Goal: Information Seeking & Learning: Learn about a topic

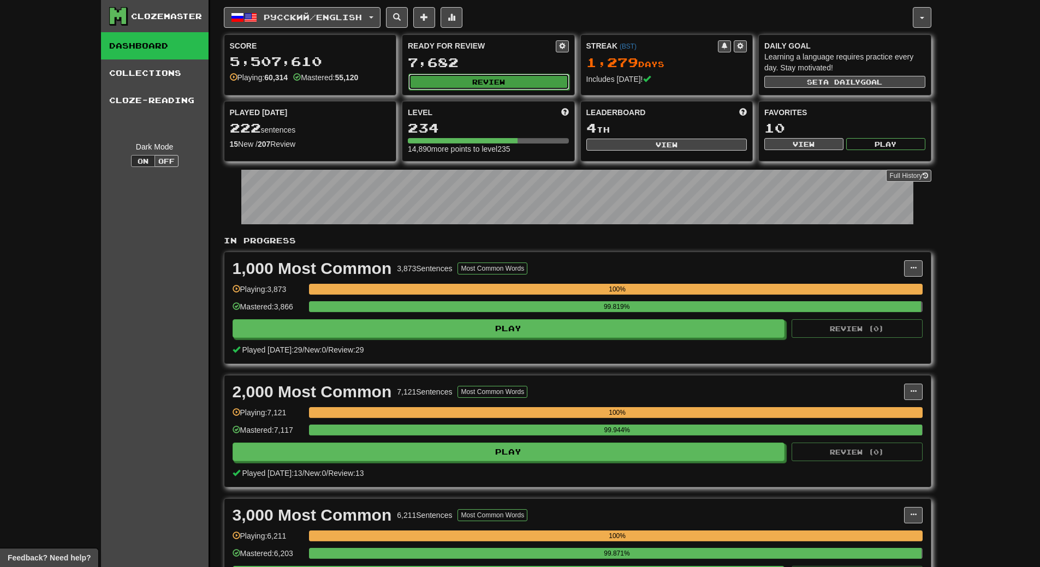
click at [539, 81] on button "Review" at bounding box center [488, 82] width 161 height 16
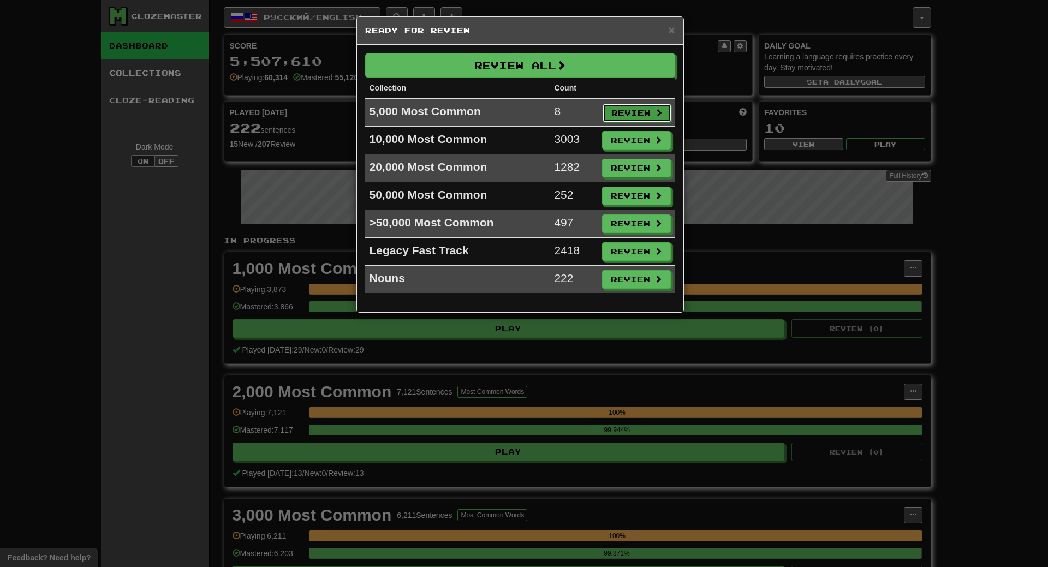
click at [620, 111] on button "Review" at bounding box center [636, 113] width 69 height 19
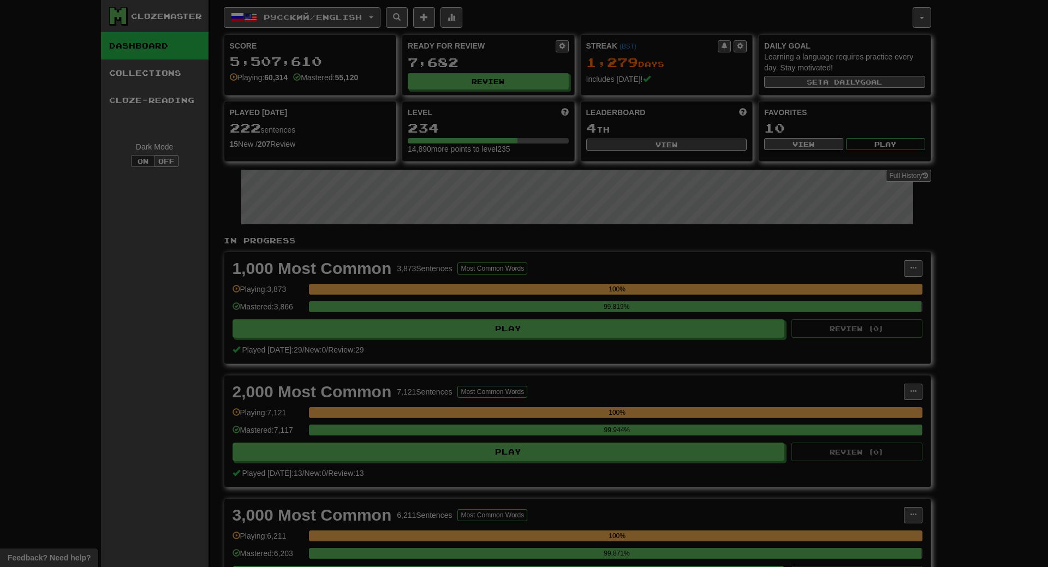
select select "**"
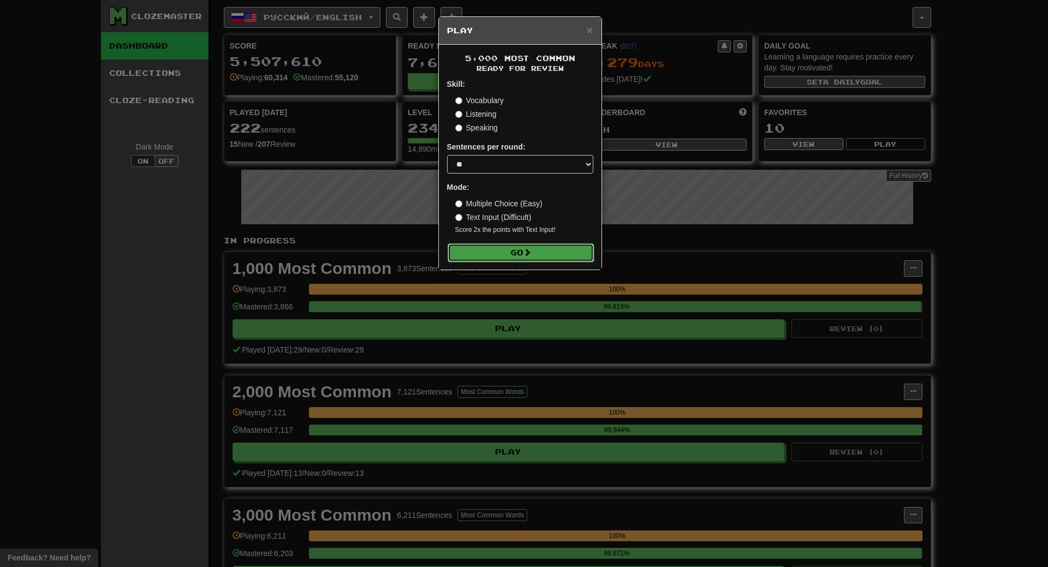
click at [566, 254] on button "Go" at bounding box center [520, 252] width 146 height 19
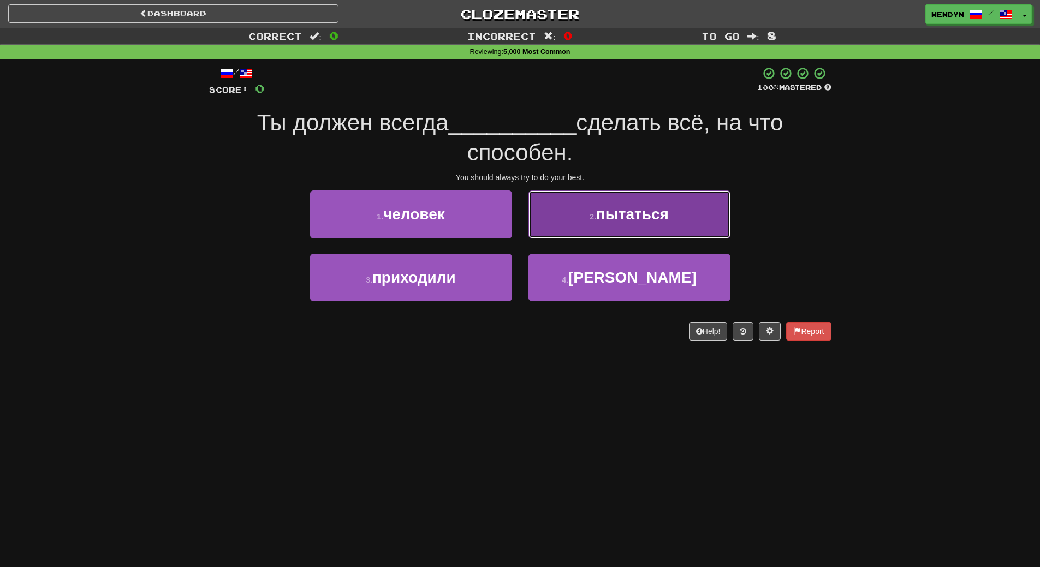
click at [656, 198] on button "2 . пытаться" at bounding box center [629, 213] width 202 height 47
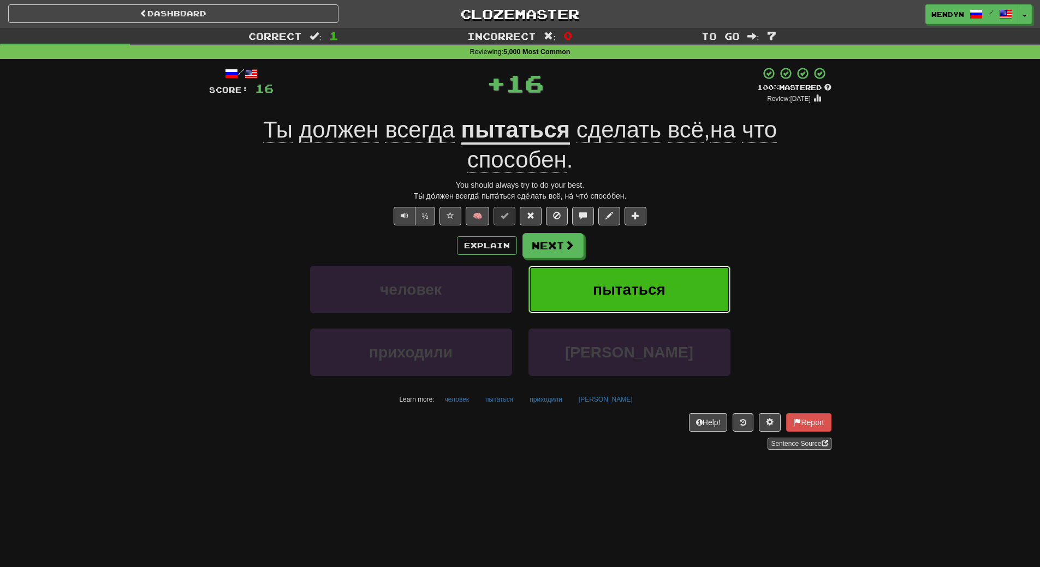
click at [668, 284] on button "пытаться" at bounding box center [629, 289] width 202 height 47
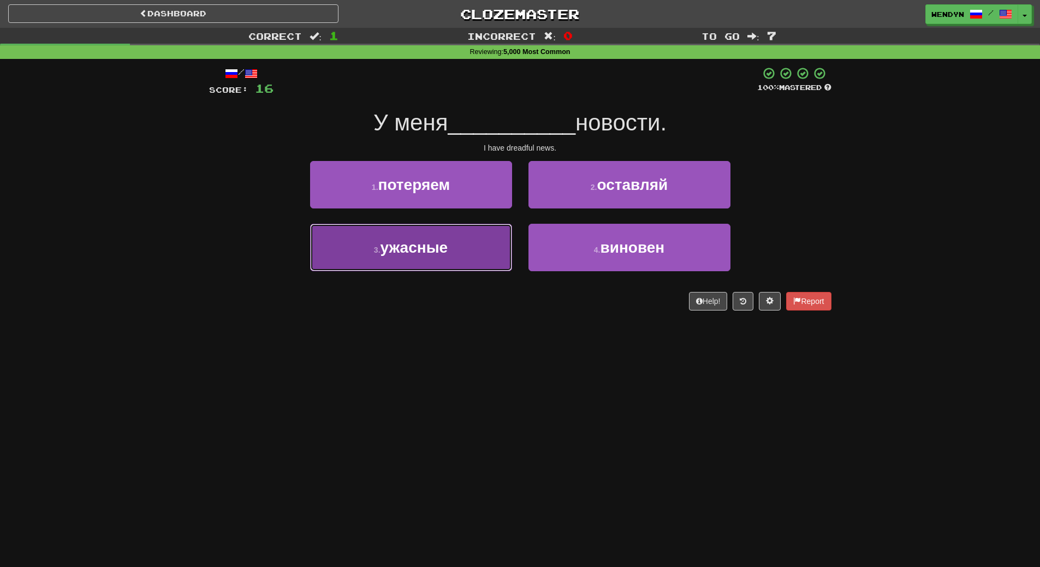
click at [457, 256] on button "3 . ужасные" at bounding box center [411, 247] width 202 height 47
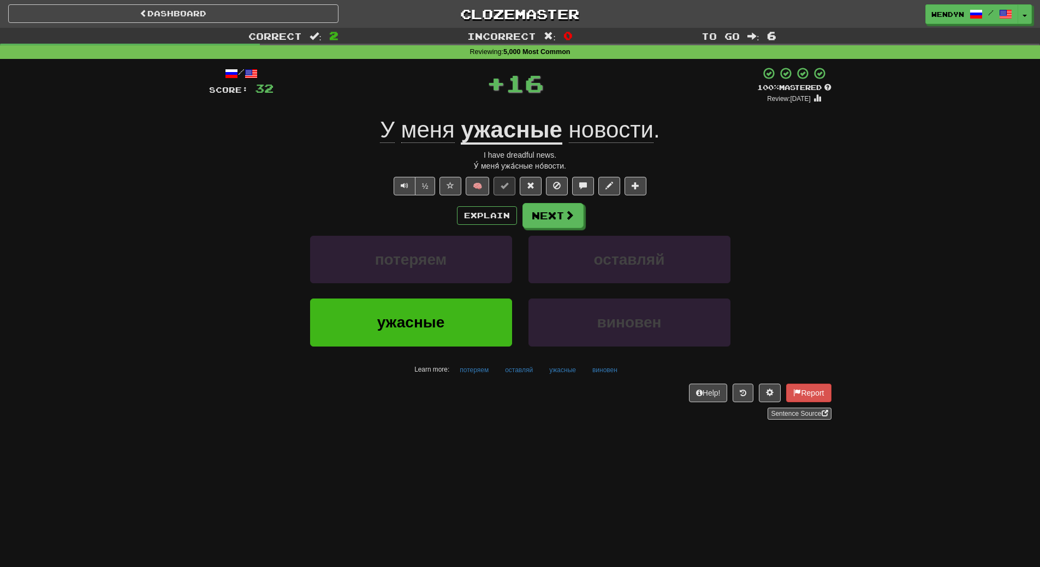
click at [458, 286] on div "потеряем" at bounding box center [411, 267] width 218 height 63
click at [456, 319] on button "ужасные" at bounding box center [411, 322] width 202 height 47
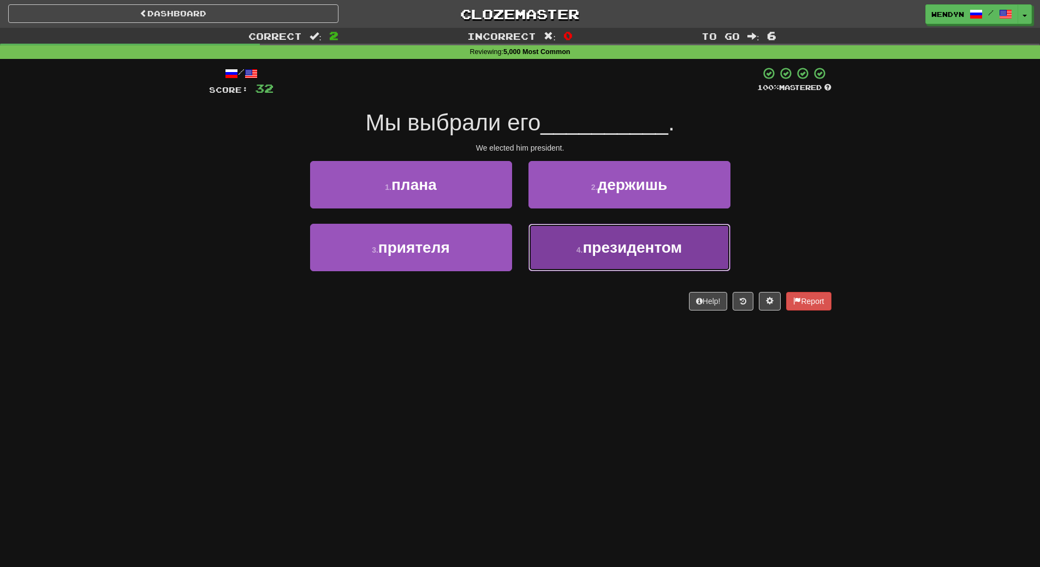
click at [615, 263] on button "4 . президентом" at bounding box center [629, 247] width 202 height 47
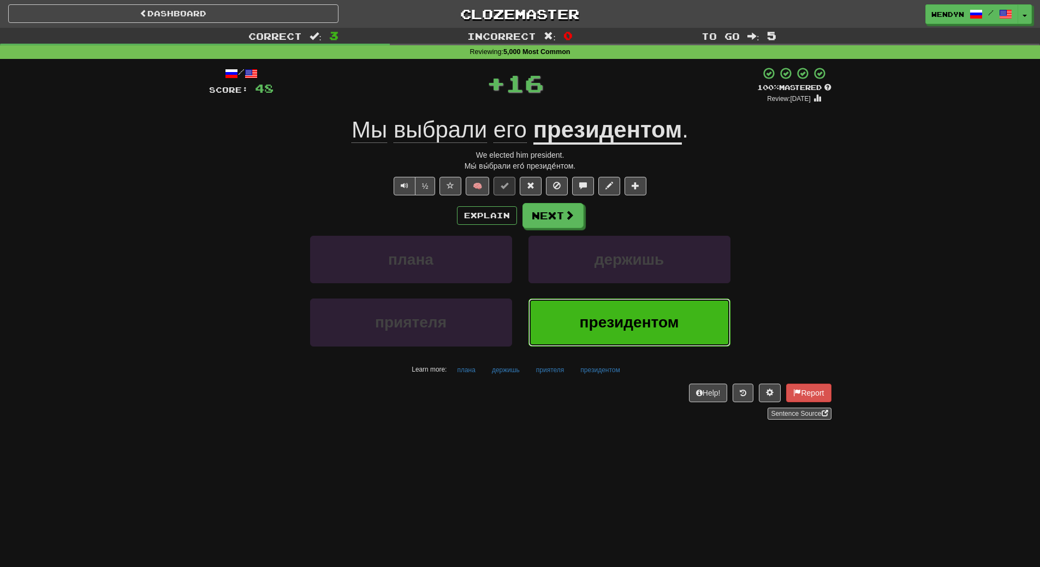
click at [624, 305] on button "президентом" at bounding box center [629, 322] width 202 height 47
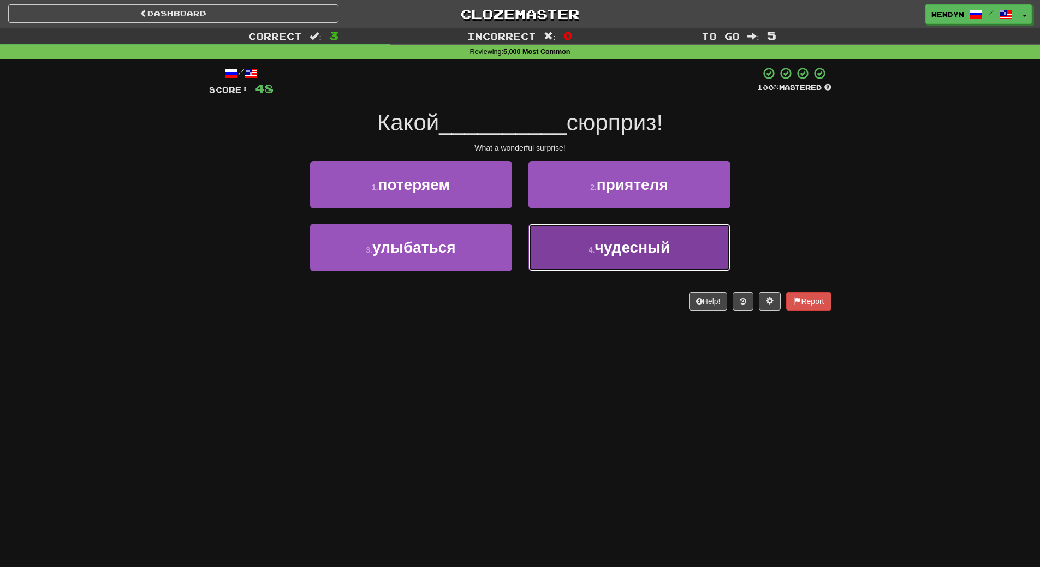
click at [627, 259] on button "4 . чудесный" at bounding box center [629, 247] width 202 height 47
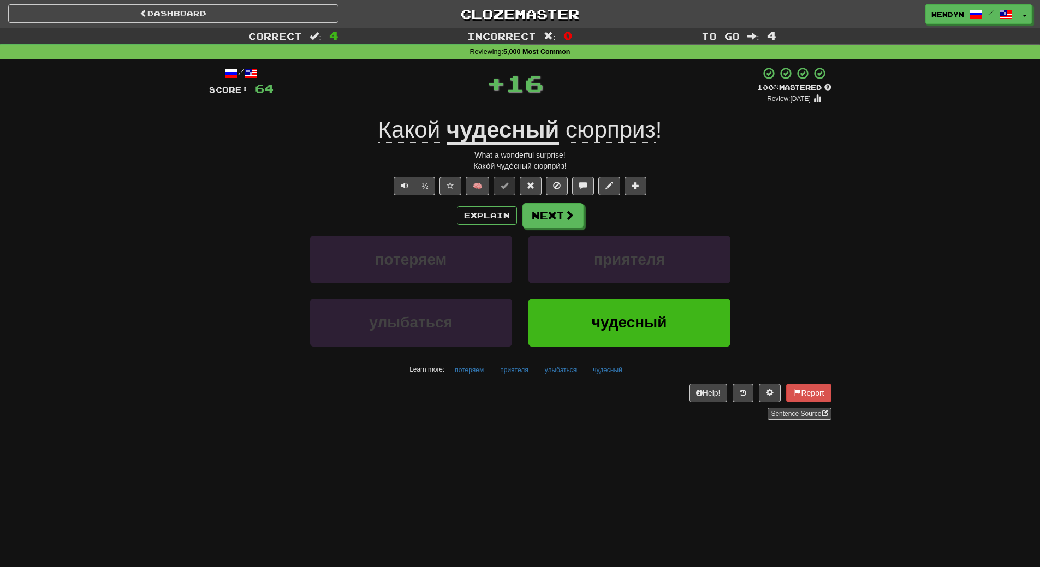
click at [626, 425] on div "/ Score: 64 + 16 100 % Mastered Review: 2026-03-15 Какой чудесный сюрприз ! Wha…" at bounding box center [520, 247] width 622 height 376
click at [638, 320] on span "чудесный" at bounding box center [629, 322] width 75 height 17
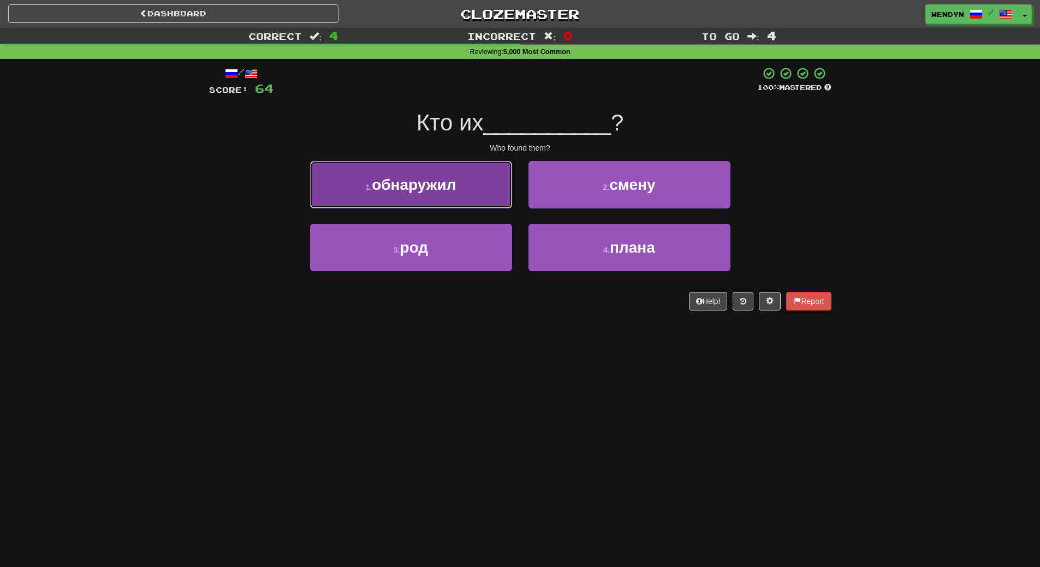
click at [451, 175] on button "1 . обнаружил" at bounding box center [411, 184] width 202 height 47
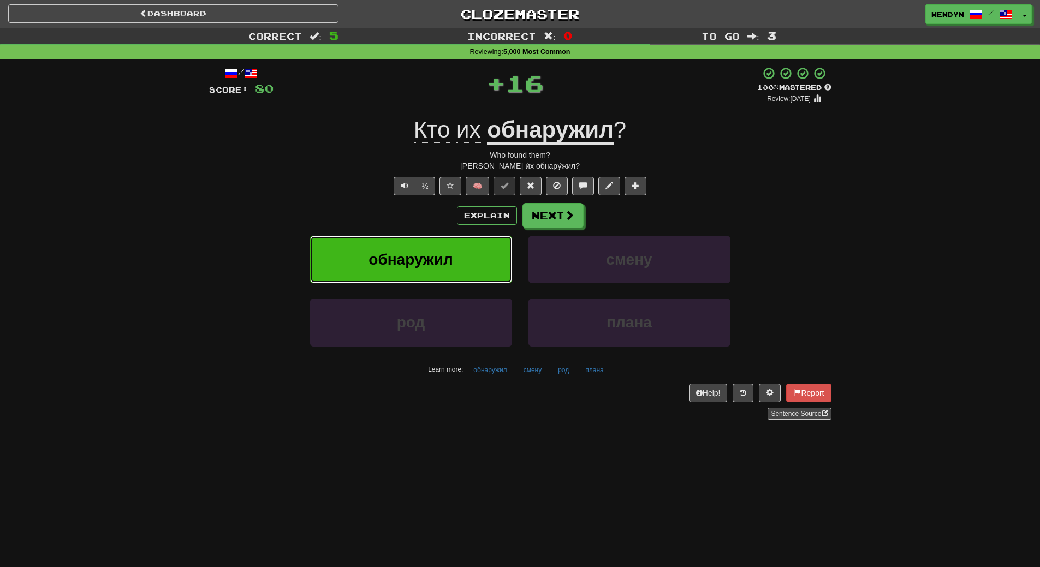
click at [450, 249] on button "обнаружил" at bounding box center [411, 259] width 202 height 47
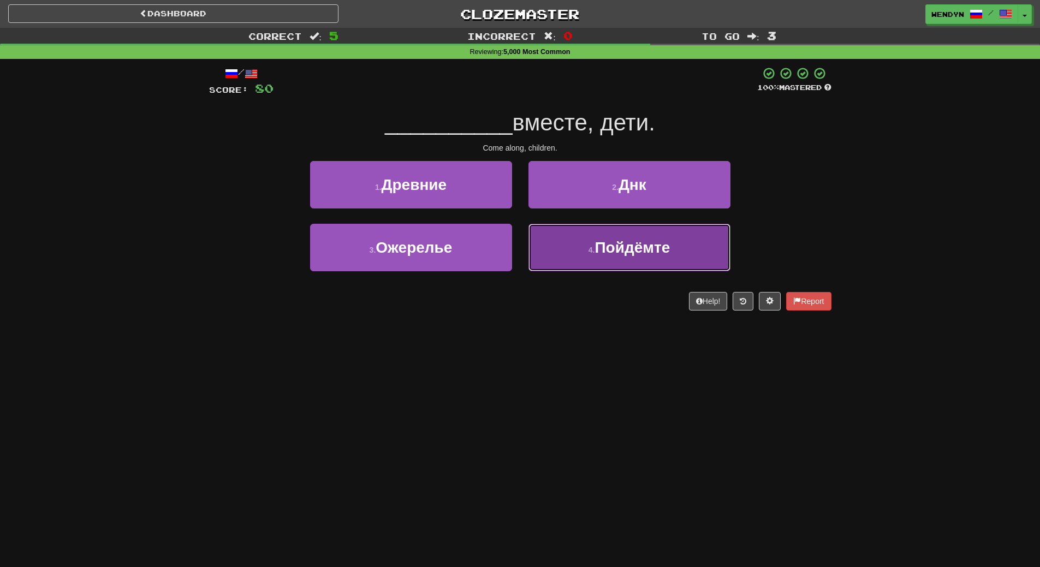
click at [624, 267] on button "4 . Пойдёмте" at bounding box center [629, 247] width 202 height 47
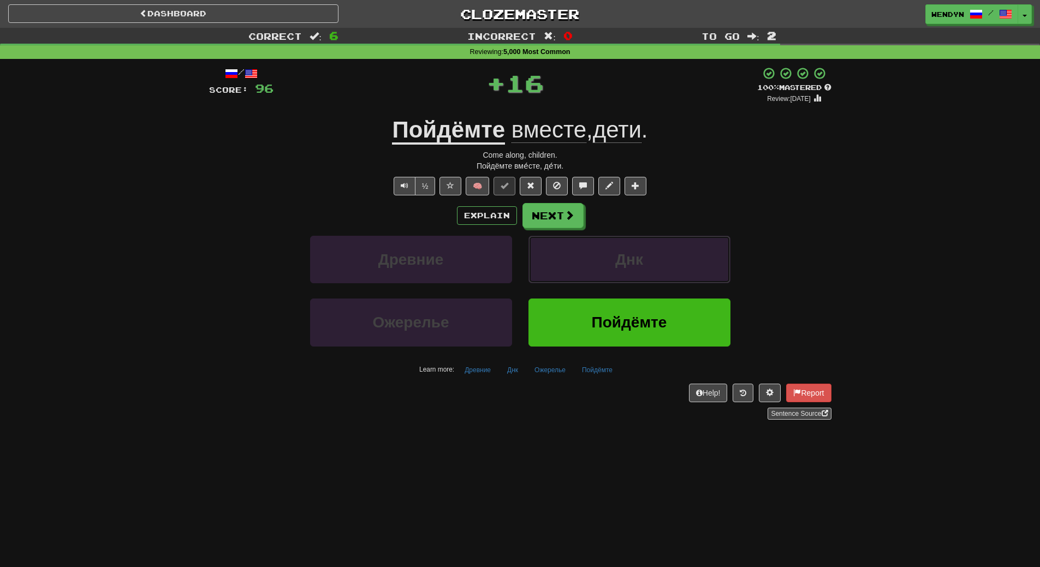
click at [624, 267] on span "Днк" at bounding box center [629, 259] width 28 height 17
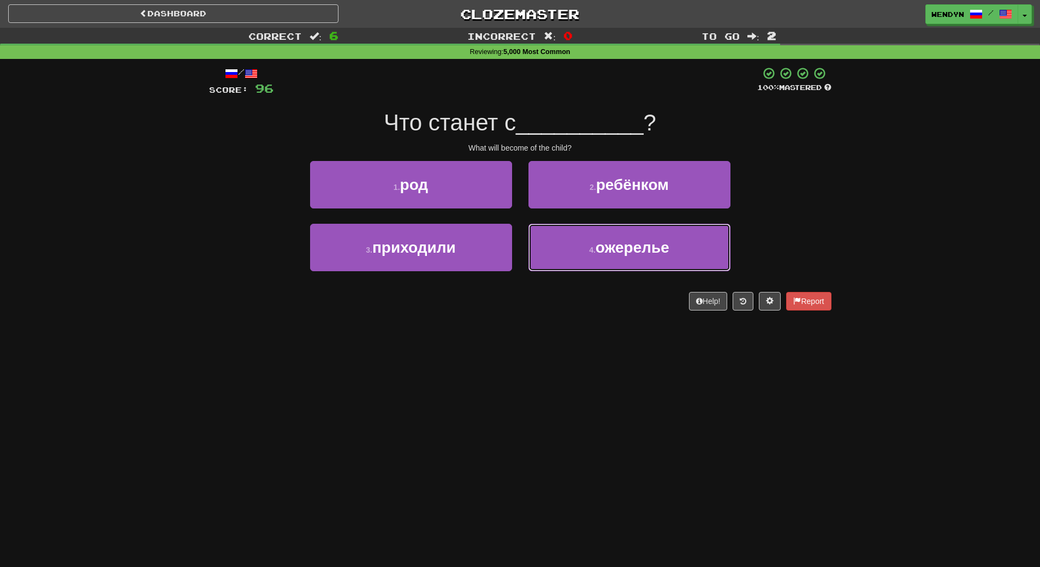
drag, startPoint x: 624, startPoint y: 267, endPoint x: 616, endPoint y: 347, distance: 79.6
click at [616, 347] on div "Dashboard Clozemaster WendyN / Toggle Dropdown Dashboard Leaderboard Activity F…" at bounding box center [520, 283] width 1040 height 567
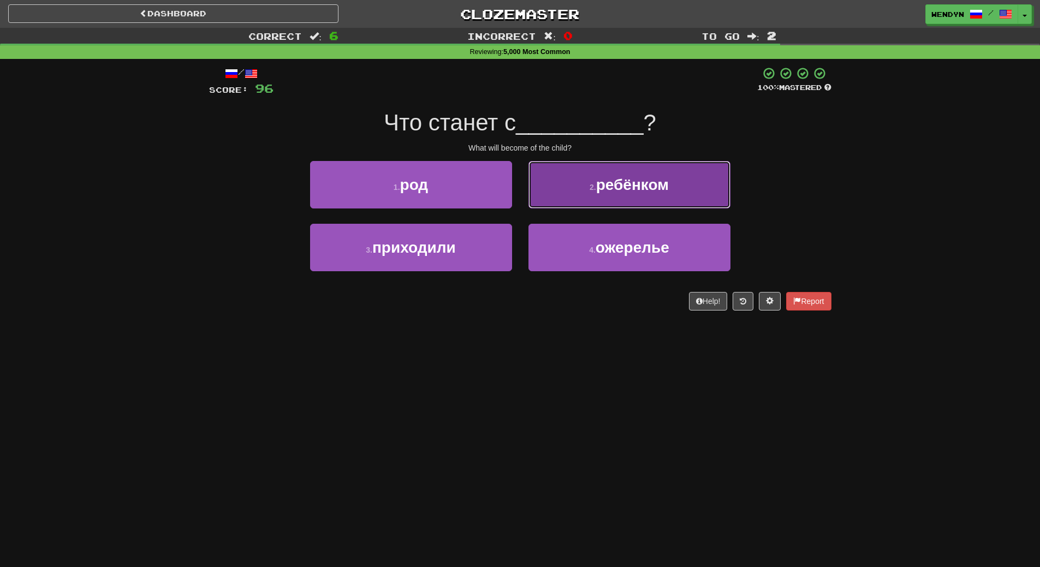
click at [637, 198] on button "2 . ребёнком" at bounding box center [629, 184] width 202 height 47
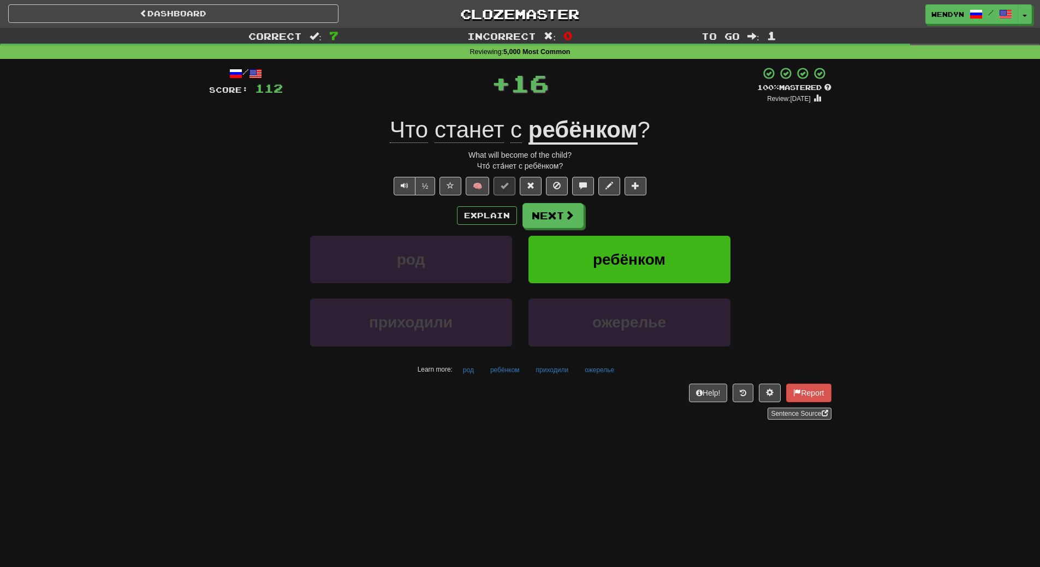
click at [687, 174] on div "/ Score: 112 + 16 100 % Mastered Review: 2026-03-15 Что станет с ребёнком ? Wha…" at bounding box center [520, 243] width 622 height 353
click at [677, 251] on button "ребёнком" at bounding box center [629, 259] width 202 height 47
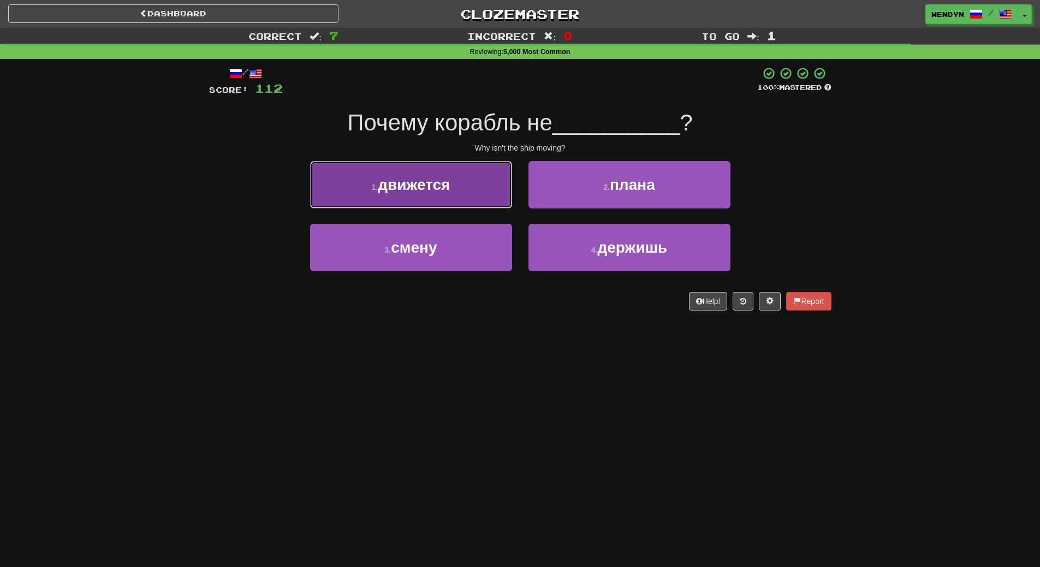
click at [473, 190] on button "1 . движется" at bounding box center [411, 184] width 202 height 47
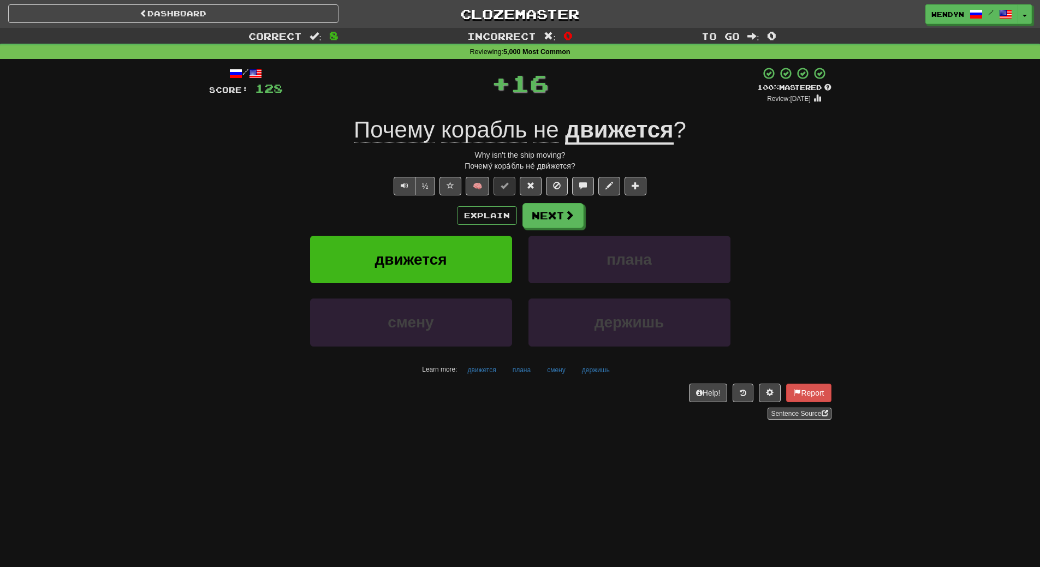
click at [423, 217] on div "Explain Next" at bounding box center [520, 215] width 622 height 25
click at [416, 250] on button "движется" at bounding box center [411, 259] width 202 height 47
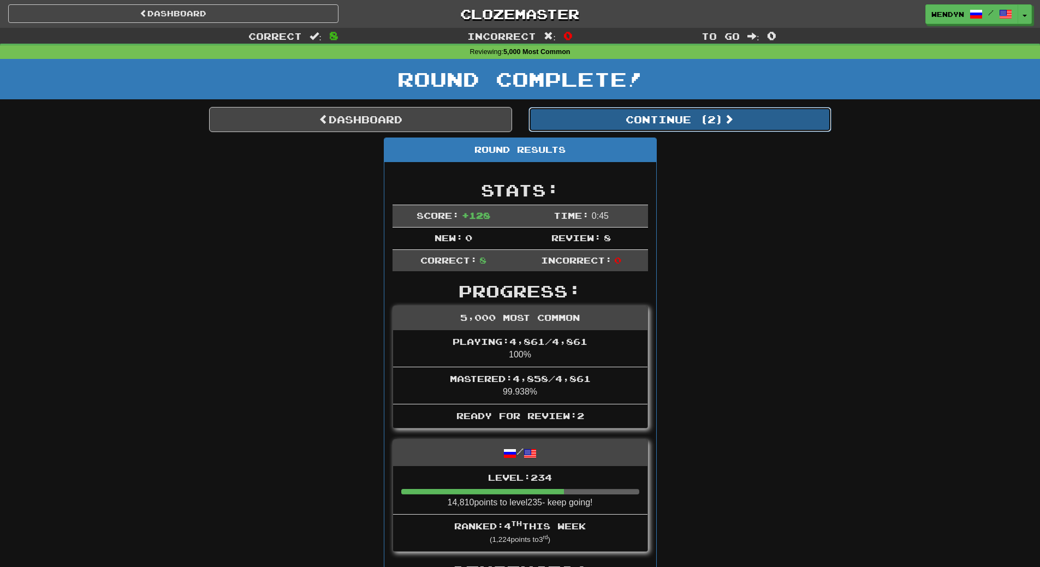
click at [709, 130] on button "Continue ( 2 )" at bounding box center [679, 119] width 303 height 25
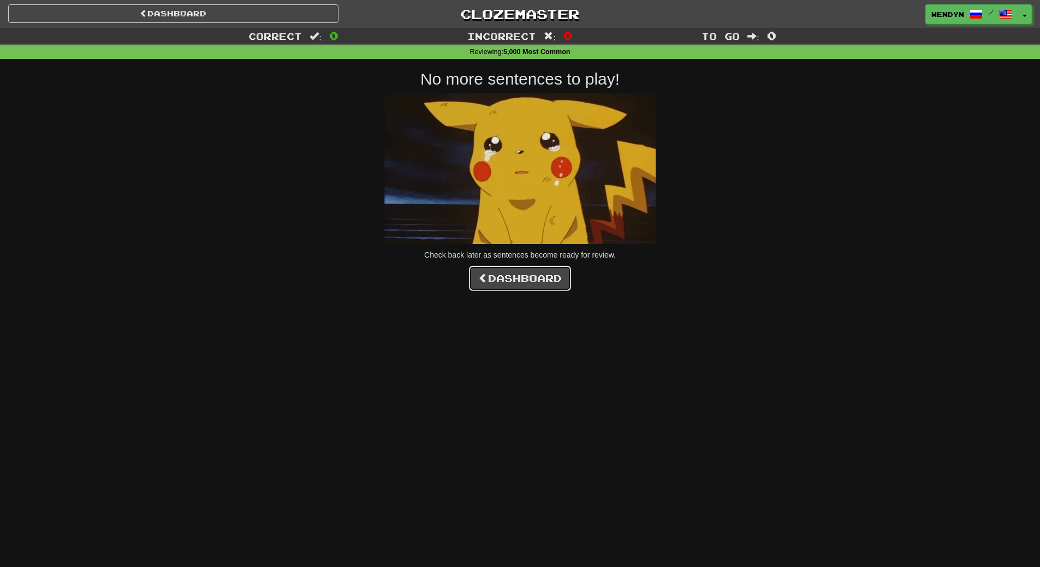
click at [534, 277] on link "Dashboard" at bounding box center [520, 278] width 102 height 25
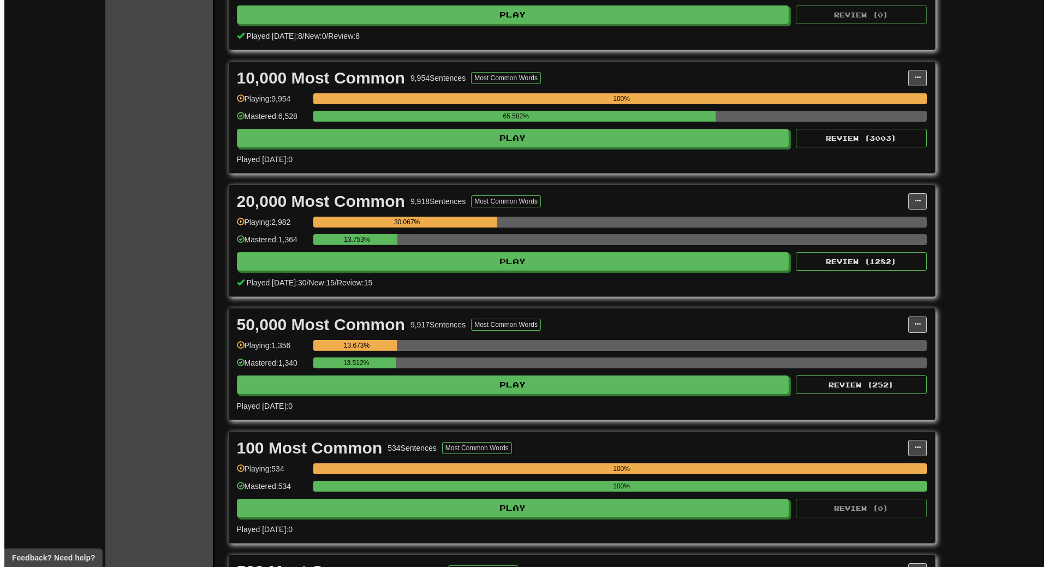
scroll to position [819, 0]
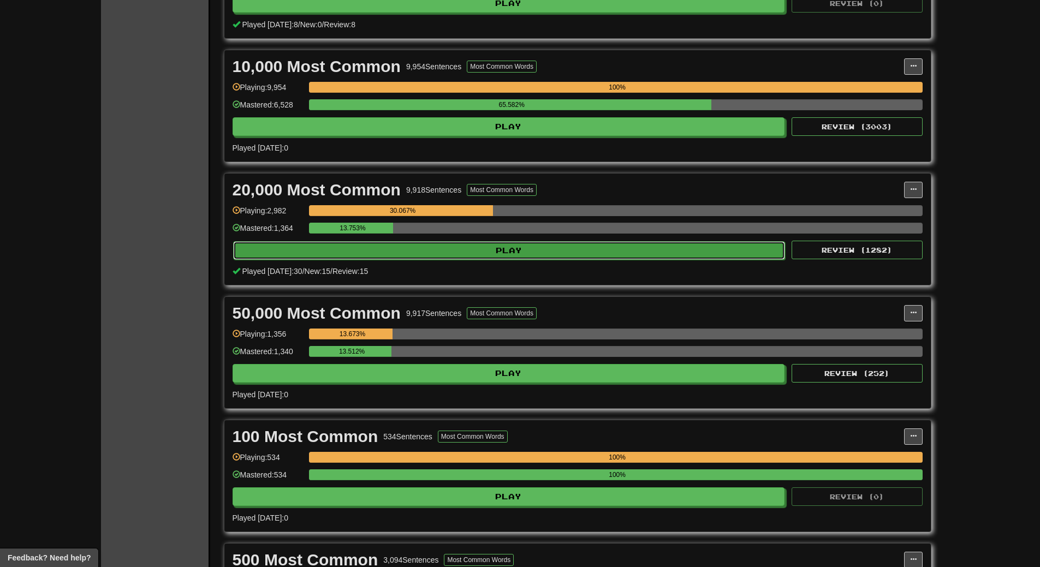
click at [582, 250] on button "Play" at bounding box center [509, 250] width 552 height 19
select select "**"
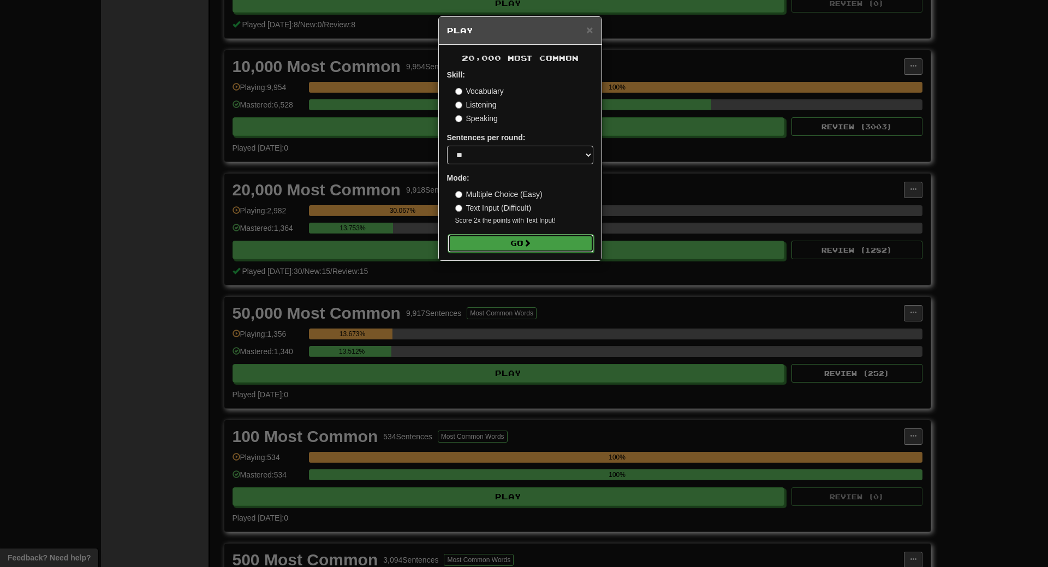
click at [564, 246] on button "Go" at bounding box center [520, 243] width 146 height 19
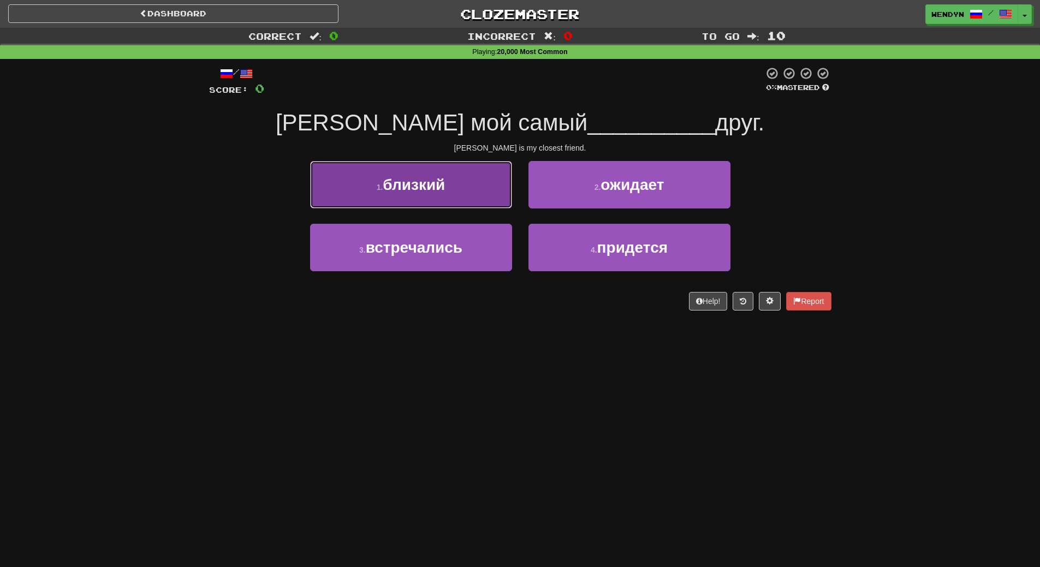
click at [438, 196] on button "1 . близкий" at bounding box center [411, 184] width 202 height 47
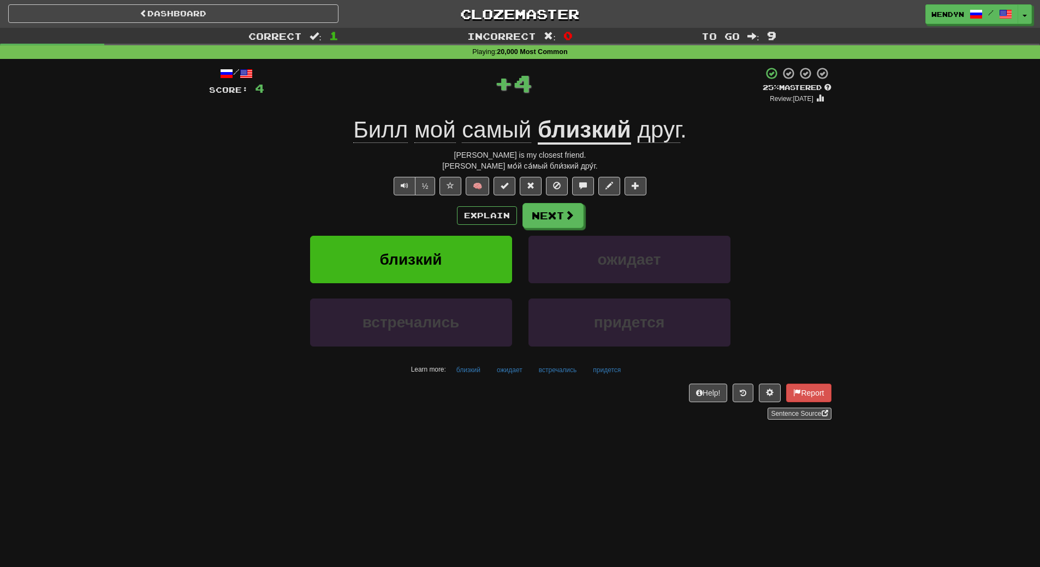
click at [438, 196] on div "/ Score: 4 + 4 25 % Mastered Review: 2025-09-17 Билл мой самый близкий друг . B…" at bounding box center [520, 243] width 622 height 353
click at [435, 237] on button "близкий" at bounding box center [411, 259] width 202 height 47
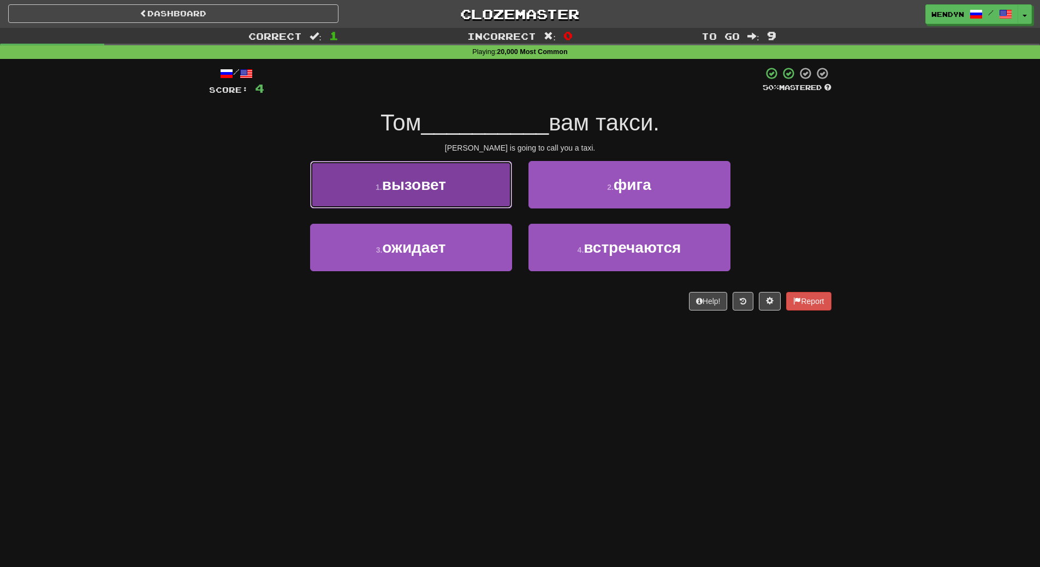
click at [435, 181] on span "вызовет" at bounding box center [414, 184] width 64 height 17
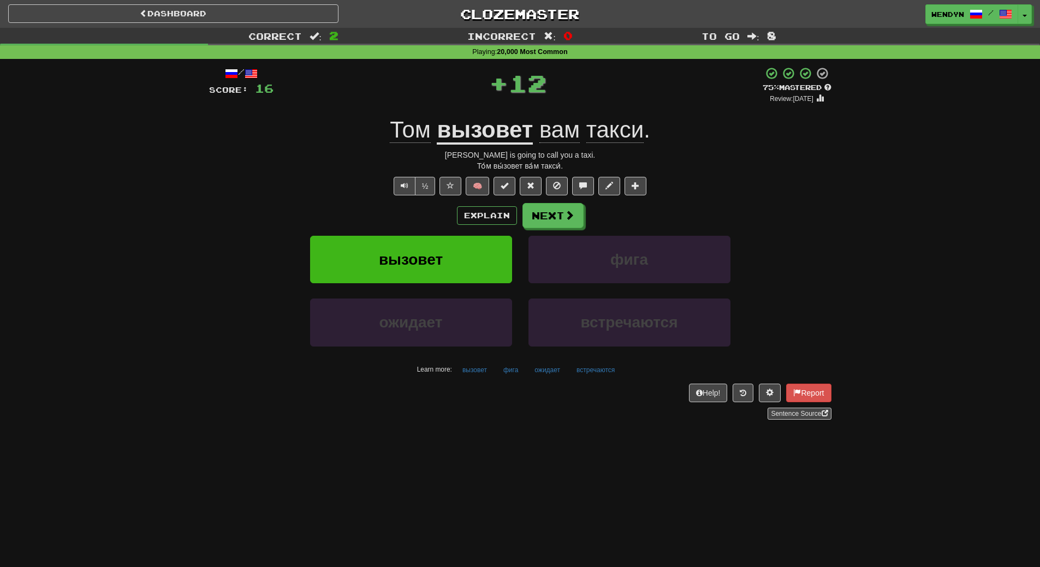
click at [421, 225] on div "Explain Next" at bounding box center [520, 215] width 622 height 25
click at [423, 247] on button "вызовет" at bounding box center [411, 259] width 202 height 47
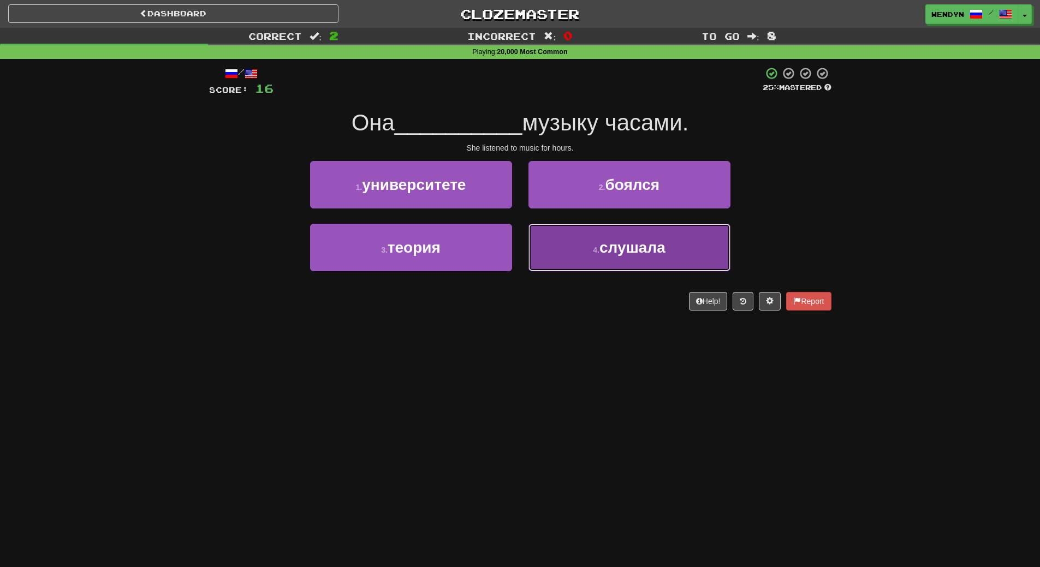
click at [631, 258] on button "4 . слушала" at bounding box center [629, 247] width 202 height 47
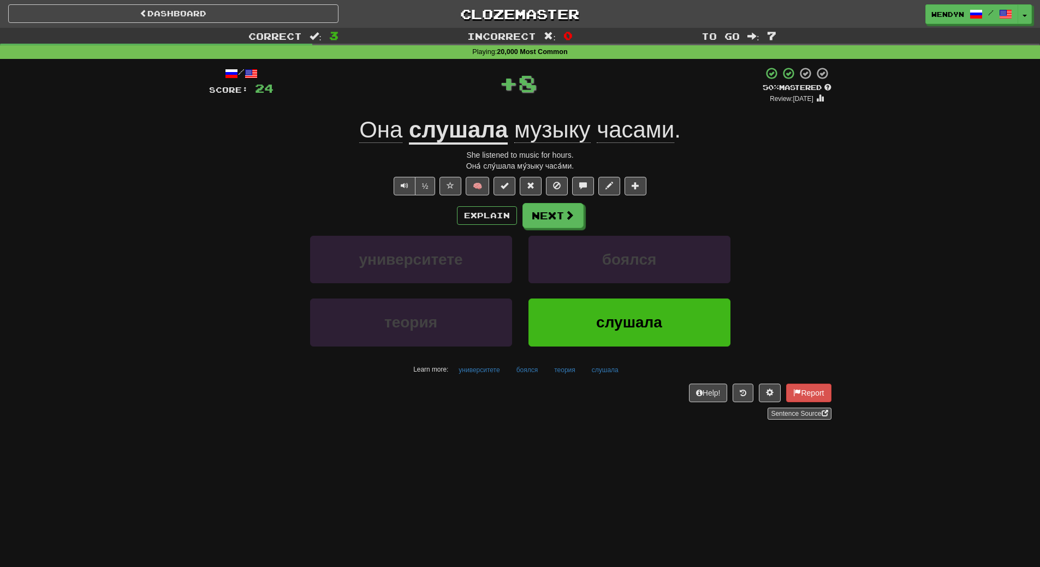
click at [632, 64] on div "/ Score: 24 + 8 50 % Mastered Review: 2025-09-26 Она слушала музыку часами . Sh…" at bounding box center [520, 247] width 622 height 376
click at [631, 311] on button "слушала" at bounding box center [629, 322] width 202 height 47
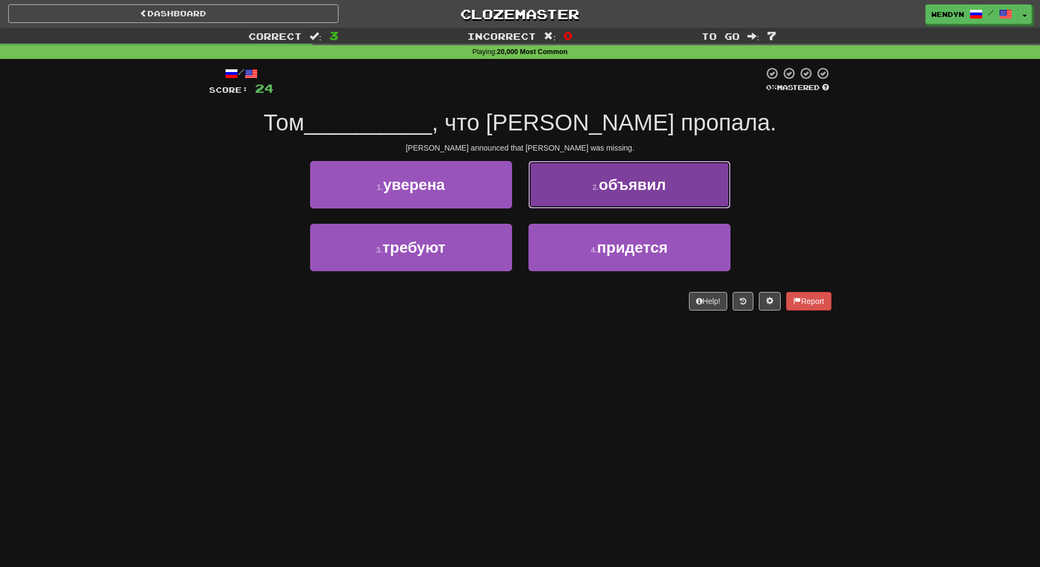
click at [639, 187] on span "объявил" at bounding box center [632, 184] width 67 height 17
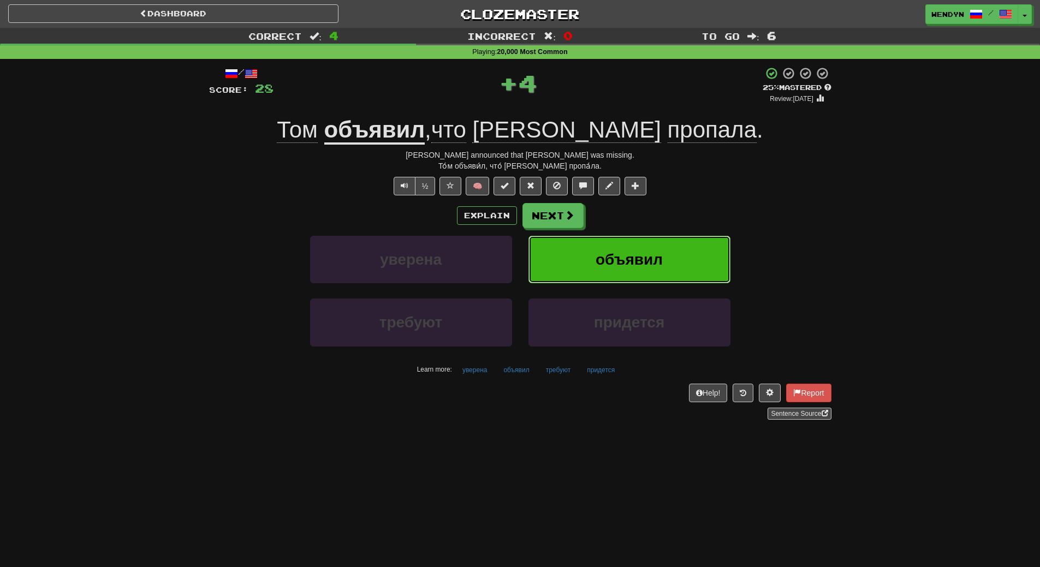
click at [650, 247] on button "объявил" at bounding box center [629, 259] width 202 height 47
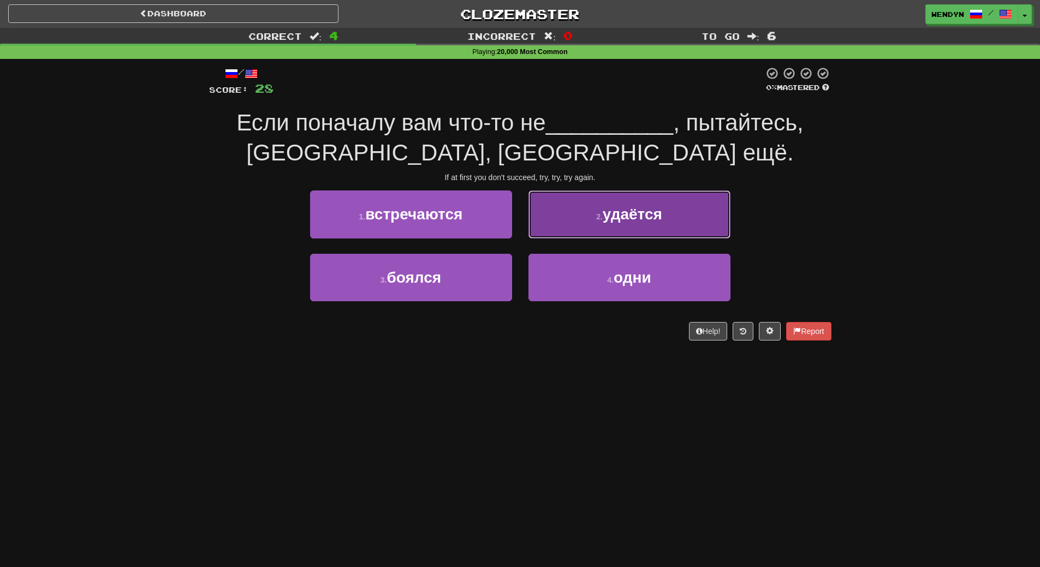
click at [666, 231] on button "2 . удаётся" at bounding box center [629, 213] width 202 height 47
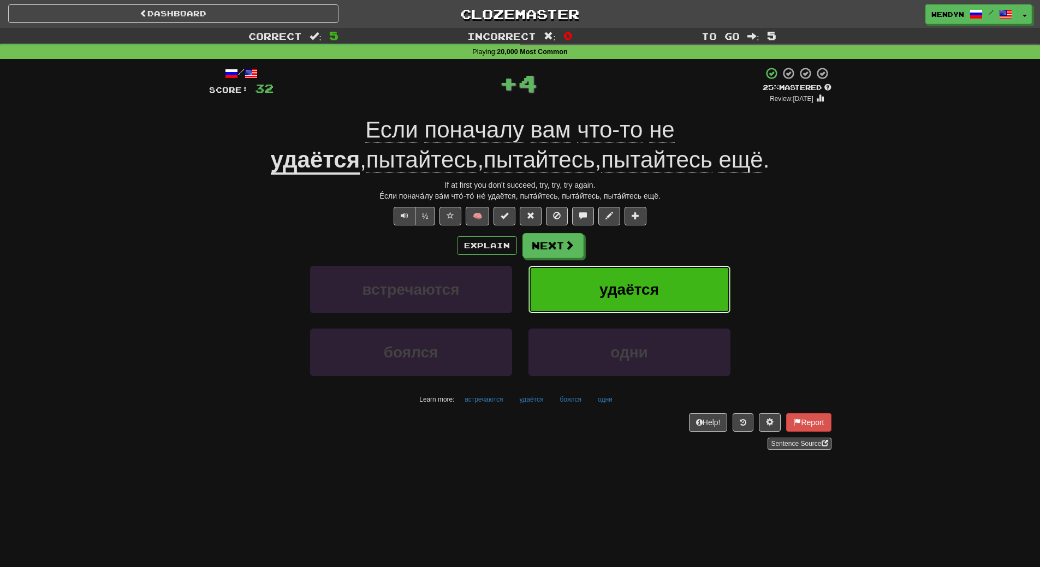
click at [663, 272] on button "удаётся" at bounding box center [629, 289] width 202 height 47
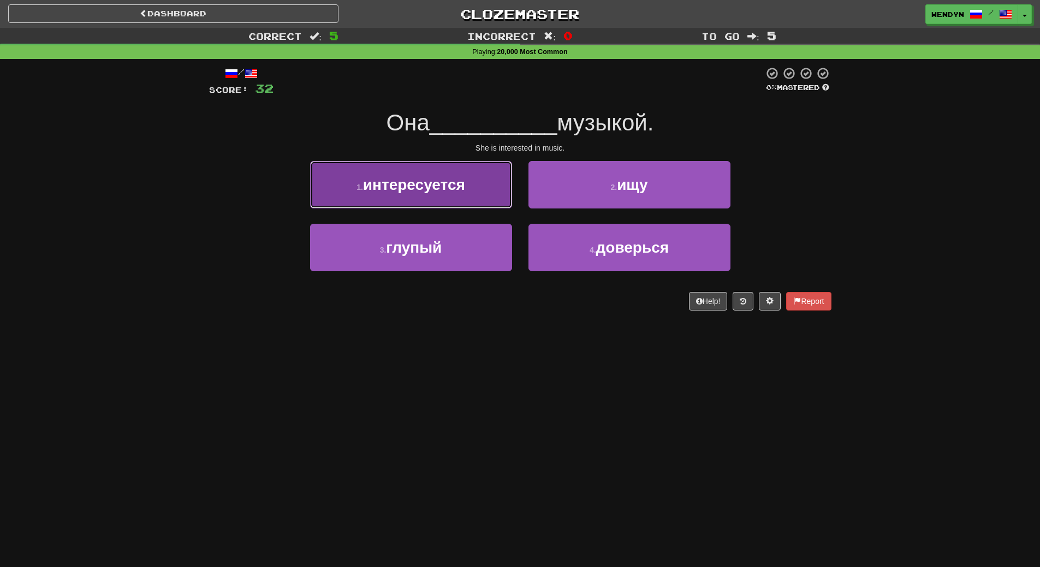
click at [457, 196] on button "1 . интересуется" at bounding box center [411, 184] width 202 height 47
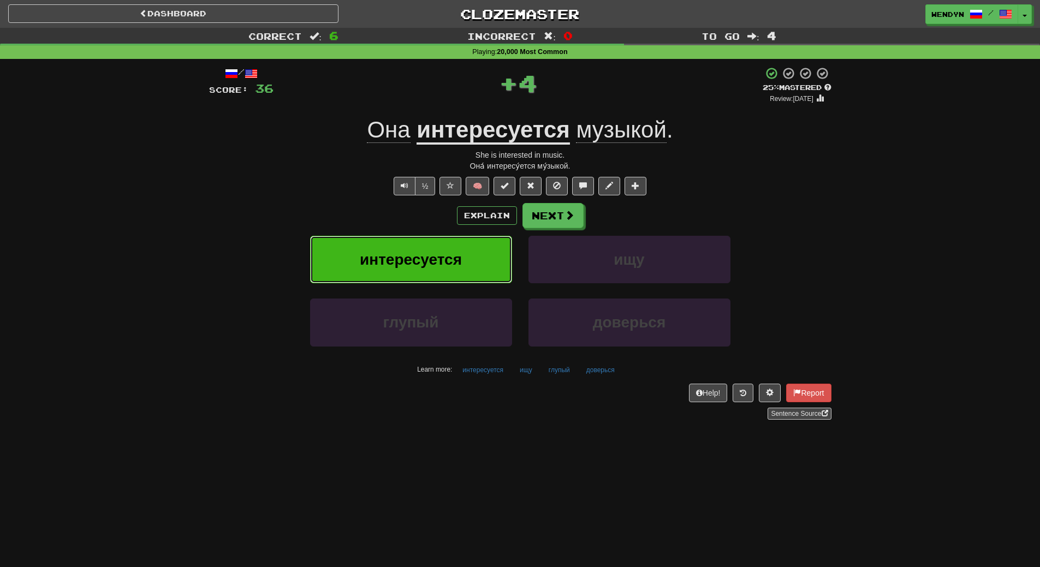
click at [454, 249] on button "интересуется" at bounding box center [411, 259] width 202 height 47
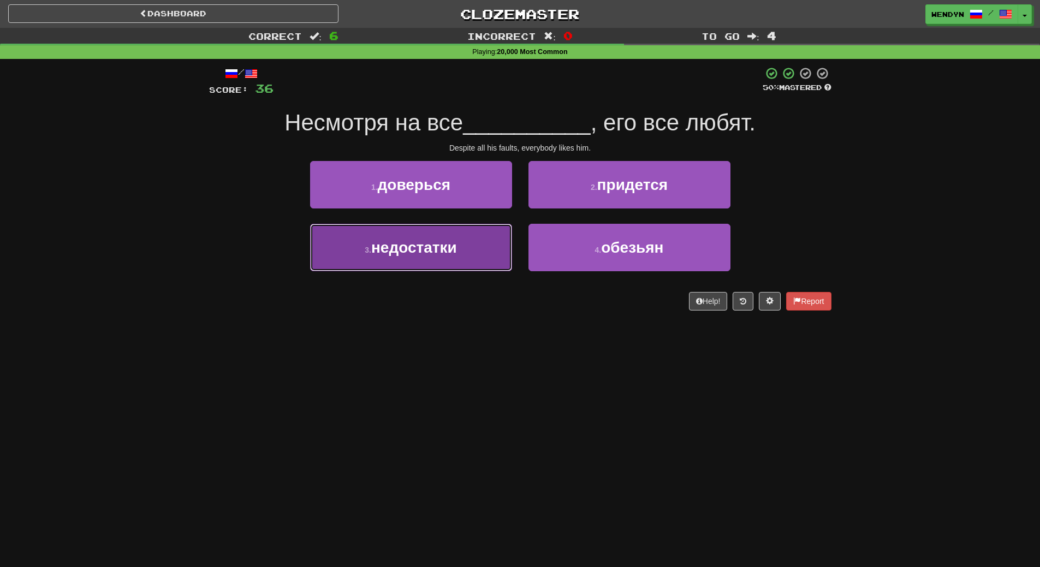
click at [461, 265] on button "3 . недостатки" at bounding box center [411, 247] width 202 height 47
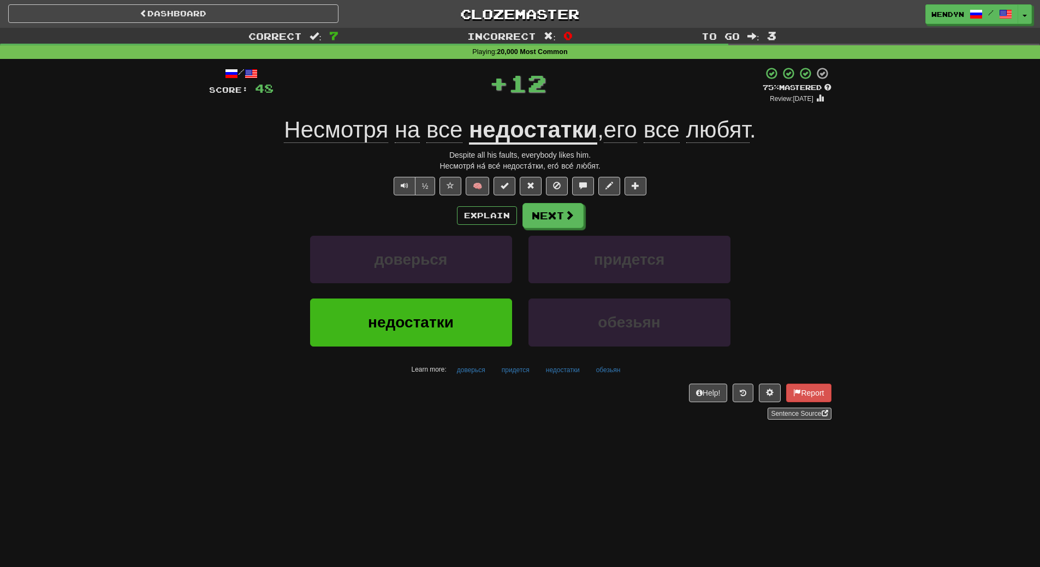
click at [440, 414] on div "Sentence Source" at bounding box center [520, 414] width 622 height 12
click at [447, 322] on span "недостатки" at bounding box center [411, 322] width 86 height 17
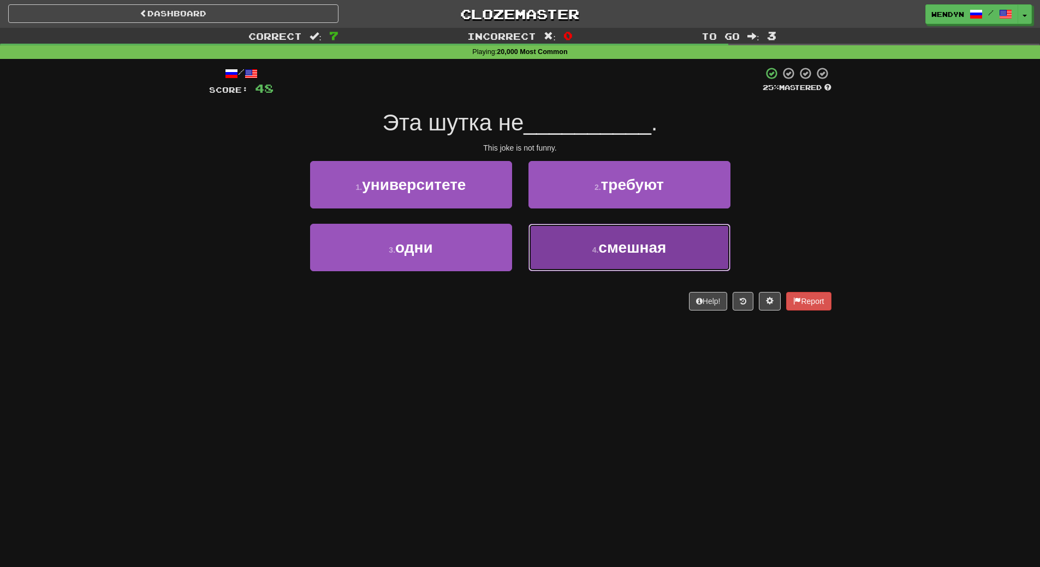
click at [653, 249] on span "смешная" at bounding box center [632, 247] width 68 height 17
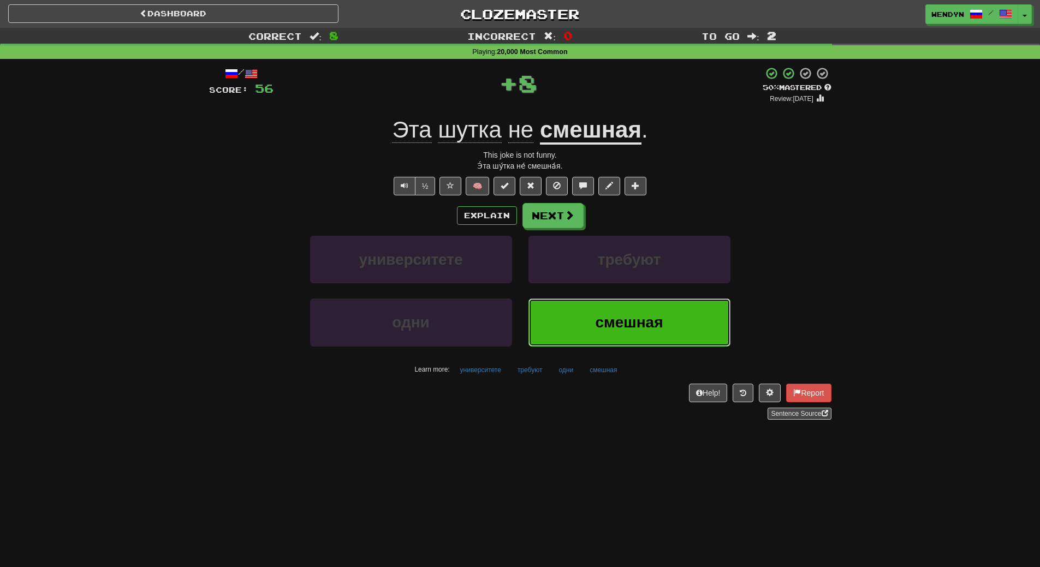
click at [649, 320] on span "смешная" at bounding box center [629, 322] width 68 height 17
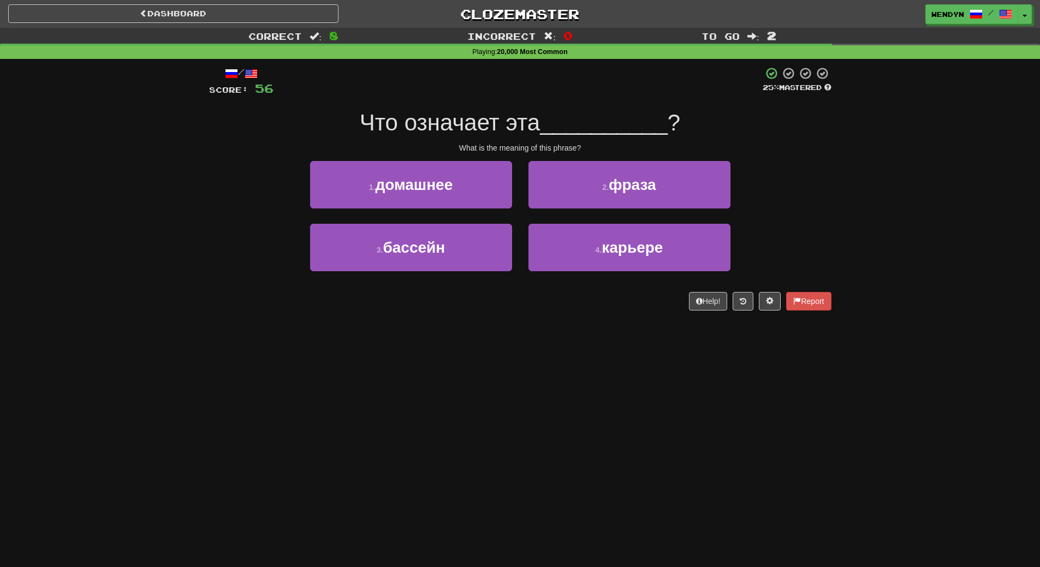
click at [649, 320] on div "/ Score: 56 25 % Mastered Что означает эта __________ ? What is the meaning of …" at bounding box center [520, 192] width 622 height 267
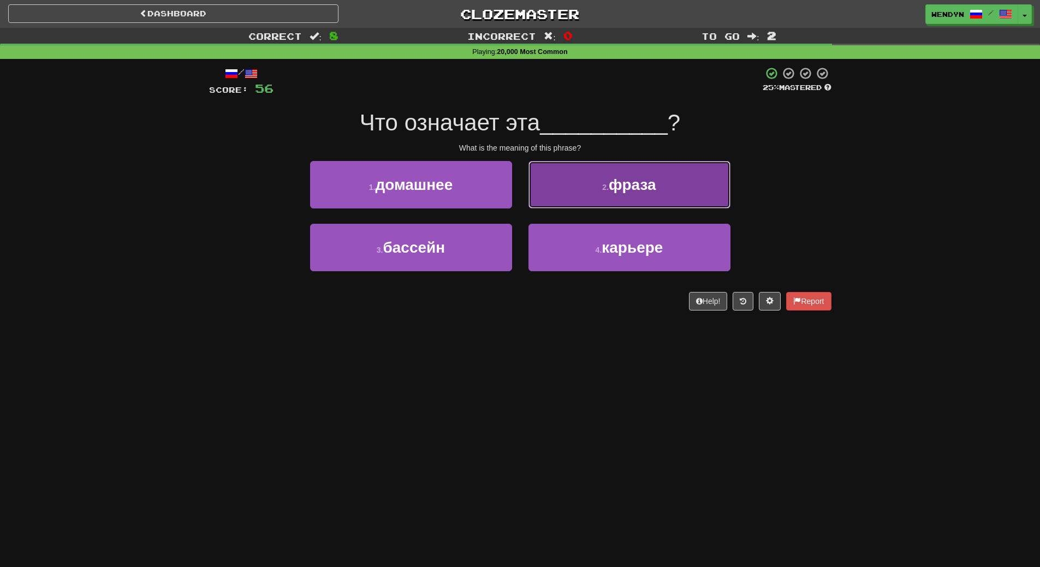
click at [655, 182] on span "фраза" at bounding box center [631, 184] width 47 height 17
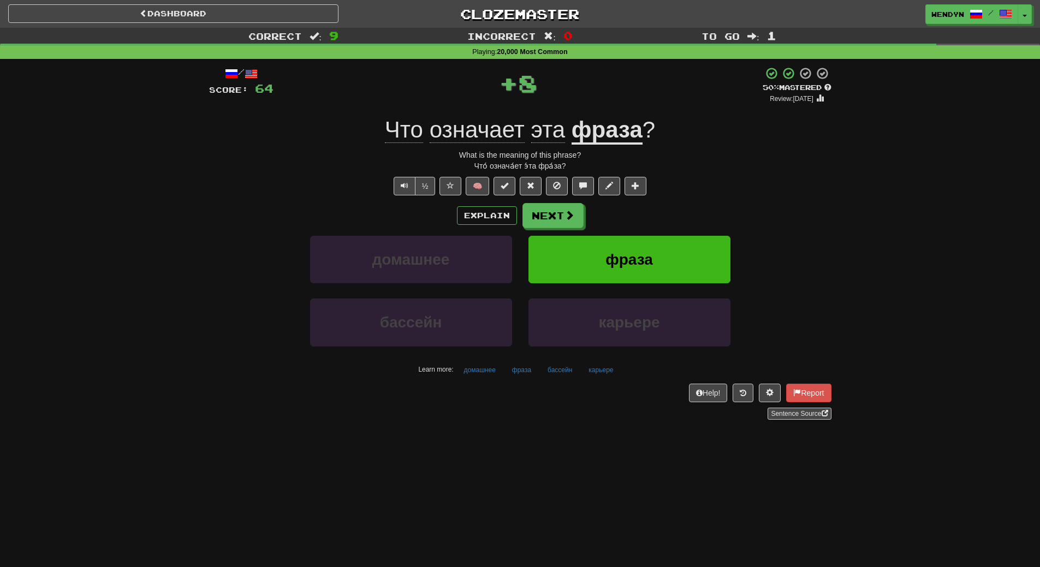
click at [647, 73] on div "+ 8" at bounding box center [517, 83] width 489 height 33
click at [646, 252] on span "фраза" at bounding box center [628, 259] width 47 height 17
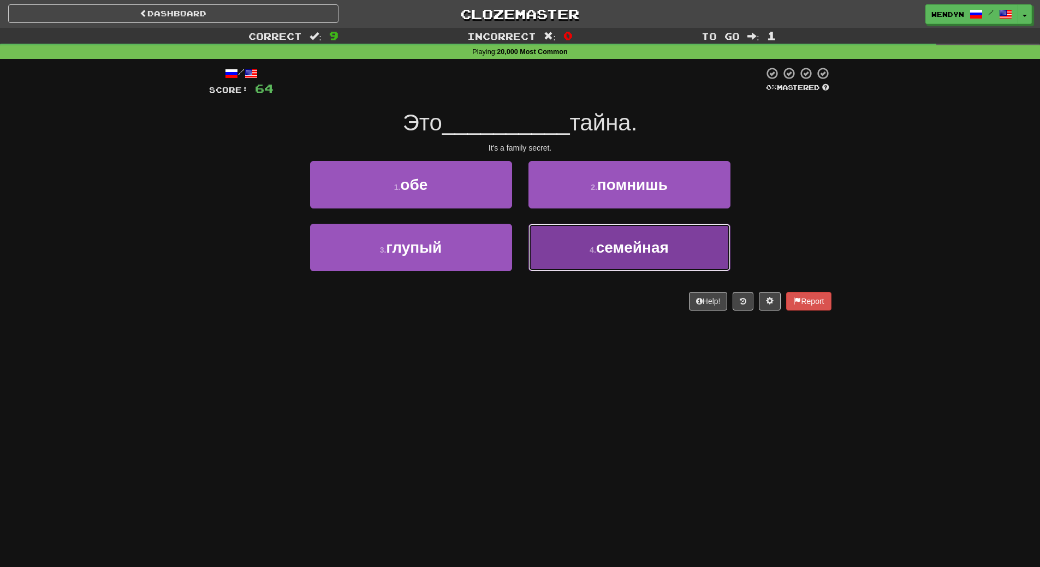
click at [639, 248] on span "семейная" at bounding box center [632, 247] width 73 height 17
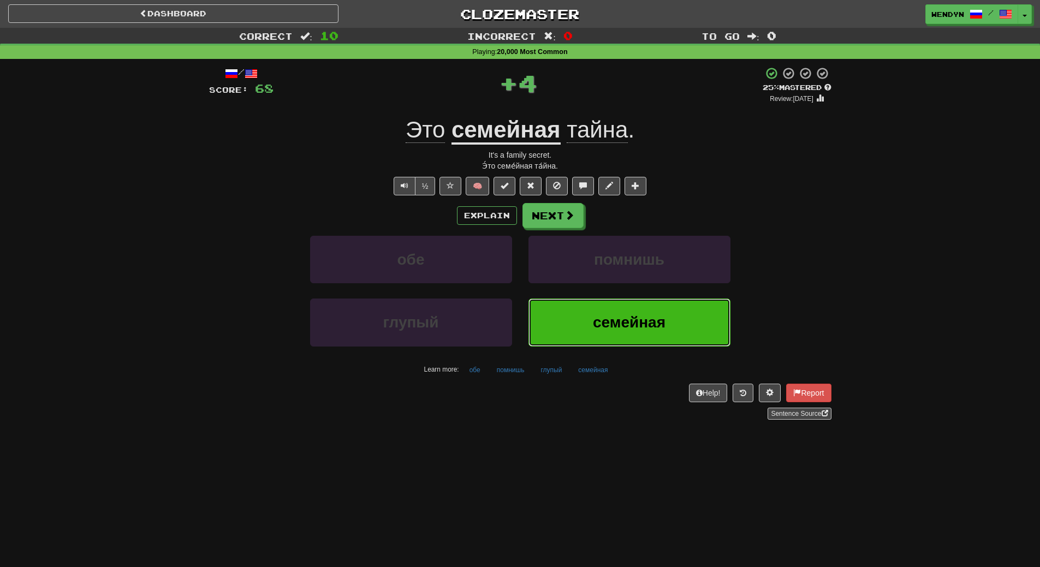
click at [622, 319] on span "семейная" at bounding box center [629, 322] width 73 height 17
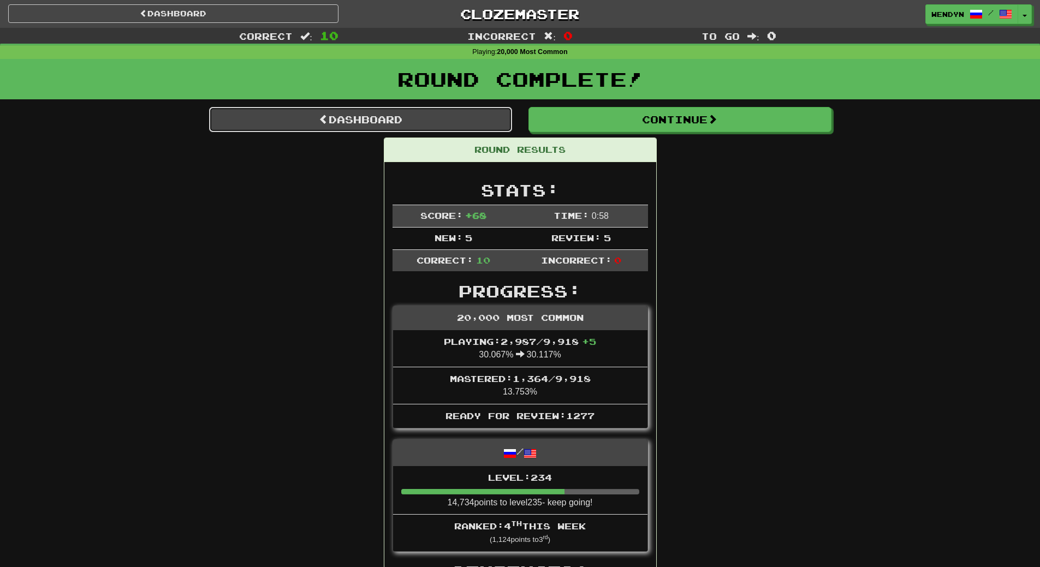
click at [451, 126] on link "Dashboard" at bounding box center [360, 119] width 303 height 25
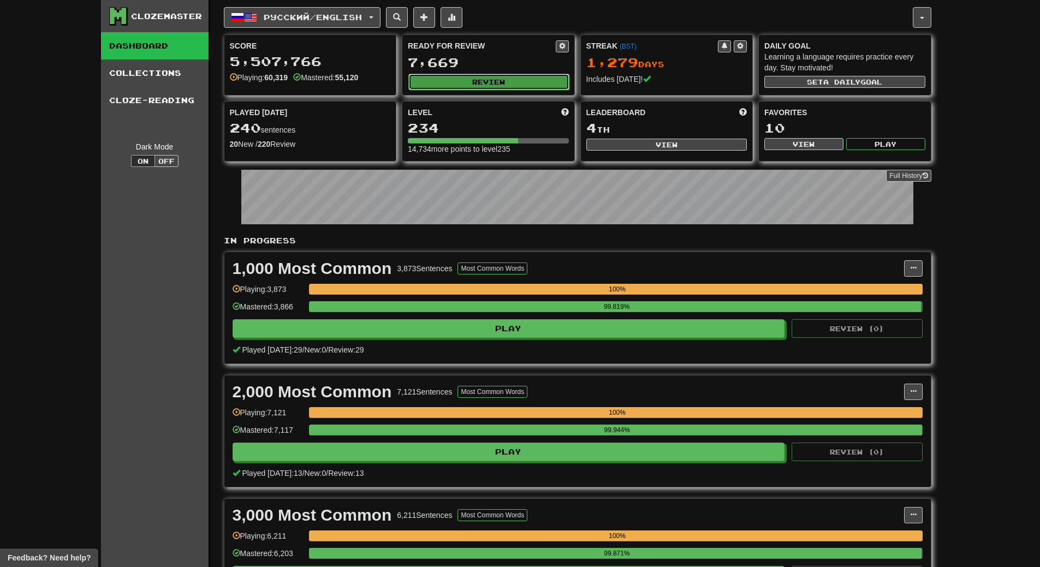
click at [511, 80] on button "Review" at bounding box center [488, 82] width 161 height 16
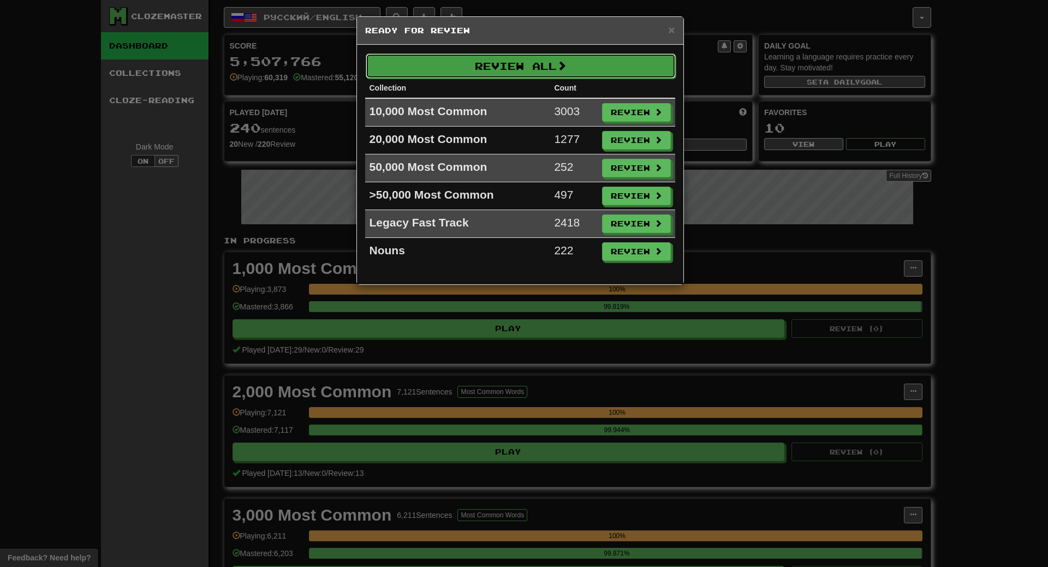
click at [512, 65] on button "Review All" at bounding box center [521, 65] width 310 height 25
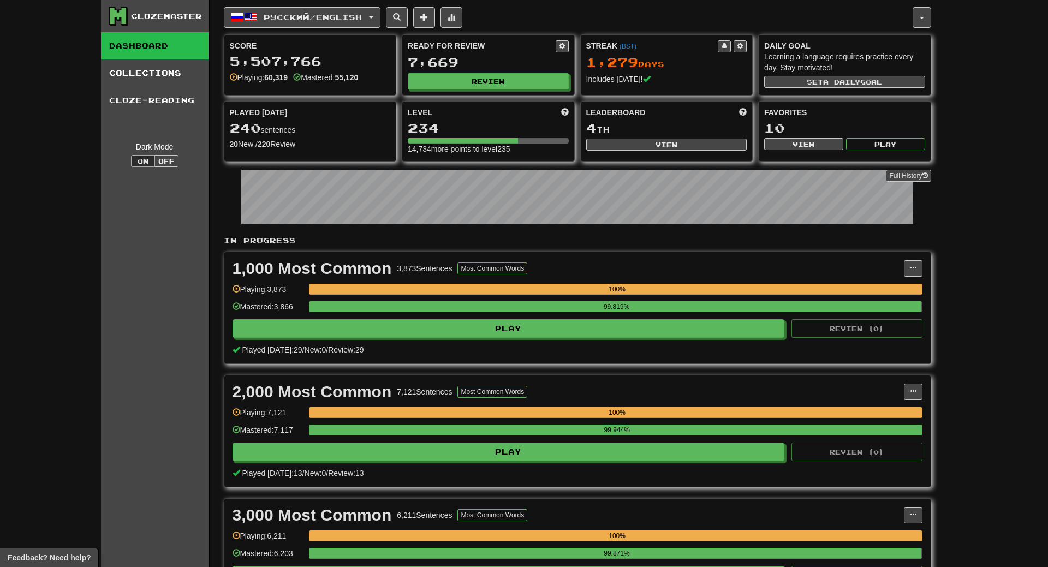
select select "**"
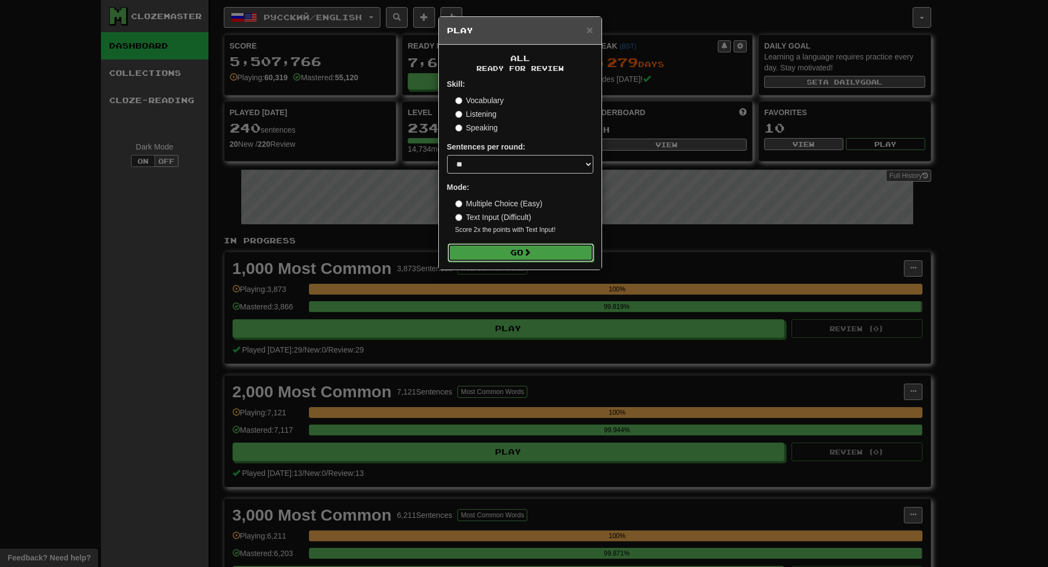
click at [513, 250] on button "Go" at bounding box center [520, 252] width 146 height 19
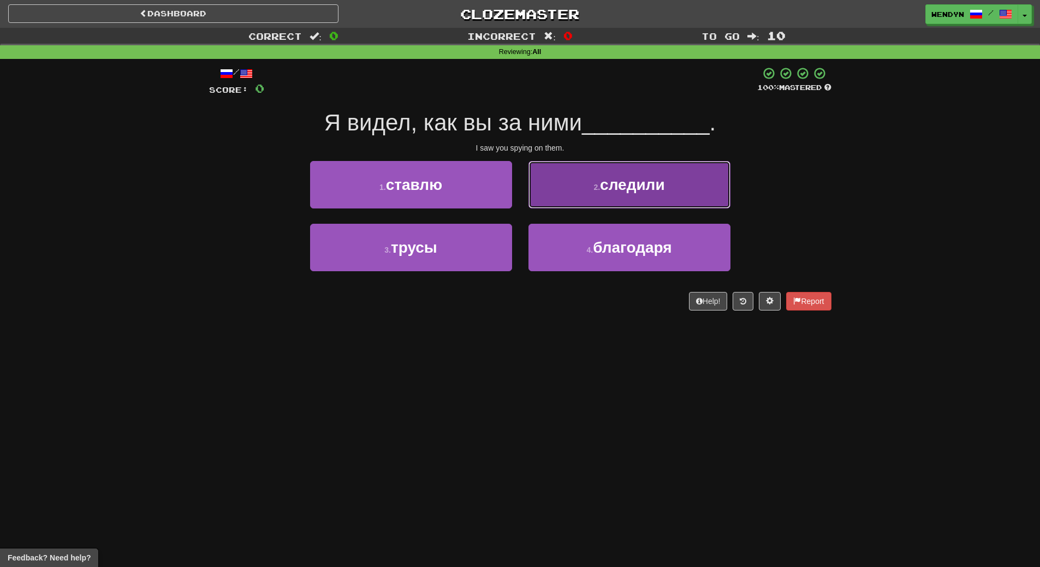
click at [690, 190] on button "2 . следили" at bounding box center [629, 184] width 202 height 47
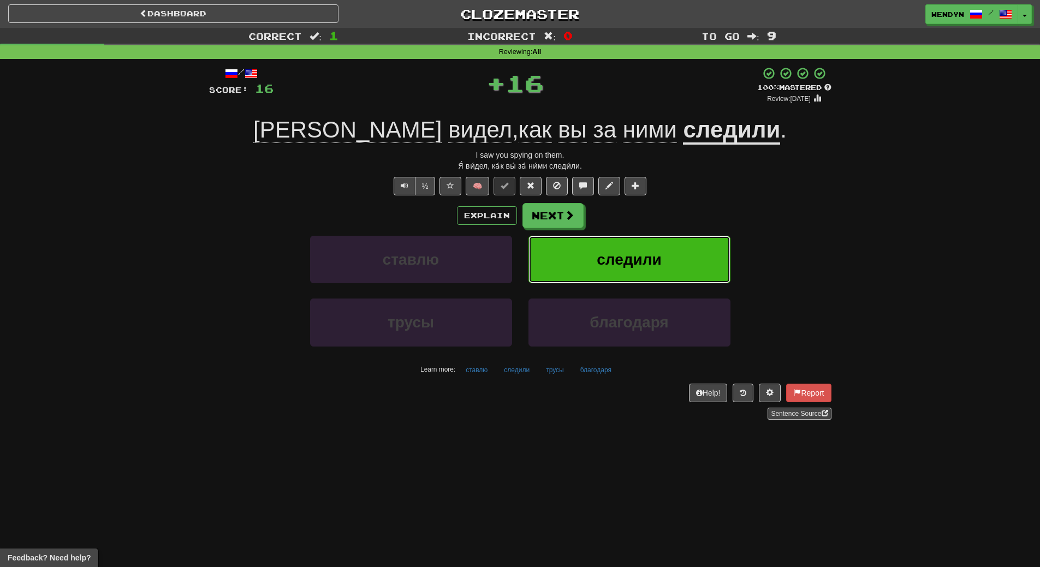
click at [678, 248] on button "следили" at bounding box center [629, 259] width 202 height 47
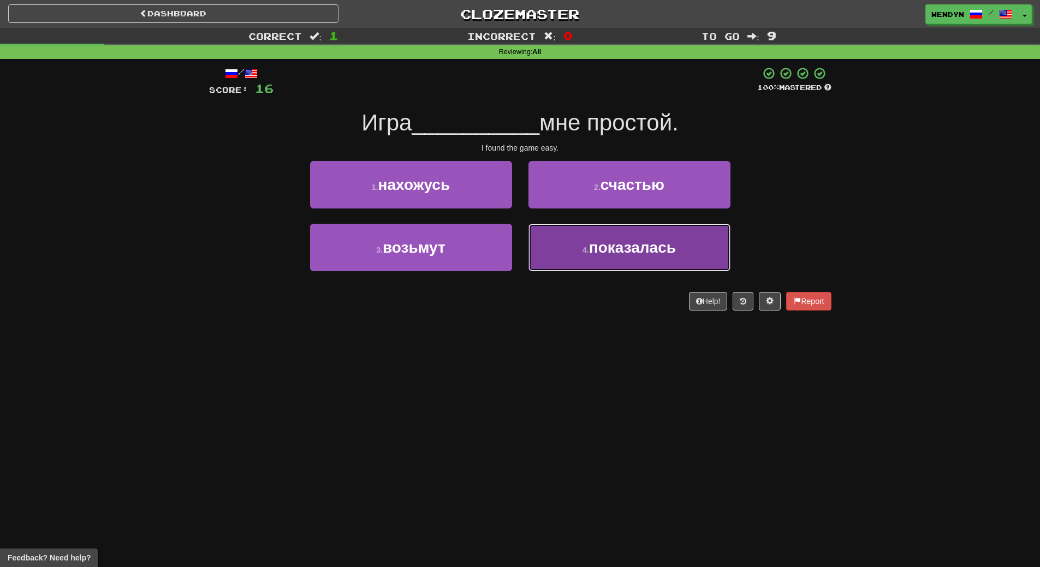
click at [625, 259] on button "4 . показалась" at bounding box center [629, 247] width 202 height 47
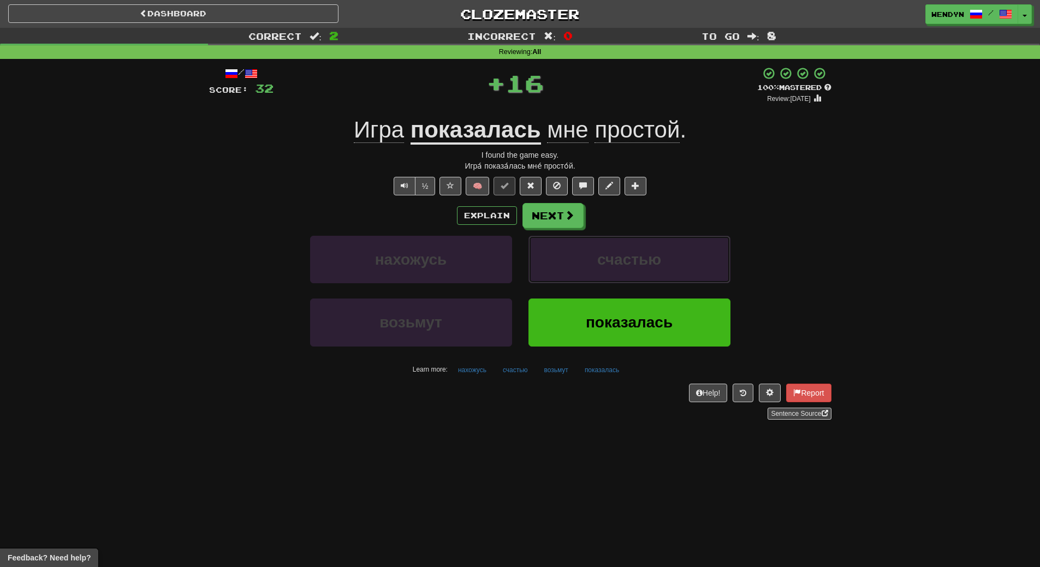
click at [625, 259] on span "счастью" at bounding box center [629, 259] width 64 height 17
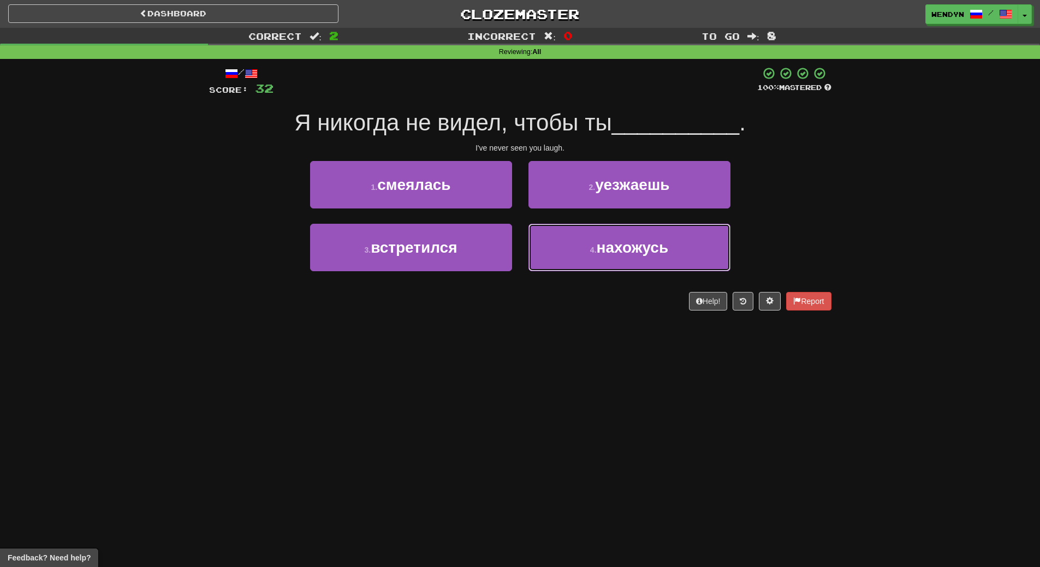
drag, startPoint x: 625, startPoint y: 259, endPoint x: 618, endPoint y: 330, distance: 71.8
click at [618, 330] on div "Dashboard Clozemaster WendyN / Toggle Dropdown Dashboard Leaderboard Activity F…" at bounding box center [520, 283] width 1040 height 567
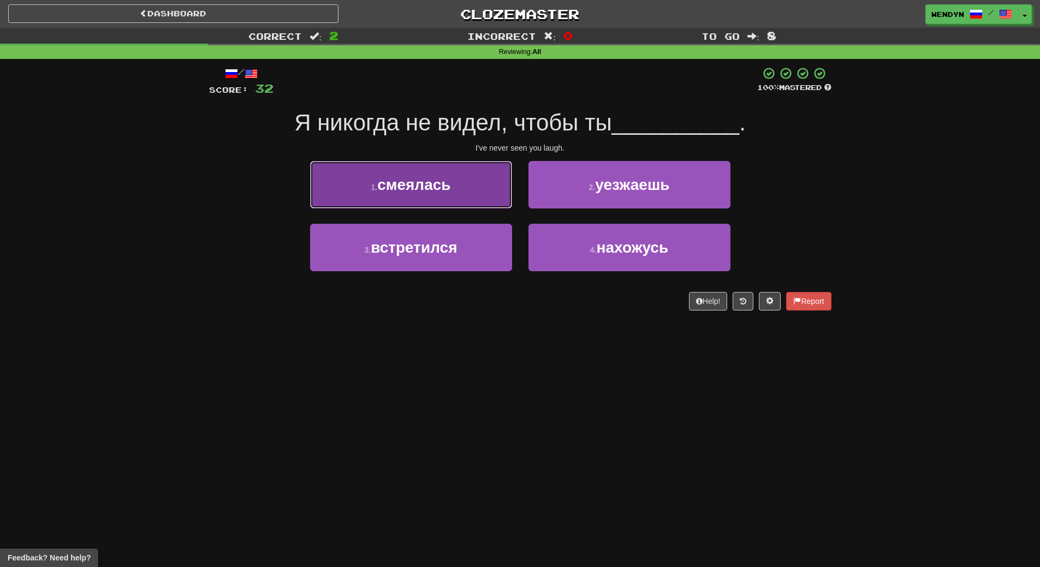
click at [464, 189] on button "1 . смеялась" at bounding box center [411, 184] width 202 height 47
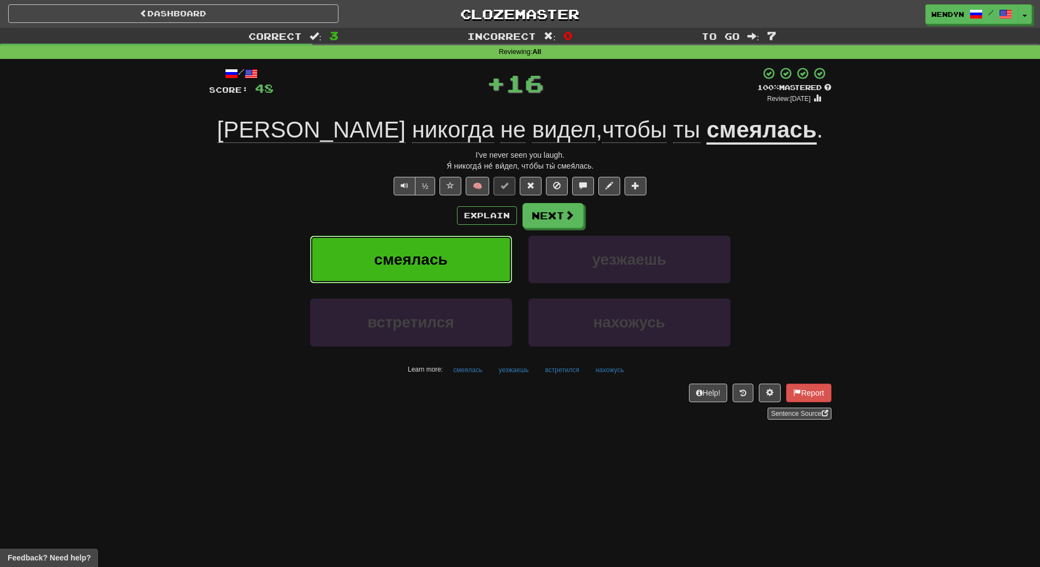
click at [461, 255] on button "смеялась" at bounding box center [411, 259] width 202 height 47
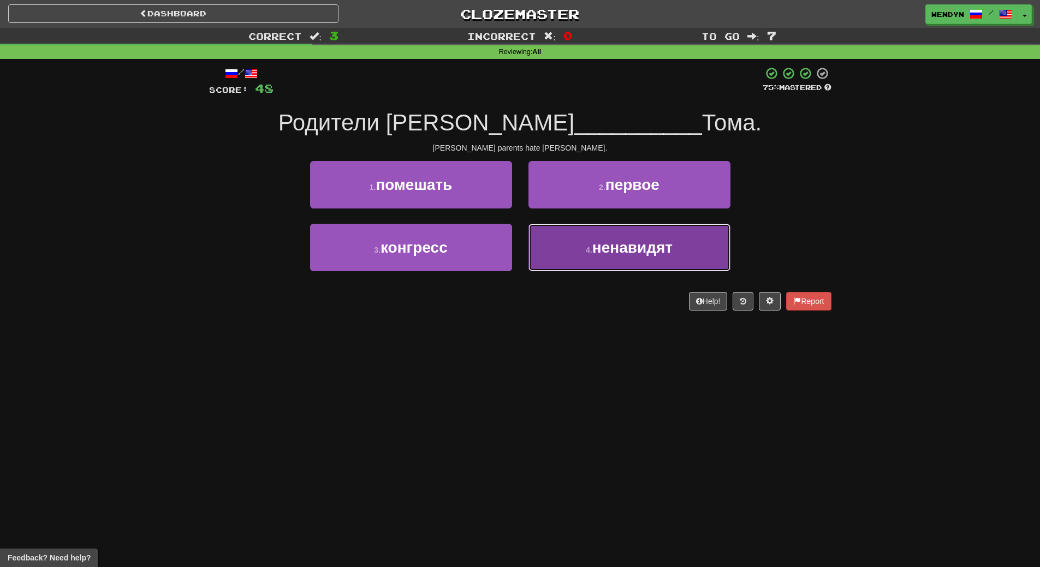
click at [638, 260] on button "4 . ненавидят" at bounding box center [629, 247] width 202 height 47
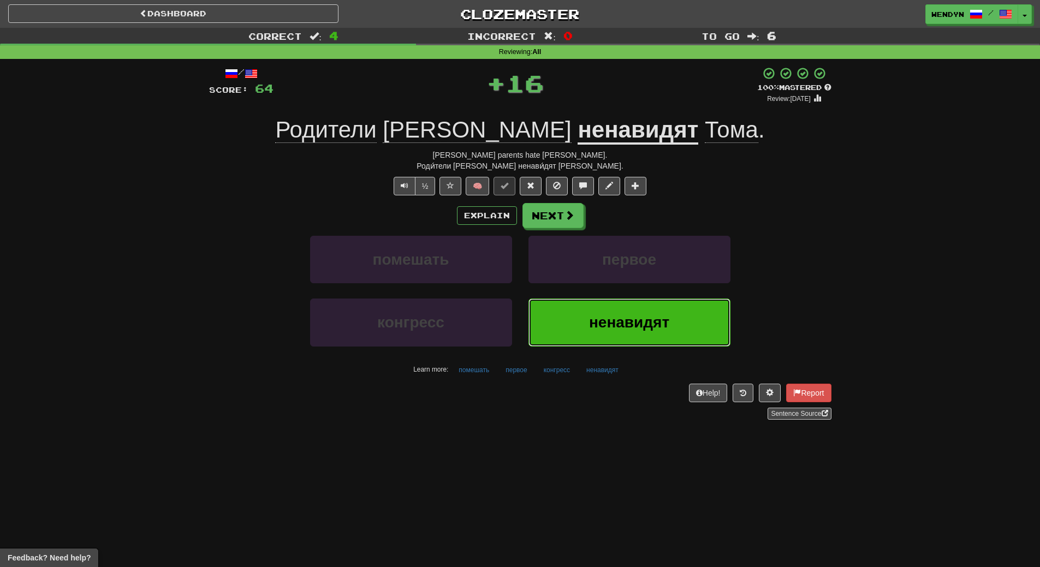
click at [638, 312] on button "ненавидят" at bounding box center [629, 322] width 202 height 47
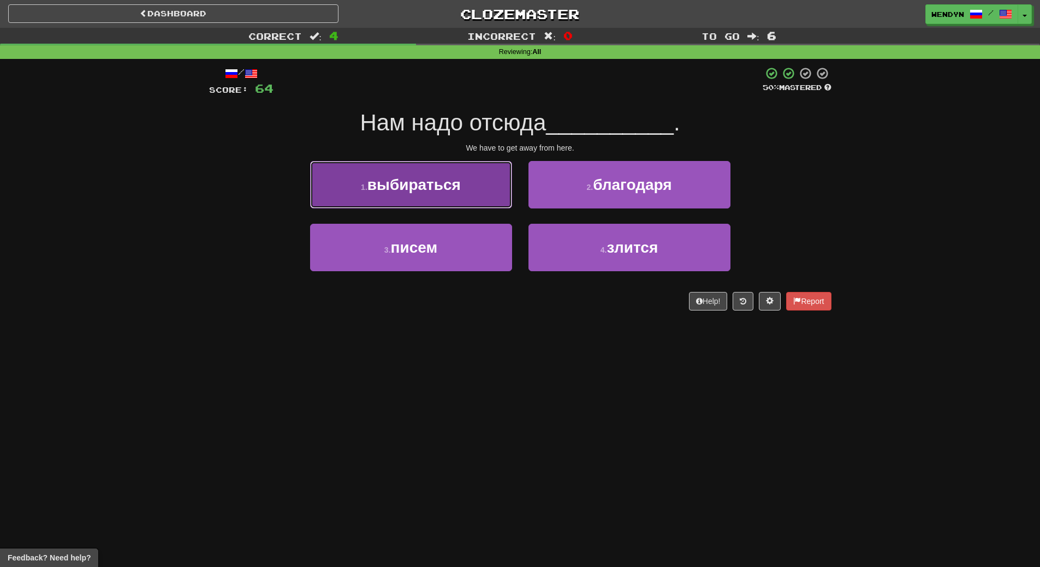
click at [461, 200] on button "1 . выбираться" at bounding box center [411, 184] width 202 height 47
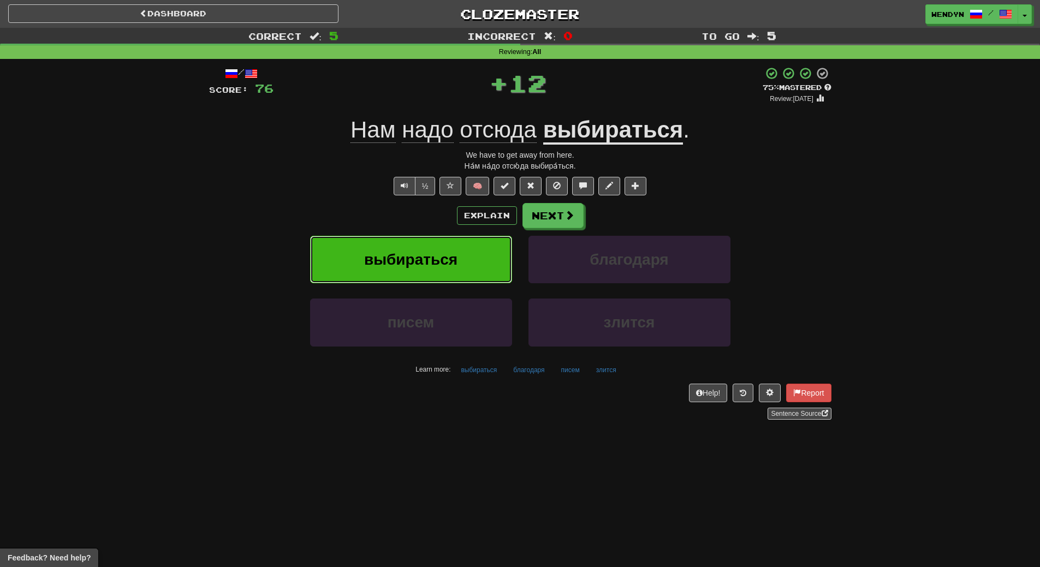
click at [448, 254] on span "выбираться" at bounding box center [410, 259] width 93 height 17
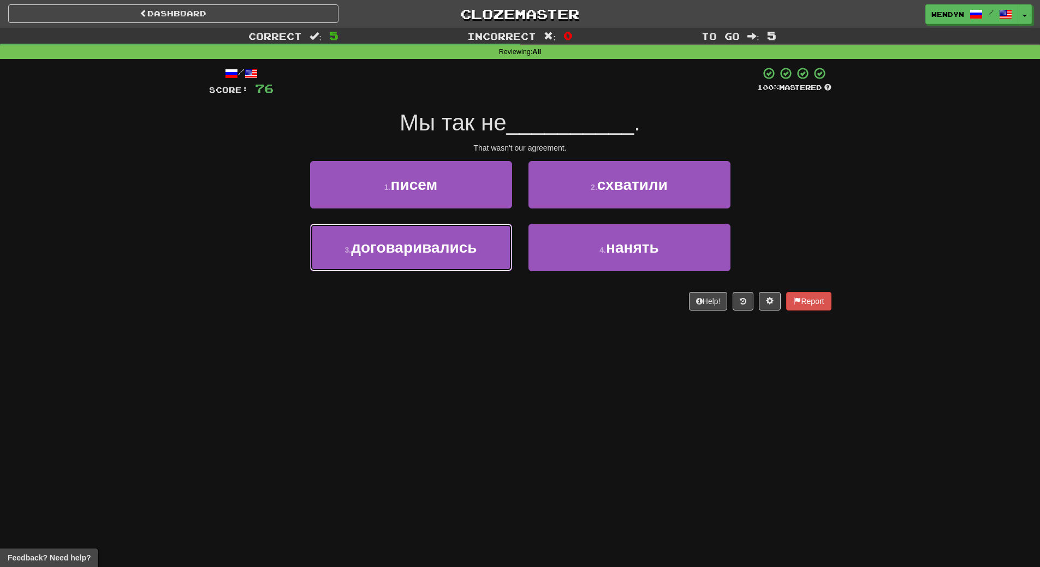
click at [448, 254] on span "договаривались" at bounding box center [414, 247] width 126 height 17
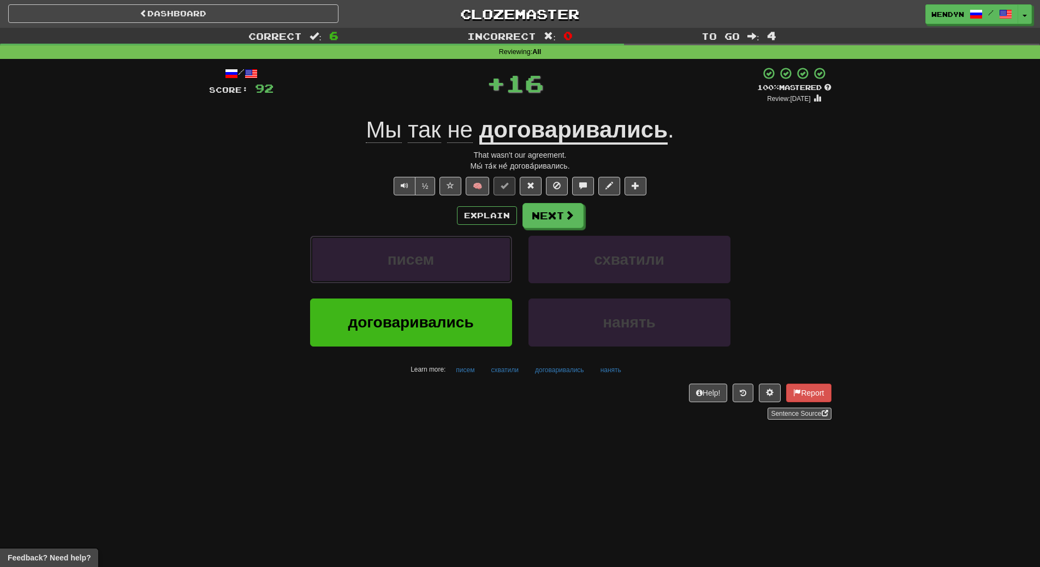
click at [448, 254] on button "писем" at bounding box center [411, 259] width 202 height 47
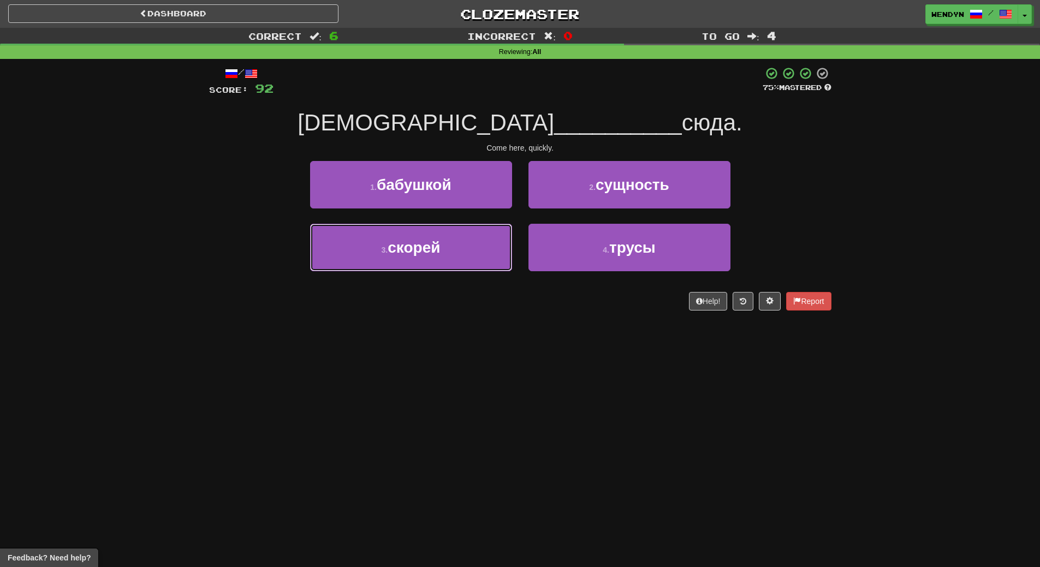
click at [448, 254] on button "3 . скорей" at bounding box center [411, 247] width 202 height 47
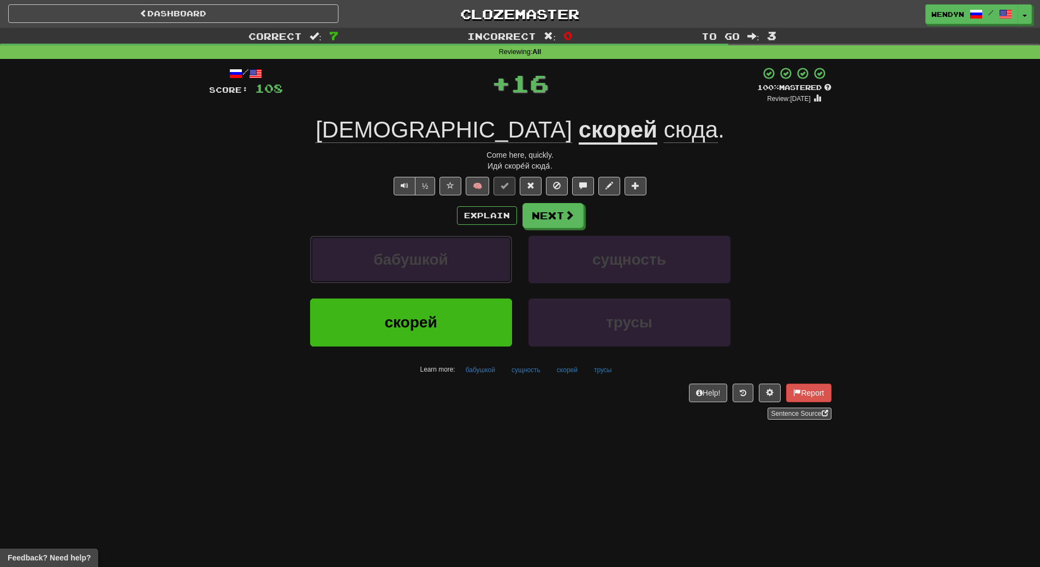
click at [448, 254] on button "бабушкой" at bounding box center [411, 259] width 202 height 47
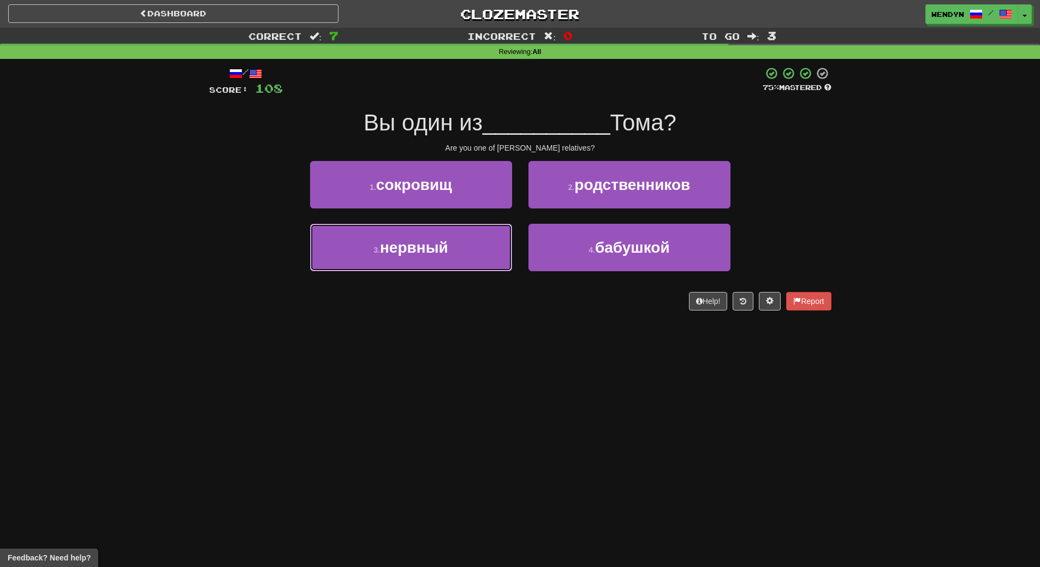
drag, startPoint x: 448, startPoint y: 254, endPoint x: 450, endPoint y: 326, distance: 71.5
click at [450, 326] on div "/ Score: 108 75 % Mastered Вы один из __________ Тома? Are you one of Tom's rel…" at bounding box center [520, 192] width 622 height 267
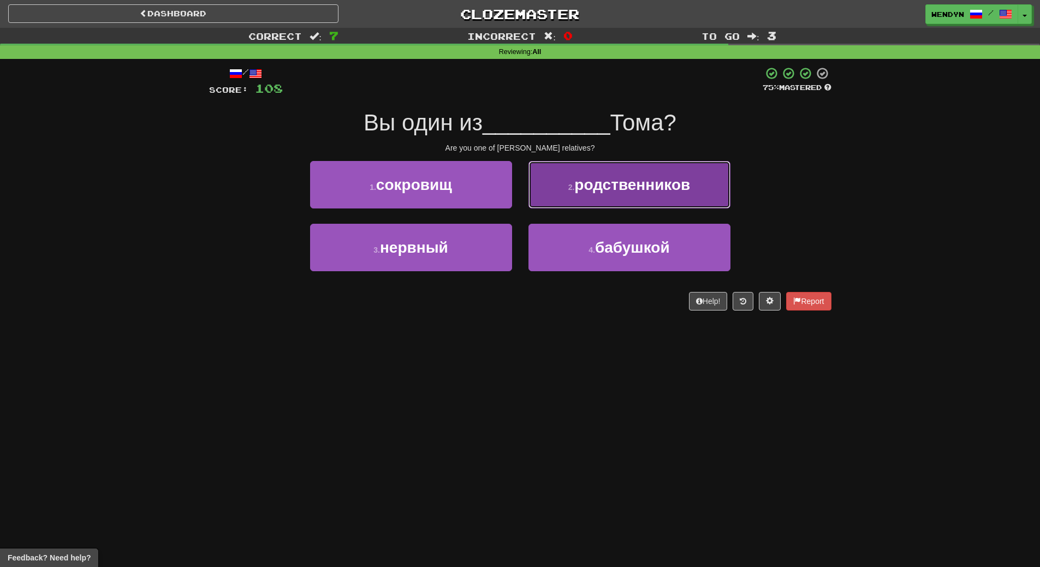
click at [643, 195] on button "2 . родственников" at bounding box center [629, 184] width 202 height 47
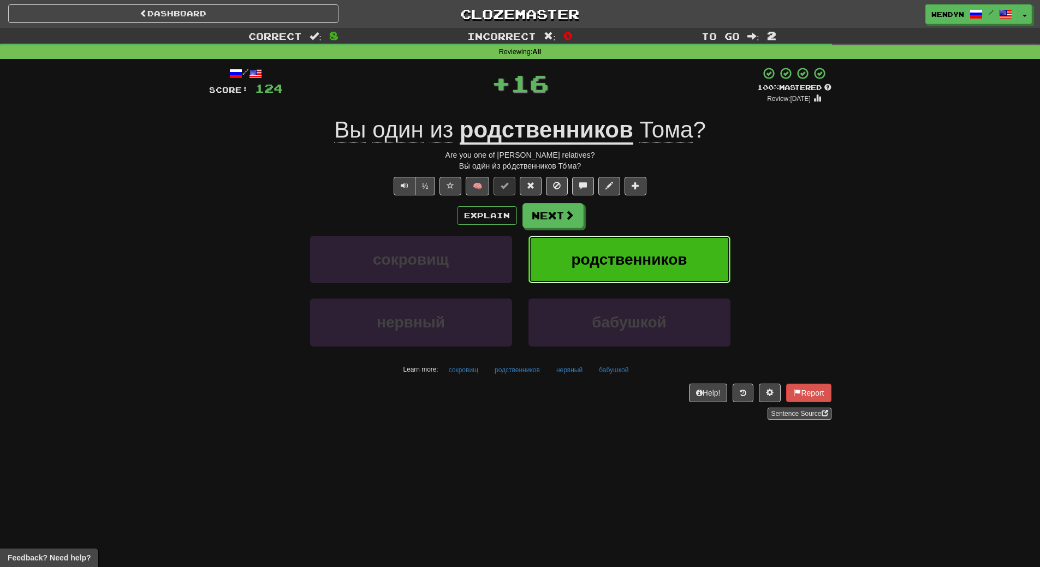
click at [648, 236] on button "родственников" at bounding box center [629, 259] width 202 height 47
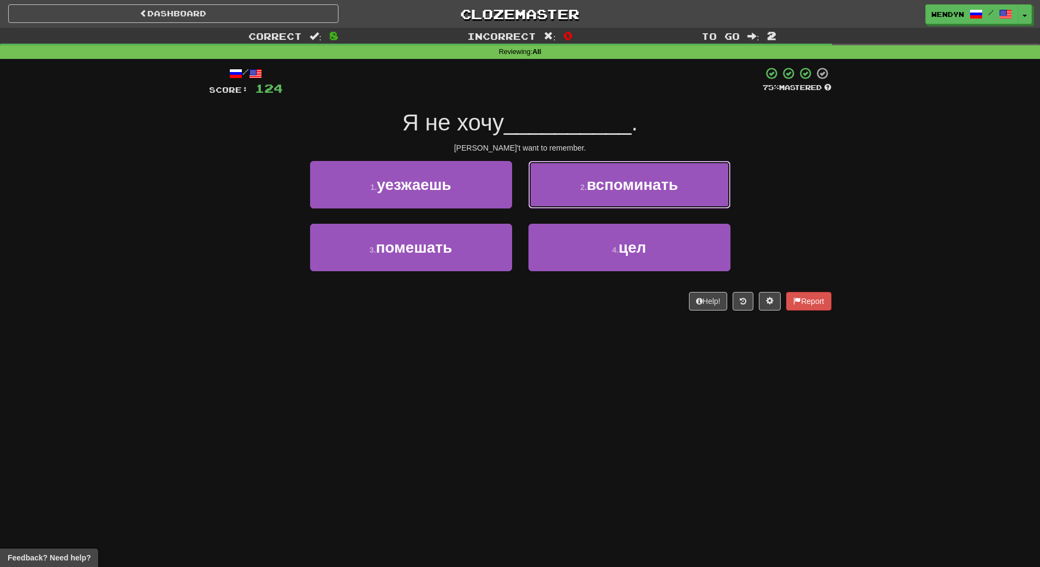
drag, startPoint x: 639, startPoint y: 196, endPoint x: 650, endPoint y: 229, distance: 34.7
click at [641, 202] on button "2 . вспоминать" at bounding box center [629, 184] width 202 height 47
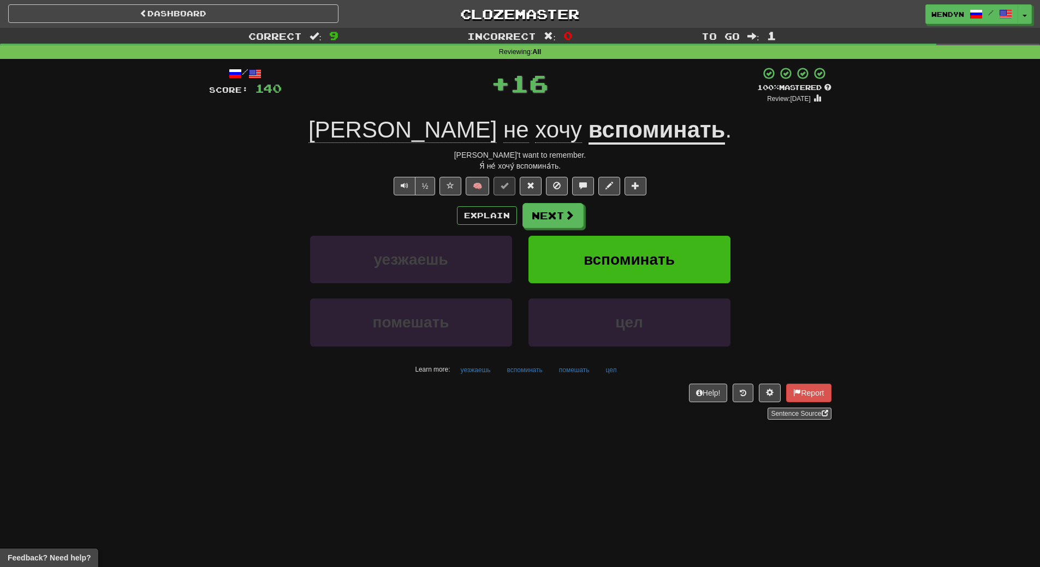
click at [651, 231] on div "Explain Next уезжаешь вспоминать помешать цел Learn more: уезжаешь вспоминать п…" at bounding box center [520, 290] width 622 height 175
click at [652, 249] on button "вспоминать" at bounding box center [629, 259] width 202 height 47
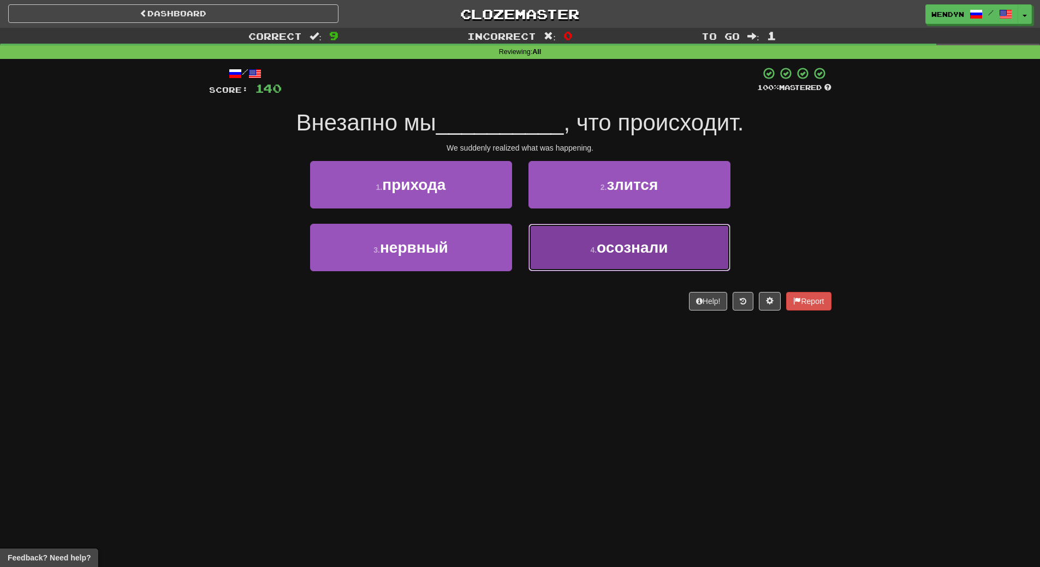
click at [622, 243] on span "осознали" at bounding box center [631, 247] width 71 height 17
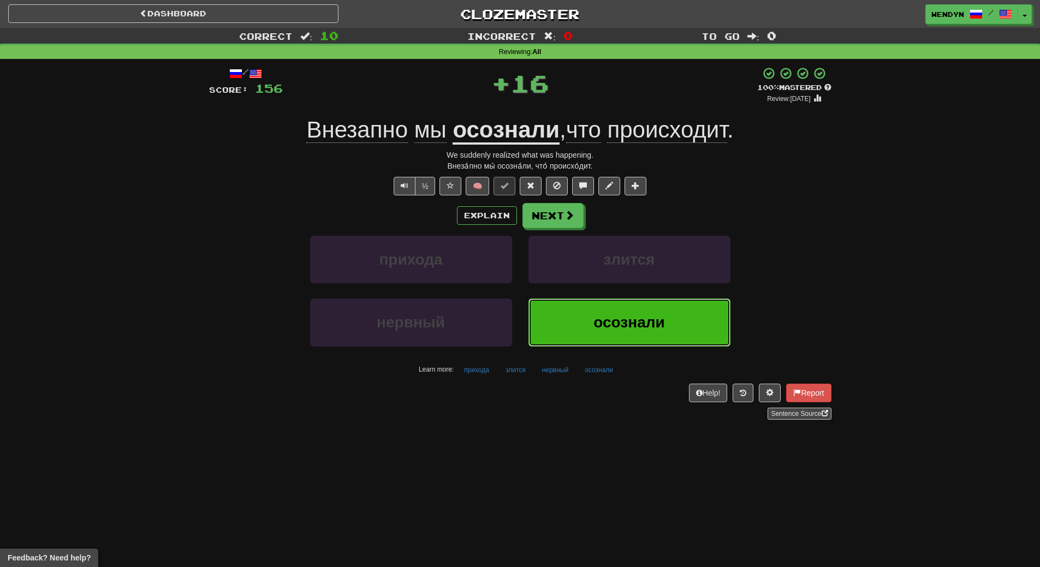
click at [626, 306] on button "осознали" at bounding box center [629, 322] width 202 height 47
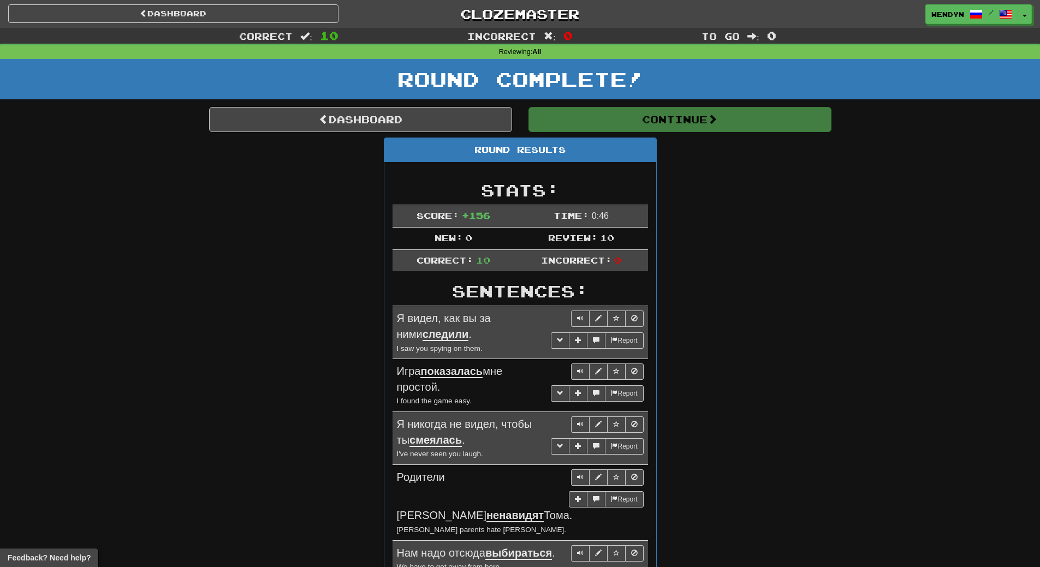
click at [741, 256] on div "Round Results Stats: Score: + 156 Time: 0 : 46 New: 0 Review: 10 Correct: 10 In…" at bounding box center [520, 510] width 622 height 744
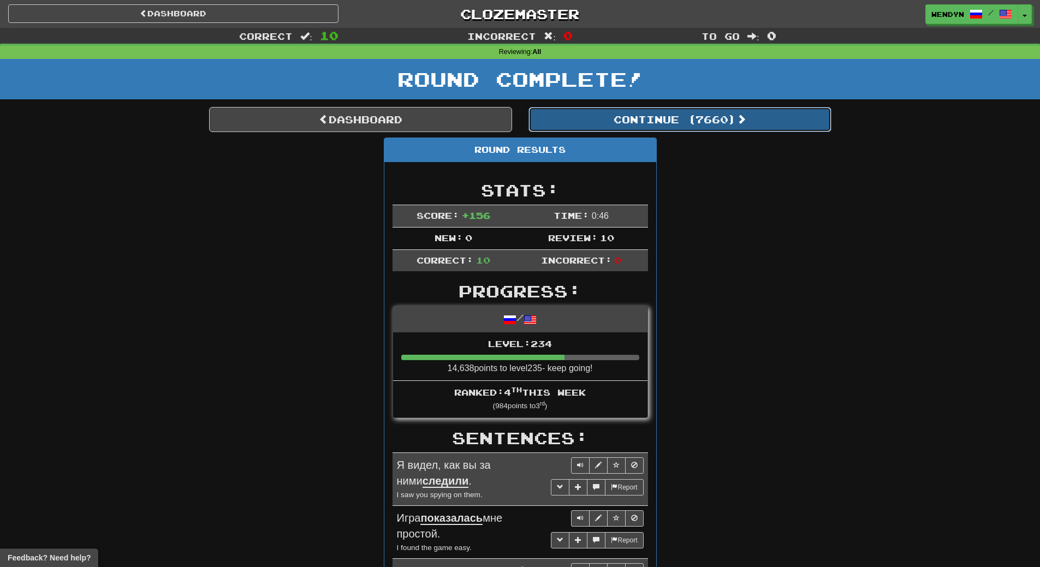
click at [713, 123] on button "Continue ( 7660 )" at bounding box center [679, 119] width 303 height 25
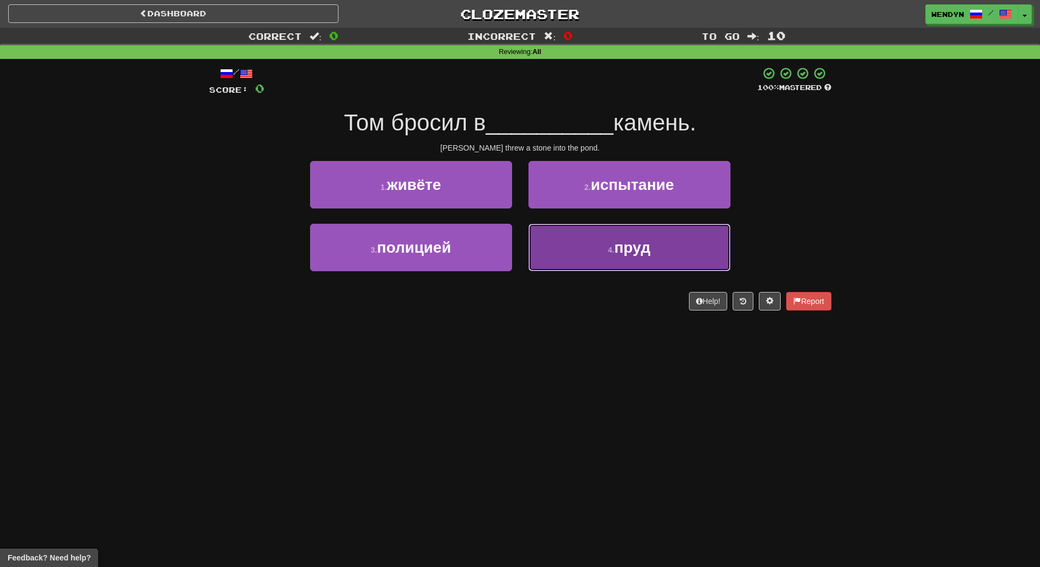
click at [564, 253] on button "4 . пруд" at bounding box center [629, 247] width 202 height 47
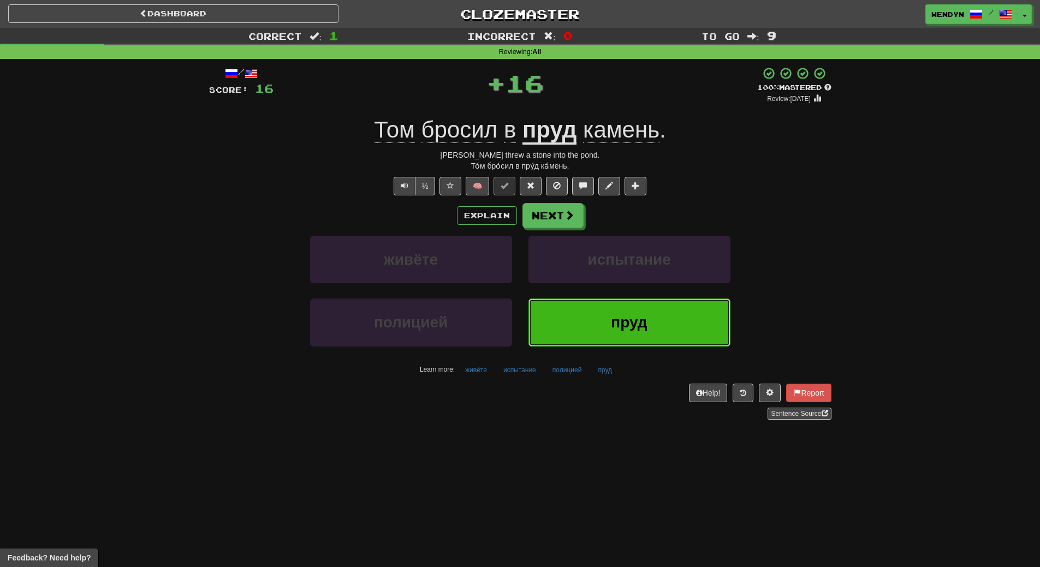
click at [582, 321] on button "пруд" at bounding box center [629, 322] width 202 height 47
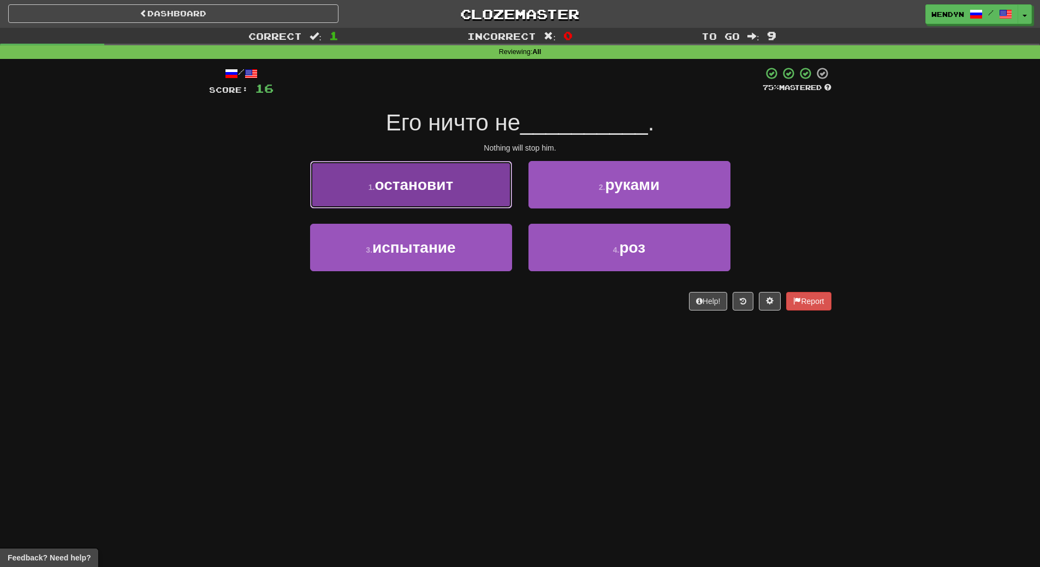
click at [443, 201] on button "1 . остановит" at bounding box center [411, 184] width 202 height 47
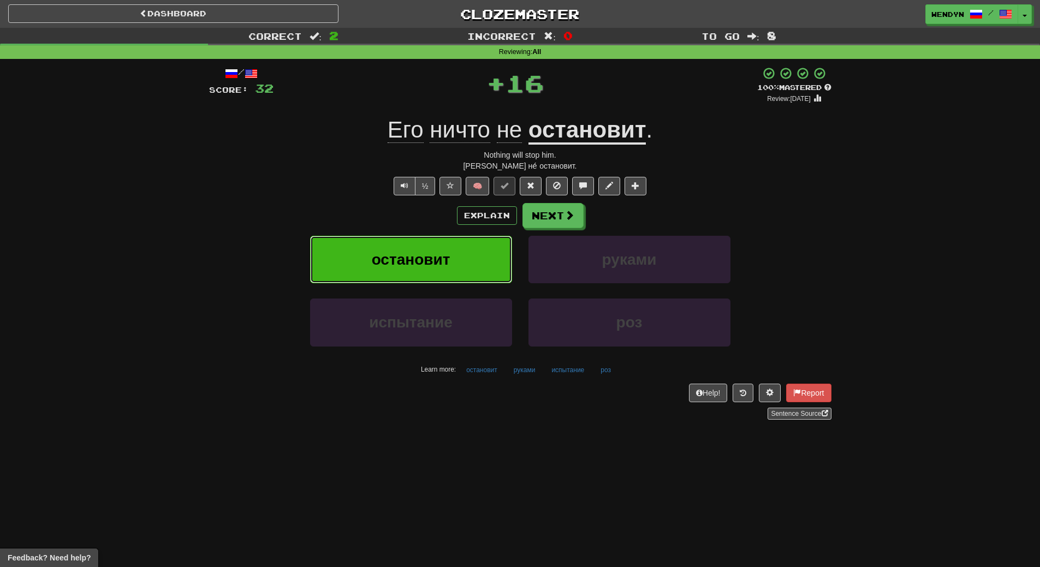
click at [448, 243] on button "остановит" at bounding box center [411, 259] width 202 height 47
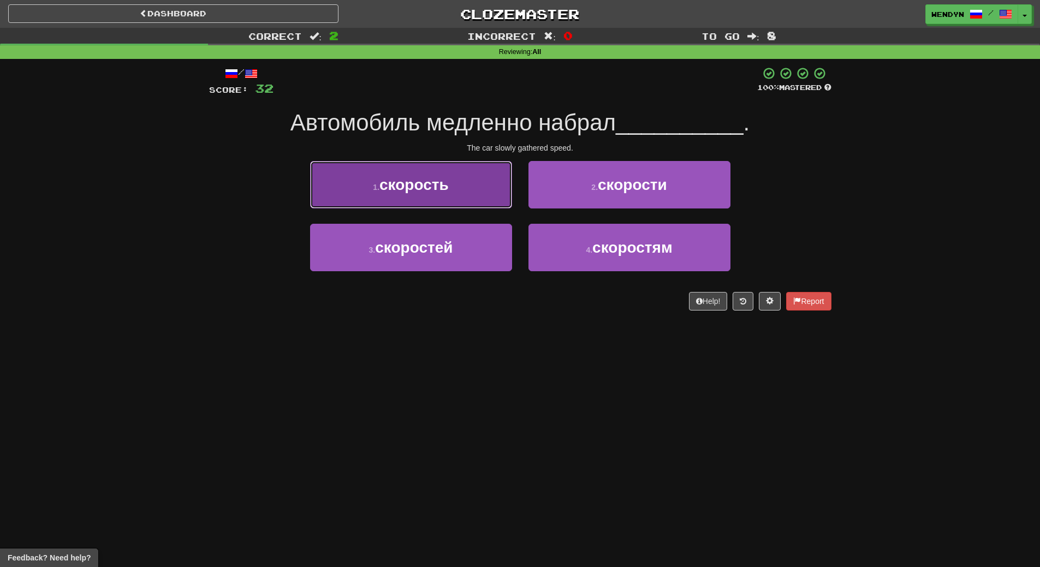
click at [459, 179] on button "1 . скорость" at bounding box center [411, 184] width 202 height 47
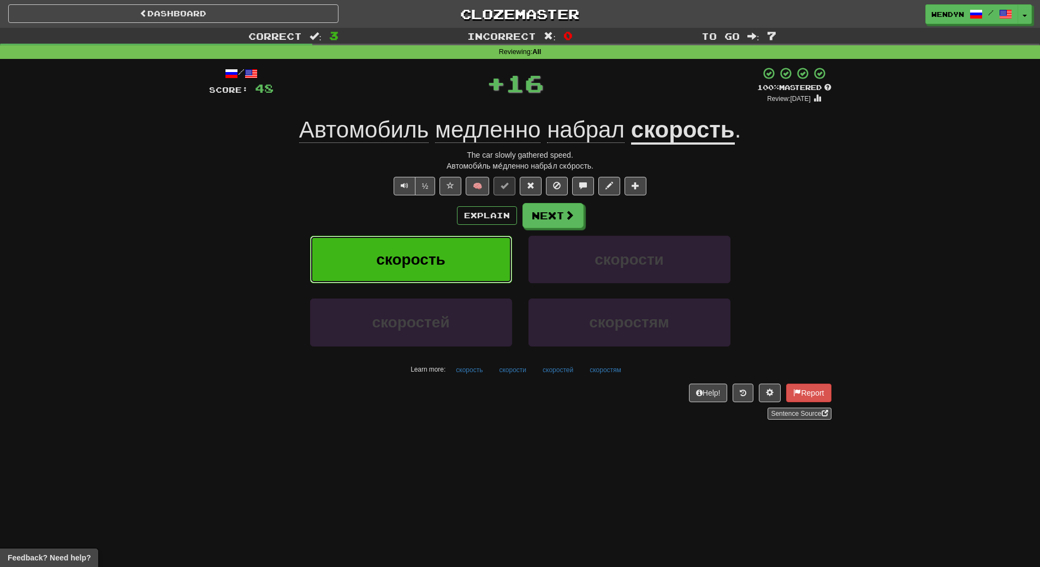
drag, startPoint x: 452, startPoint y: 258, endPoint x: 441, endPoint y: 320, distance: 62.7
click at [452, 263] on button "скорость" at bounding box center [411, 259] width 202 height 47
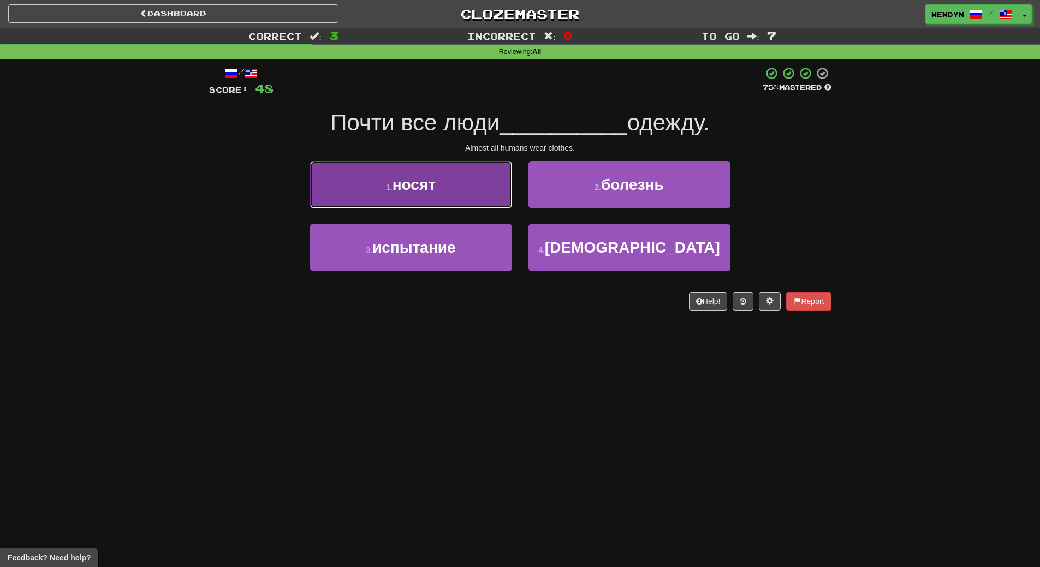
click at [445, 185] on button "1 . носят" at bounding box center [411, 184] width 202 height 47
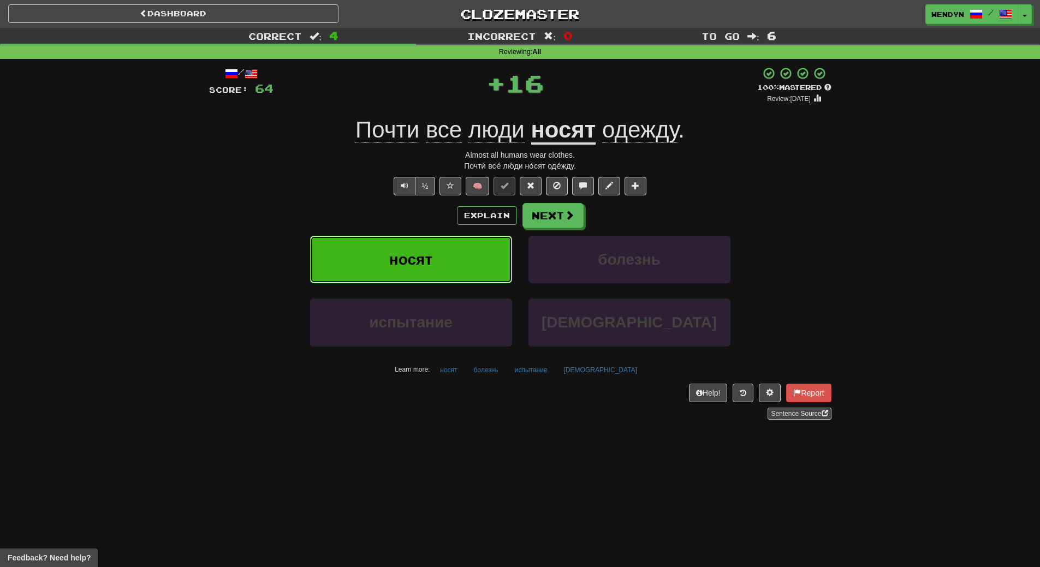
click at [441, 253] on button "носят" at bounding box center [411, 259] width 202 height 47
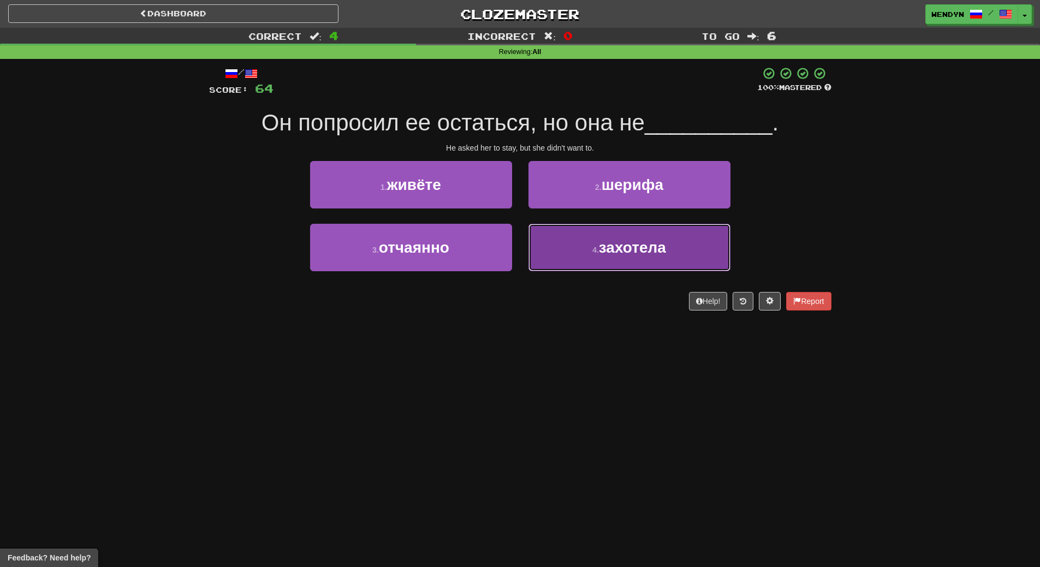
click at [646, 253] on span "захотела" at bounding box center [632, 247] width 67 height 17
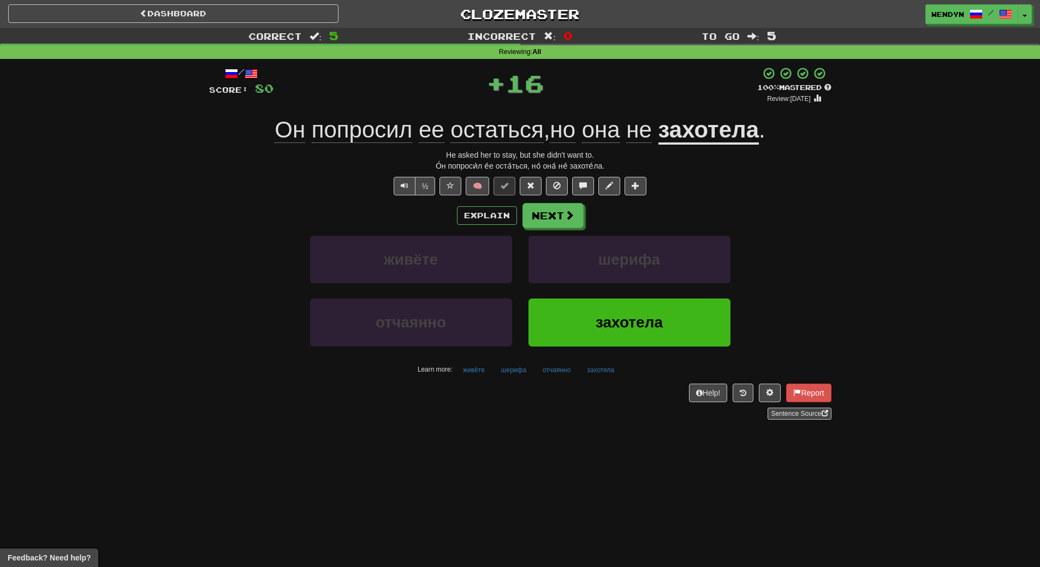
drag, startPoint x: 663, startPoint y: 205, endPoint x: 657, endPoint y: 259, distance: 54.9
click at [663, 205] on div "Explain Next" at bounding box center [520, 215] width 622 height 25
click at [650, 329] on span "захотела" at bounding box center [628, 322] width 67 height 17
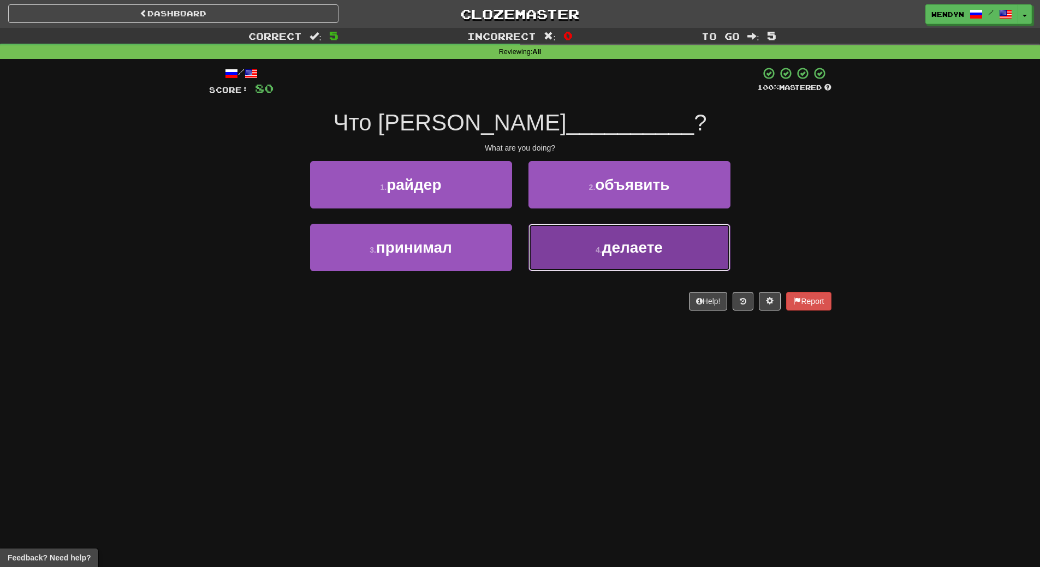
click at [623, 261] on button "4 . делаете" at bounding box center [629, 247] width 202 height 47
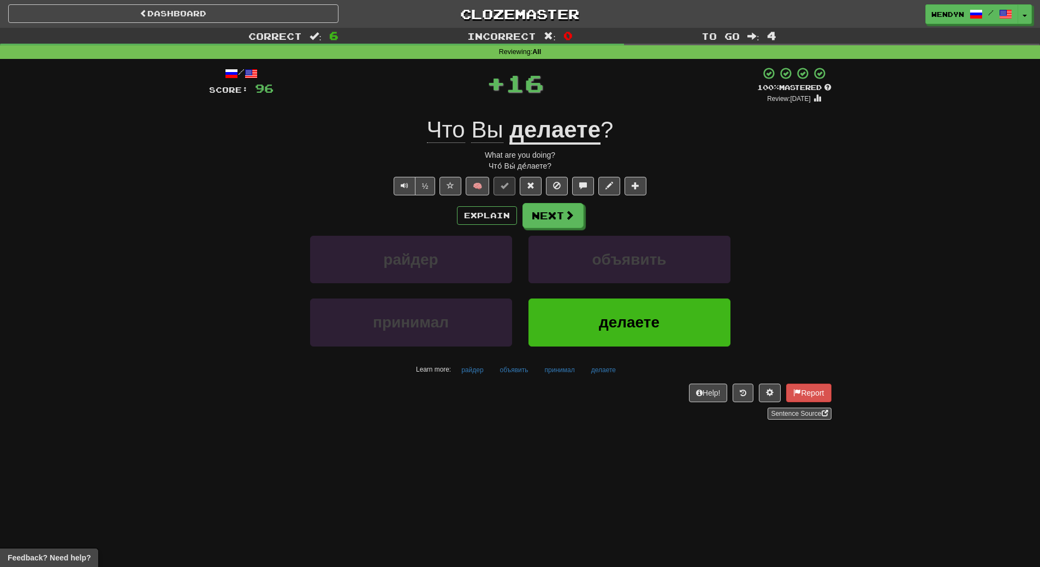
drag, startPoint x: 616, startPoint y: 413, endPoint x: 622, endPoint y: 354, distance: 59.3
click at [616, 410] on div "Sentence Source" at bounding box center [520, 414] width 622 height 12
click at [624, 333] on button "делаете" at bounding box center [629, 322] width 202 height 47
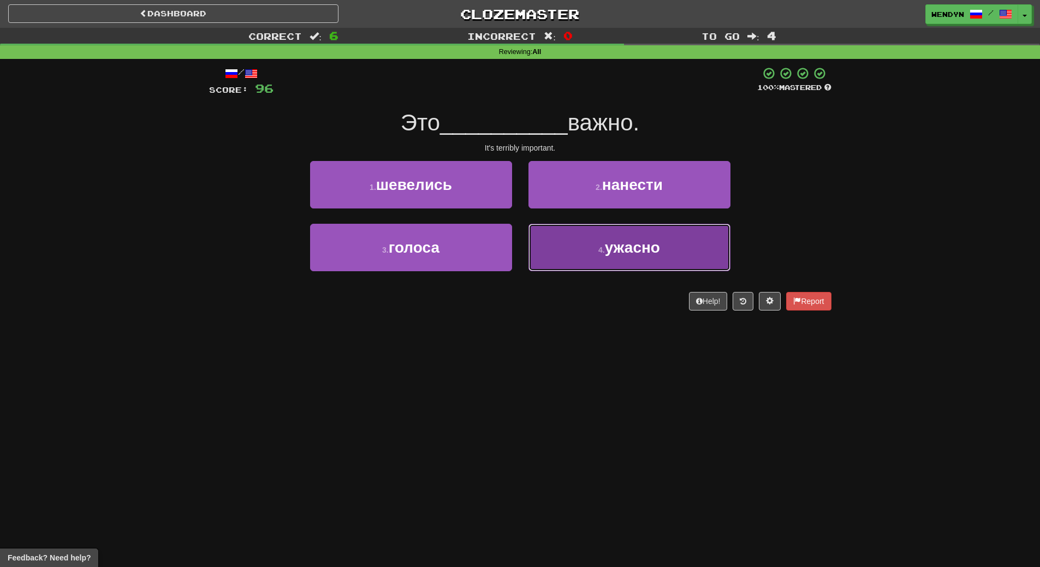
click at [634, 264] on button "4 . ужасно" at bounding box center [629, 247] width 202 height 47
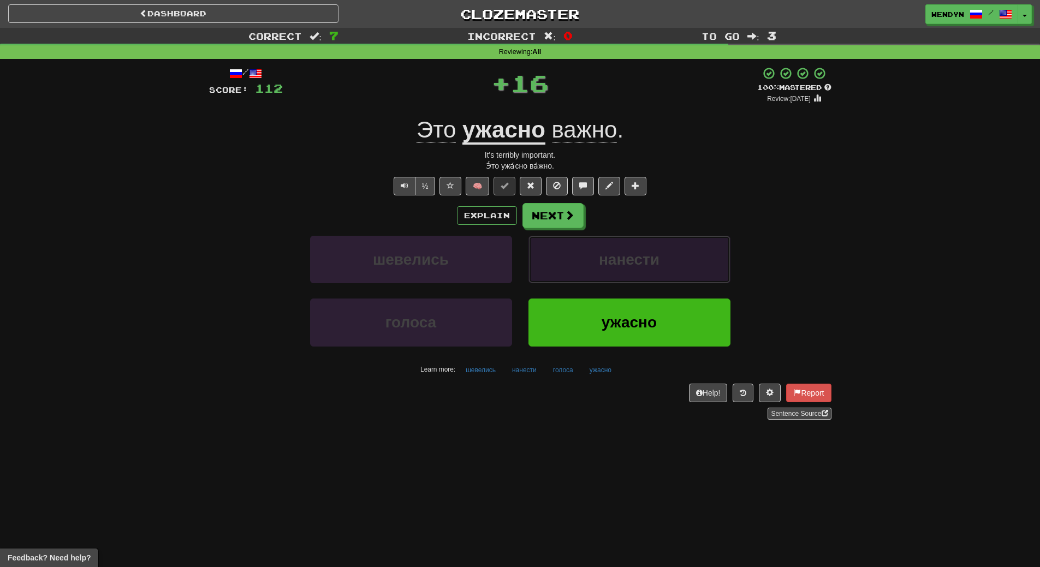
click at [634, 273] on button "нанести" at bounding box center [629, 259] width 202 height 47
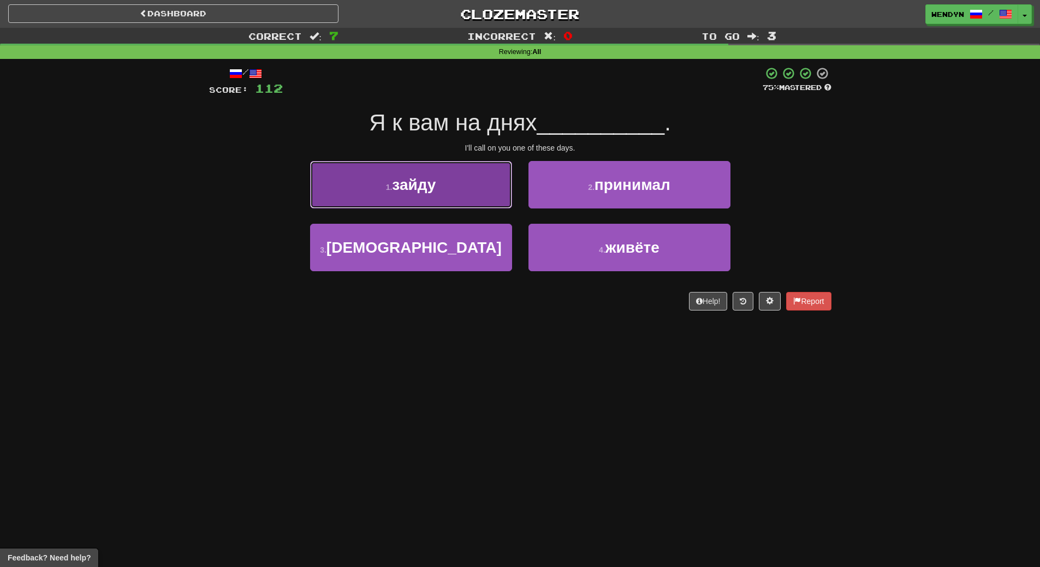
click at [476, 186] on button "1 . зайду" at bounding box center [411, 184] width 202 height 47
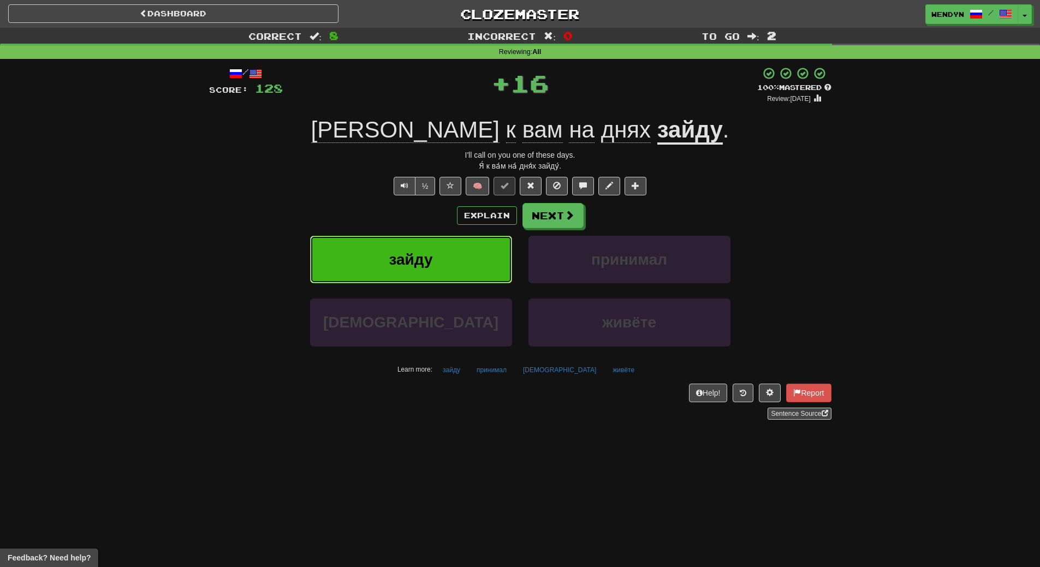
click at [480, 249] on button "зайду" at bounding box center [411, 259] width 202 height 47
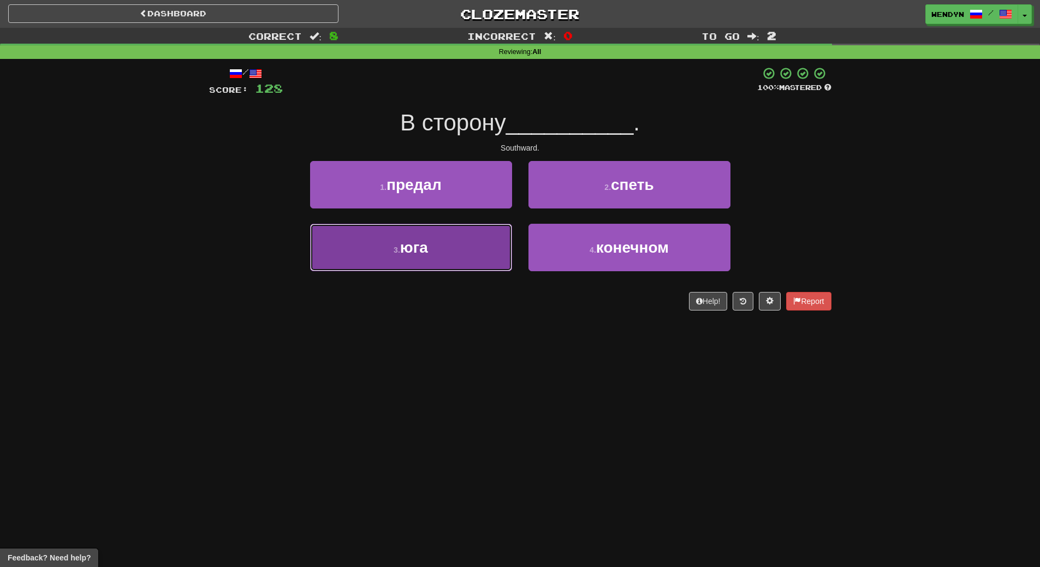
click at [468, 263] on button "3 . юга" at bounding box center [411, 247] width 202 height 47
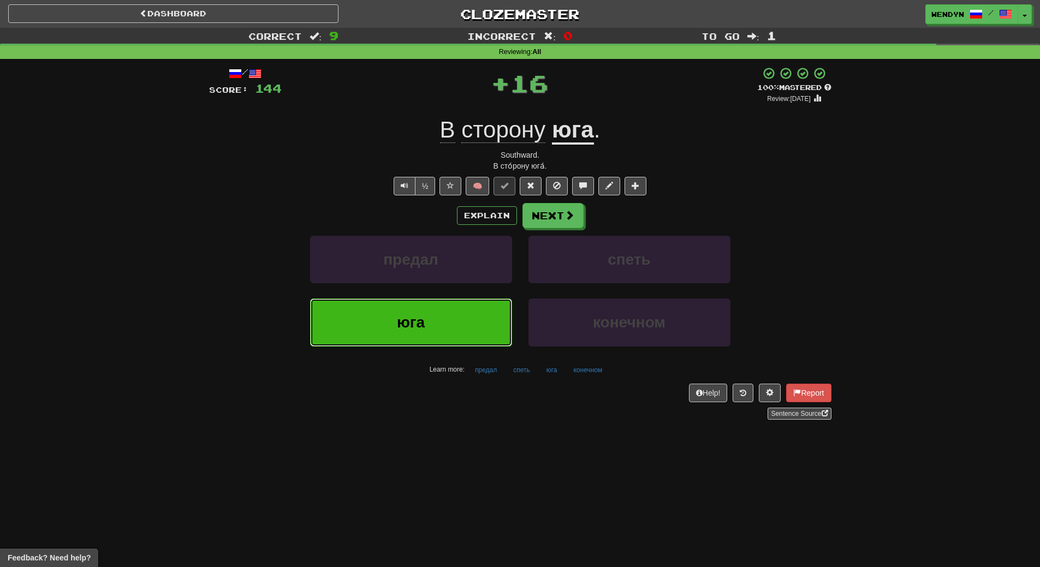
click at [473, 314] on button "юга" at bounding box center [411, 322] width 202 height 47
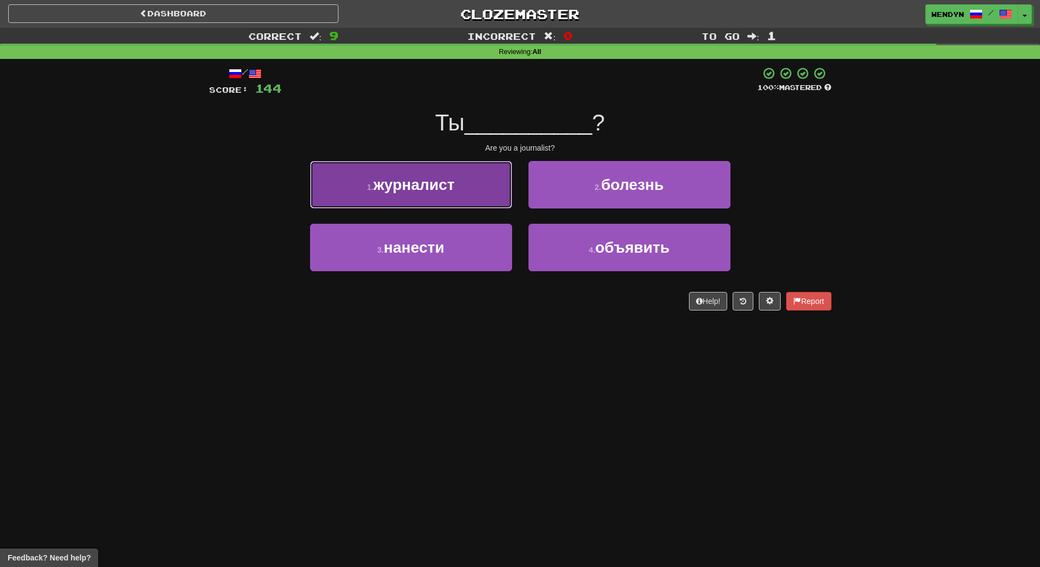
click at [473, 204] on button "1 . журналист" at bounding box center [411, 184] width 202 height 47
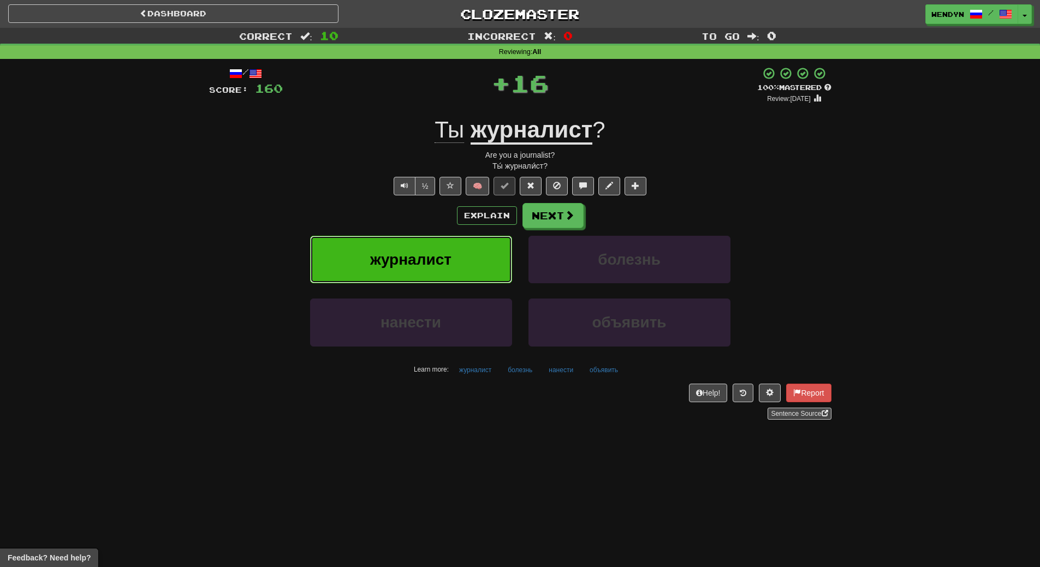
click at [466, 248] on button "журналист" at bounding box center [411, 259] width 202 height 47
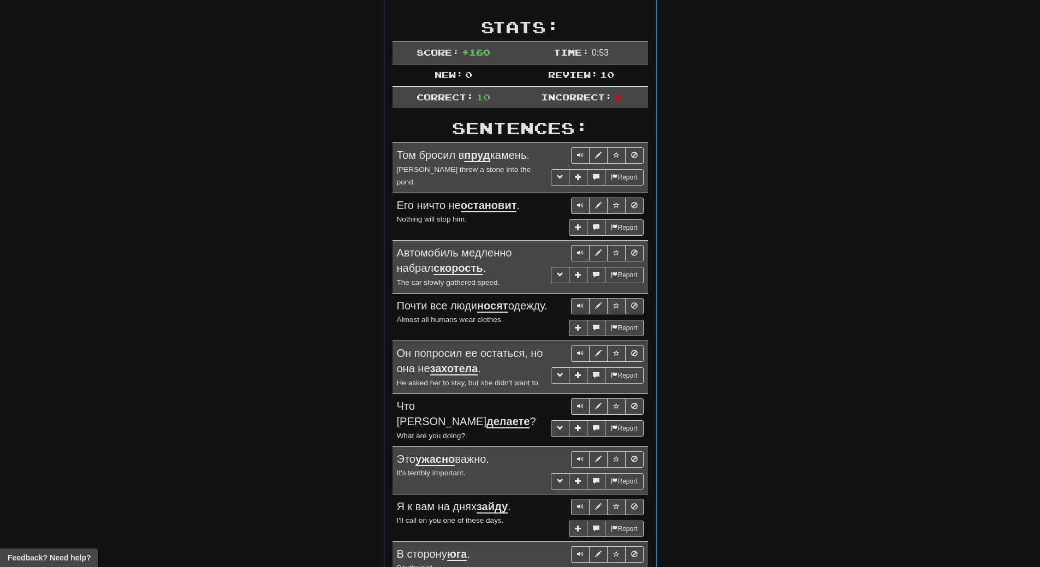
scroll to position [55, 0]
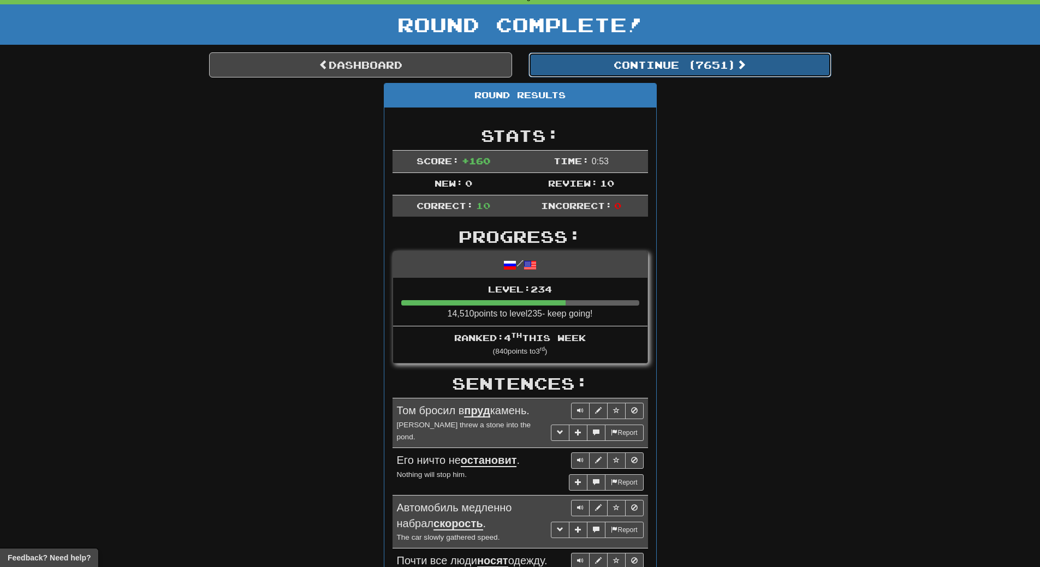
click at [718, 64] on button "Continue ( 7651 )" at bounding box center [679, 64] width 303 height 25
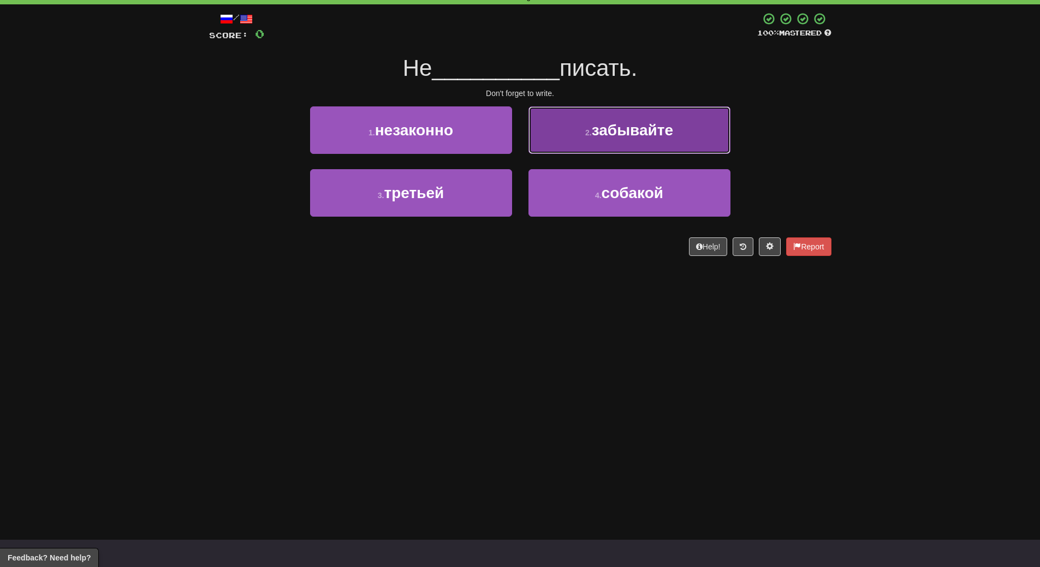
drag, startPoint x: 628, startPoint y: 126, endPoint x: 634, endPoint y: 145, distance: 19.3
click at [629, 127] on span "забывайте" at bounding box center [632, 130] width 81 height 17
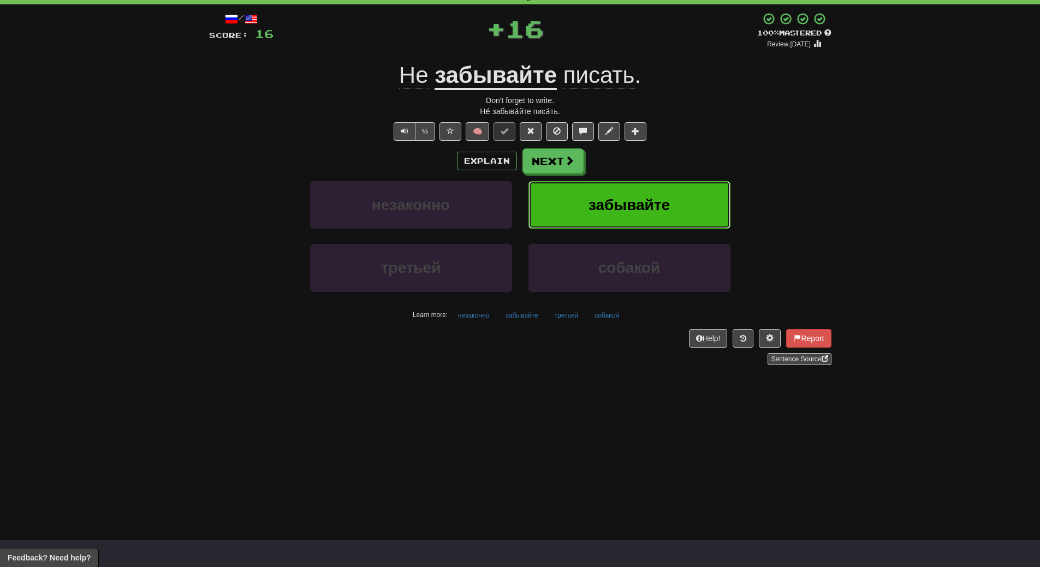
click at [641, 186] on button "забывайте" at bounding box center [629, 204] width 202 height 47
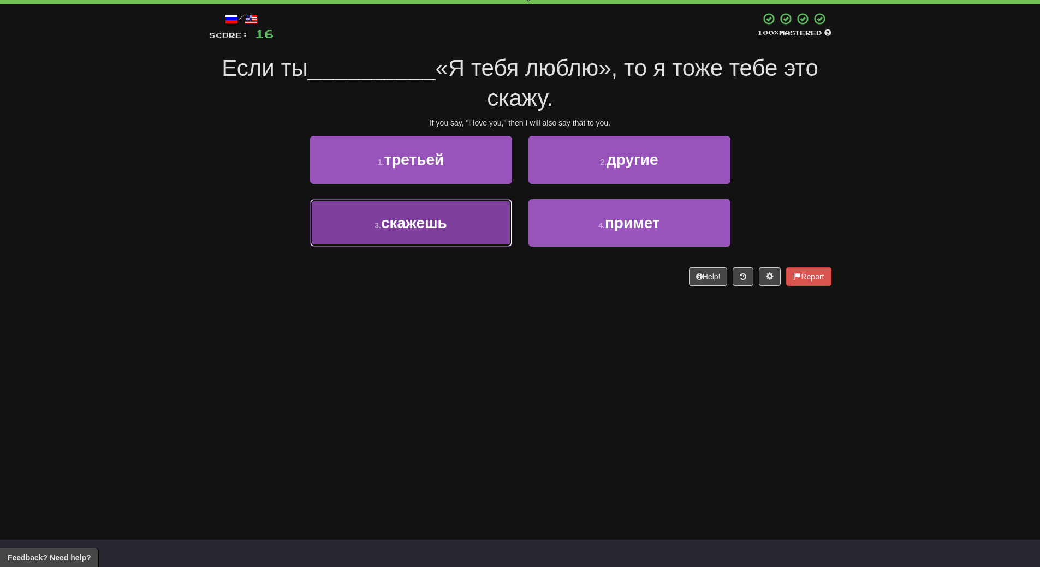
click at [469, 231] on button "3 . скажешь" at bounding box center [411, 222] width 202 height 47
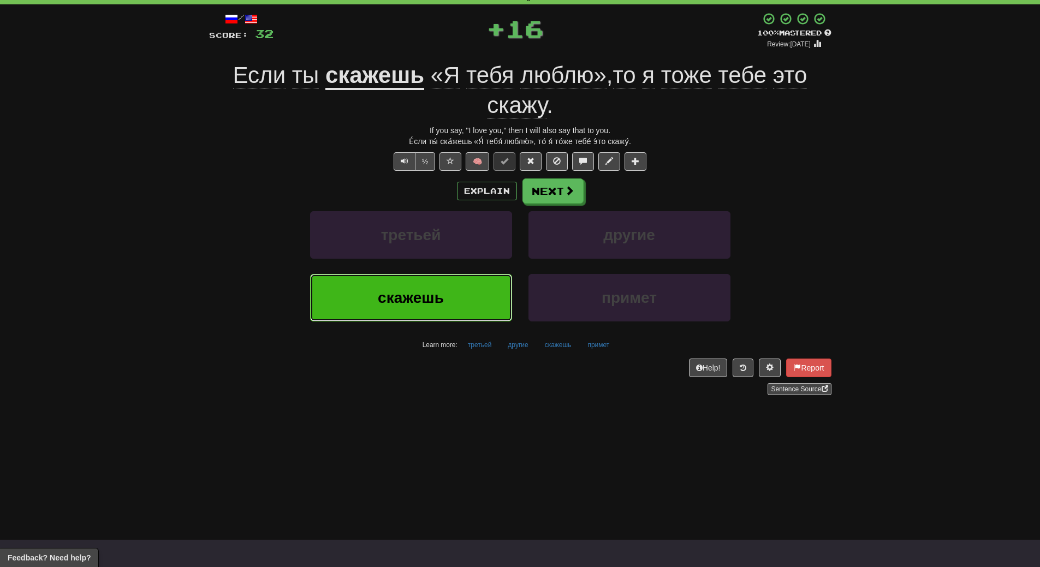
click at [461, 306] on button "скажешь" at bounding box center [411, 297] width 202 height 47
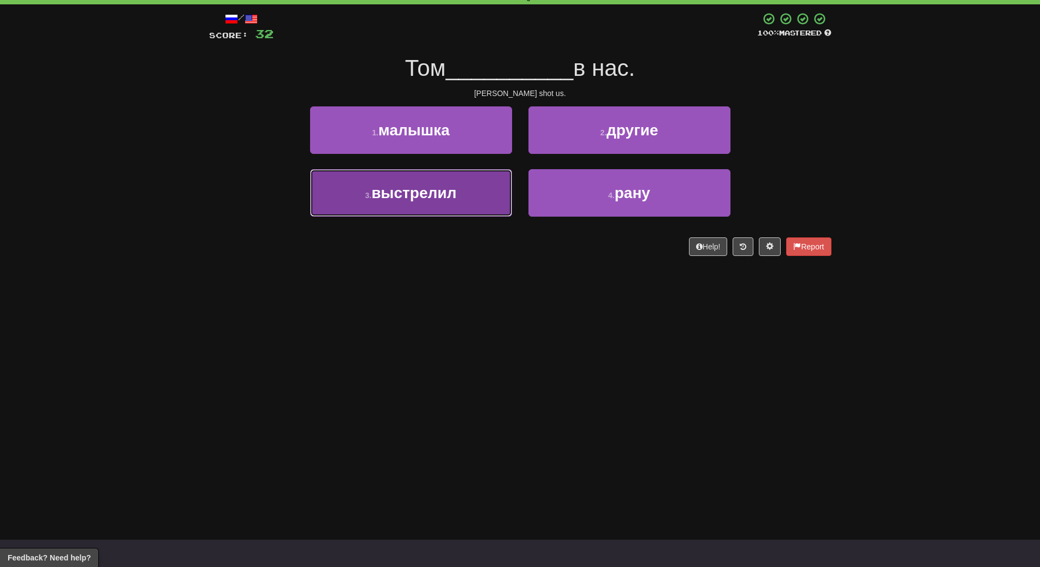
click at [427, 208] on button "3 . выстрелил" at bounding box center [411, 192] width 202 height 47
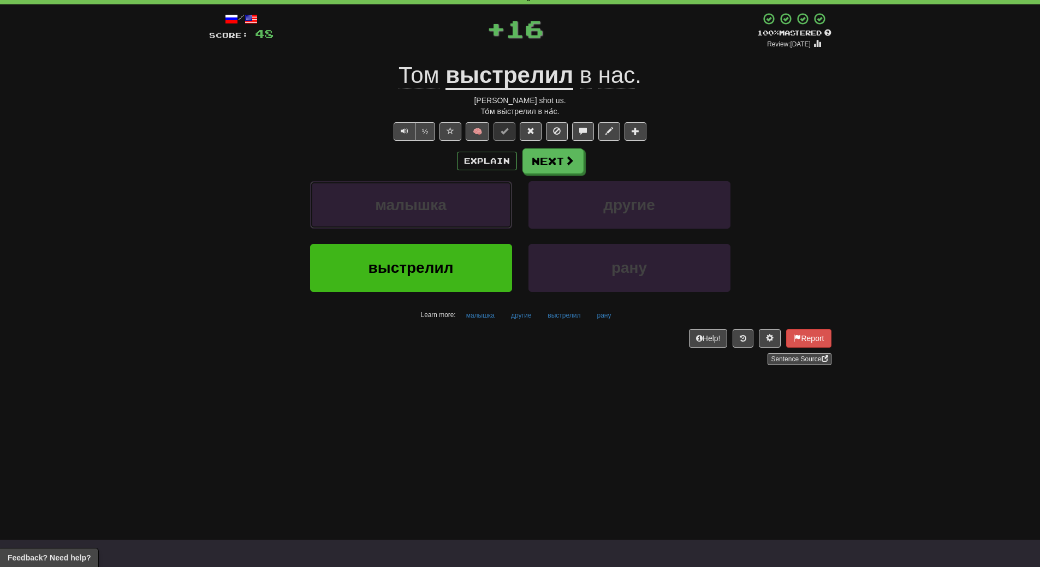
click at [427, 208] on span "малышка" at bounding box center [410, 204] width 71 height 17
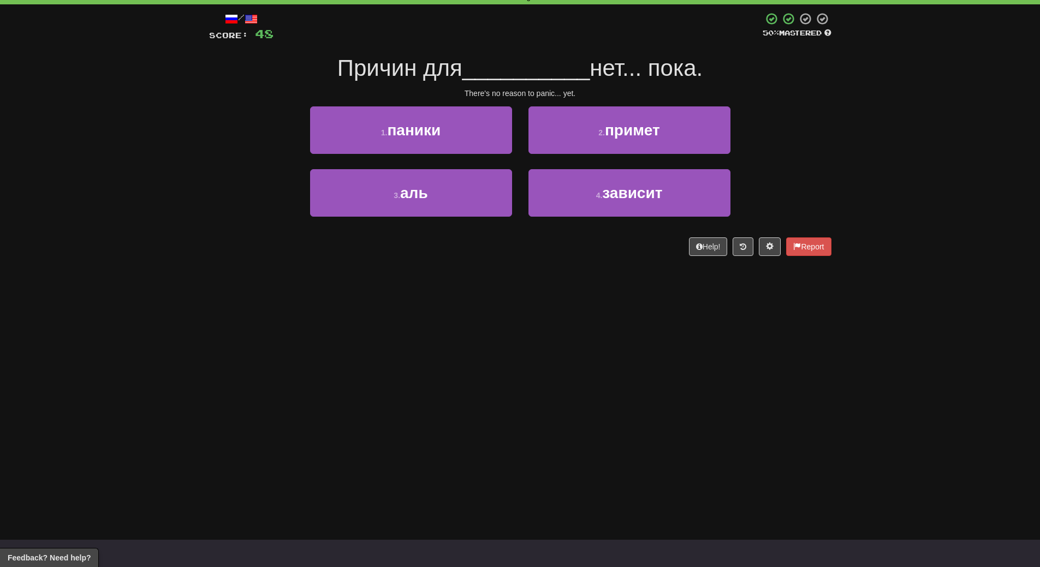
click at [420, 359] on div "Dashboard Clozemaster WendyN / Toggle Dropdown Dashboard Leaderboard Activity F…" at bounding box center [520, 228] width 1040 height 567
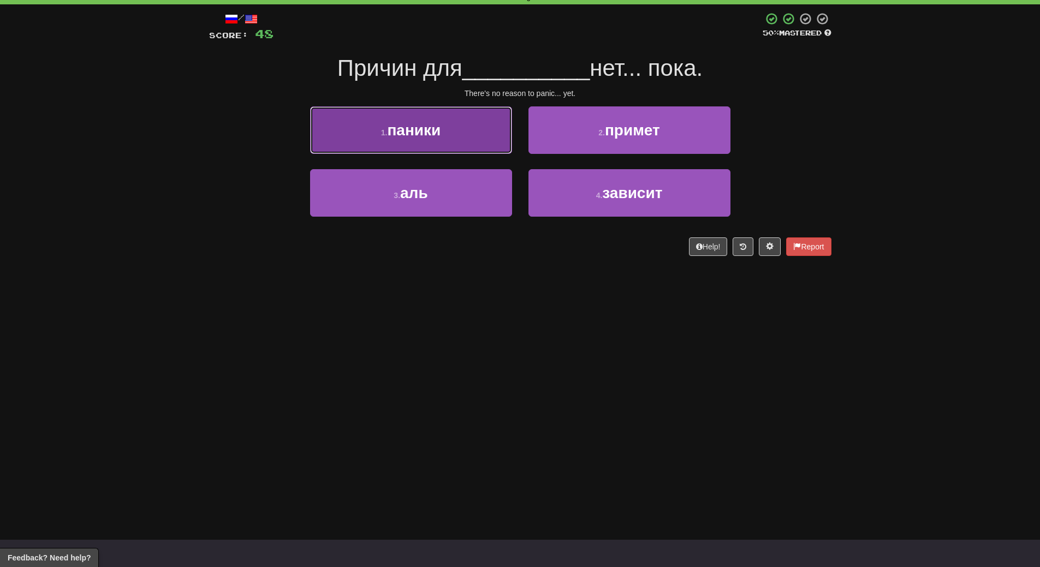
click at [421, 141] on button "1 . паники" at bounding box center [411, 129] width 202 height 47
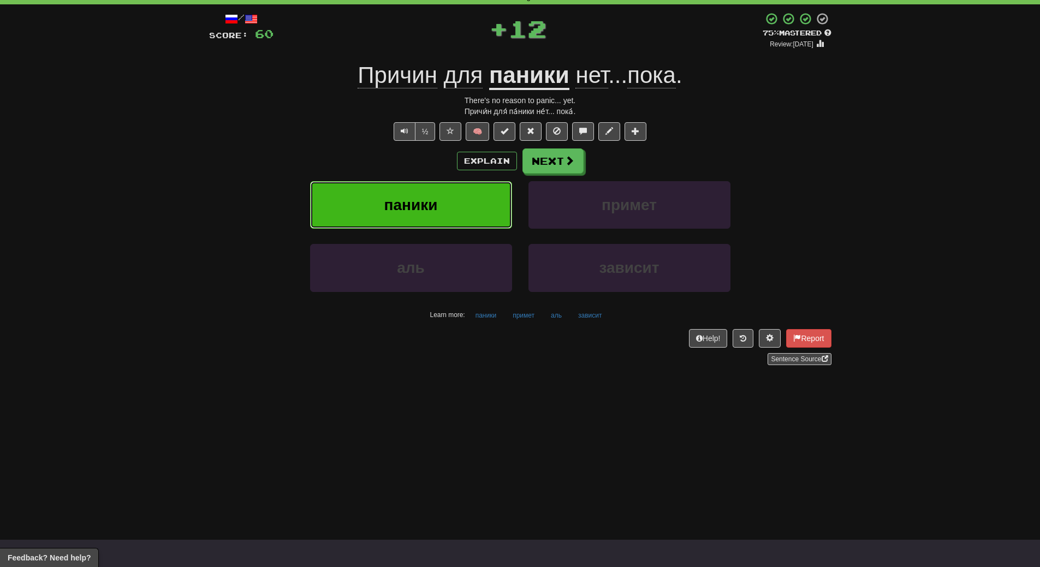
click at [416, 195] on button "паники" at bounding box center [411, 204] width 202 height 47
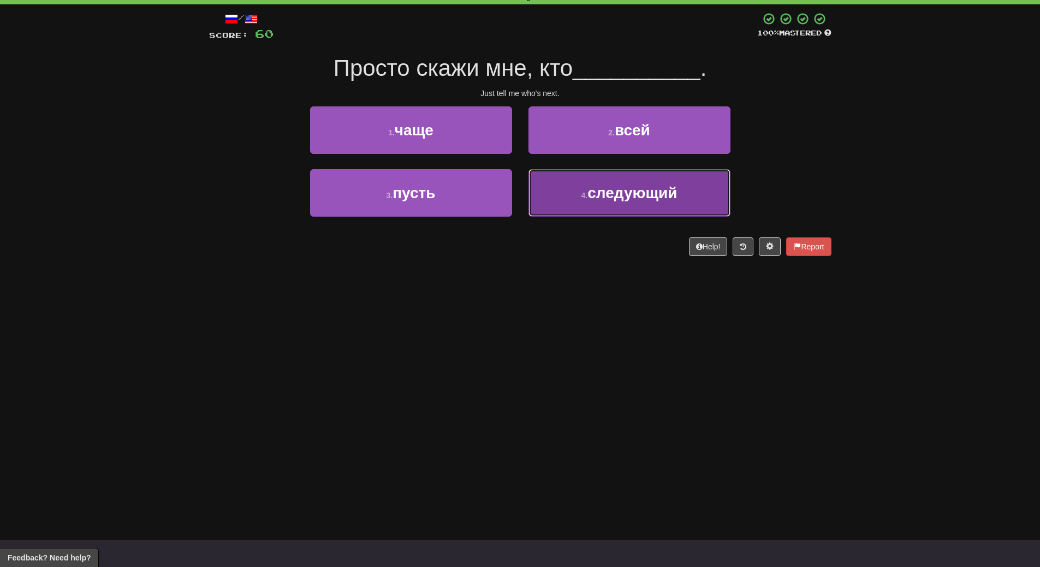
click at [626, 199] on span "следующий" at bounding box center [631, 192] width 89 height 17
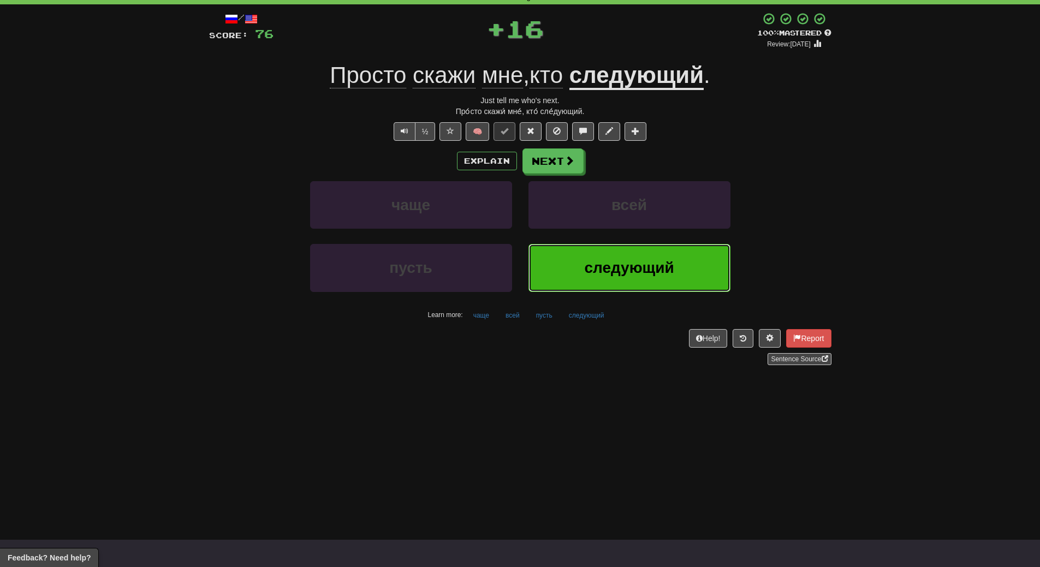
click at [622, 268] on span "следующий" at bounding box center [628, 267] width 89 height 17
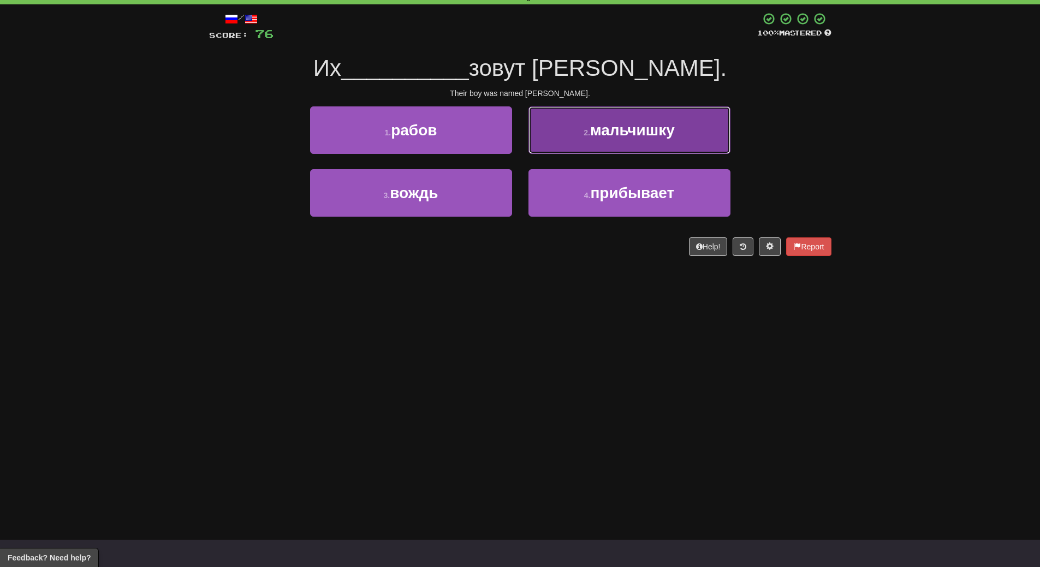
click at [696, 109] on button "2 . мальчишку" at bounding box center [629, 129] width 202 height 47
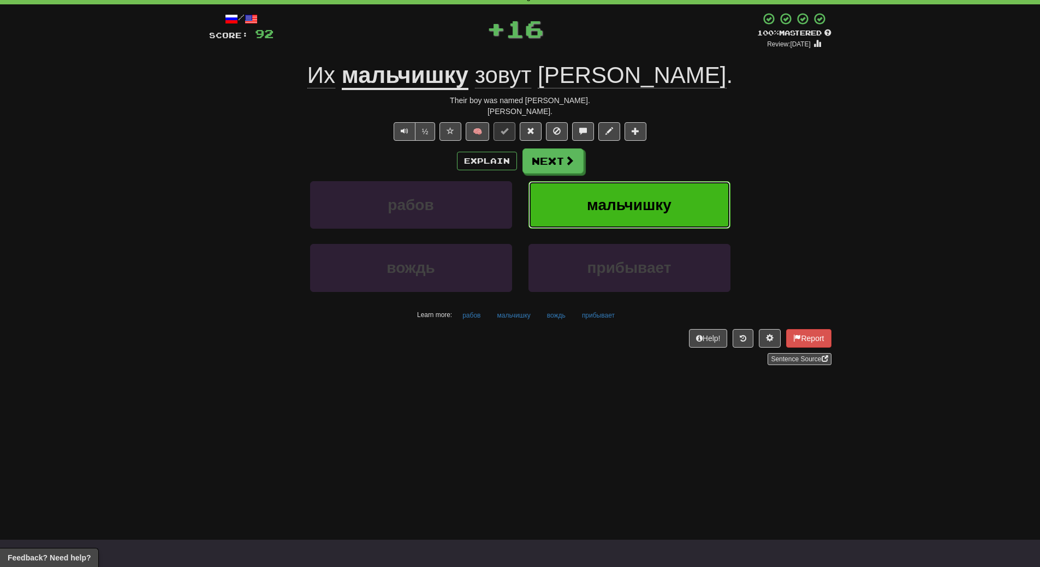
click at [688, 191] on button "мальчишку" at bounding box center [629, 204] width 202 height 47
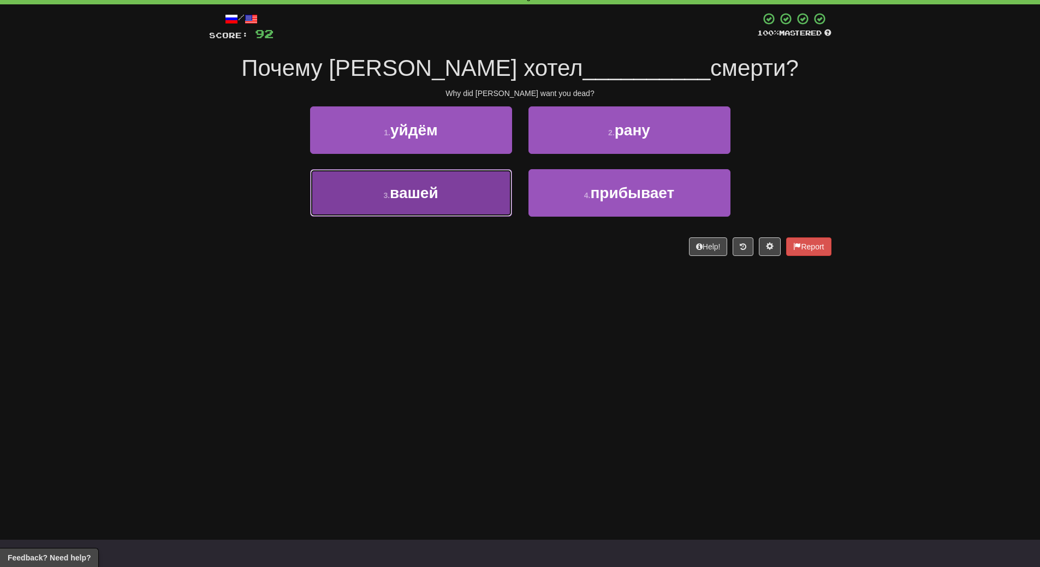
click at [404, 206] on button "3 . вашей" at bounding box center [411, 192] width 202 height 47
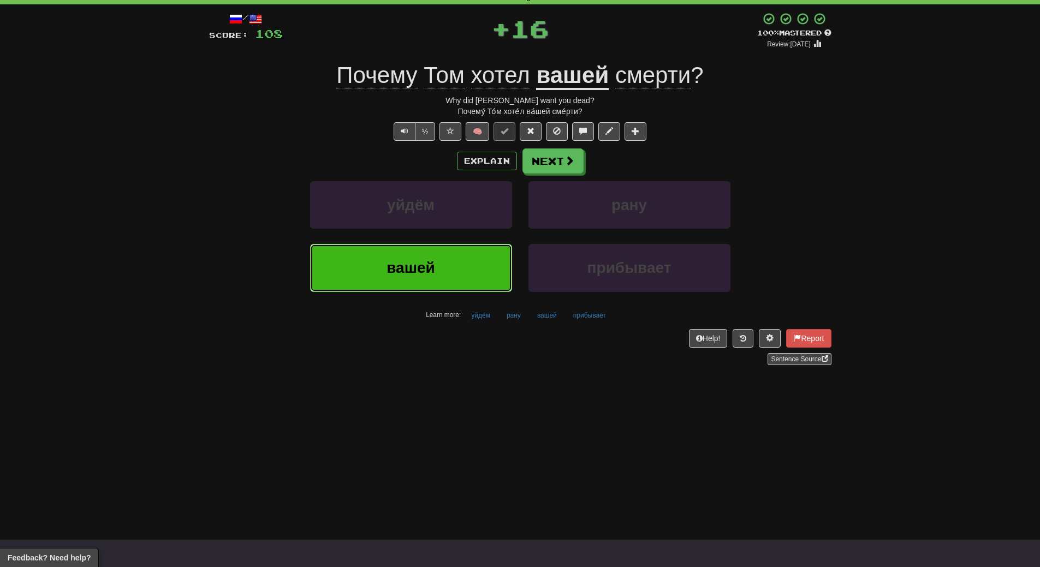
click at [399, 274] on span "вашей" at bounding box center [410, 267] width 49 height 17
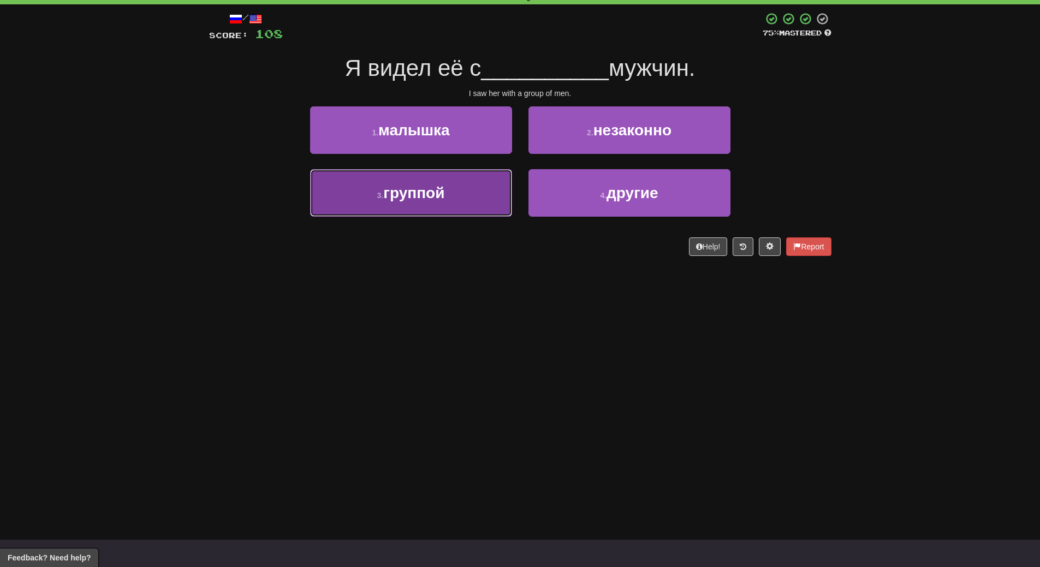
click at [439, 182] on button "3 . группой" at bounding box center [411, 192] width 202 height 47
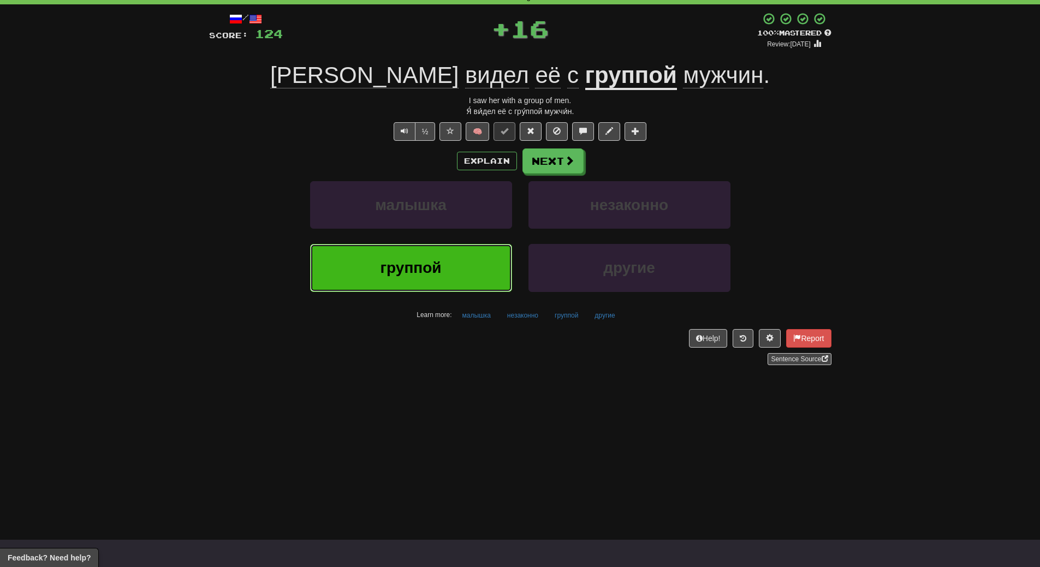
click at [438, 253] on button "группой" at bounding box center [411, 267] width 202 height 47
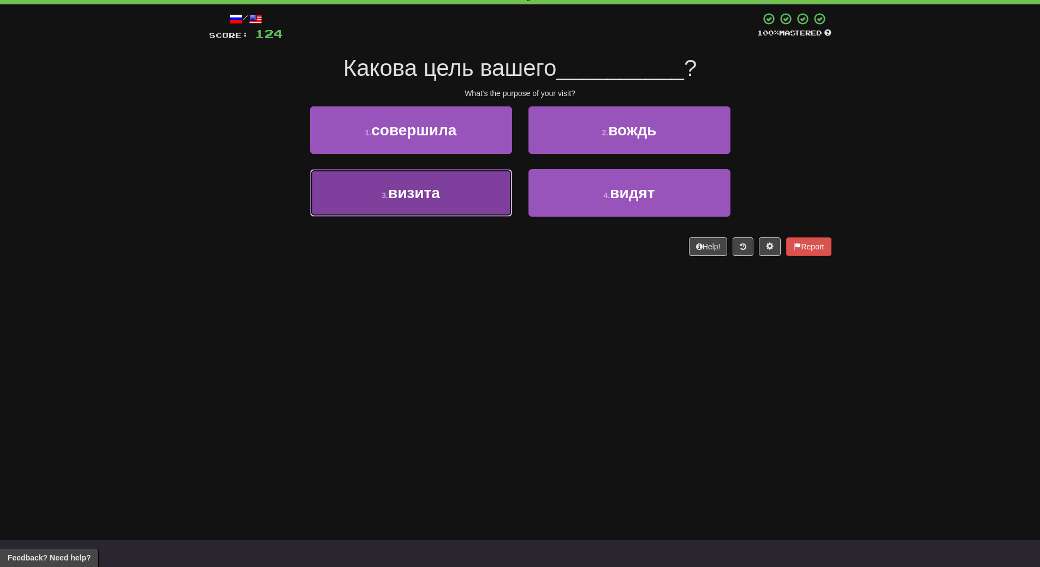
click at [457, 207] on button "3 . визита" at bounding box center [411, 192] width 202 height 47
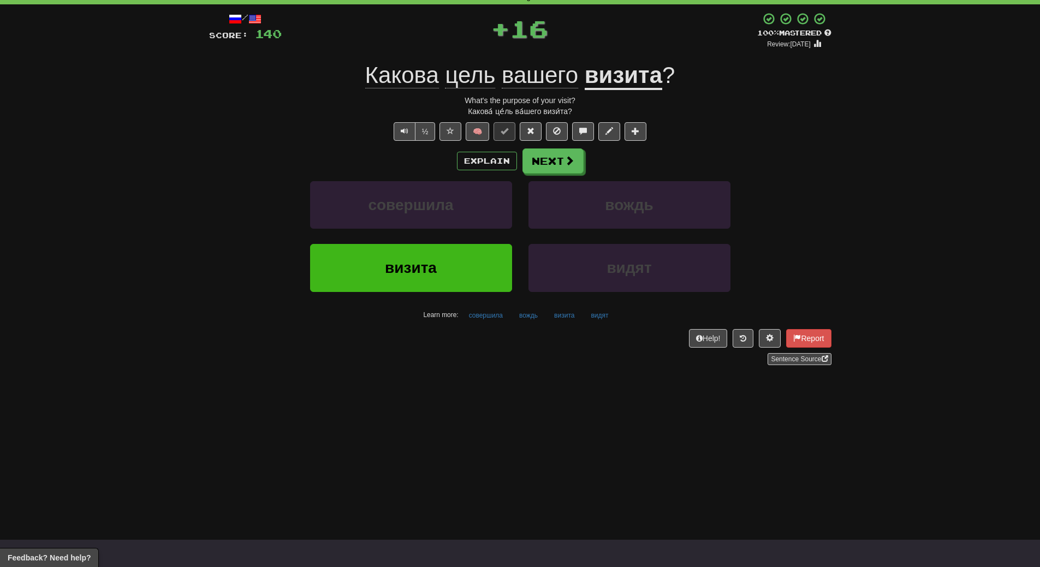
click at [455, 353] on div "Sentence Source" at bounding box center [520, 359] width 622 height 12
click at [453, 270] on button "визита" at bounding box center [411, 267] width 202 height 47
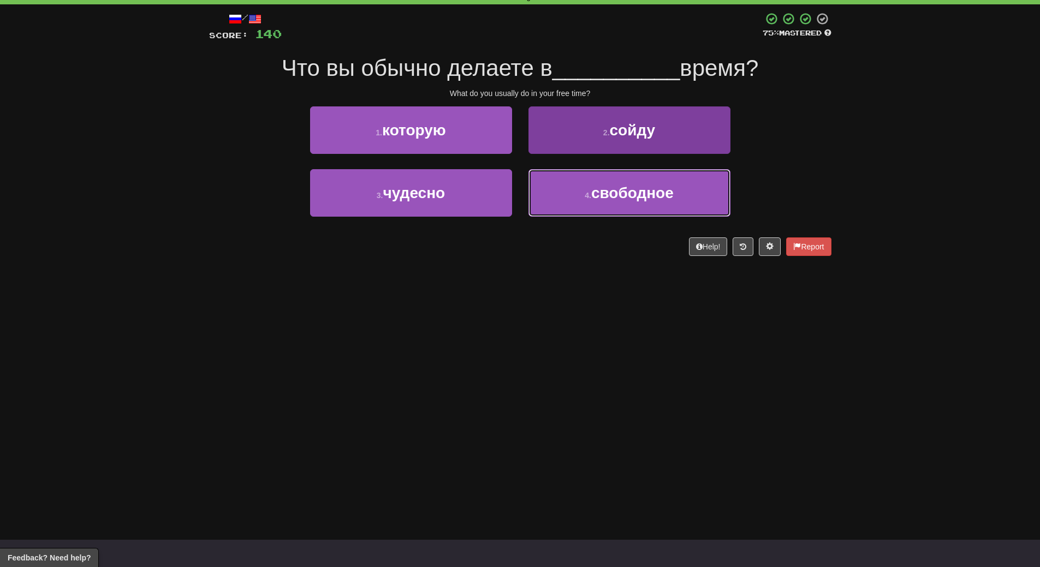
click at [615, 202] on button "4 . свободное" at bounding box center [629, 192] width 202 height 47
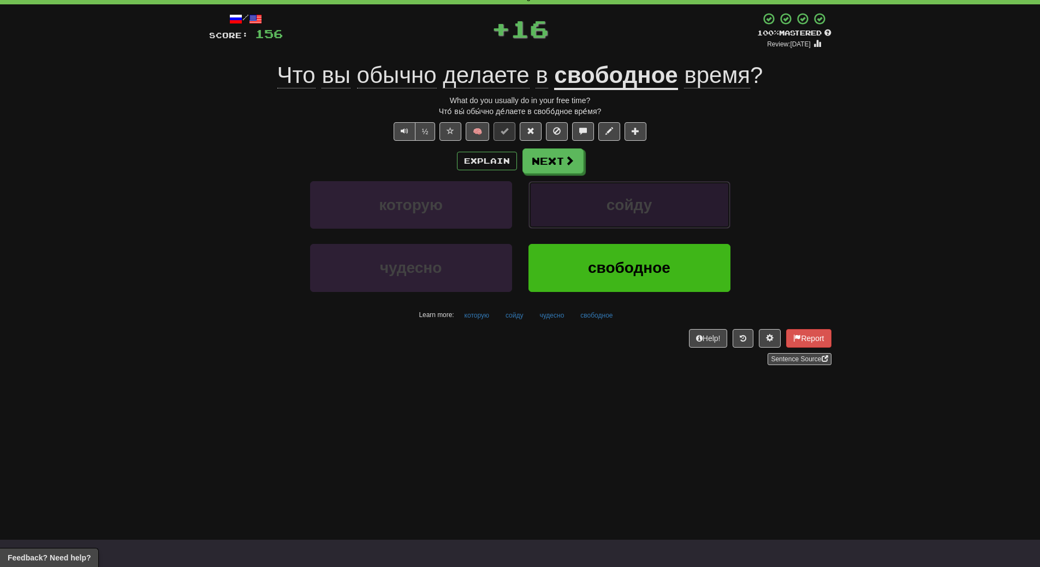
click at [615, 202] on span "сойду" at bounding box center [629, 204] width 46 height 17
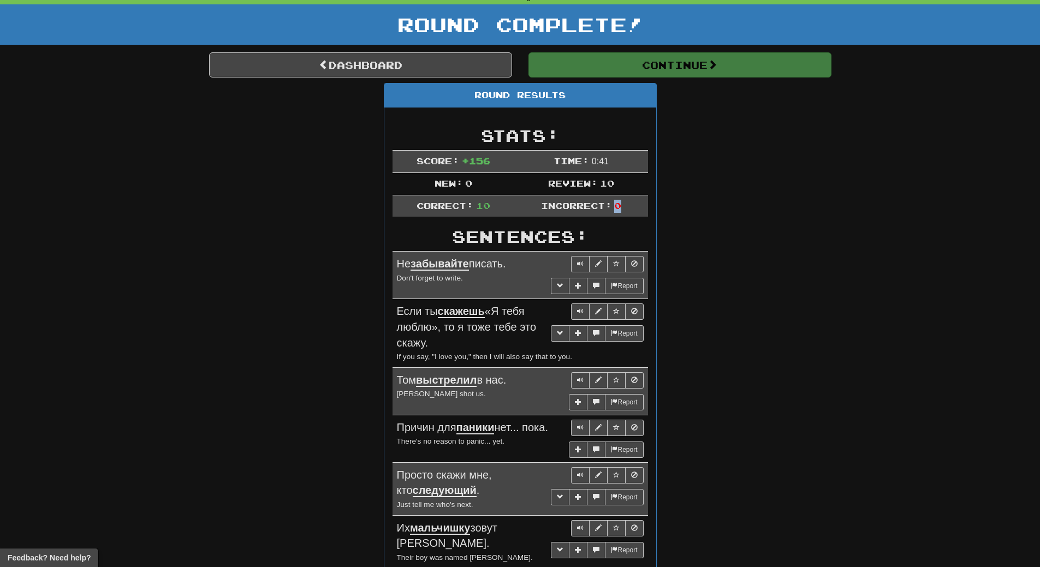
drag, startPoint x: 615, startPoint y: 202, endPoint x: 617, endPoint y: 208, distance: 6.4
click at [617, 208] on div "Dashboard Clozemaster WendyN / Toggle Dropdown Dashboard Leaderboard Activity F…" at bounding box center [520, 380] width 1040 height 871
click at [749, 203] on div "Round Results Stats: Score: + 156 Time: 0 : 41 New: 0 Review: 10 Correct: 10 In…" at bounding box center [520, 434] width 622 height 703
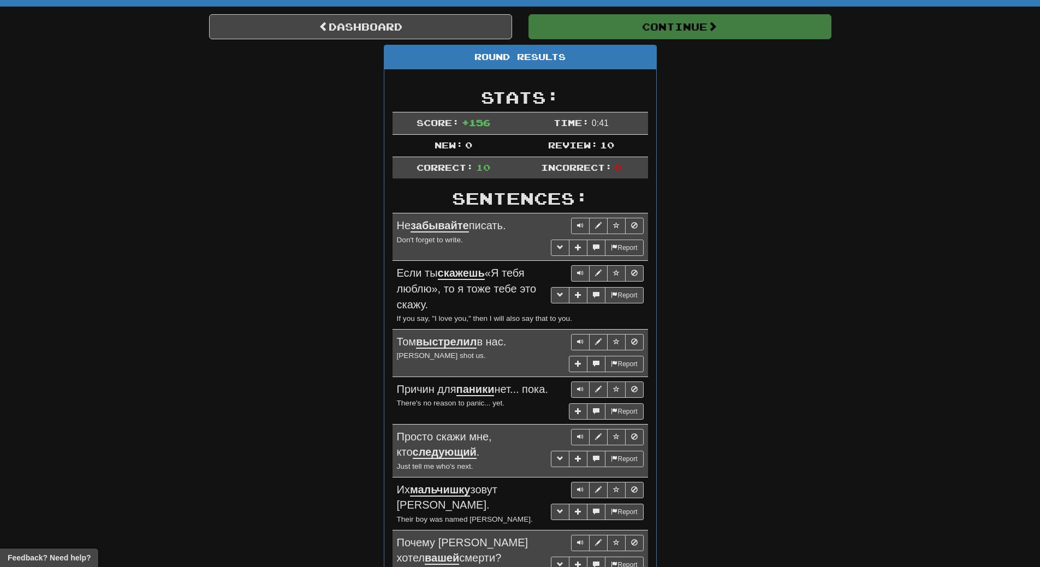
scroll to position [0, 0]
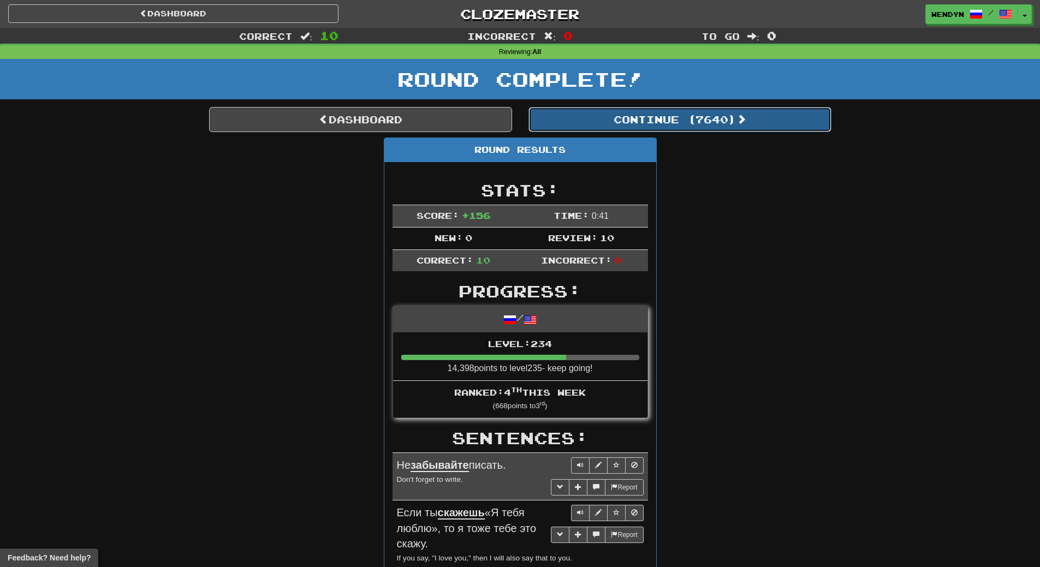
click at [739, 122] on button "Continue ( 7640 )" at bounding box center [679, 119] width 303 height 25
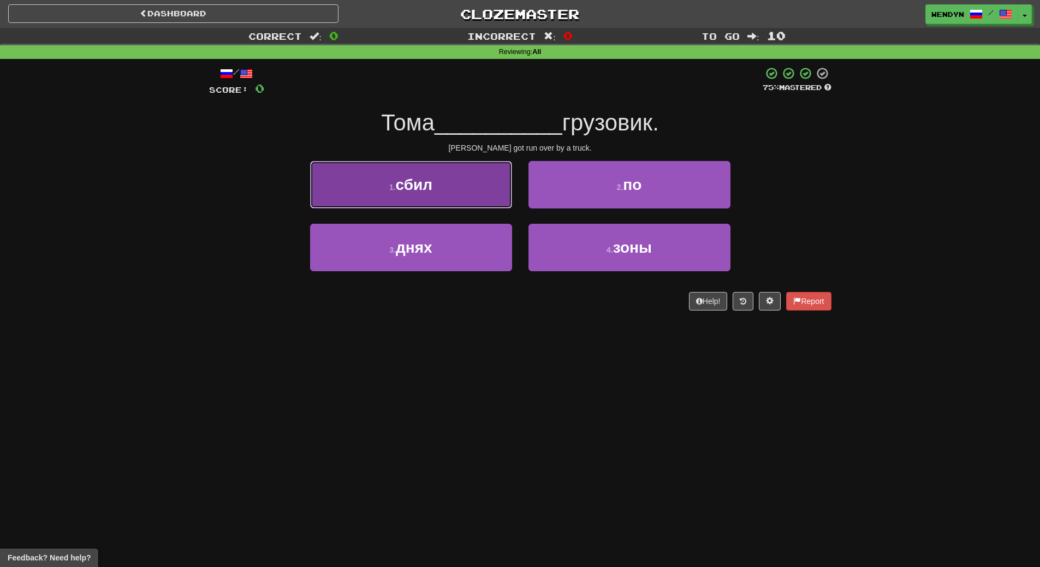
click at [462, 193] on button "1 . сбил" at bounding box center [411, 184] width 202 height 47
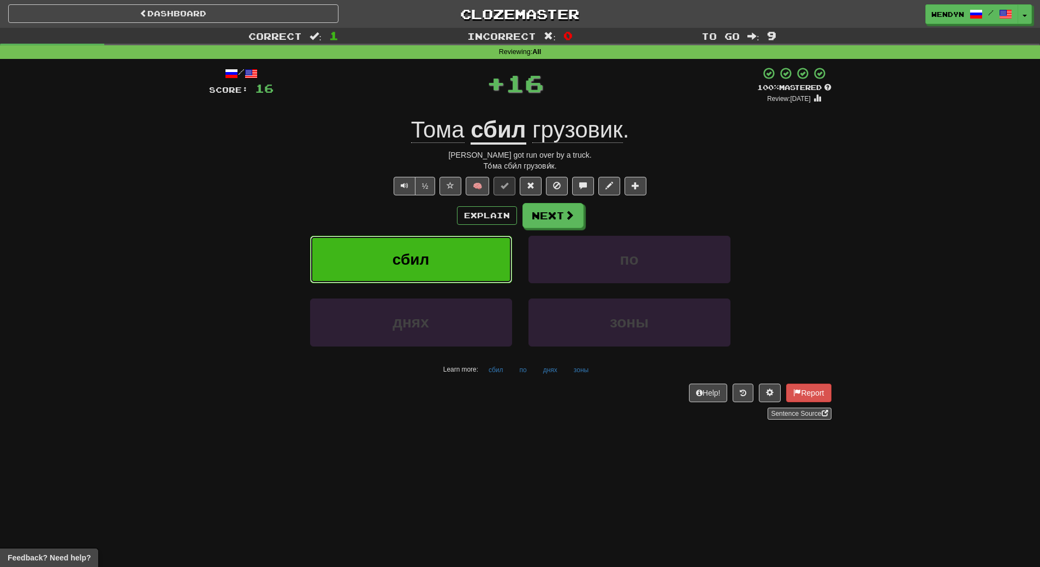
click at [441, 277] on button "сбил" at bounding box center [411, 259] width 202 height 47
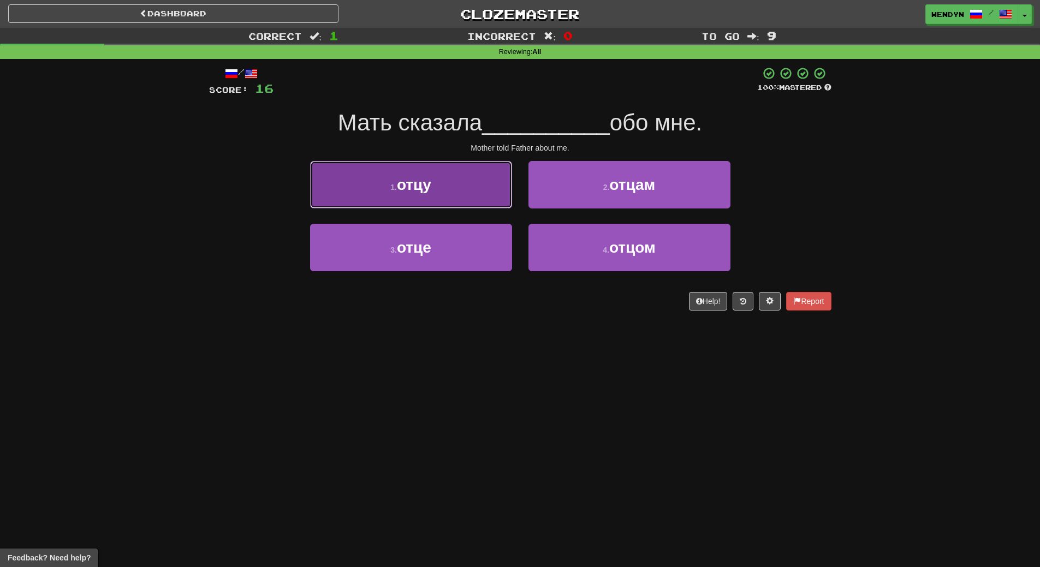
click at [440, 199] on button "1 . отцу" at bounding box center [411, 184] width 202 height 47
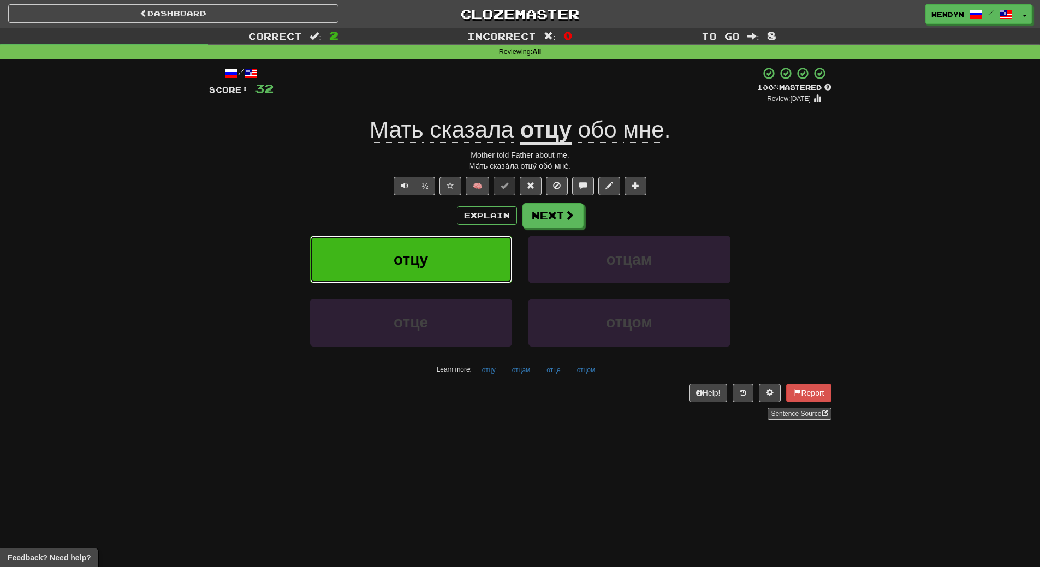
click at [422, 260] on span "отцу" at bounding box center [410, 259] width 34 height 17
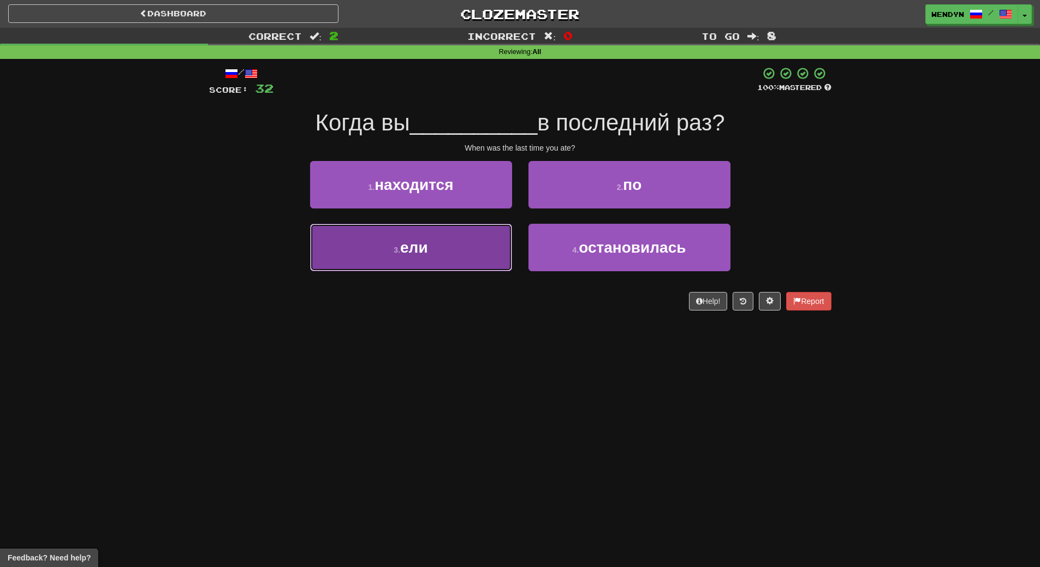
click at [469, 269] on button "3 . ели" at bounding box center [411, 247] width 202 height 47
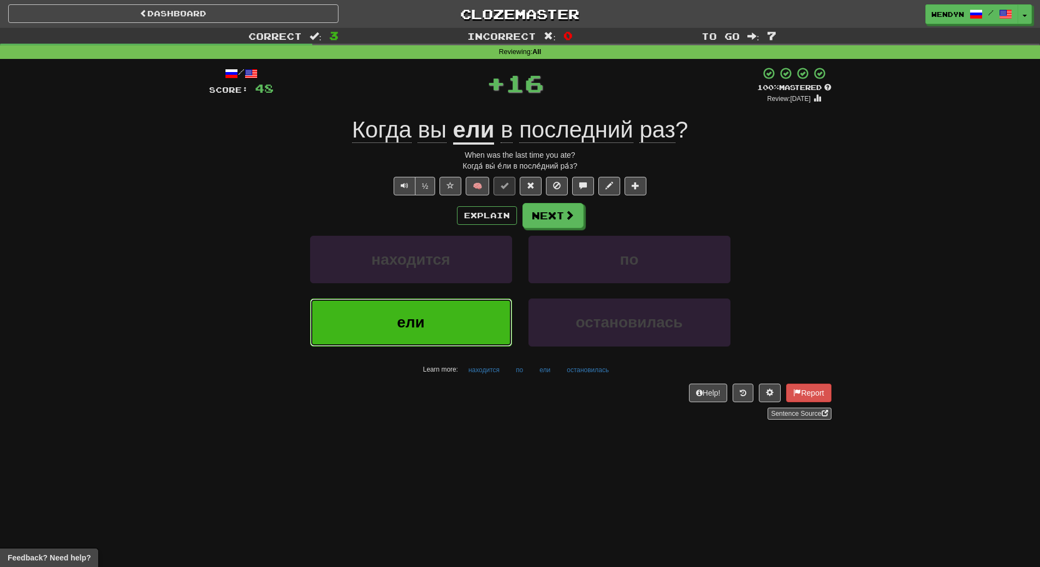
click at [456, 319] on button "ели" at bounding box center [411, 322] width 202 height 47
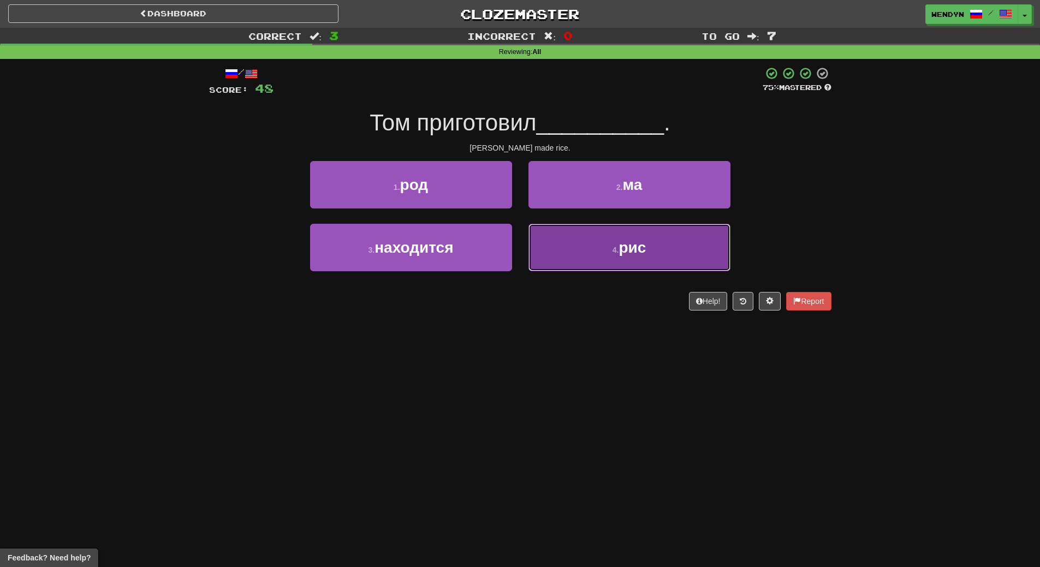
click at [639, 246] on span "рис" at bounding box center [631, 247] width 27 height 17
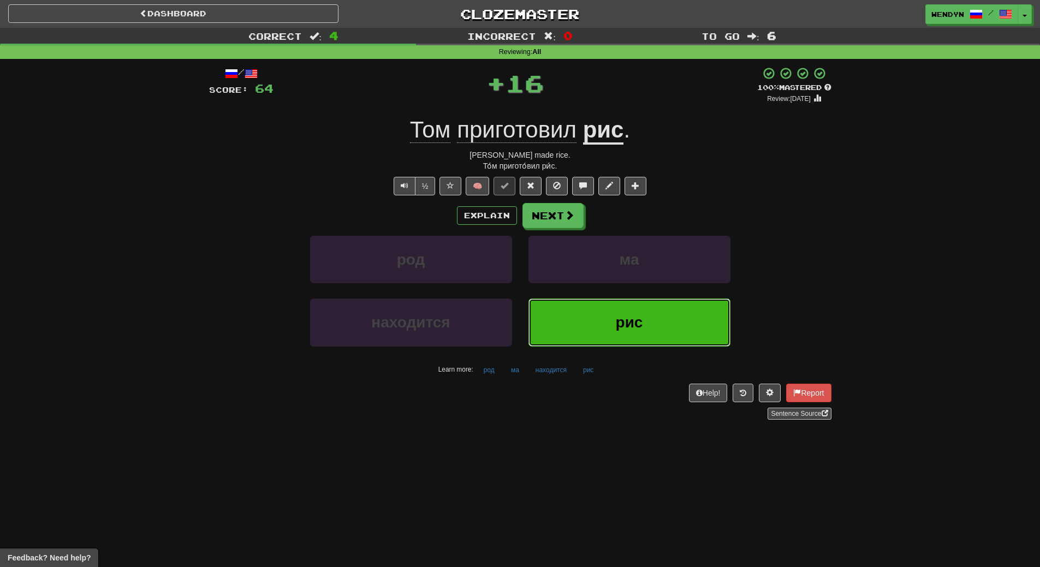
click at [638, 314] on span "рис" at bounding box center [629, 322] width 27 height 17
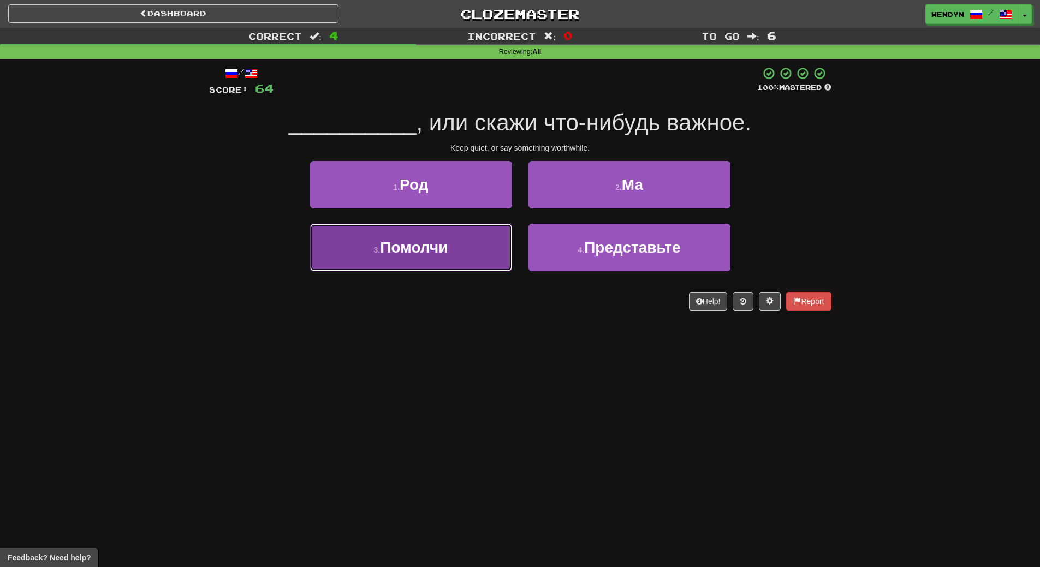
click at [433, 260] on button "3 . Помолчи" at bounding box center [411, 247] width 202 height 47
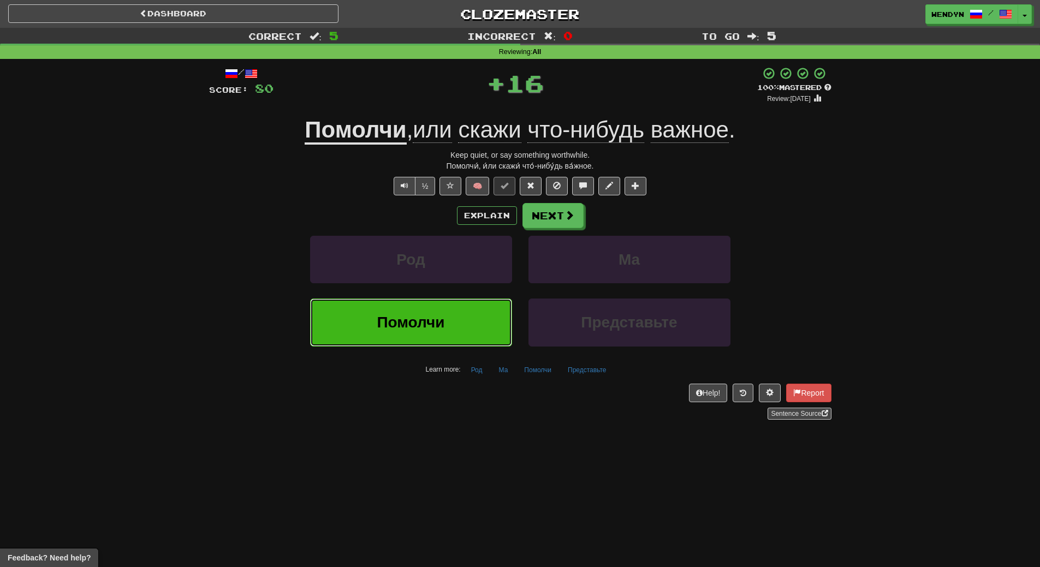
click at [429, 316] on span "Помолчи" at bounding box center [411, 322] width 68 height 17
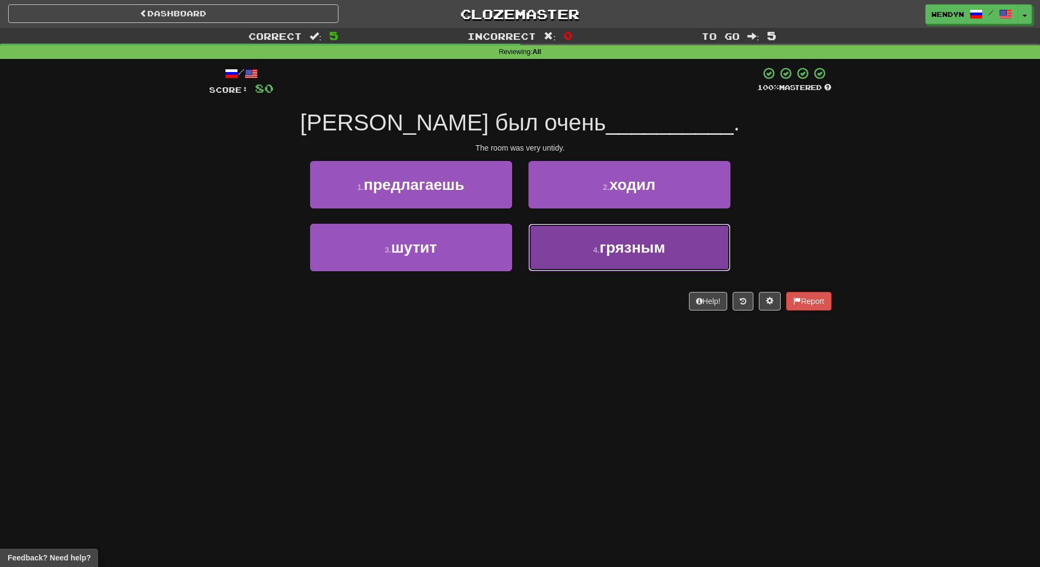
click at [642, 264] on button "4 . грязным" at bounding box center [629, 247] width 202 height 47
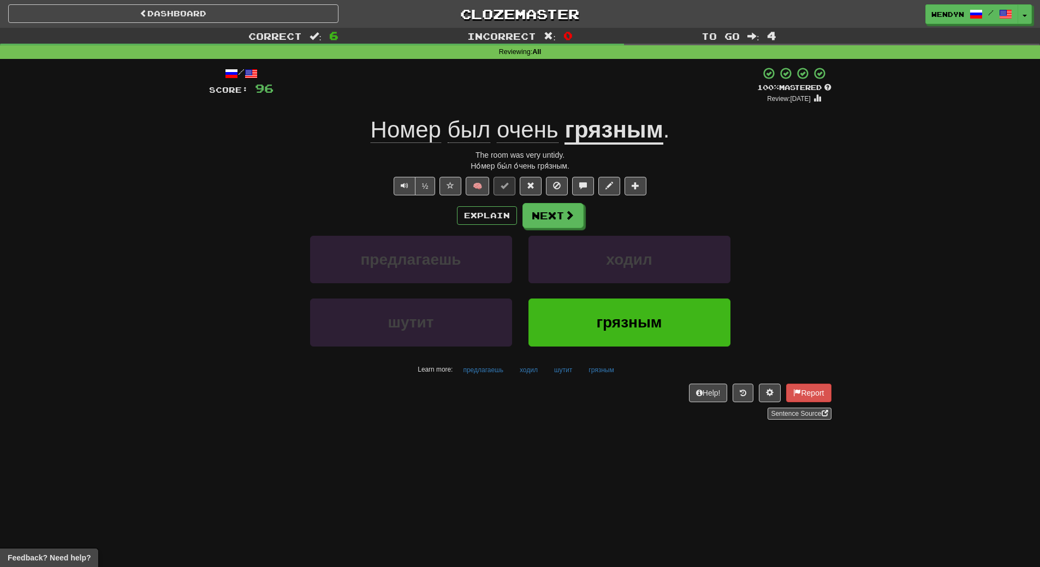
click at [745, 142] on div "Номер был очень грязным ." at bounding box center [520, 130] width 622 height 30
click at [617, 331] on span "грязным" at bounding box center [628, 322] width 65 height 17
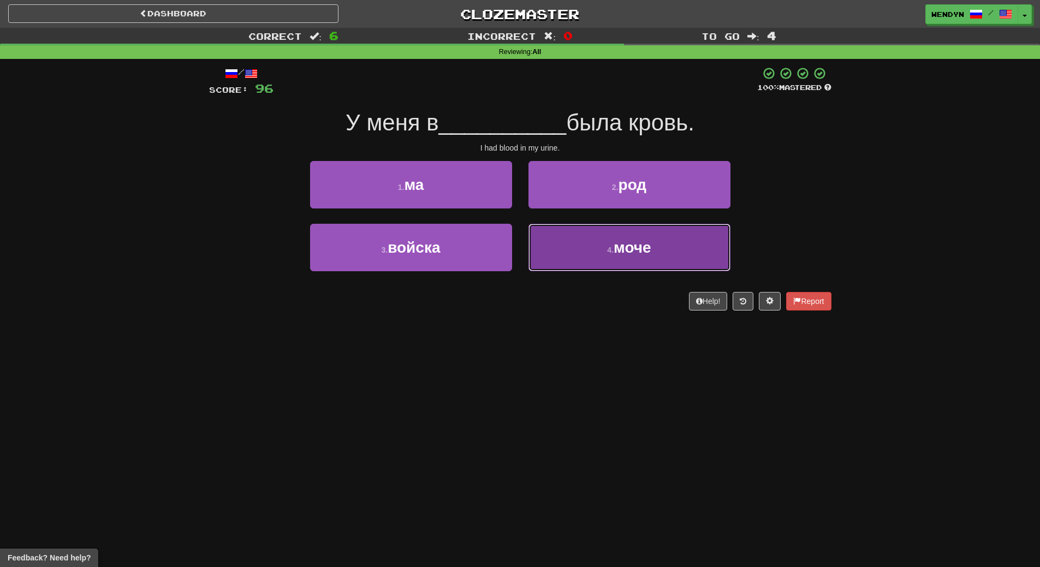
click at [623, 264] on button "4 . моче" at bounding box center [629, 247] width 202 height 47
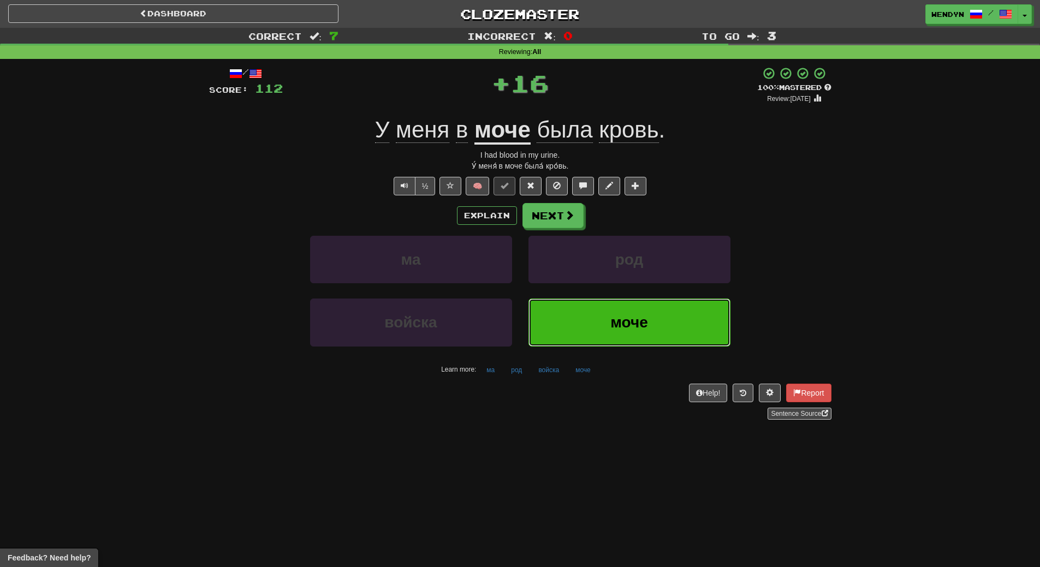
click at [620, 321] on span "моче" at bounding box center [629, 322] width 38 height 17
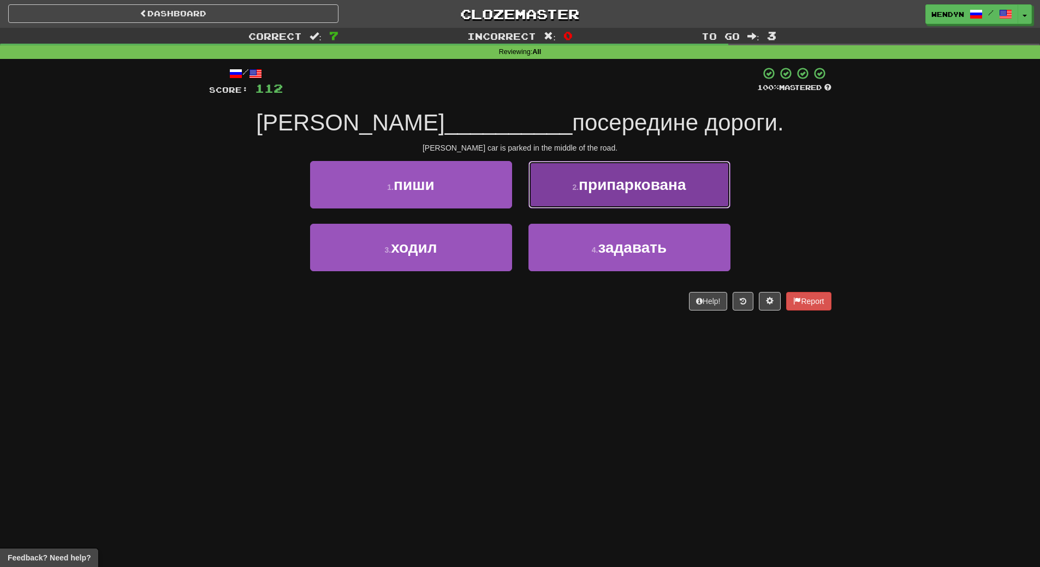
click at [666, 194] on button "2 . припаркована" at bounding box center [629, 184] width 202 height 47
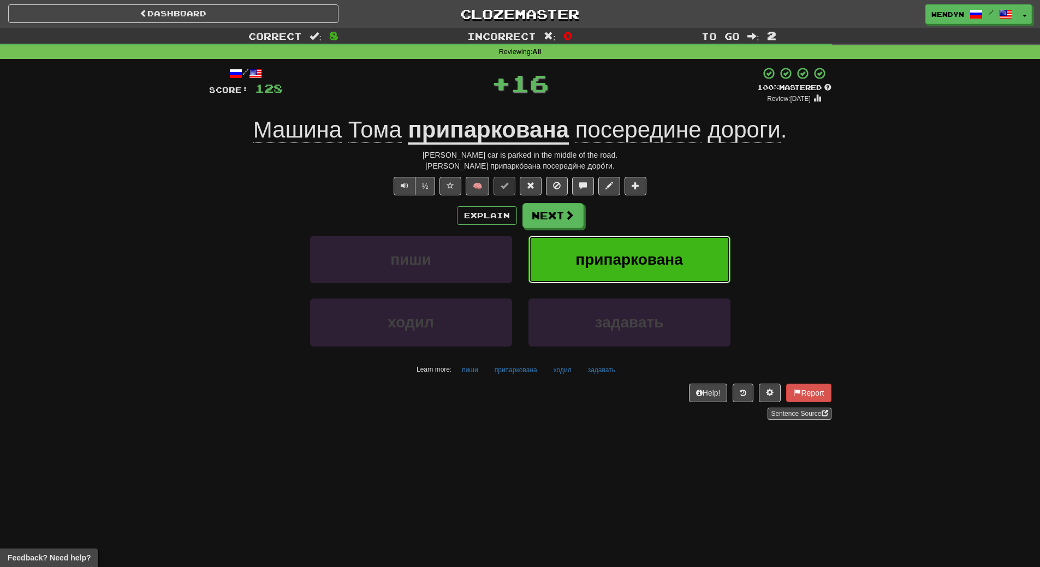
click at [668, 260] on span "припаркована" at bounding box center [628, 259] width 107 height 17
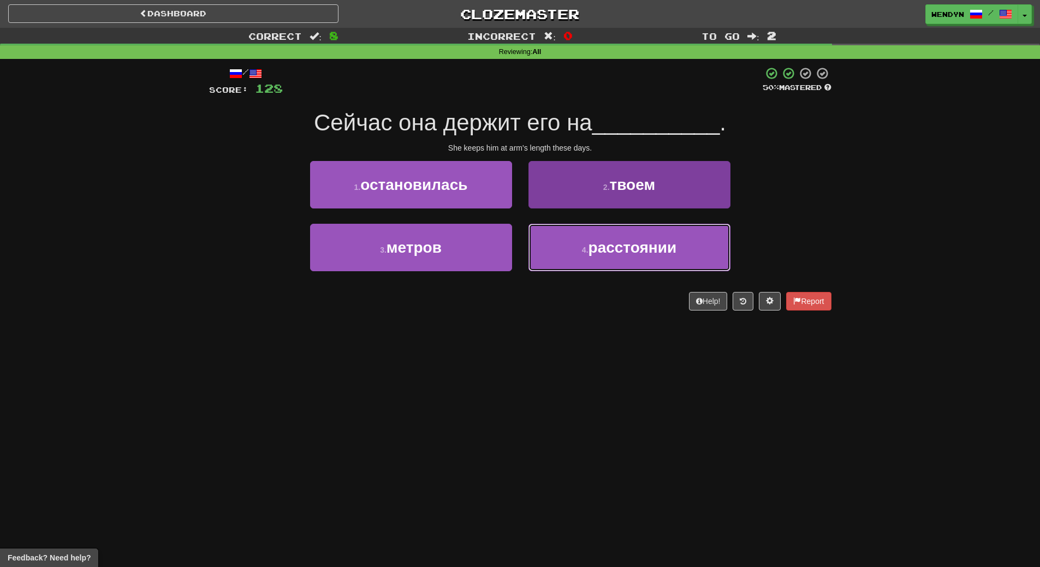
click at [626, 265] on button "4 . расстоянии" at bounding box center [629, 247] width 202 height 47
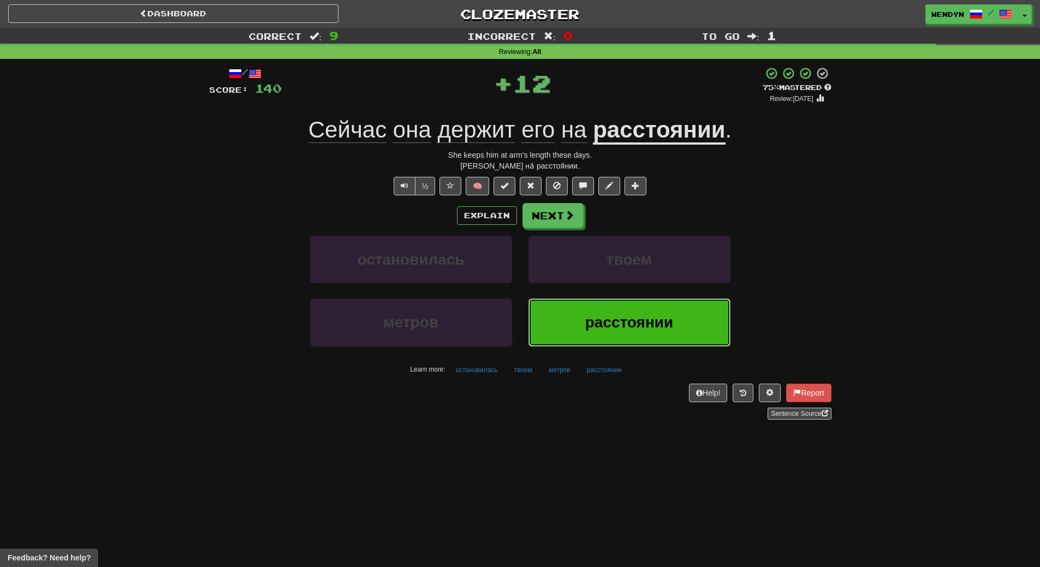
click at [628, 325] on span "расстоянии" at bounding box center [629, 322] width 88 height 17
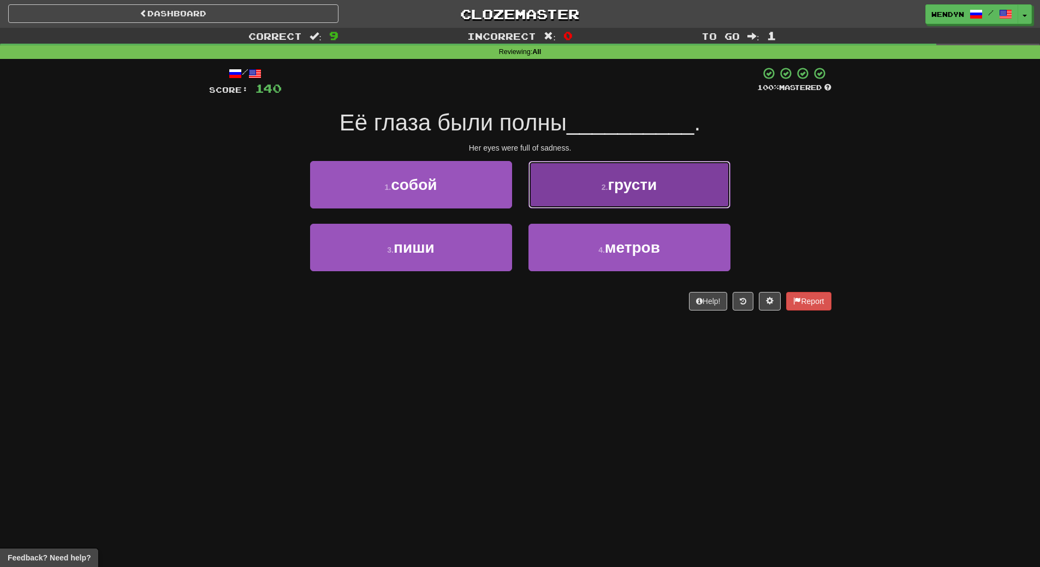
click at [636, 194] on button "2 . грусти" at bounding box center [629, 184] width 202 height 47
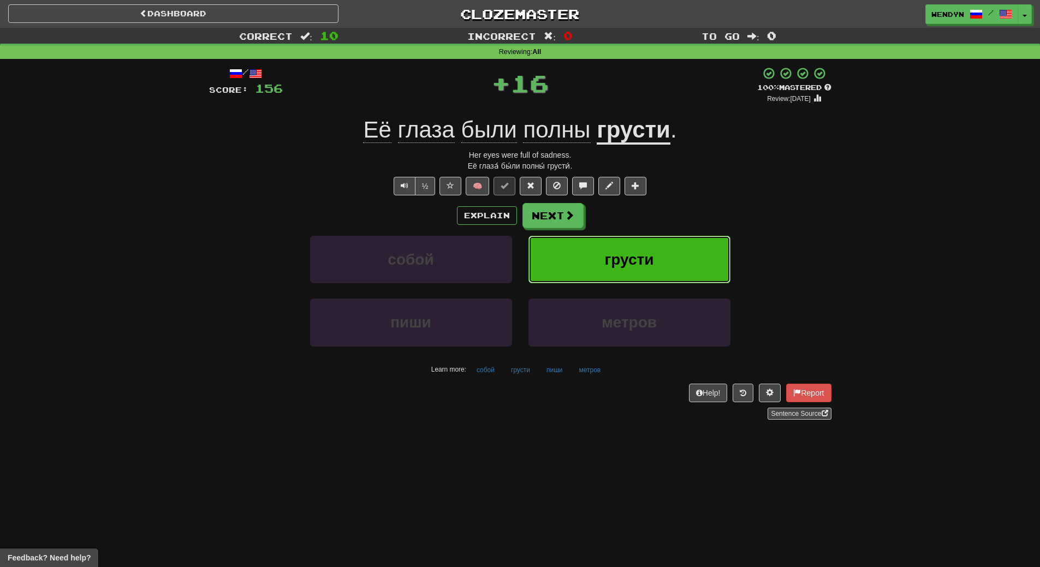
click at [634, 268] on button "грусти" at bounding box center [629, 259] width 202 height 47
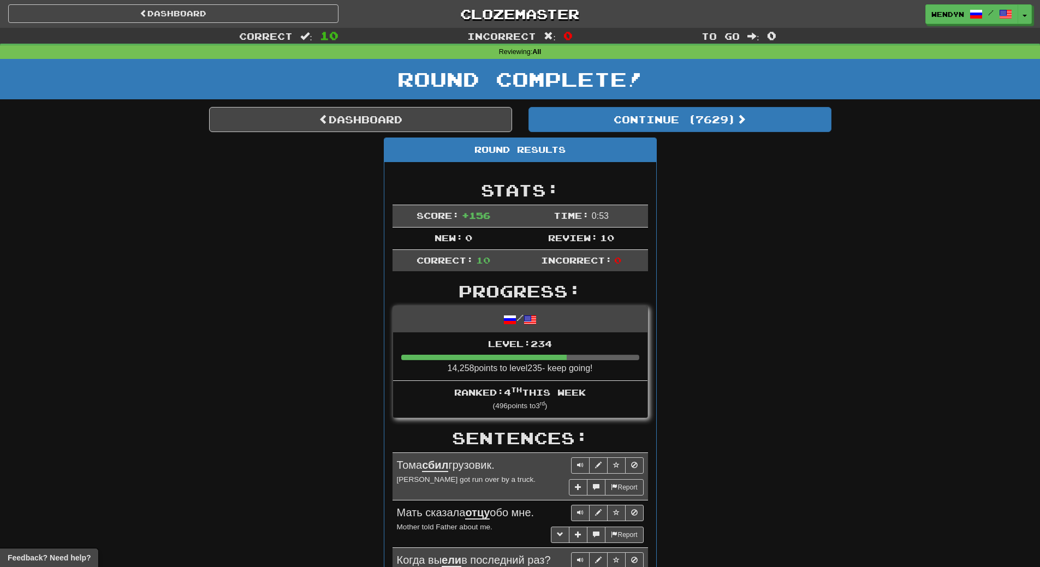
click at [723, 132] on div "Dashboard Continue ( 7629 ) Round Results Stats: Score: + 156 Time: 0 : 53 New:…" at bounding box center [520, 568] width 622 height 923
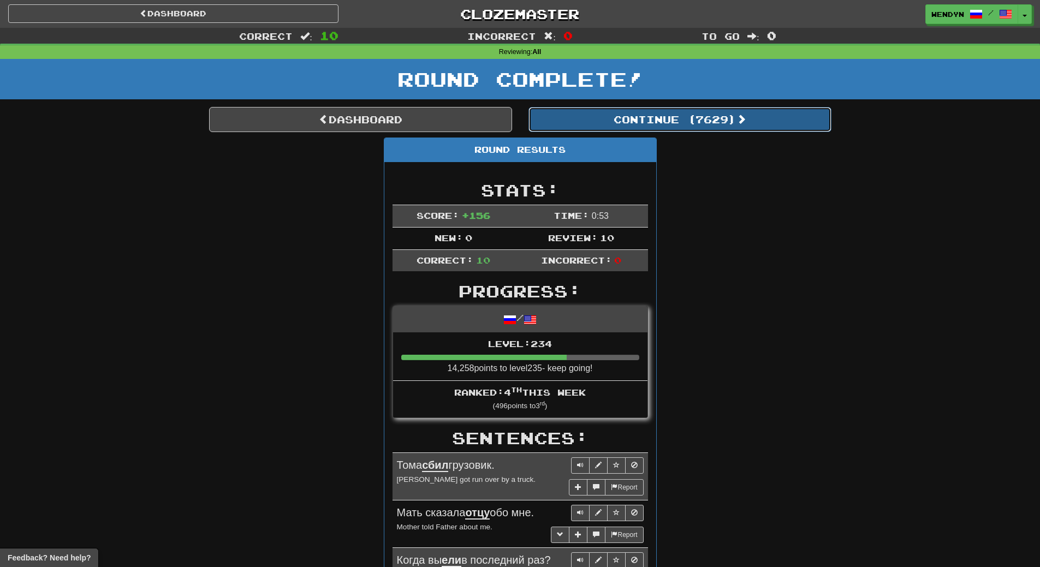
click at [723, 118] on button "Continue ( 7629 )" at bounding box center [679, 119] width 303 height 25
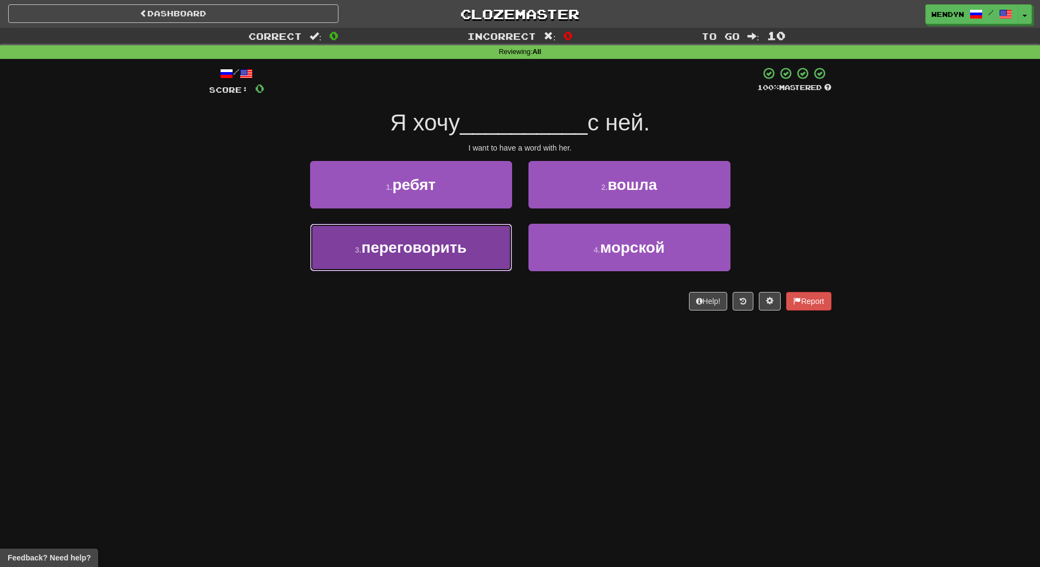
click at [441, 259] on button "3 . переговорить" at bounding box center [411, 247] width 202 height 47
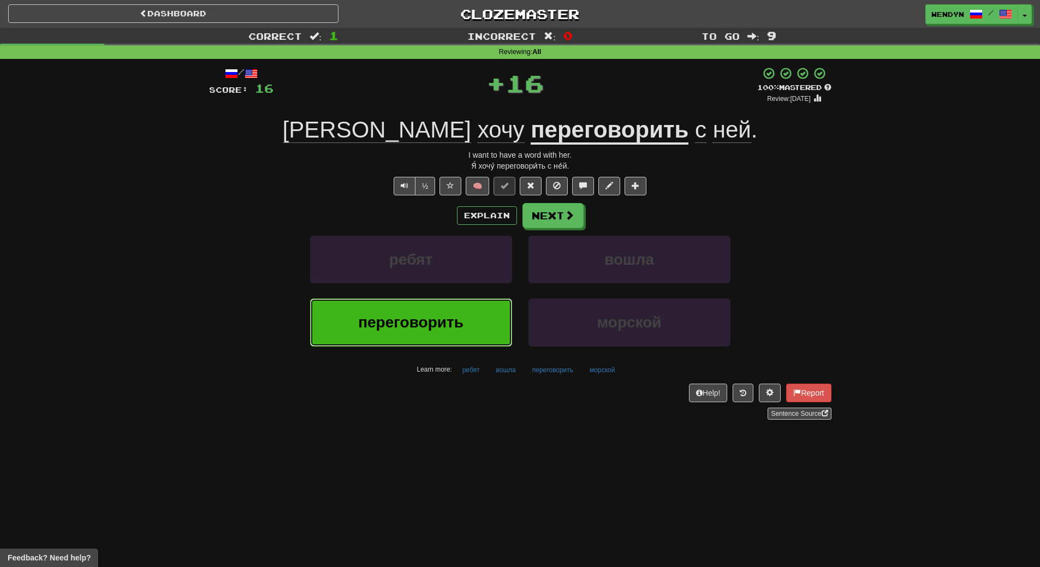
click at [439, 315] on span "переговорить" at bounding box center [410, 322] width 105 height 17
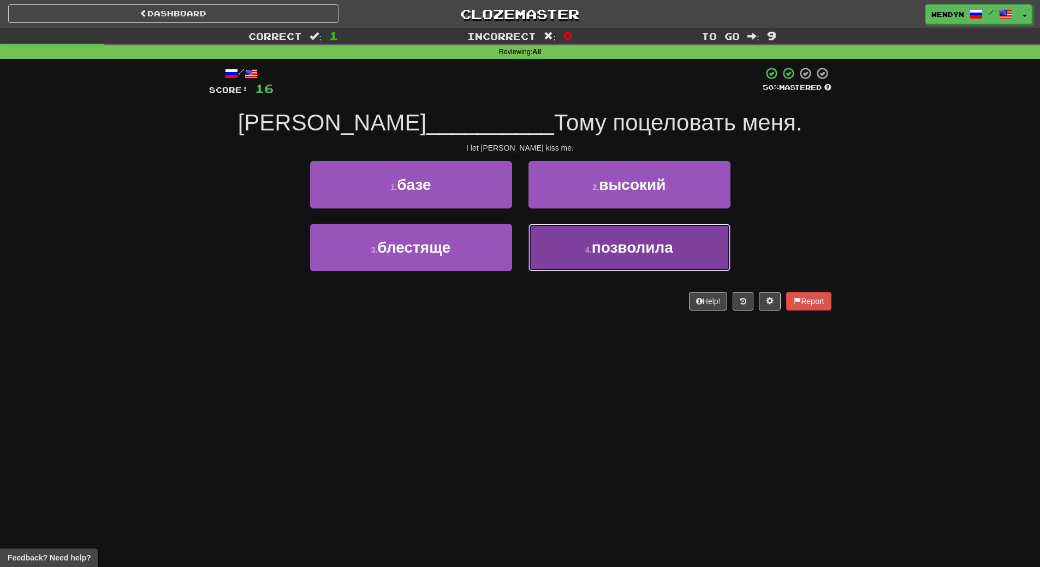
click at [658, 251] on span "позволила" at bounding box center [632, 247] width 81 height 17
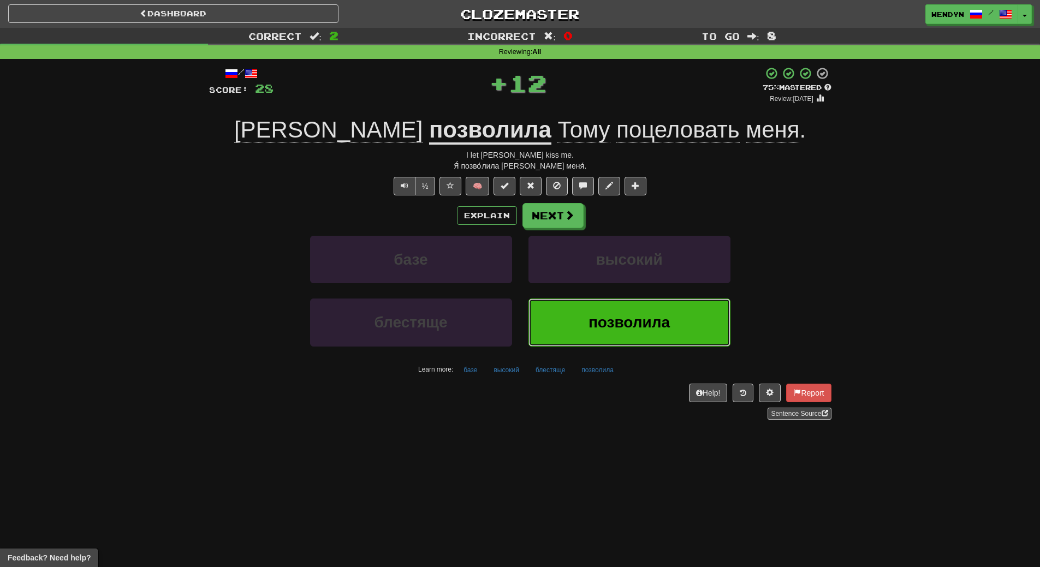
click at [637, 331] on span "позволила" at bounding box center [628, 322] width 81 height 17
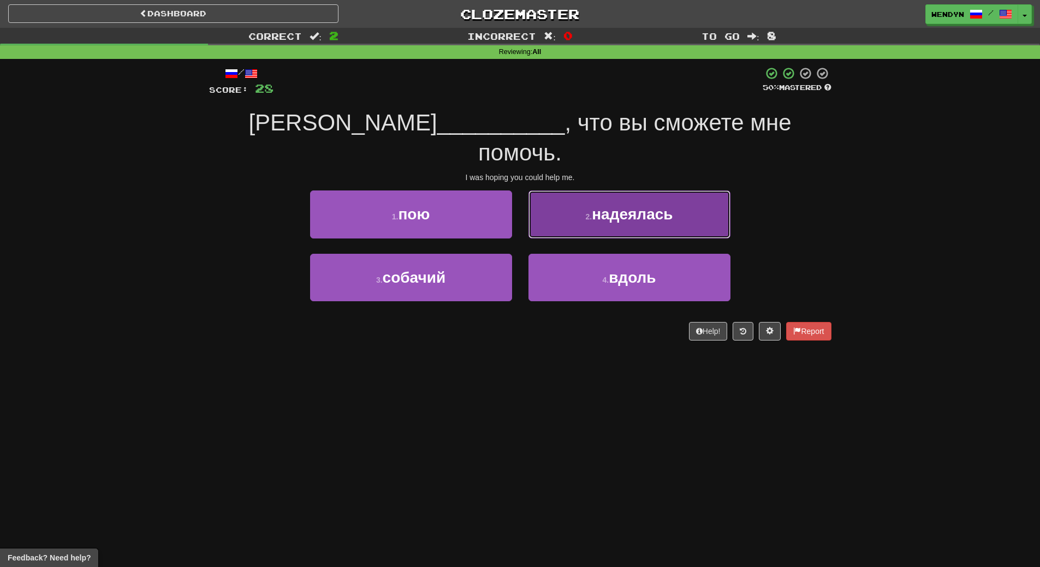
click at [653, 196] on button "2 . надеялась" at bounding box center [629, 213] width 202 height 47
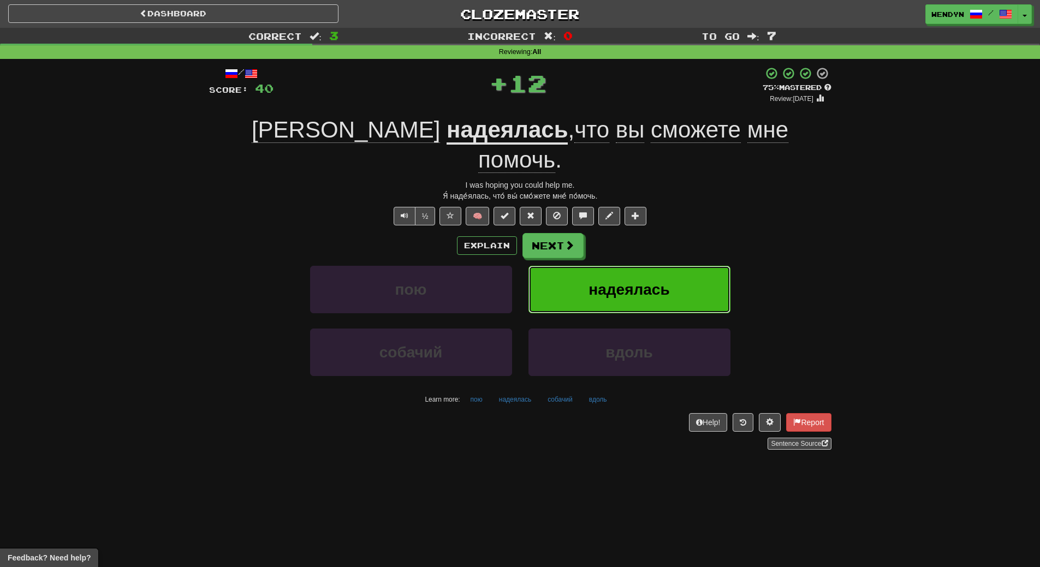
click at [650, 266] on button "надеялась" at bounding box center [629, 289] width 202 height 47
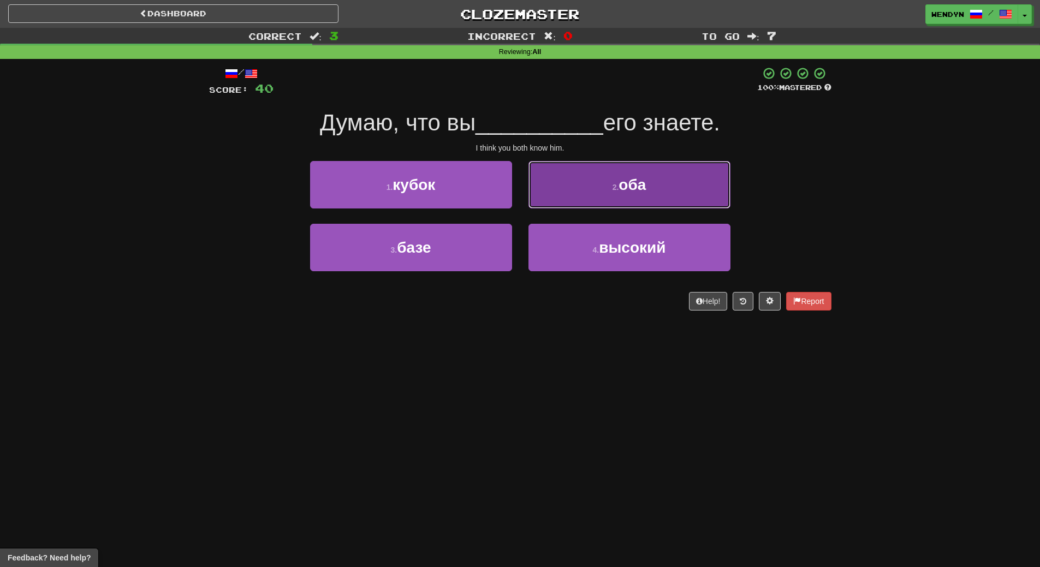
click at [662, 172] on button "2 . оба" at bounding box center [629, 184] width 202 height 47
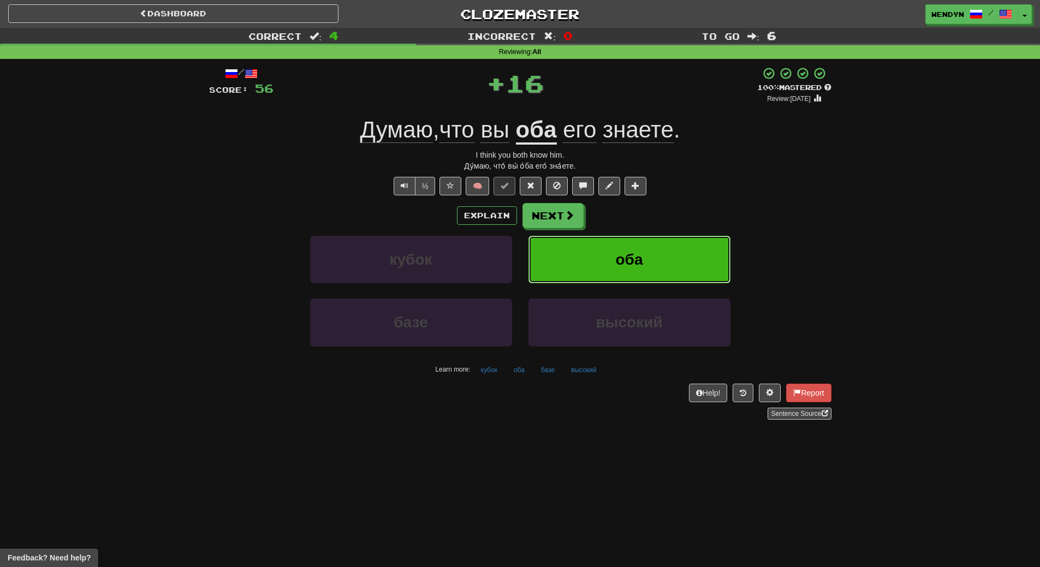
click at [670, 236] on button "оба" at bounding box center [629, 259] width 202 height 47
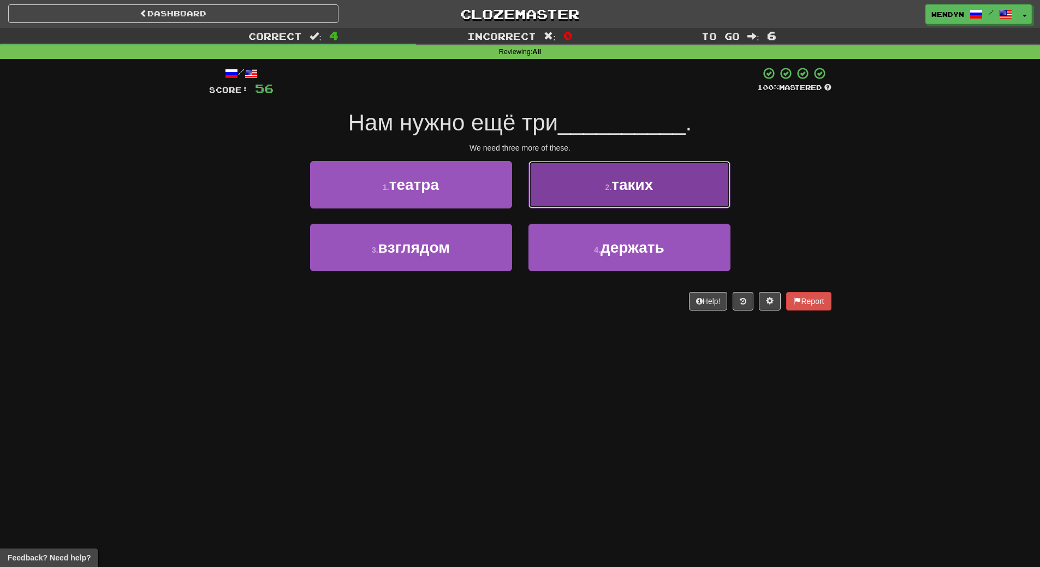
click at [661, 176] on button "2 . таких" at bounding box center [629, 184] width 202 height 47
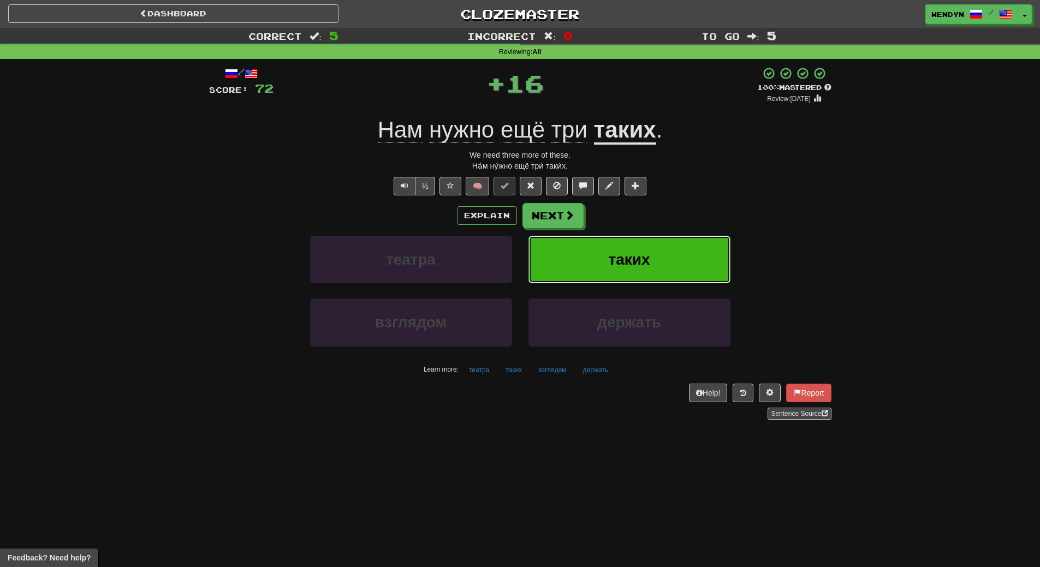
click at [664, 257] on button "таких" at bounding box center [629, 259] width 202 height 47
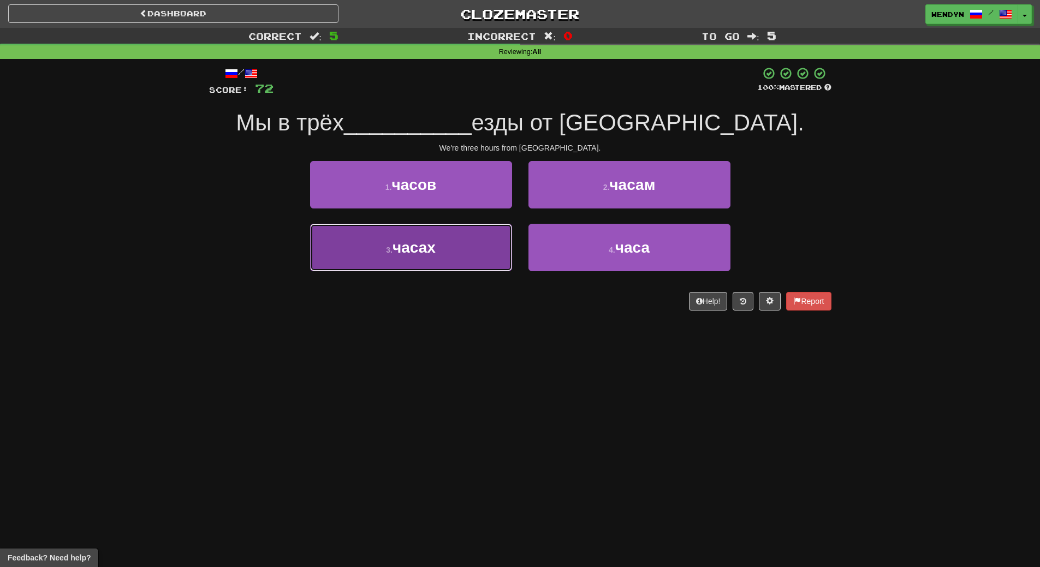
click at [443, 248] on button "3 . часах" at bounding box center [411, 247] width 202 height 47
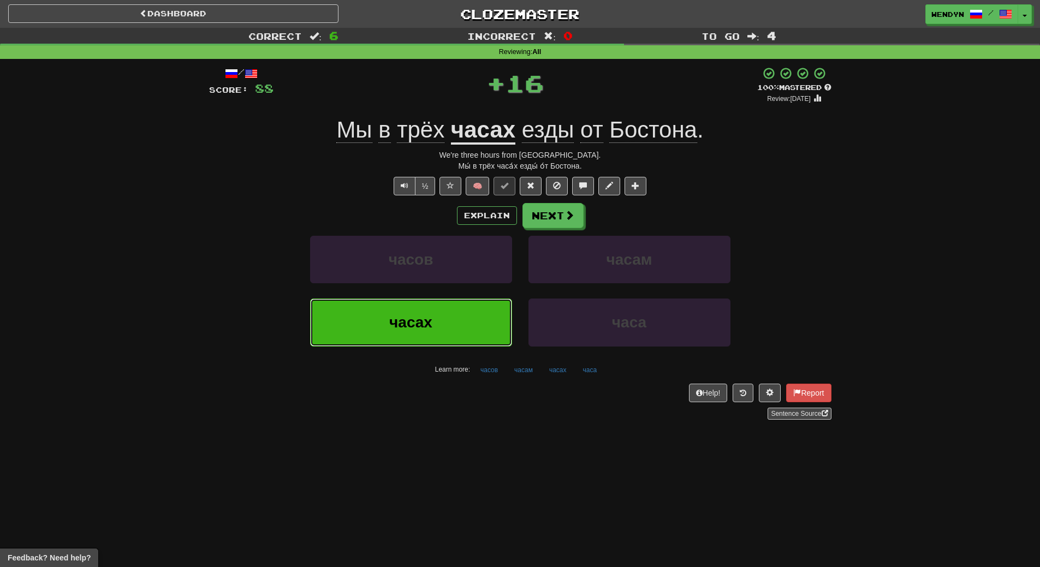
click at [447, 337] on button "часах" at bounding box center [411, 322] width 202 height 47
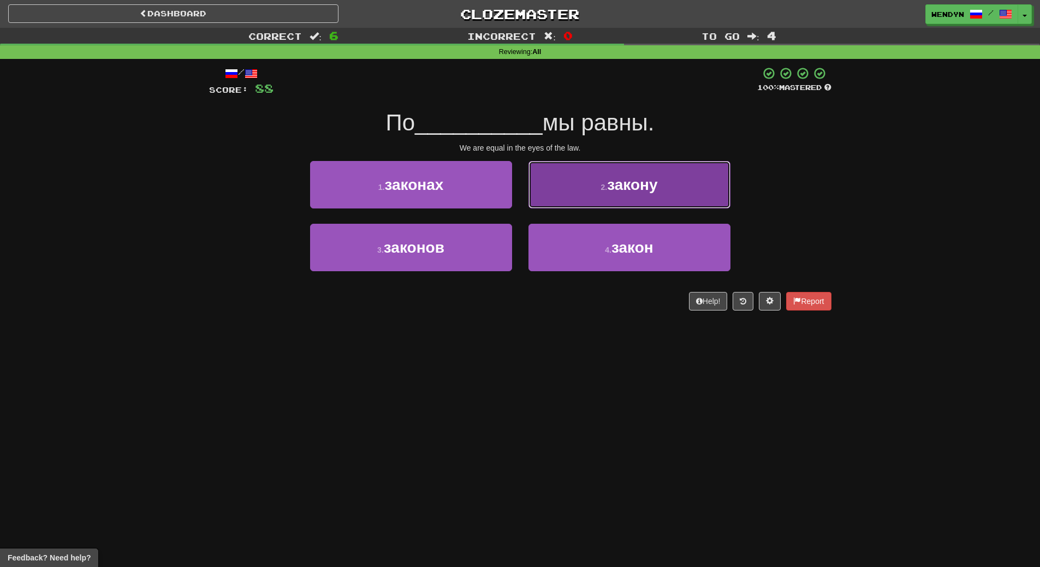
click at [659, 194] on button "2 . закону" at bounding box center [629, 184] width 202 height 47
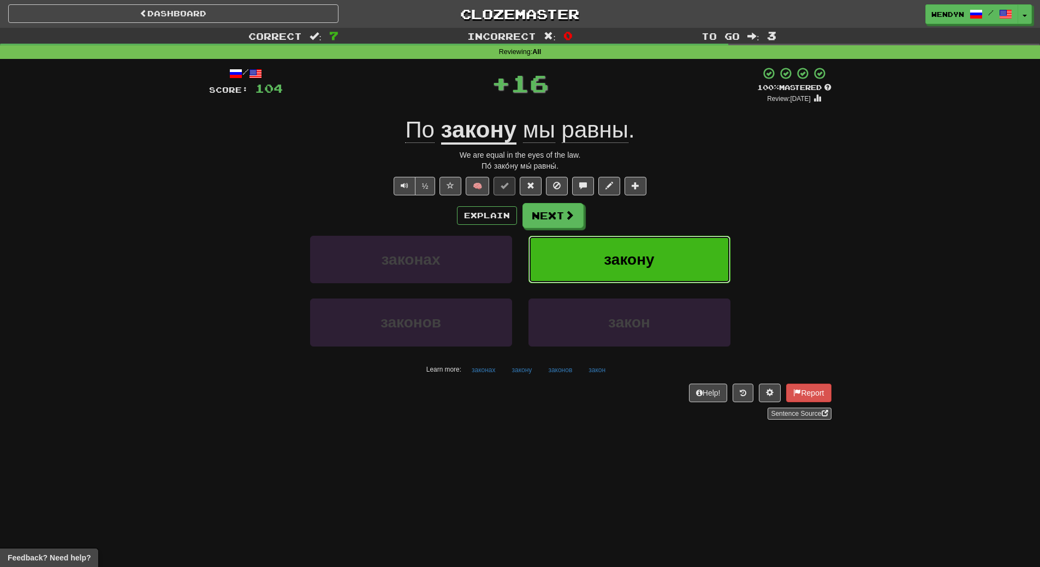
click at [670, 248] on button "закону" at bounding box center [629, 259] width 202 height 47
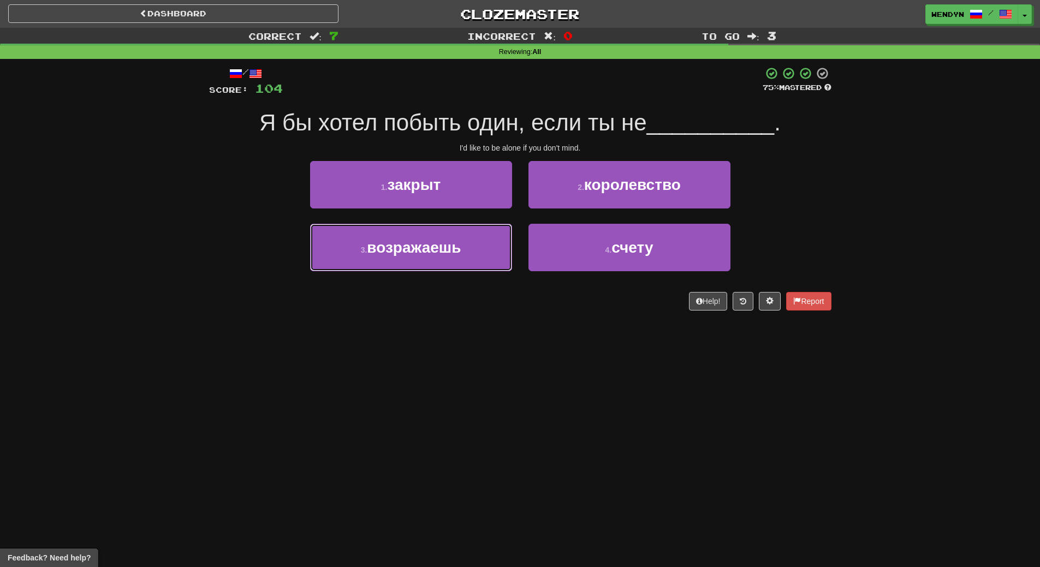
drag, startPoint x: 426, startPoint y: 253, endPoint x: 427, endPoint y: 291, distance: 38.2
click at [426, 254] on span "возражаешь" at bounding box center [414, 247] width 94 height 17
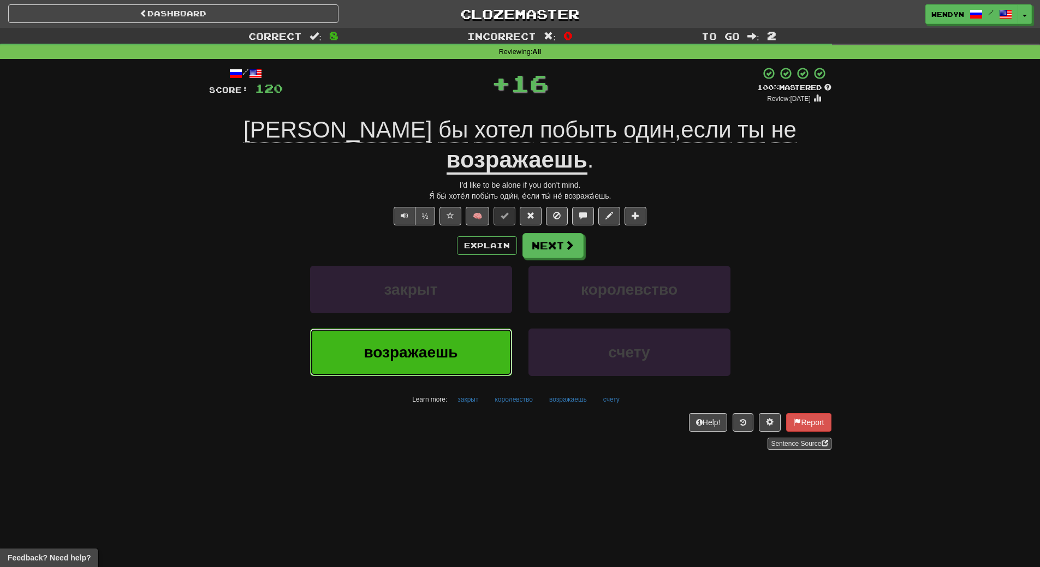
click at [429, 344] on span "возражаешь" at bounding box center [410, 352] width 94 height 17
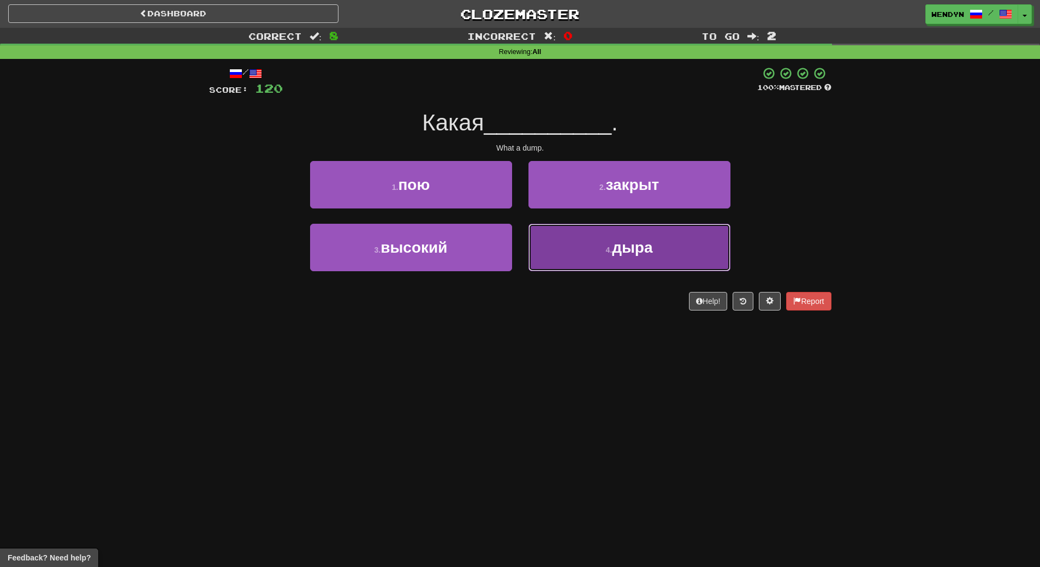
click at [653, 259] on button "4 . дыра" at bounding box center [629, 247] width 202 height 47
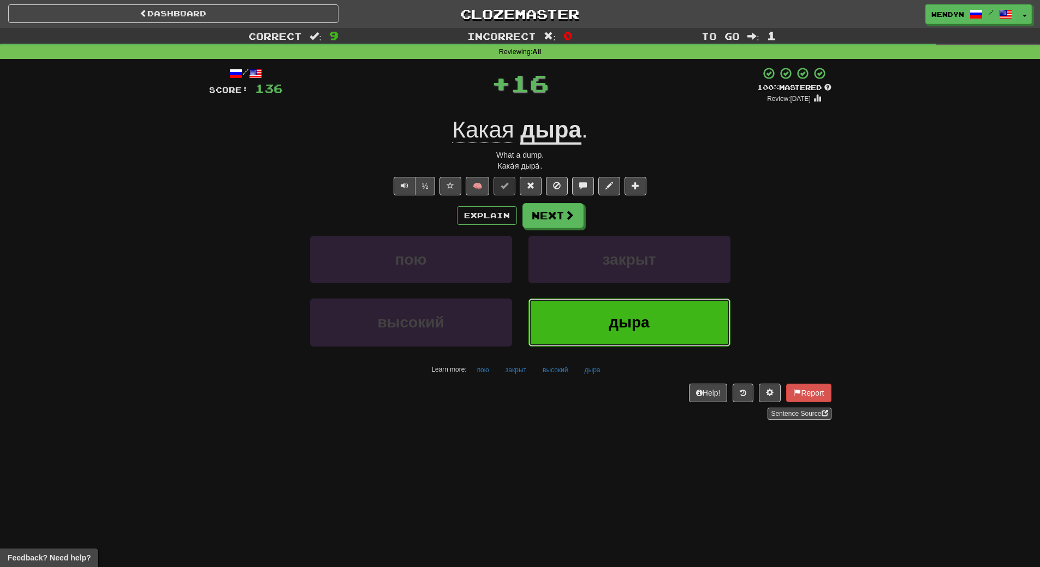
click at [649, 339] on button "дыра" at bounding box center [629, 322] width 202 height 47
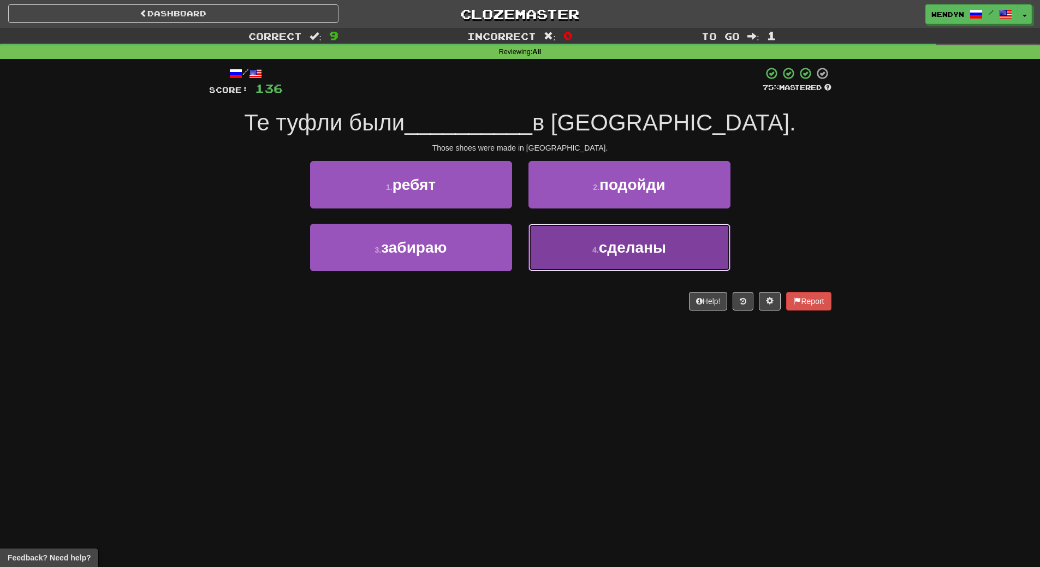
click at [636, 256] on button "4 . сделаны" at bounding box center [629, 247] width 202 height 47
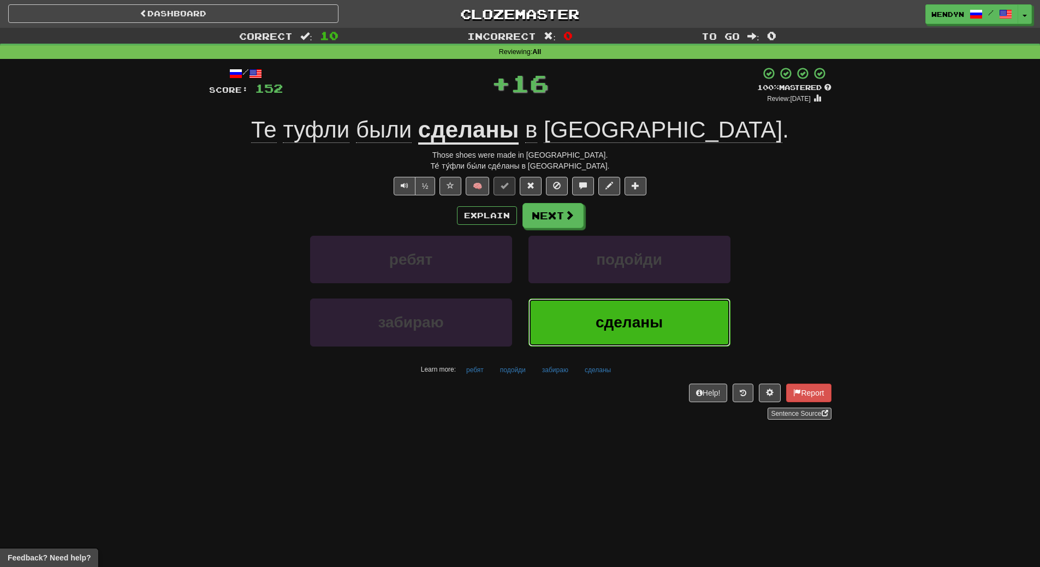
click at [632, 306] on button "сделаны" at bounding box center [629, 322] width 202 height 47
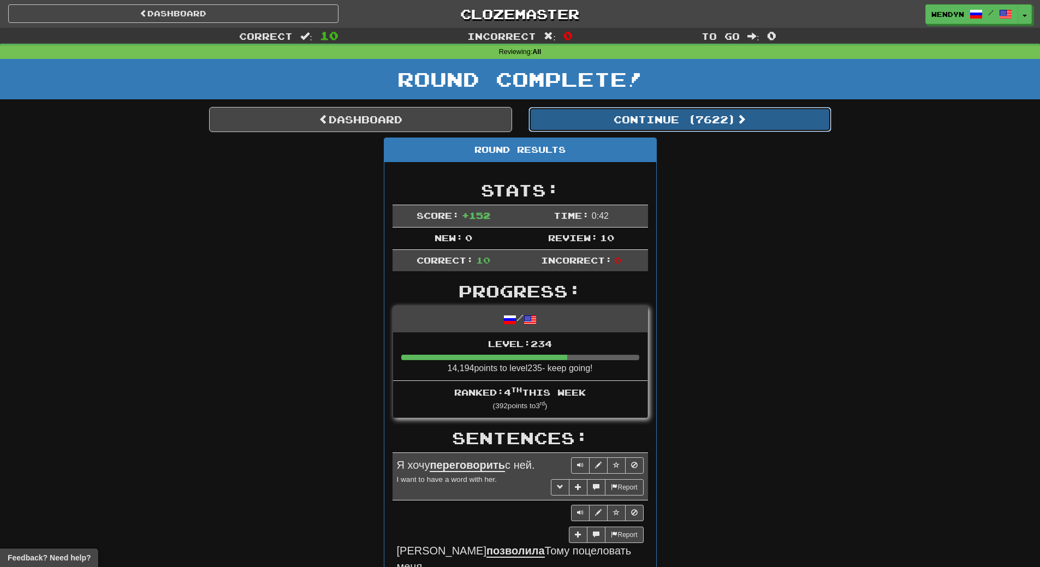
click at [708, 128] on button "Continue ( 7622 )" at bounding box center [679, 119] width 303 height 25
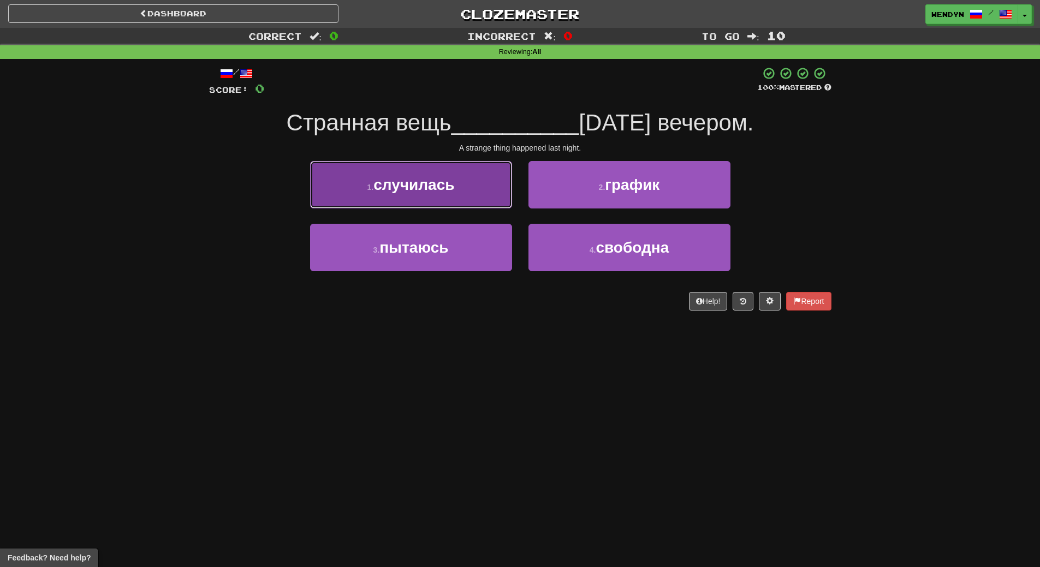
click at [367, 180] on button "1 . случилась" at bounding box center [411, 184] width 202 height 47
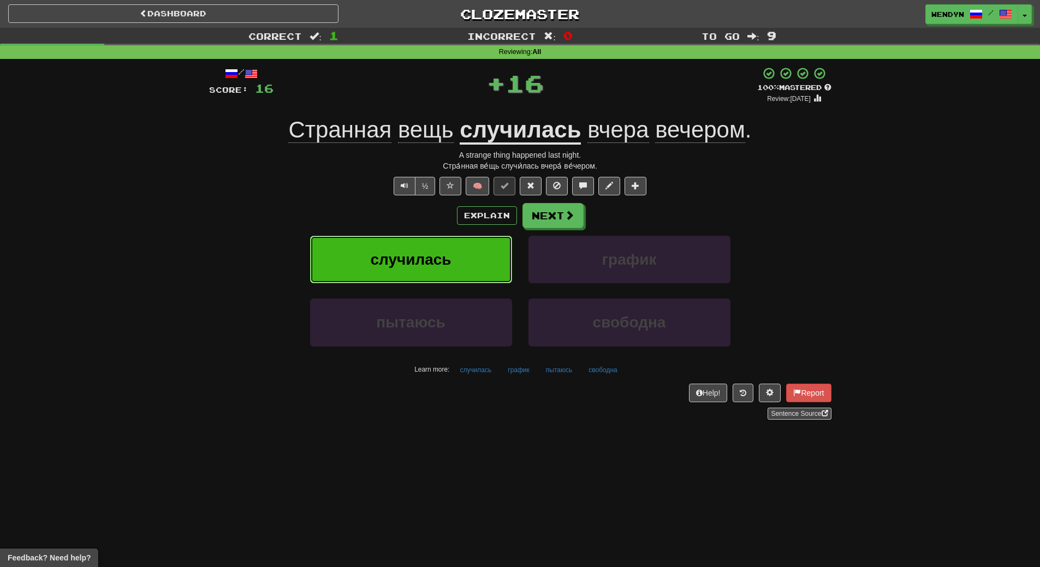
click at [434, 252] on span "случилась" at bounding box center [410, 259] width 81 height 17
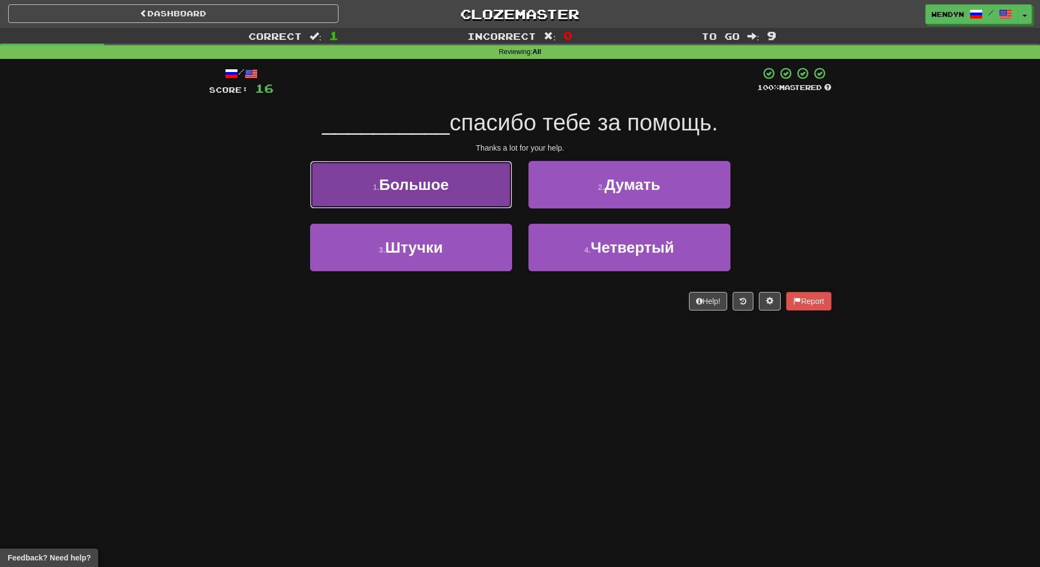
click at [438, 190] on span "Большое" at bounding box center [414, 184] width 70 height 17
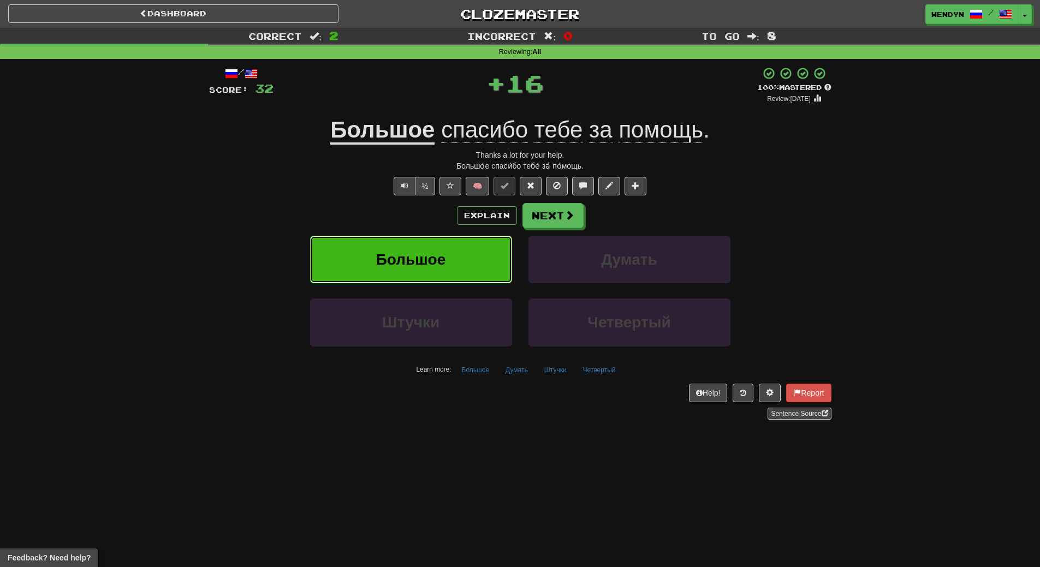
click at [441, 249] on button "Большое" at bounding box center [411, 259] width 202 height 47
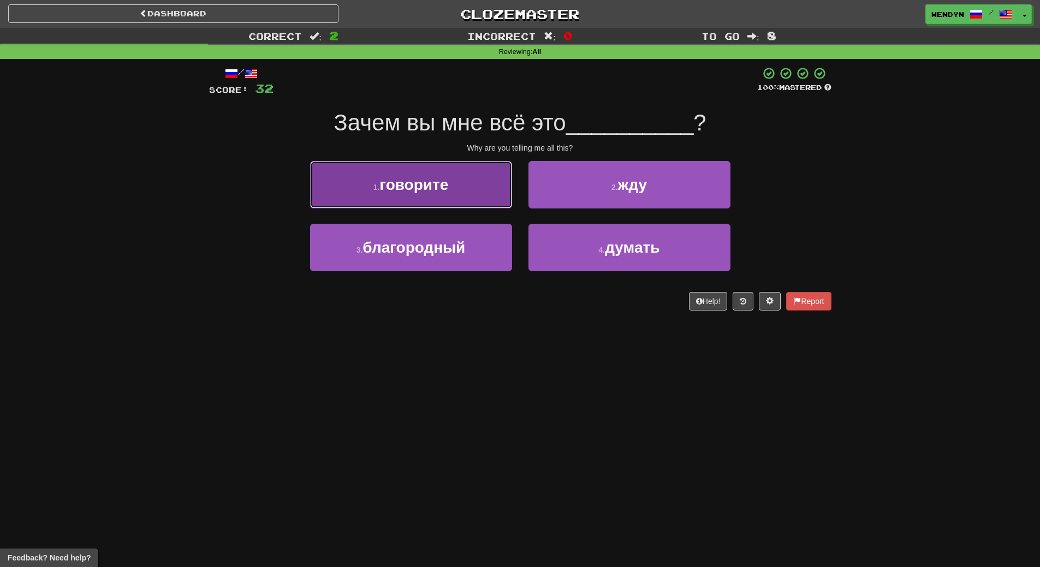
click at [433, 193] on span "говорите" at bounding box center [413, 184] width 69 height 17
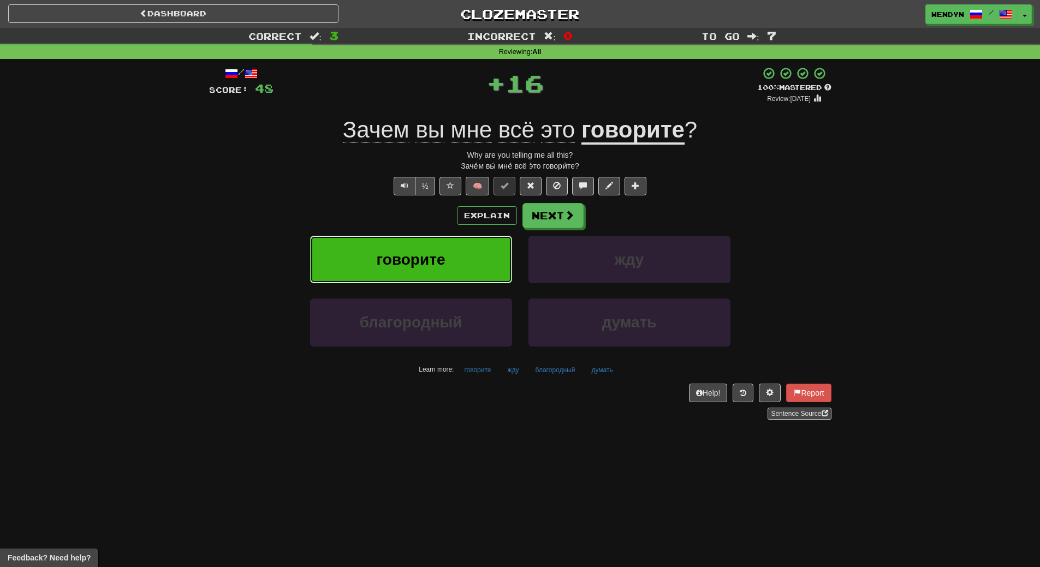
click at [436, 260] on span "говорите" at bounding box center [411, 259] width 69 height 17
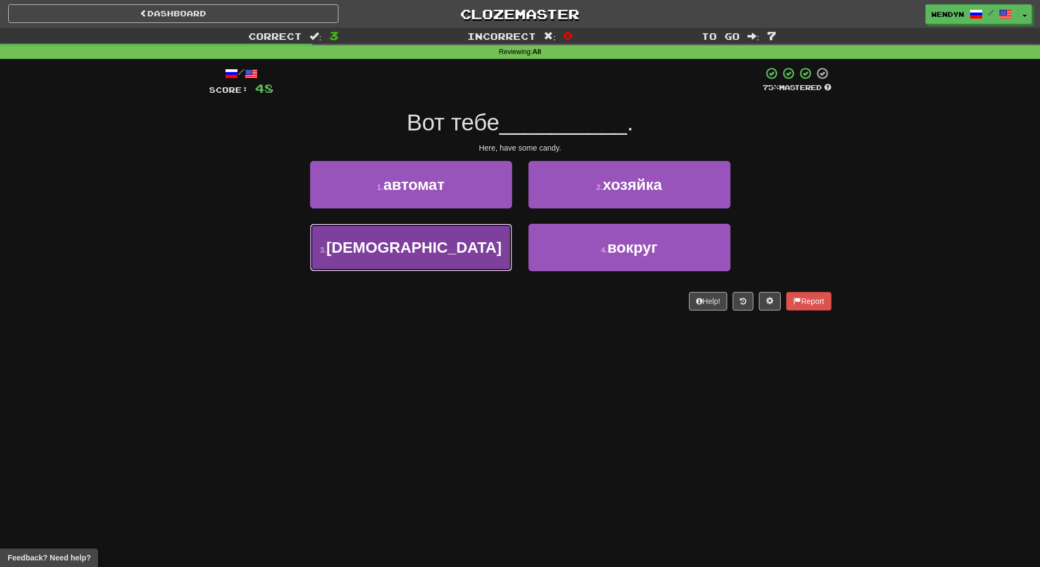
click at [392, 256] on button "3 . конфеты" at bounding box center [411, 247] width 202 height 47
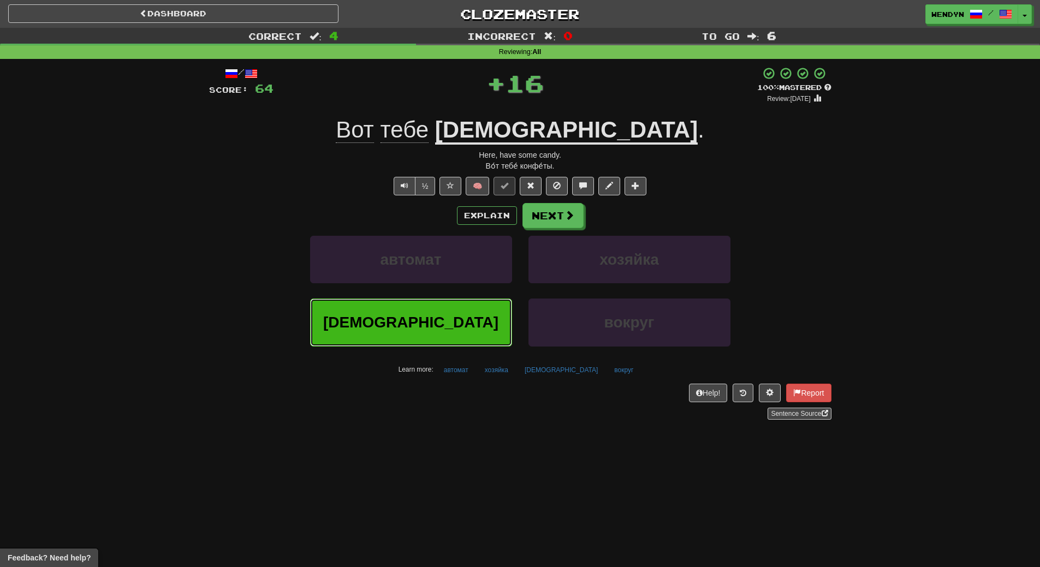
click at [397, 308] on button "конфеты" at bounding box center [411, 322] width 202 height 47
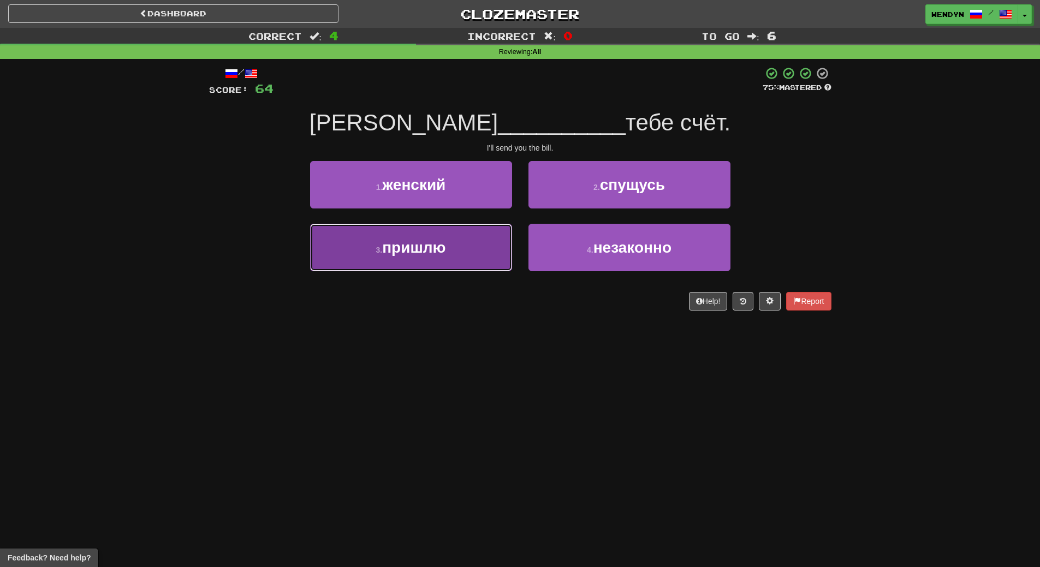
click at [441, 246] on span "пришлю" at bounding box center [413, 247] width 63 height 17
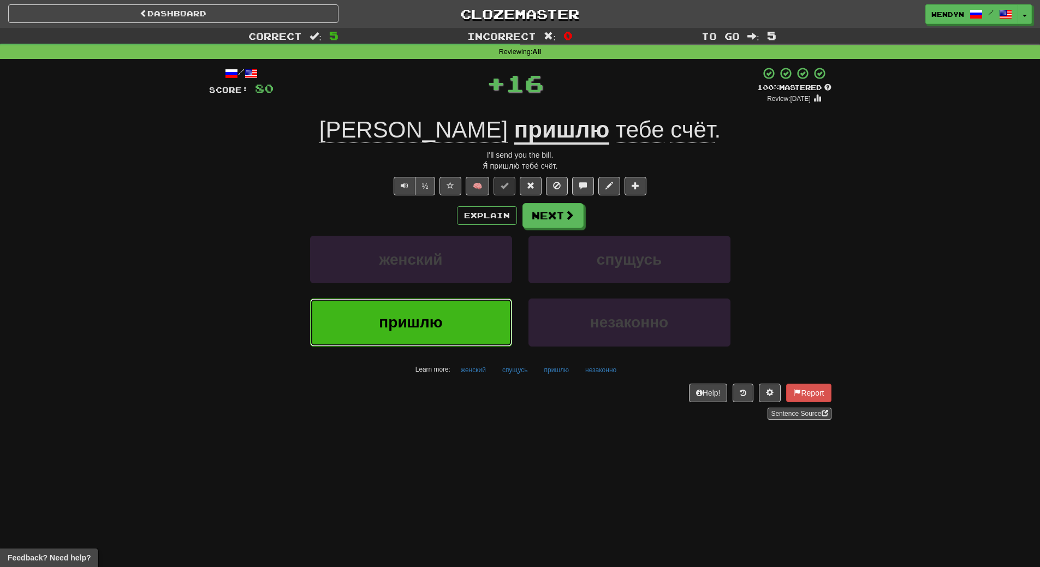
click at [447, 306] on button "пришлю" at bounding box center [411, 322] width 202 height 47
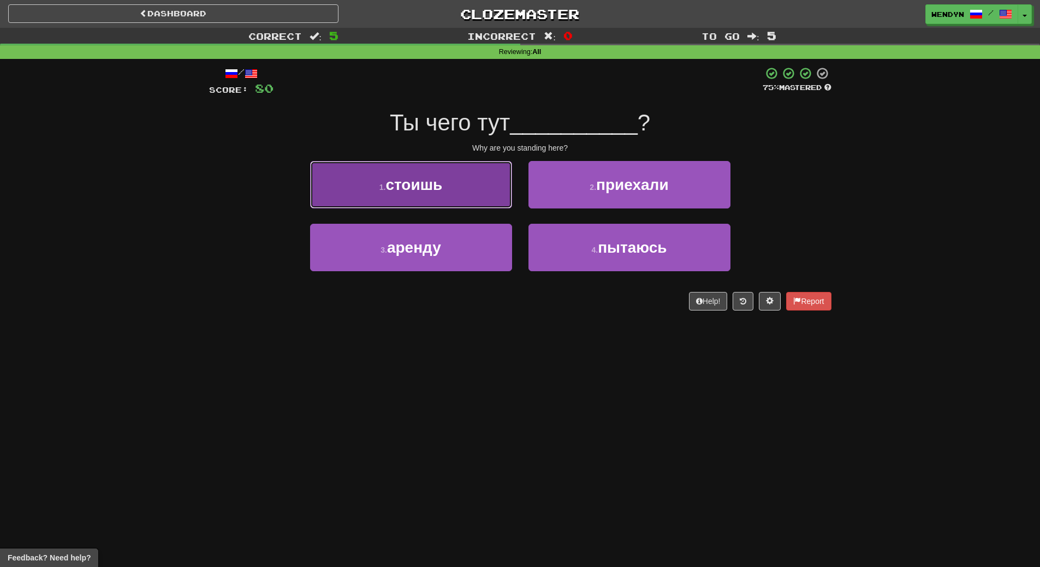
click at [451, 187] on button "1 . стоишь" at bounding box center [411, 184] width 202 height 47
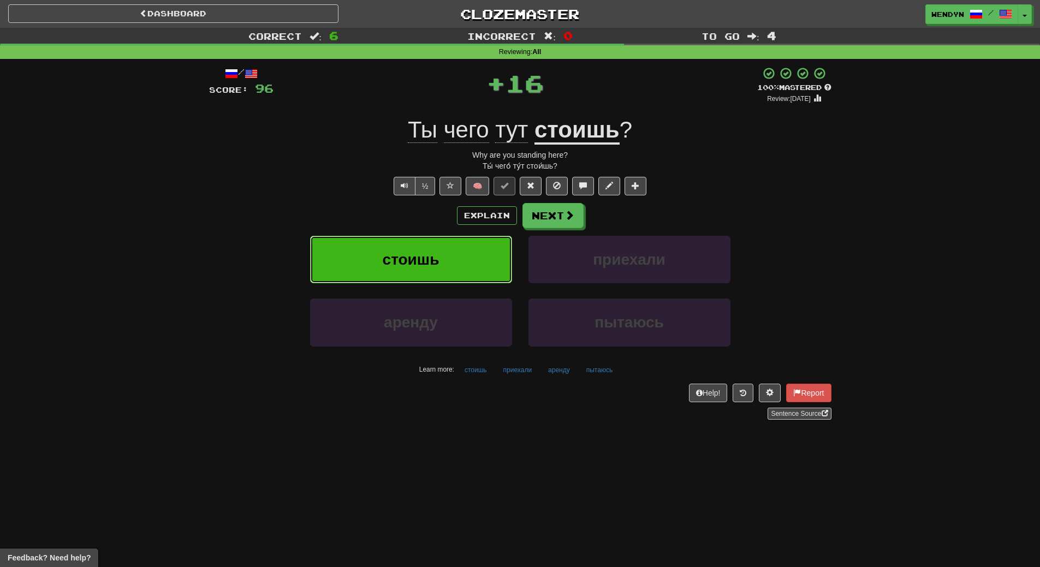
click at [447, 238] on button "стоишь" at bounding box center [411, 259] width 202 height 47
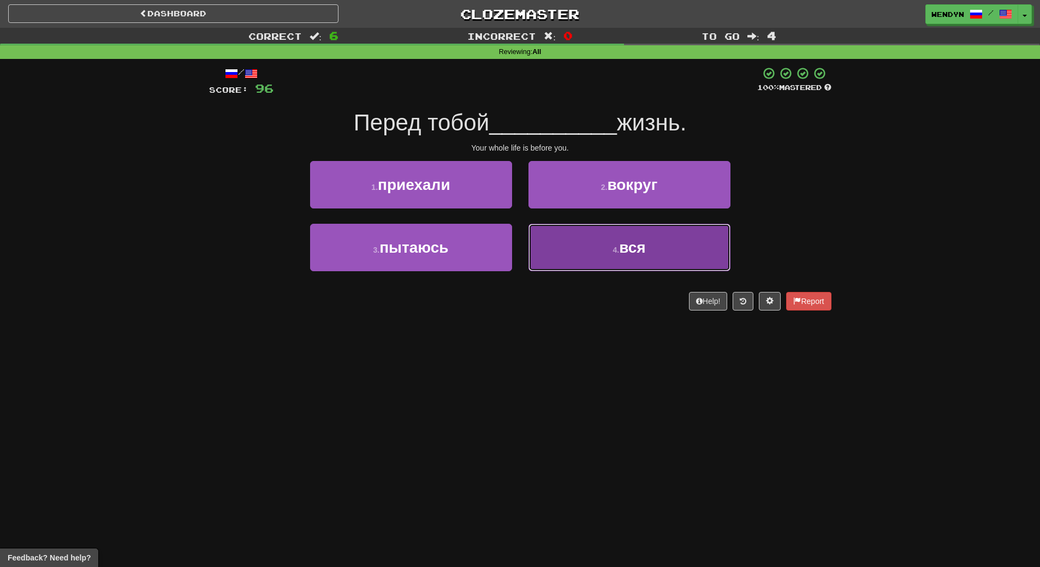
click at [640, 247] on span "вся" at bounding box center [632, 247] width 26 height 17
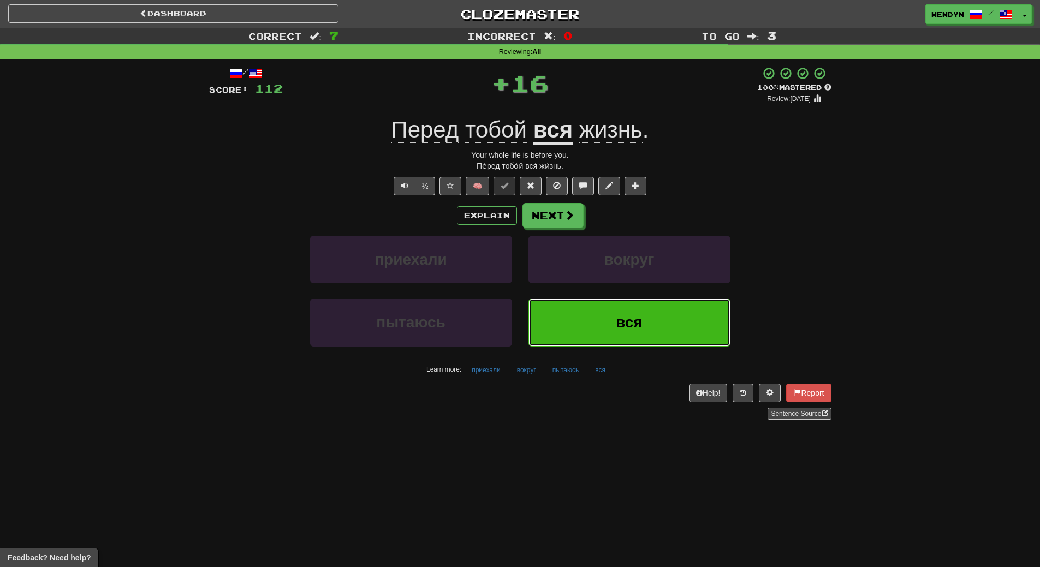
click at [636, 302] on button "вся" at bounding box center [629, 322] width 202 height 47
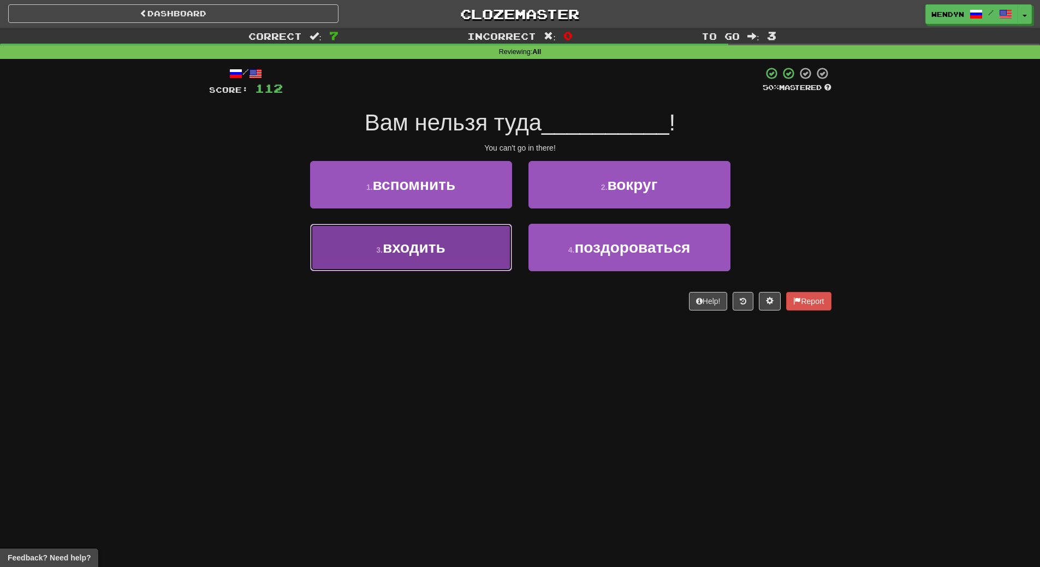
click at [464, 262] on button "3 . входить" at bounding box center [411, 247] width 202 height 47
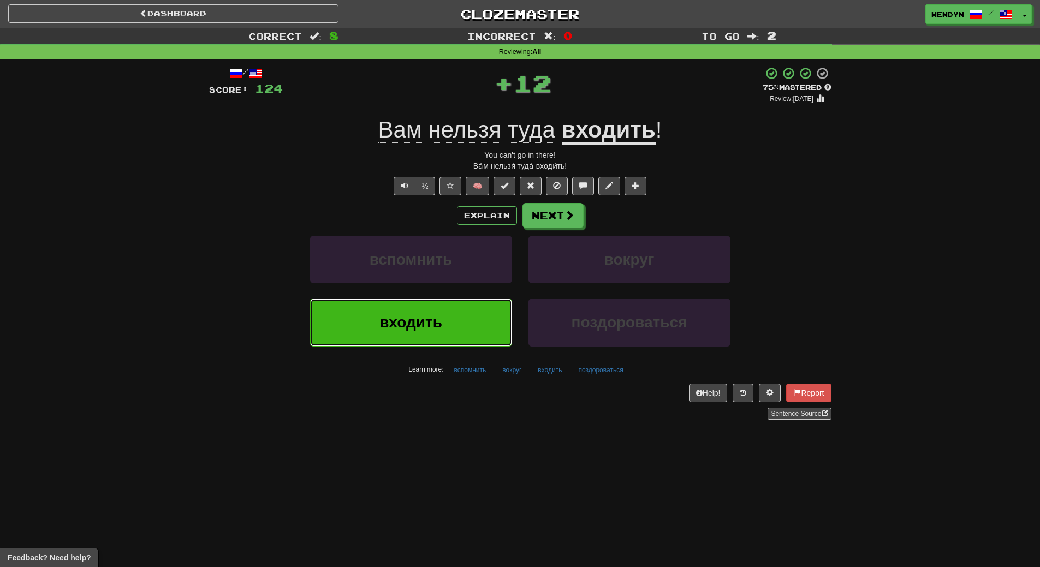
click at [457, 321] on button "входить" at bounding box center [411, 322] width 202 height 47
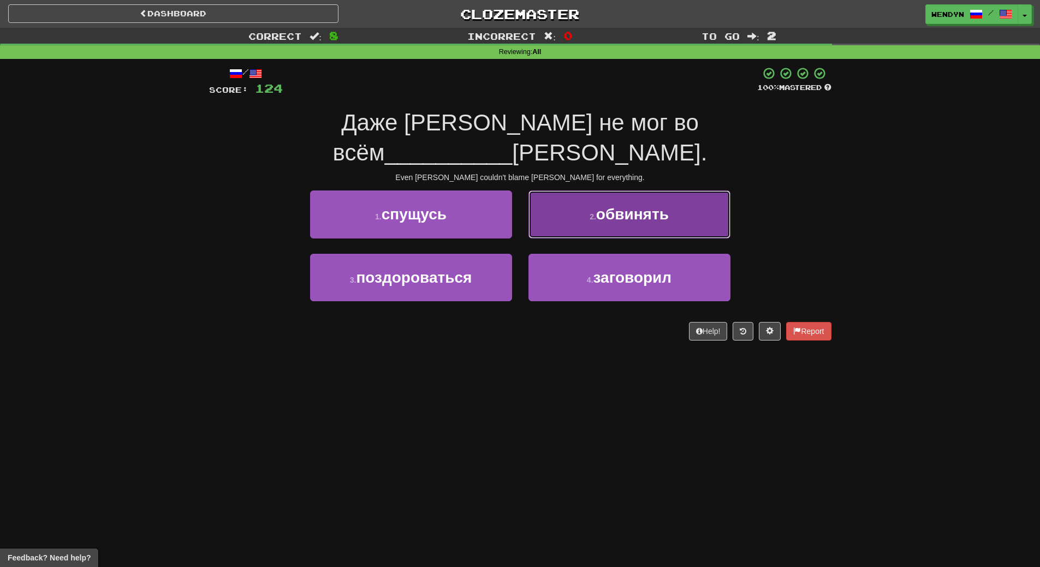
click at [665, 206] on span "обвинять" at bounding box center [632, 214] width 73 height 17
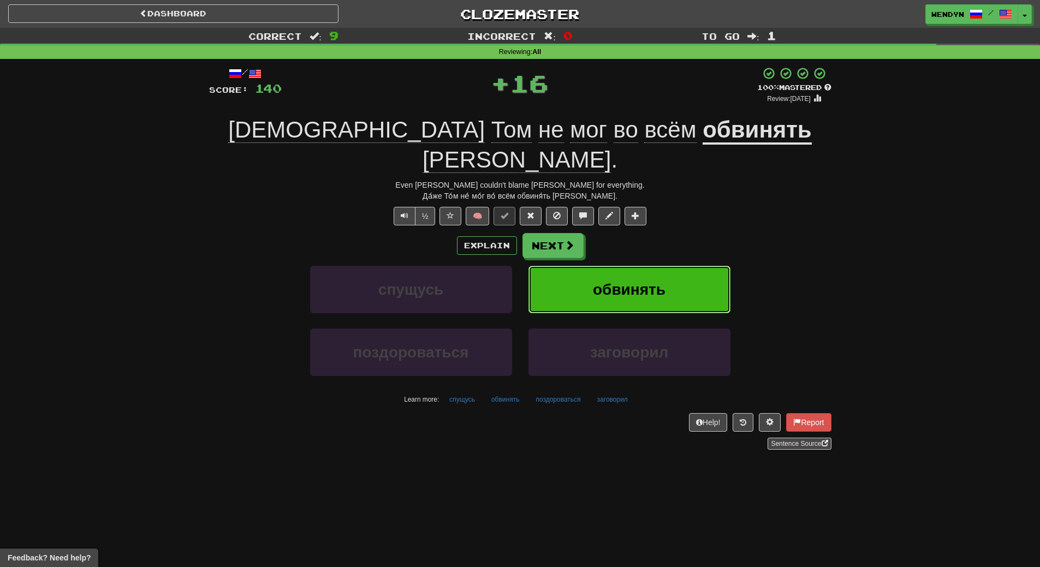
click at [666, 266] on button "обвинять" at bounding box center [629, 289] width 202 height 47
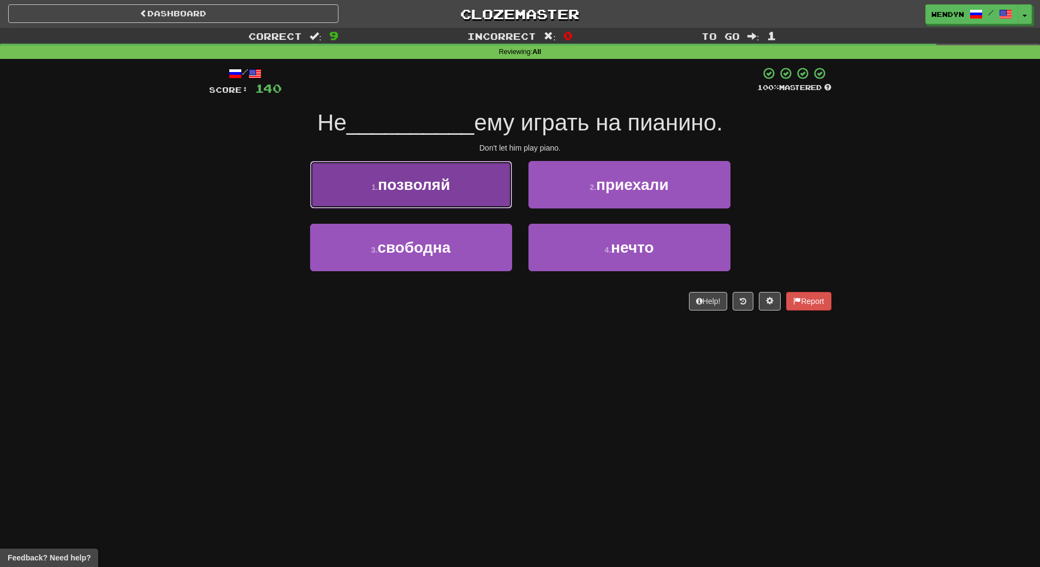
click at [443, 198] on button "1 . позволяй" at bounding box center [411, 184] width 202 height 47
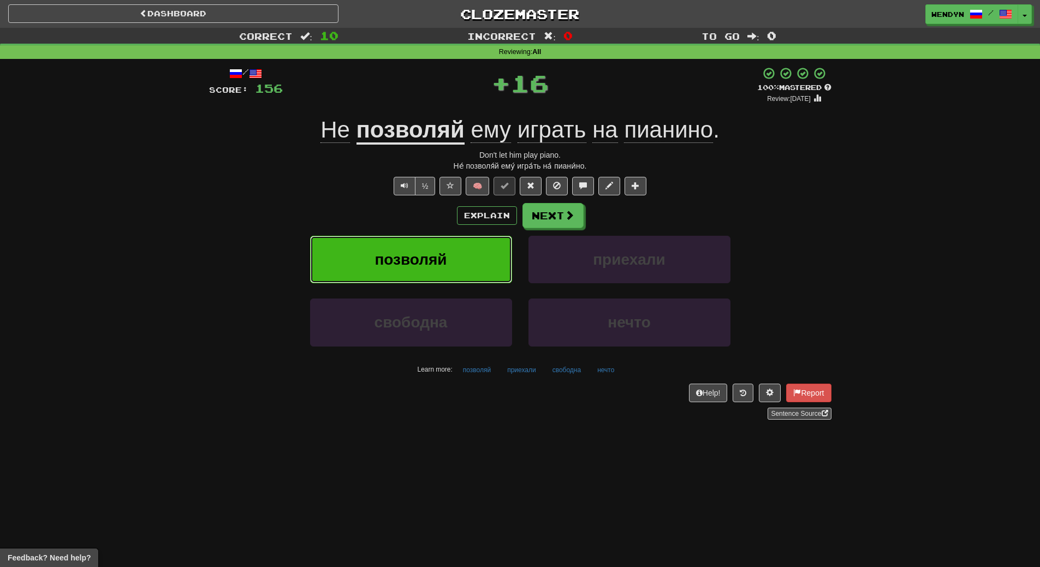
click at [445, 245] on button "позволяй" at bounding box center [411, 259] width 202 height 47
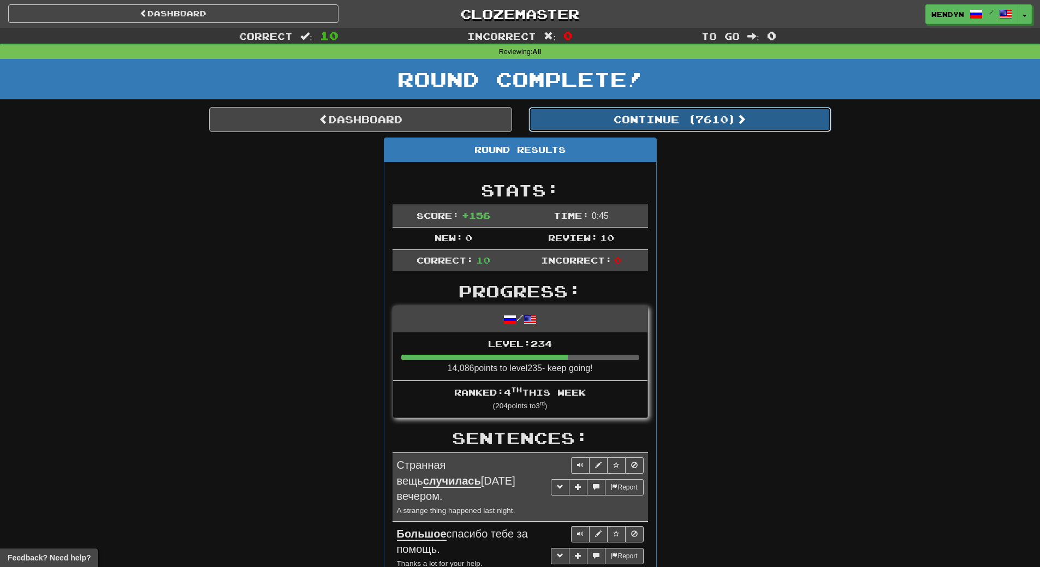
click at [705, 124] on button "Continue ( 7610 )" at bounding box center [679, 119] width 303 height 25
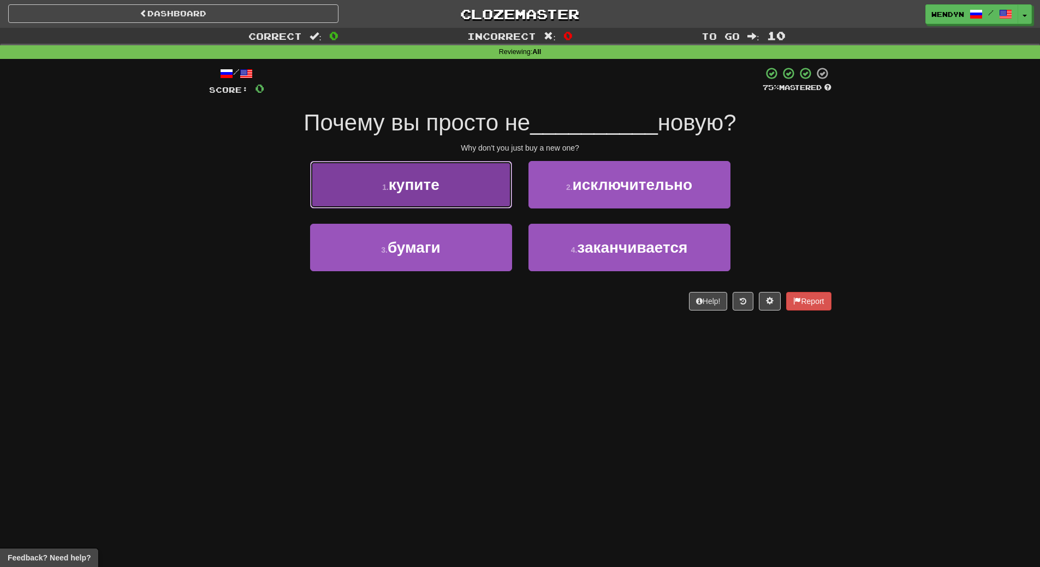
click at [399, 164] on button "1 . купите" at bounding box center [411, 184] width 202 height 47
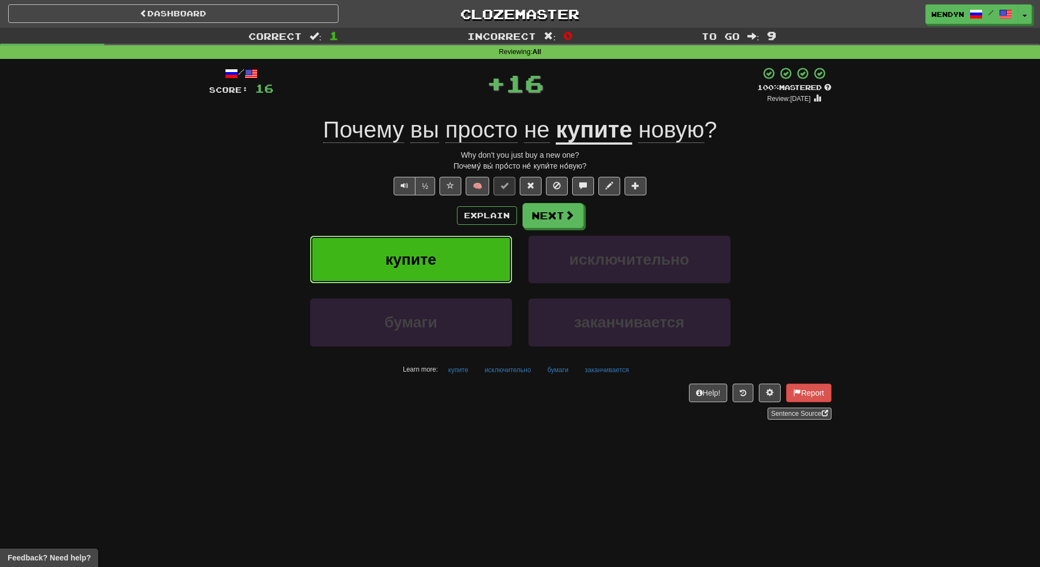
click at [417, 249] on button "купите" at bounding box center [411, 259] width 202 height 47
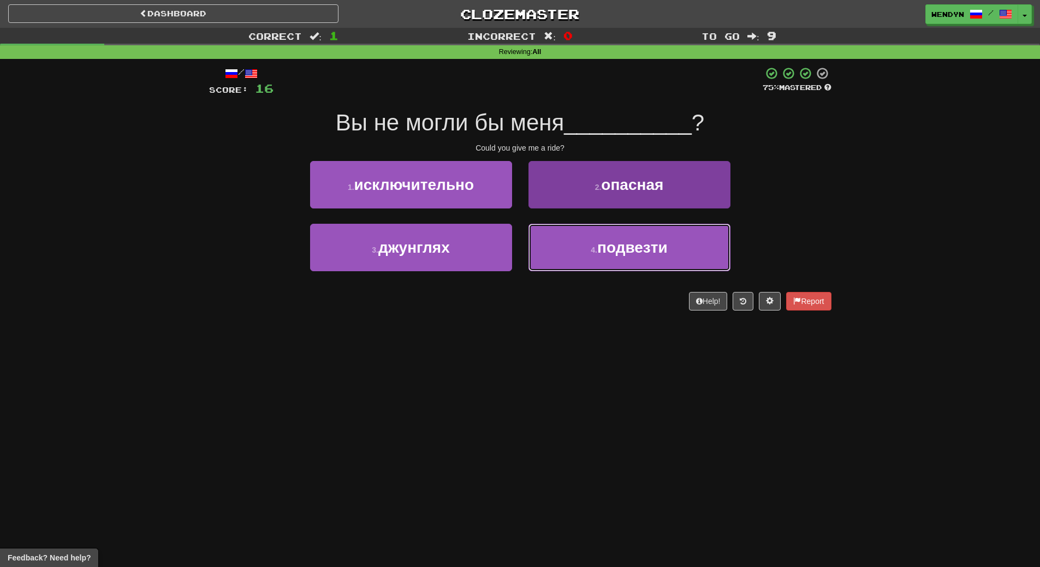
click at [620, 241] on span "подвезти" at bounding box center [632, 247] width 70 height 17
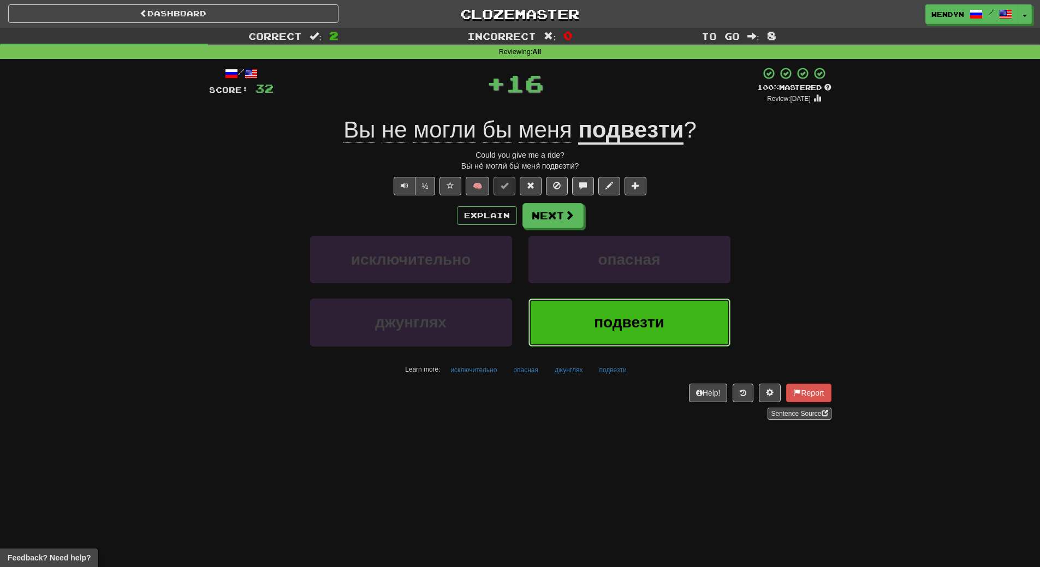
click at [618, 311] on button "подвезти" at bounding box center [629, 322] width 202 height 47
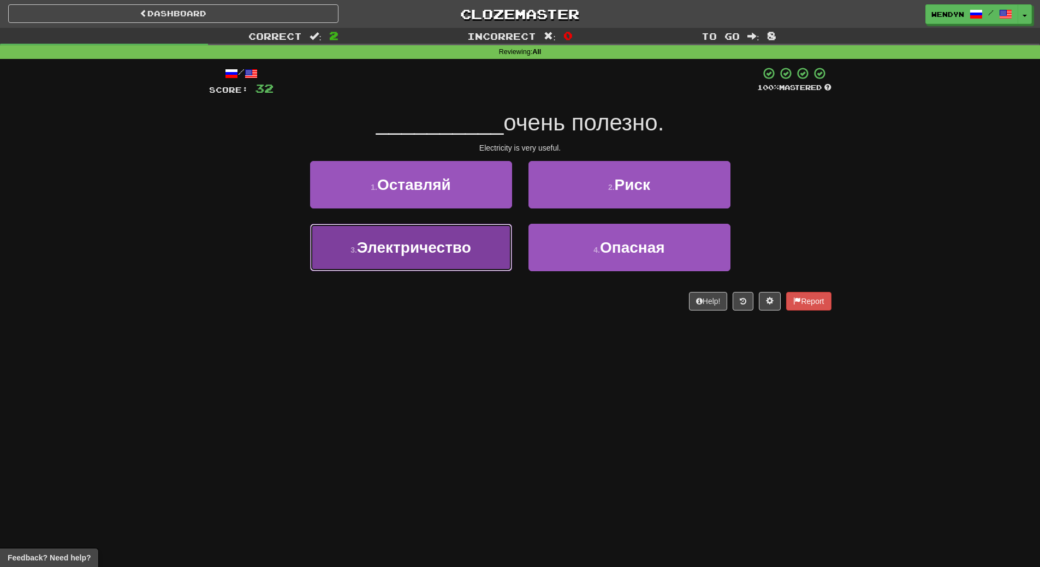
click at [447, 263] on button "3 . Электричество" at bounding box center [411, 247] width 202 height 47
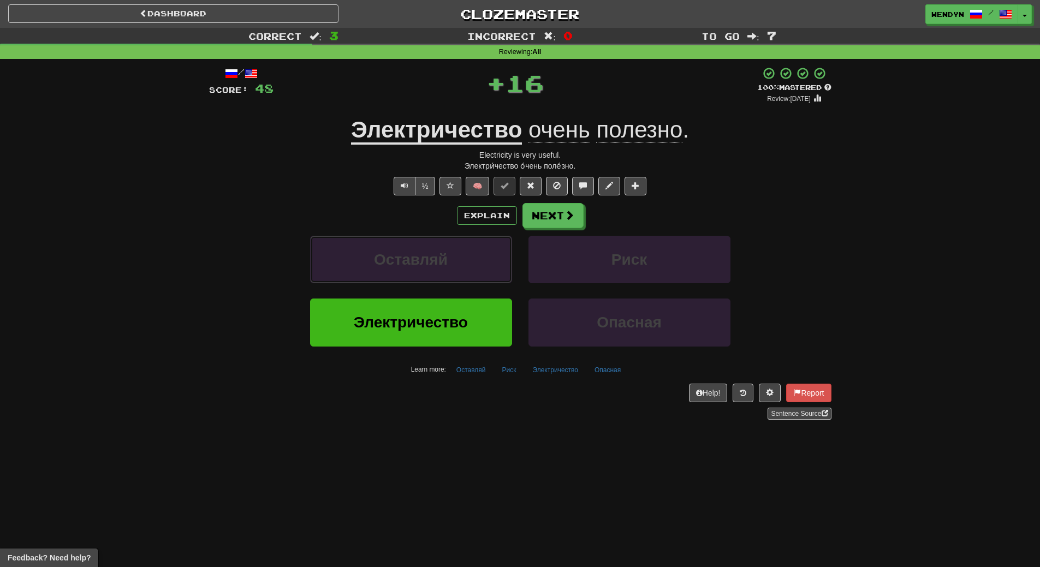
click at [447, 263] on button "Оставляй" at bounding box center [411, 259] width 202 height 47
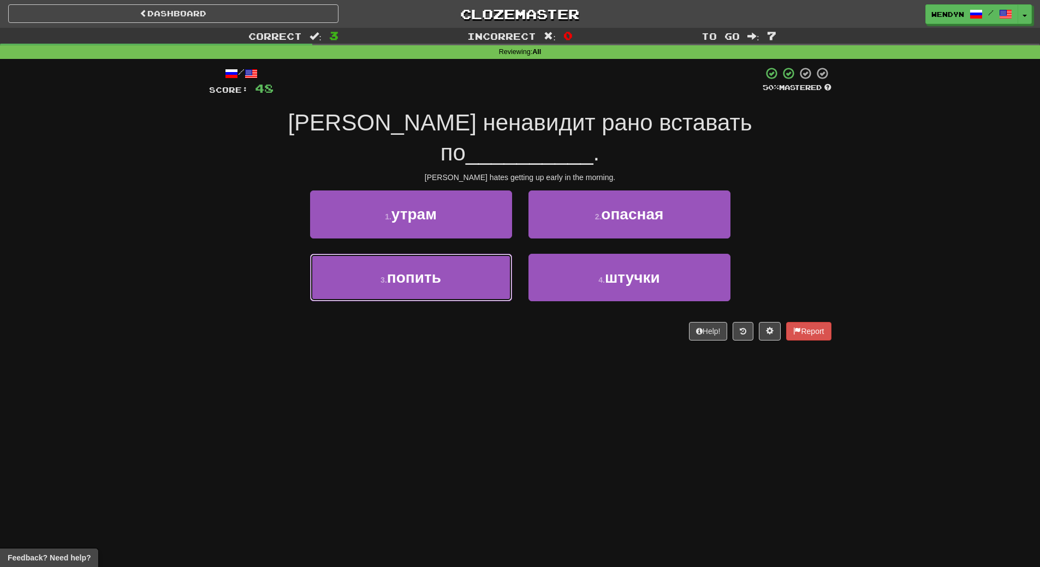
drag, startPoint x: 447, startPoint y: 263, endPoint x: 450, endPoint y: 407, distance: 143.5
click at [450, 407] on div "Dashboard Clozemaster WendyN / Toggle Dropdown Dashboard Leaderboard Activity F…" at bounding box center [520, 283] width 1040 height 567
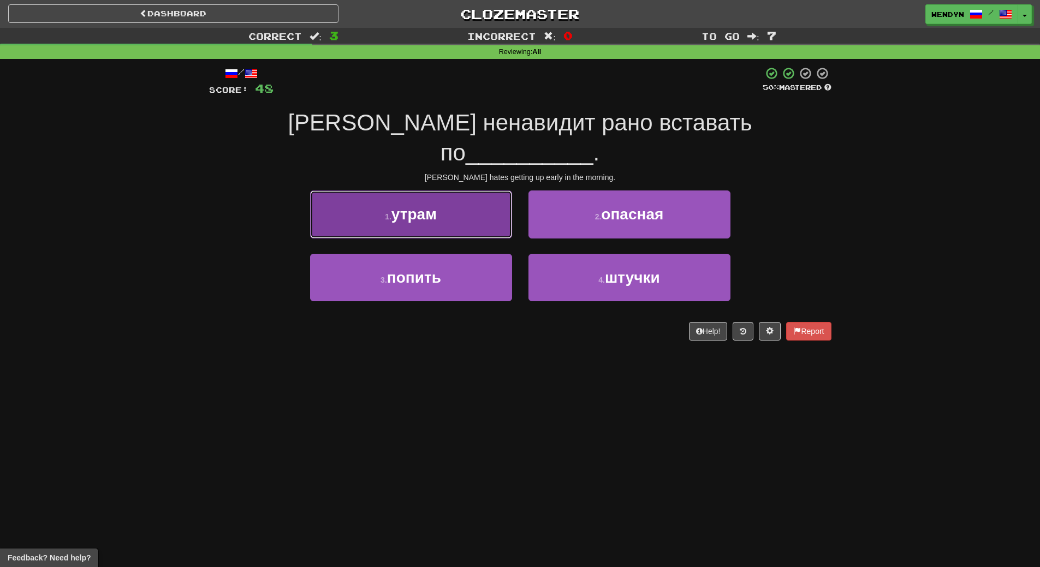
click at [456, 195] on button "1 . утрам" at bounding box center [411, 213] width 202 height 47
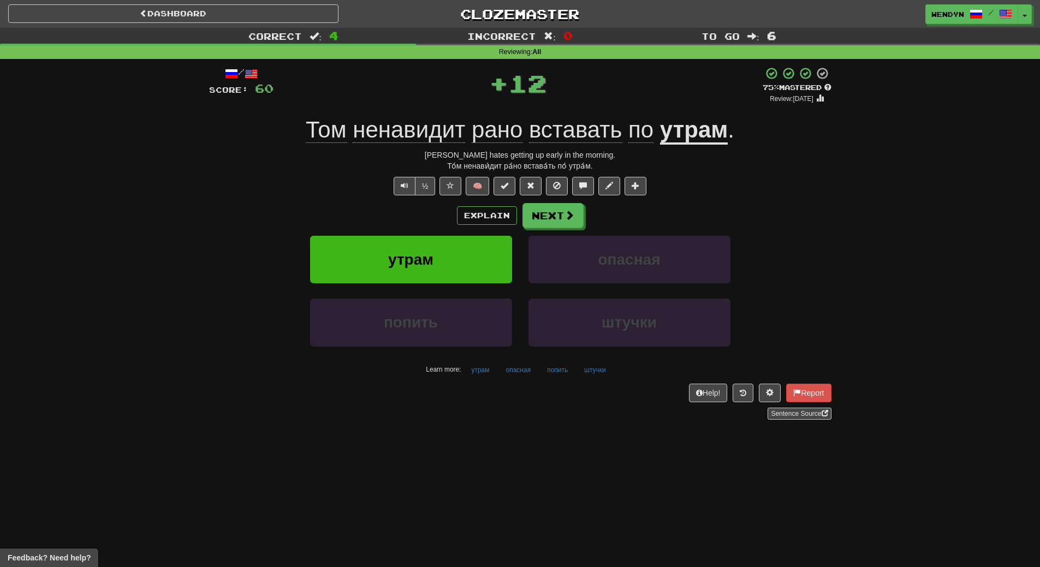
click at [410, 487] on div "Dashboard Clozemaster WendyN / Toggle Dropdown Dashboard Leaderboard Activity F…" at bounding box center [520, 283] width 1040 height 567
click at [407, 250] on button "утрам" at bounding box center [411, 259] width 202 height 47
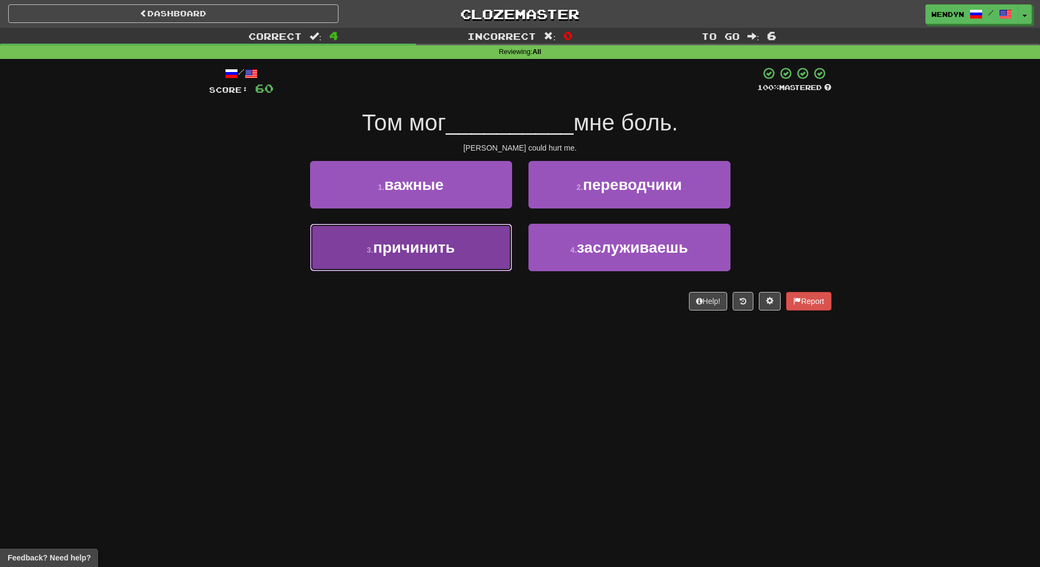
click at [425, 249] on span "причинить" at bounding box center [414, 247] width 82 height 17
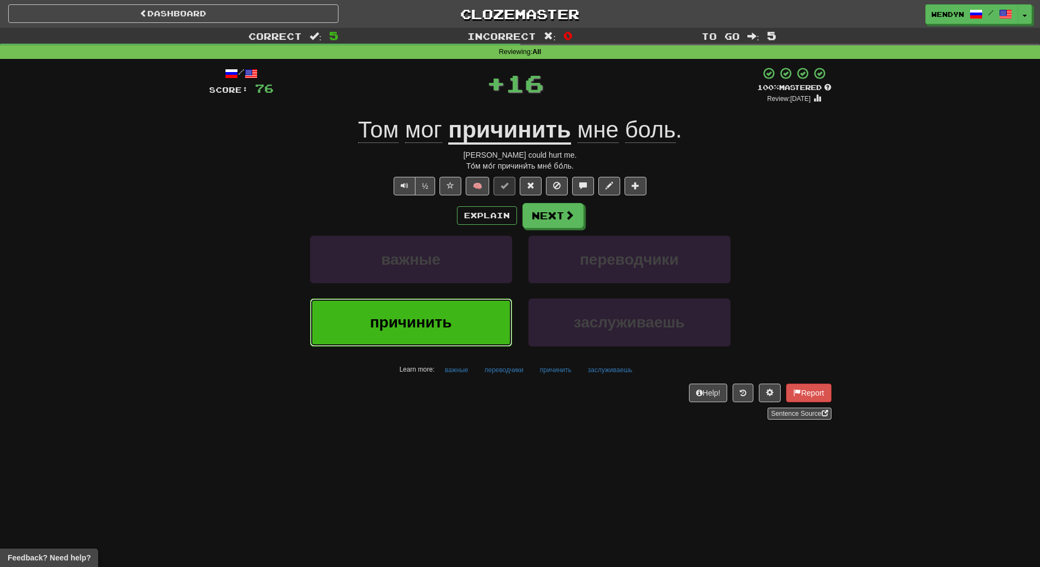
click at [431, 323] on span "причинить" at bounding box center [411, 322] width 82 height 17
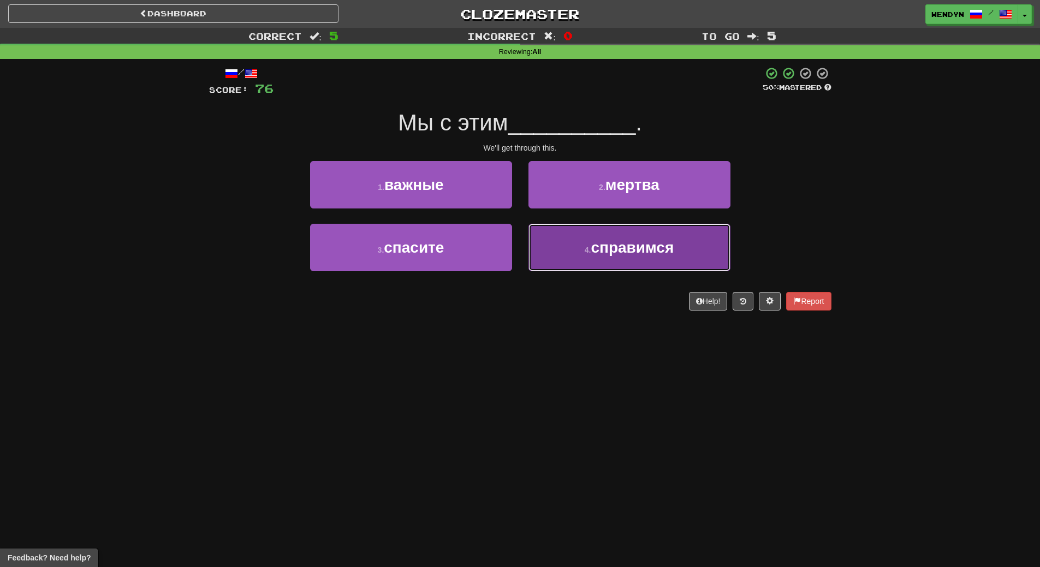
click at [683, 253] on button "4 . справимся" at bounding box center [629, 247] width 202 height 47
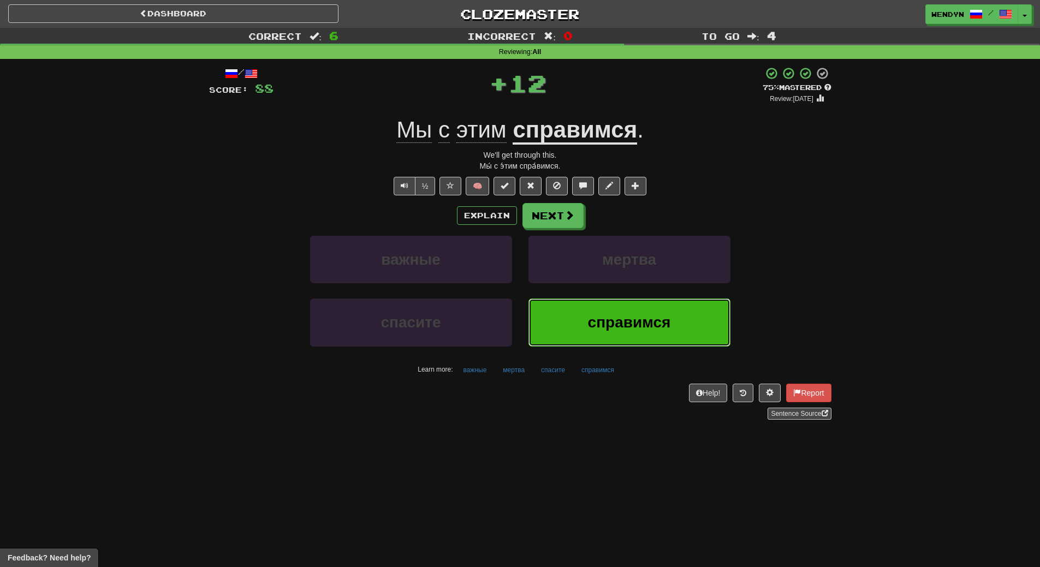
click at [666, 324] on span "справимся" at bounding box center [629, 322] width 83 height 17
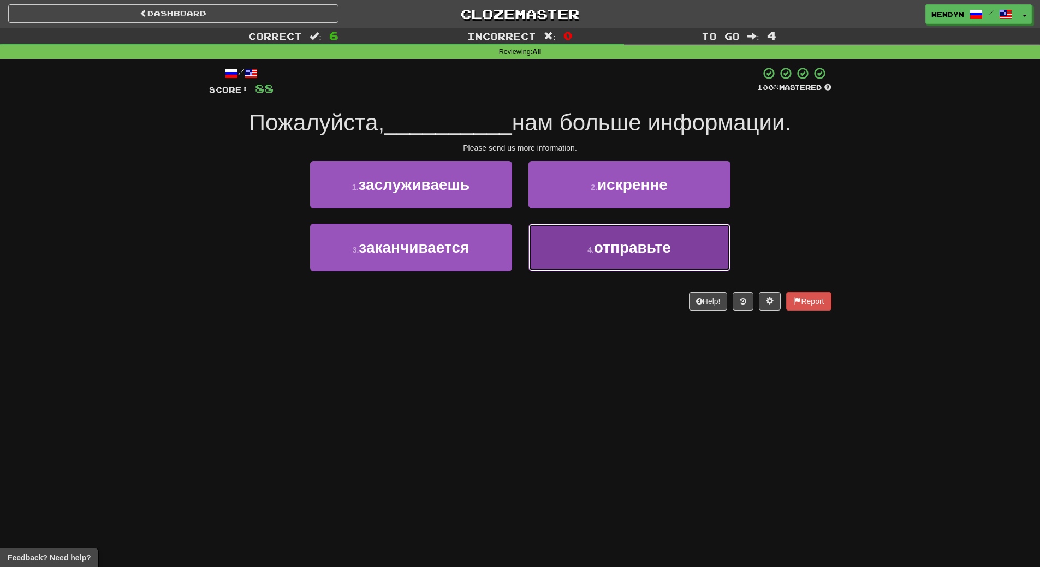
click at [636, 252] on span "отправьте" at bounding box center [632, 247] width 77 height 17
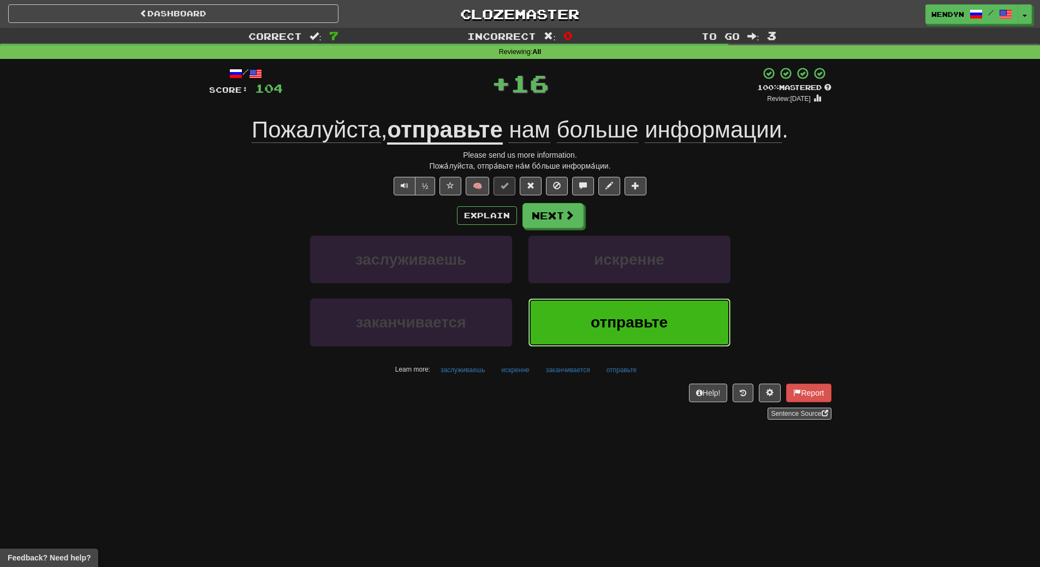
click at [630, 311] on button "отправьте" at bounding box center [629, 322] width 202 height 47
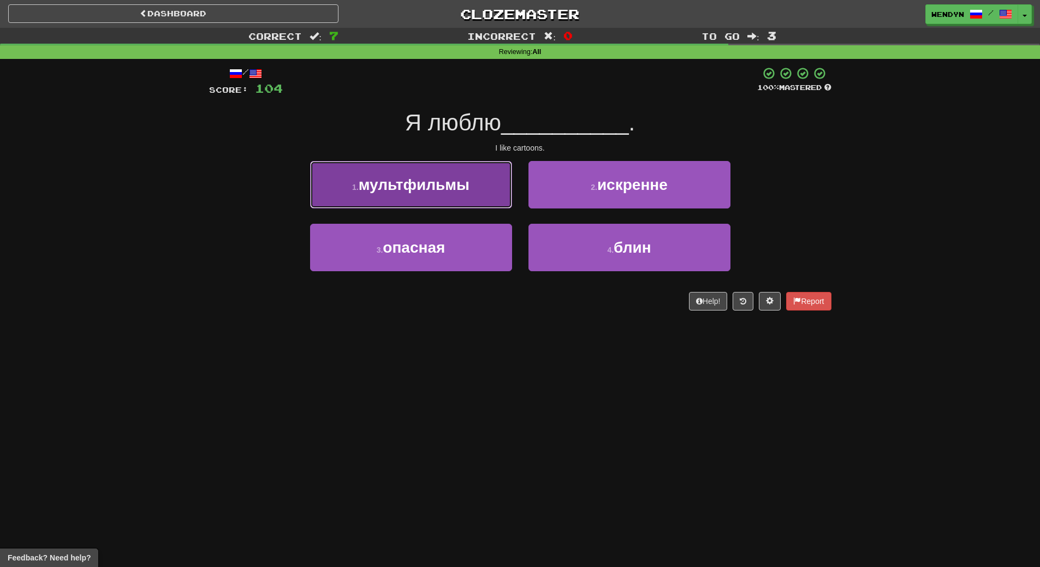
click at [382, 176] on span "мультфильмы" at bounding box center [414, 184] width 111 height 17
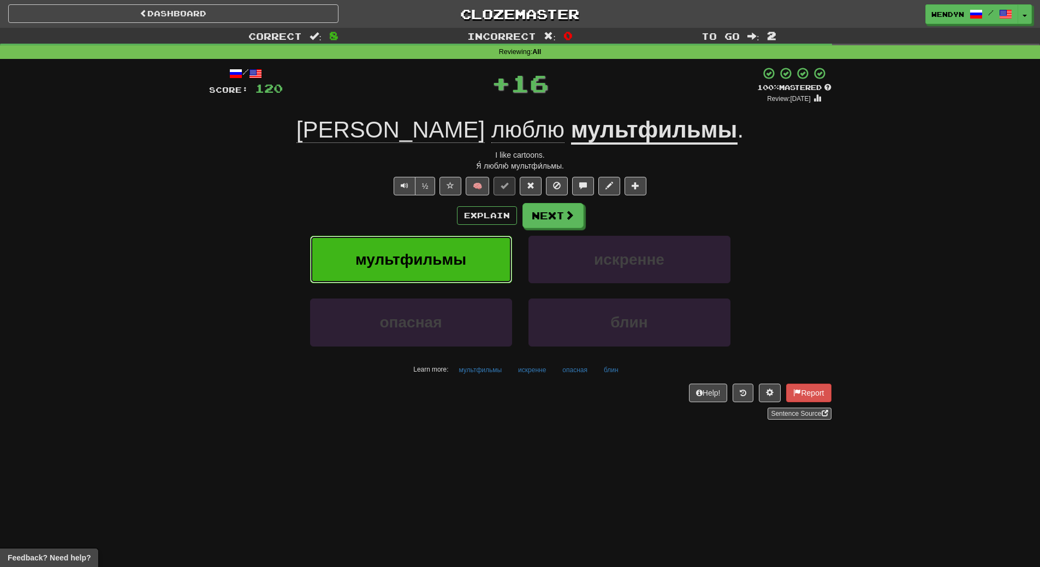
click at [398, 280] on button "мультфильмы" at bounding box center [411, 259] width 202 height 47
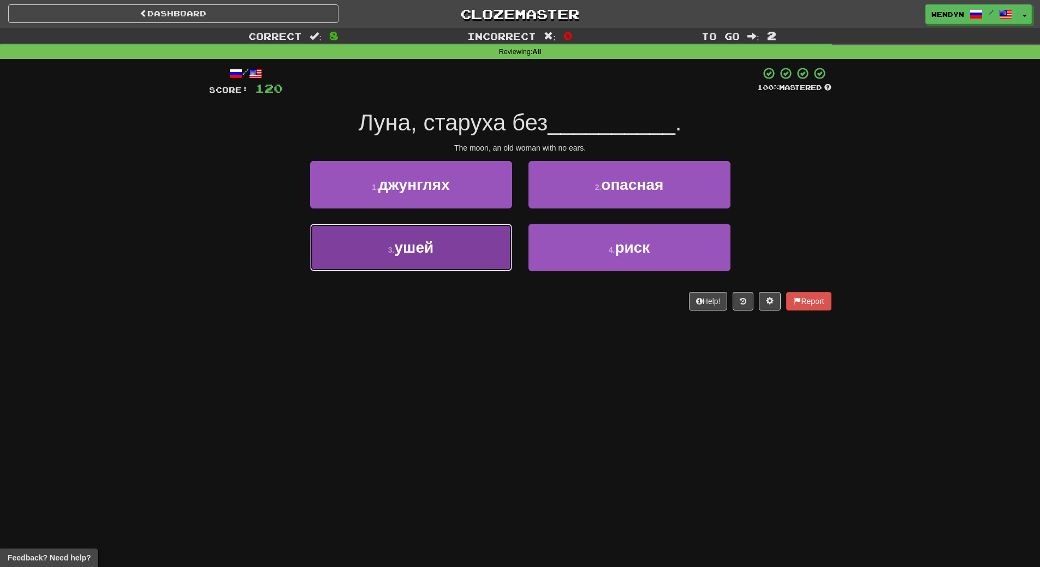
click at [415, 248] on span "ушей" at bounding box center [413, 247] width 39 height 17
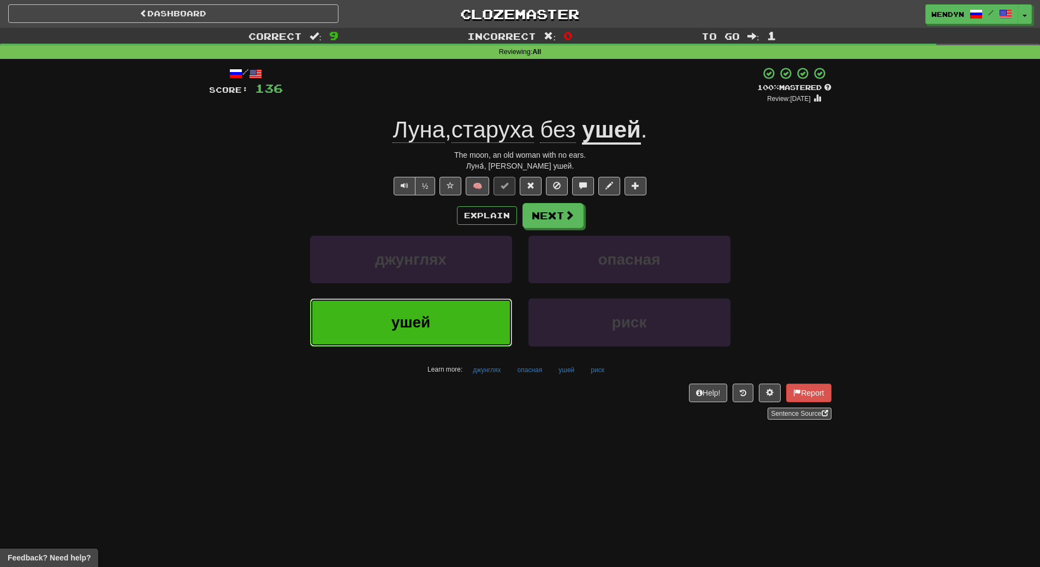
click at [419, 334] on button "ушей" at bounding box center [411, 322] width 202 height 47
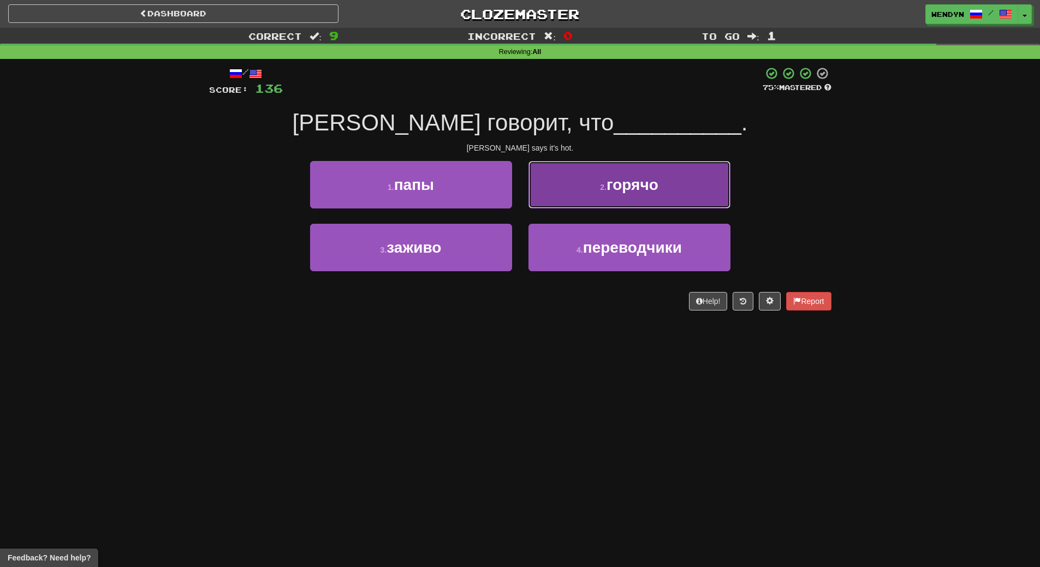
click at [714, 168] on button "2 . горячо" at bounding box center [629, 184] width 202 height 47
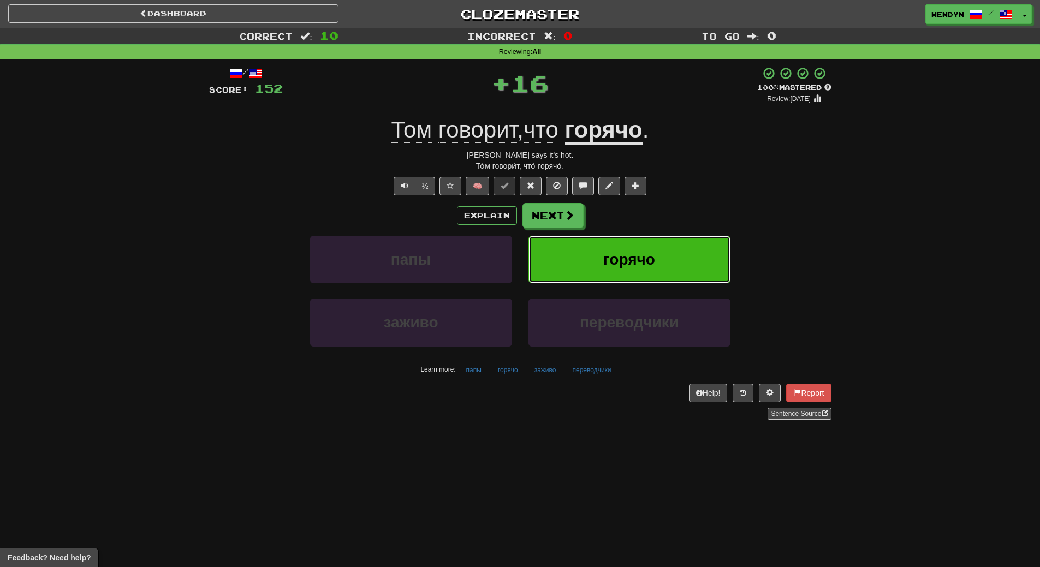
click at [677, 252] on button "горячо" at bounding box center [629, 259] width 202 height 47
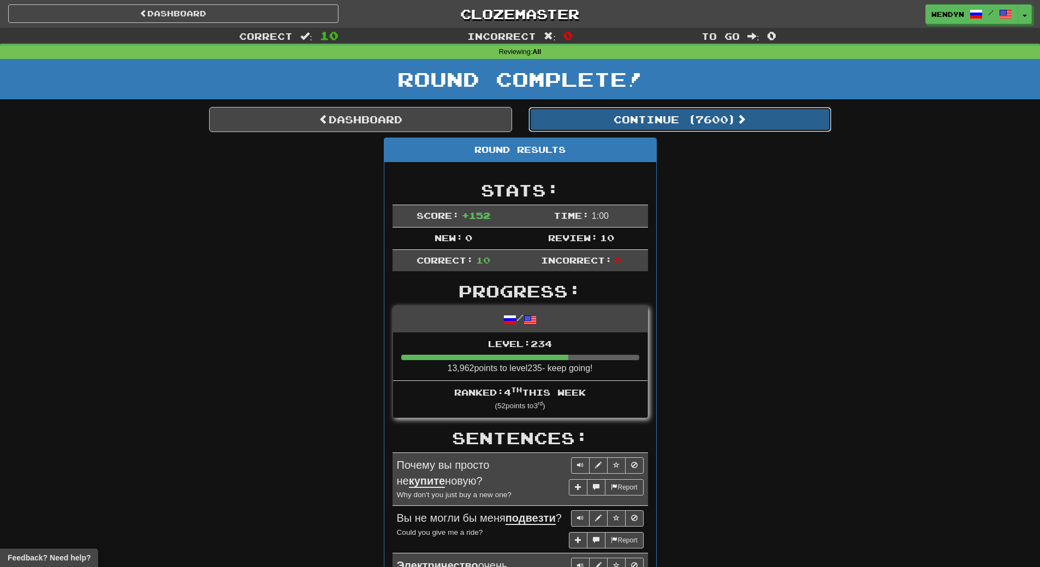
click at [697, 130] on button "Continue ( 7600 )" at bounding box center [679, 119] width 303 height 25
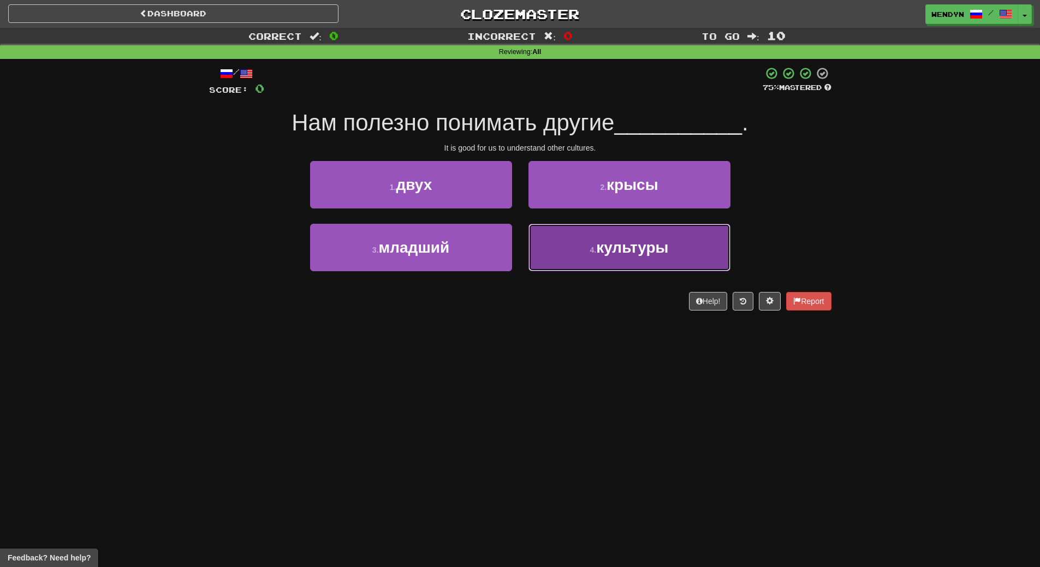
click at [616, 256] on button "4 . культуры" at bounding box center [629, 247] width 202 height 47
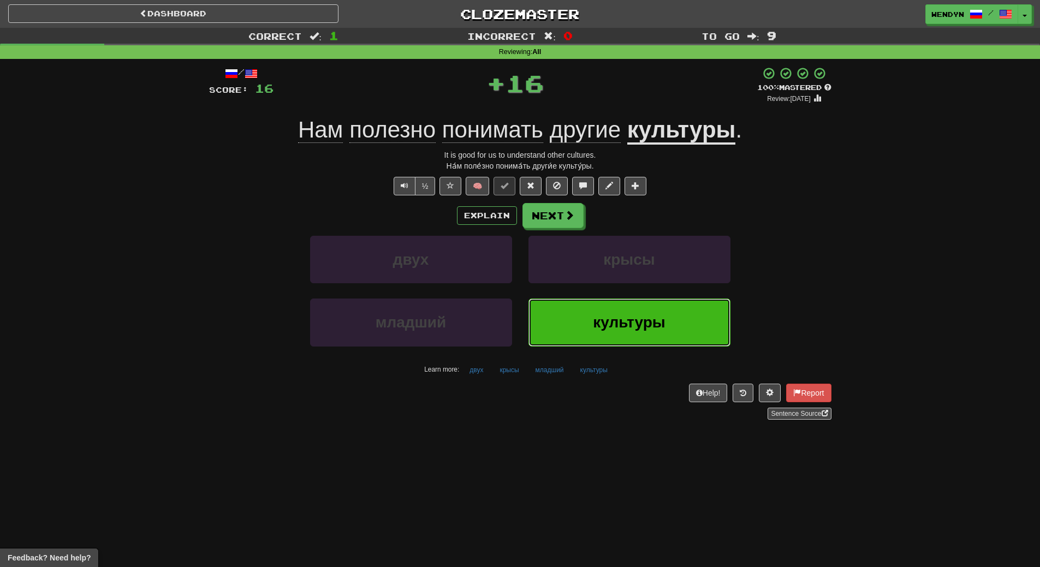
click at [606, 315] on span "культуры" at bounding box center [629, 322] width 72 height 17
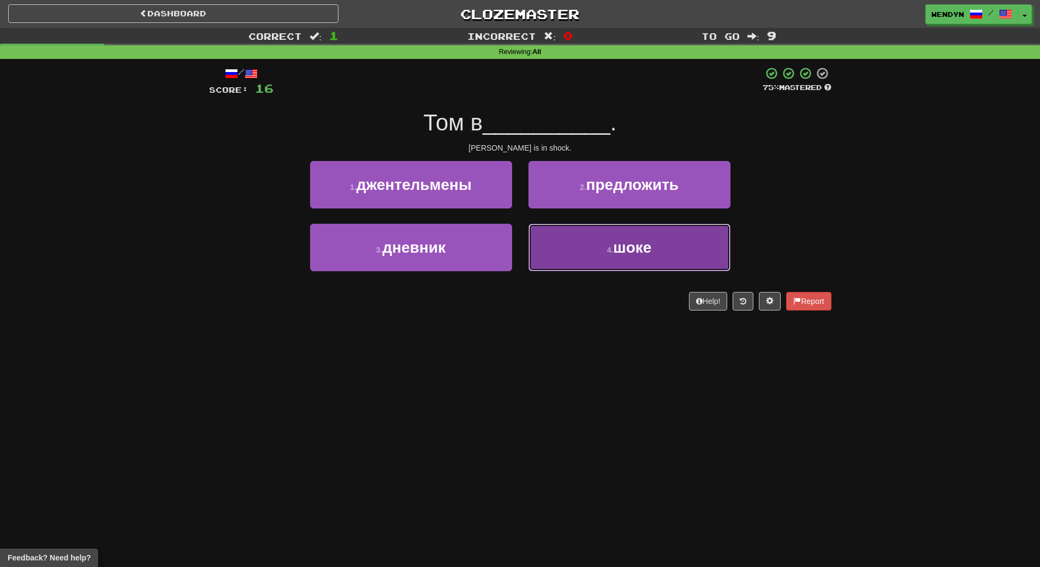
click at [624, 235] on button "4 . шоке" at bounding box center [629, 247] width 202 height 47
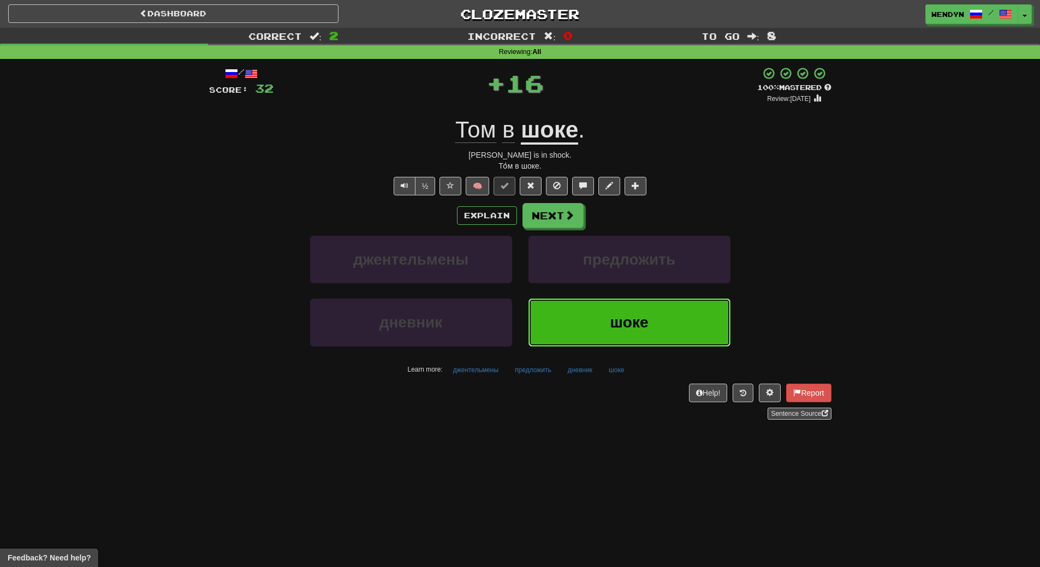
click at [622, 319] on span "шоке" at bounding box center [629, 322] width 38 height 17
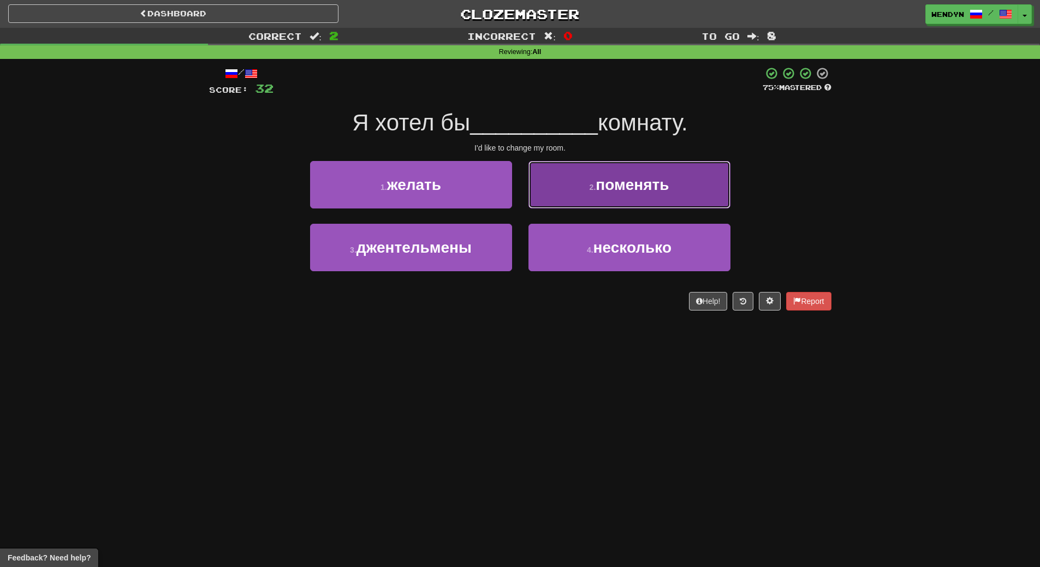
click at [657, 195] on button "2 . поменять" at bounding box center [629, 184] width 202 height 47
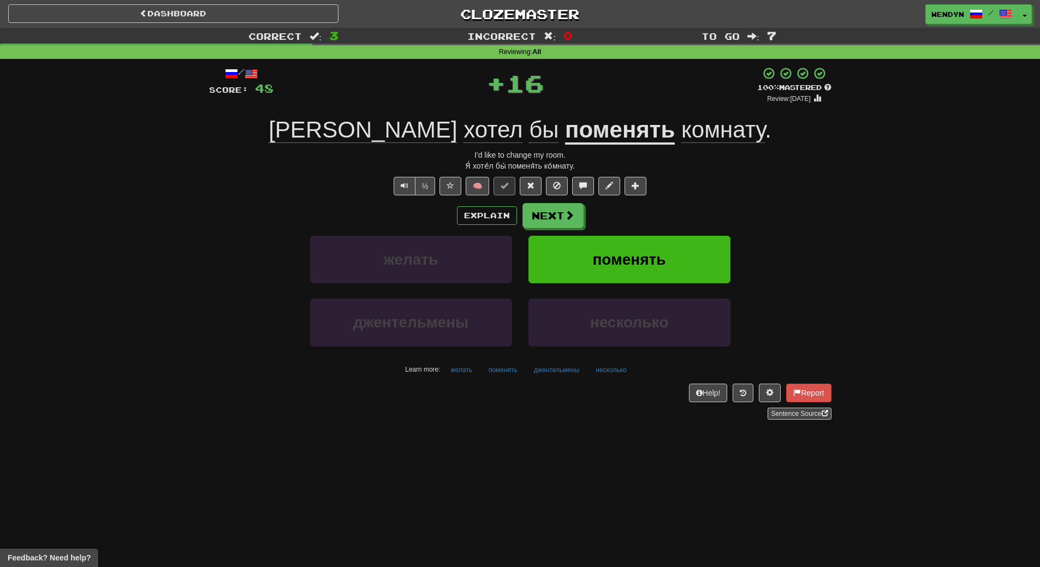
click at [657, 195] on div "½ 🧠" at bounding box center [520, 186] width 622 height 19
click at [656, 237] on button "поменять" at bounding box center [629, 259] width 202 height 47
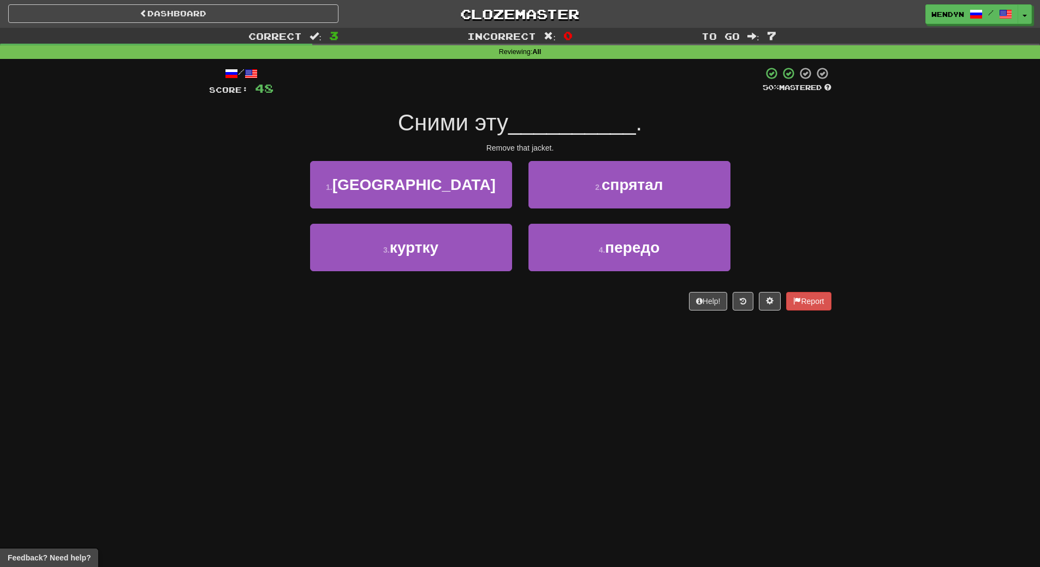
click at [495, 337] on div "Dashboard Clozemaster WendyN / Toggle Dropdown Dashboard Leaderboard Activity F…" at bounding box center [520, 283] width 1040 height 567
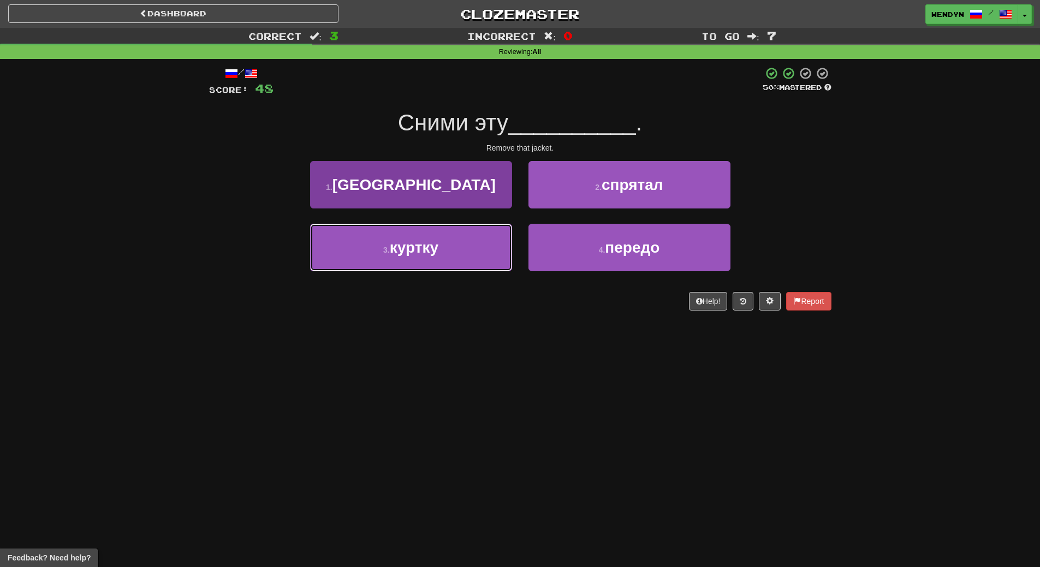
drag, startPoint x: 435, startPoint y: 252, endPoint x: 436, endPoint y: 269, distance: 16.9
click at [435, 252] on span "куртку" at bounding box center [414, 247] width 49 height 17
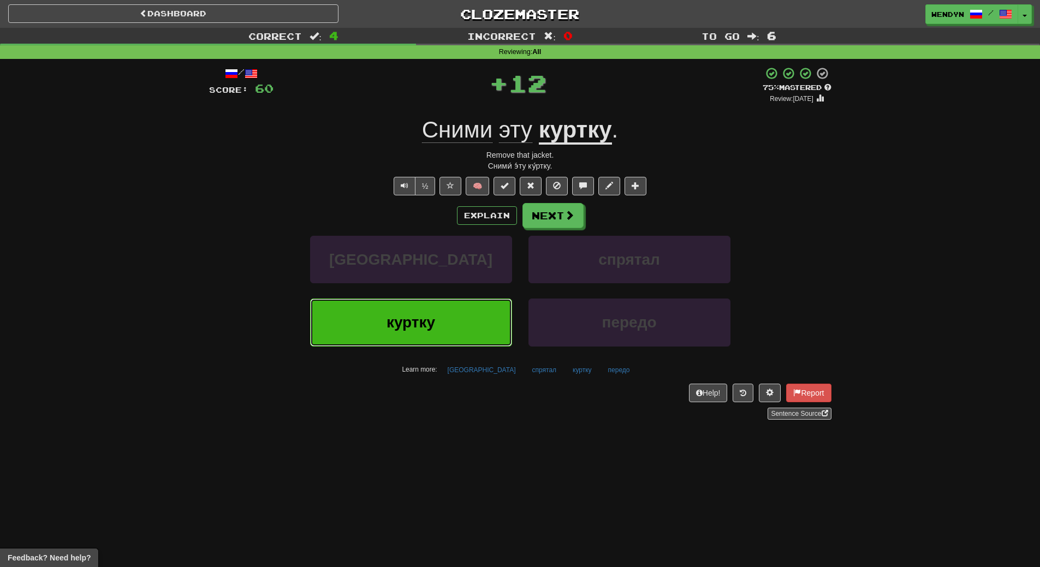
click at [441, 333] on button "куртку" at bounding box center [411, 322] width 202 height 47
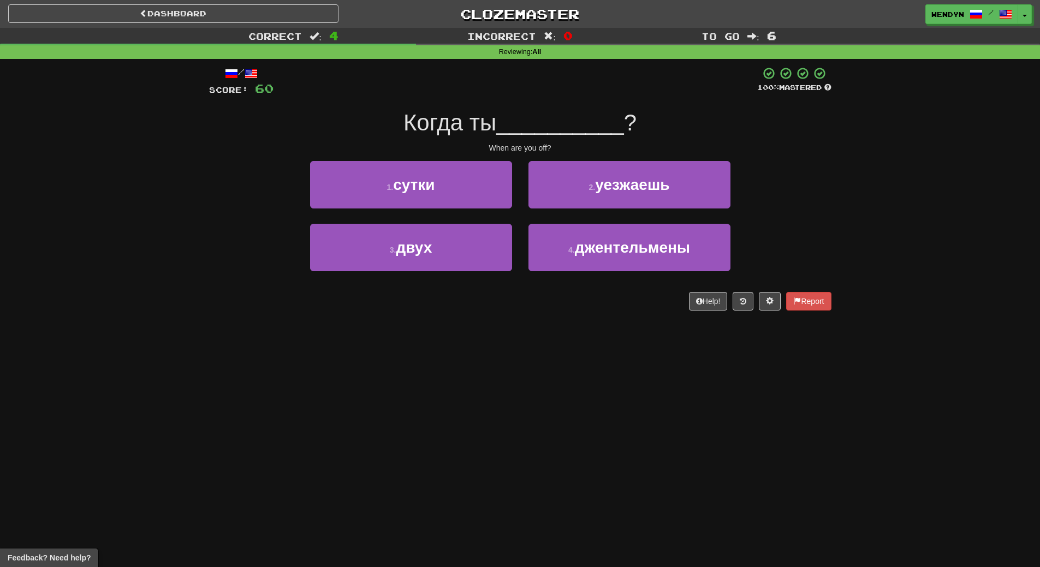
click at [441, 333] on div "Dashboard Clozemaster WendyN / Toggle Dropdown Dashboard Leaderboard Activity F…" at bounding box center [520, 283] width 1040 height 567
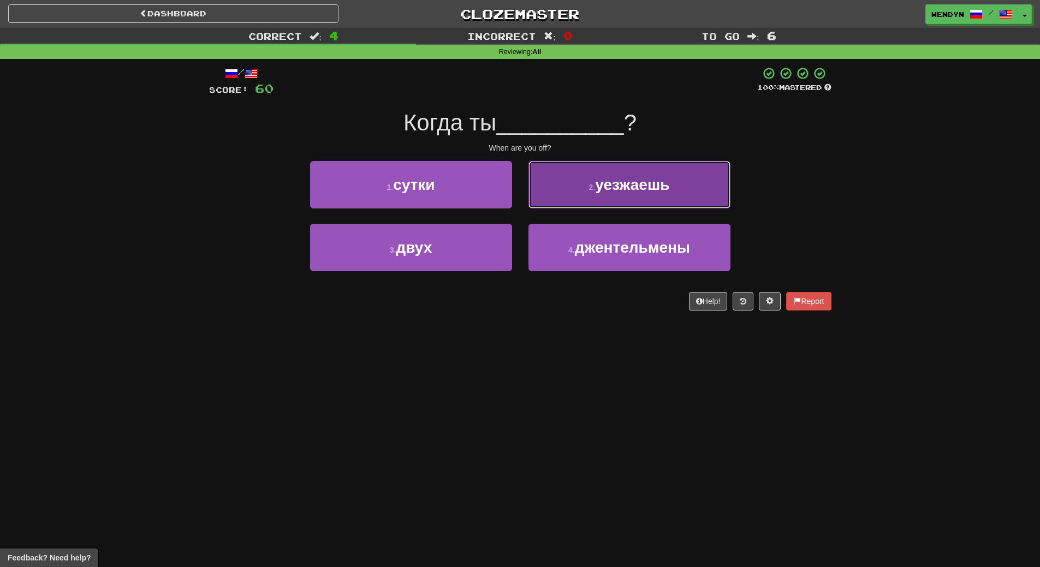
click at [667, 191] on span "уезжаешь" at bounding box center [632, 184] width 74 height 17
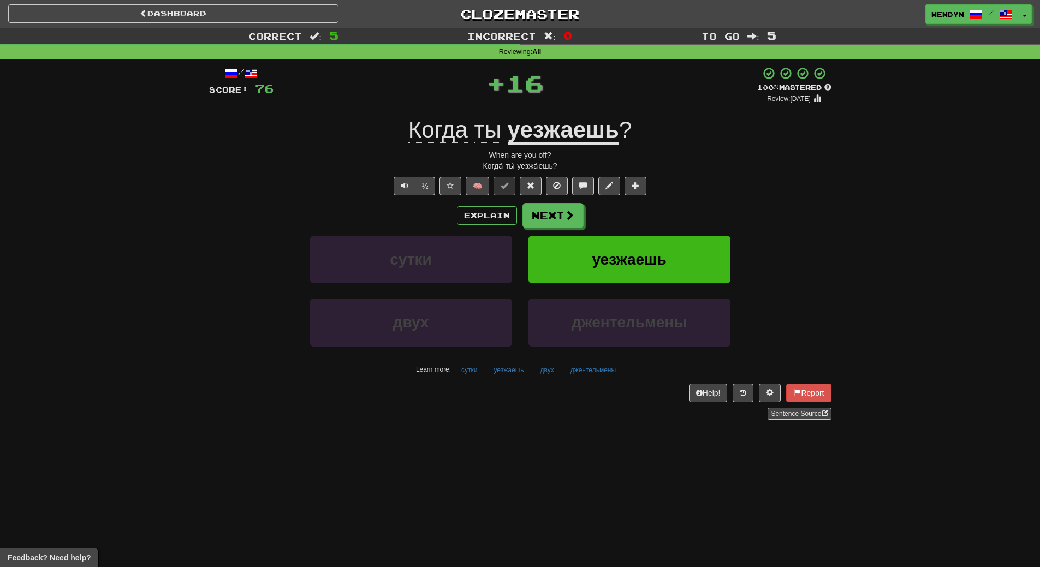
click at [652, 219] on div "Explain Next" at bounding box center [520, 215] width 622 height 25
click at [648, 241] on button "уезжаешь" at bounding box center [629, 259] width 202 height 47
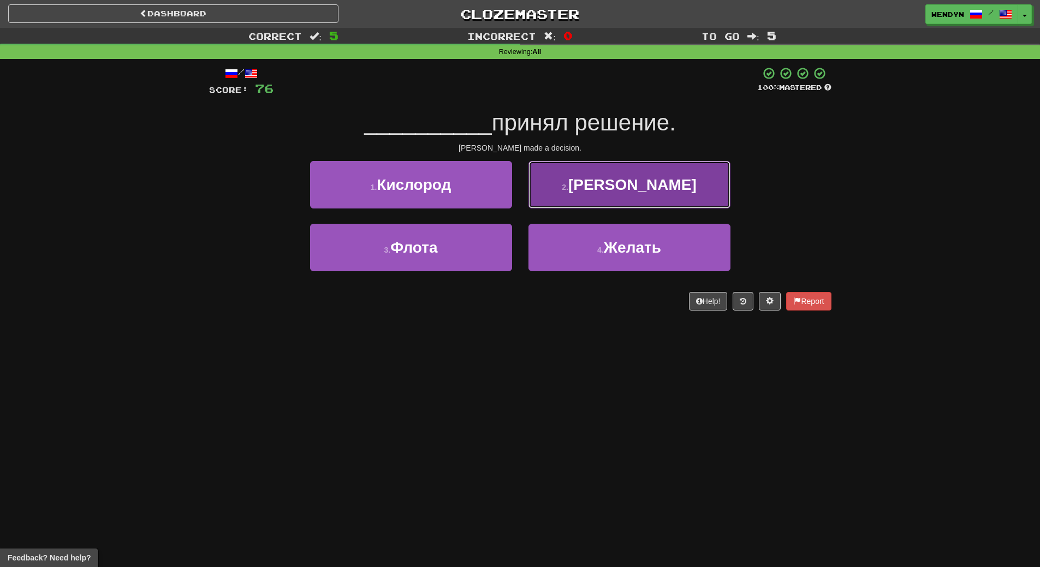
click at [624, 197] on button "2 . Ален" at bounding box center [629, 184] width 202 height 47
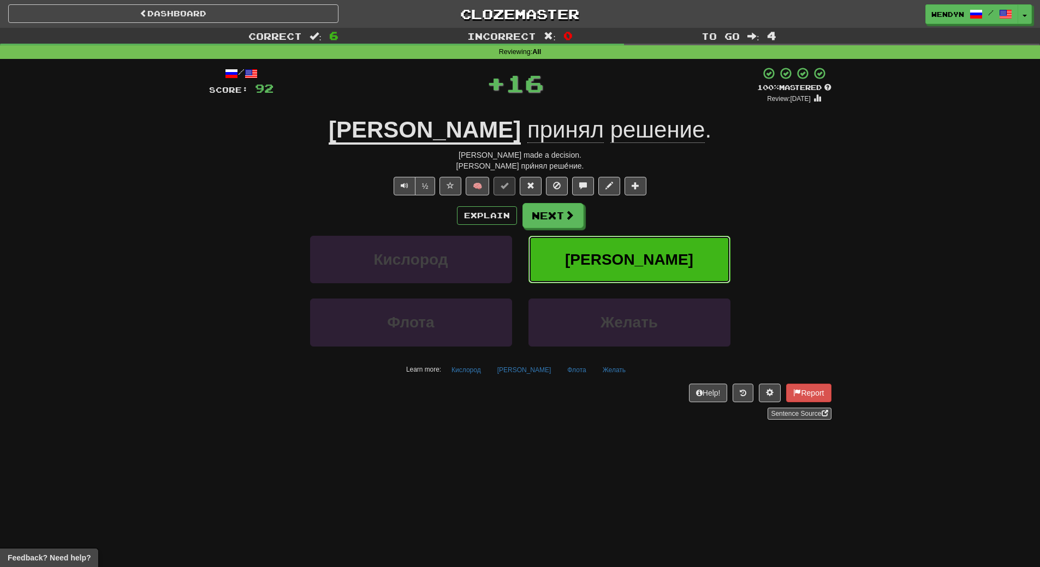
click at [623, 238] on button "Ален" at bounding box center [629, 259] width 202 height 47
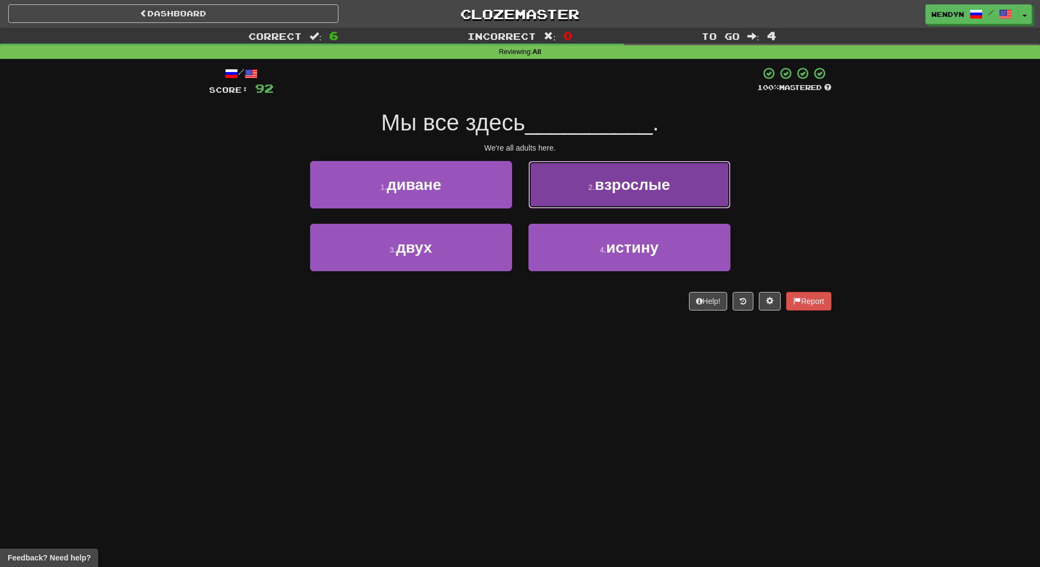
click at [638, 190] on span "взрослые" at bounding box center [631, 184] width 75 height 17
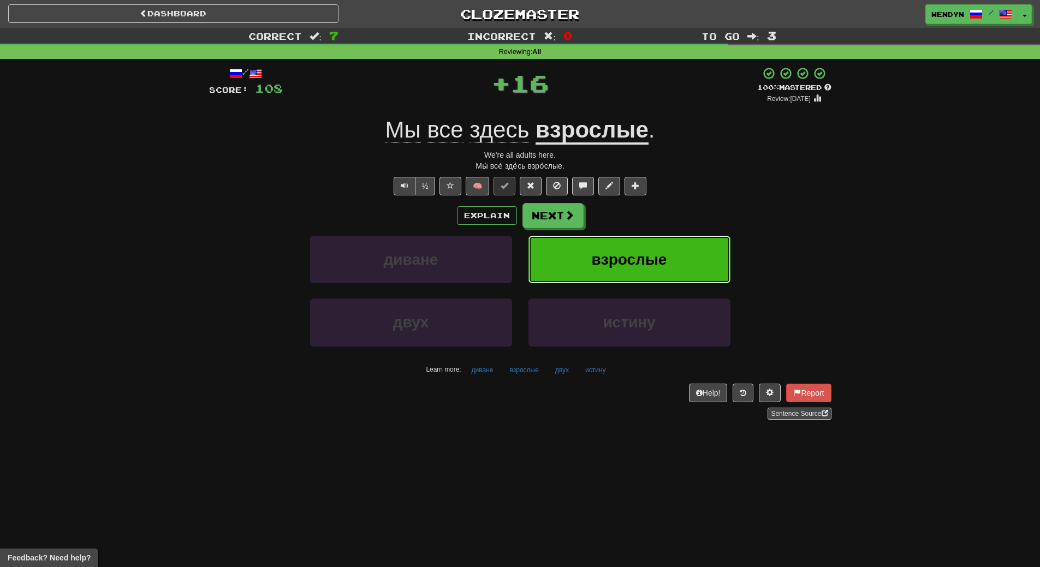
click at [635, 257] on span "взрослые" at bounding box center [629, 259] width 75 height 17
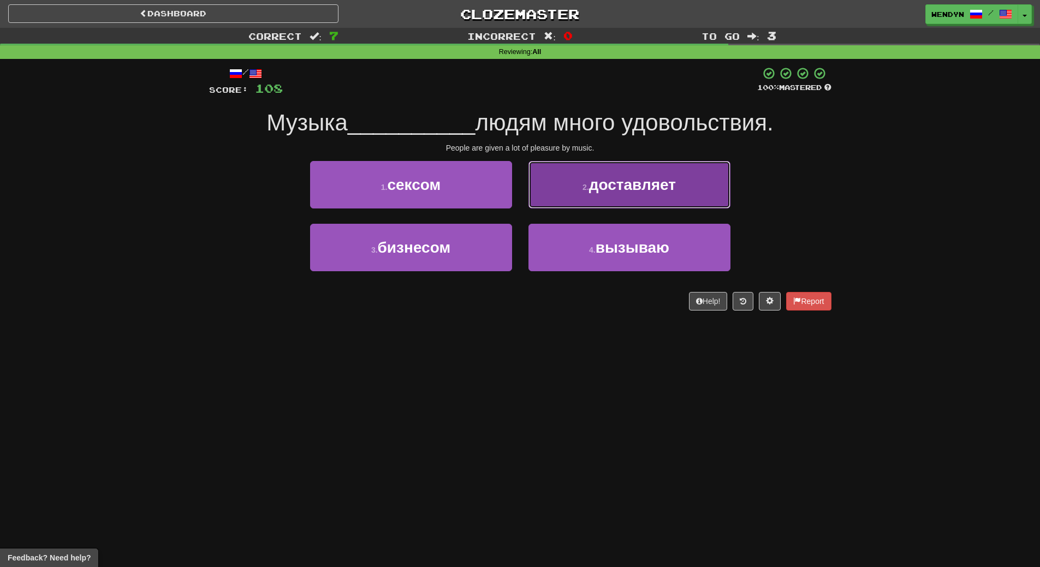
click at [654, 192] on span "доставляет" at bounding box center [632, 184] width 87 height 17
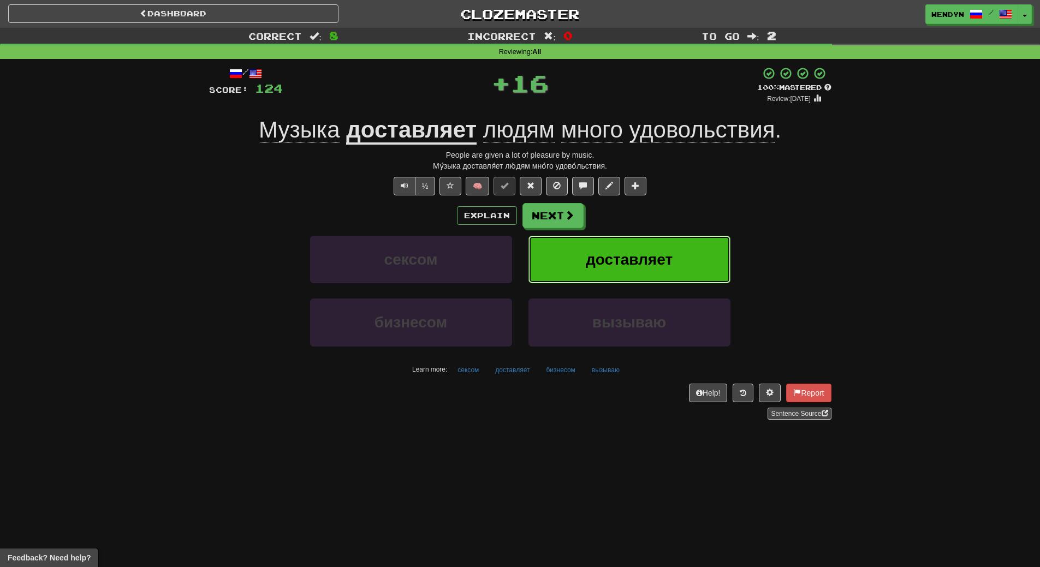
click at [656, 249] on button "доставляет" at bounding box center [629, 259] width 202 height 47
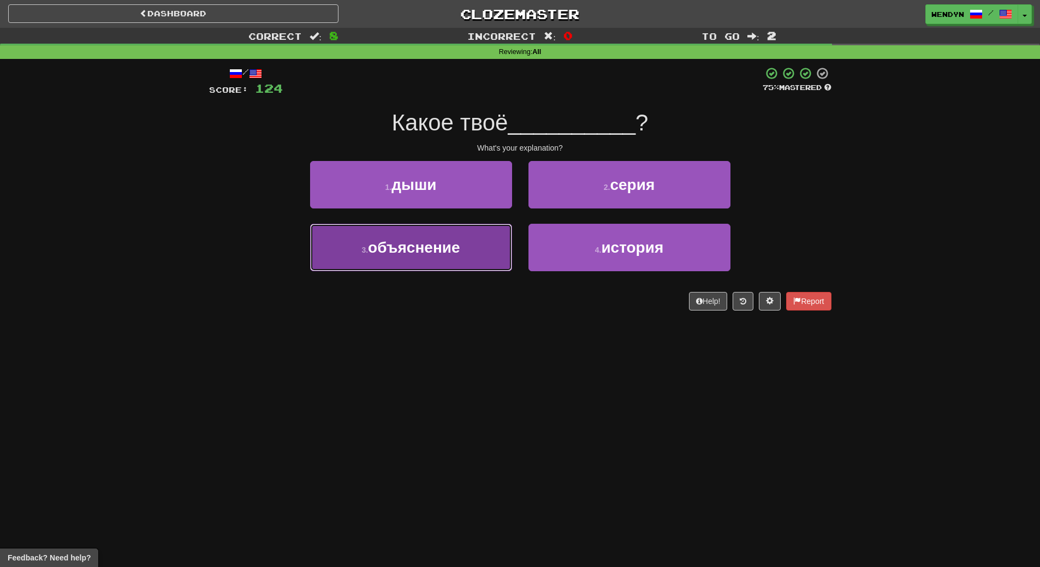
click at [444, 247] on span "объяснение" at bounding box center [414, 247] width 92 height 17
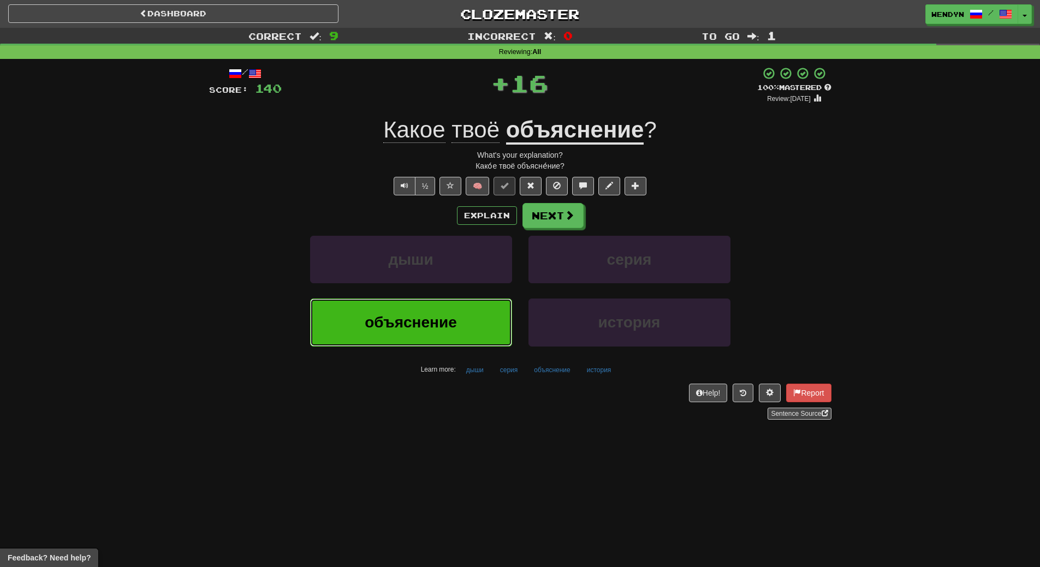
click at [443, 324] on span "объяснение" at bounding box center [411, 322] width 92 height 17
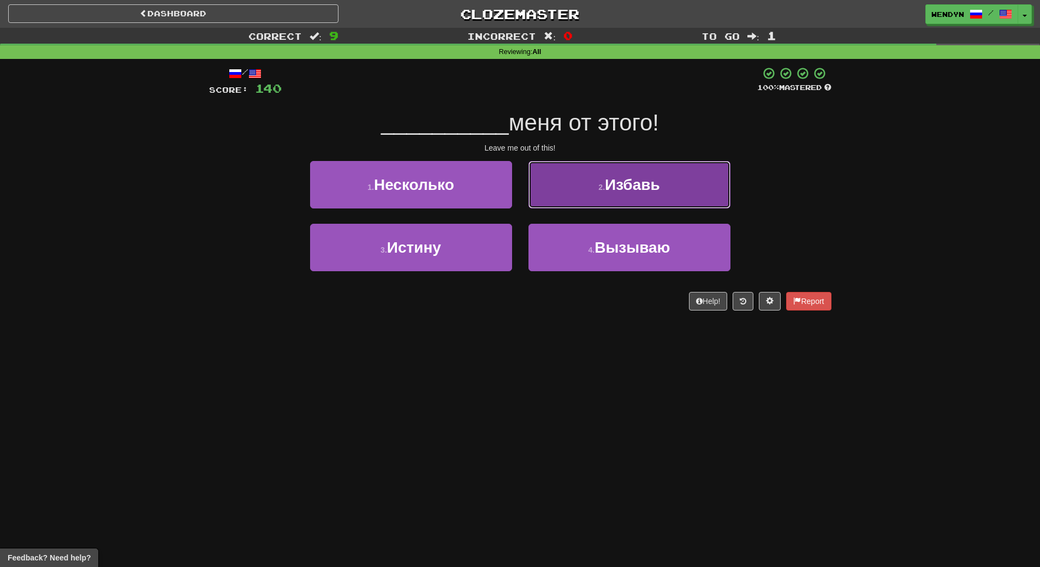
click at [677, 204] on button "2 . Избавь" at bounding box center [629, 184] width 202 height 47
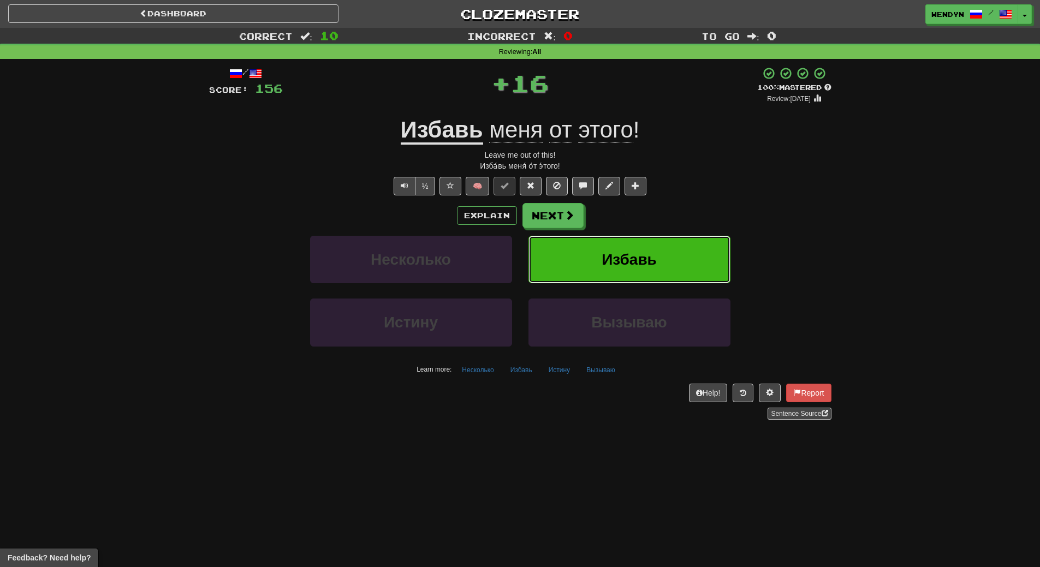
click at [673, 247] on button "Избавь" at bounding box center [629, 259] width 202 height 47
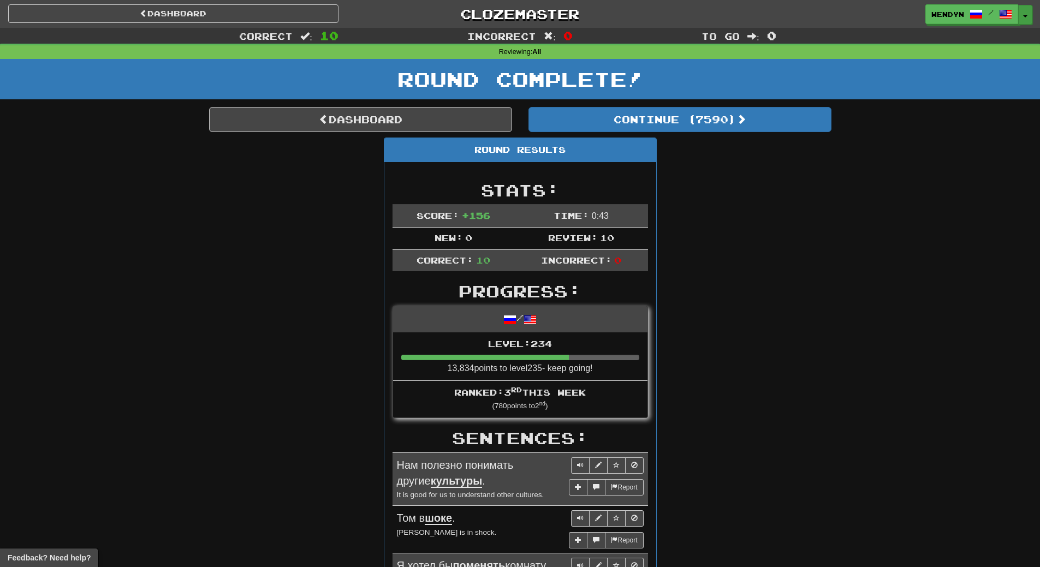
click at [1030, 20] on button "Toggle Dropdown" at bounding box center [1025, 15] width 14 height 20
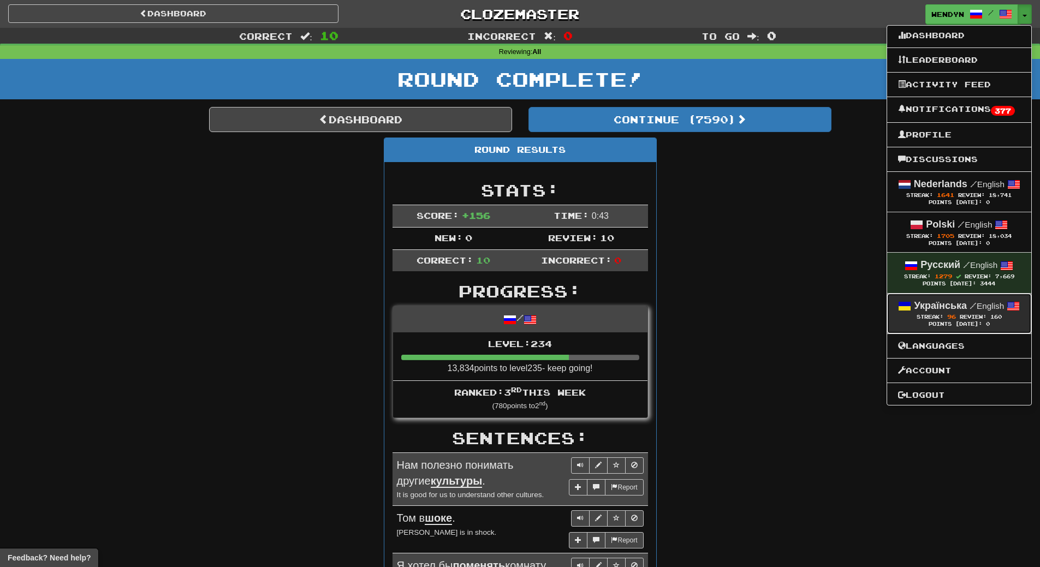
click at [960, 313] on div "Streak: 96 Review: 160" at bounding box center [959, 317] width 122 height 8
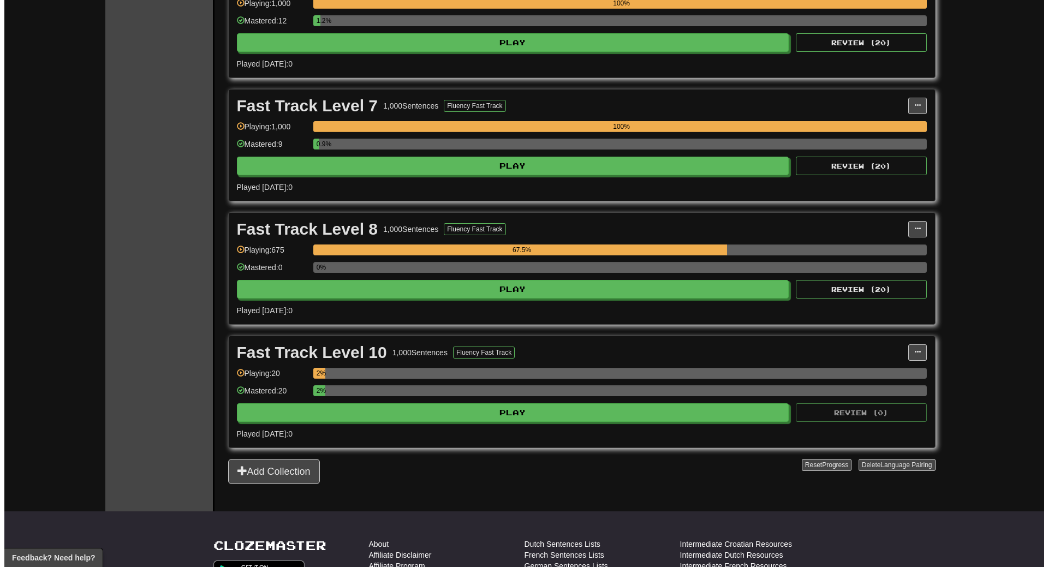
scroll to position [982, 0]
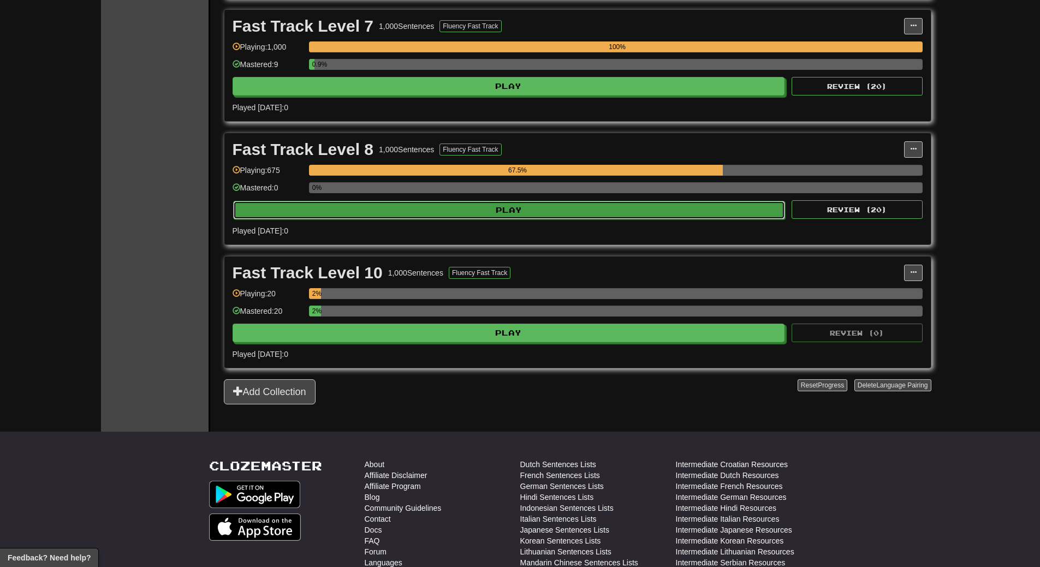
click at [525, 205] on button "Play" at bounding box center [509, 210] width 552 height 19
select select "**"
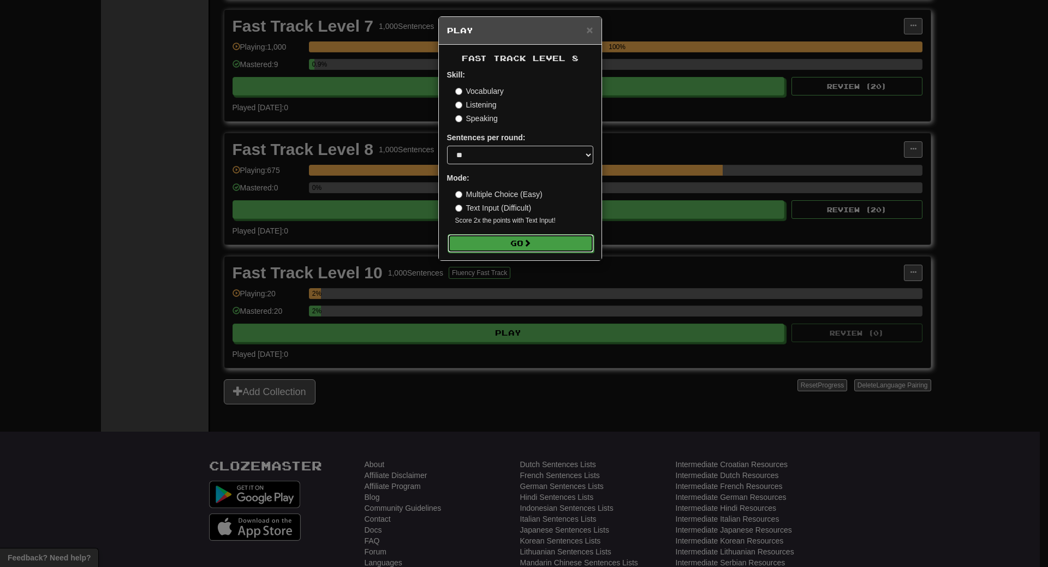
click at [528, 235] on button "Go" at bounding box center [520, 243] width 146 height 19
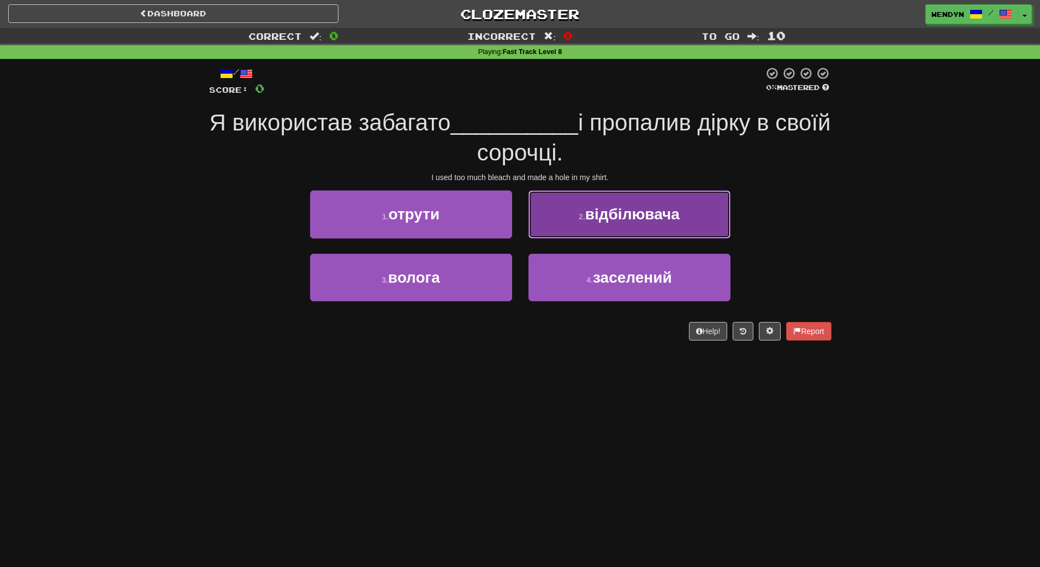
click at [673, 232] on button "2 . відбілювача" at bounding box center [629, 213] width 202 height 47
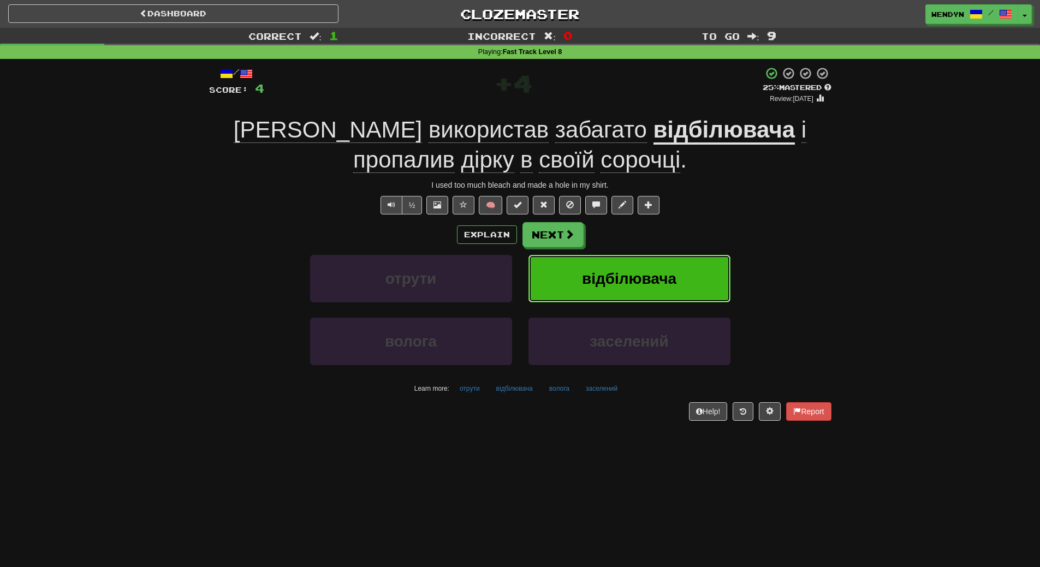
click at [700, 271] on button "відбілювача" at bounding box center [629, 278] width 202 height 47
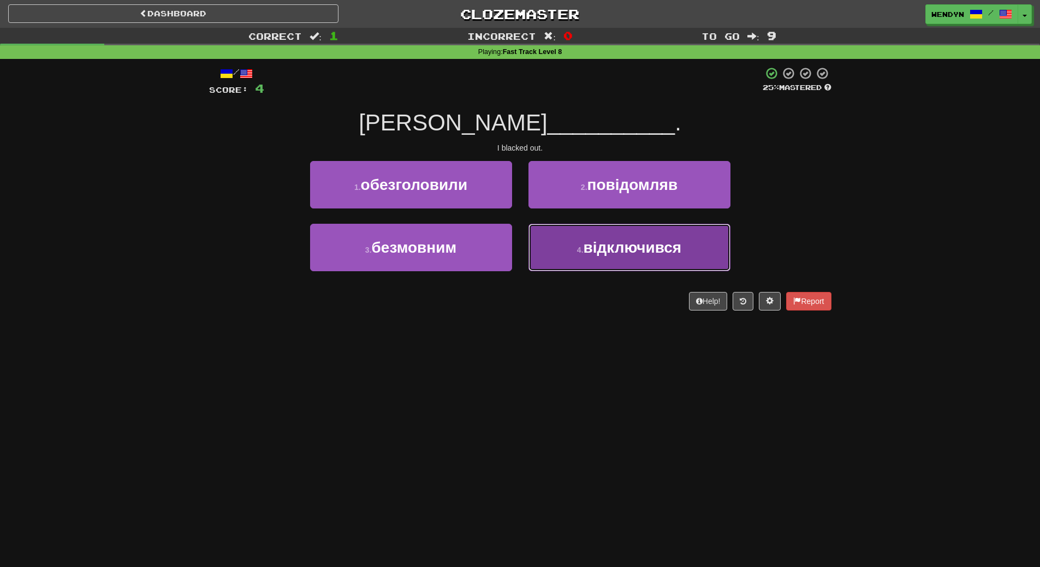
click at [640, 260] on button "4 . відключився" at bounding box center [629, 247] width 202 height 47
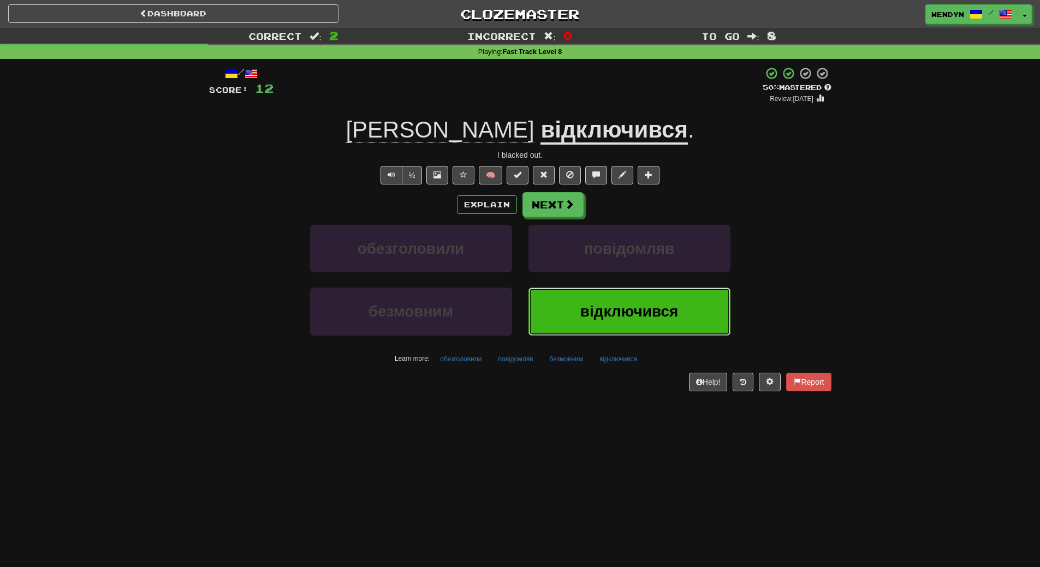
click at [619, 305] on span "відключився" at bounding box center [629, 311] width 98 height 17
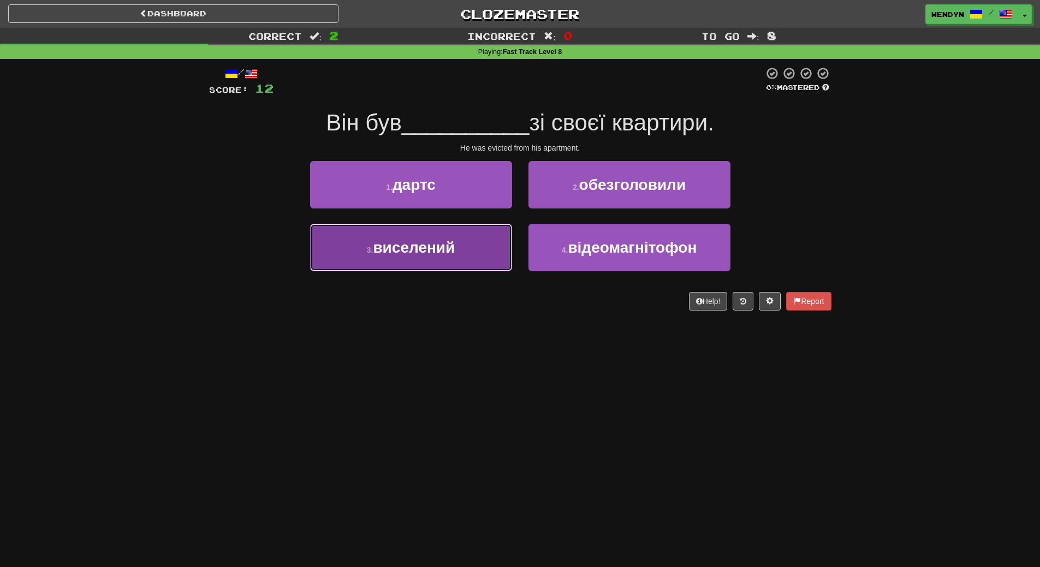
click at [450, 256] on button "3 . виселений" at bounding box center [411, 247] width 202 height 47
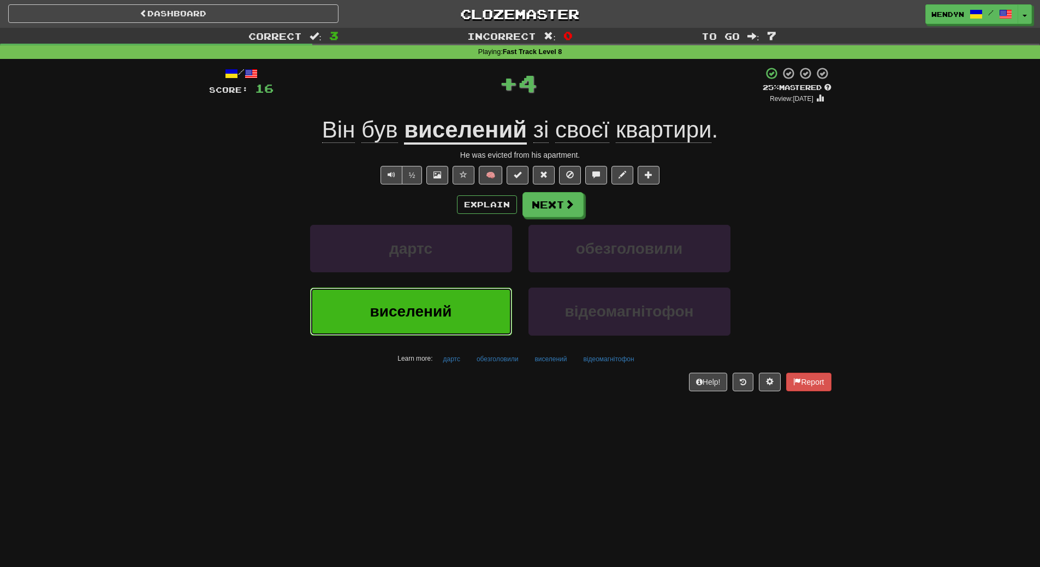
click at [447, 320] on button "виселений" at bounding box center [411, 311] width 202 height 47
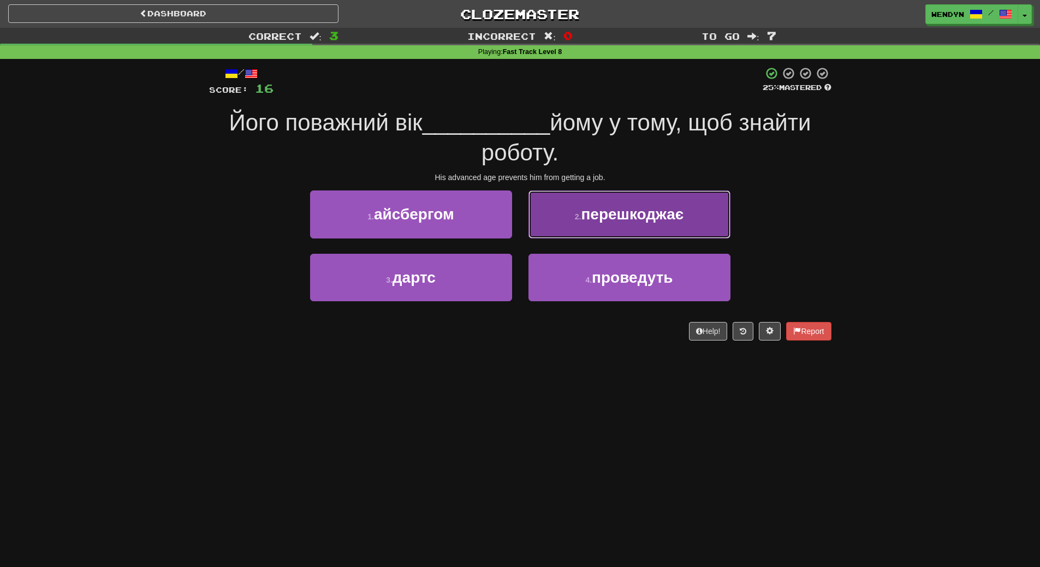
click at [680, 226] on button "2 . перешкоджає" at bounding box center [629, 213] width 202 height 47
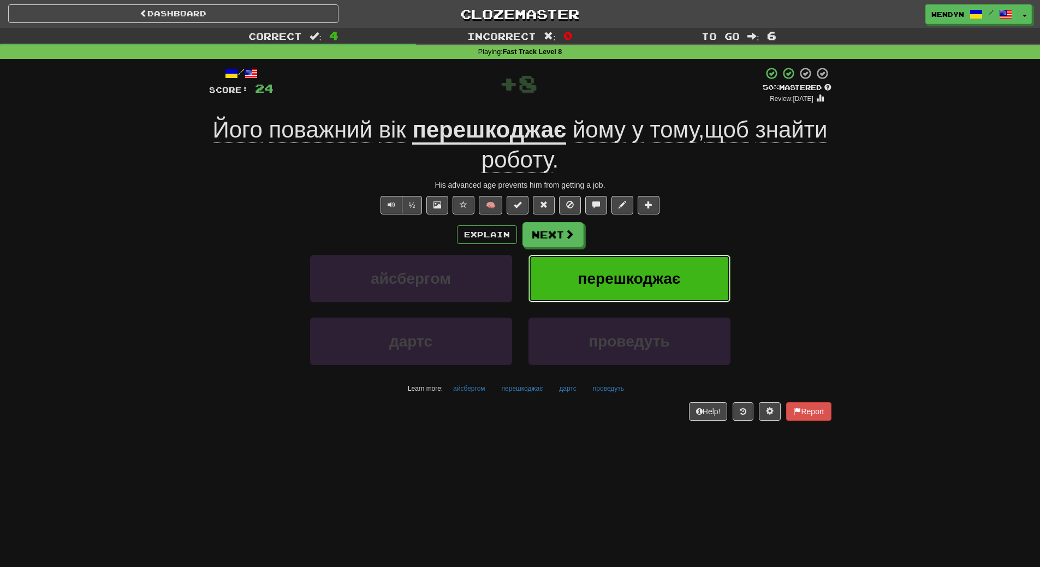
click at [675, 272] on span "перешкоджає" at bounding box center [629, 278] width 103 height 17
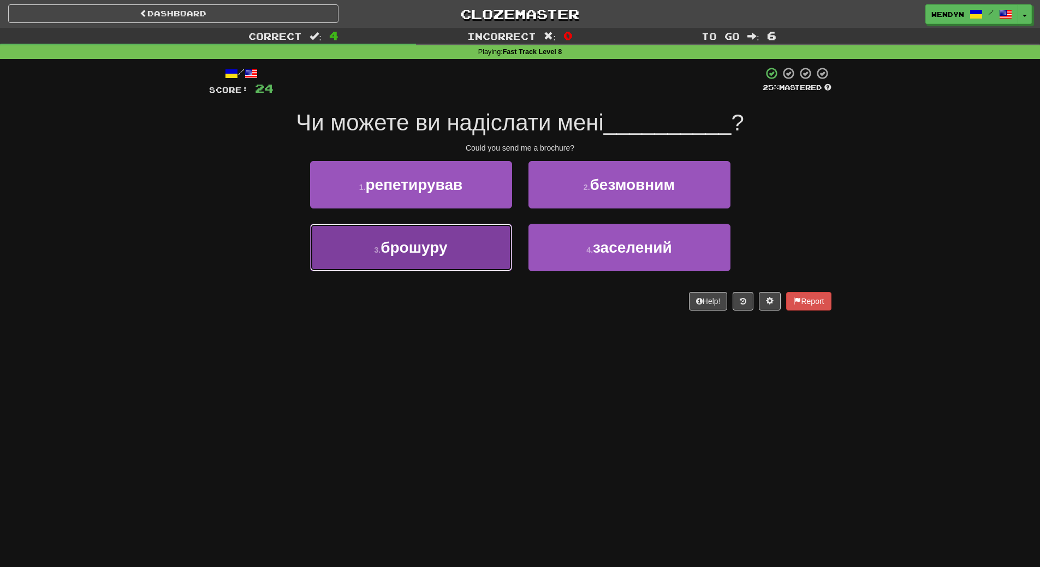
click at [483, 253] on button "3 . брошуру" at bounding box center [411, 247] width 202 height 47
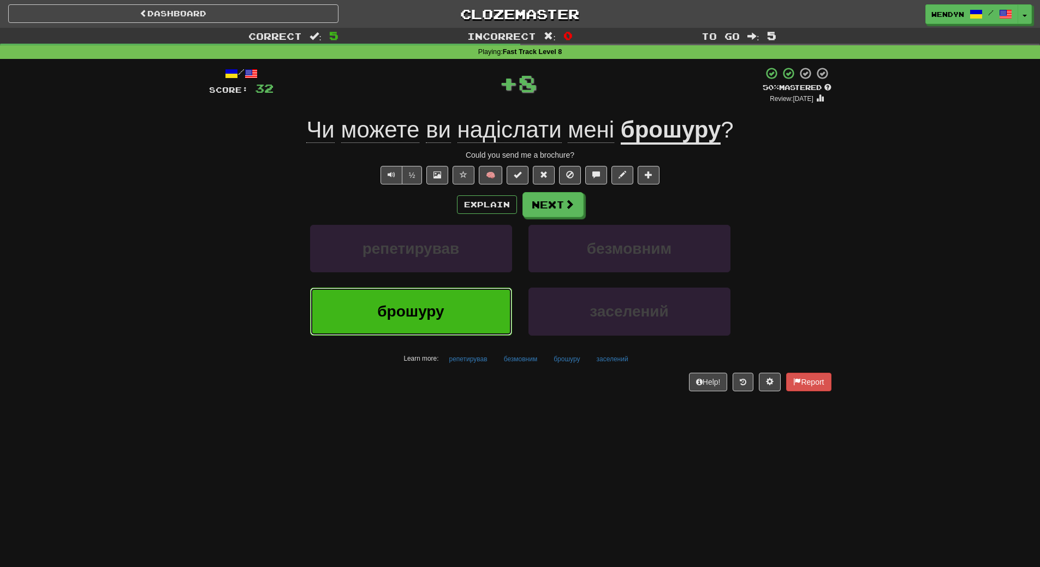
click at [465, 327] on button "брошуру" at bounding box center [411, 311] width 202 height 47
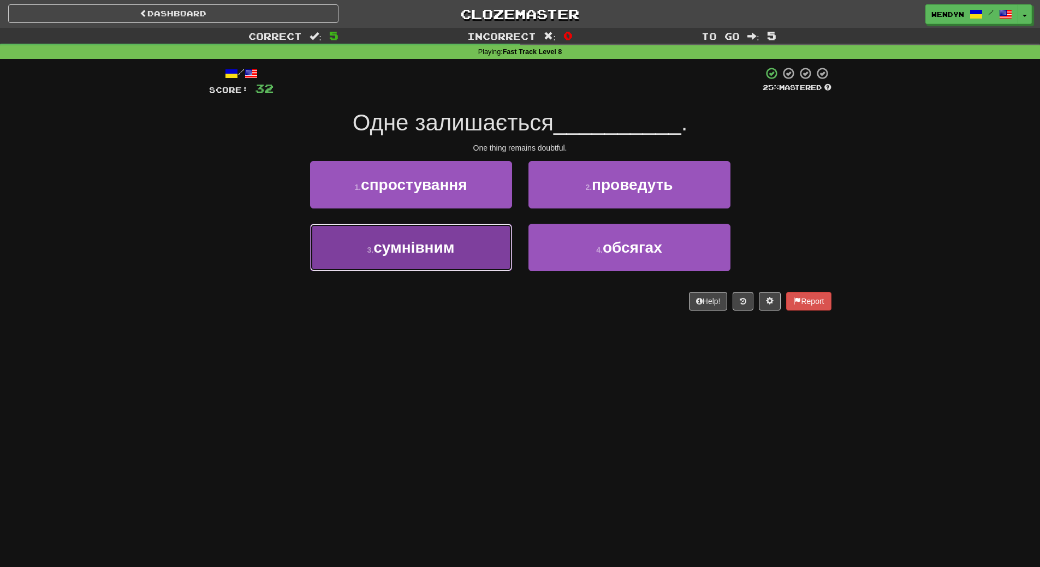
click at [452, 252] on span "сумнівним" at bounding box center [413, 247] width 81 height 17
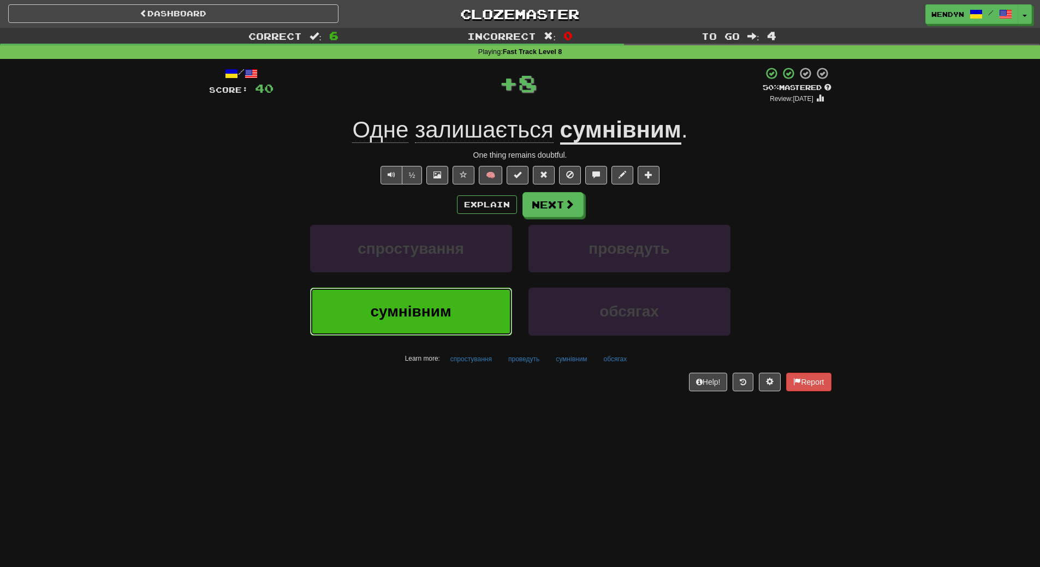
click at [446, 320] on button "сумнівним" at bounding box center [411, 311] width 202 height 47
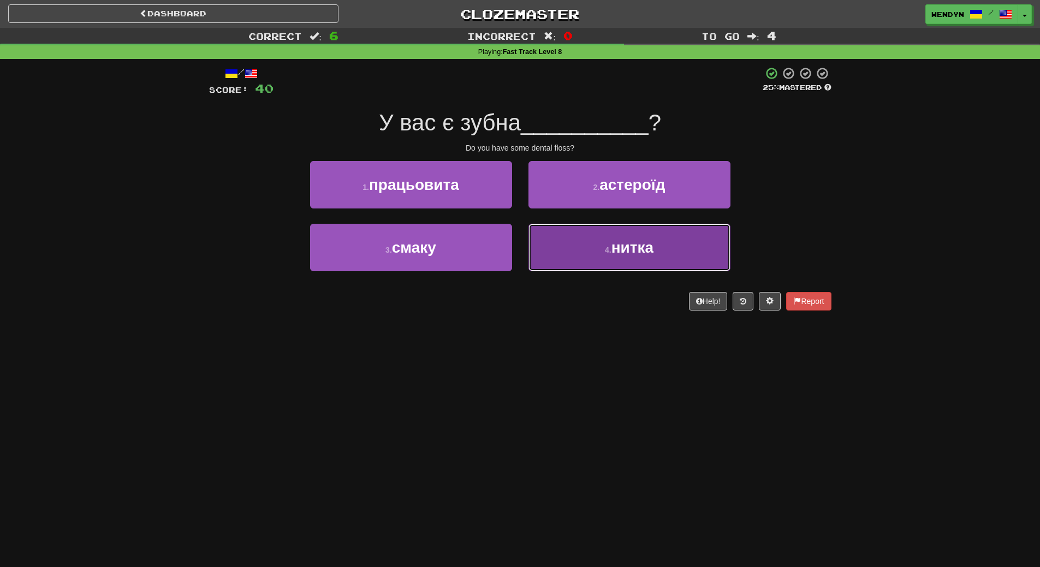
click at [636, 257] on button "4 . нитка" at bounding box center [629, 247] width 202 height 47
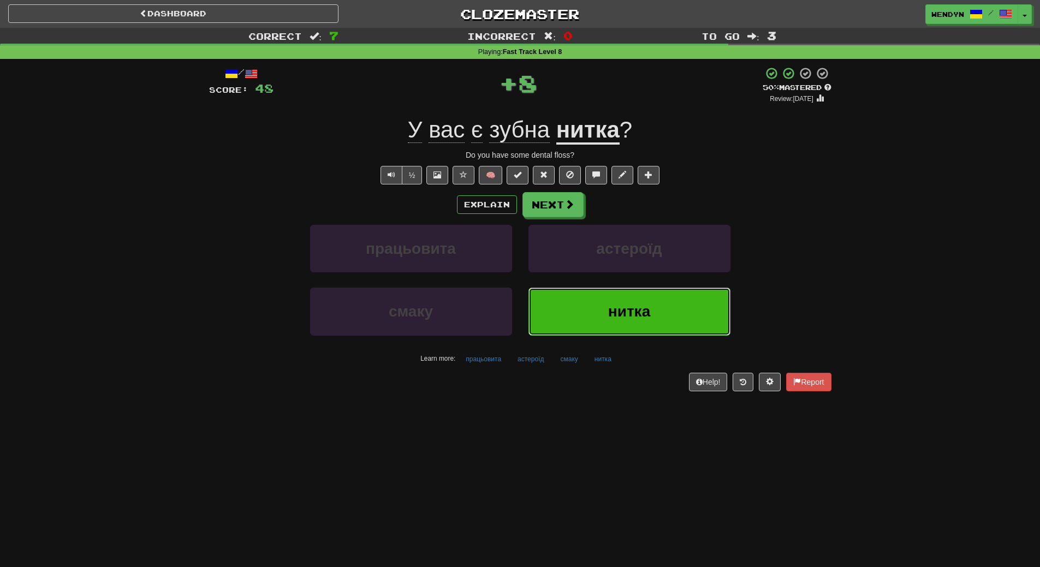
click at [609, 325] on button "нитка" at bounding box center [629, 311] width 202 height 47
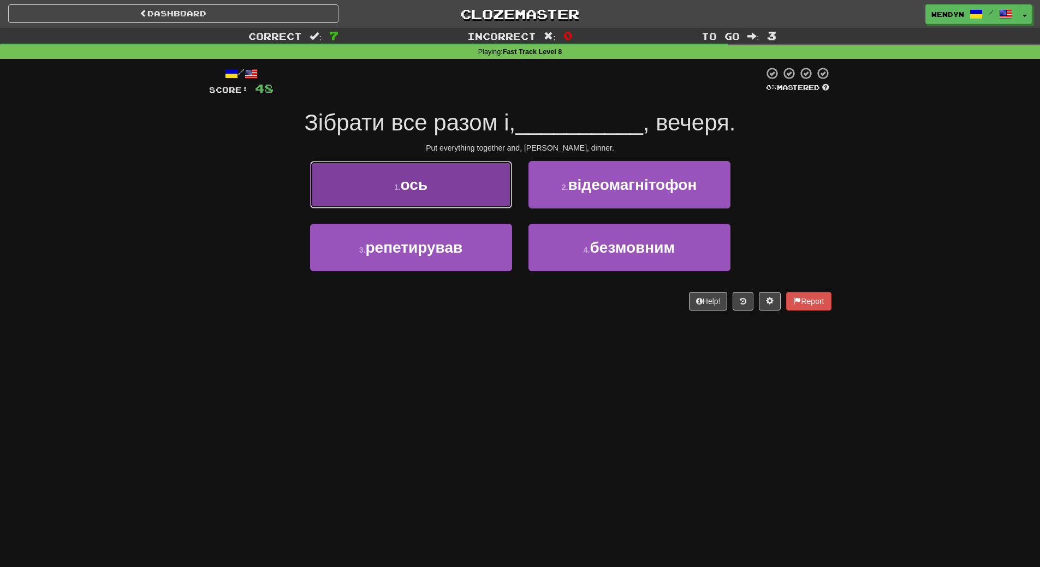
click at [475, 184] on button "1 . ось" at bounding box center [411, 184] width 202 height 47
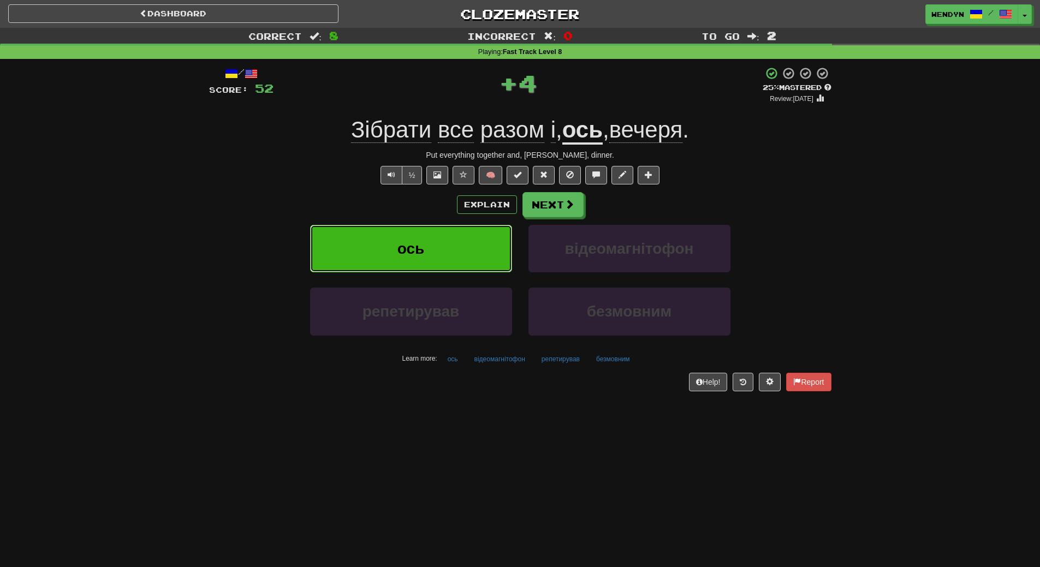
click at [465, 247] on button "ось" at bounding box center [411, 248] width 202 height 47
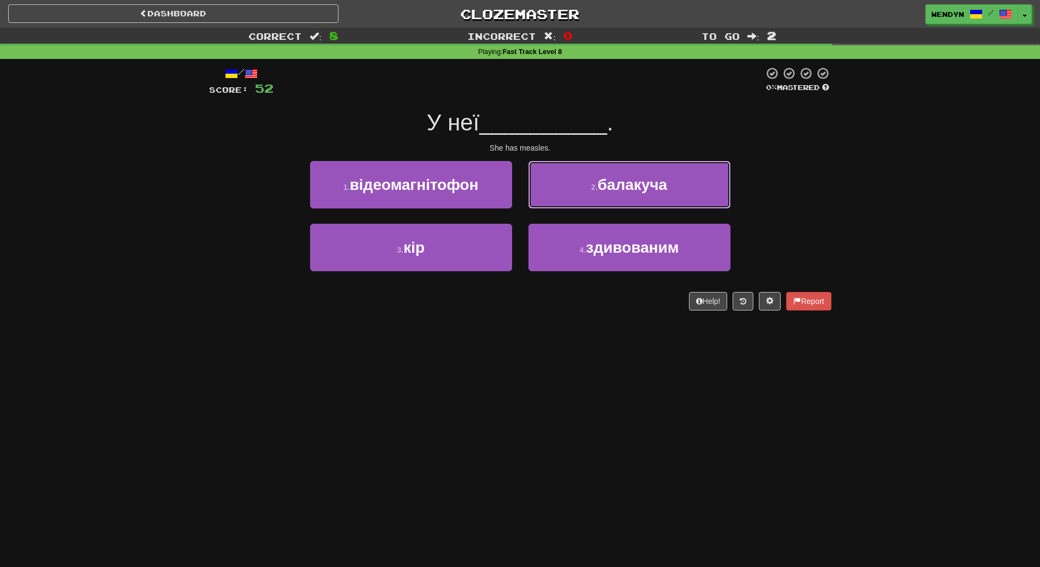
drag, startPoint x: 665, startPoint y: 188, endPoint x: 873, endPoint y: 155, distance: 210.0
click at [873, 155] on div "Correct : 8 Incorrect : 0 To go : 2 Playing : Fast Track Level 8 / Score: 52 0 …" at bounding box center [520, 177] width 1040 height 298
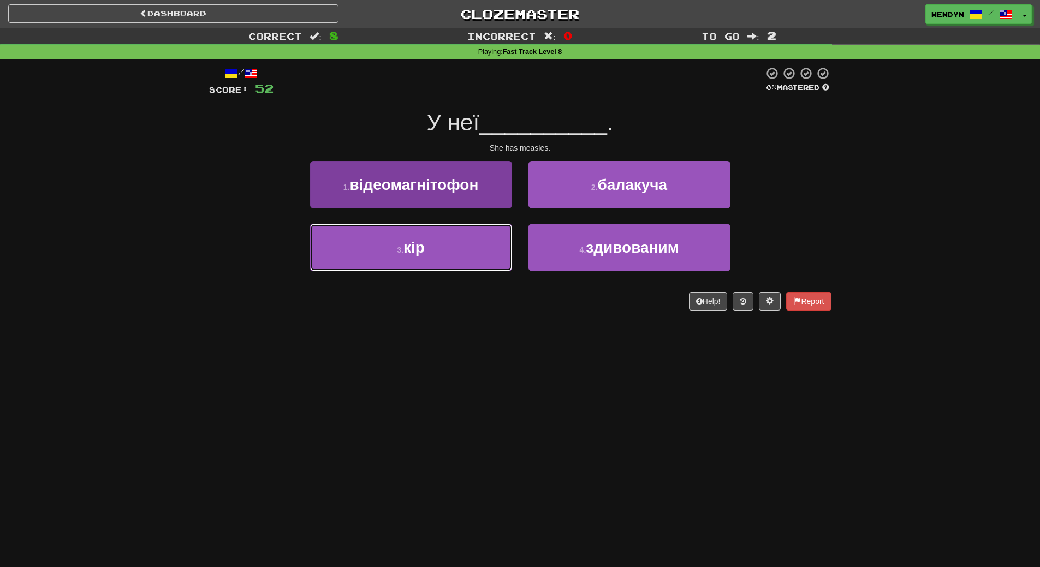
click at [486, 257] on button "3 . кір" at bounding box center [411, 247] width 202 height 47
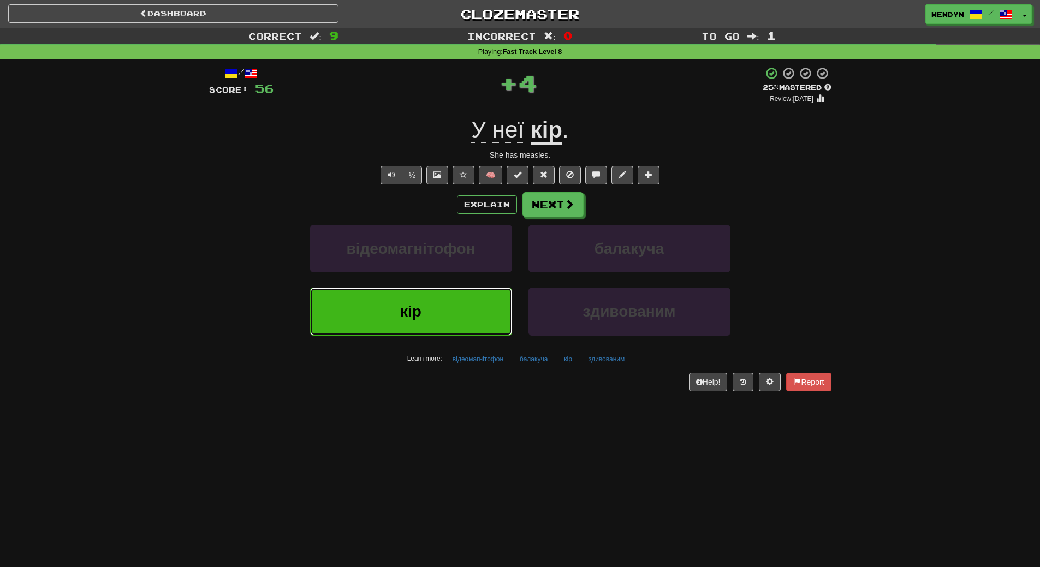
click at [465, 296] on button "кір" at bounding box center [411, 311] width 202 height 47
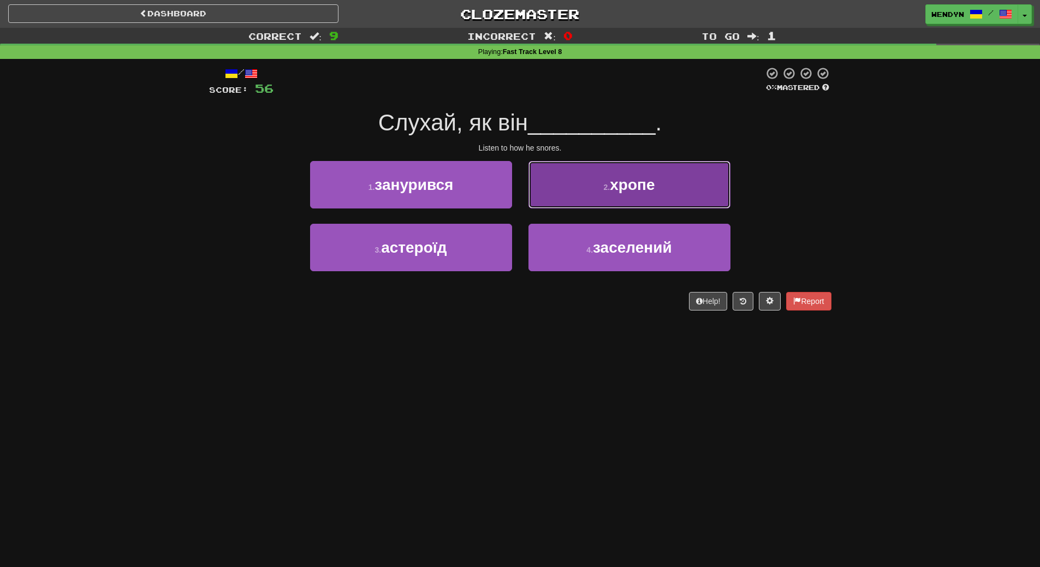
click at [679, 194] on button "2 . хропе" at bounding box center [629, 184] width 202 height 47
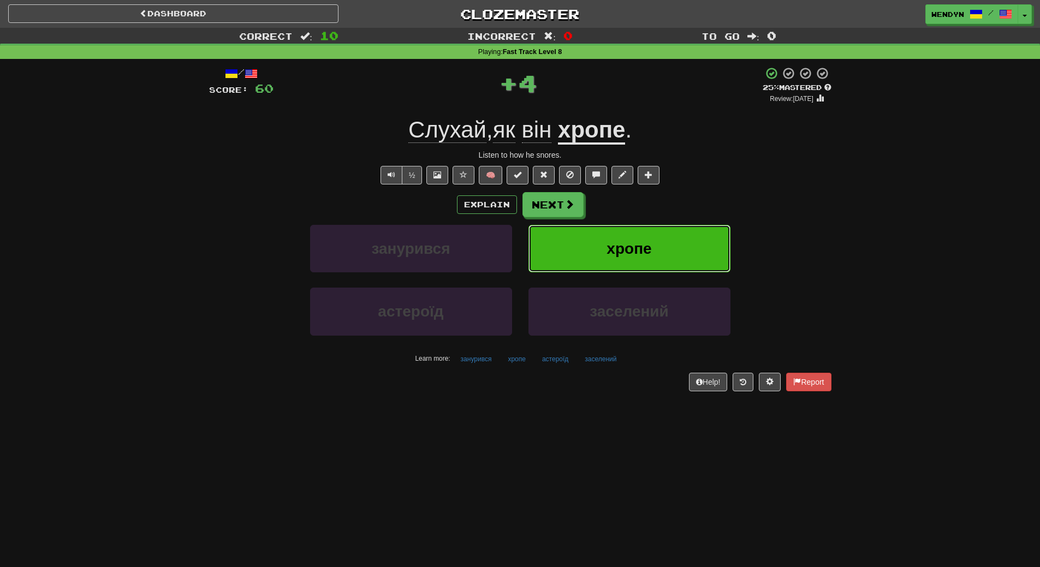
drag, startPoint x: 674, startPoint y: 234, endPoint x: 656, endPoint y: 259, distance: 30.9
click at [674, 235] on button "хропе" at bounding box center [629, 248] width 202 height 47
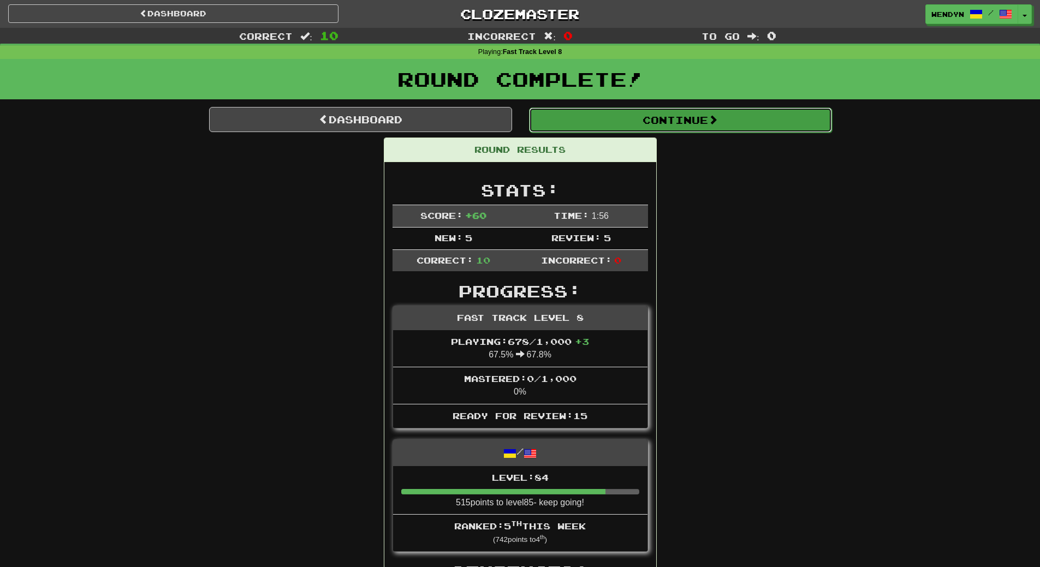
click at [711, 123] on button "Continue" at bounding box center [680, 120] width 303 height 25
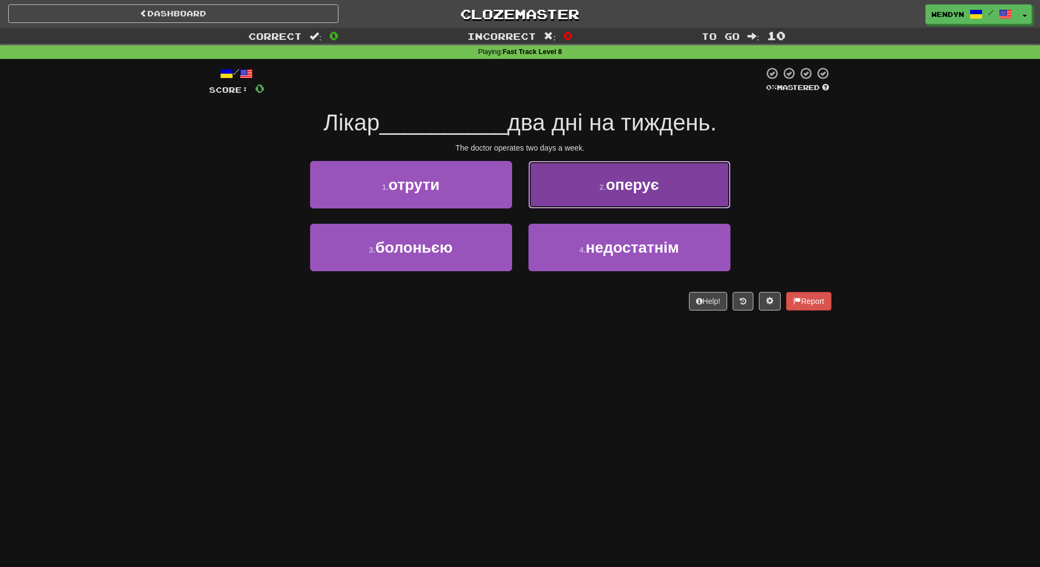
click at [641, 184] on span "оперує" at bounding box center [632, 184] width 53 height 17
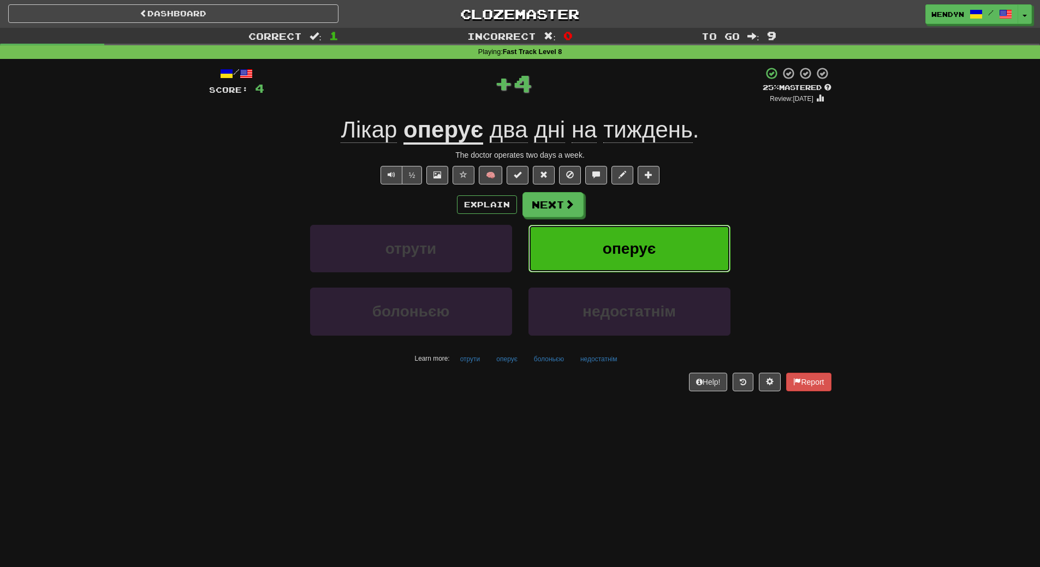
click at [648, 233] on button "оперує" at bounding box center [629, 248] width 202 height 47
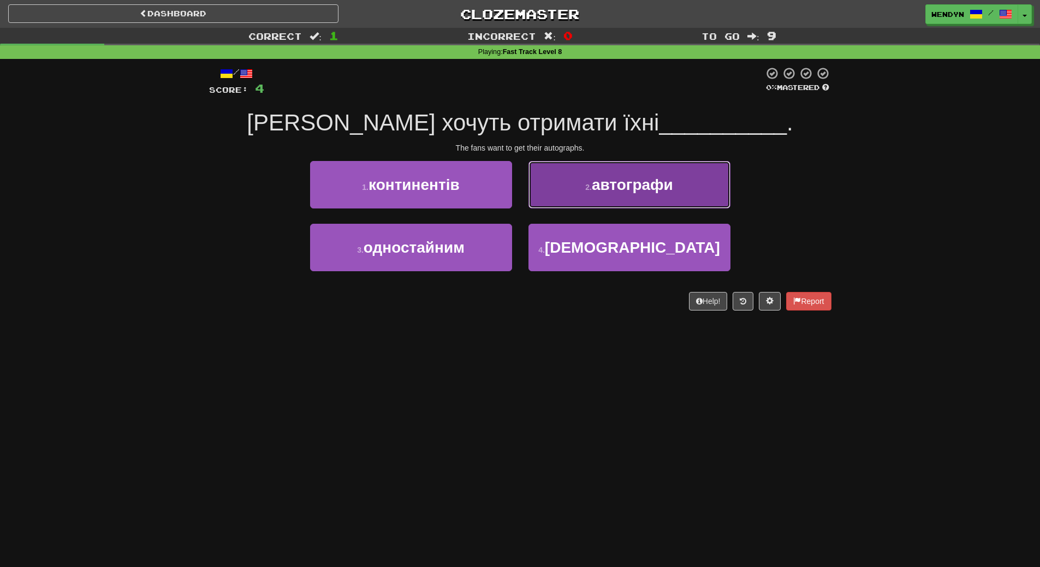
click at [675, 191] on button "2 . автографи" at bounding box center [629, 184] width 202 height 47
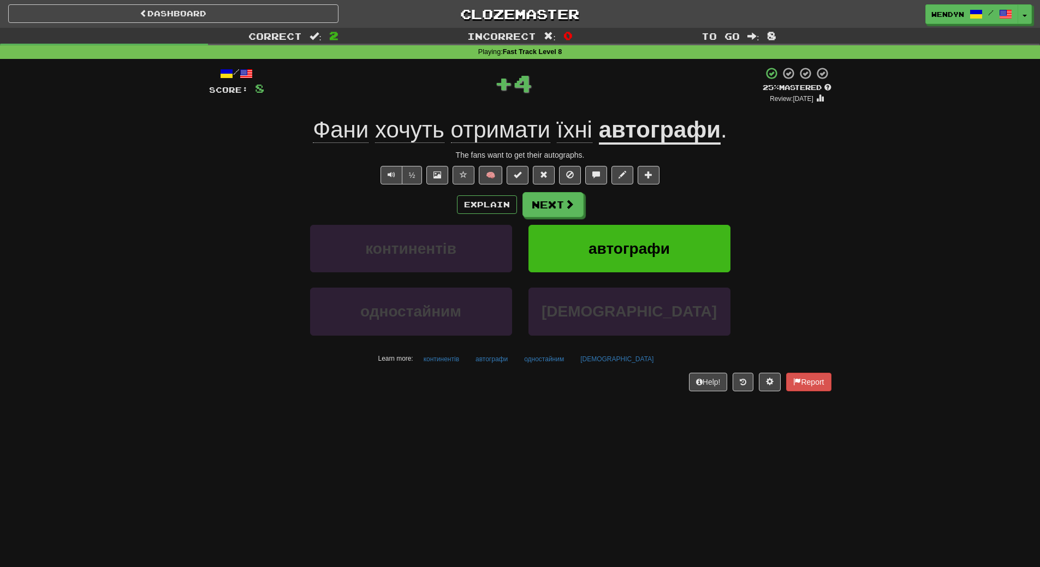
click at [675, 191] on div "/ Score: 8 + 4 25 % Mastered Review: 2025-09-17 Фани хочуть отримати їхні автог…" at bounding box center [520, 229] width 622 height 324
click at [673, 200] on div "Explain Next" at bounding box center [520, 204] width 622 height 25
click at [663, 252] on span "автографи" at bounding box center [628, 248] width 81 height 17
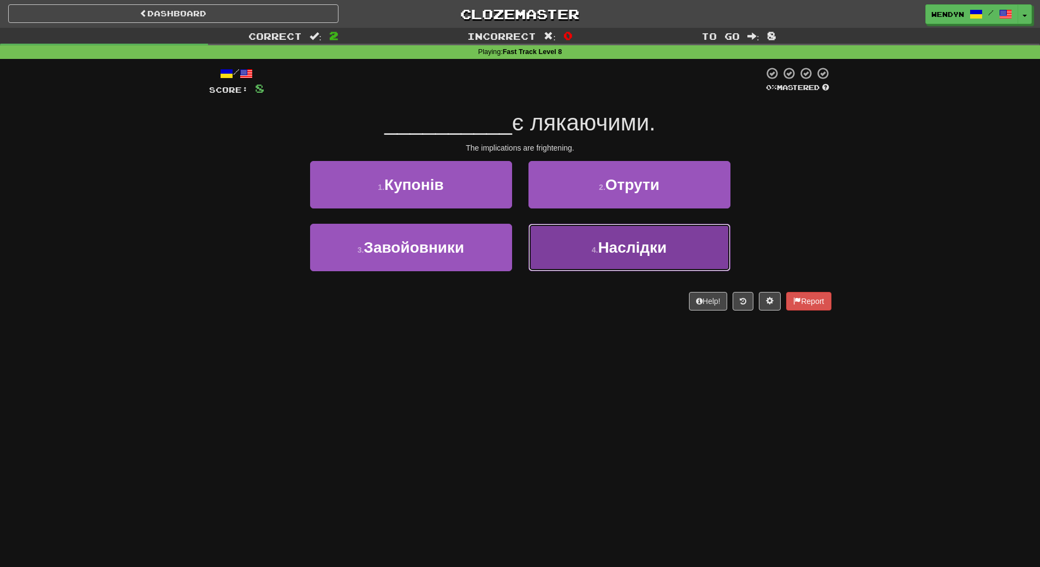
click at [645, 254] on span "Наслідки" at bounding box center [632, 247] width 69 height 17
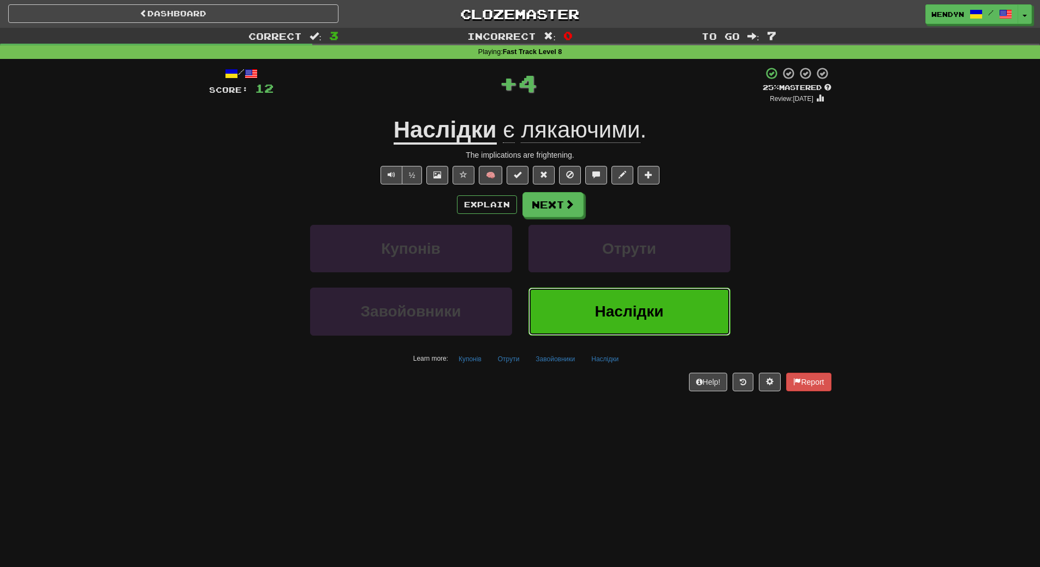
click at [617, 306] on span "Наслідки" at bounding box center [629, 311] width 69 height 17
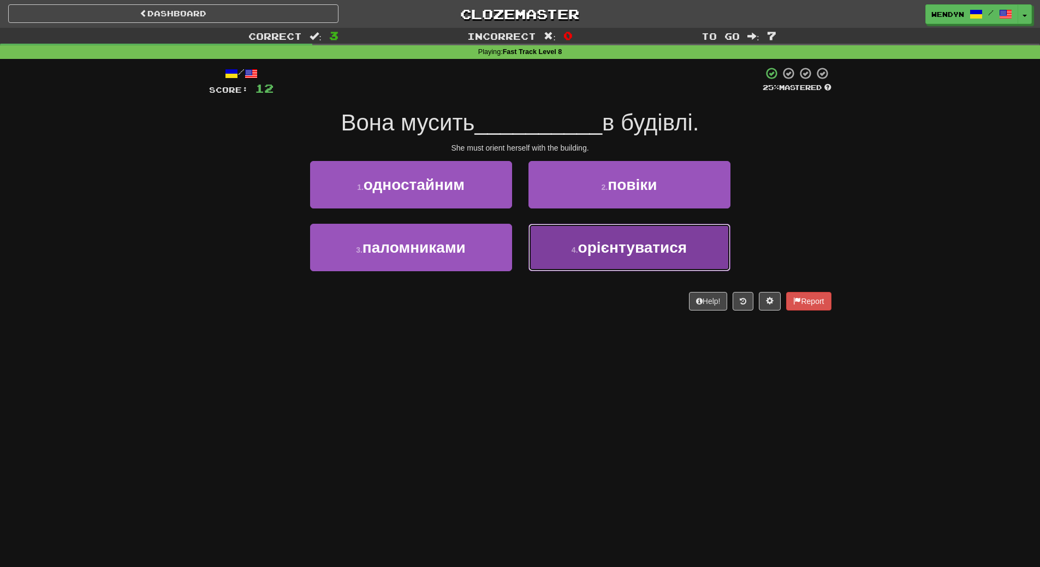
click at [646, 264] on button "4 . орієнтуватися" at bounding box center [629, 247] width 202 height 47
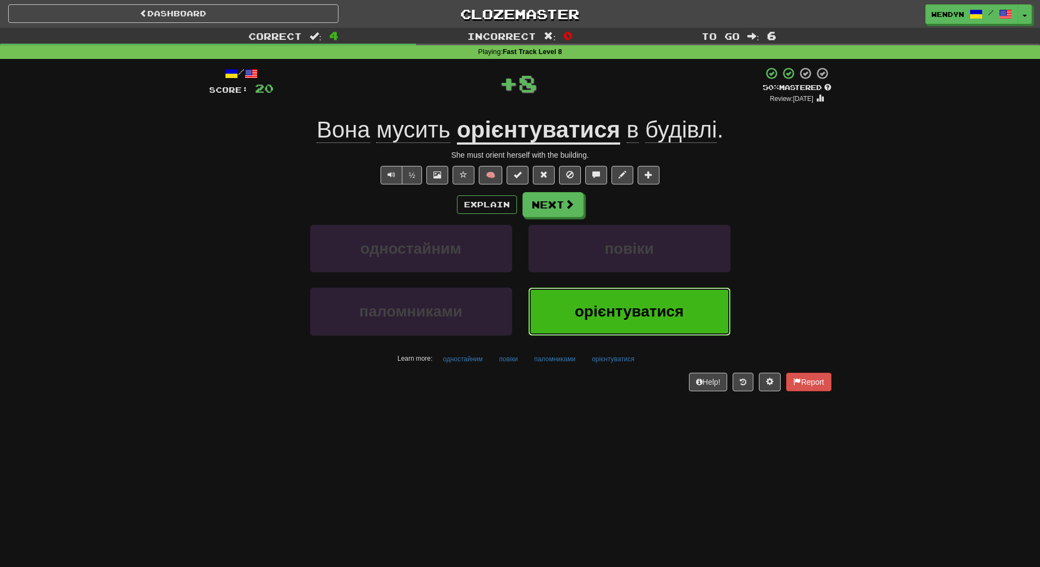
click at [636, 314] on span "орієнтуватися" at bounding box center [629, 311] width 109 height 17
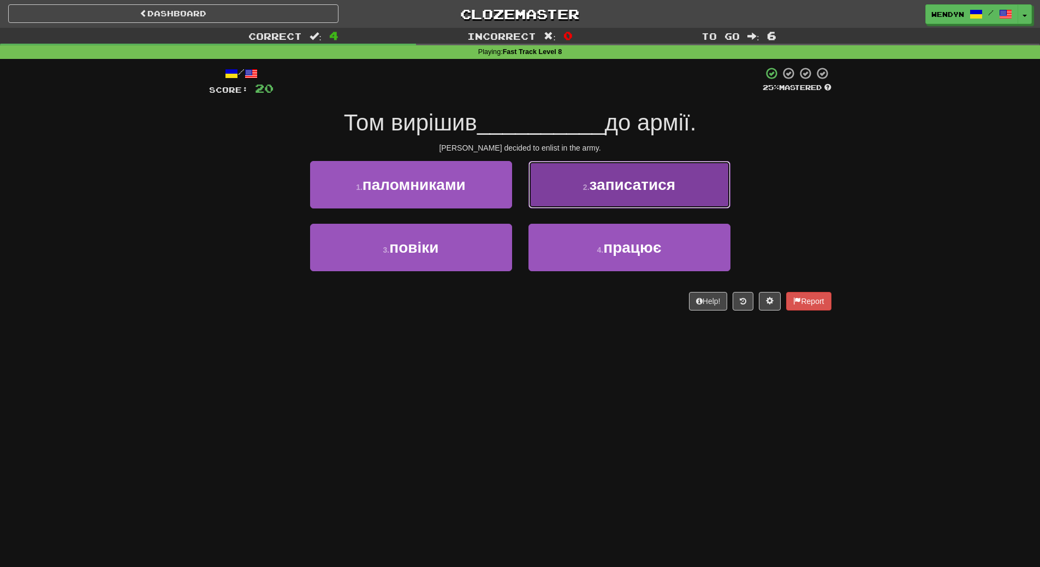
click at [676, 193] on button "2 . записатися" at bounding box center [629, 184] width 202 height 47
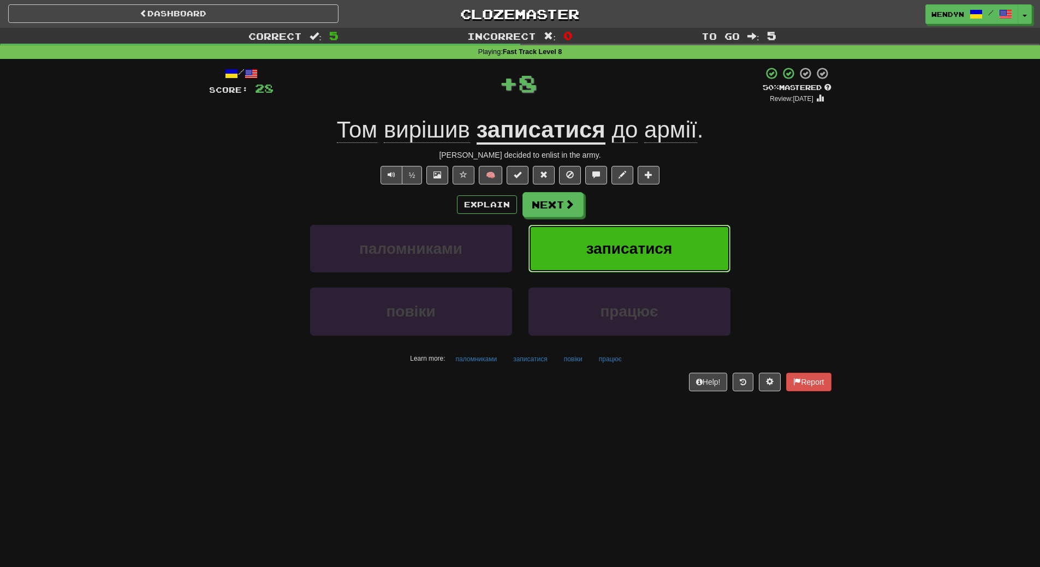
click at [674, 238] on button "записатися" at bounding box center [629, 248] width 202 height 47
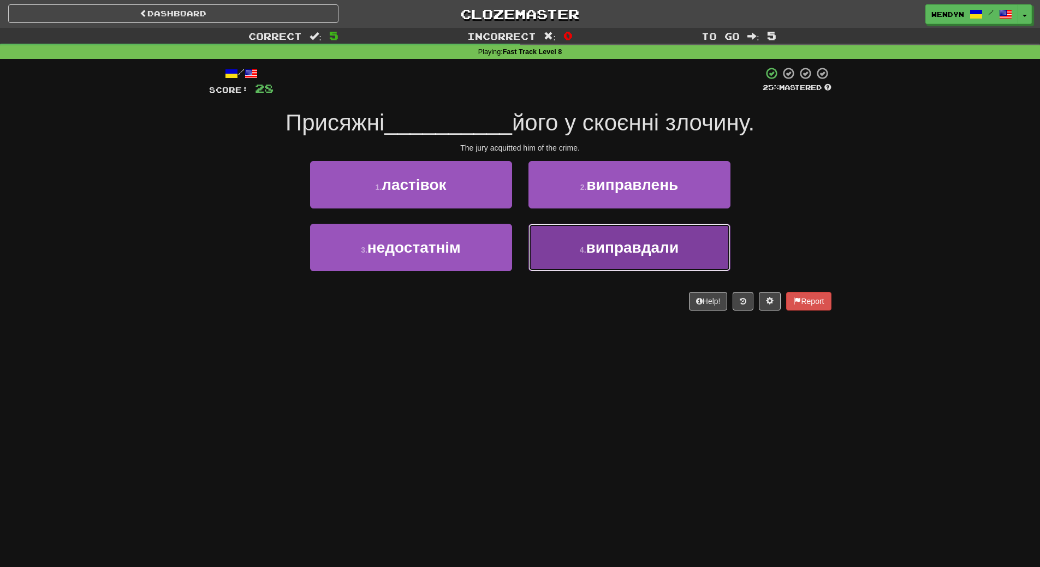
click at [625, 259] on button "4 . виправдали" at bounding box center [629, 247] width 202 height 47
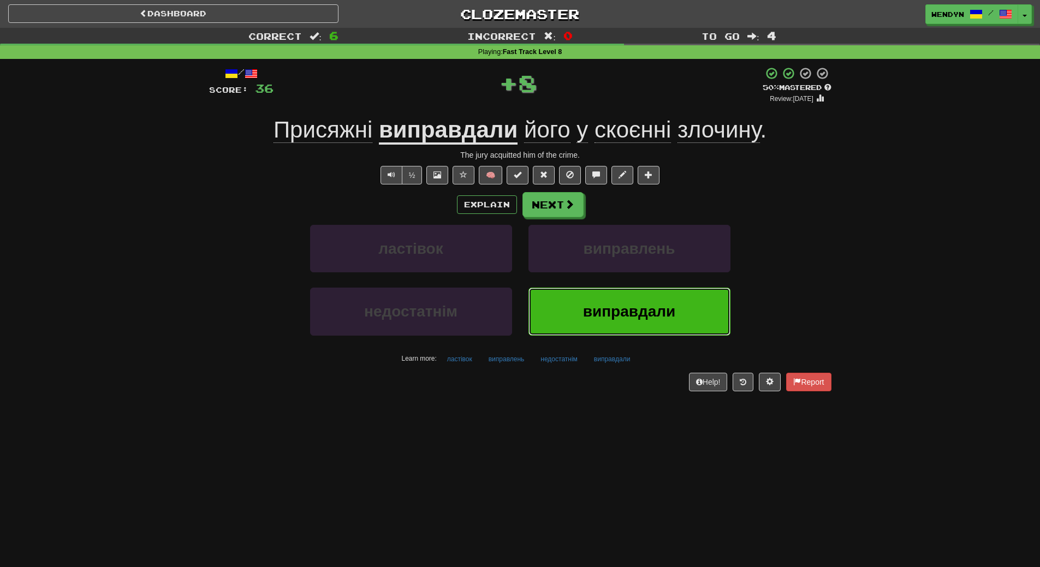
click at [619, 312] on span "виправдали" at bounding box center [629, 311] width 93 height 17
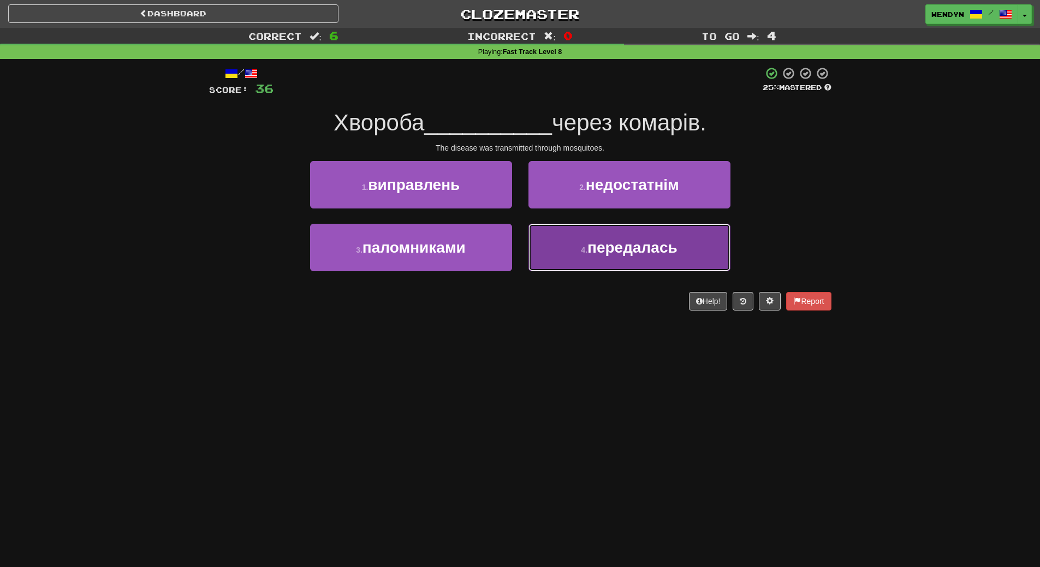
click at [622, 258] on button "4 . передалась" at bounding box center [629, 247] width 202 height 47
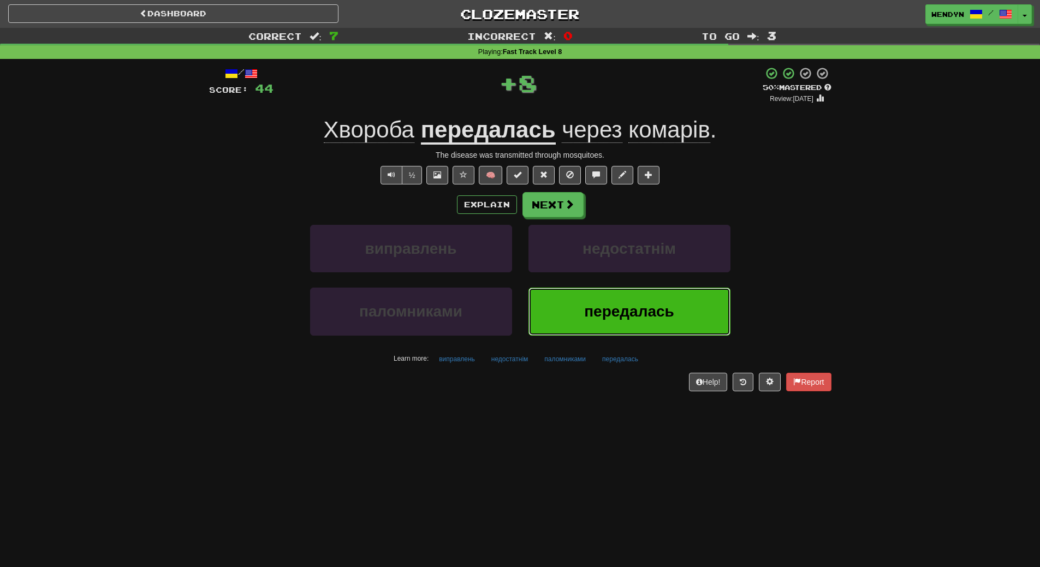
click at [612, 309] on span "передалась" at bounding box center [629, 311] width 90 height 17
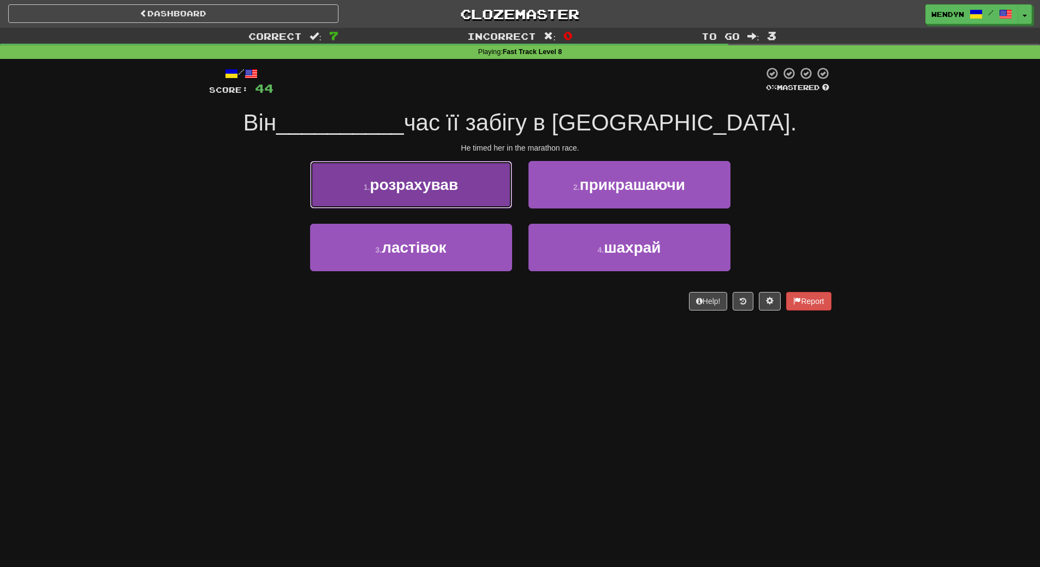
click at [458, 199] on button "1 . розрахував" at bounding box center [411, 184] width 202 height 47
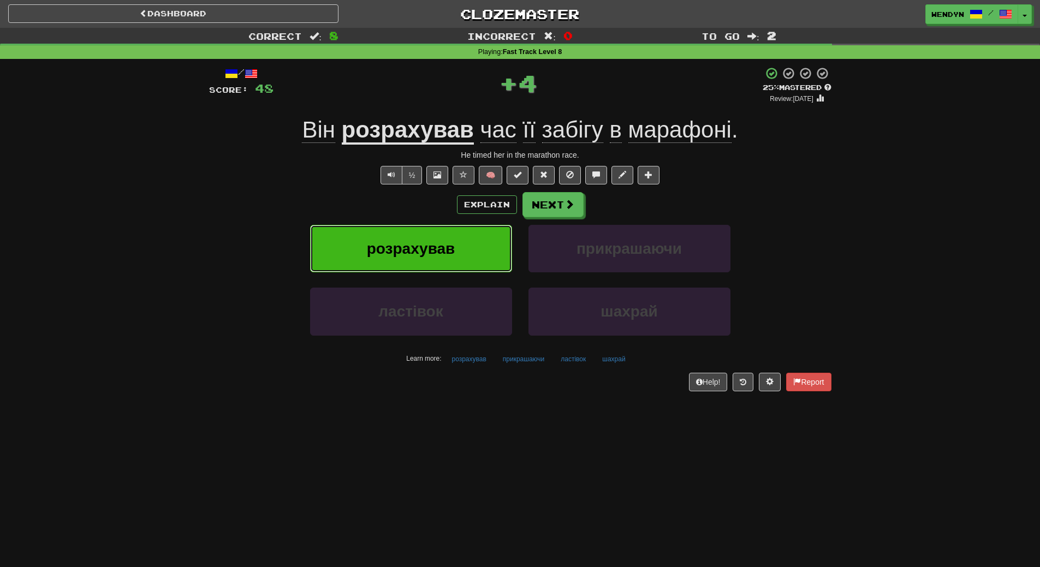
click at [435, 245] on span "розрахував" at bounding box center [411, 248] width 88 height 17
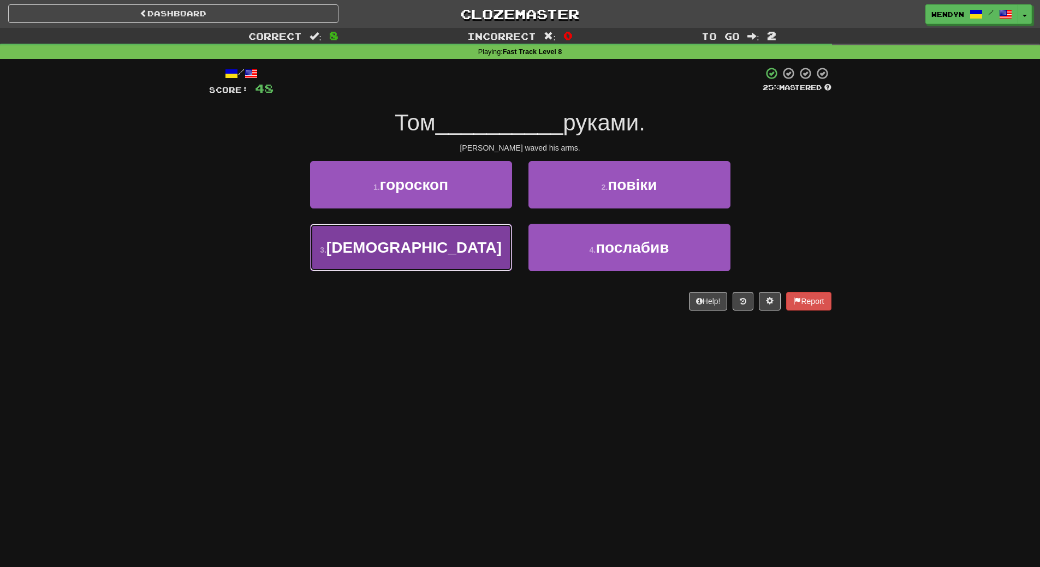
click at [453, 250] on button "3 . махав" at bounding box center [411, 247] width 202 height 47
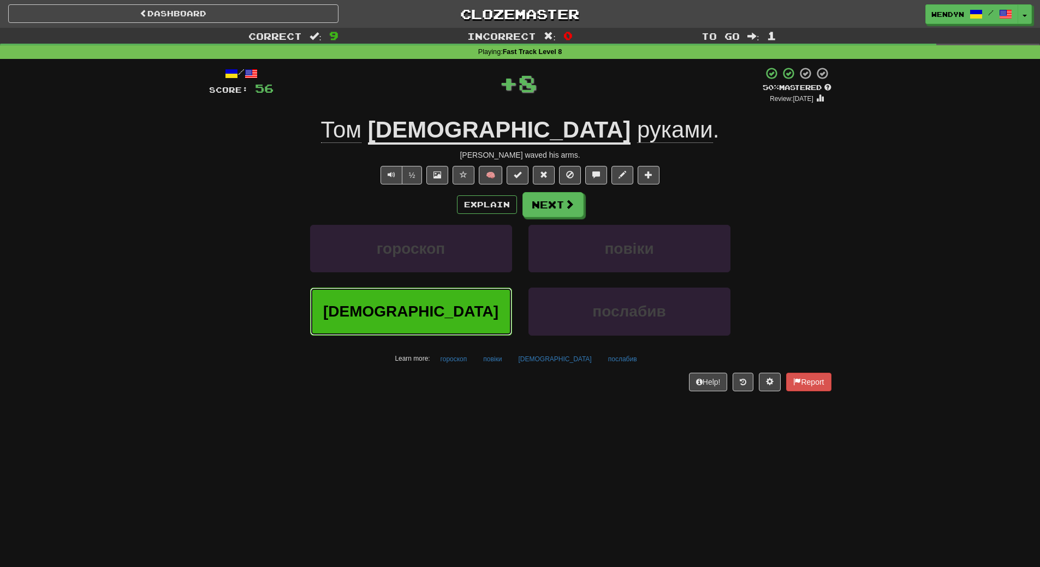
click at [443, 326] on button "махав" at bounding box center [411, 311] width 202 height 47
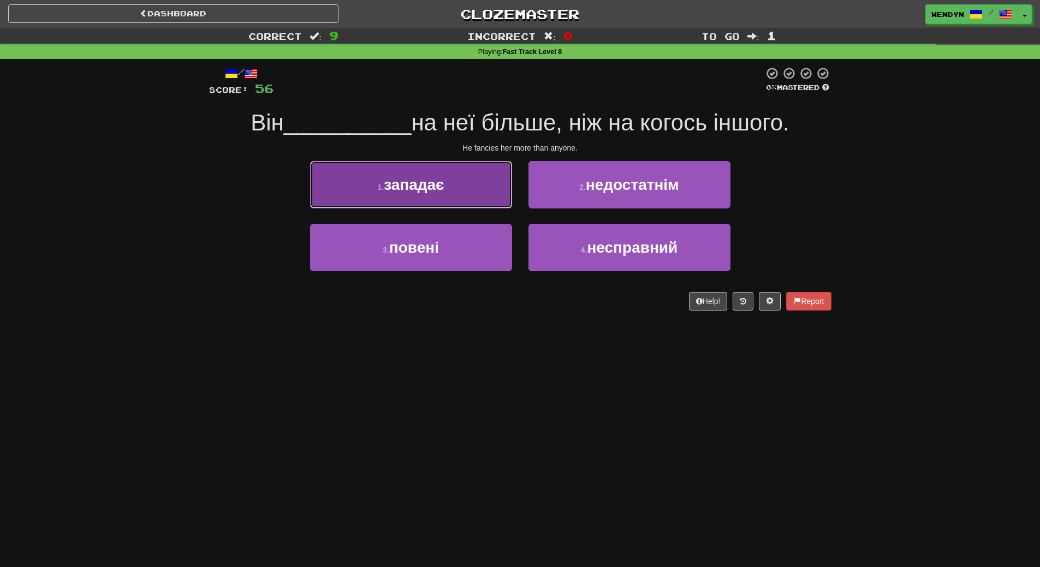
click at [456, 184] on button "1 . западає" at bounding box center [411, 184] width 202 height 47
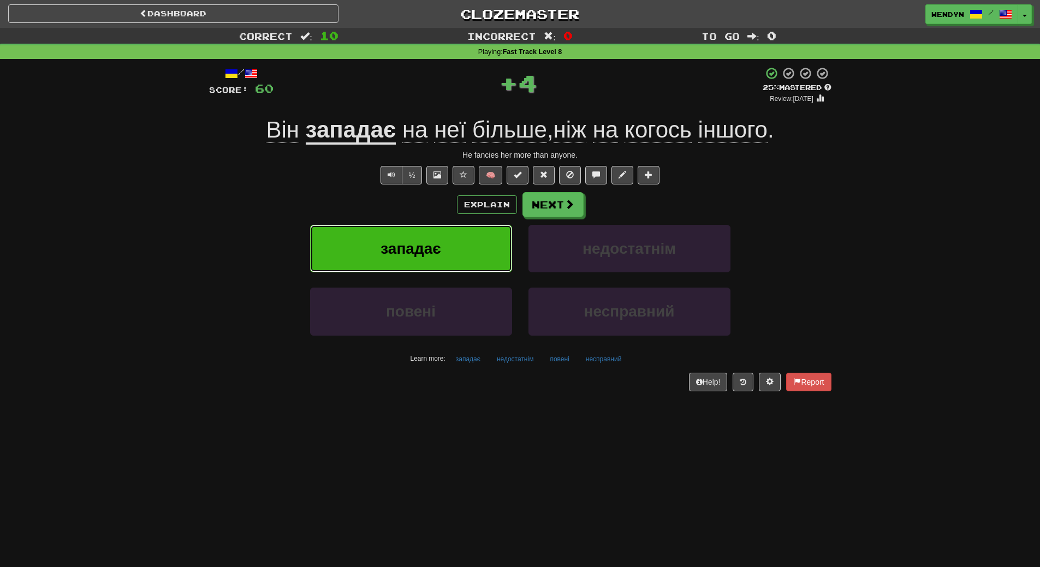
click at [446, 234] on button "западає" at bounding box center [411, 248] width 202 height 47
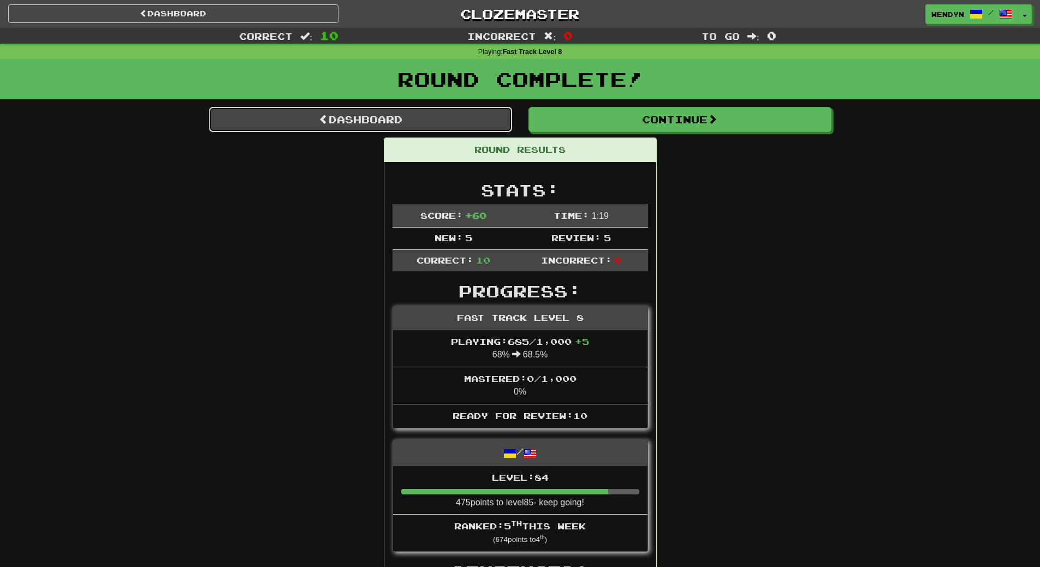
click at [398, 116] on link "Dashboard" at bounding box center [360, 119] width 303 height 25
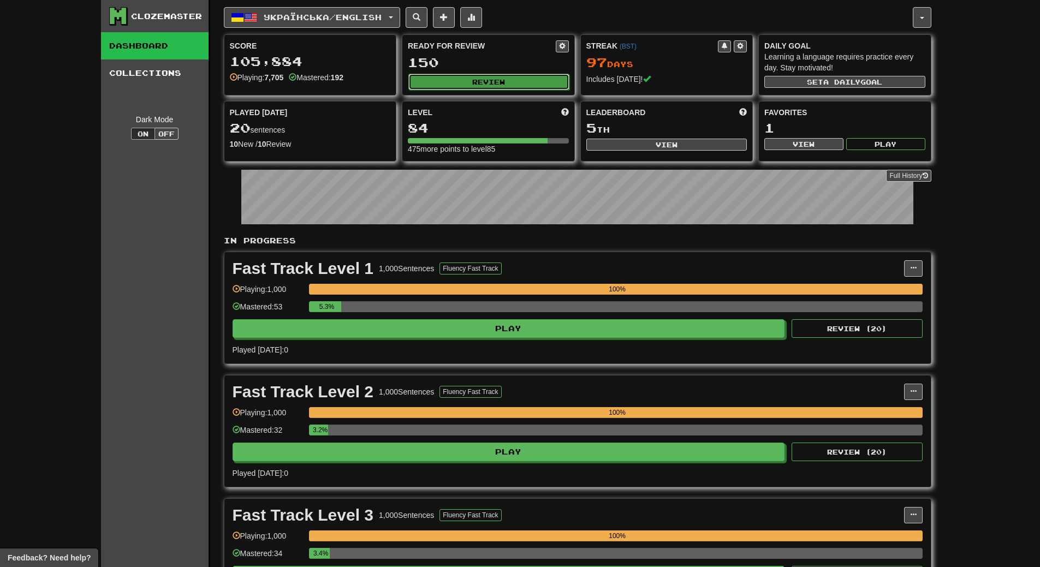
click at [506, 84] on button "Review" at bounding box center [488, 82] width 161 height 16
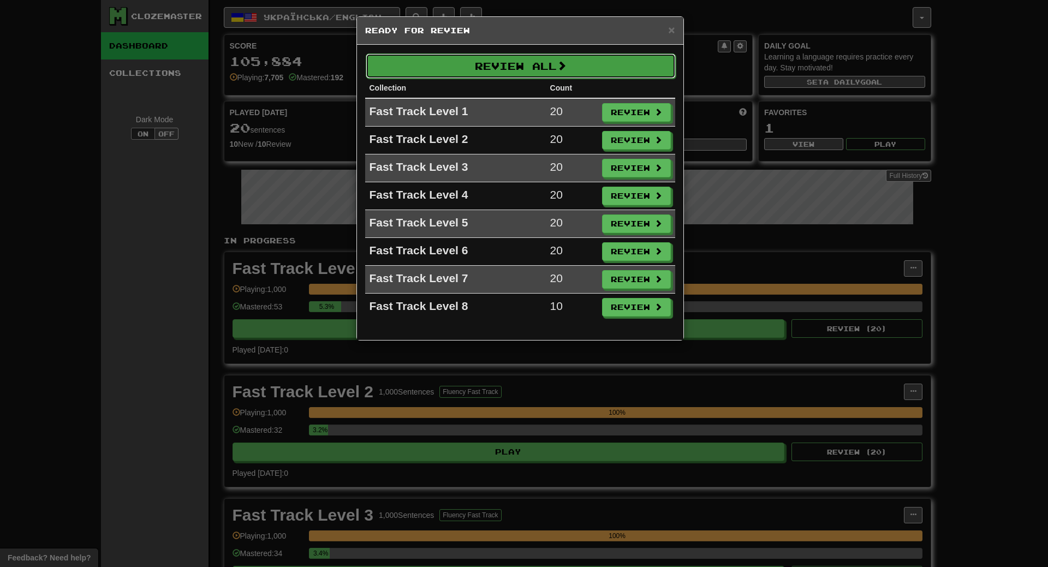
click at [524, 58] on button "Review All" at bounding box center [521, 65] width 310 height 25
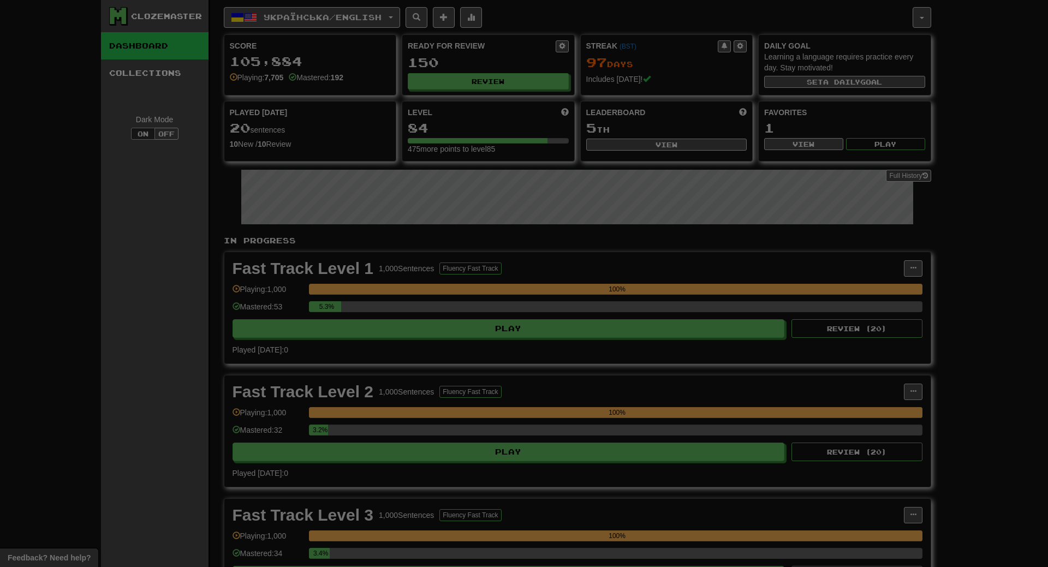
select select "**"
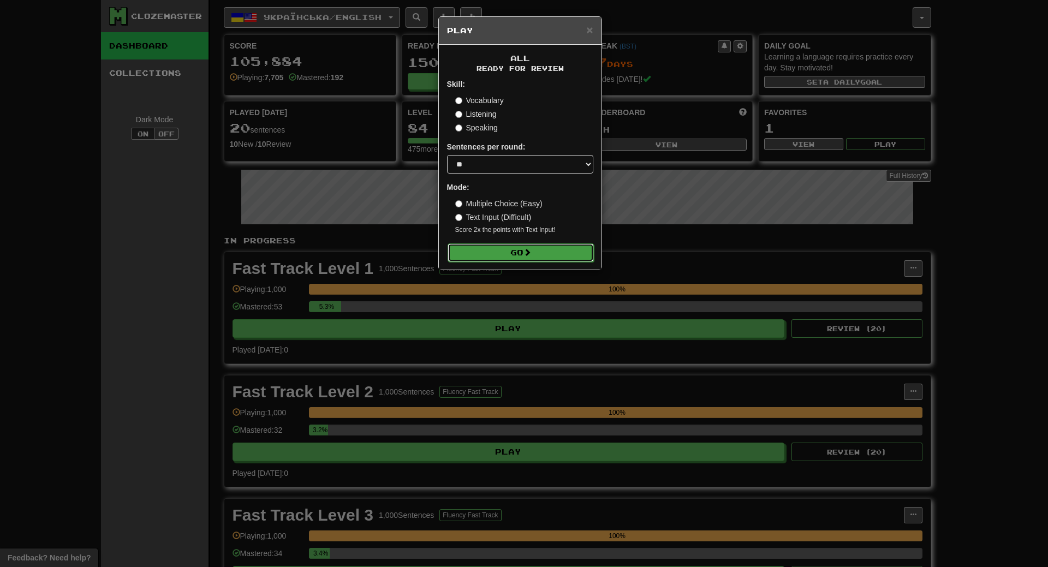
click at [527, 246] on button "Go" at bounding box center [520, 252] width 146 height 19
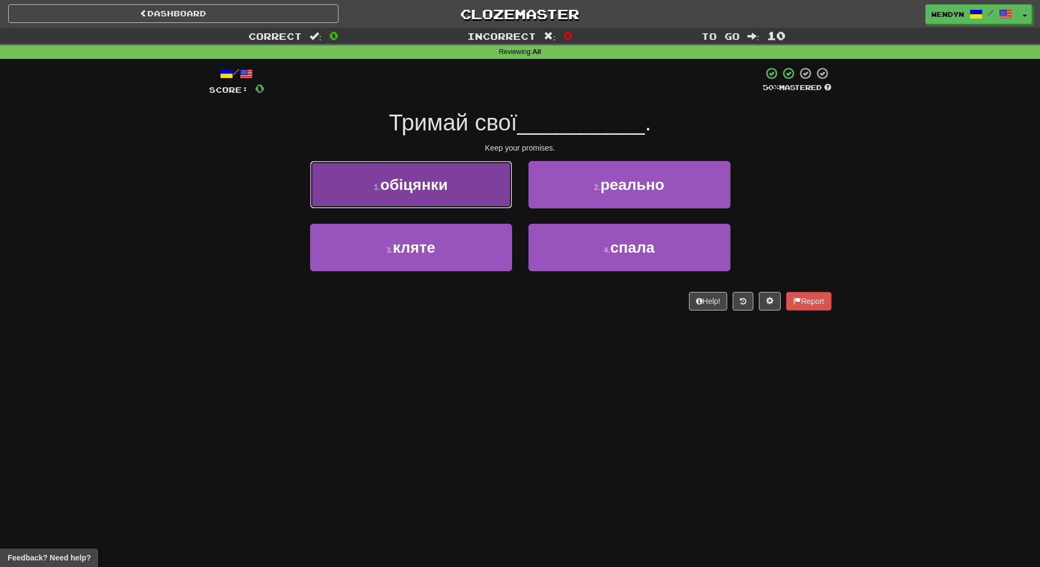
click at [422, 187] on span "обіцянки" at bounding box center [414, 184] width 68 height 17
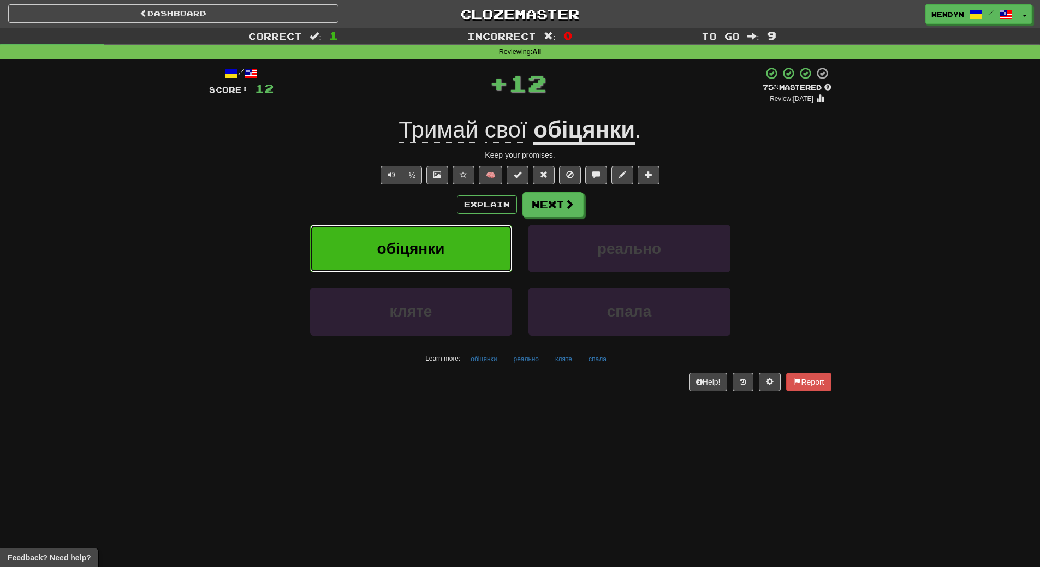
click at [424, 240] on span "обіцянки" at bounding box center [411, 248] width 68 height 17
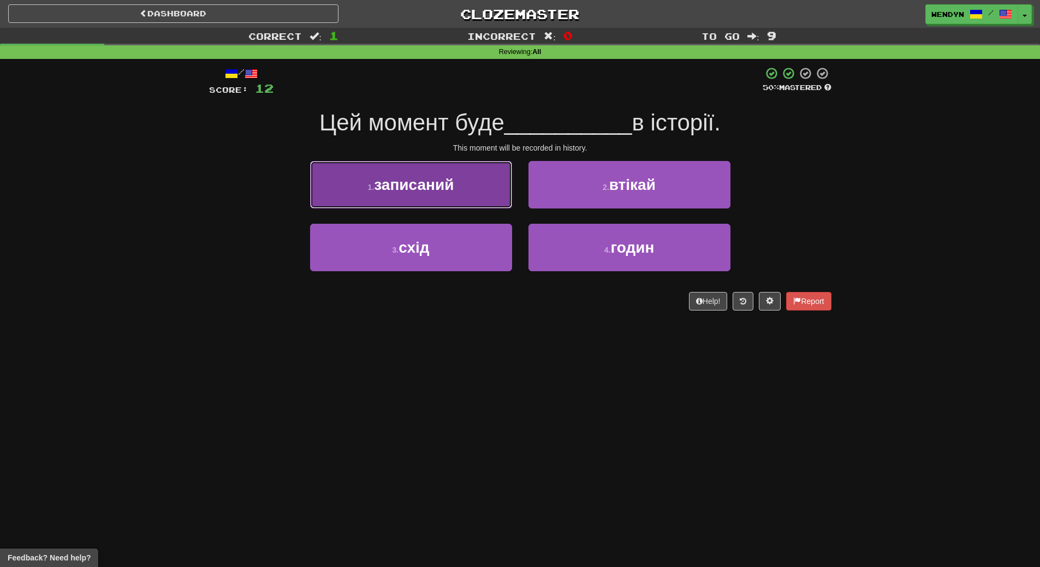
click at [428, 193] on button "1 . записаний" at bounding box center [411, 184] width 202 height 47
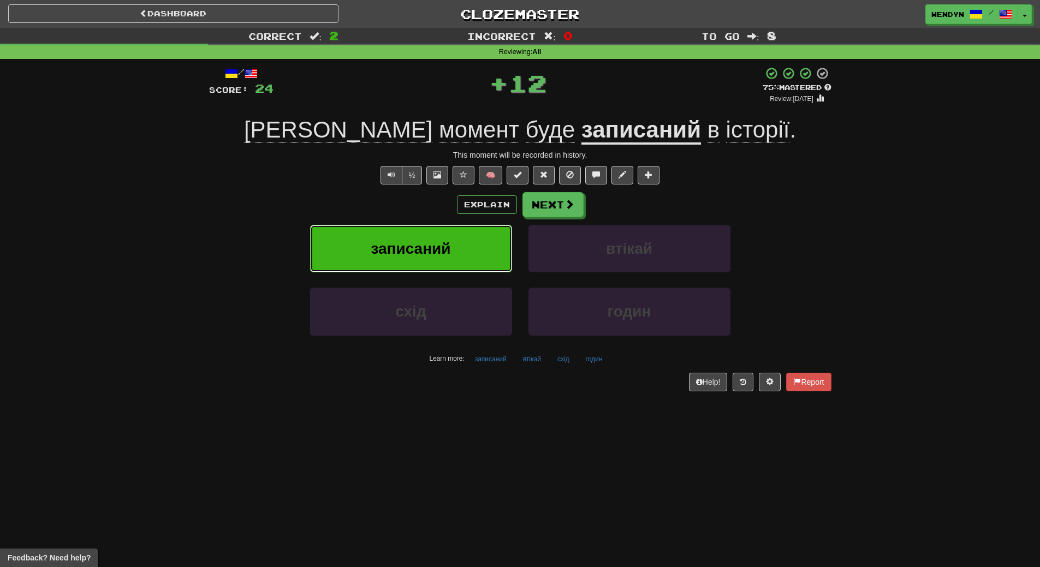
click at [423, 248] on span "записаний" at bounding box center [411, 248] width 80 height 17
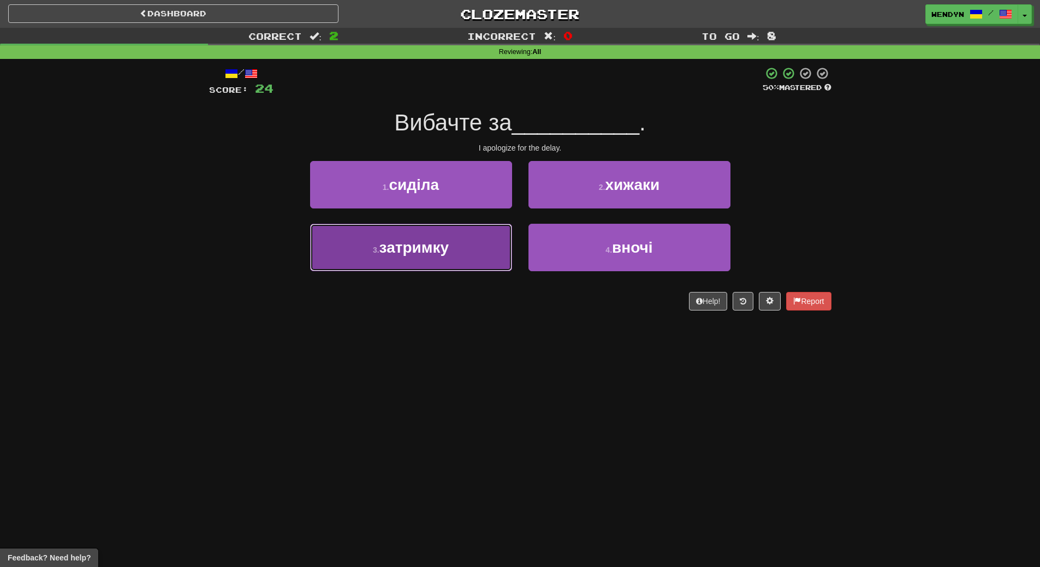
click at [453, 263] on button "3 . затримку" at bounding box center [411, 247] width 202 height 47
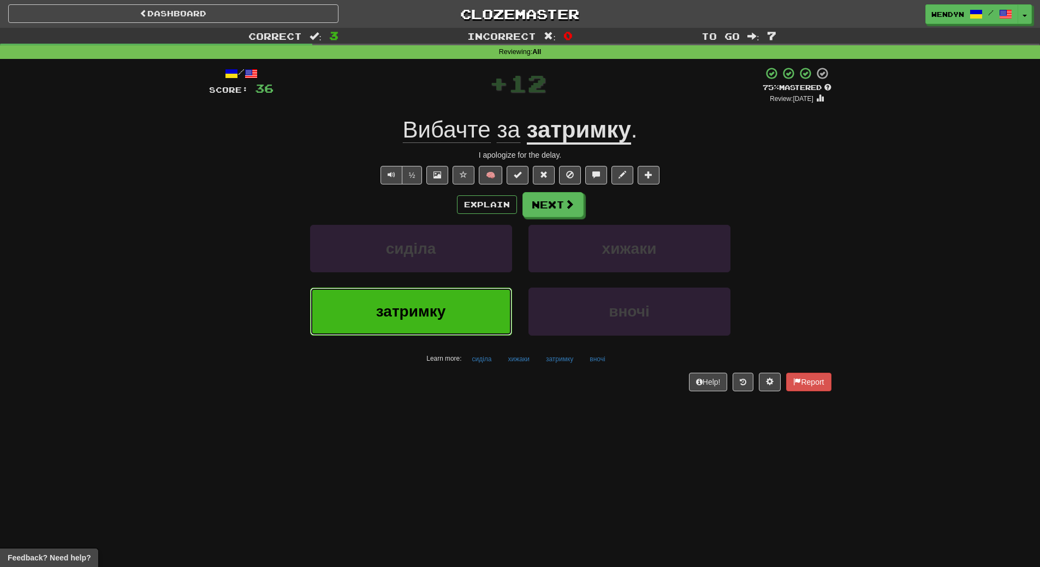
click at [453, 319] on button "затримку" at bounding box center [411, 311] width 202 height 47
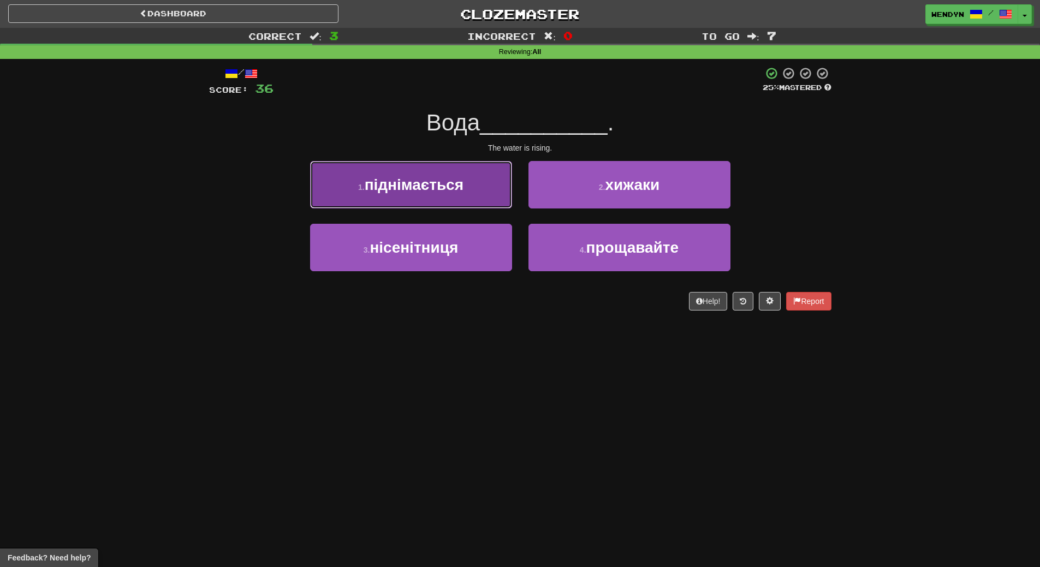
click at [446, 182] on span "піднімається" at bounding box center [414, 184] width 99 height 17
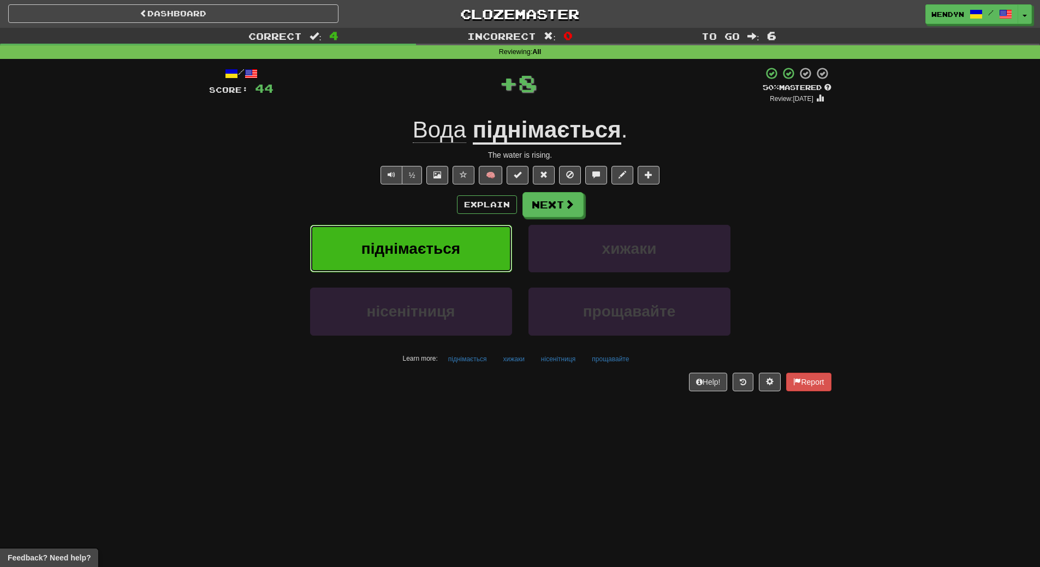
click at [445, 236] on button "піднімається" at bounding box center [411, 248] width 202 height 47
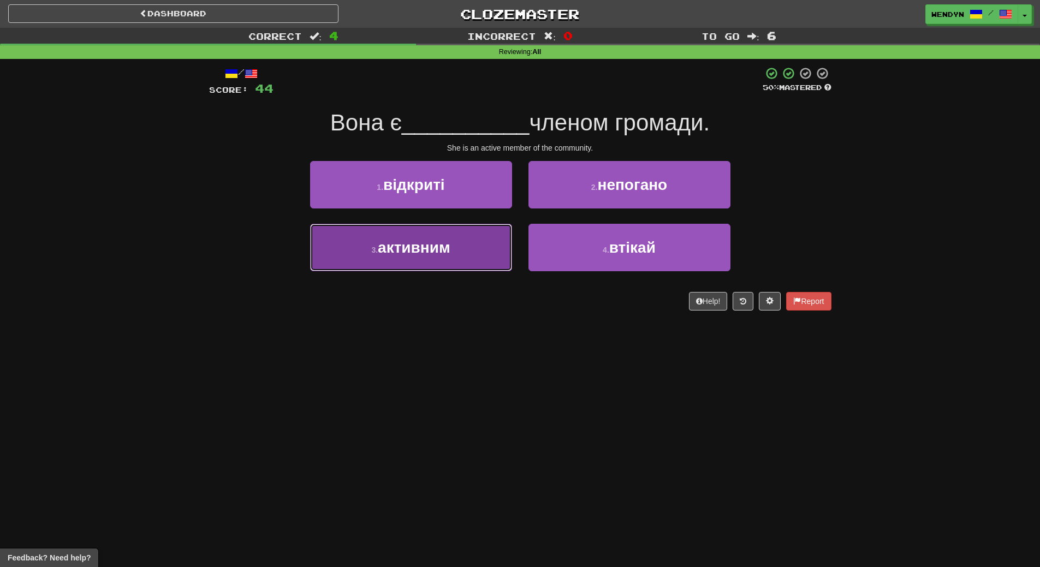
click at [465, 252] on button "3 . активним" at bounding box center [411, 247] width 202 height 47
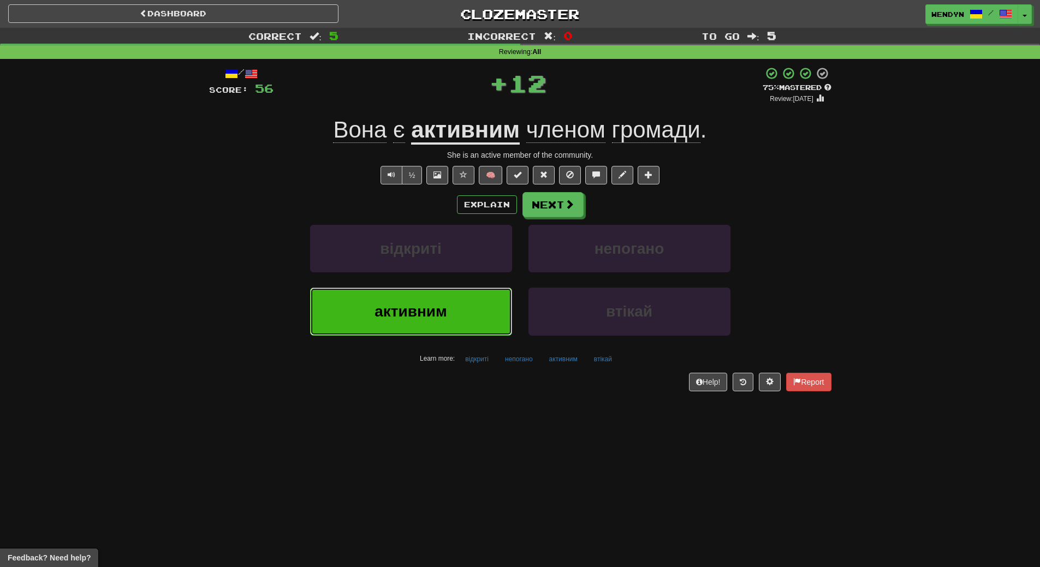
click at [441, 300] on button "активним" at bounding box center [411, 311] width 202 height 47
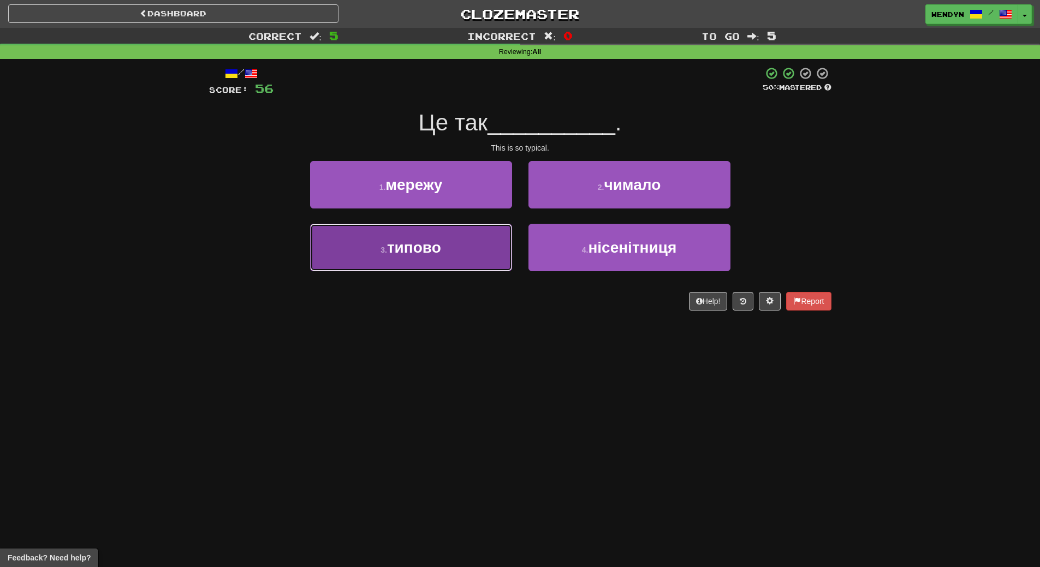
click at [450, 258] on button "3 . типово" at bounding box center [411, 247] width 202 height 47
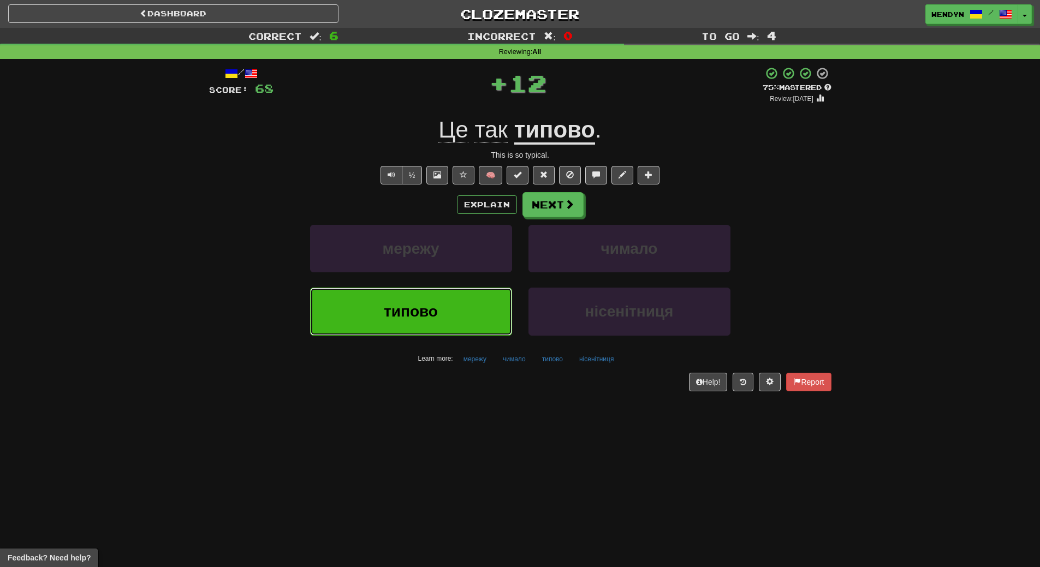
click at [445, 294] on button "типово" at bounding box center [411, 311] width 202 height 47
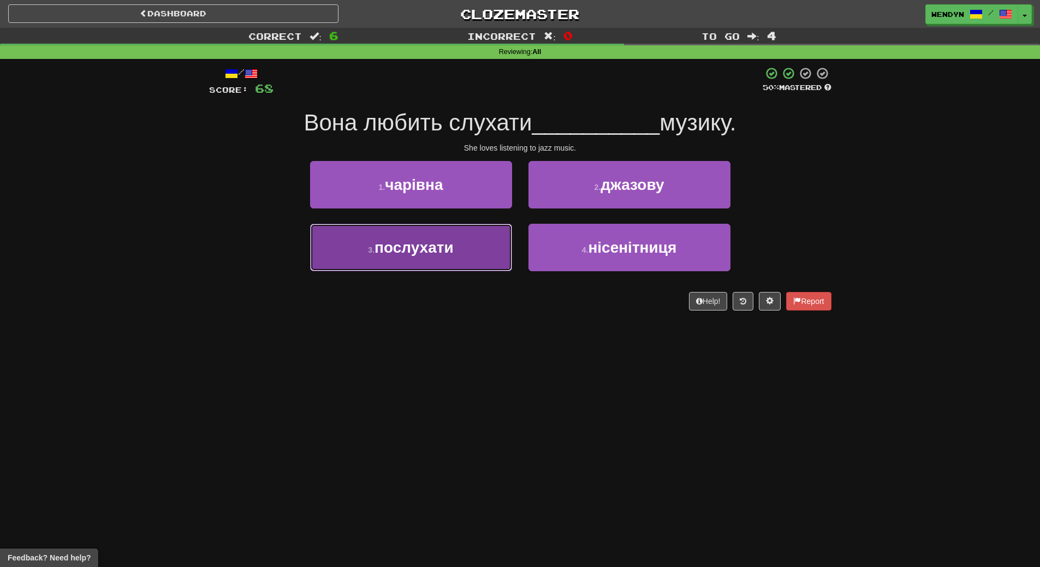
click at [444, 251] on span "послухати" at bounding box center [413, 247] width 79 height 17
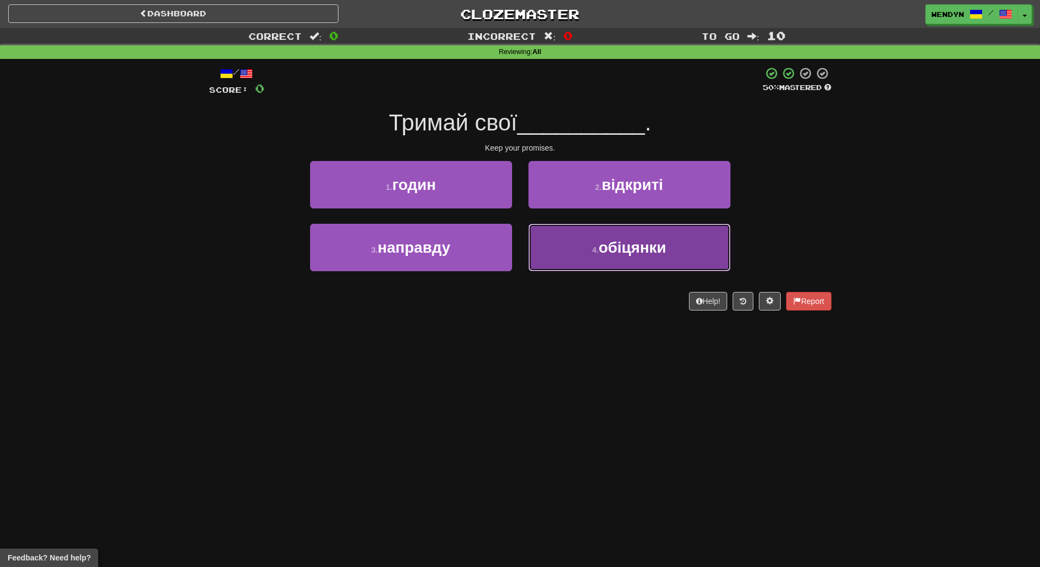
click at [624, 270] on button "4 . обіцянки" at bounding box center [629, 247] width 202 height 47
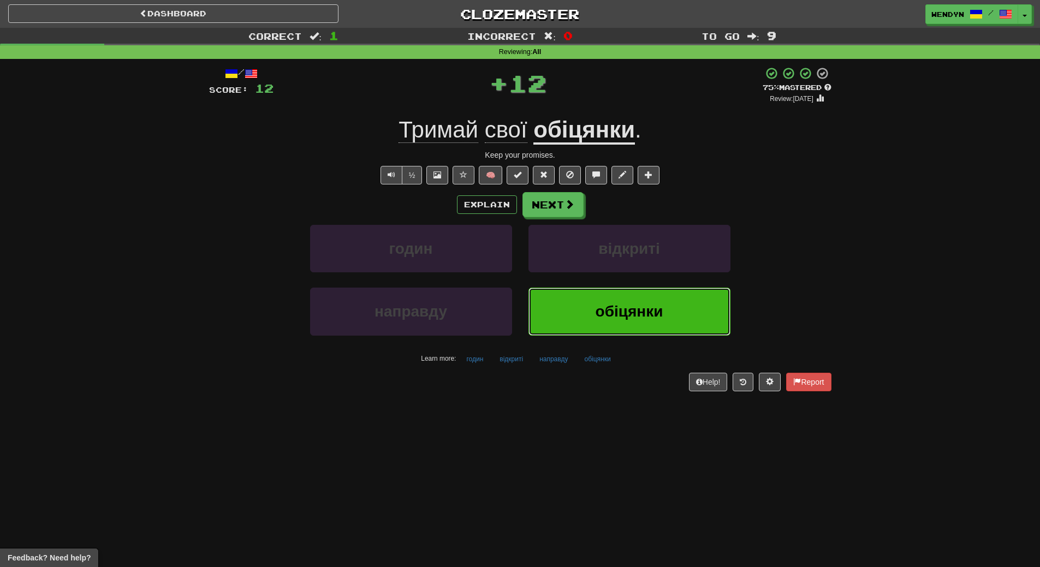
click at [617, 307] on span "обіцянки" at bounding box center [629, 311] width 68 height 17
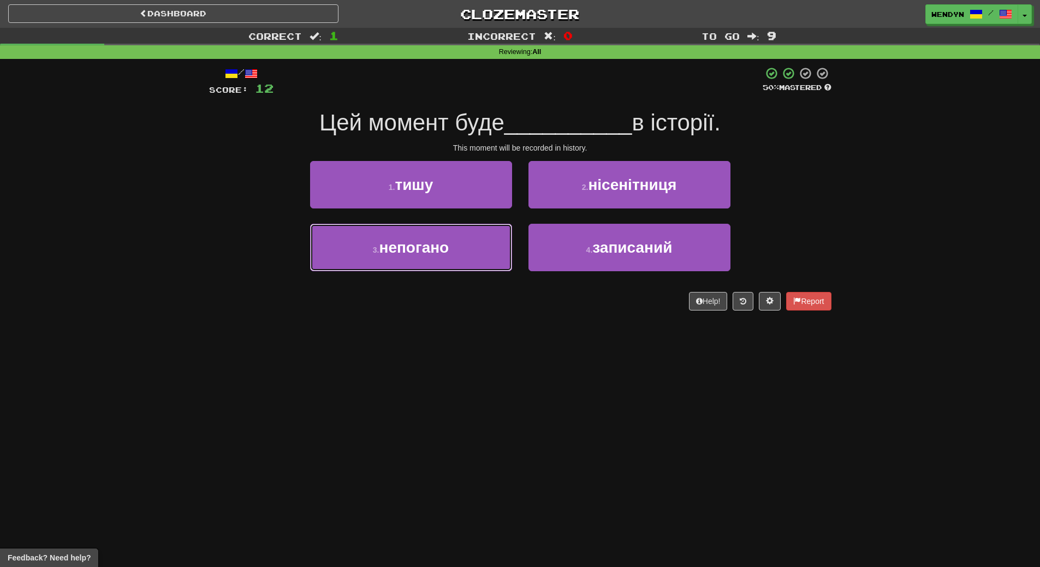
drag, startPoint x: 451, startPoint y: 256, endPoint x: 453, endPoint y: 374, distance: 117.3
click at [453, 374] on div "Dashboard Clozemaster WendyN / Toggle Dropdown Dashboard Leaderboard Activity F…" at bounding box center [520, 283] width 1040 height 567
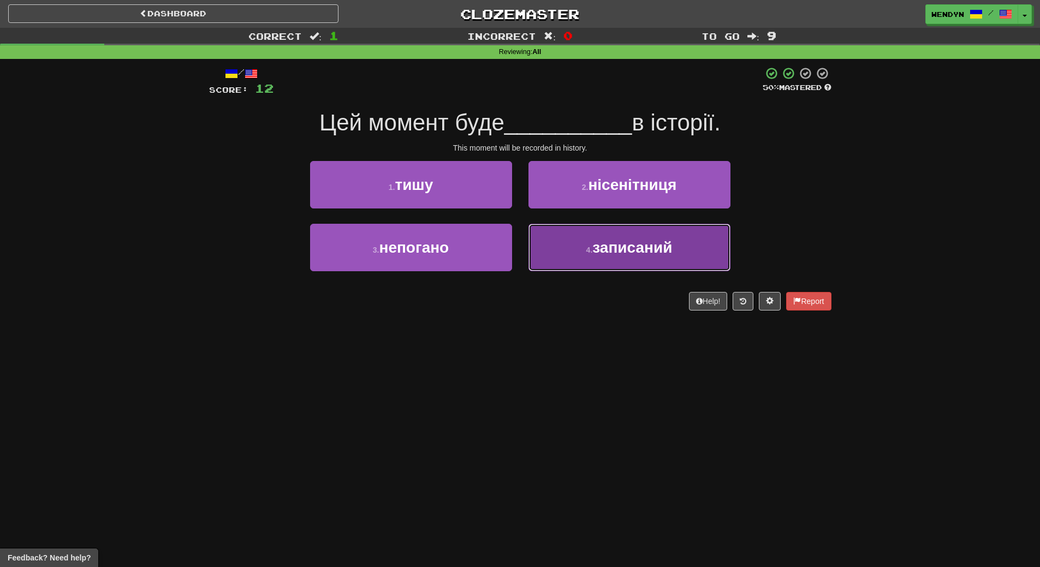
drag, startPoint x: 642, startPoint y: 242, endPoint x: 643, endPoint y: 290, distance: 48.0
click at [642, 243] on span "записаний" at bounding box center [632, 247] width 80 height 17
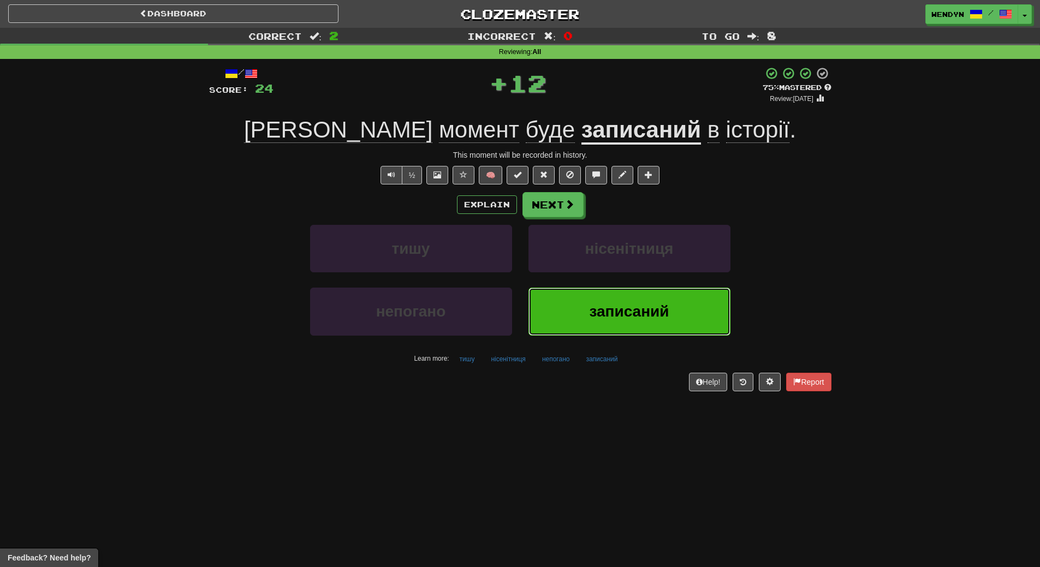
click at [643, 312] on span "записаний" at bounding box center [629, 311] width 80 height 17
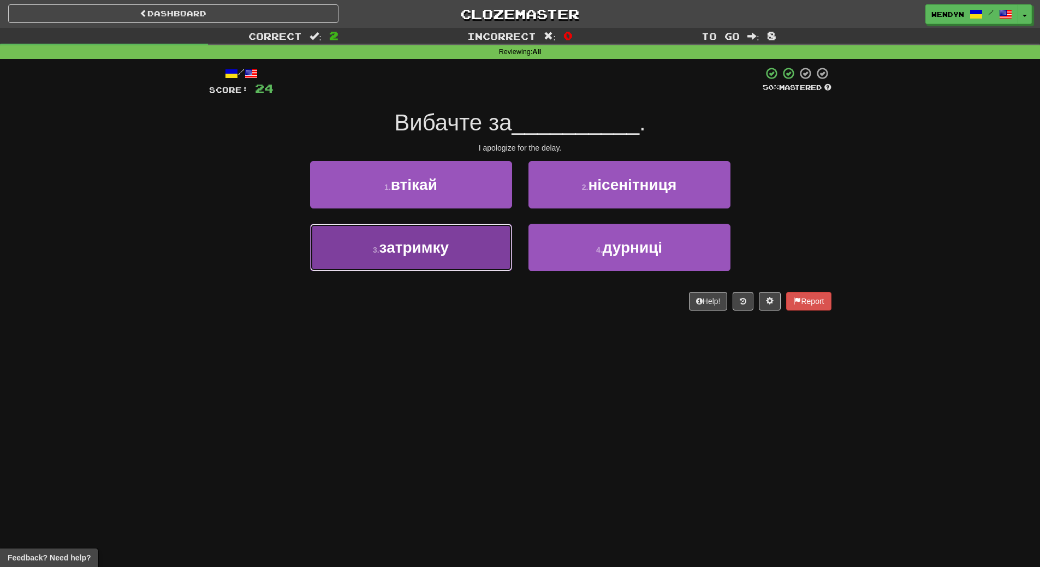
click at [457, 248] on button "3 . затримку" at bounding box center [411, 247] width 202 height 47
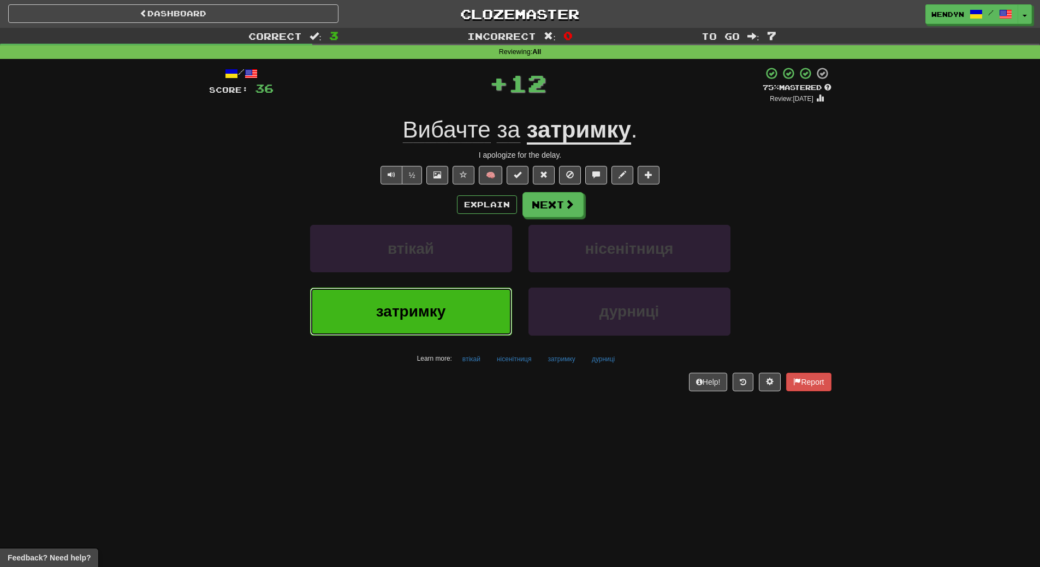
click at [457, 303] on button "затримку" at bounding box center [411, 311] width 202 height 47
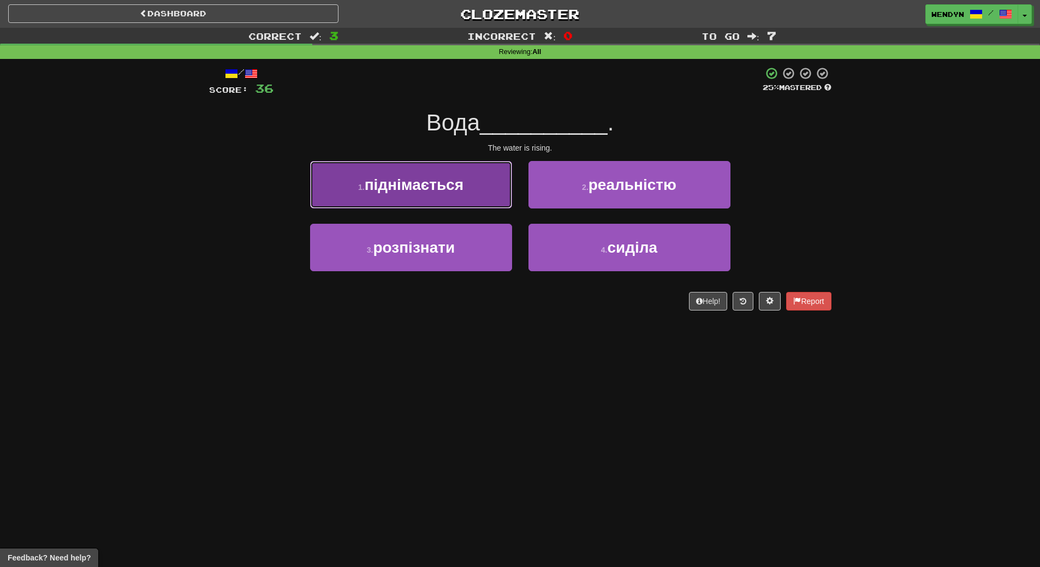
click at [441, 195] on button "1 . піднімається" at bounding box center [411, 184] width 202 height 47
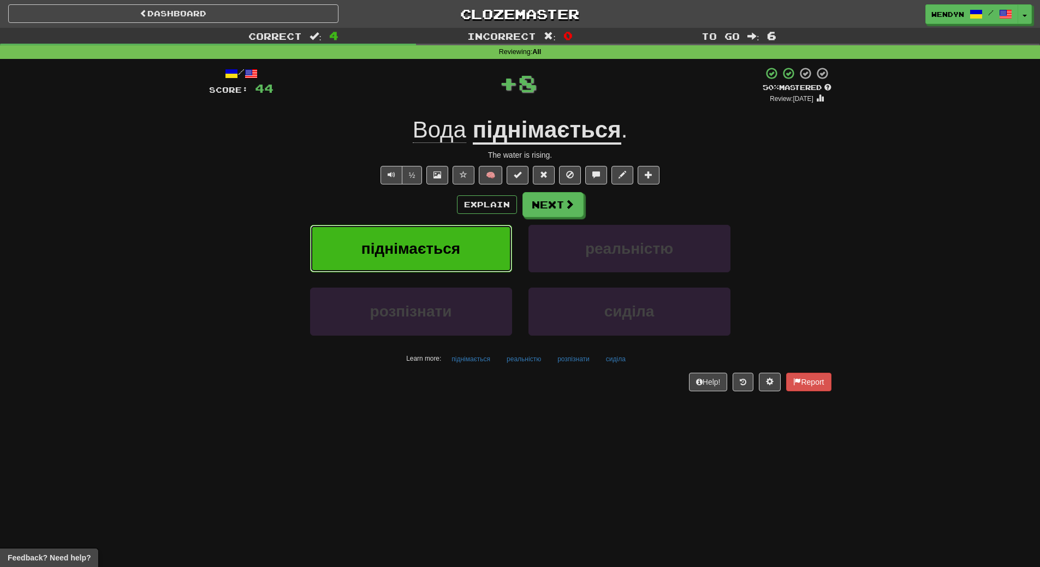
click at [446, 240] on span "піднімається" at bounding box center [410, 248] width 99 height 17
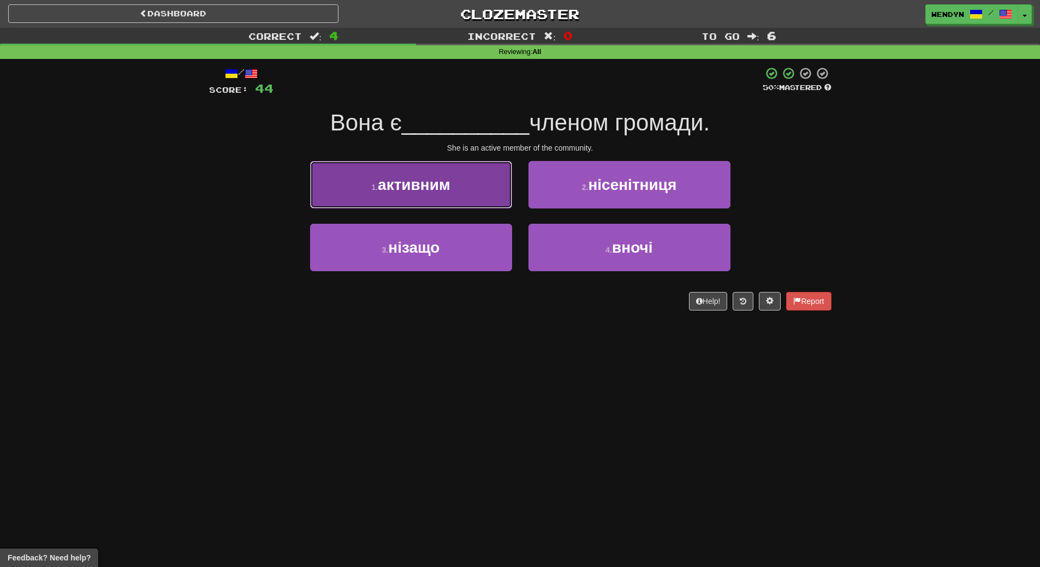
click at [440, 186] on span "активним" at bounding box center [414, 184] width 73 height 17
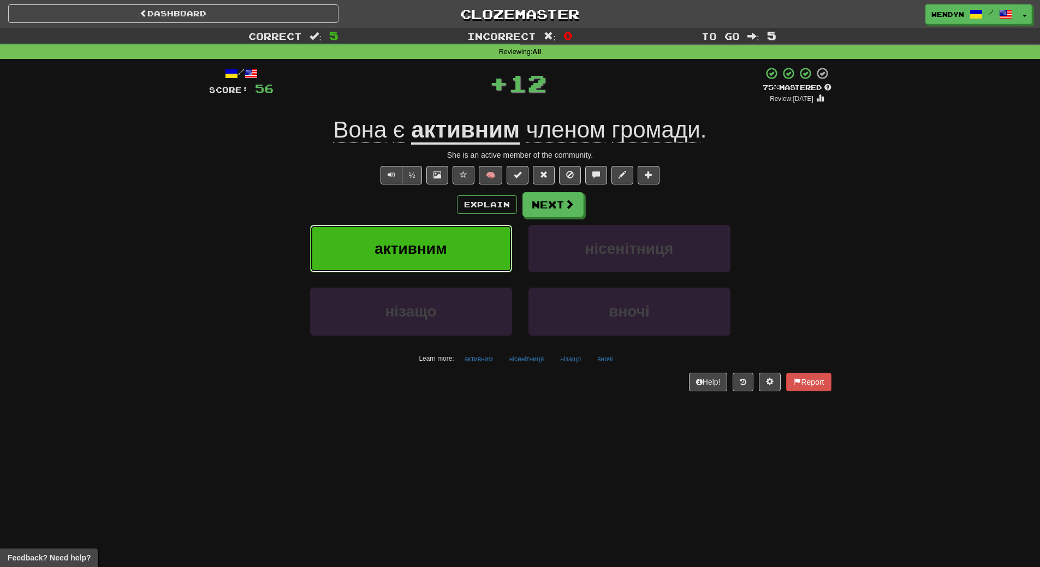
click at [451, 252] on button "активним" at bounding box center [411, 248] width 202 height 47
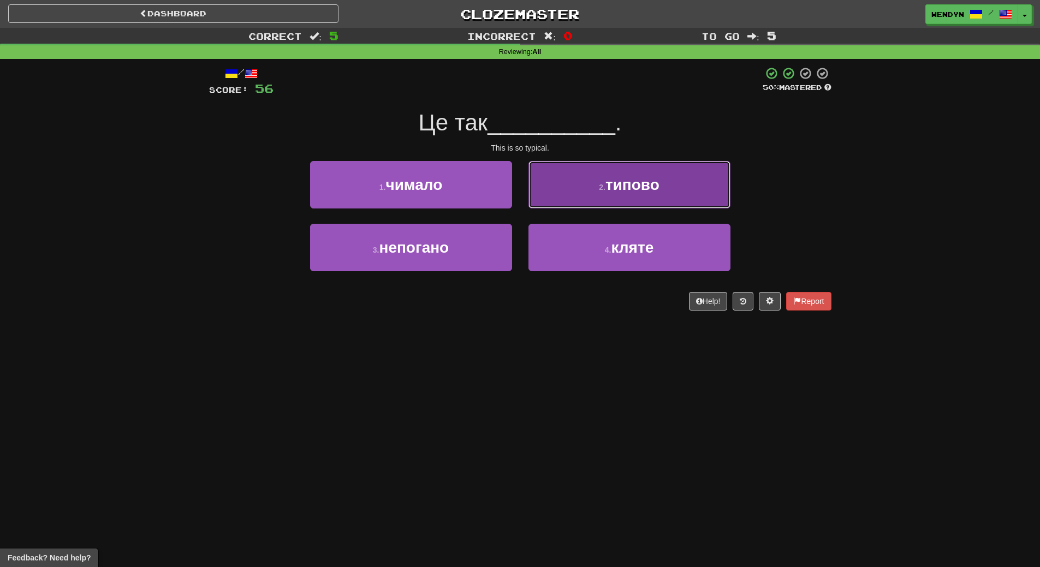
click at [664, 187] on button "2 . типово" at bounding box center [629, 184] width 202 height 47
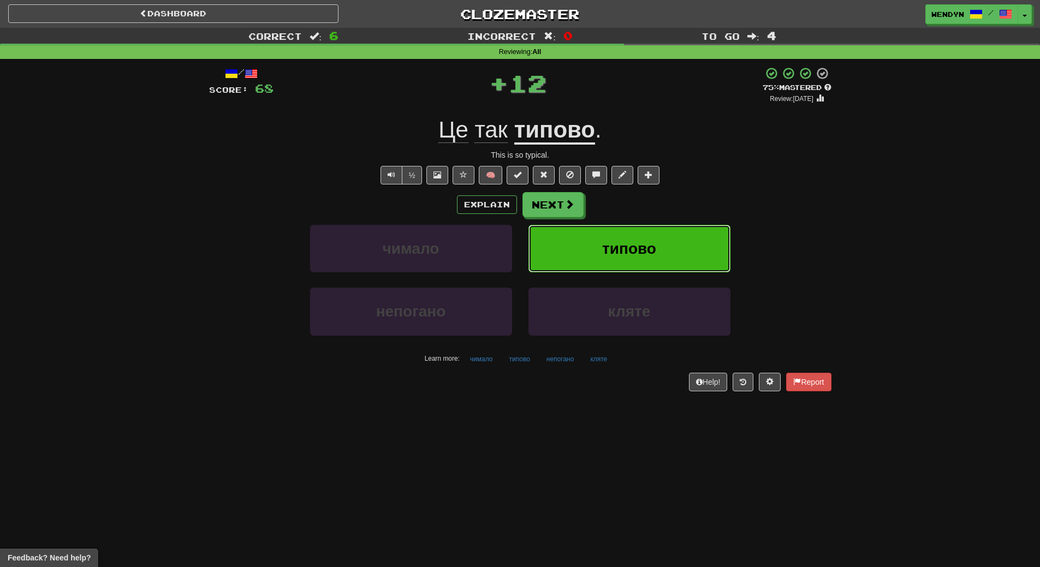
click at [667, 238] on button "типово" at bounding box center [629, 248] width 202 height 47
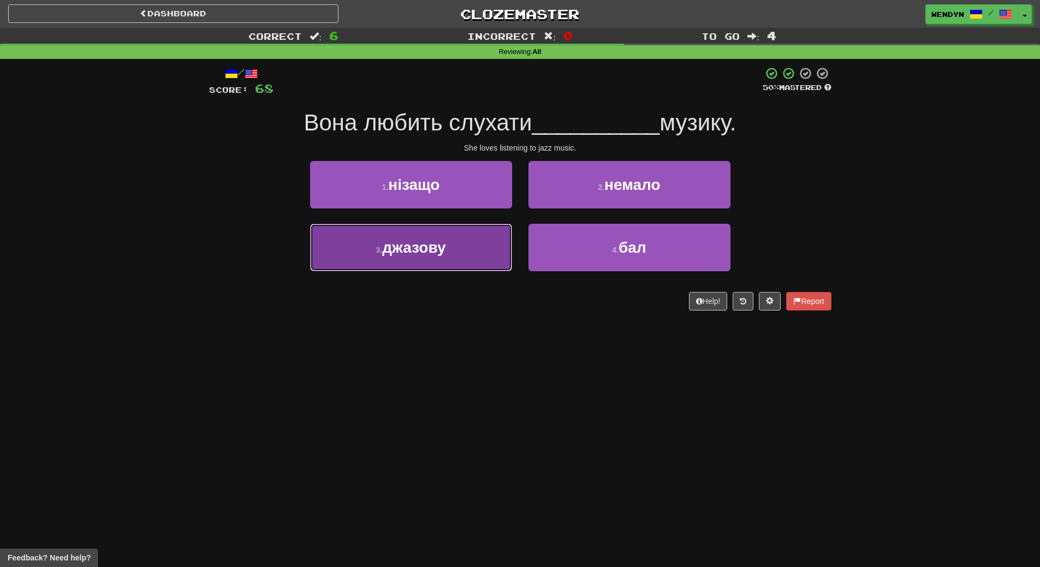
click at [471, 254] on button "3 . [PERSON_NAME]" at bounding box center [411, 247] width 202 height 47
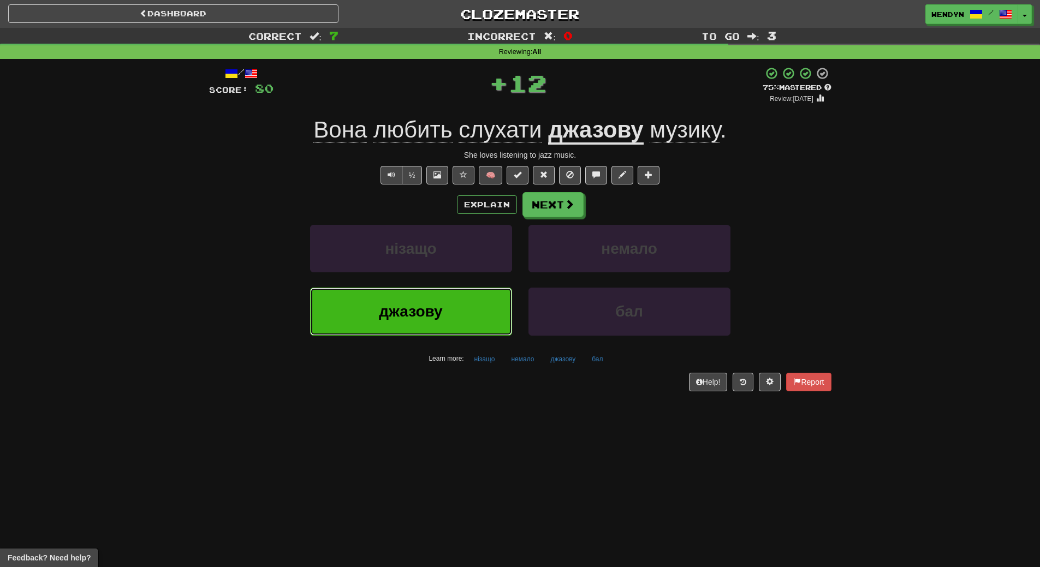
click at [474, 318] on button "джазову" at bounding box center [411, 311] width 202 height 47
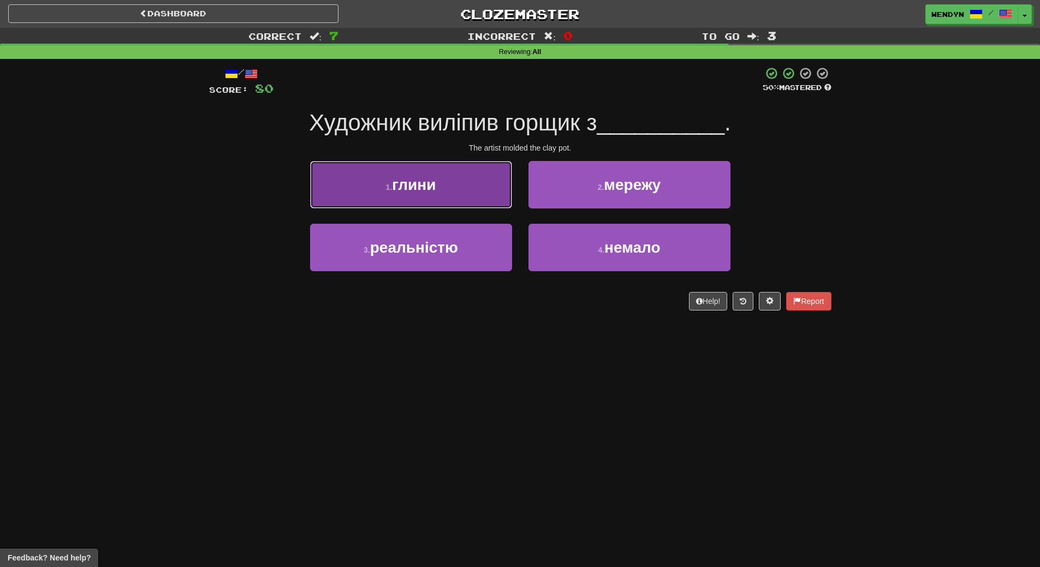
click at [448, 183] on button "1 . глини" at bounding box center [411, 184] width 202 height 47
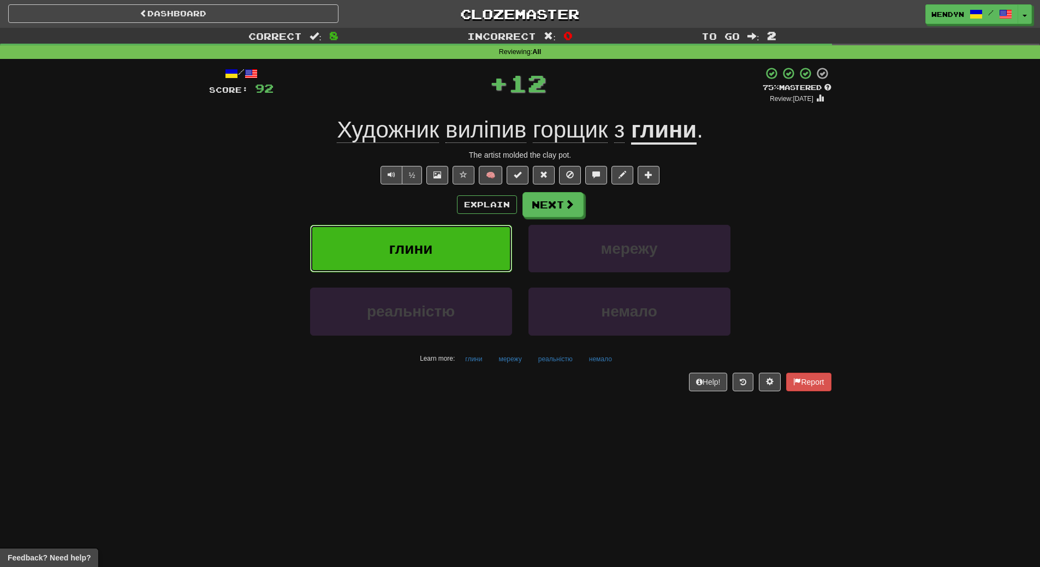
click at [445, 260] on button "глини" at bounding box center [411, 248] width 202 height 47
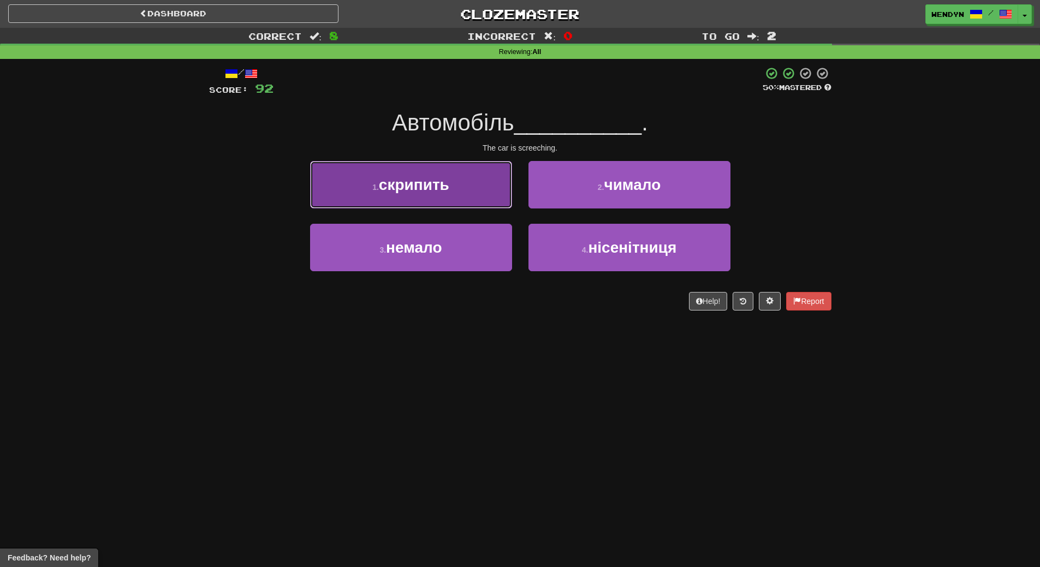
click at [449, 187] on span "скрипить" at bounding box center [414, 184] width 70 height 17
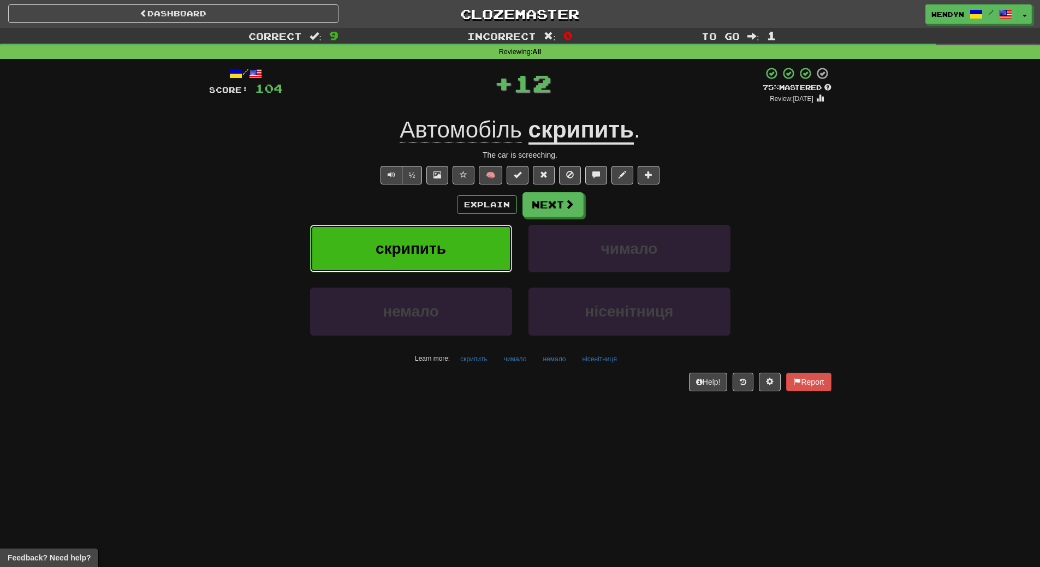
click at [446, 241] on button "скрипить" at bounding box center [411, 248] width 202 height 47
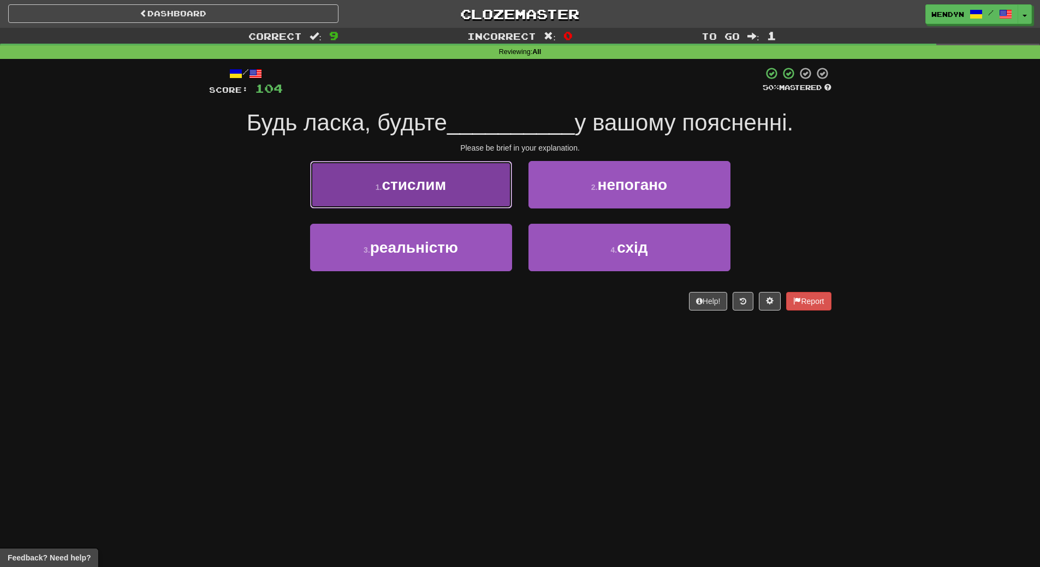
click at [436, 171] on button "1 . стислим" at bounding box center [411, 184] width 202 height 47
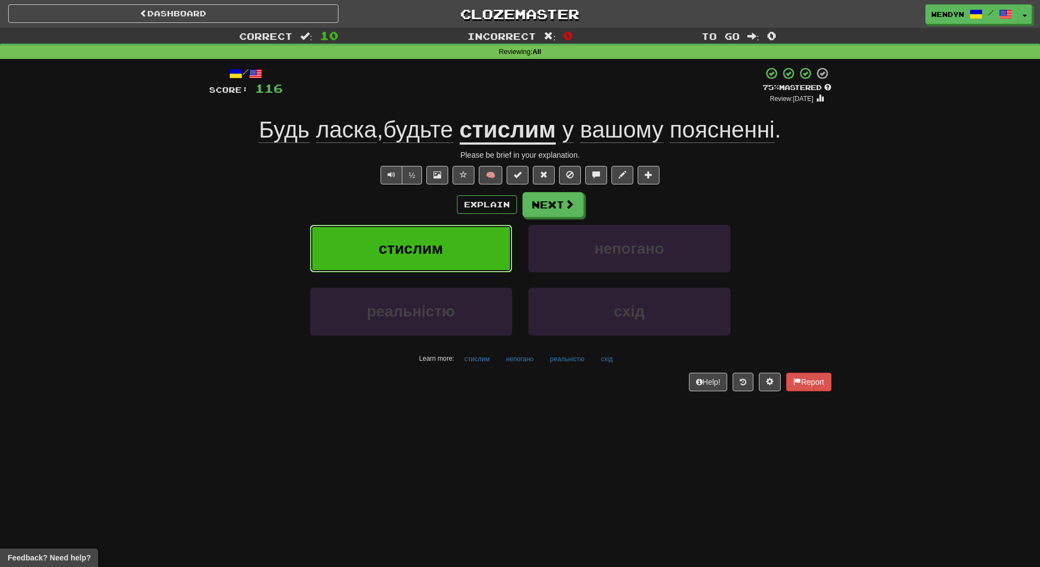
click at [440, 235] on button "стислим" at bounding box center [411, 248] width 202 height 47
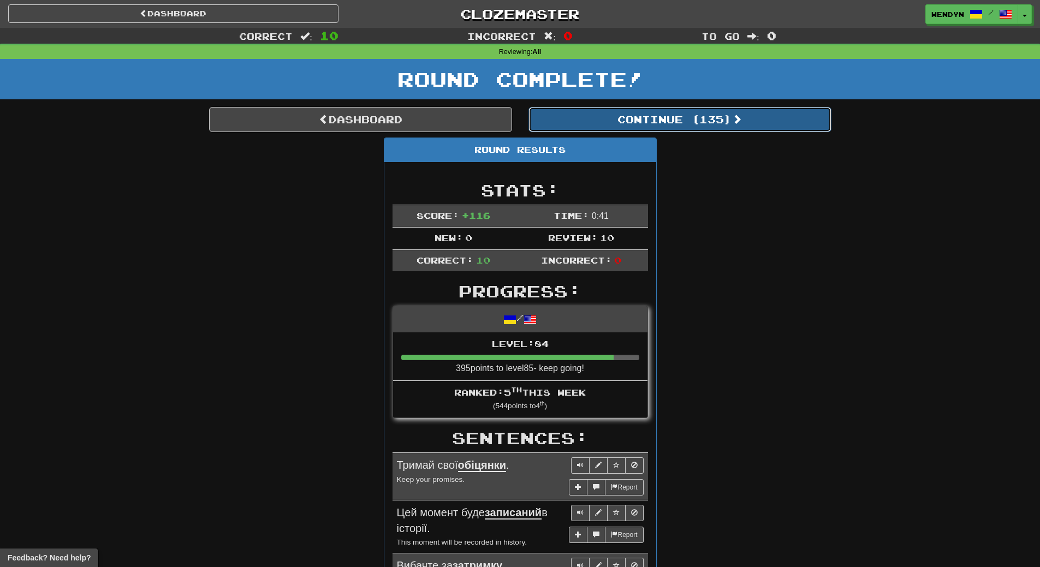
click at [683, 116] on button "Continue ( 135 )" at bounding box center [679, 119] width 303 height 25
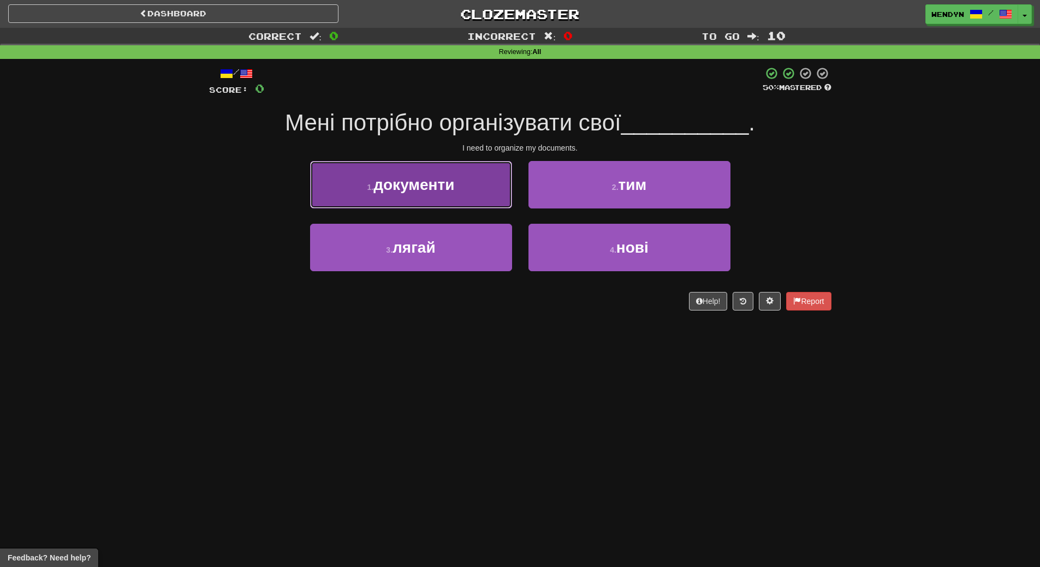
click at [443, 200] on button "1 . документи" at bounding box center [411, 184] width 202 height 47
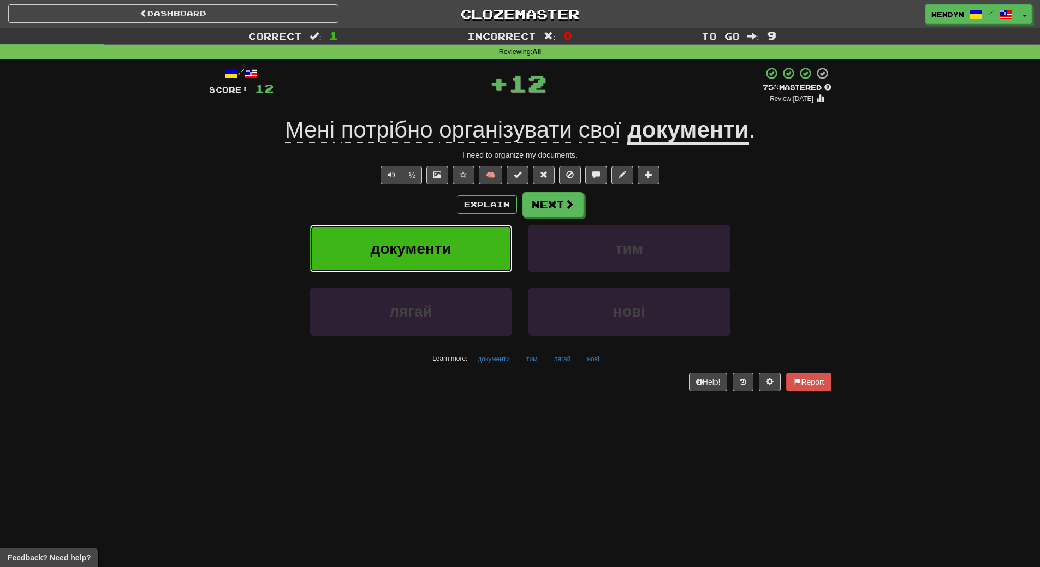
click at [443, 248] on span "документи" at bounding box center [410, 248] width 81 height 17
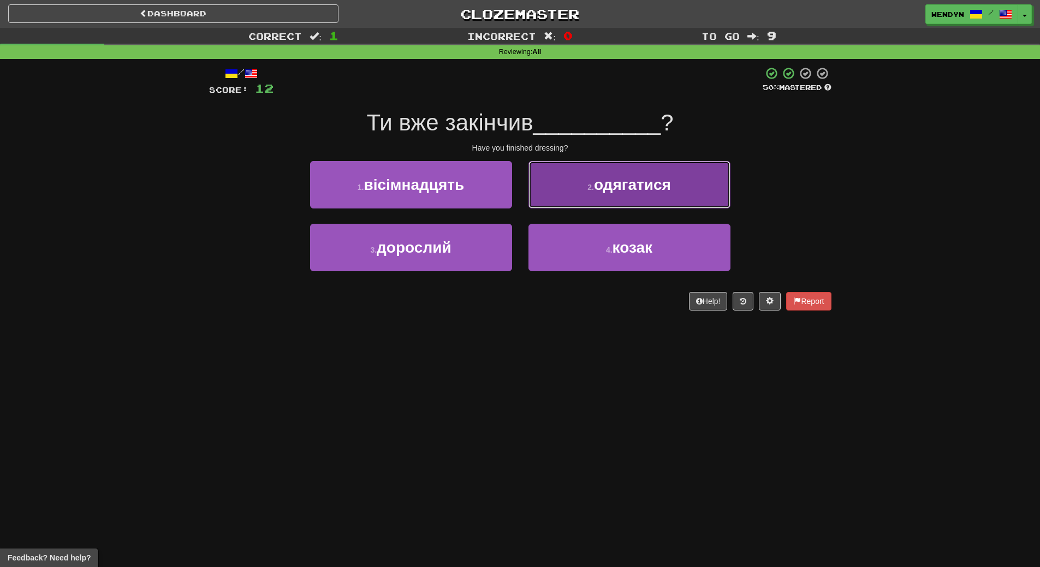
click at [698, 187] on button "2 . одягатися" at bounding box center [629, 184] width 202 height 47
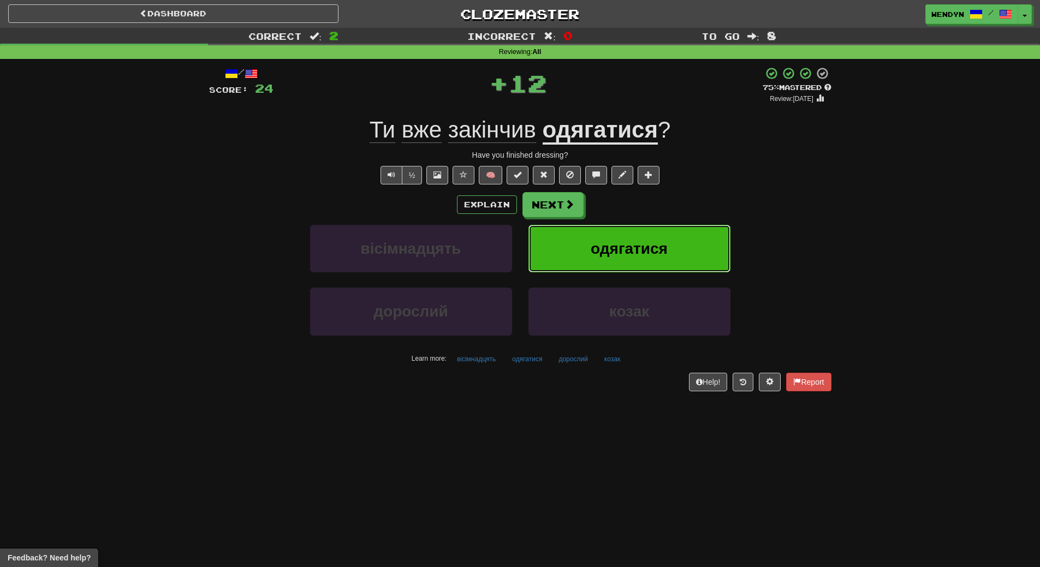
click at [695, 243] on button "одягатися" at bounding box center [629, 248] width 202 height 47
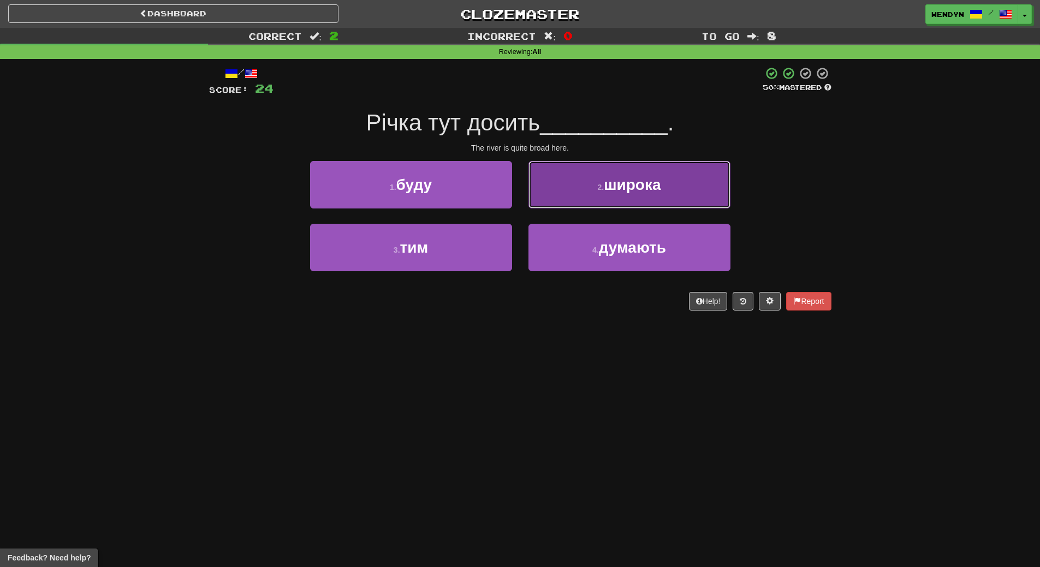
click at [665, 183] on button "2 . широка" at bounding box center [629, 184] width 202 height 47
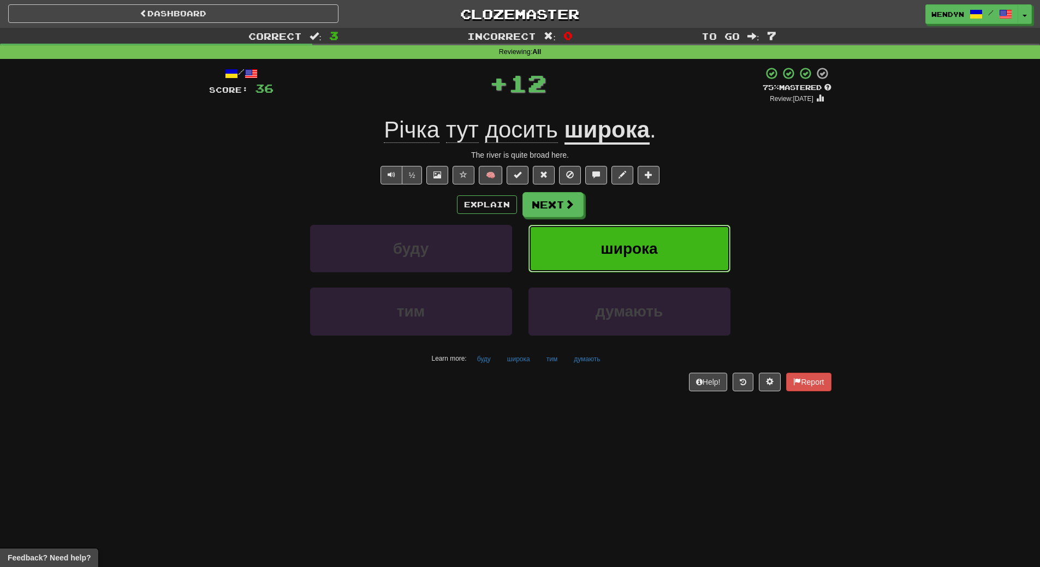
click at [660, 231] on button "широка" at bounding box center [629, 248] width 202 height 47
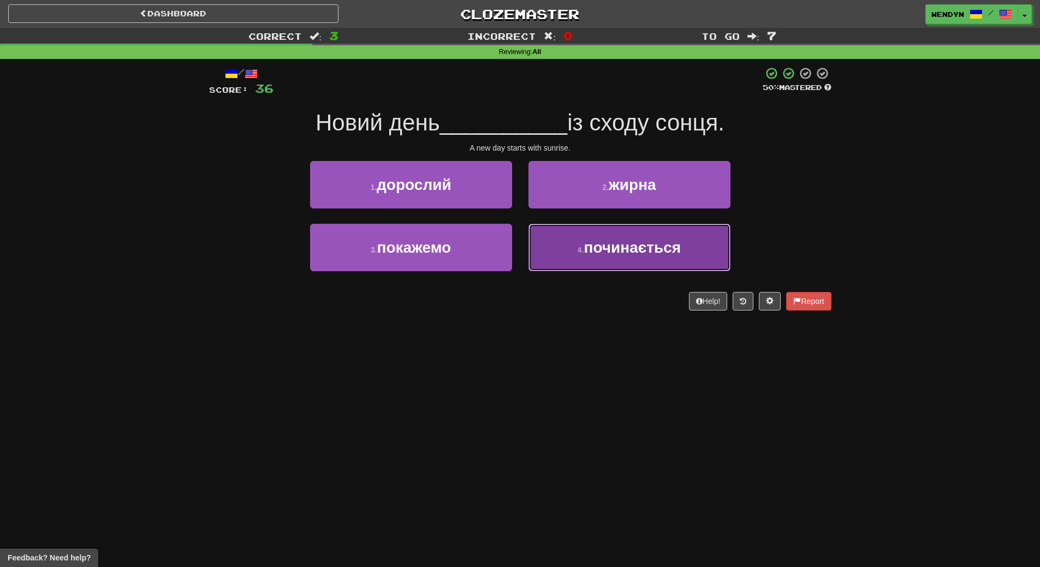
click at [628, 250] on span "починається" at bounding box center [632, 247] width 97 height 17
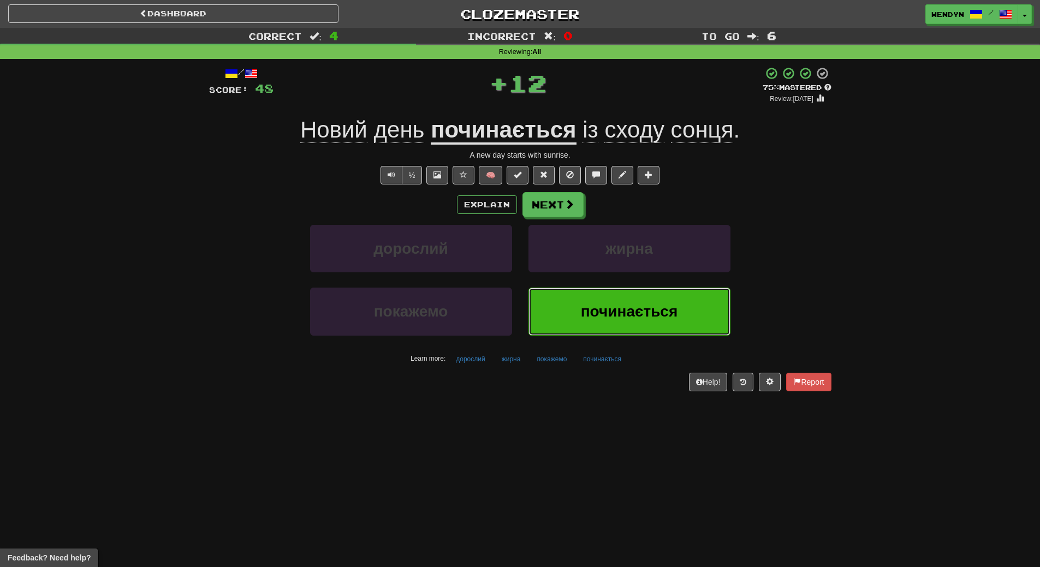
click at [622, 313] on span "починається" at bounding box center [629, 311] width 97 height 17
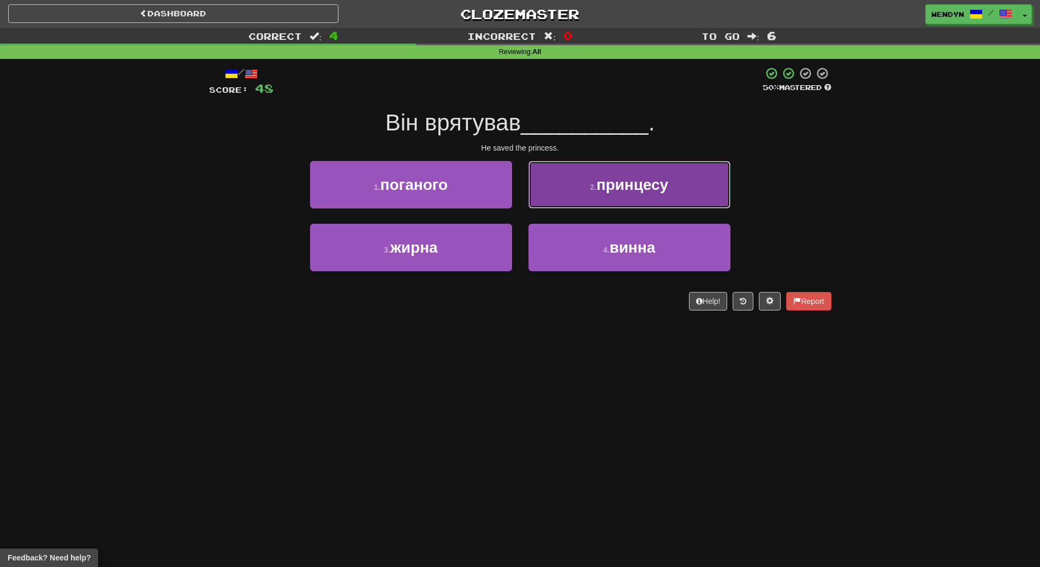
click at [692, 186] on button "2 . принцесу" at bounding box center [629, 184] width 202 height 47
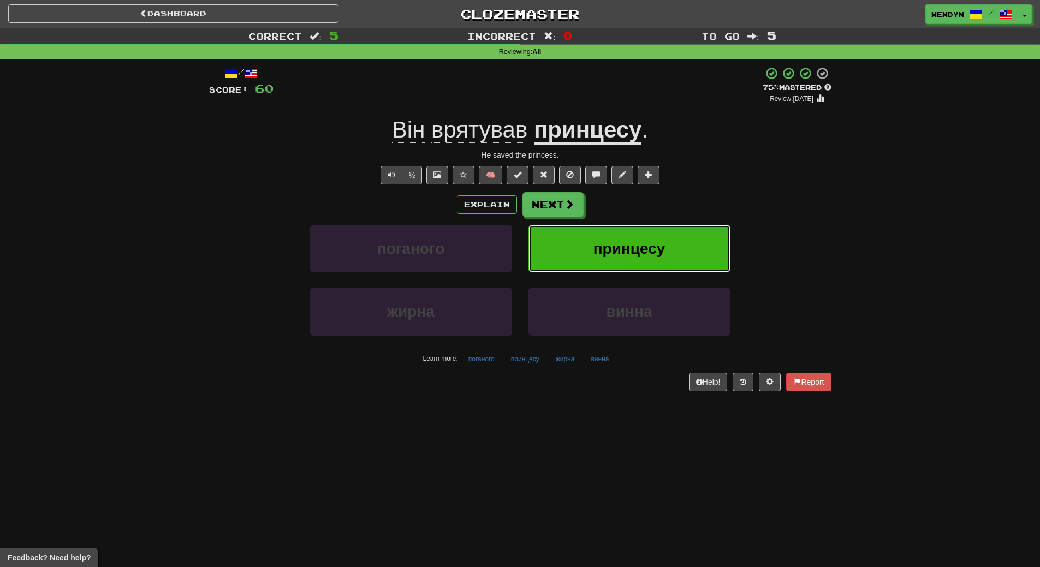
click at [684, 241] on button "принцесу" at bounding box center [629, 248] width 202 height 47
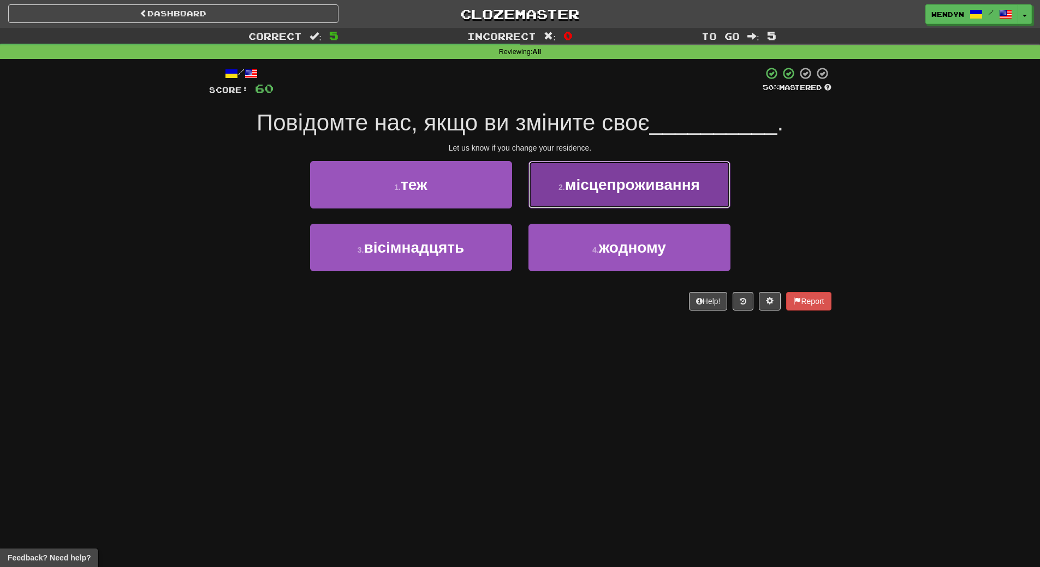
click at [662, 188] on span "місцепроживання" at bounding box center [632, 184] width 135 height 17
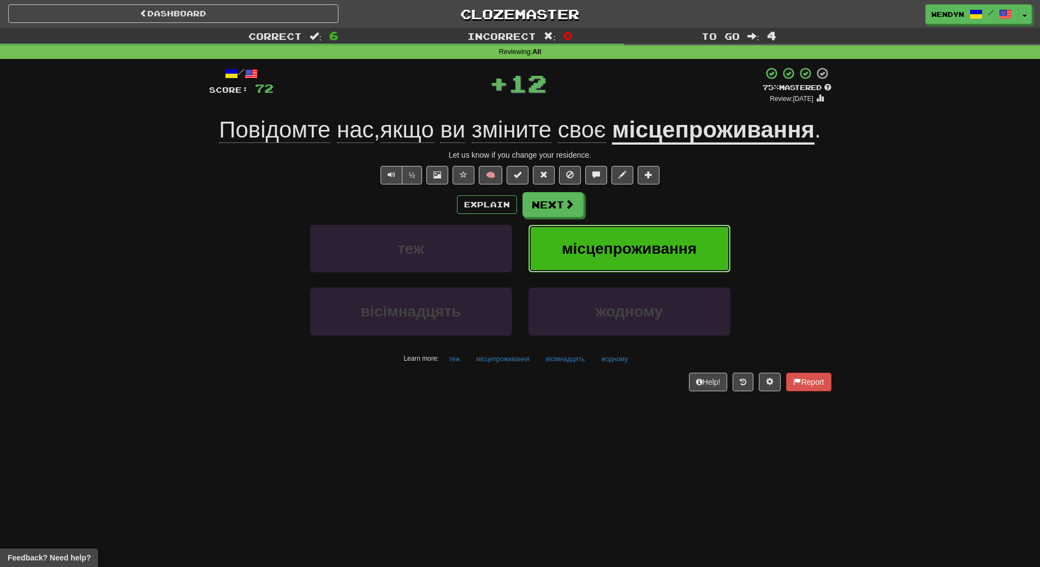
click at [656, 236] on button "місцепроживання" at bounding box center [629, 248] width 202 height 47
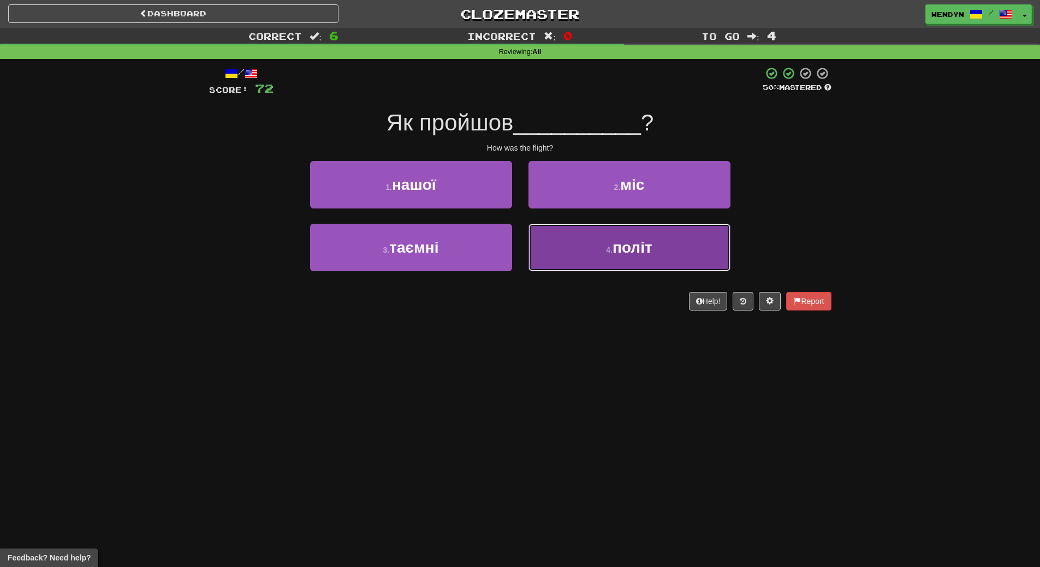
click at [581, 265] on button "4 . політ" at bounding box center [629, 247] width 202 height 47
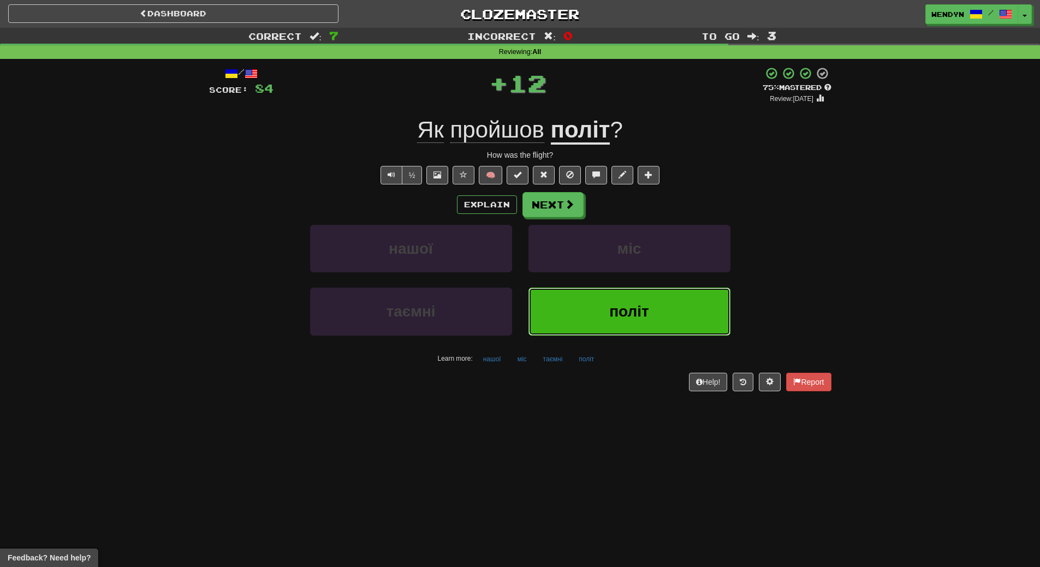
click at [612, 330] on button "політ" at bounding box center [629, 311] width 202 height 47
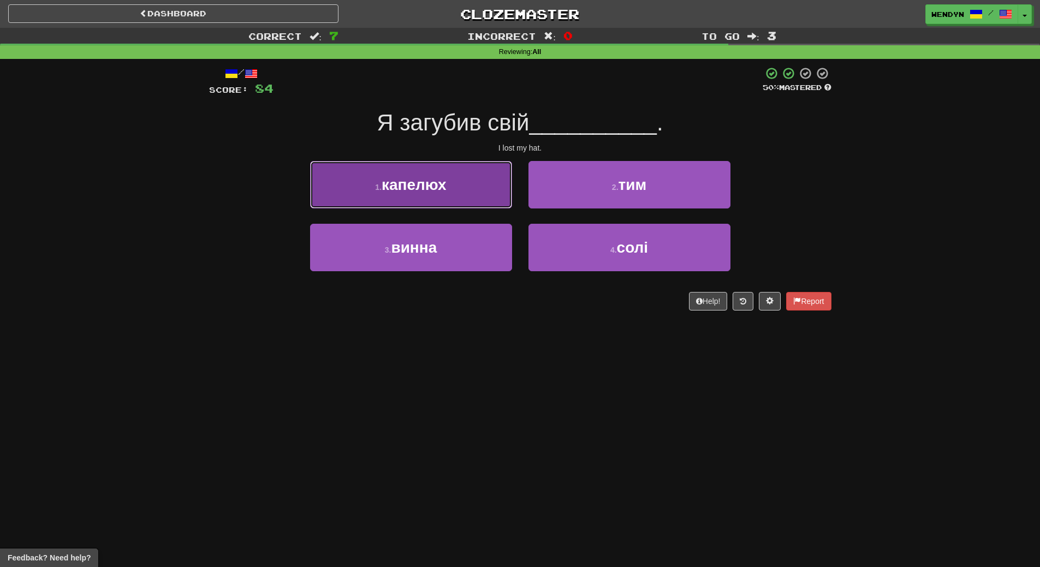
click at [458, 181] on button "1 . капелюх" at bounding box center [411, 184] width 202 height 47
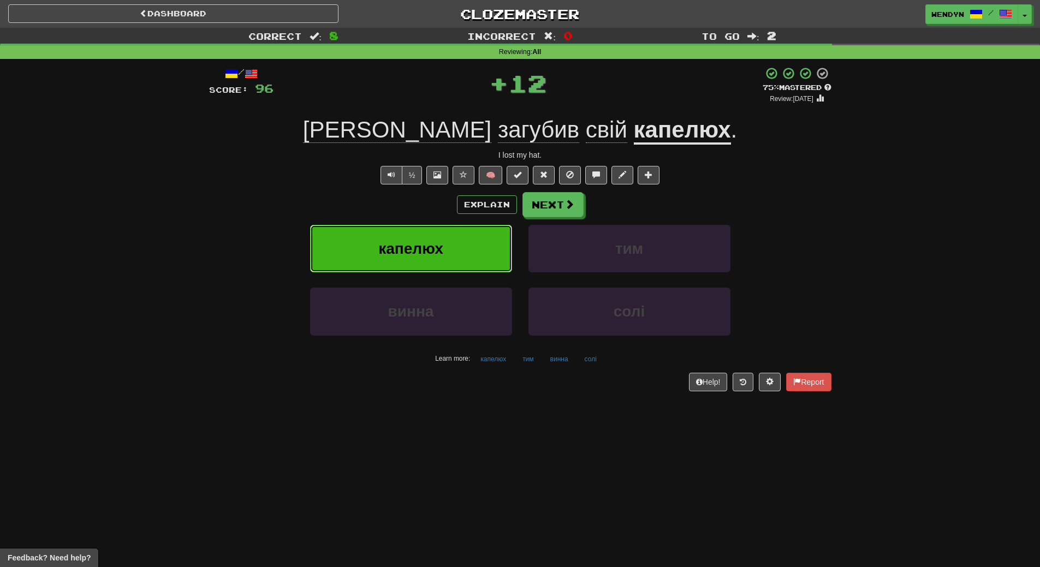
click at [459, 255] on button "капелюх" at bounding box center [411, 248] width 202 height 47
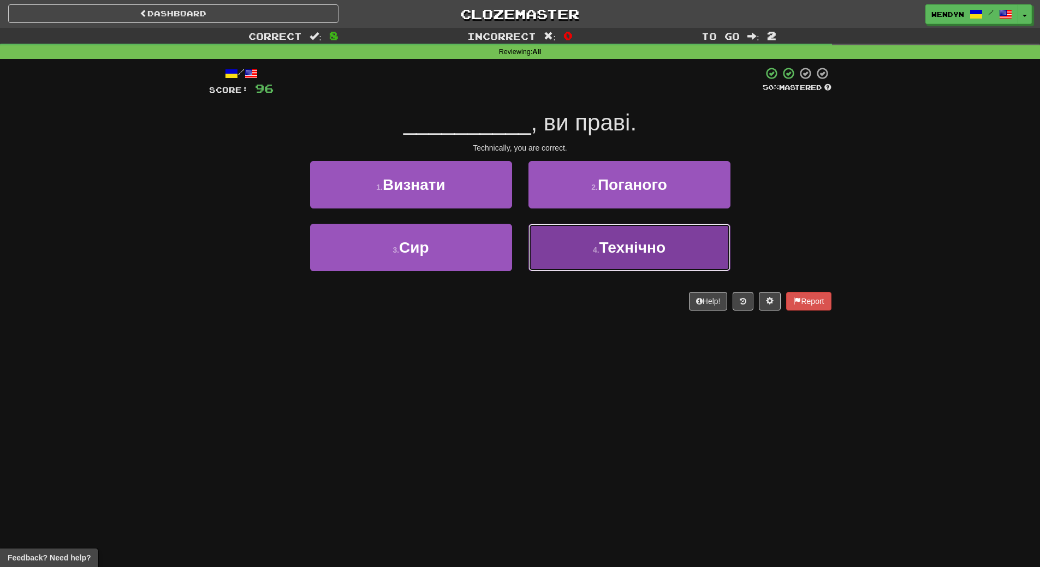
click at [623, 254] on span "Технічно" at bounding box center [632, 247] width 66 height 17
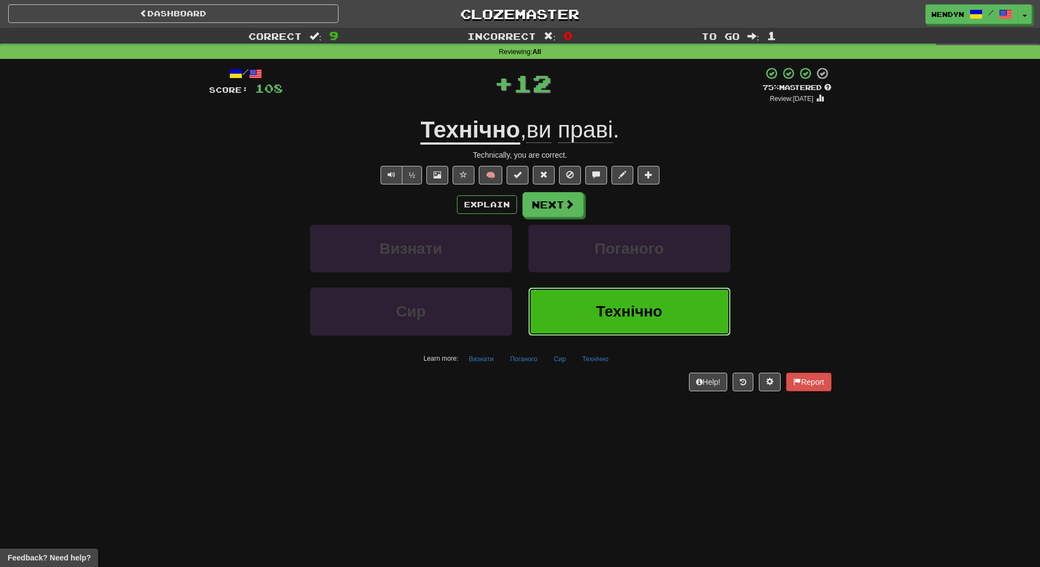
click at [617, 313] on span "Технічно" at bounding box center [629, 311] width 66 height 17
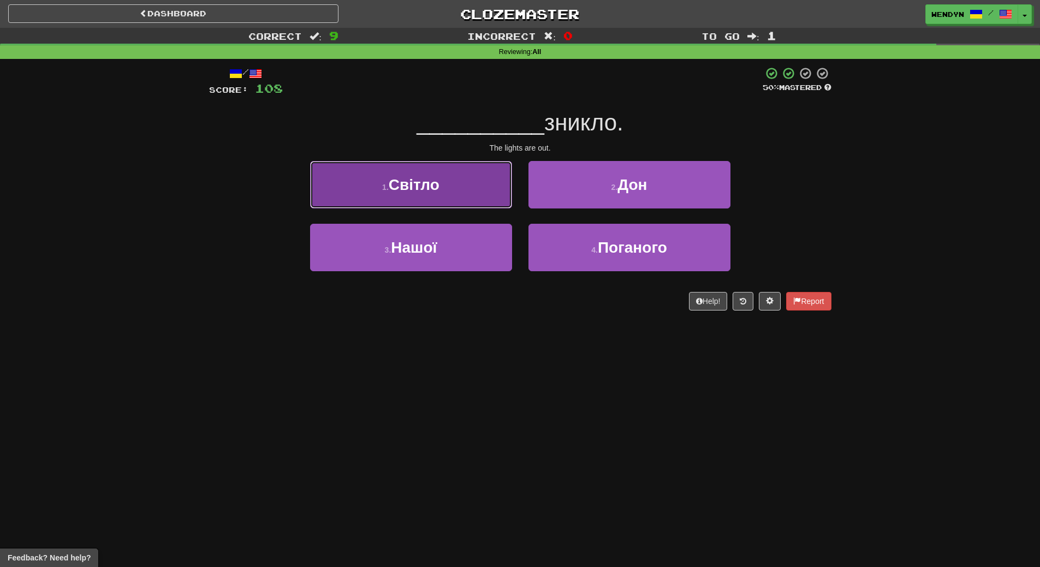
click at [443, 175] on button "1 . Світло" at bounding box center [411, 184] width 202 height 47
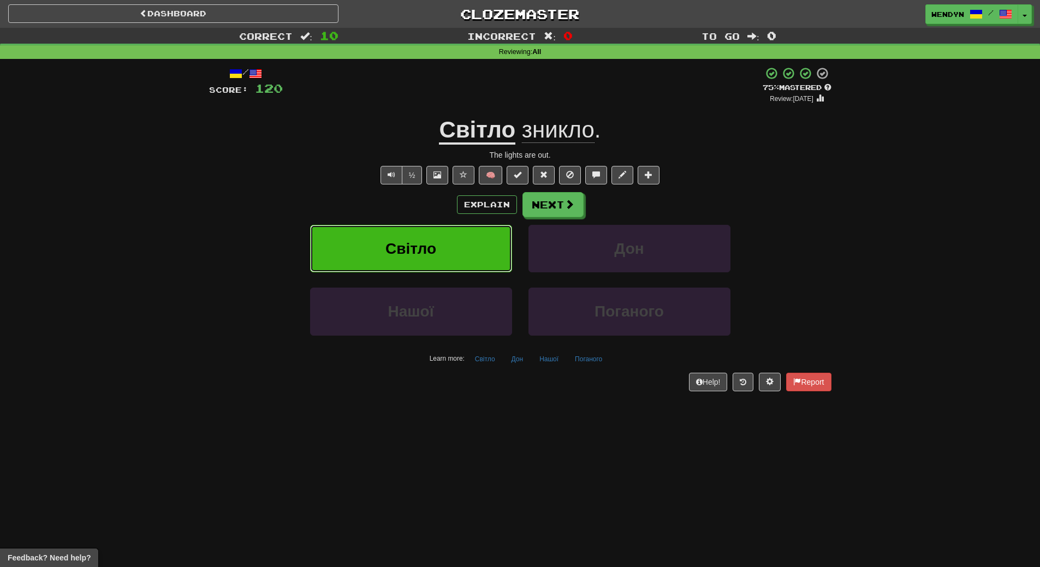
click at [450, 234] on button "Світло" at bounding box center [411, 248] width 202 height 47
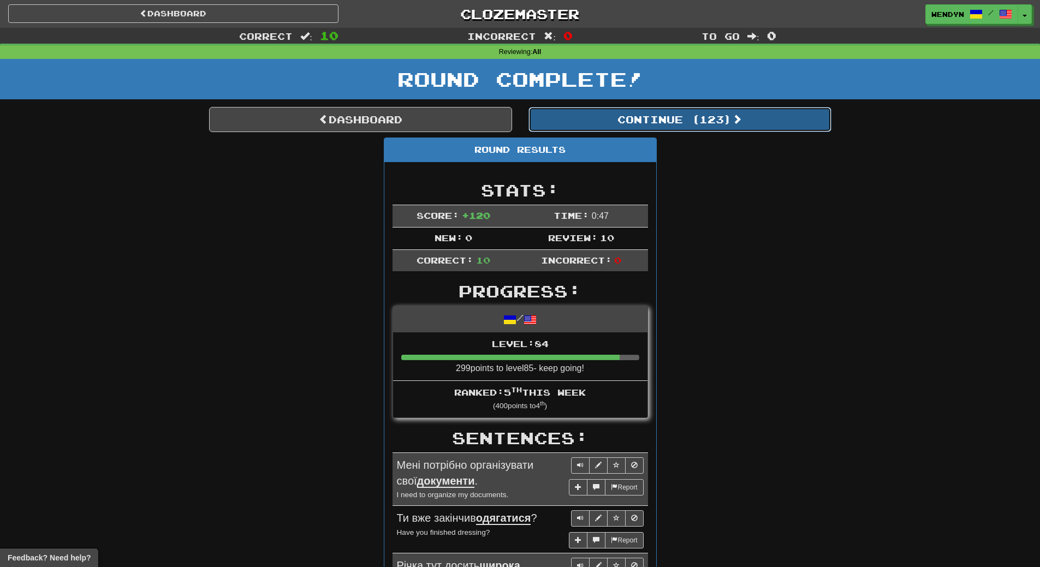
click at [701, 116] on button "Continue ( 123 )" at bounding box center [679, 119] width 303 height 25
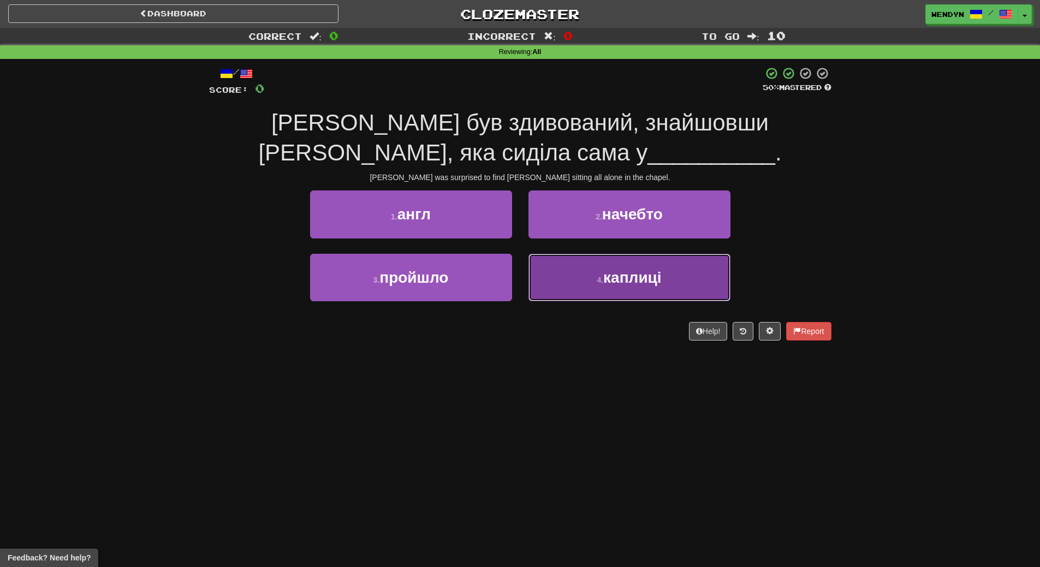
click at [614, 296] on button "4 . каплиці" at bounding box center [629, 277] width 202 height 47
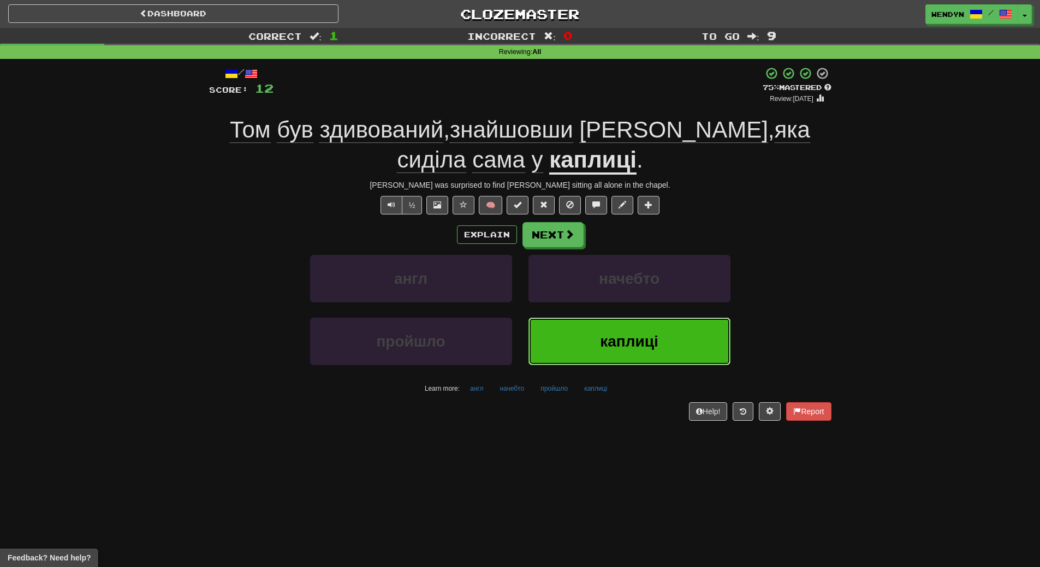
click at [631, 327] on button "каплиці" at bounding box center [629, 341] width 202 height 47
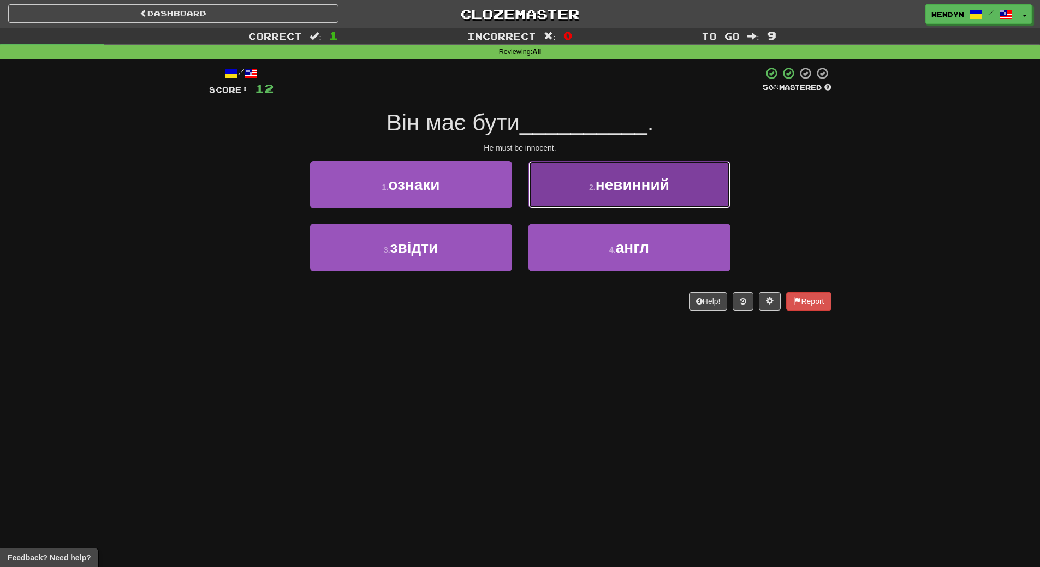
click at [632, 184] on span "невинний" at bounding box center [632, 184] width 74 height 17
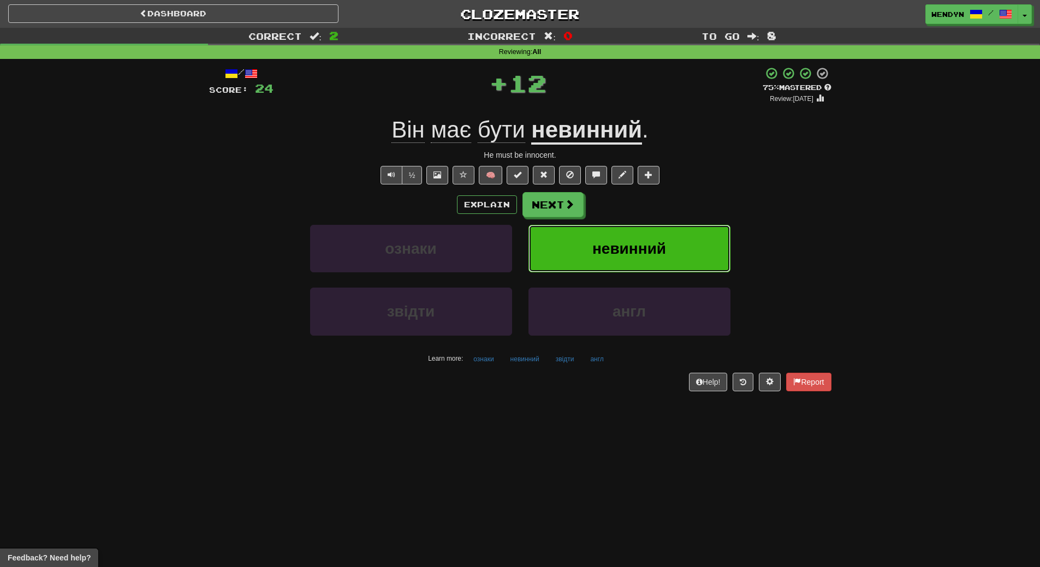
click at [655, 241] on span "невинний" at bounding box center [629, 248] width 74 height 17
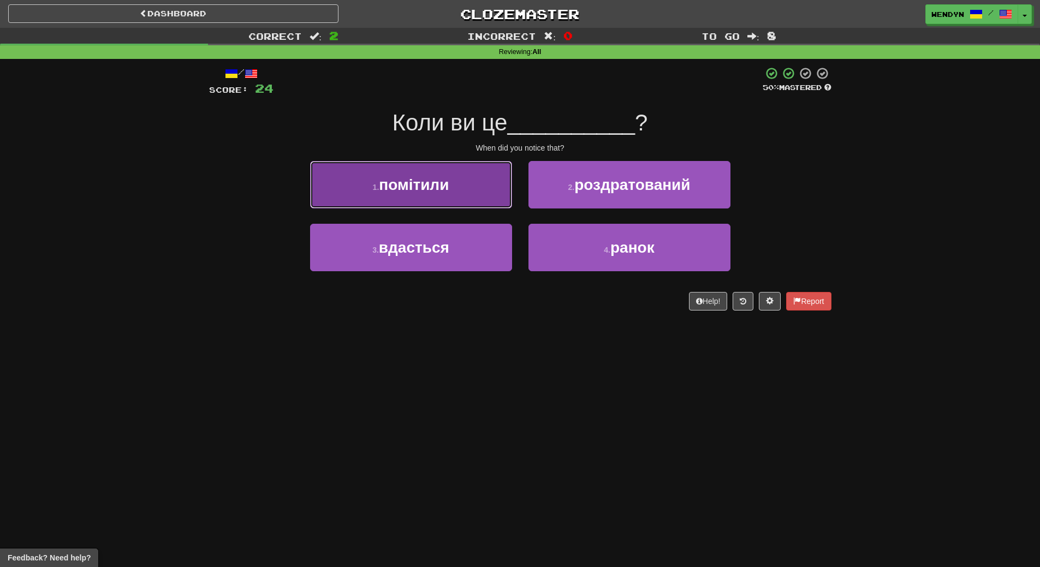
click at [428, 190] on span "помітили" at bounding box center [414, 184] width 70 height 17
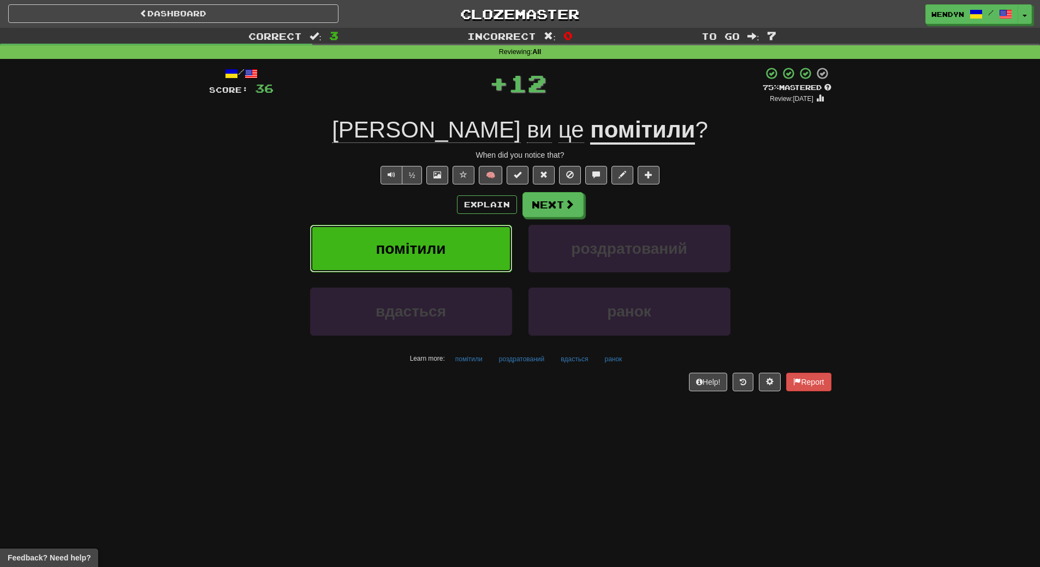
click at [410, 251] on span "помітили" at bounding box center [410, 248] width 70 height 17
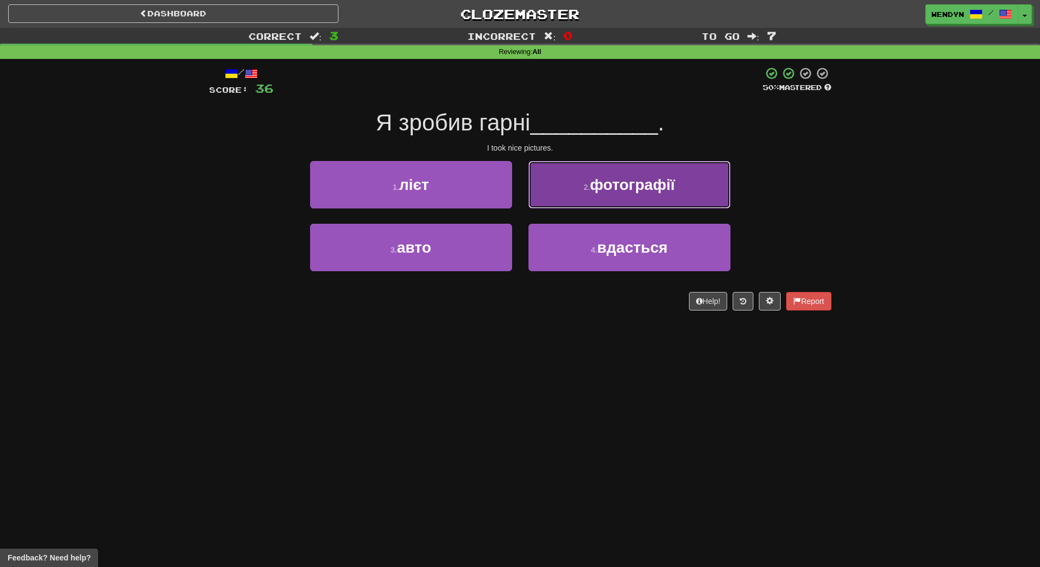
click at [636, 193] on span "фотографії" at bounding box center [632, 184] width 85 height 17
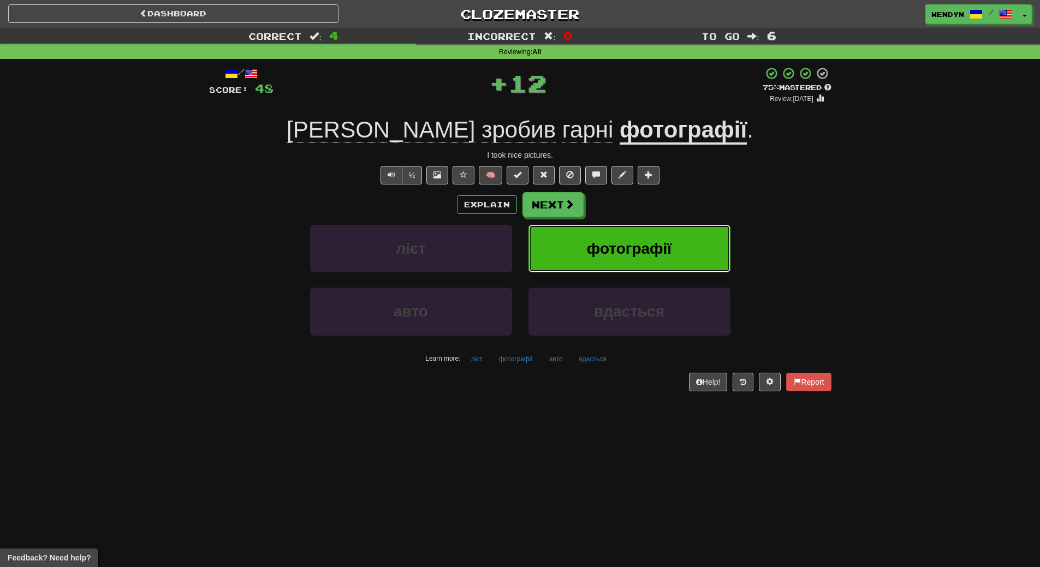
click at [635, 250] on span "фотографії" at bounding box center [629, 248] width 85 height 17
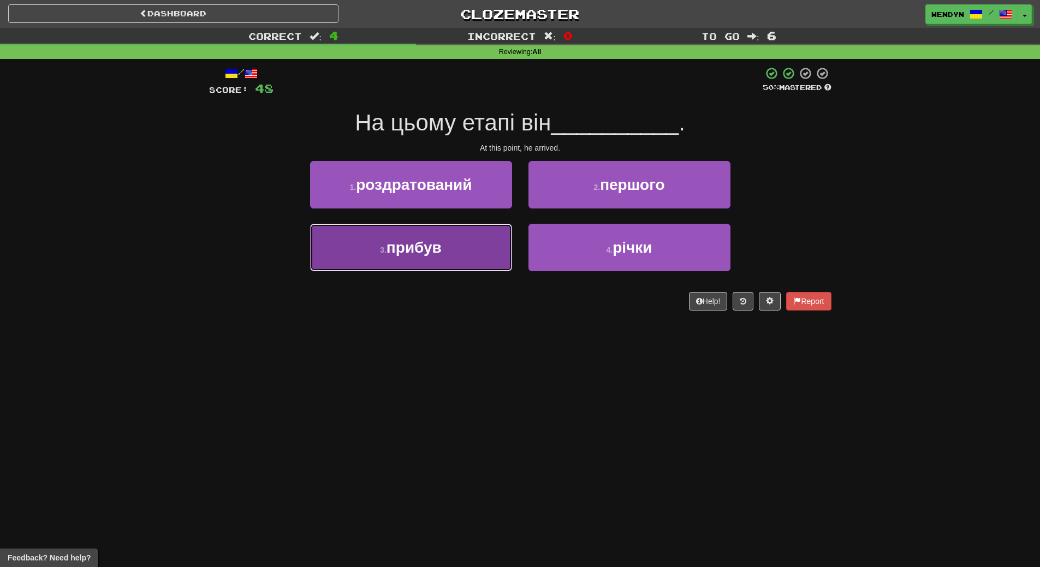
click at [469, 264] on button "3 . прибув" at bounding box center [411, 247] width 202 height 47
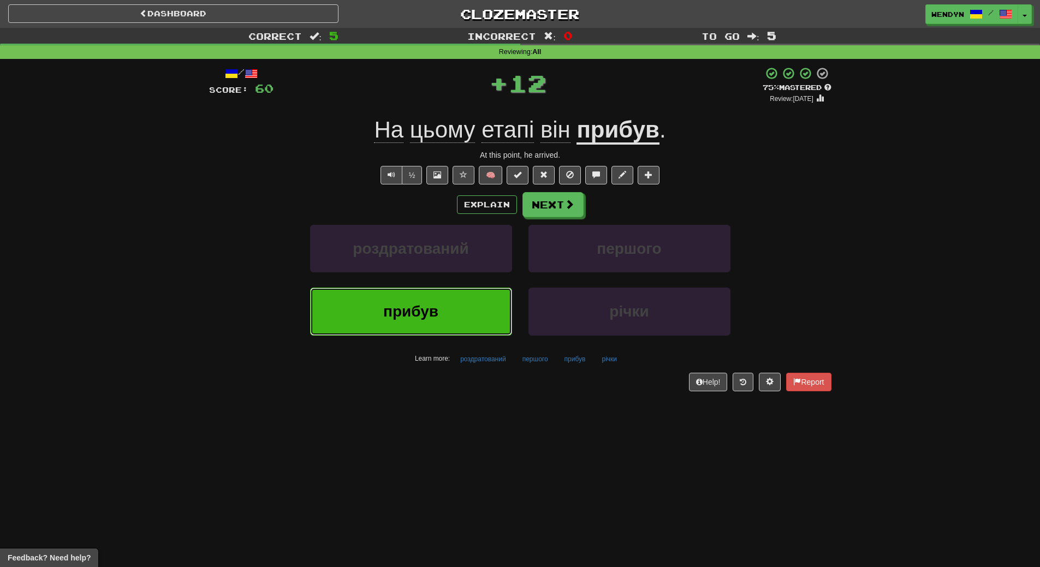
click at [458, 323] on button "прибув" at bounding box center [411, 311] width 202 height 47
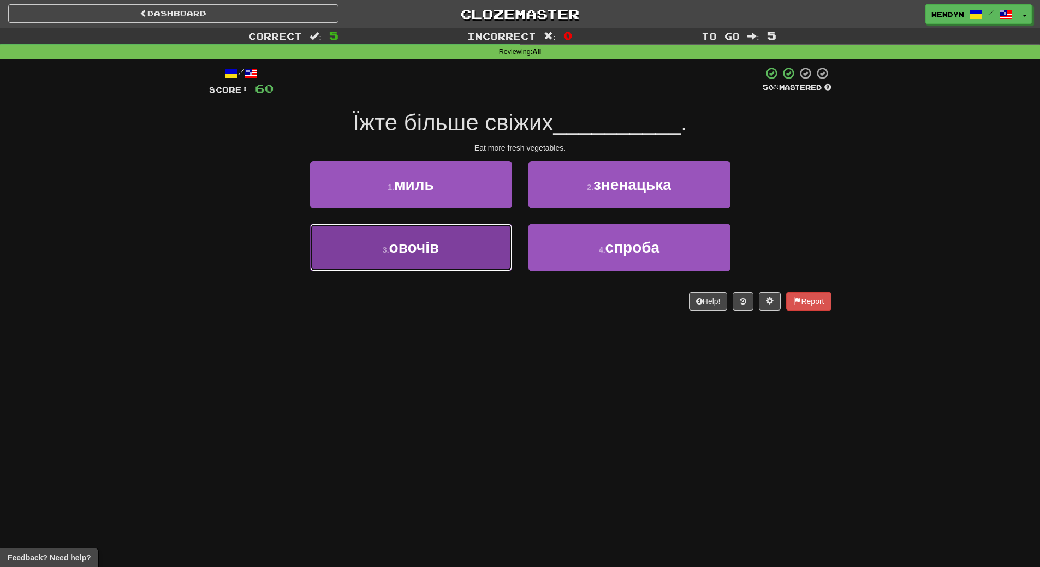
click at [482, 266] on button "3 . овочів" at bounding box center [411, 247] width 202 height 47
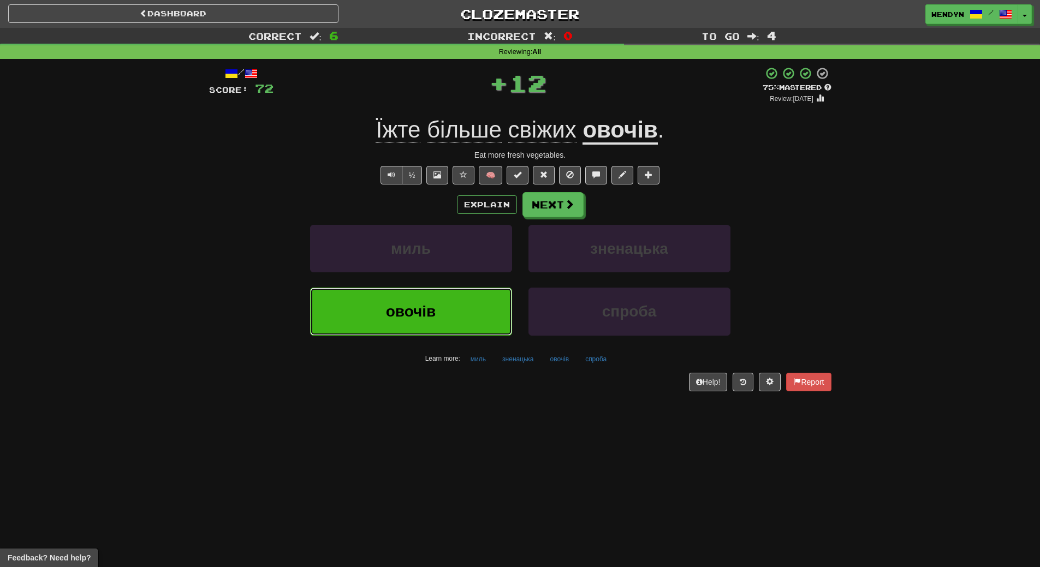
click at [455, 327] on button "овочів" at bounding box center [411, 311] width 202 height 47
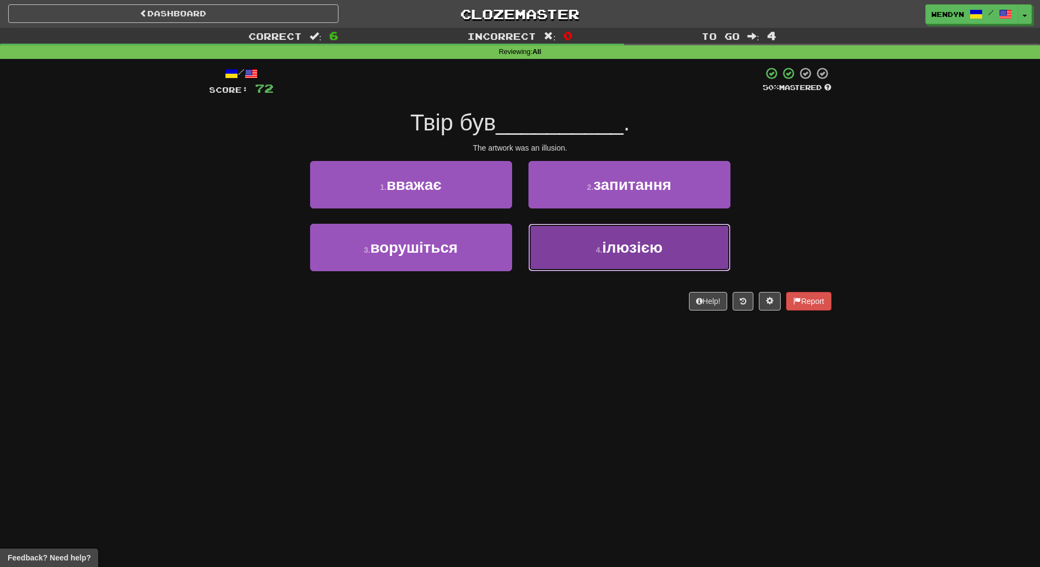
click at [593, 256] on button "4 . ілюзією" at bounding box center [629, 247] width 202 height 47
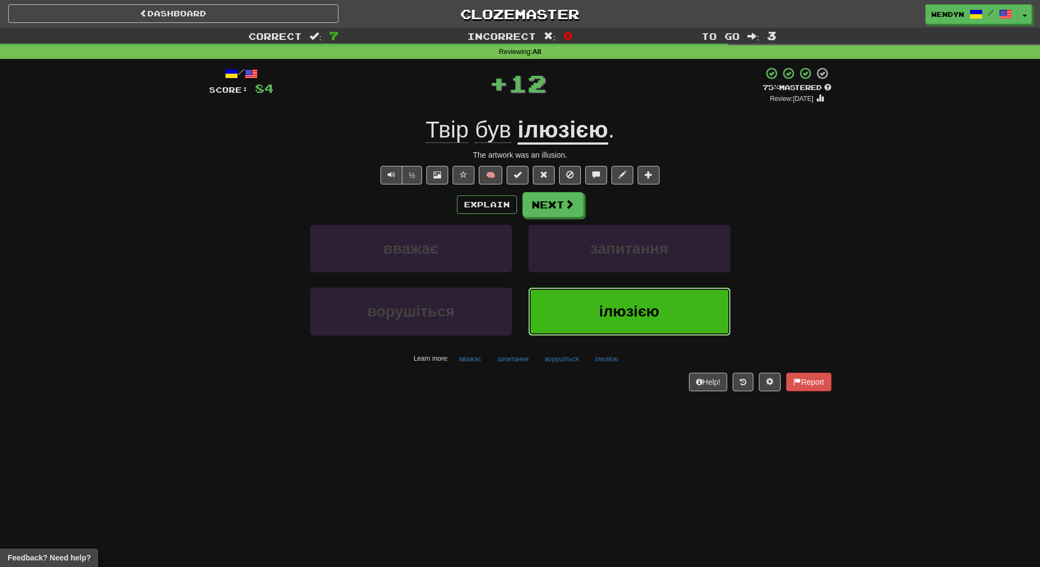
click at [609, 293] on button "ілюзією" at bounding box center [629, 311] width 202 height 47
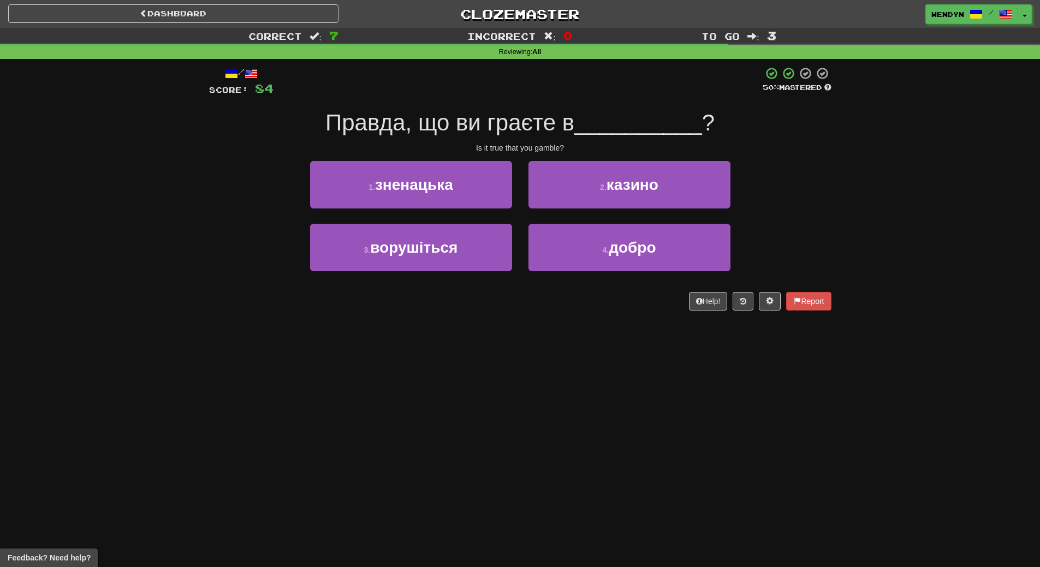
click at [609, 293] on div "Help! Report" at bounding box center [520, 301] width 622 height 19
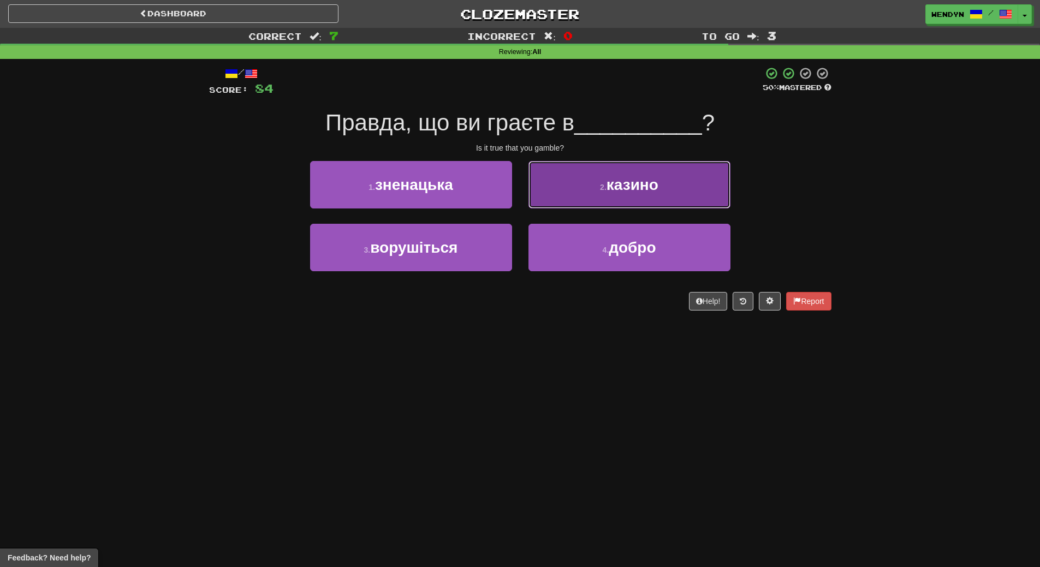
click at [624, 191] on span "казино" at bounding box center [632, 184] width 52 height 17
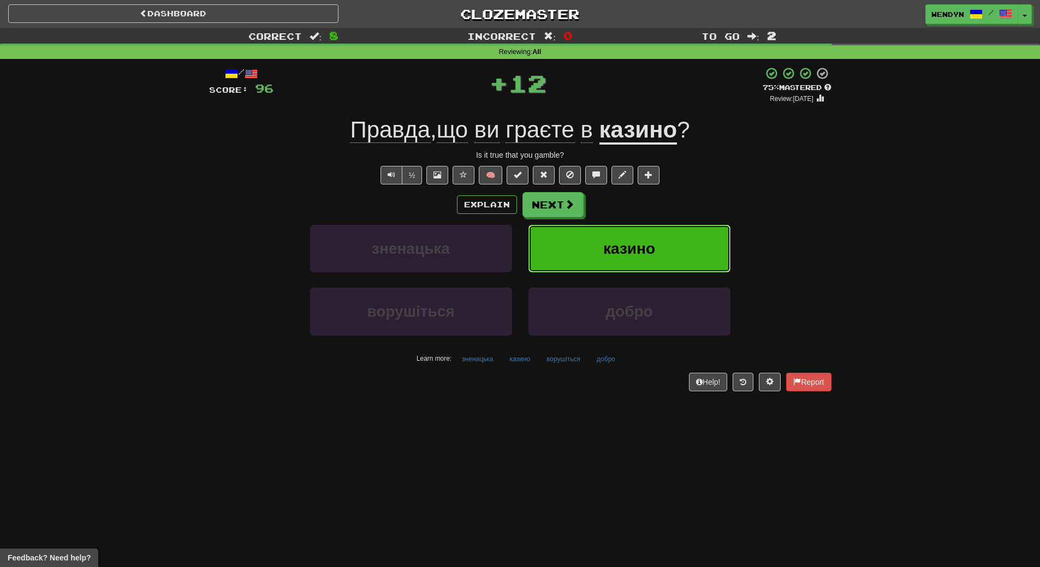
click at [635, 237] on button "казино" at bounding box center [629, 248] width 202 height 47
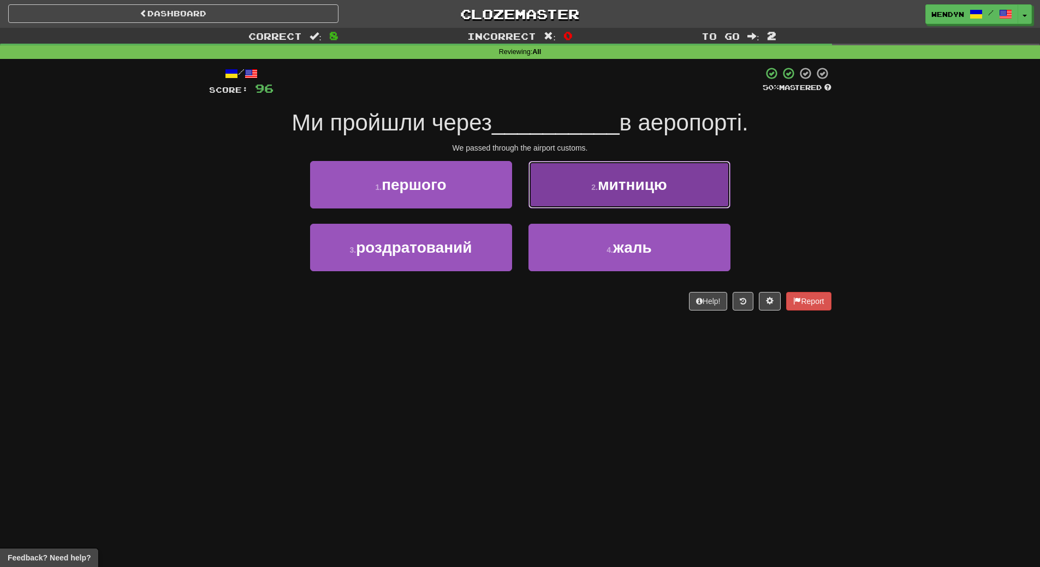
click at [672, 184] on button "2 . митницю" at bounding box center [629, 184] width 202 height 47
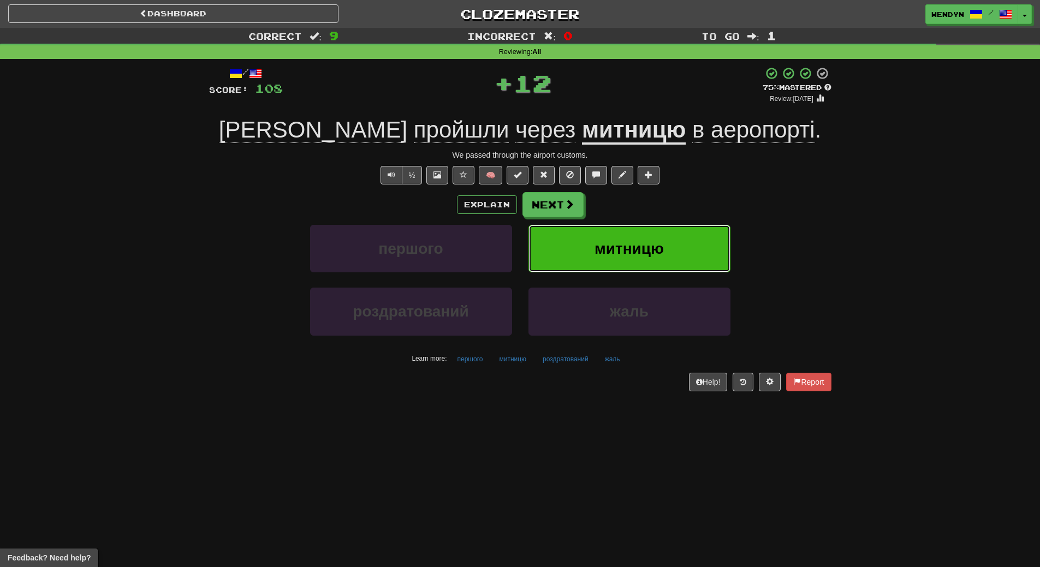
click at [671, 239] on button "митницю" at bounding box center [629, 248] width 202 height 47
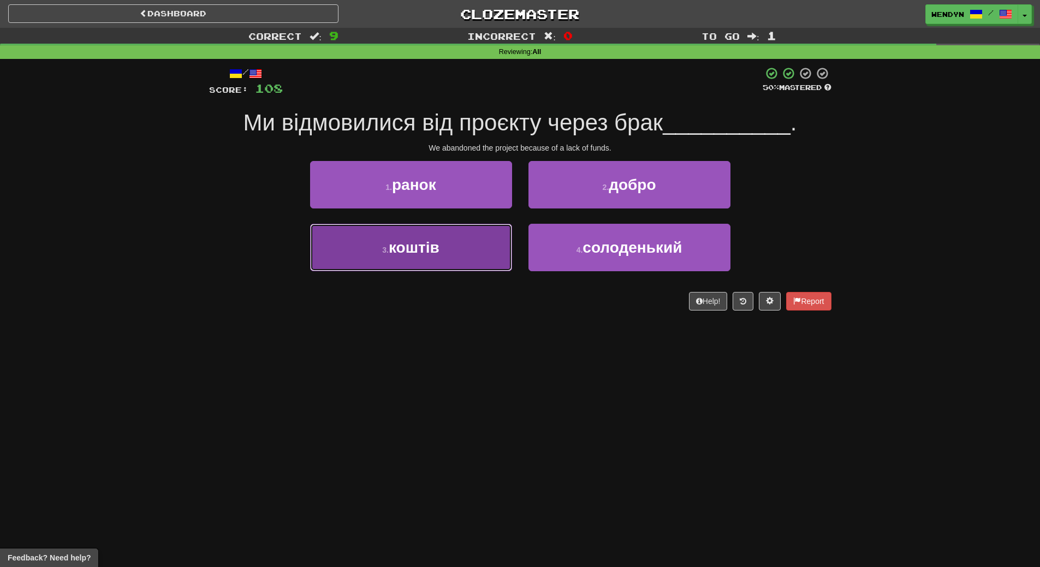
click at [481, 263] on button "3 . коштів" at bounding box center [411, 247] width 202 height 47
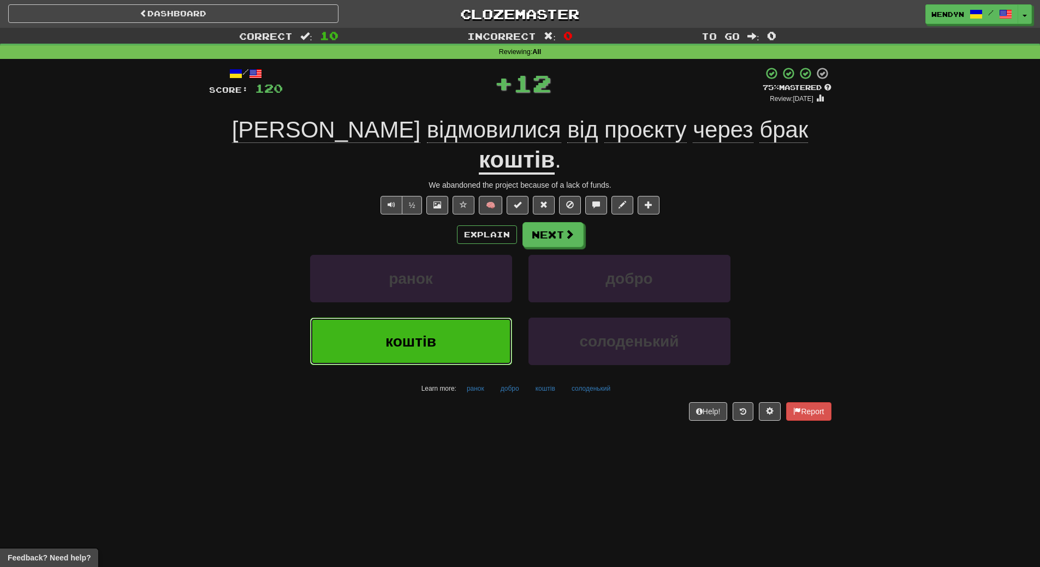
click at [462, 318] on button "коштів" at bounding box center [411, 341] width 202 height 47
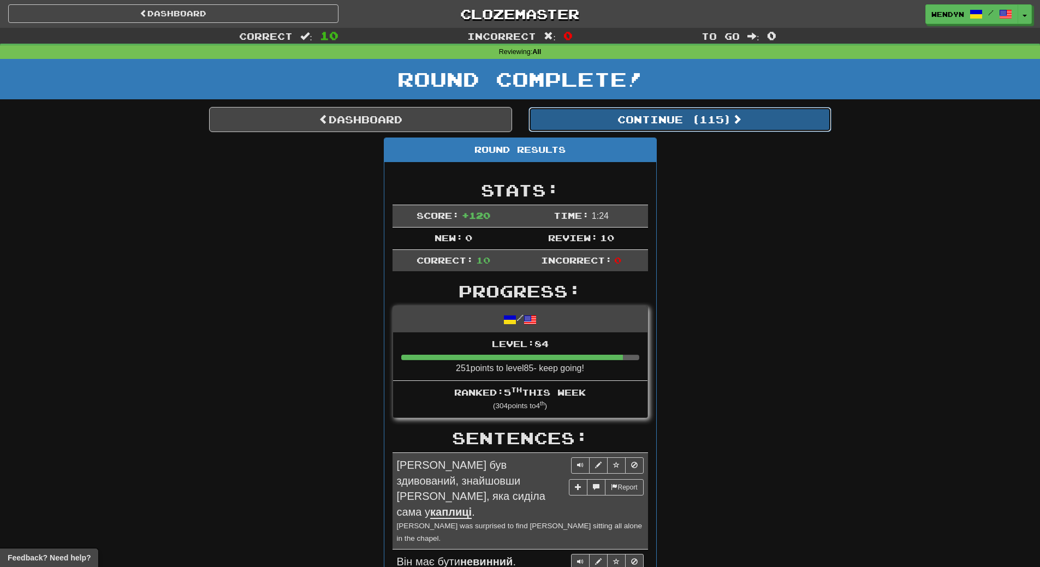
click at [702, 124] on button "Continue ( 115 )" at bounding box center [679, 119] width 303 height 25
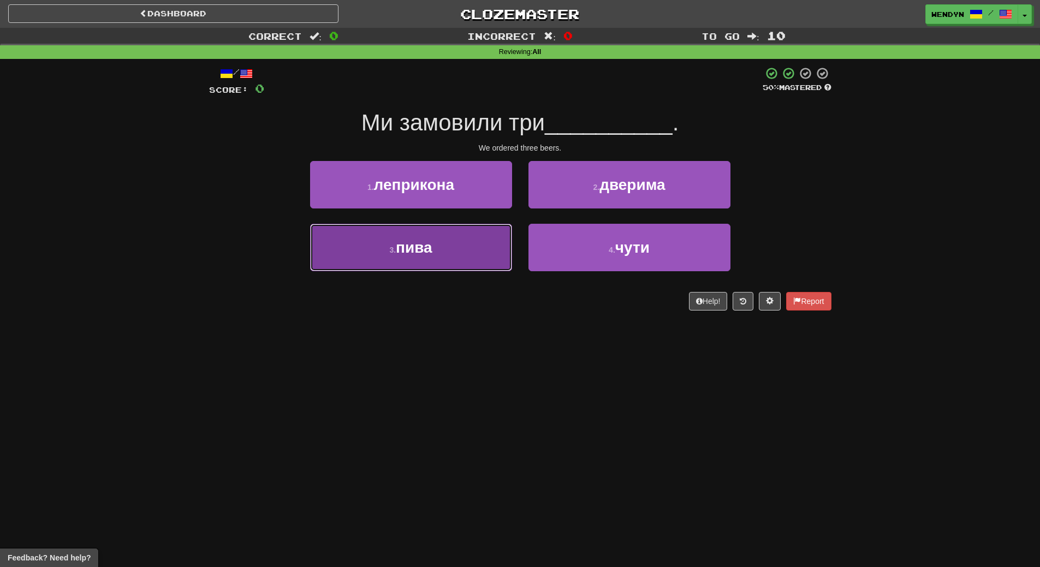
click at [439, 250] on button "3 . пива" at bounding box center [411, 247] width 202 height 47
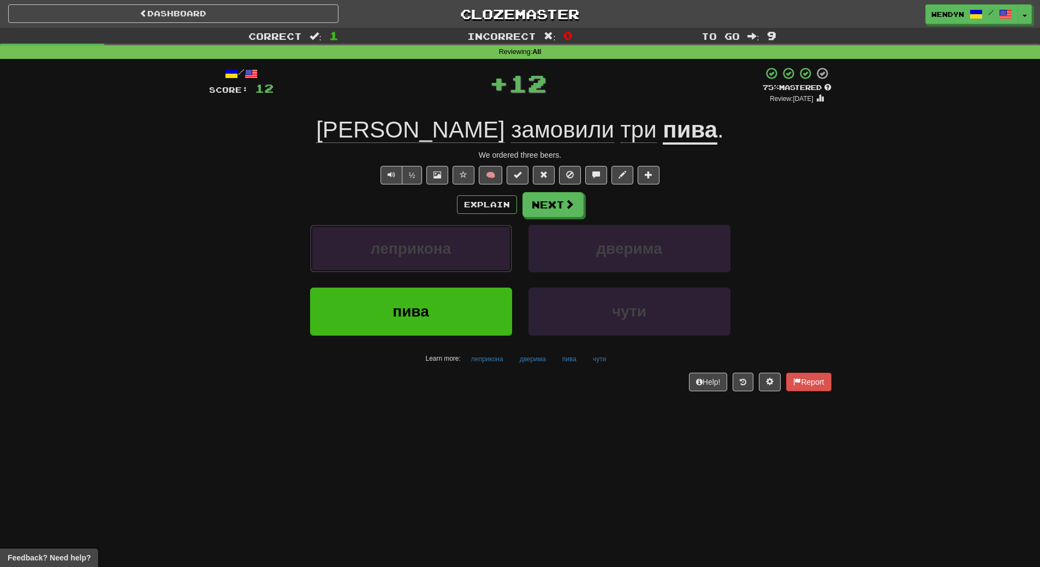
drag, startPoint x: 439, startPoint y: 250, endPoint x: 440, endPoint y: 306, distance: 55.1
click at [440, 306] on div "леприкона дверима пива чути Learn more: леприкона дверима пива чути" at bounding box center [520, 296] width 638 height 142
click at [434, 310] on button "пива" at bounding box center [411, 311] width 202 height 47
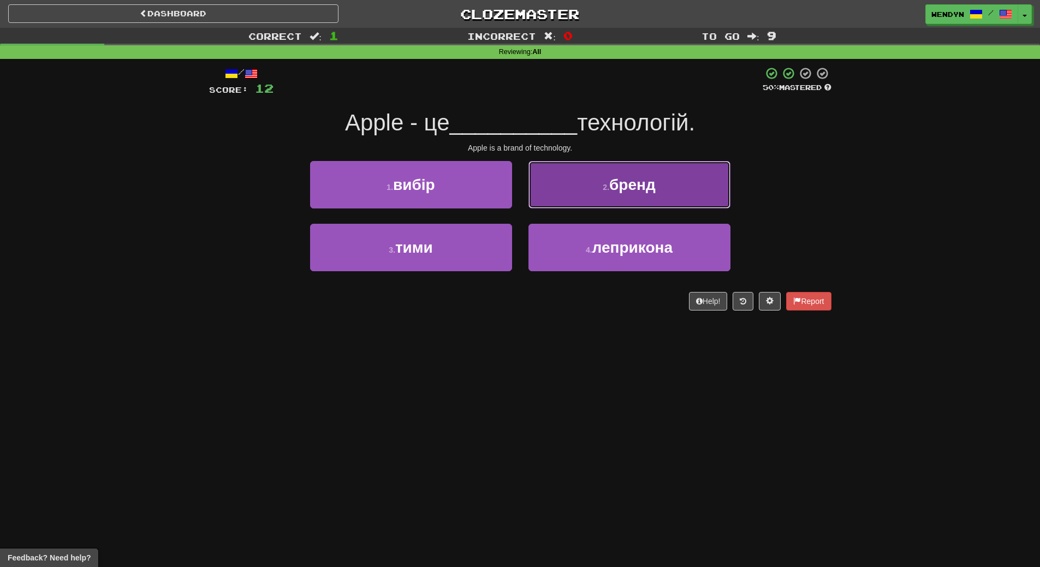
click at [637, 196] on button "2 . бренд" at bounding box center [629, 184] width 202 height 47
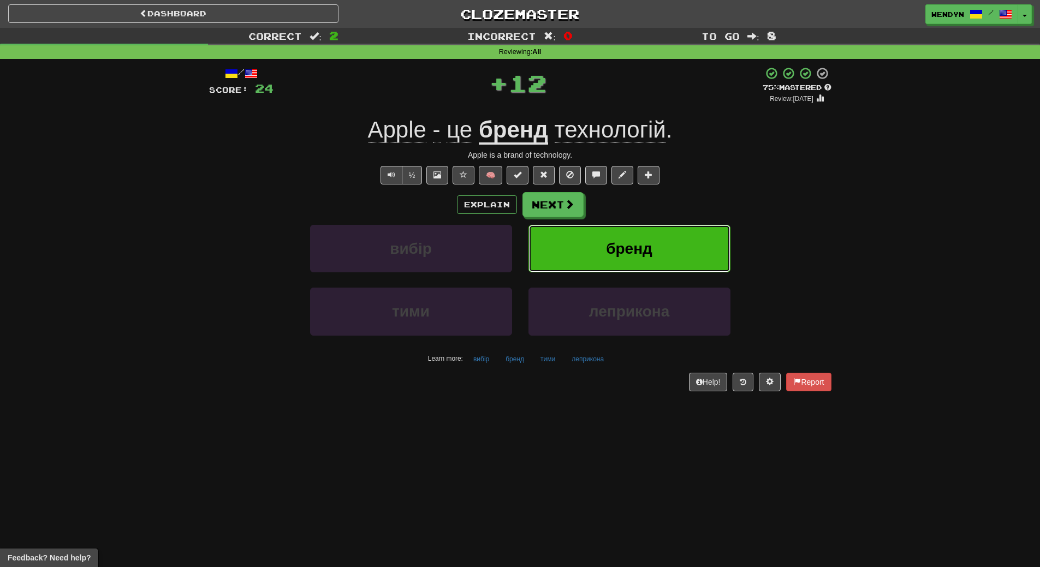
click at [640, 234] on button "бренд" at bounding box center [629, 248] width 202 height 47
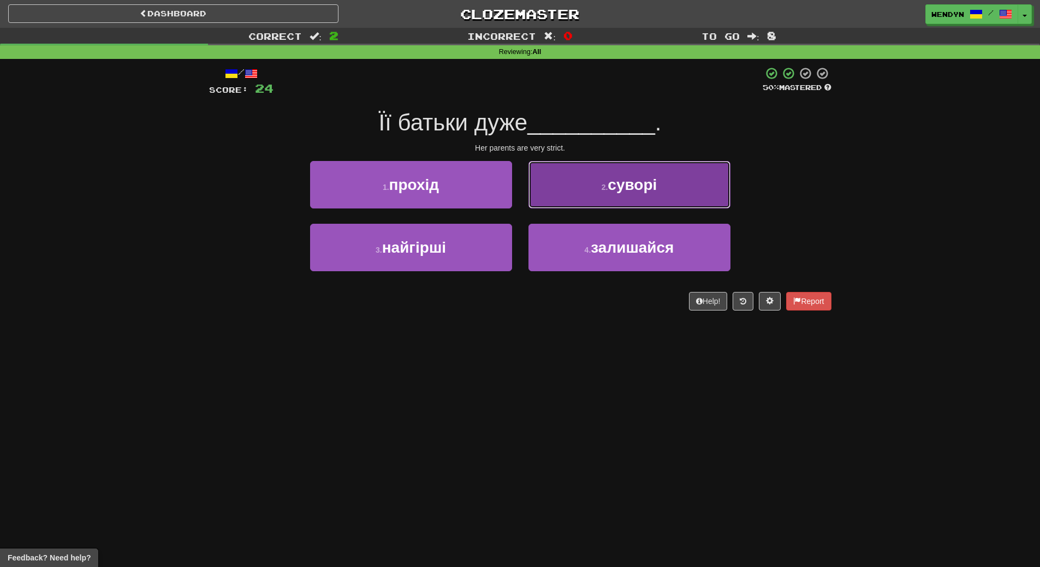
click at [663, 192] on button "2 . суворі" at bounding box center [629, 184] width 202 height 47
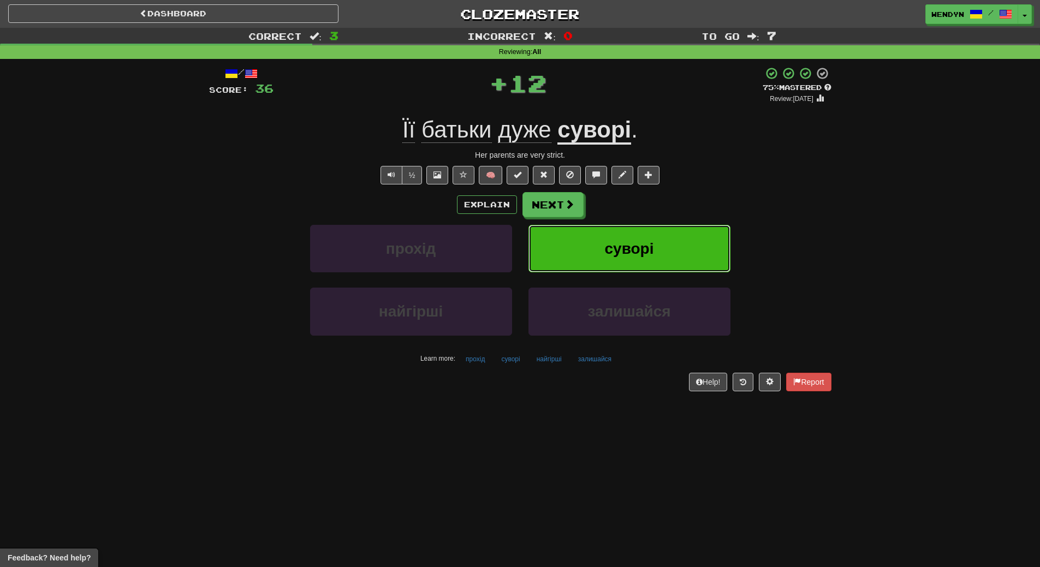
click at [660, 262] on button "суворі" at bounding box center [629, 248] width 202 height 47
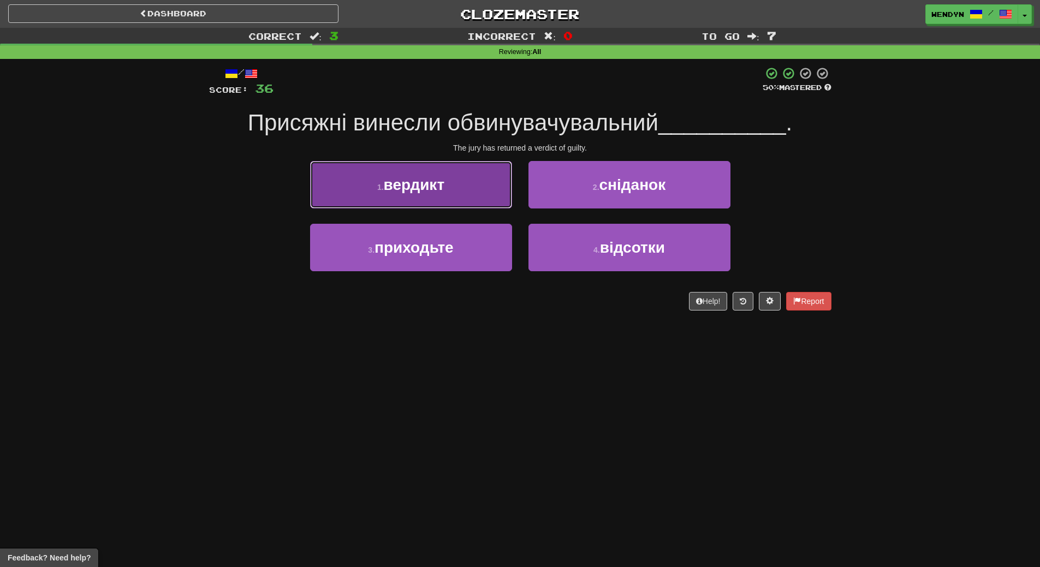
click at [428, 164] on button "1 . вердикт" at bounding box center [411, 184] width 202 height 47
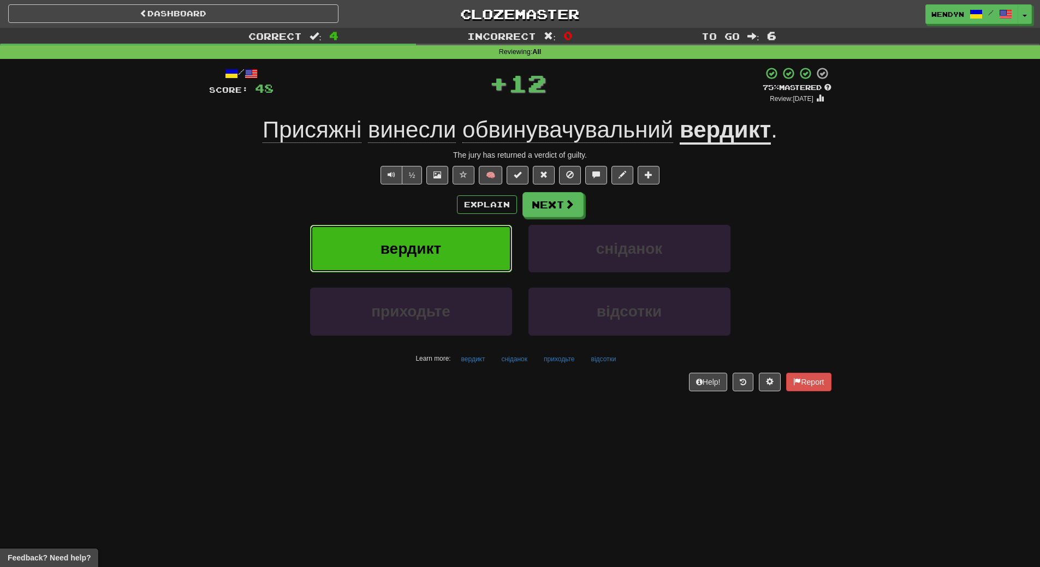
click at [417, 242] on span "вердикт" at bounding box center [410, 248] width 61 height 17
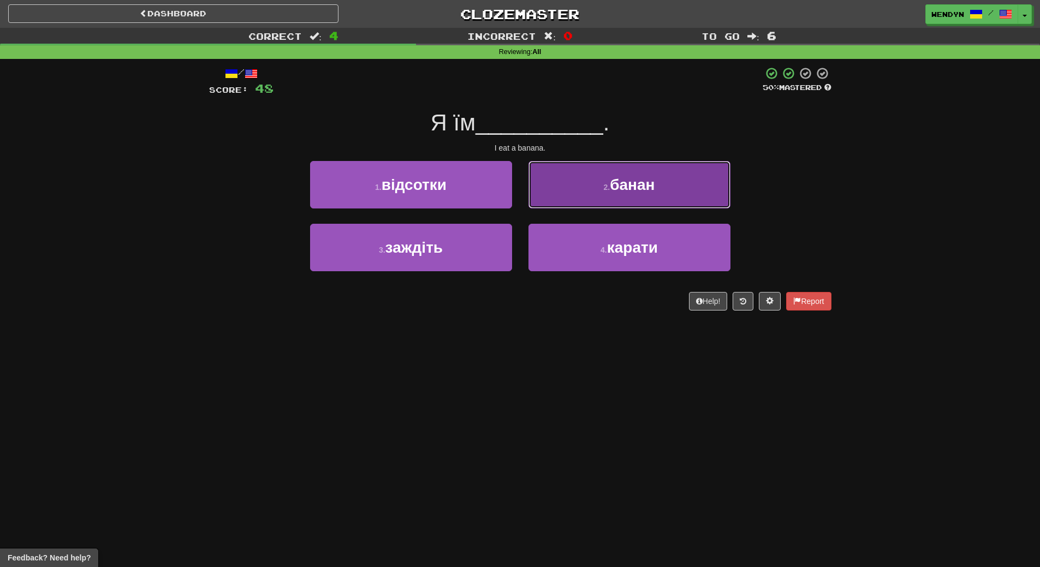
click at [693, 191] on button "2 . банан" at bounding box center [629, 184] width 202 height 47
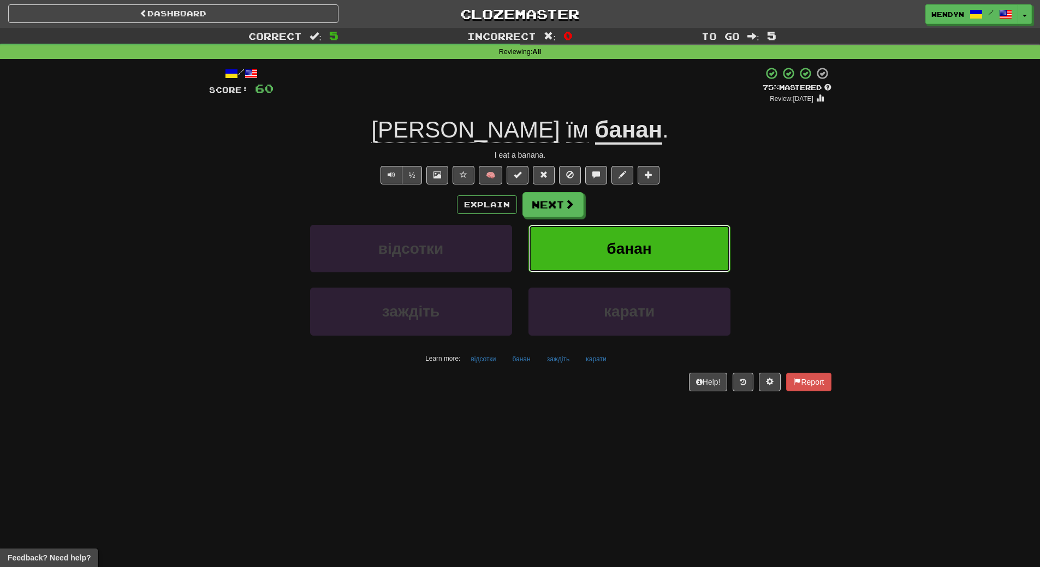
click at [658, 256] on button "банан" at bounding box center [629, 248] width 202 height 47
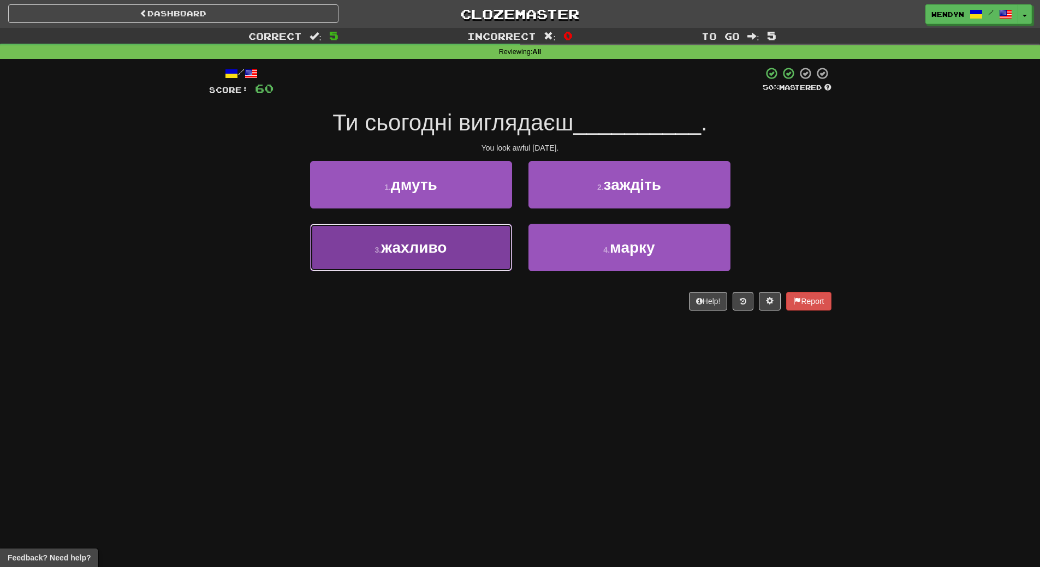
click at [412, 239] on span "жахливо" at bounding box center [413, 247] width 65 height 17
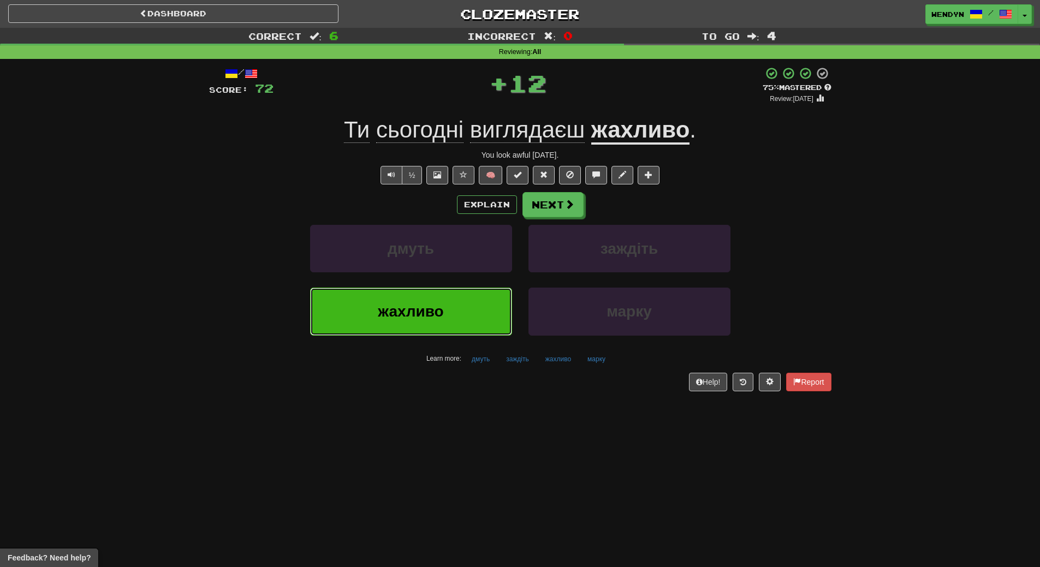
click at [410, 302] on button "жахливо" at bounding box center [411, 311] width 202 height 47
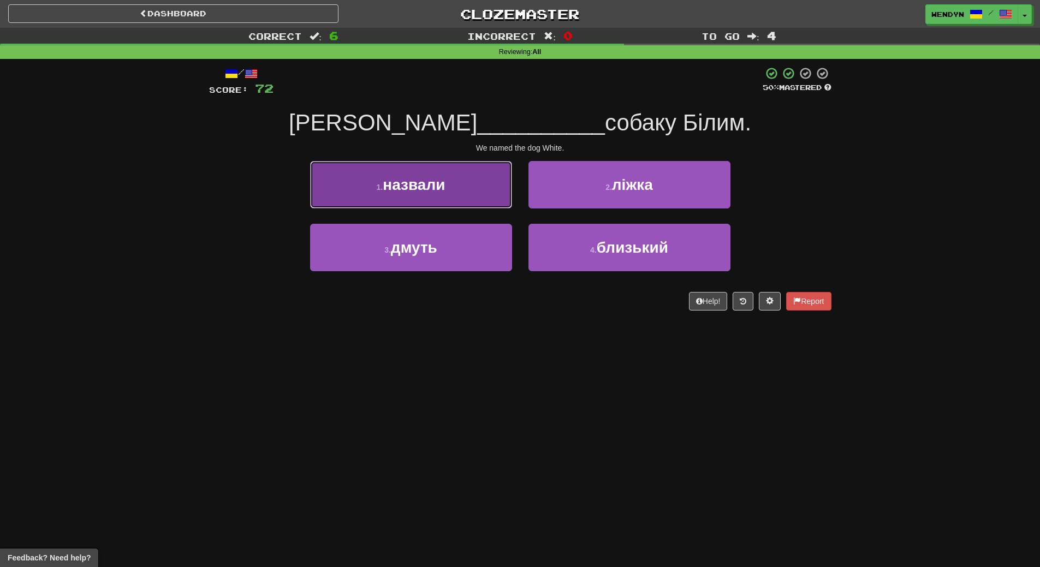
click at [459, 204] on button "1 . назвали" at bounding box center [411, 184] width 202 height 47
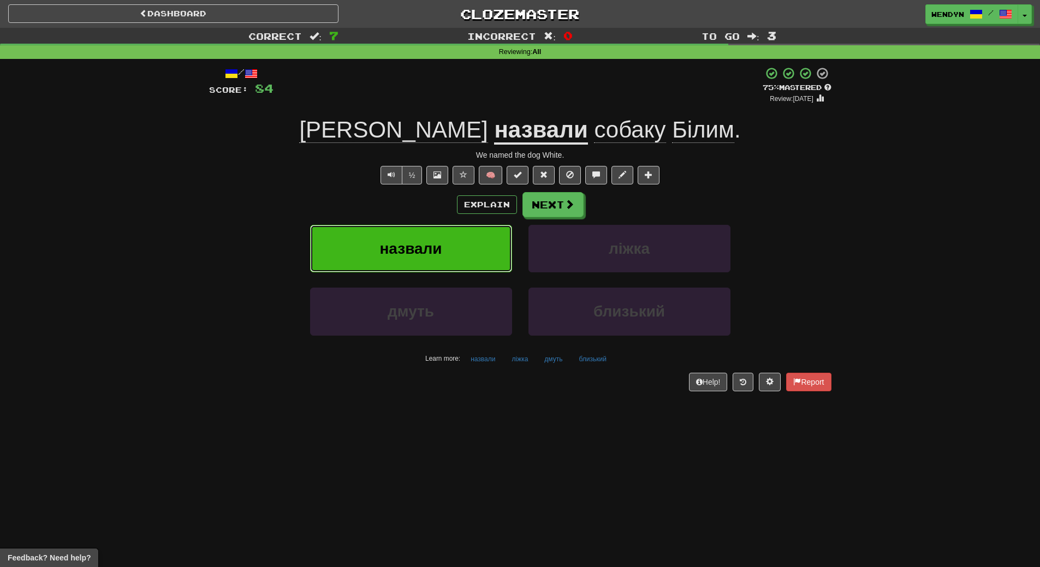
click at [444, 240] on button "назвали" at bounding box center [411, 248] width 202 height 47
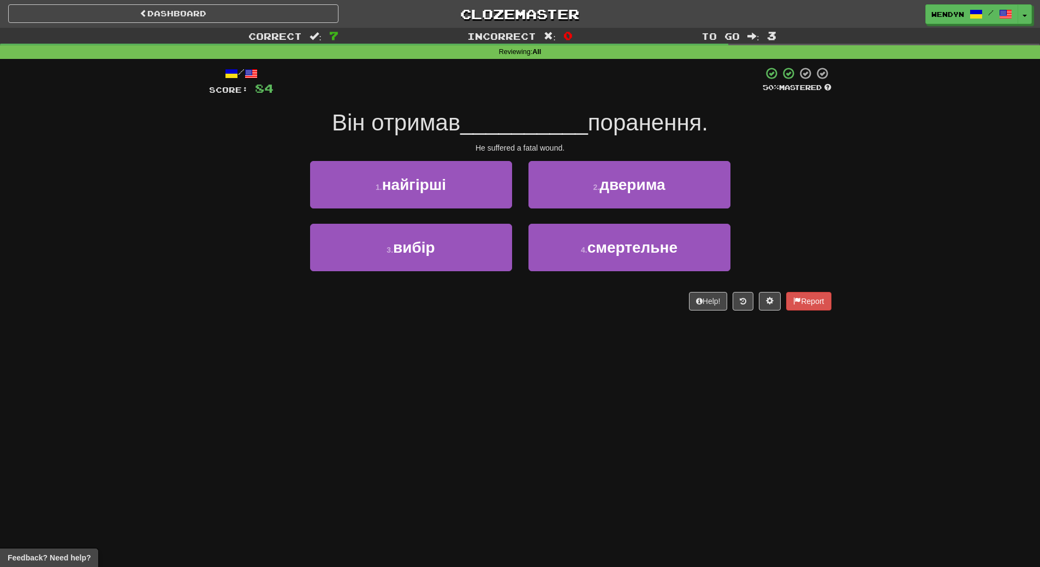
click at [557, 277] on div "4 . смертельне" at bounding box center [629, 255] width 218 height 63
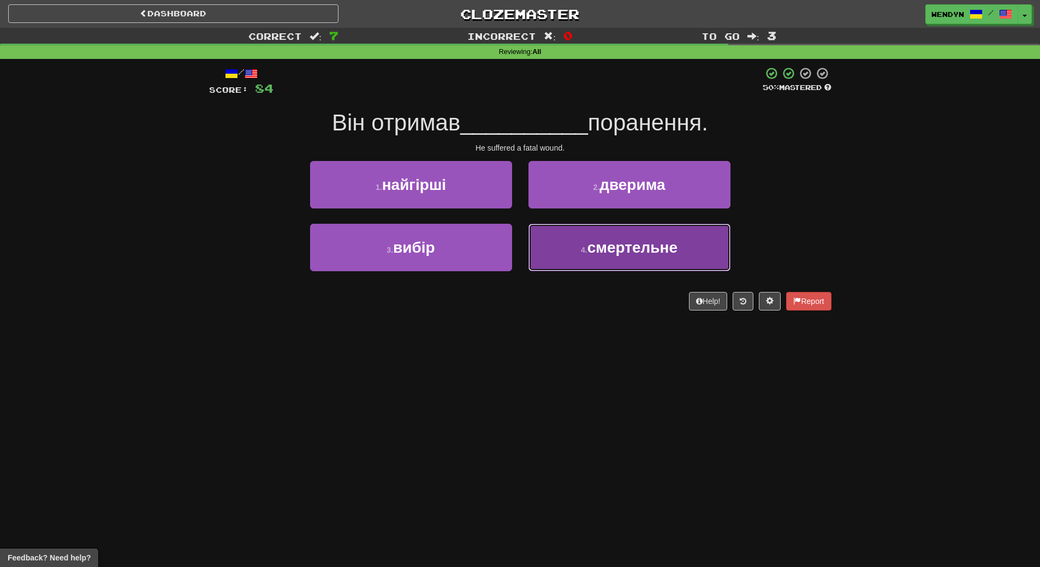
click at [570, 250] on button "4 . смертельне" at bounding box center [629, 247] width 202 height 47
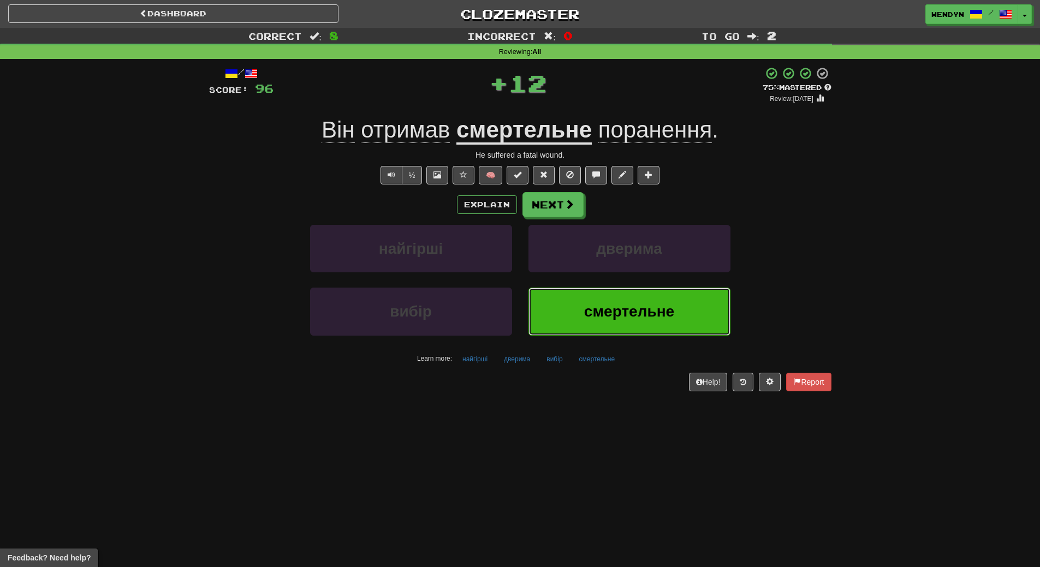
click at [584, 320] on span "смертельне" at bounding box center [629, 311] width 90 height 17
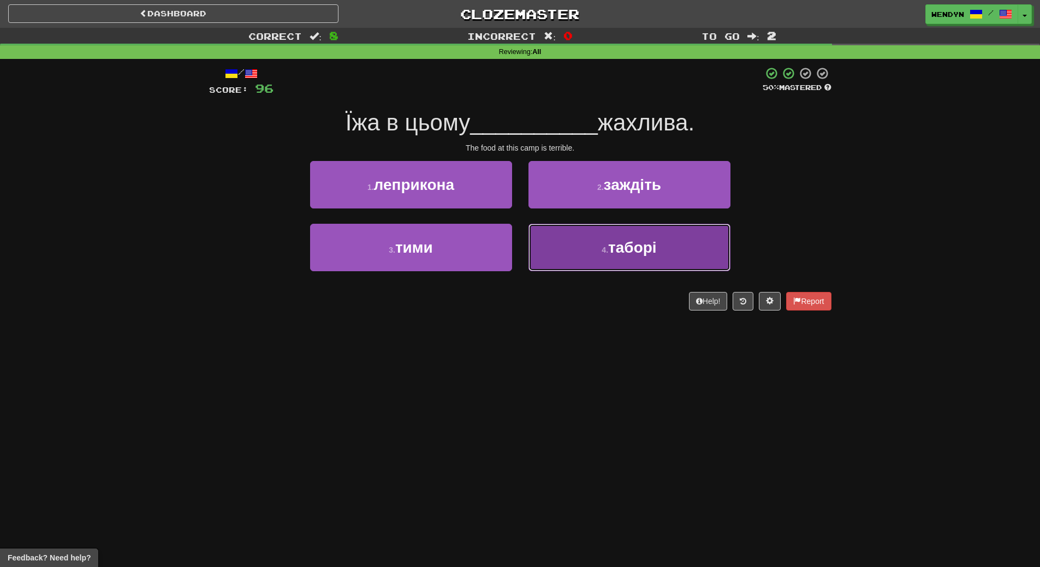
click at [619, 254] on span "таборі" at bounding box center [632, 247] width 49 height 17
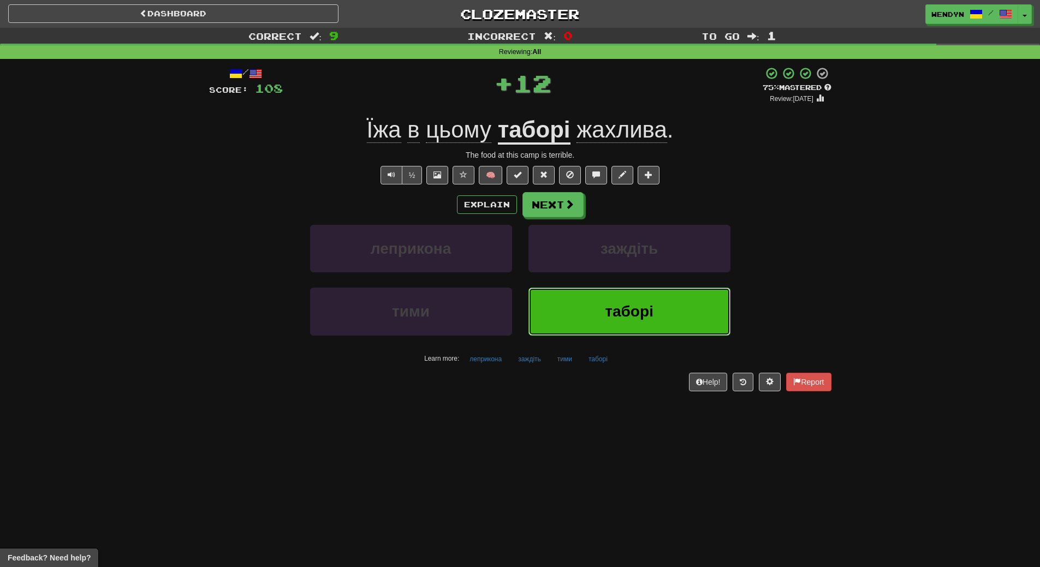
click at [619, 309] on span "таборі" at bounding box center [629, 311] width 49 height 17
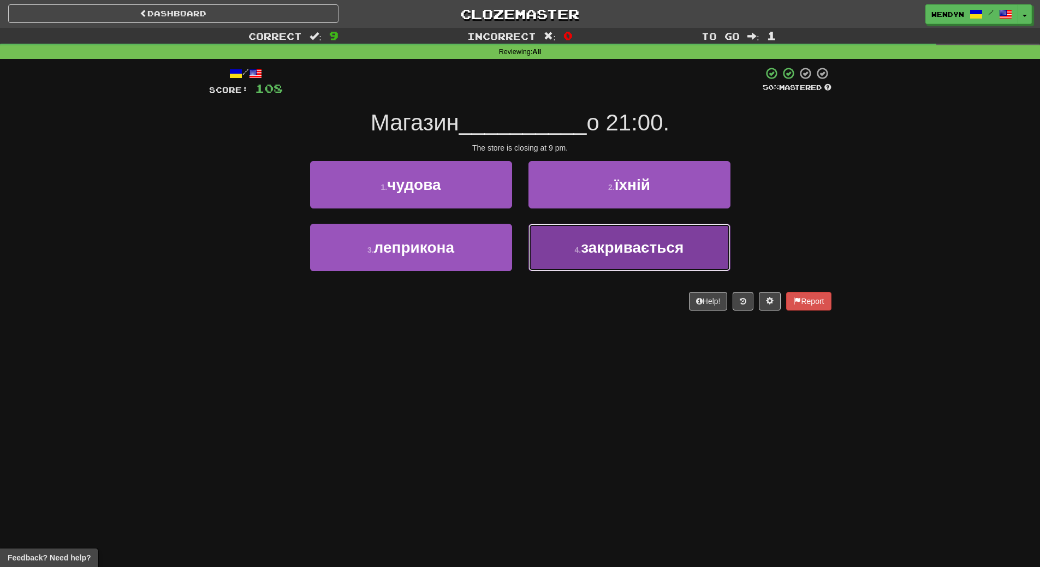
click at [610, 253] on span "закривається" at bounding box center [632, 247] width 103 height 17
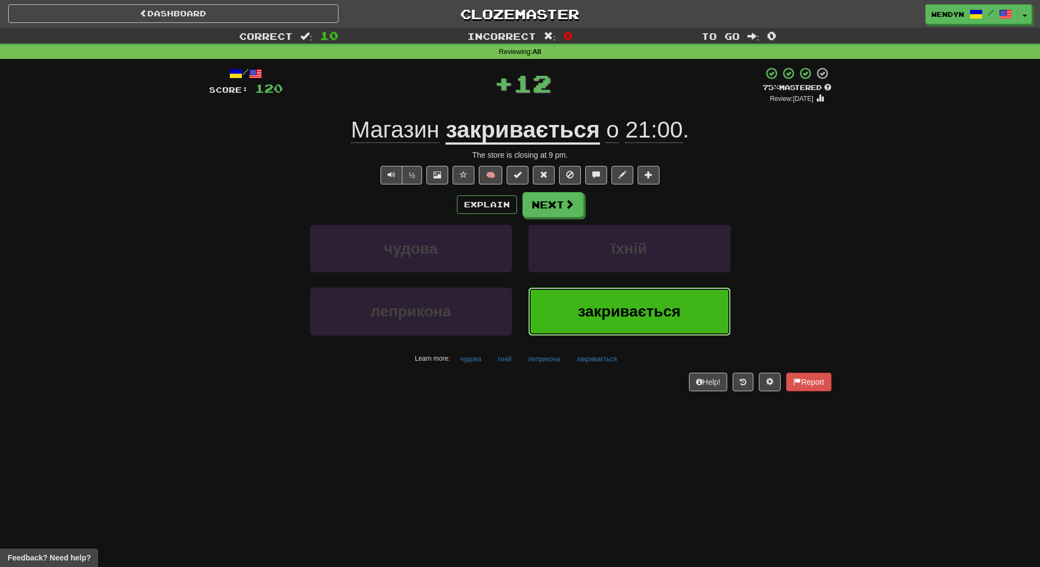
click at [616, 312] on span "закривається" at bounding box center [628, 311] width 103 height 17
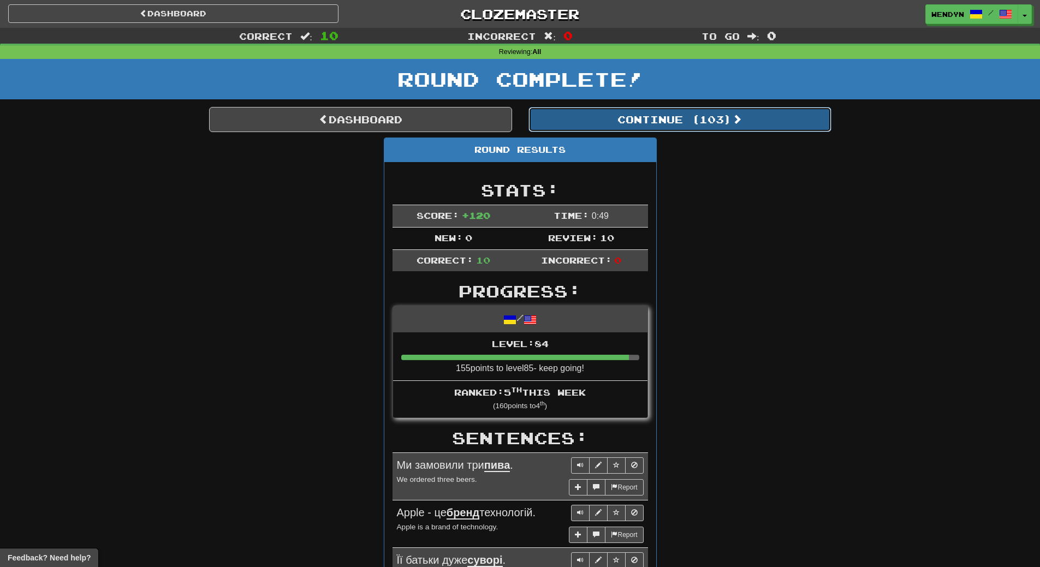
click at [717, 118] on button "Continue ( 103 )" at bounding box center [679, 119] width 303 height 25
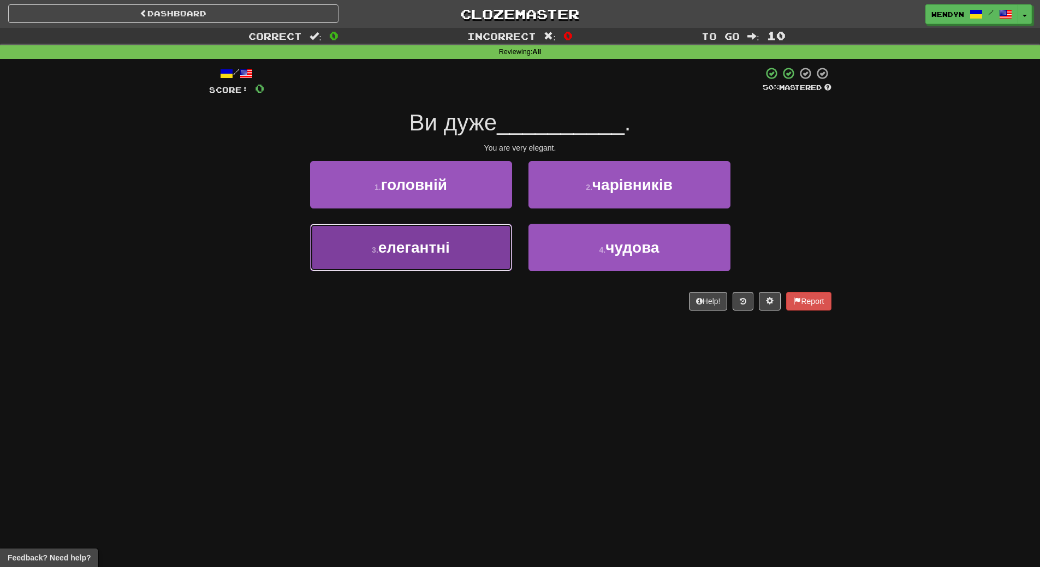
click at [414, 254] on span "елегантні" at bounding box center [413, 247] width 71 height 17
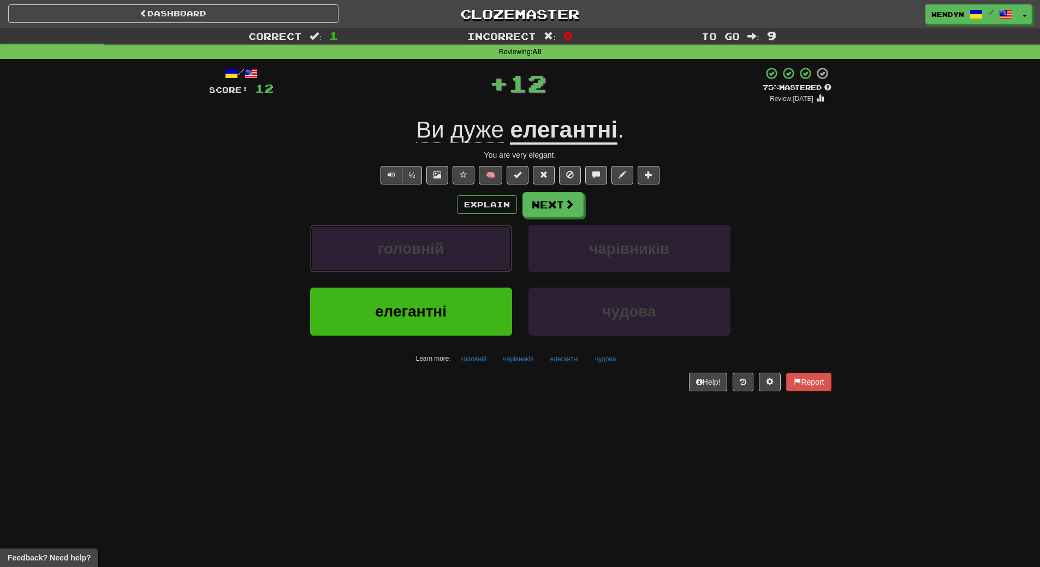
click at [414, 254] on span "головній" at bounding box center [411, 248] width 66 height 17
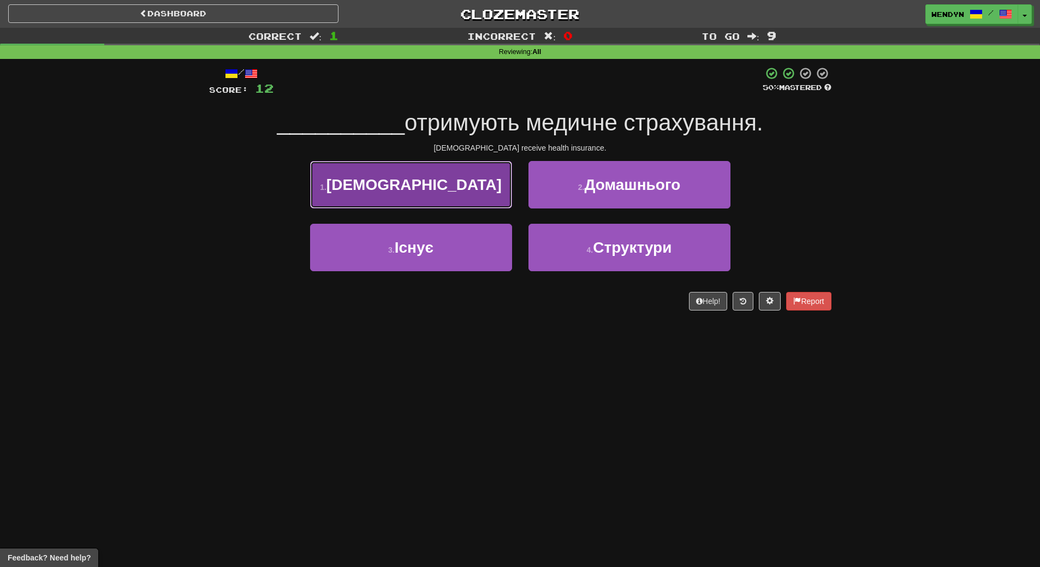
click at [416, 198] on button "1 . Священики" at bounding box center [411, 184] width 202 height 47
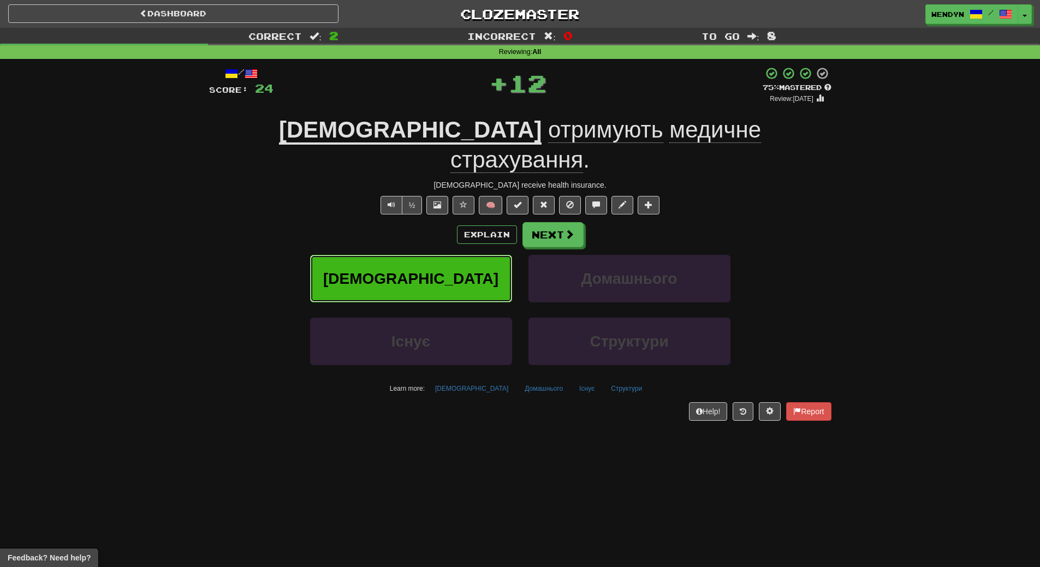
click at [410, 270] on span "Священики" at bounding box center [410, 278] width 175 height 17
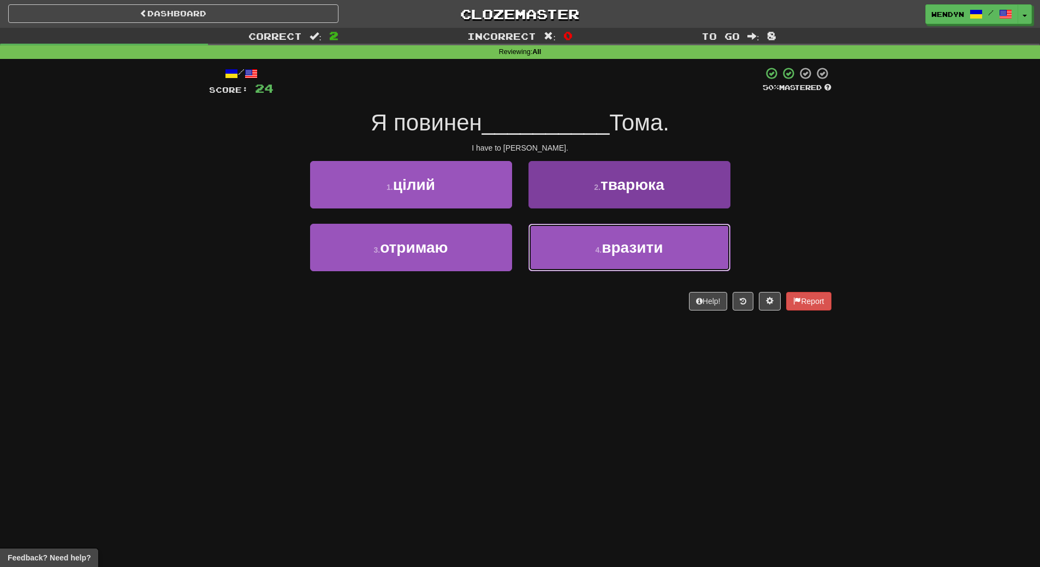
click at [631, 244] on span "вразити" at bounding box center [631, 247] width 61 height 17
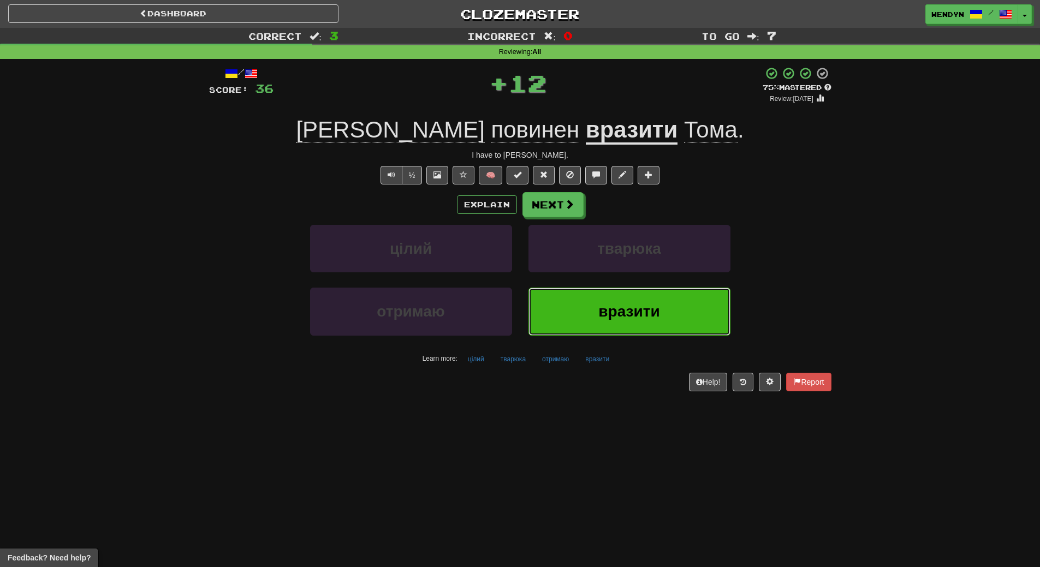
click at [600, 331] on button "вразити" at bounding box center [629, 311] width 202 height 47
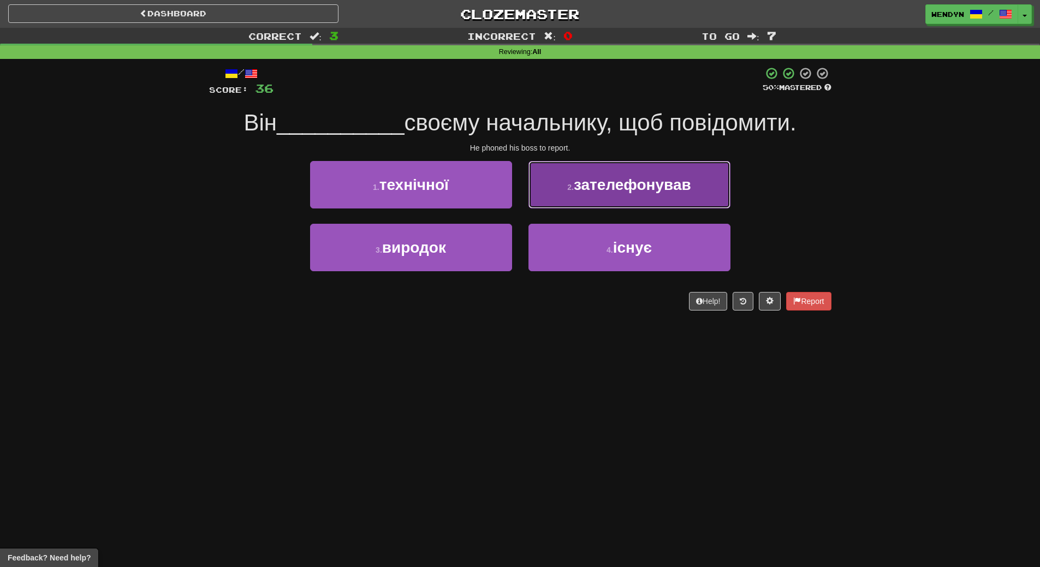
click at [685, 182] on span "зателефонував" at bounding box center [632, 184] width 117 height 17
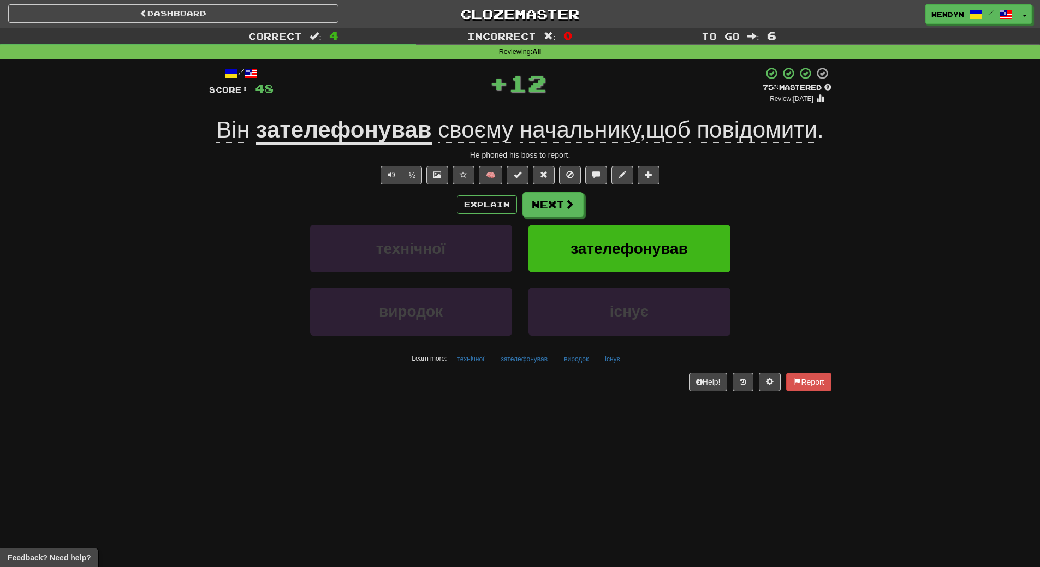
click at [685, 182] on div "½ 🧠" at bounding box center [520, 175] width 622 height 19
click at [670, 248] on span "зателефонував" at bounding box center [628, 248] width 117 height 17
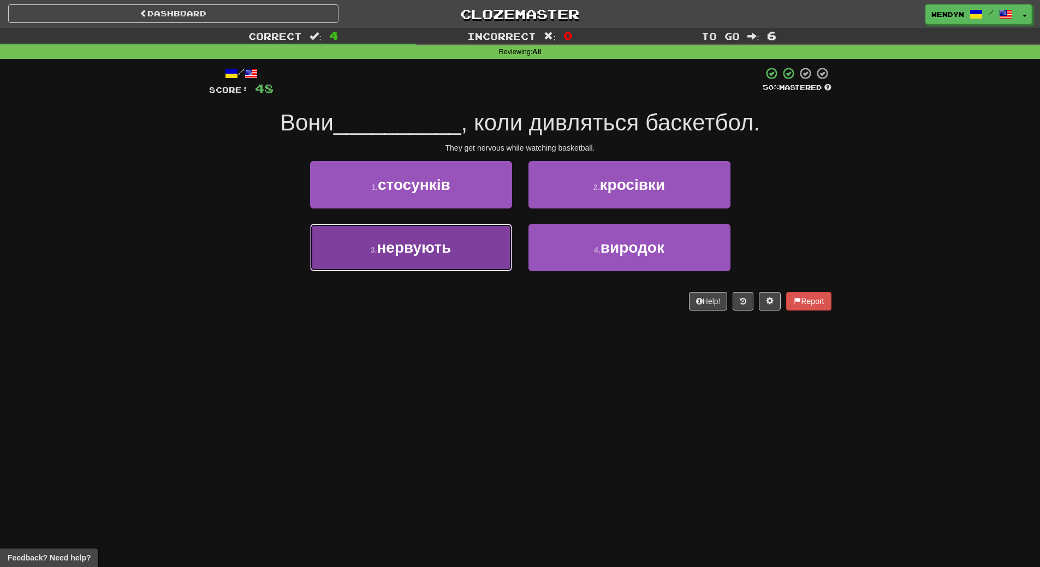
click at [407, 250] on span "нервують" at bounding box center [414, 247] width 74 height 17
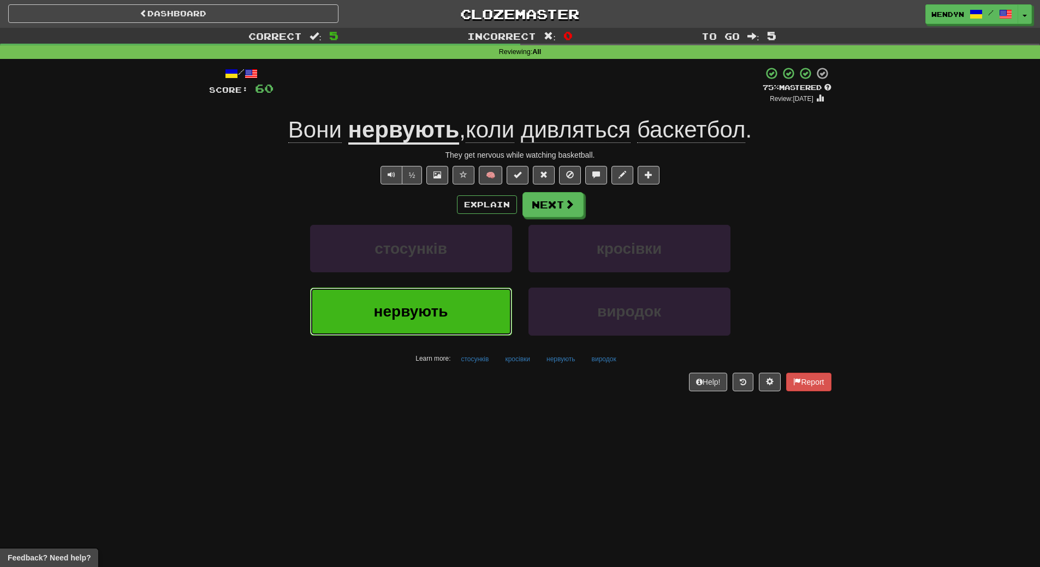
click at [422, 324] on button "нервують" at bounding box center [411, 311] width 202 height 47
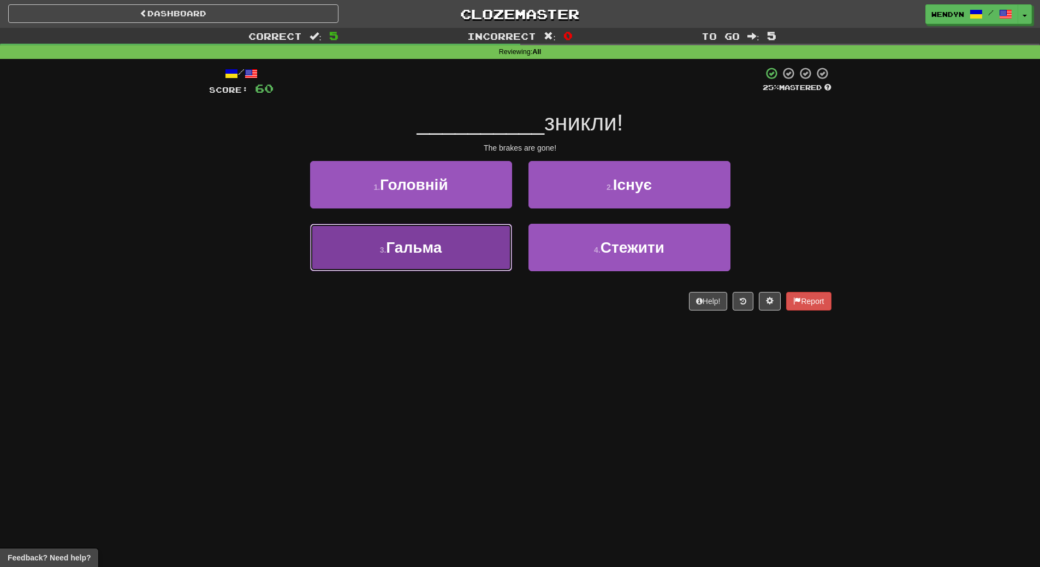
click at [420, 259] on button "3 . Гальма" at bounding box center [411, 247] width 202 height 47
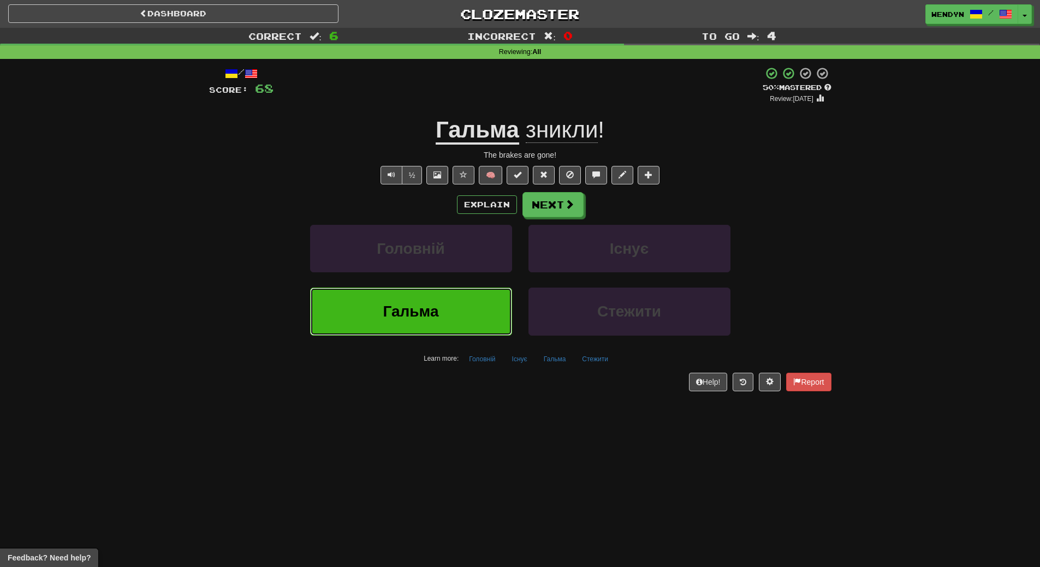
click at [429, 314] on span "Гальма" at bounding box center [411, 311] width 56 height 17
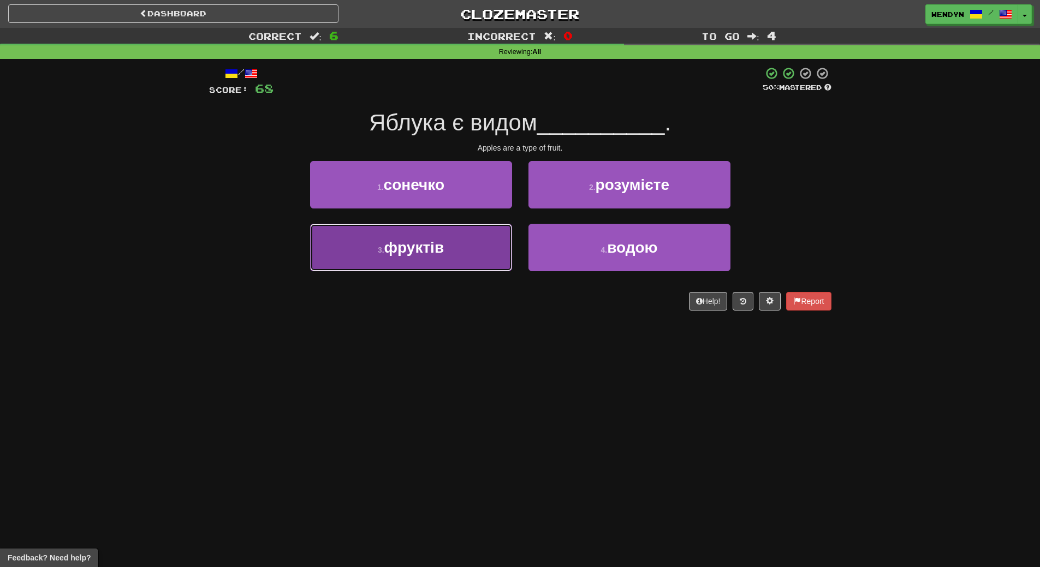
click at [434, 260] on button "3 . фруктів" at bounding box center [411, 247] width 202 height 47
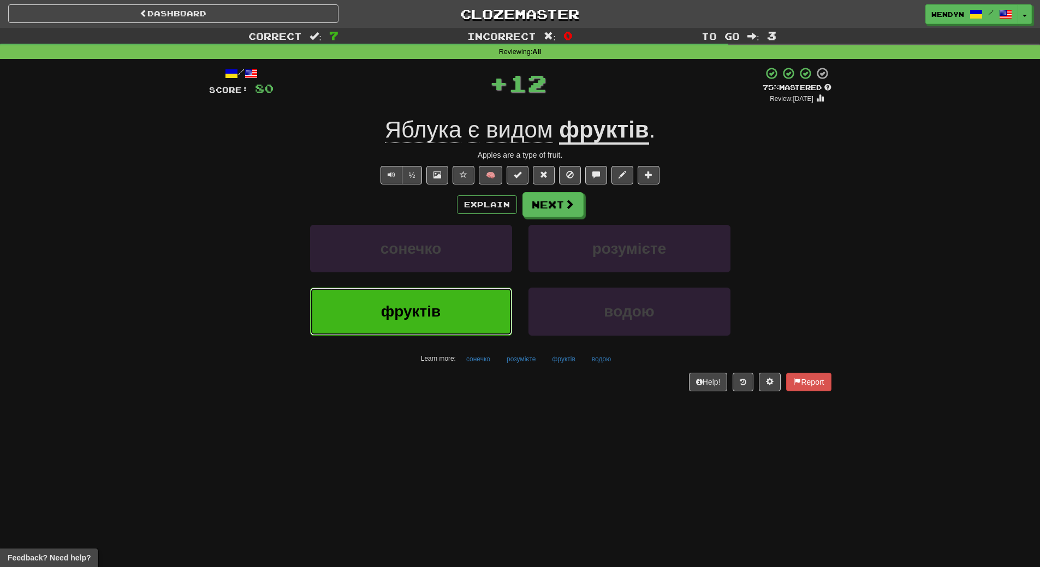
click at [433, 308] on span "фруктів" at bounding box center [411, 311] width 60 height 17
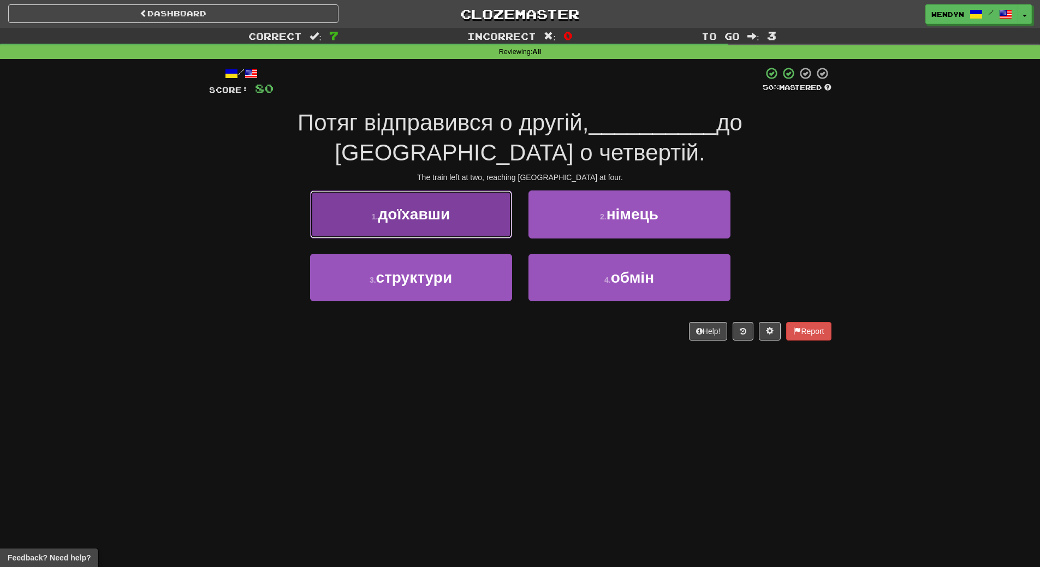
click at [418, 220] on span "доїхавши" at bounding box center [414, 214] width 72 height 17
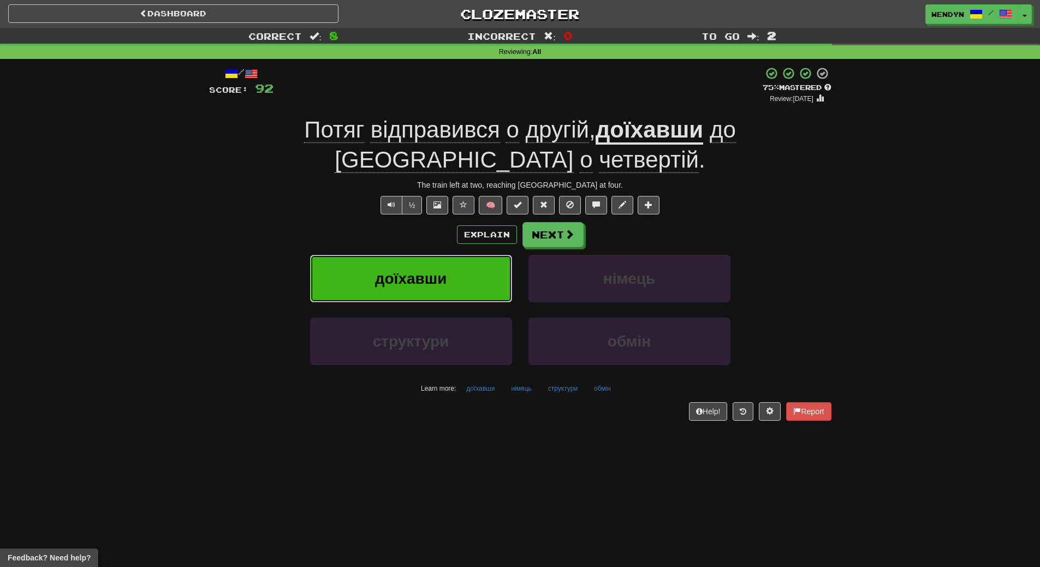
click at [417, 272] on span "доїхавши" at bounding box center [411, 278] width 72 height 17
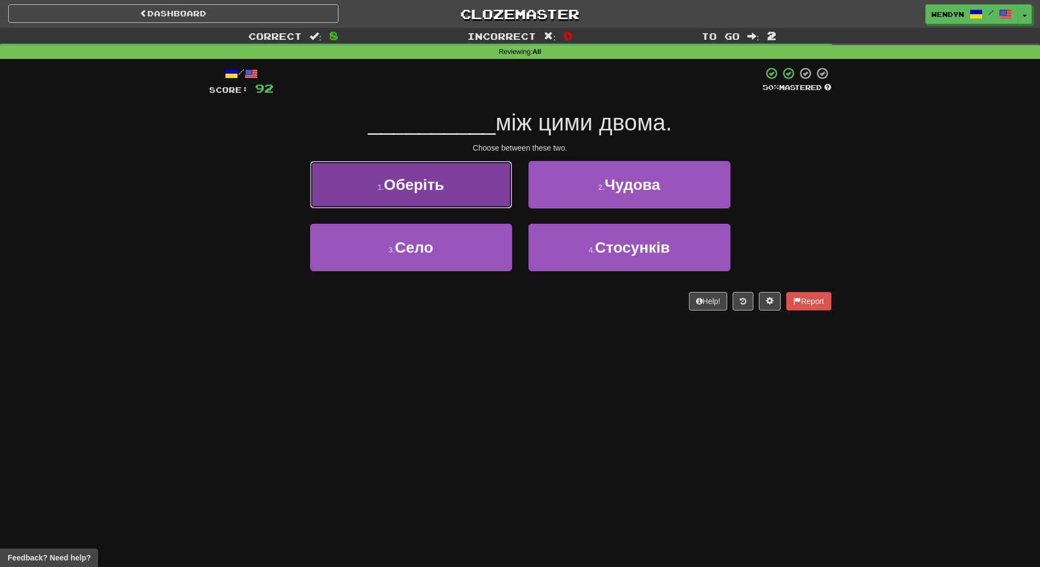
click at [456, 194] on button "1 . Оберіть" at bounding box center [411, 184] width 202 height 47
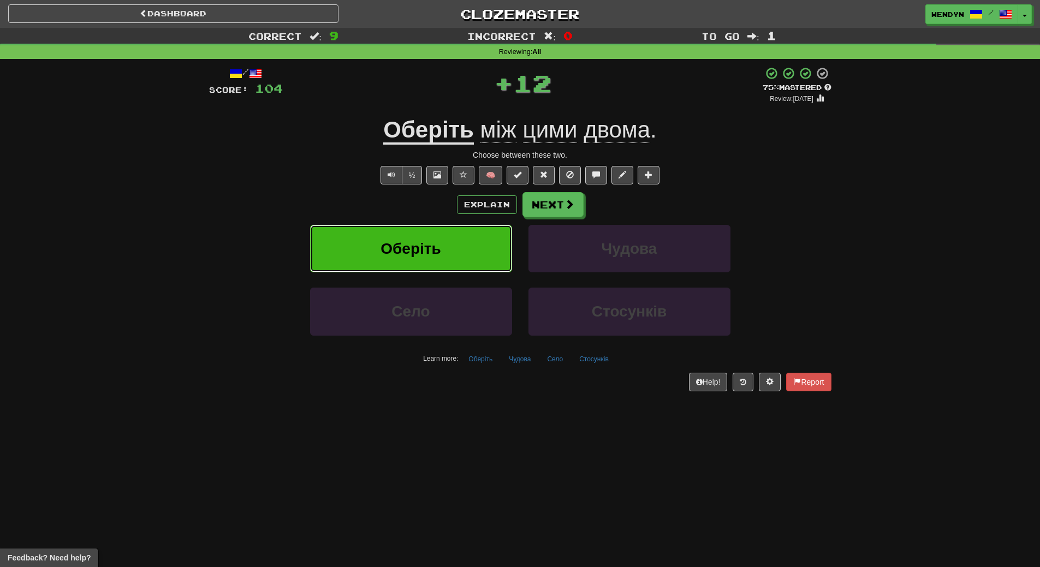
click at [449, 244] on button "Оберіть" at bounding box center [411, 248] width 202 height 47
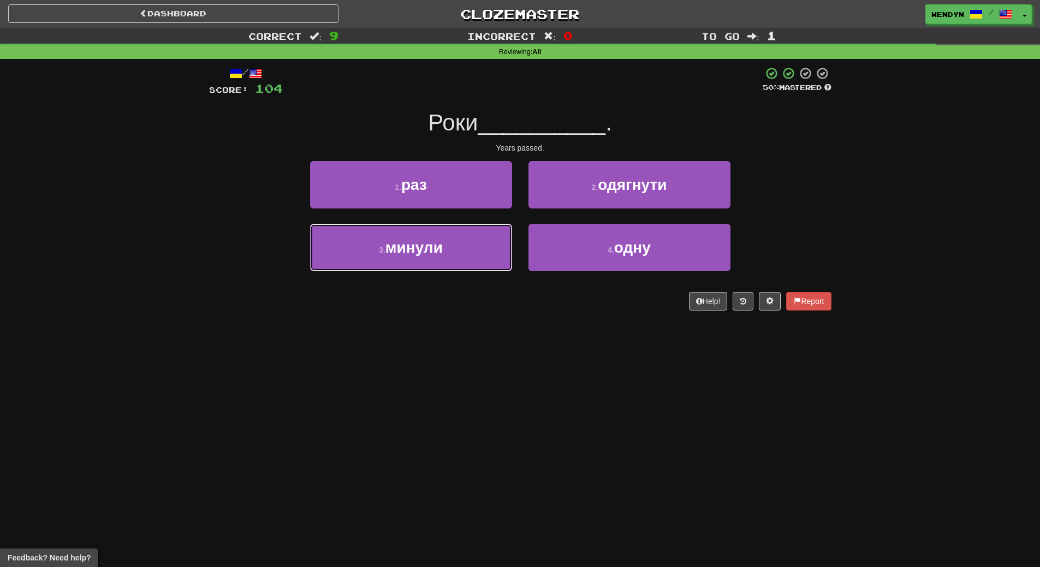
click at [449, 244] on button "3 . минули" at bounding box center [411, 247] width 202 height 47
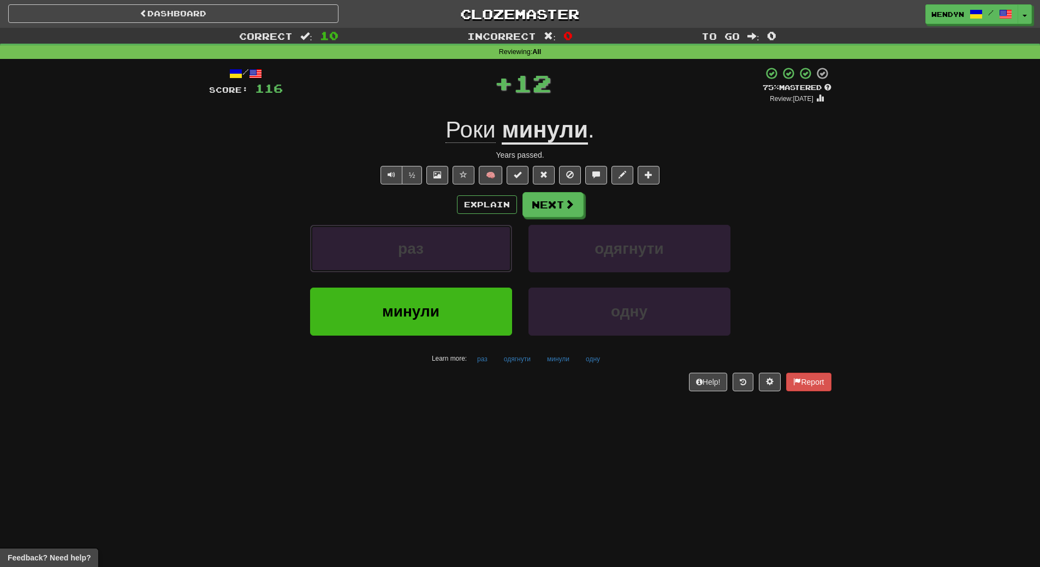
click at [449, 244] on button "раз" at bounding box center [411, 248] width 202 height 47
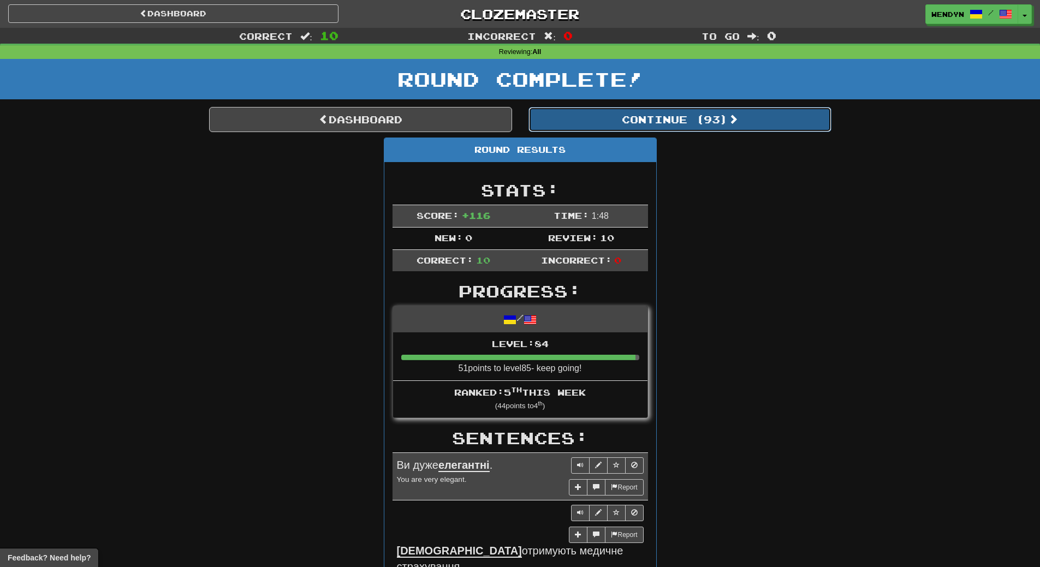
click at [731, 126] on button "Continue ( 93 )" at bounding box center [679, 119] width 303 height 25
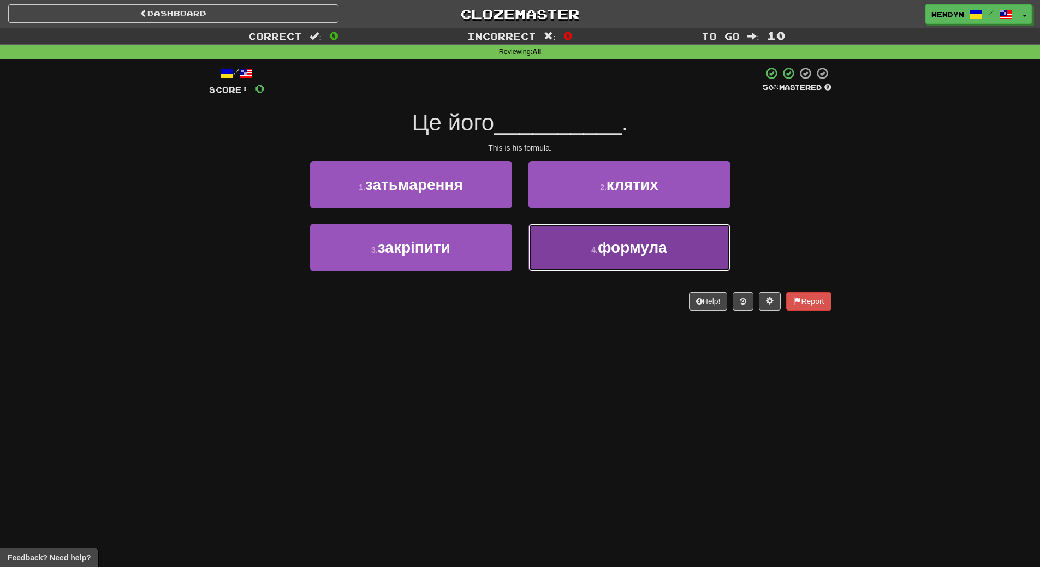
click at [655, 260] on button "4 . формула" at bounding box center [629, 247] width 202 height 47
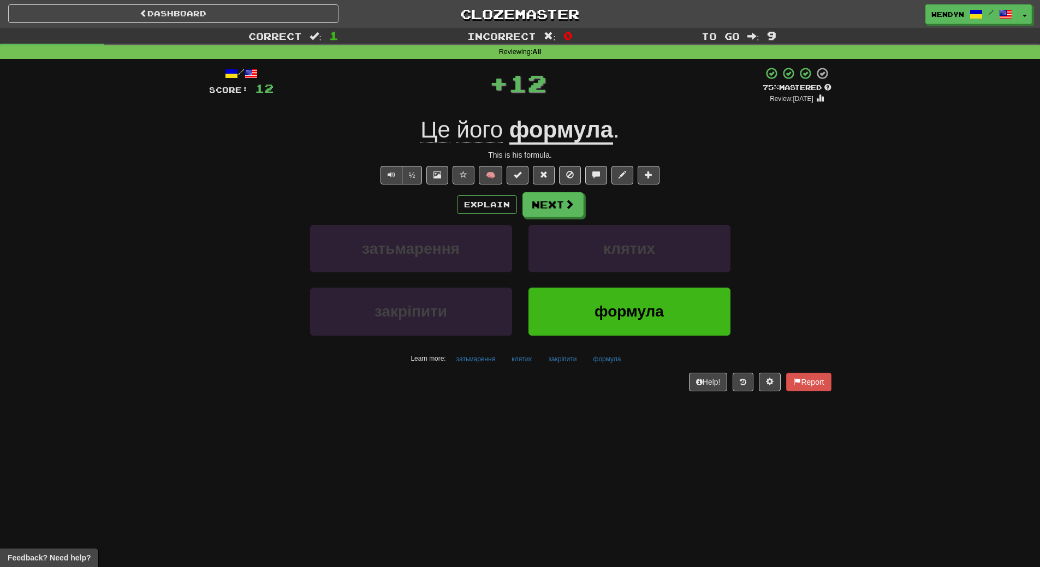
click at [620, 344] on div "формула" at bounding box center [629, 319] width 218 height 63
click at [624, 315] on span "формула" at bounding box center [628, 311] width 69 height 17
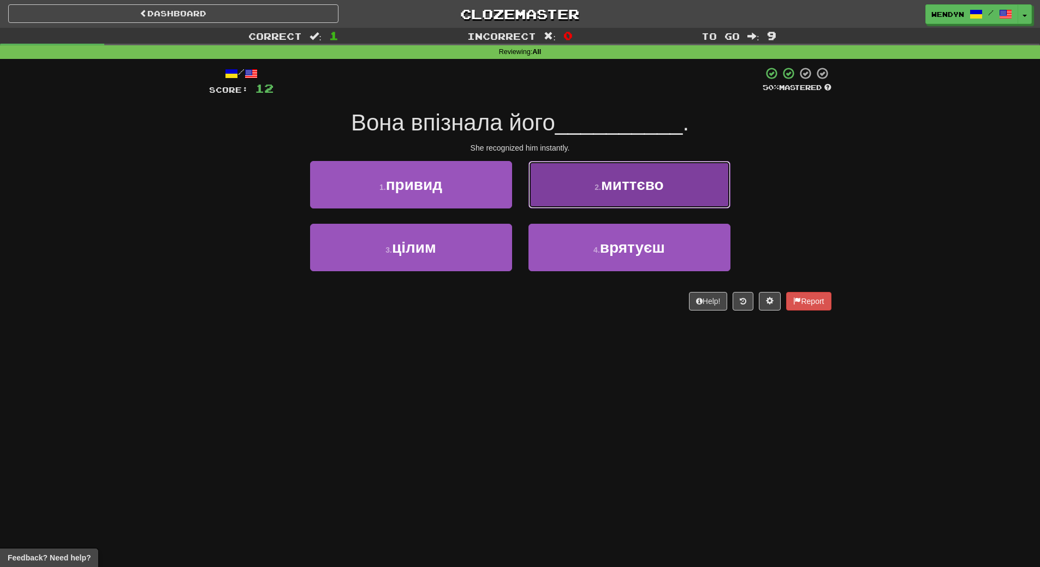
click at [644, 202] on button "2 . миттєво" at bounding box center [629, 184] width 202 height 47
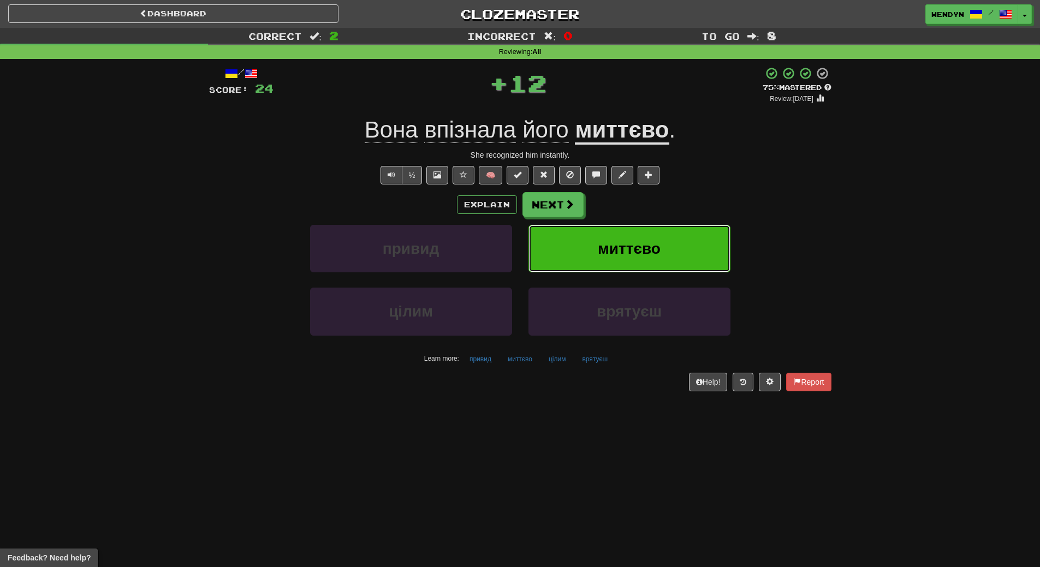
click at [639, 245] on span "миттєво" at bounding box center [629, 248] width 63 height 17
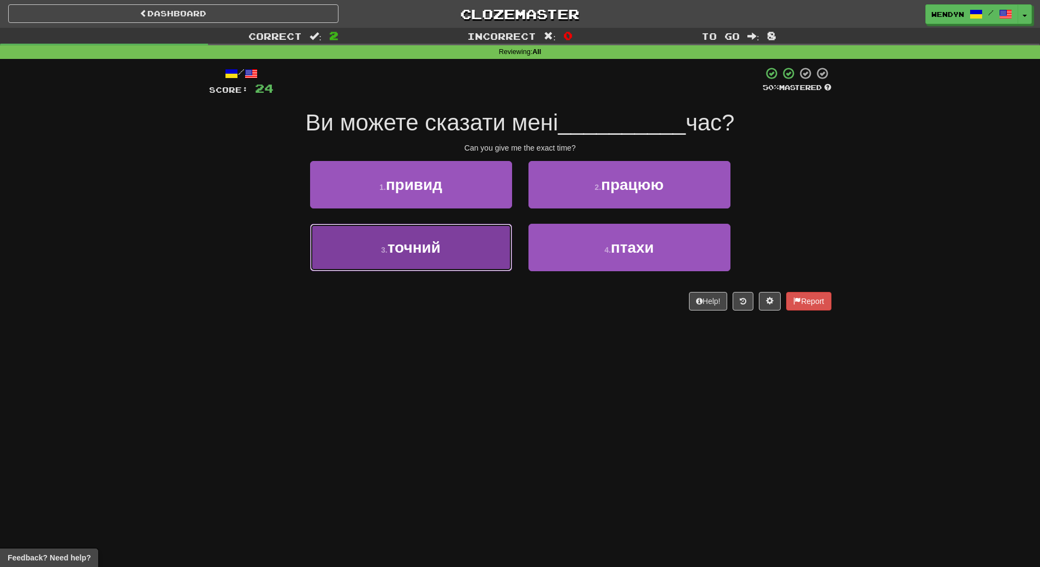
click at [450, 251] on button "3 . точний" at bounding box center [411, 247] width 202 height 47
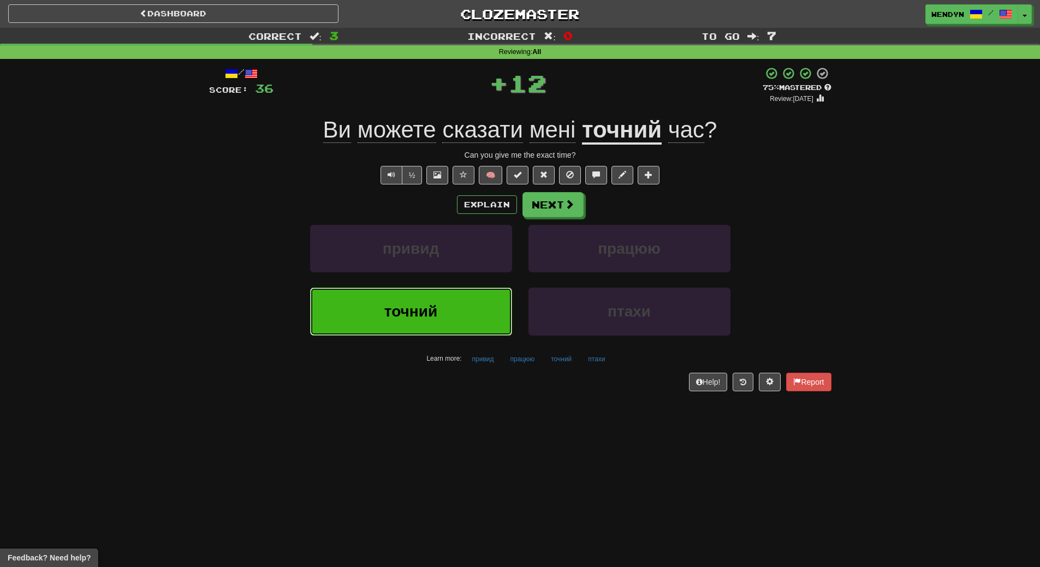
click at [452, 314] on button "точний" at bounding box center [411, 311] width 202 height 47
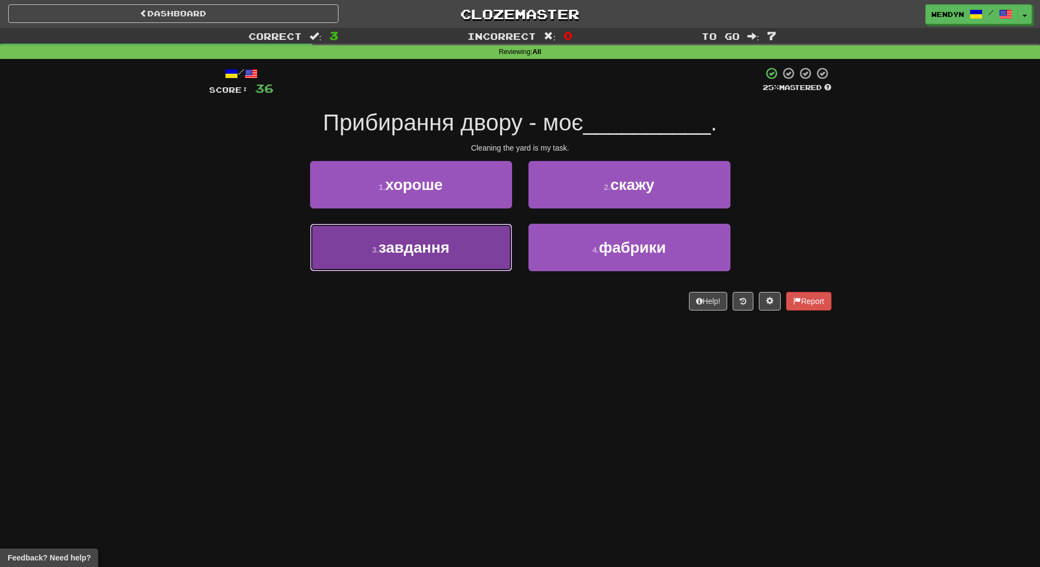
click at [444, 262] on button "3 . завдання" at bounding box center [411, 247] width 202 height 47
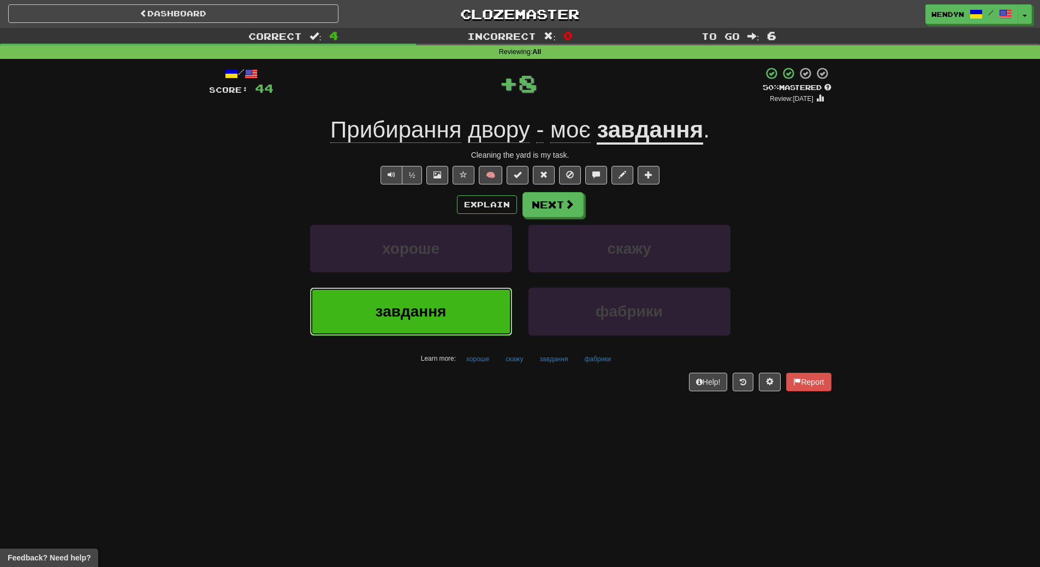
click at [408, 313] on span "завдання" at bounding box center [410, 311] width 71 height 17
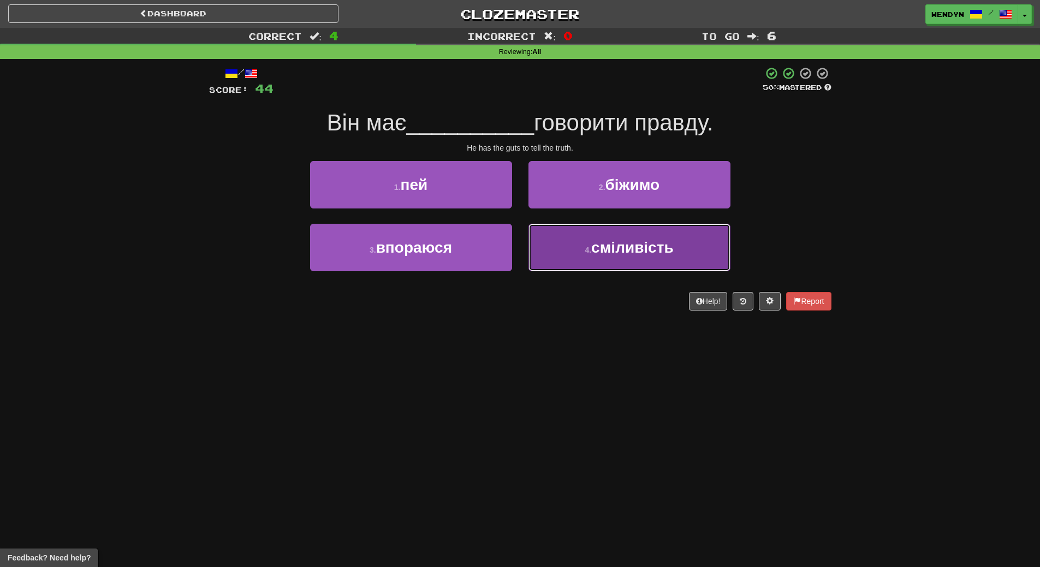
click at [627, 246] on span "сміливість" at bounding box center [632, 247] width 82 height 17
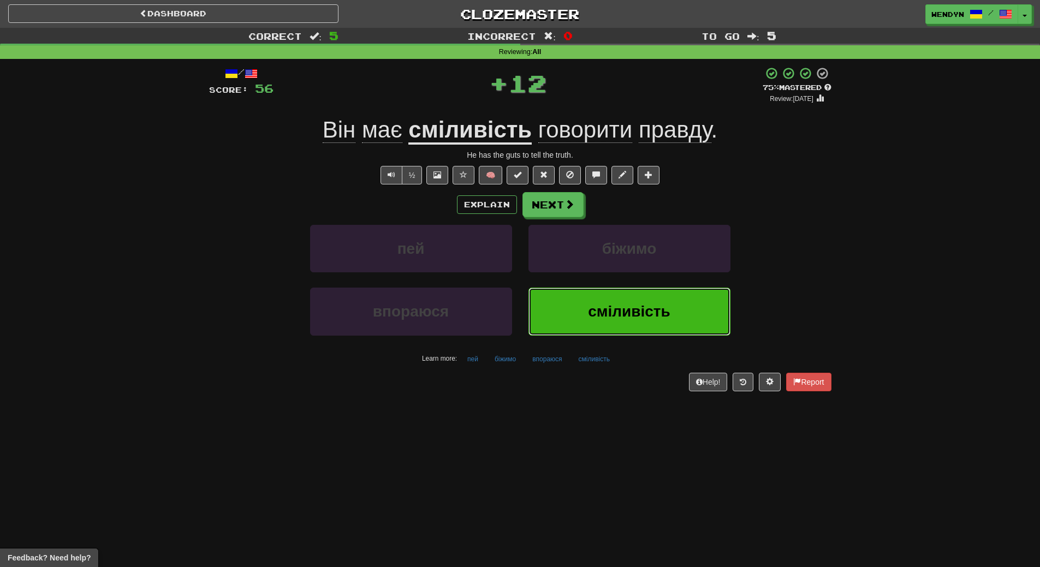
click at [612, 313] on span "сміливість" at bounding box center [629, 311] width 82 height 17
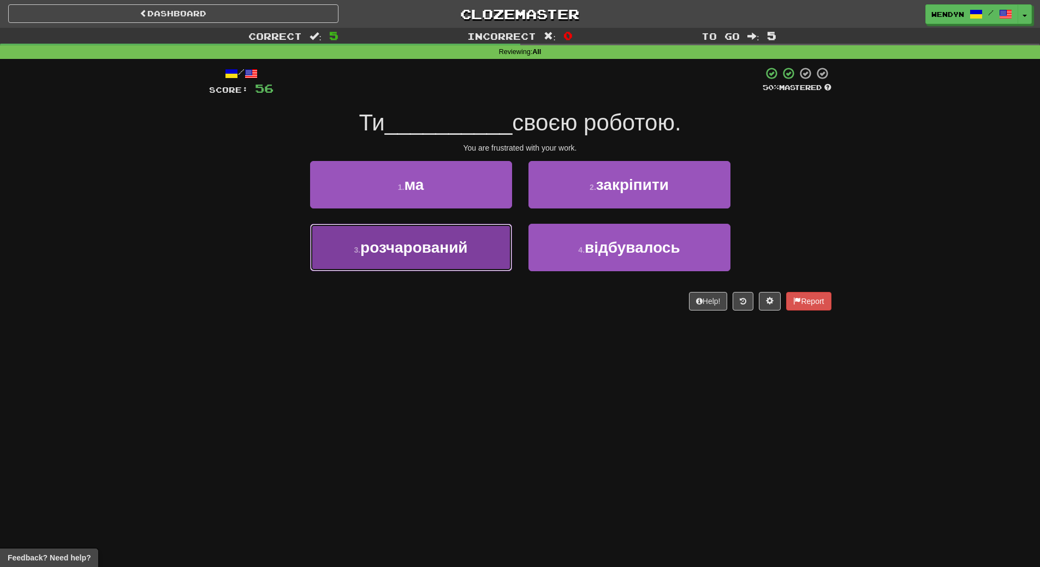
click at [409, 254] on span "розчарований" at bounding box center [413, 247] width 107 height 17
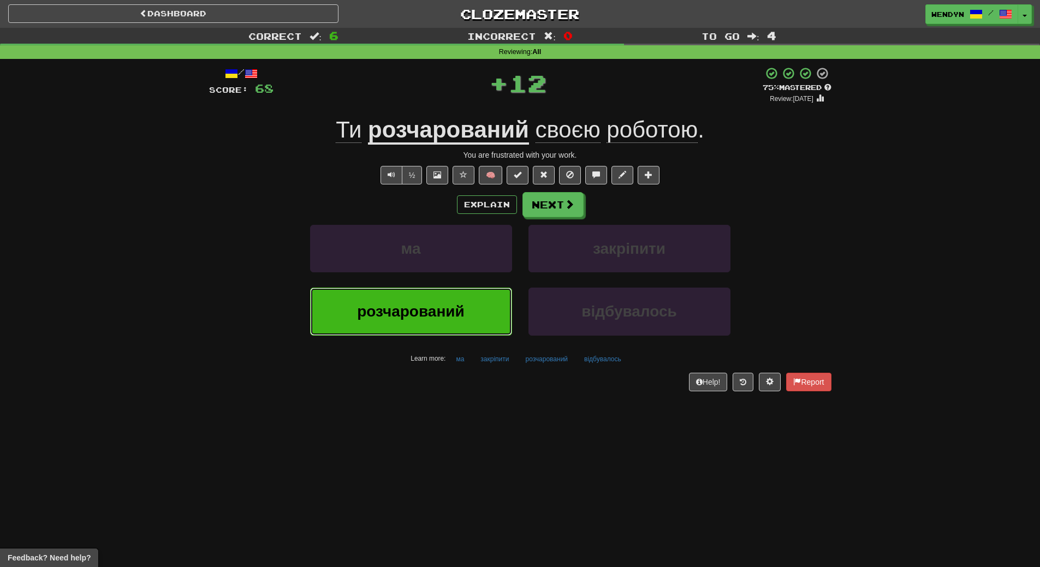
click at [410, 293] on button "розчарований" at bounding box center [411, 311] width 202 height 47
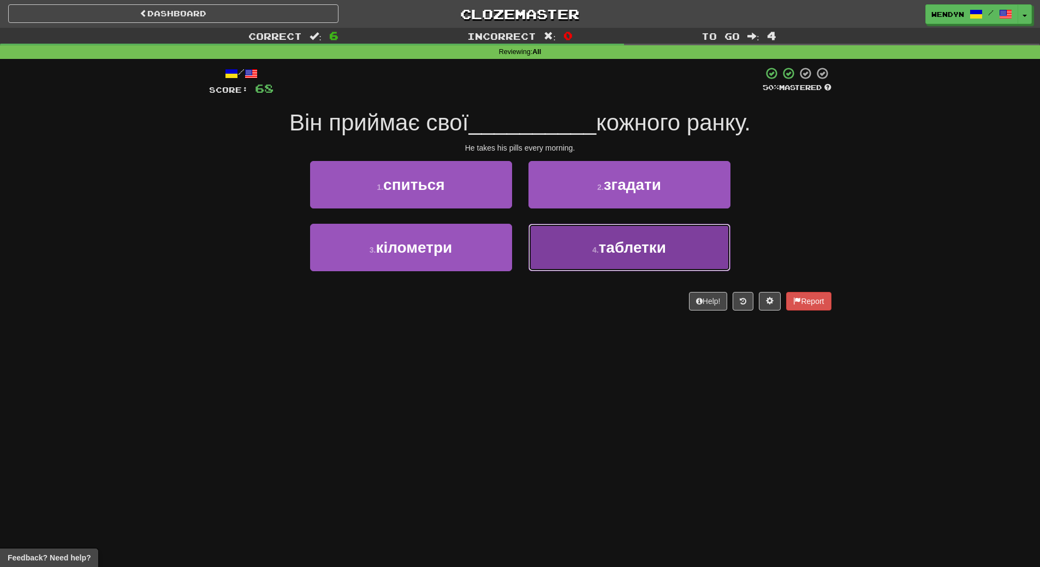
click at [621, 265] on button "4 . таблетки" at bounding box center [629, 247] width 202 height 47
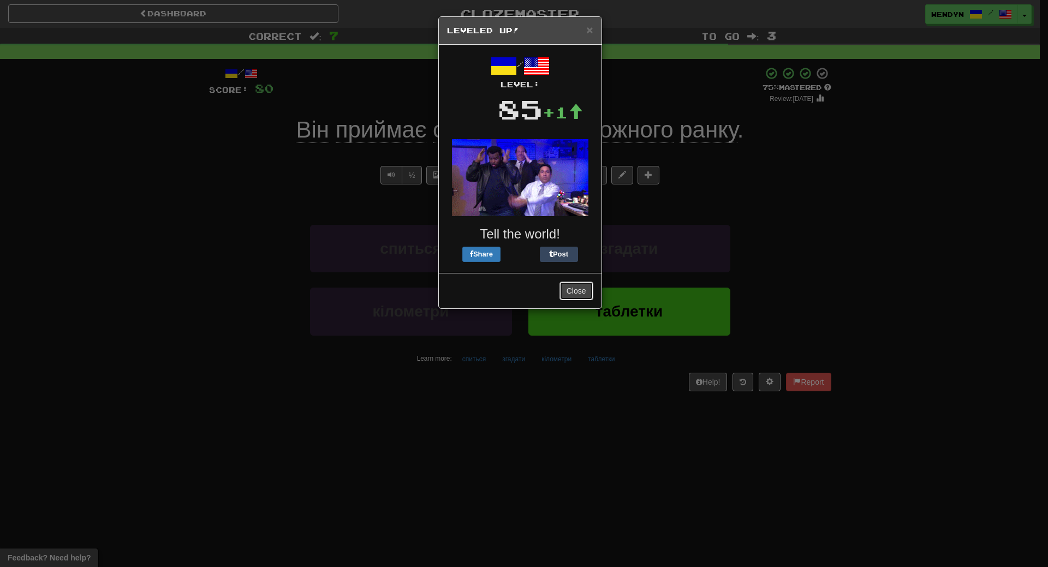
click at [576, 287] on button "Close" at bounding box center [576, 291] width 34 height 19
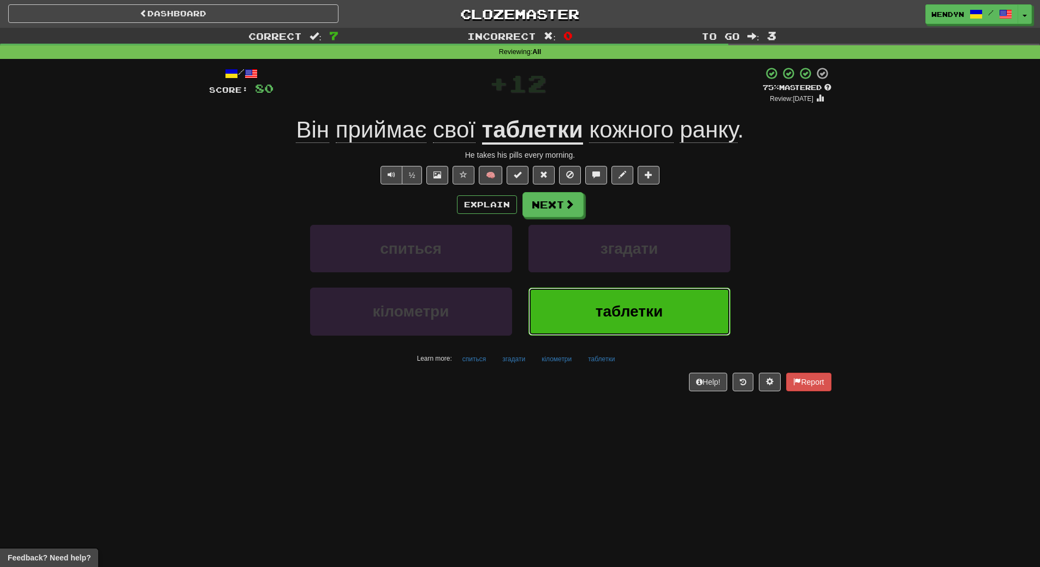
click at [606, 314] on span "таблетки" at bounding box center [628, 311] width 67 height 17
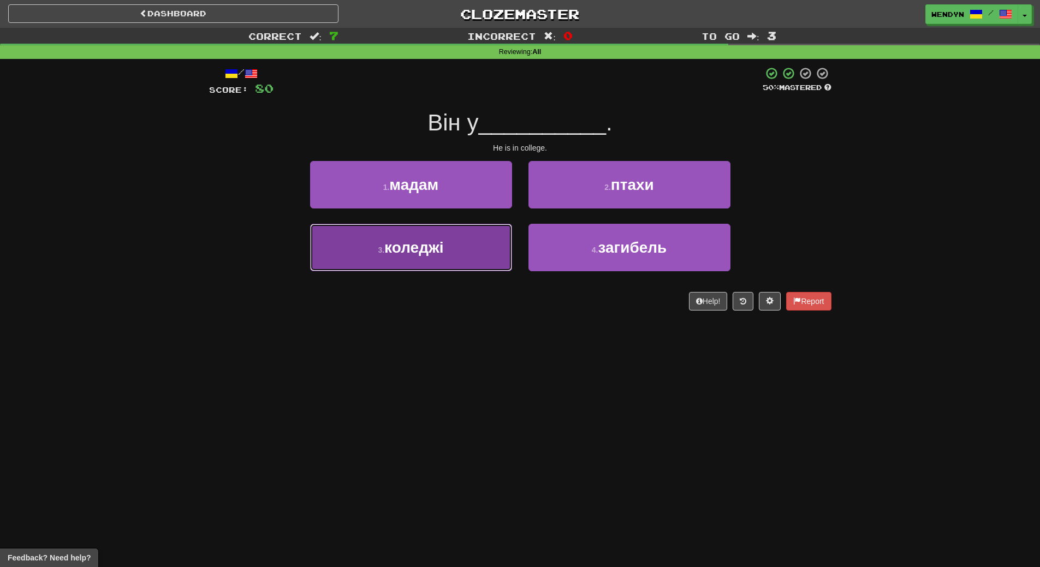
click at [438, 243] on span "коледжі" at bounding box center [413, 247] width 59 height 17
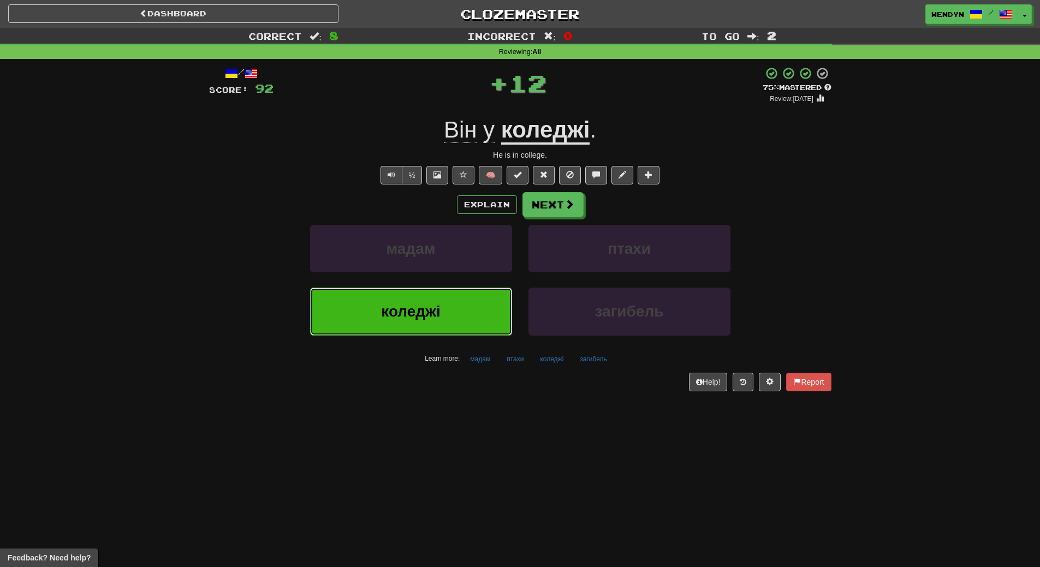
click at [440, 299] on button "коледжі" at bounding box center [411, 311] width 202 height 47
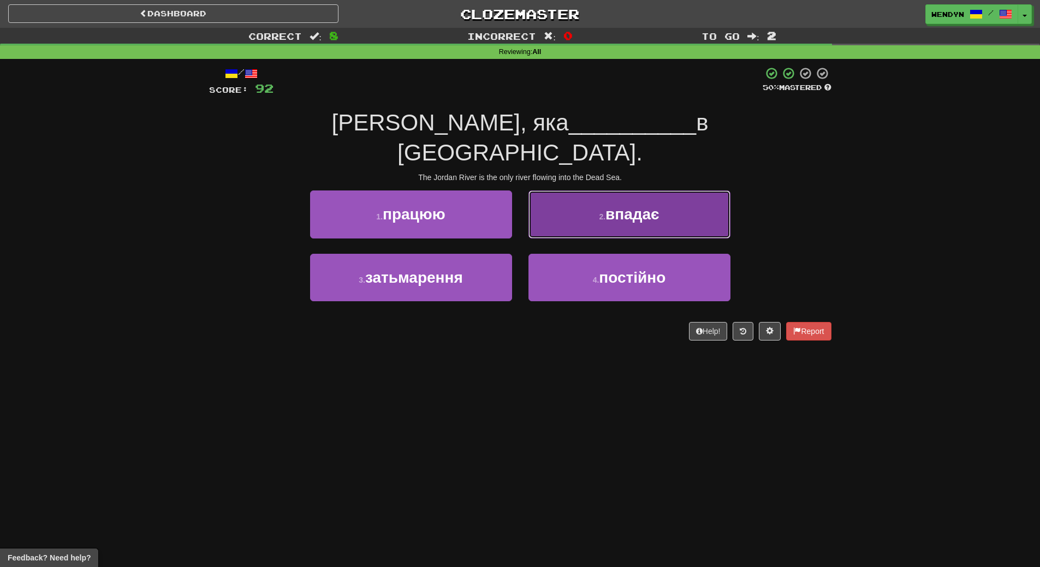
click at [681, 190] on button "2 . впадає" at bounding box center [629, 213] width 202 height 47
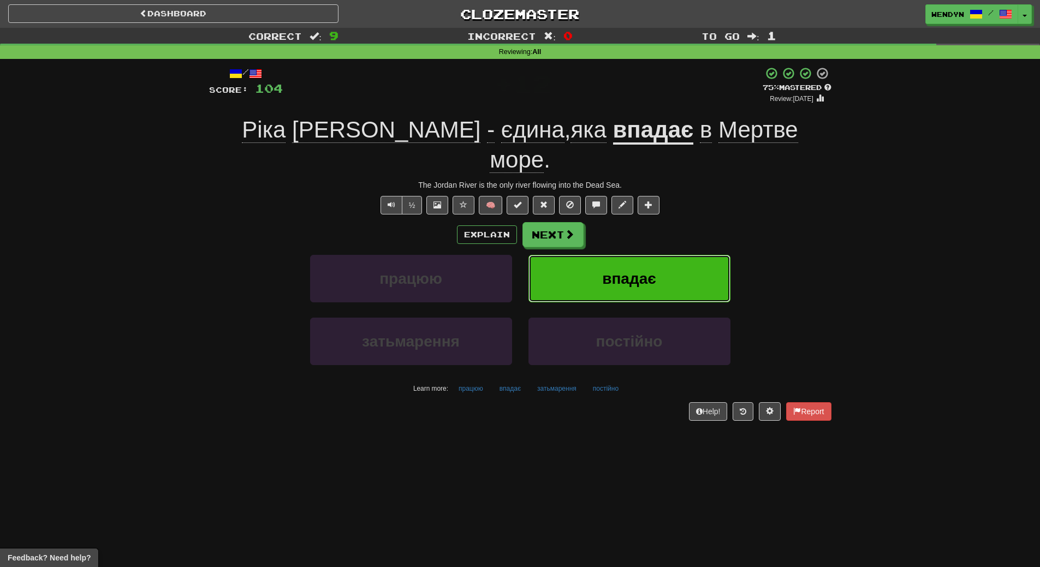
click at [667, 271] on button "впадає" at bounding box center [629, 278] width 202 height 47
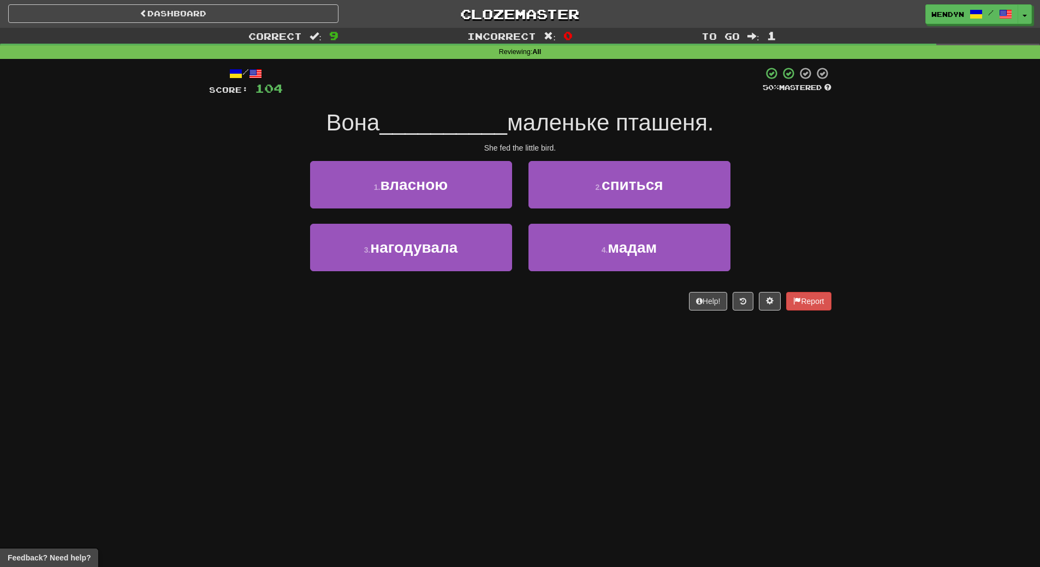
click at [557, 129] on span "маленьке пташеня." at bounding box center [610, 123] width 207 height 26
click at [584, 369] on div "Dashboard Clozemaster WendyN / Toggle Dropdown Dashboard Leaderboard Activity F…" at bounding box center [520, 283] width 1040 height 567
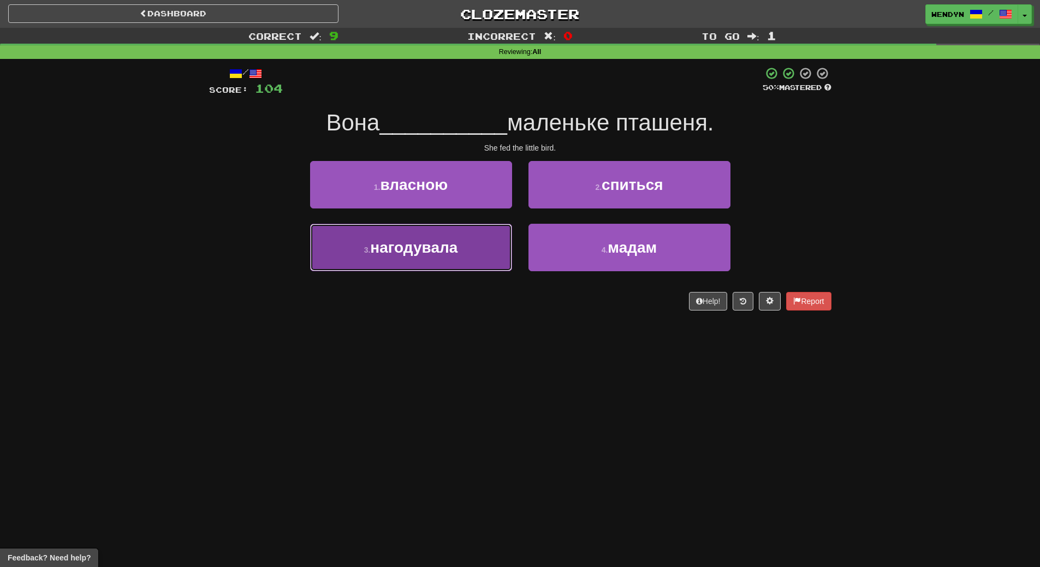
click at [453, 266] on button "3 . нагодувала" at bounding box center [411, 247] width 202 height 47
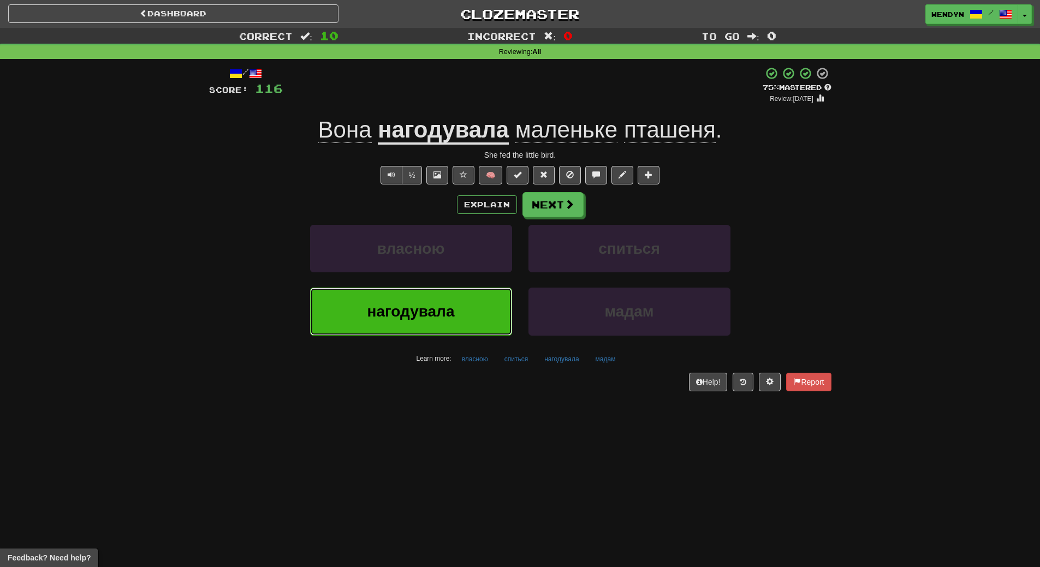
click at [446, 319] on span "нагодувала" at bounding box center [410, 311] width 87 height 17
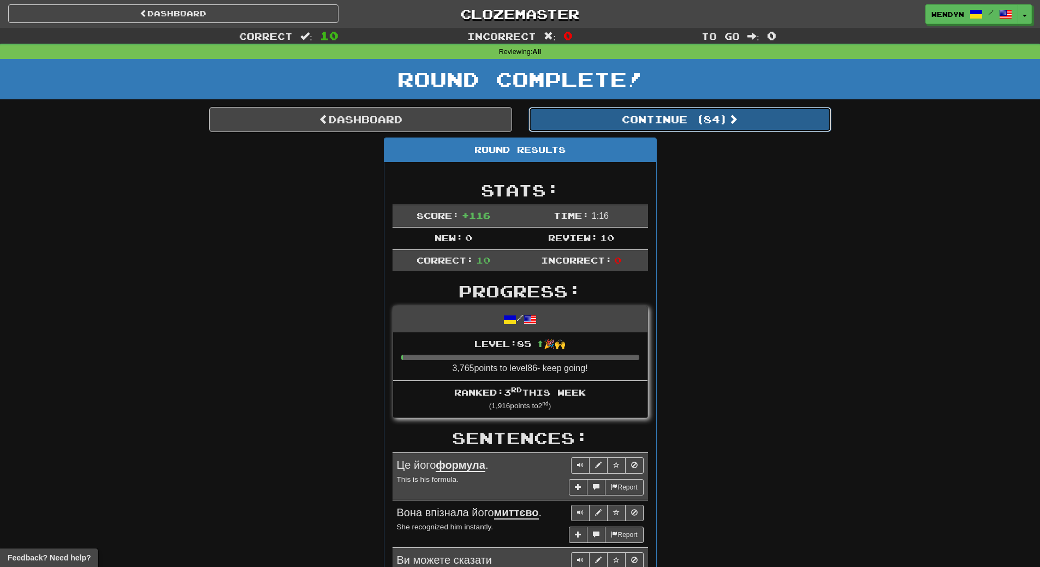
click at [702, 124] on button "Continue ( 84 )" at bounding box center [679, 119] width 303 height 25
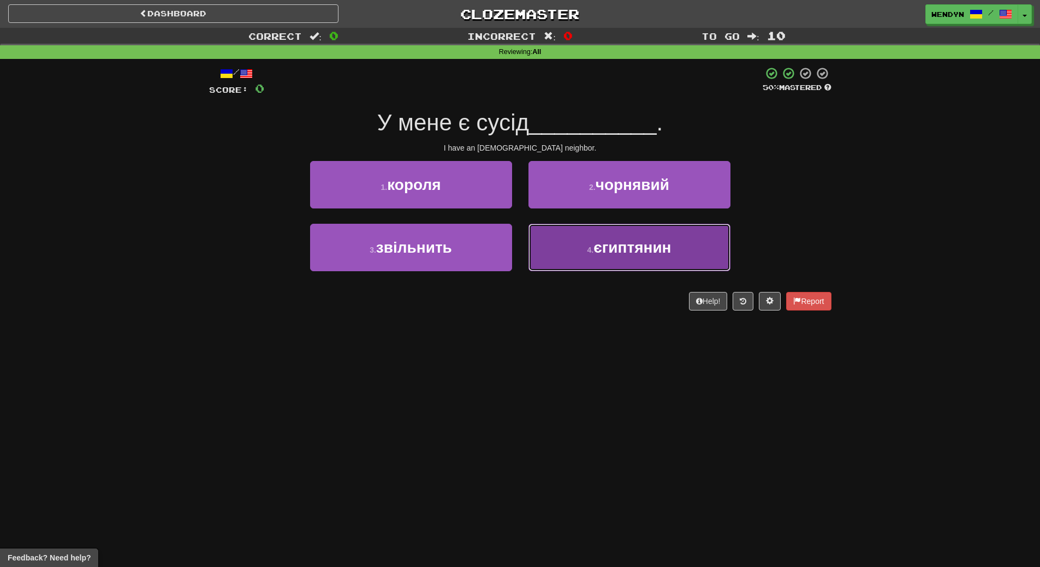
click at [695, 249] on button "4 . єгиптянин" at bounding box center [629, 247] width 202 height 47
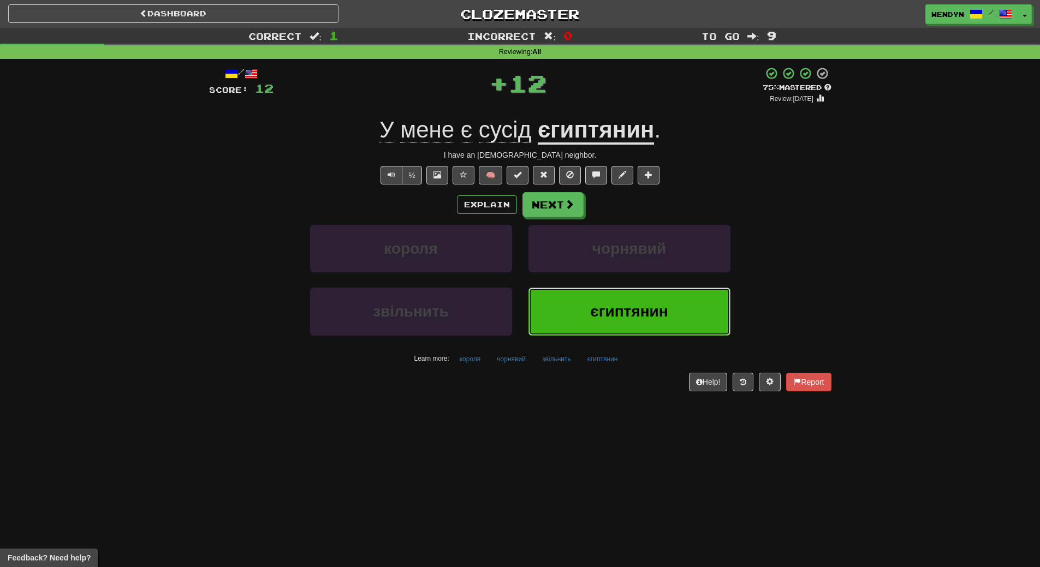
click at [637, 312] on span "єгиптянин" at bounding box center [628, 311] width 77 height 17
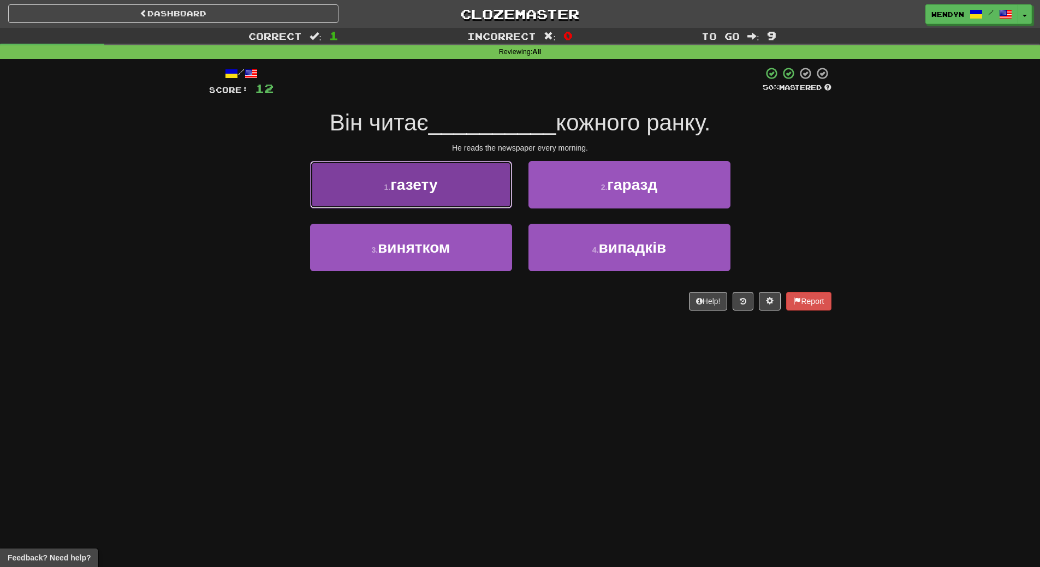
click at [431, 197] on button "1 . газету" at bounding box center [411, 184] width 202 height 47
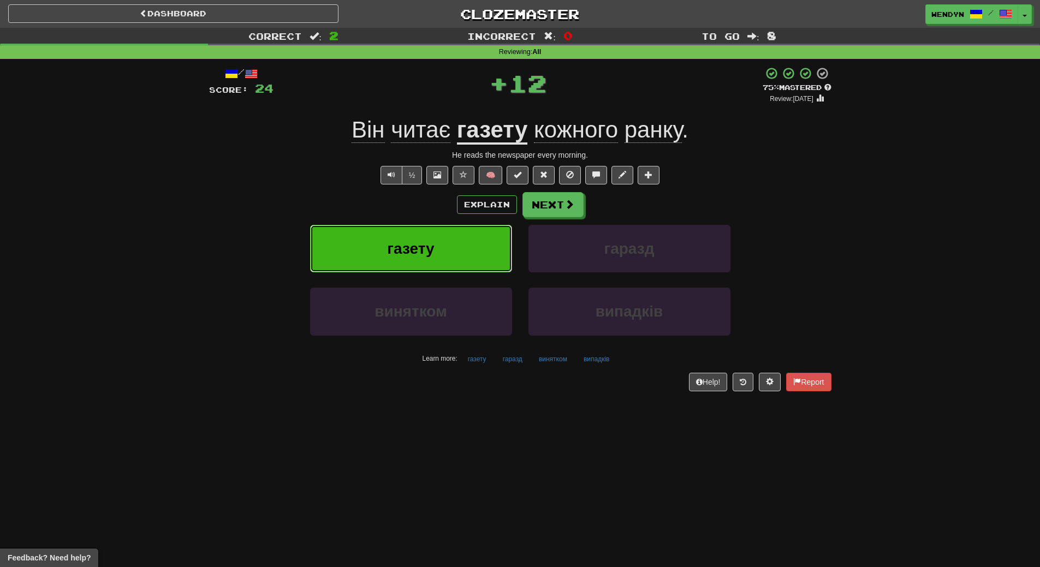
click at [426, 231] on button "газету" at bounding box center [411, 248] width 202 height 47
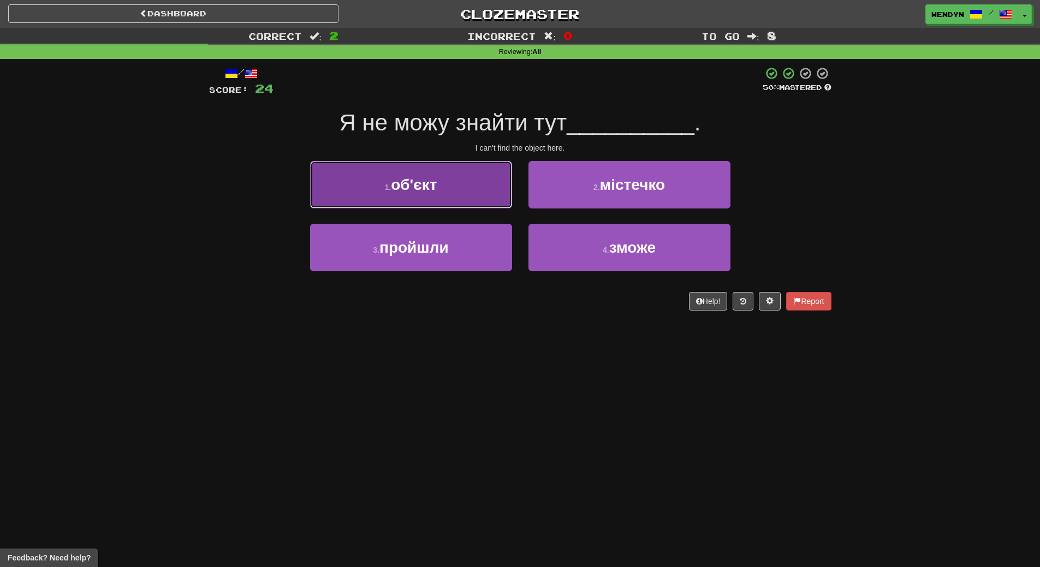
click at [433, 193] on button "1 . об'єкт" at bounding box center [411, 184] width 202 height 47
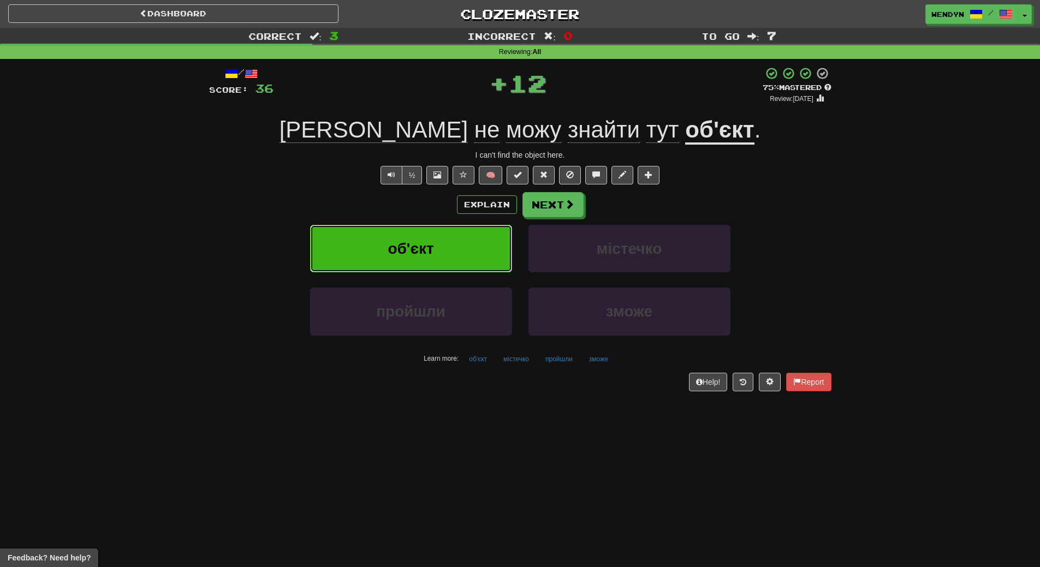
click at [430, 258] on button "об'єкт" at bounding box center [411, 248] width 202 height 47
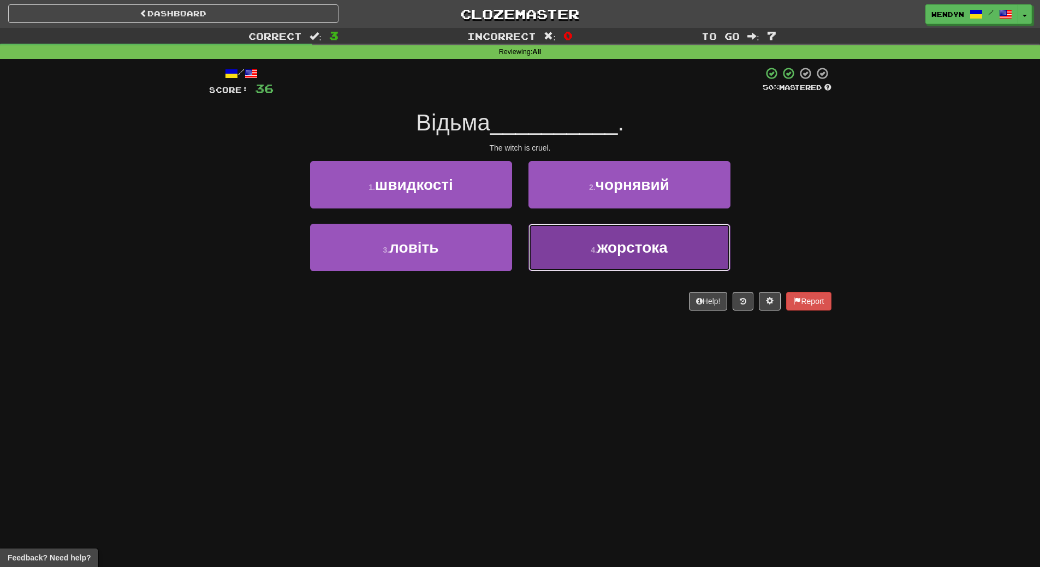
click at [657, 242] on span "жорстока" at bounding box center [632, 247] width 70 height 17
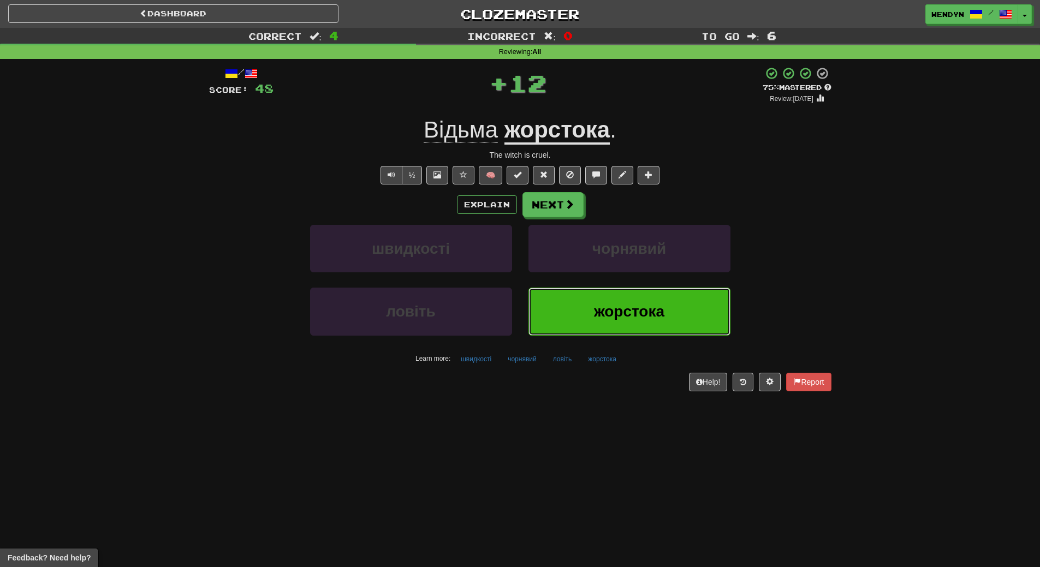
click at [620, 320] on button "жорстока" at bounding box center [629, 311] width 202 height 47
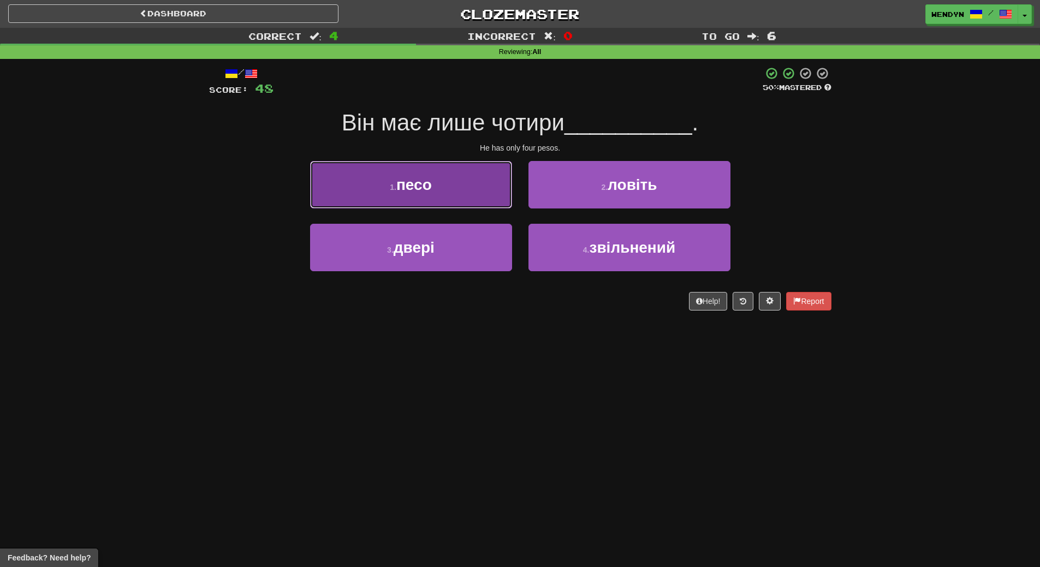
click at [433, 186] on button "1 . песо" at bounding box center [411, 184] width 202 height 47
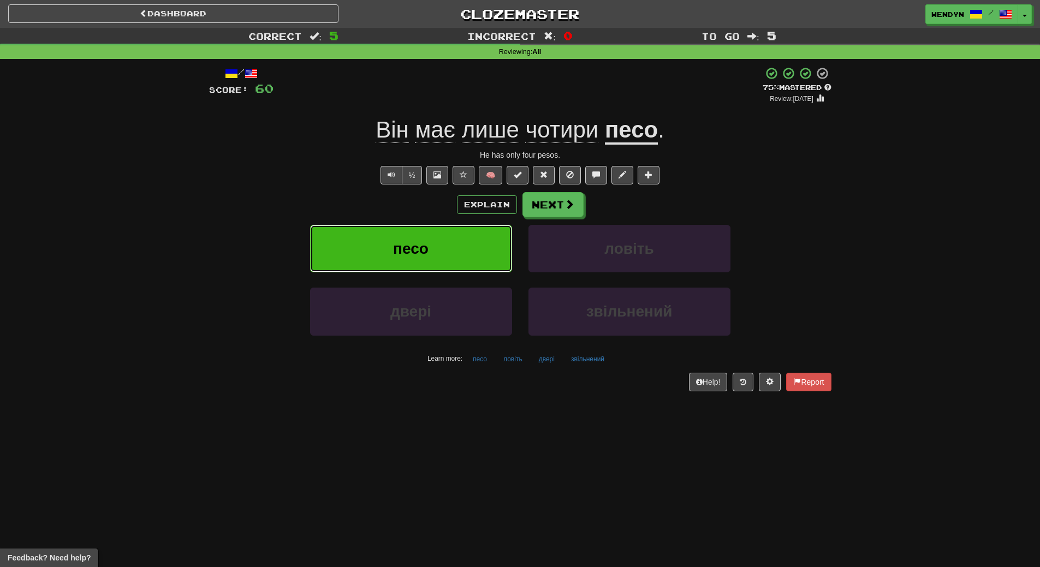
click at [432, 262] on button "песо" at bounding box center [411, 248] width 202 height 47
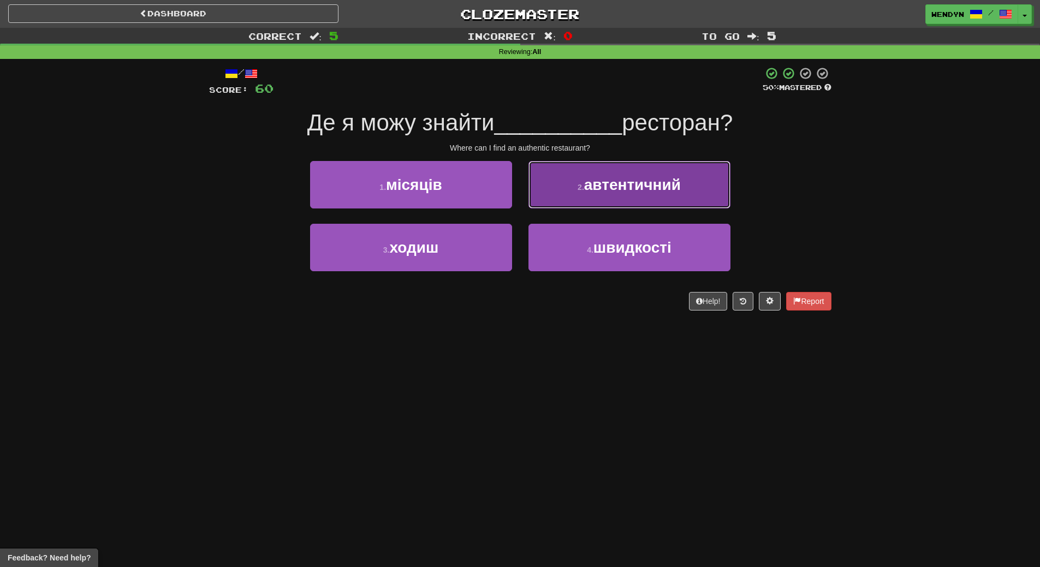
click at [699, 182] on button "2 . автентичний" at bounding box center [629, 184] width 202 height 47
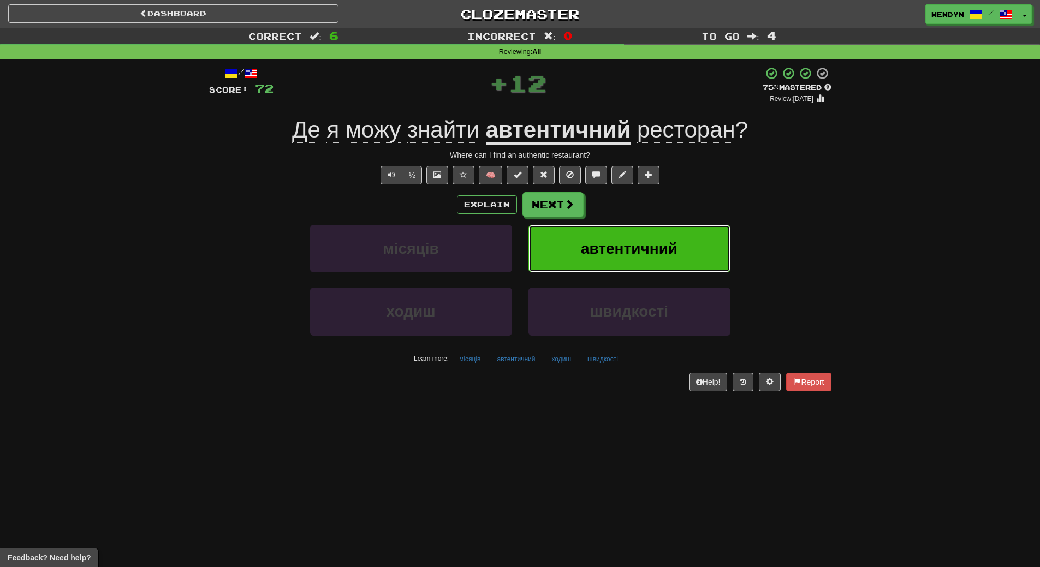
click at [684, 256] on button "автентичний" at bounding box center [629, 248] width 202 height 47
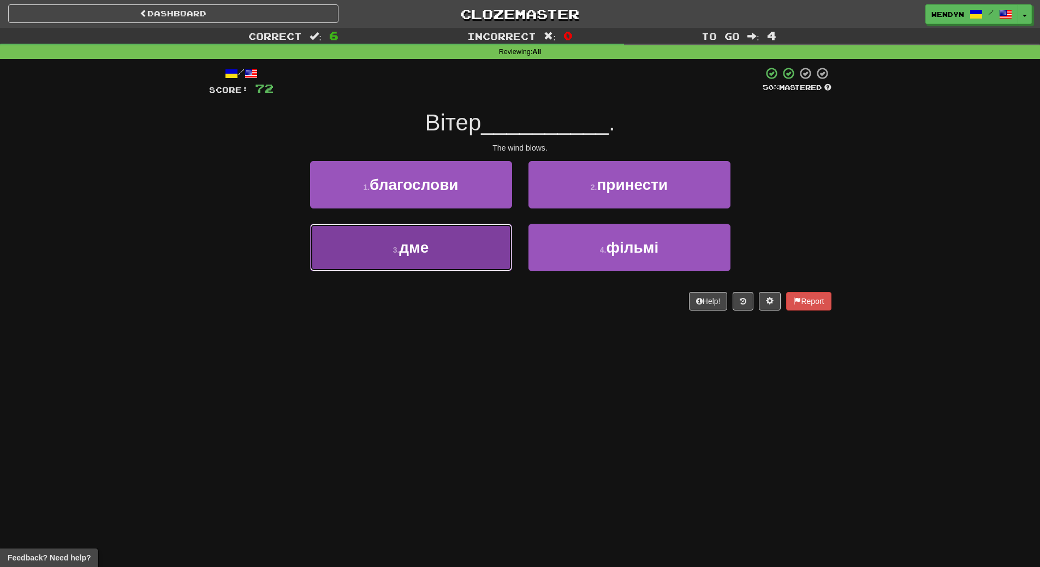
click at [441, 243] on button "3 . дме" at bounding box center [411, 247] width 202 height 47
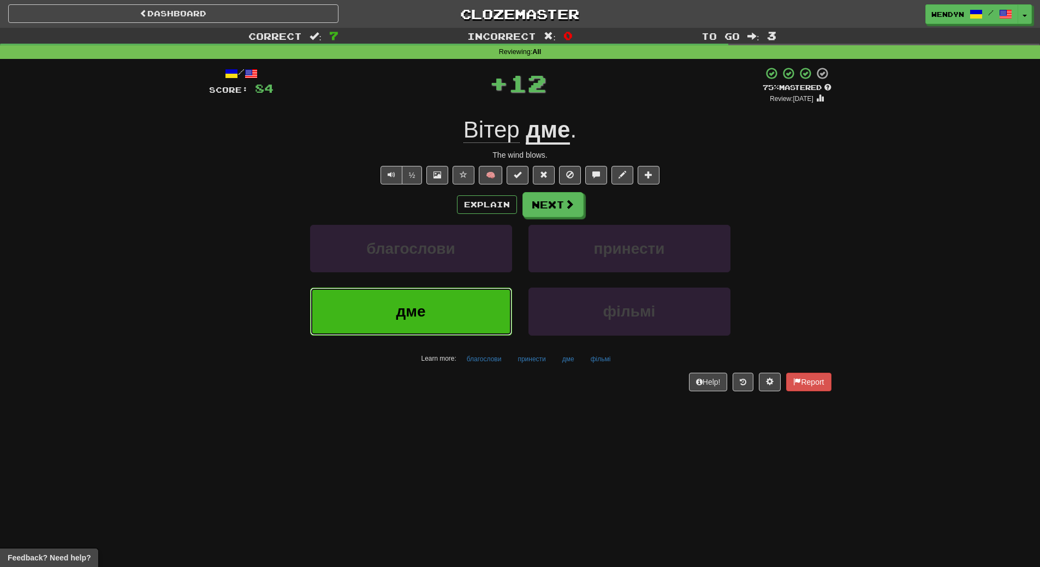
click at [438, 319] on button "дме" at bounding box center [411, 311] width 202 height 47
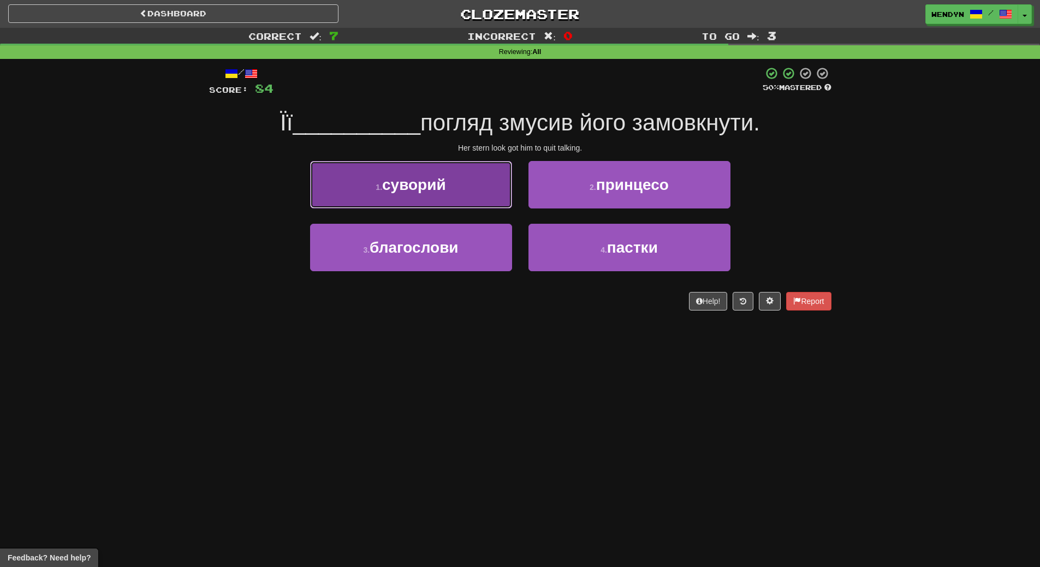
click at [441, 188] on span "суворий" at bounding box center [414, 184] width 64 height 17
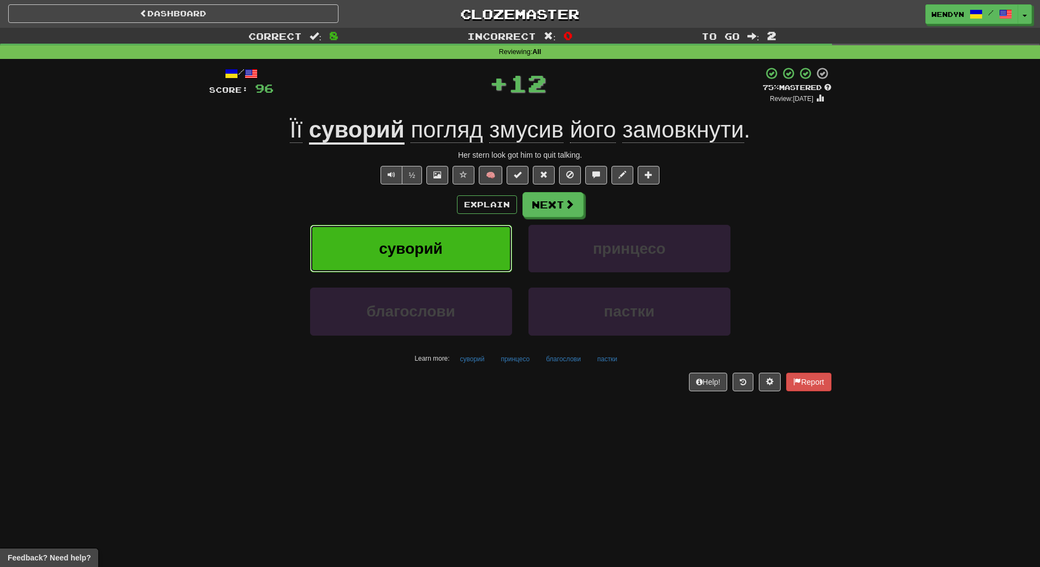
click at [435, 241] on span "суворий" at bounding box center [411, 248] width 64 height 17
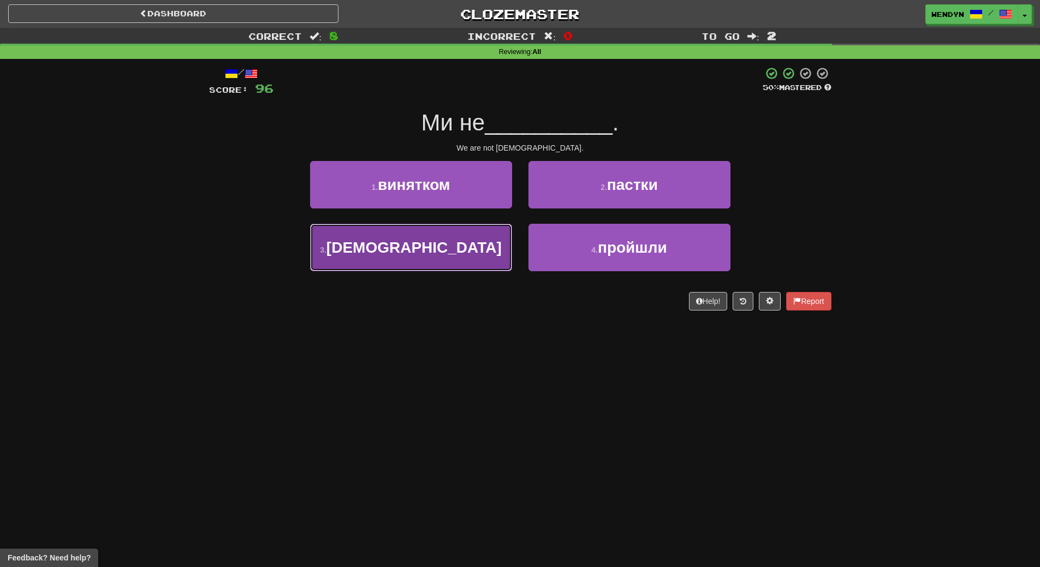
click at [444, 252] on span "американці" at bounding box center [413, 247] width 175 height 17
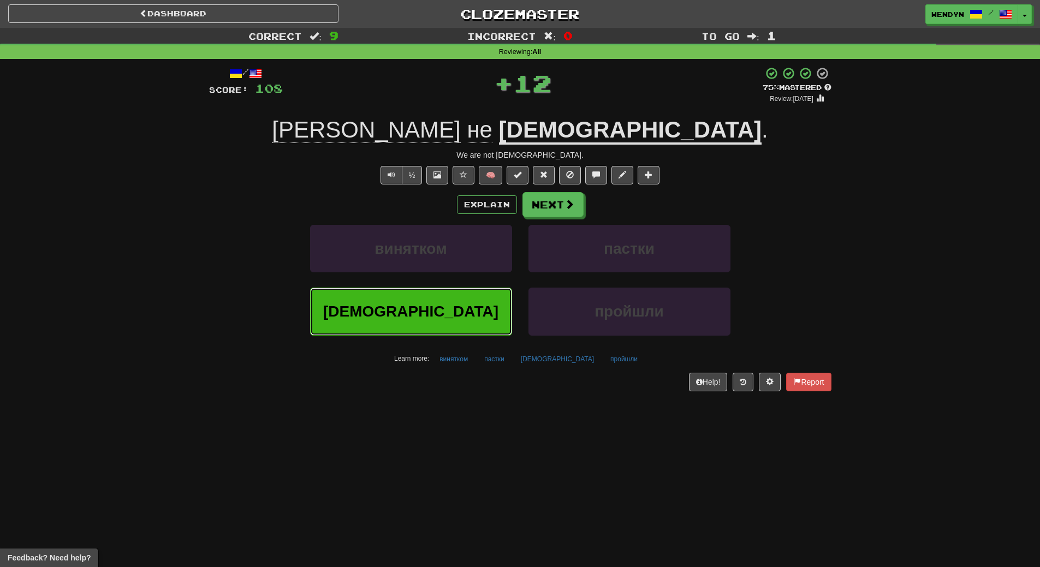
click at [443, 320] on button "американці" at bounding box center [411, 311] width 202 height 47
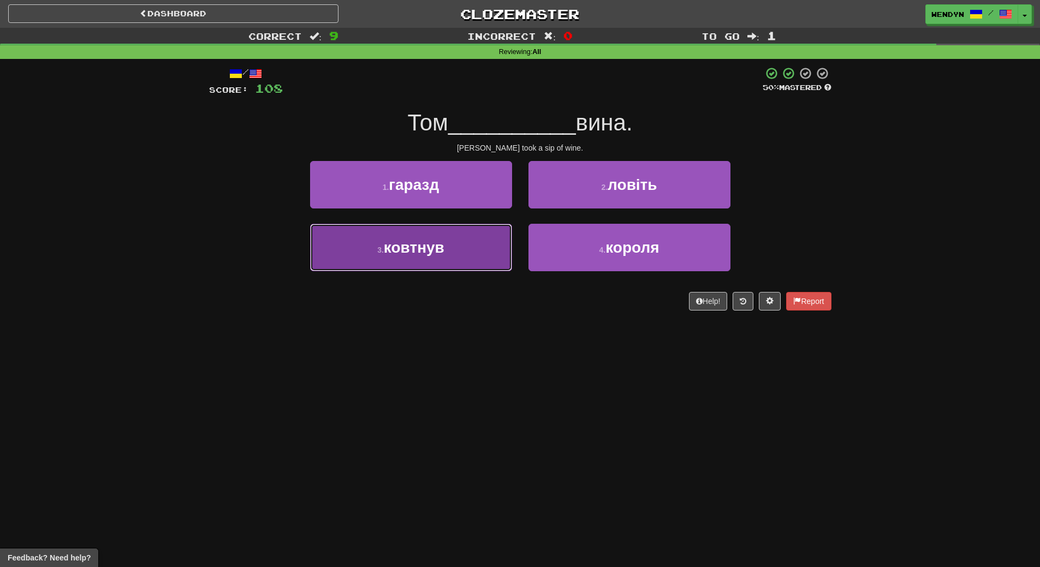
click at [463, 266] on button "3 . ковтнув" at bounding box center [411, 247] width 202 height 47
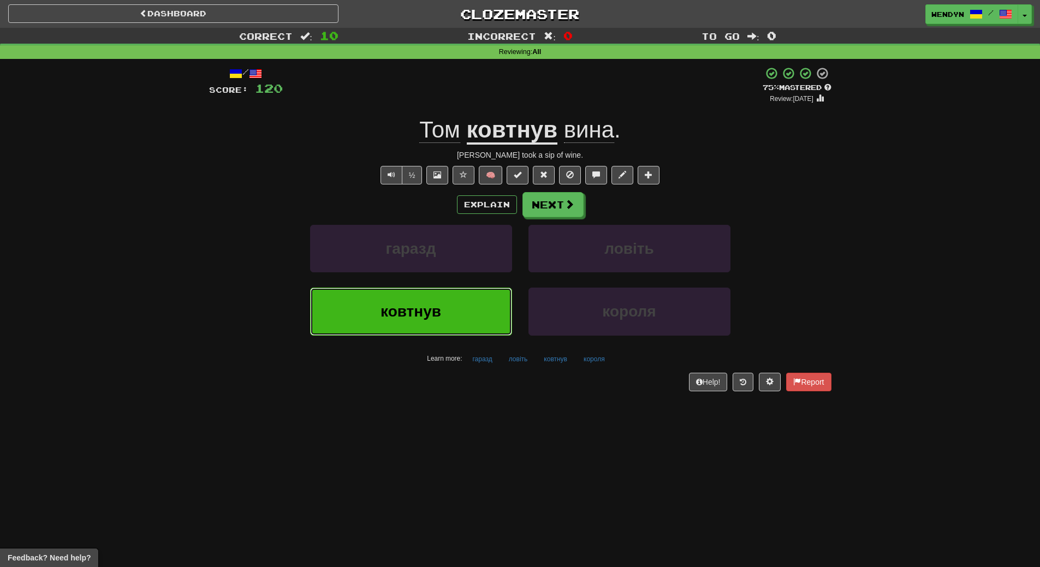
click at [413, 322] on button "ковтнув" at bounding box center [411, 311] width 202 height 47
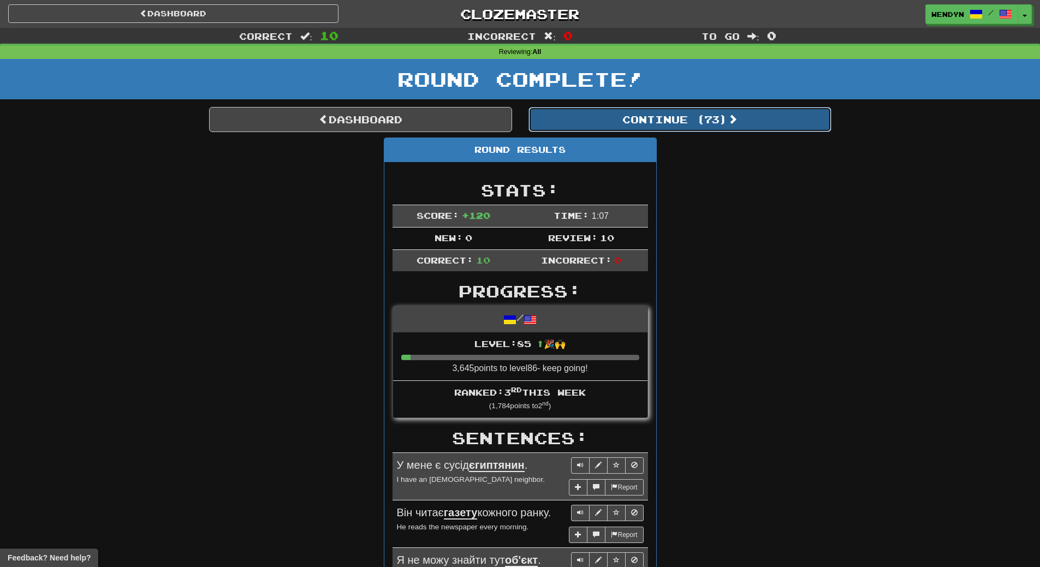
click at [711, 119] on button "Continue ( 73 )" at bounding box center [679, 119] width 303 height 25
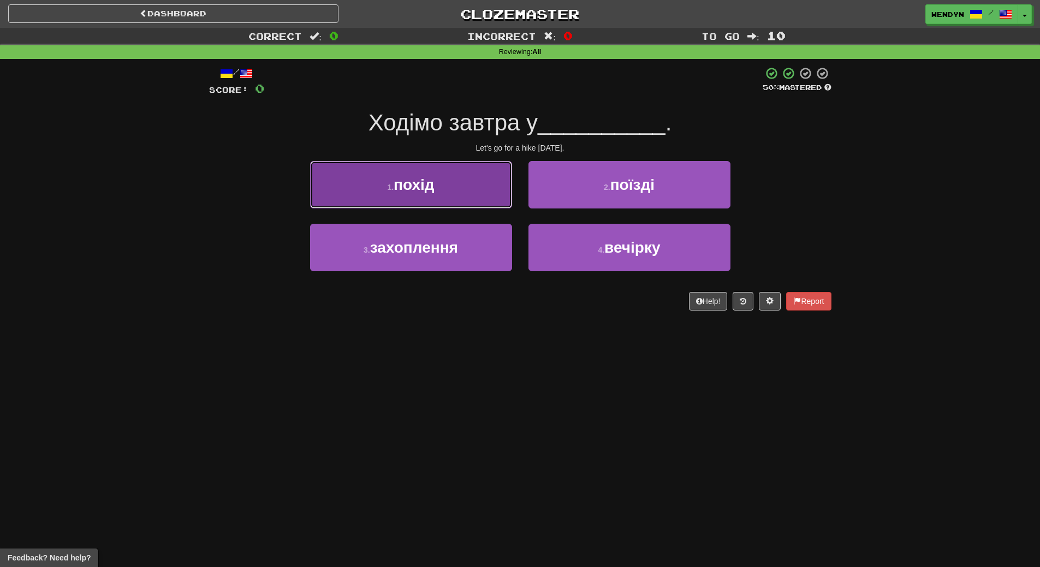
click at [442, 197] on button "1 . похід" at bounding box center [411, 184] width 202 height 47
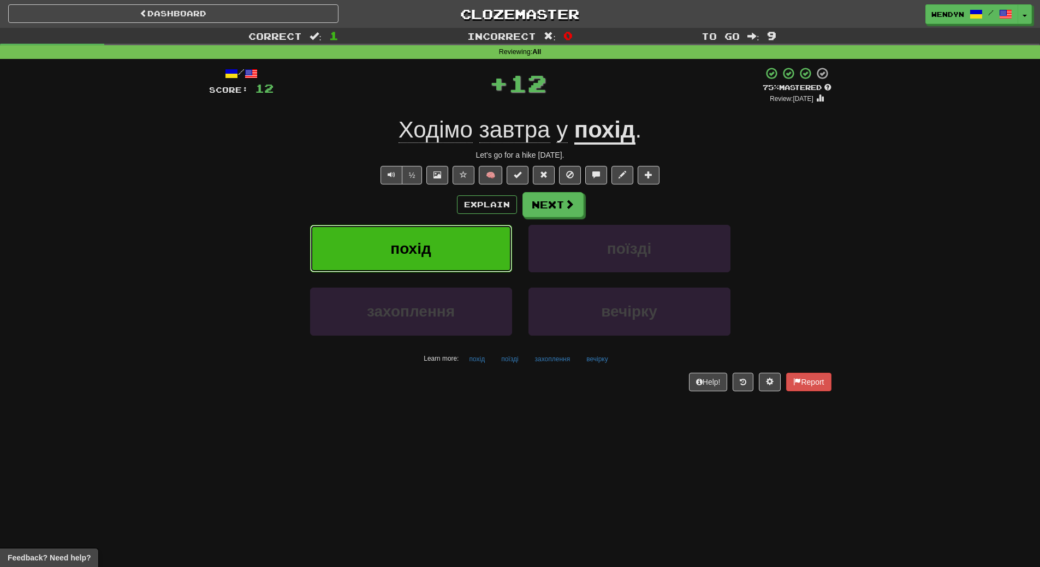
click at [423, 244] on span "похід" at bounding box center [410, 248] width 40 height 17
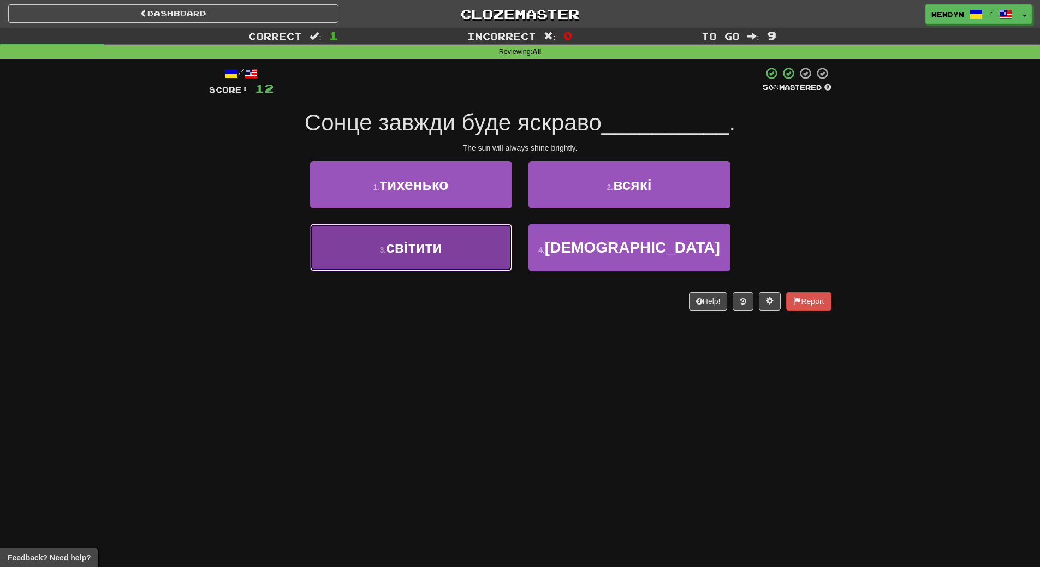
click at [447, 255] on button "3 . світити" at bounding box center [411, 247] width 202 height 47
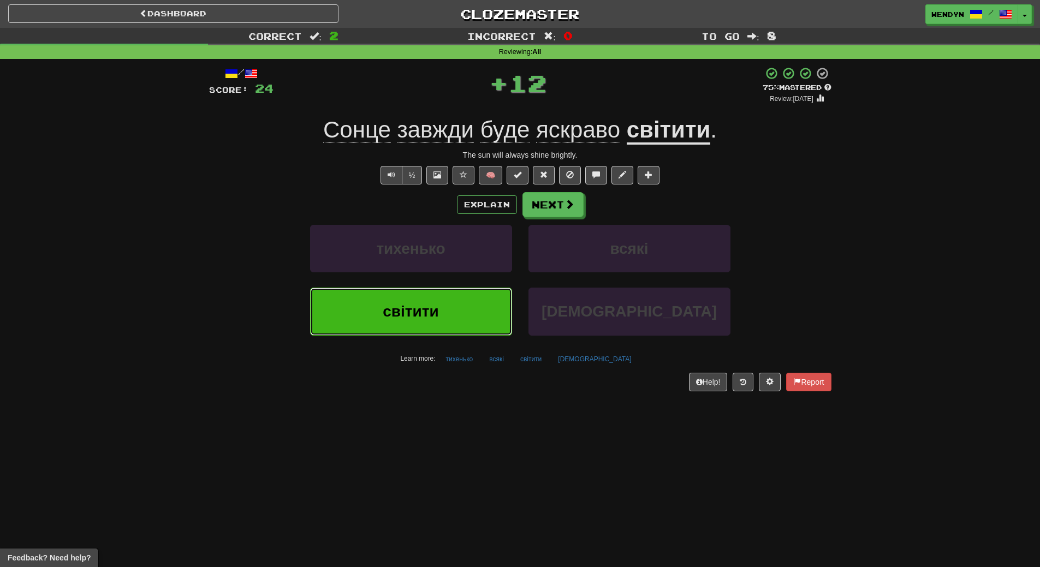
click at [414, 309] on span "світити" at bounding box center [411, 311] width 56 height 17
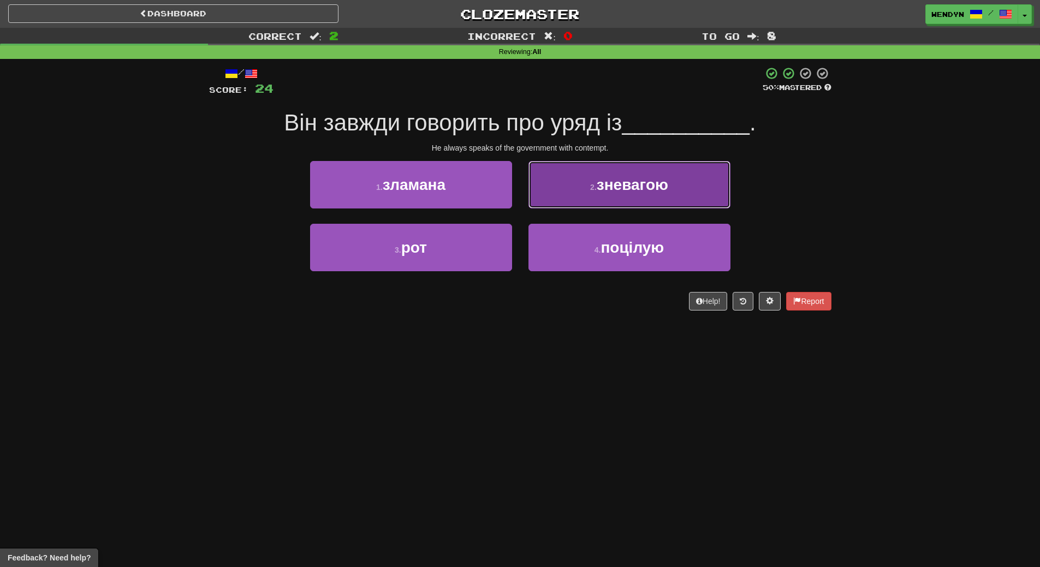
click at [652, 194] on button "2 . зневагою" at bounding box center [629, 184] width 202 height 47
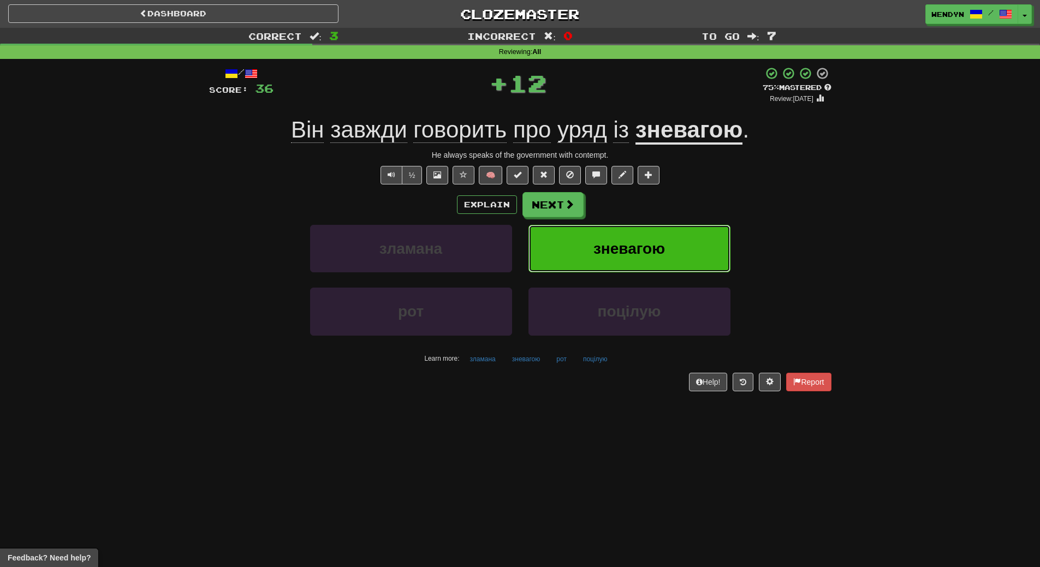
click at [640, 243] on span "зневагою" at bounding box center [628, 248] width 71 height 17
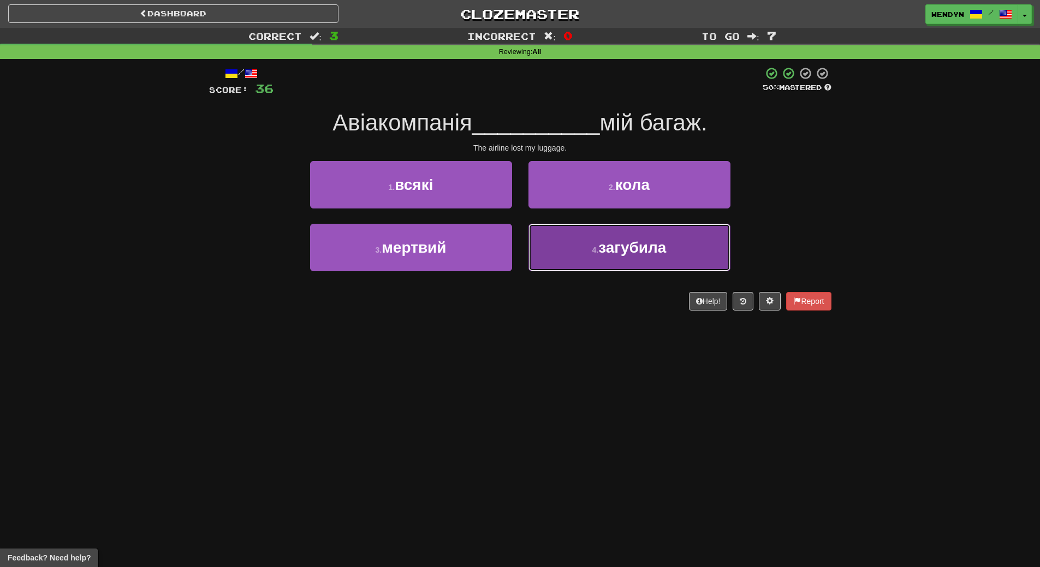
click at [679, 248] on button "4 . загубила" at bounding box center [629, 247] width 202 height 47
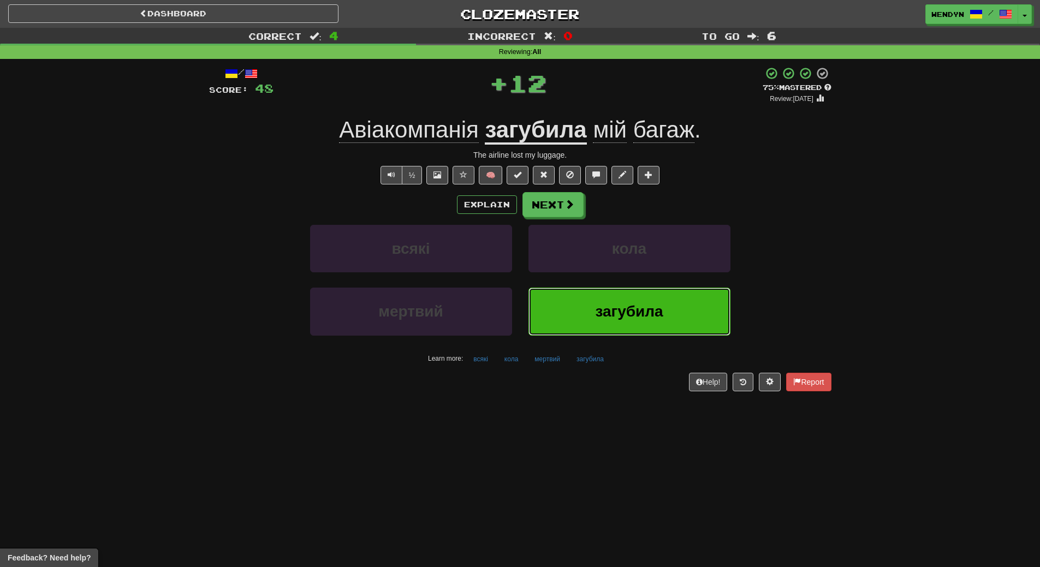
click at [639, 302] on button "загубила" at bounding box center [629, 311] width 202 height 47
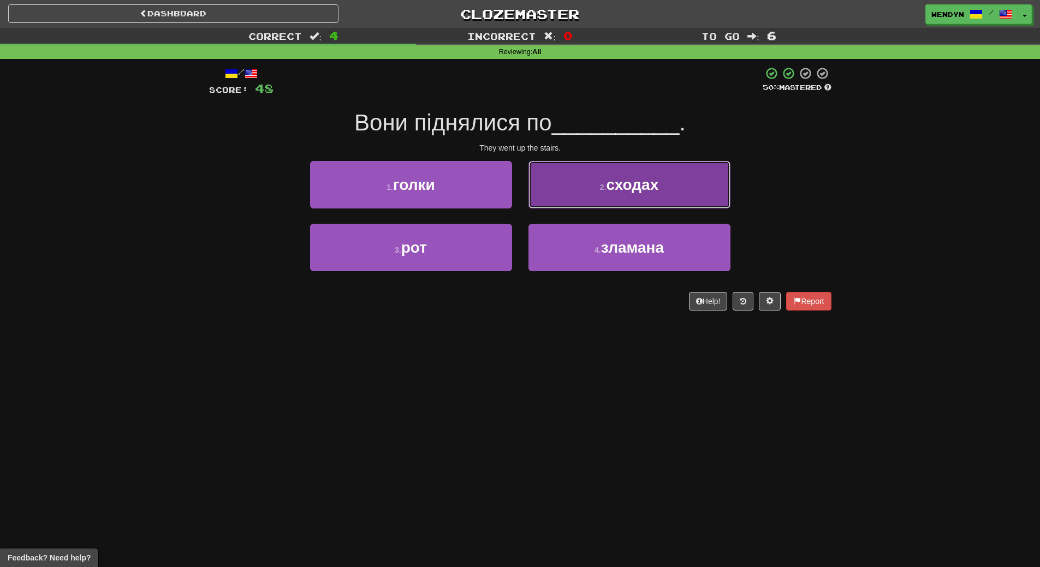
click at [638, 202] on button "2 . сходах" at bounding box center [629, 184] width 202 height 47
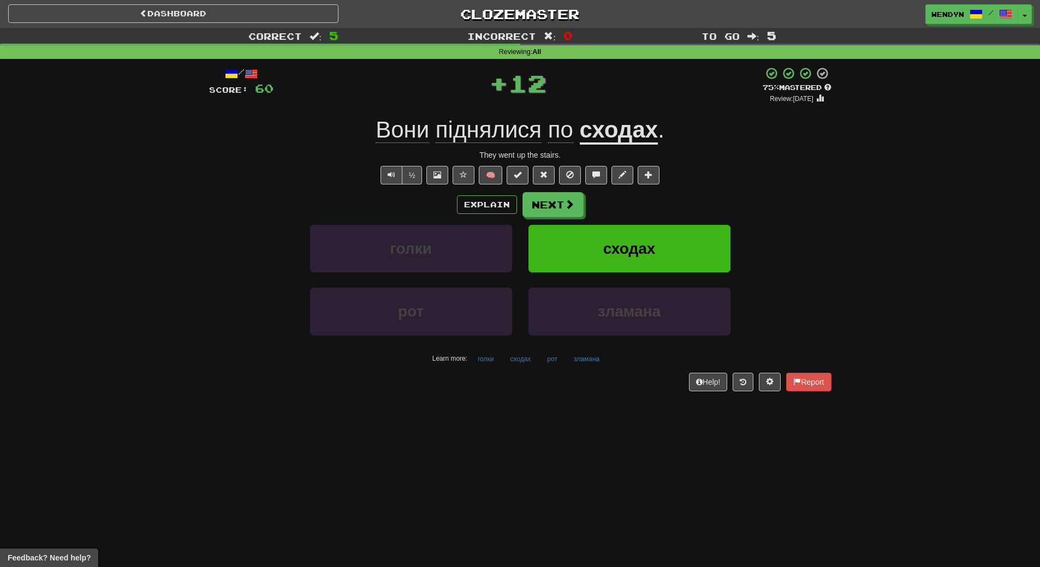
click at [638, 202] on div "Explain Next" at bounding box center [520, 204] width 622 height 25
click at [631, 237] on button "сходах" at bounding box center [629, 248] width 202 height 47
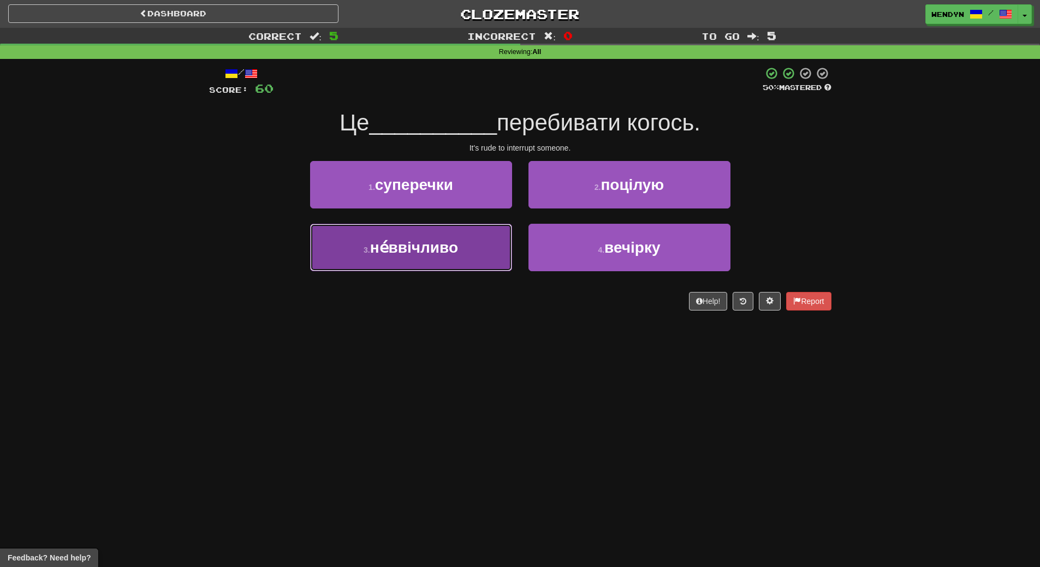
click at [435, 249] on span "не́ввічливо" at bounding box center [414, 247] width 88 height 17
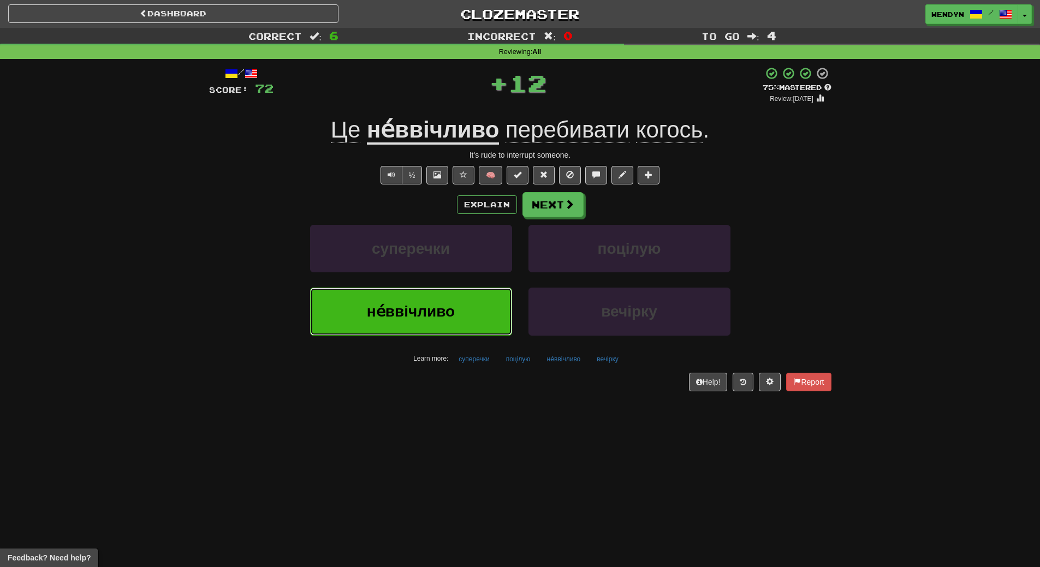
click at [433, 335] on button "не́ввічливо" at bounding box center [411, 311] width 202 height 47
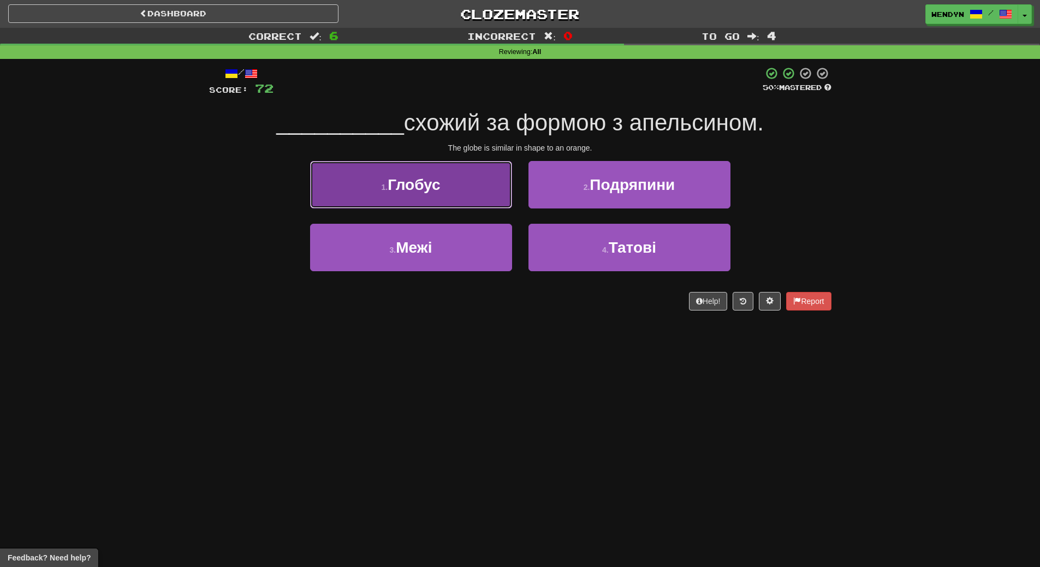
click at [440, 197] on button "1 . Глобус" at bounding box center [411, 184] width 202 height 47
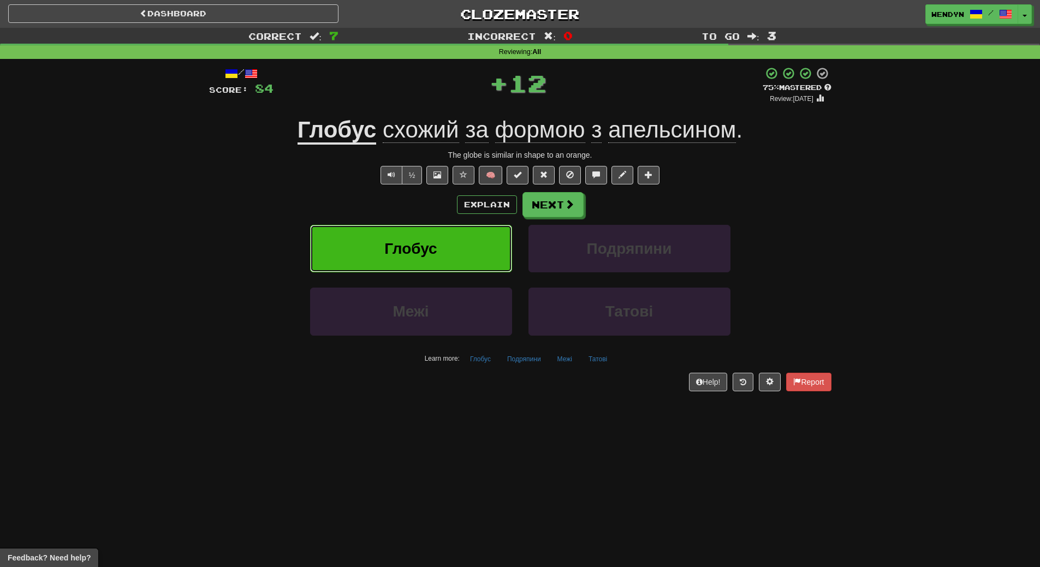
click at [437, 244] on button "Глобус" at bounding box center [411, 248] width 202 height 47
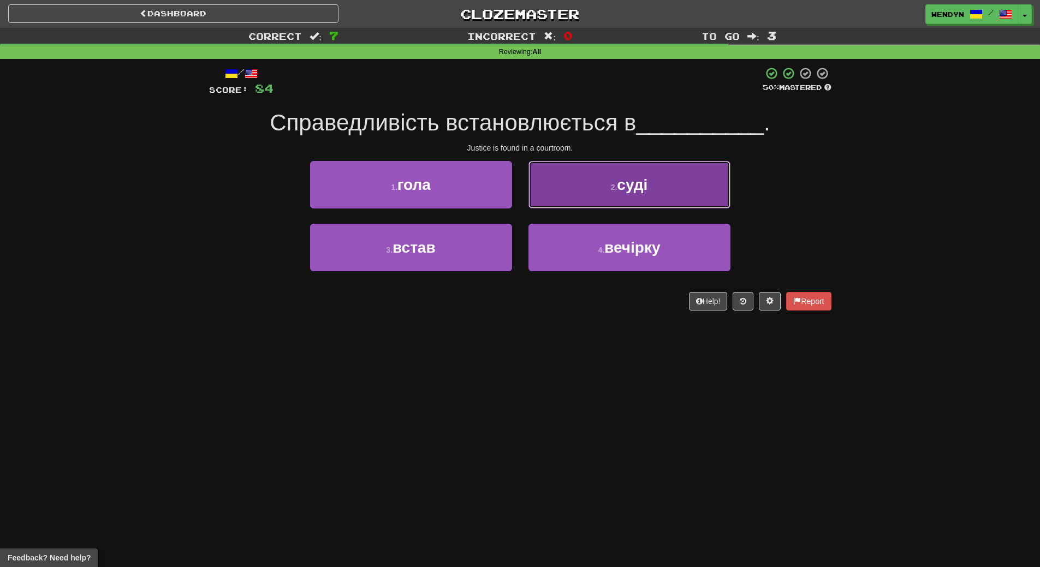
click at [684, 183] on button "2 . суді" at bounding box center [629, 184] width 202 height 47
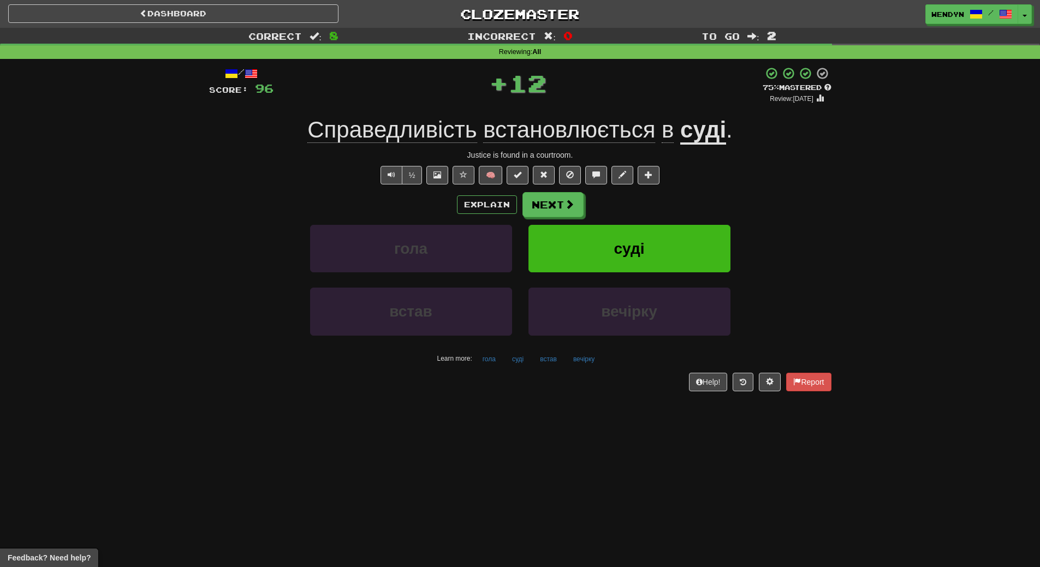
click at [674, 201] on div "Explain Next" at bounding box center [520, 204] width 622 height 25
click at [871, 318] on div "Correct : 8 Incorrect : 0 To go : 2 Reviewing : All / Score: 96 + 12 75 % Maste…" at bounding box center [520, 217] width 1040 height 379
drag, startPoint x: 836, startPoint y: 94, endPoint x: 888, endPoint y: 487, distance: 396.9
click at [888, 487] on div "Dashboard Clozemaster WendyN / Toggle Dropdown Dashboard Leaderboard Activity F…" at bounding box center [520, 283] width 1040 height 567
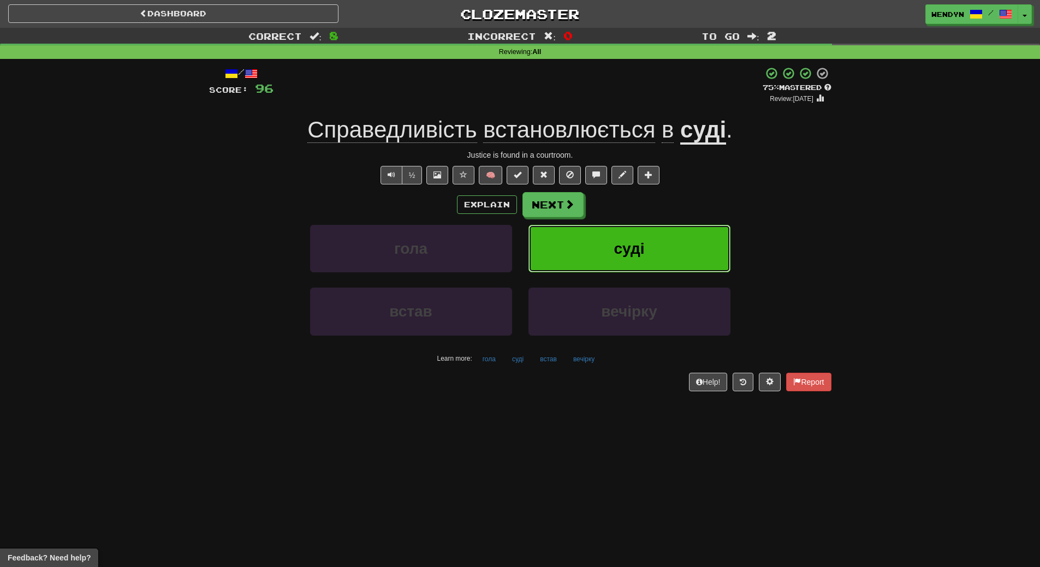
click at [644, 252] on span "суді" at bounding box center [629, 248] width 31 height 17
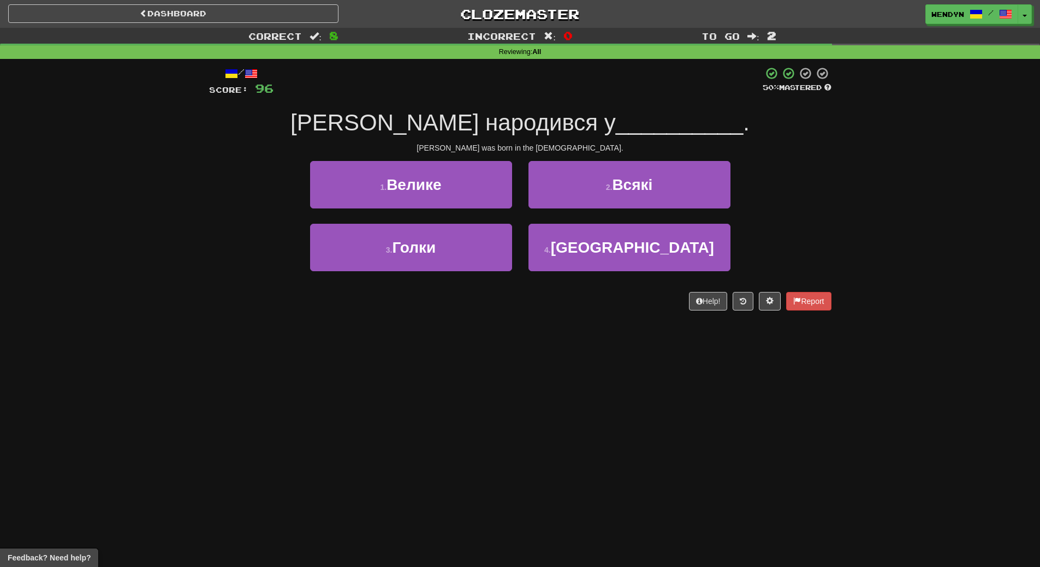
click at [560, 349] on div "Dashboard Clozemaster WendyN / Toggle Dropdown Dashboard Leaderboard Activity F…" at bounding box center [520, 283] width 1040 height 567
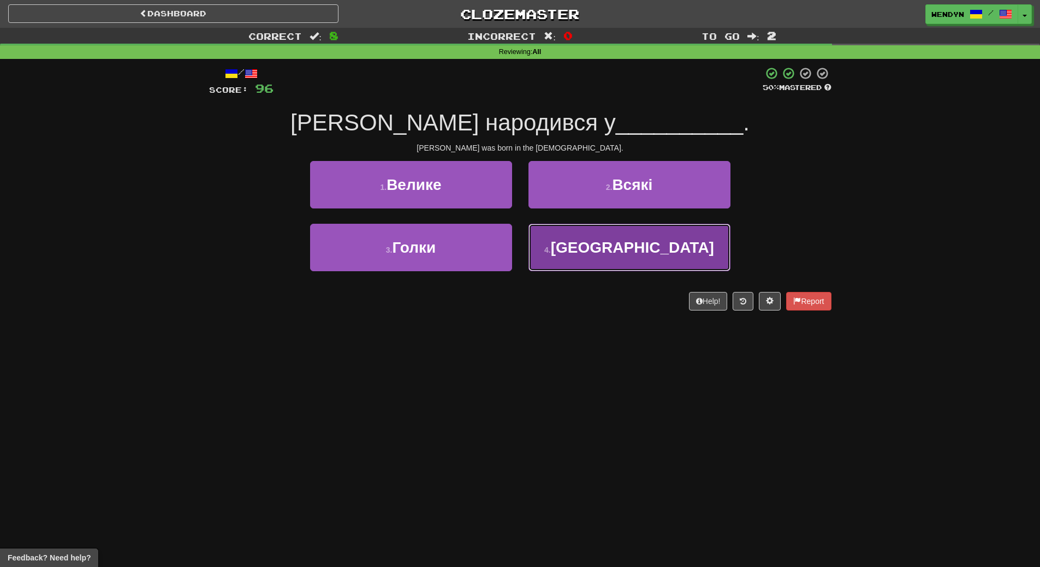
click at [659, 256] on button "4 . США" at bounding box center [629, 247] width 202 height 47
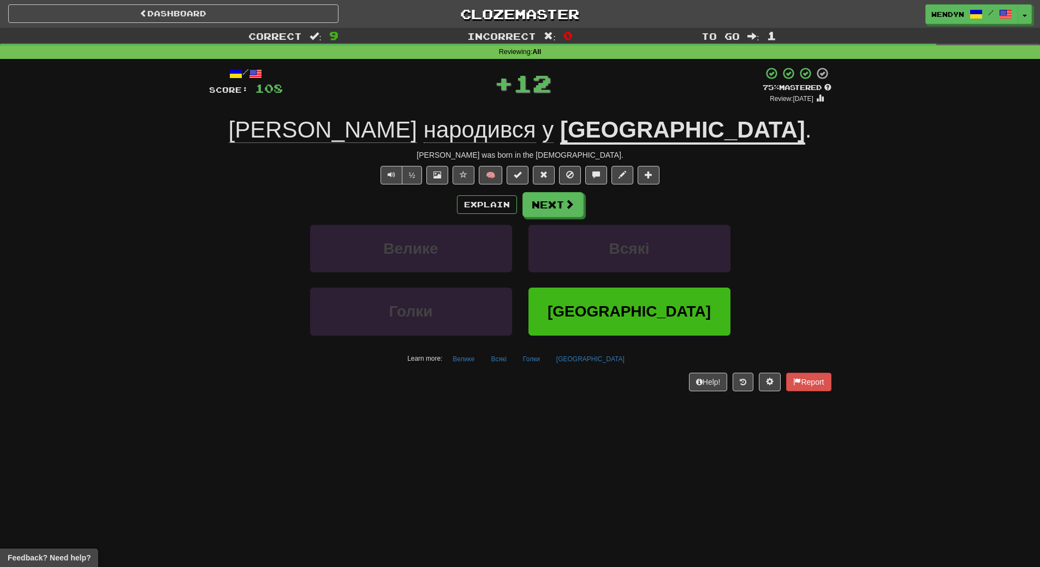
click at [632, 383] on div "Help! Report" at bounding box center [520, 382] width 622 height 19
click at [636, 313] on span "США" at bounding box center [628, 311] width 163 height 17
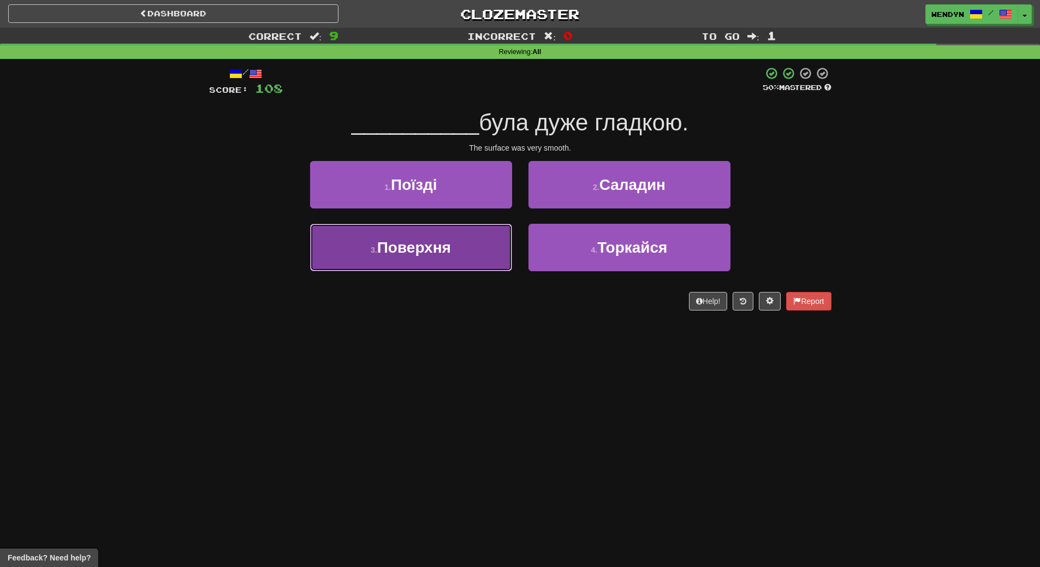
drag, startPoint x: 465, startPoint y: 254, endPoint x: 464, endPoint y: 320, distance: 66.0
click at [465, 255] on button "3 . Поверхня" at bounding box center [411, 247] width 202 height 47
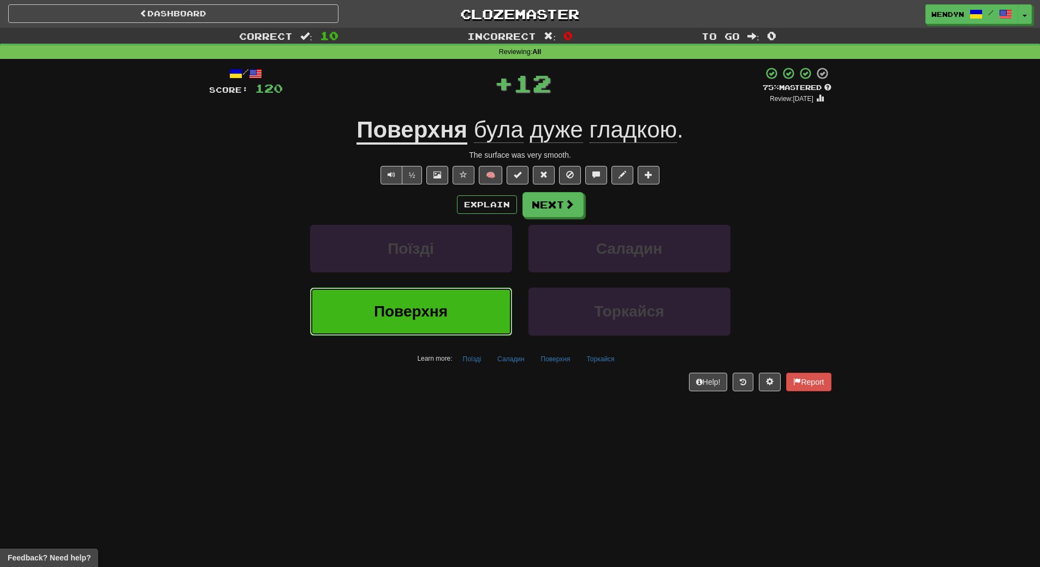
click at [465, 312] on button "Поверхня" at bounding box center [411, 311] width 202 height 47
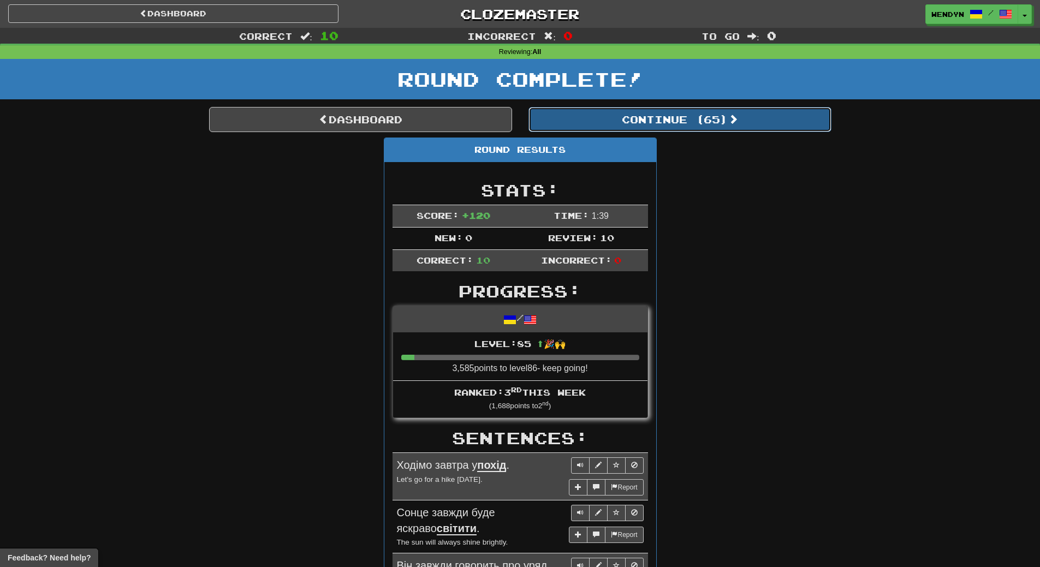
click at [721, 129] on button "Continue ( 65 )" at bounding box center [679, 119] width 303 height 25
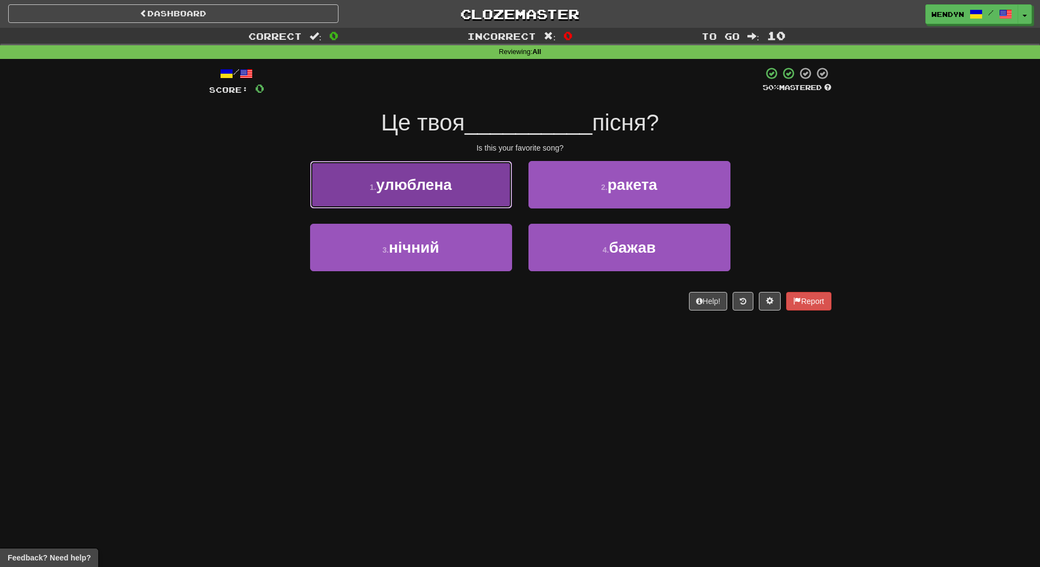
click at [426, 191] on span "улюблена" at bounding box center [414, 184] width 76 height 17
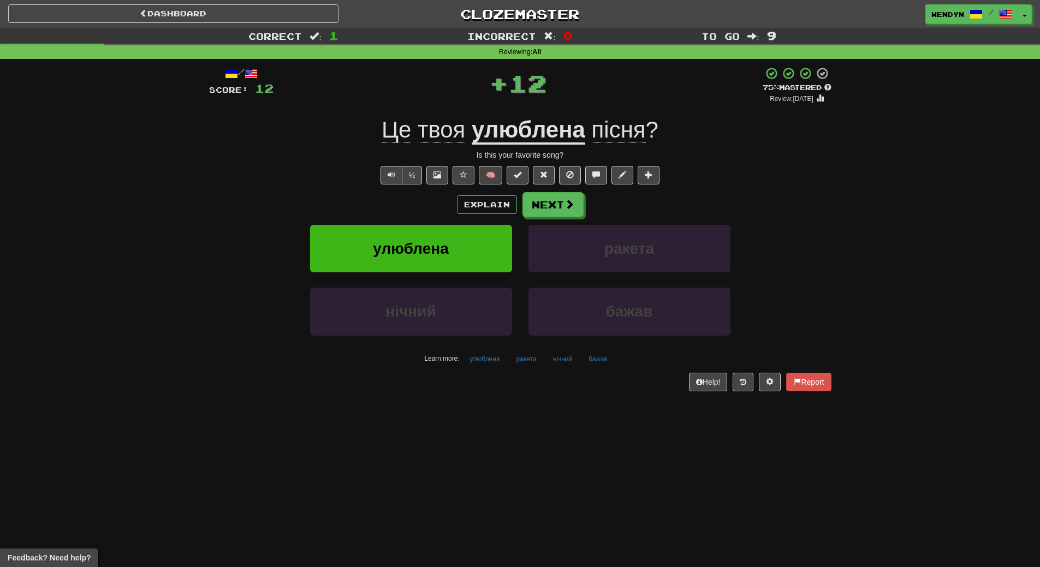
click at [425, 203] on div "Explain Next" at bounding box center [520, 204] width 622 height 25
click at [420, 244] on span "улюблена" at bounding box center [411, 248] width 76 height 17
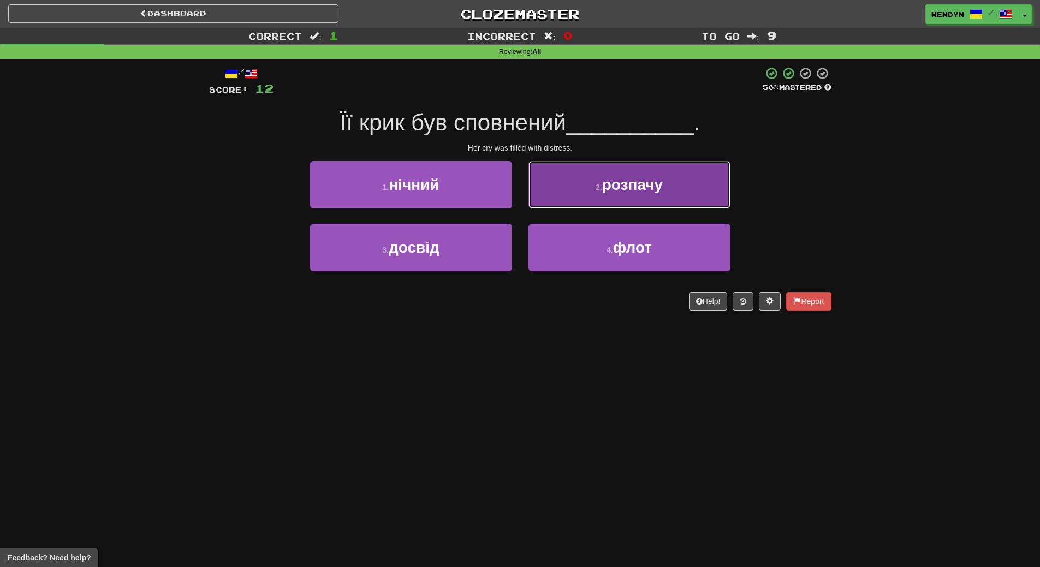
click at [659, 185] on span "розпачу" at bounding box center [632, 184] width 61 height 17
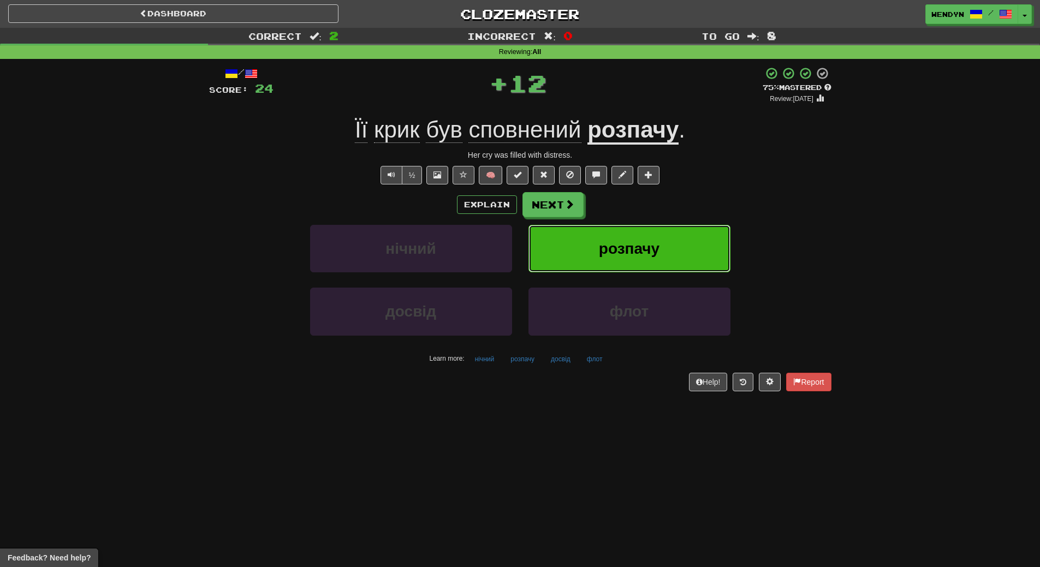
click at [637, 238] on button "розпачу" at bounding box center [629, 248] width 202 height 47
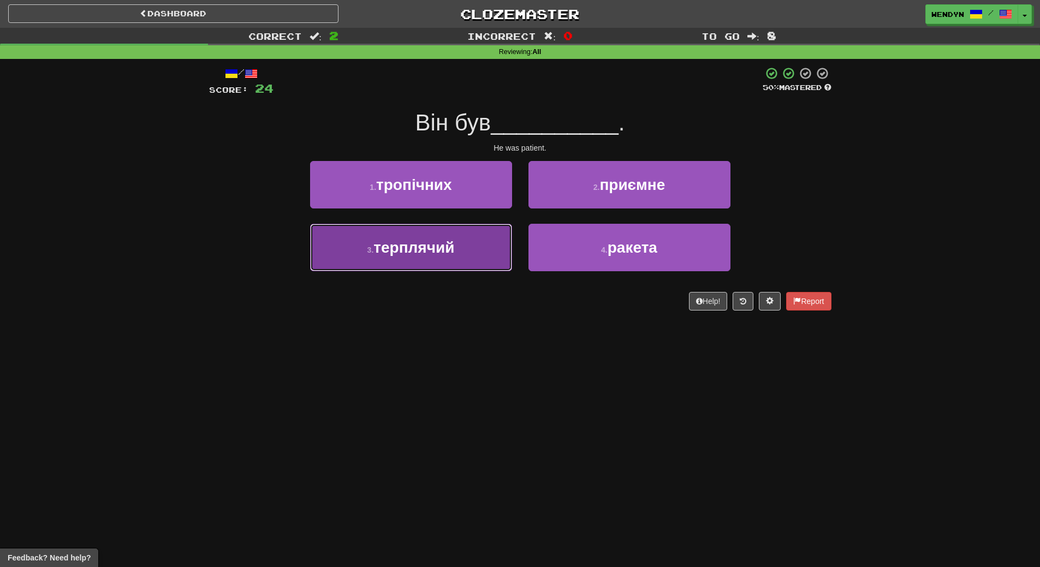
click at [426, 253] on span "терплячий" at bounding box center [413, 247] width 81 height 17
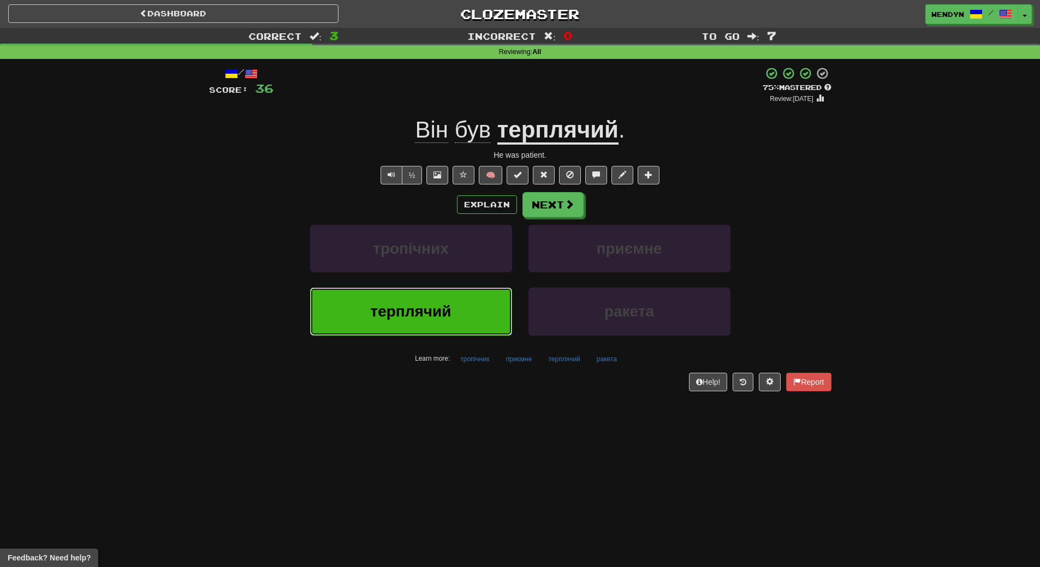
click at [396, 311] on span "терплячий" at bounding box center [410, 311] width 81 height 17
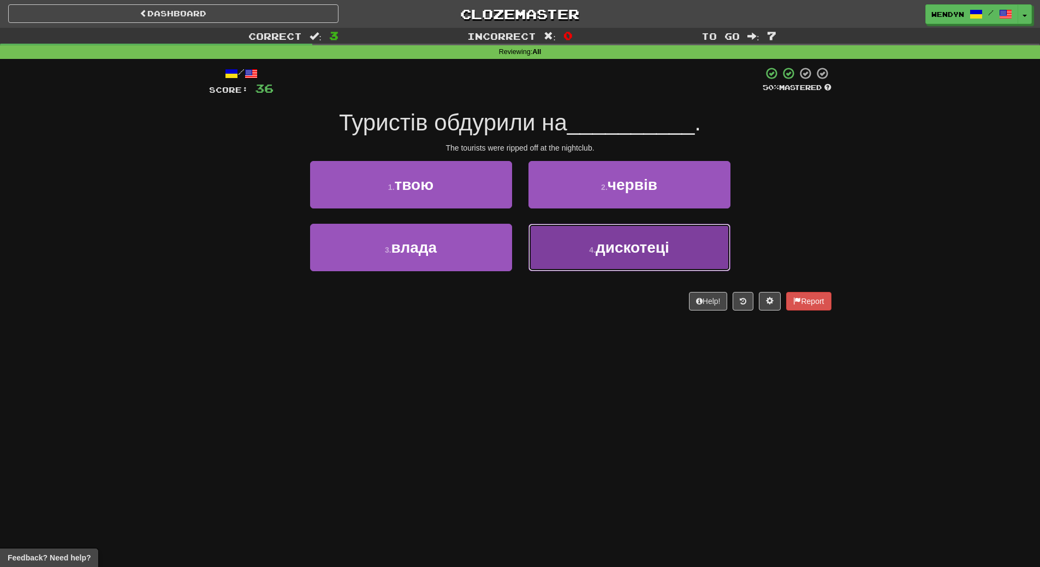
click at [661, 250] on span "дискотеці" at bounding box center [632, 247] width 74 height 17
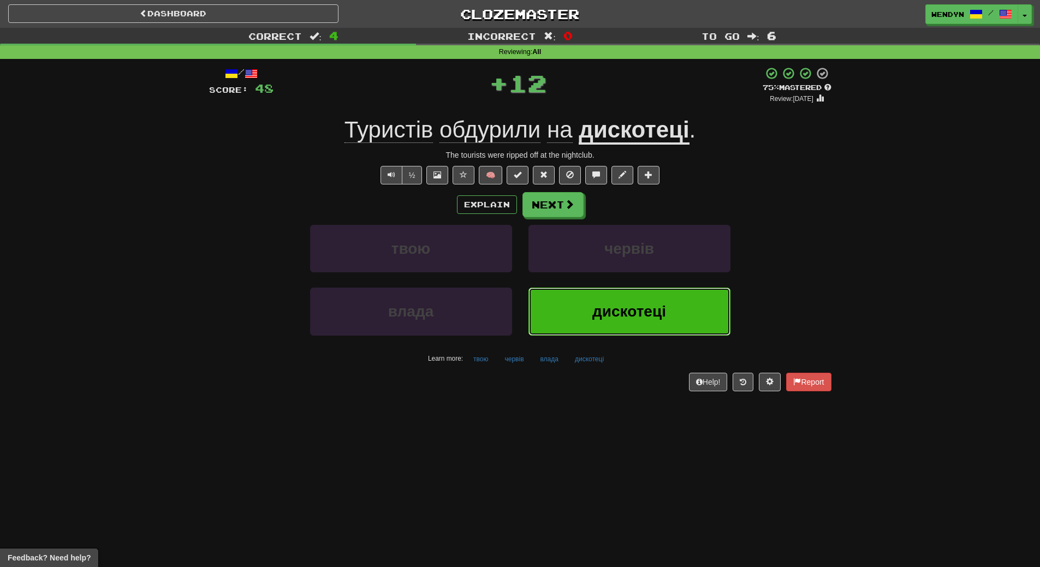
click at [649, 294] on button "дискотеці" at bounding box center [629, 311] width 202 height 47
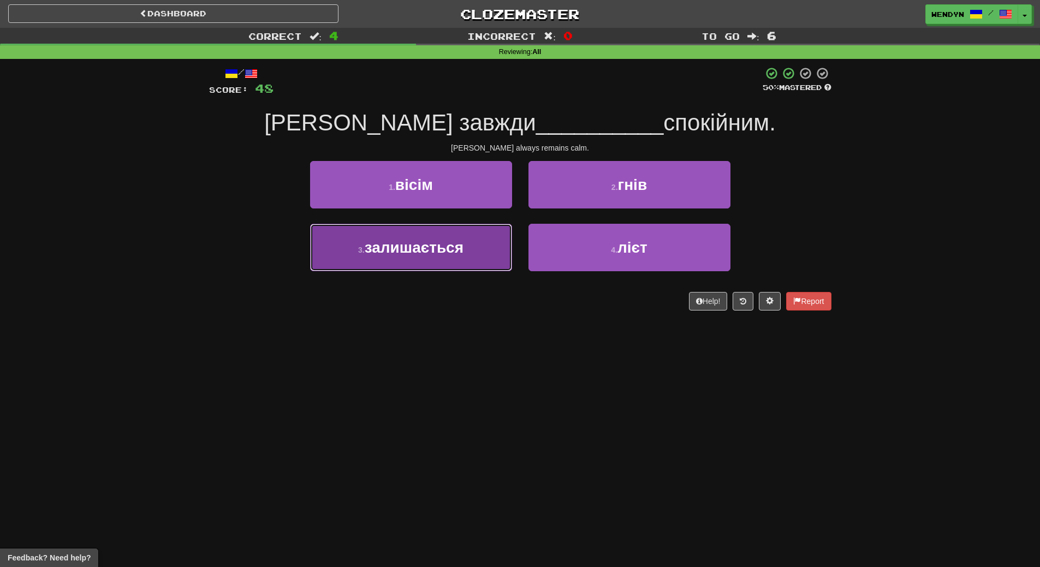
click at [469, 253] on button "3 . залишається" at bounding box center [411, 247] width 202 height 47
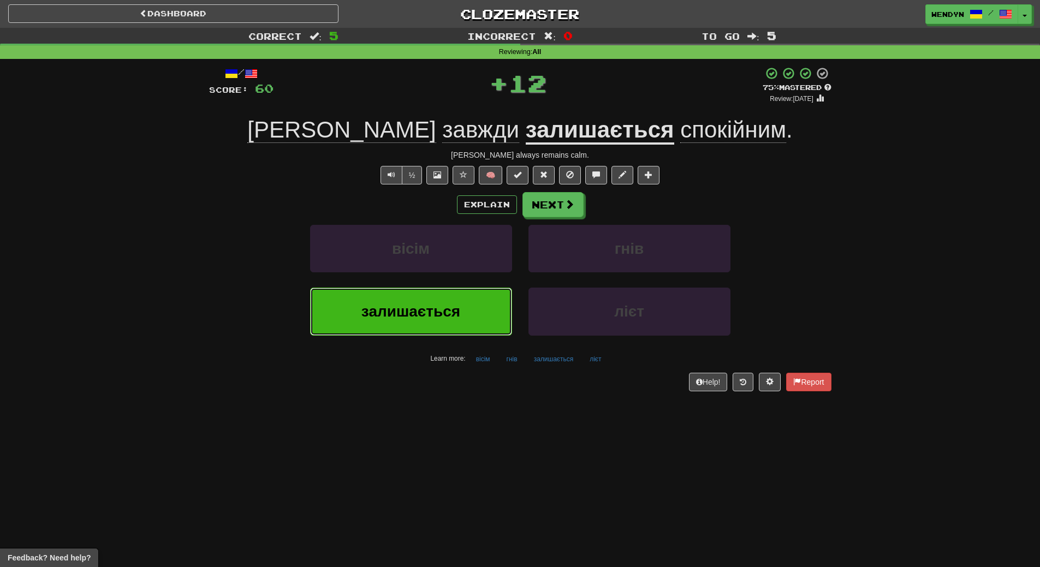
click at [440, 310] on span "залишається" at bounding box center [410, 311] width 99 height 17
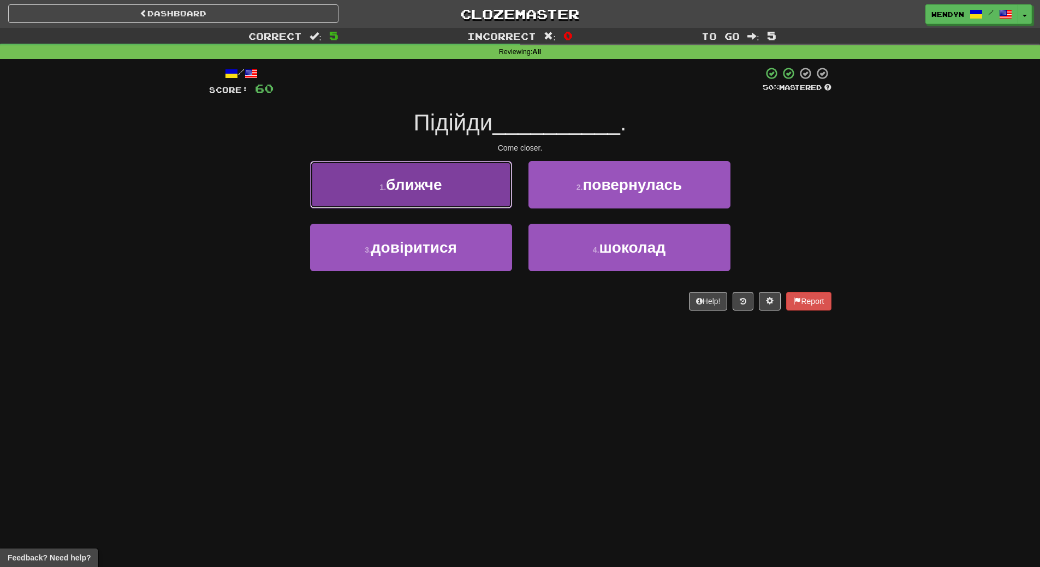
click at [463, 189] on button "1 . ближче" at bounding box center [411, 184] width 202 height 47
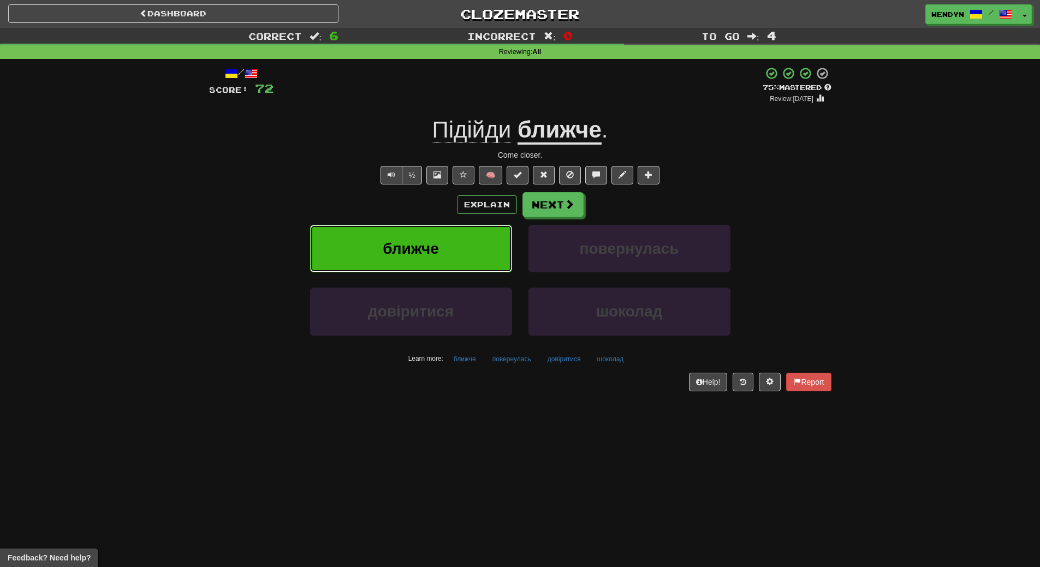
click at [430, 259] on button "ближче" at bounding box center [411, 248] width 202 height 47
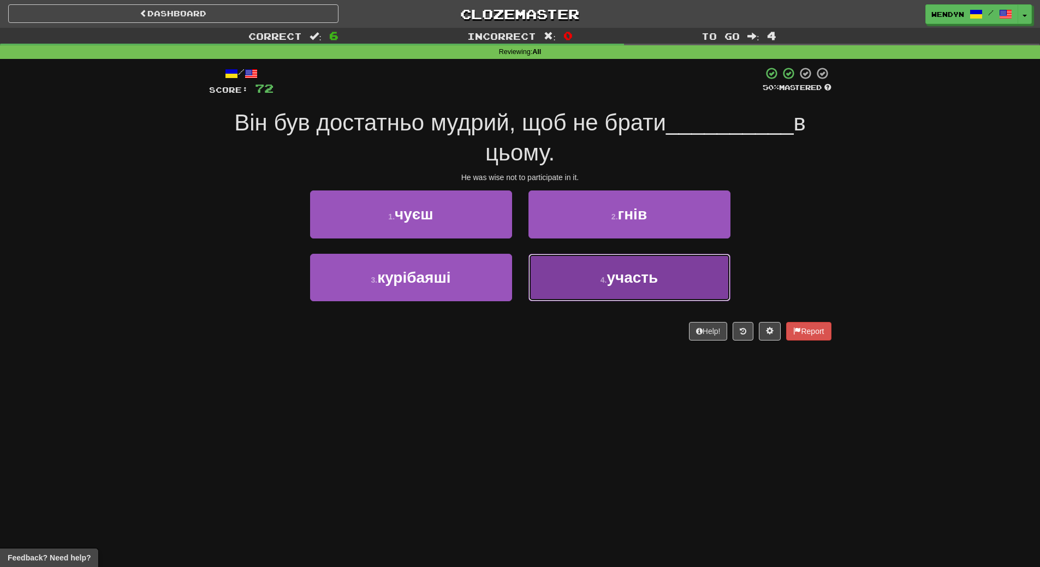
click at [652, 292] on button "4 . участь" at bounding box center [629, 277] width 202 height 47
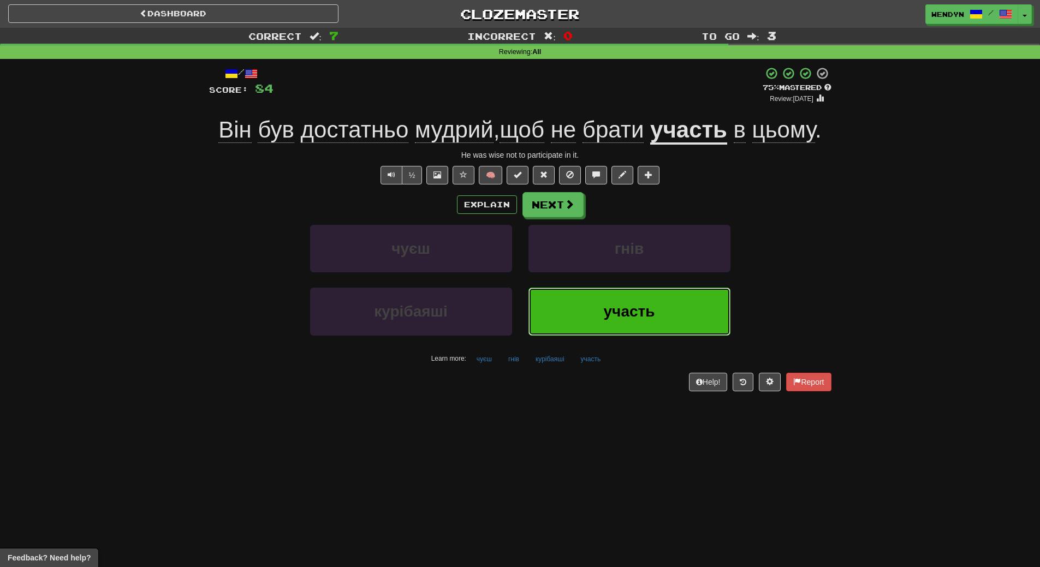
click at [638, 316] on span "участь" at bounding box center [629, 311] width 51 height 17
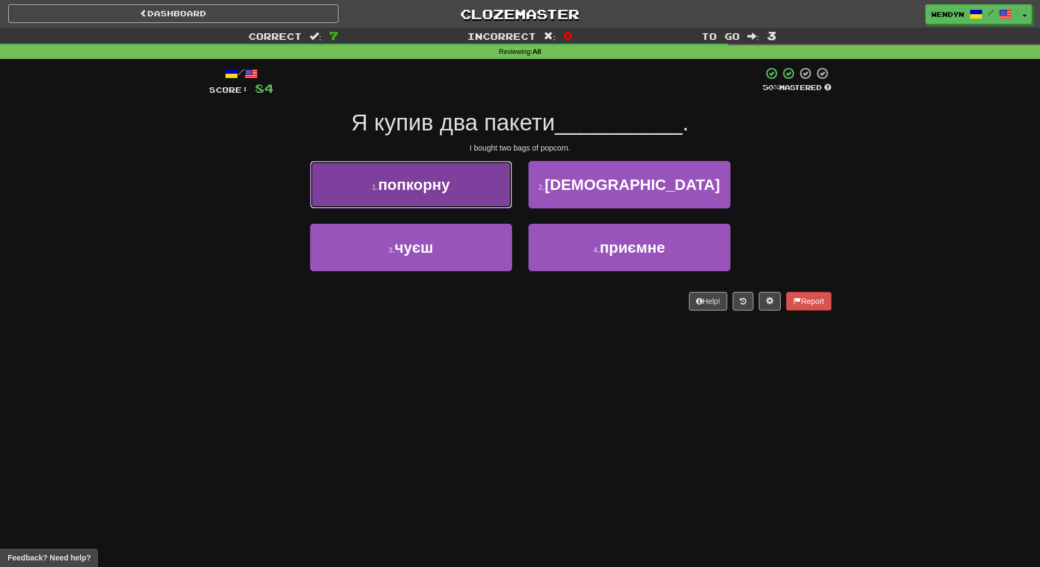
click at [434, 188] on span "попкорну" at bounding box center [413, 184] width 71 height 17
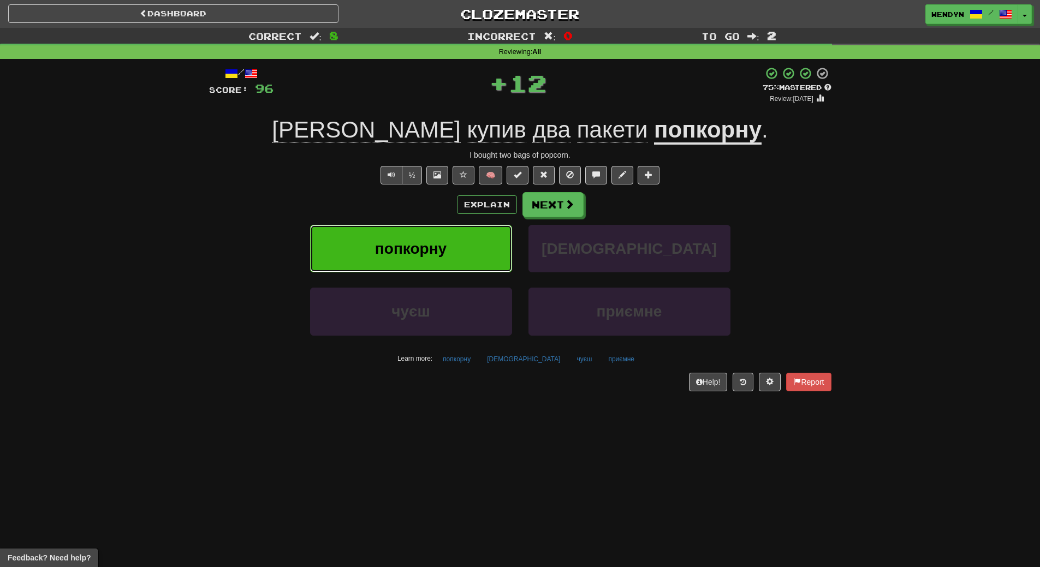
click at [438, 244] on span "попкорну" at bounding box center [410, 248] width 71 height 17
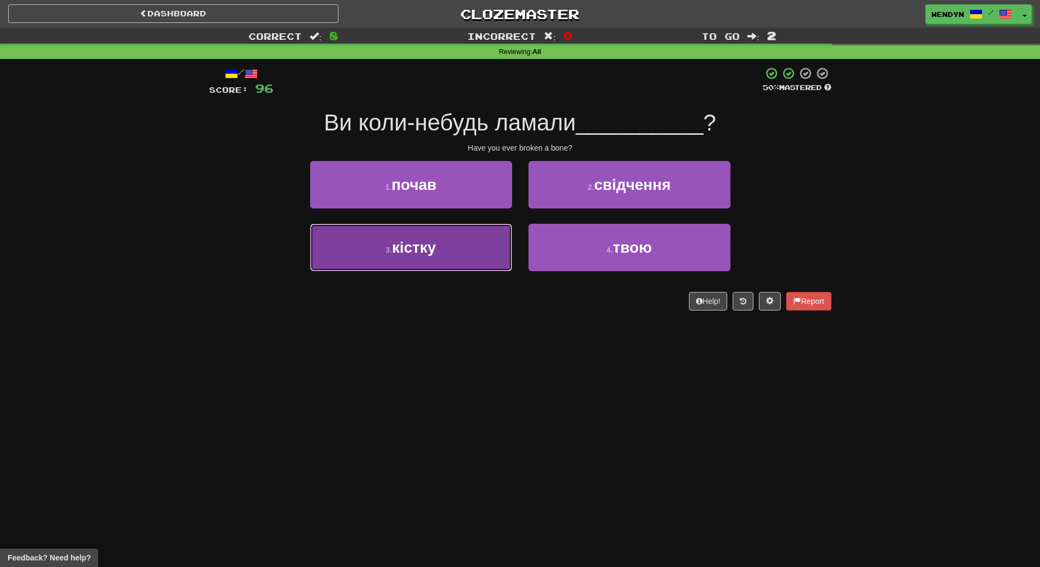
click at [443, 259] on button "3 . кістку" at bounding box center [411, 247] width 202 height 47
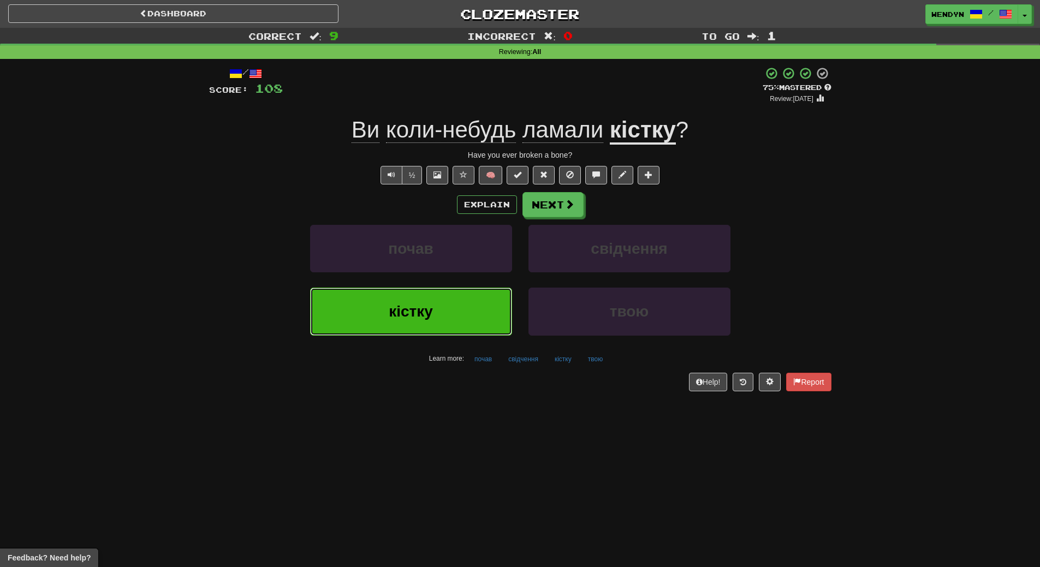
click at [460, 314] on button "кістку" at bounding box center [411, 311] width 202 height 47
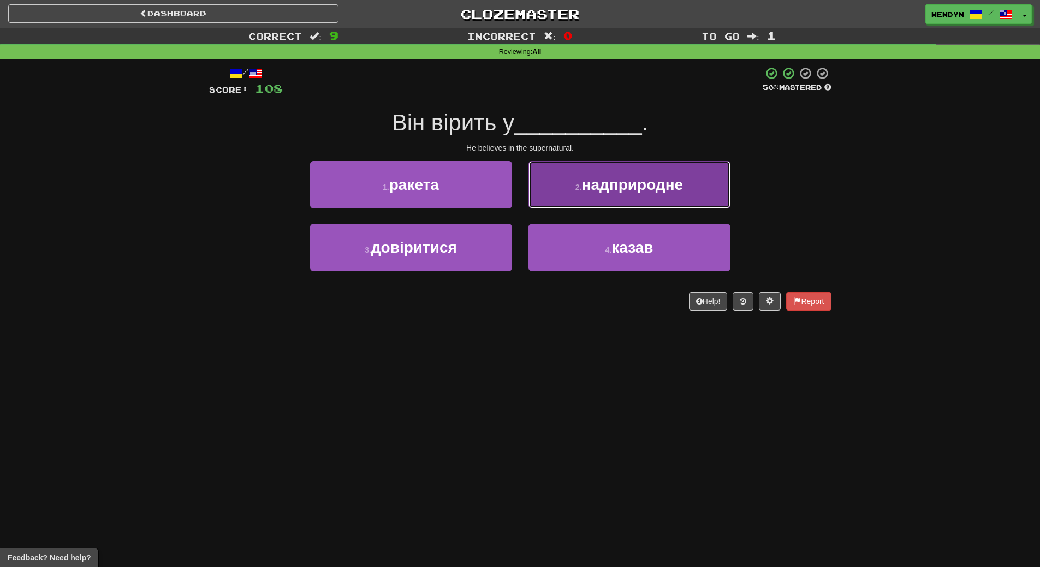
click at [679, 193] on button "2 . надприродне" at bounding box center [629, 184] width 202 height 47
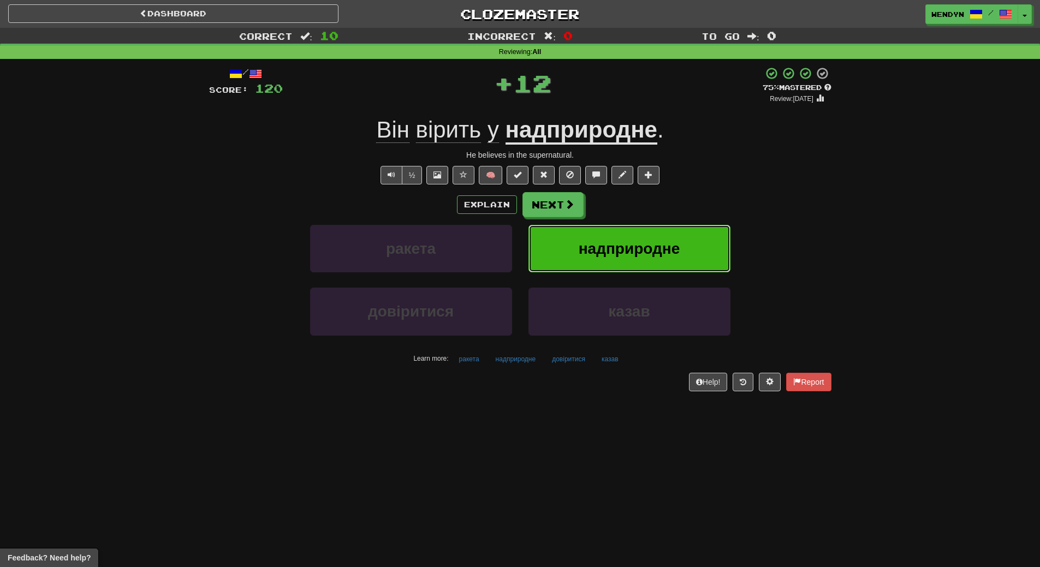
click at [674, 246] on span "надприродне" at bounding box center [629, 248] width 102 height 17
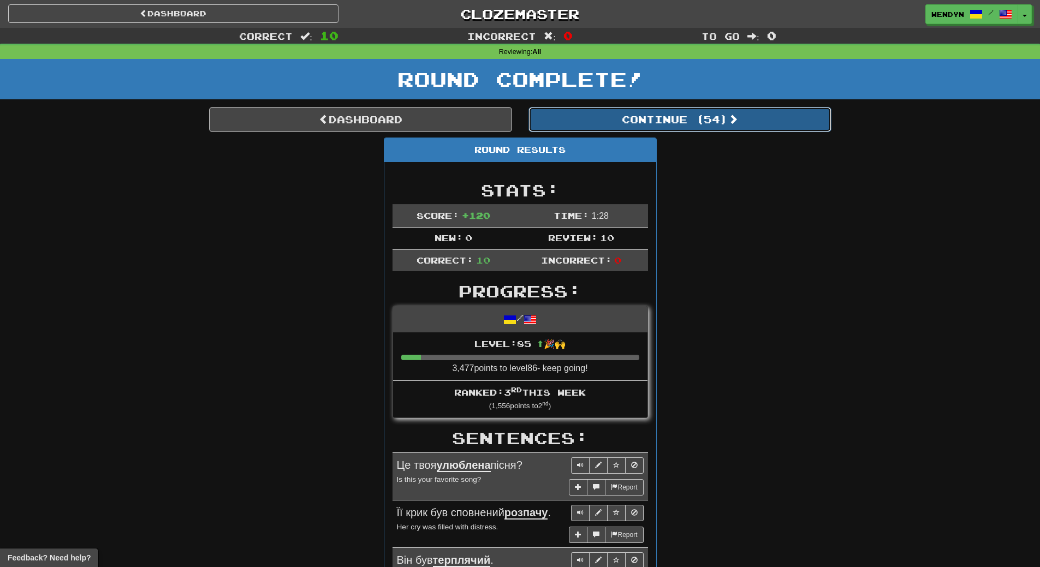
click at [702, 120] on button "Continue ( 54 )" at bounding box center [679, 119] width 303 height 25
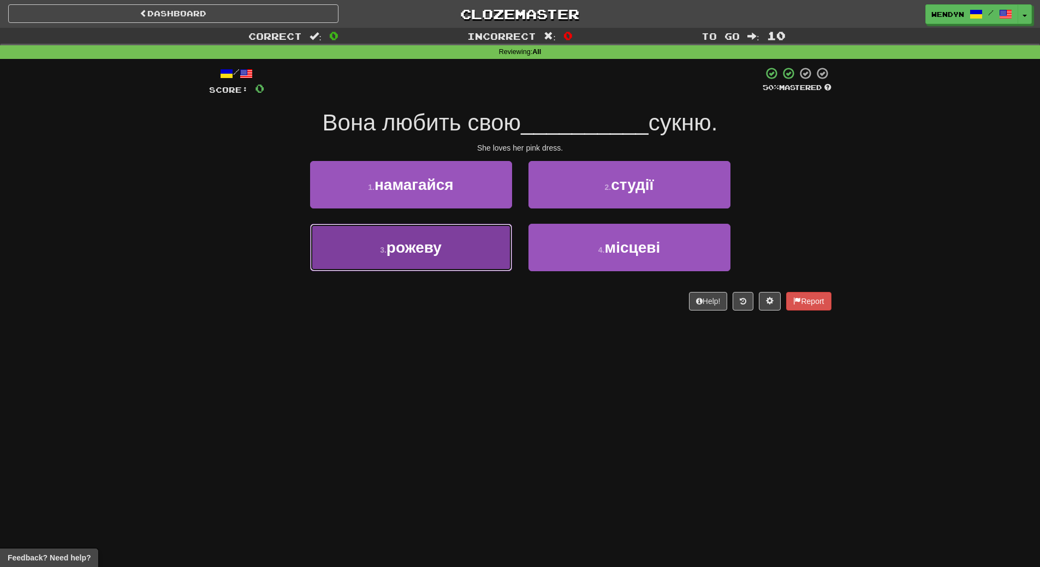
click at [414, 253] on span "рожеву" at bounding box center [413, 247] width 55 height 17
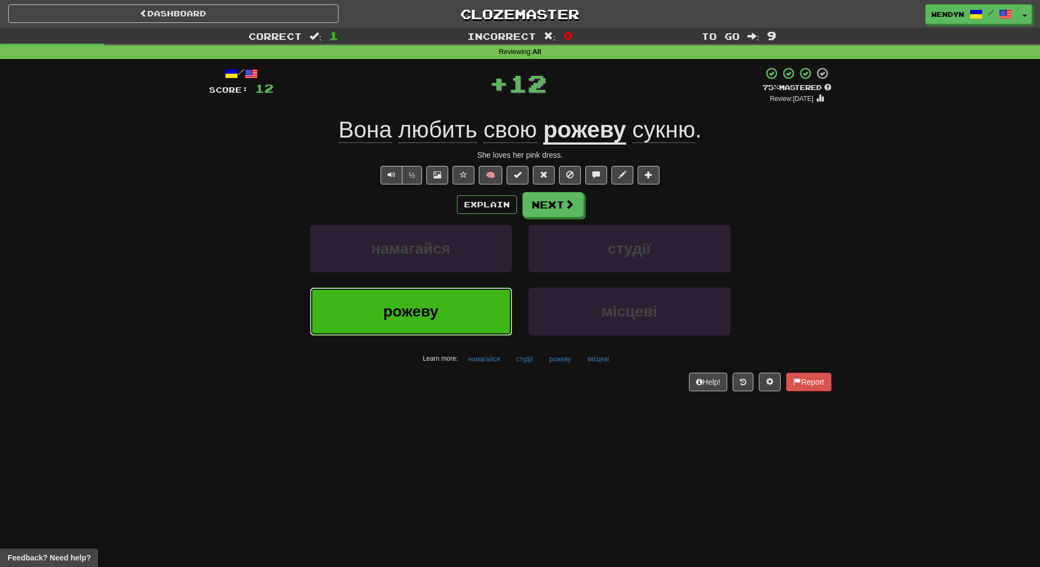
click at [411, 319] on span "рожеву" at bounding box center [410, 311] width 55 height 17
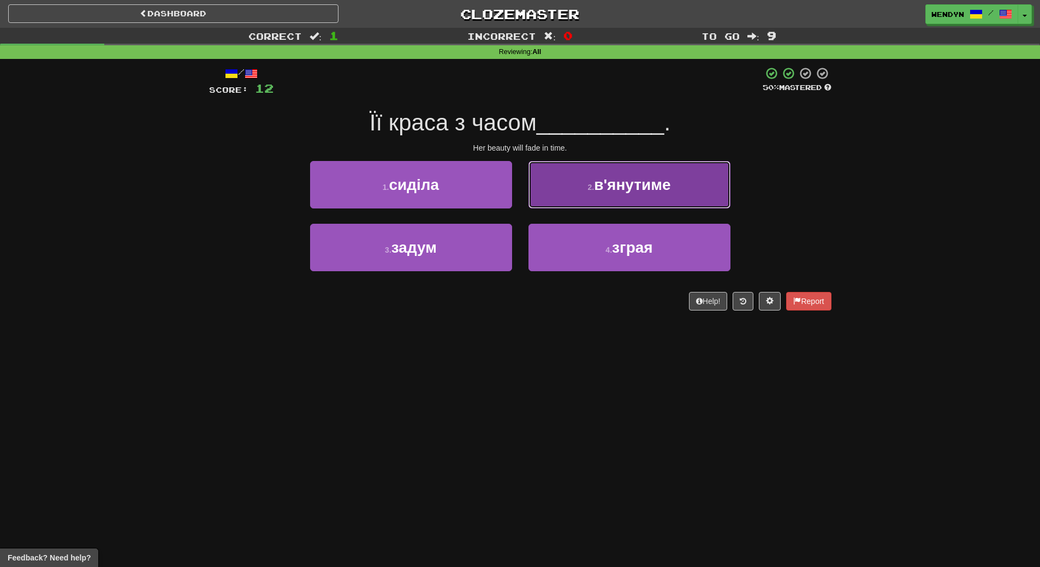
click at [698, 184] on button "2 . в'янутиме" at bounding box center [629, 184] width 202 height 47
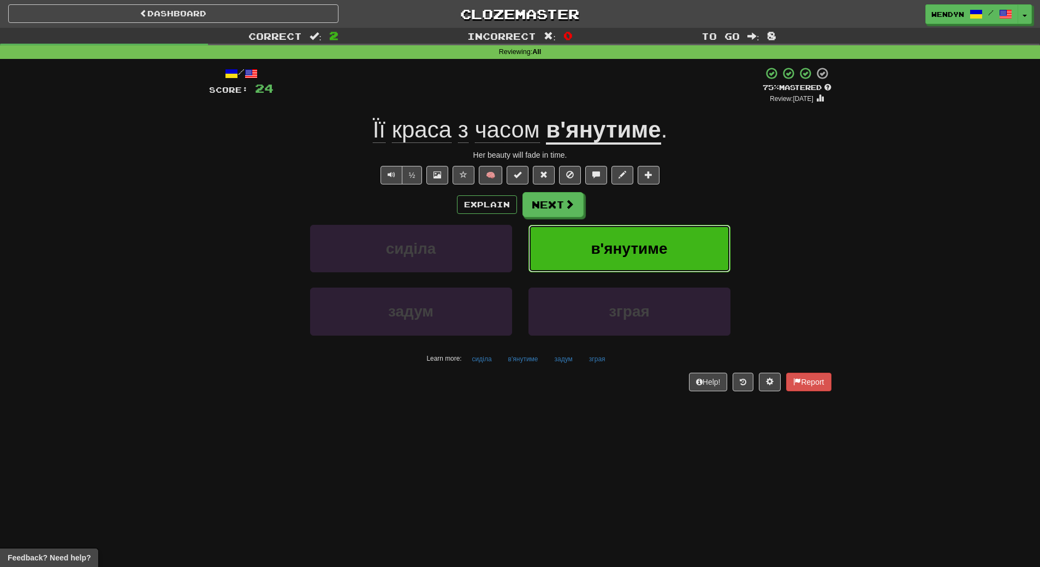
click at [674, 237] on button "в'янутиме" at bounding box center [629, 248] width 202 height 47
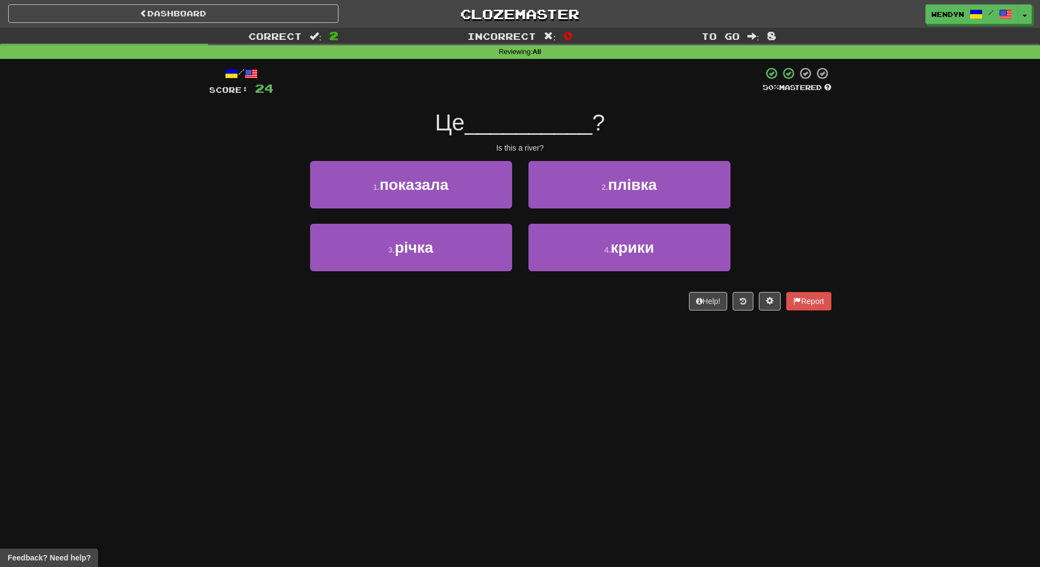
click at [421, 223] on div "1 . показала" at bounding box center [411, 192] width 218 height 63
click at [426, 284] on div "3 . річка" at bounding box center [411, 255] width 218 height 63
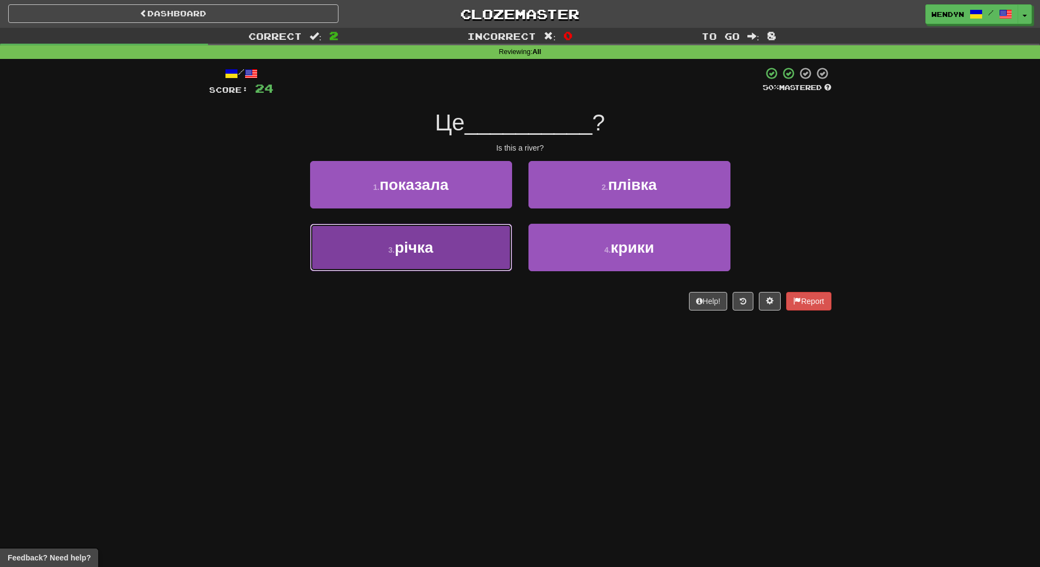
drag, startPoint x: 422, startPoint y: 249, endPoint x: 417, endPoint y: 301, distance: 52.0
click at [421, 250] on span "річка" at bounding box center [414, 247] width 39 height 17
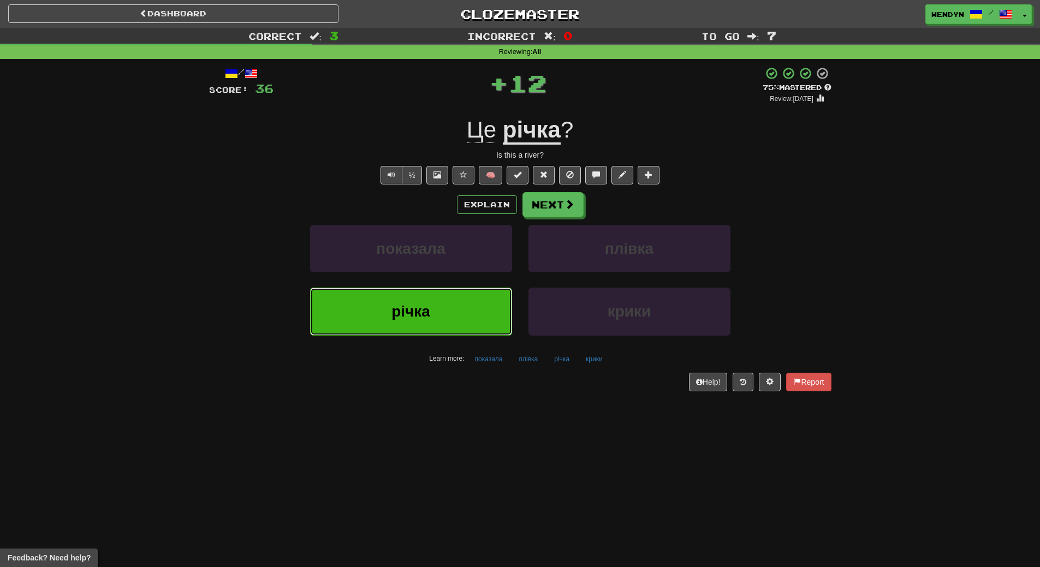
click at [414, 326] on button "річка" at bounding box center [411, 311] width 202 height 47
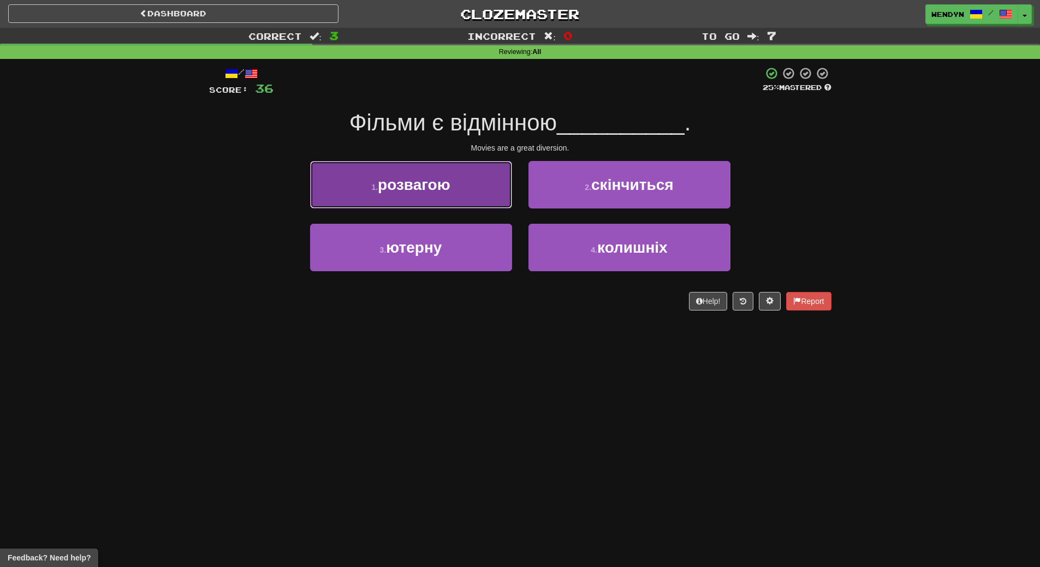
click at [413, 192] on span "розвагою" at bounding box center [414, 184] width 72 height 17
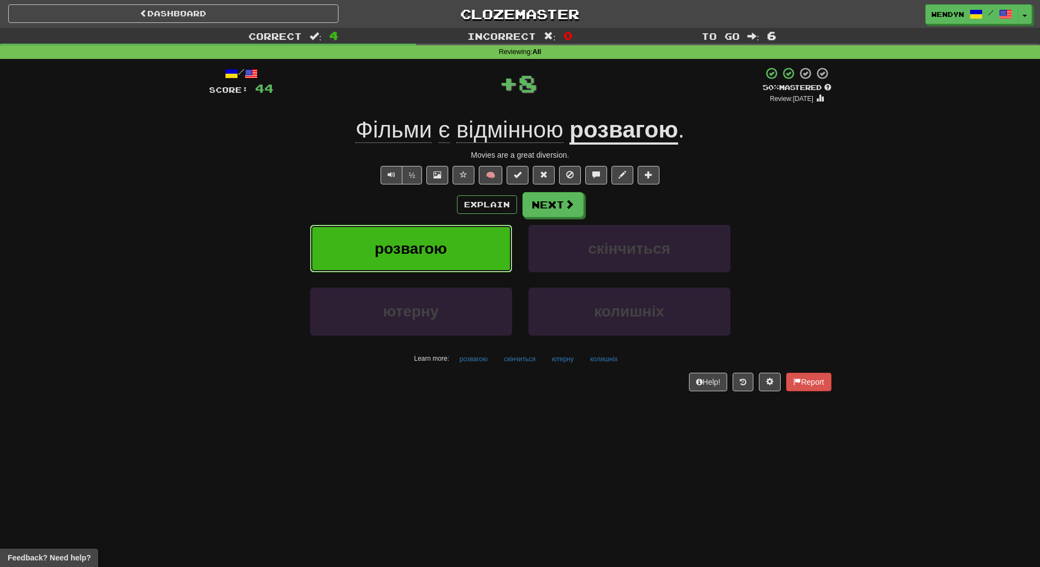
click at [414, 239] on button "розвагою" at bounding box center [411, 248] width 202 height 47
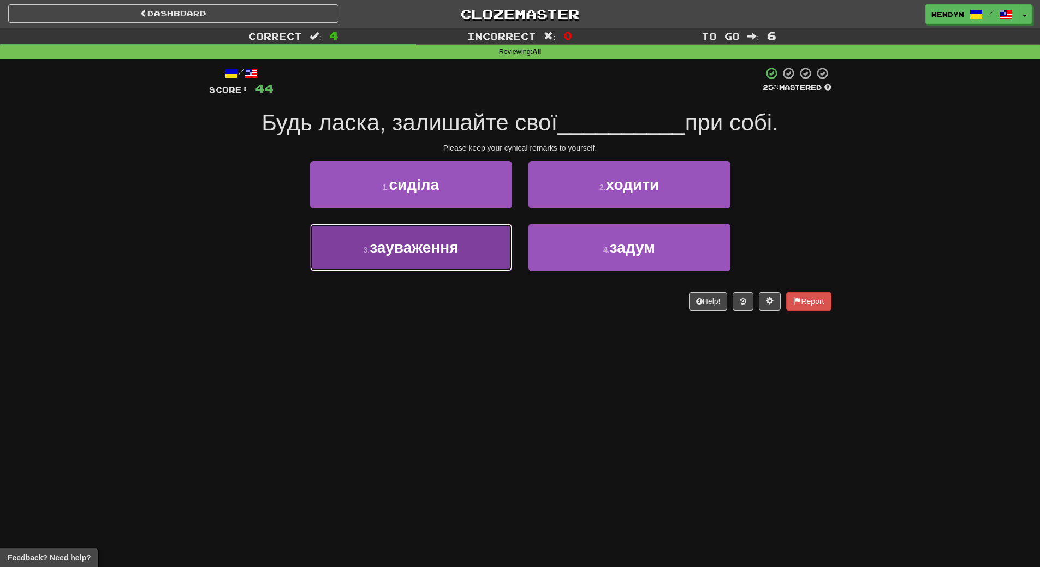
click at [389, 251] on span "зауваження" at bounding box center [413, 247] width 88 height 17
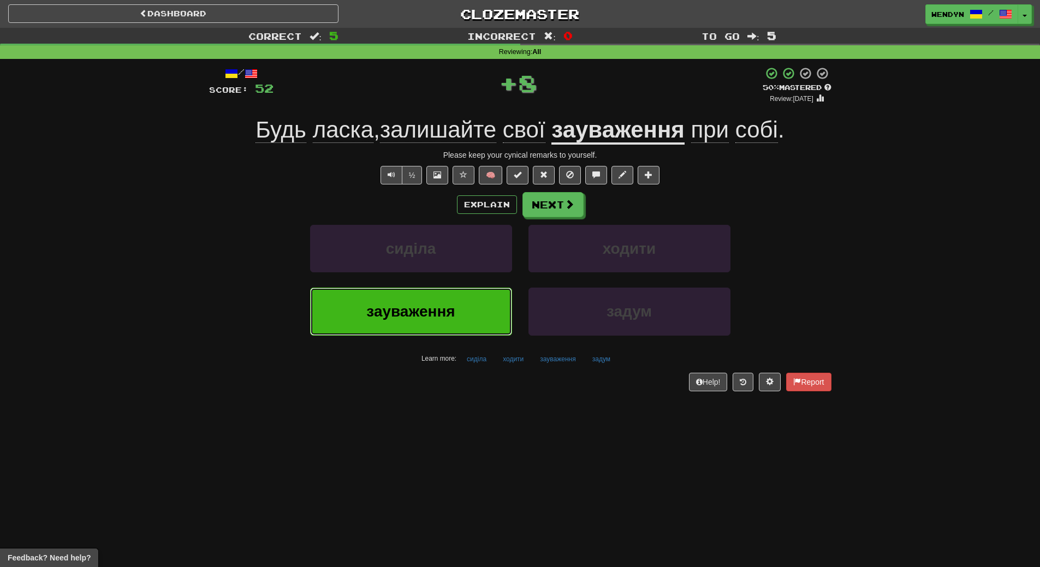
click at [383, 312] on span "зауваження" at bounding box center [410, 311] width 88 height 17
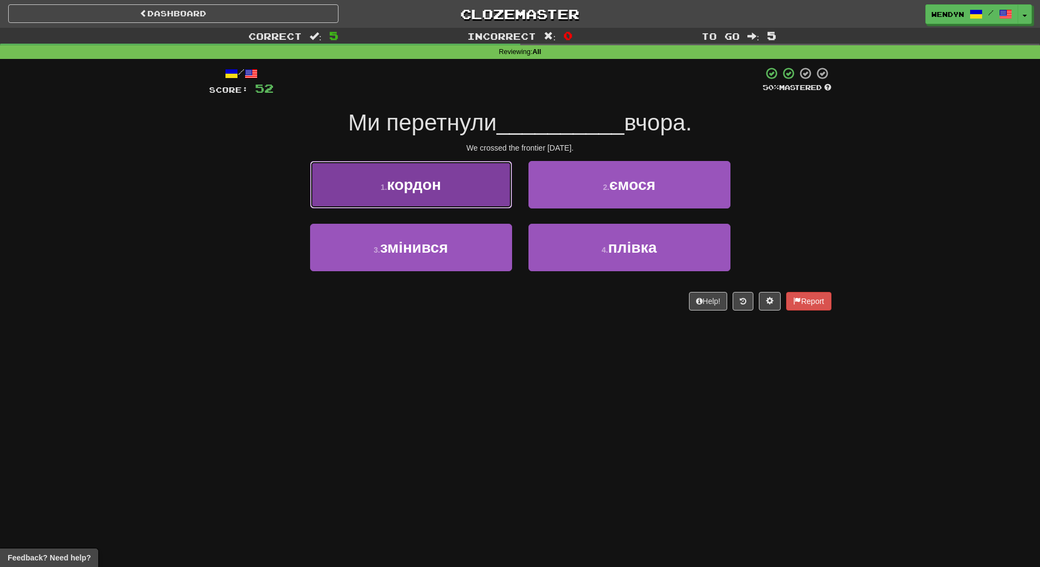
click at [392, 187] on span "кордон" at bounding box center [414, 184] width 54 height 17
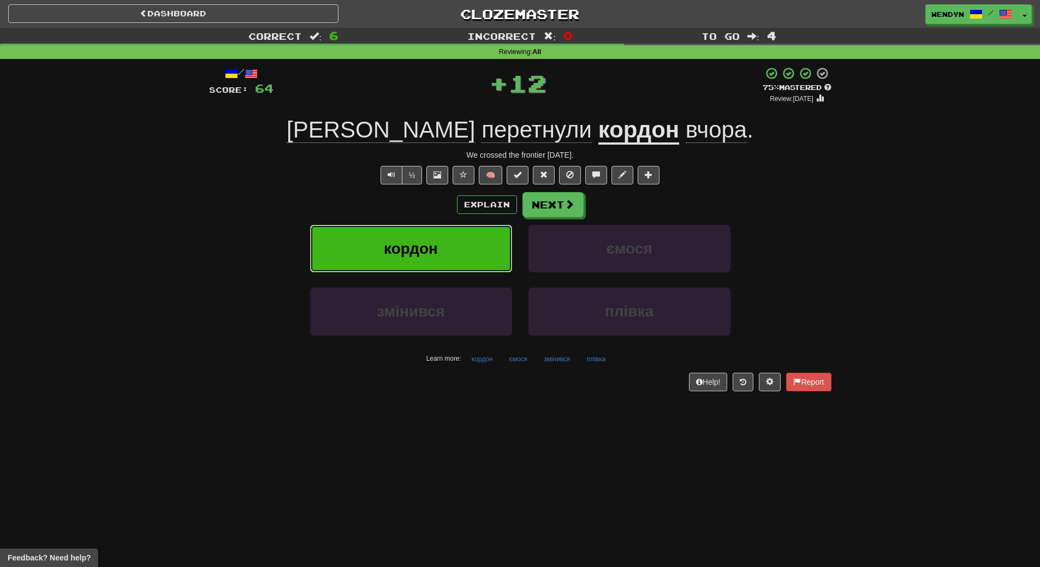
click at [385, 231] on button "кордон" at bounding box center [411, 248] width 202 height 47
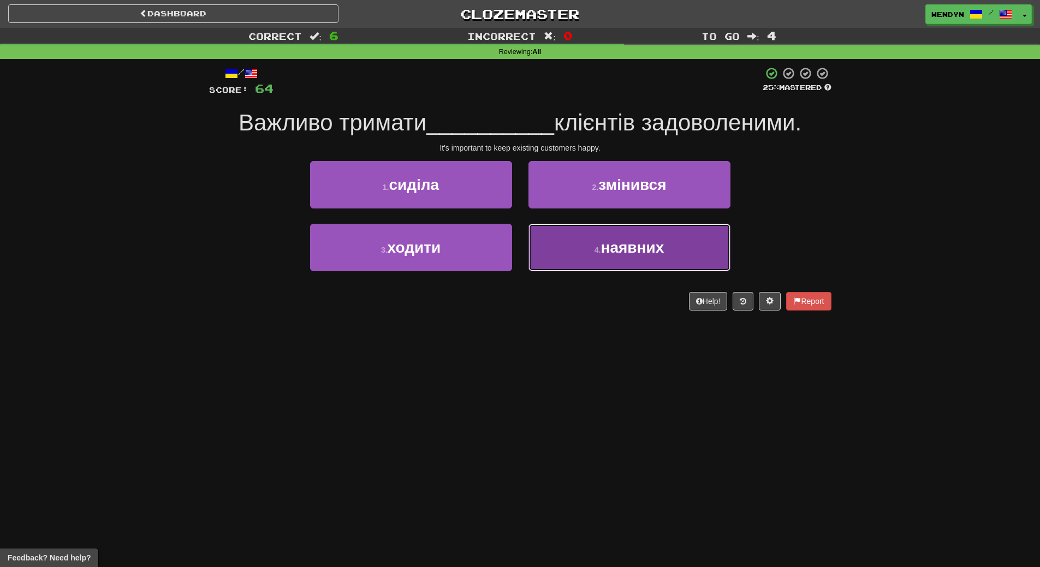
click at [624, 254] on span "наявних" at bounding box center [631, 247] width 63 height 17
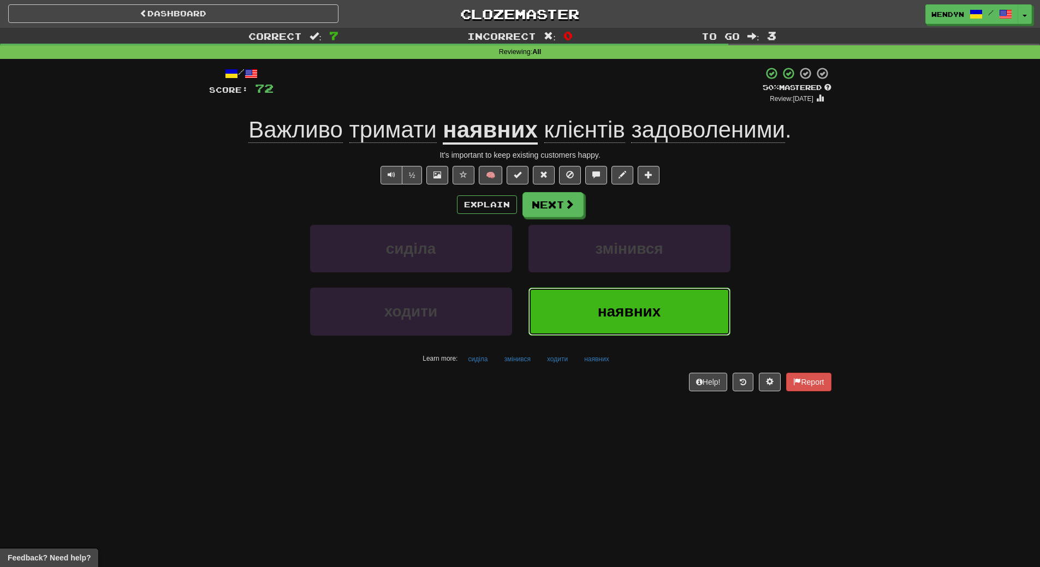
click at [625, 317] on span "наявних" at bounding box center [629, 311] width 63 height 17
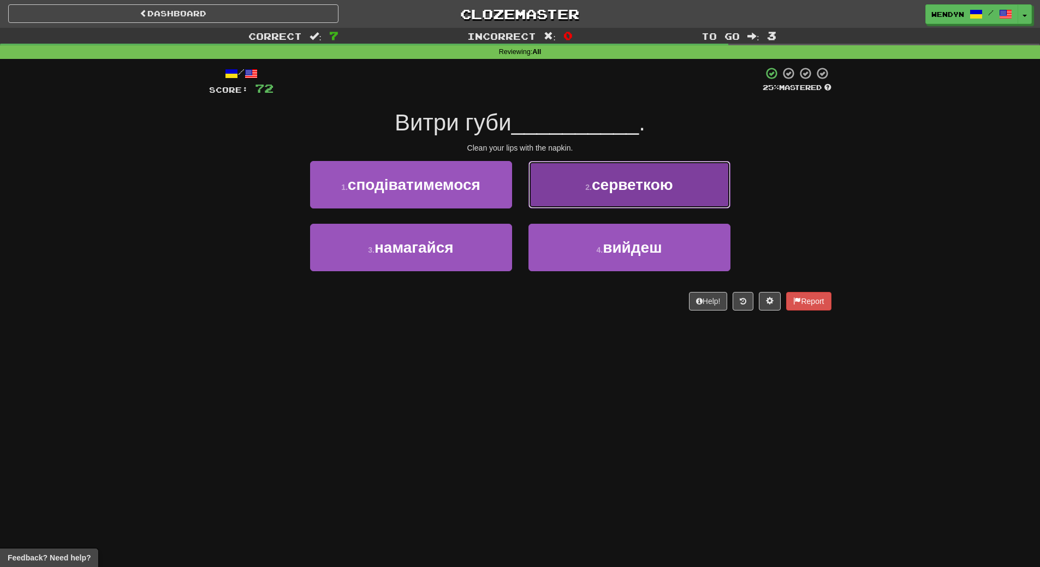
click at [649, 196] on button "2 . серветкою" at bounding box center [629, 184] width 202 height 47
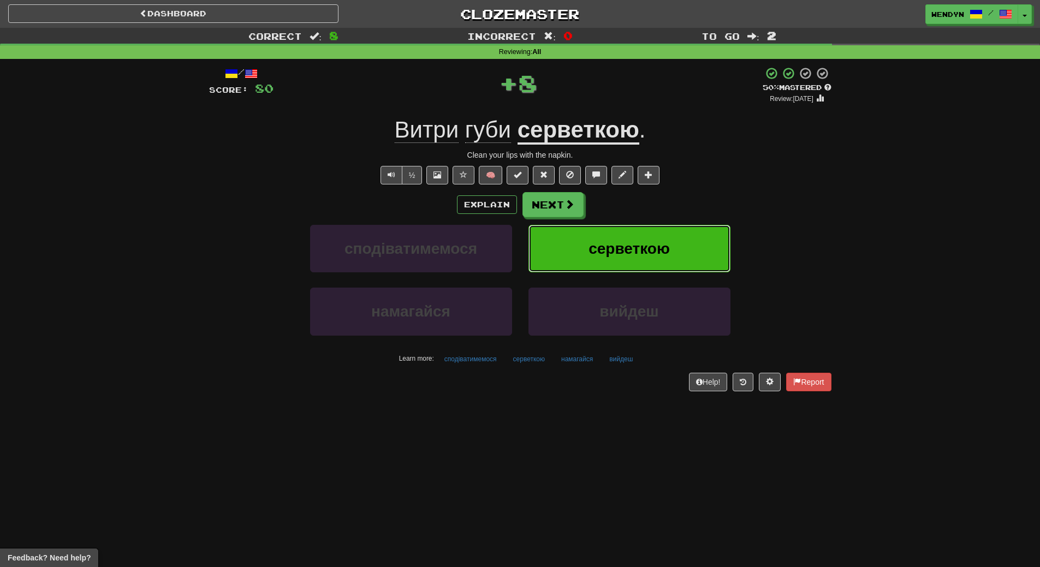
click at [642, 250] on span "серветкою" at bounding box center [628, 248] width 81 height 17
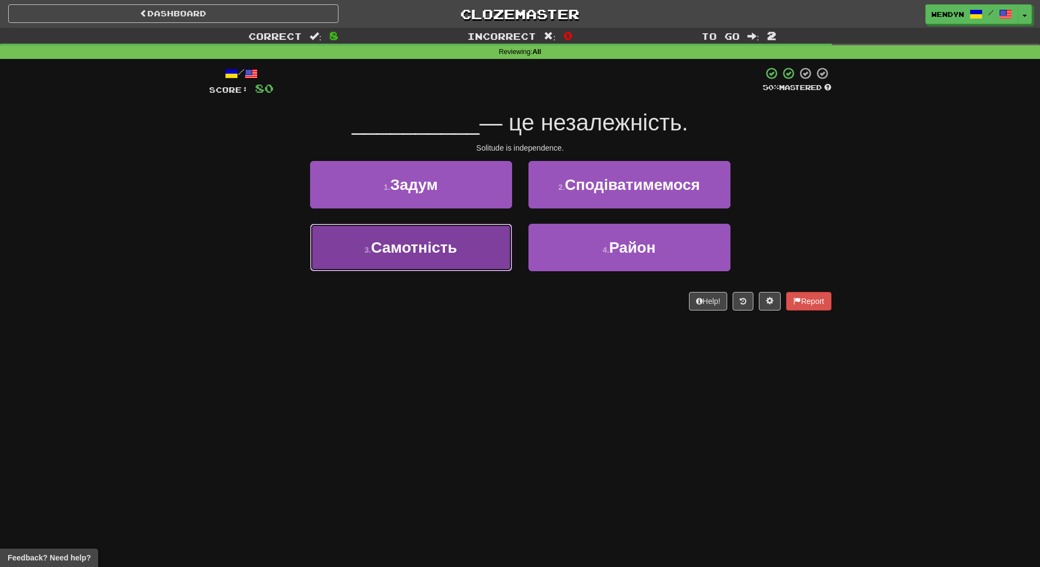
click at [443, 252] on span "Самотність" at bounding box center [414, 247] width 86 height 17
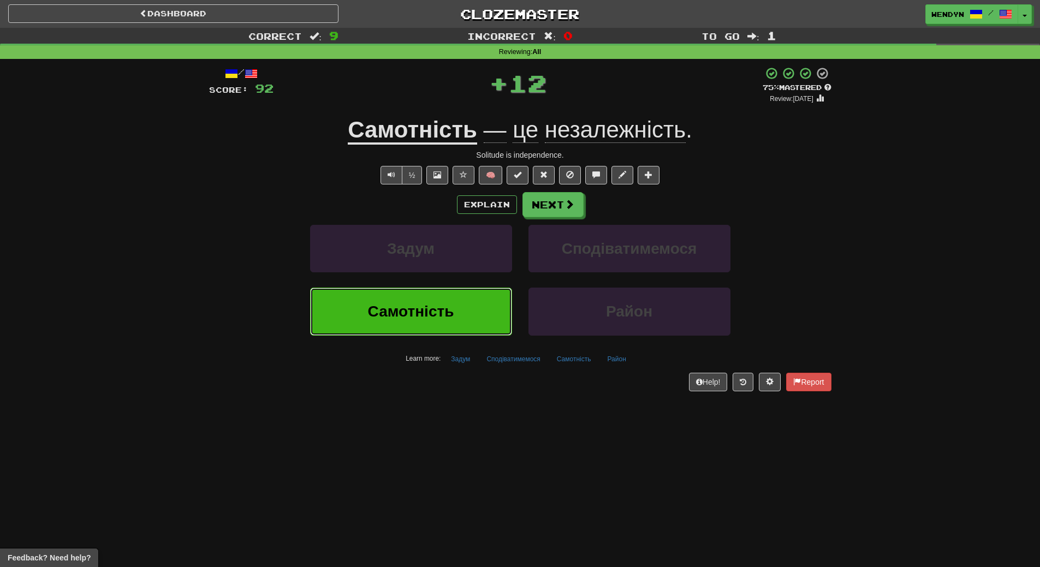
click at [437, 302] on button "Самотність" at bounding box center [411, 311] width 202 height 47
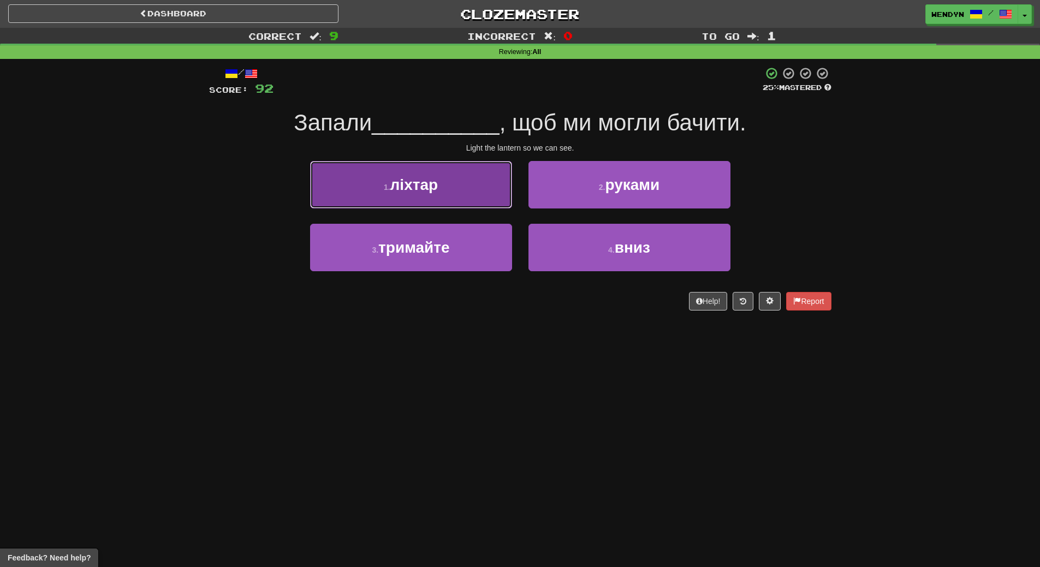
click at [416, 186] on span "ліхтар" at bounding box center [414, 184] width 48 height 17
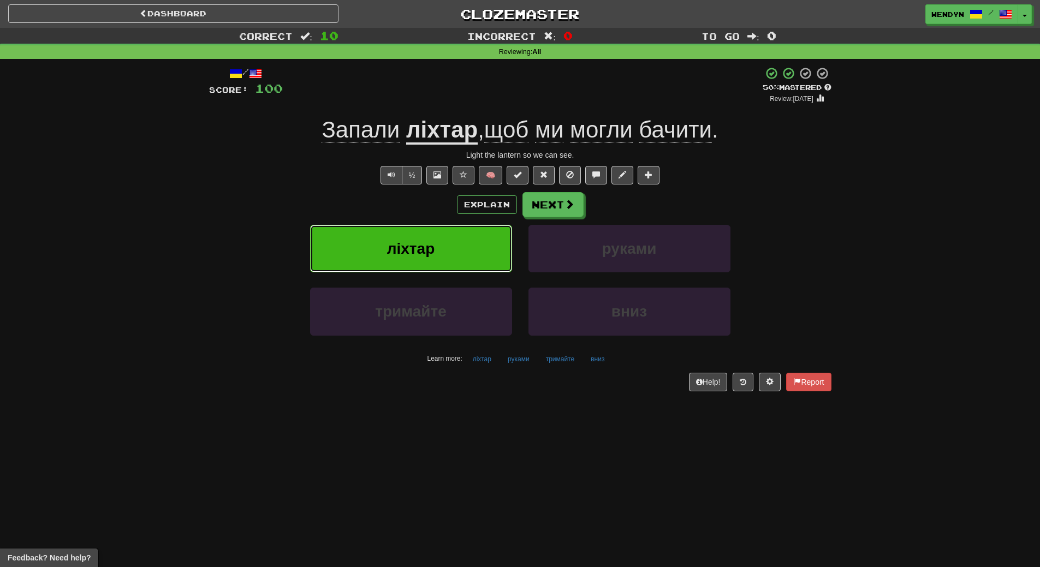
click at [414, 244] on span "ліхтар" at bounding box center [411, 248] width 48 height 17
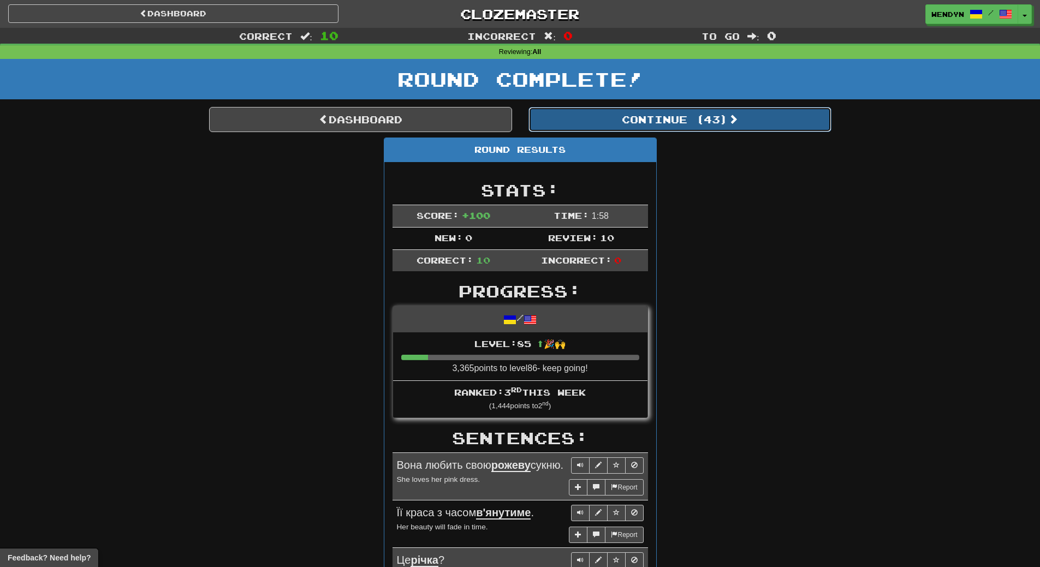
click at [693, 118] on button "Continue ( 43 )" at bounding box center [679, 119] width 303 height 25
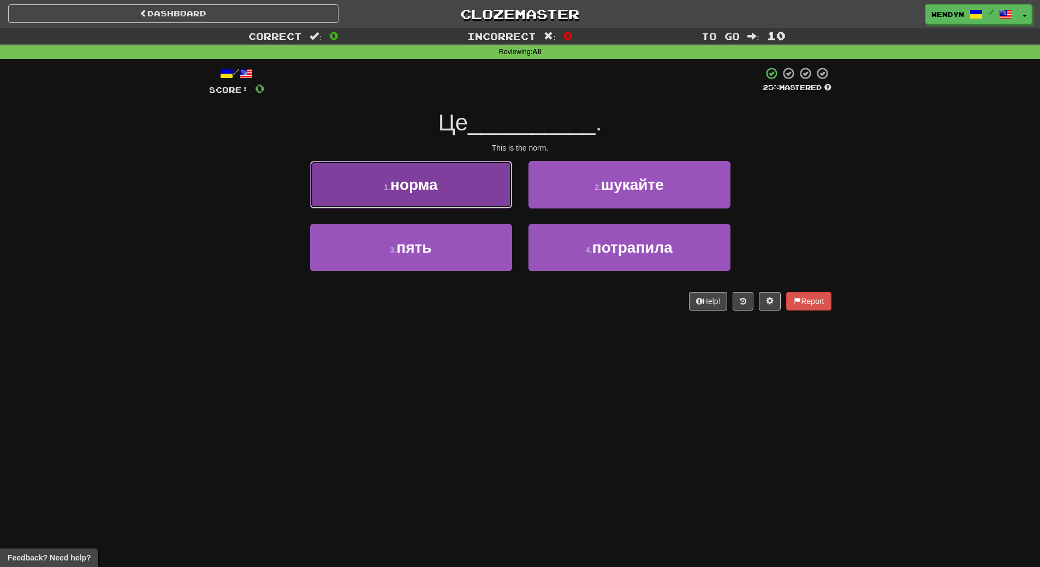
click at [435, 172] on button "1 . норма" at bounding box center [411, 184] width 202 height 47
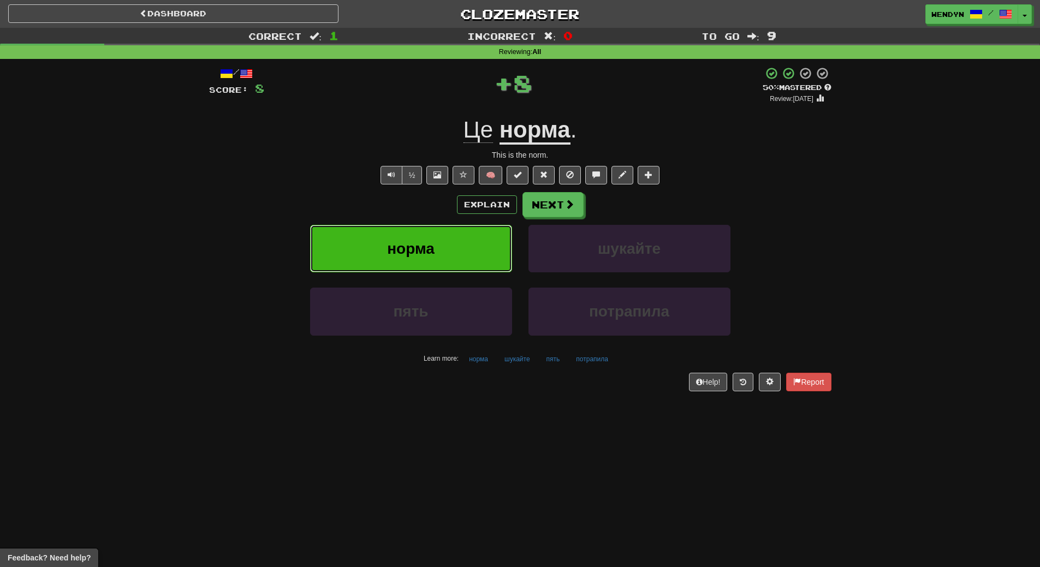
click at [443, 263] on button "норма" at bounding box center [411, 248] width 202 height 47
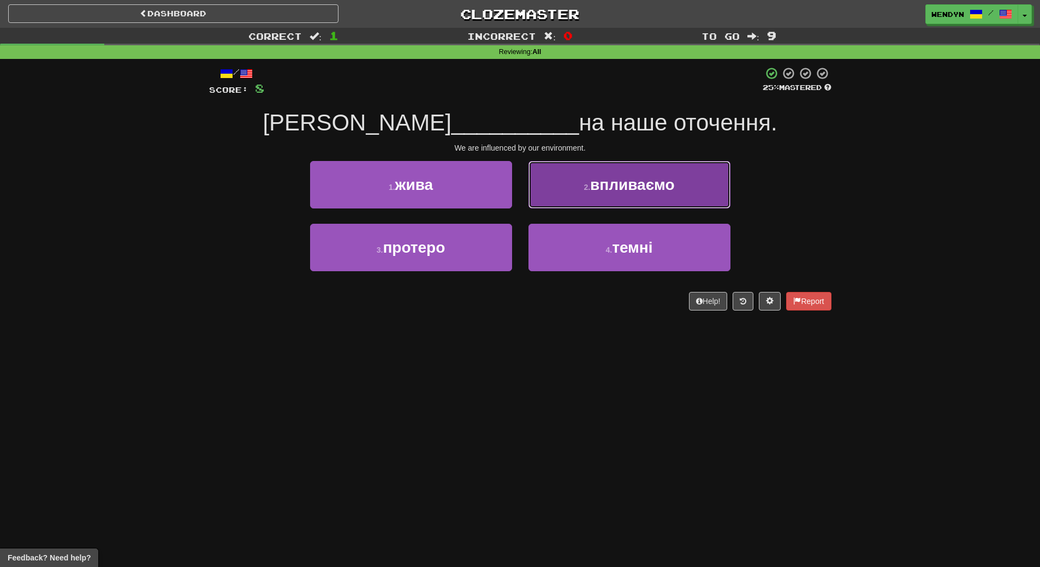
click at [684, 182] on button "2 . впливаємо" at bounding box center [629, 184] width 202 height 47
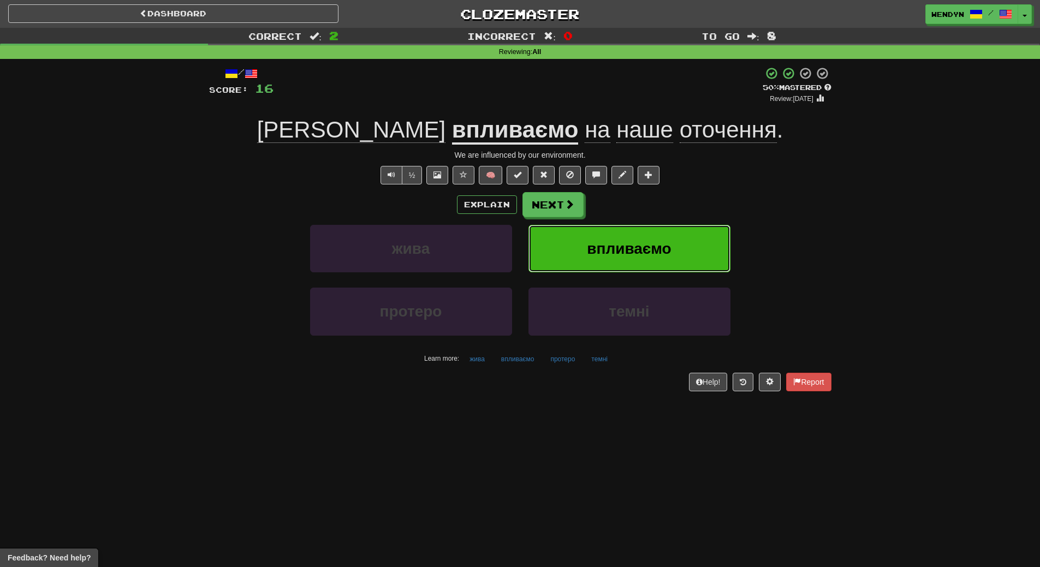
click at [668, 256] on span "впливаємо" at bounding box center [629, 248] width 84 height 17
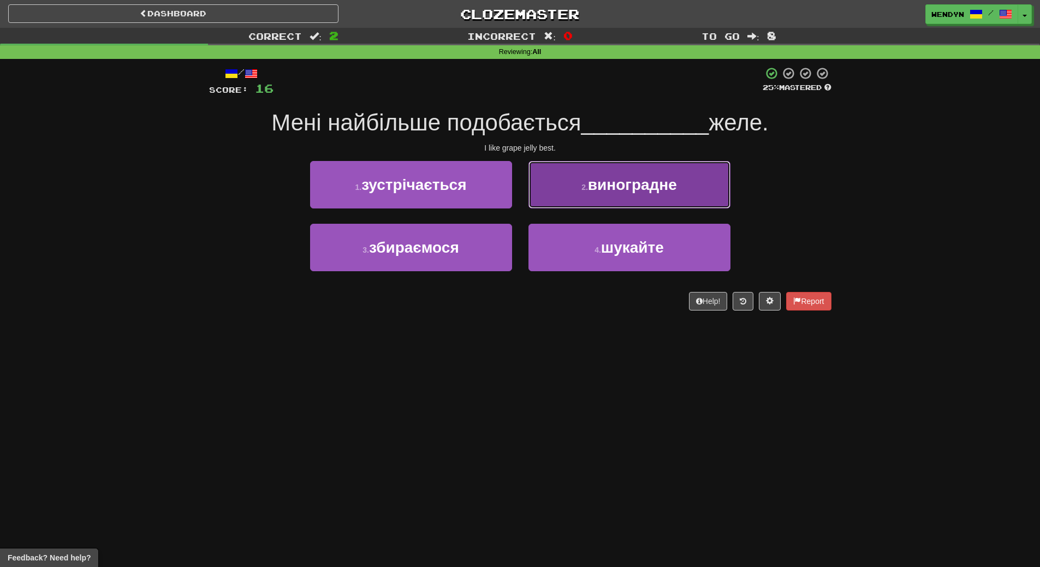
click at [660, 196] on button "2 . виноградне" at bounding box center [629, 184] width 202 height 47
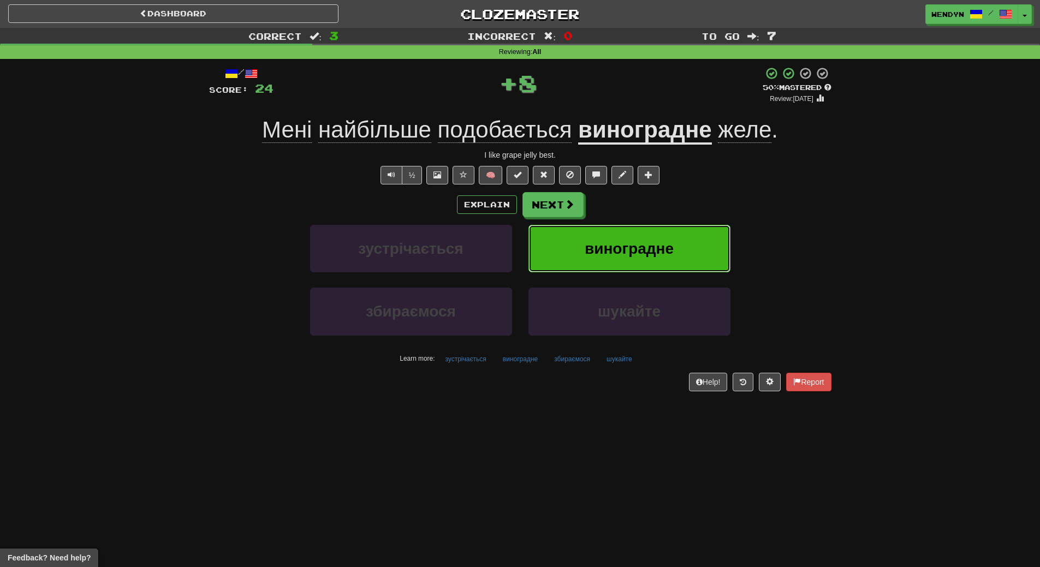
click at [656, 225] on button "виноградне" at bounding box center [629, 248] width 202 height 47
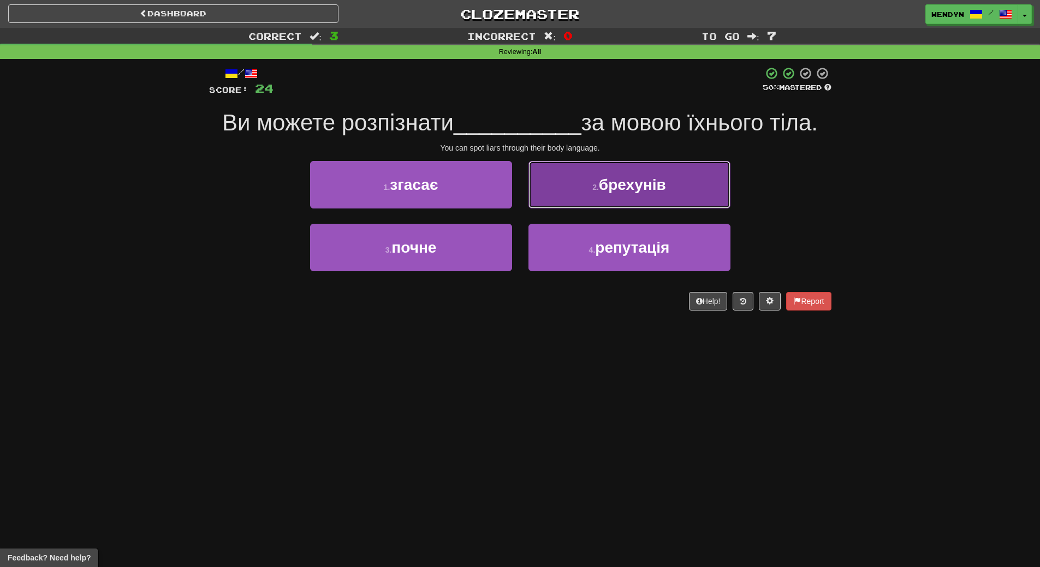
click at [658, 196] on button "2 . брехунів" at bounding box center [629, 184] width 202 height 47
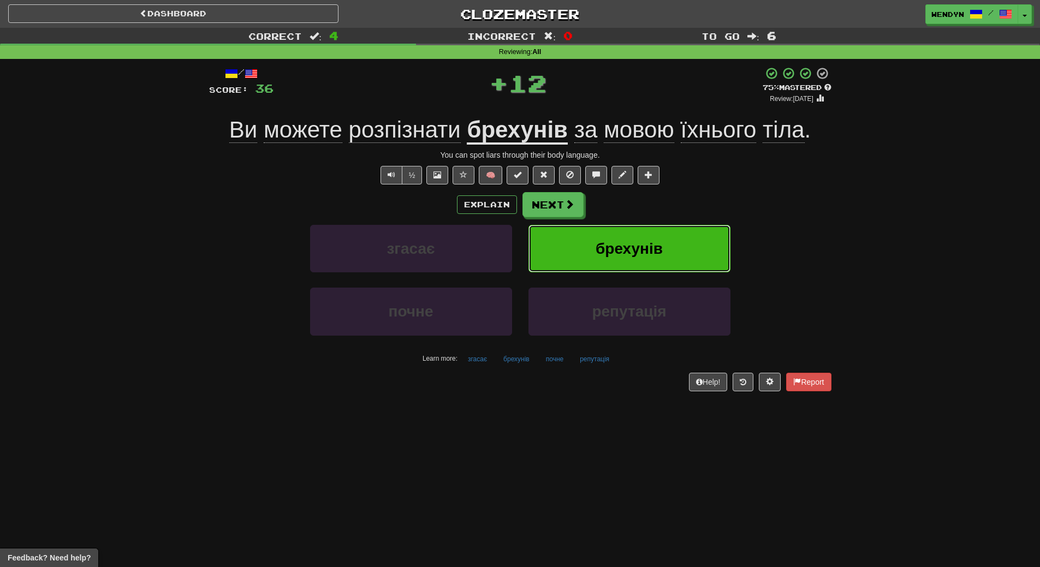
click at [627, 246] on span "брехунів" at bounding box center [628, 248] width 67 height 17
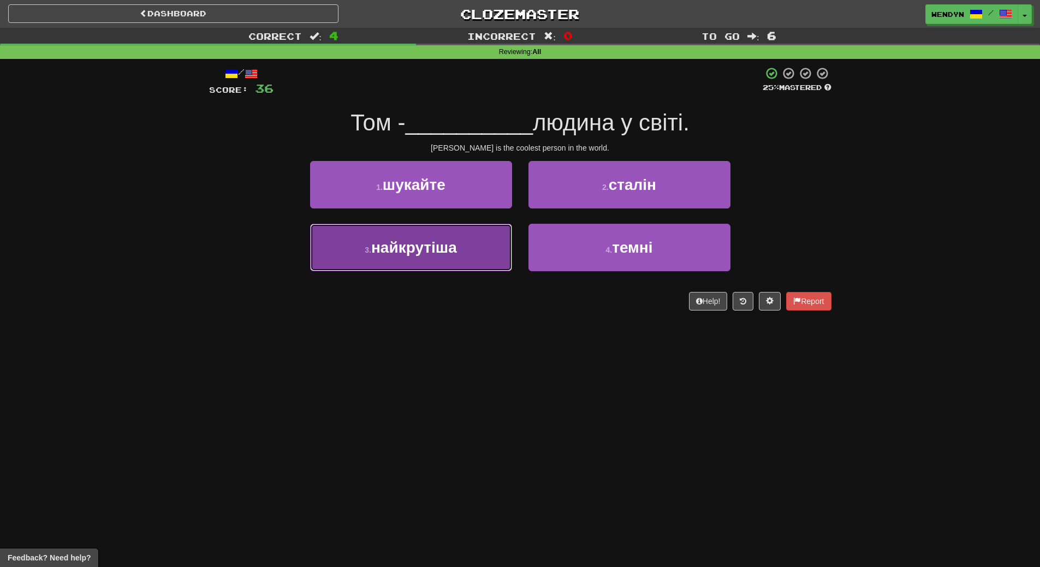
click at [425, 251] on span "найкрутіша" at bounding box center [414, 247] width 86 height 17
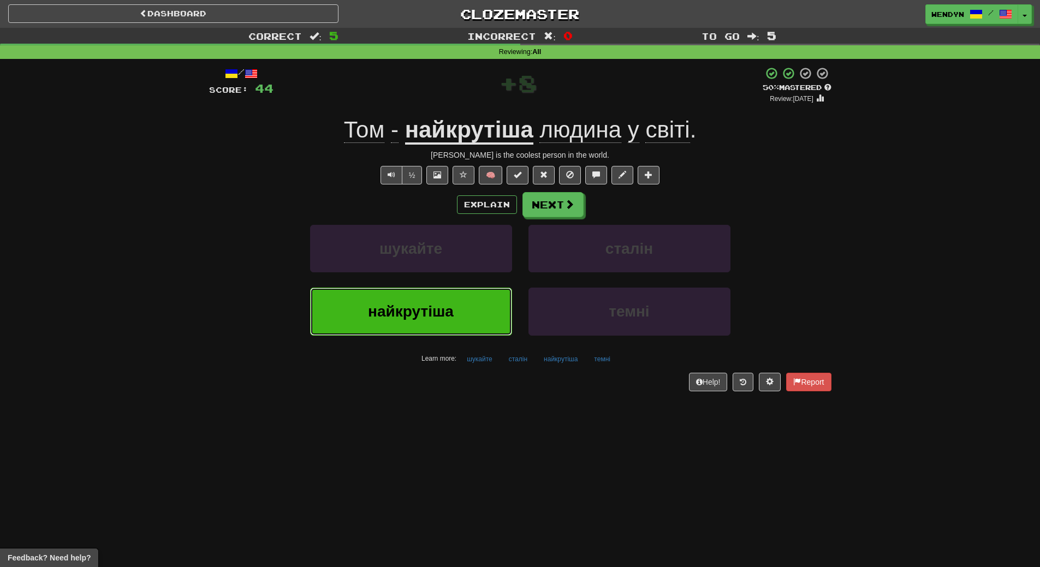
click at [387, 311] on span "найкрутіша" at bounding box center [411, 311] width 86 height 17
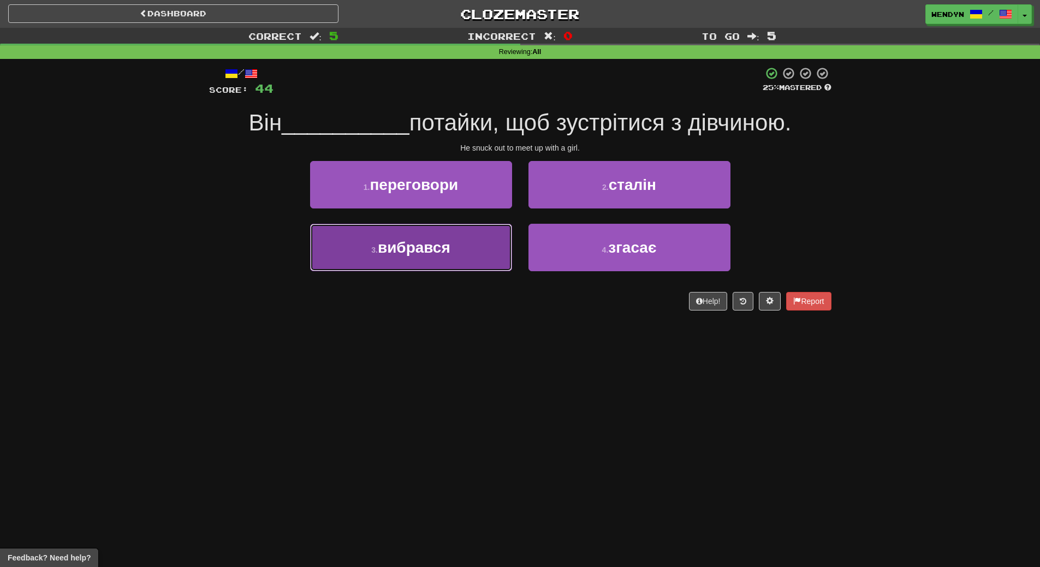
click at [401, 251] on span "вибрався" at bounding box center [414, 247] width 73 height 17
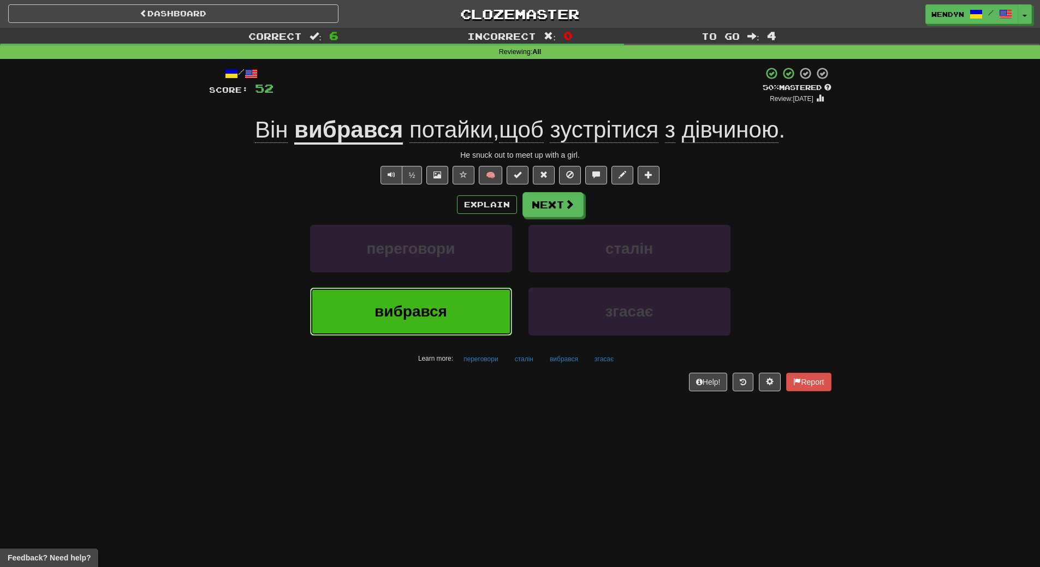
click at [386, 314] on span "вибрався" at bounding box center [410, 311] width 73 height 17
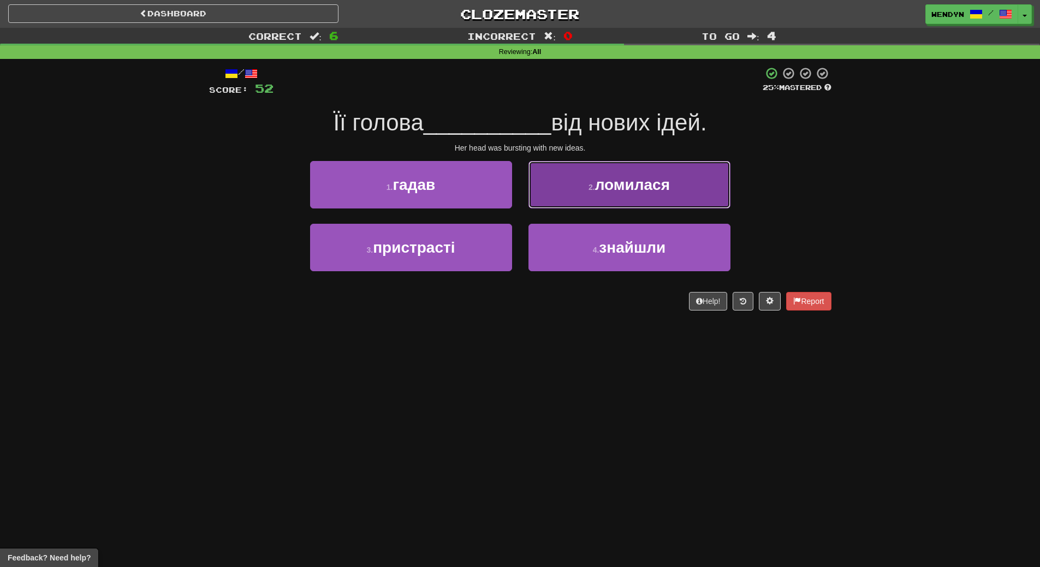
click at [618, 190] on span "ломилася" at bounding box center [632, 184] width 75 height 17
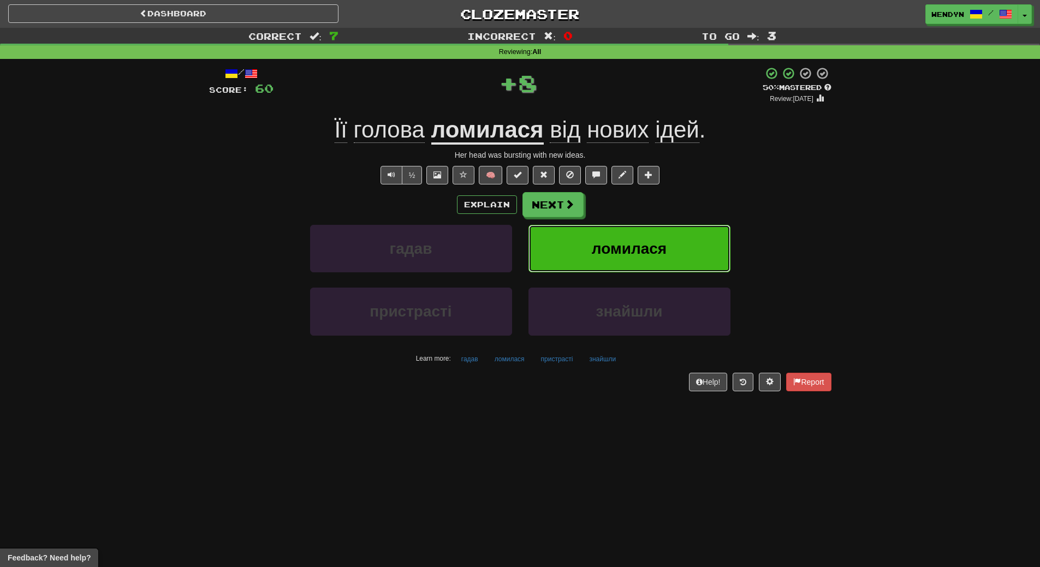
click at [576, 237] on button "ломилася" at bounding box center [629, 248] width 202 height 47
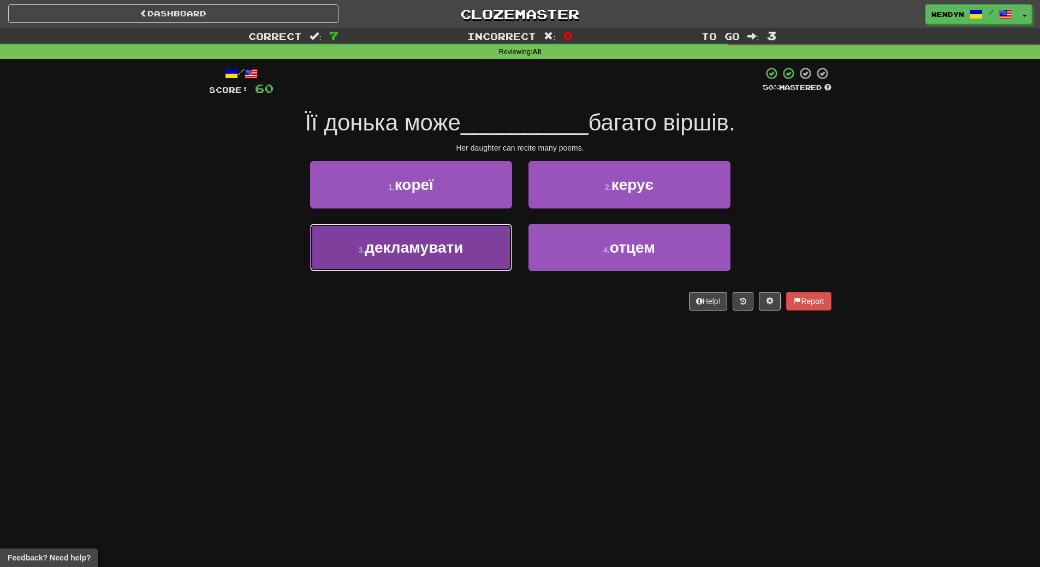
click at [423, 254] on span "декламувати" at bounding box center [414, 247] width 98 height 17
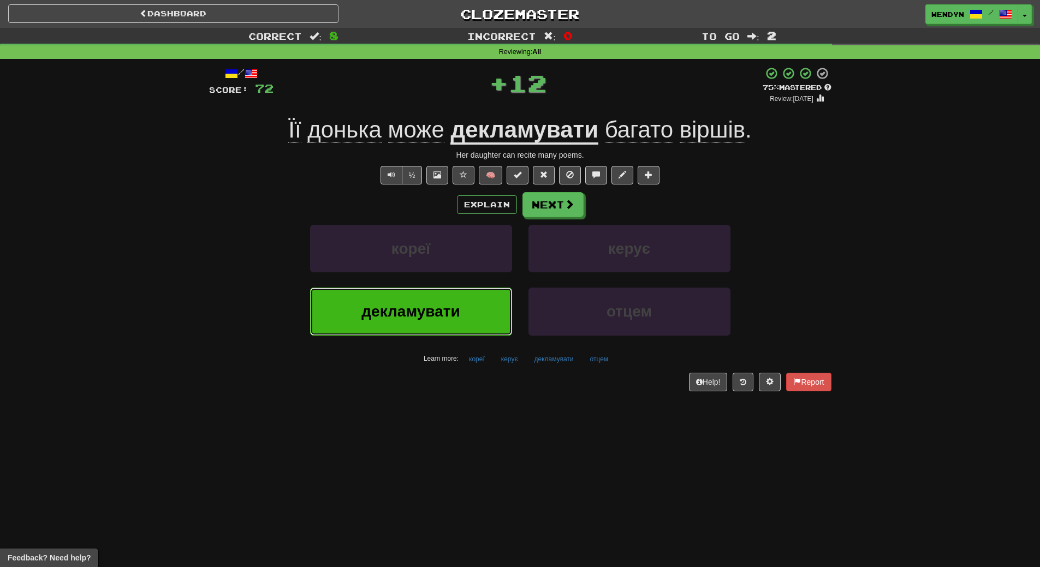
click at [370, 321] on button "декламувати" at bounding box center [411, 311] width 202 height 47
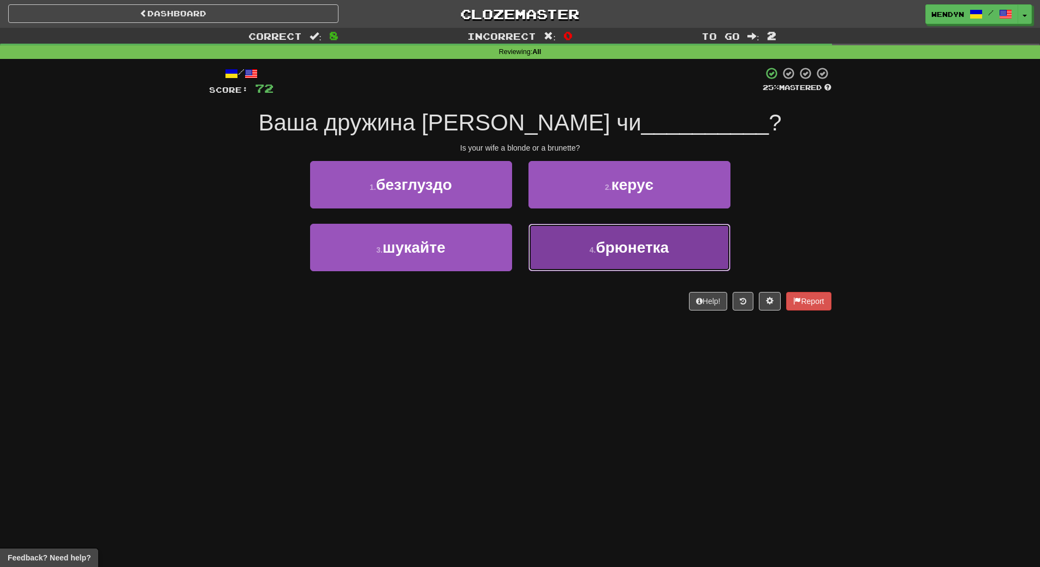
click at [566, 267] on button "4 . брюнетка" at bounding box center [629, 247] width 202 height 47
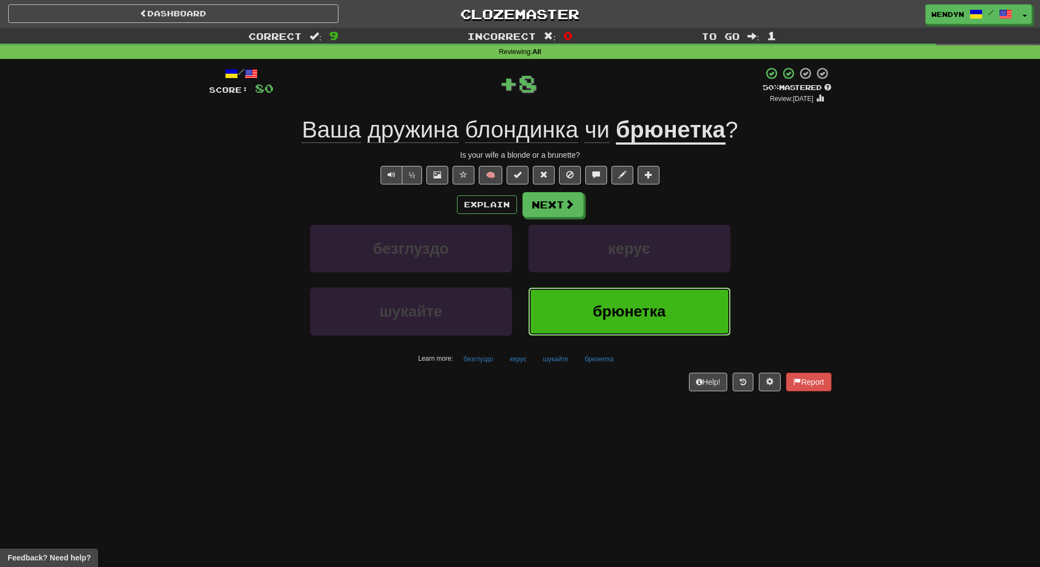
click at [580, 300] on button "брюнетка" at bounding box center [629, 311] width 202 height 47
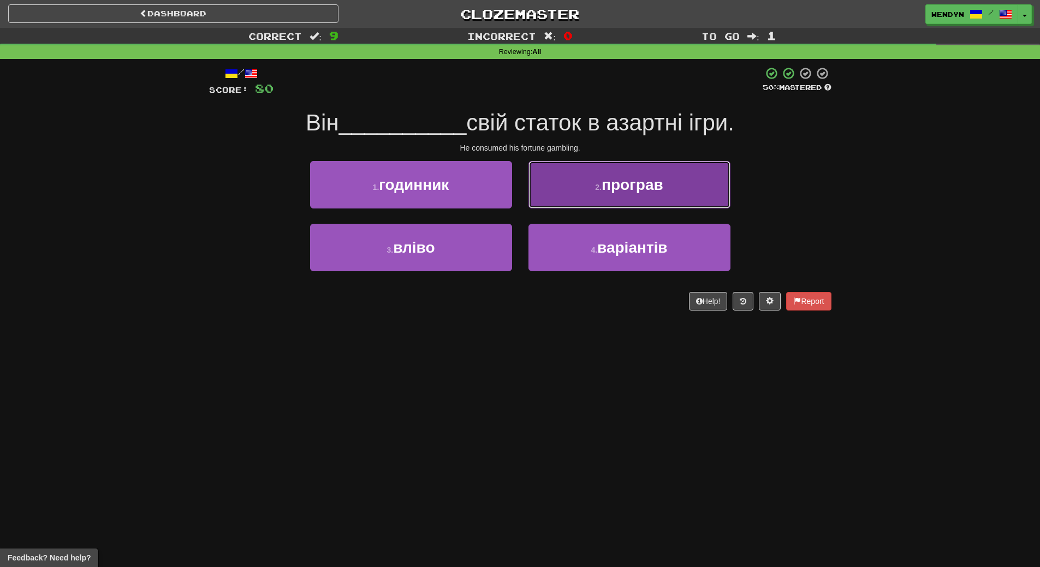
click at [681, 188] on button "2 . програв" at bounding box center [629, 184] width 202 height 47
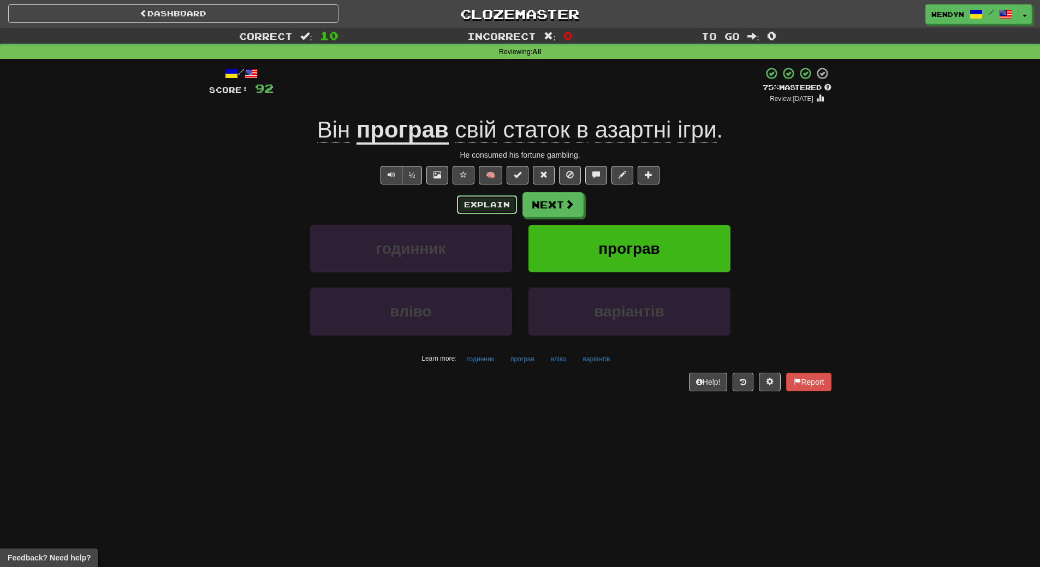
click at [474, 210] on button "Explain" at bounding box center [487, 204] width 60 height 19
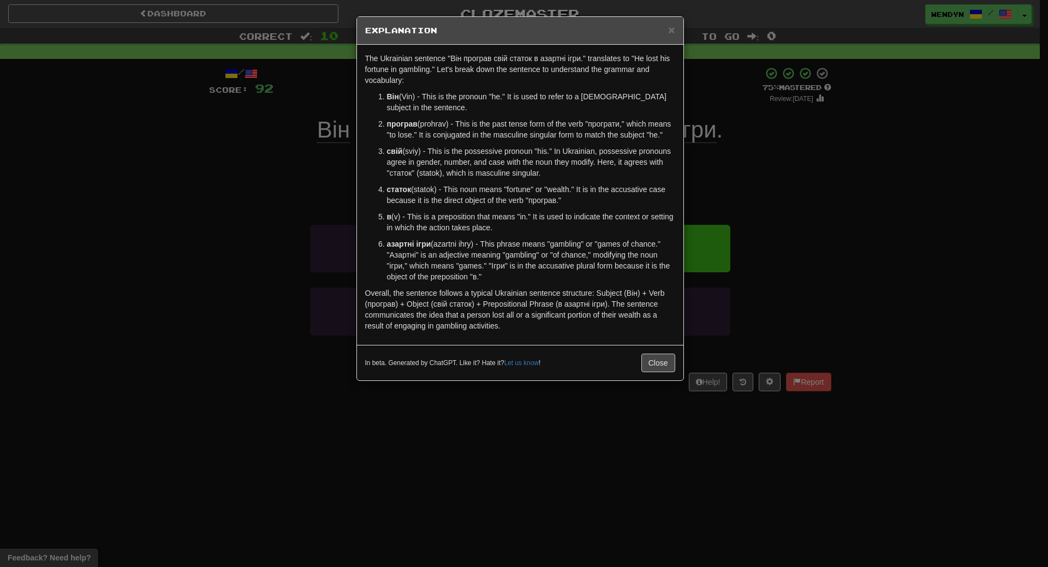
click at [843, 144] on div "× Explanation The Ukrainian sentence "Він програв свій статок в азартні ігри." …" at bounding box center [524, 283] width 1048 height 567
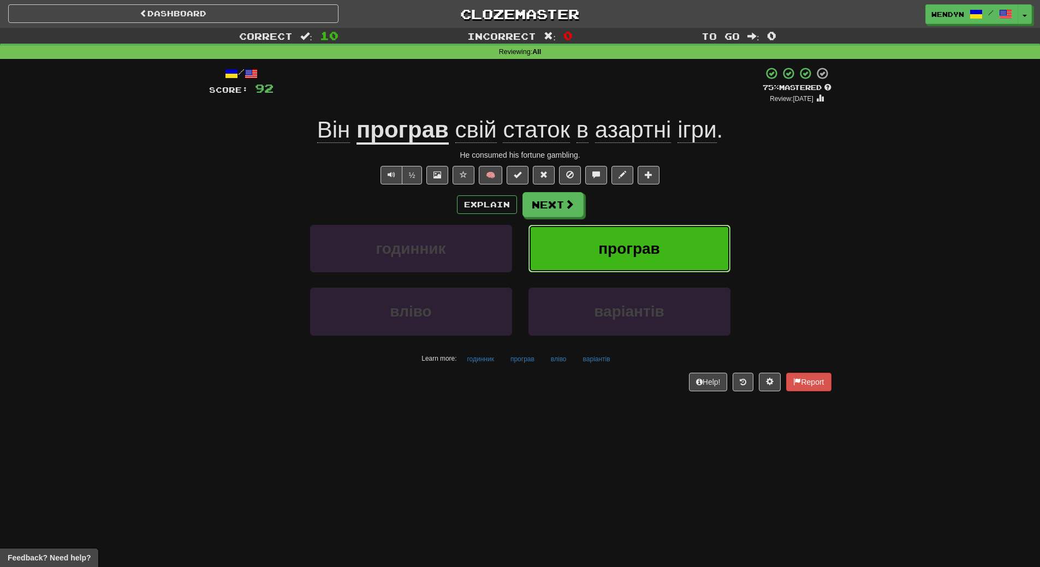
click at [698, 242] on button "програв" at bounding box center [629, 248] width 202 height 47
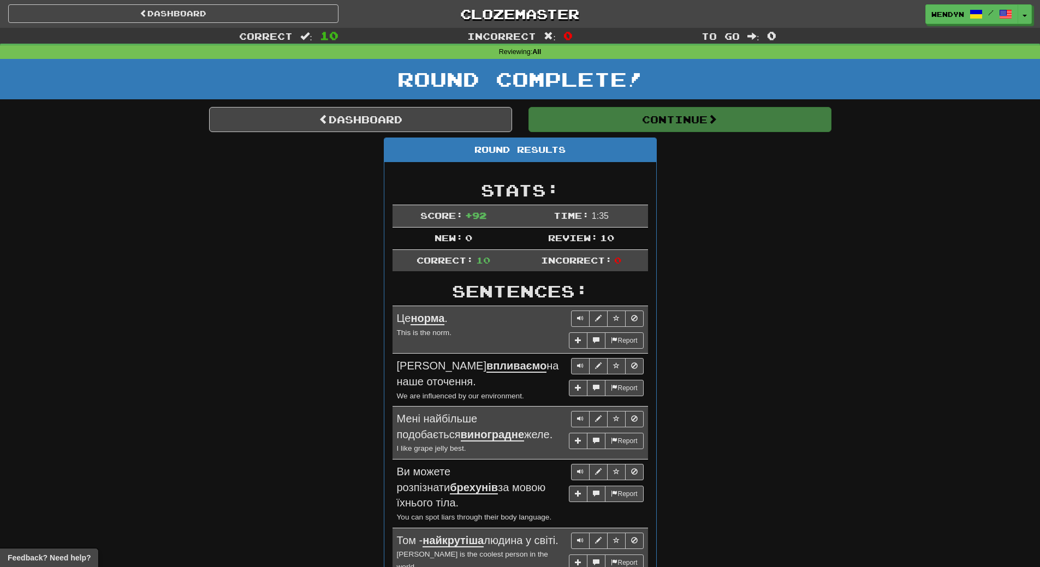
click at [738, 228] on div "Round Results Stats: Score: + 92 Time: 1 : 35 New: 0 Review: 10 Correct: 10 Inc…" at bounding box center [520, 507] width 622 height 738
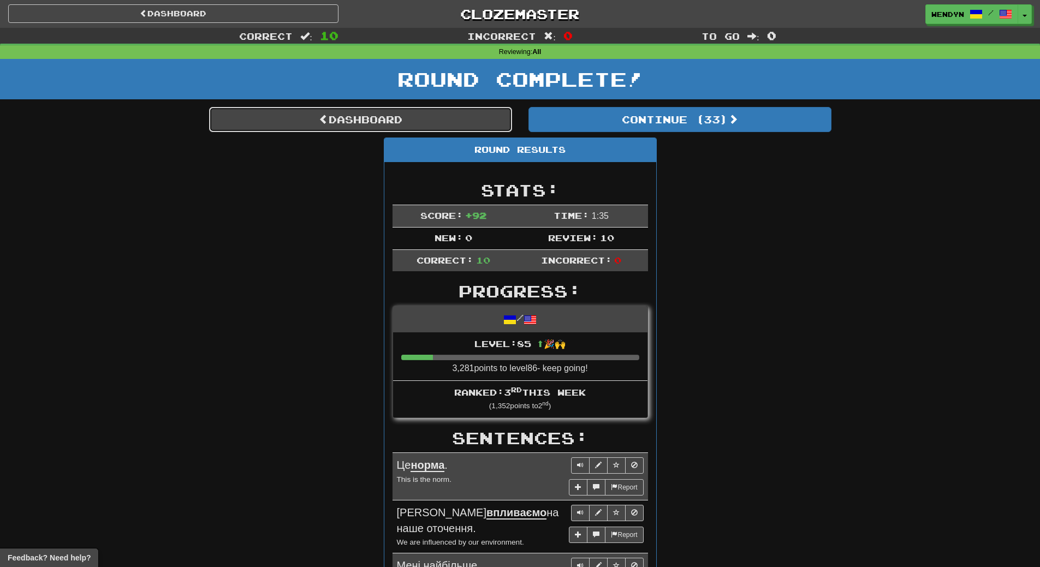
click at [359, 125] on link "Dashboard" at bounding box center [360, 119] width 303 height 25
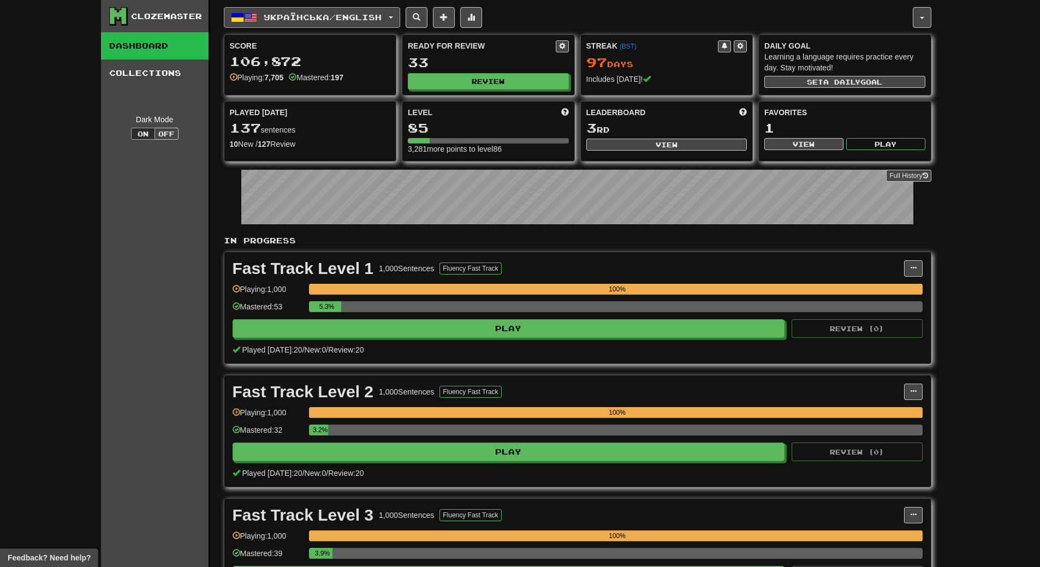
click at [400, 12] on button "Українська / English" at bounding box center [312, 17] width 176 height 21
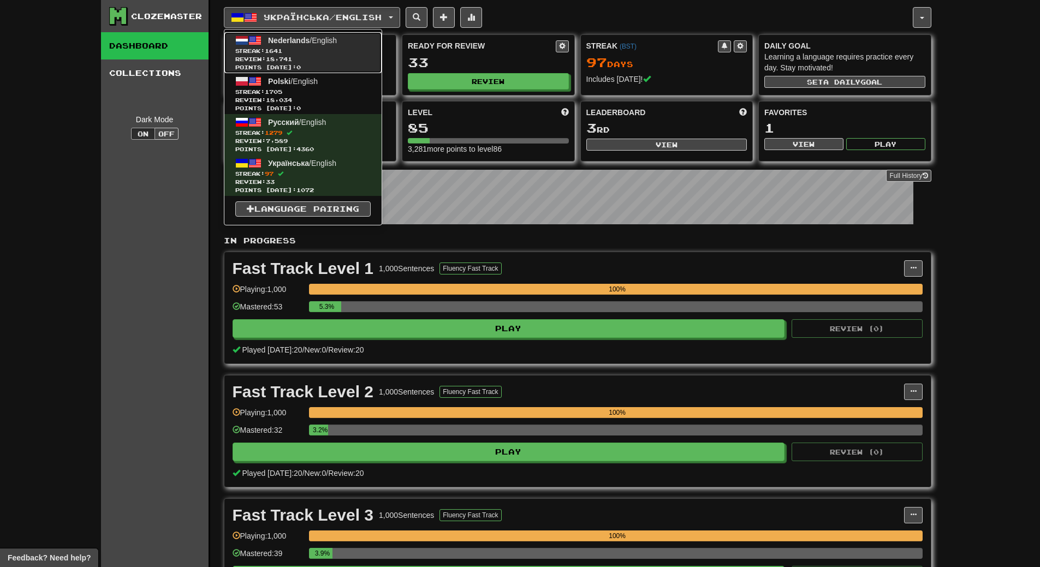
click at [331, 50] on span "Streak: 1641" at bounding box center [302, 51] width 135 height 8
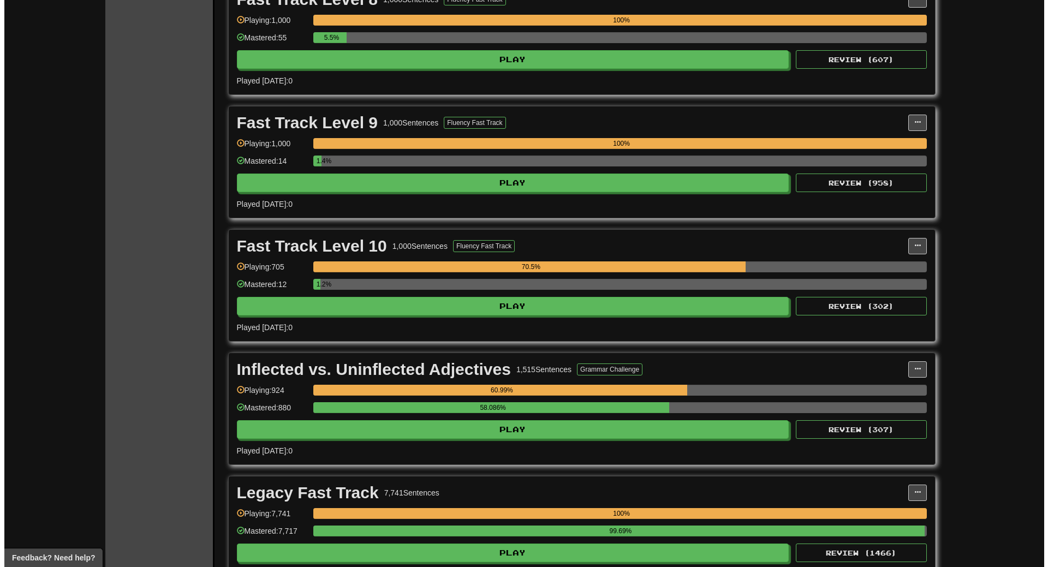
scroll to position [2838, 0]
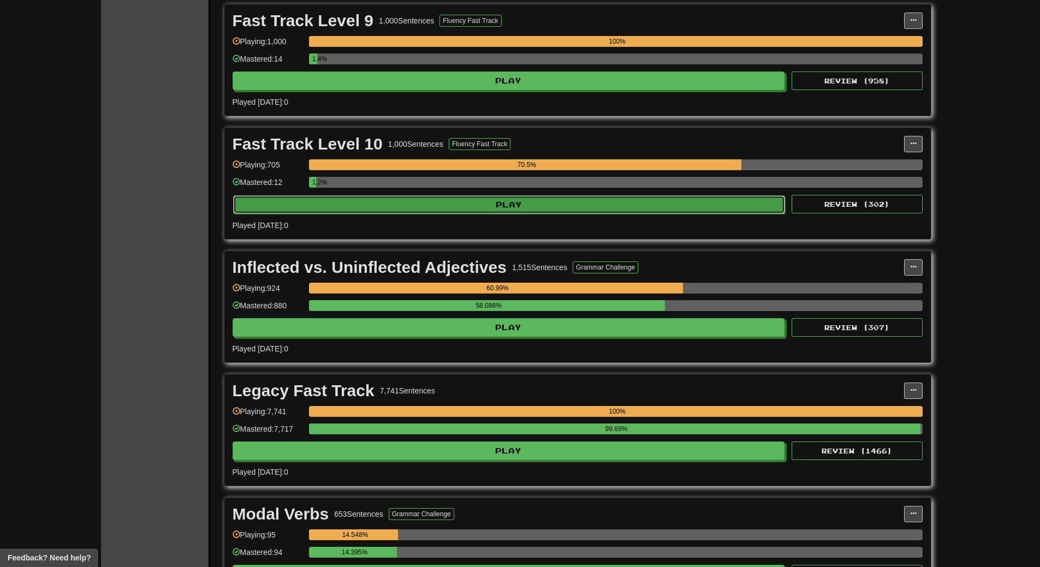
click at [520, 207] on button "Play" at bounding box center [509, 204] width 552 height 19
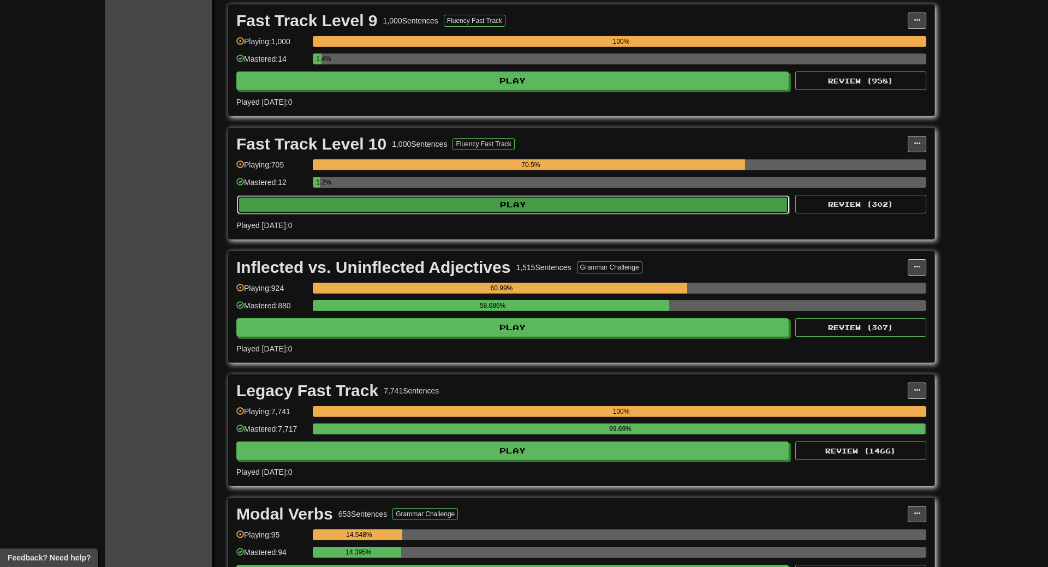
select select "**"
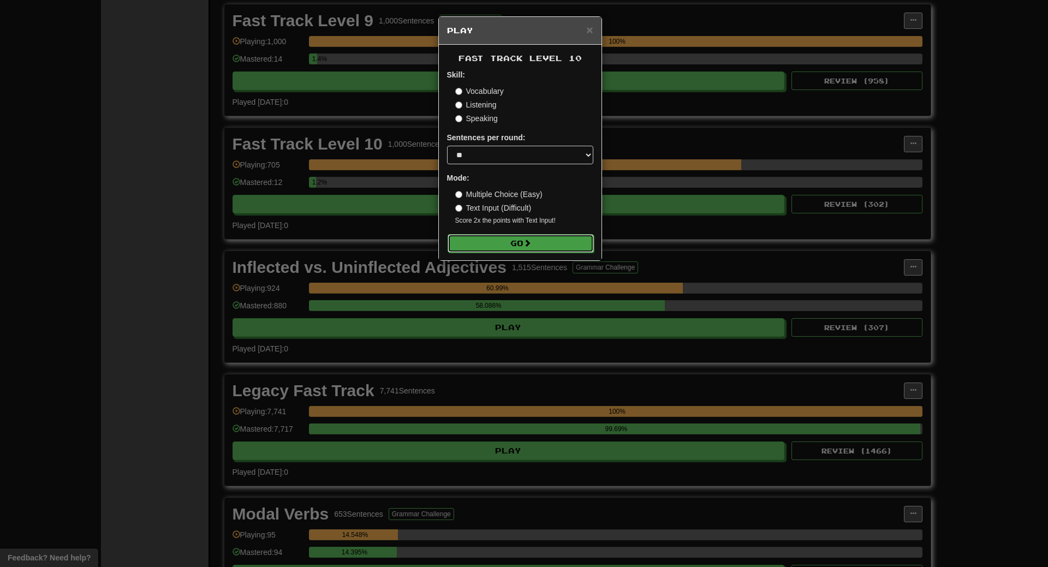
click at [543, 249] on button "Go" at bounding box center [520, 243] width 146 height 19
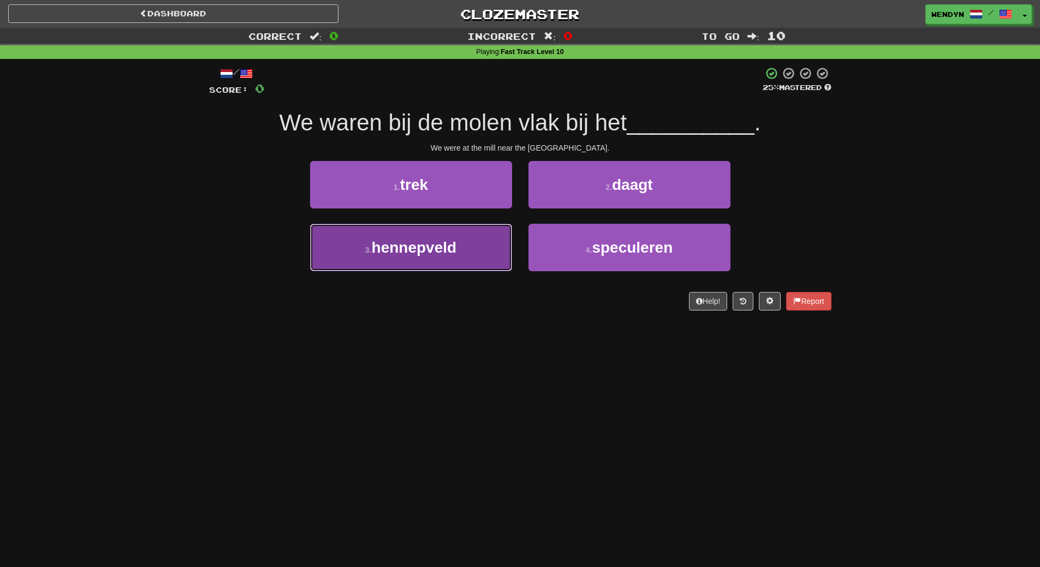
click at [438, 261] on button "3 . hennepveld" at bounding box center [411, 247] width 202 height 47
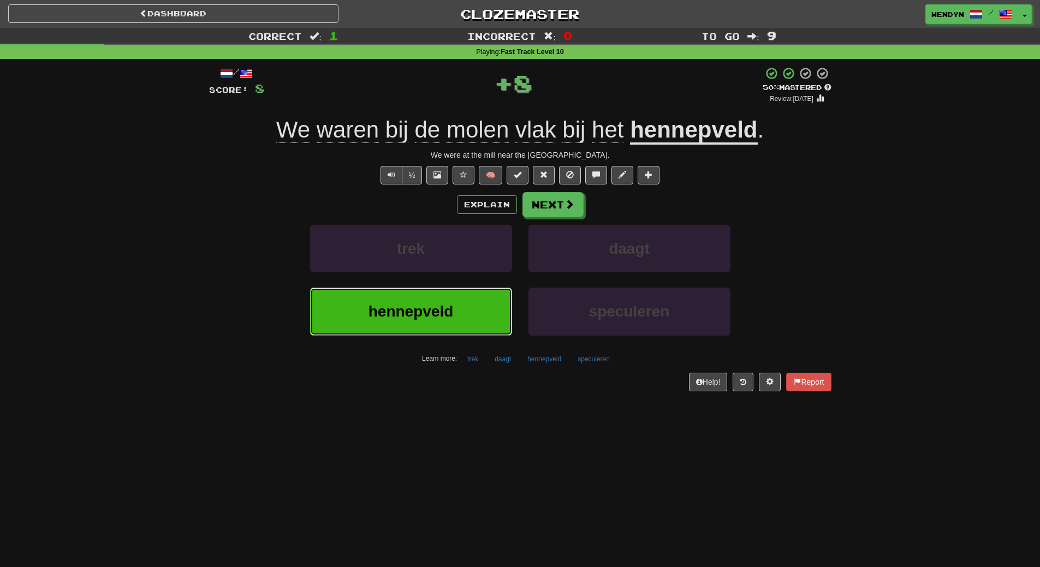
click at [430, 294] on button "hennepveld" at bounding box center [411, 311] width 202 height 47
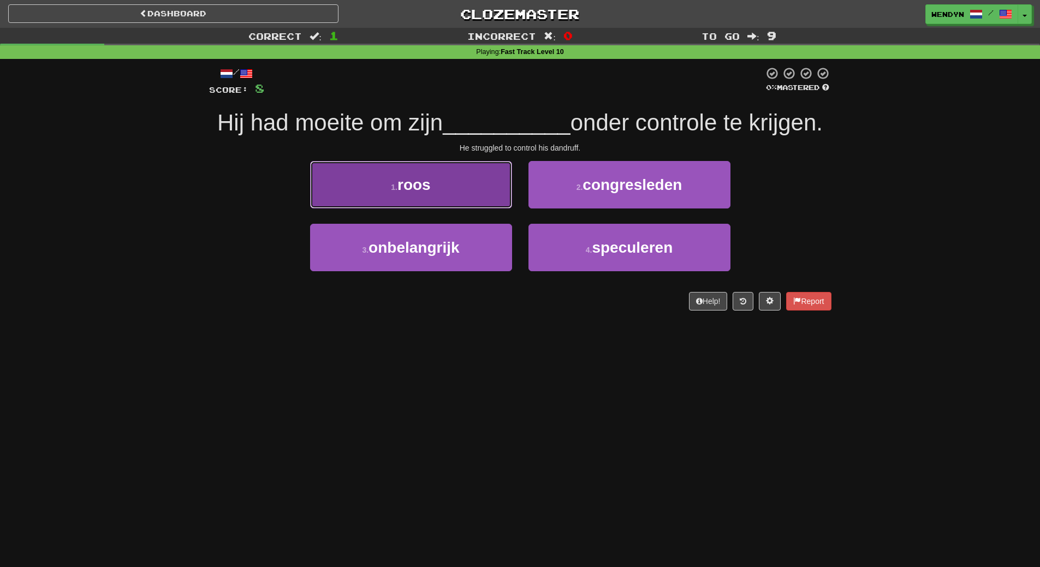
click at [411, 180] on span "roos" at bounding box center [413, 184] width 33 height 17
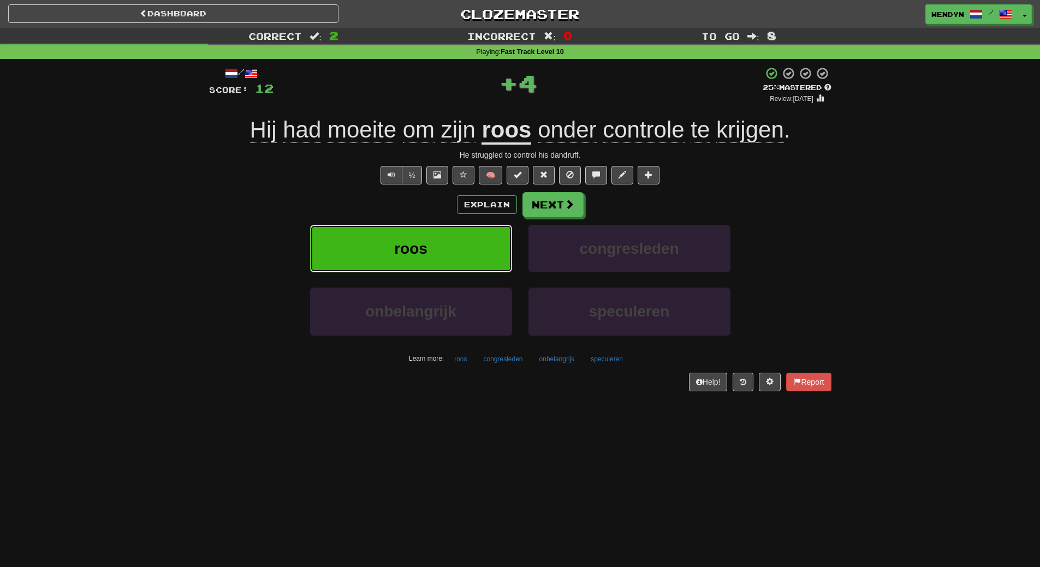
click at [391, 267] on button "roos" at bounding box center [411, 248] width 202 height 47
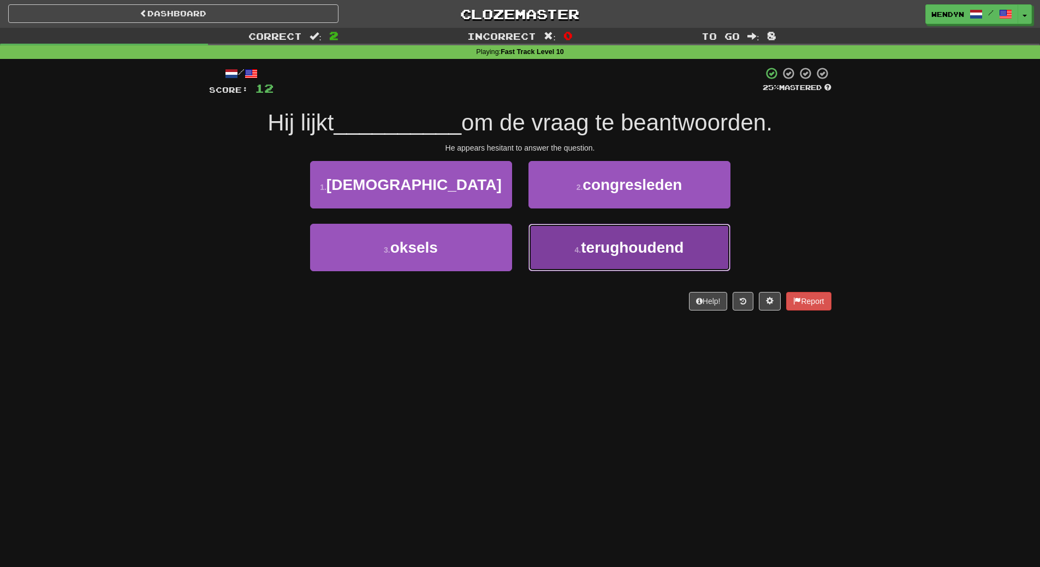
click at [623, 258] on button "4 . terughoudend" at bounding box center [629, 247] width 202 height 47
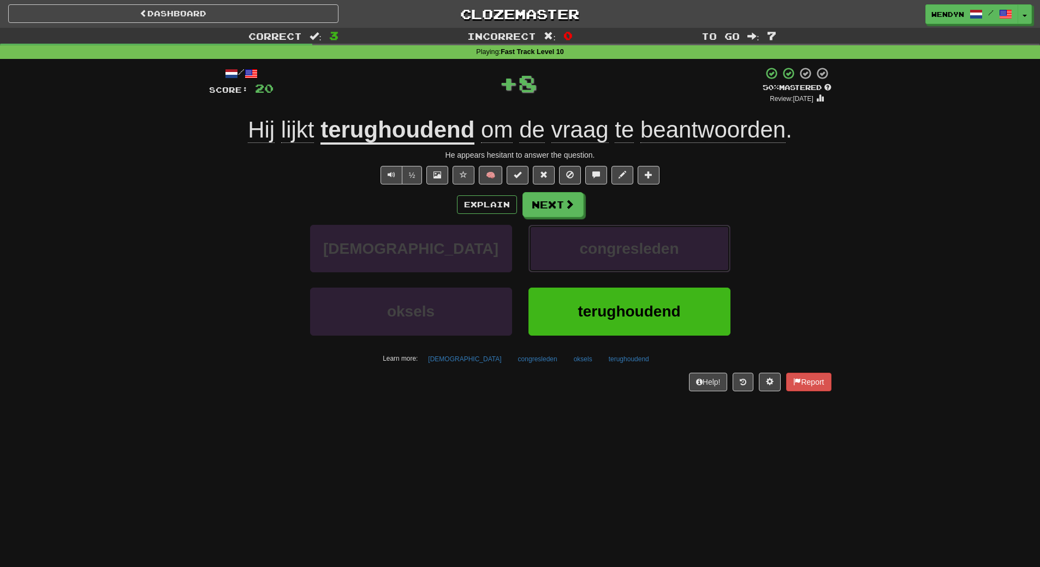
click at [623, 258] on button "congresleden" at bounding box center [629, 248] width 202 height 47
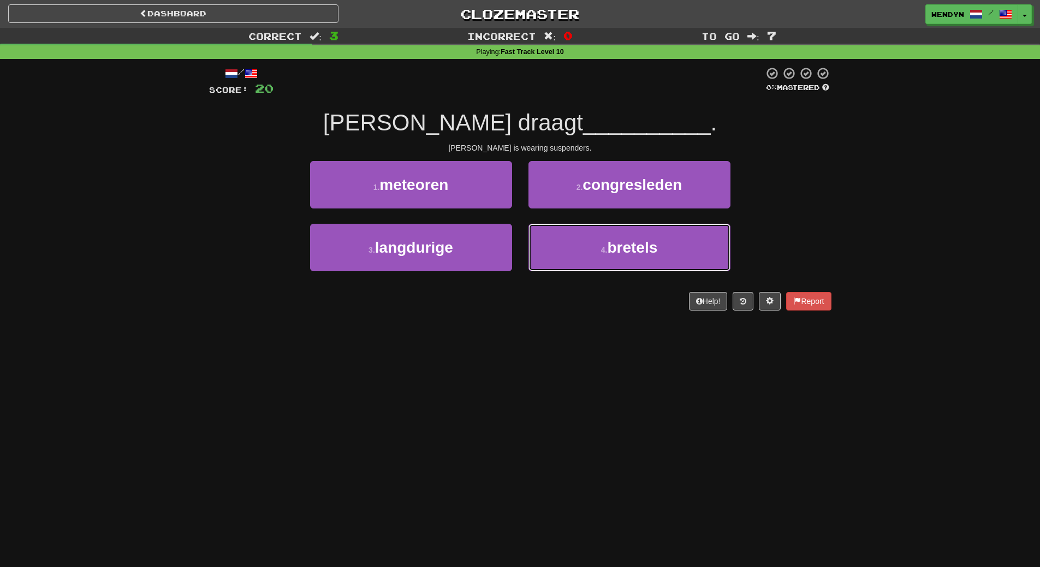
drag, startPoint x: 623, startPoint y: 258, endPoint x: 566, endPoint y: 392, distance: 146.0
click at [566, 392] on div "Dashboard Clozemaster WendyN / Toggle Dropdown Dashboard Leaderboard Activity F…" at bounding box center [520, 283] width 1040 height 567
click at [563, 394] on div "Dashboard Clozemaster WendyN / Toggle Dropdown Dashboard Leaderboard Activity F…" at bounding box center [520, 283] width 1040 height 567
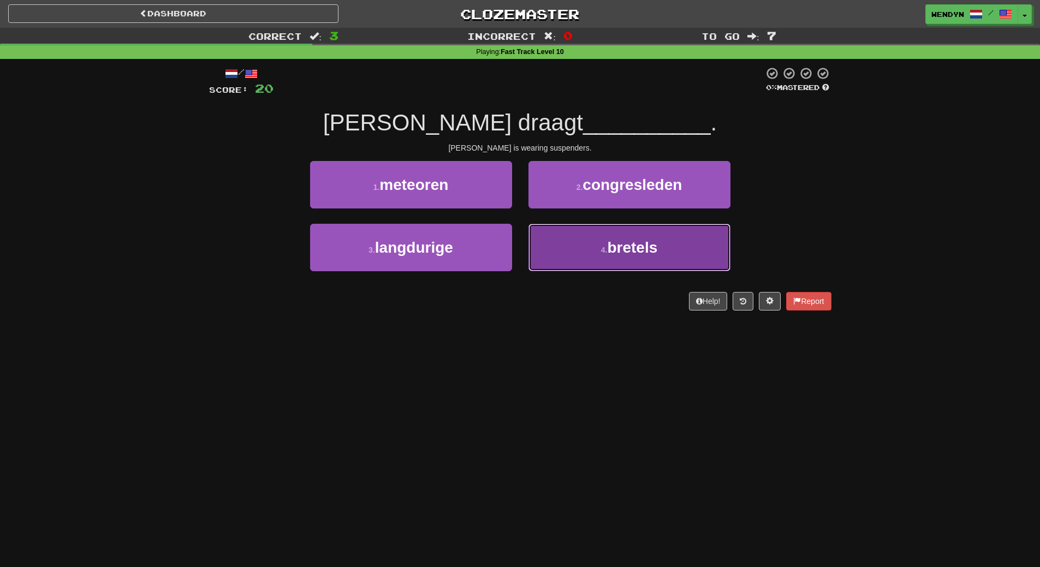
click at [641, 264] on button "4 . bretels" at bounding box center [629, 247] width 202 height 47
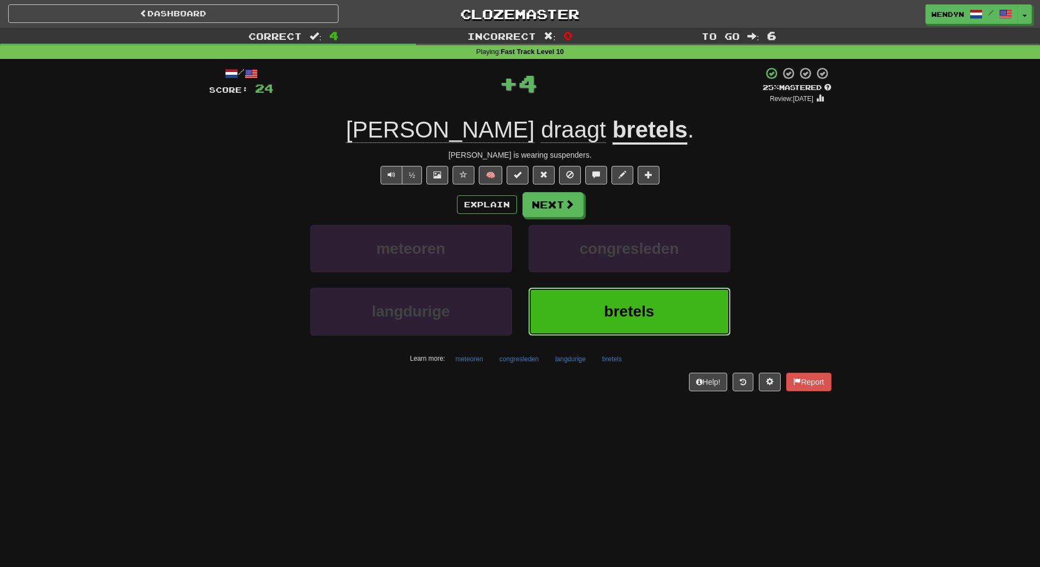
click at [629, 318] on span "bretels" at bounding box center [629, 311] width 50 height 17
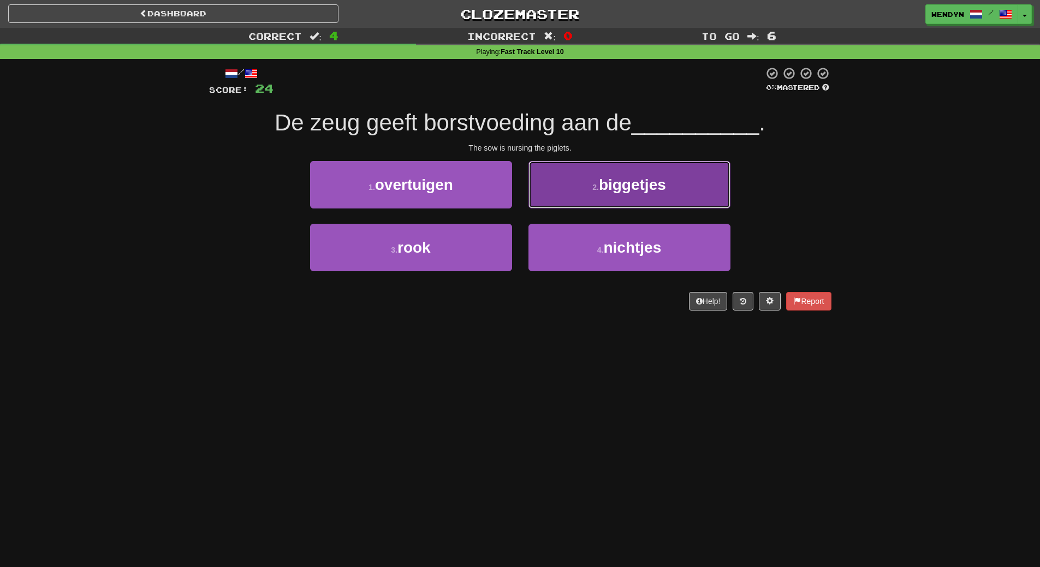
click at [694, 186] on button "2 . biggetjes" at bounding box center [629, 184] width 202 height 47
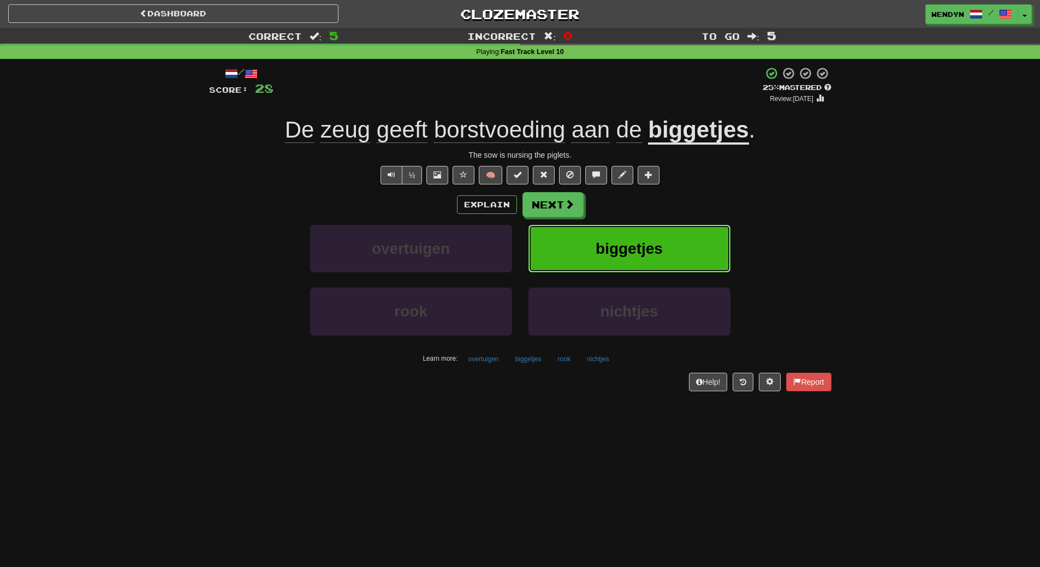
click at [683, 249] on button "biggetjes" at bounding box center [629, 248] width 202 height 47
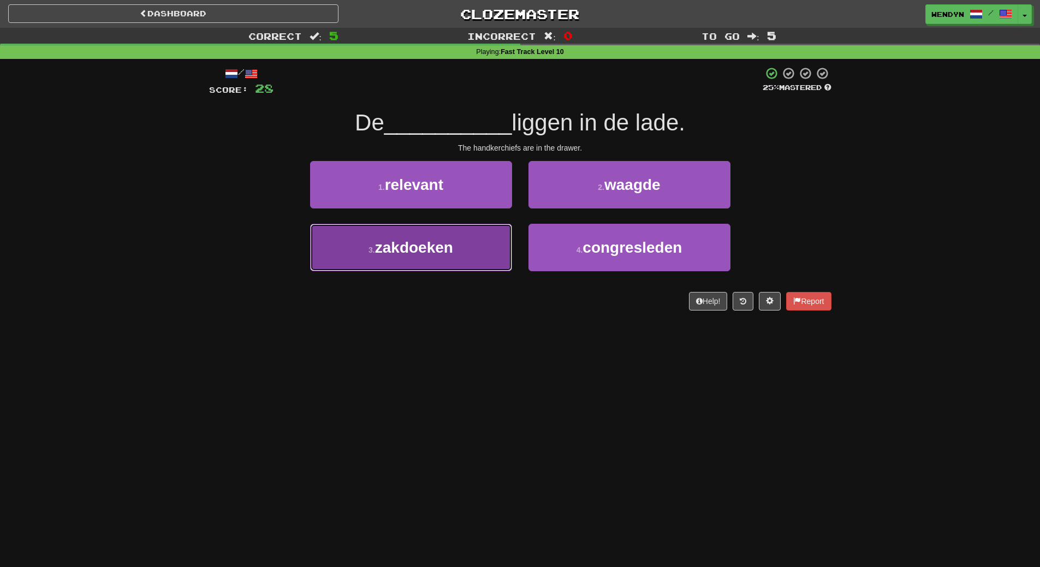
click at [472, 258] on button "3 . zakdoeken" at bounding box center [411, 247] width 202 height 47
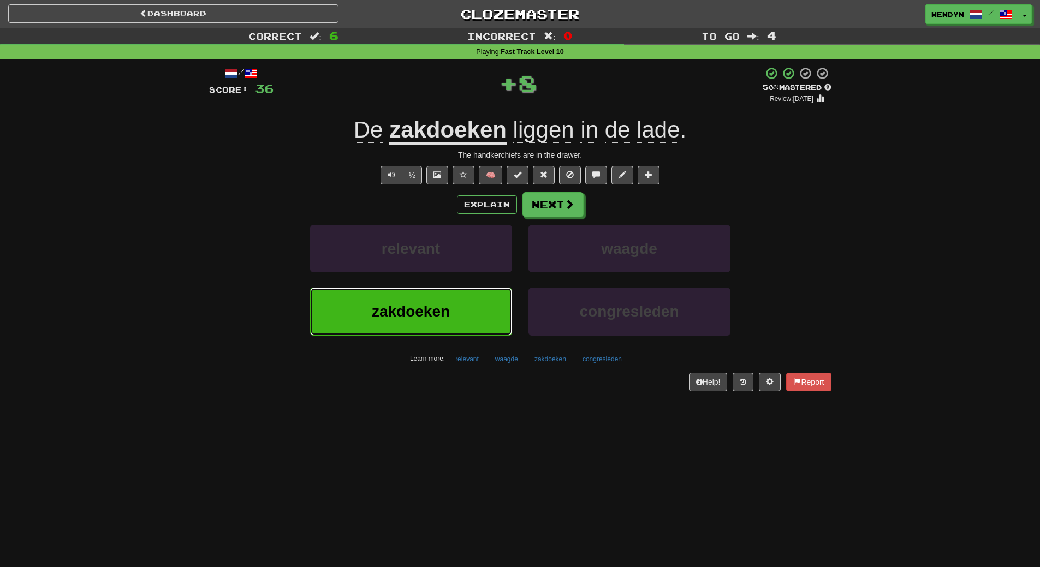
click at [465, 296] on button "zakdoeken" at bounding box center [411, 311] width 202 height 47
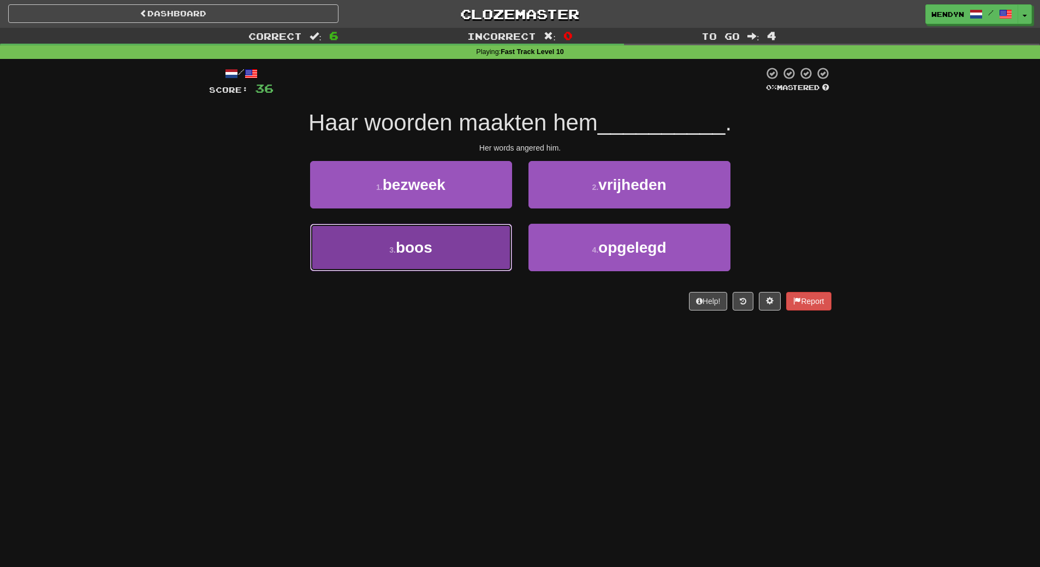
click at [471, 251] on button "3 . boos" at bounding box center [411, 247] width 202 height 47
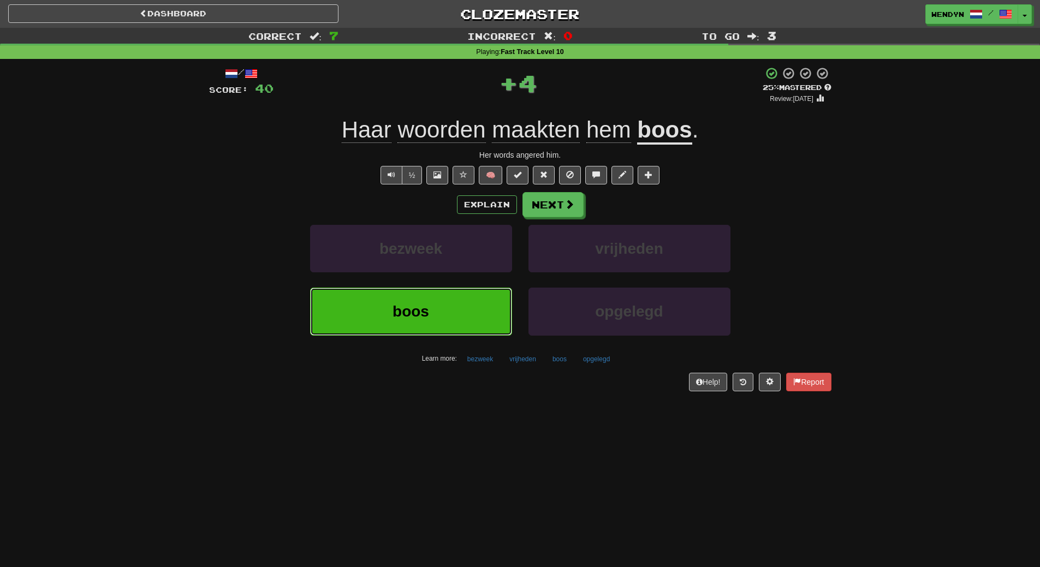
drag, startPoint x: 459, startPoint y: 321, endPoint x: 460, endPoint y: 295, distance: 26.2
click at [459, 320] on button "boos" at bounding box center [411, 311] width 202 height 47
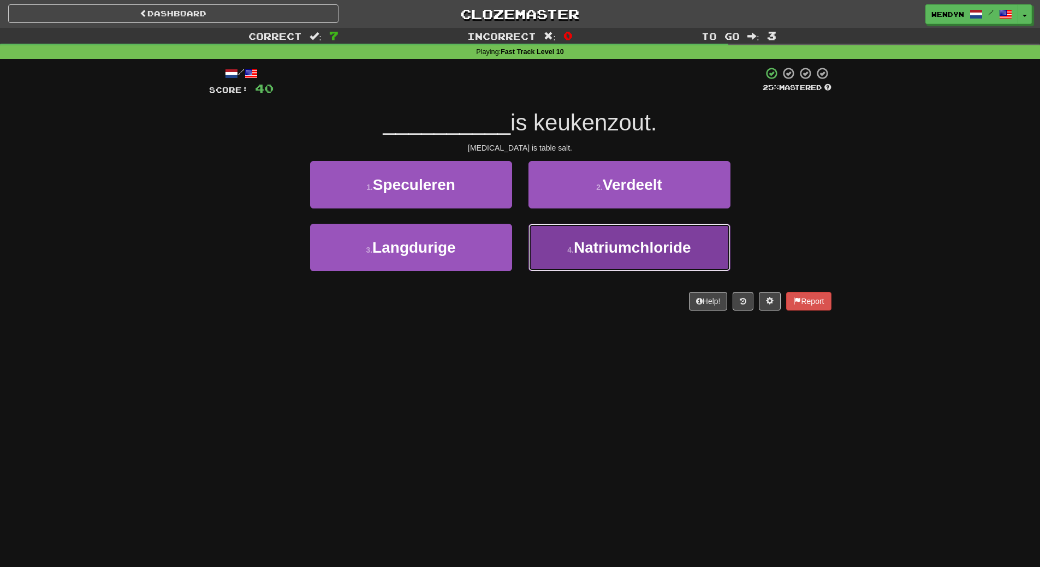
click at [700, 254] on button "4 . Natriumchloride" at bounding box center [629, 247] width 202 height 47
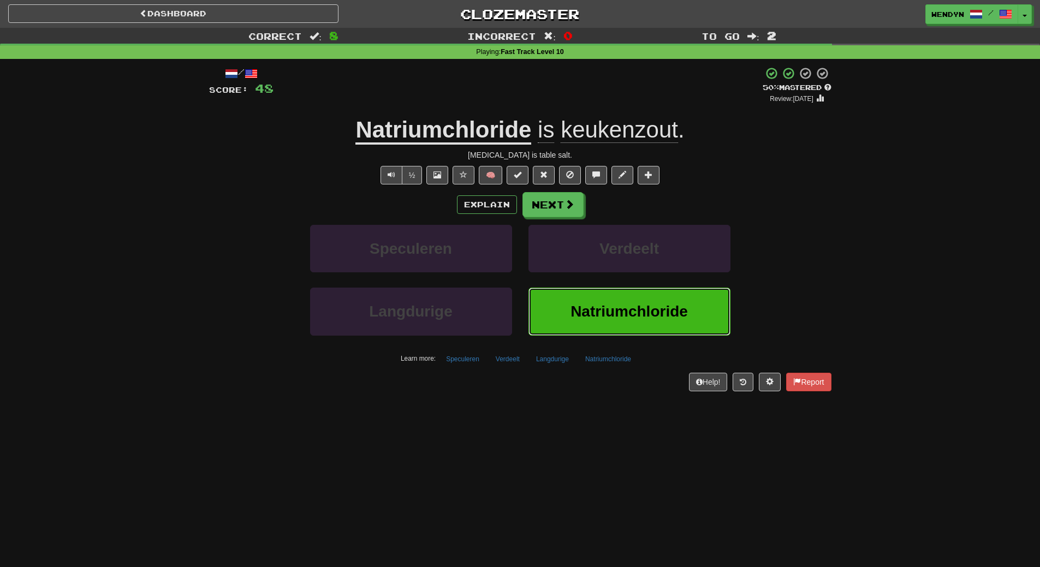
click at [620, 305] on span "Natriumchloride" at bounding box center [628, 311] width 117 height 17
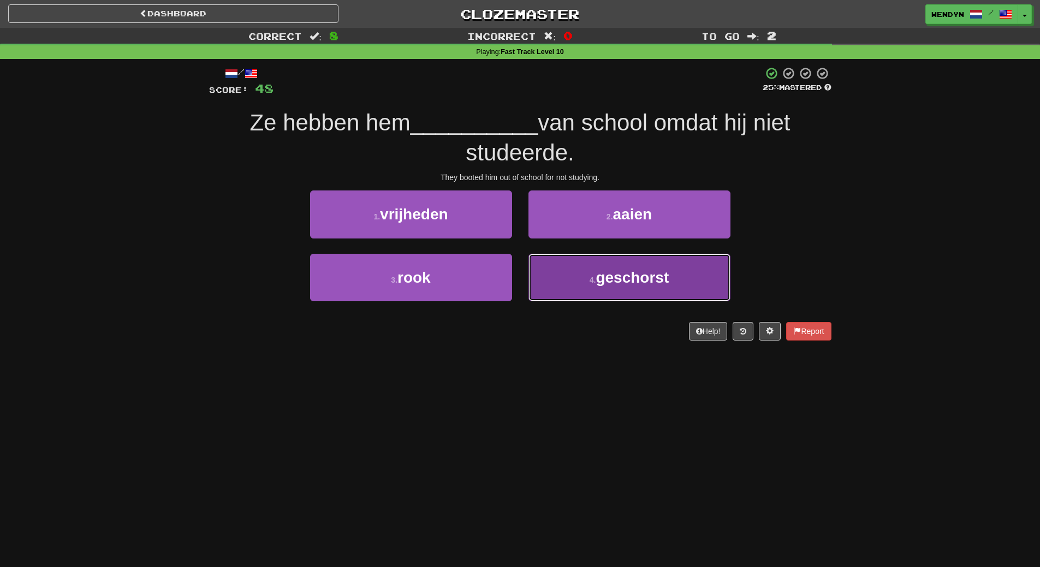
click at [650, 292] on button "4 . geschorst" at bounding box center [629, 277] width 202 height 47
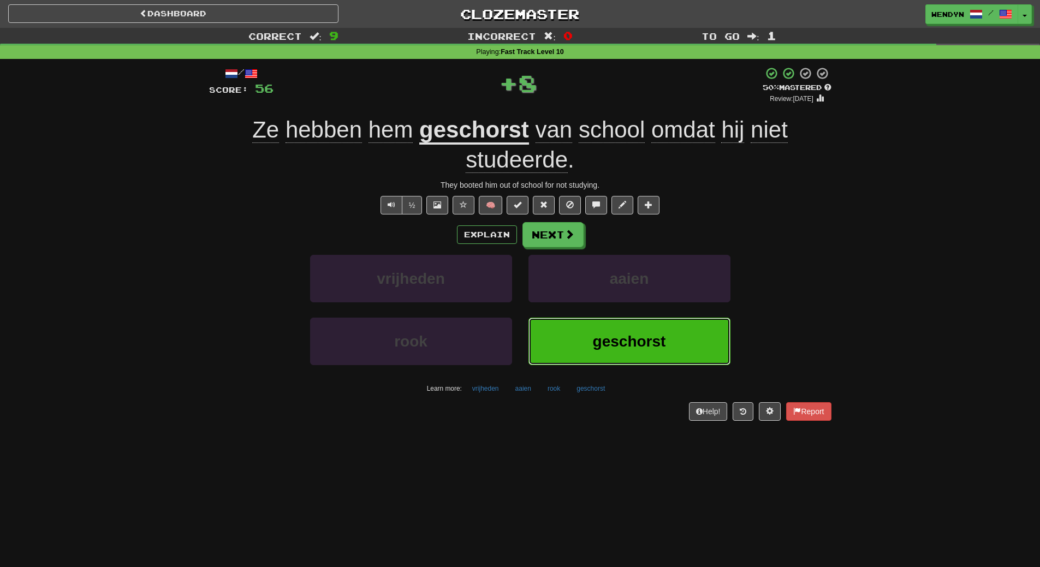
click at [638, 333] on span "geschorst" at bounding box center [629, 341] width 73 height 17
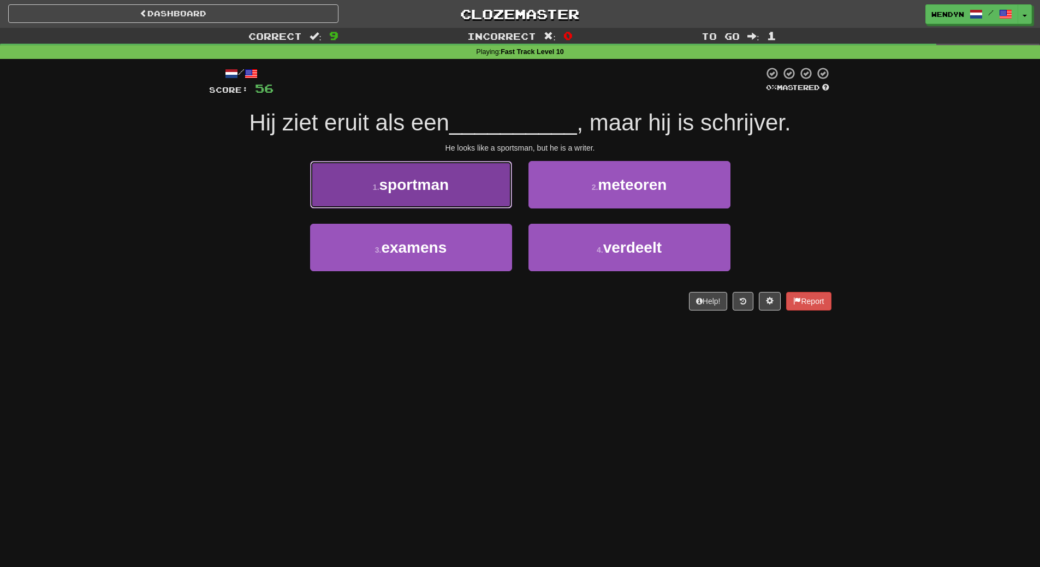
click at [481, 199] on button "1 . sportman" at bounding box center [411, 184] width 202 height 47
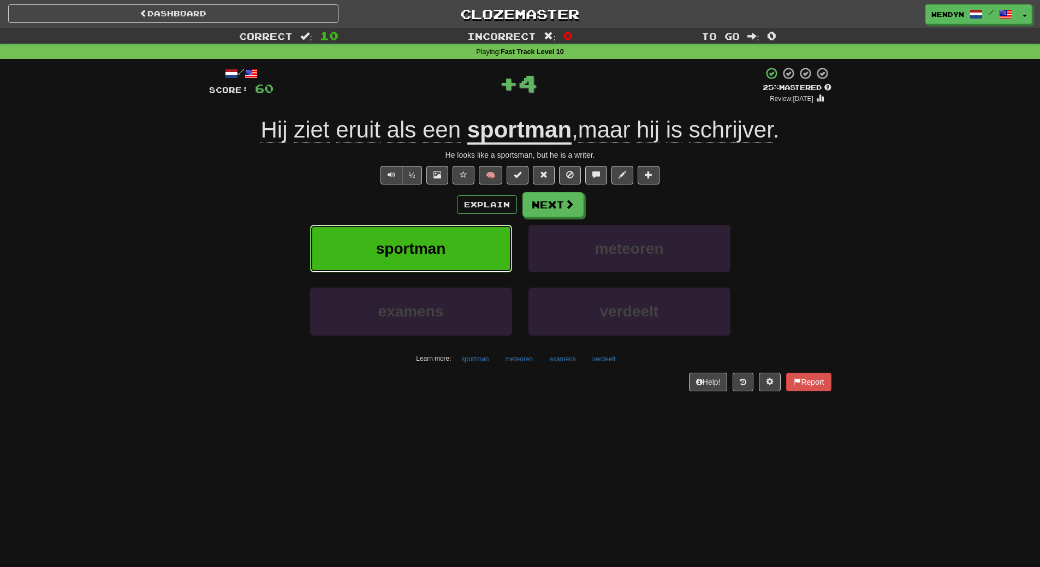
click at [473, 241] on button "sportman" at bounding box center [411, 248] width 202 height 47
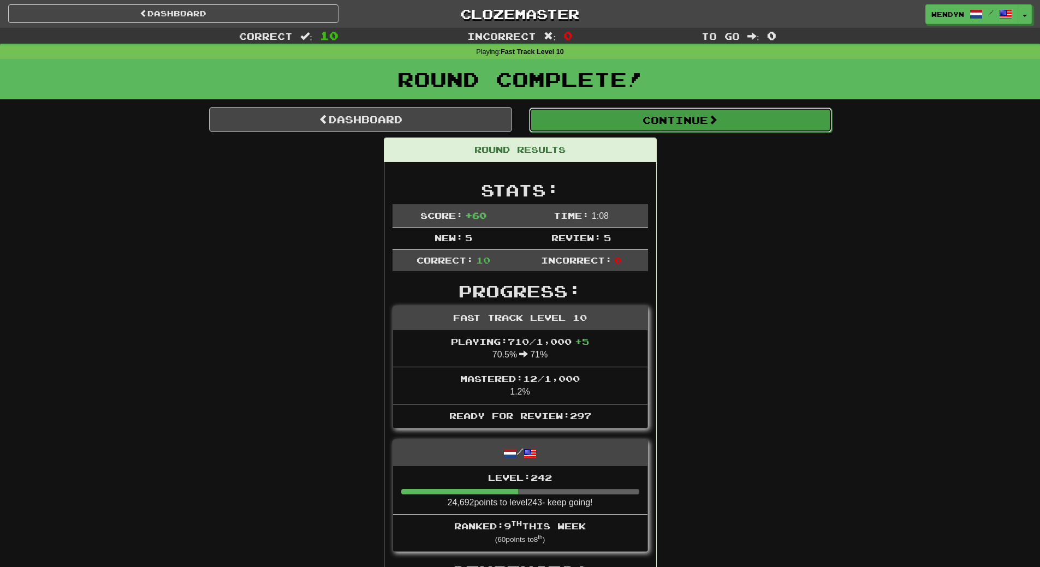
click at [723, 124] on button "Continue" at bounding box center [680, 120] width 303 height 25
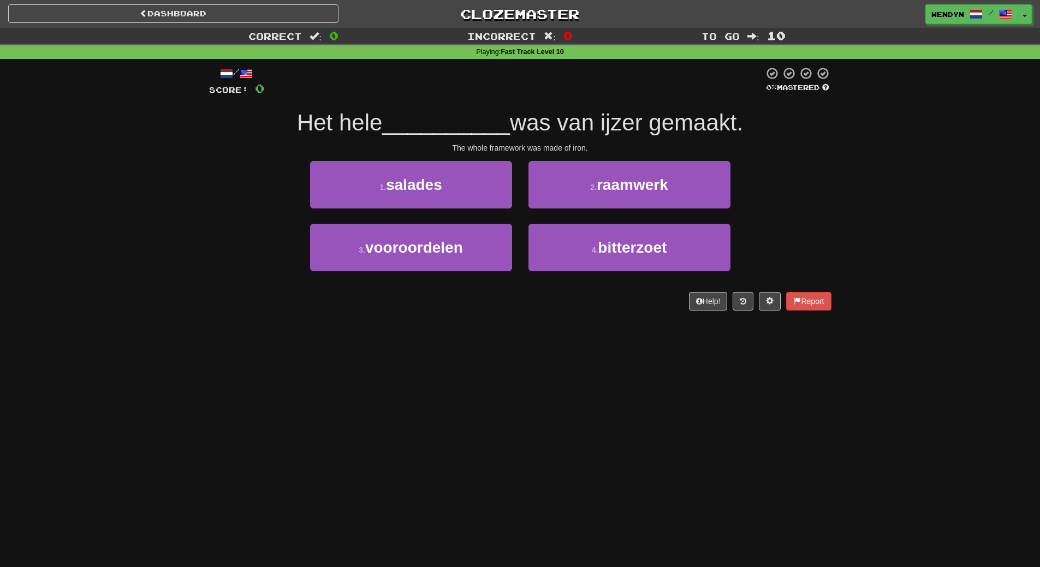
click at [671, 212] on div "2 . raamwerk" at bounding box center [629, 192] width 218 height 63
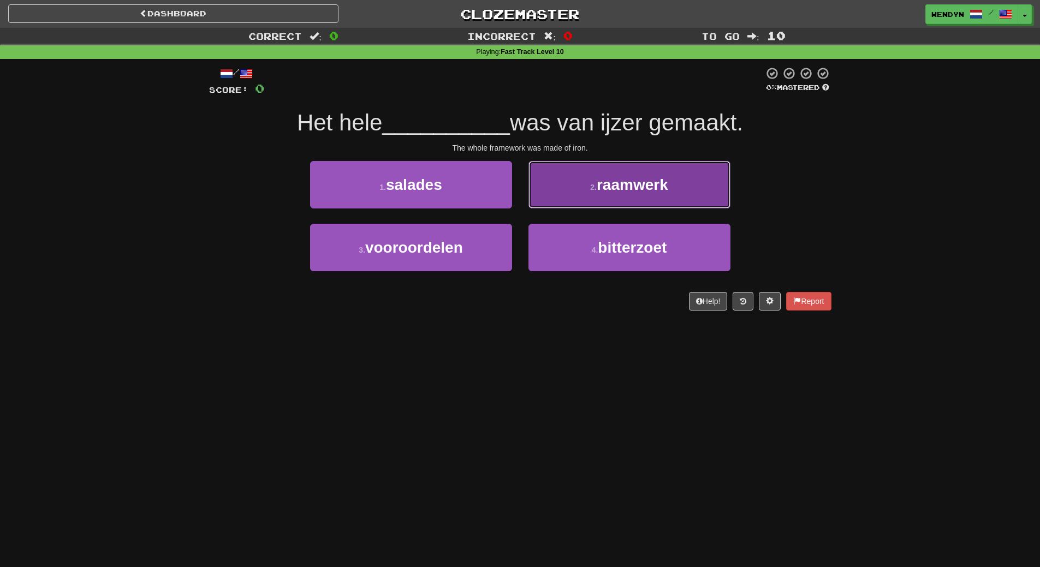
click at [674, 186] on button "2 . raamwerk" at bounding box center [629, 184] width 202 height 47
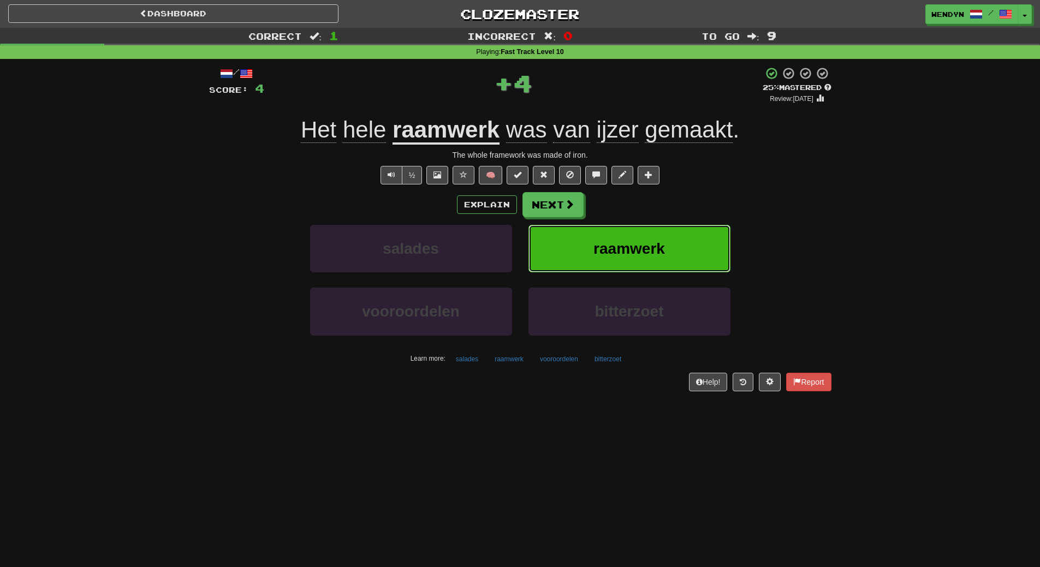
click at [653, 250] on span "raamwerk" at bounding box center [628, 248] width 71 height 17
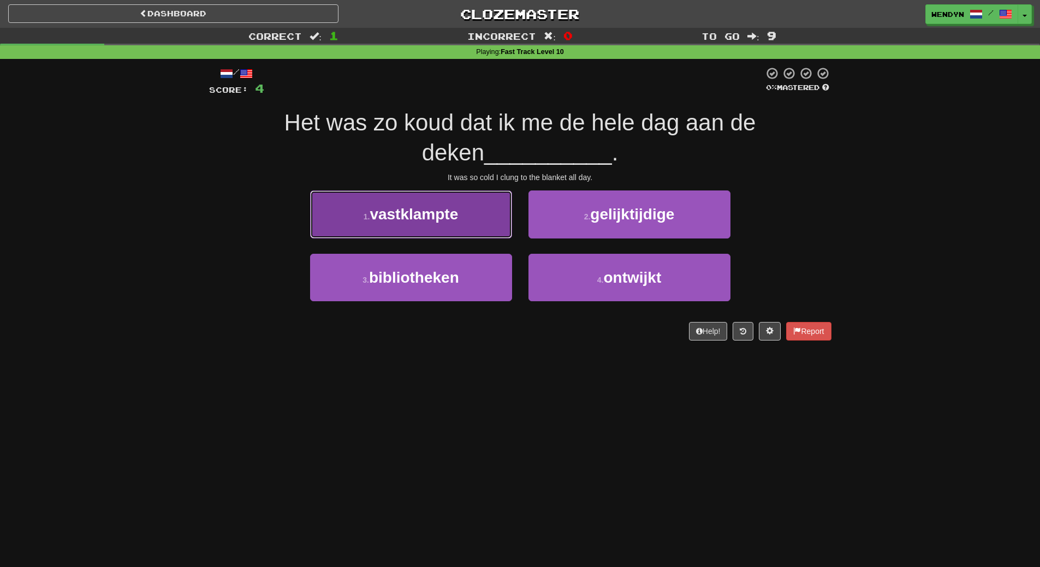
click at [432, 224] on button "1 . vastklampte" at bounding box center [411, 213] width 202 height 47
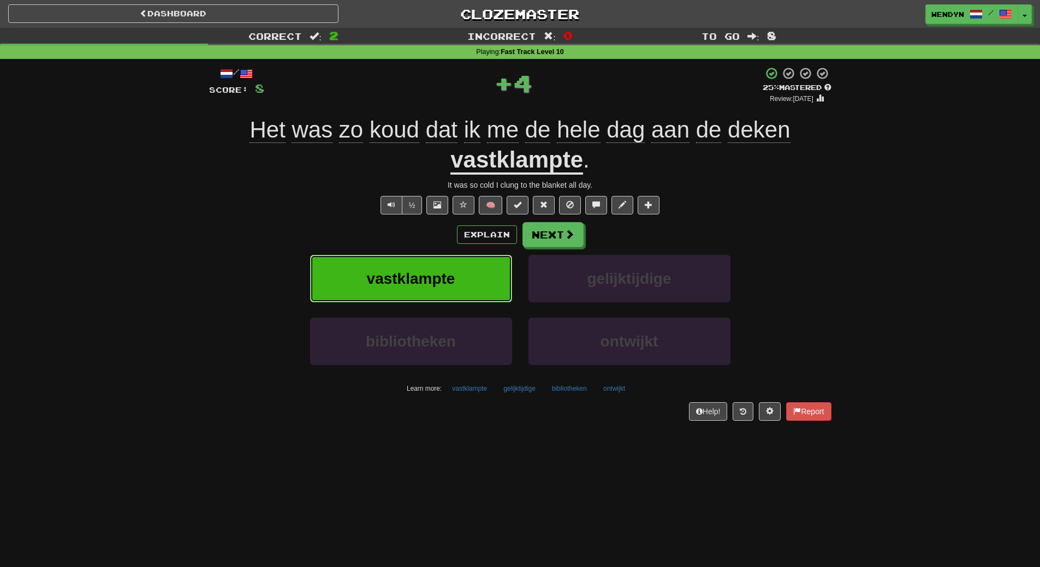
click at [426, 274] on span "vastklampte" at bounding box center [411, 278] width 88 height 17
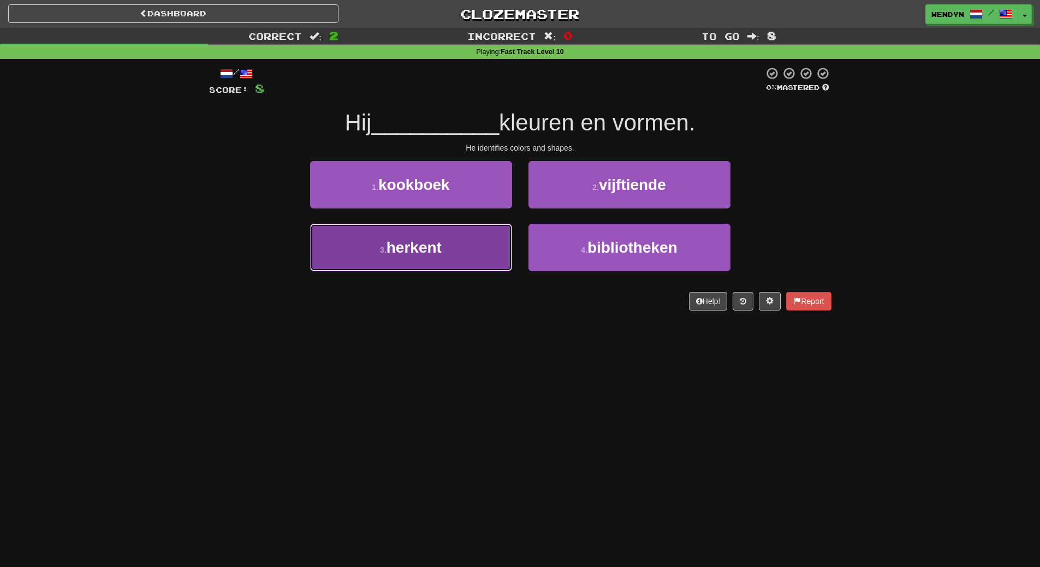
click at [431, 256] on button "3 . herkent" at bounding box center [411, 247] width 202 height 47
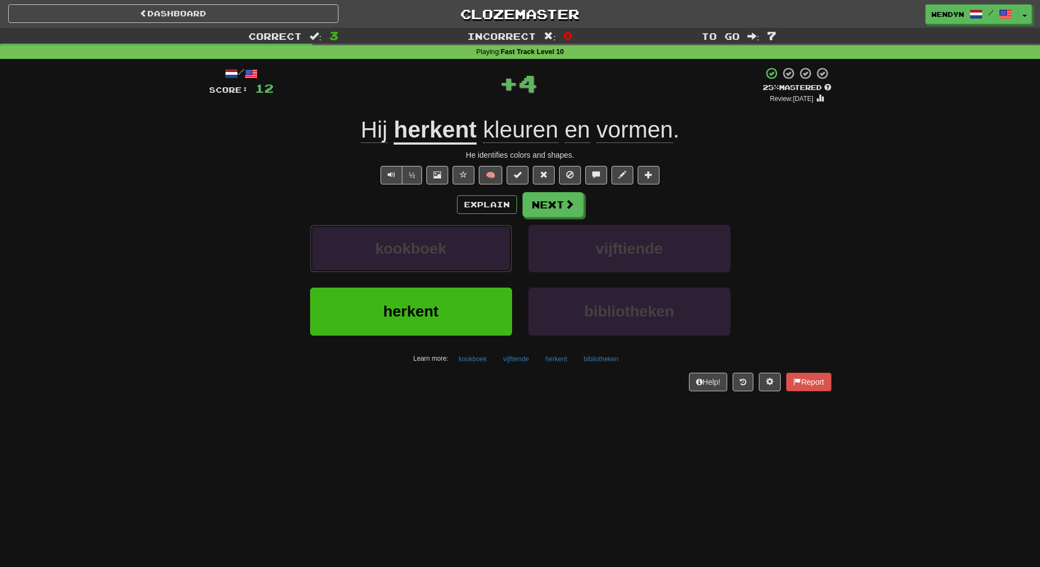
click at [431, 256] on span "kookboek" at bounding box center [410, 248] width 71 height 17
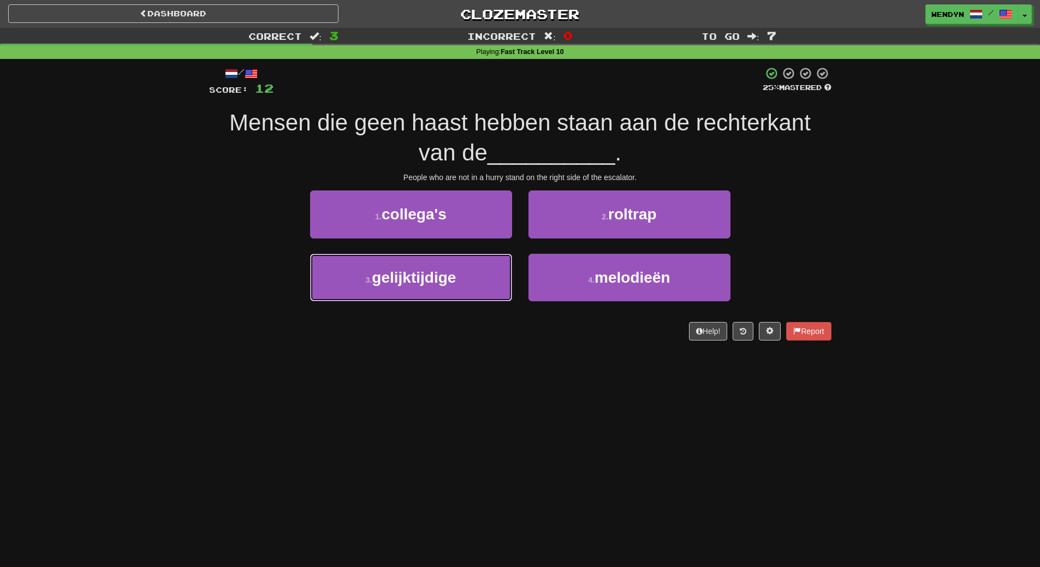
drag, startPoint x: 431, startPoint y: 256, endPoint x: 403, endPoint y: 337, distance: 84.9
click at [403, 337] on div "/ Score: 12 25 % Mastered Mensen die geen haast hebben staan aan de rechterkant…" at bounding box center [520, 203] width 622 height 273
click at [414, 335] on div "Help! Report" at bounding box center [520, 331] width 622 height 19
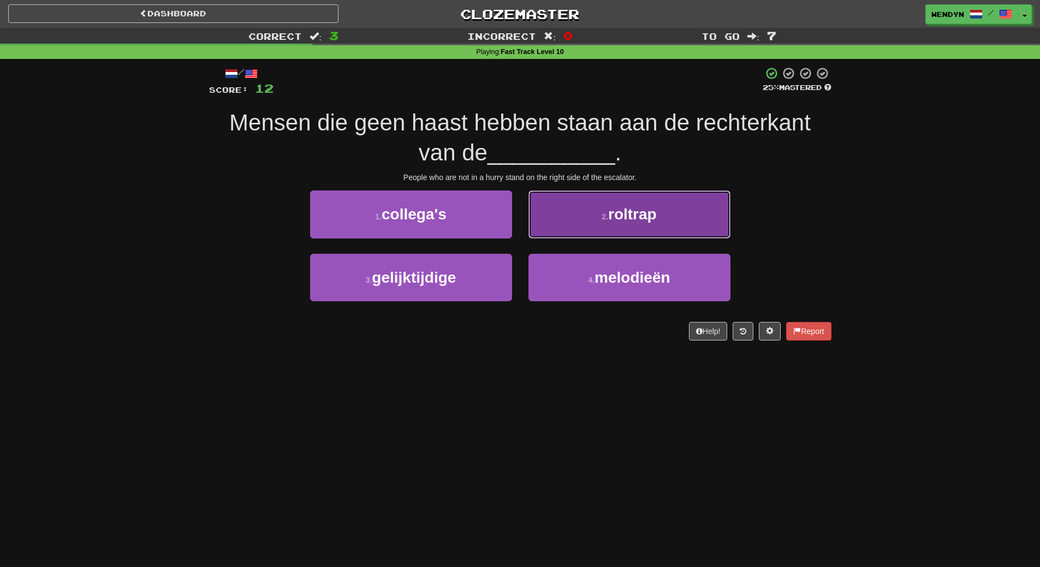
click at [653, 233] on button "2 . roltrap" at bounding box center [629, 213] width 202 height 47
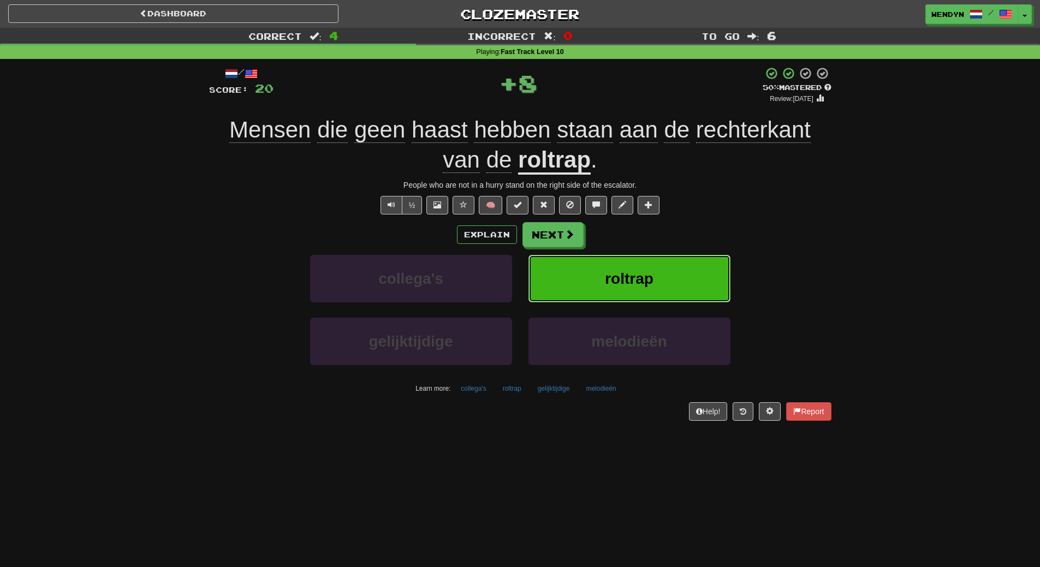
click at [645, 269] on button "roltrap" at bounding box center [629, 278] width 202 height 47
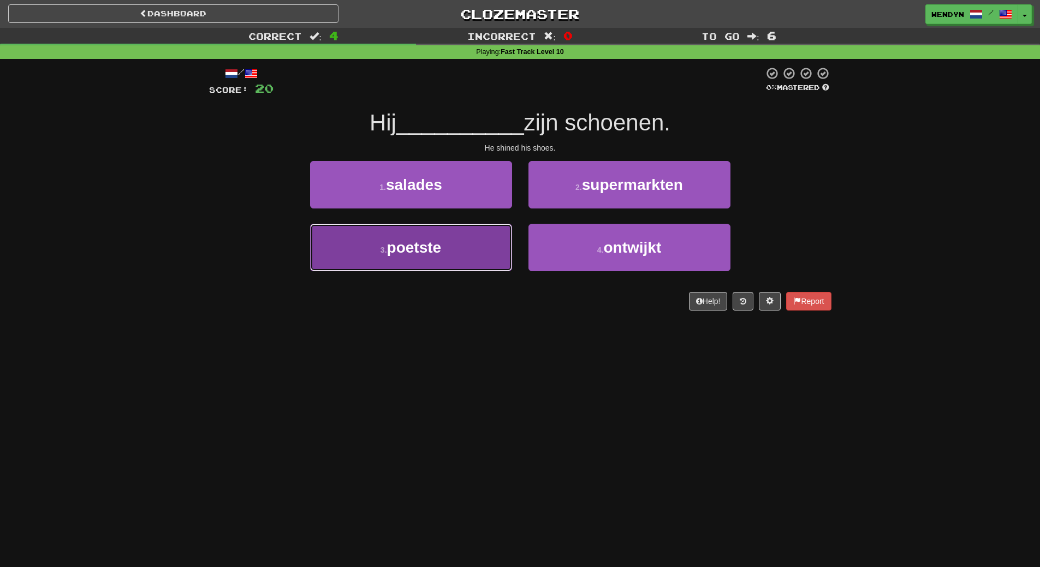
click at [433, 255] on span "poetste" at bounding box center [414, 247] width 55 height 17
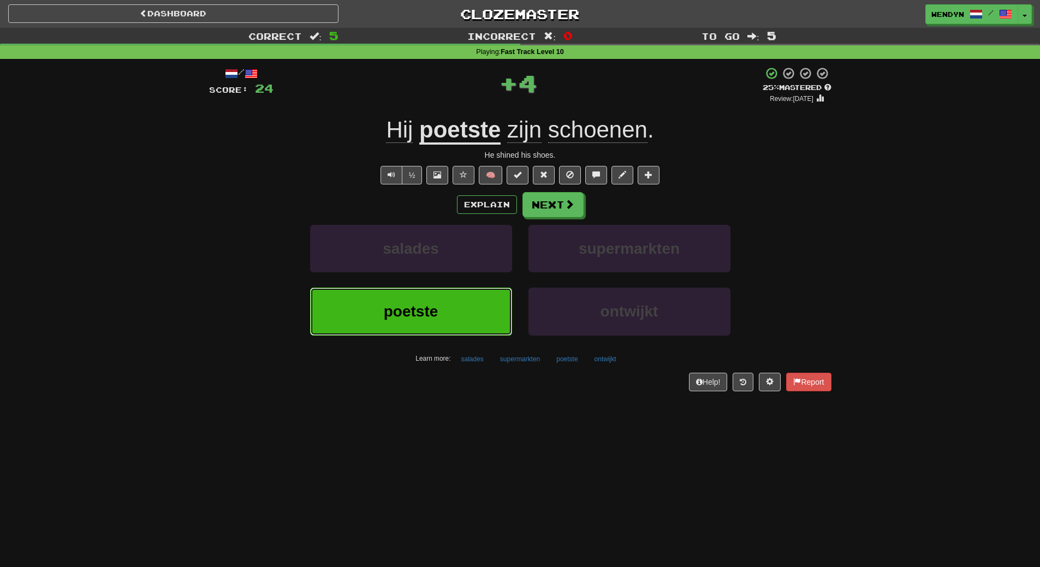
click at [432, 307] on span "poetste" at bounding box center [411, 311] width 55 height 17
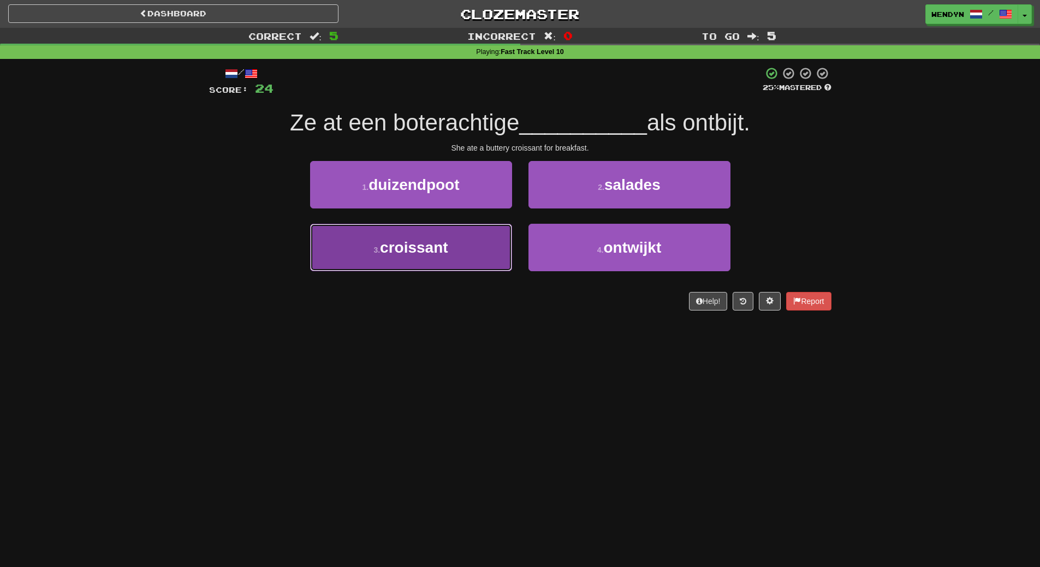
drag, startPoint x: 457, startPoint y: 247, endPoint x: 452, endPoint y: 300, distance: 52.6
click at [457, 255] on button "3 . croissant" at bounding box center [411, 247] width 202 height 47
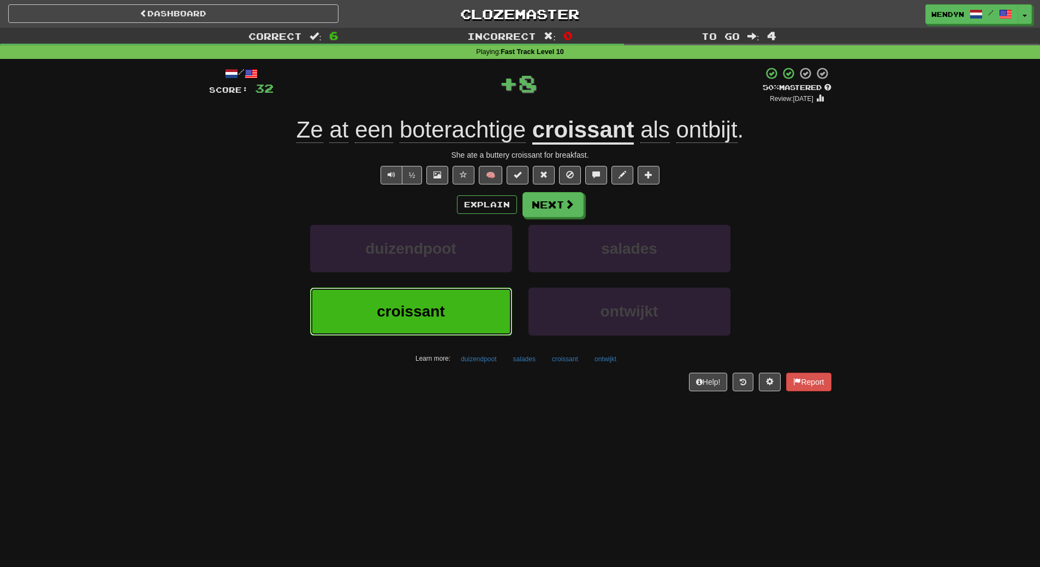
click at [450, 314] on button "croissant" at bounding box center [411, 311] width 202 height 47
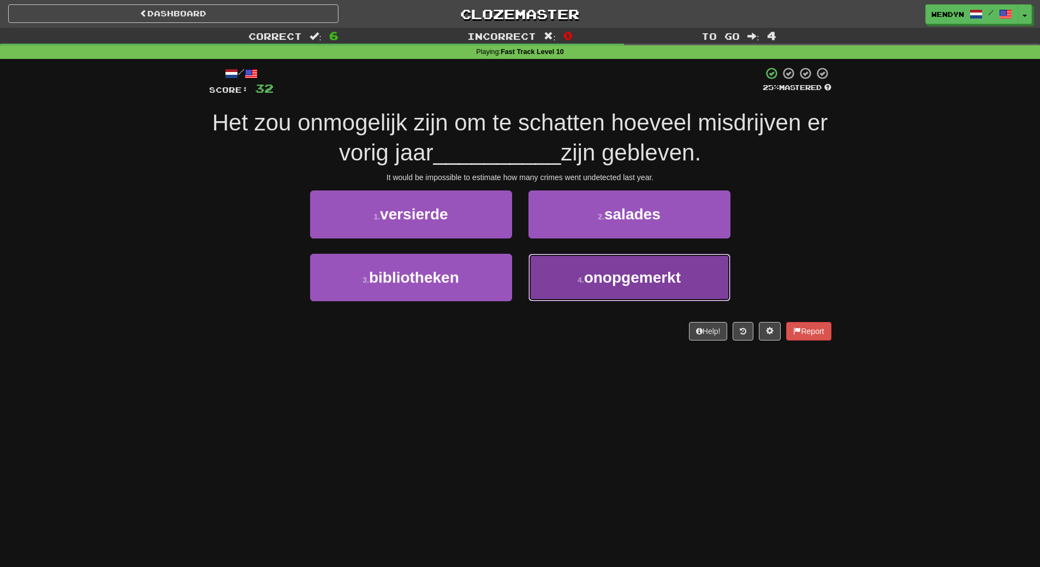
click at [642, 284] on span "onopgemerkt" at bounding box center [632, 277] width 97 height 17
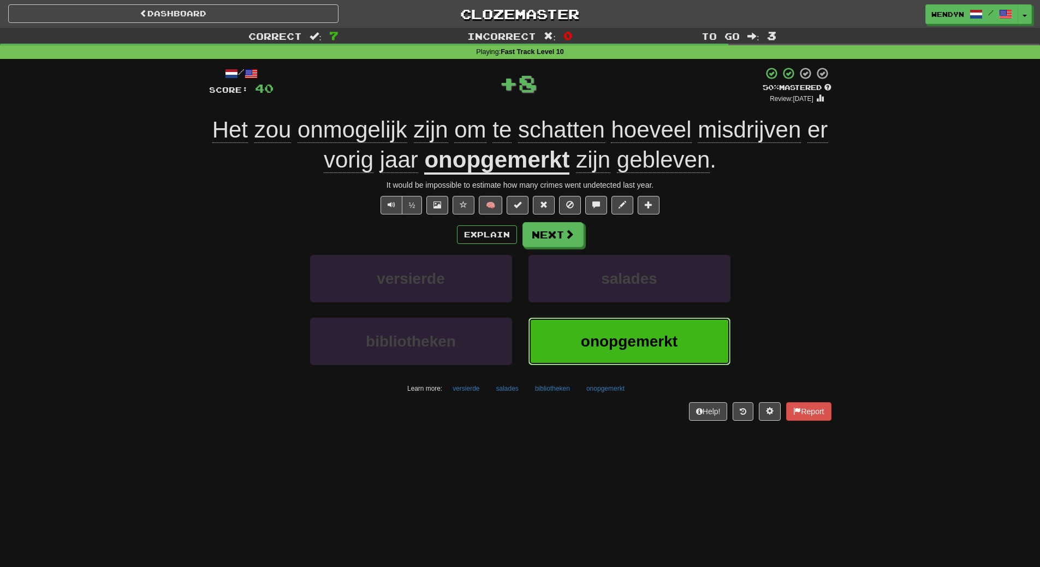
click at [631, 353] on button "onopgemerkt" at bounding box center [629, 341] width 202 height 47
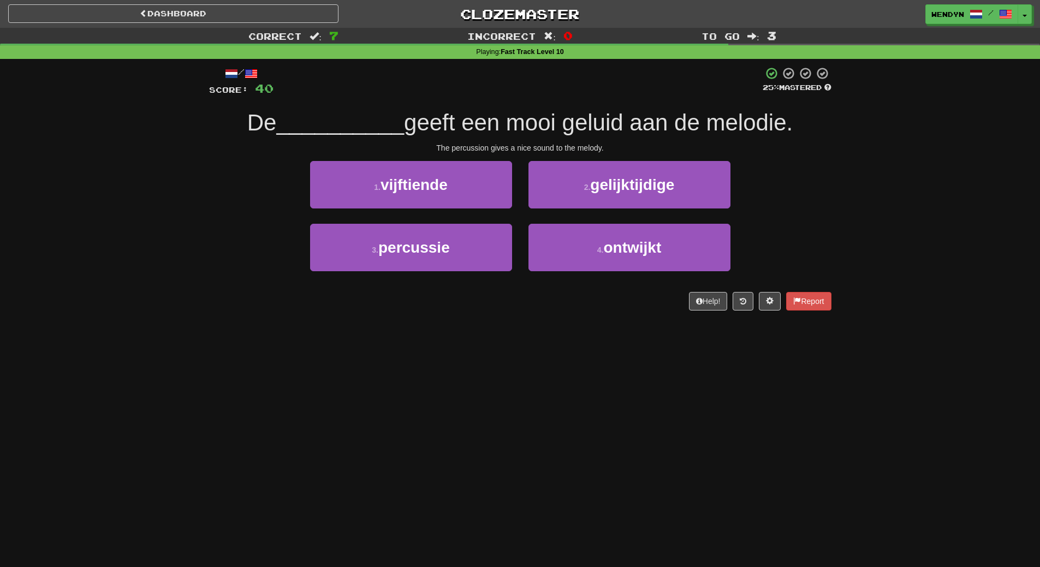
click at [631, 353] on div "Dashboard Clozemaster WendyN / Toggle Dropdown Dashboard Leaderboard Activity F…" at bounding box center [520, 283] width 1040 height 567
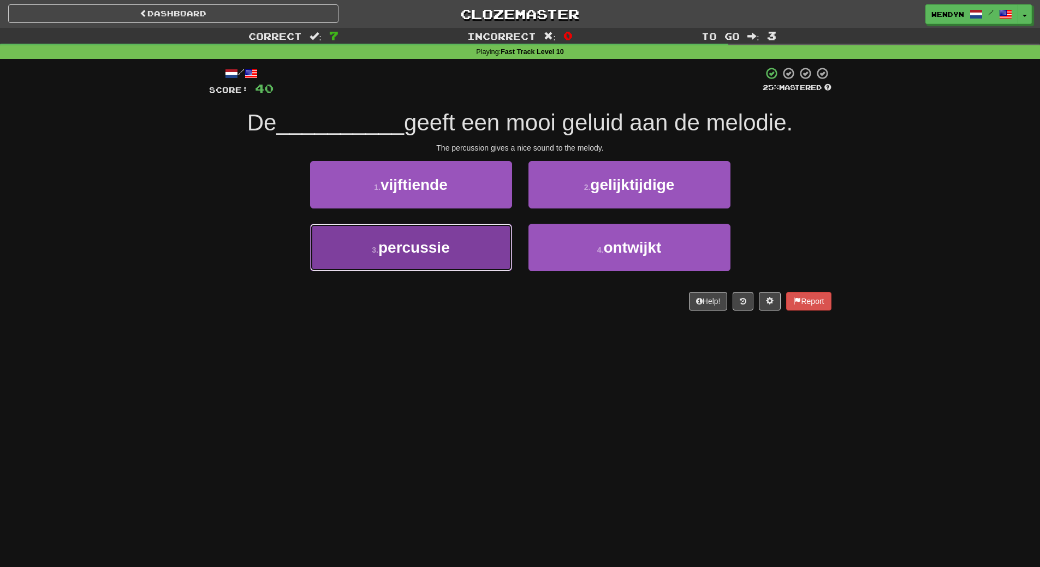
click at [485, 268] on button "3 . percussie" at bounding box center [411, 247] width 202 height 47
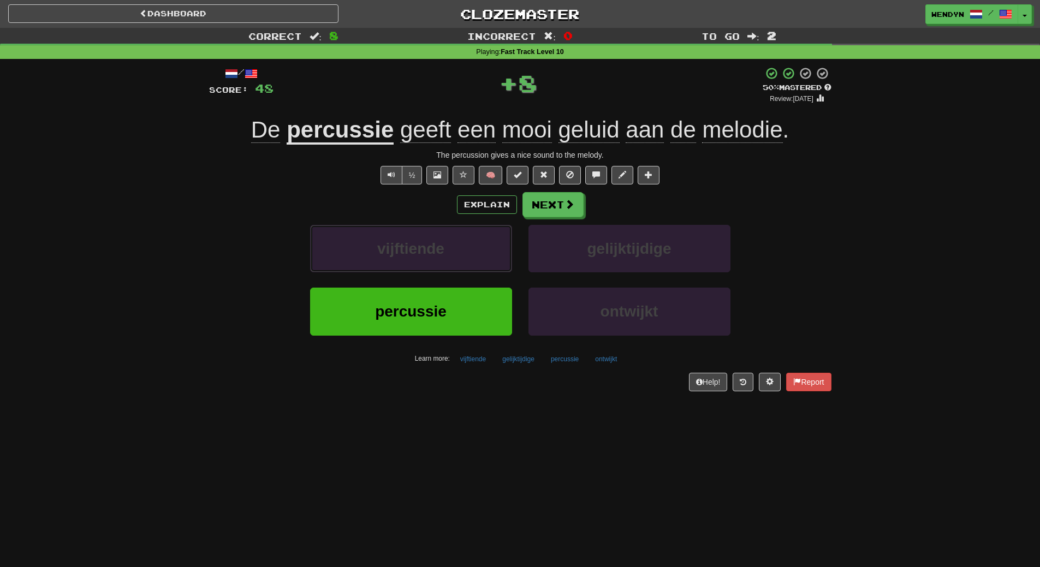
click at [485, 268] on button "vijftiende" at bounding box center [411, 248] width 202 height 47
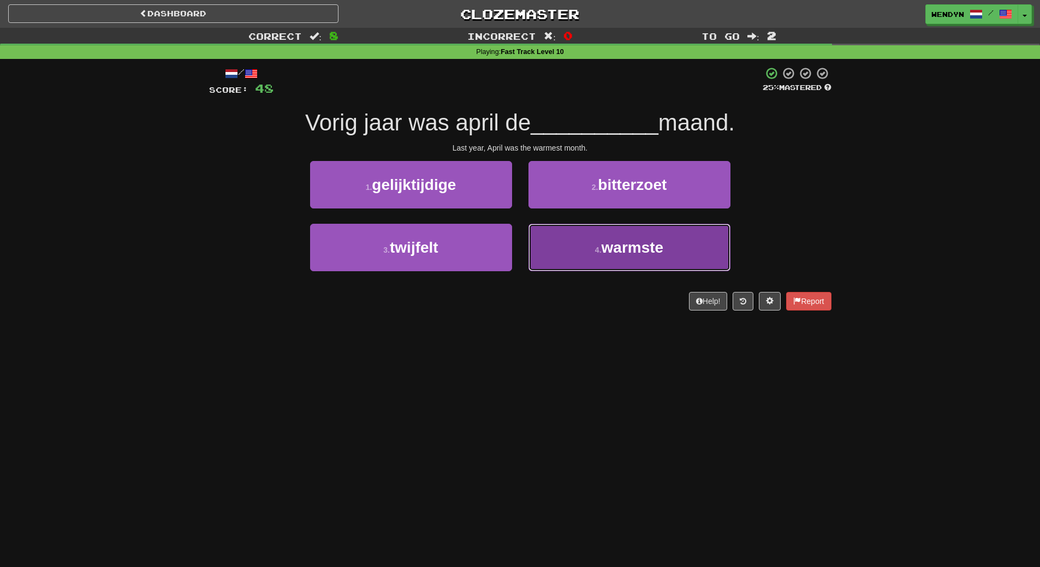
click at [609, 258] on button "4 . warmste" at bounding box center [629, 247] width 202 height 47
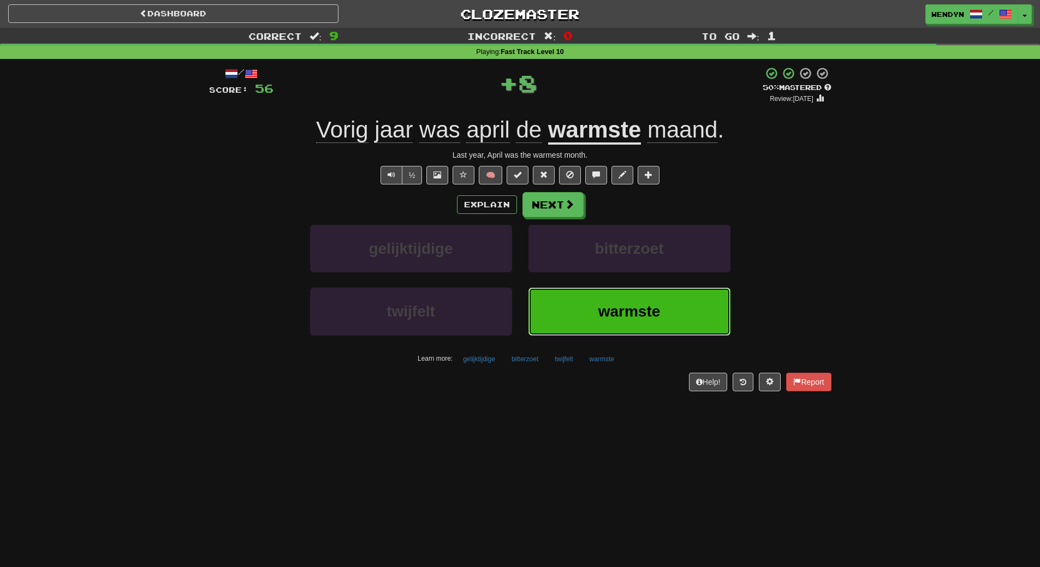
click at [605, 315] on span "warmste" at bounding box center [629, 311] width 62 height 17
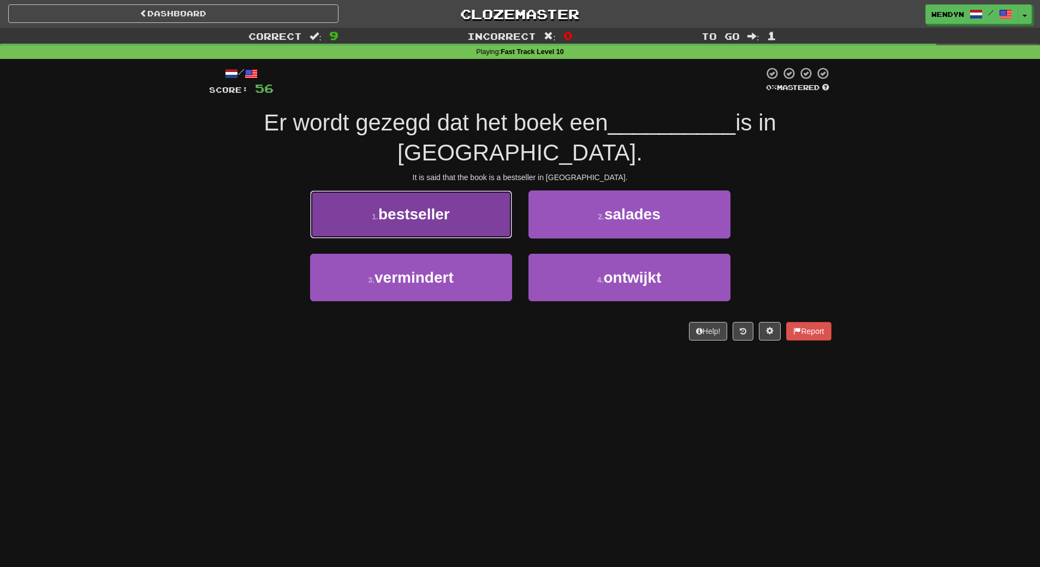
click at [449, 223] on span "bestseller" at bounding box center [413, 214] width 71 height 17
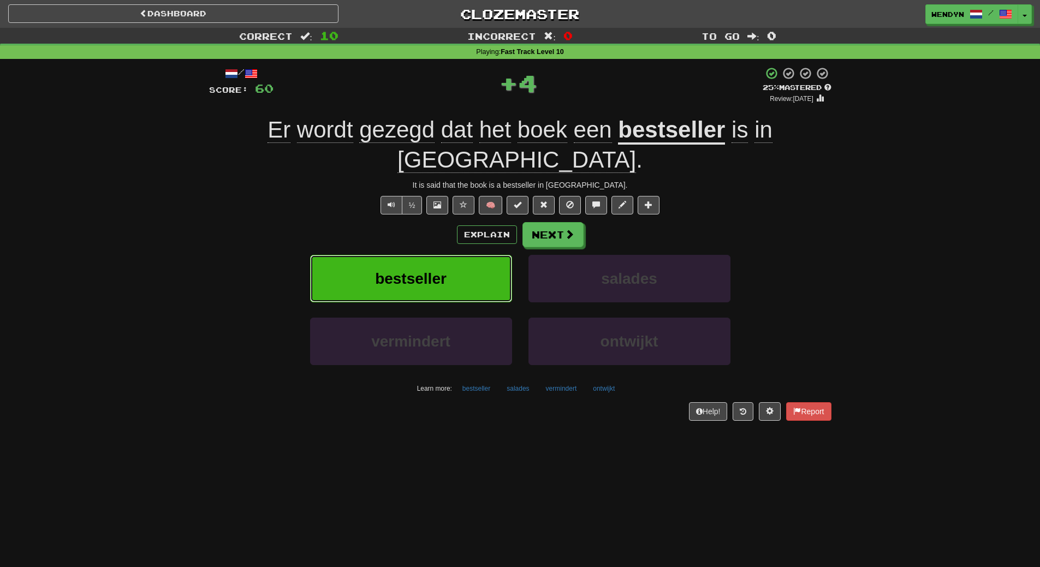
click at [447, 266] on button "bestseller" at bounding box center [411, 278] width 202 height 47
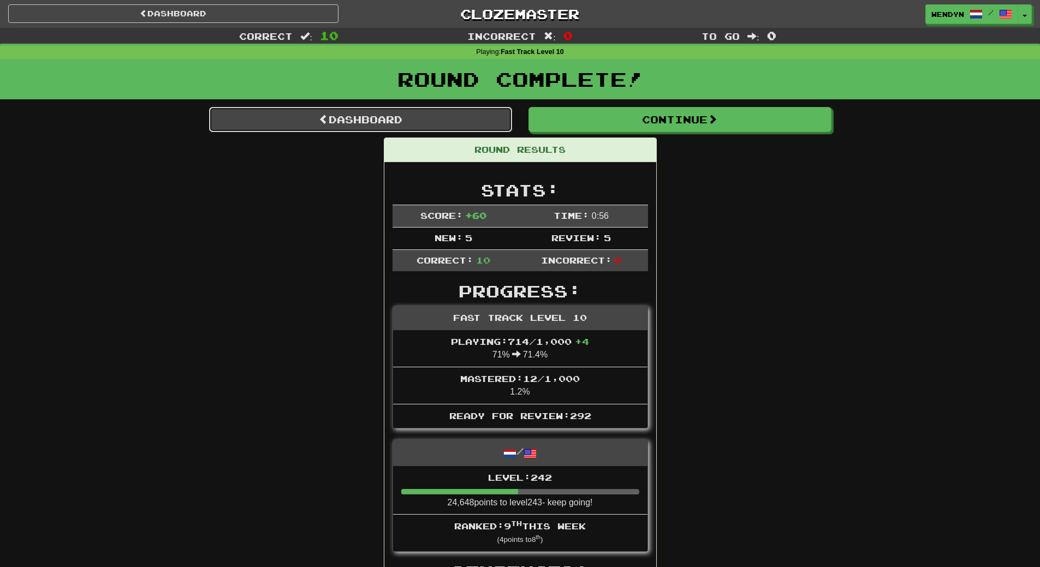
click at [381, 124] on link "Dashboard" at bounding box center [360, 119] width 303 height 25
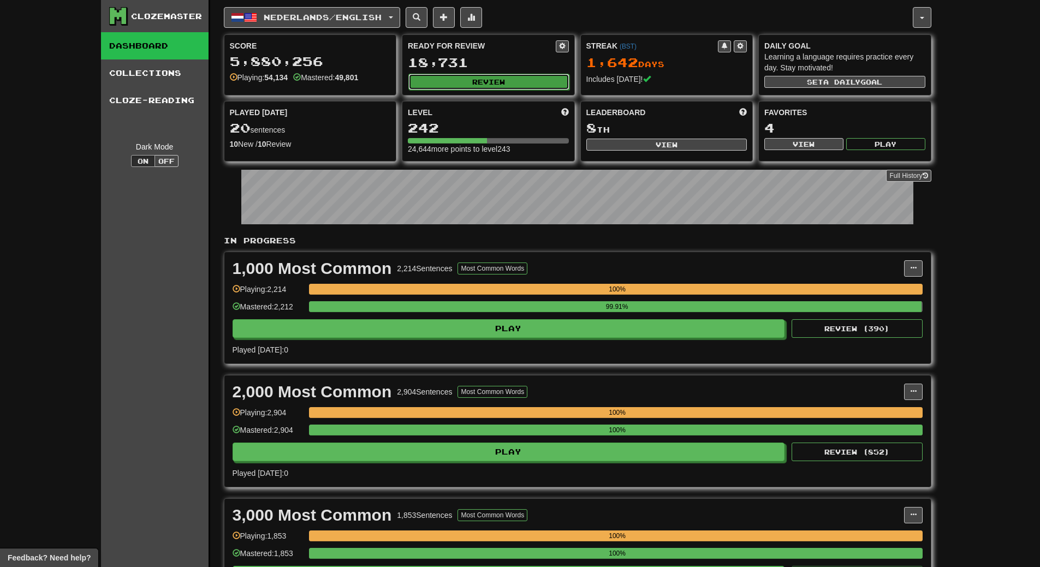
click at [528, 83] on button "Review" at bounding box center [488, 82] width 161 height 16
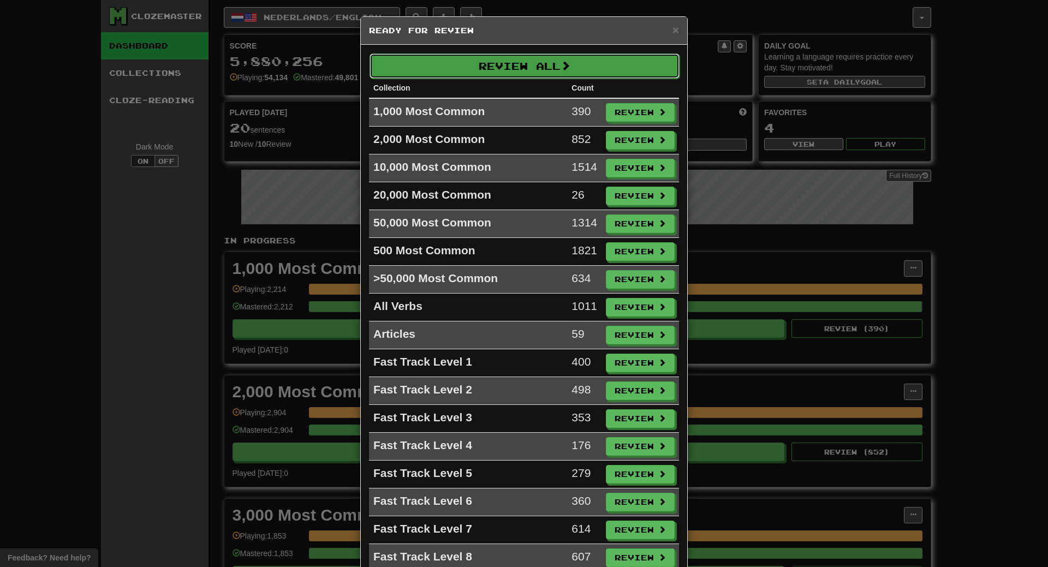
click at [540, 70] on button "Review All" at bounding box center [524, 65] width 310 height 25
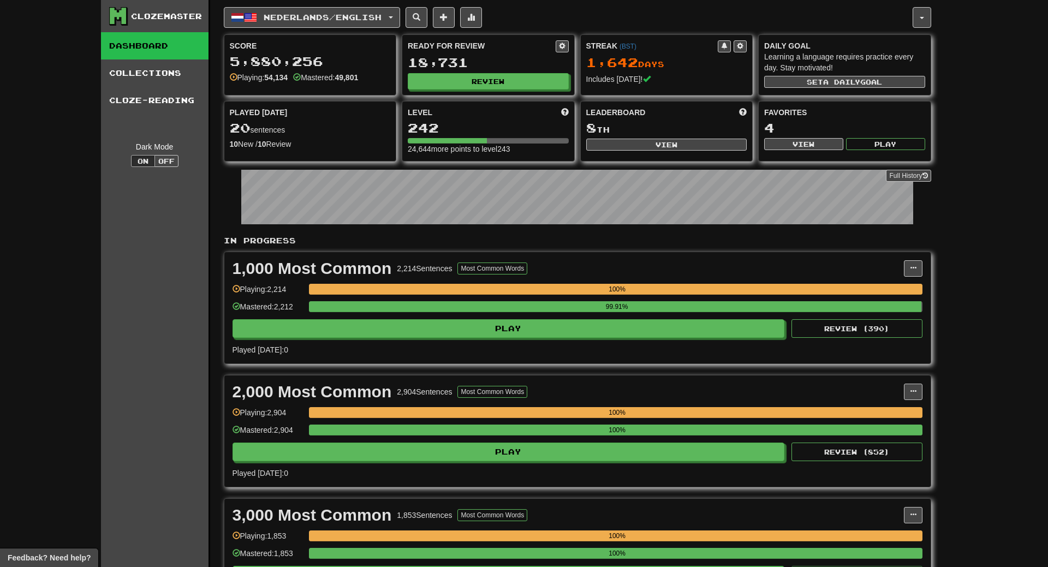
select select "**"
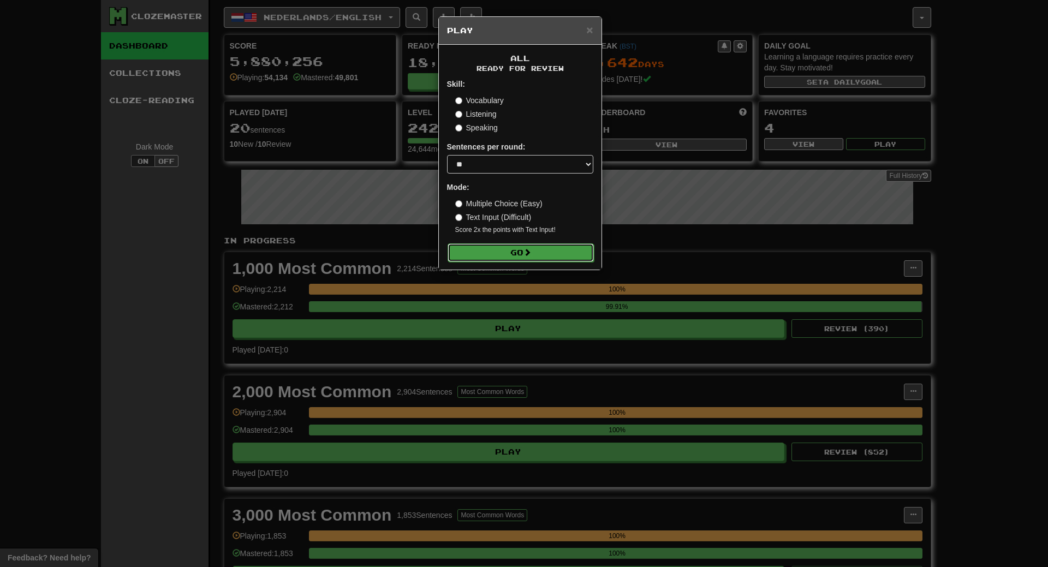
click at [530, 253] on span at bounding box center [527, 252] width 8 height 8
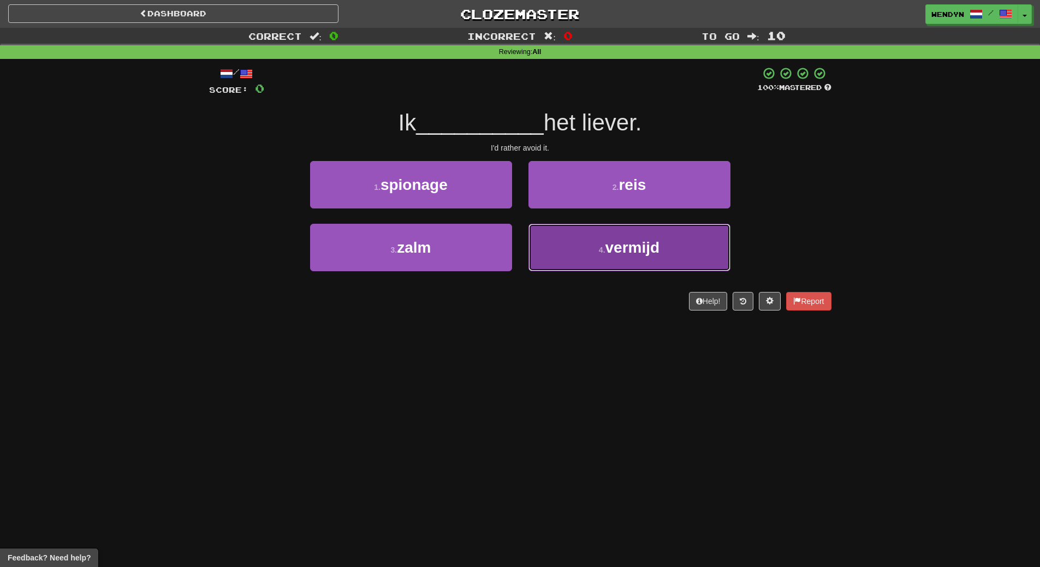
click at [668, 245] on button "4 . vermijd" at bounding box center [629, 247] width 202 height 47
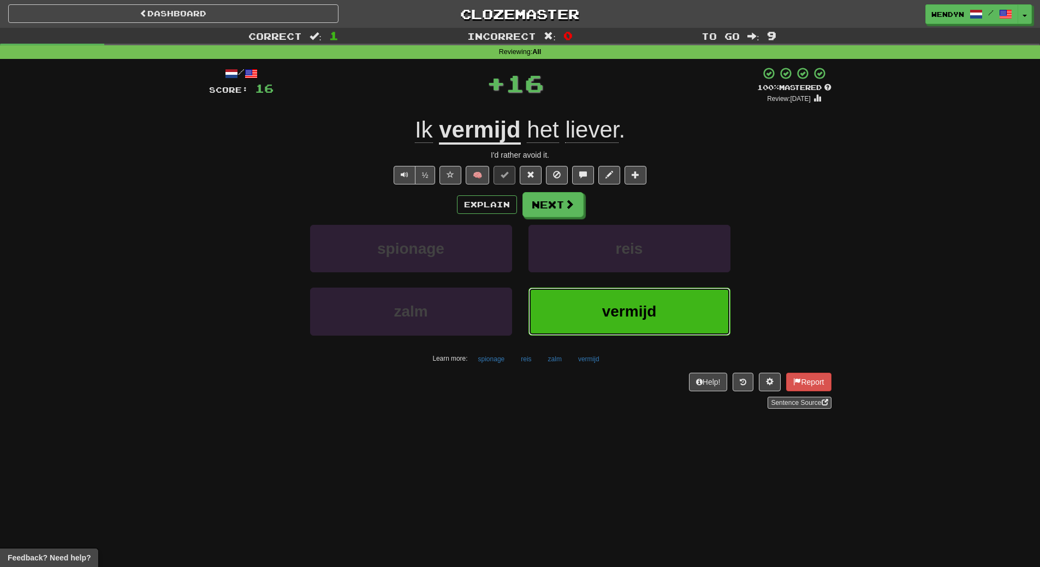
click at [635, 301] on button "vermijd" at bounding box center [629, 311] width 202 height 47
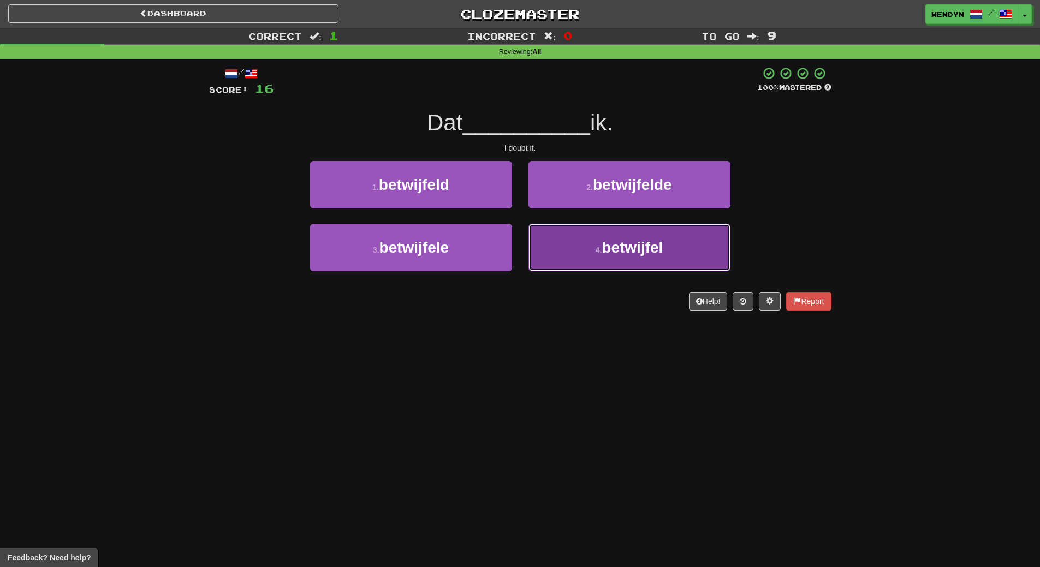
click at [643, 259] on button "4 . betwijfel" at bounding box center [629, 247] width 202 height 47
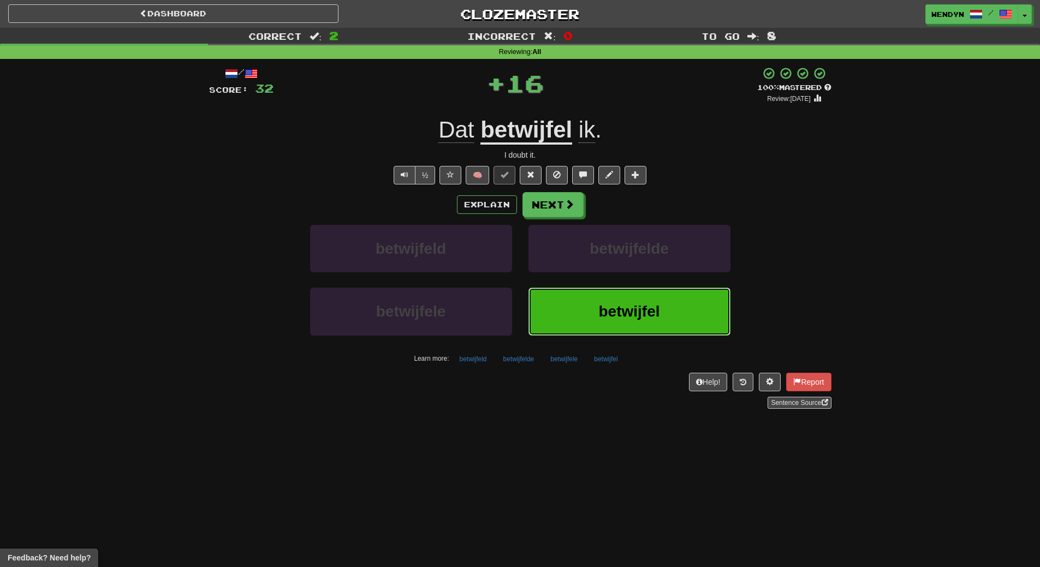
click at [644, 312] on span "betwijfel" at bounding box center [628, 311] width 61 height 17
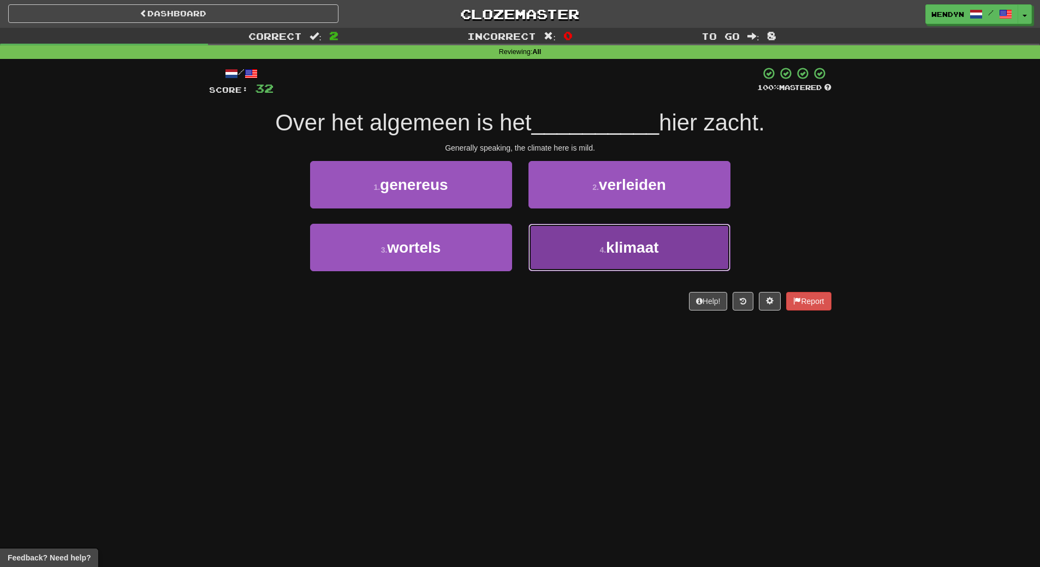
click at [679, 240] on button "4 . klimaat" at bounding box center [629, 247] width 202 height 47
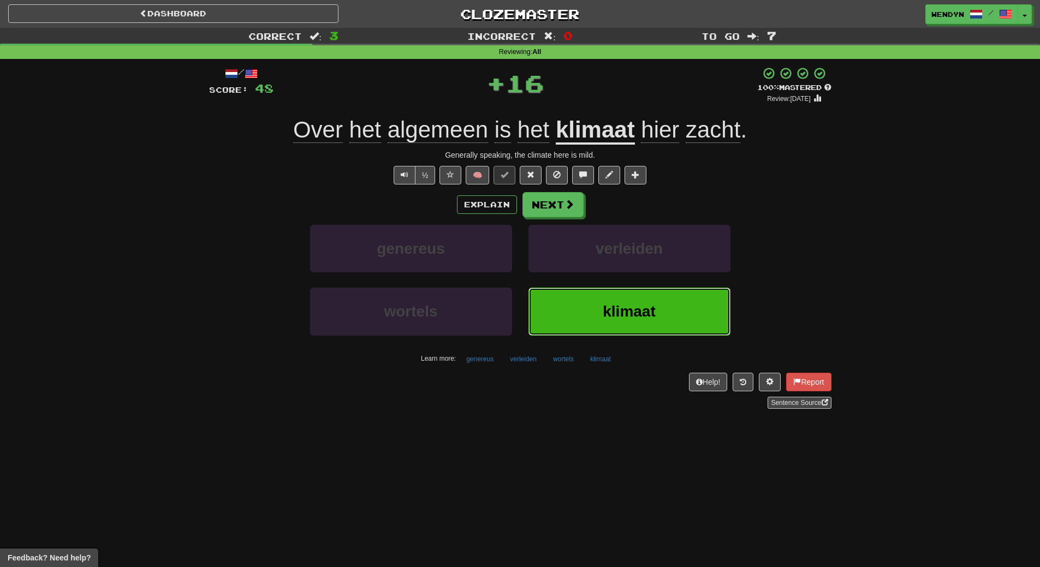
click at [663, 305] on button "klimaat" at bounding box center [629, 311] width 202 height 47
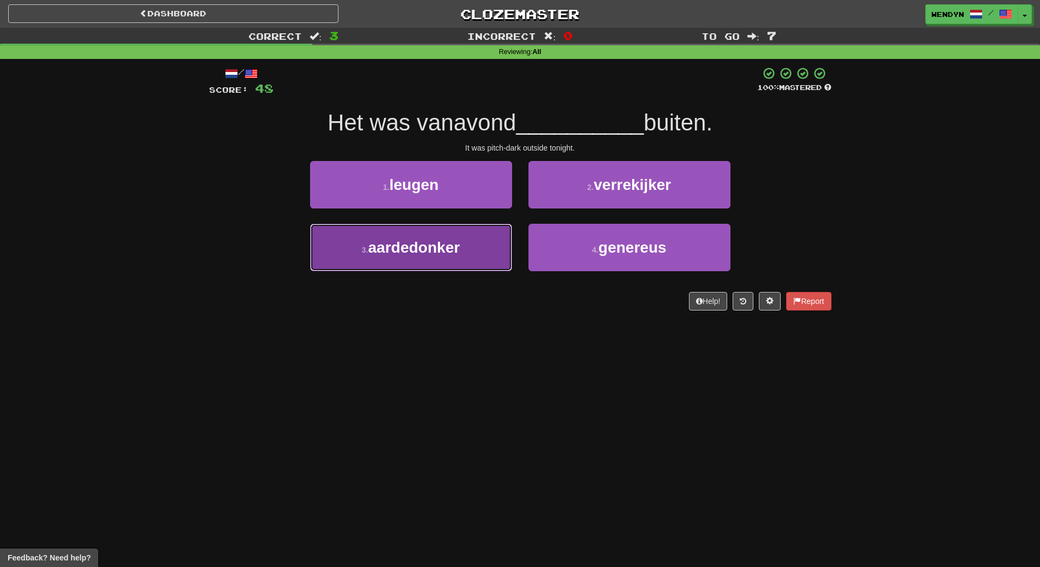
click at [468, 266] on button "3 . aardedonker" at bounding box center [411, 247] width 202 height 47
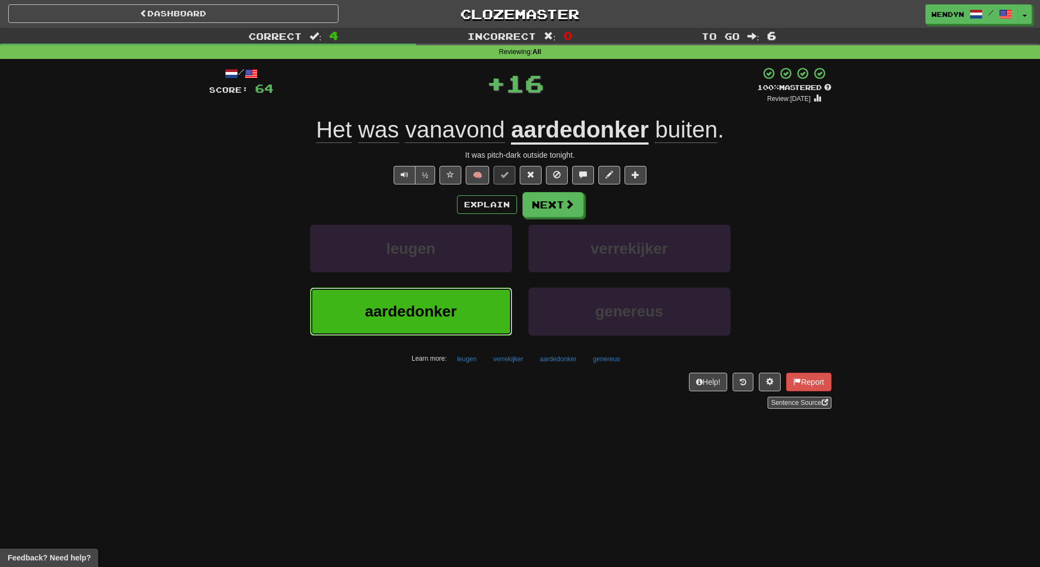
click at [437, 313] on span "aardedonker" at bounding box center [411, 311] width 92 height 17
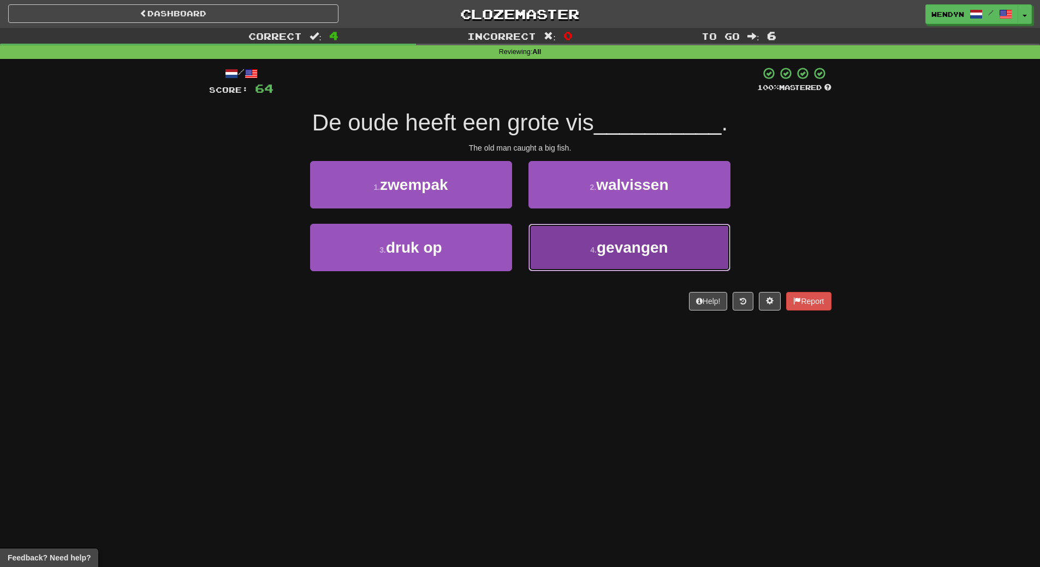
click at [625, 261] on button "4 . gevangen" at bounding box center [629, 247] width 202 height 47
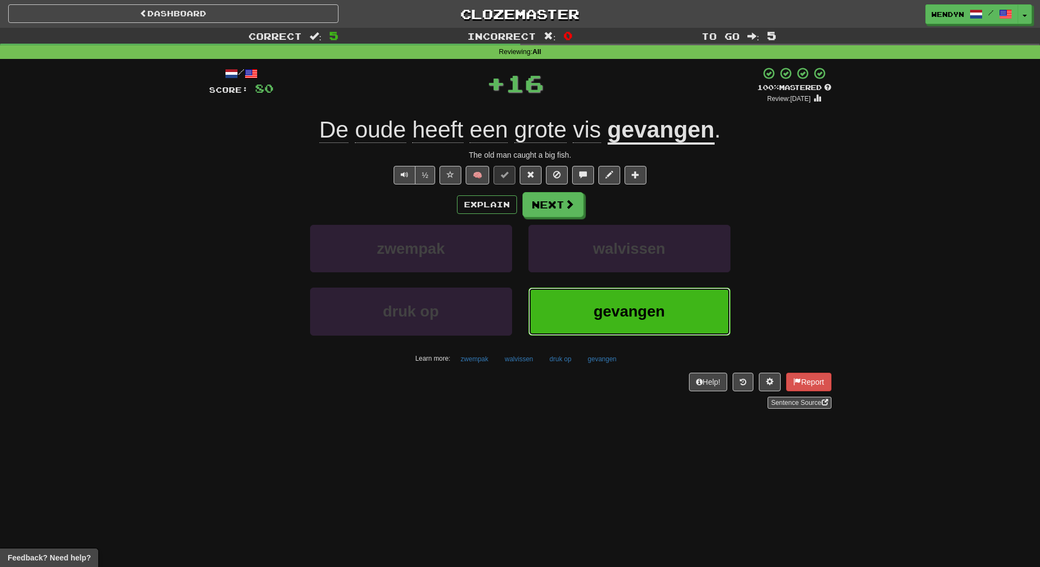
click at [623, 300] on button "gevangen" at bounding box center [629, 311] width 202 height 47
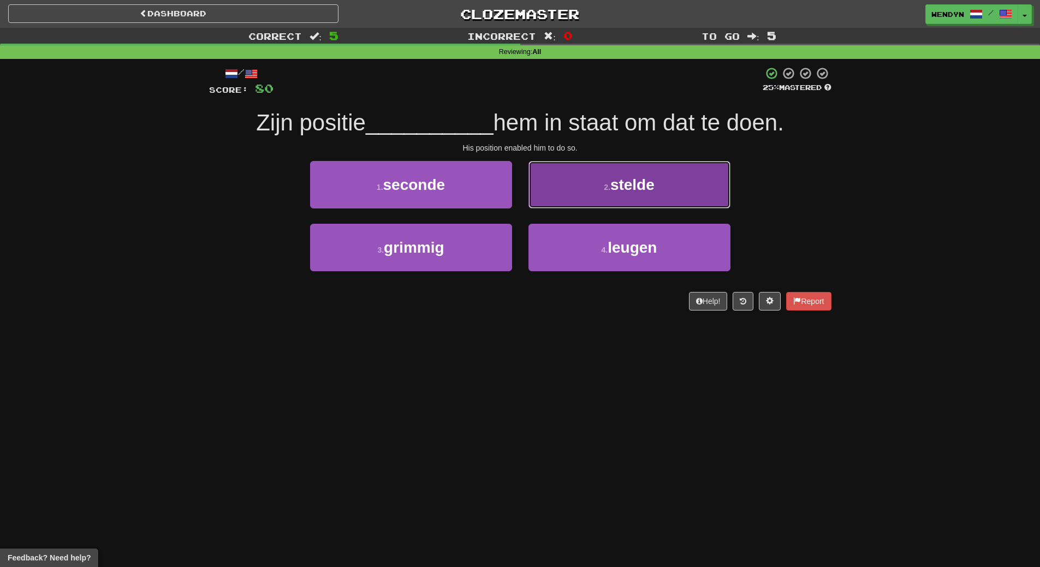
click at [660, 191] on button "2 . stelde" at bounding box center [629, 184] width 202 height 47
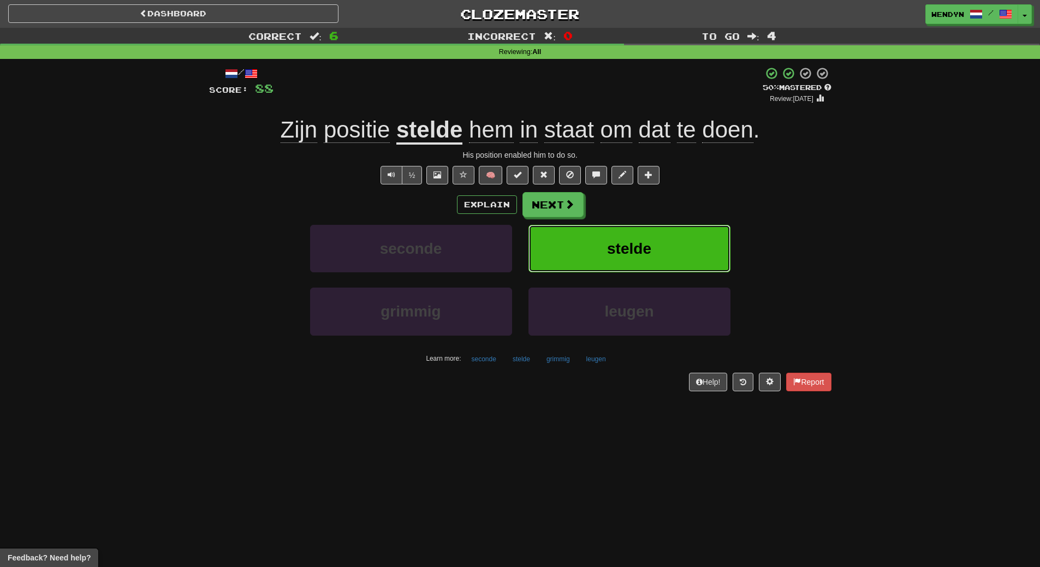
click at [630, 250] on span "stelde" at bounding box center [629, 248] width 44 height 17
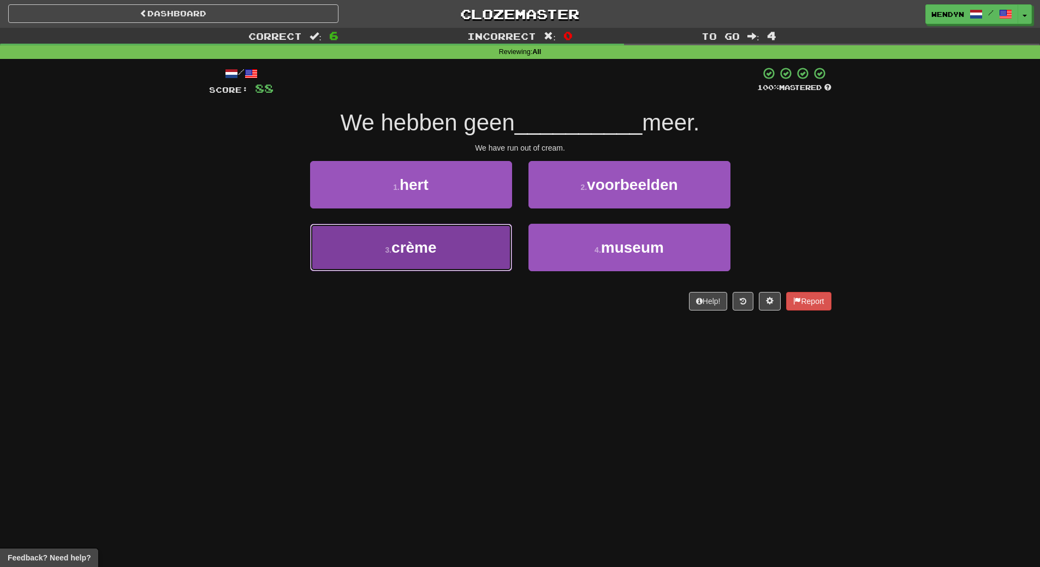
click at [434, 262] on button "3 . crème" at bounding box center [411, 247] width 202 height 47
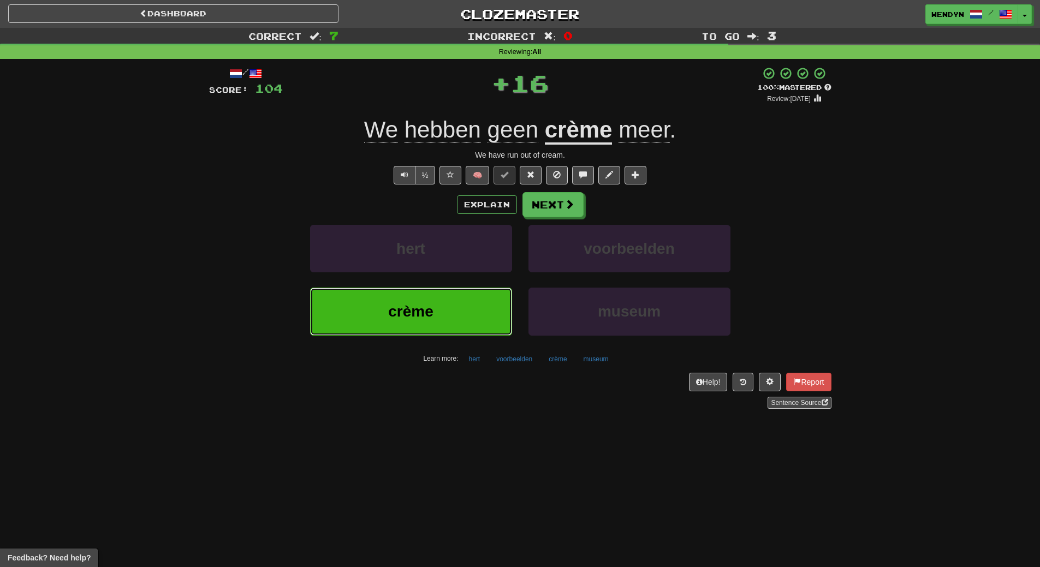
click at [439, 306] on button "crème" at bounding box center [411, 311] width 202 height 47
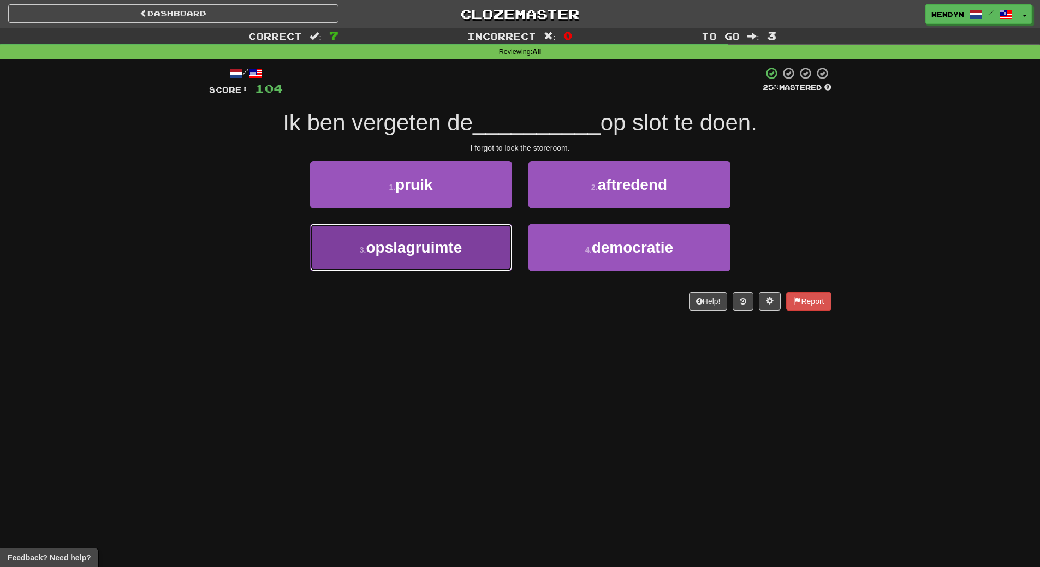
click at [457, 261] on button "3 . opslagruimte" at bounding box center [411, 247] width 202 height 47
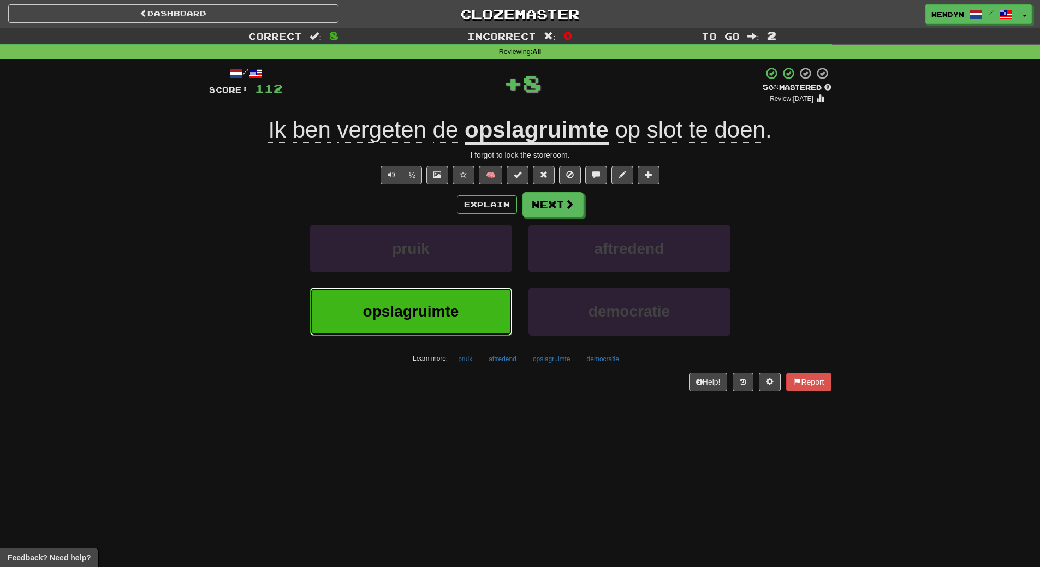
click at [468, 305] on button "opslagruimte" at bounding box center [411, 311] width 202 height 47
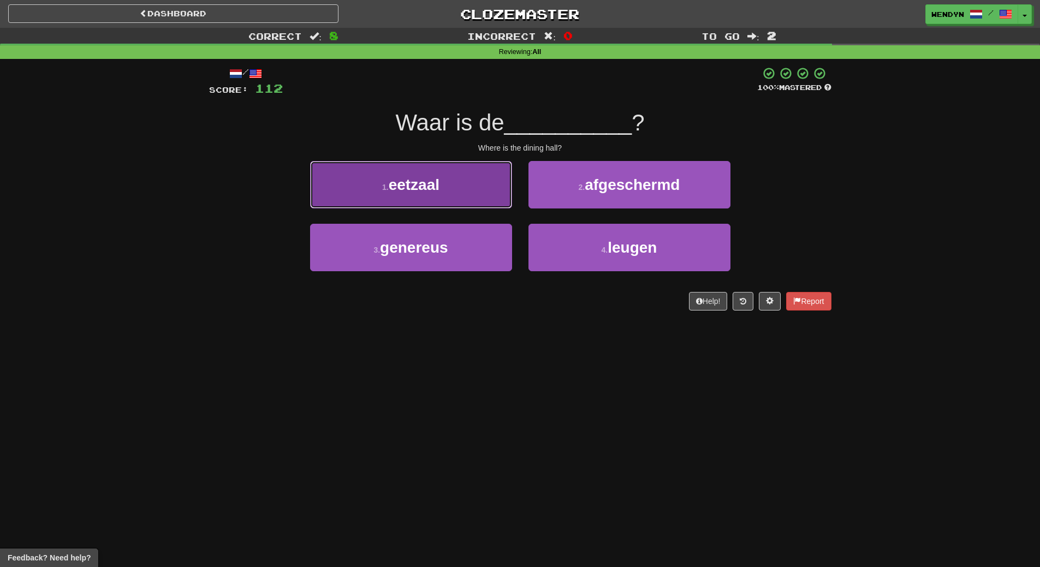
click at [403, 196] on button "1 . eetzaal" at bounding box center [411, 184] width 202 height 47
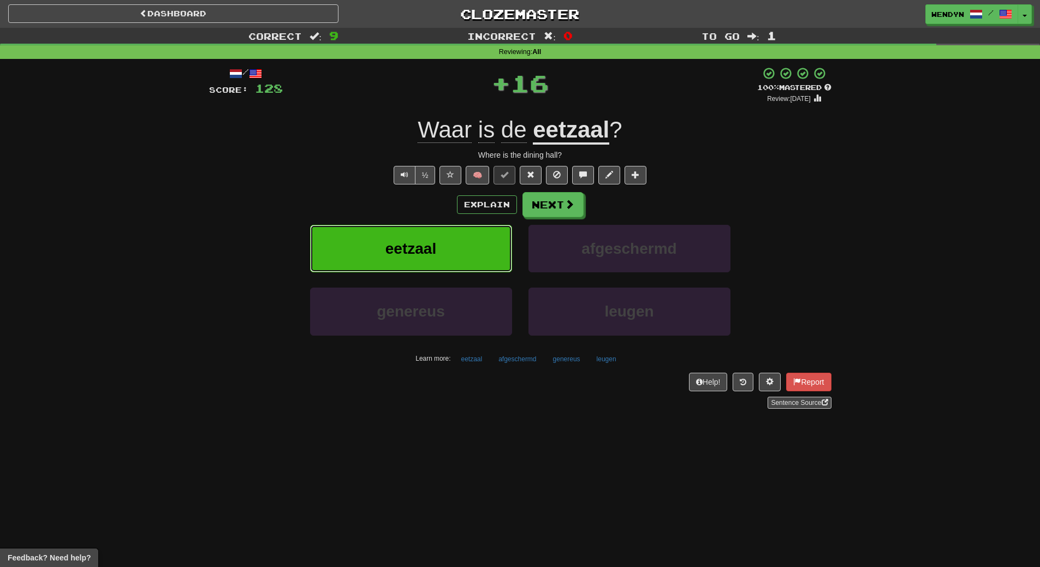
click at [411, 242] on span "eetzaal" at bounding box center [410, 248] width 51 height 17
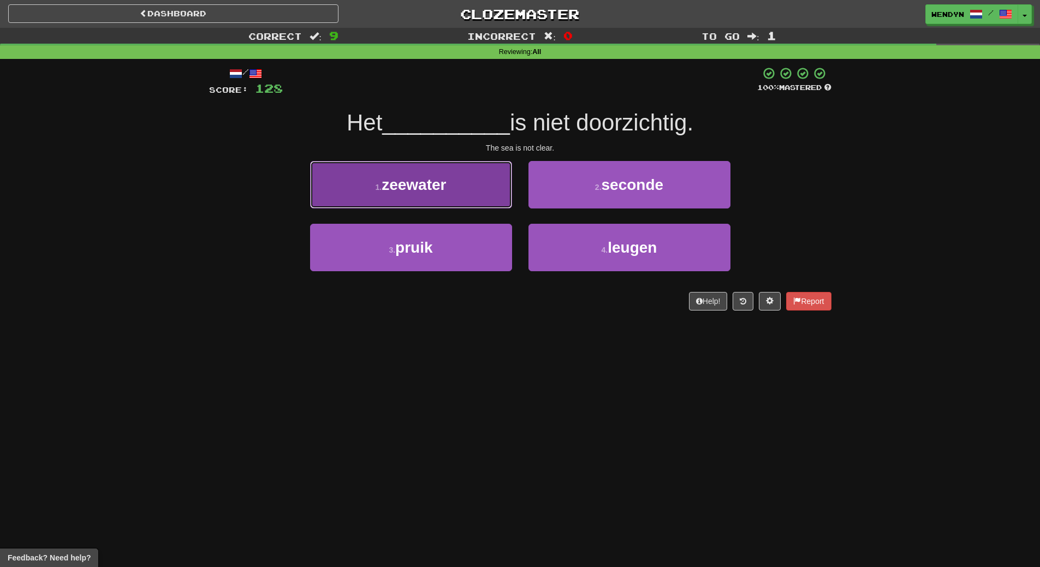
click at [434, 189] on span "zeewater" at bounding box center [413, 184] width 64 height 17
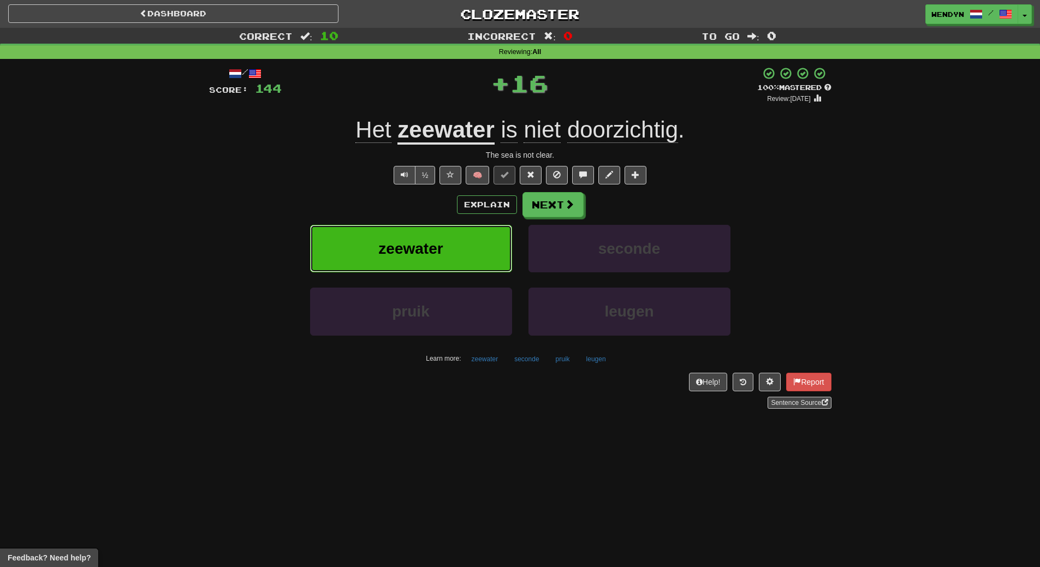
click at [429, 236] on button "zeewater" at bounding box center [411, 248] width 202 height 47
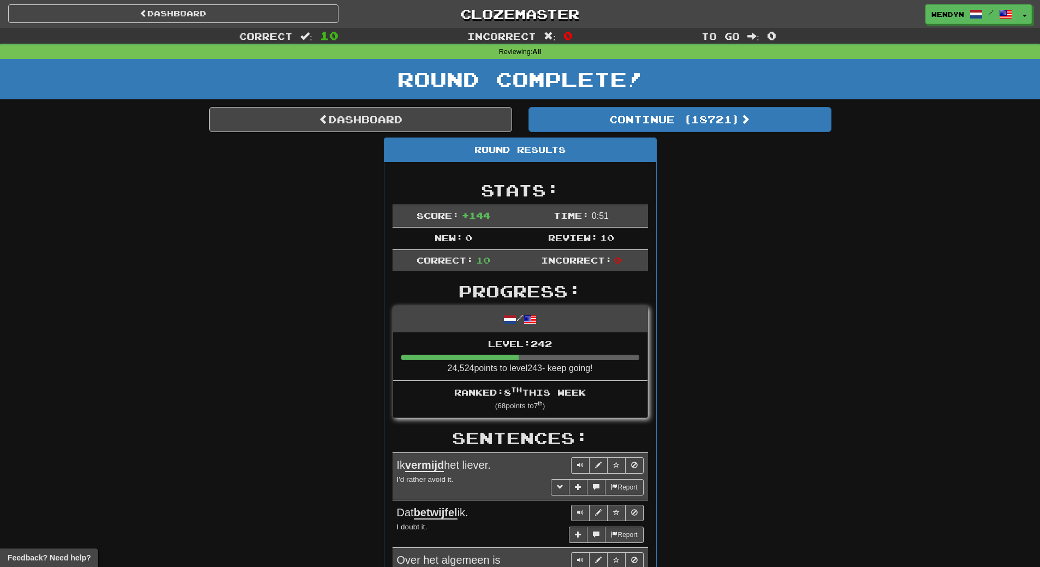
click at [826, 255] on div "Round Results Stats: Score: + 144 Time: 0 : 51 New: 0 Review: 10 Correct: 10 In…" at bounding box center [520, 555] width 622 height 834
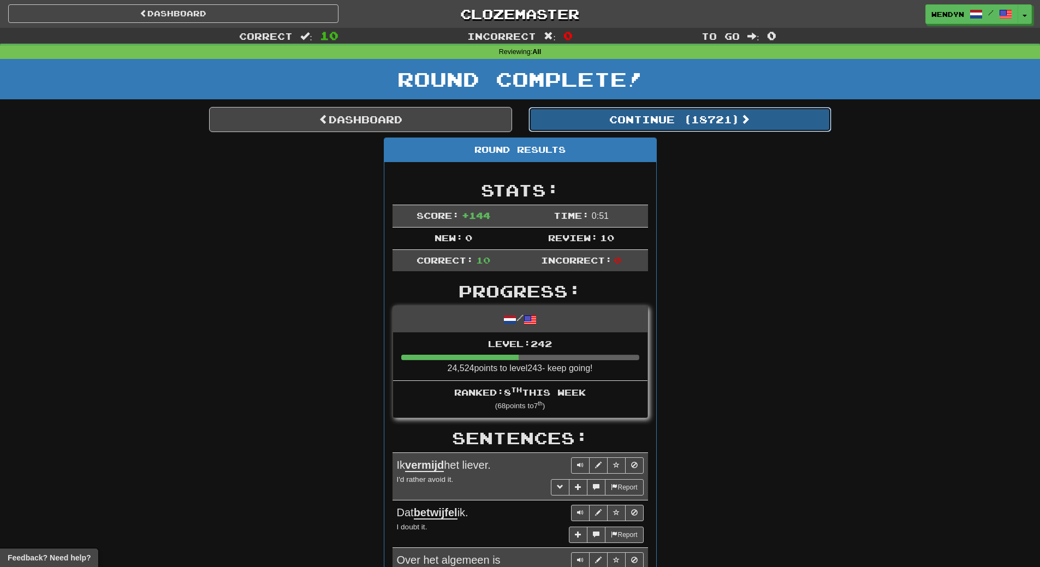
click at [689, 122] on button "Continue ( 18721 )" at bounding box center [679, 119] width 303 height 25
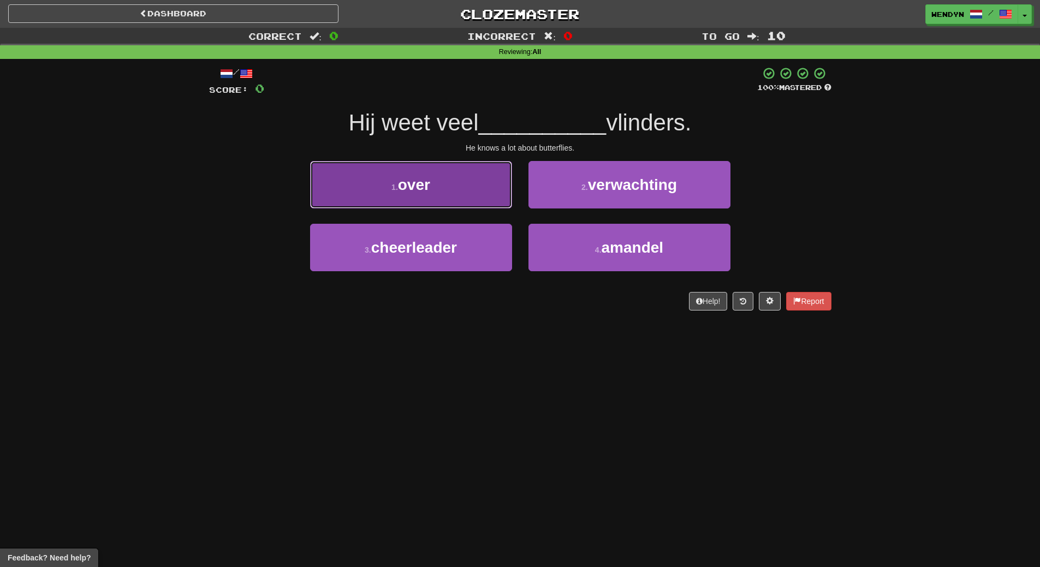
click at [453, 193] on button "1 . over" at bounding box center [411, 184] width 202 height 47
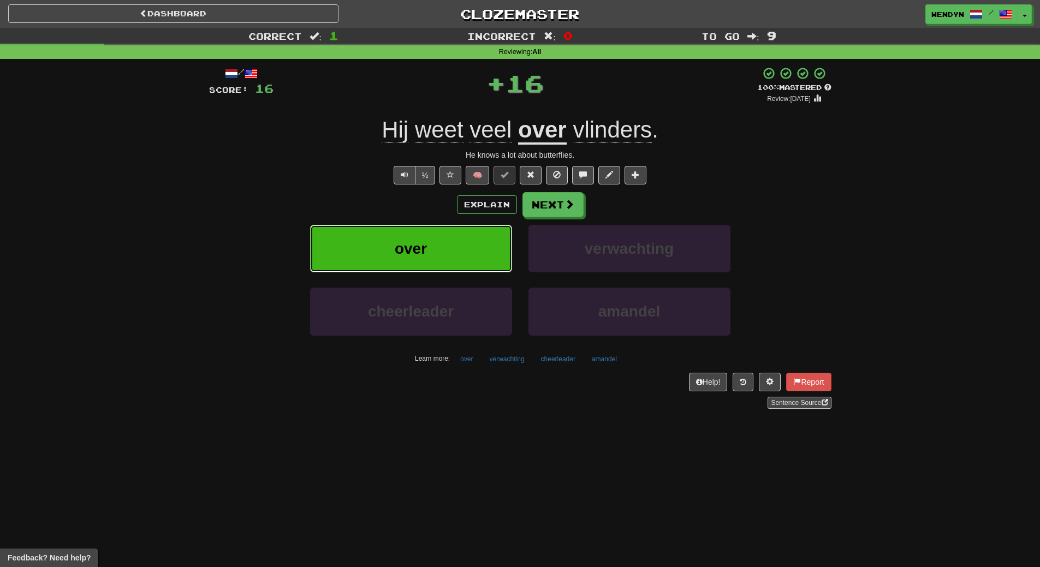
click at [453, 261] on button "over" at bounding box center [411, 248] width 202 height 47
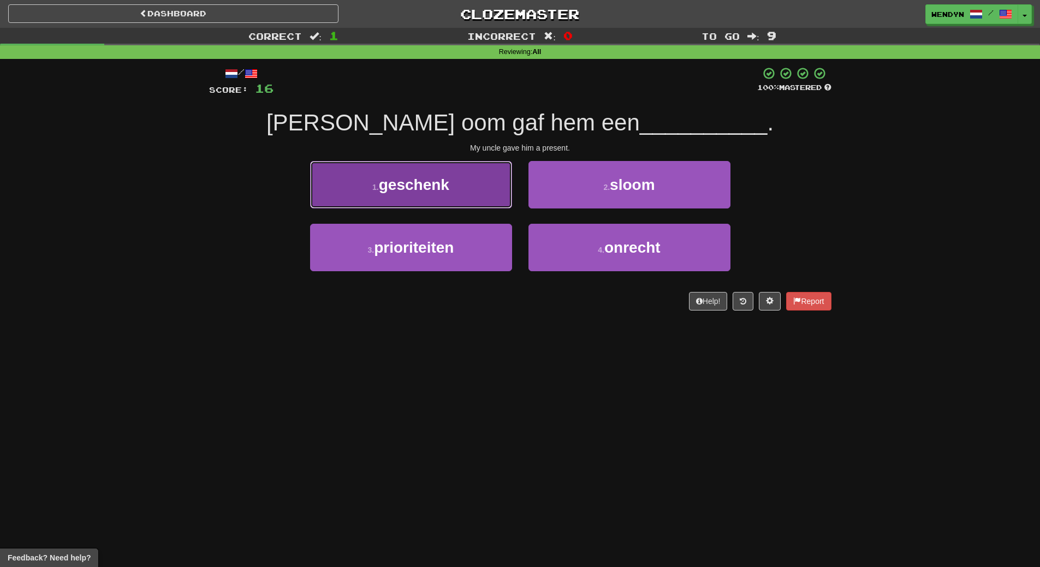
click at [458, 184] on button "1 . geschenk" at bounding box center [411, 184] width 202 height 47
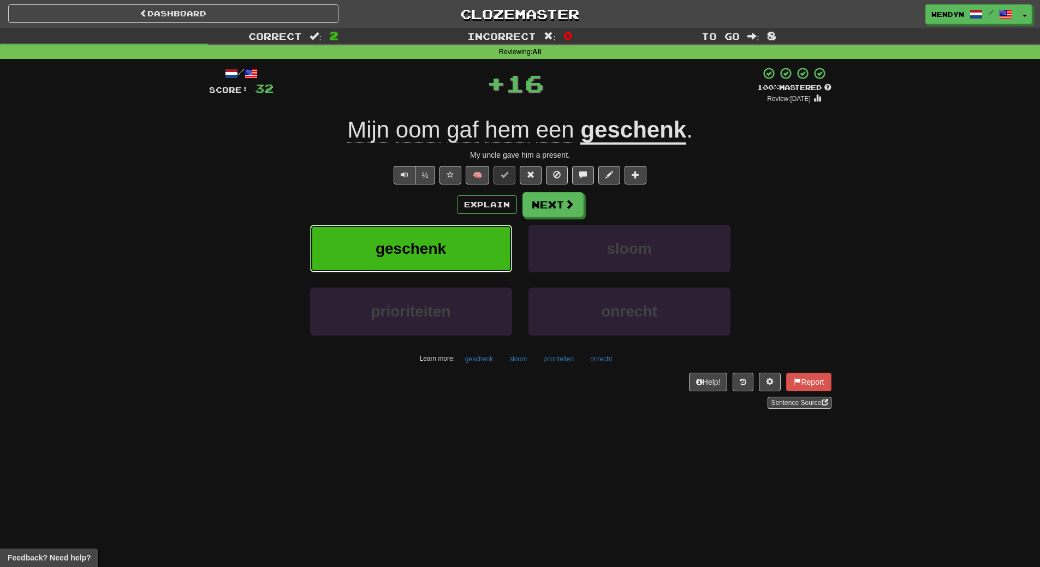
click at [460, 240] on button "geschenk" at bounding box center [411, 248] width 202 height 47
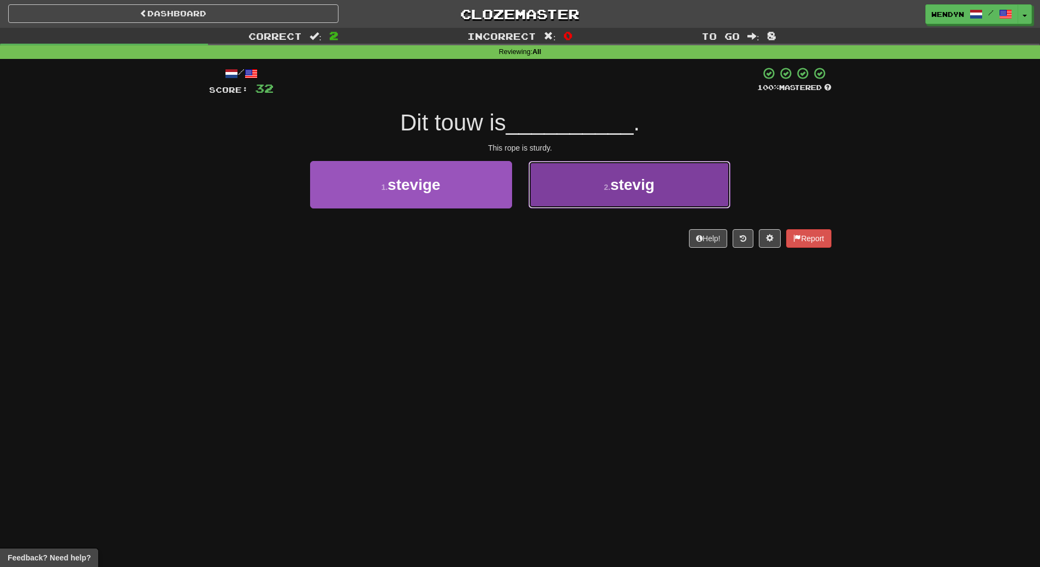
click at [639, 194] on button "2 . stevig" at bounding box center [629, 184] width 202 height 47
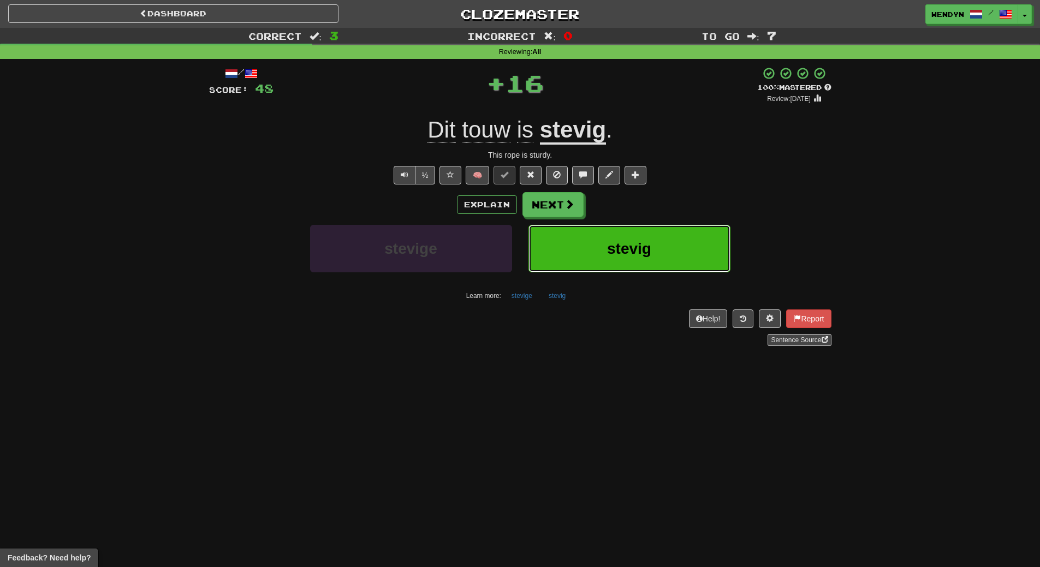
click at [611, 242] on span "stevig" at bounding box center [629, 248] width 44 height 17
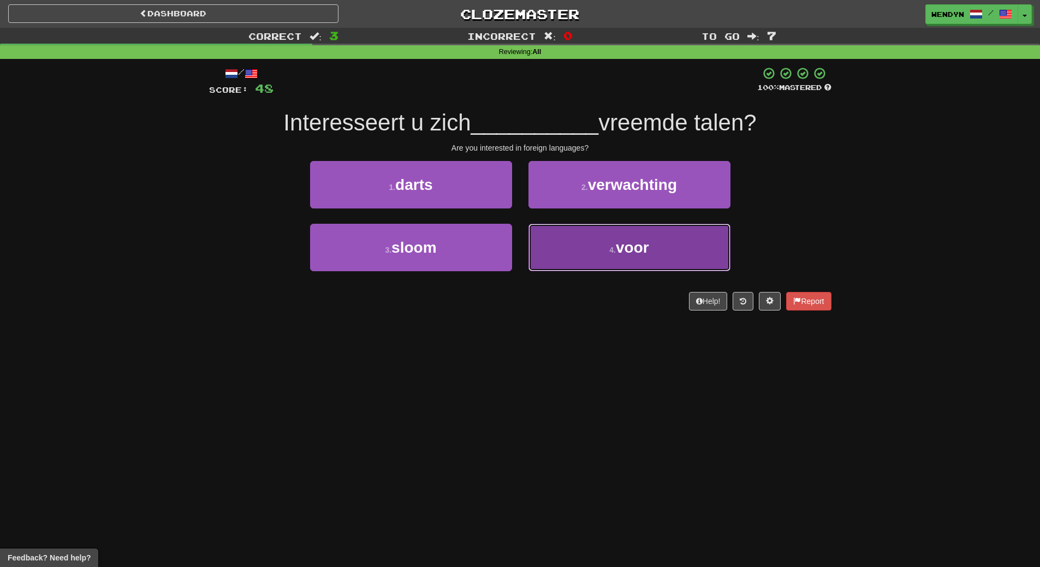
click at [601, 249] on button "4 . voor" at bounding box center [629, 247] width 202 height 47
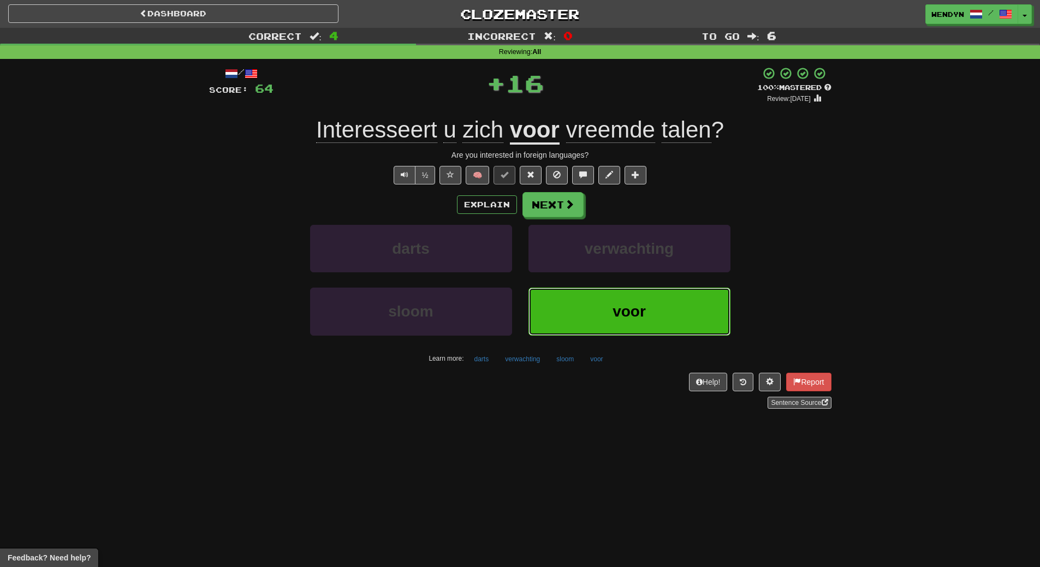
click at [613, 318] on span "voor" at bounding box center [628, 311] width 33 height 17
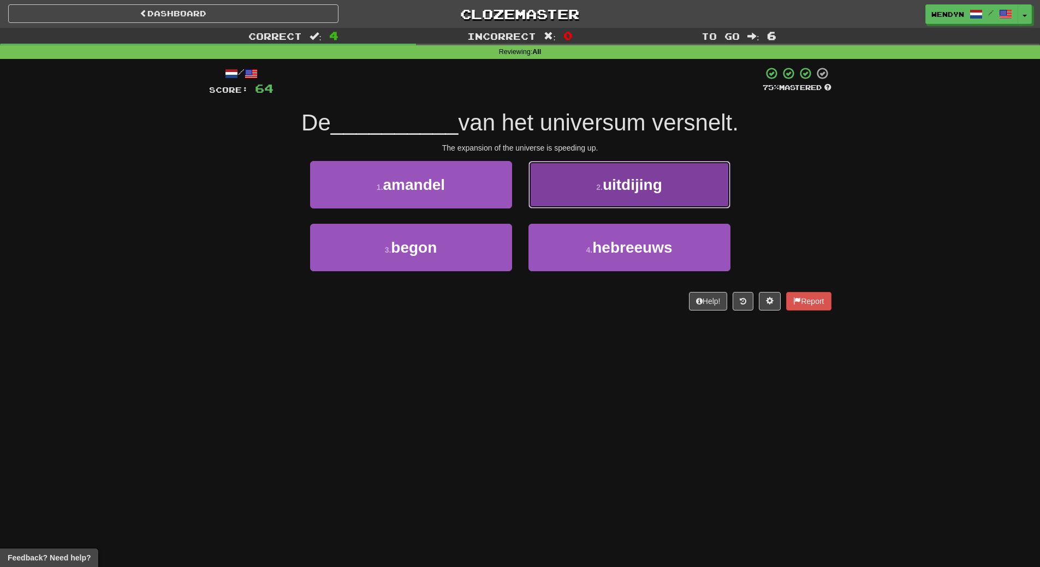
click at [642, 195] on button "2 . uitdijing" at bounding box center [629, 184] width 202 height 47
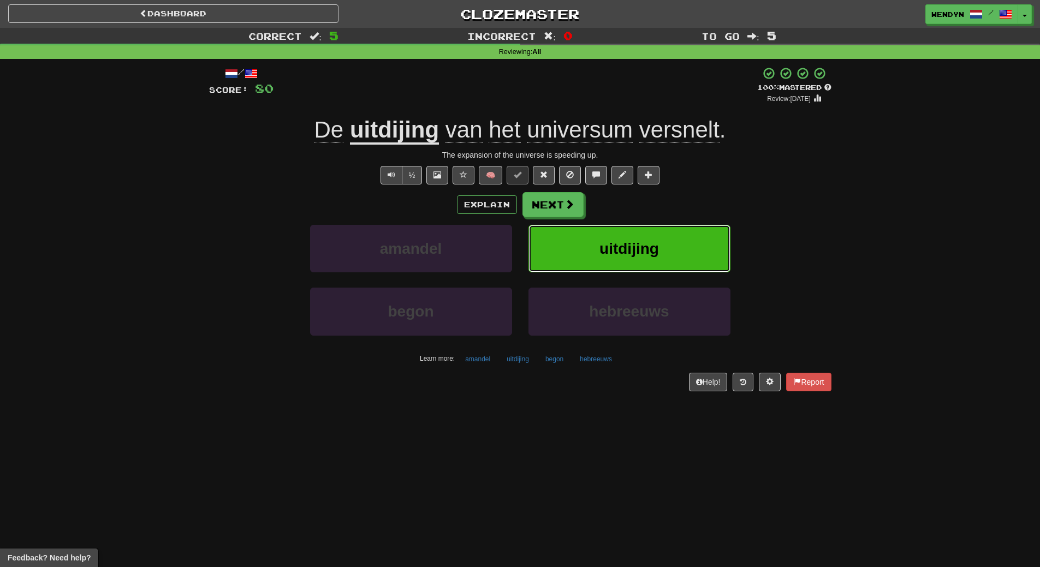
click at [657, 244] on span "uitdijing" at bounding box center [628, 248] width 59 height 17
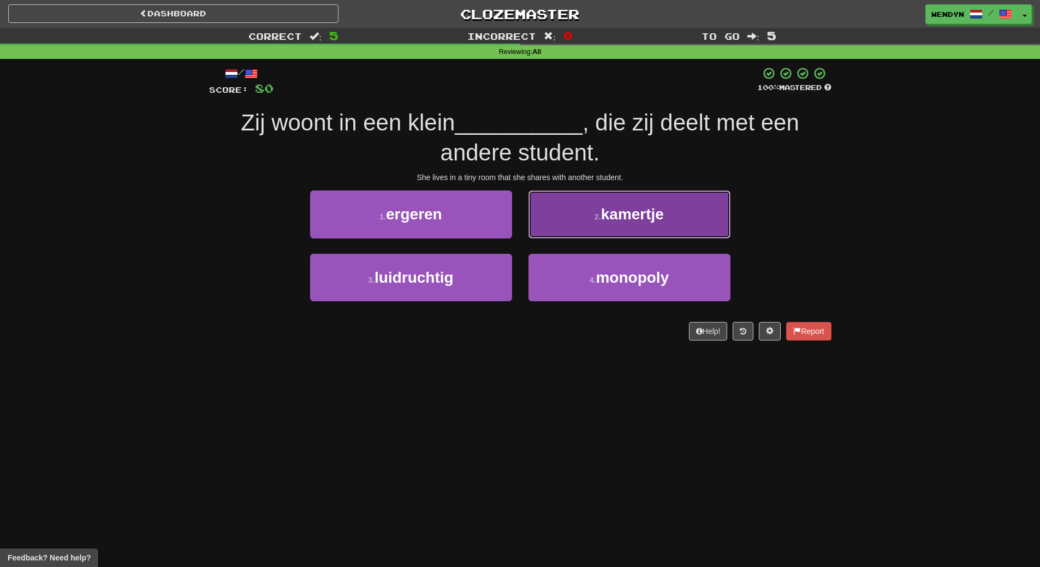
click at [677, 192] on button "2 . kamertje" at bounding box center [629, 213] width 202 height 47
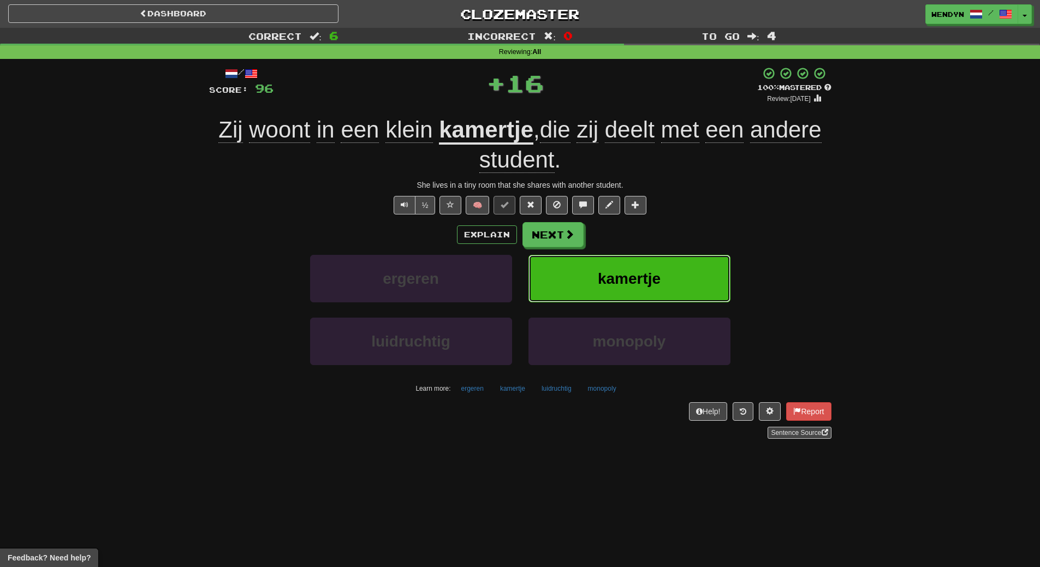
click at [677, 262] on button "kamertje" at bounding box center [629, 278] width 202 height 47
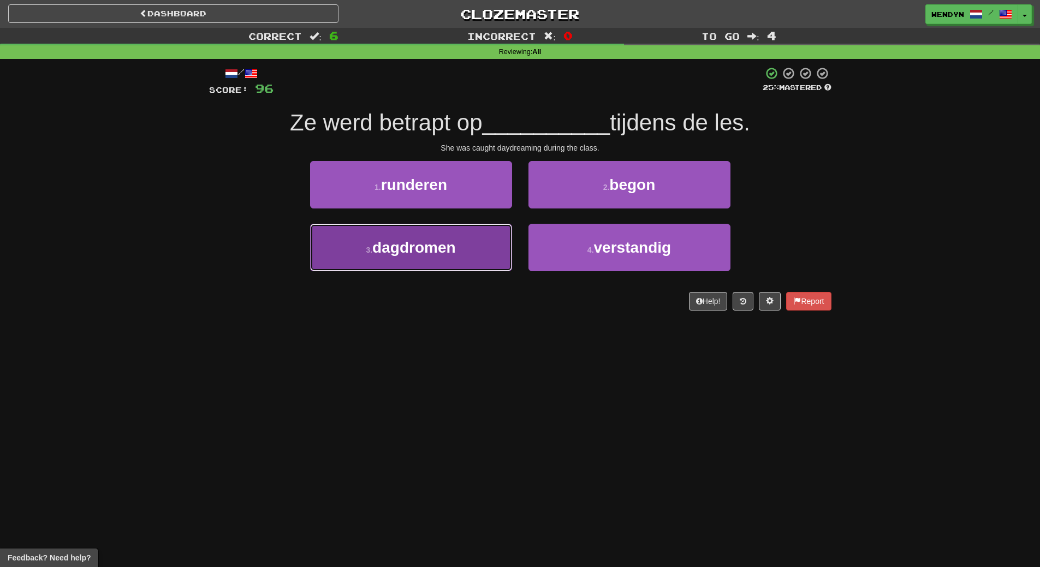
click at [401, 257] on button "3 . dagdromen" at bounding box center [411, 247] width 202 height 47
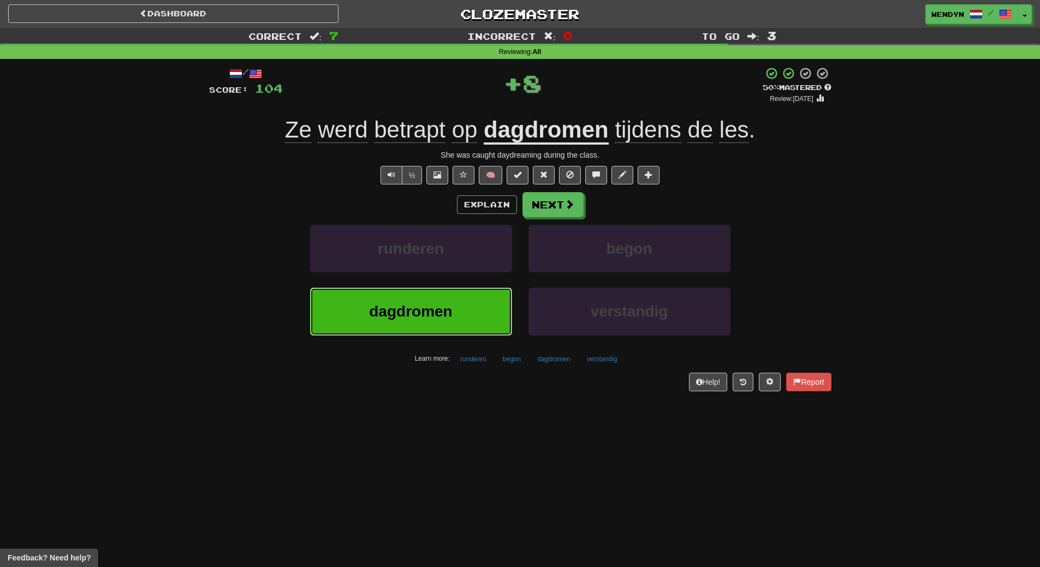
click at [407, 317] on span "dagdromen" at bounding box center [410, 311] width 83 height 17
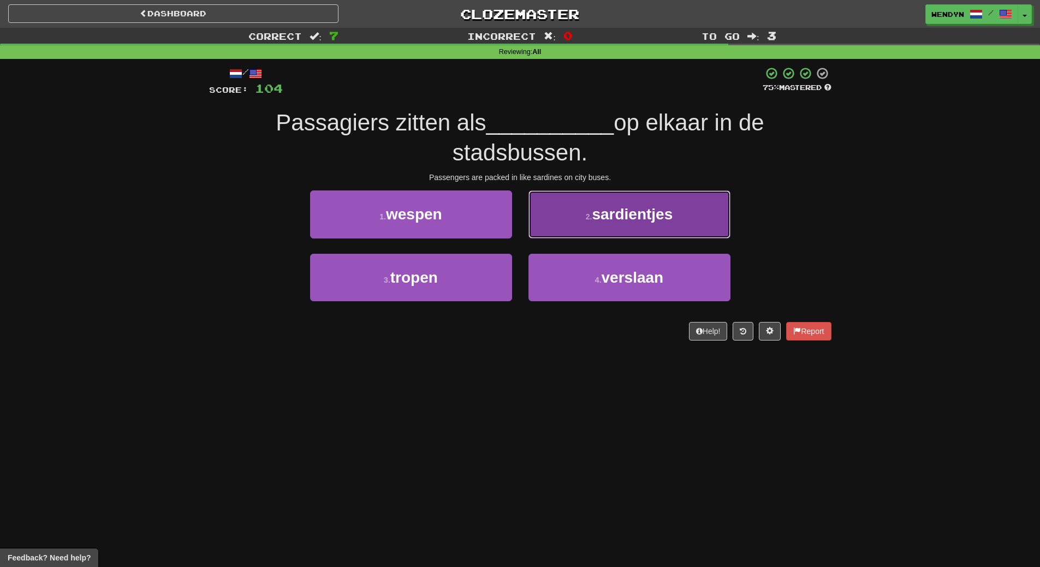
click at [677, 223] on button "2 . sardientjes" at bounding box center [629, 213] width 202 height 47
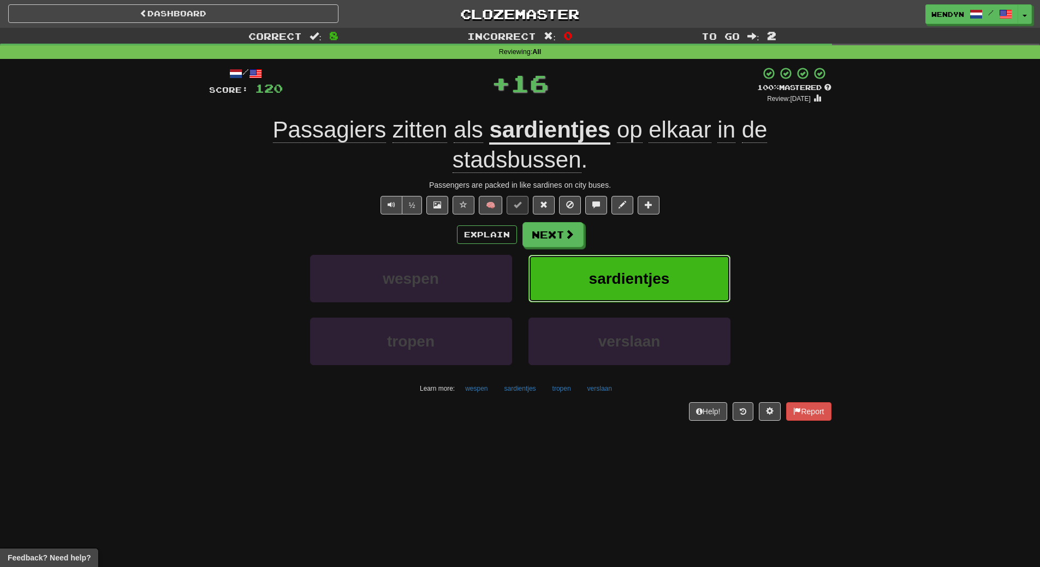
drag, startPoint x: 676, startPoint y: 266, endPoint x: 522, endPoint y: 342, distance: 172.1
click at [676, 268] on button "sardientjes" at bounding box center [629, 278] width 202 height 47
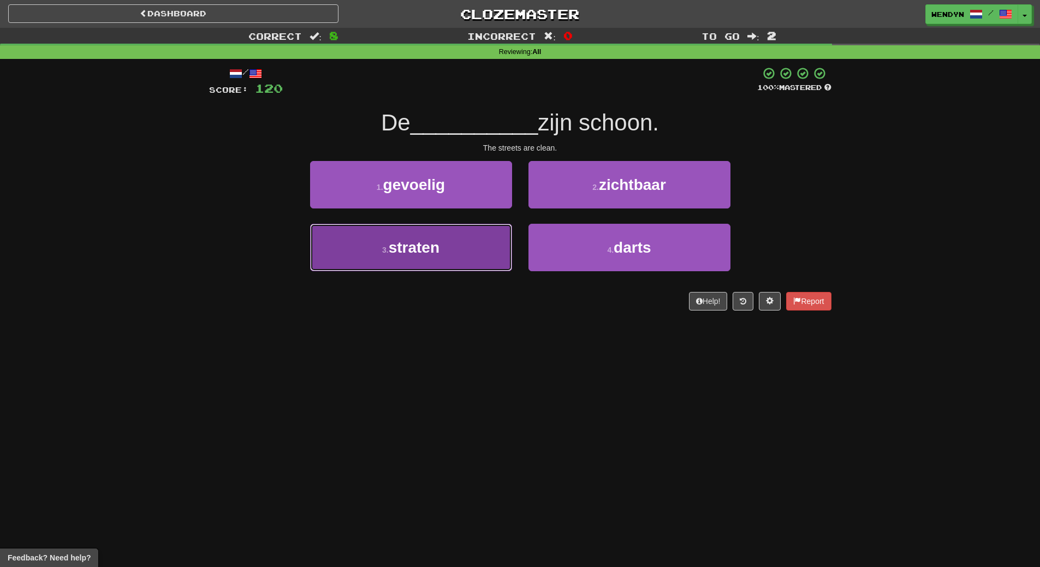
click at [482, 258] on button "3 . straten" at bounding box center [411, 247] width 202 height 47
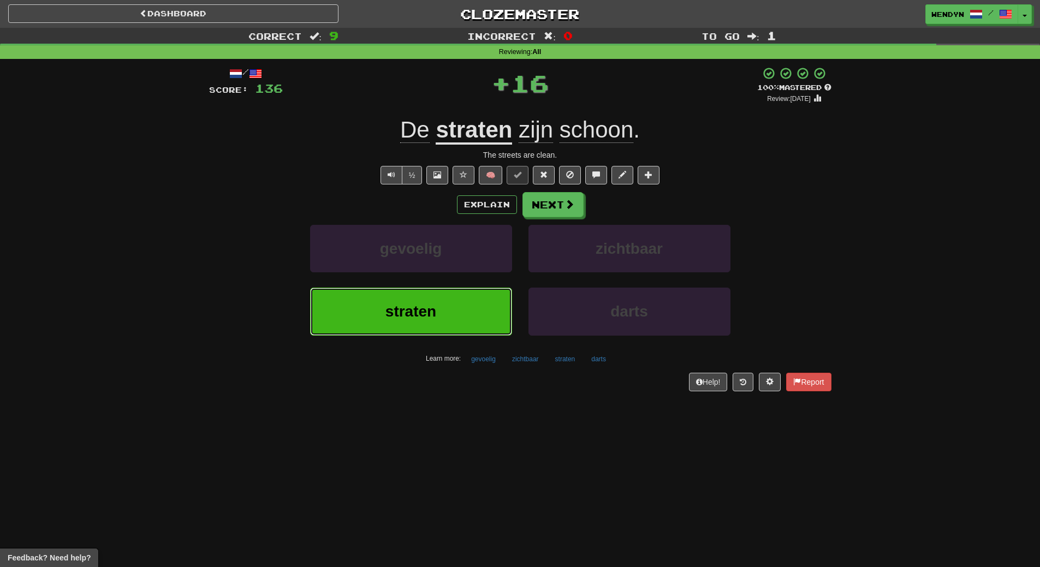
click at [467, 309] on button "straten" at bounding box center [411, 311] width 202 height 47
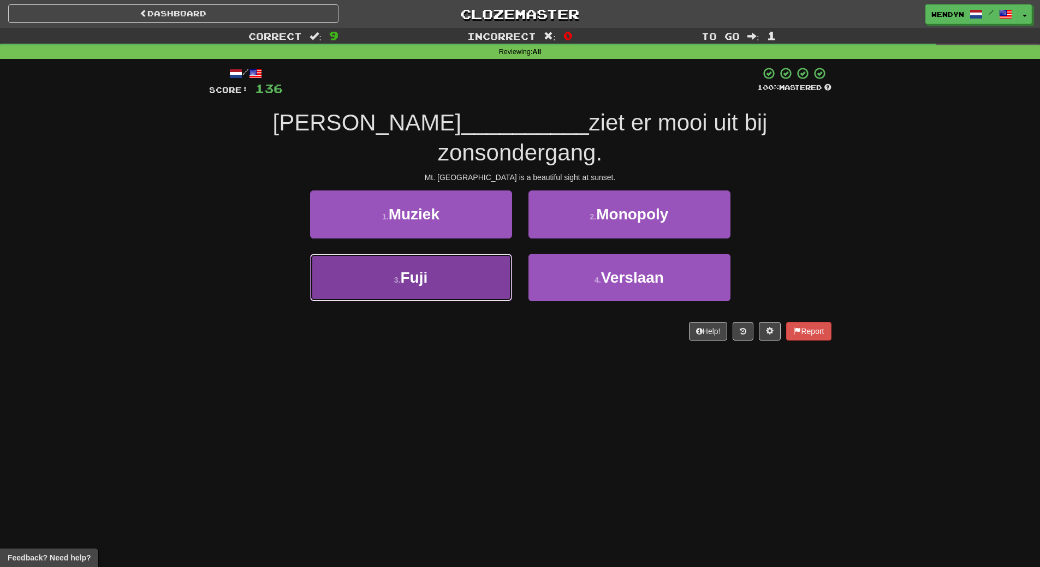
click at [480, 261] on button "3 . [GEOGRAPHIC_DATA]" at bounding box center [411, 277] width 202 height 47
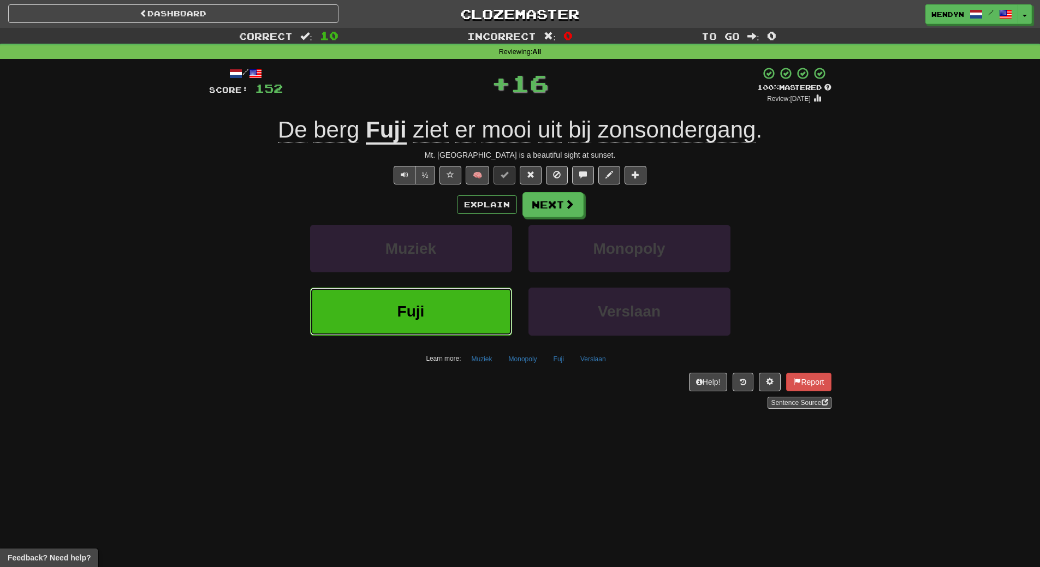
click at [428, 302] on button "Fuji" at bounding box center [411, 311] width 202 height 47
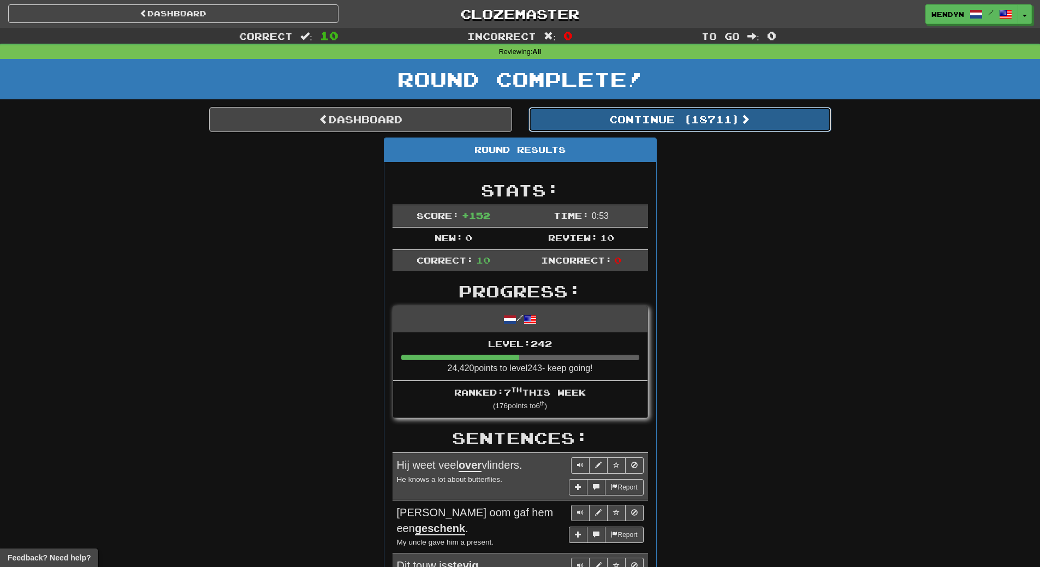
click at [709, 120] on button "Continue ( 18711 )" at bounding box center [679, 119] width 303 height 25
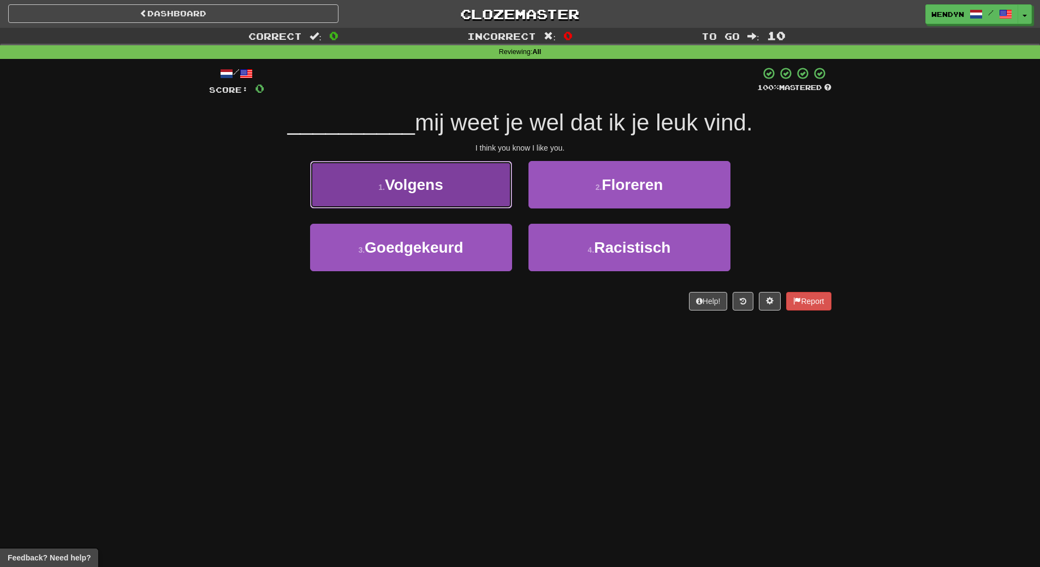
click at [431, 170] on button "1 . Volgens" at bounding box center [411, 184] width 202 height 47
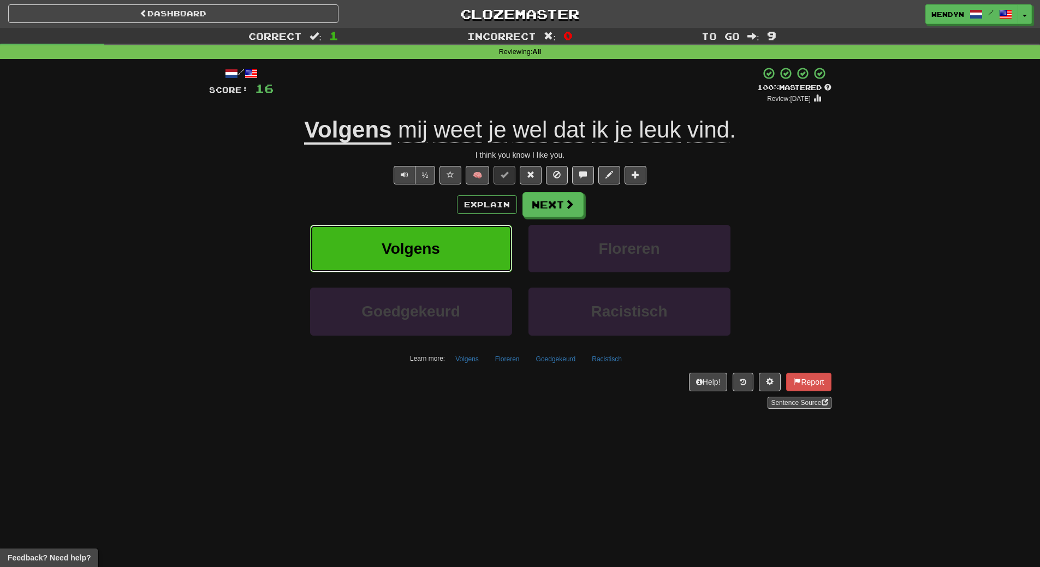
click at [460, 250] on button "Volgens" at bounding box center [411, 248] width 202 height 47
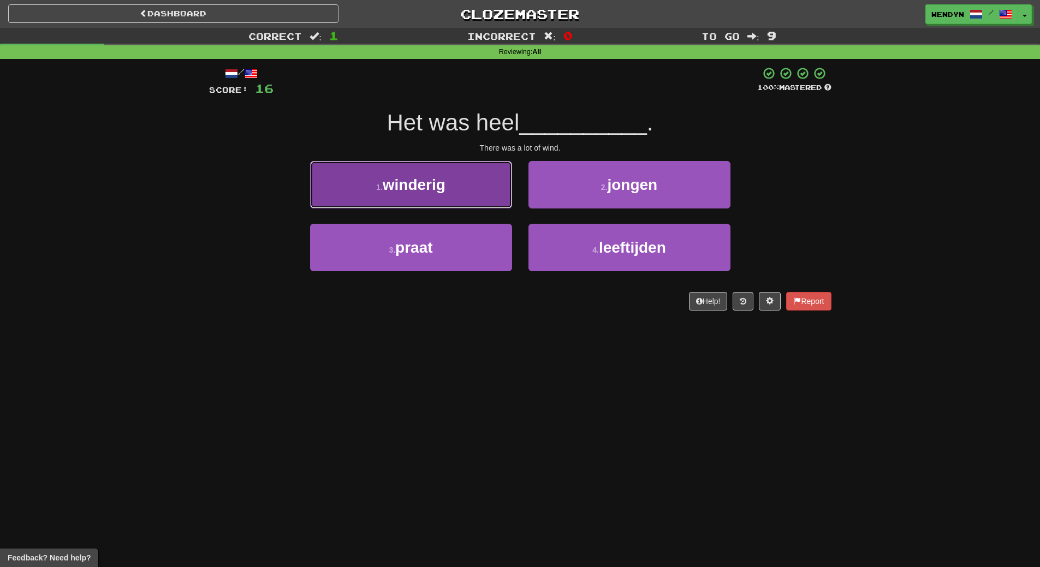
click at [497, 181] on button "1 . winderig" at bounding box center [411, 184] width 202 height 47
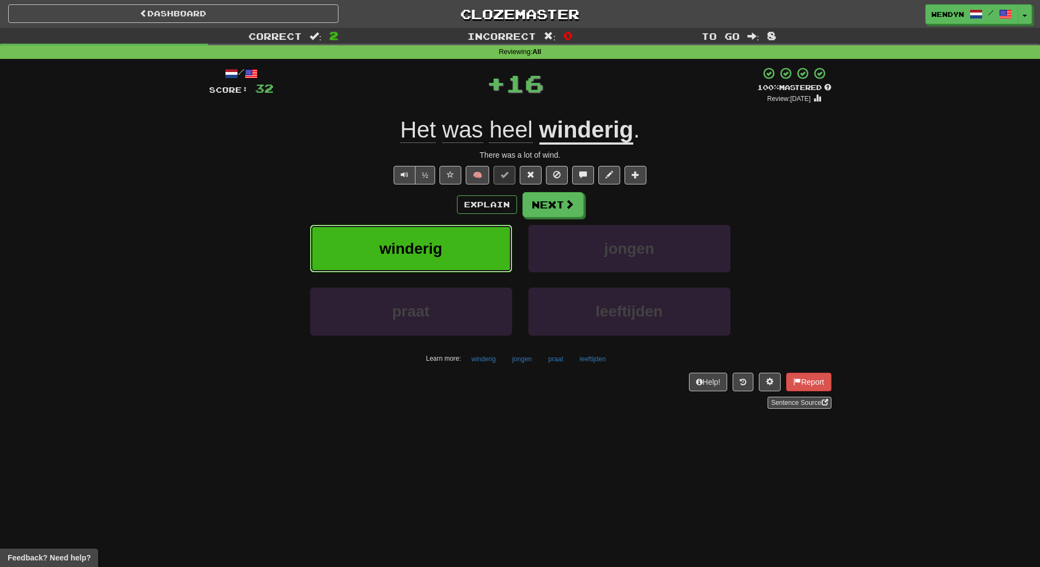
click at [411, 256] on span "winderig" at bounding box center [410, 248] width 63 height 17
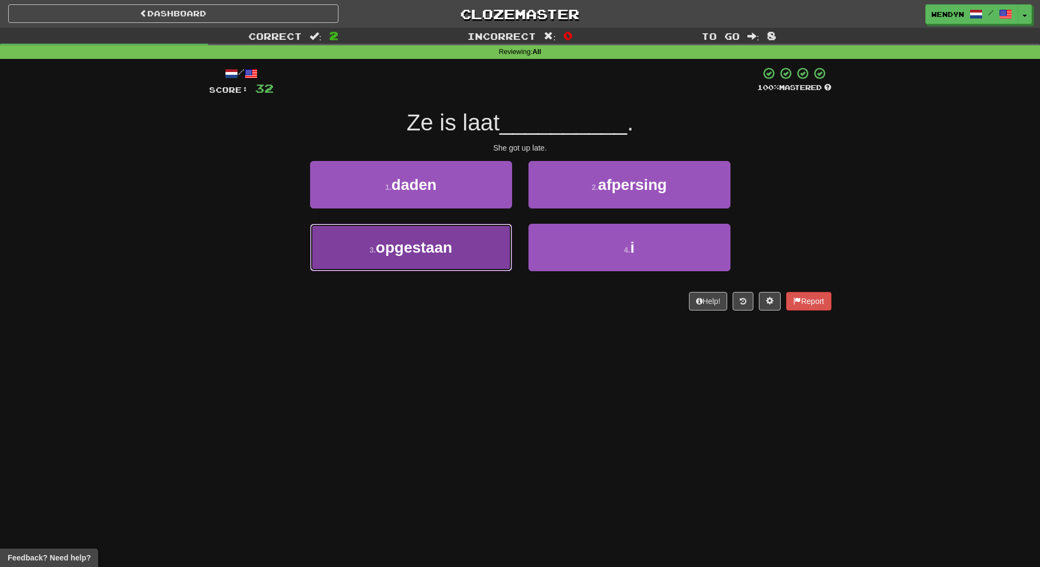
click at [426, 258] on button "3 . opgestaan" at bounding box center [411, 247] width 202 height 47
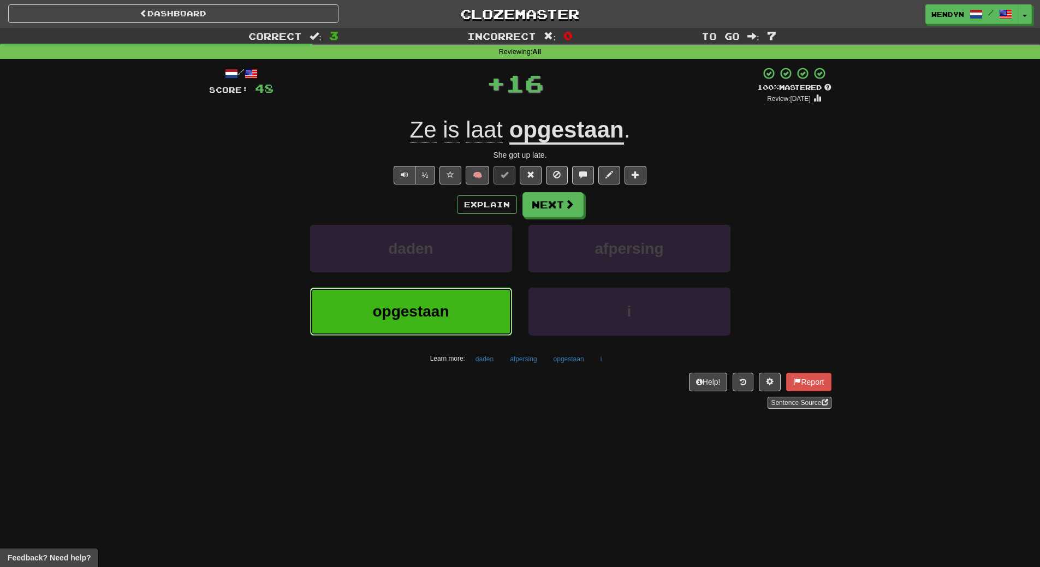
click at [413, 319] on span "opgestaan" at bounding box center [410, 311] width 76 height 17
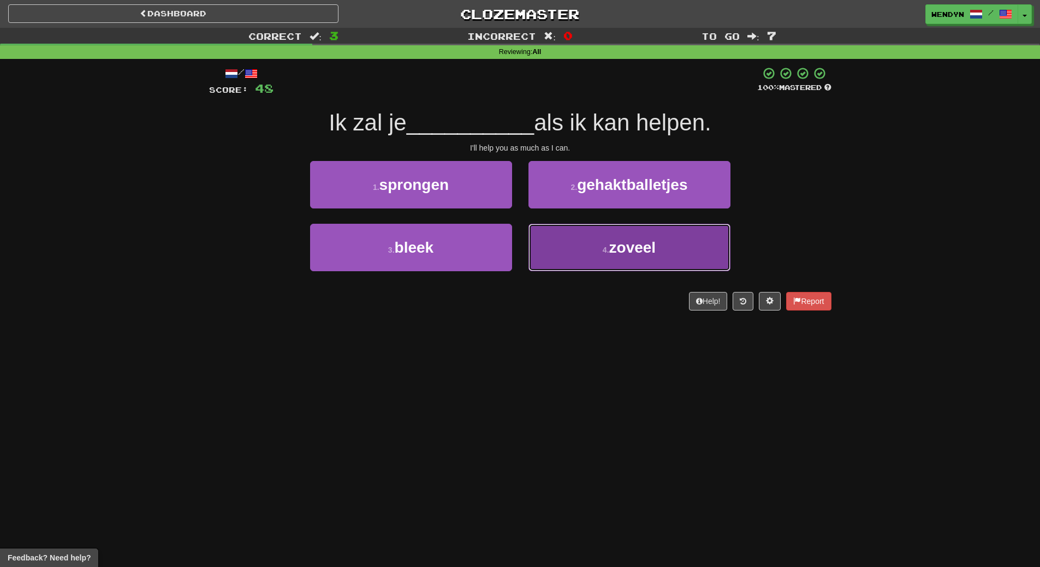
click at [681, 255] on button "4 . zoveel" at bounding box center [629, 247] width 202 height 47
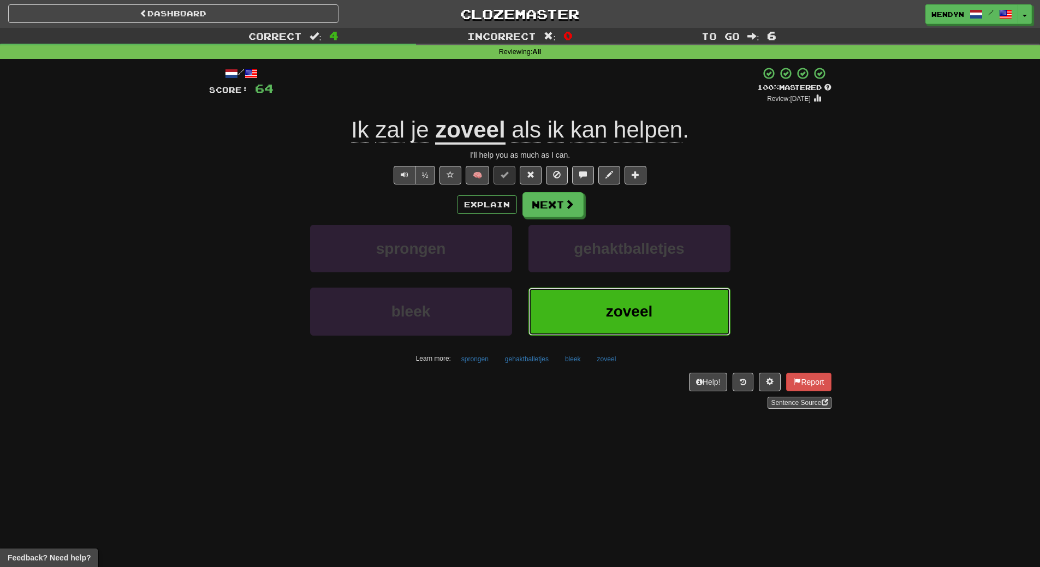
click at [644, 303] on span "zoveel" at bounding box center [629, 311] width 47 height 17
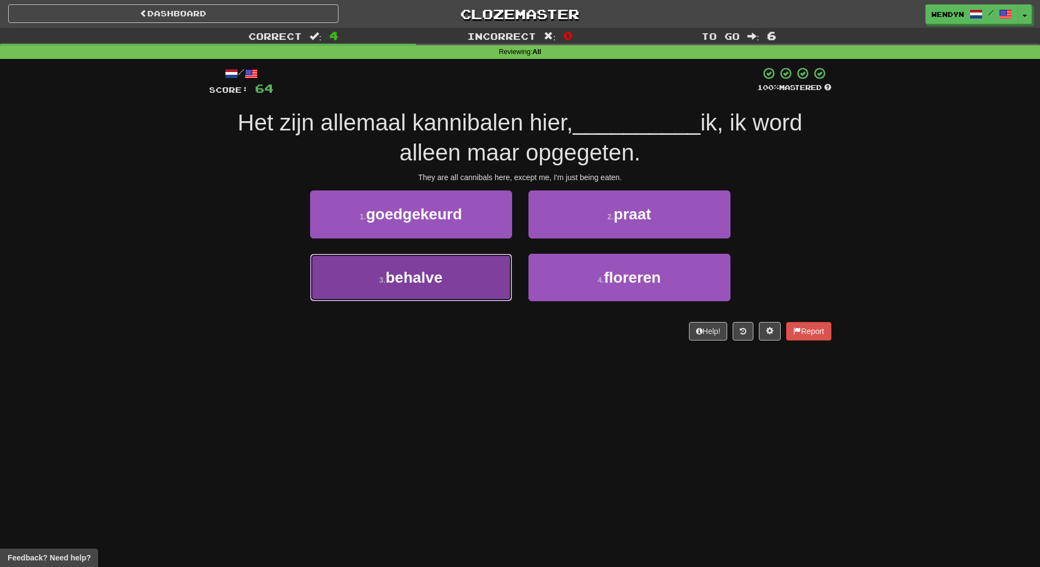
click at [451, 286] on button "3 . behalve" at bounding box center [411, 277] width 202 height 47
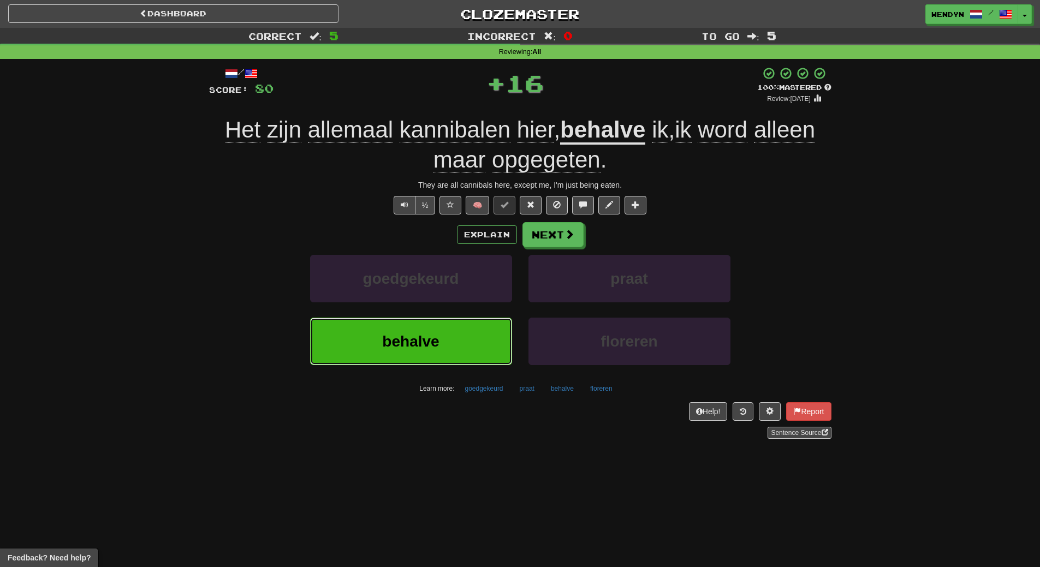
click at [447, 326] on button "behalve" at bounding box center [411, 341] width 202 height 47
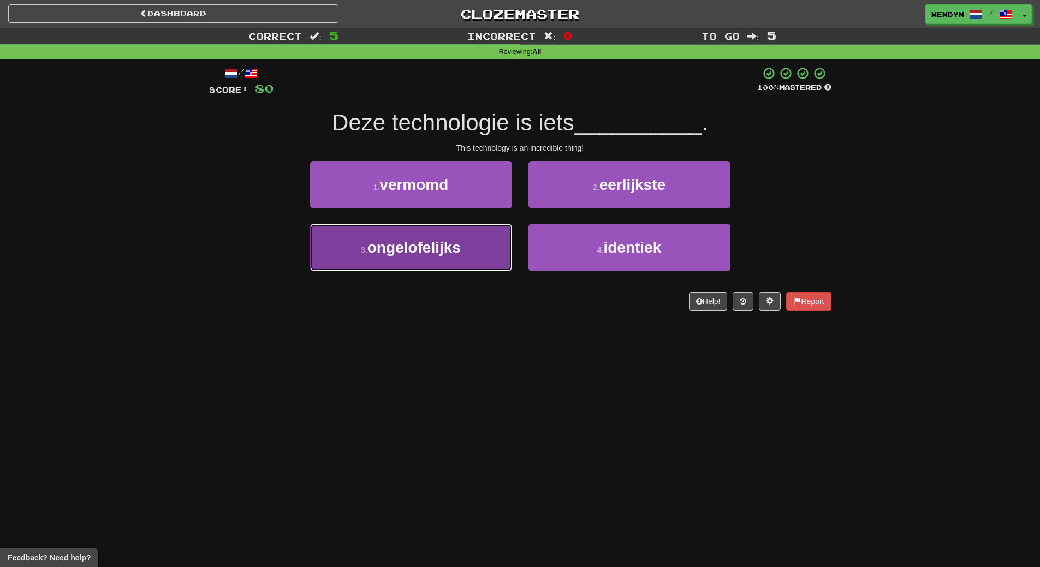
click at [436, 258] on button "3 . ongelofelijks" at bounding box center [411, 247] width 202 height 47
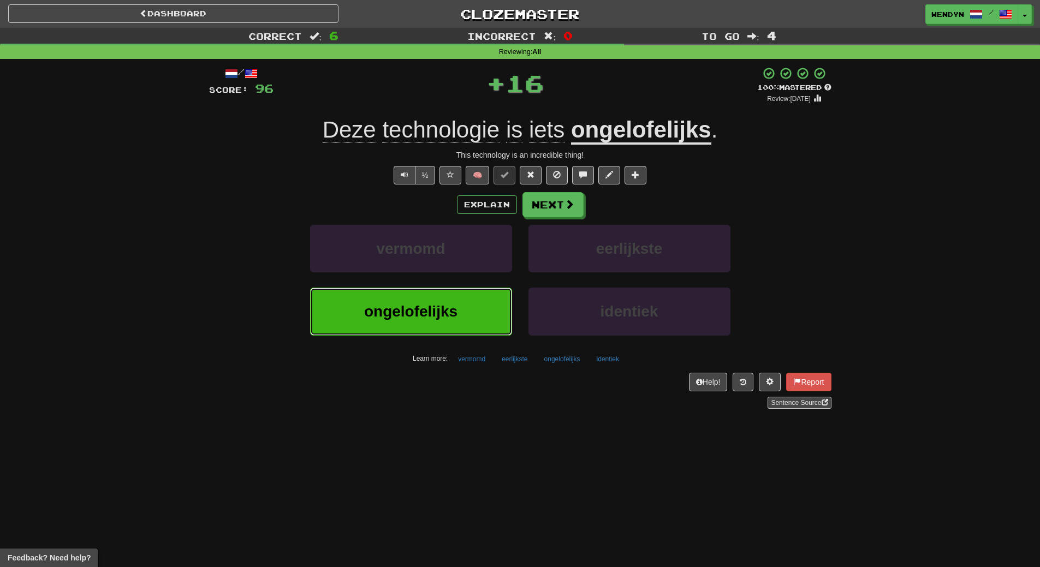
click at [433, 300] on button "ongelofelijks" at bounding box center [411, 311] width 202 height 47
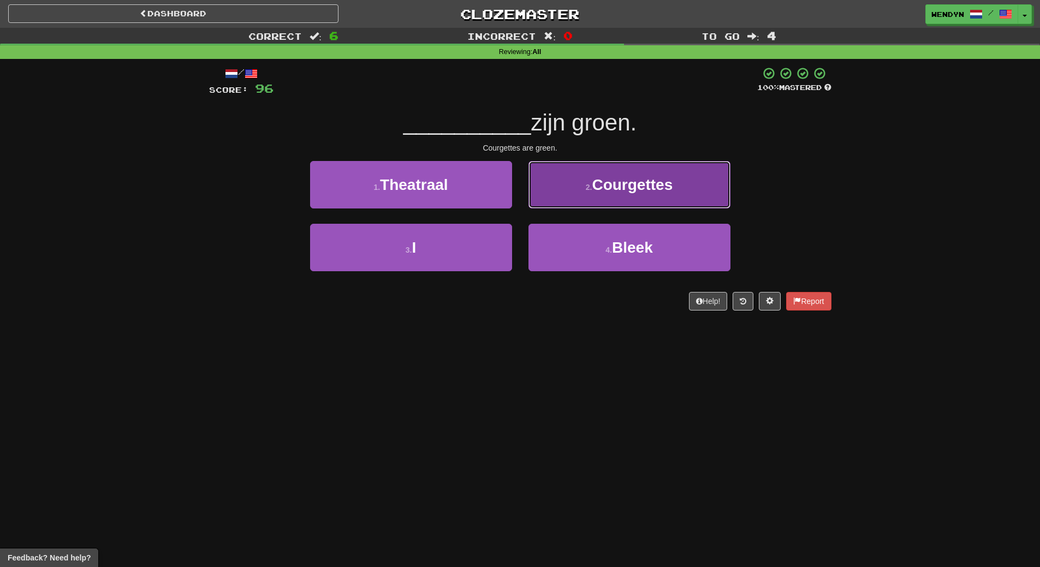
click at [626, 195] on button "2 . [GEOGRAPHIC_DATA]" at bounding box center [629, 184] width 202 height 47
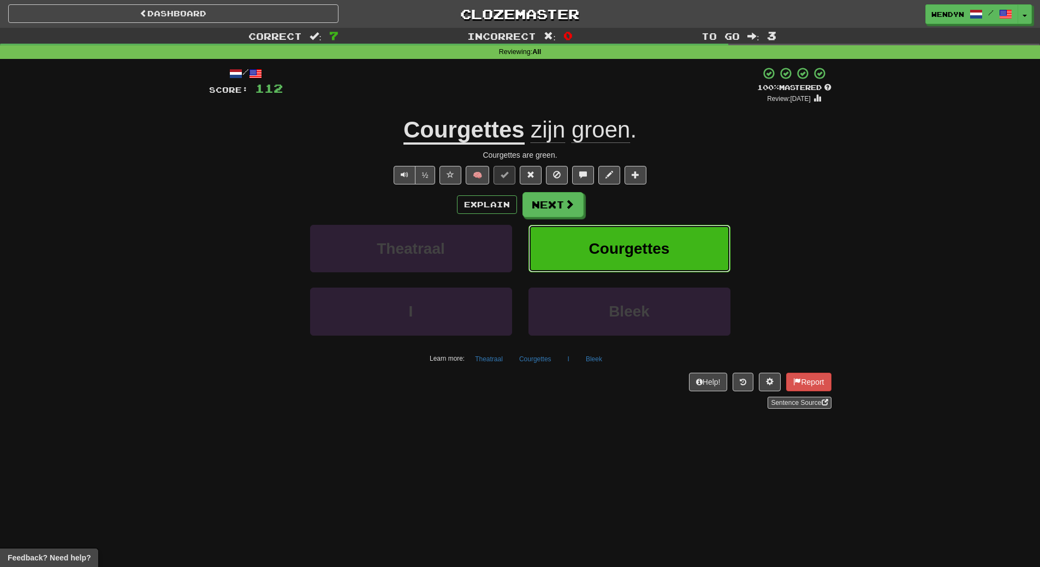
click at [654, 242] on span "Courgettes" at bounding box center [629, 248] width 81 height 17
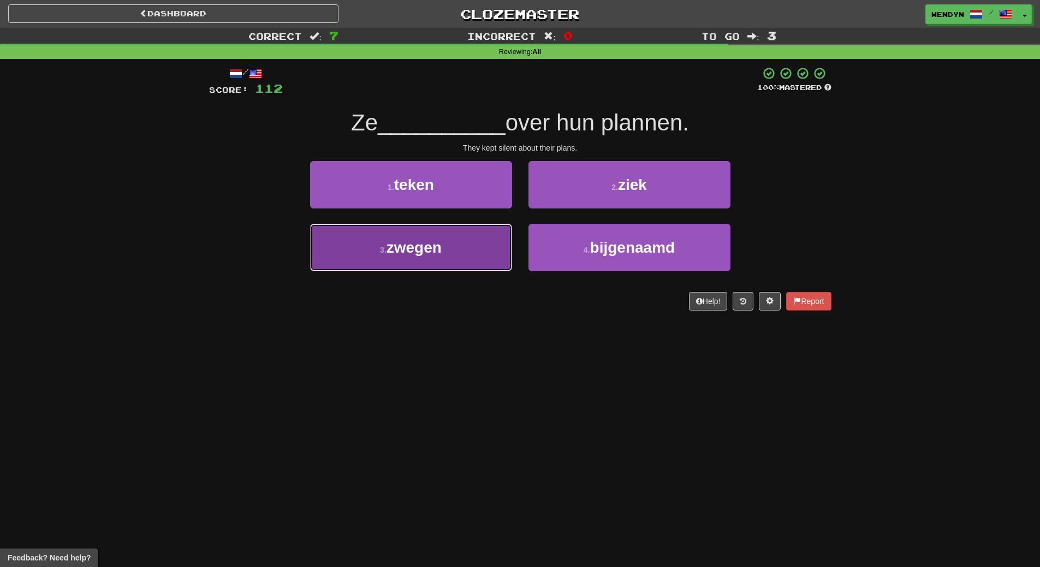
click at [450, 261] on button "3 . zwegen" at bounding box center [411, 247] width 202 height 47
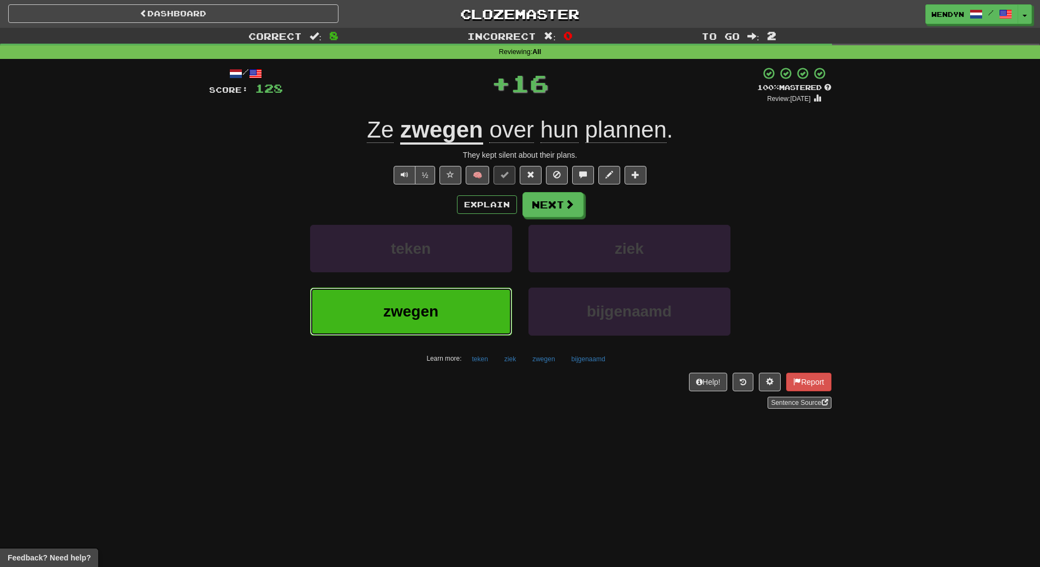
click at [446, 293] on button "zwegen" at bounding box center [411, 311] width 202 height 47
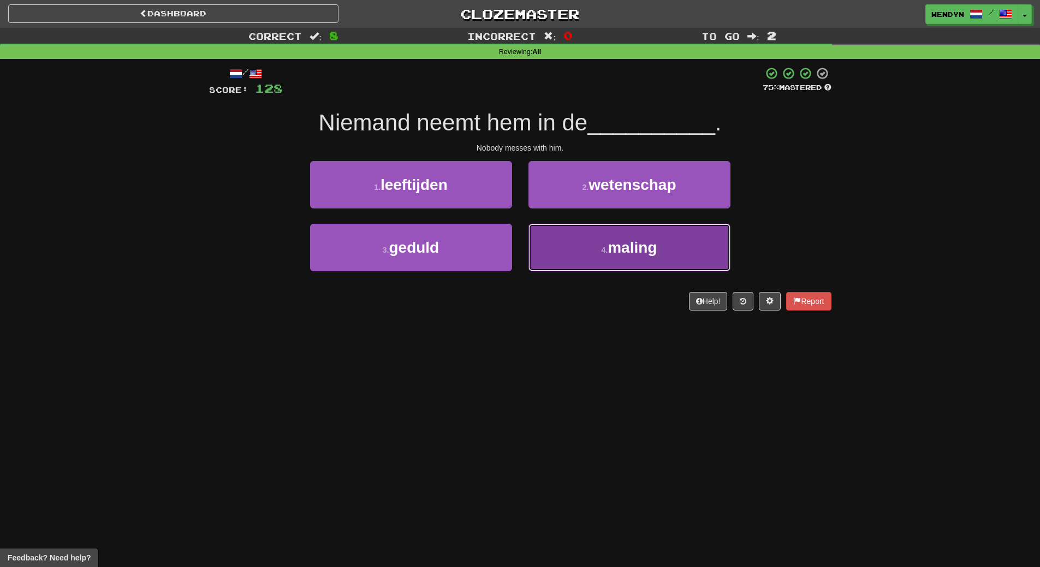
click at [596, 259] on button "4 . maling" at bounding box center [629, 247] width 202 height 47
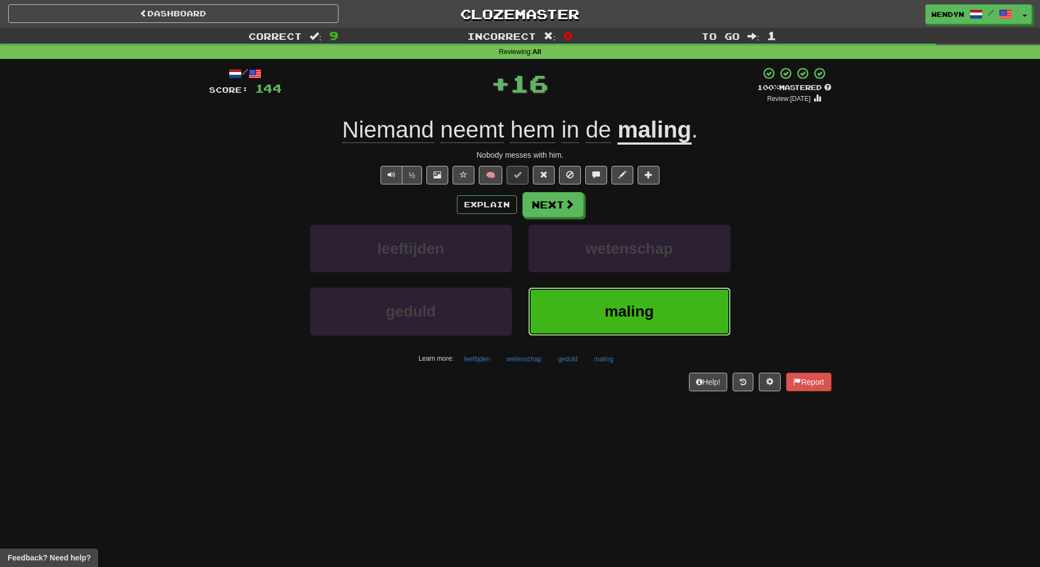
click at [590, 307] on button "maling" at bounding box center [629, 311] width 202 height 47
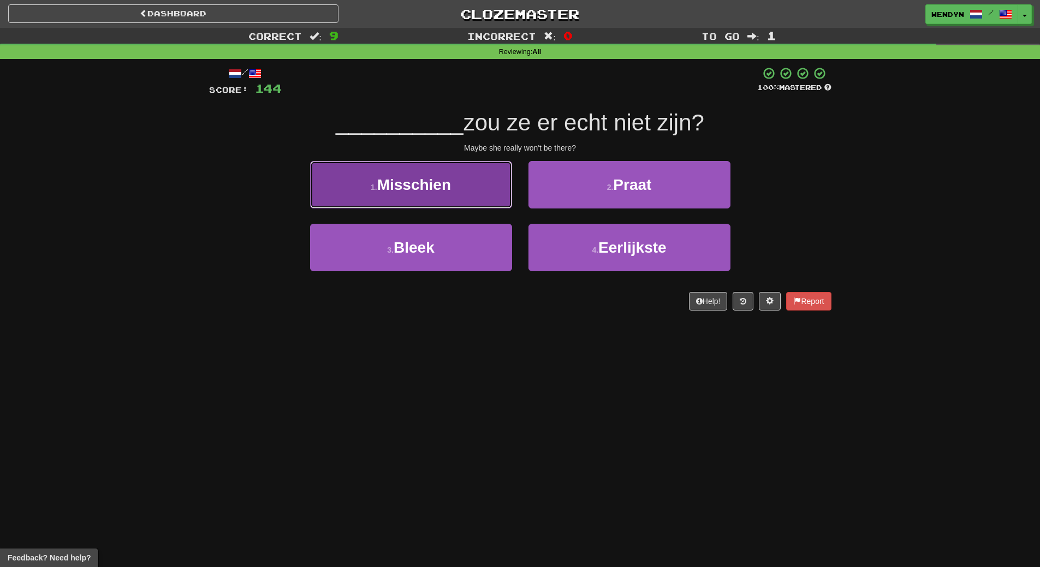
click at [445, 196] on button "1 . Misschien" at bounding box center [411, 184] width 202 height 47
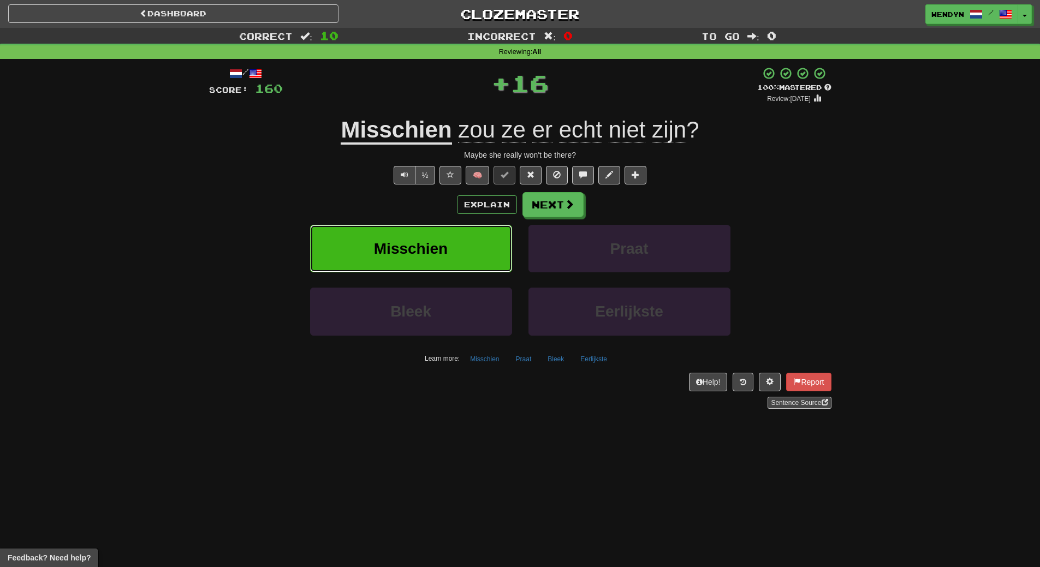
click at [435, 237] on button "Misschien" at bounding box center [411, 248] width 202 height 47
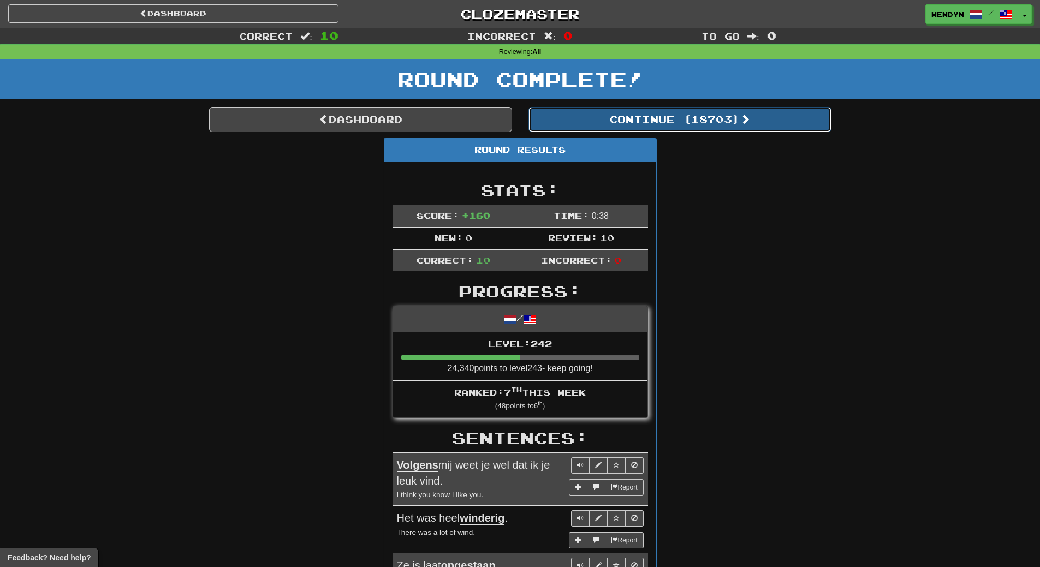
click at [728, 115] on button "Continue ( 18703 )" at bounding box center [679, 119] width 303 height 25
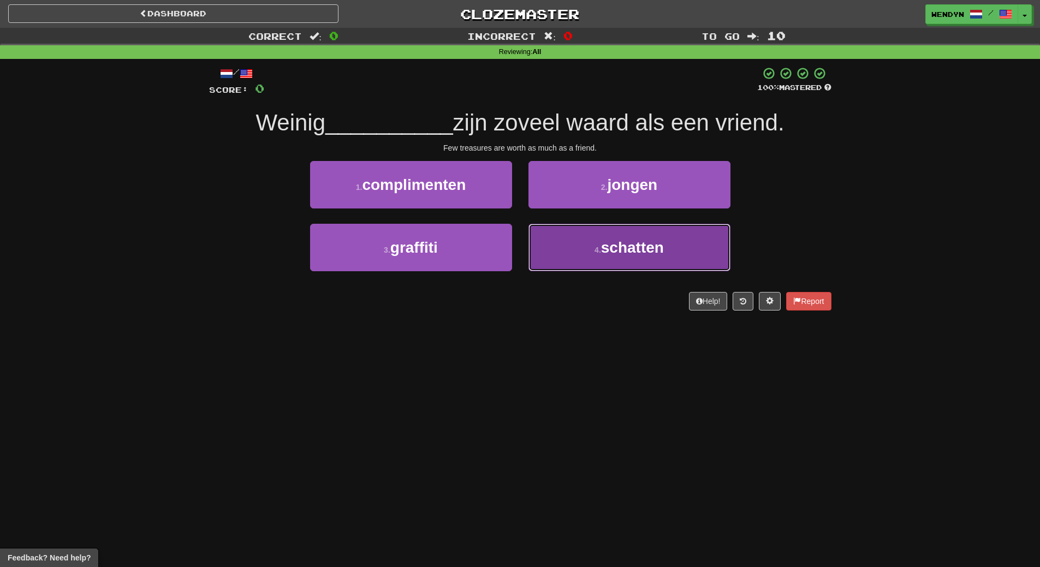
click at [639, 248] on span "schatten" at bounding box center [632, 247] width 63 height 17
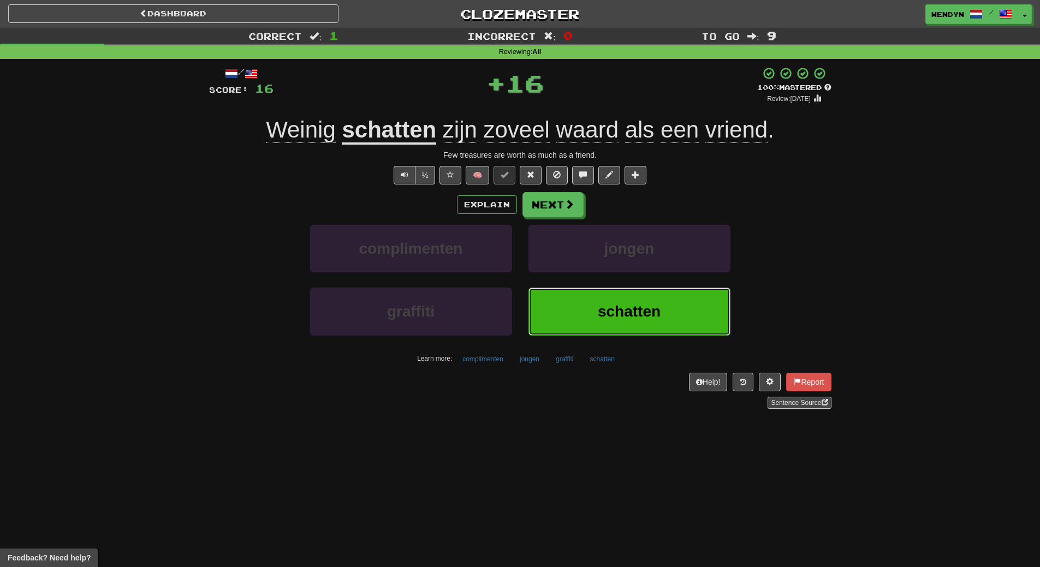
click at [632, 296] on button "schatten" at bounding box center [629, 311] width 202 height 47
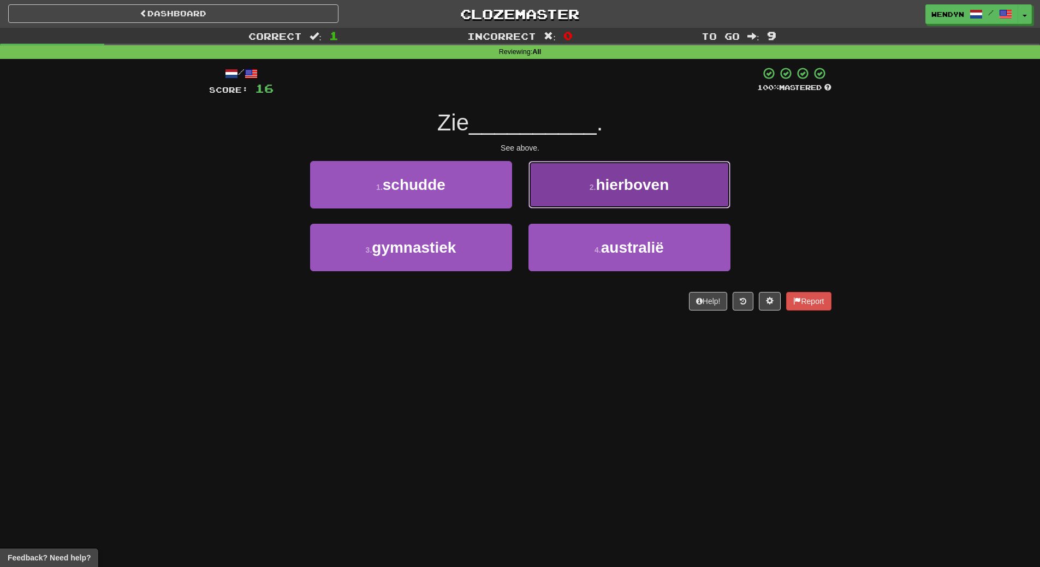
click at [676, 181] on button "2 . hierboven" at bounding box center [629, 184] width 202 height 47
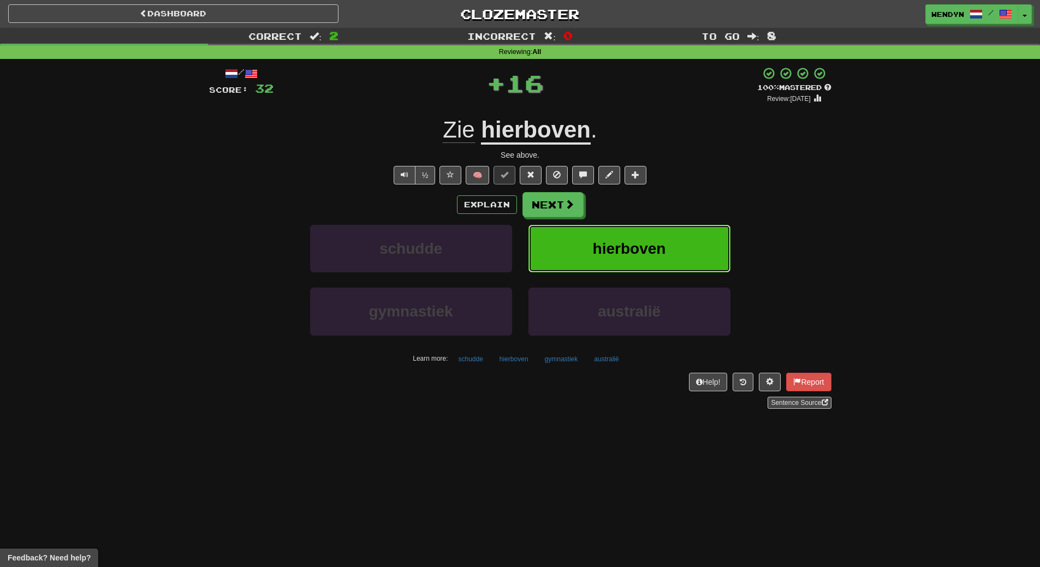
click at [672, 237] on button "hierboven" at bounding box center [629, 248] width 202 height 47
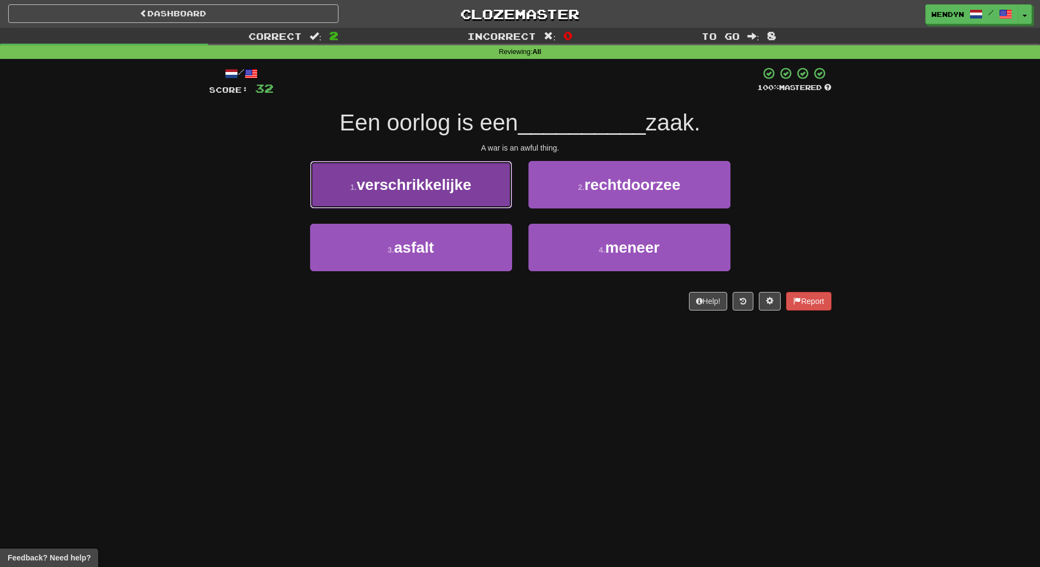
click at [421, 183] on span "verschrikkelijke" at bounding box center [413, 184] width 115 height 17
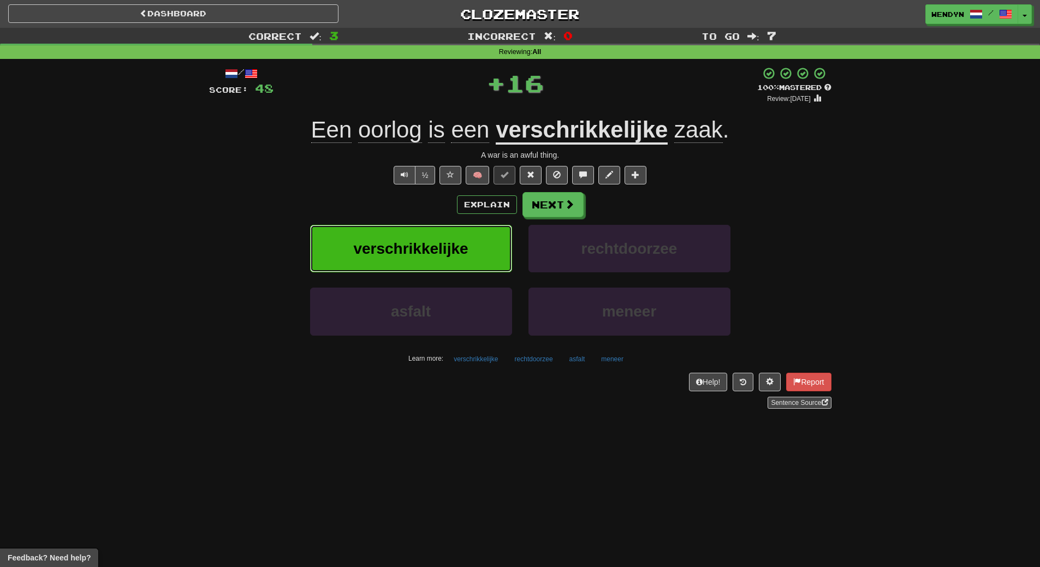
click at [410, 241] on span "verschrikkelijke" at bounding box center [410, 248] width 115 height 17
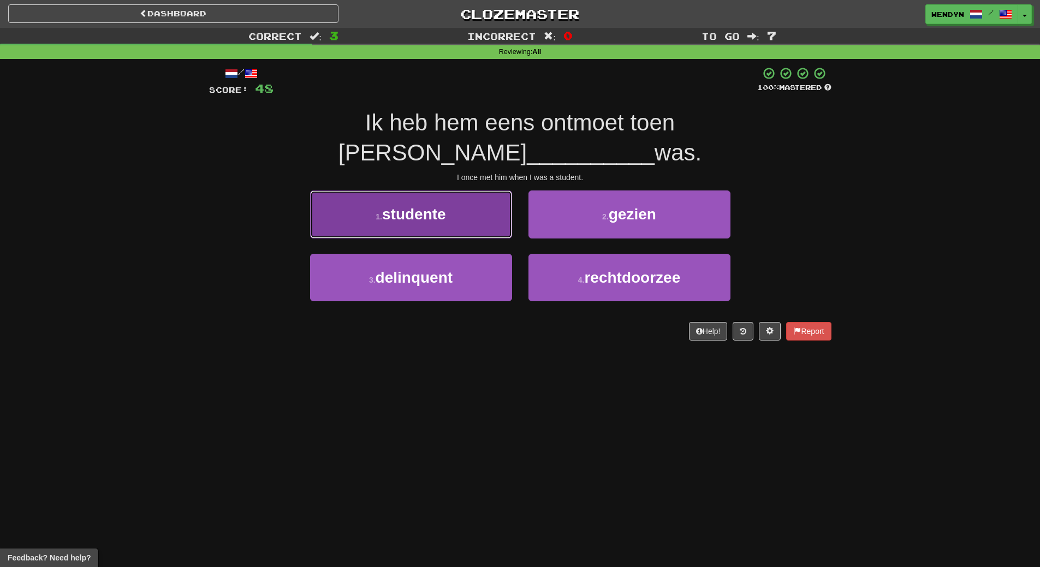
click at [463, 193] on button "1 . studente" at bounding box center [411, 213] width 202 height 47
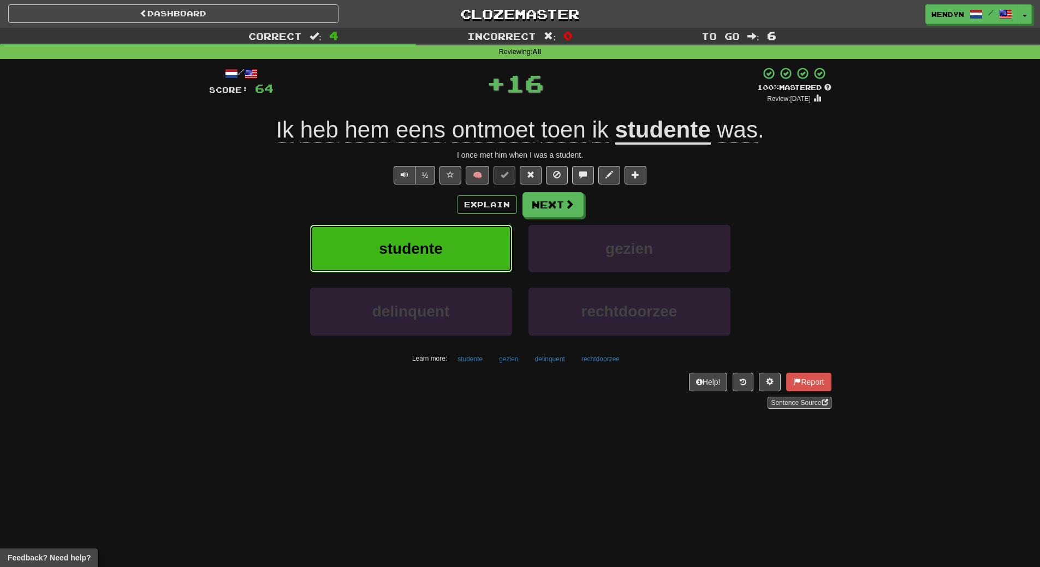
click at [409, 238] on button "studente" at bounding box center [411, 248] width 202 height 47
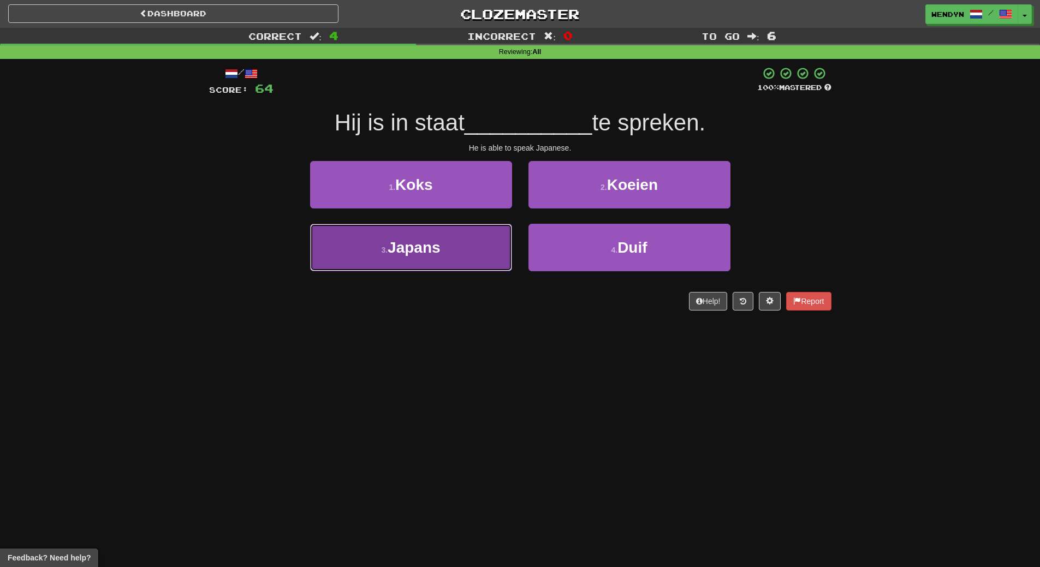
click at [451, 259] on button "3 . Japans" at bounding box center [411, 247] width 202 height 47
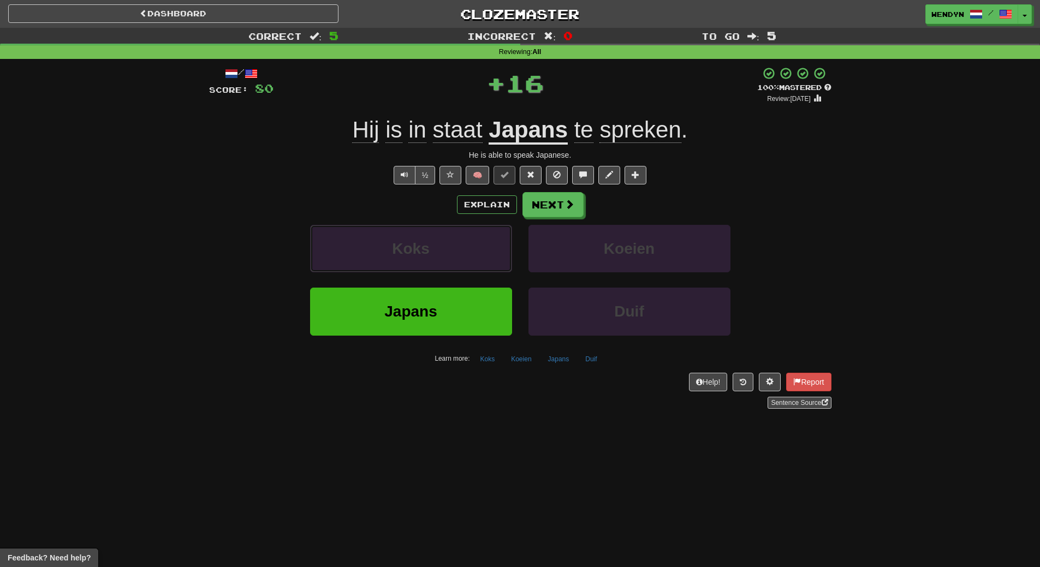
click at [451, 259] on button "Koks" at bounding box center [411, 248] width 202 height 47
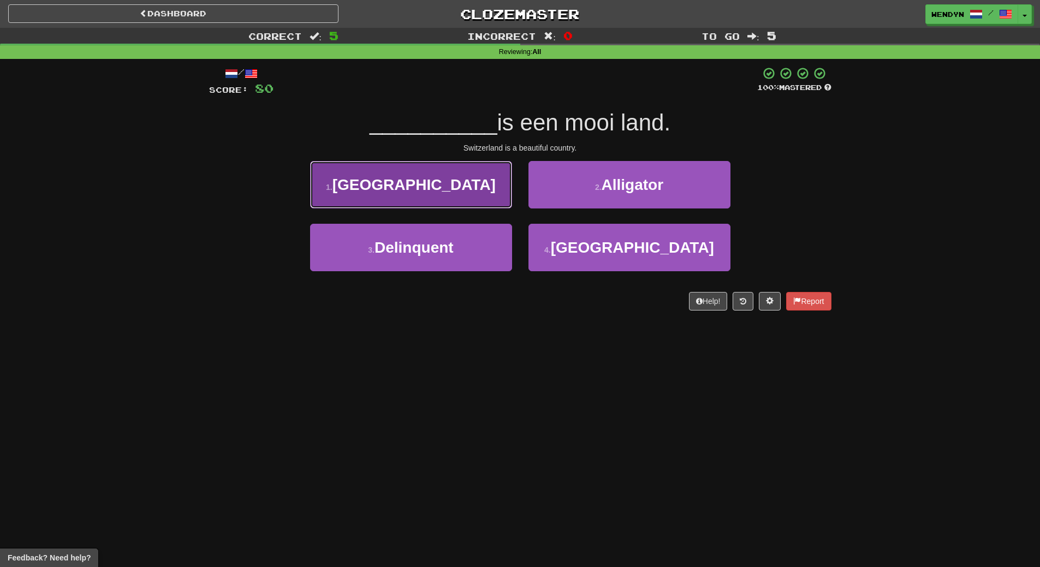
click at [443, 186] on span "[GEOGRAPHIC_DATA]" at bounding box center [413, 184] width 163 height 17
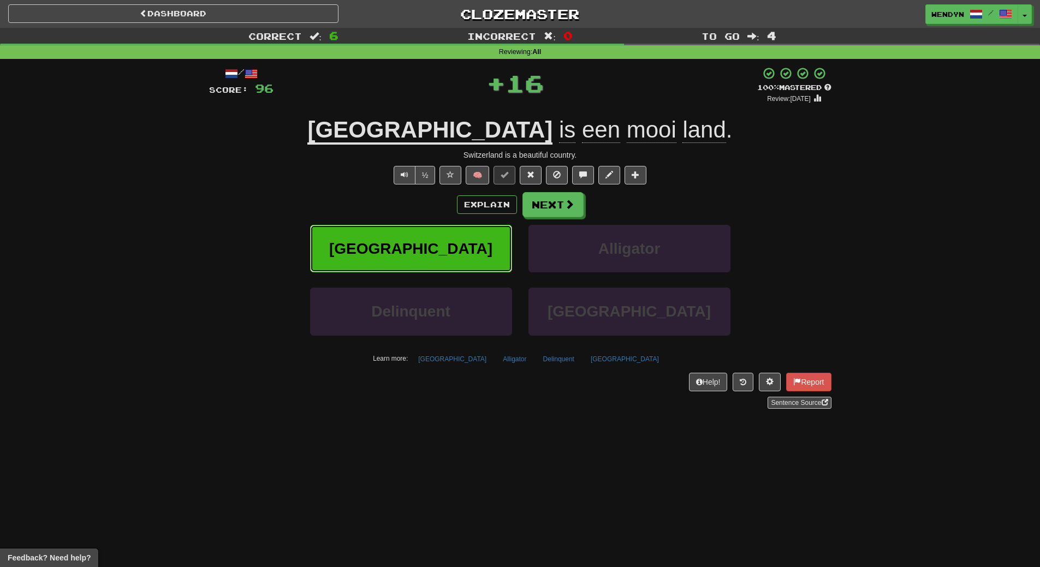
click at [437, 241] on span "[GEOGRAPHIC_DATA]" at bounding box center [410, 248] width 163 height 17
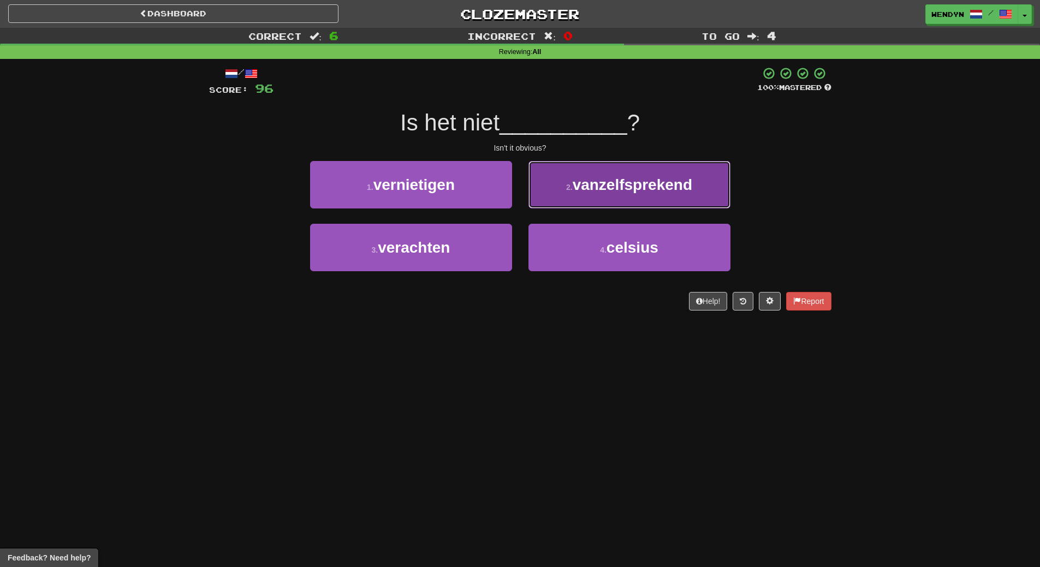
click at [640, 187] on span "vanzelfsprekend" at bounding box center [632, 184] width 120 height 17
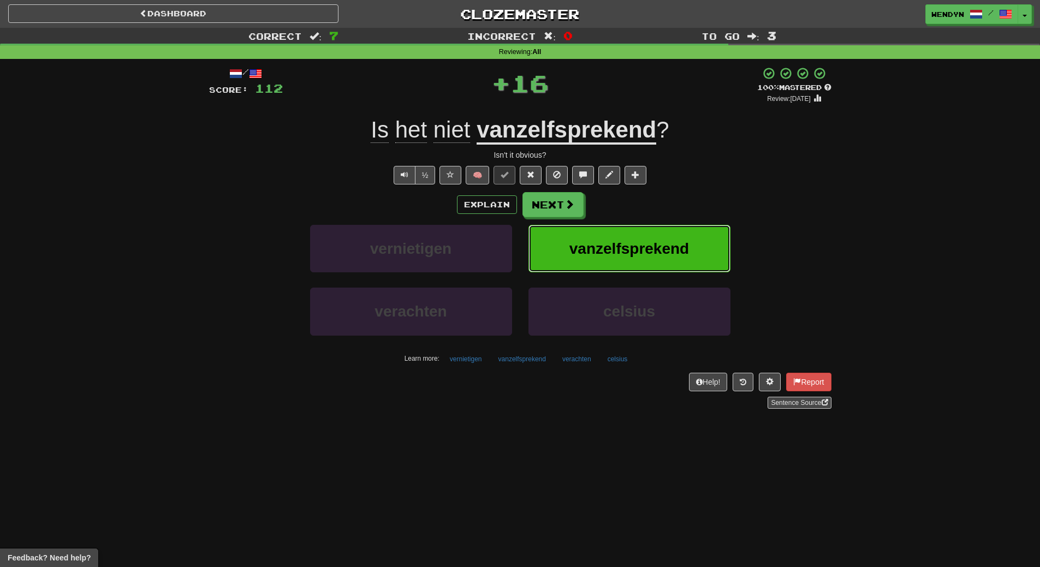
click at [649, 248] on span "vanzelfsprekend" at bounding box center [629, 248] width 120 height 17
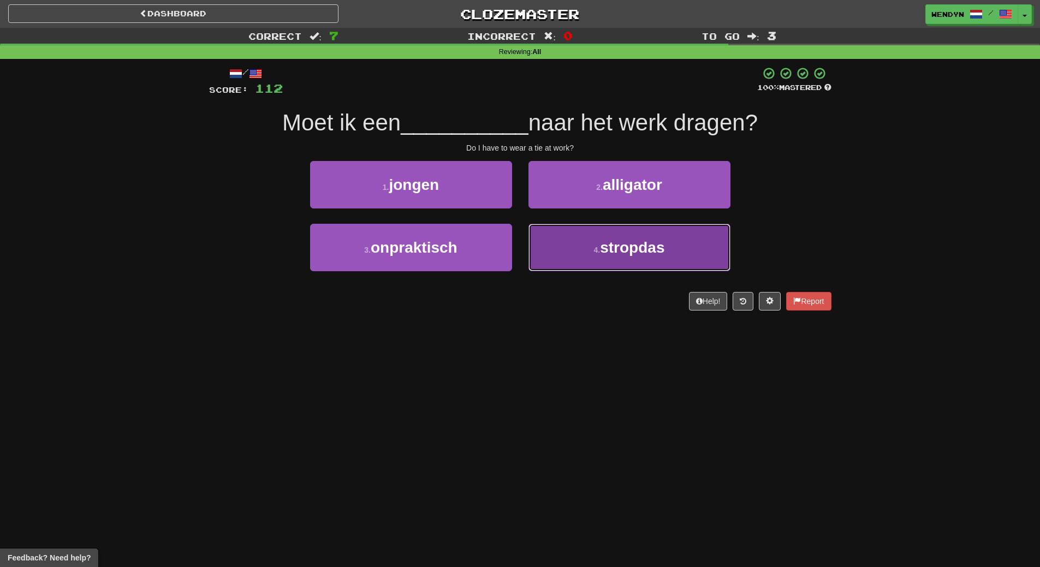
click at [628, 237] on button "4 . stropdas" at bounding box center [629, 247] width 202 height 47
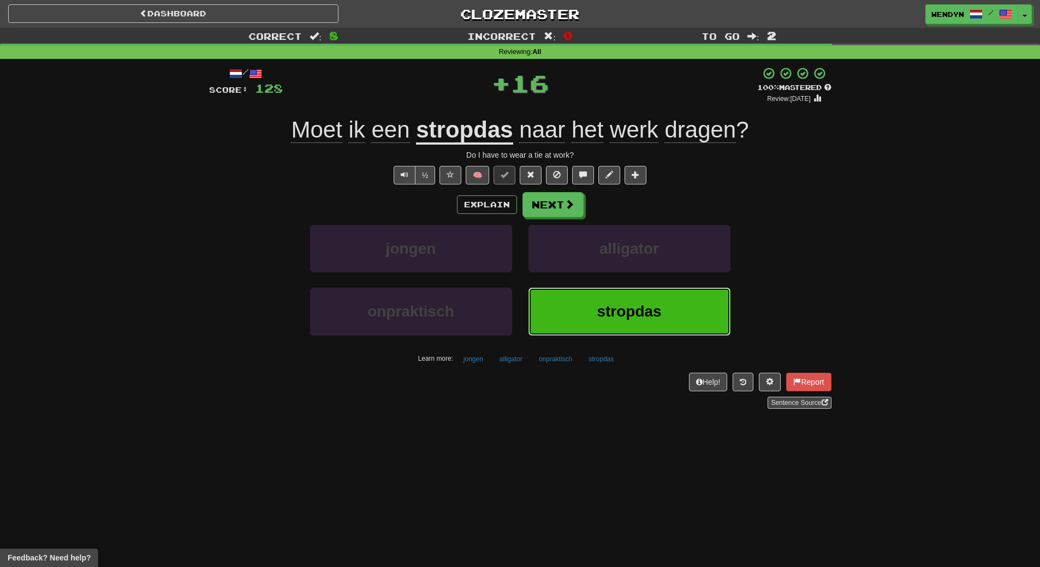
click at [634, 303] on span "stropdas" at bounding box center [628, 311] width 64 height 17
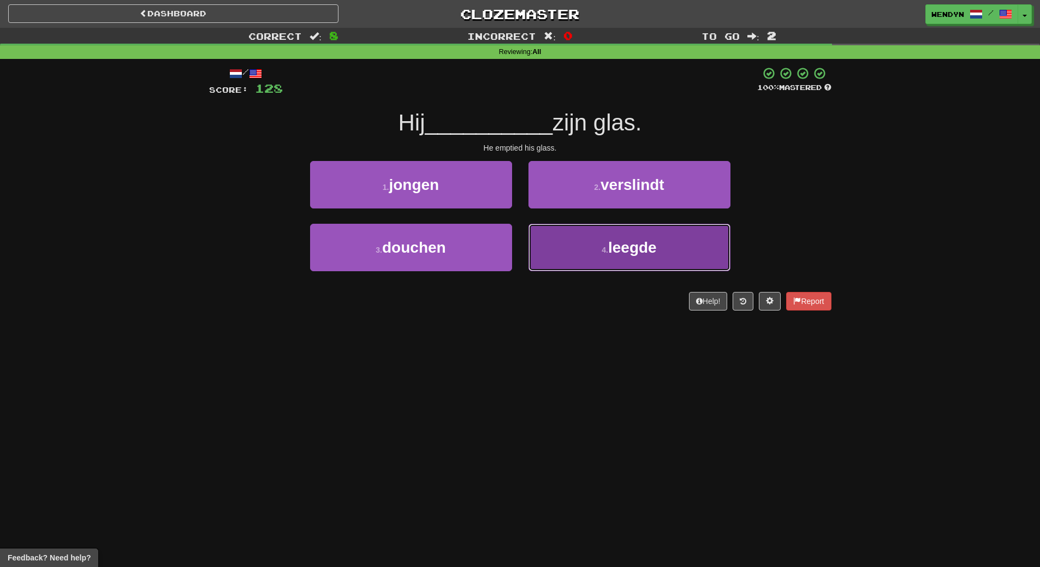
click at [646, 252] on span "leegde" at bounding box center [632, 247] width 49 height 17
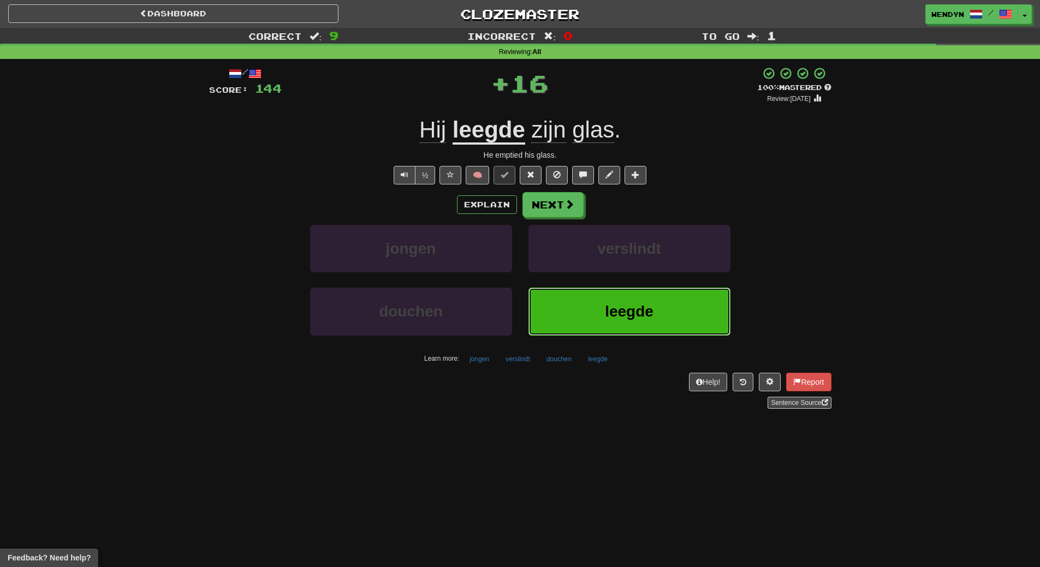
click at [637, 307] on span "leegde" at bounding box center [629, 311] width 49 height 17
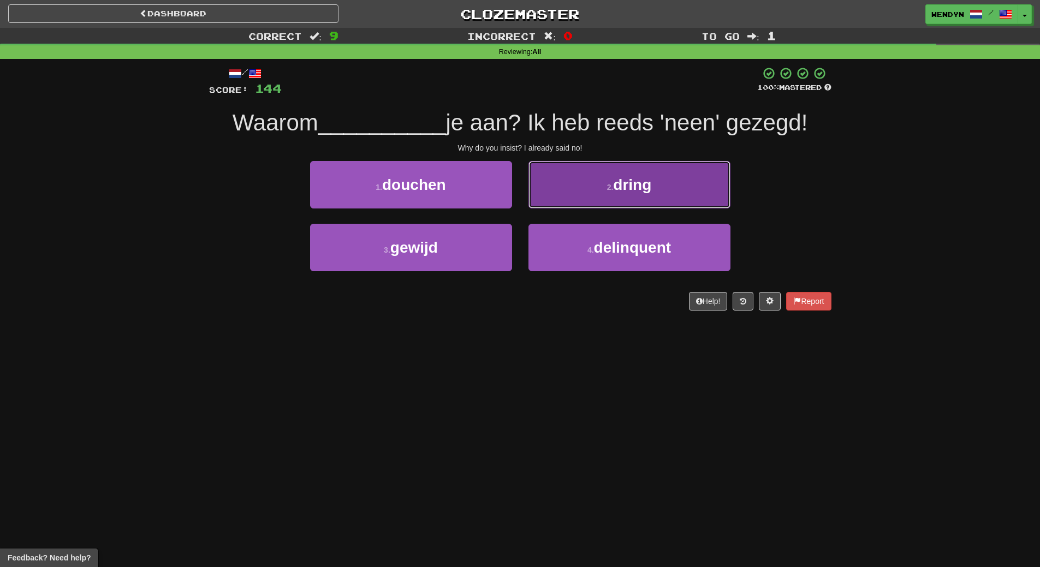
click at [616, 194] on button "2 . dring" at bounding box center [629, 184] width 202 height 47
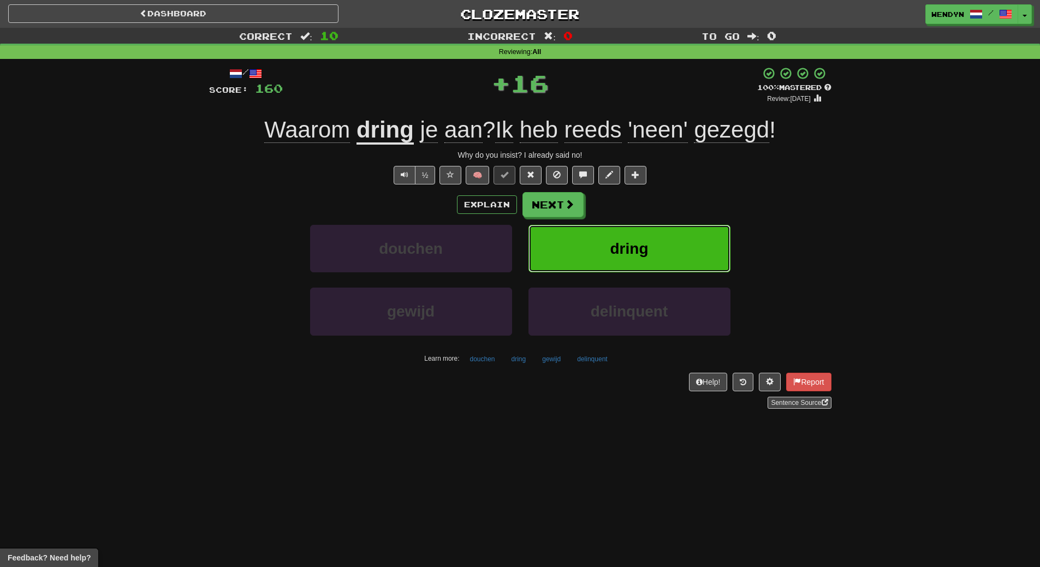
click at [628, 242] on span "dring" at bounding box center [629, 248] width 38 height 17
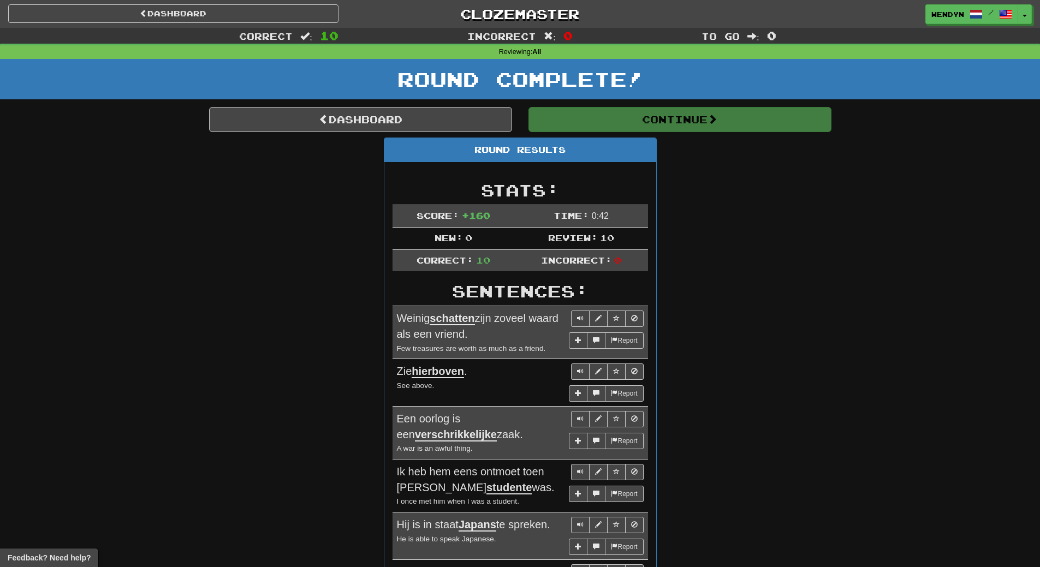
drag, startPoint x: 800, startPoint y: 253, endPoint x: 724, endPoint y: 295, distance: 86.7
click at [724, 295] on div "Round Results Stats: Score: + 160 Time: 0 : 42 New: 0 Review: 10 Correct: 10 In…" at bounding box center [520, 484] width 622 height 693
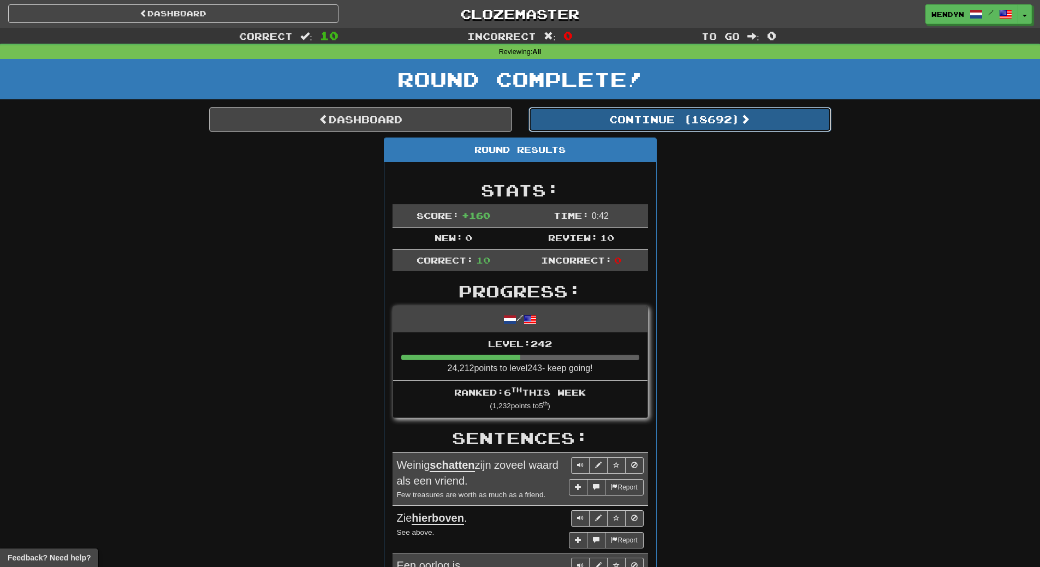
click at [720, 118] on button "Continue ( 18692 )" at bounding box center [679, 119] width 303 height 25
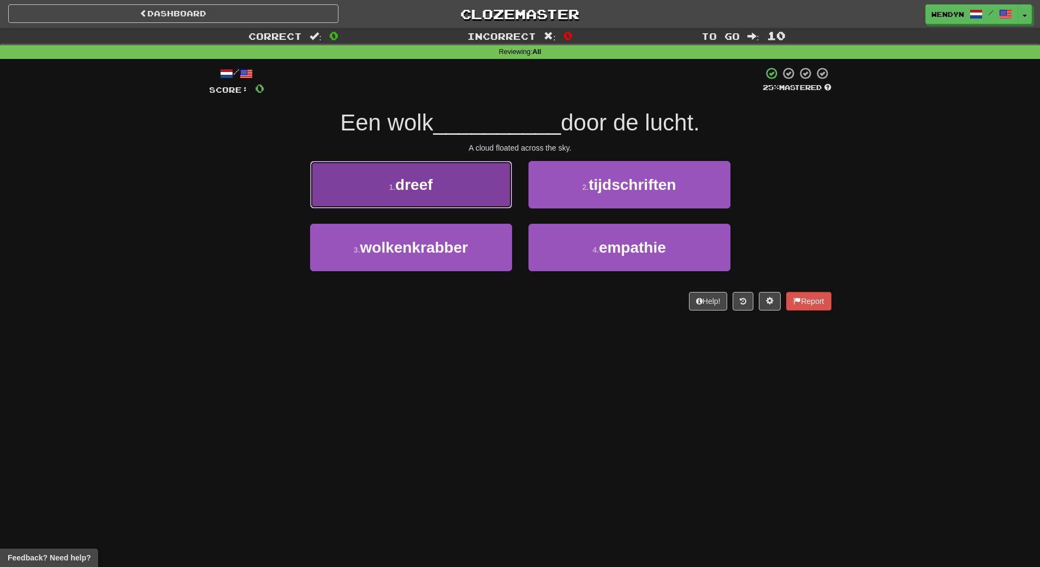
click at [447, 170] on button "1 . dreef" at bounding box center [411, 184] width 202 height 47
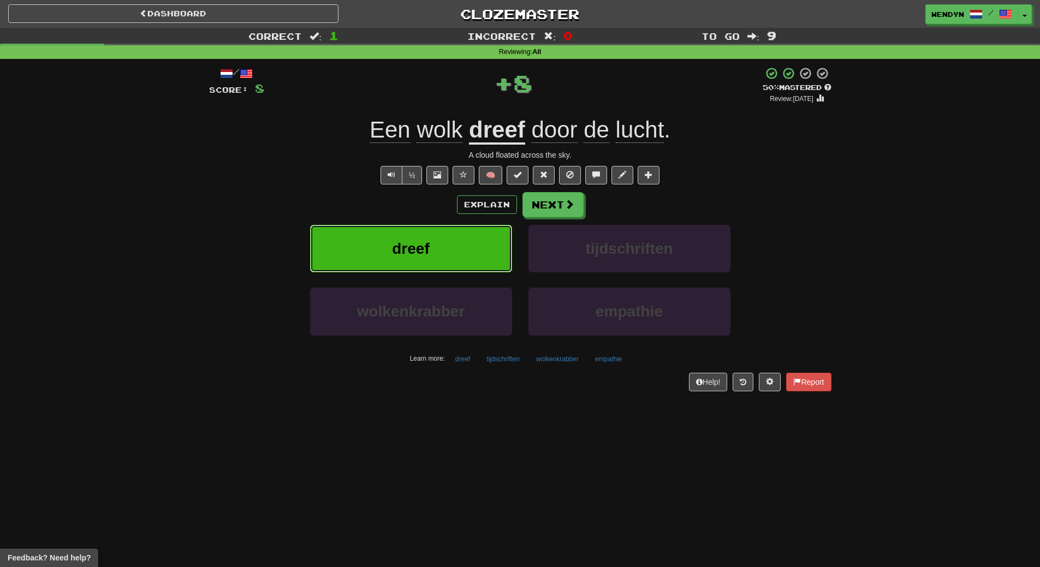
click at [439, 238] on button "dreef" at bounding box center [411, 248] width 202 height 47
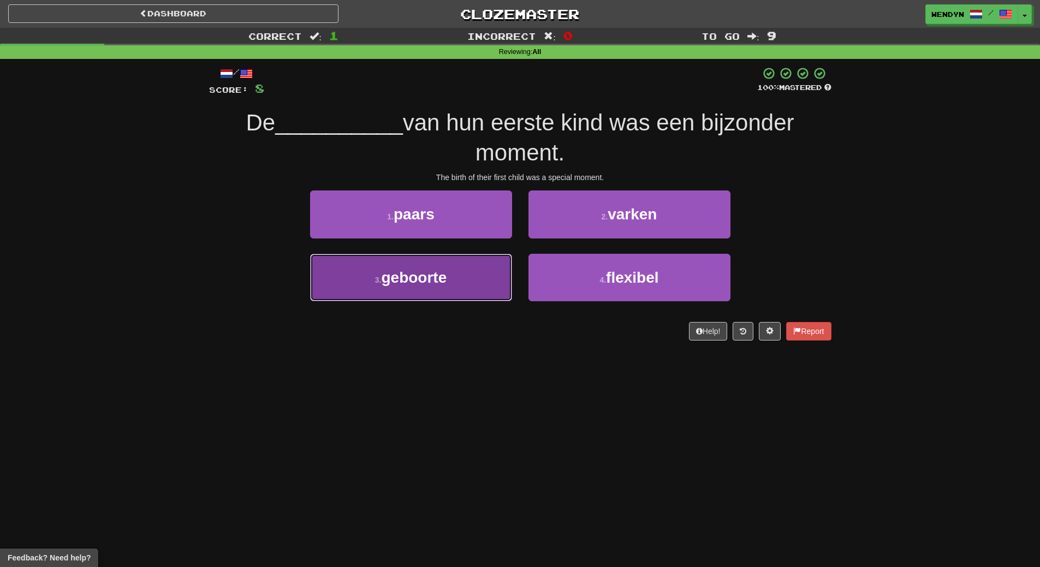
drag, startPoint x: 478, startPoint y: 285, endPoint x: 479, endPoint y: 333, distance: 48.0
click at [478, 289] on button "3 . geboorte" at bounding box center [411, 277] width 202 height 47
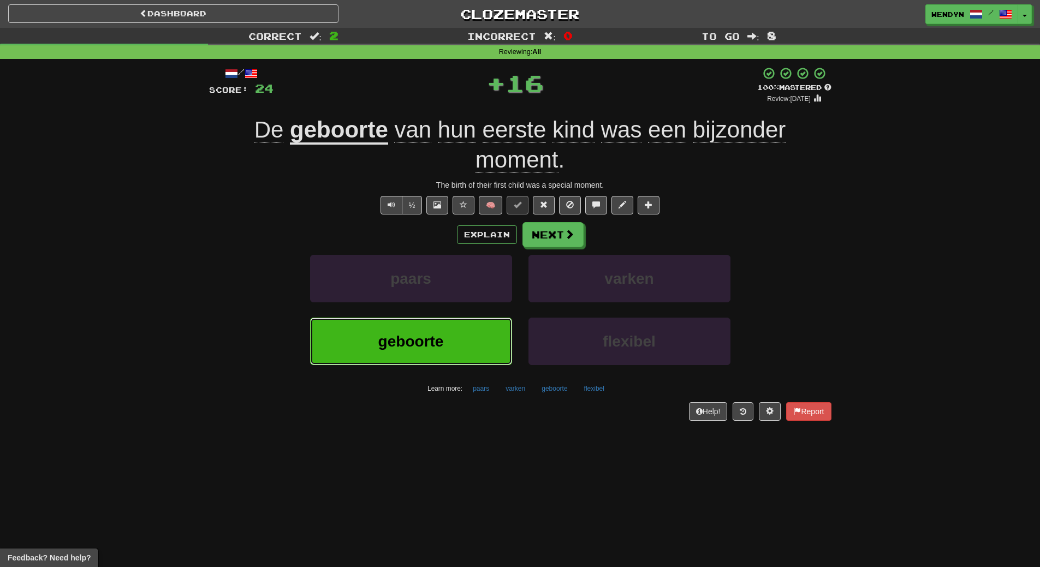
click at [477, 338] on button "geboorte" at bounding box center [411, 341] width 202 height 47
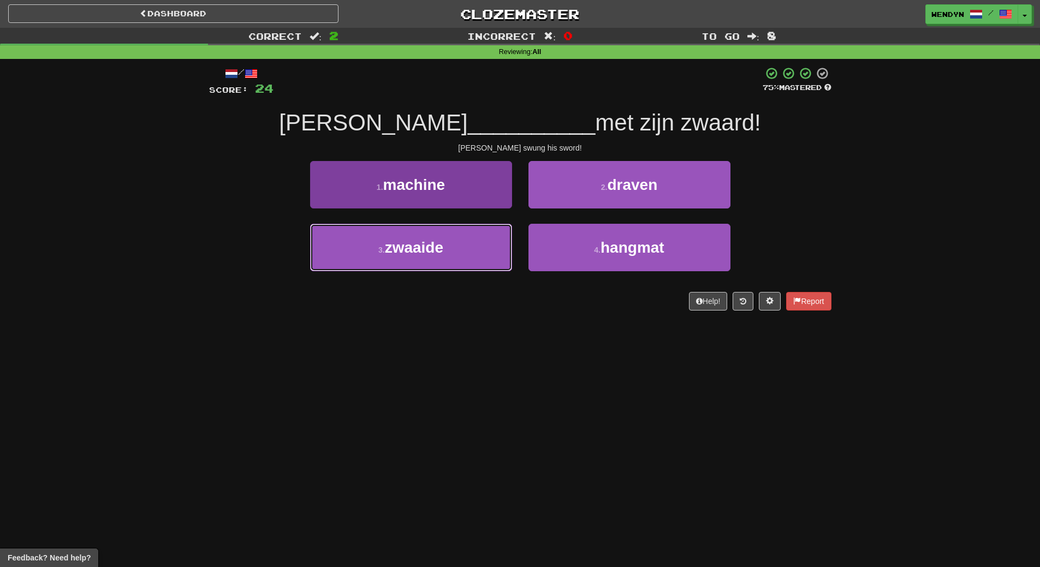
click at [448, 258] on button "3 . zwaaide" at bounding box center [411, 247] width 202 height 47
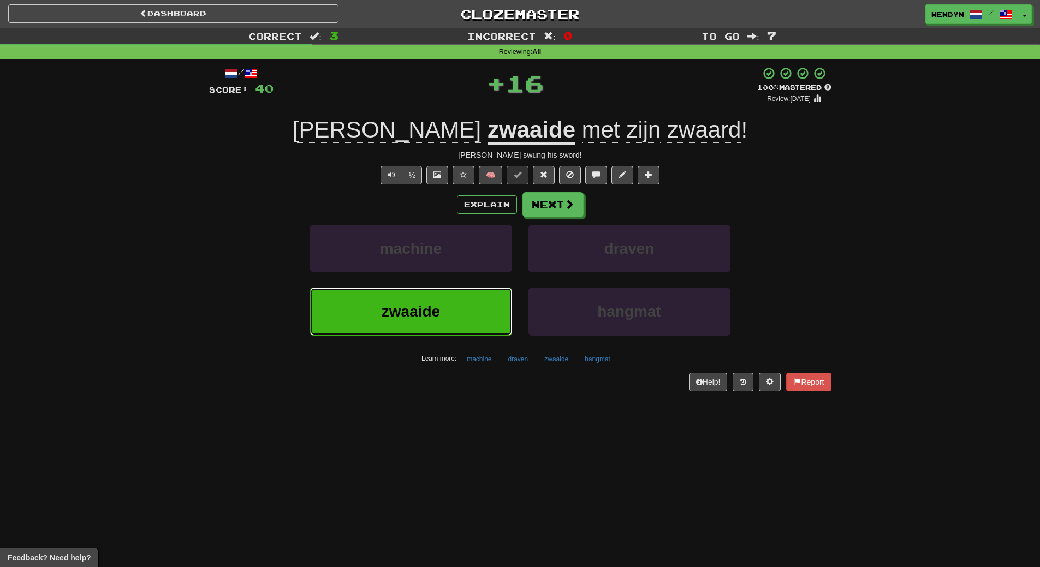
click at [445, 321] on button "zwaaide" at bounding box center [411, 311] width 202 height 47
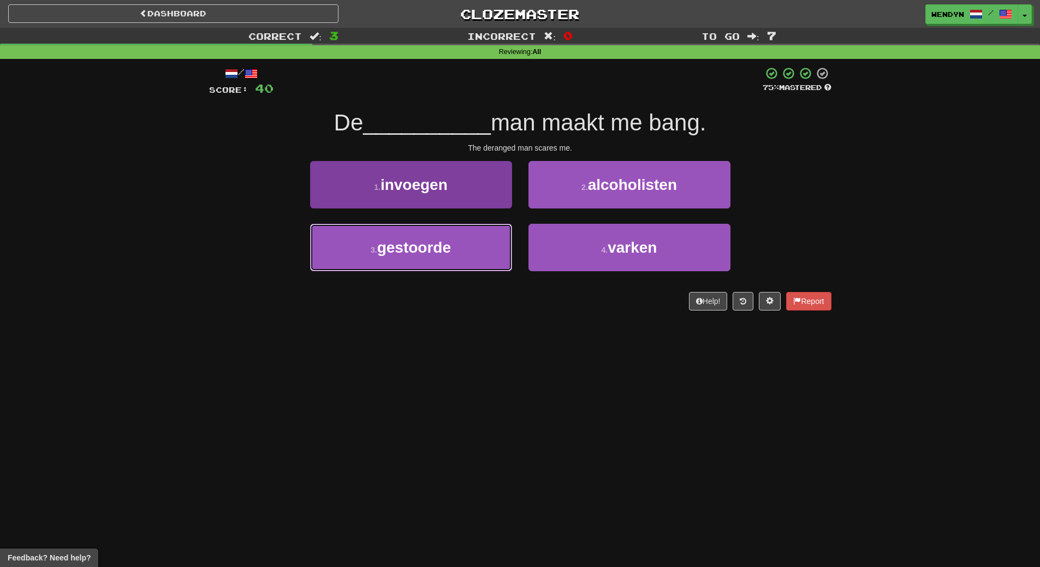
click at [462, 253] on button "3 . gestoorde" at bounding box center [411, 247] width 202 height 47
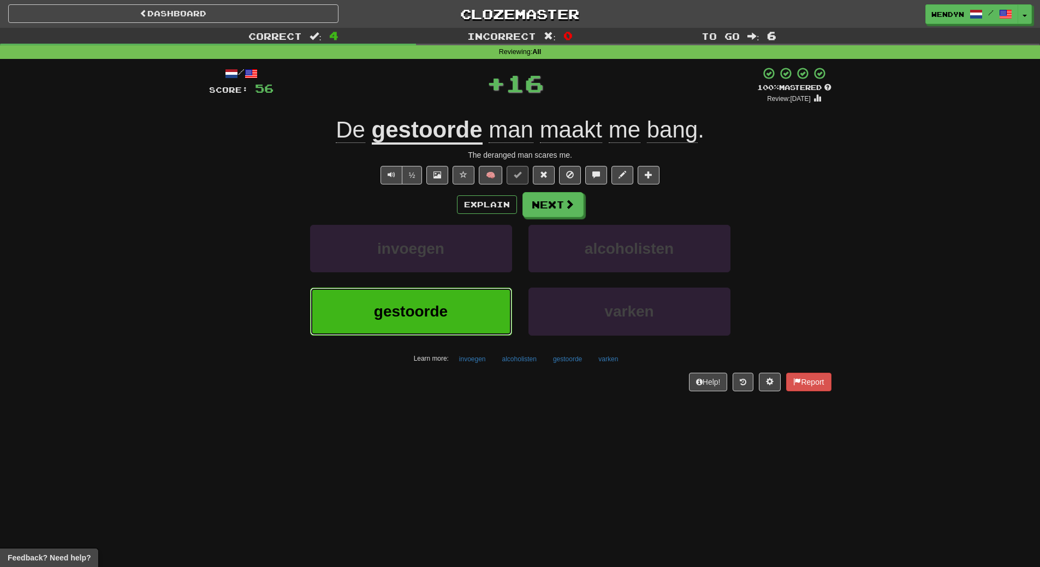
click at [462, 321] on button "gestoorde" at bounding box center [411, 311] width 202 height 47
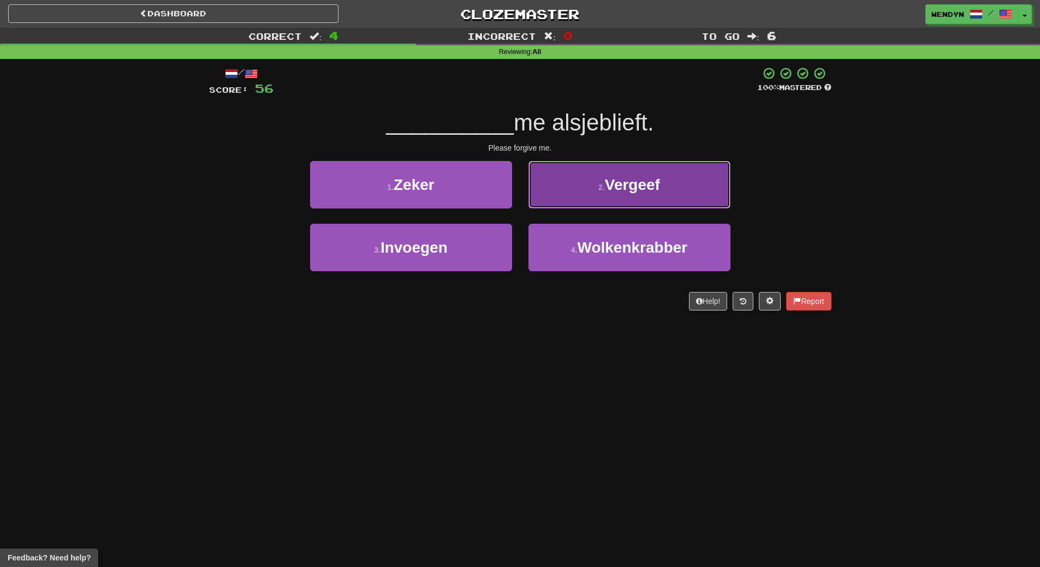
click at [670, 198] on button "2 . Vergeef" at bounding box center [629, 184] width 202 height 47
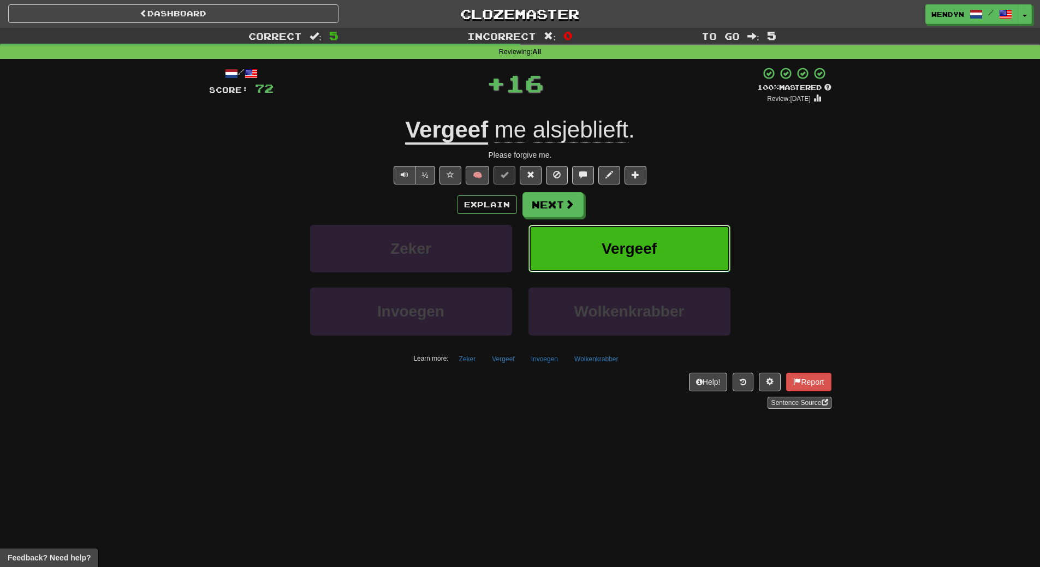
click at [671, 238] on button "Vergeef" at bounding box center [629, 248] width 202 height 47
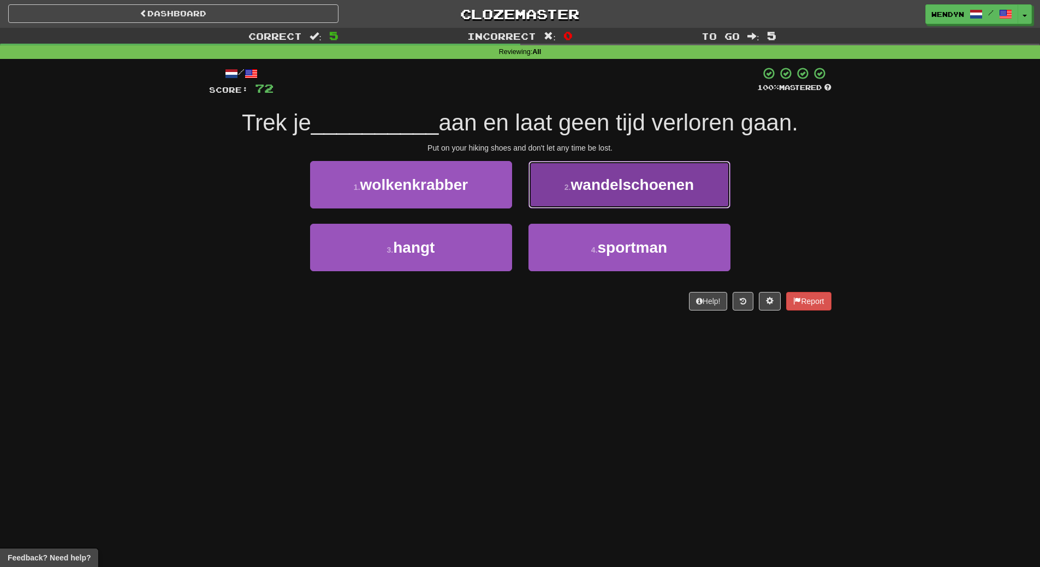
click at [646, 202] on button "2 . wandelschoenen" at bounding box center [629, 184] width 202 height 47
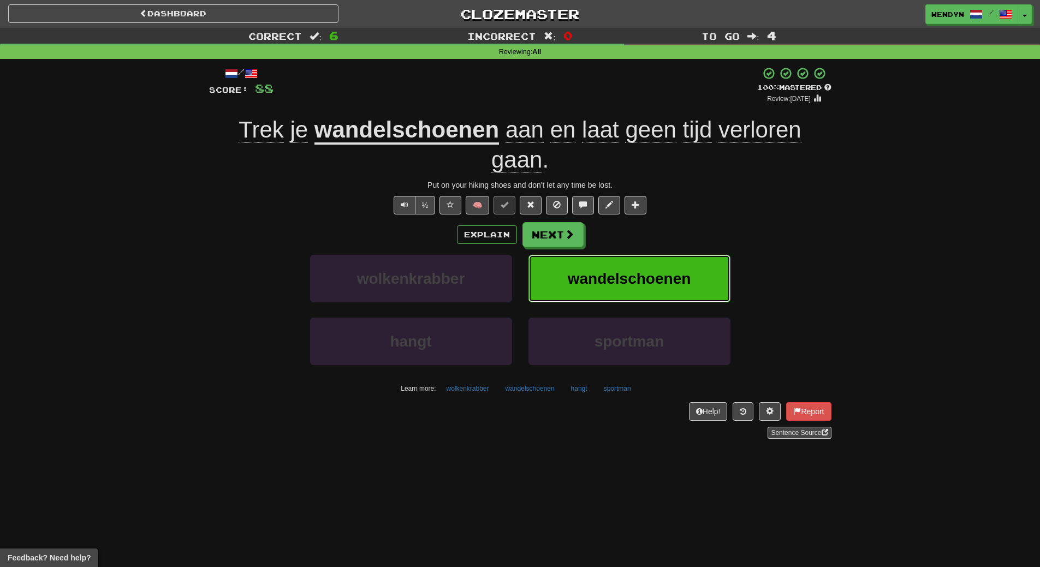
click at [638, 280] on span "wandelschoenen" at bounding box center [629, 278] width 123 height 17
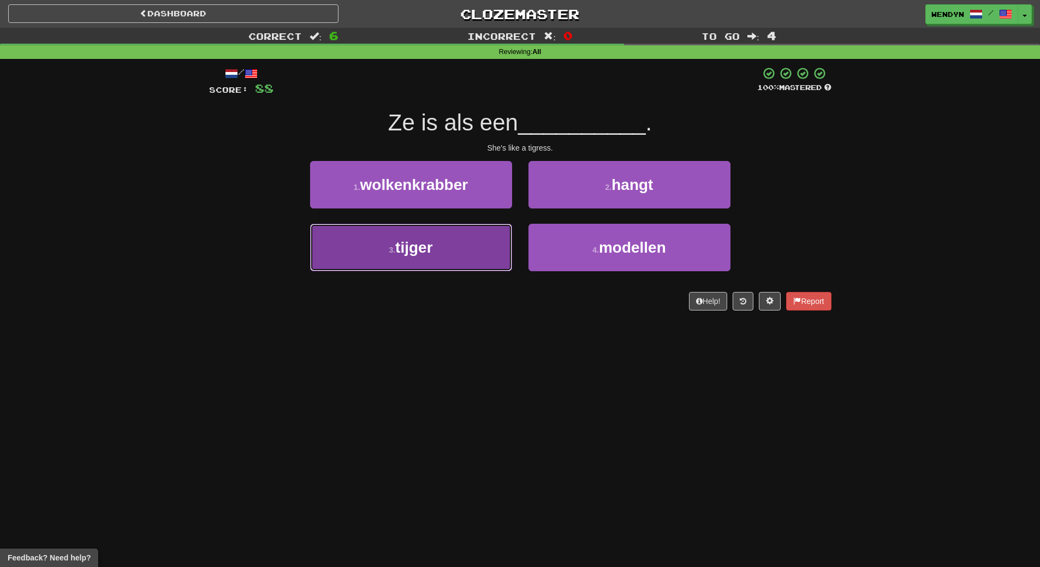
drag, startPoint x: 469, startPoint y: 259, endPoint x: 468, endPoint y: 271, distance: 11.5
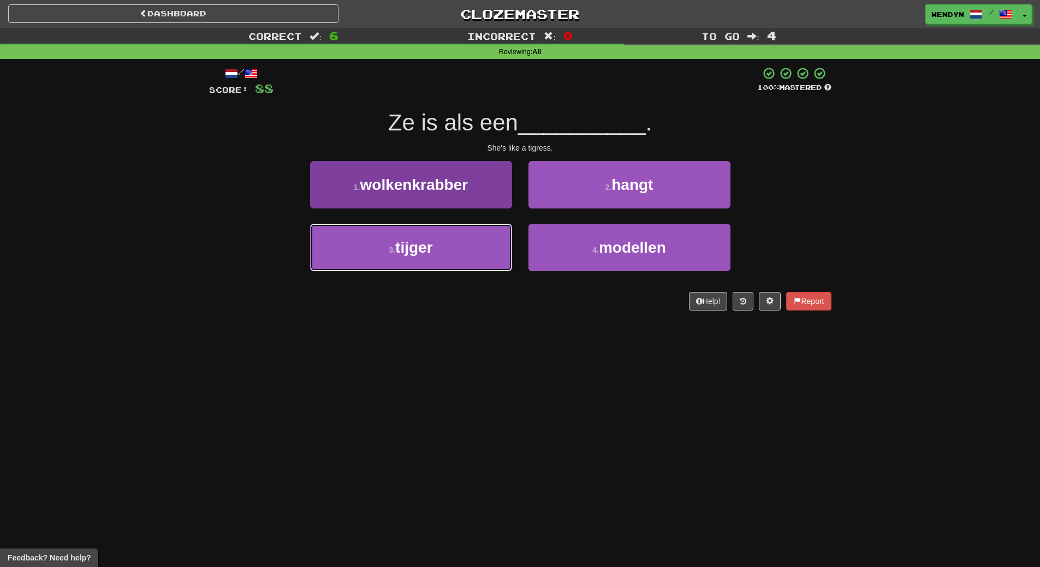
click at [469, 259] on button "3 . tijger" at bounding box center [411, 247] width 202 height 47
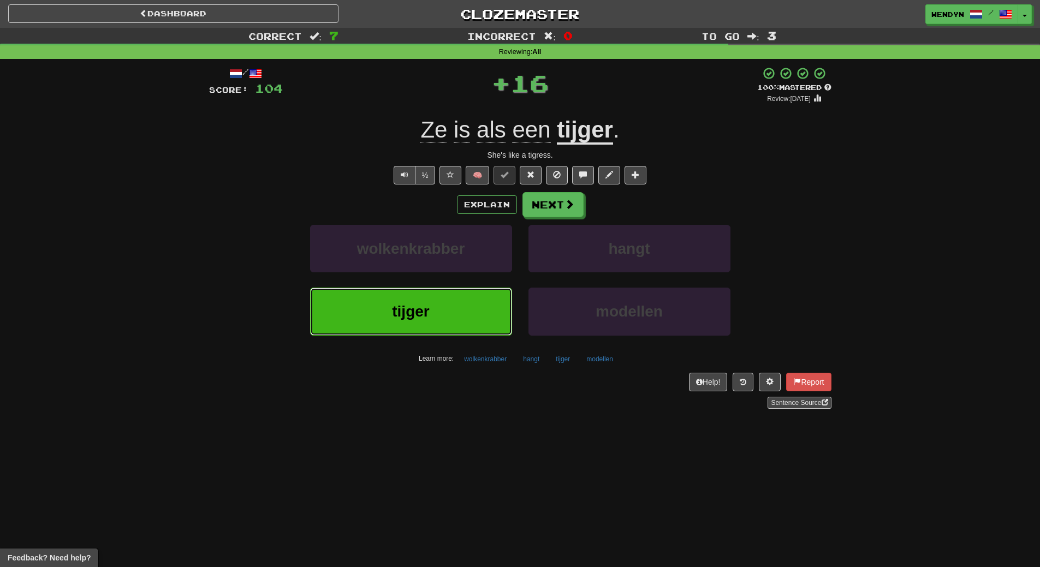
click at [466, 309] on button "tijger" at bounding box center [411, 311] width 202 height 47
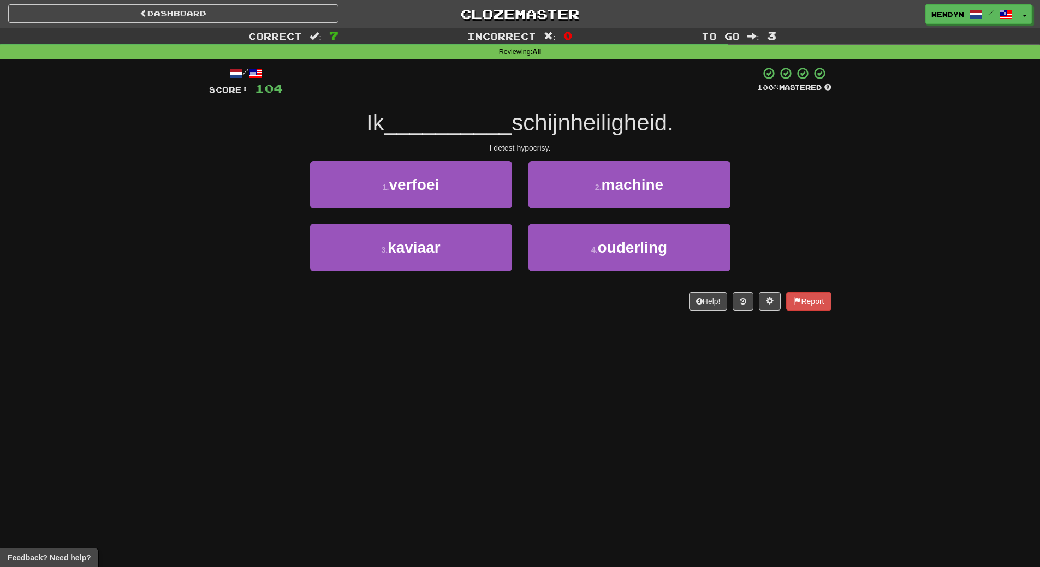
click at [468, 208] on div "1 . verfoei" at bounding box center [411, 192] width 218 height 63
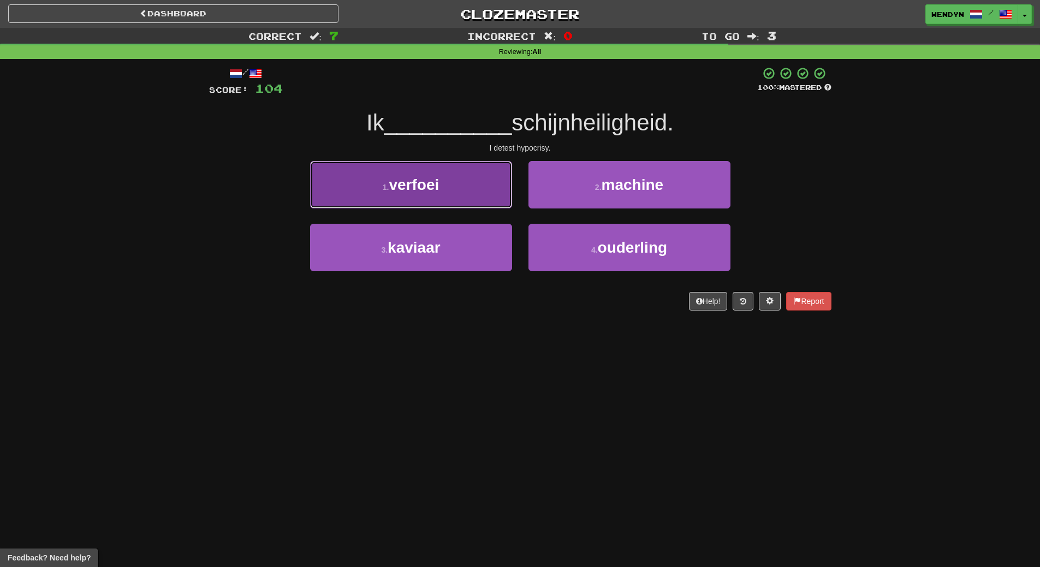
click at [465, 192] on button "1 . verfoei" at bounding box center [411, 184] width 202 height 47
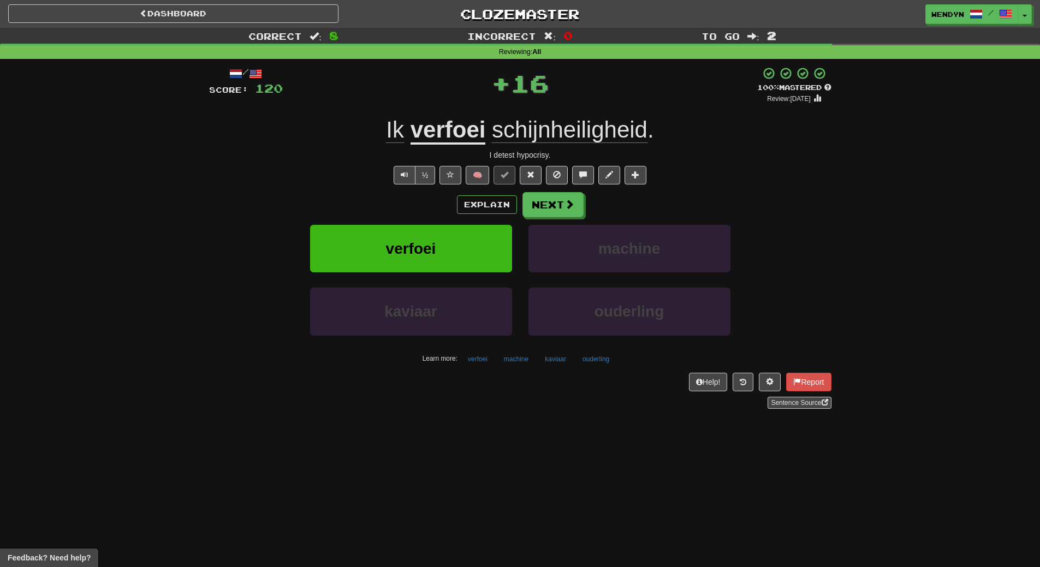
drag, startPoint x: 465, startPoint y: 192, endPoint x: 300, endPoint y: 182, distance: 165.1
click at [297, 182] on div "½ 🧠" at bounding box center [520, 175] width 622 height 19
click at [373, 238] on button "verfoei" at bounding box center [411, 248] width 202 height 47
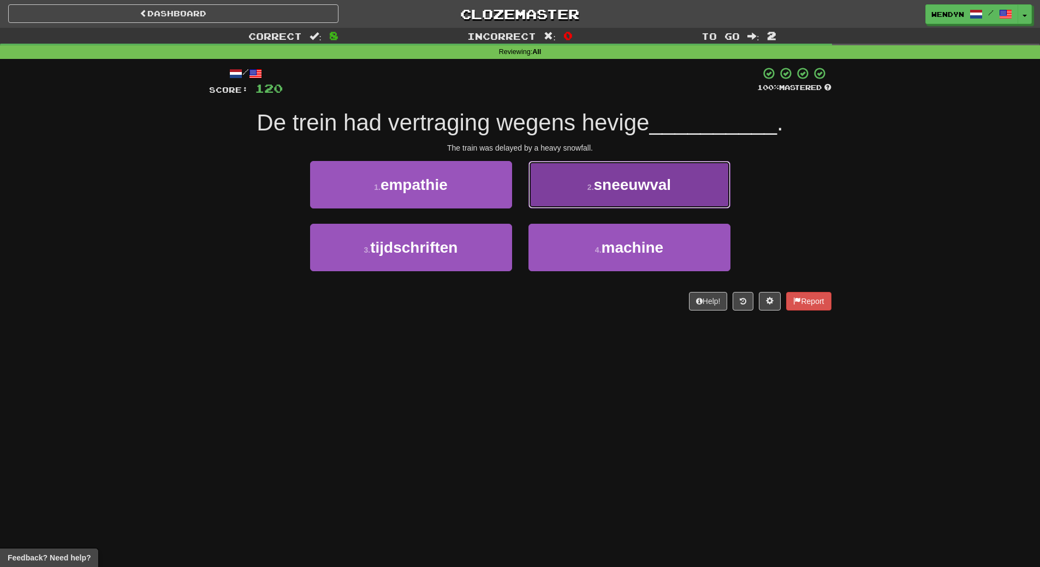
click at [671, 187] on span "sneeuwval" at bounding box center [632, 184] width 77 height 17
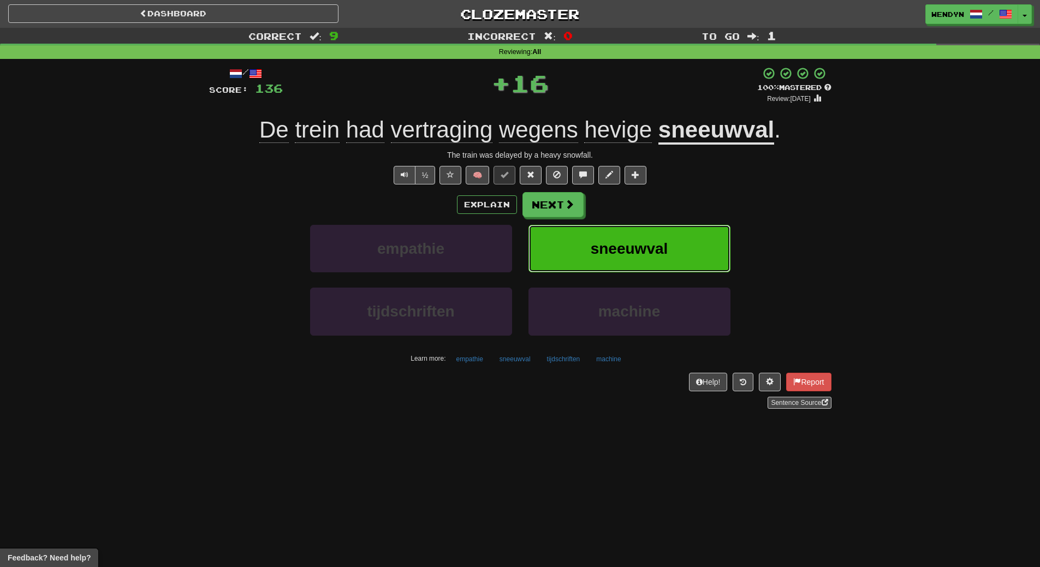
click at [672, 253] on button "sneeuwval" at bounding box center [629, 248] width 202 height 47
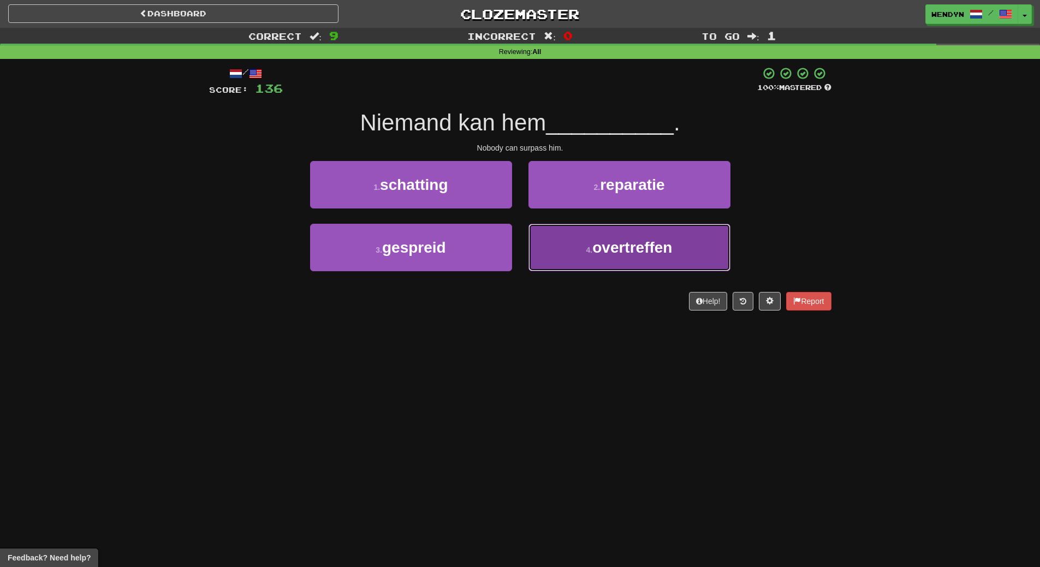
click at [605, 251] on span "overtreffen" at bounding box center [632, 247] width 80 height 17
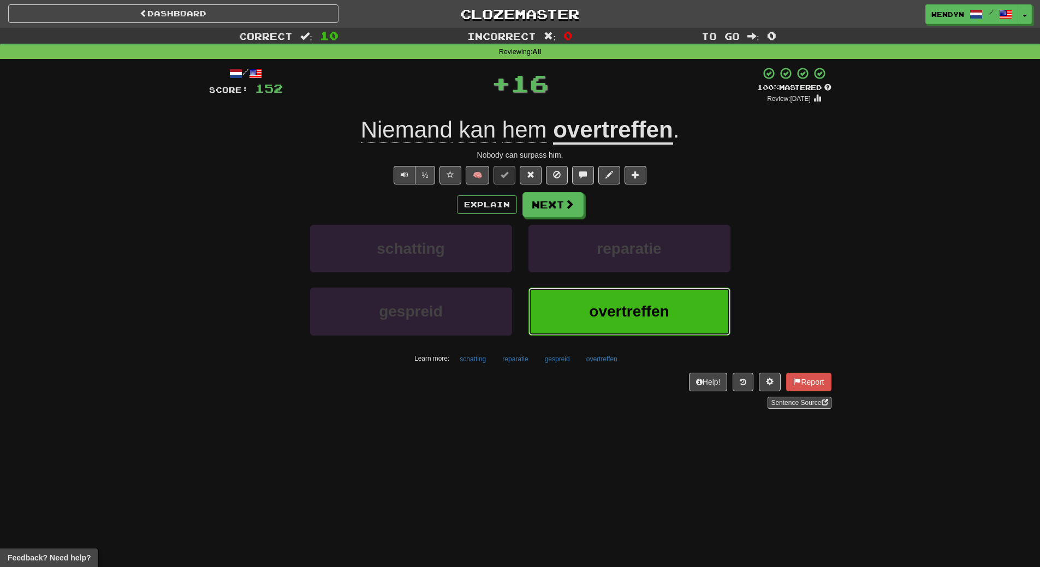
click at [618, 308] on span "overtreffen" at bounding box center [629, 311] width 80 height 17
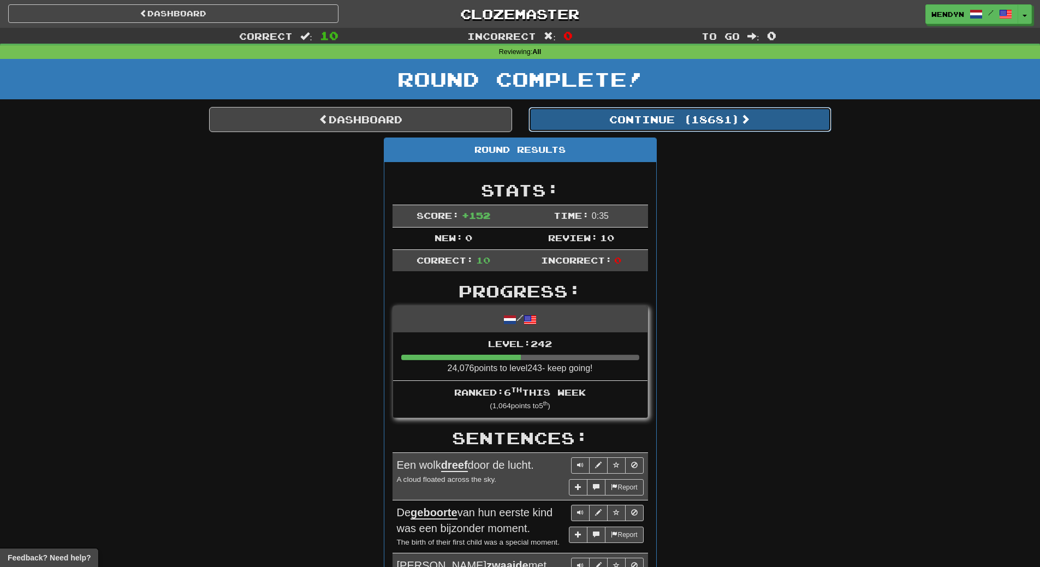
click at [718, 127] on button "Continue ( 18681 )" at bounding box center [679, 119] width 303 height 25
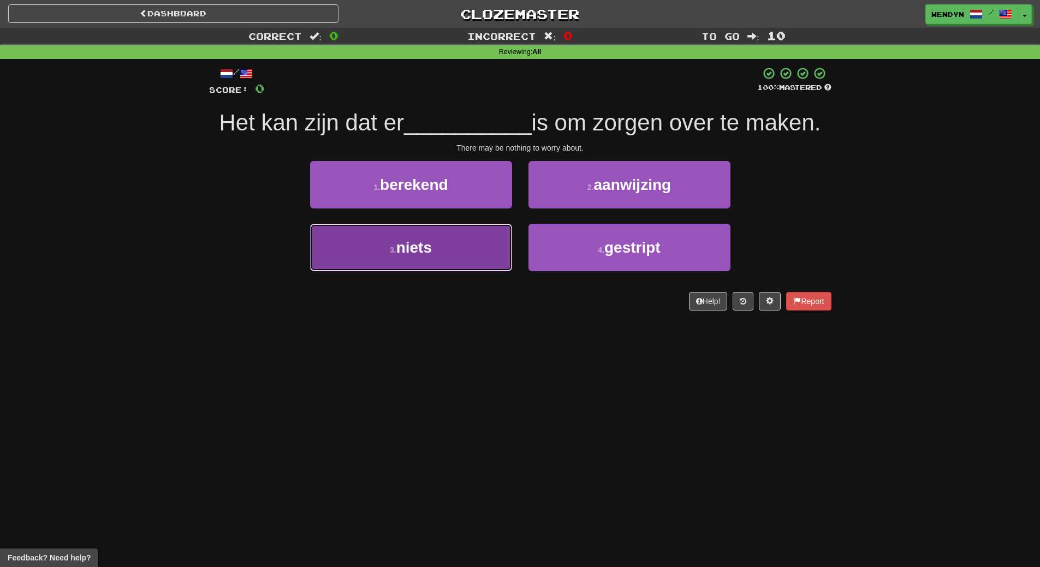
click at [480, 261] on button "3 . niets" at bounding box center [411, 247] width 202 height 47
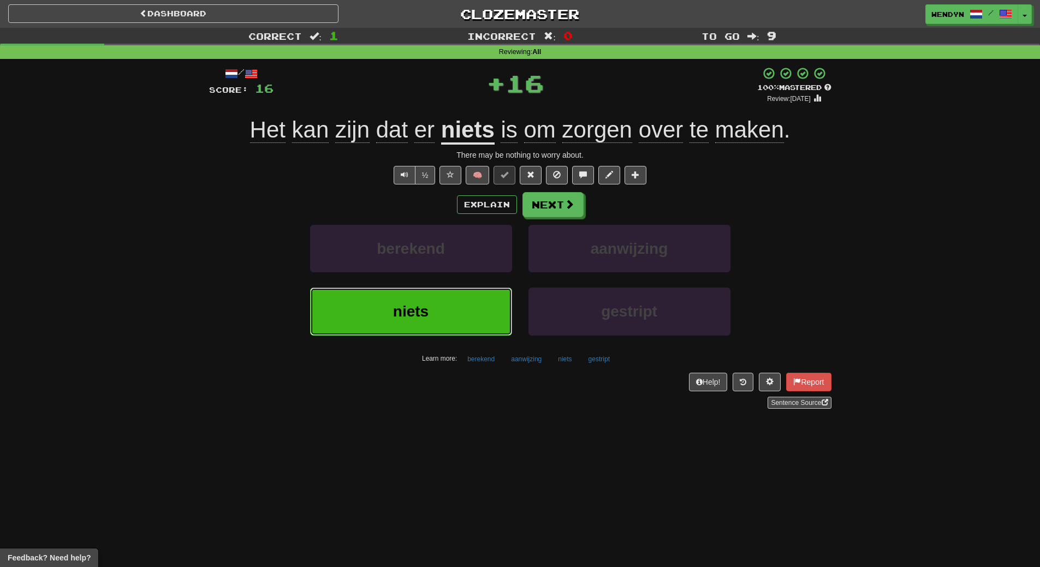
click at [483, 311] on button "niets" at bounding box center [411, 311] width 202 height 47
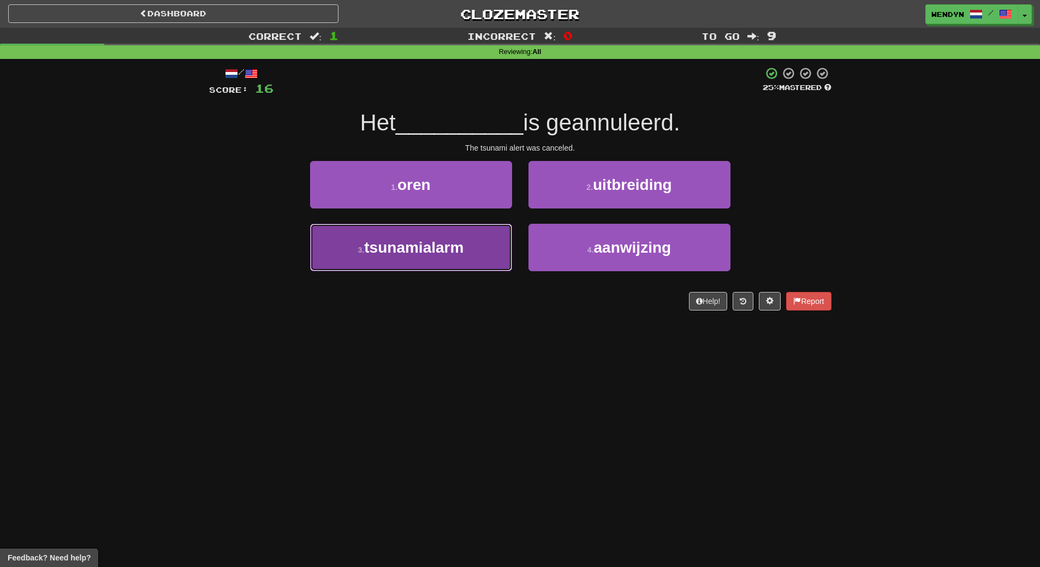
click at [480, 259] on button "3 . tsunamialarm" at bounding box center [411, 247] width 202 height 47
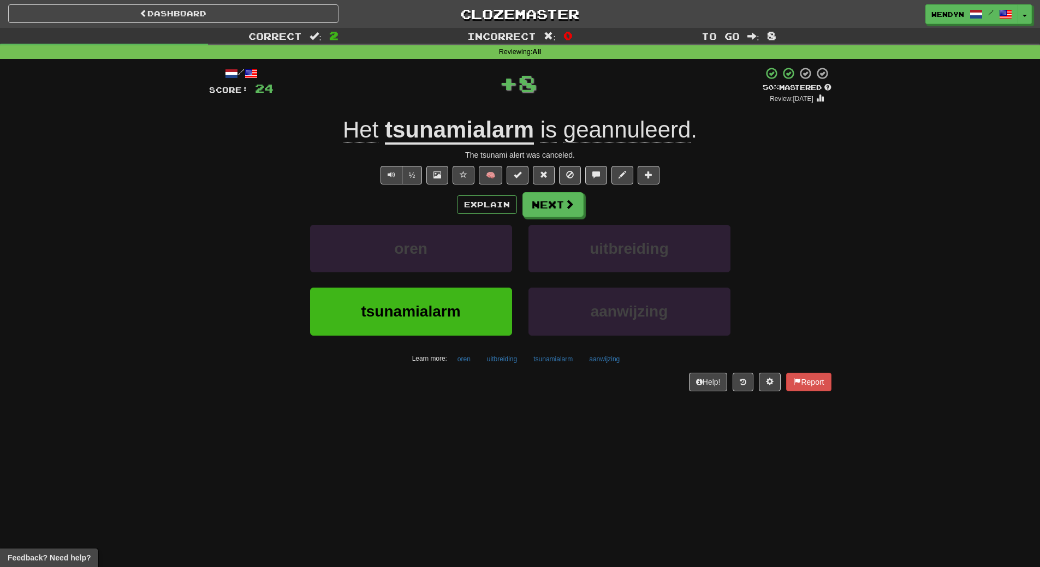
drag, startPoint x: 482, startPoint y: 428, endPoint x: 483, endPoint y: 379, distance: 48.6
click at [482, 422] on div "Dashboard Clozemaster WendyN / Toggle Dropdown Dashboard Leaderboard Activity F…" at bounding box center [520, 283] width 1040 height 567
click at [478, 311] on button "tsunamialarm" at bounding box center [411, 311] width 202 height 47
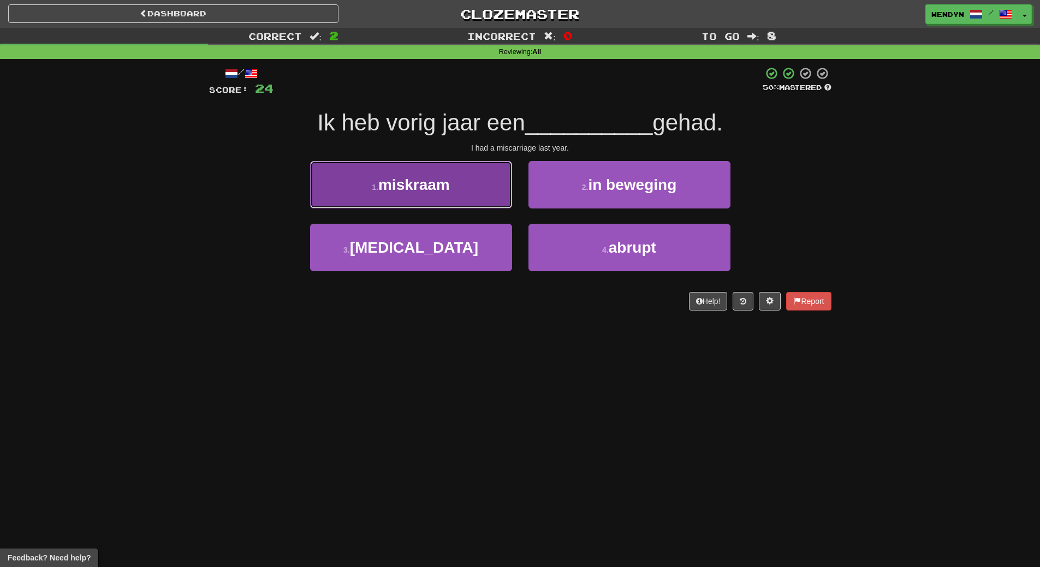
click at [444, 190] on span "miskraam" at bounding box center [413, 184] width 71 height 17
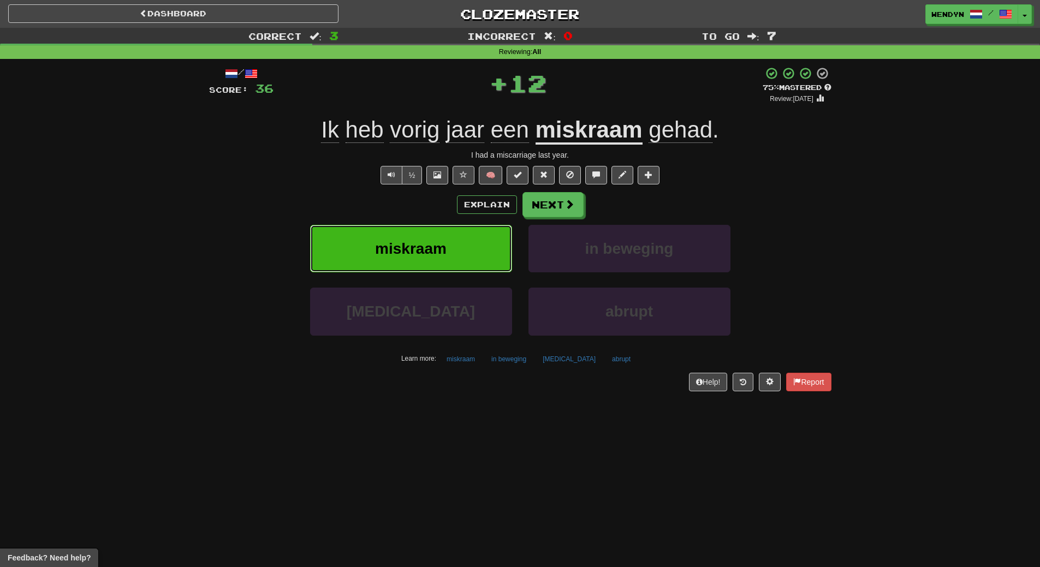
click at [438, 248] on span "miskraam" at bounding box center [410, 248] width 71 height 17
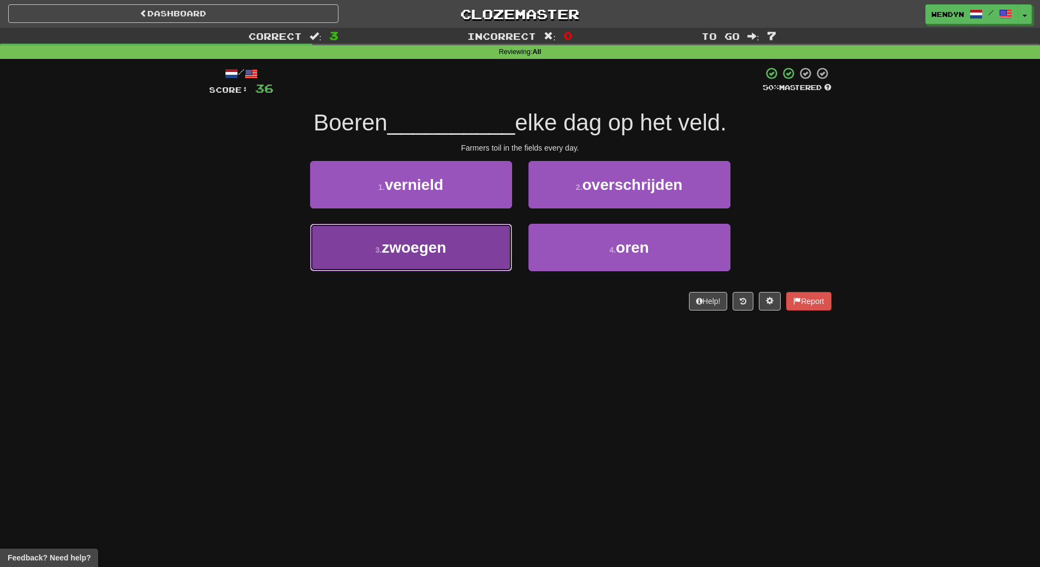
click at [434, 261] on button "3 . zwoegen" at bounding box center [411, 247] width 202 height 47
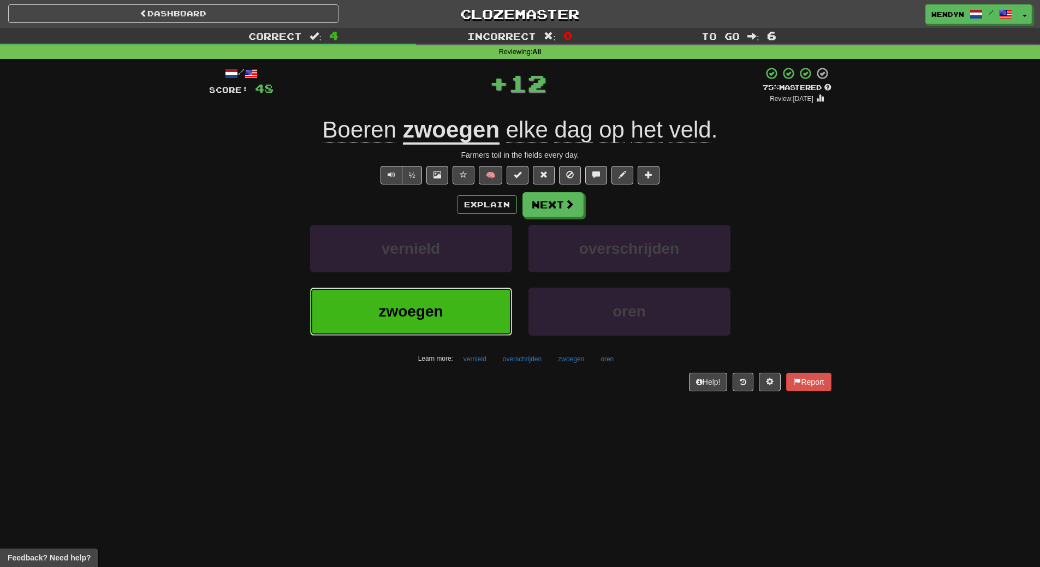
click at [432, 293] on button "zwoegen" at bounding box center [411, 311] width 202 height 47
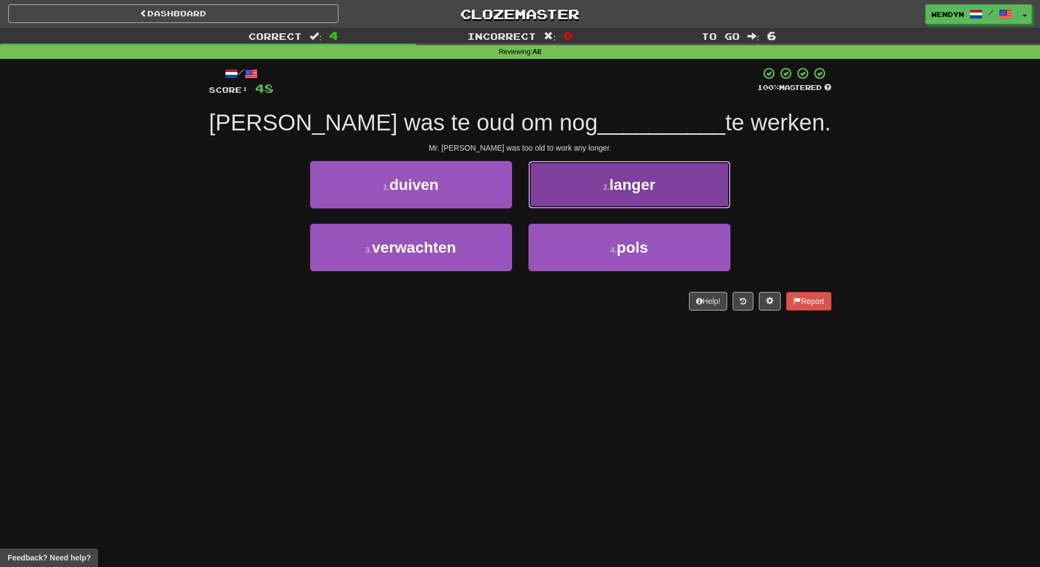
click at [666, 183] on button "2 . langer" at bounding box center [629, 184] width 202 height 47
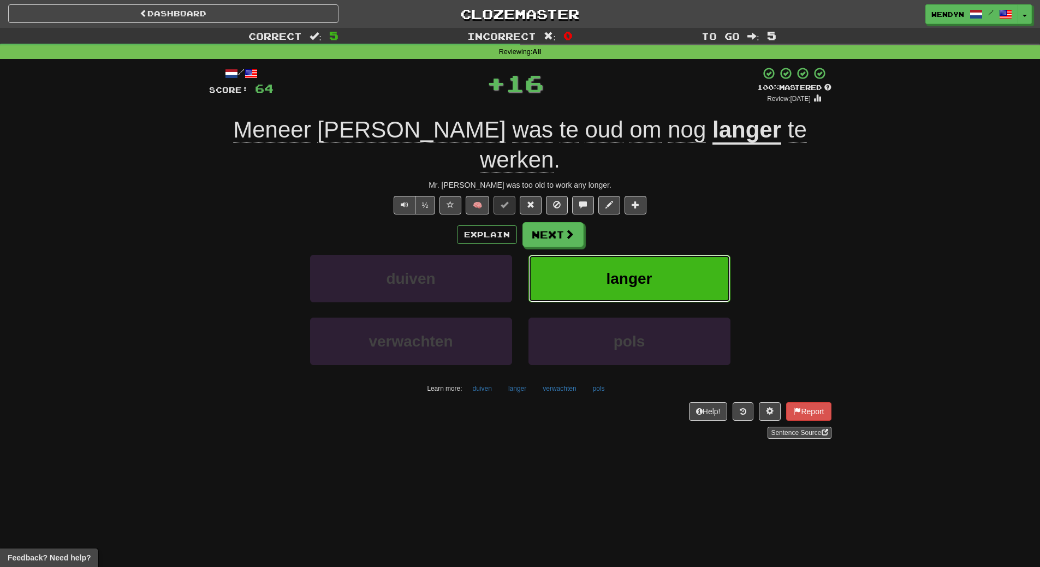
click at [672, 255] on button "langer" at bounding box center [629, 278] width 202 height 47
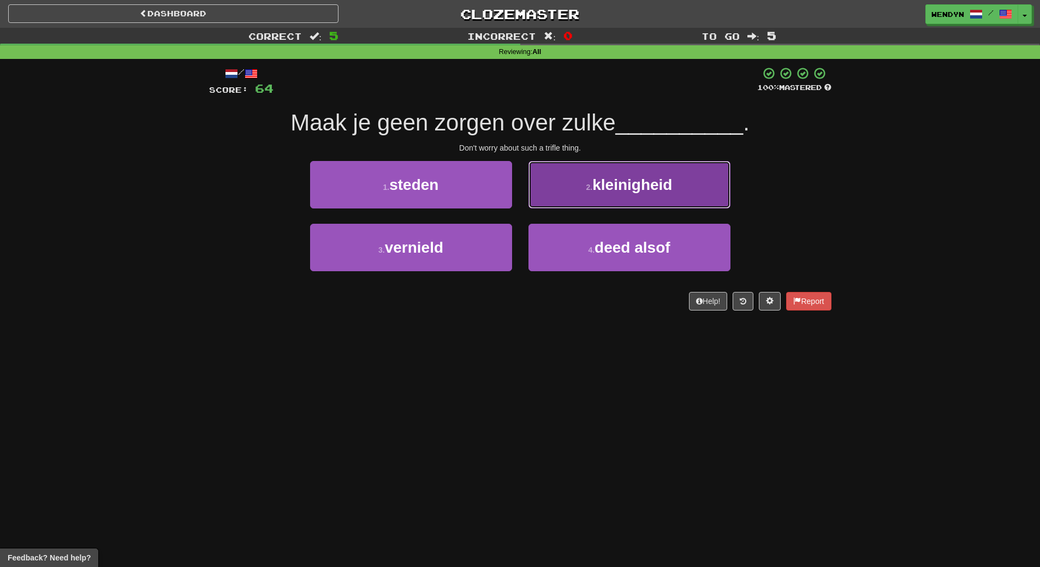
click at [625, 197] on button "2 . kleinigheid" at bounding box center [629, 184] width 202 height 47
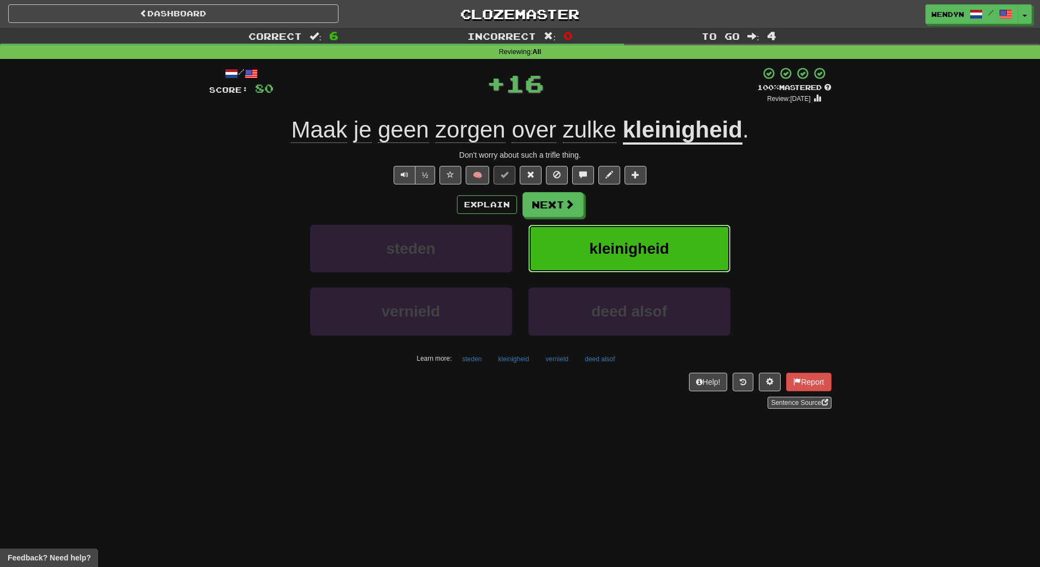
click at [626, 256] on span "kleinigheid" at bounding box center [629, 248] width 80 height 17
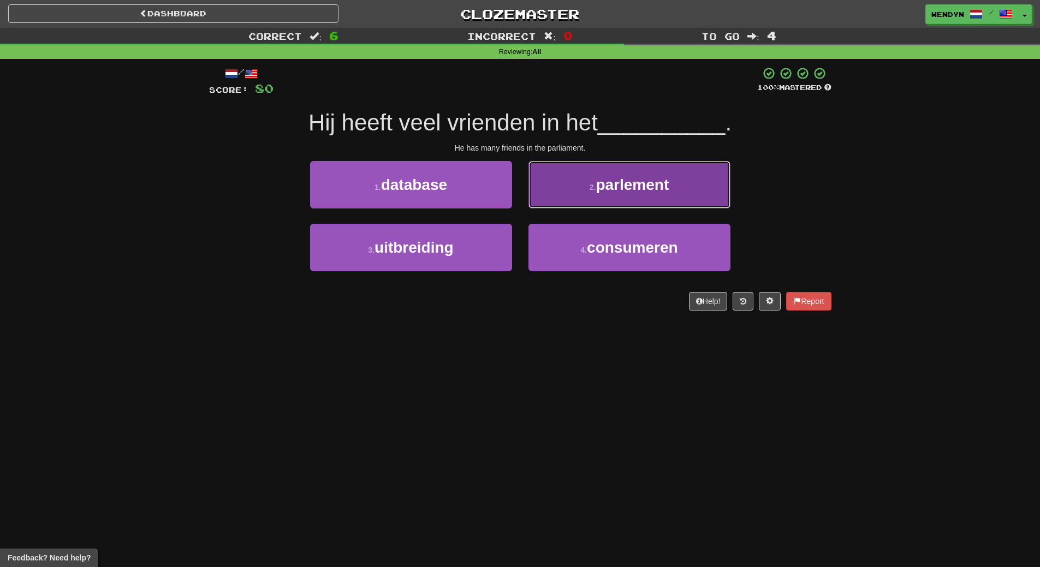
click at [636, 202] on button "2 . parlement" at bounding box center [629, 184] width 202 height 47
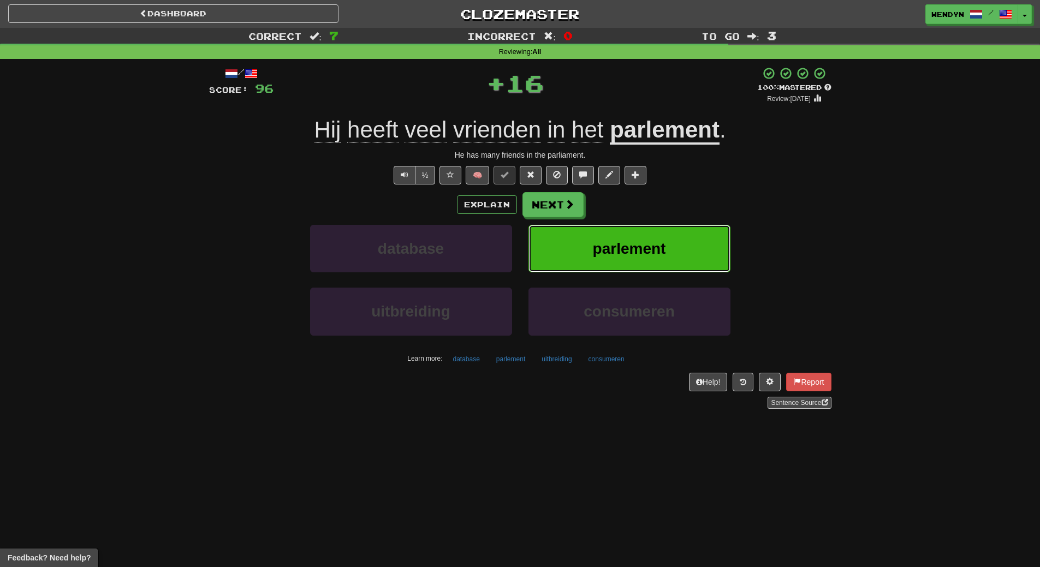
click at [634, 242] on span "parlement" at bounding box center [629, 248] width 73 height 17
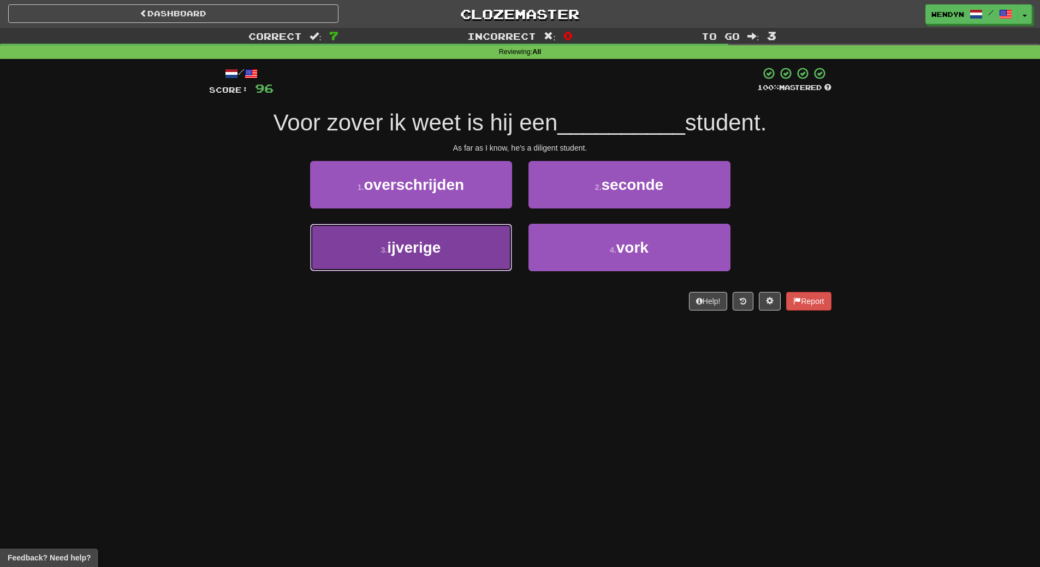
click at [445, 262] on button "3 . ijverige" at bounding box center [411, 247] width 202 height 47
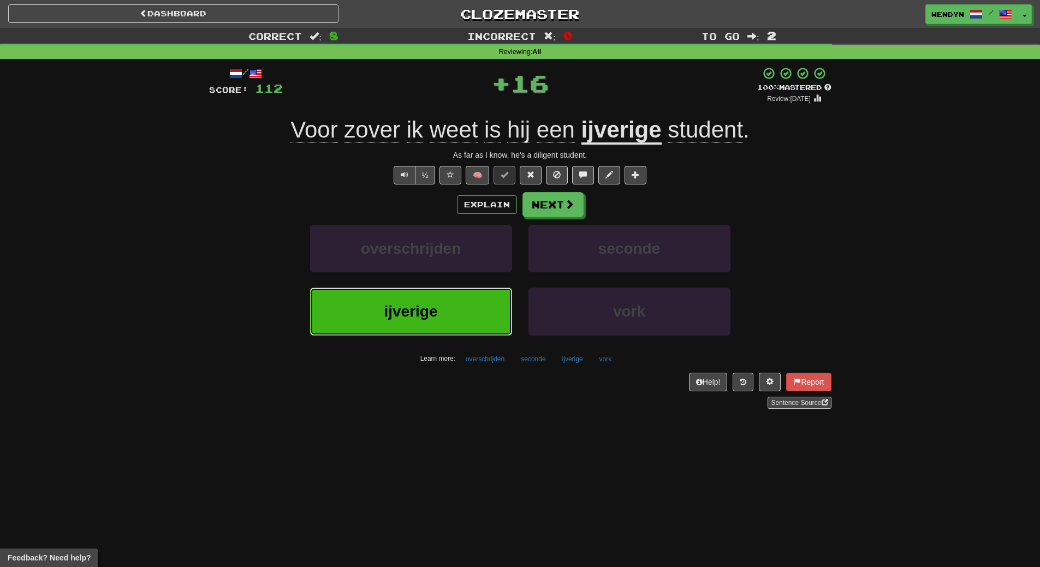
click at [438, 300] on button "ijverige" at bounding box center [411, 311] width 202 height 47
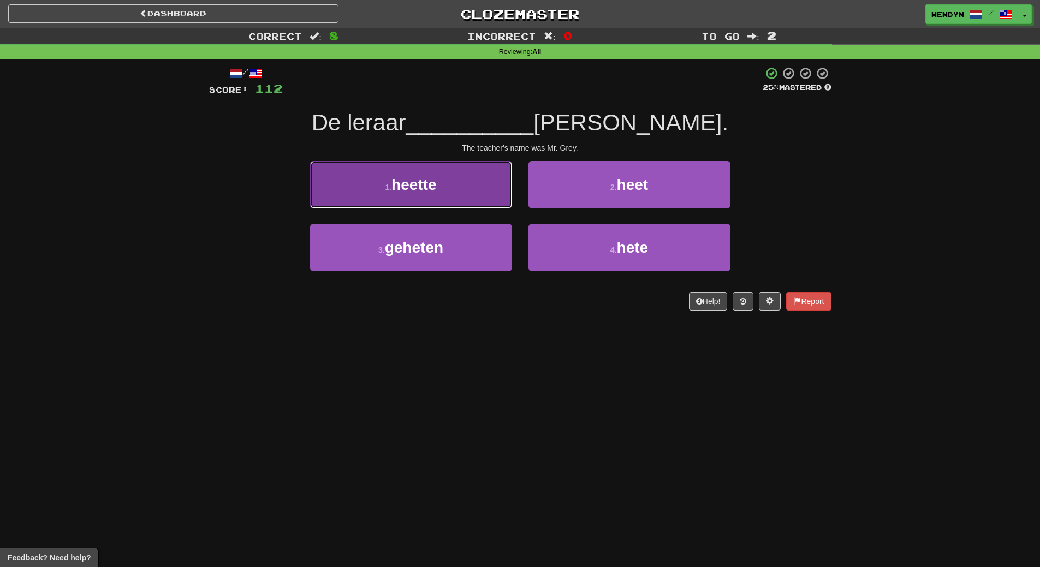
click at [451, 195] on button "1 . heette" at bounding box center [411, 184] width 202 height 47
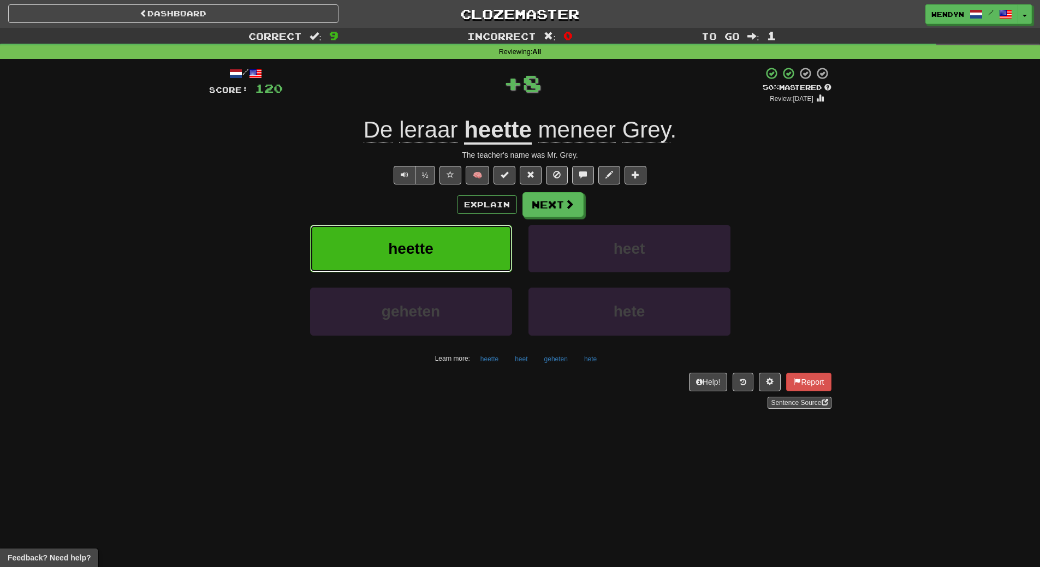
click at [433, 244] on span "heette" at bounding box center [410, 248] width 45 height 17
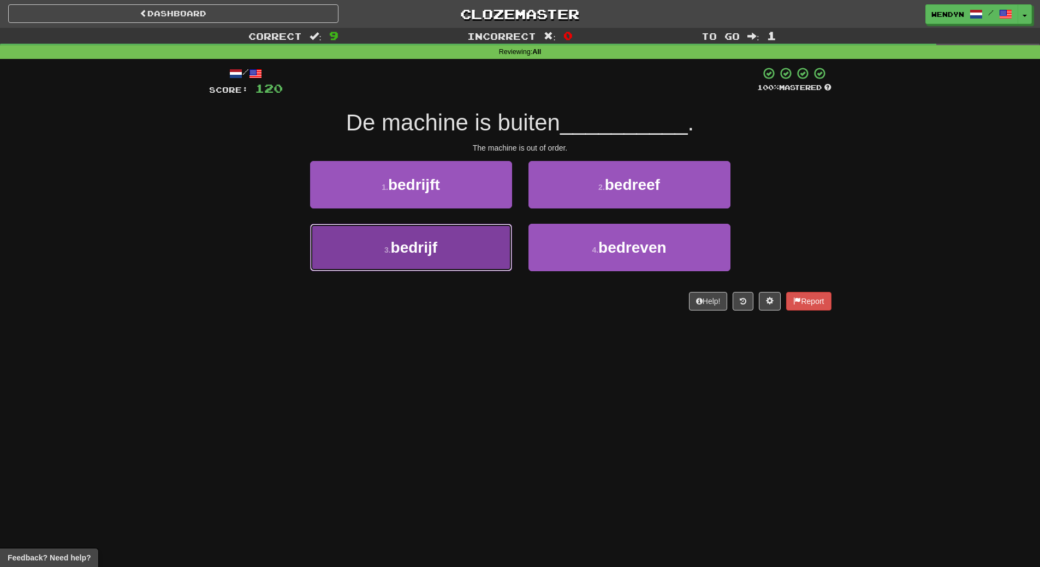
click at [462, 249] on button "3 . bedrijf" at bounding box center [411, 247] width 202 height 47
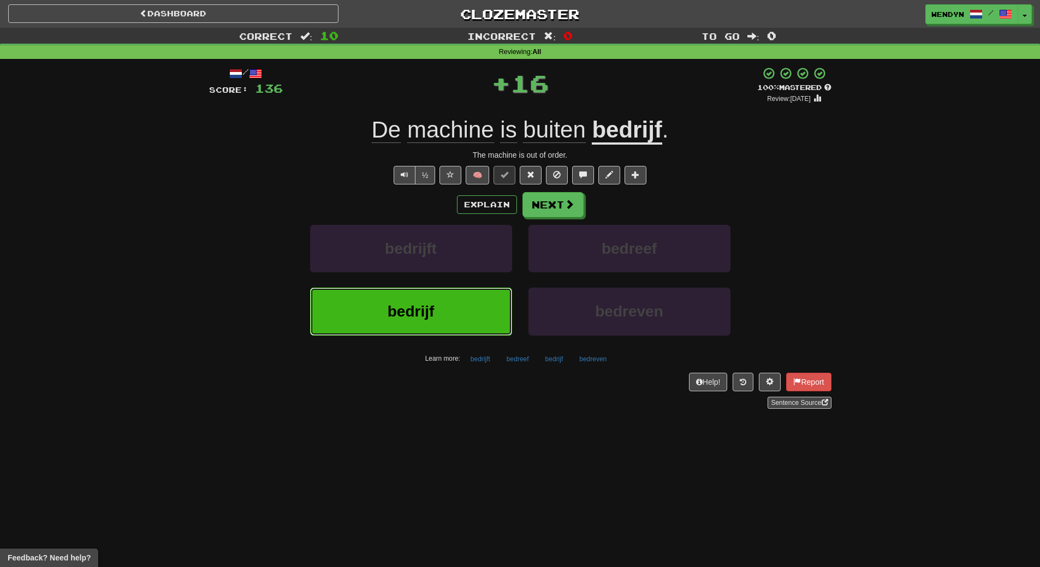
click at [439, 307] on button "bedrijf" at bounding box center [411, 311] width 202 height 47
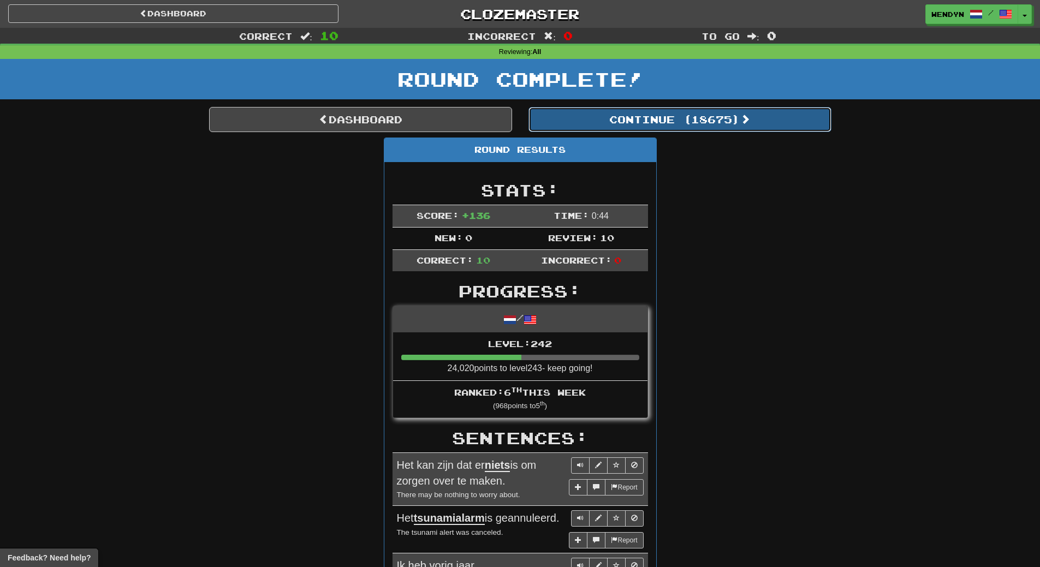
click at [719, 118] on button "Continue ( 18675 )" at bounding box center [679, 119] width 303 height 25
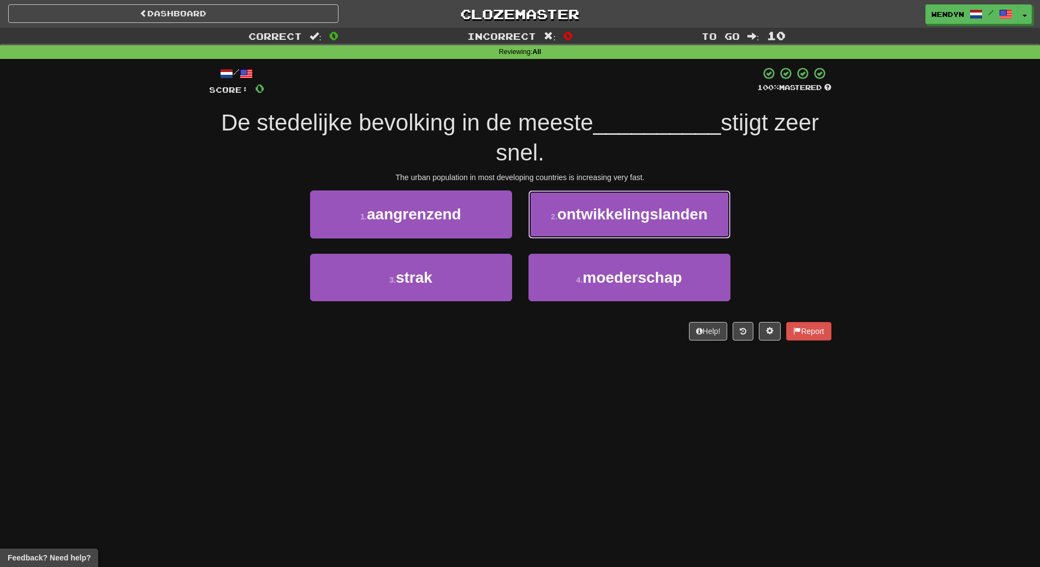
drag, startPoint x: 663, startPoint y: 214, endPoint x: 667, endPoint y: 251, distance: 36.8
click at [664, 214] on span "ontwikkelingslanden" at bounding box center [632, 214] width 150 height 17
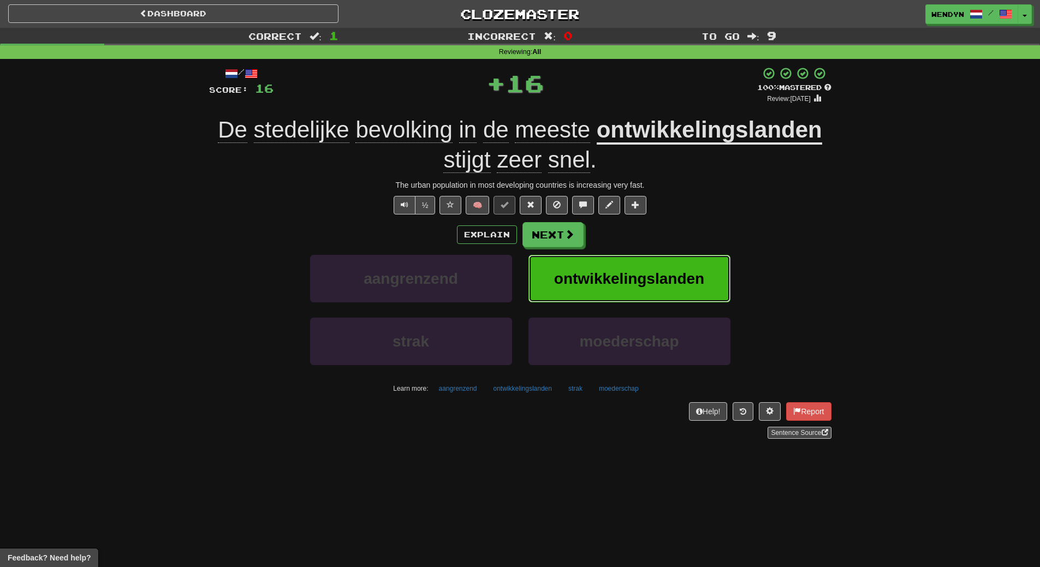
click at [667, 258] on button "ontwikkelingslanden" at bounding box center [629, 278] width 202 height 47
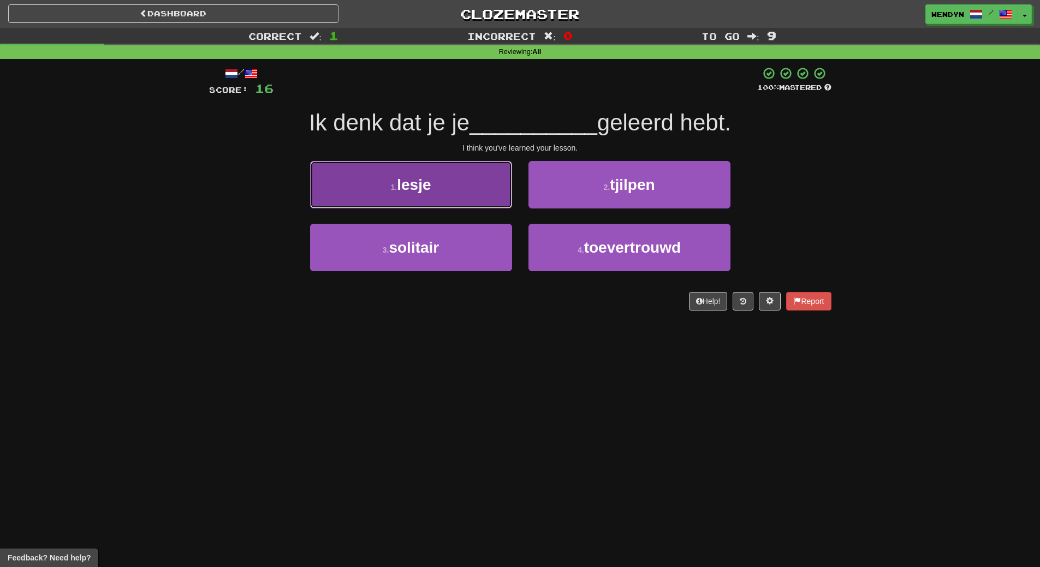
click at [458, 187] on button "1 . lesje" at bounding box center [411, 184] width 202 height 47
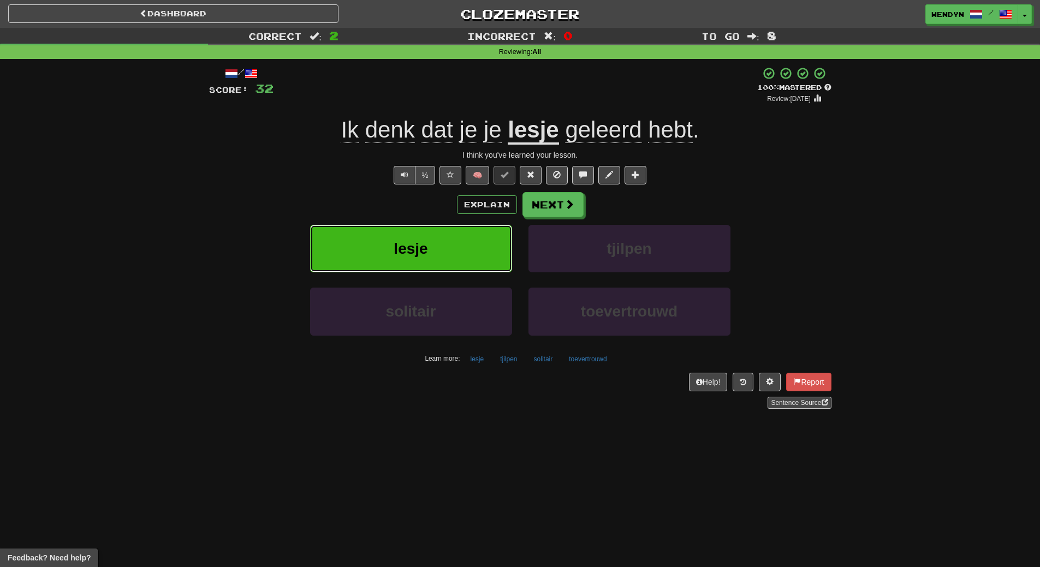
click at [461, 260] on button "lesje" at bounding box center [411, 248] width 202 height 47
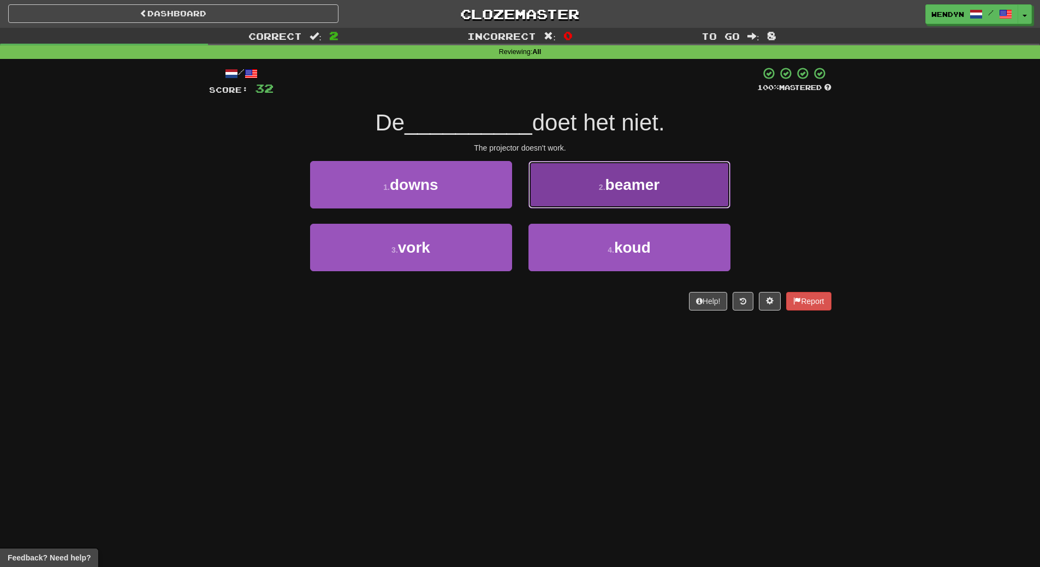
click at [623, 196] on button "2 . beamer" at bounding box center [629, 184] width 202 height 47
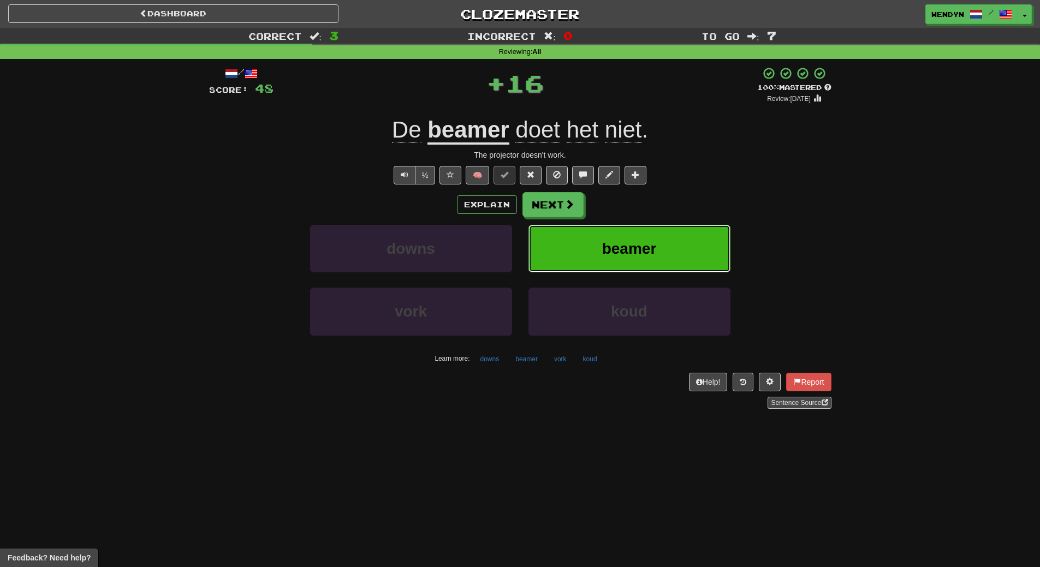
click at [638, 238] on button "beamer" at bounding box center [629, 248] width 202 height 47
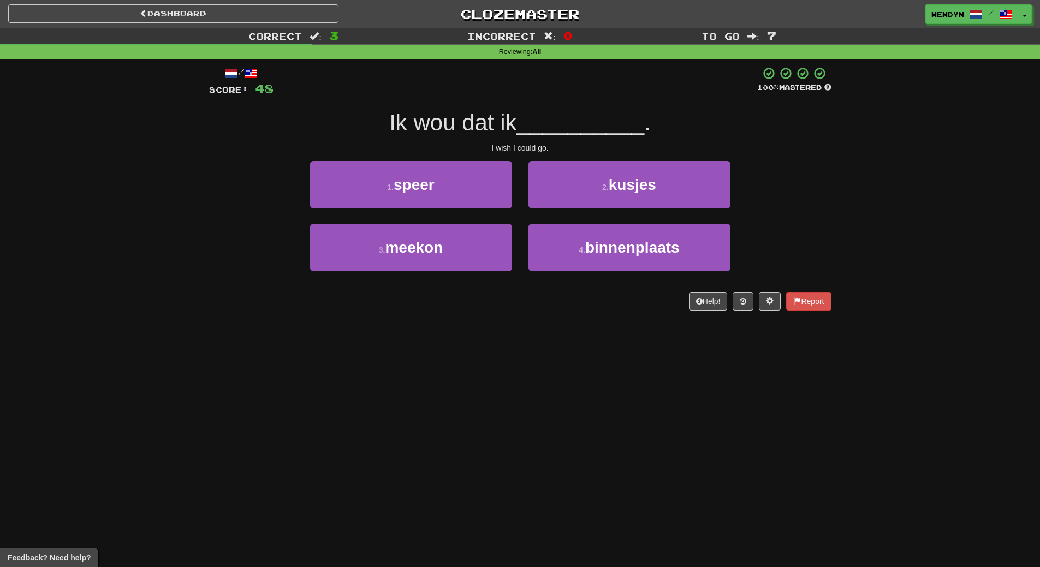
click at [515, 302] on div "Help! Report" at bounding box center [520, 301] width 622 height 19
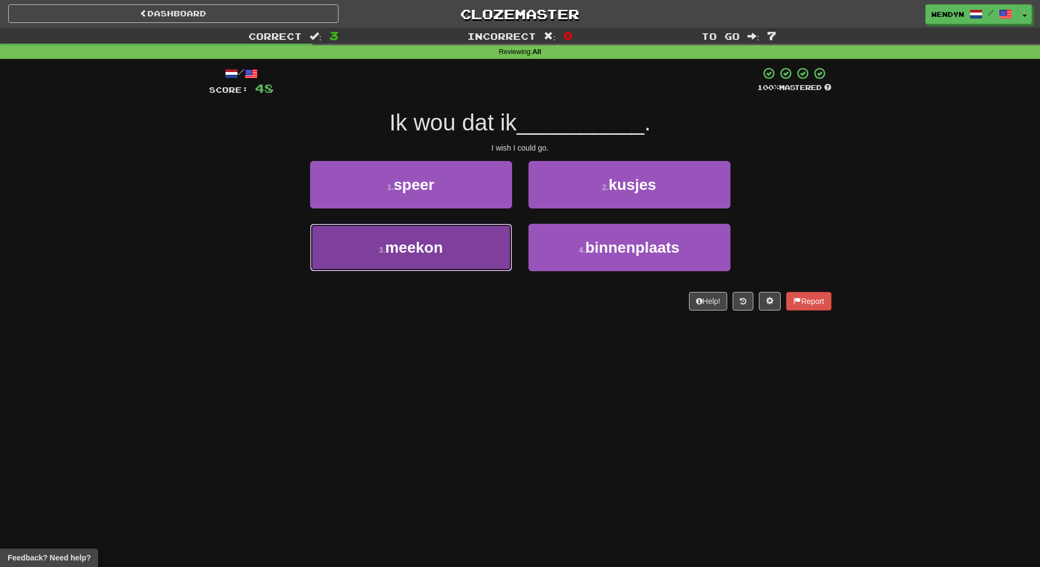
click at [447, 263] on button "3 . meekon" at bounding box center [411, 247] width 202 height 47
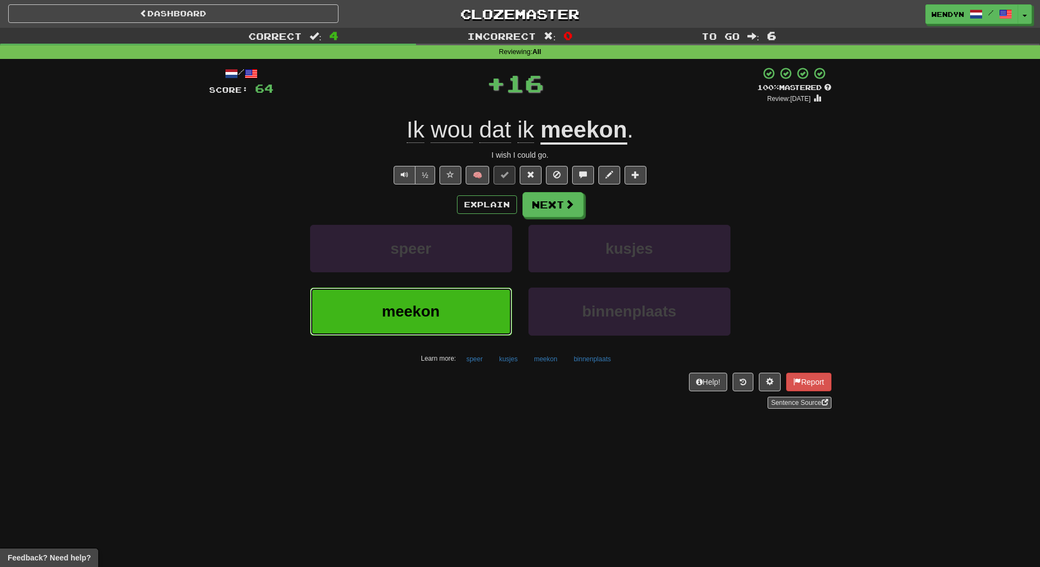
click at [444, 323] on button "meekon" at bounding box center [411, 311] width 202 height 47
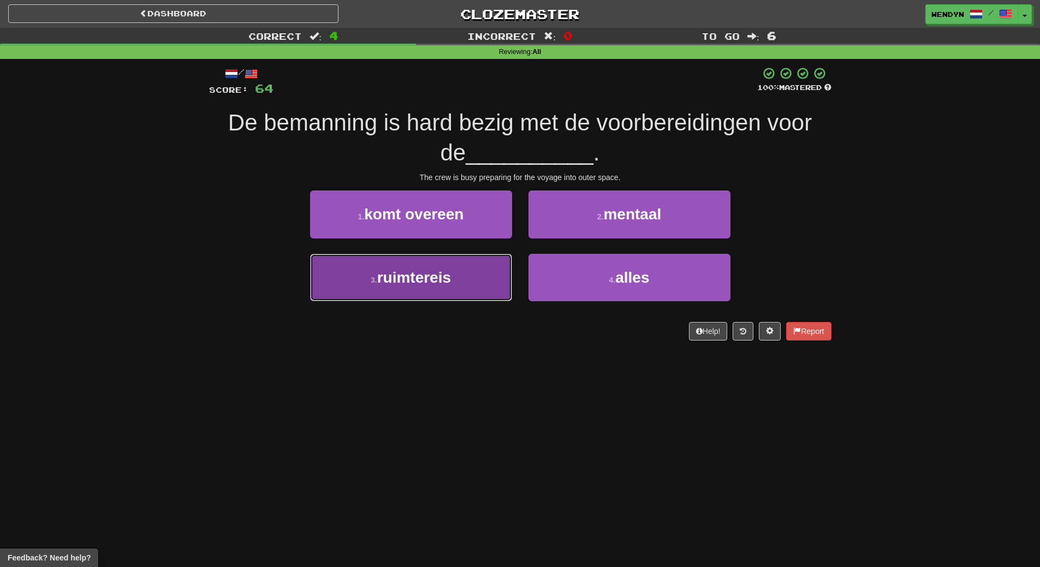
click at [448, 287] on button "3 . ruimtereis" at bounding box center [411, 277] width 202 height 47
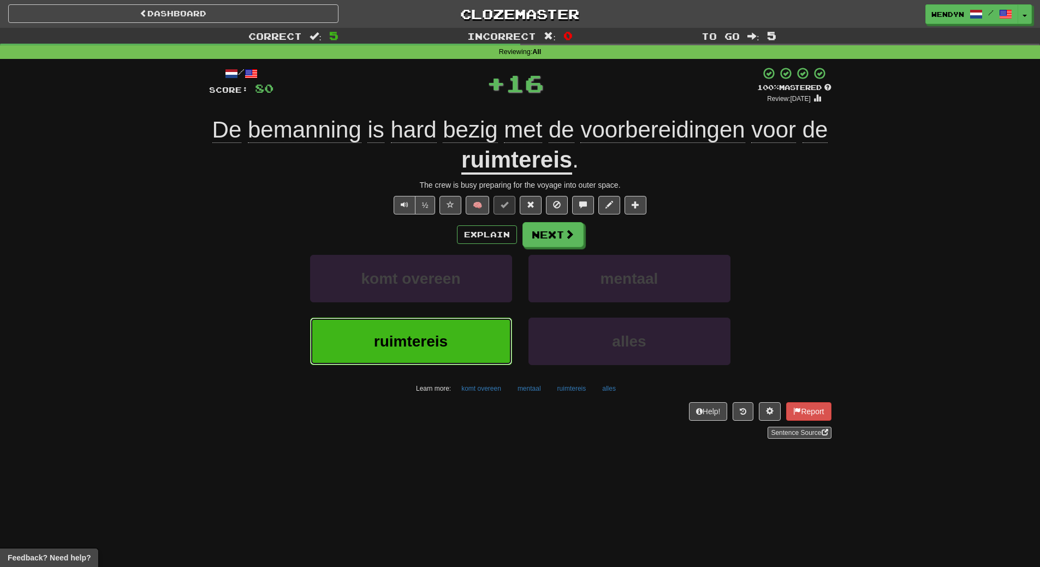
click at [443, 325] on button "ruimtereis" at bounding box center [411, 341] width 202 height 47
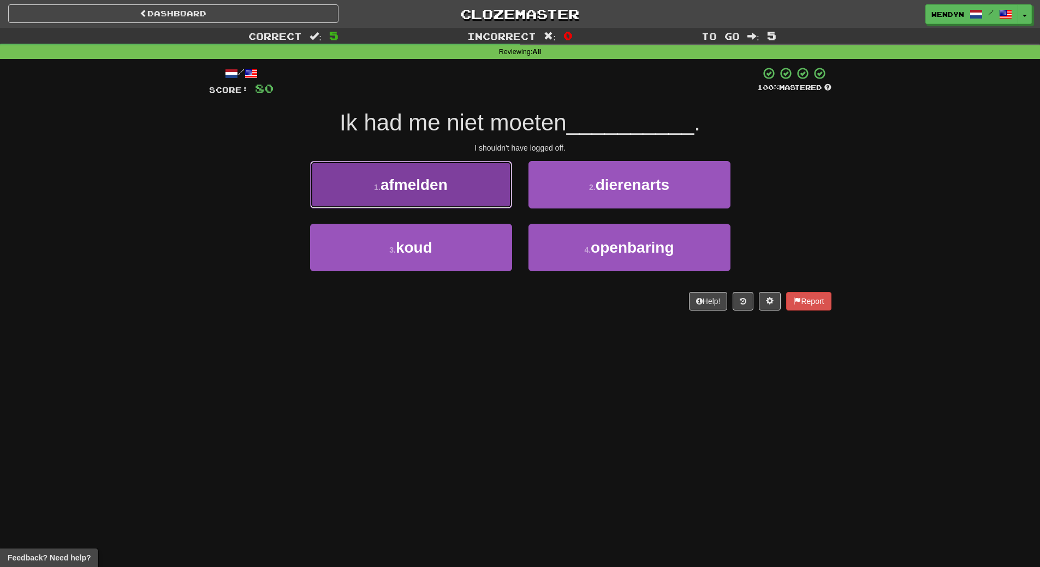
click at [420, 182] on span "afmelden" at bounding box center [413, 184] width 67 height 17
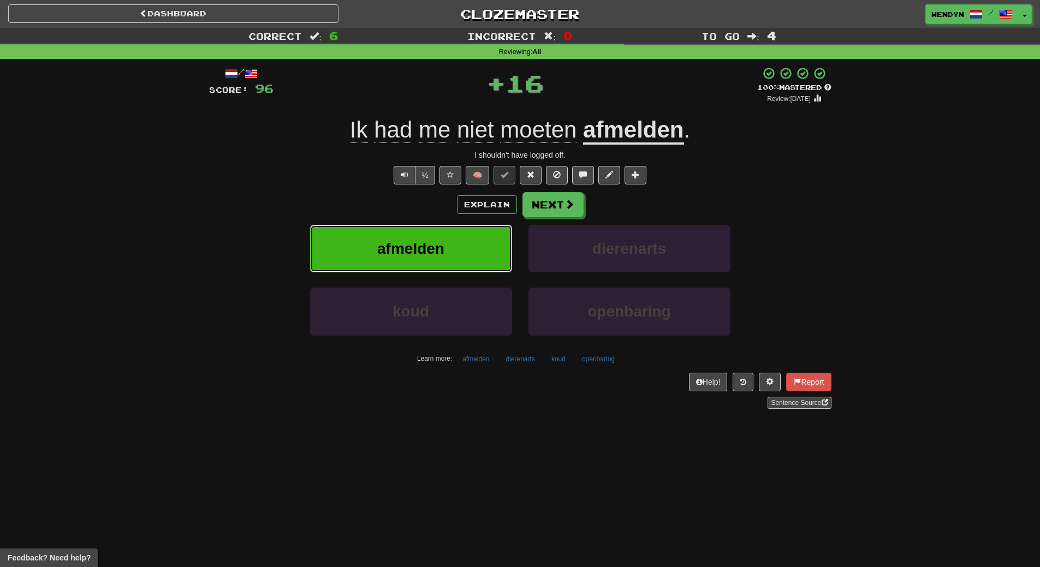
click at [426, 251] on span "afmelden" at bounding box center [410, 248] width 67 height 17
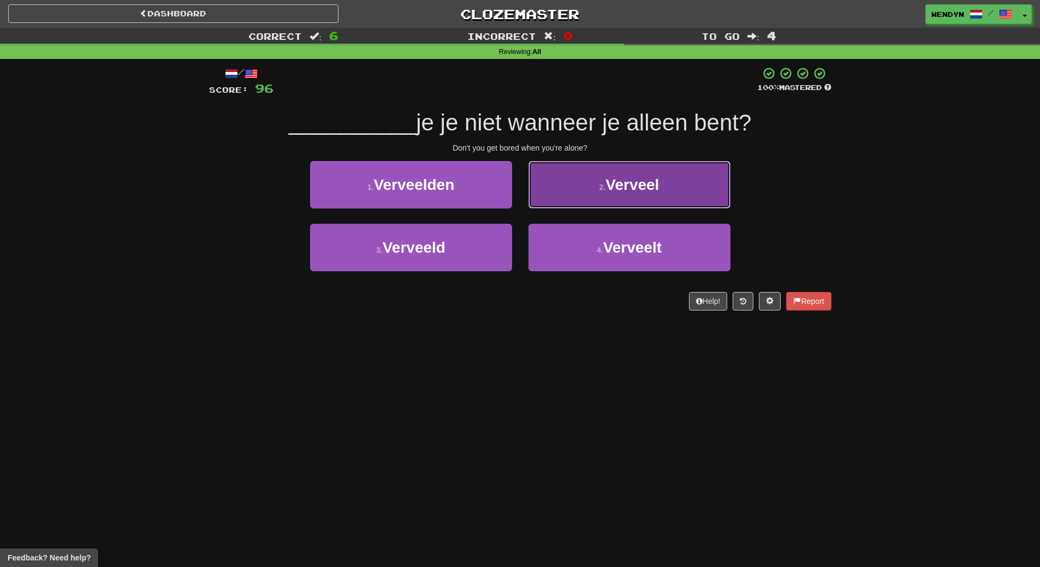
click at [652, 199] on button "2 . Verveel" at bounding box center [629, 184] width 202 height 47
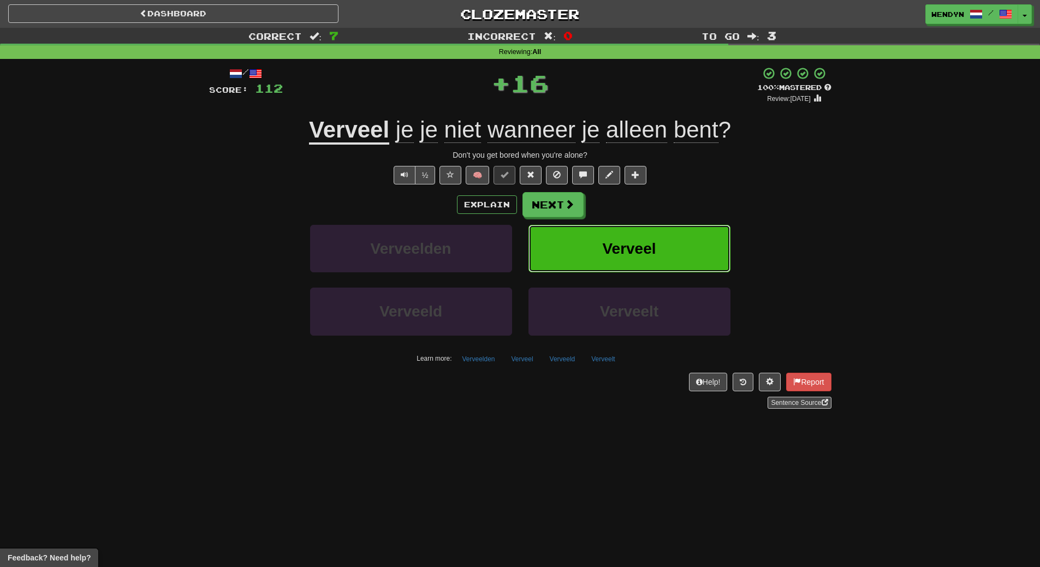
click at [643, 225] on button "Verveel" at bounding box center [629, 248] width 202 height 47
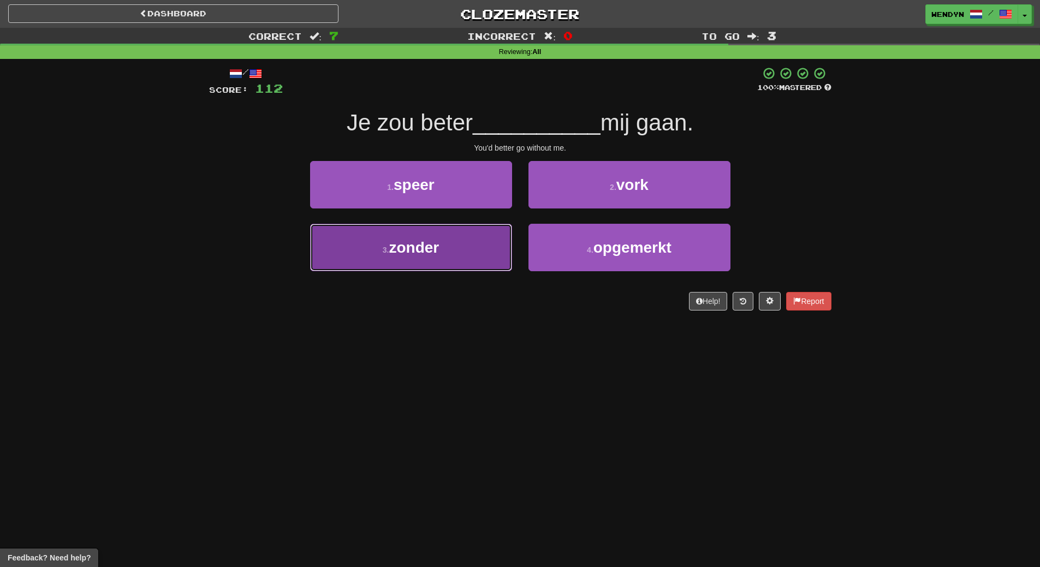
click at [461, 265] on button "3 . zonder" at bounding box center [411, 247] width 202 height 47
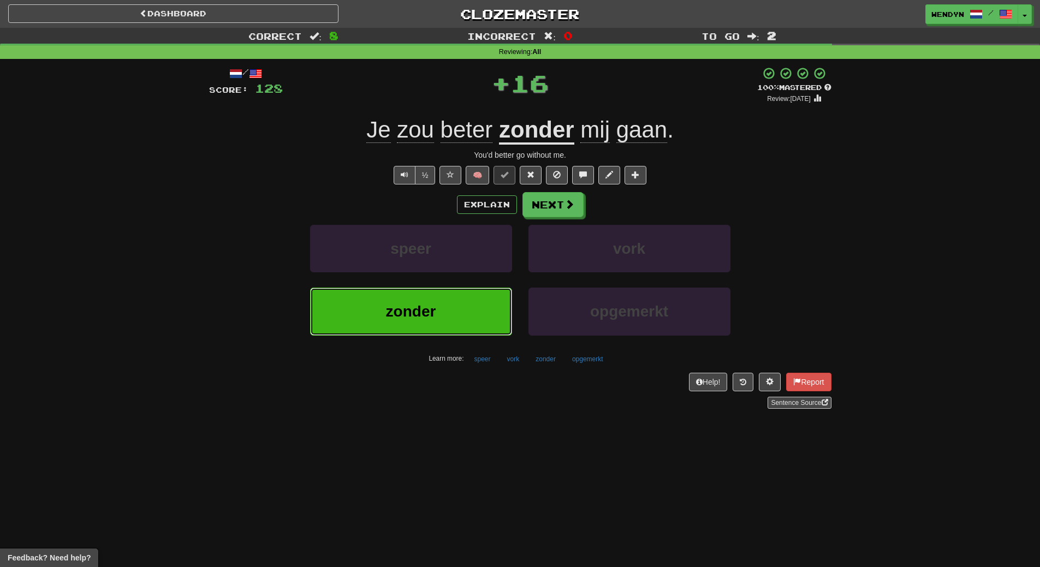
click at [458, 311] on button "zonder" at bounding box center [411, 311] width 202 height 47
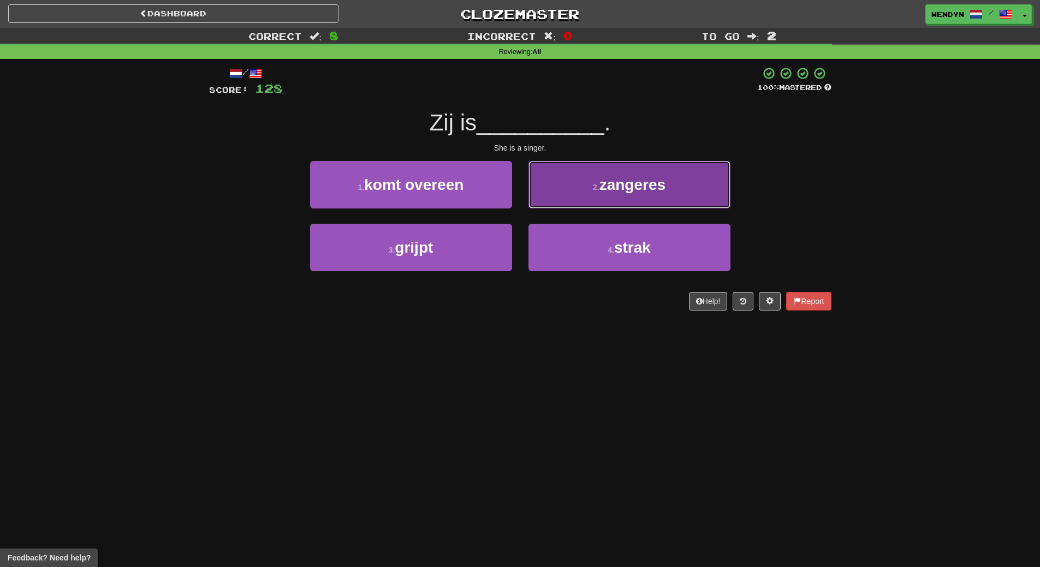
click at [643, 182] on span "zangeres" at bounding box center [632, 184] width 66 height 17
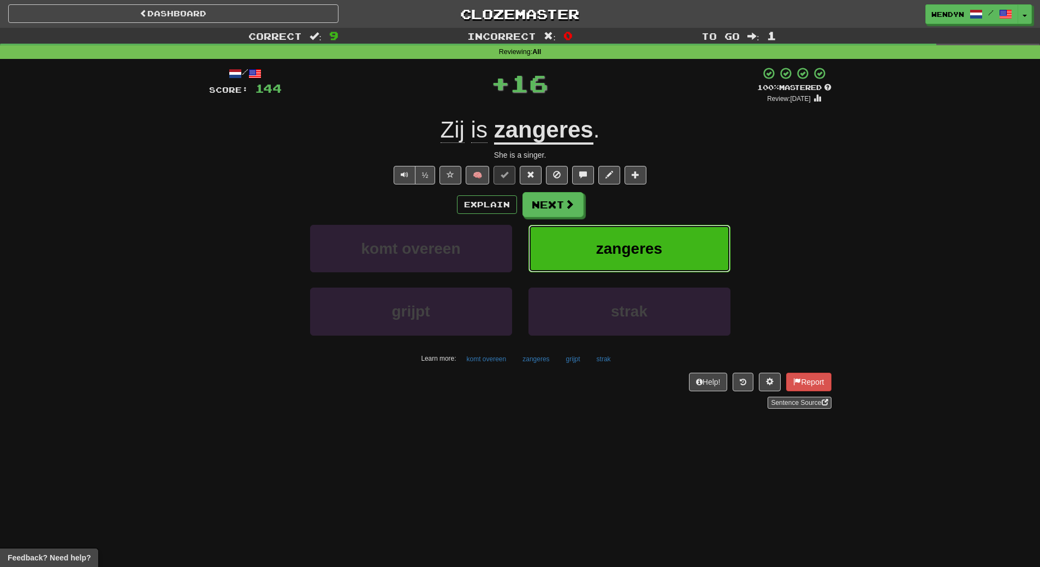
click at [641, 235] on button "zangeres" at bounding box center [629, 248] width 202 height 47
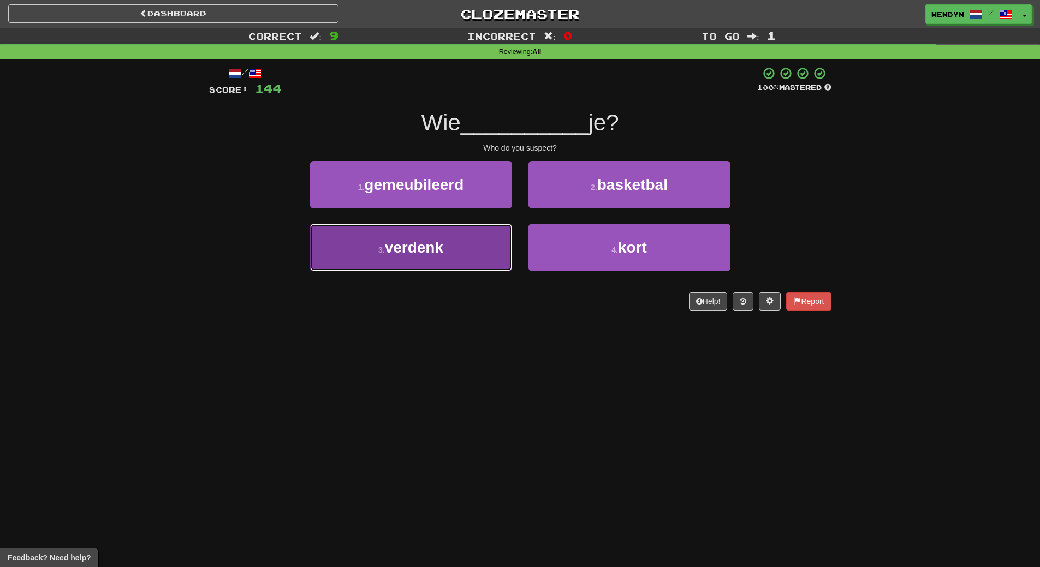
click at [446, 261] on button "3 . verdenk" at bounding box center [411, 247] width 202 height 47
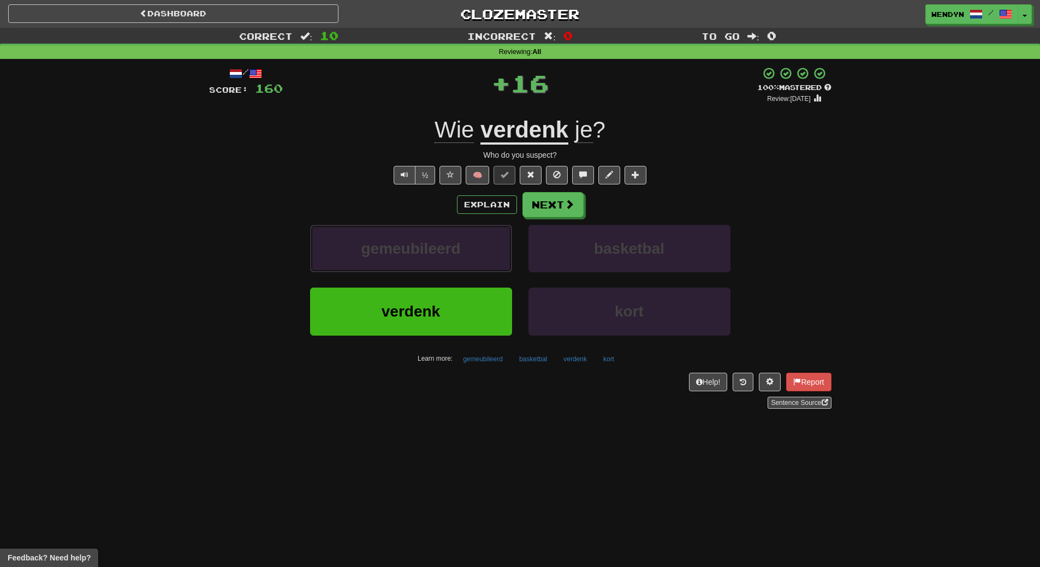
click at [446, 261] on button "gemeubileerd" at bounding box center [411, 248] width 202 height 47
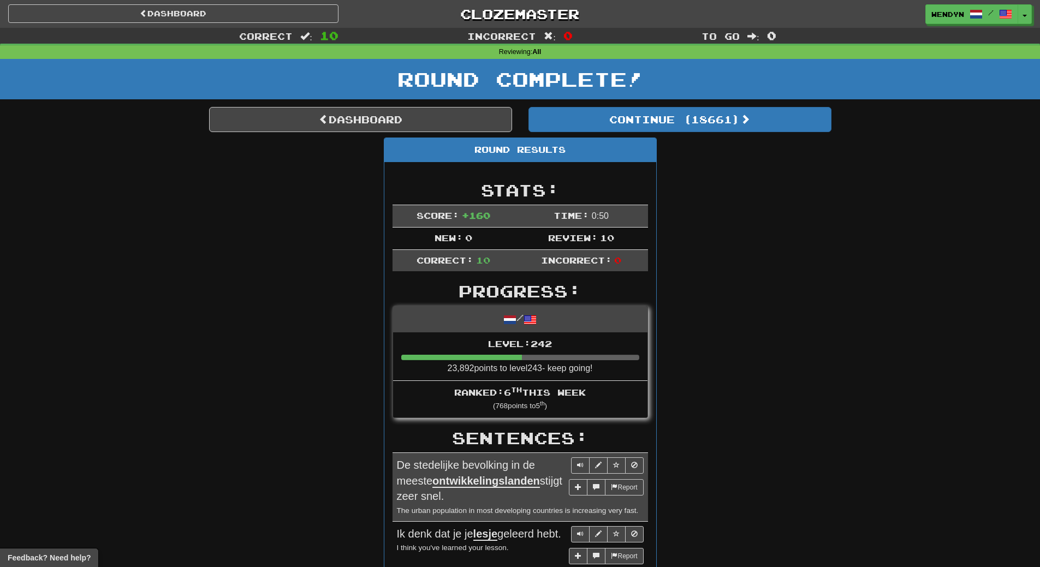
click at [446, 261] on div "Stats: Score: + 160 Time: 0 : 50 New: 0 Review: 10 Correct: 10 Incorrect: 0 Pro…" at bounding box center [520, 575] width 272 height 826
click at [766, 219] on div "Round Results Stats: Score: + 160 Time: 0 : 50 New: 0 Review: 10 Correct: 10 In…" at bounding box center [520, 568] width 622 height 860
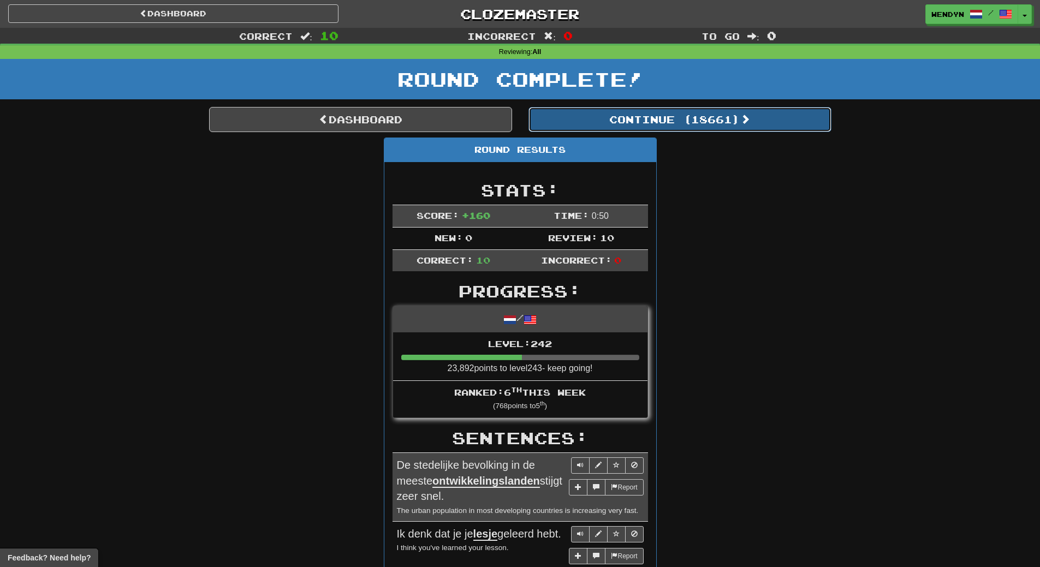
click at [721, 109] on button "Continue ( 18661 )" at bounding box center [679, 119] width 303 height 25
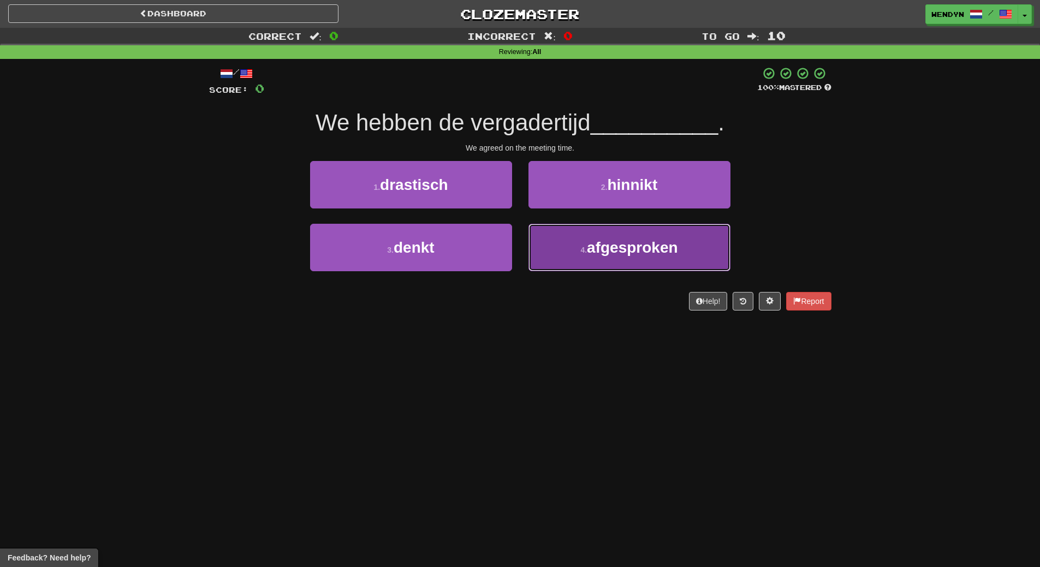
click at [643, 260] on button "4 . afgesproken" at bounding box center [629, 247] width 202 height 47
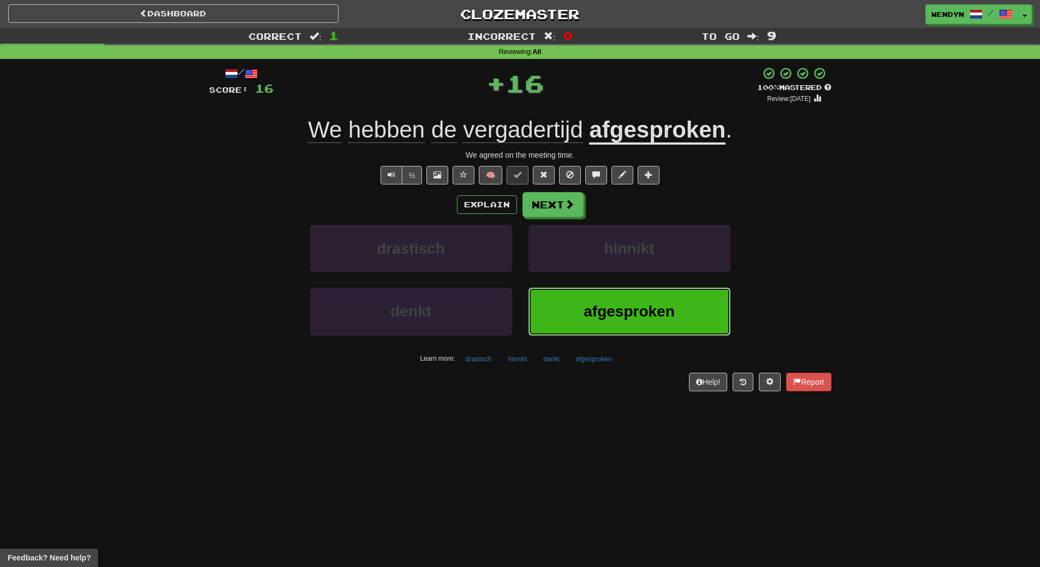
click at [612, 303] on span "afgesproken" at bounding box center [628, 311] width 91 height 17
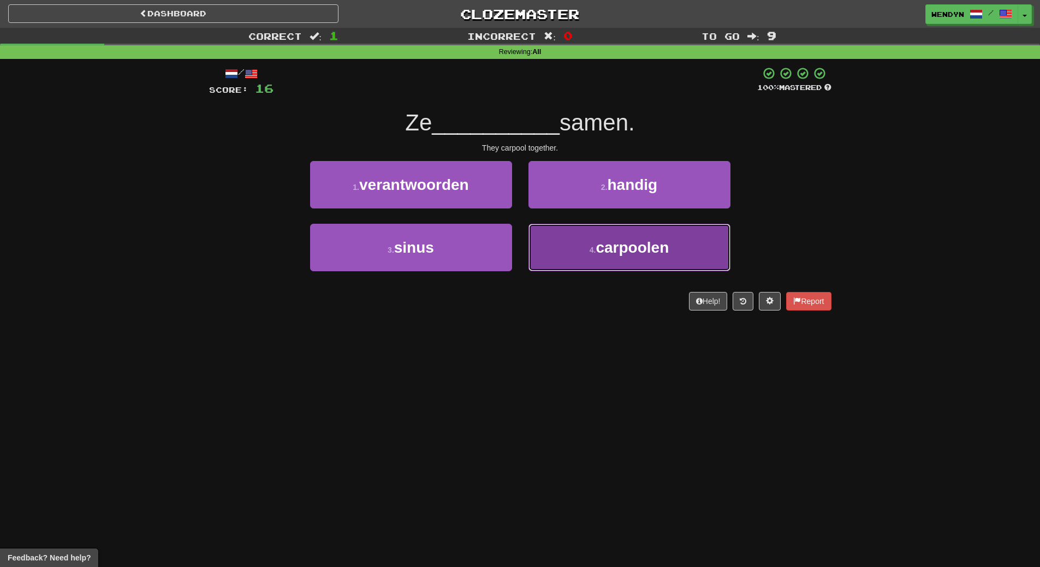
click at [671, 250] on button "4 . carpoolen" at bounding box center [629, 247] width 202 height 47
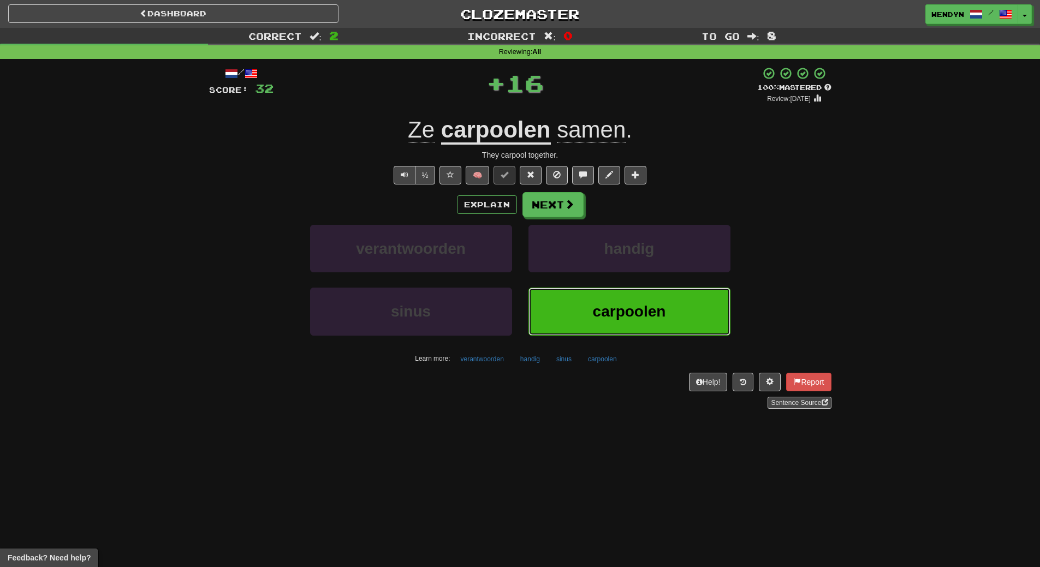
click at [639, 314] on span "carpoolen" at bounding box center [629, 311] width 73 height 17
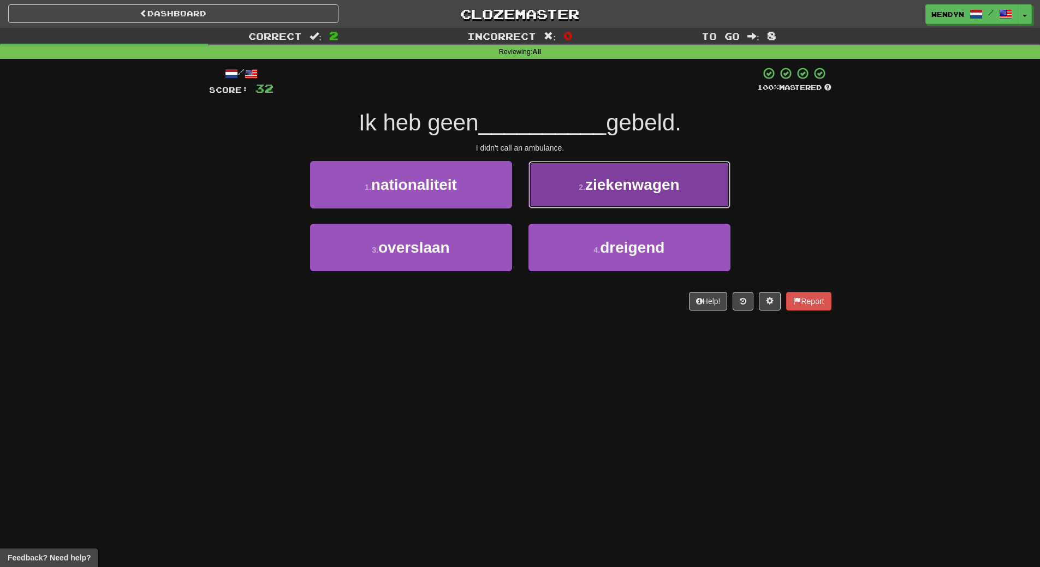
click at [658, 177] on span "ziekenwagen" at bounding box center [632, 184] width 94 height 17
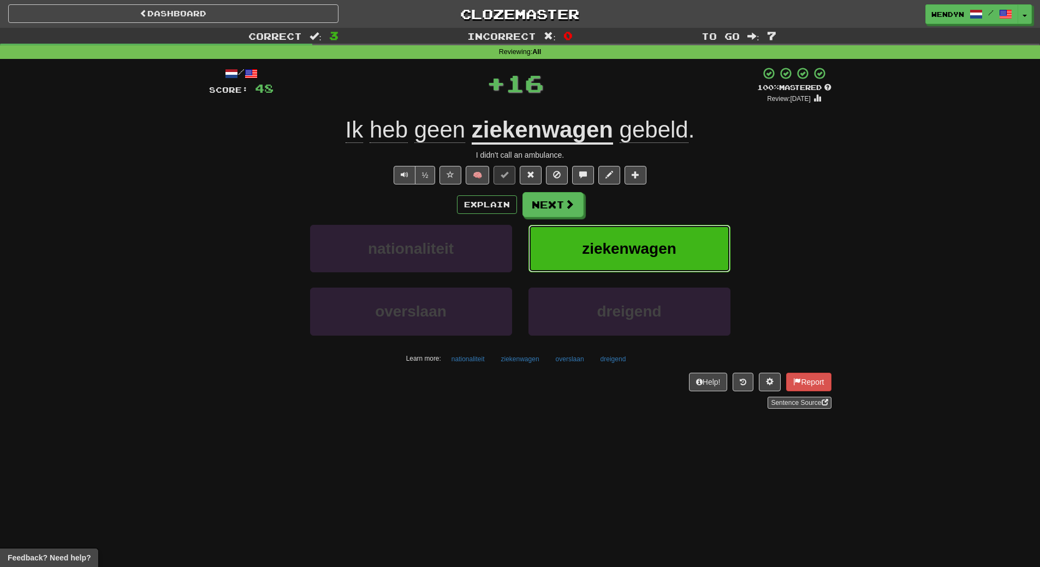
click at [632, 251] on span "ziekenwagen" at bounding box center [629, 248] width 94 height 17
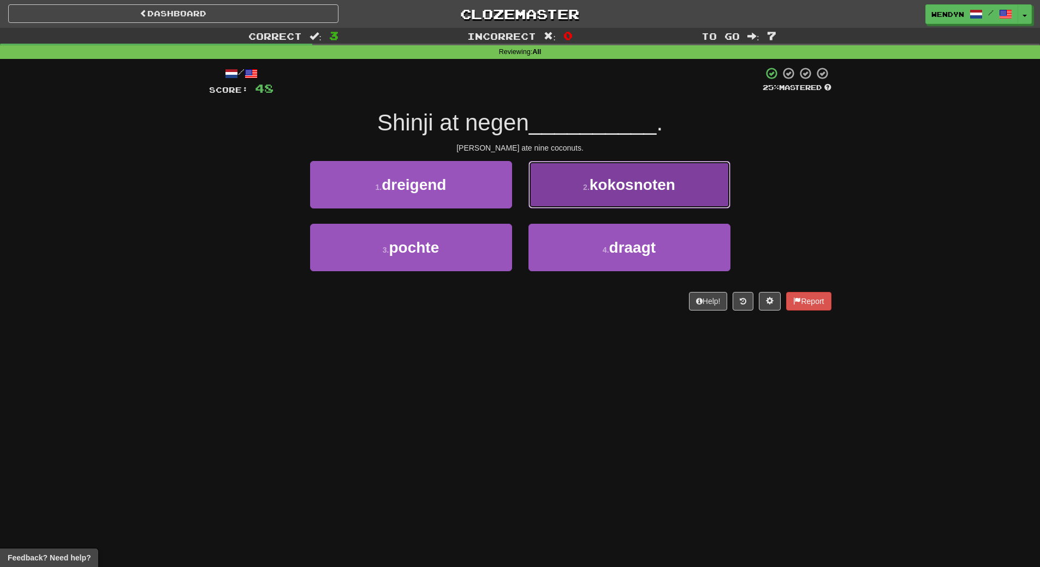
click at [687, 183] on button "2 . kokosnoten" at bounding box center [629, 184] width 202 height 47
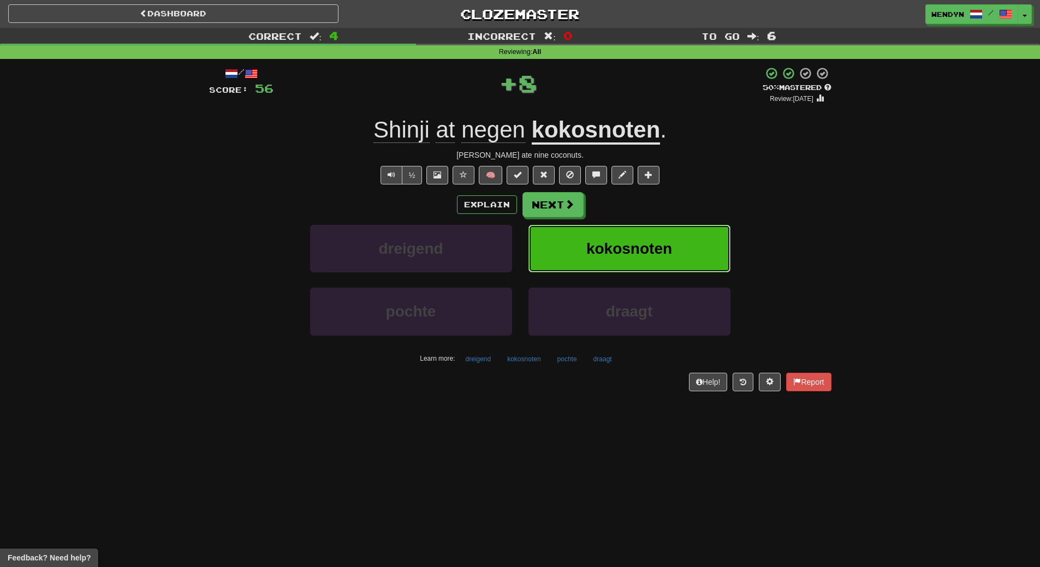
click at [684, 238] on button "kokosnoten" at bounding box center [629, 248] width 202 height 47
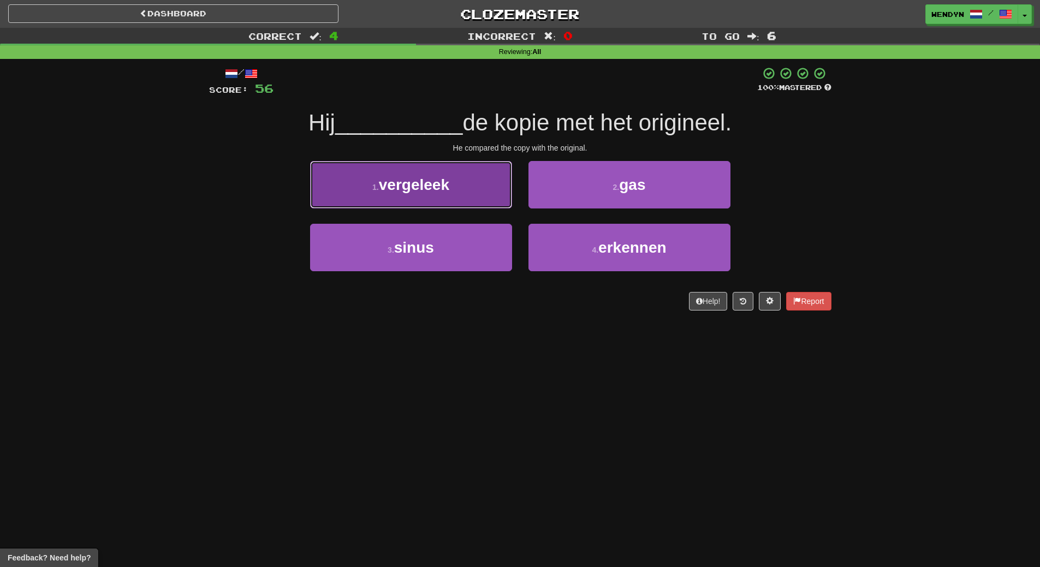
click at [431, 193] on span "vergeleek" at bounding box center [414, 184] width 70 height 17
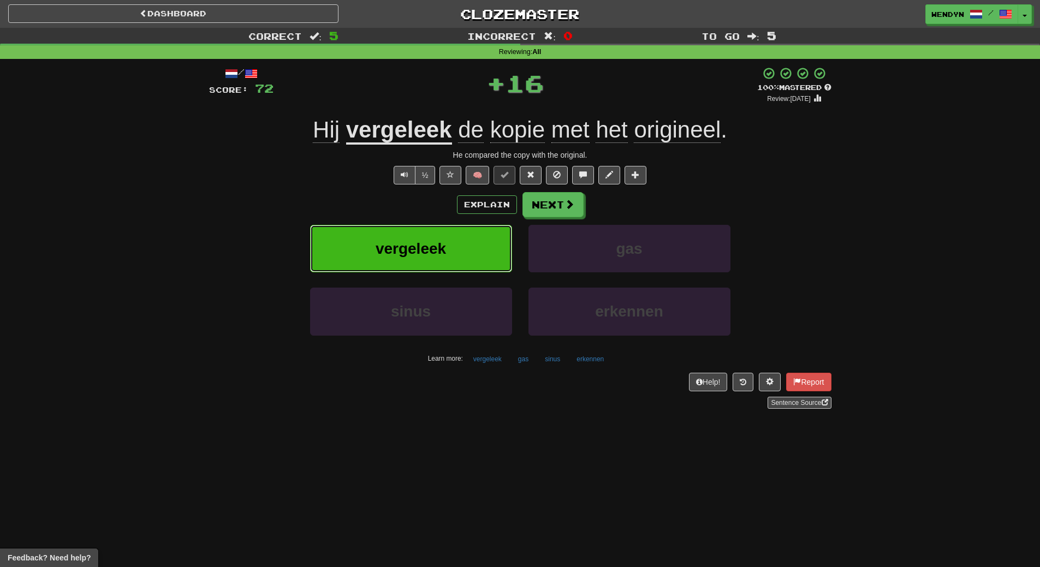
click at [428, 243] on span "vergeleek" at bounding box center [410, 248] width 70 height 17
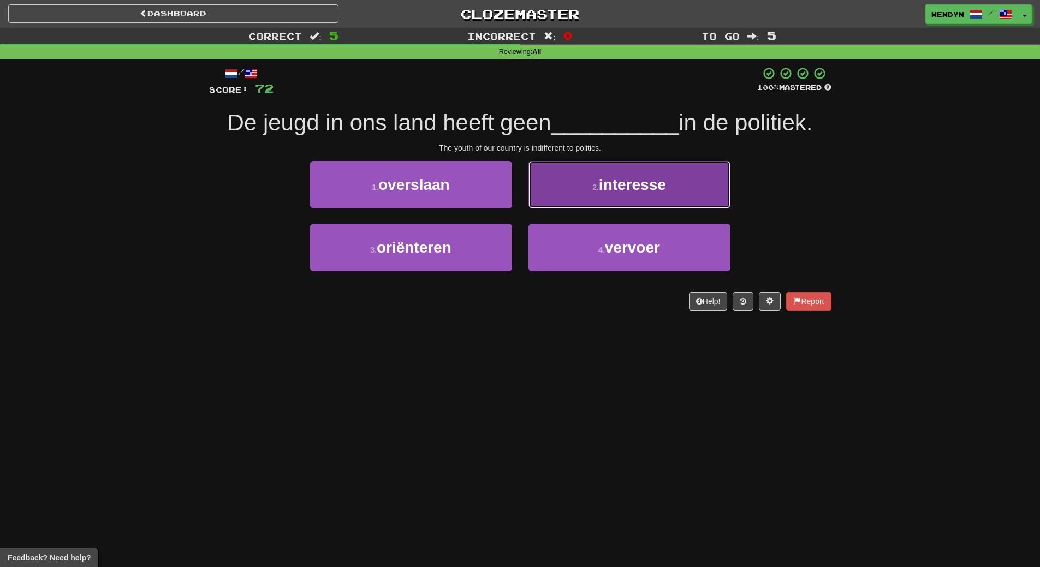
click at [688, 189] on button "2 . interesse" at bounding box center [629, 184] width 202 height 47
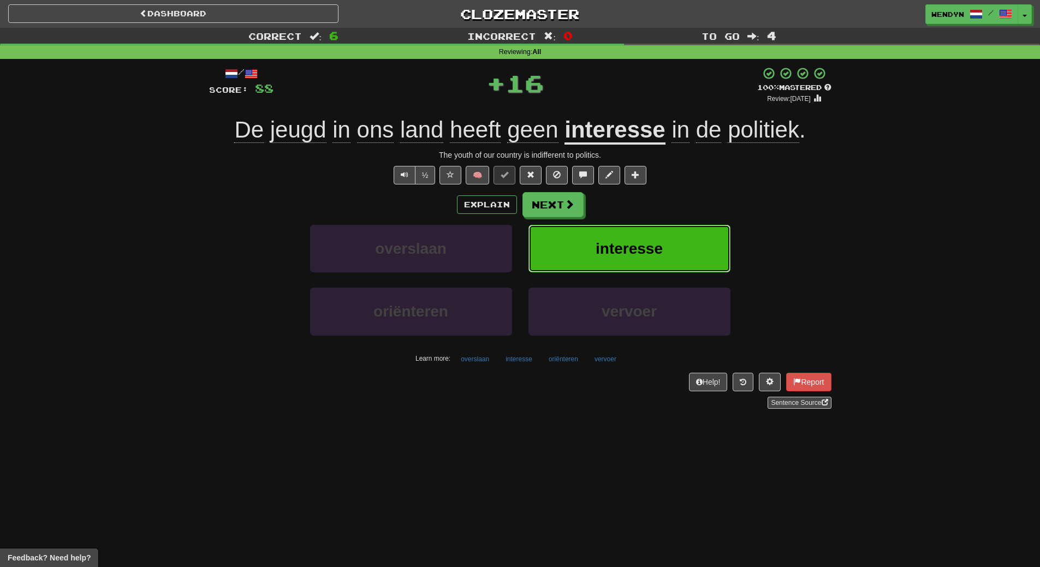
click at [668, 262] on button "interesse" at bounding box center [629, 248] width 202 height 47
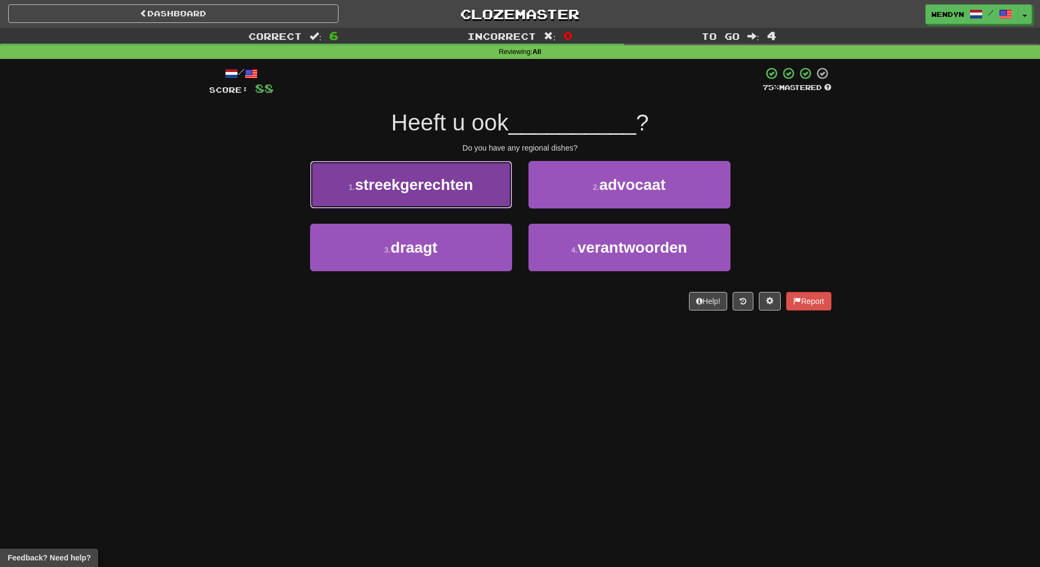
click at [427, 189] on span "streekgerechten" at bounding box center [414, 184] width 118 height 17
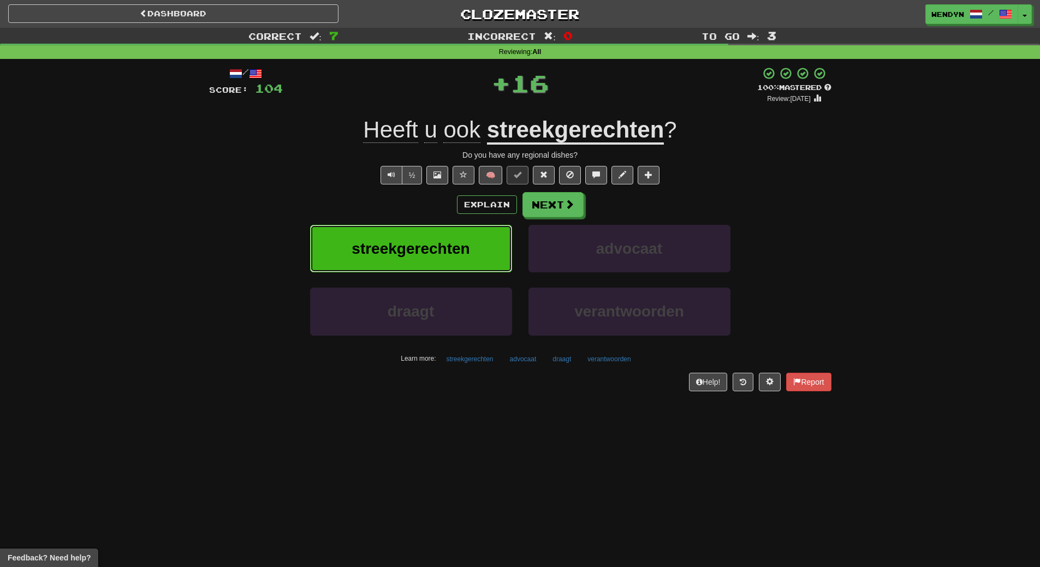
click at [424, 246] on span "streekgerechten" at bounding box center [410, 248] width 118 height 17
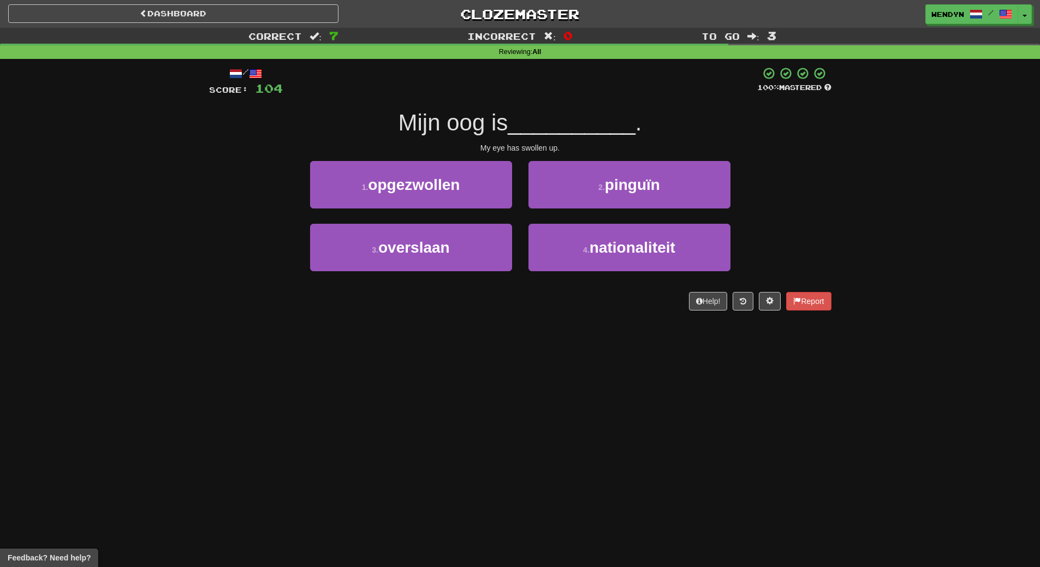
drag, startPoint x: 411, startPoint y: 397, endPoint x: 409, endPoint y: 425, distance: 27.9
click at [411, 399] on div "Dashboard Clozemaster WendyN / Toggle Dropdown Dashboard Leaderboard Activity F…" at bounding box center [520, 283] width 1040 height 567
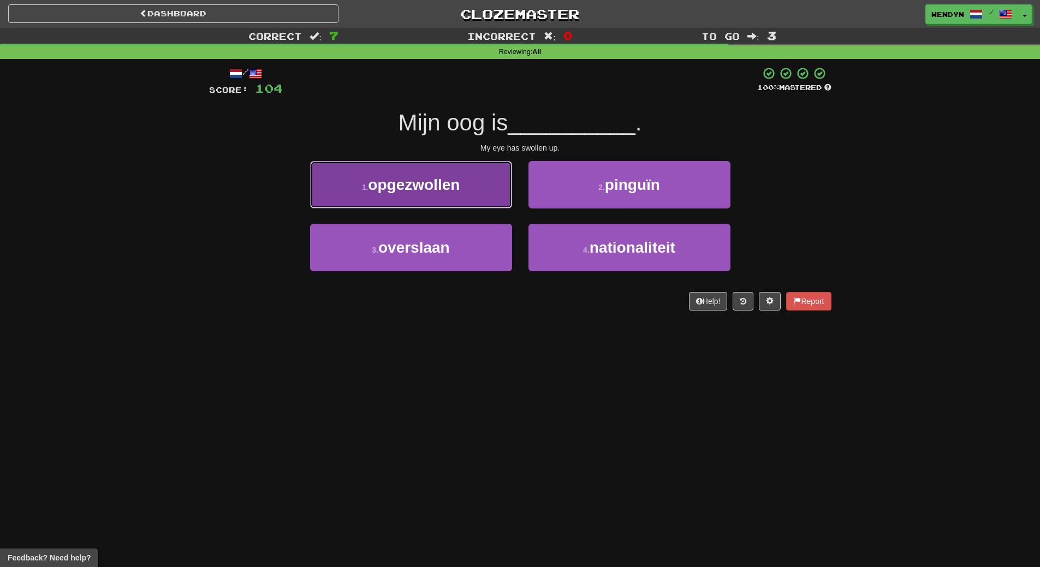
click at [445, 163] on button "1 . opgezwollen" at bounding box center [411, 184] width 202 height 47
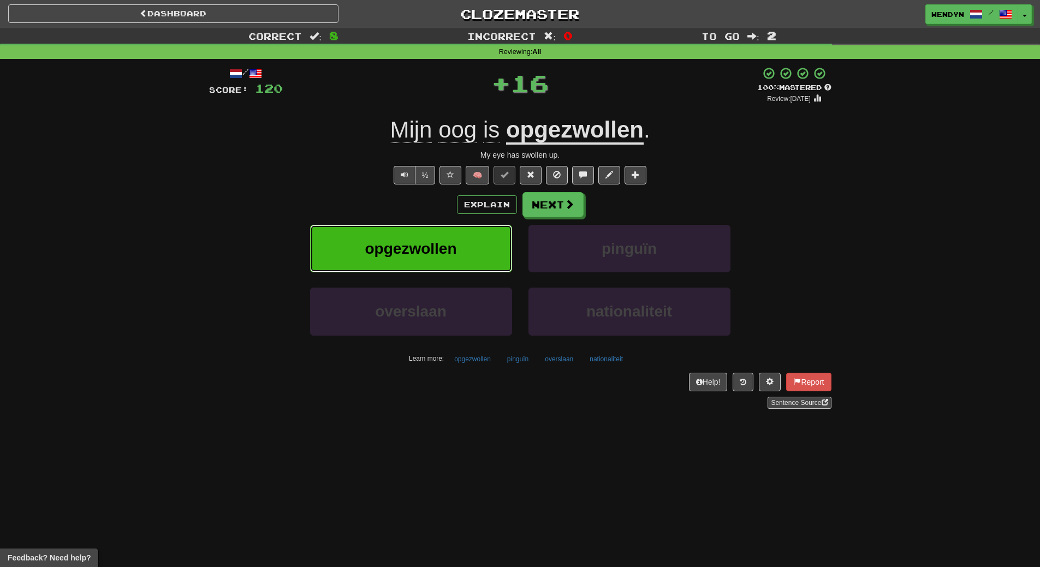
click at [446, 245] on span "opgezwollen" at bounding box center [411, 248] width 92 height 17
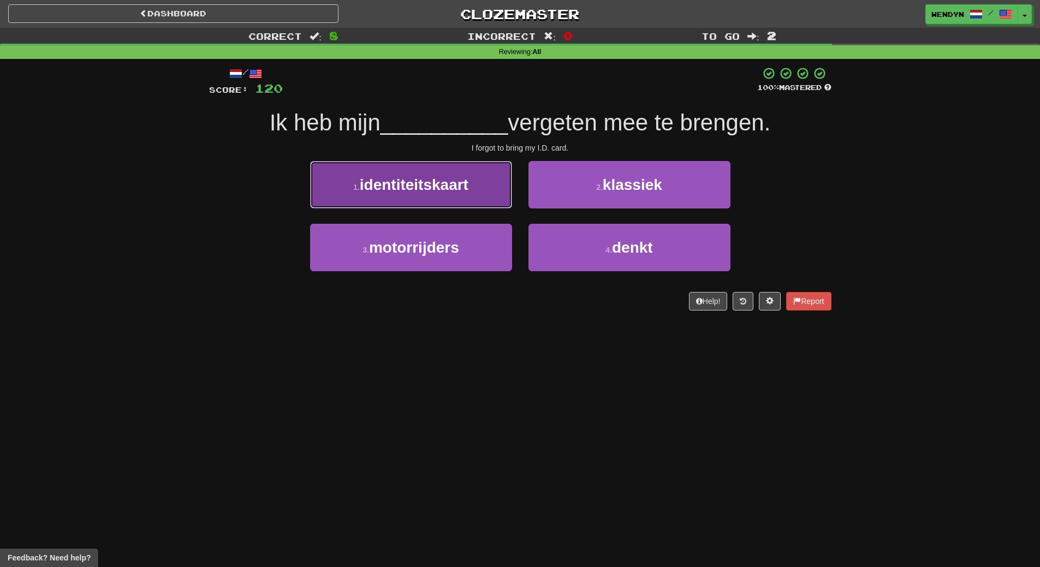
click at [445, 190] on span "identiteitskaart" at bounding box center [414, 184] width 109 height 17
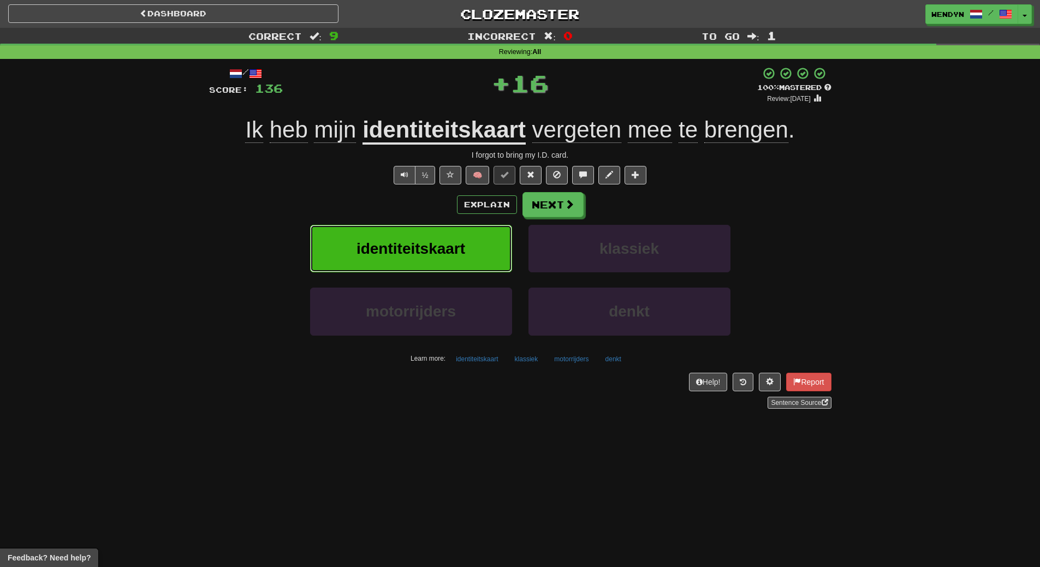
click at [445, 254] on span "identiteitskaart" at bounding box center [410, 248] width 109 height 17
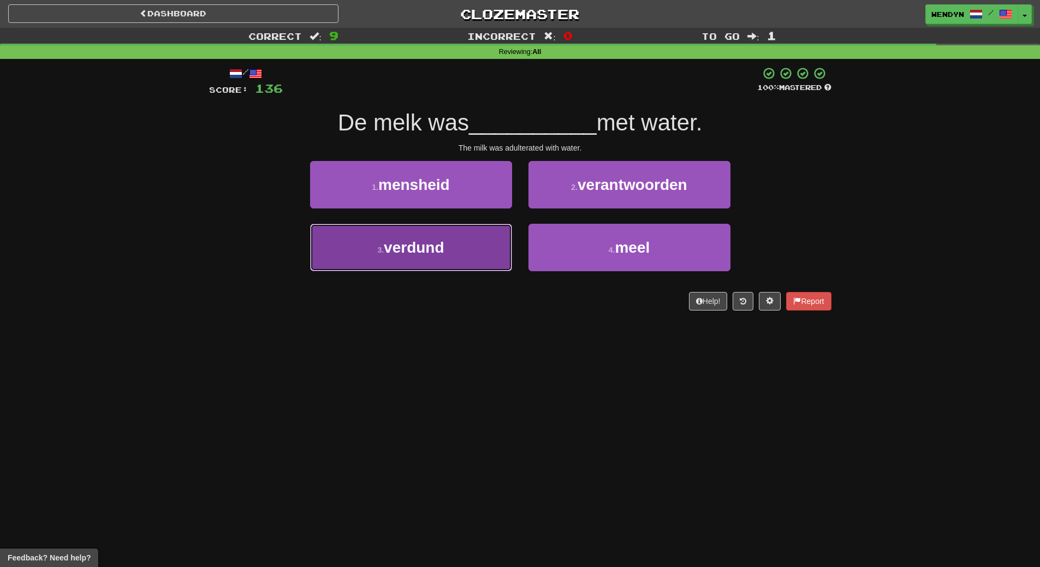
click at [455, 264] on button "3 . verdund" at bounding box center [411, 247] width 202 height 47
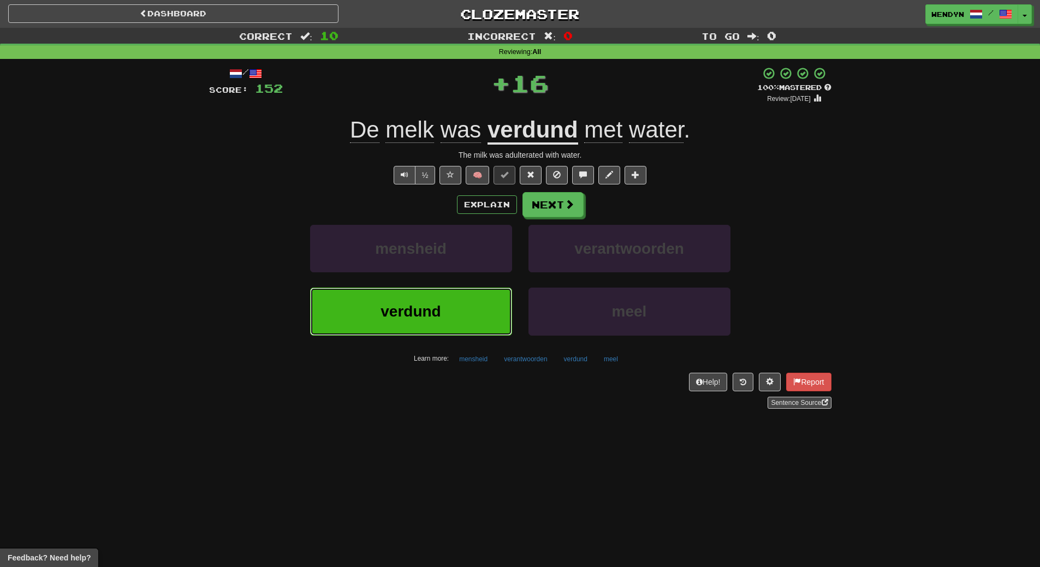
click at [452, 305] on button "verdund" at bounding box center [411, 311] width 202 height 47
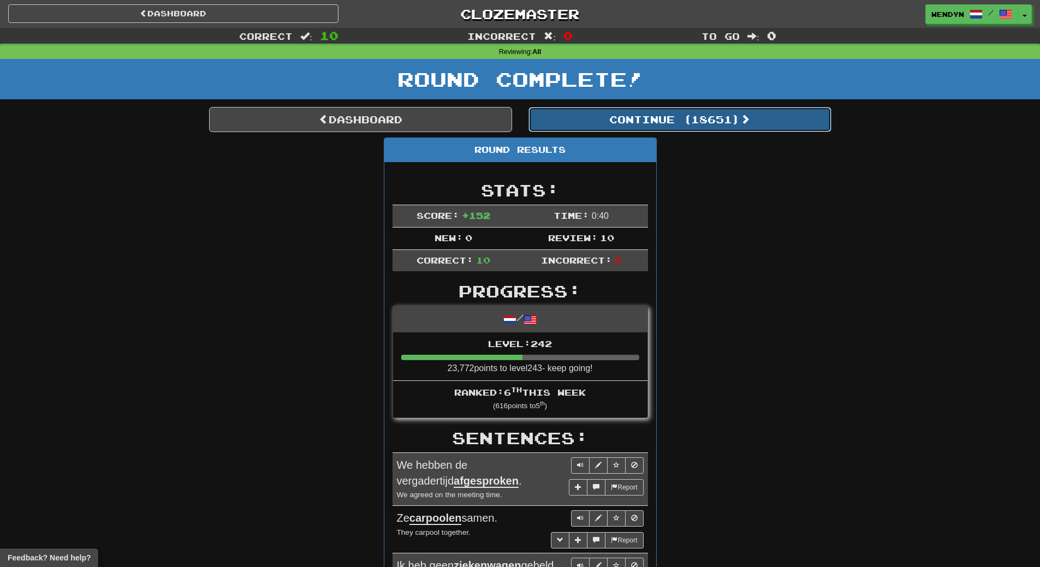
click at [715, 122] on button "Continue ( 18651 )" at bounding box center [679, 119] width 303 height 25
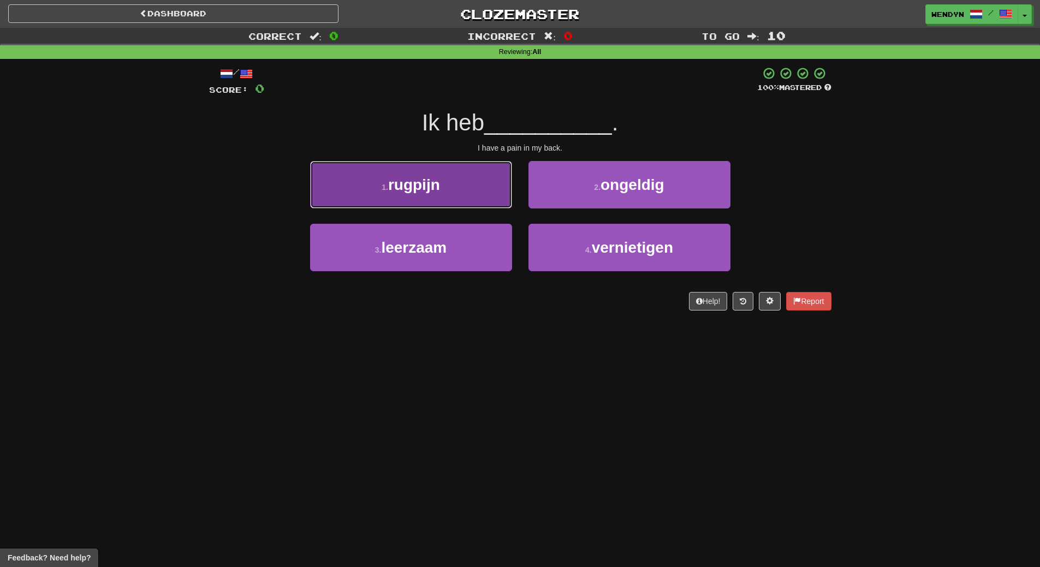
click at [473, 202] on button "1 . rugpijn" at bounding box center [411, 184] width 202 height 47
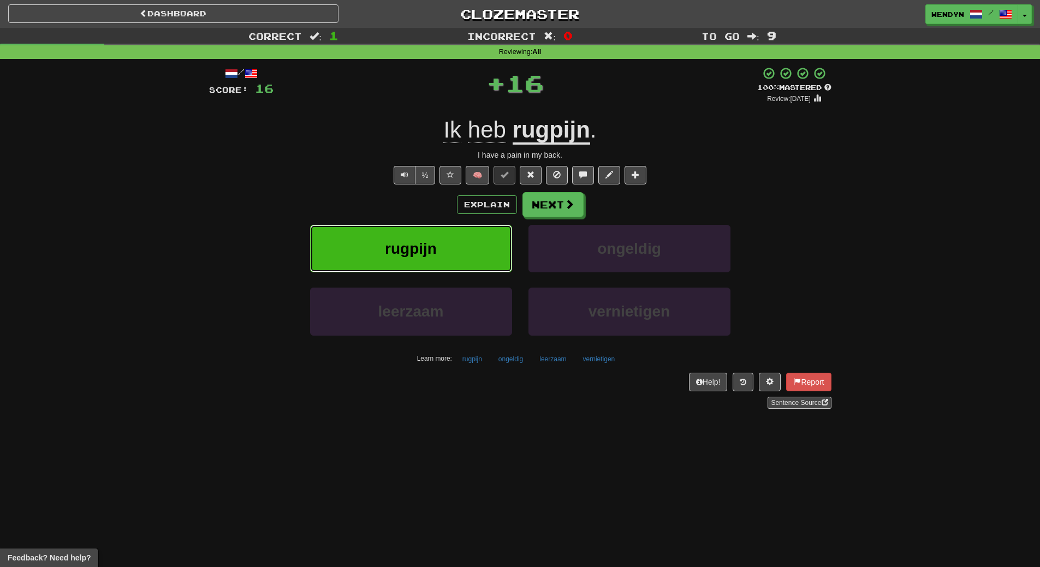
click at [467, 246] on button "rugpijn" at bounding box center [411, 248] width 202 height 47
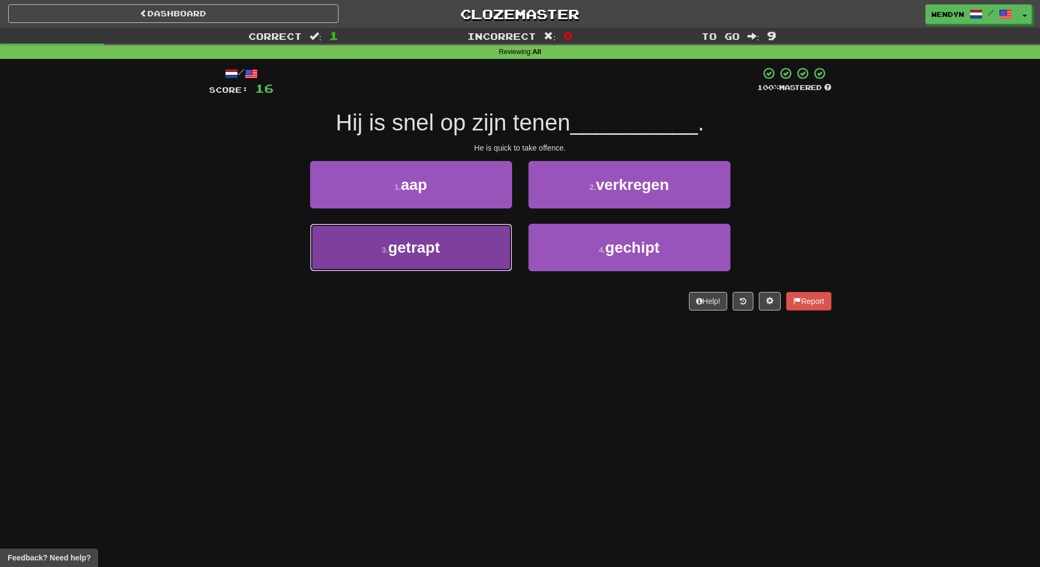
click at [440, 239] on span "getrapt" at bounding box center [414, 247] width 52 height 17
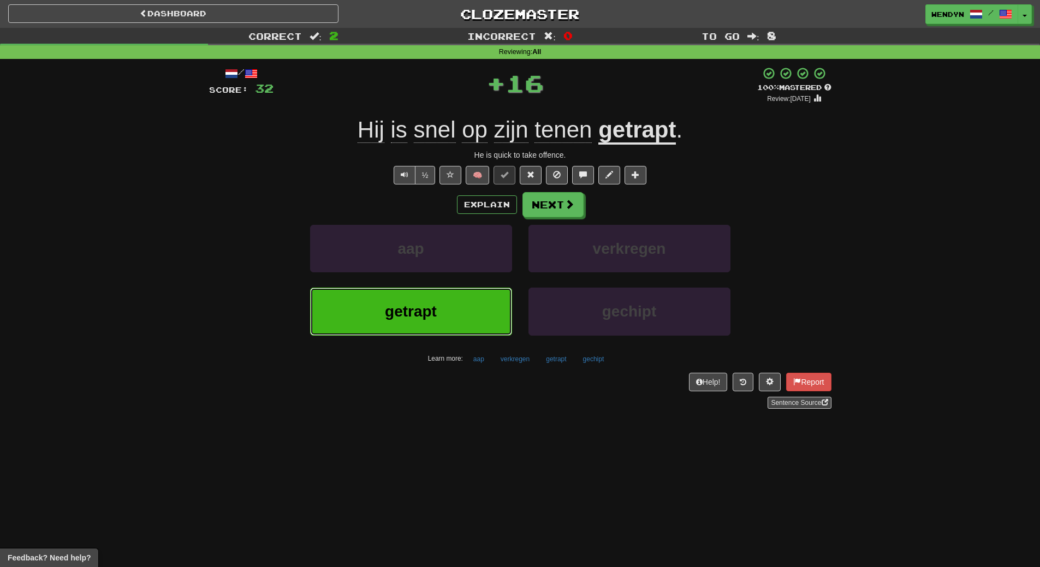
click at [436, 312] on span "getrapt" at bounding box center [411, 311] width 52 height 17
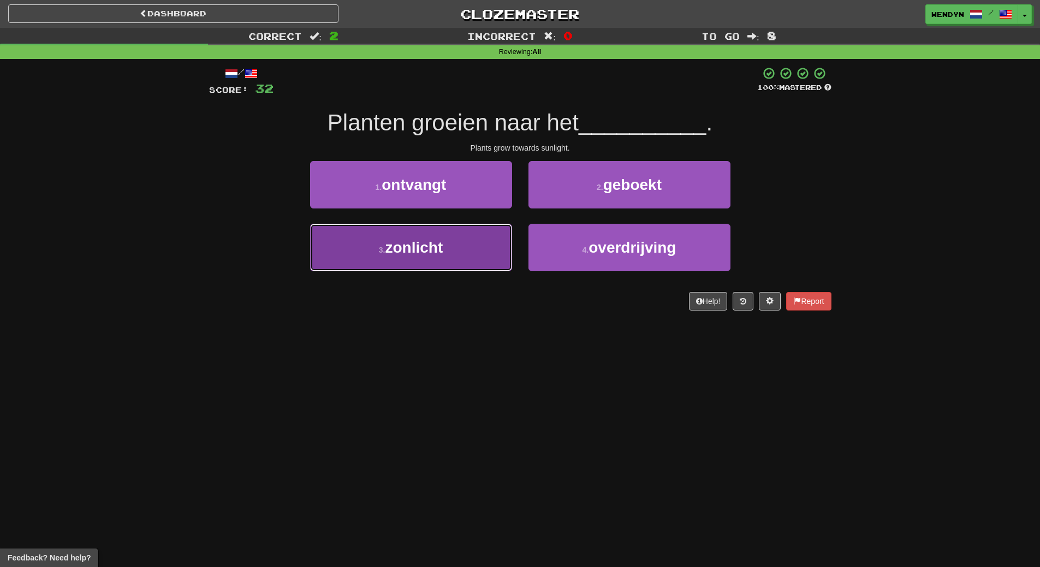
click at [441, 258] on button "3 . zonlicht" at bounding box center [411, 247] width 202 height 47
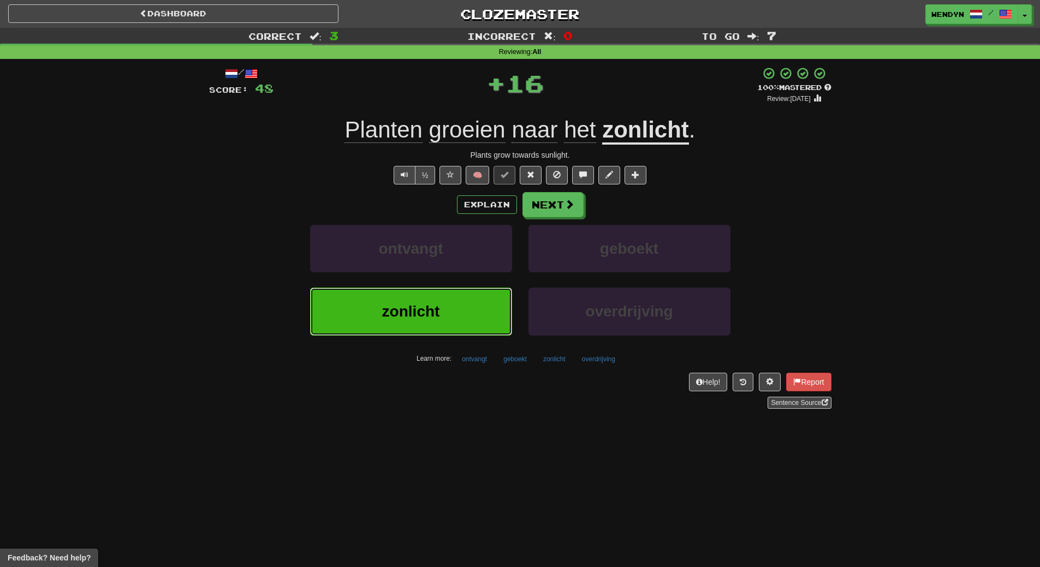
click at [436, 306] on span "zonlicht" at bounding box center [411, 311] width 58 height 17
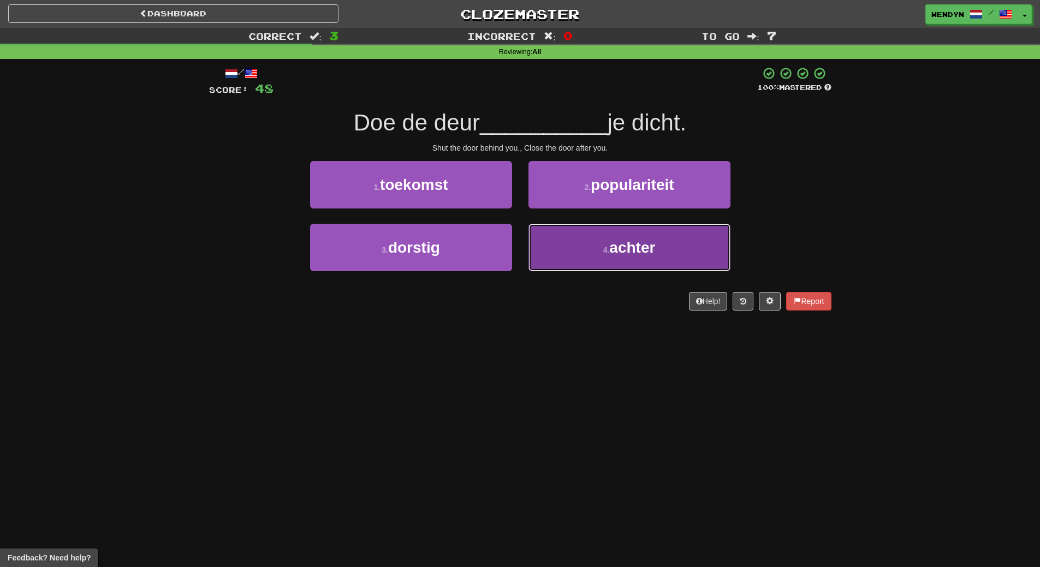
click at [683, 271] on button "4 . achter" at bounding box center [629, 247] width 202 height 47
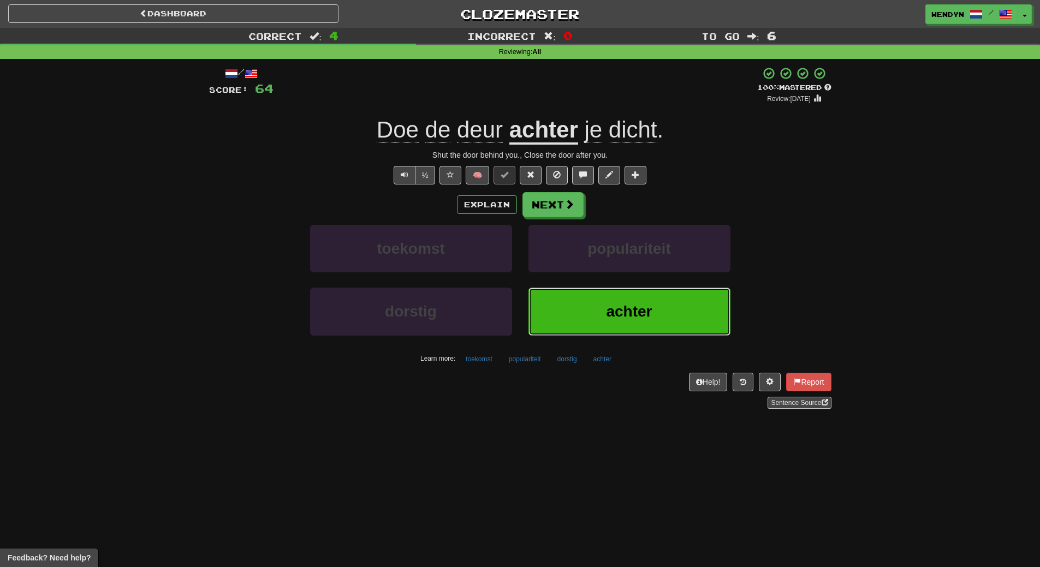
click at [608, 322] on button "achter" at bounding box center [629, 311] width 202 height 47
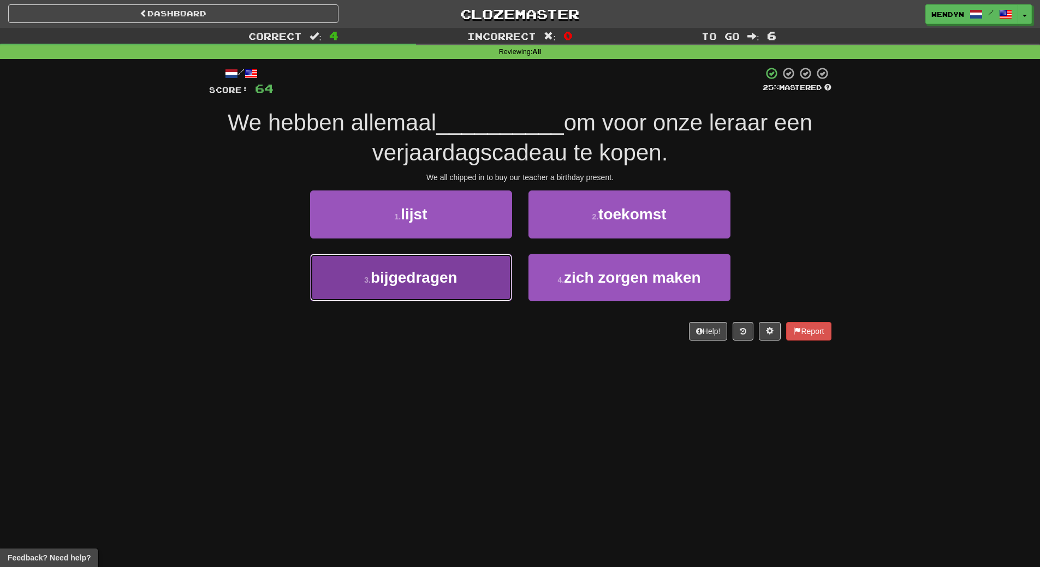
click at [438, 289] on button "3 . bijgedragen" at bounding box center [411, 277] width 202 height 47
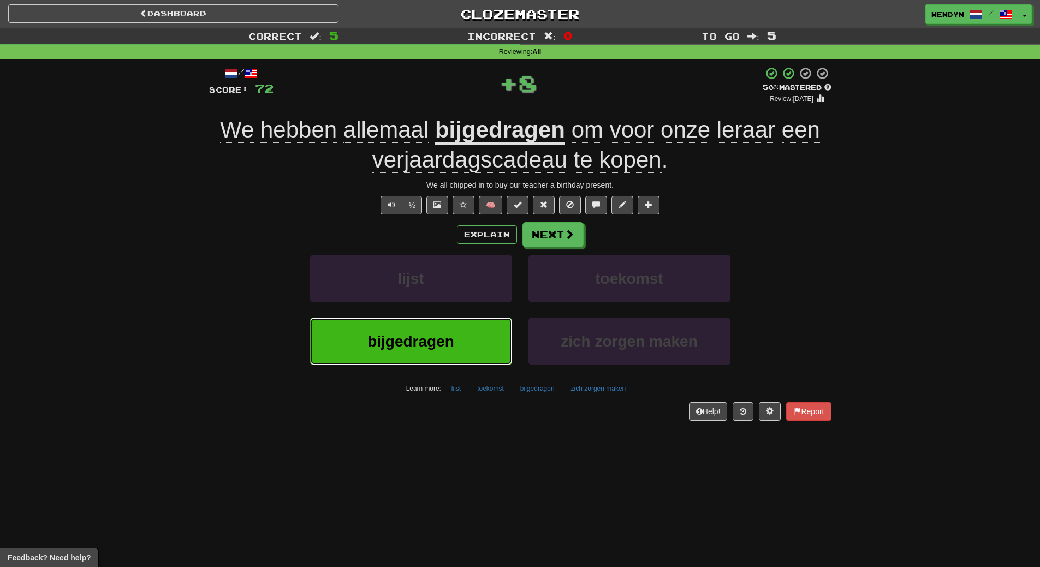
click at [436, 320] on button "bijgedragen" at bounding box center [411, 341] width 202 height 47
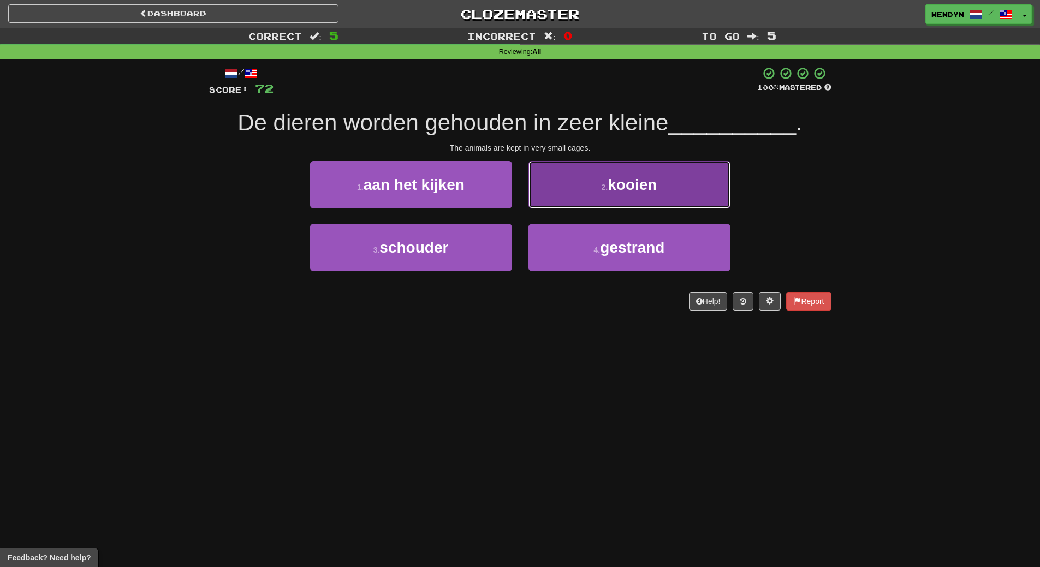
click at [663, 192] on button "2 . kooien" at bounding box center [629, 184] width 202 height 47
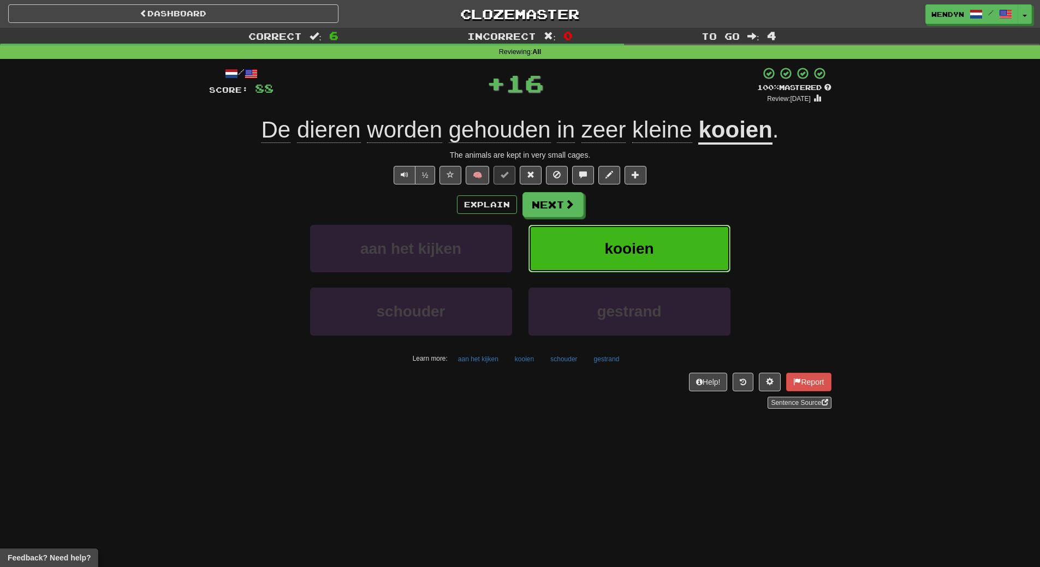
click at [656, 249] on button "kooien" at bounding box center [629, 248] width 202 height 47
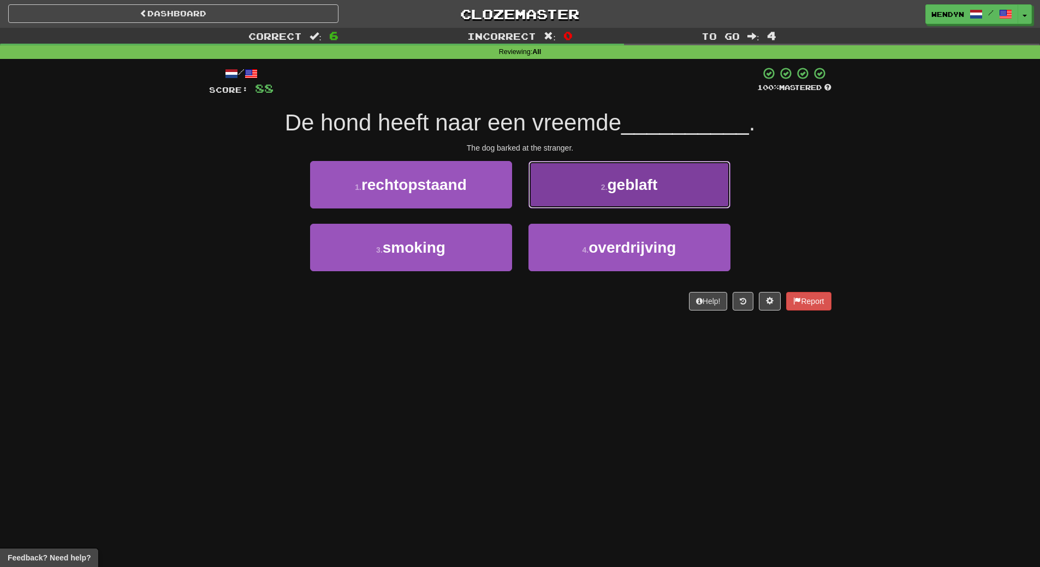
click at [656, 184] on span "geblaft" at bounding box center [632, 184] width 50 height 17
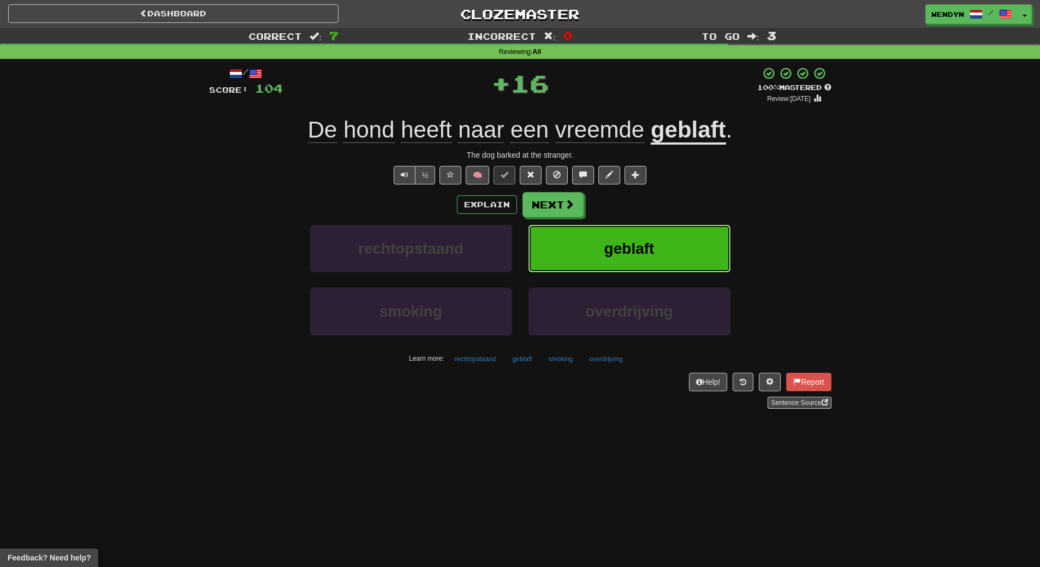
click at [662, 252] on button "geblaft" at bounding box center [629, 248] width 202 height 47
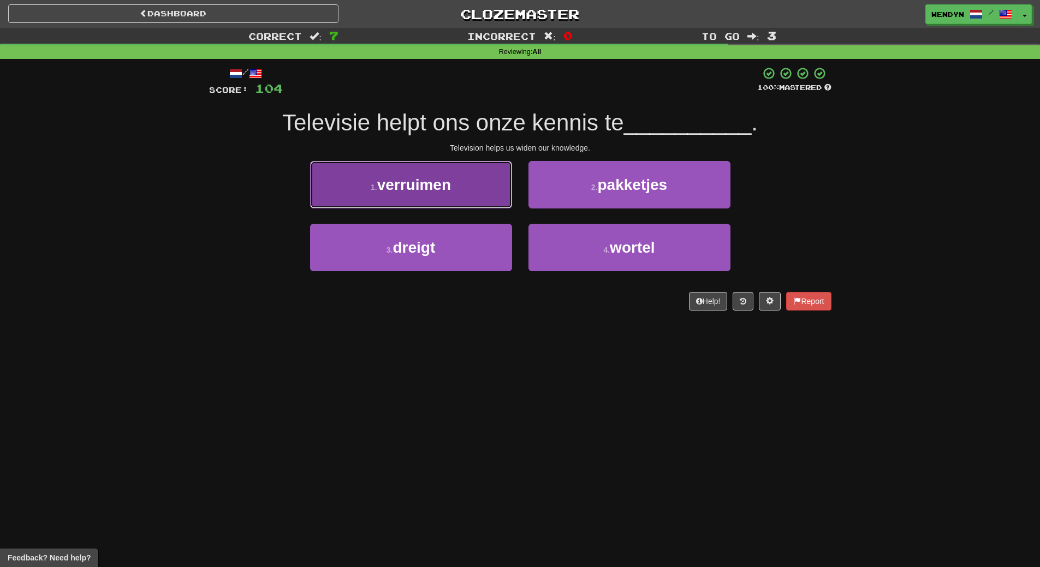
click at [472, 204] on button "1 . verruimen" at bounding box center [411, 184] width 202 height 47
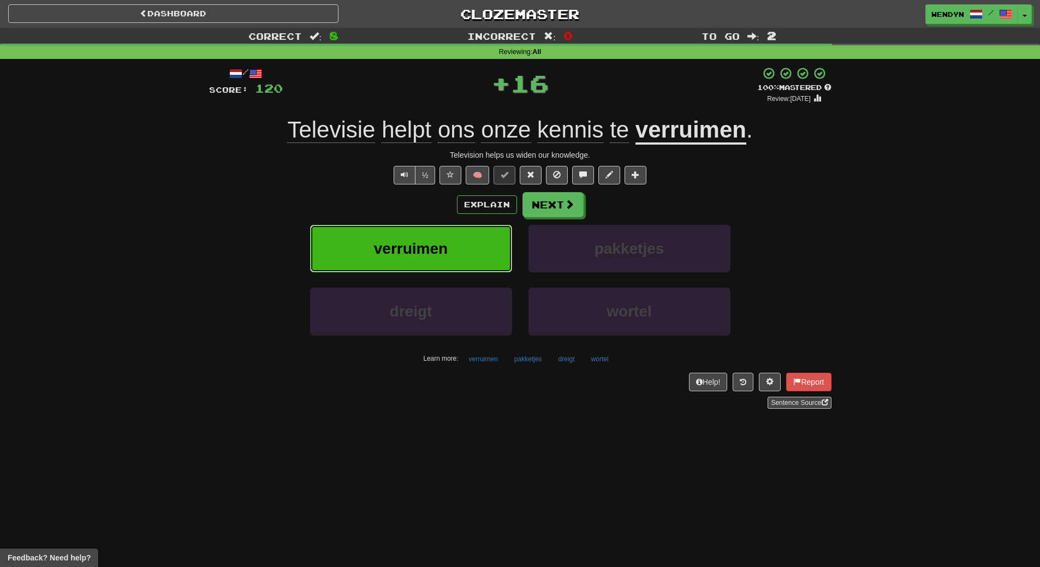
click at [463, 253] on button "verruimen" at bounding box center [411, 248] width 202 height 47
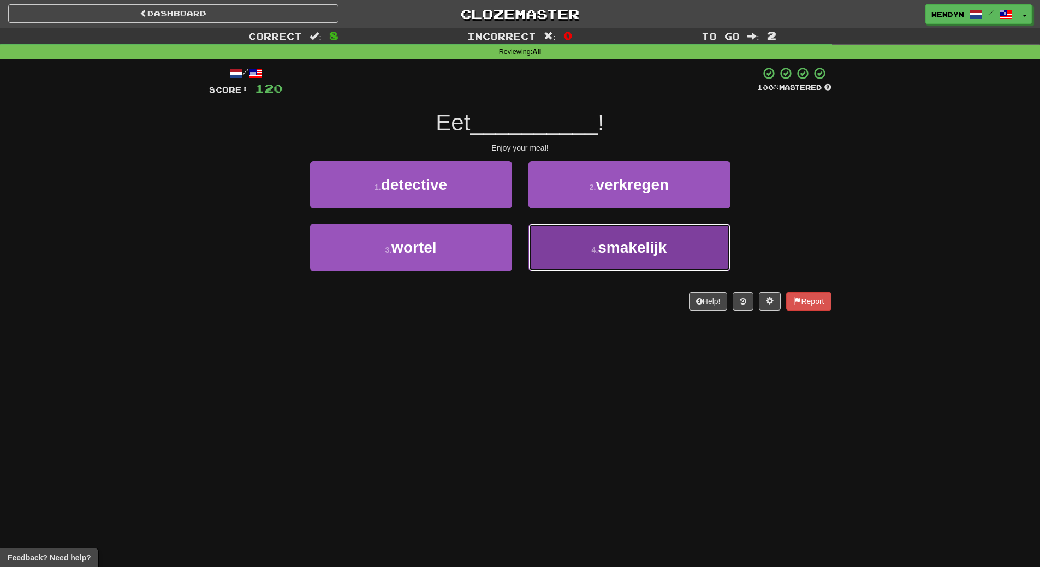
click at [633, 261] on button "4 . smakelijk" at bounding box center [629, 247] width 202 height 47
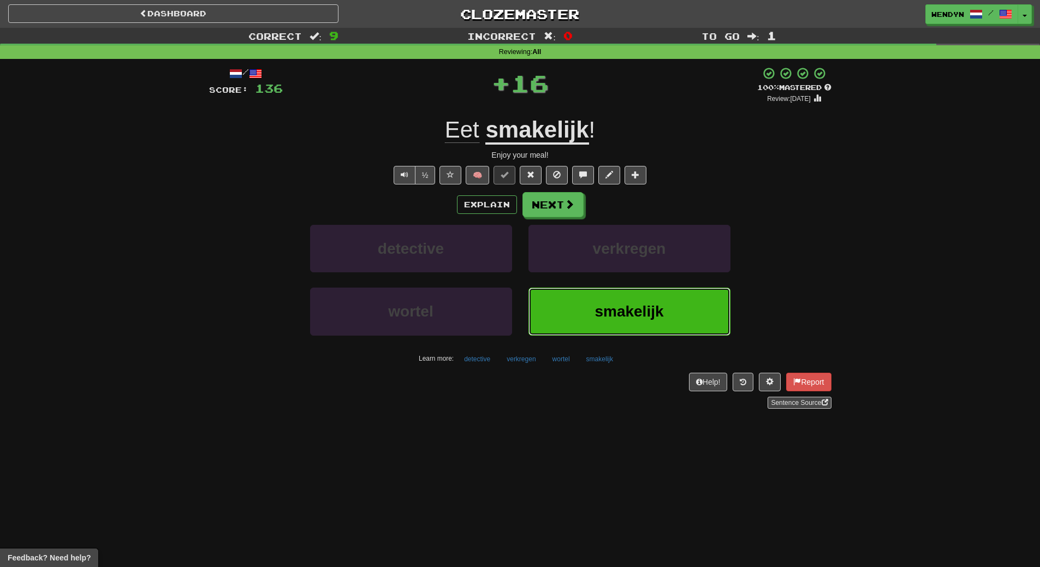
click at [629, 312] on span "smakelijk" at bounding box center [628, 311] width 69 height 17
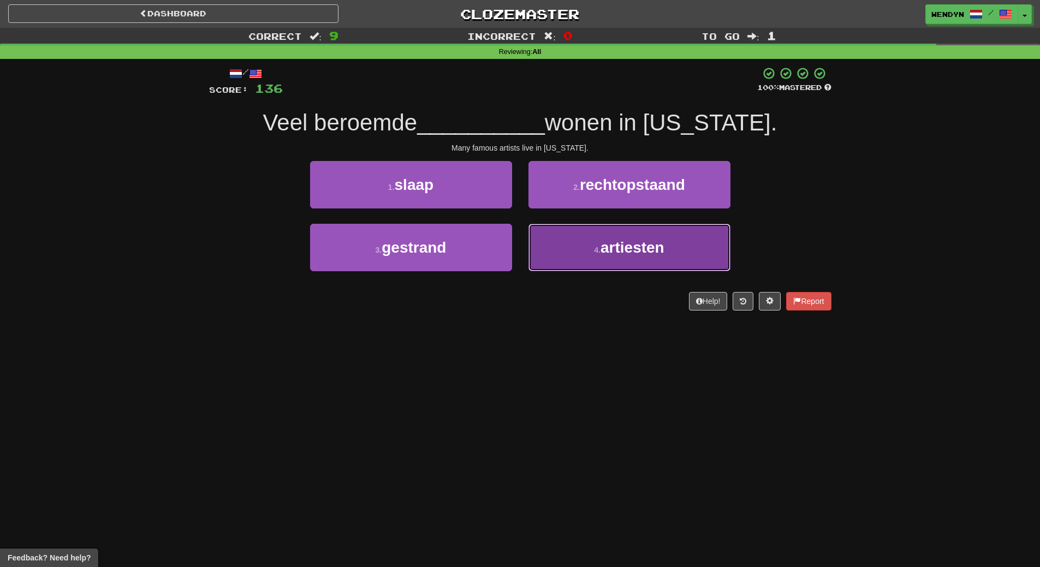
click at [624, 266] on button "4 . artiesten" at bounding box center [629, 247] width 202 height 47
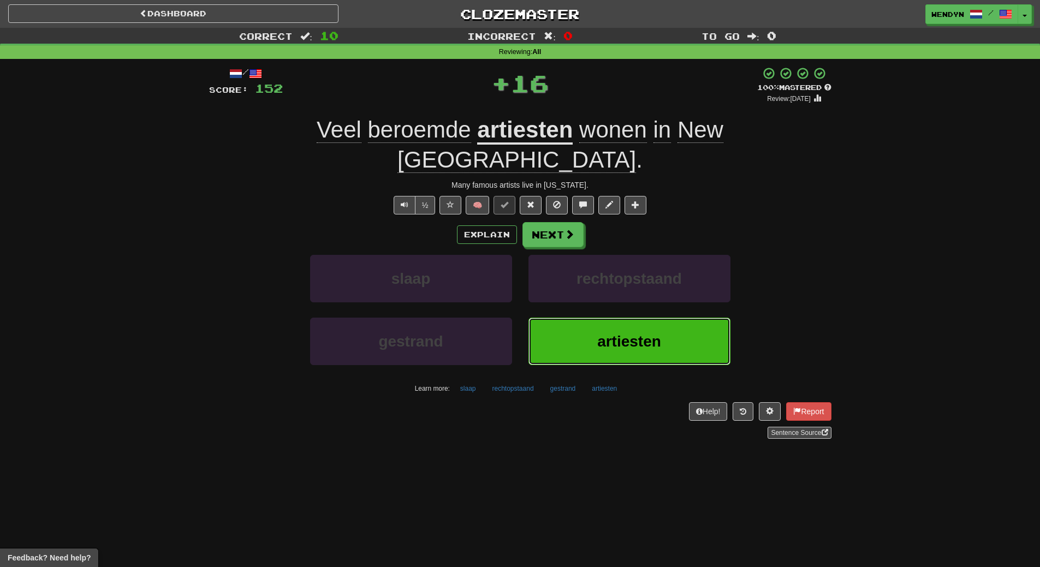
click at [619, 318] on button "artiesten" at bounding box center [629, 341] width 202 height 47
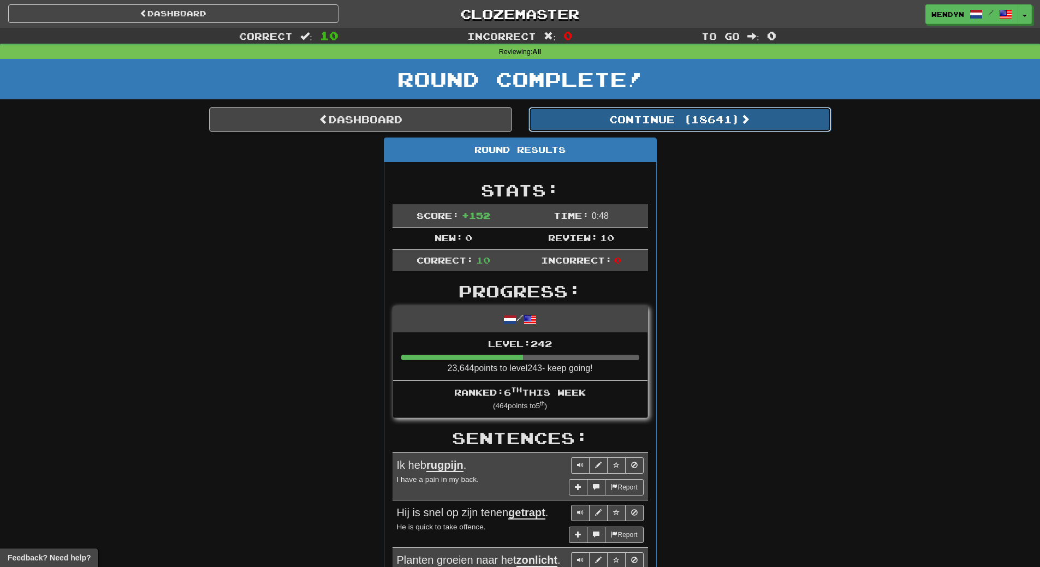
click at [700, 128] on button "Continue ( 18641 )" at bounding box center [679, 119] width 303 height 25
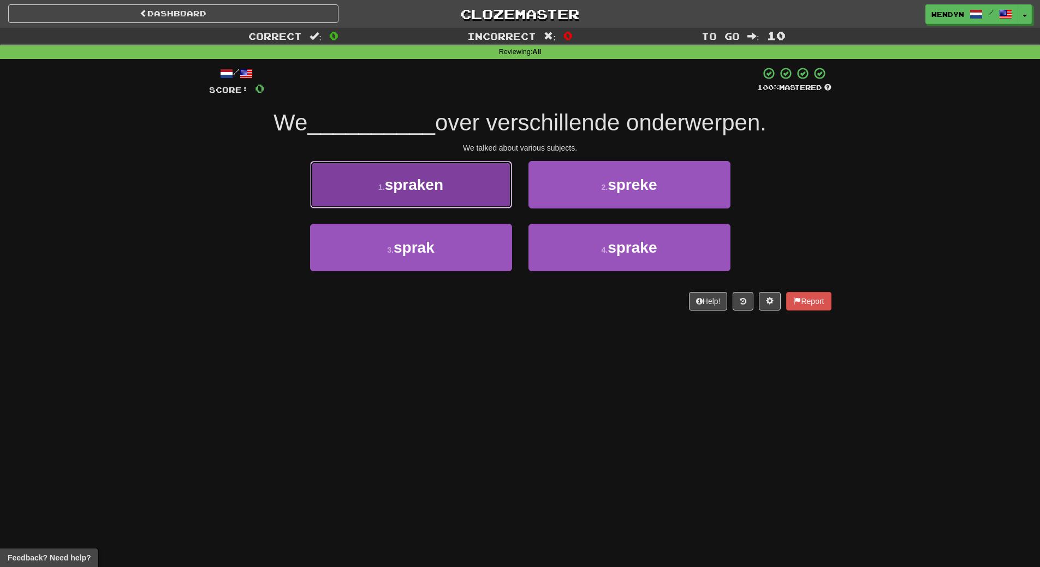
click at [452, 195] on button "1 . spraken" at bounding box center [411, 184] width 202 height 47
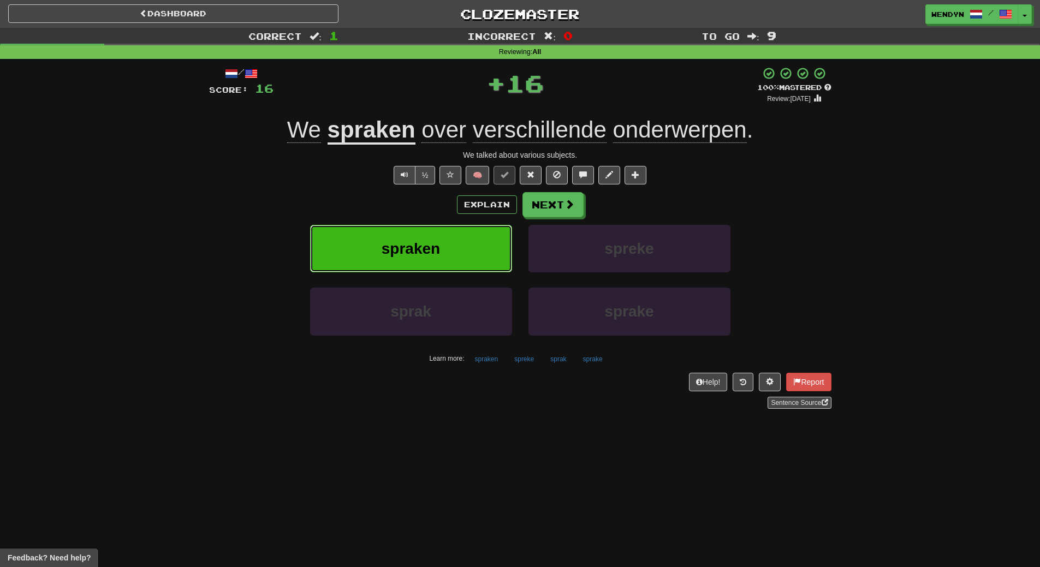
click at [446, 246] on button "spraken" at bounding box center [411, 248] width 202 height 47
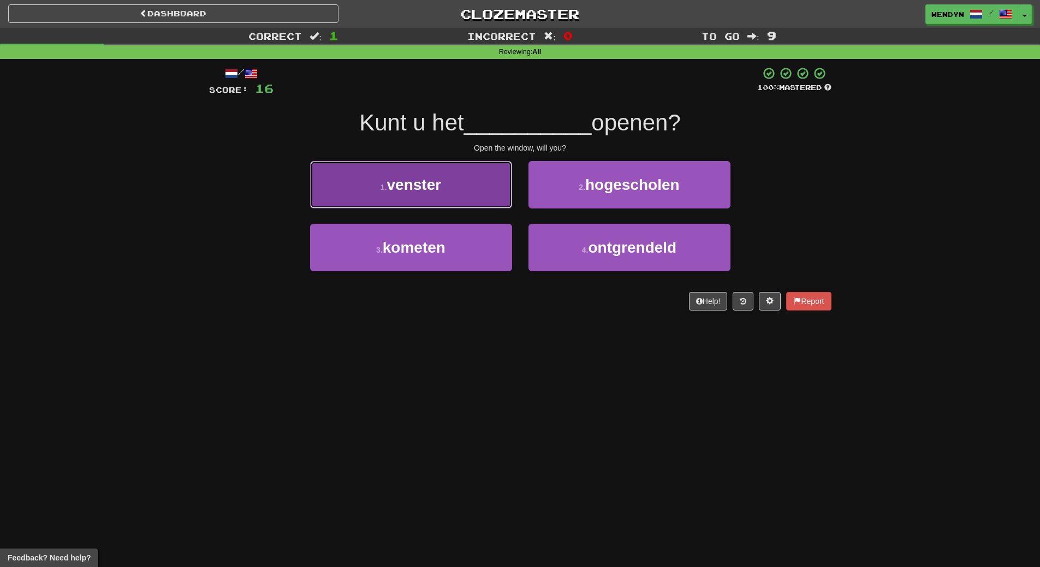
click at [465, 179] on button "1 . venster" at bounding box center [411, 184] width 202 height 47
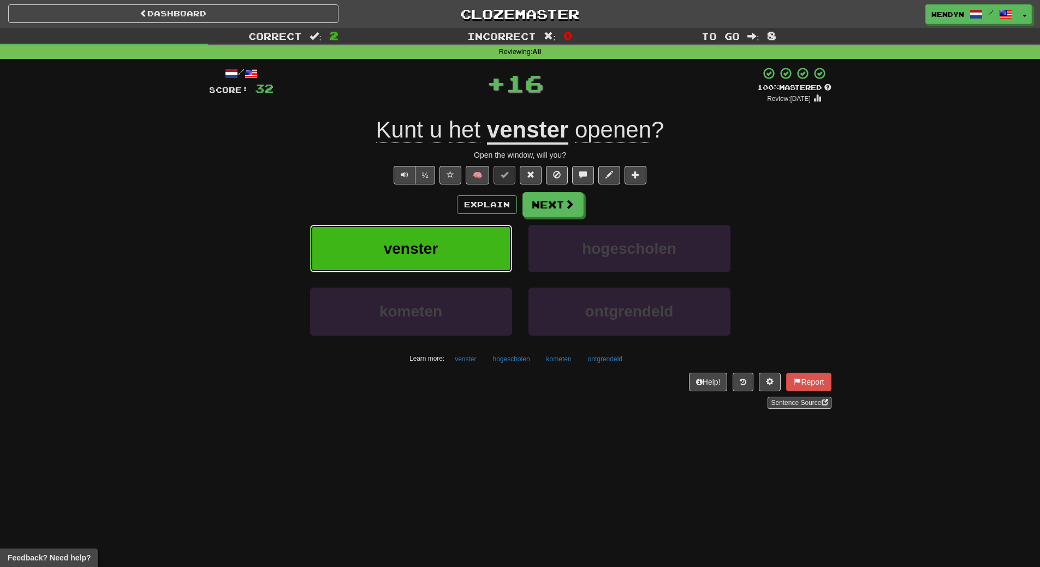
click at [453, 247] on button "venster" at bounding box center [411, 248] width 202 height 47
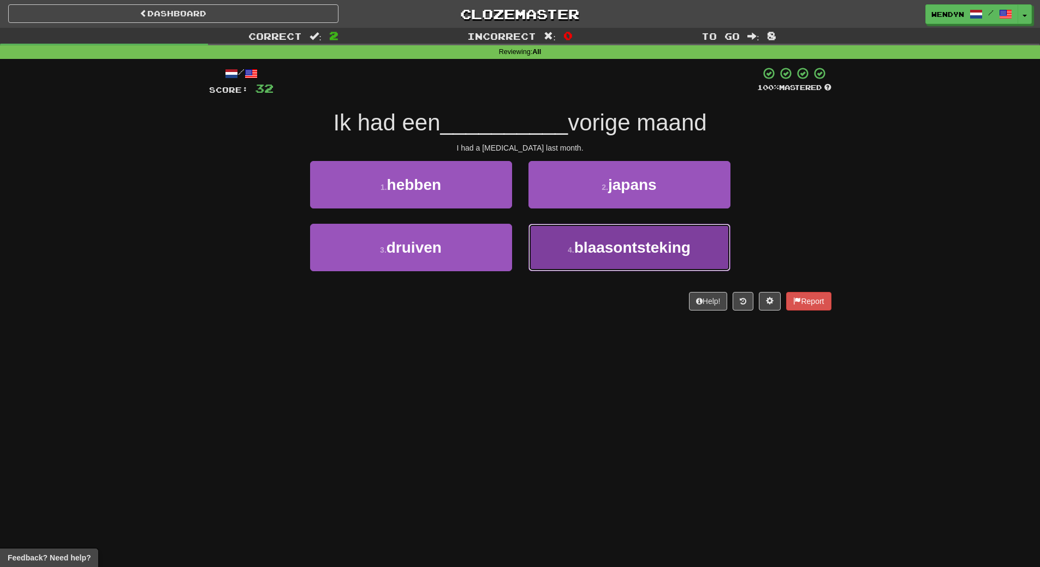
click at [673, 259] on button "4 . blaasontsteking" at bounding box center [629, 247] width 202 height 47
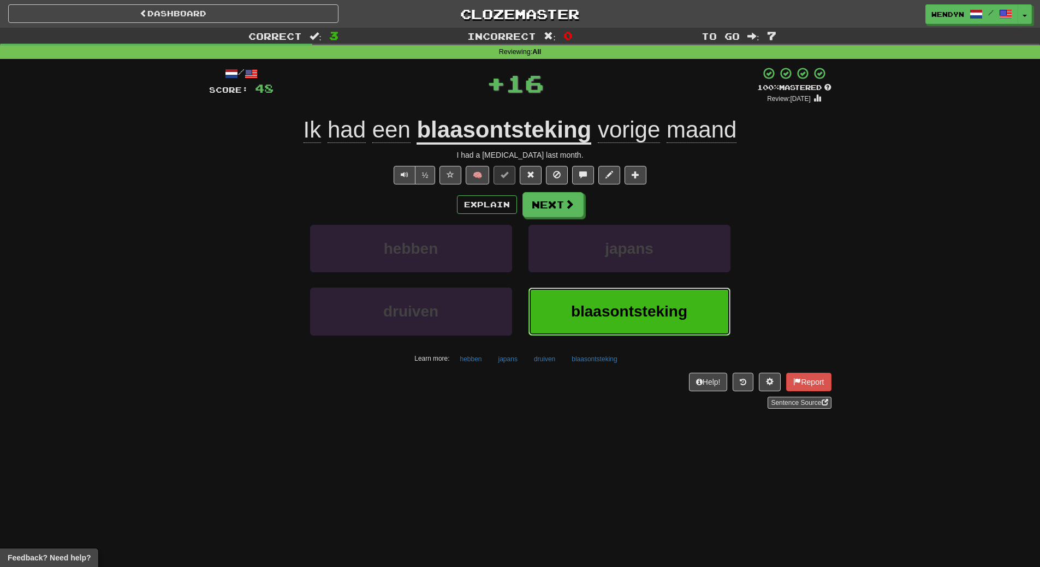
click at [666, 299] on button "blaasontsteking" at bounding box center [629, 311] width 202 height 47
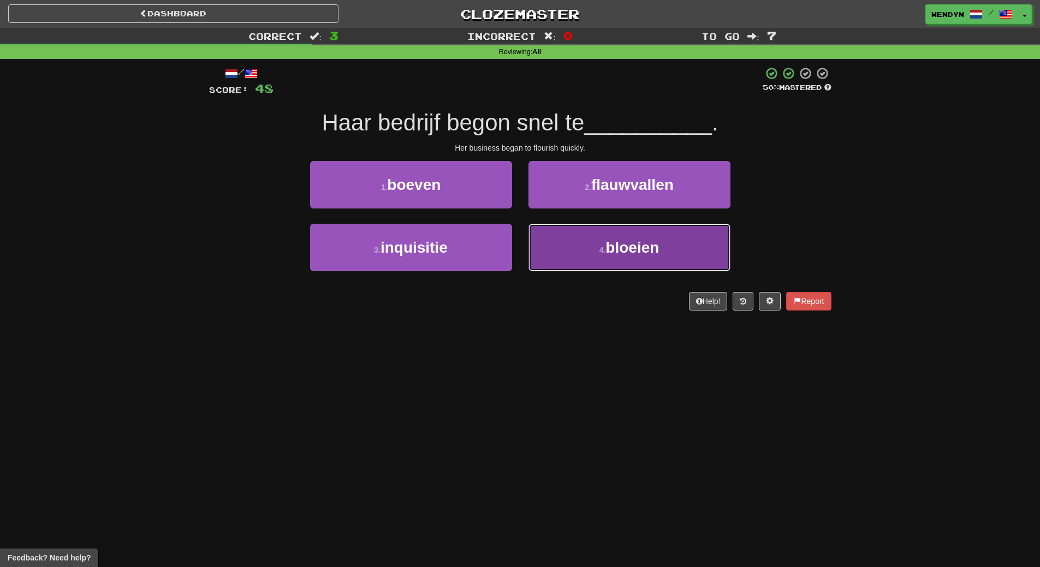
click at [604, 250] on small "4 ." at bounding box center [602, 250] width 7 height 9
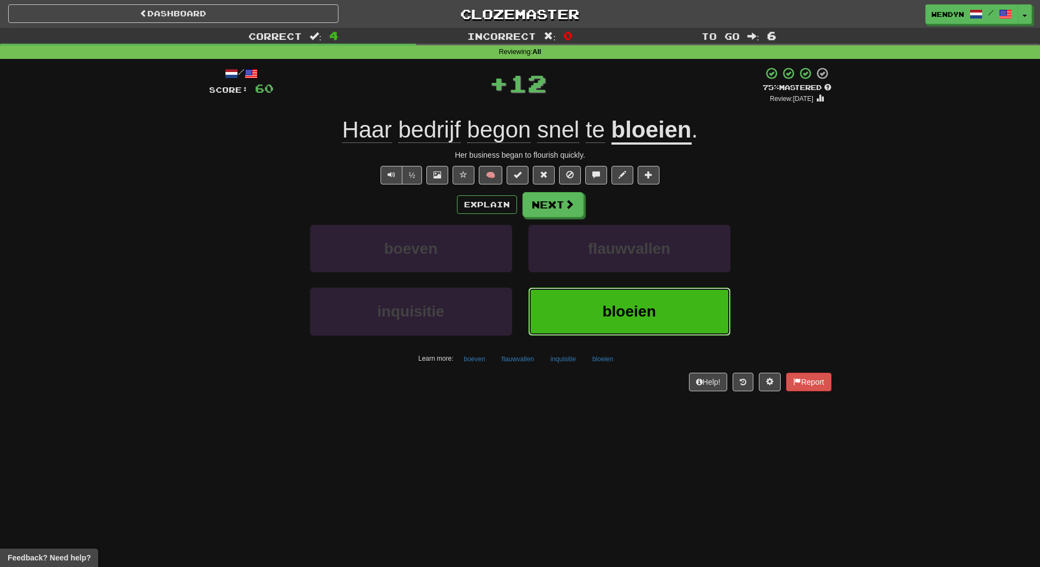
click at [612, 305] on span "bloeien" at bounding box center [628, 311] width 53 height 17
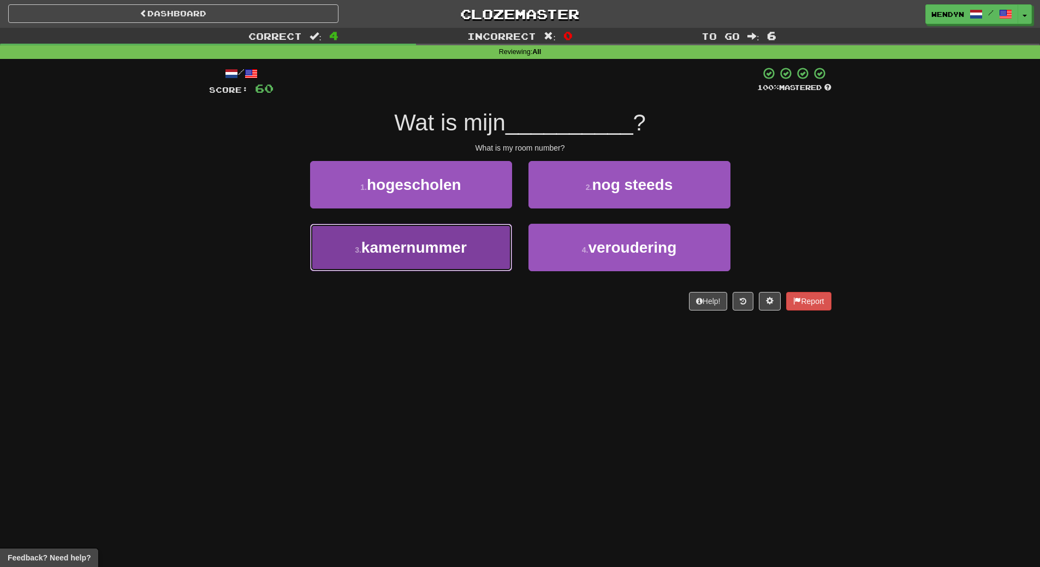
click at [452, 253] on span "kamernummer" at bounding box center [413, 247] width 105 height 17
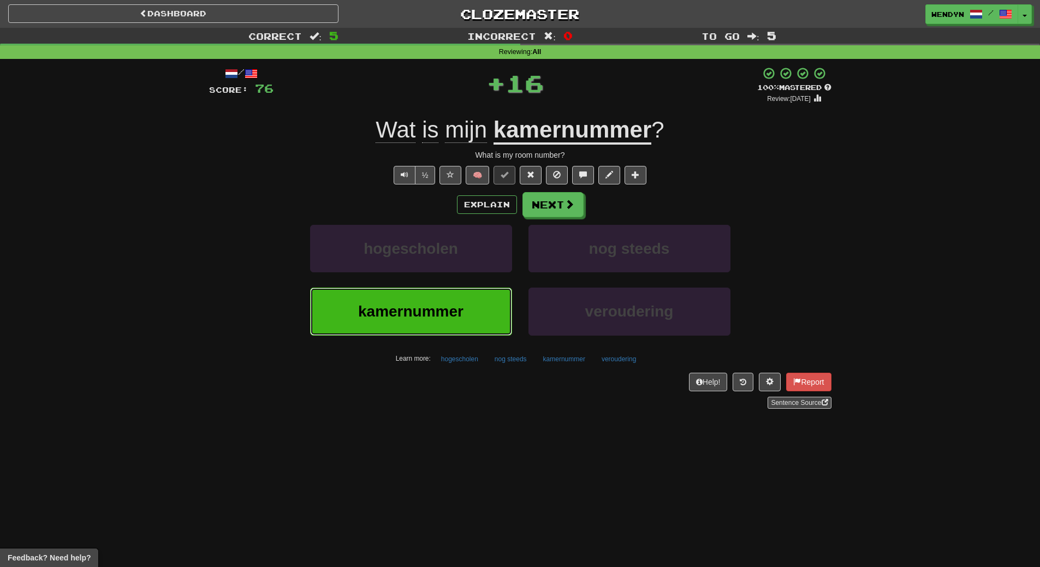
click at [452, 291] on button "kamernummer" at bounding box center [411, 311] width 202 height 47
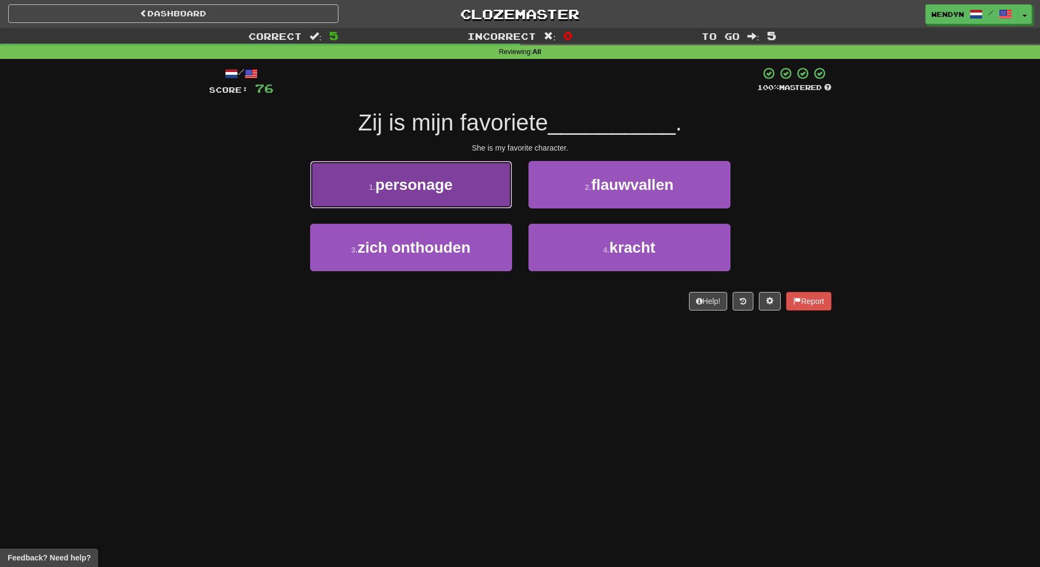
click at [442, 195] on button "1 . personage" at bounding box center [411, 184] width 202 height 47
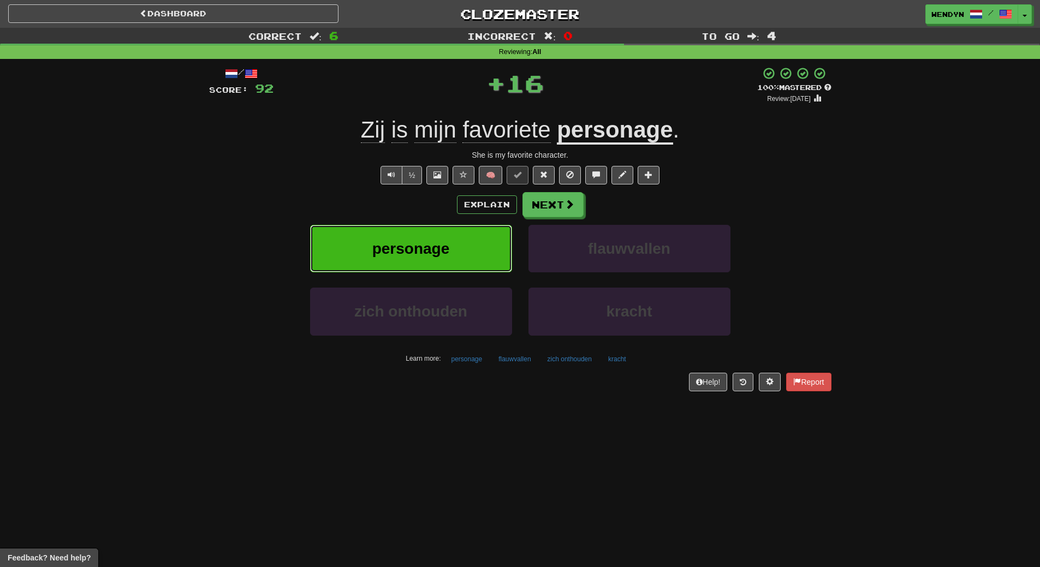
click at [447, 244] on span "personage" at bounding box center [410, 248] width 77 height 17
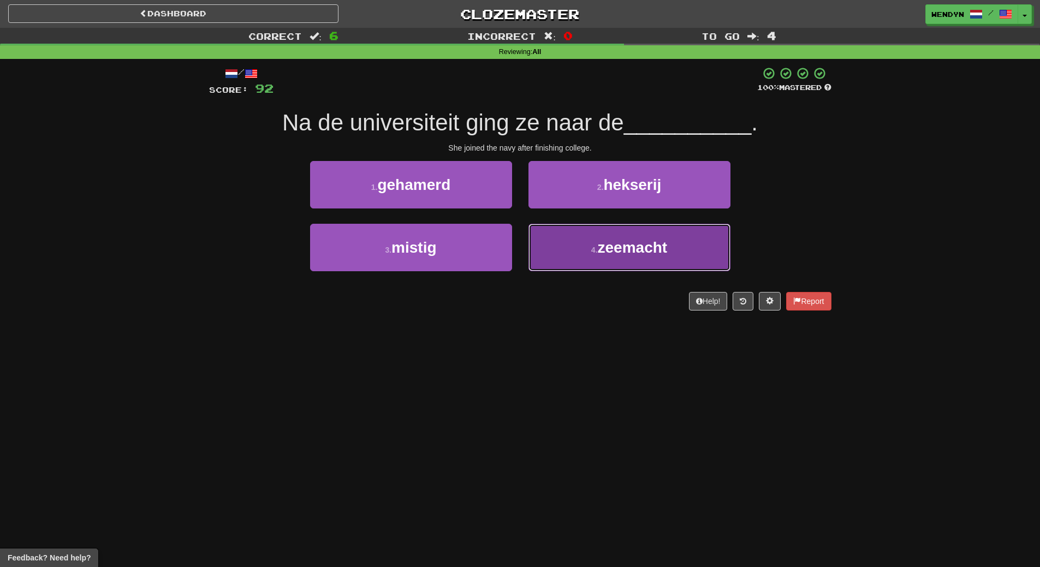
click at [648, 249] on span "zeemacht" at bounding box center [633, 247] width 70 height 17
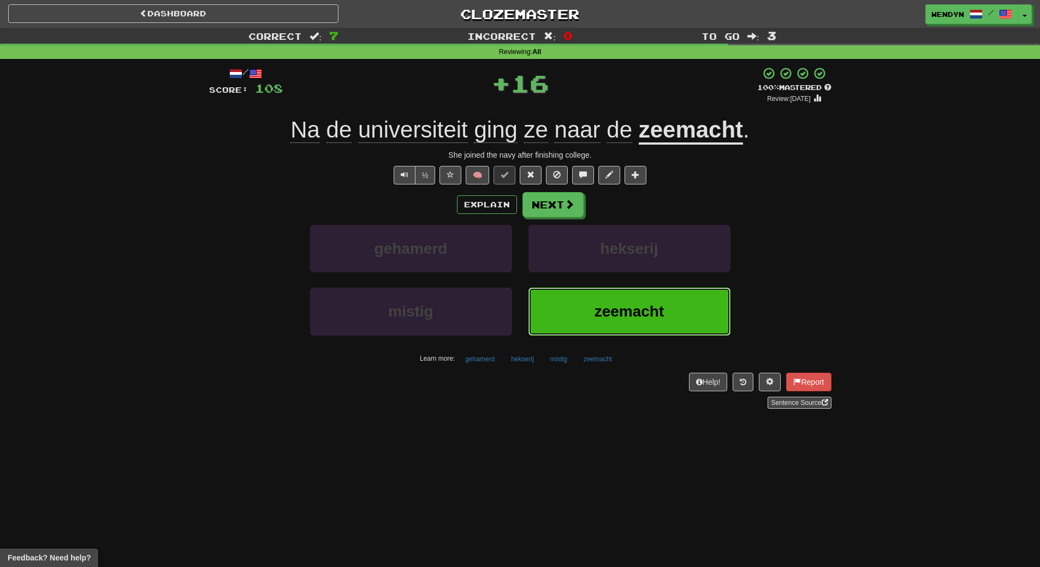
click at [632, 295] on button "zeemacht" at bounding box center [629, 311] width 202 height 47
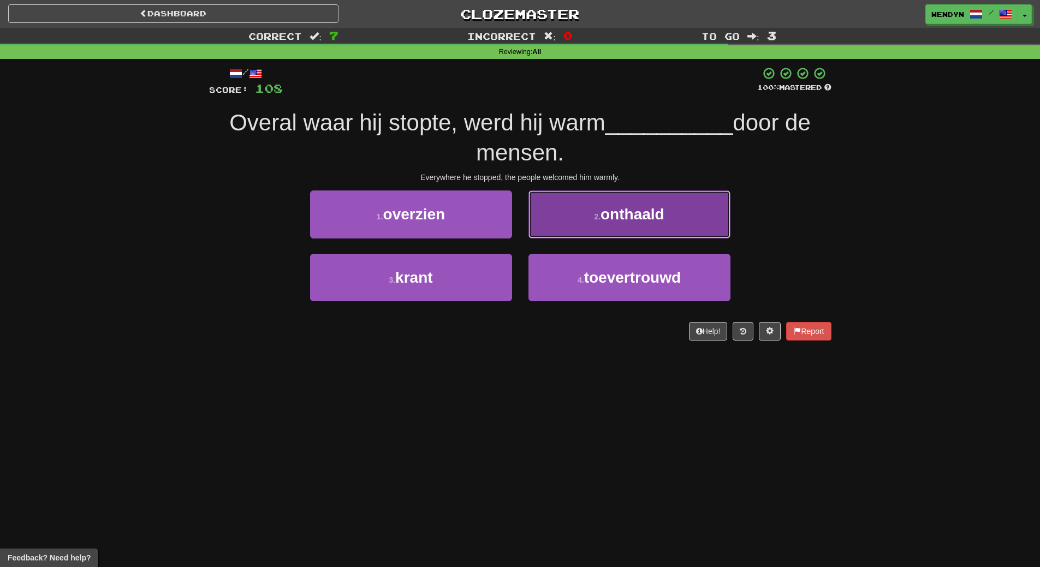
click at [656, 227] on button "2 . onthaald" at bounding box center [629, 213] width 202 height 47
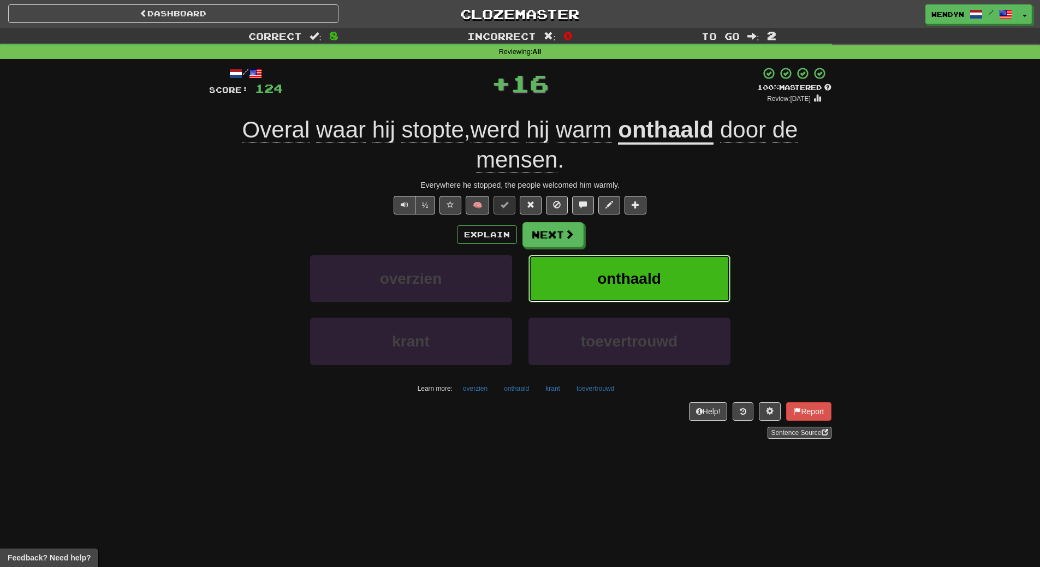
click at [653, 260] on button "onthaald" at bounding box center [629, 278] width 202 height 47
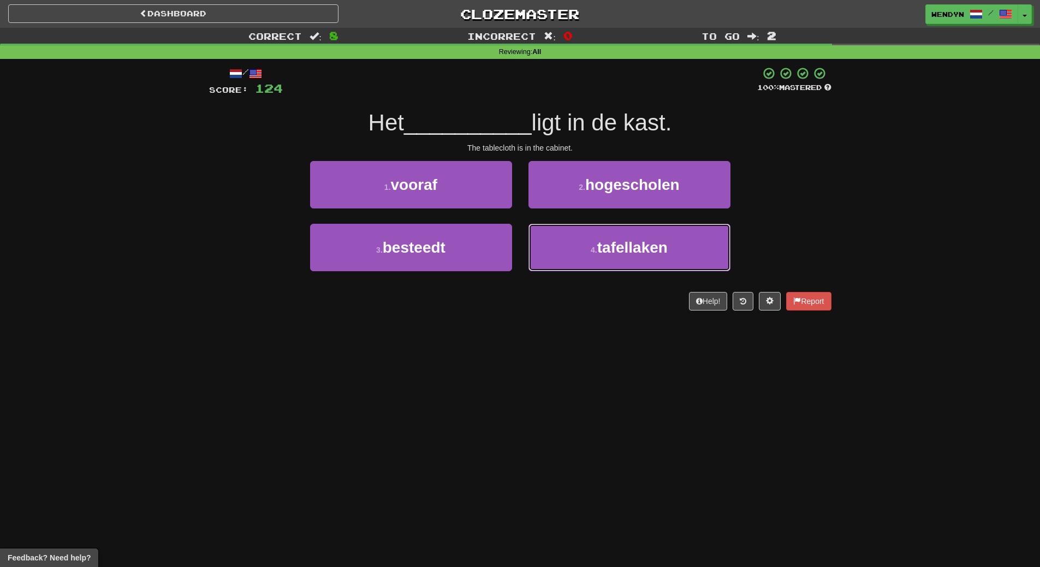
click at [653, 260] on button "4 . tafellaken" at bounding box center [629, 247] width 202 height 47
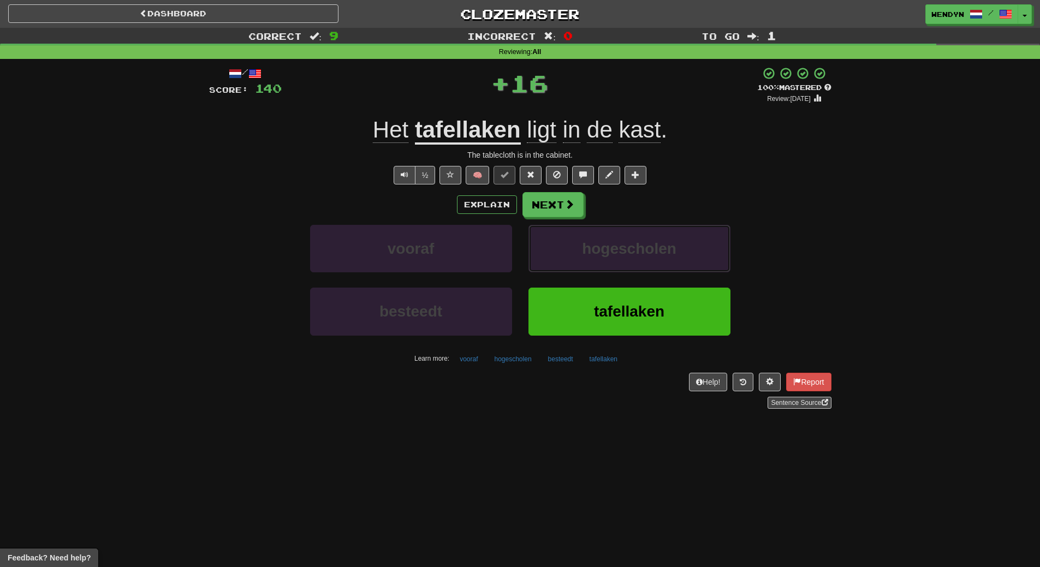
click at [653, 260] on button "hogescholen" at bounding box center [629, 248] width 202 height 47
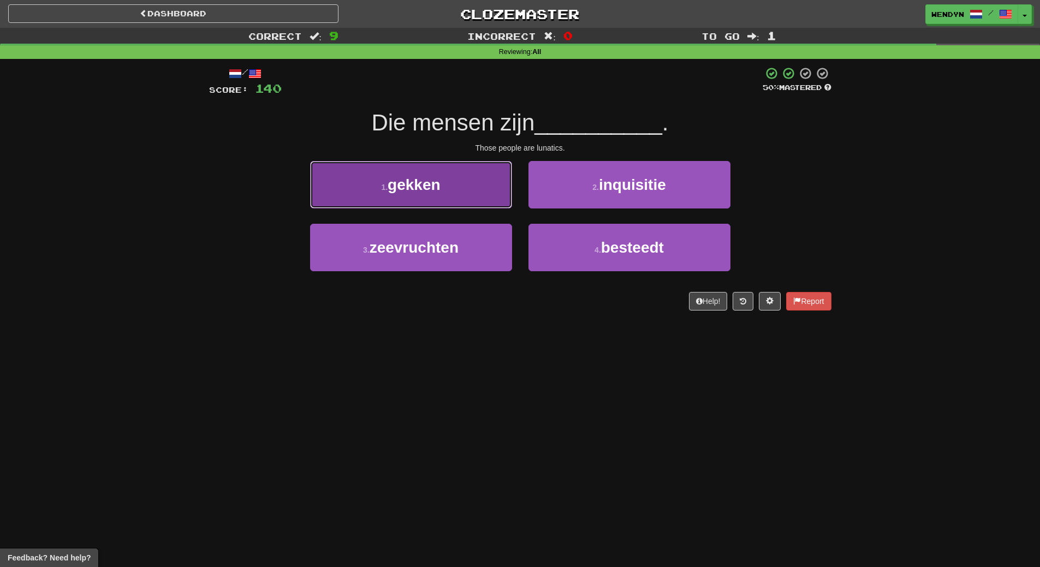
click at [448, 196] on button "1 . gekken" at bounding box center [411, 184] width 202 height 47
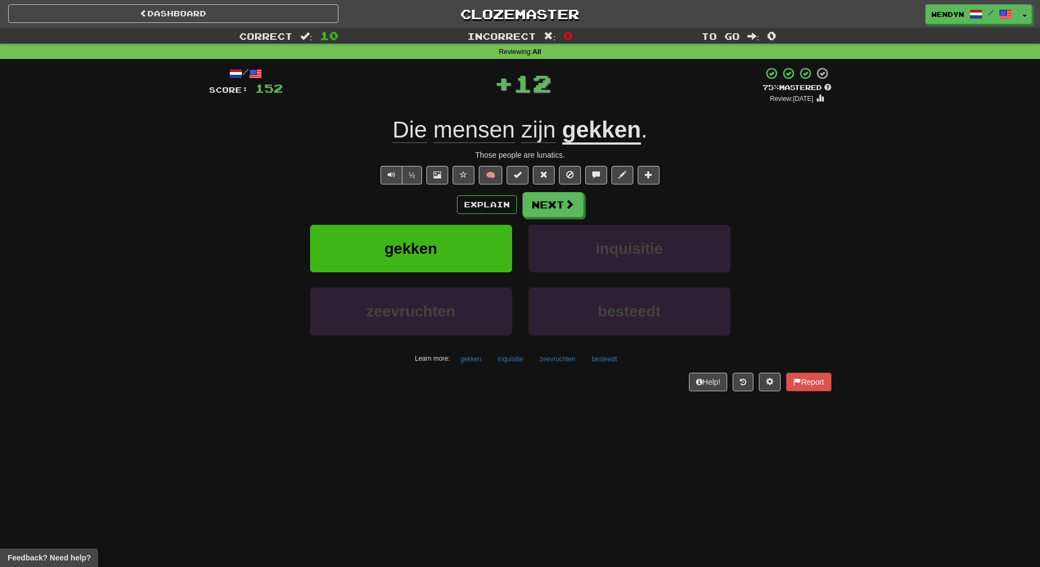
click at [448, 206] on div "Explain Next" at bounding box center [520, 204] width 622 height 25
click at [446, 235] on button "gekken" at bounding box center [411, 248] width 202 height 47
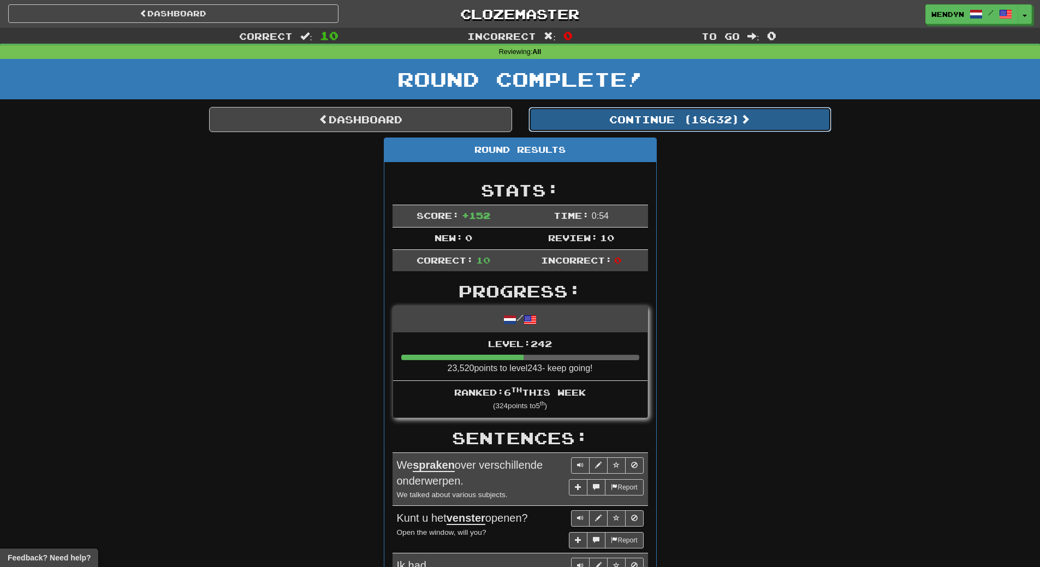
click at [732, 122] on button "Continue ( 18632 )" at bounding box center [679, 119] width 303 height 25
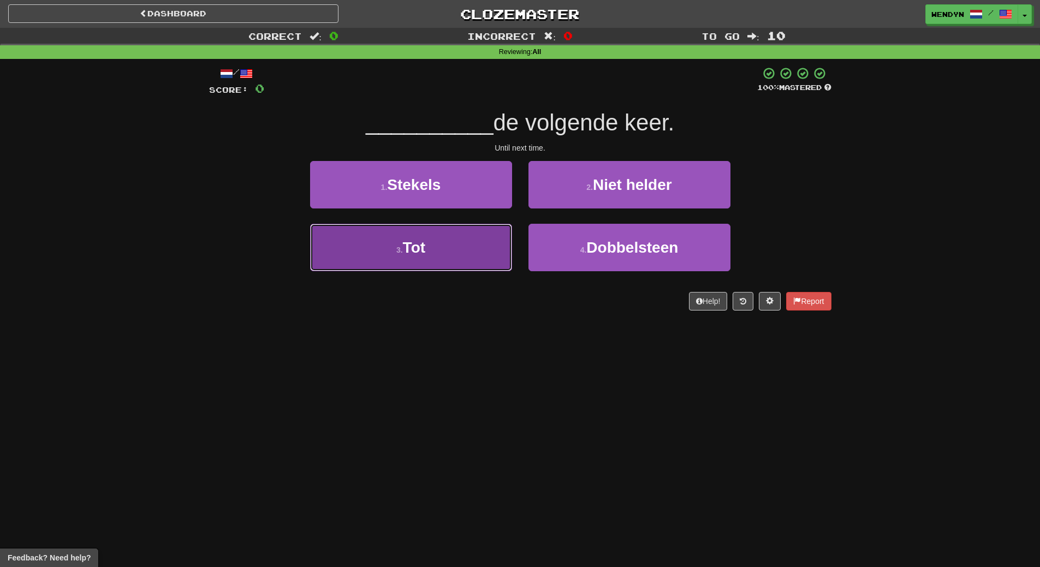
click at [459, 262] on button "3 . Tot" at bounding box center [411, 247] width 202 height 47
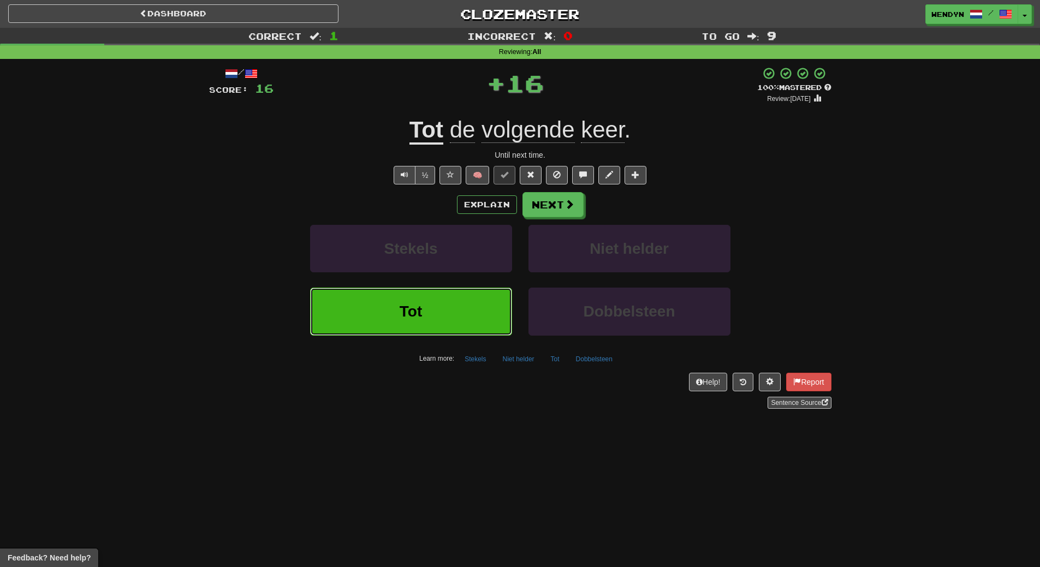
click at [459, 297] on button "Tot" at bounding box center [411, 311] width 202 height 47
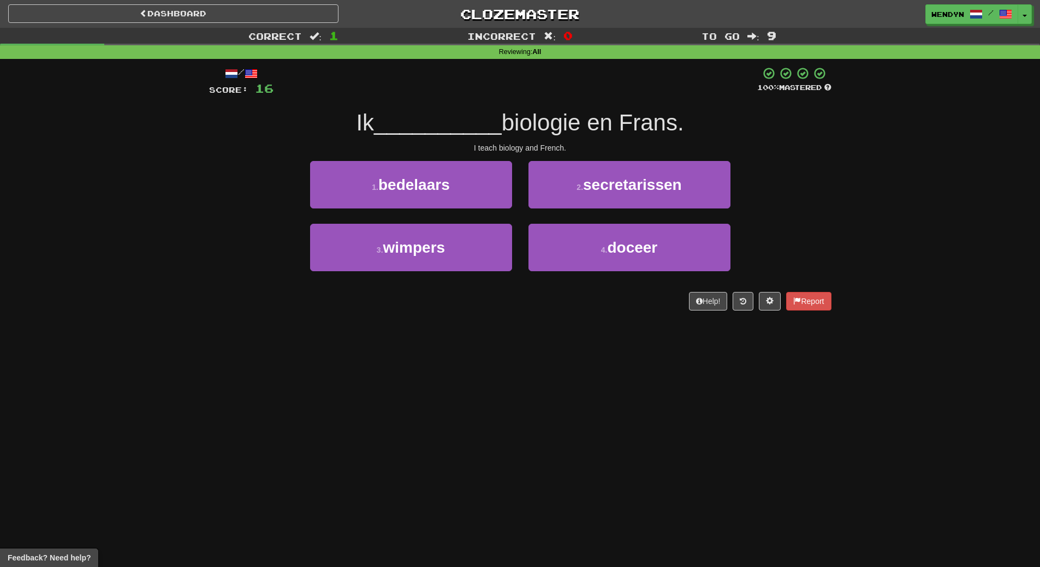
click at [598, 283] on div "4 . doceer" at bounding box center [629, 255] width 218 height 63
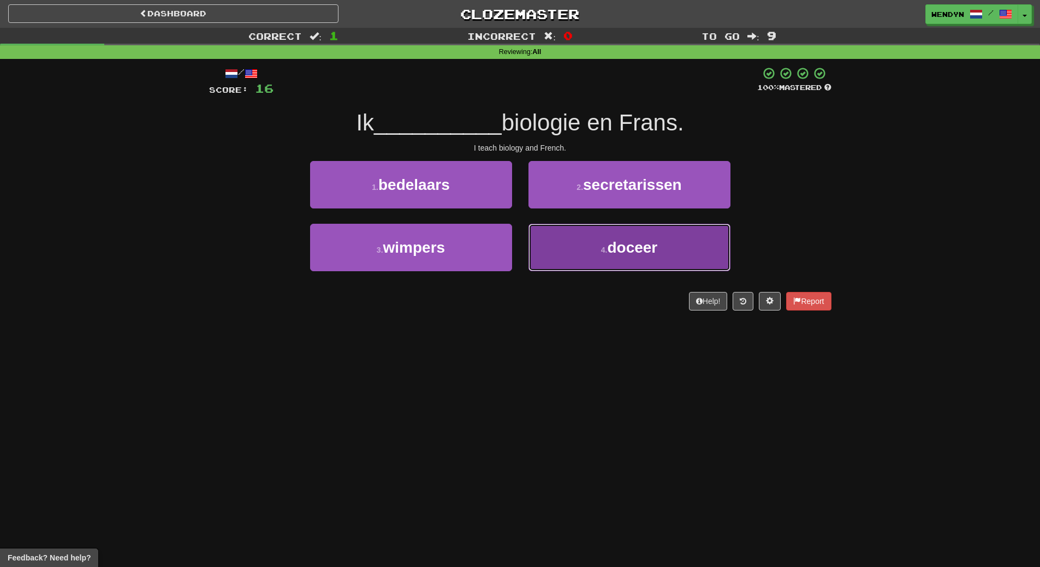
click at [601, 264] on button "4 . doceer" at bounding box center [629, 247] width 202 height 47
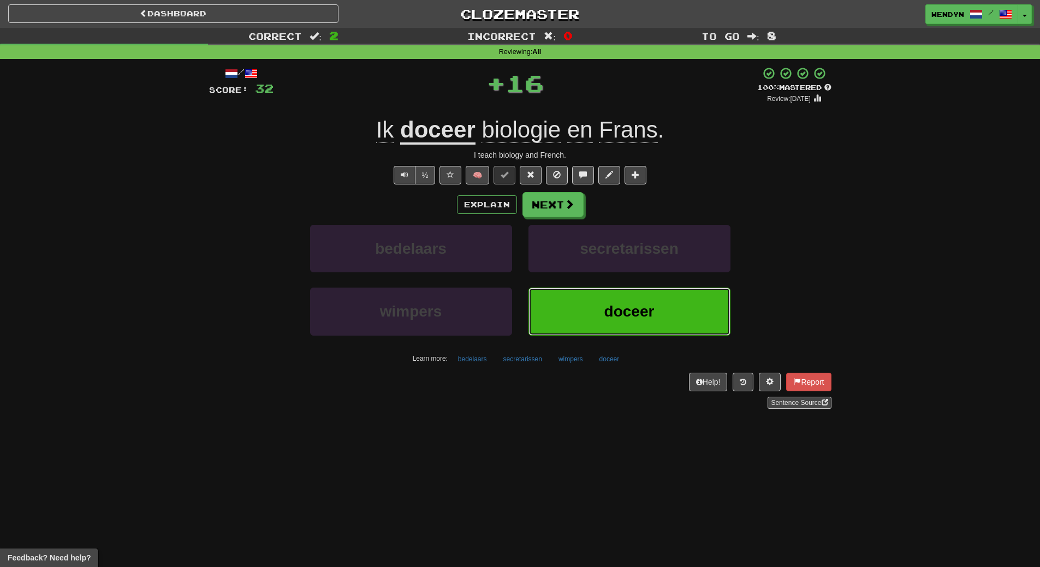
click at [605, 314] on span "doceer" at bounding box center [629, 311] width 50 height 17
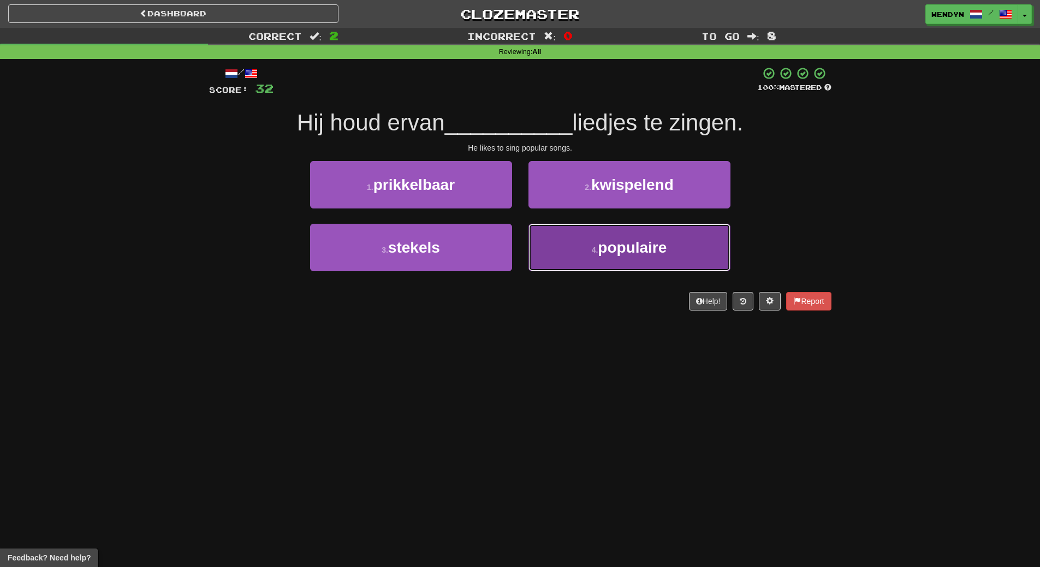
click at [644, 241] on span "populaire" at bounding box center [632, 247] width 69 height 17
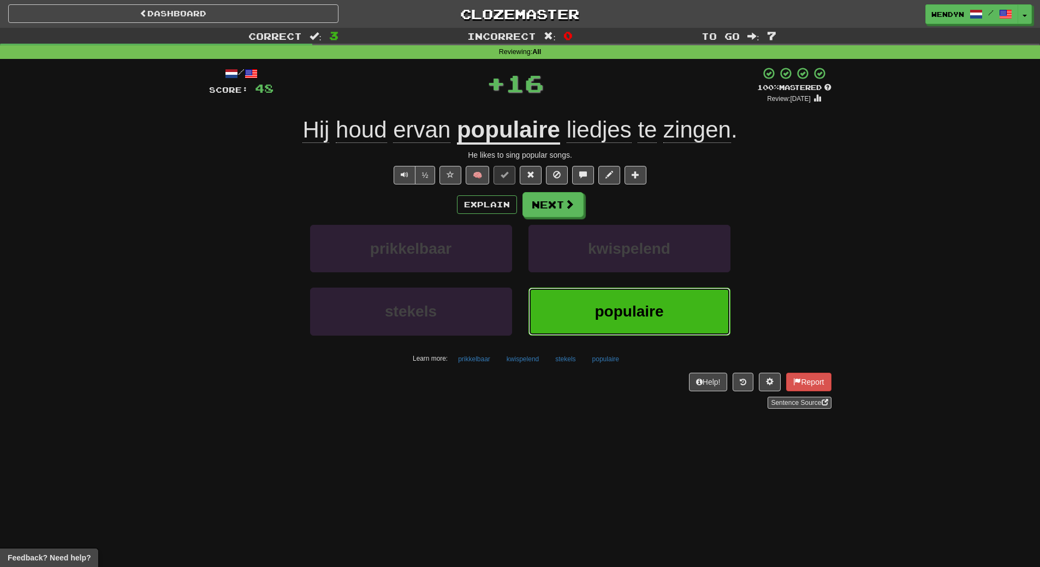
click at [646, 304] on span "populaire" at bounding box center [628, 311] width 69 height 17
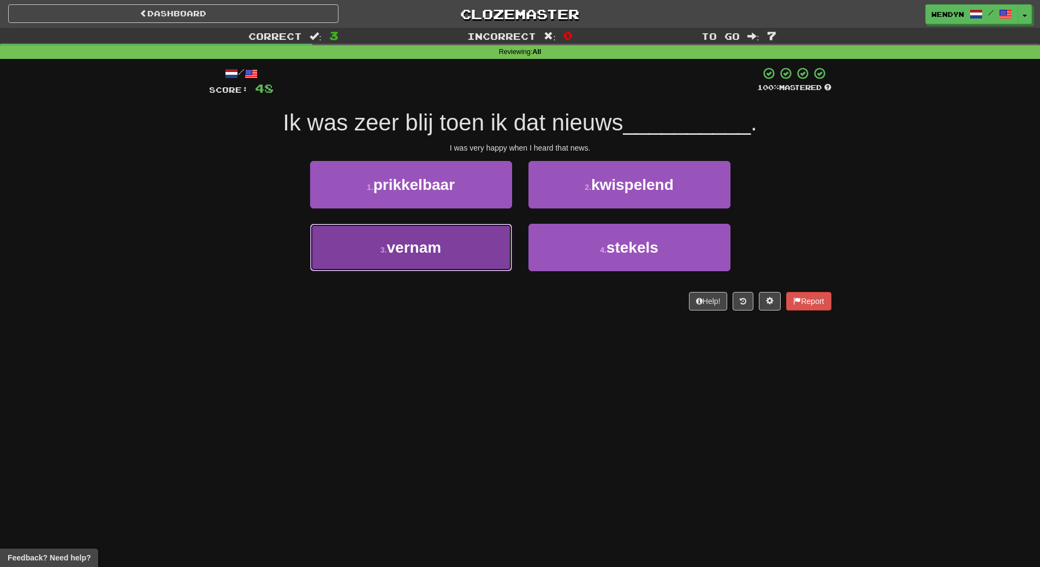
click at [432, 242] on span "vernam" at bounding box center [414, 247] width 55 height 17
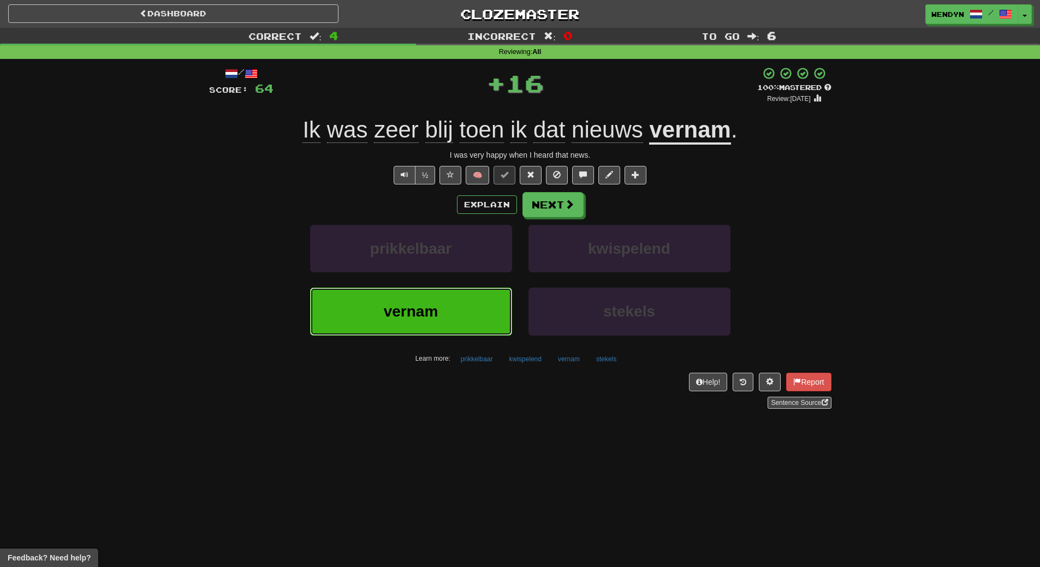
click at [433, 308] on span "vernam" at bounding box center [411, 311] width 55 height 17
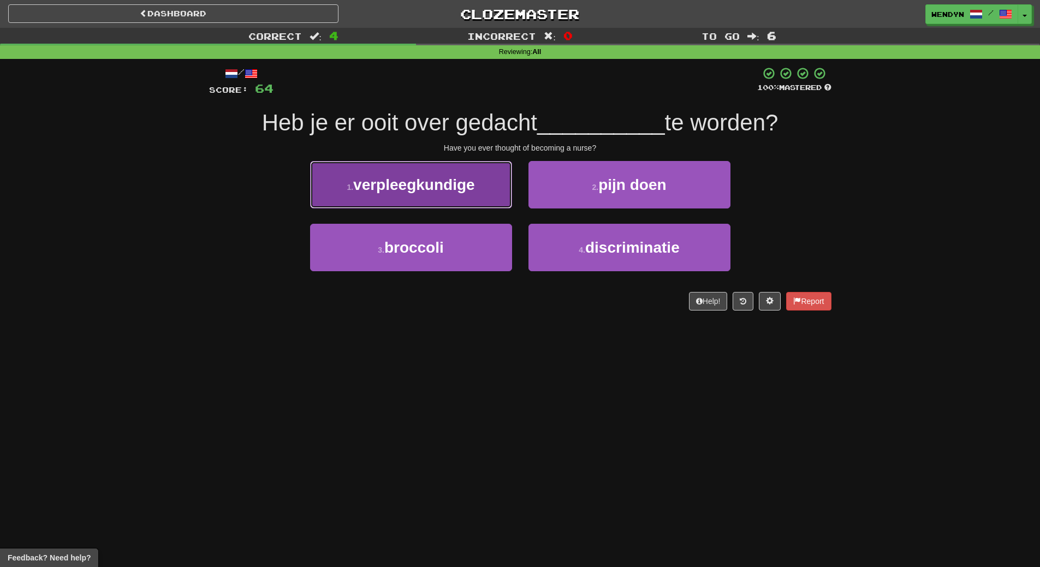
click at [439, 196] on button "1 . verpleegkundige" at bounding box center [411, 184] width 202 height 47
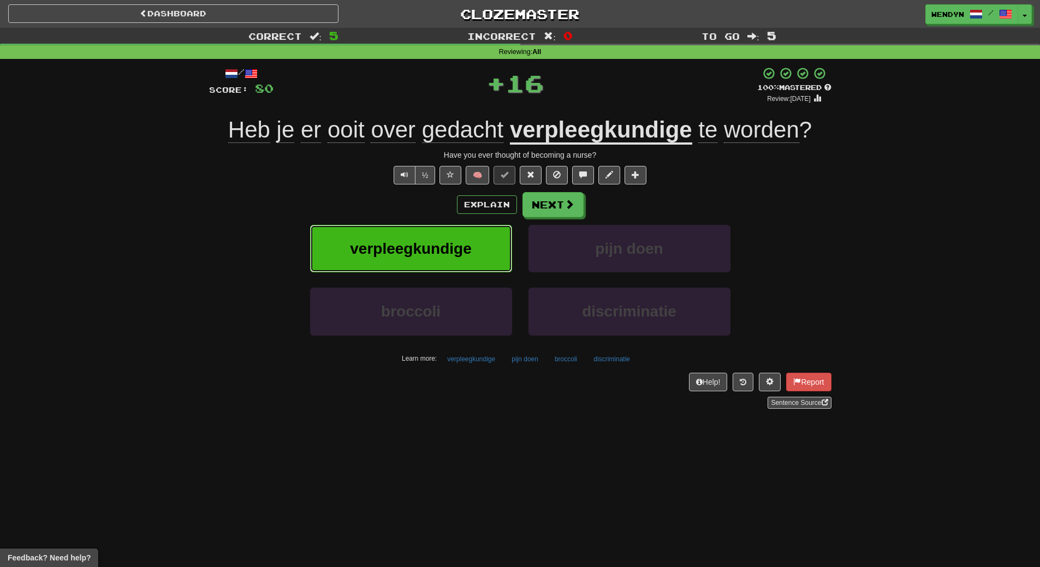
click at [440, 235] on button "verpleegkundige" at bounding box center [411, 248] width 202 height 47
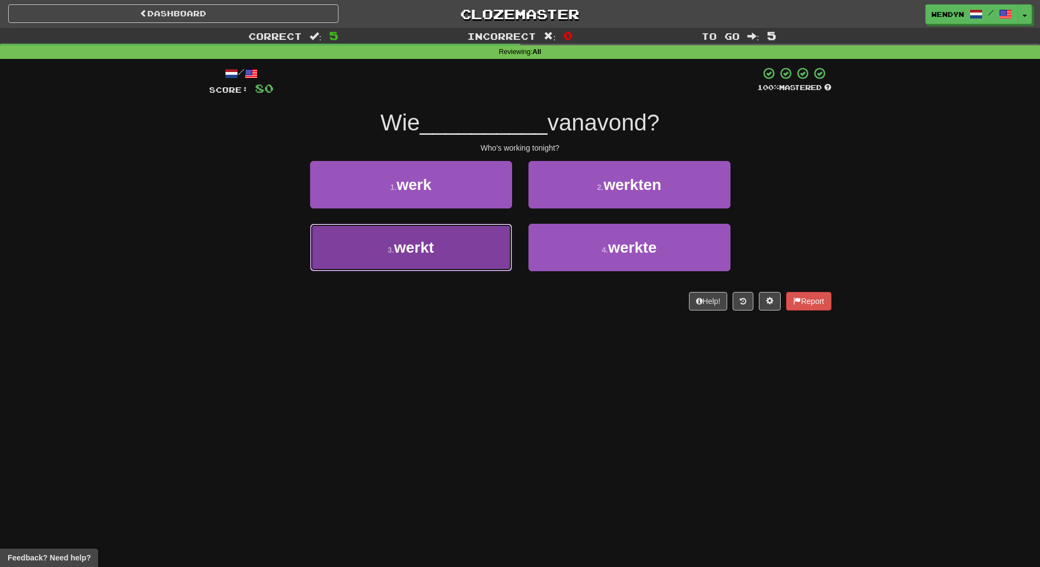
click at [454, 249] on button "3 . werkt" at bounding box center [411, 247] width 202 height 47
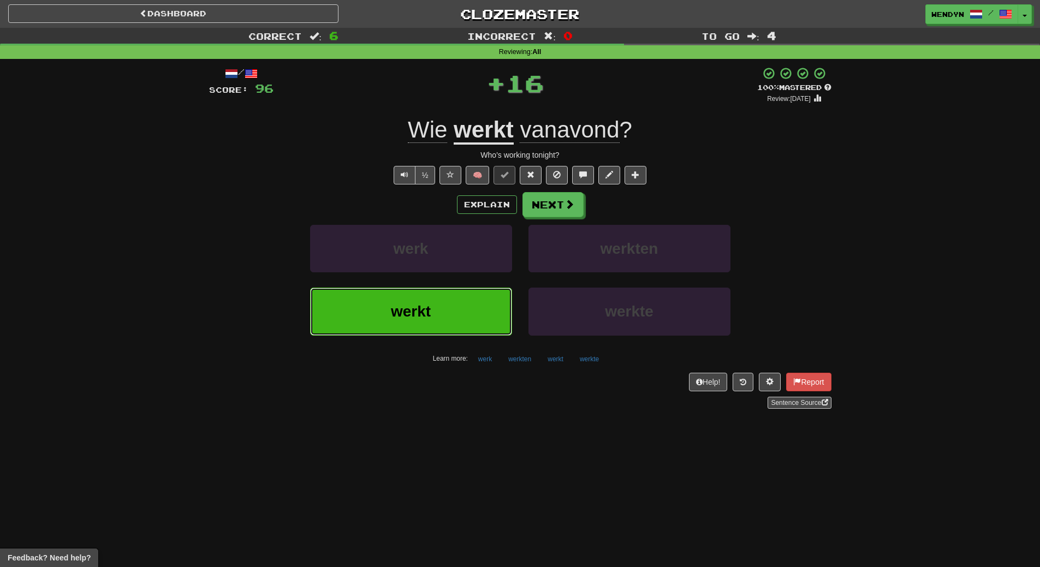
click at [452, 300] on button "werkt" at bounding box center [411, 311] width 202 height 47
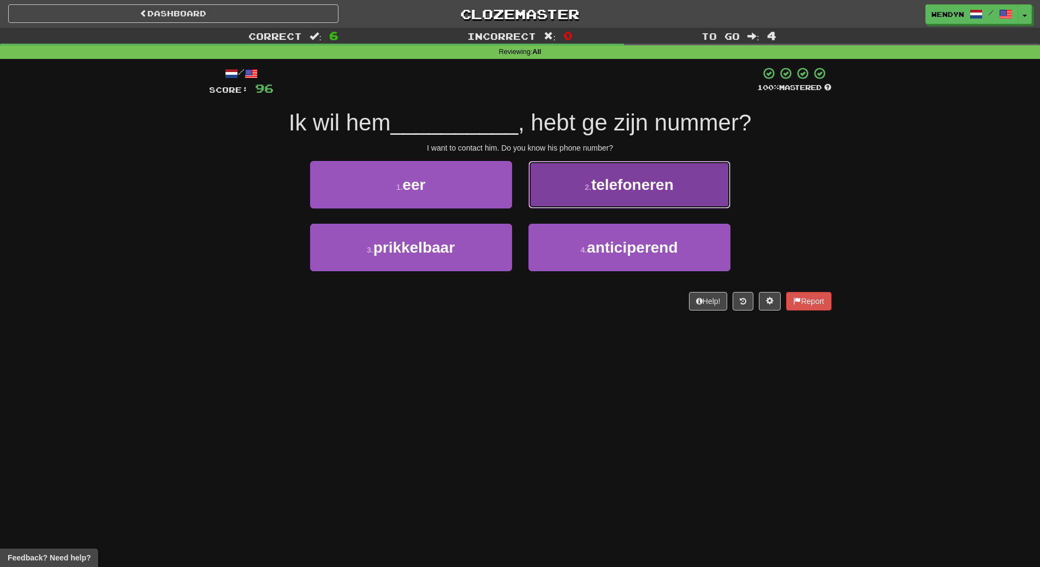
click at [674, 187] on button "2 . telefoneren" at bounding box center [629, 184] width 202 height 47
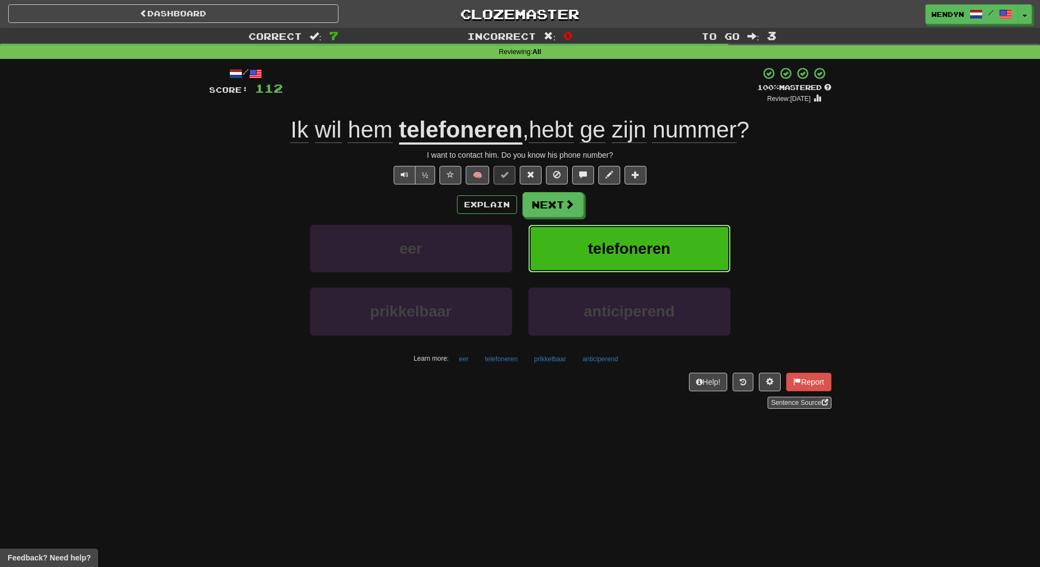
click at [673, 262] on button "telefoneren" at bounding box center [629, 248] width 202 height 47
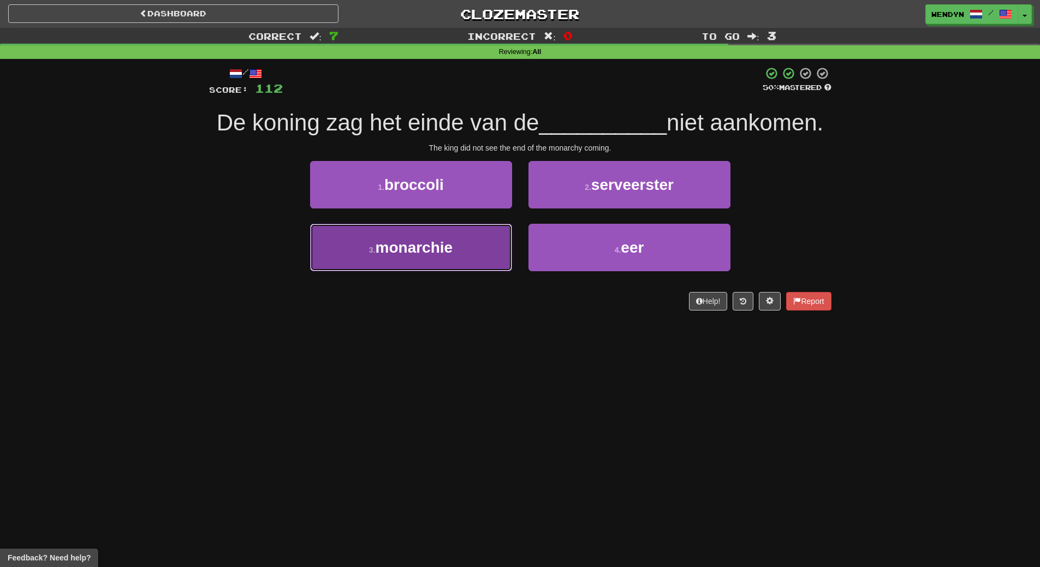
click at [468, 252] on button "3 . monarchie" at bounding box center [411, 247] width 202 height 47
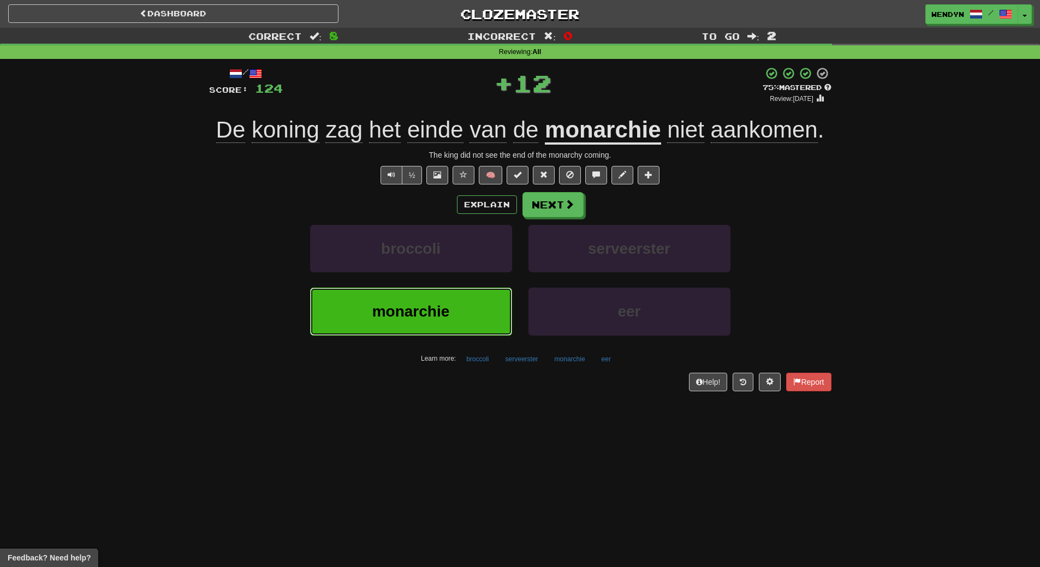
click at [474, 306] on button "monarchie" at bounding box center [411, 311] width 202 height 47
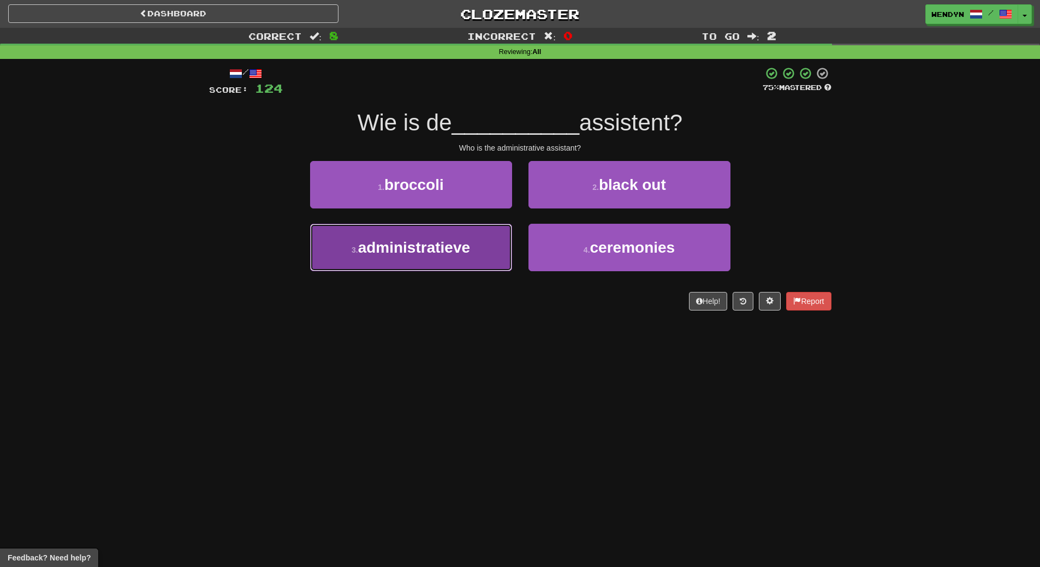
click at [459, 259] on button "3 . administratieve" at bounding box center [411, 247] width 202 height 47
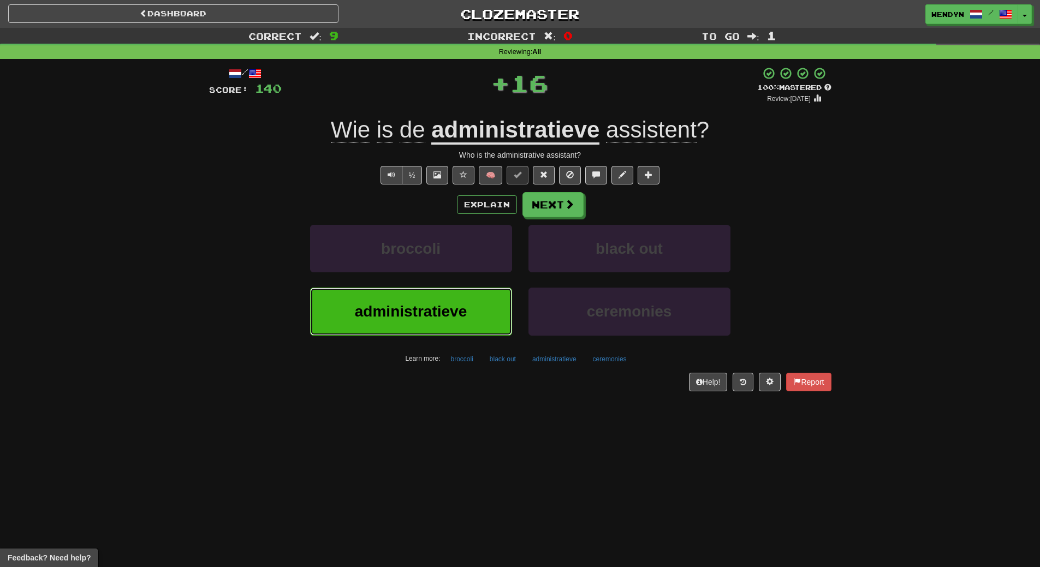
click at [464, 330] on button "administratieve" at bounding box center [411, 311] width 202 height 47
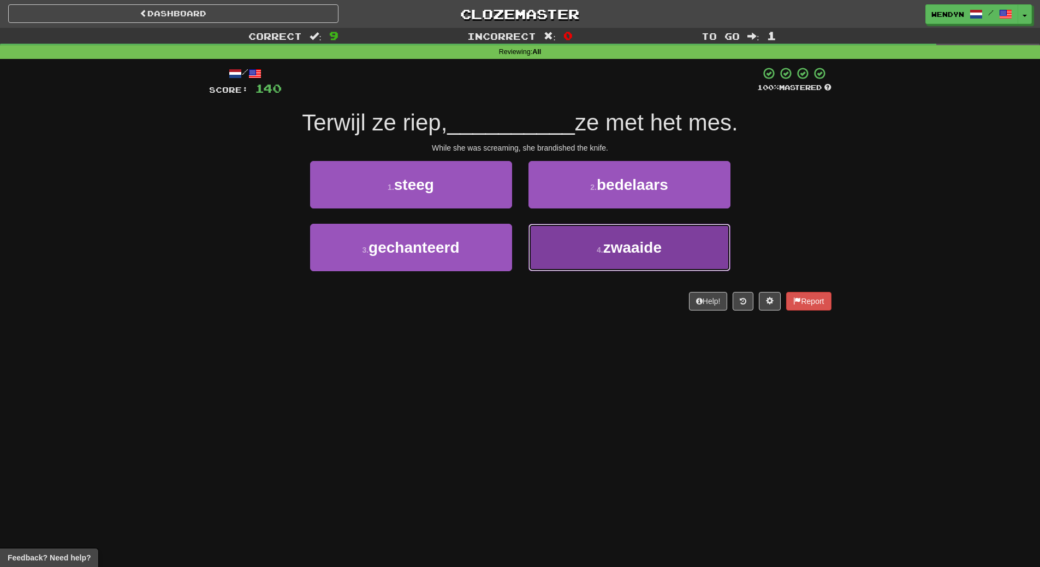
click at [589, 263] on button "4 . zwaaide" at bounding box center [629, 247] width 202 height 47
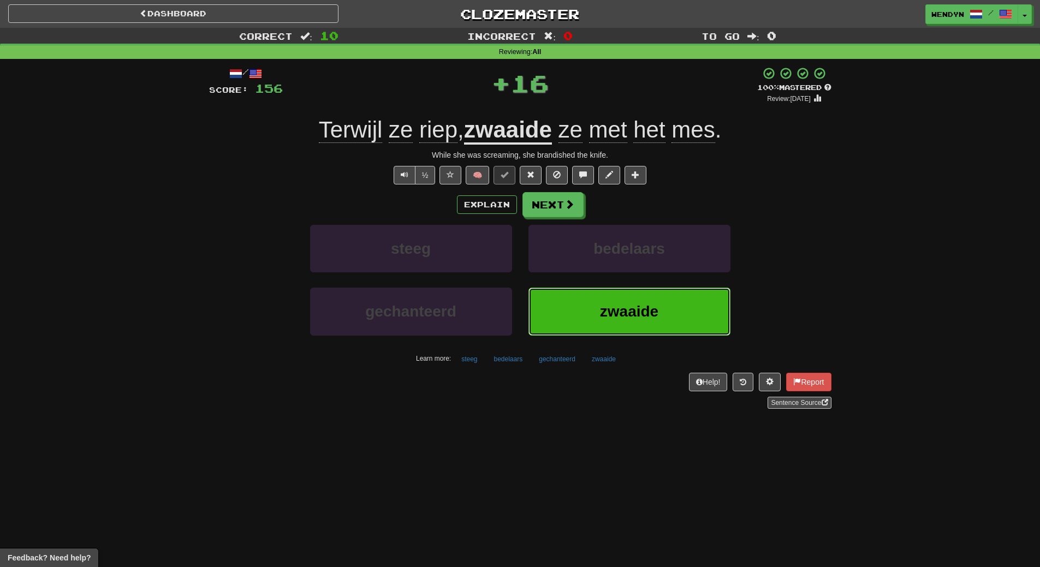
click at [600, 317] on span "zwaaide" at bounding box center [629, 311] width 58 height 17
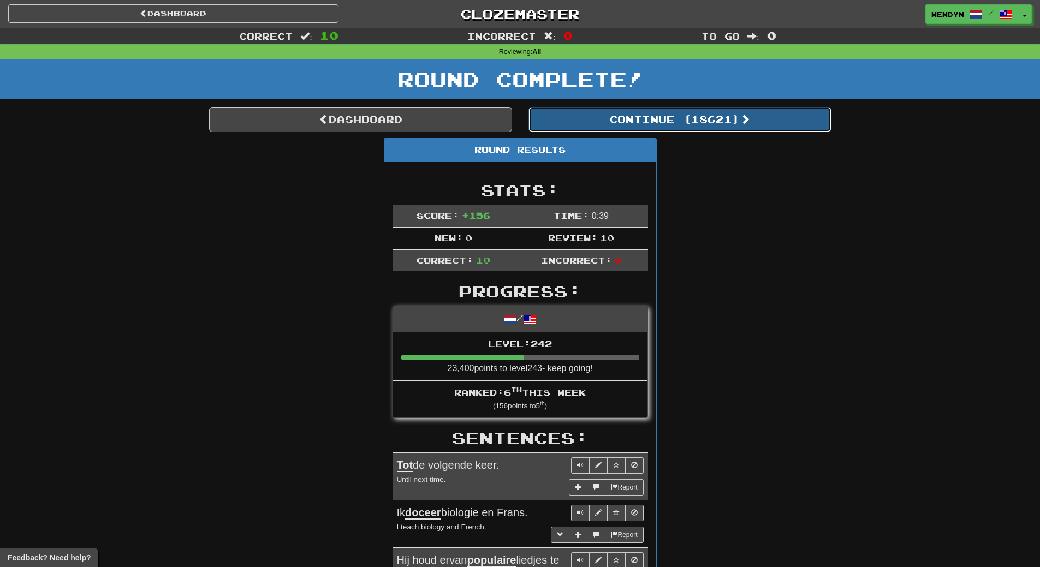
click at [701, 123] on button "Continue ( 18621 )" at bounding box center [679, 119] width 303 height 25
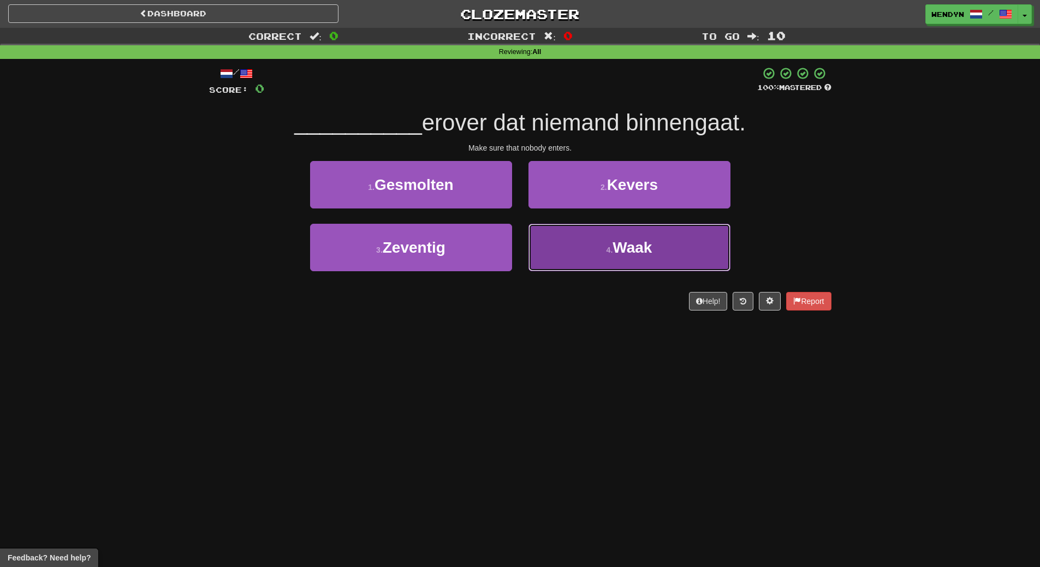
click at [584, 264] on button "4 . Waak" at bounding box center [629, 247] width 202 height 47
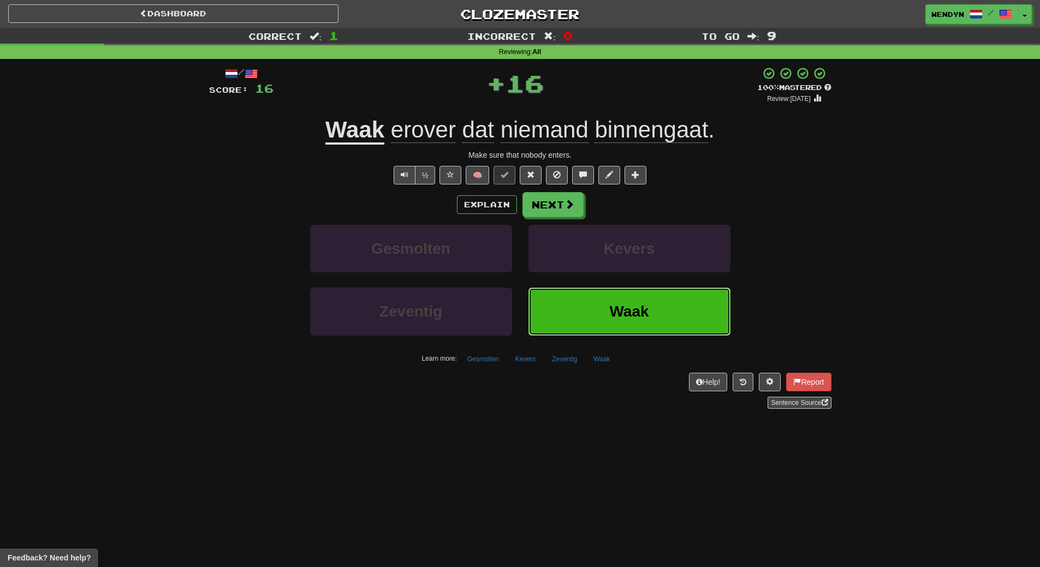
click at [614, 296] on button "Waak" at bounding box center [629, 311] width 202 height 47
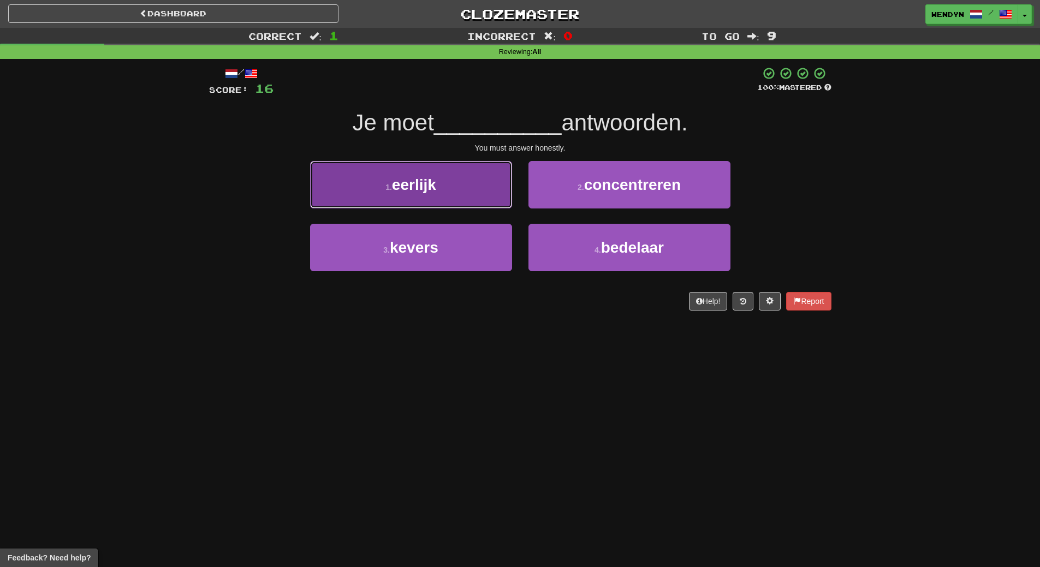
click at [421, 189] on span "eerlijk" at bounding box center [414, 184] width 44 height 17
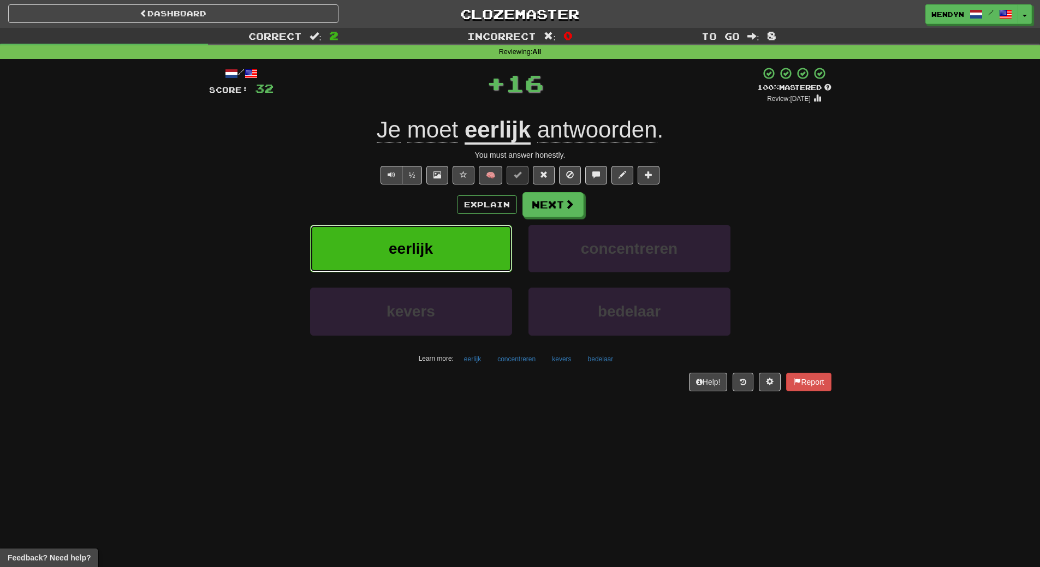
click at [427, 249] on span "eerlijk" at bounding box center [411, 248] width 44 height 17
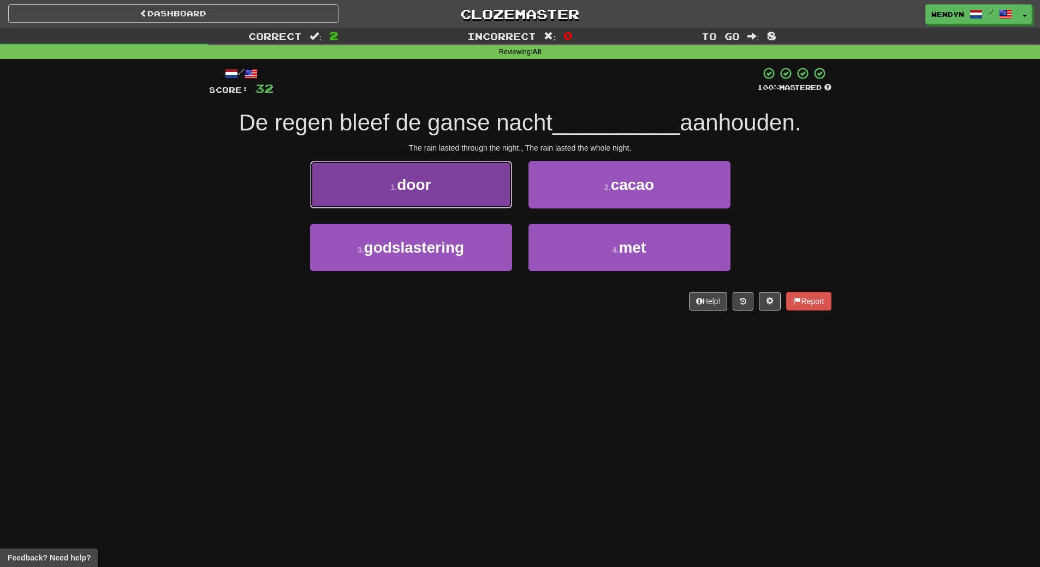
click at [452, 188] on button "1 . door" at bounding box center [411, 184] width 202 height 47
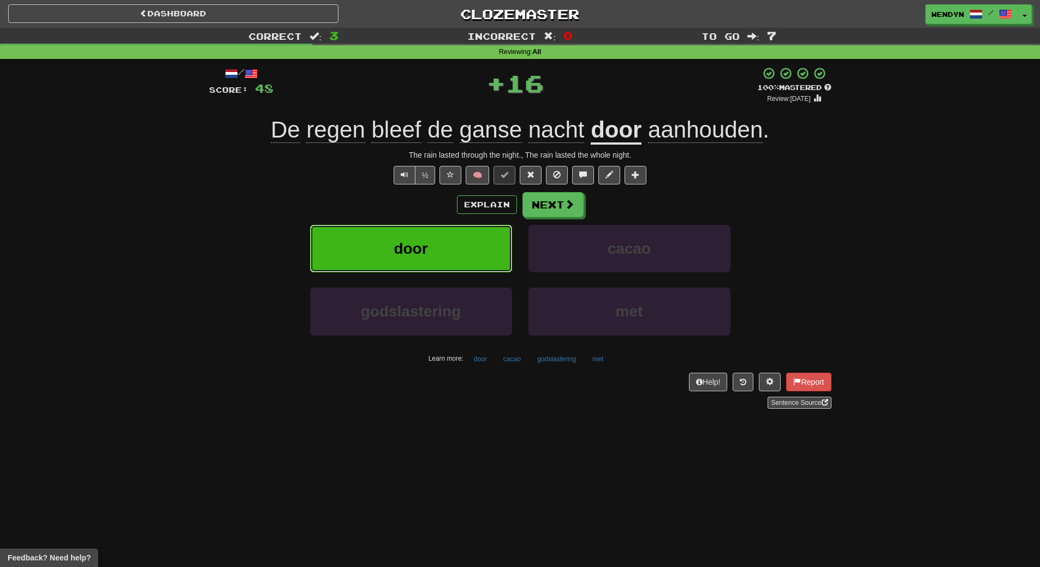
click at [452, 263] on button "door" at bounding box center [411, 248] width 202 height 47
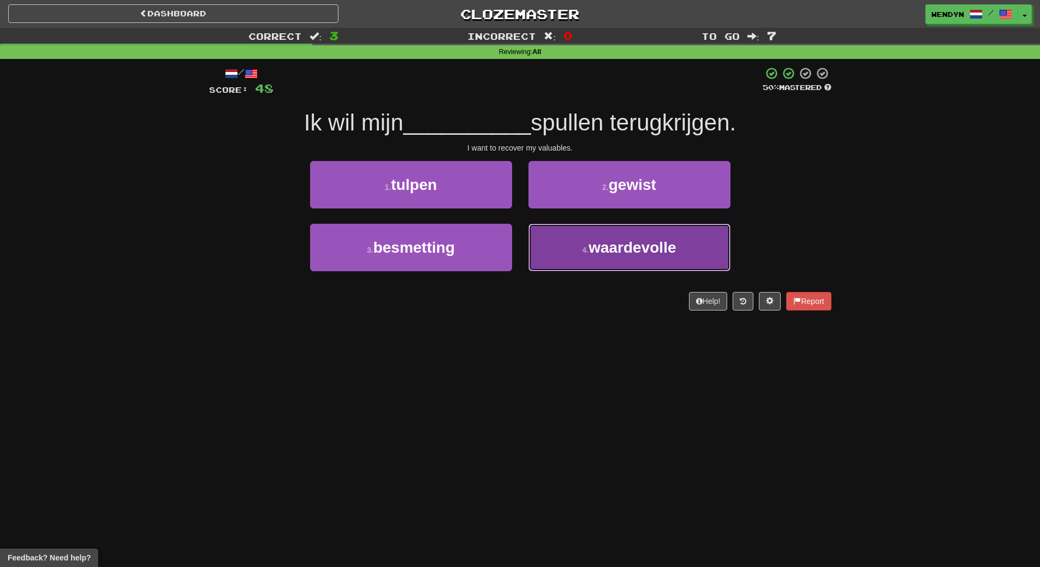
click at [644, 247] on span "waardevolle" at bounding box center [631, 247] width 87 height 17
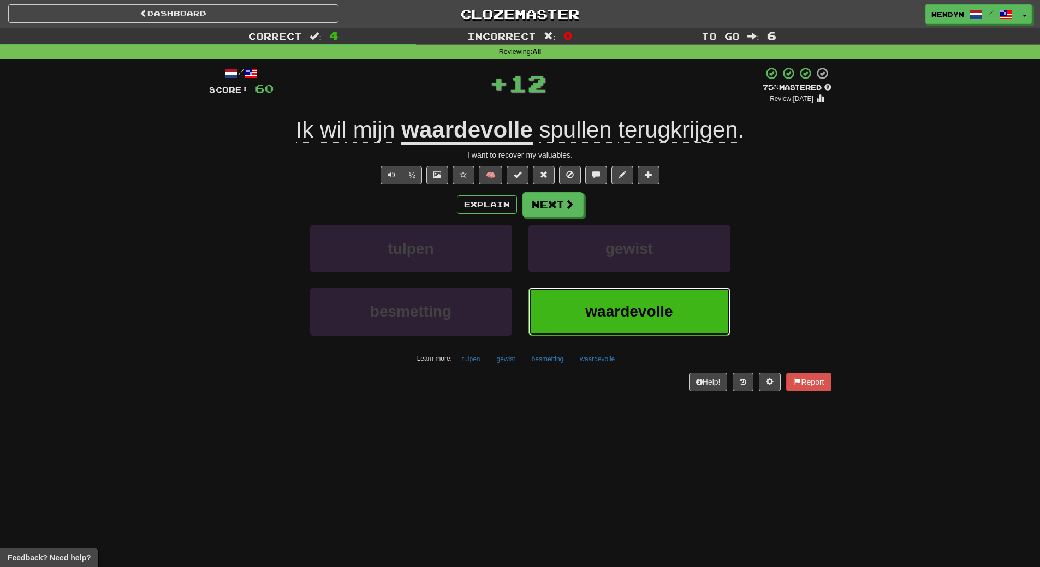
click at [627, 318] on span "waardevolle" at bounding box center [628, 311] width 87 height 17
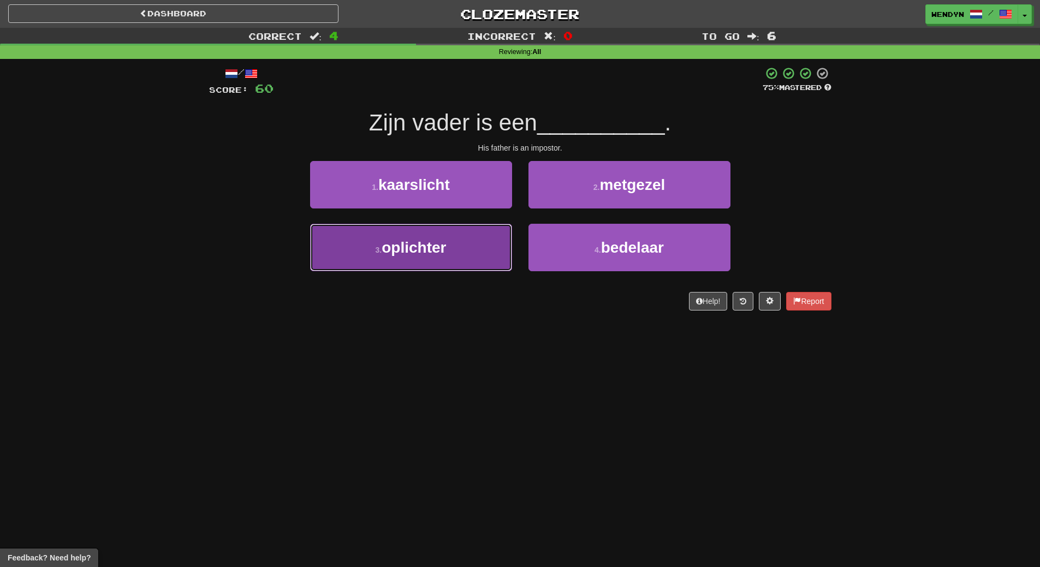
click at [475, 259] on button "3 . oplichter" at bounding box center [411, 247] width 202 height 47
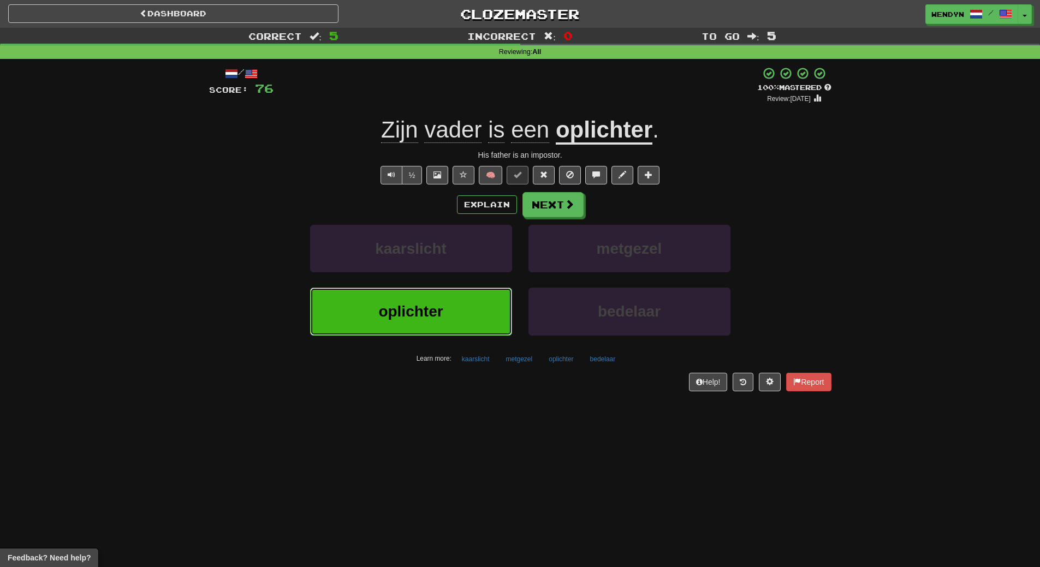
click at [474, 307] on button "oplichter" at bounding box center [411, 311] width 202 height 47
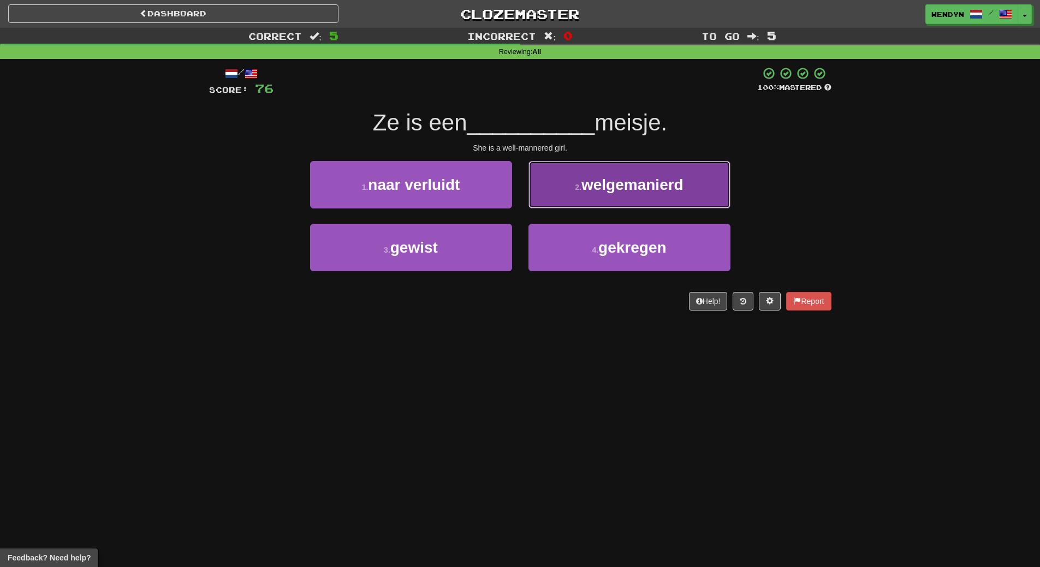
click at [653, 180] on span "welgemanierd" at bounding box center [632, 184] width 102 height 17
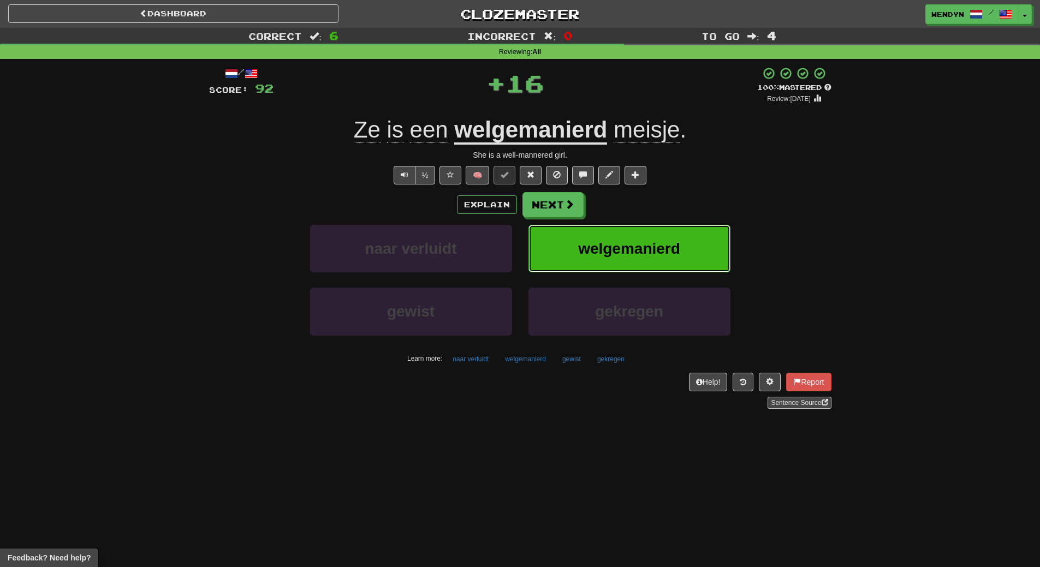
click at [656, 243] on span "welgemanierd" at bounding box center [629, 248] width 102 height 17
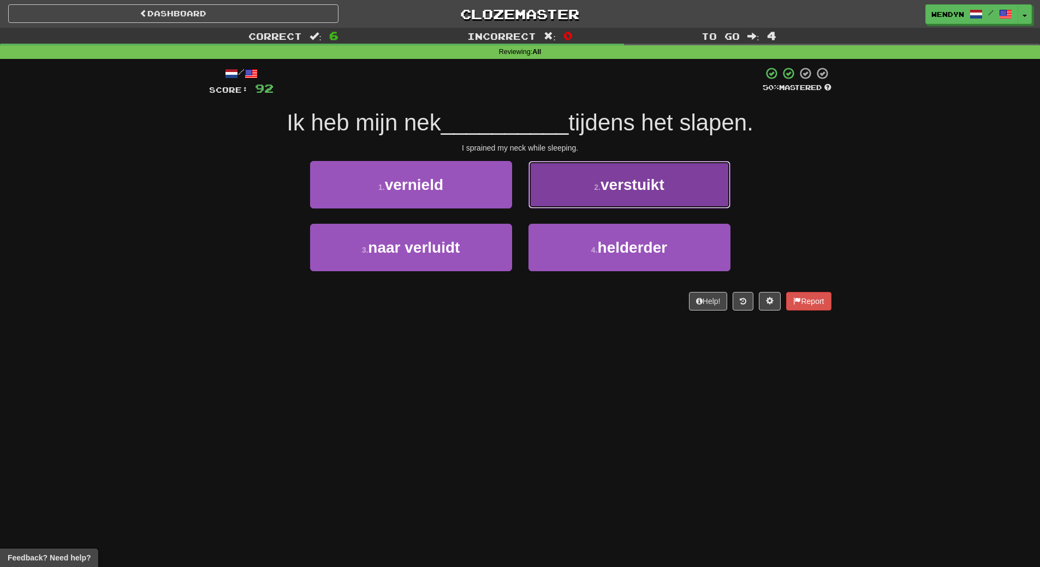
click at [662, 182] on span "verstuikt" at bounding box center [632, 184] width 64 height 17
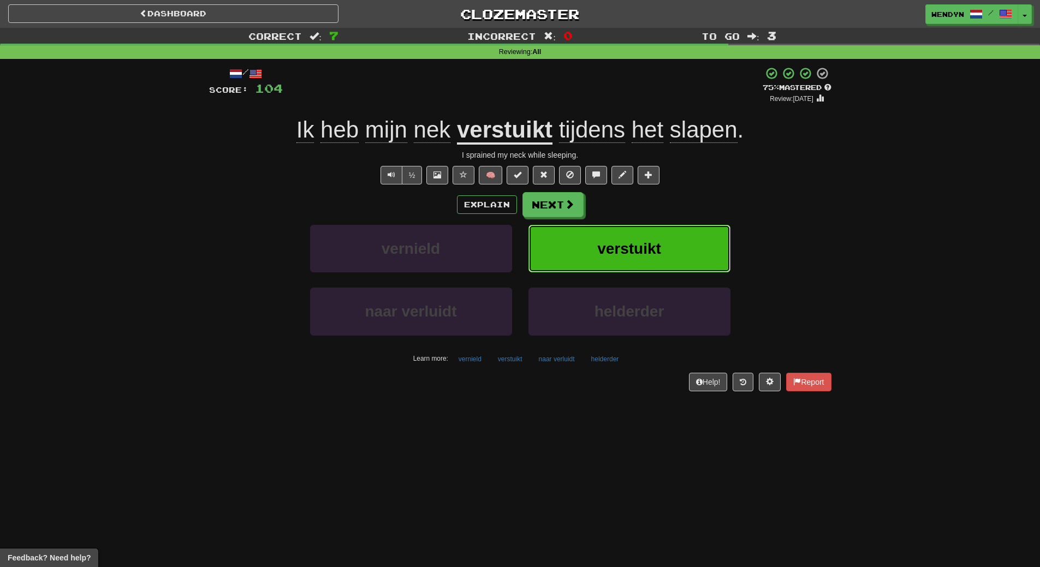
click at [659, 253] on span "verstuikt" at bounding box center [629, 248] width 64 height 17
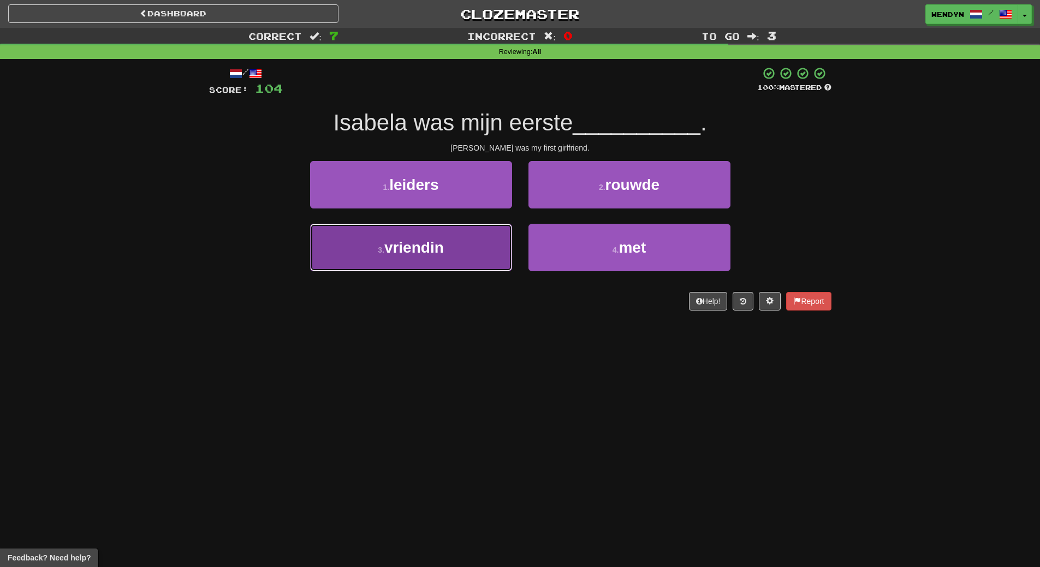
click at [459, 254] on button "3 . vriendin" at bounding box center [411, 247] width 202 height 47
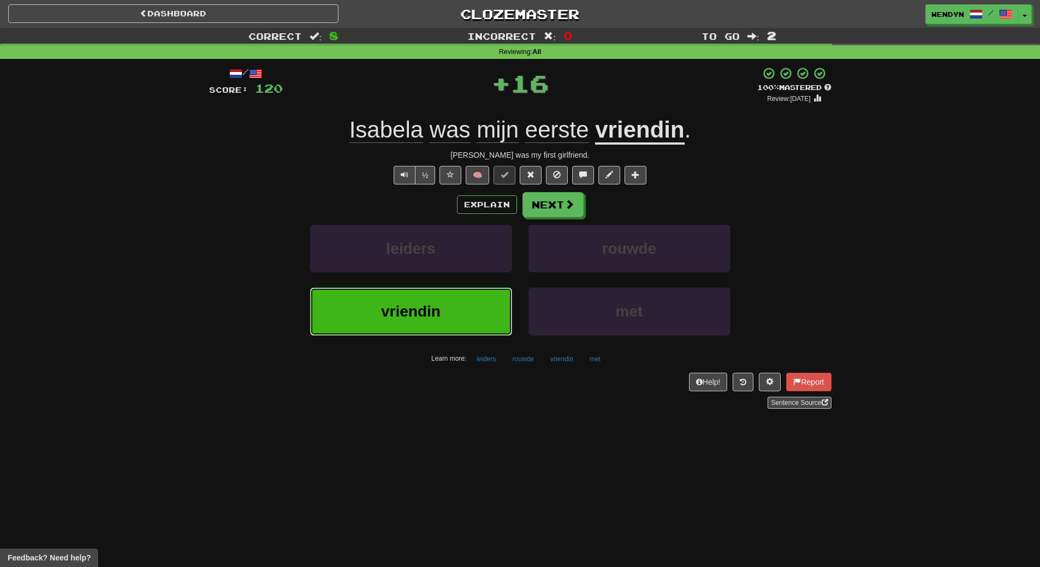
click at [455, 304] on button "vriendin" at bounding box center [411, 311] width 202 height 47
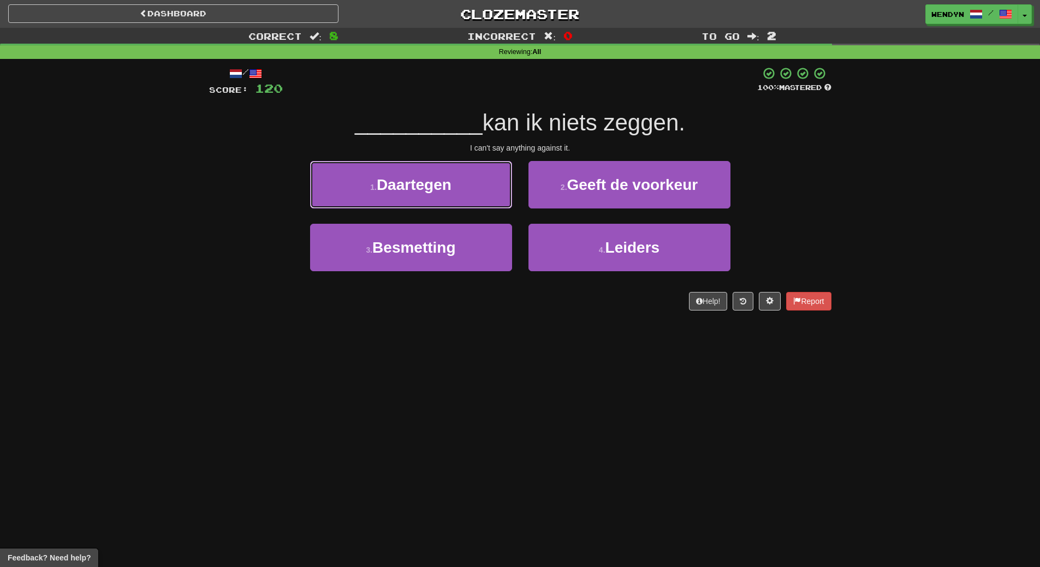
drag, startPoint x: 425, startPoint y: 176, endPoint x: 424, endPoint y: 187, distance: 11.5
click at [425, 176] on span "Daartegen" at bounding box center [414, 184] width 75 height 17
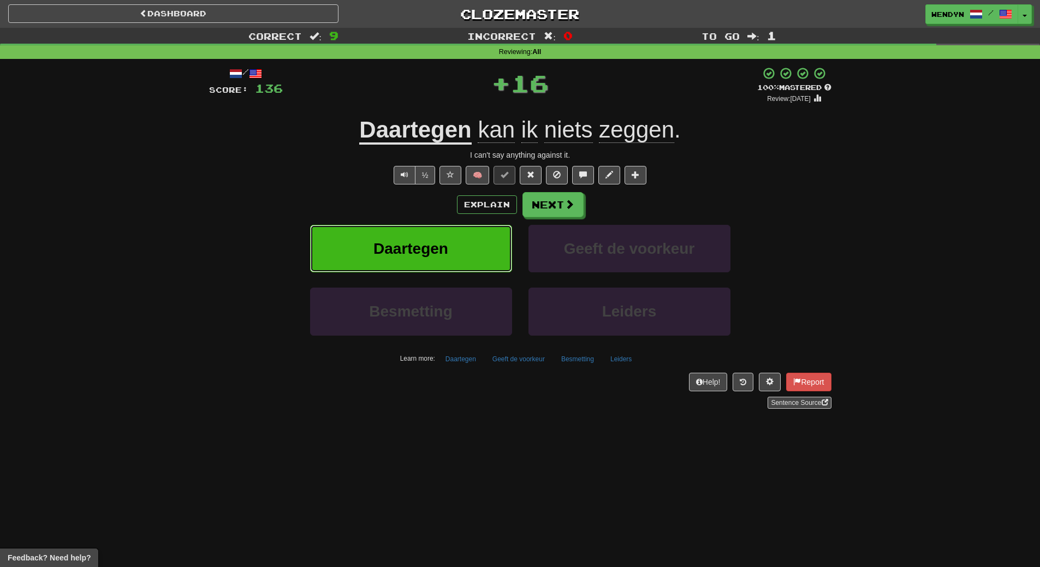
click at [419, 254] on span "Daartegen" at bounding box center [410, 248] width 75 height 17
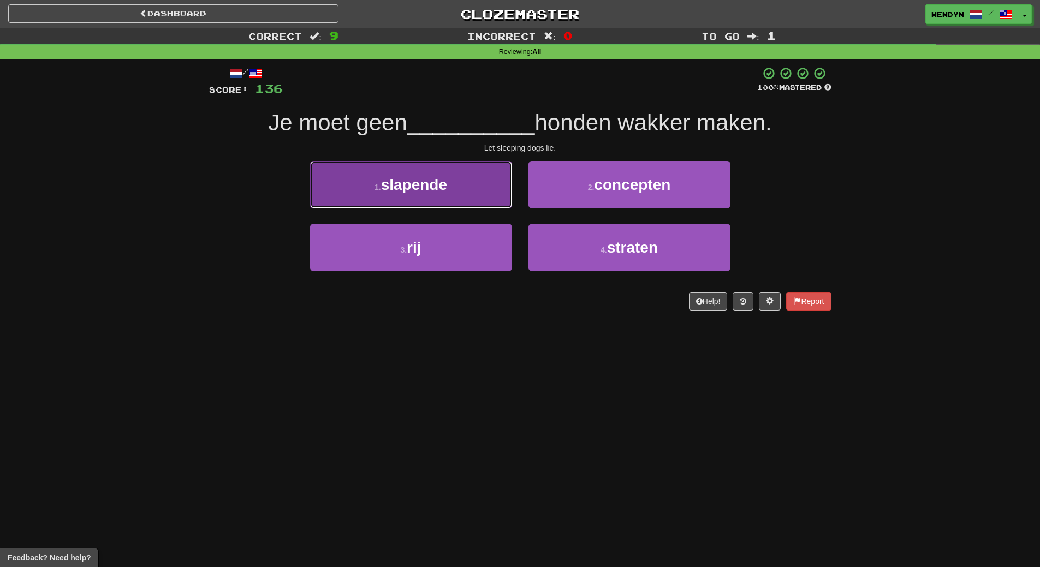
click at [406, 199] on button "1 . slapende" at bounding box center [411, 184] width 202 height 47
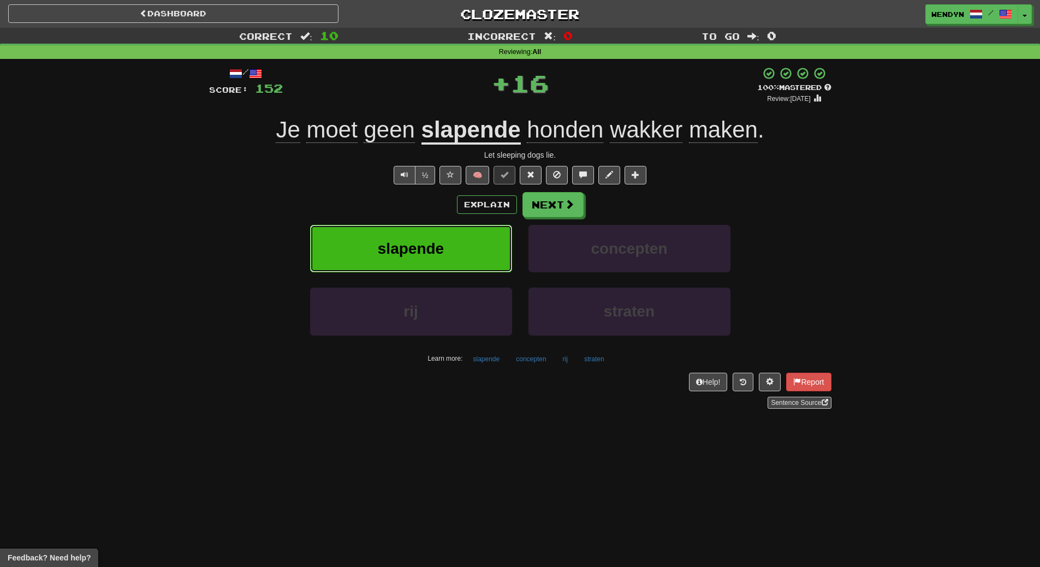
click at [405, 234] on button "slapende" at bounding box center [411, 248] width 202 height 47
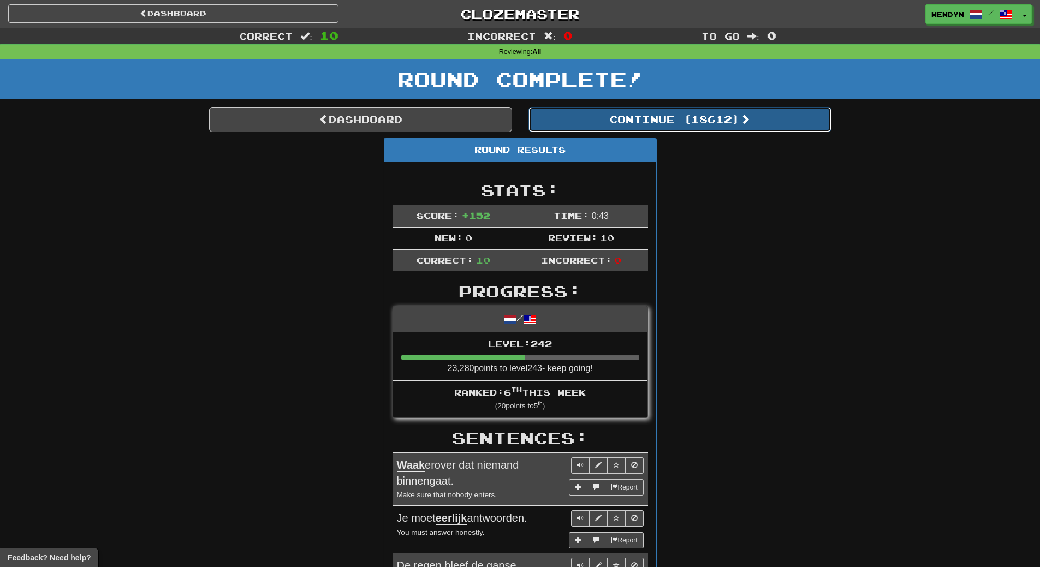
click at [719, 127] on button "Continue ( 18612 )" at bounding box center [679, 119] width 303 height 25
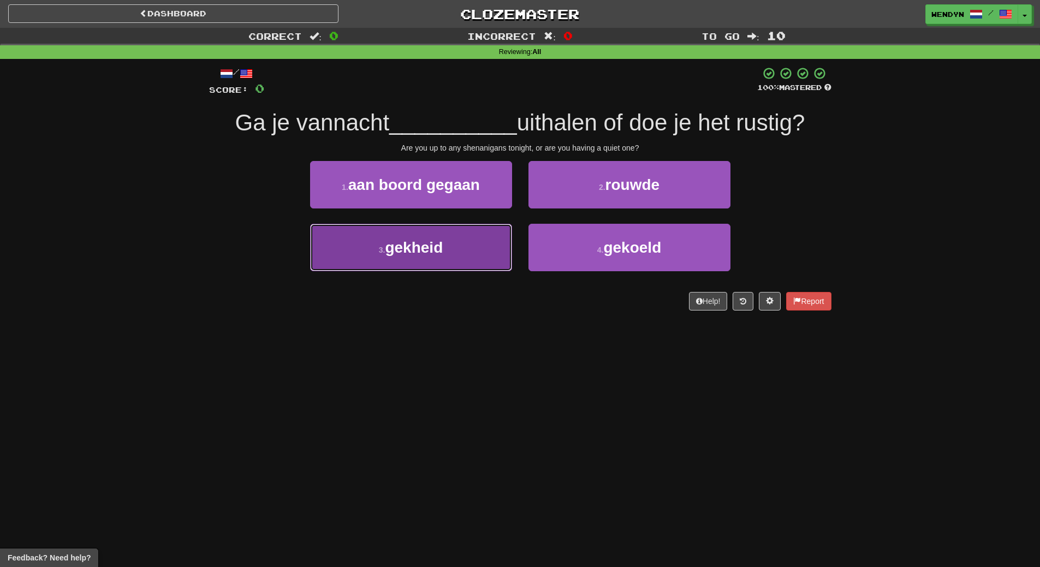
click at [470, 269] on button "3 . gekheid" at bounding box center [411, 247] width 202 height 47
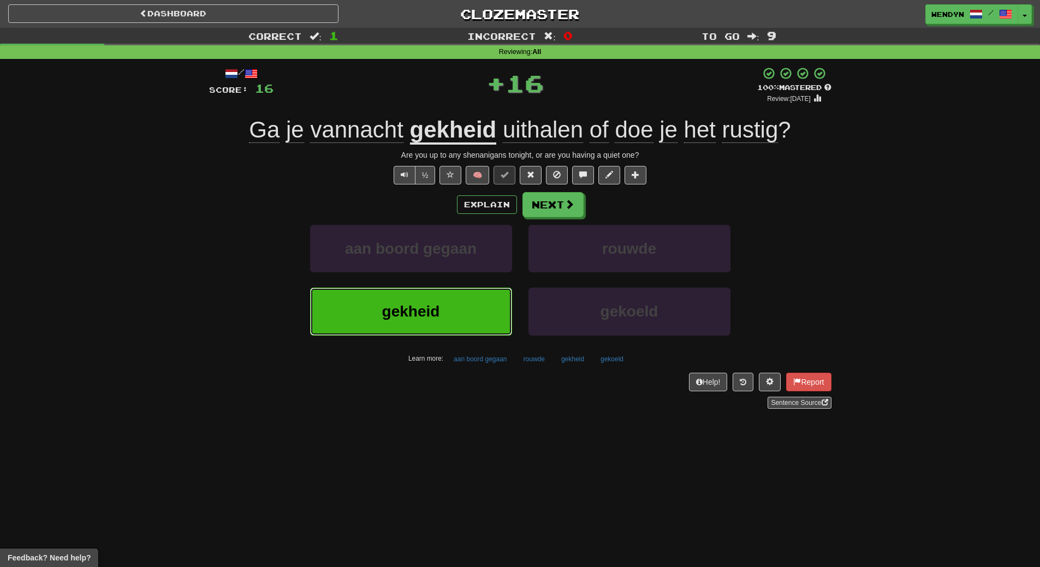
click at [470, 305] on button "gekheid" at bounding box center [411, 311] width 202 height 47
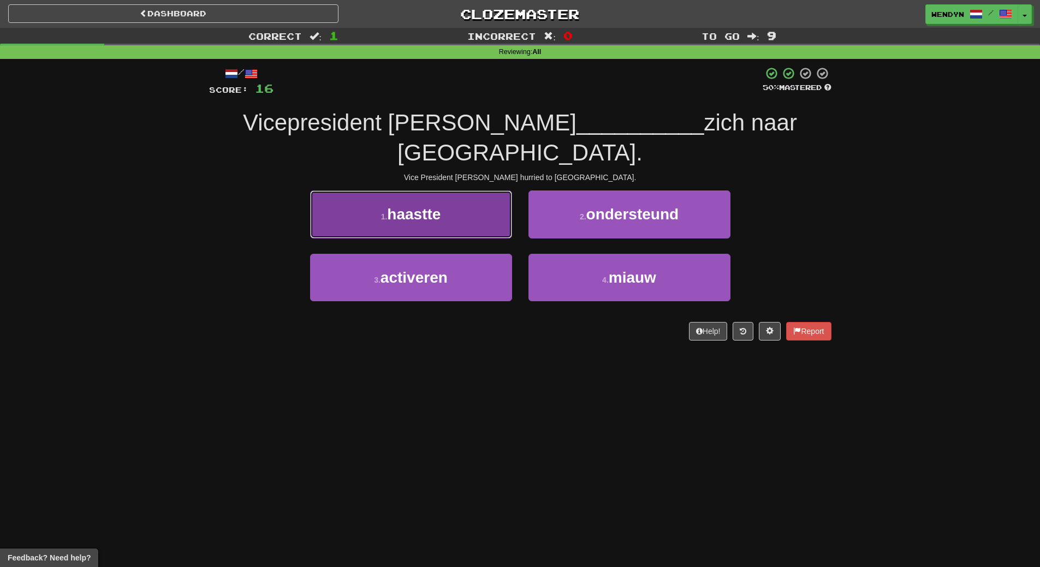
click at [427, 206] on span "haastte" at bounding box center [413, 214] width 53 height 17
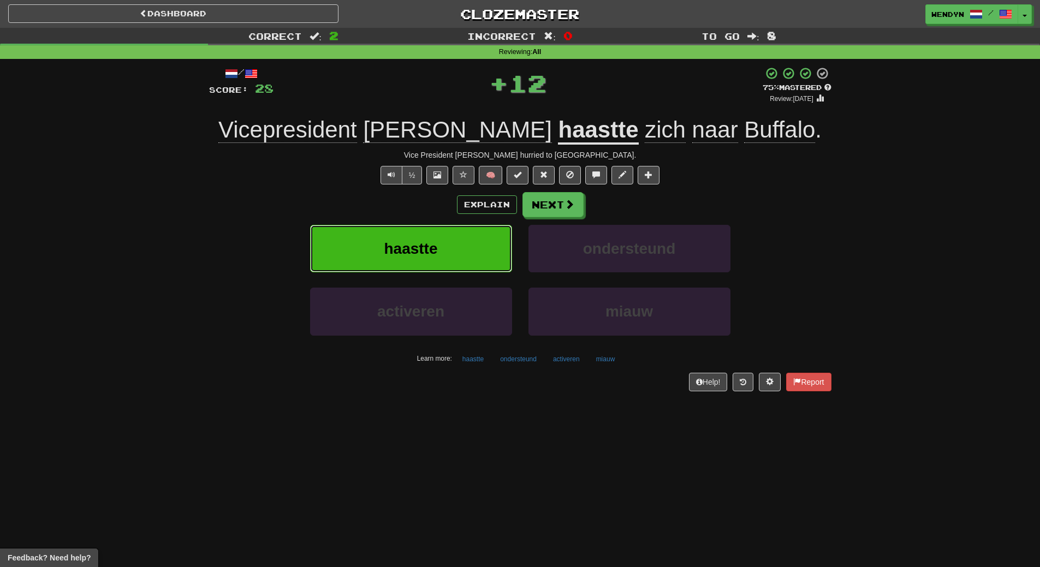
click at [428, 231] on button "haastte" at bounding box center [411, 248] width 202 height 47
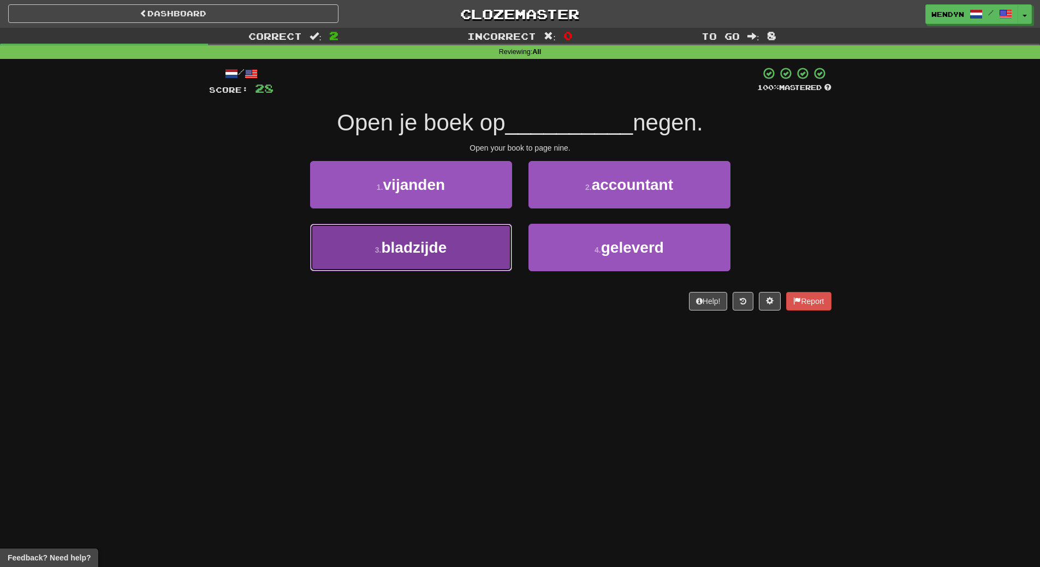
drag, startPoint x: 443, startPoint y: 250, endPoint x: 449, endPoint y: 288, distance: 37.6
click at [445, 265] on button "3 . bladzijde" at bounding box center [411, 247] width 202 height 47
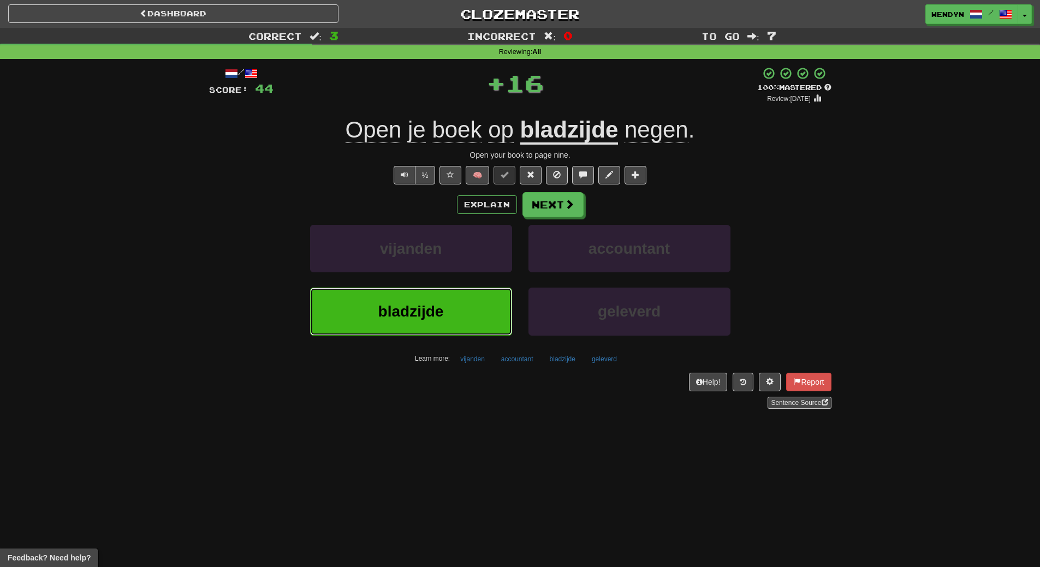
click at [449, 294] on button "bladzijde" at bounding box center [411, 311] width 202 height 47
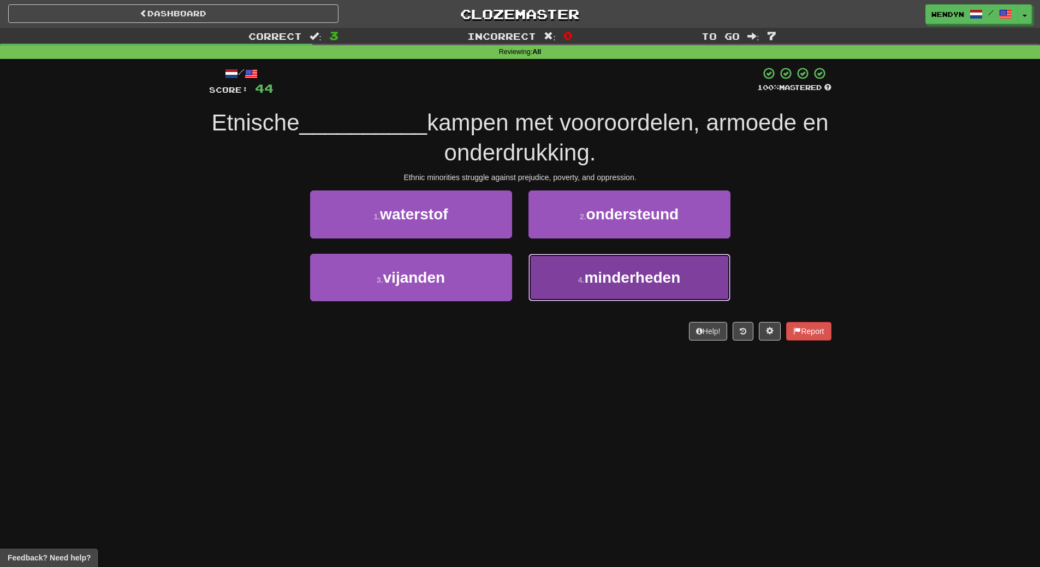
click at [671, 266] on button "4 . minderheden" at bounding box center [629, 277] width 202 height 47
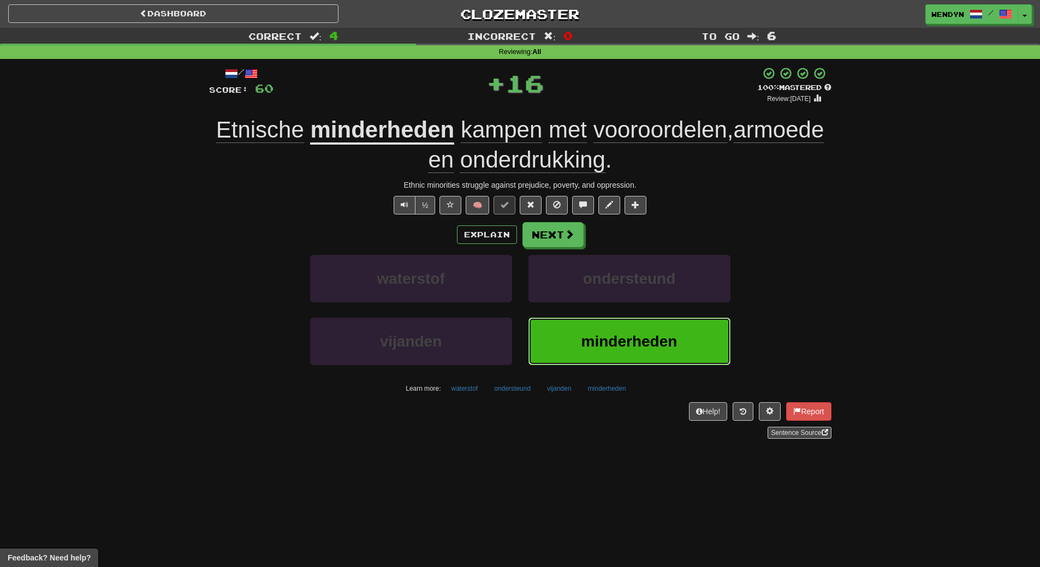
click at [667, 327] on button "minderheden" at bounding box center [629, 341] width 202 height 47
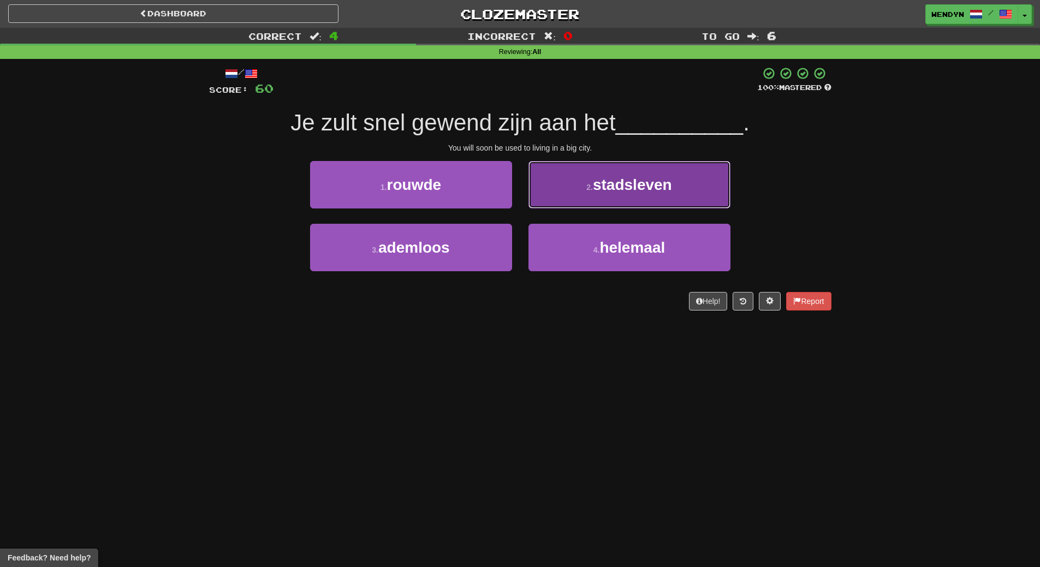
click at [582, 193] on button "2 . stadsleven" at bounding box center [629, 184] width 202 height 47
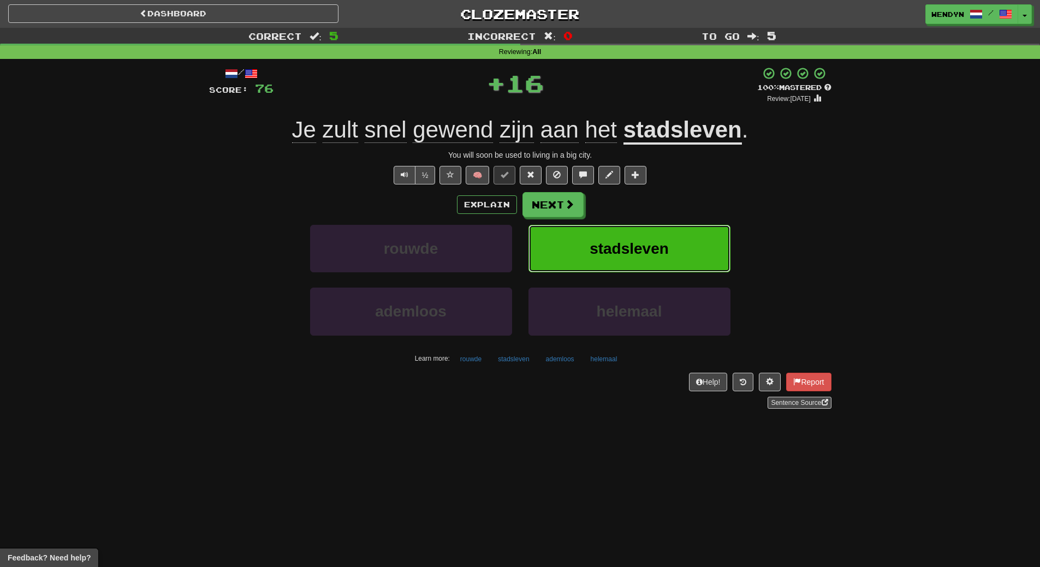
click at [622, 235] on button "stadsleven" at bounding box center [629, 248] width 202 height 47
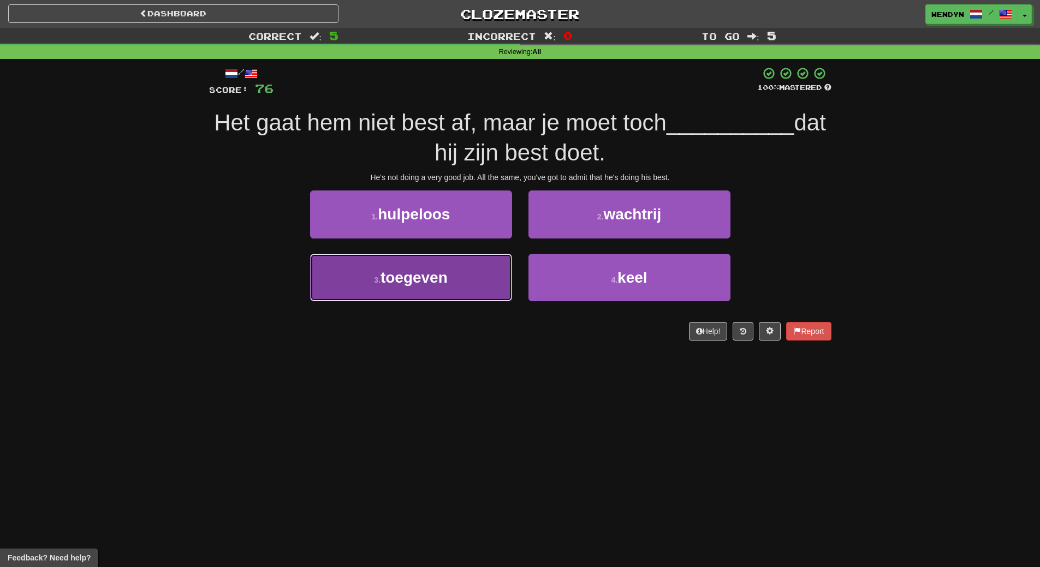
click at [478, 280] on button "3 . toegeven" at bounding box center [411, 277] width 202 height 47
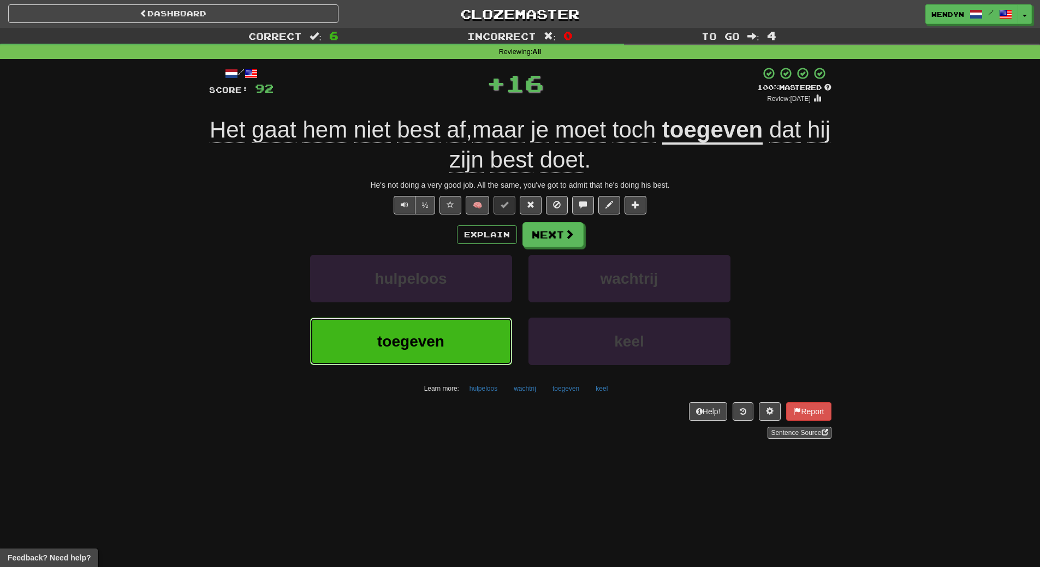
click at [480, 339] on button "toegeven" at bounding box center [411, 341] width 202 height 47
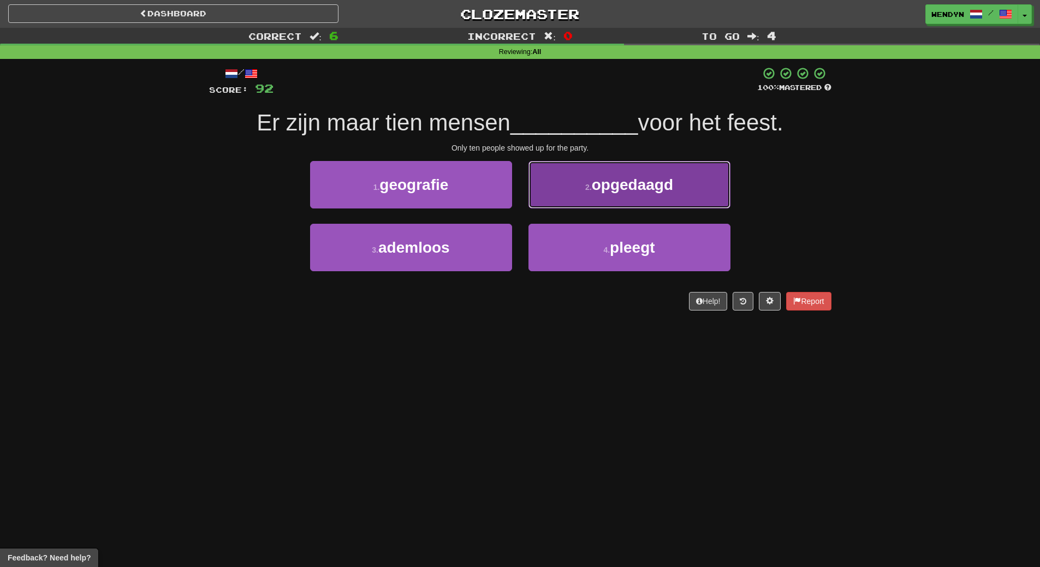
click at [648, 191] on span "opgedaagd" at bounding box center [632, 184] width 81 height 17
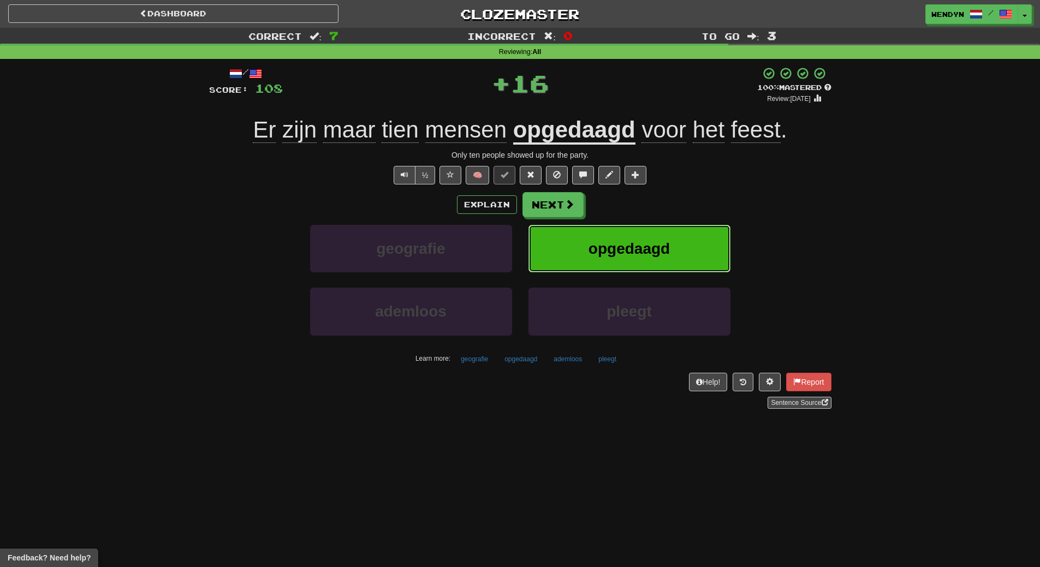
click at [652, 240] on span "opgedaagd" at bounding box center [628, 248] width 81 height 17
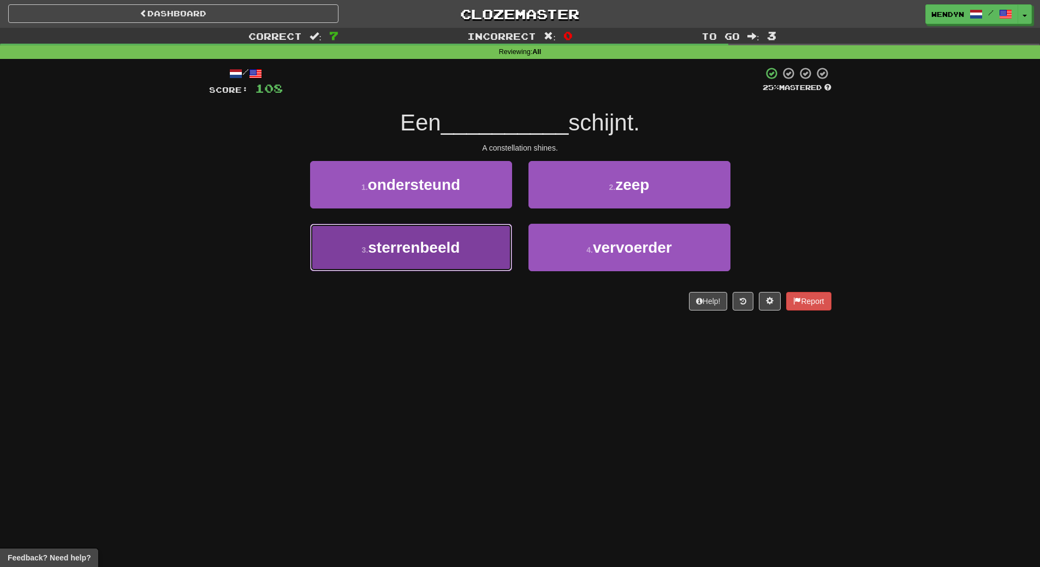
click at [476, 261] on button "3 . sterrenbeeld" at bounding box center [411, 247] width 202 height 47
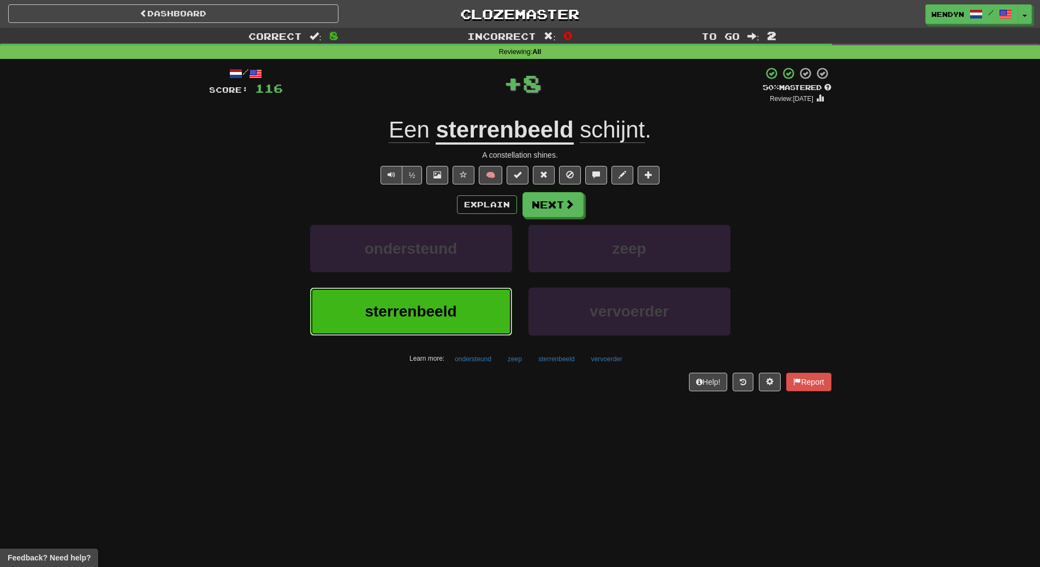
click at [480, 310] on button "sterrenbeeld" at bounding box center [411, 311] width 202 height 47
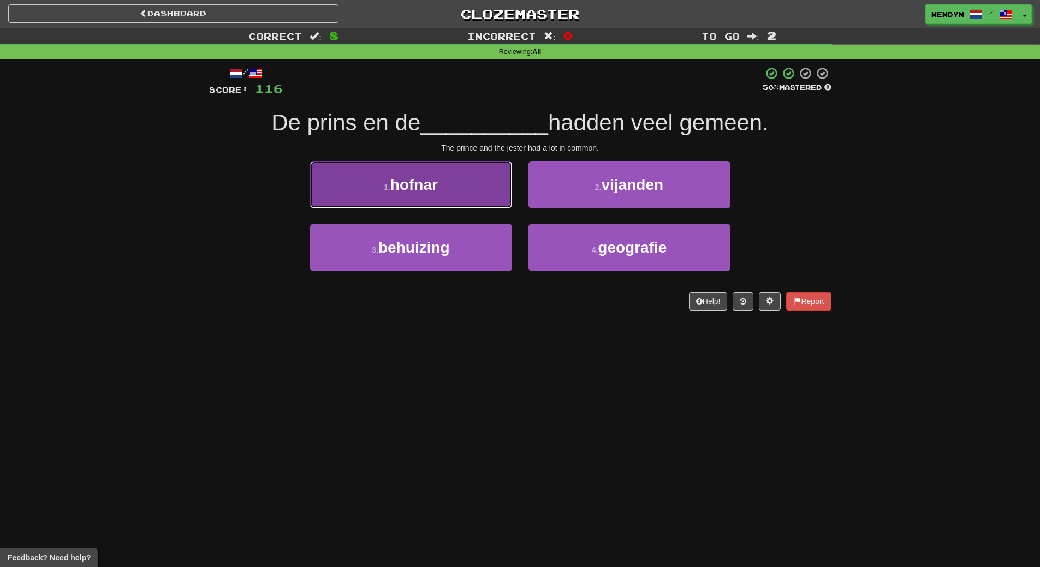
click at [458, 187] on button "1 . hofnar" at bounding box center [411, 184] width 202 height 47
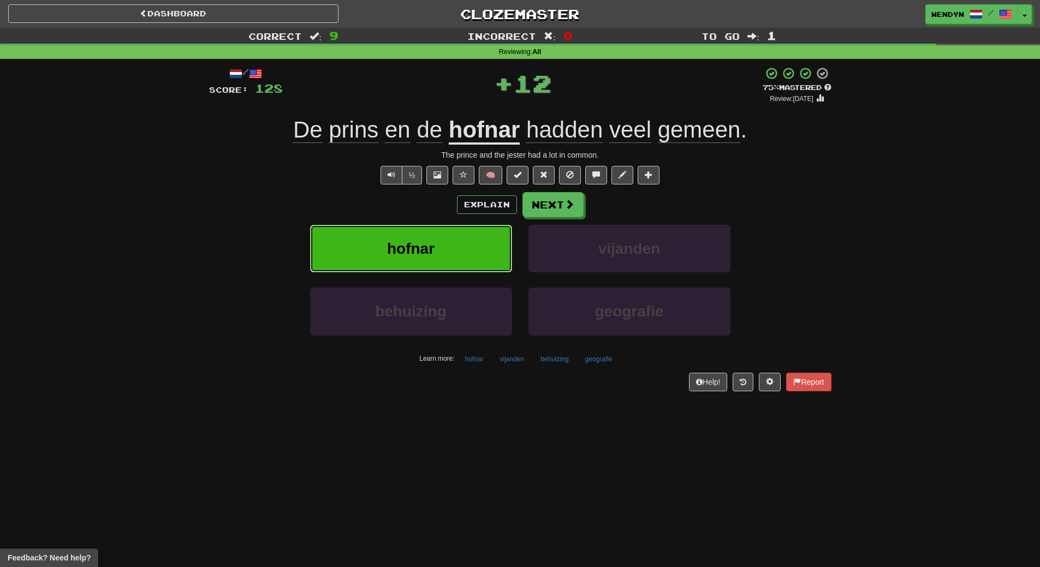
click at [463, 244] on button "hofnar" at bounding box center [411, 248] width 202 height 47
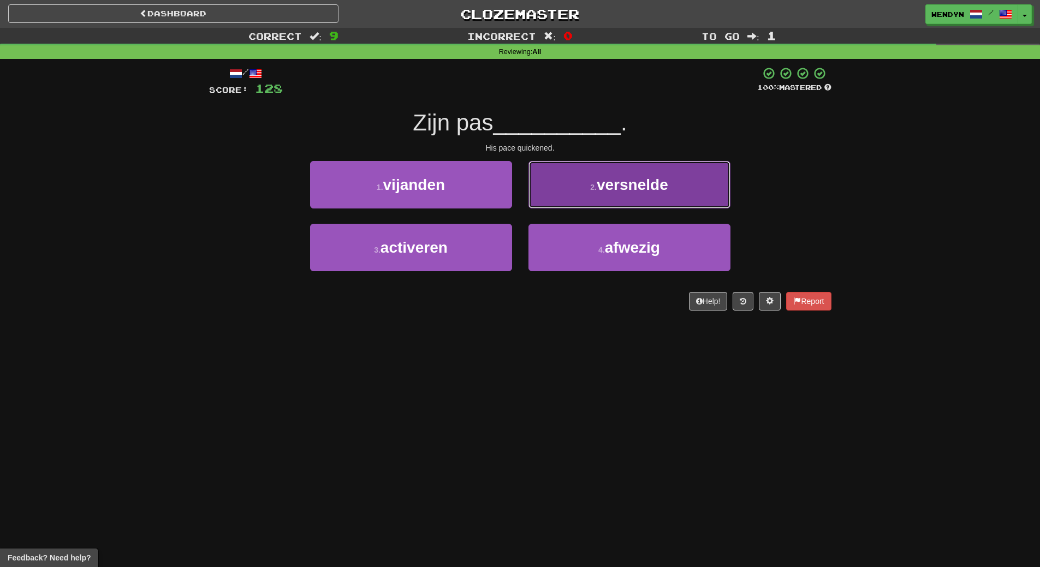
click at [642, 199] on button "2 . versnelde" at bounding box center [629, 184] width 202 height 47
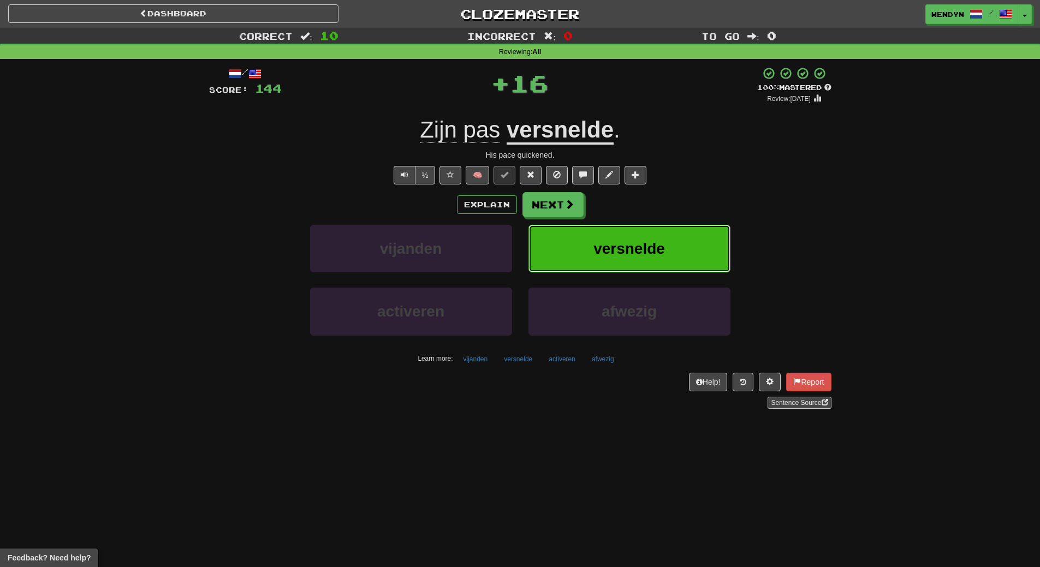
click at [639, 237] on button "versnelde" at bounding box center [629, 248] width 202 height 47
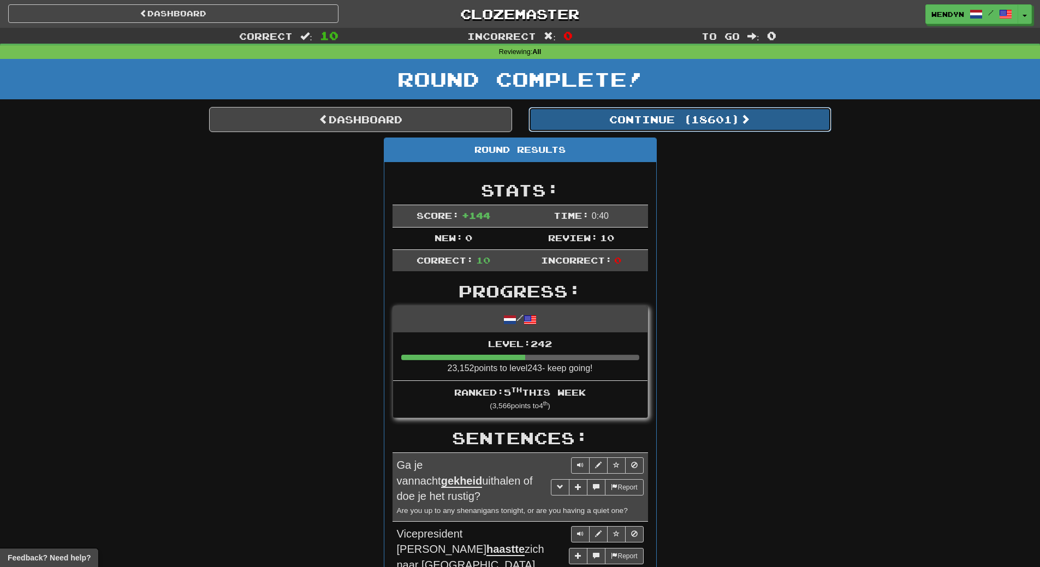
click at [706, 123] on button "Continue ( 18601 )" at bounding box center [679, 119] width 303 height 25
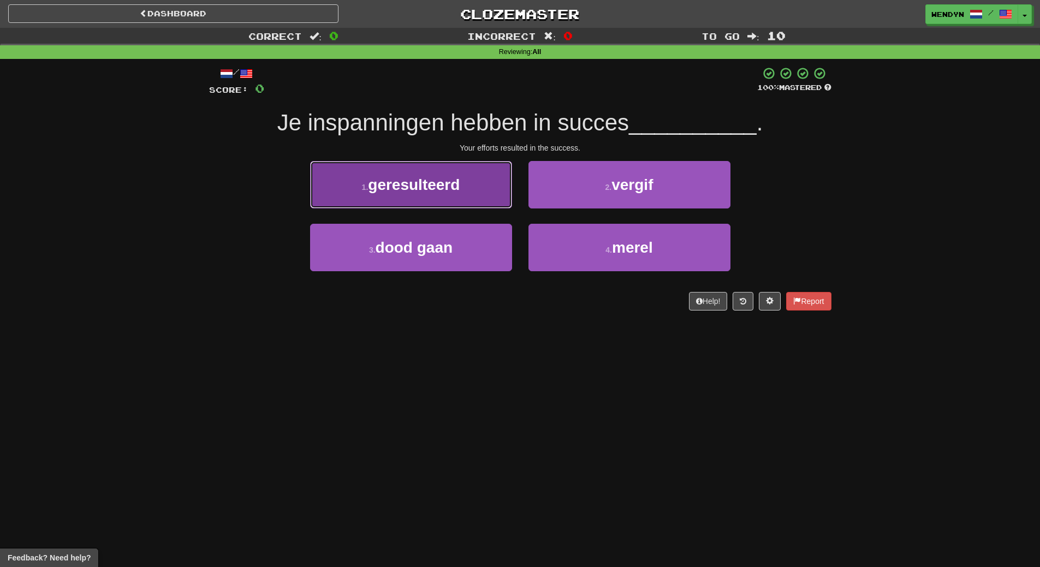
click at [446, 202] on button "1 . geresulteerd" at bounding box center [411, 184] width 202 height 47
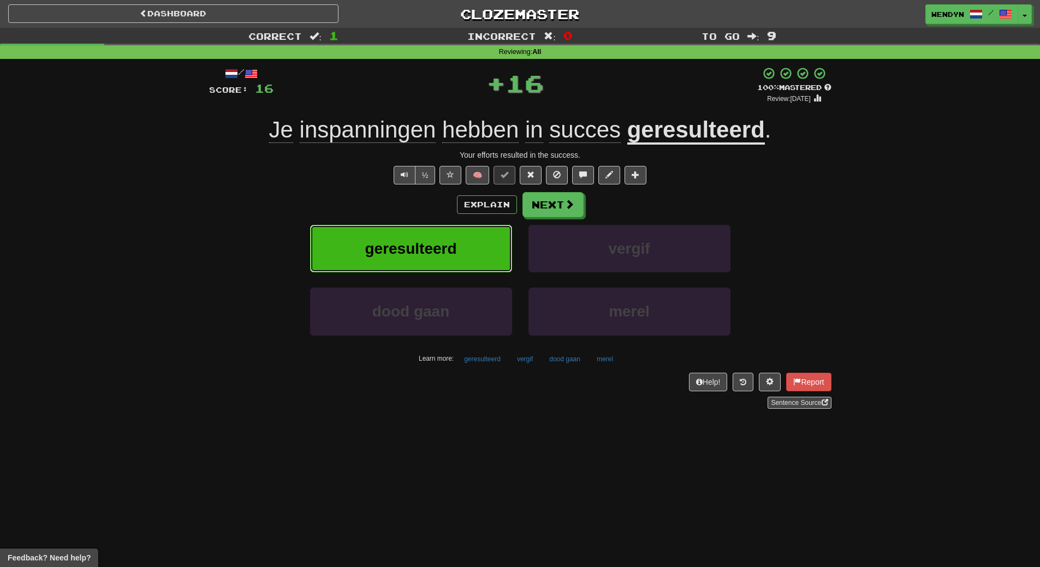
click at [451, 242] on span "geresulteerd" at bounding box center [411, 248] width 92 height 17
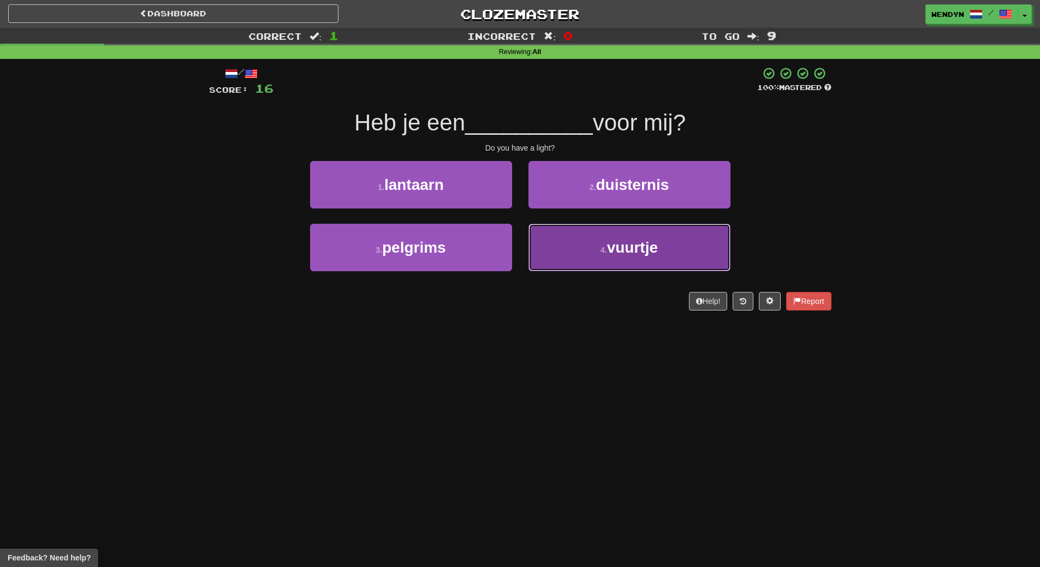
click at [633, 254] on span "vuurtje" at bounding box center [632, 247] width 51 height 17
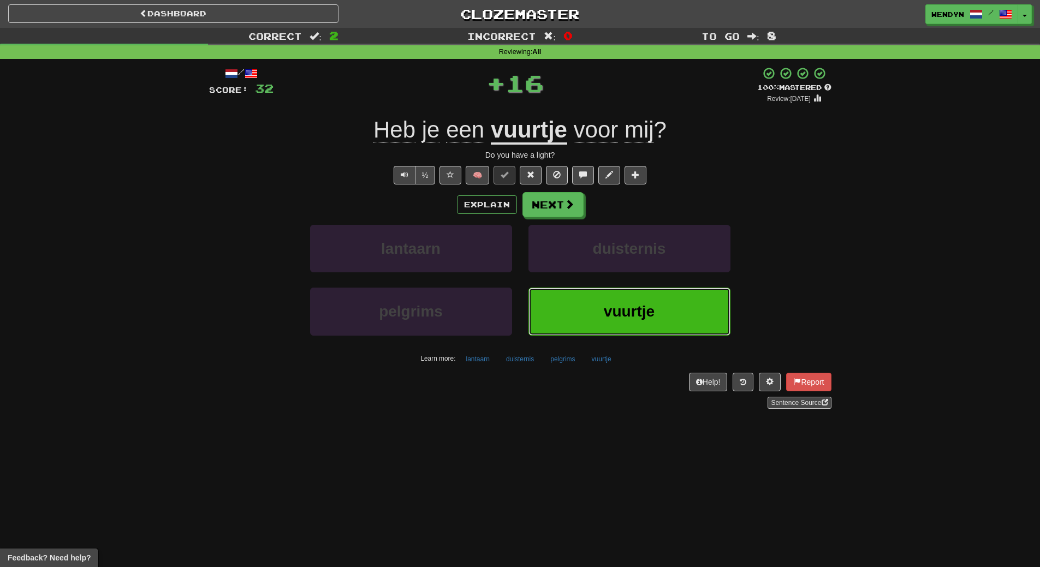
click at [632, 306] on span "vuurtje" at bounding box center [629, 311] width 51 height 17
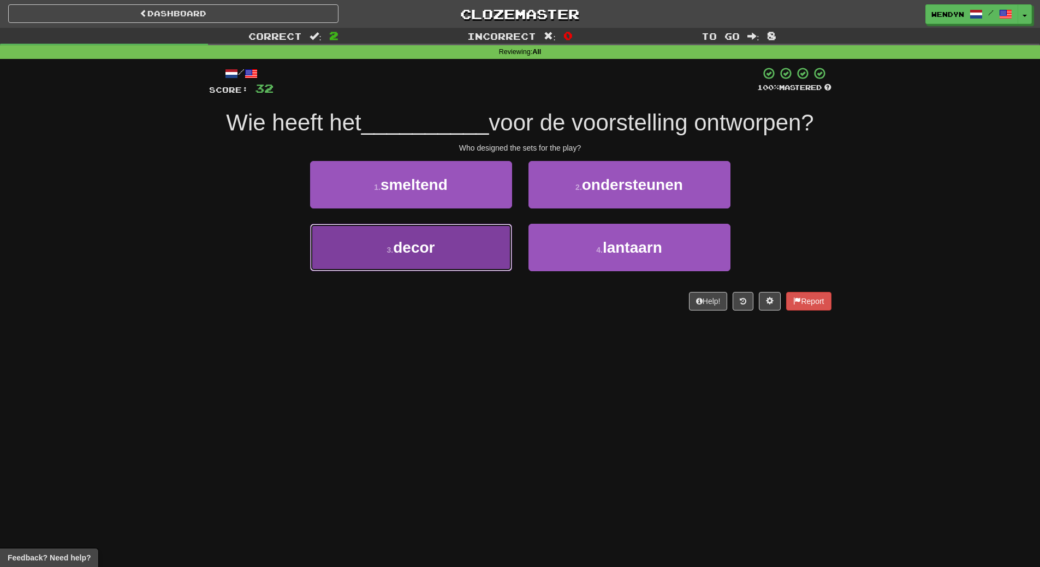
click at [471, 262] on button "3 . decor" at bounding box center [411, 247] width 202 height 47
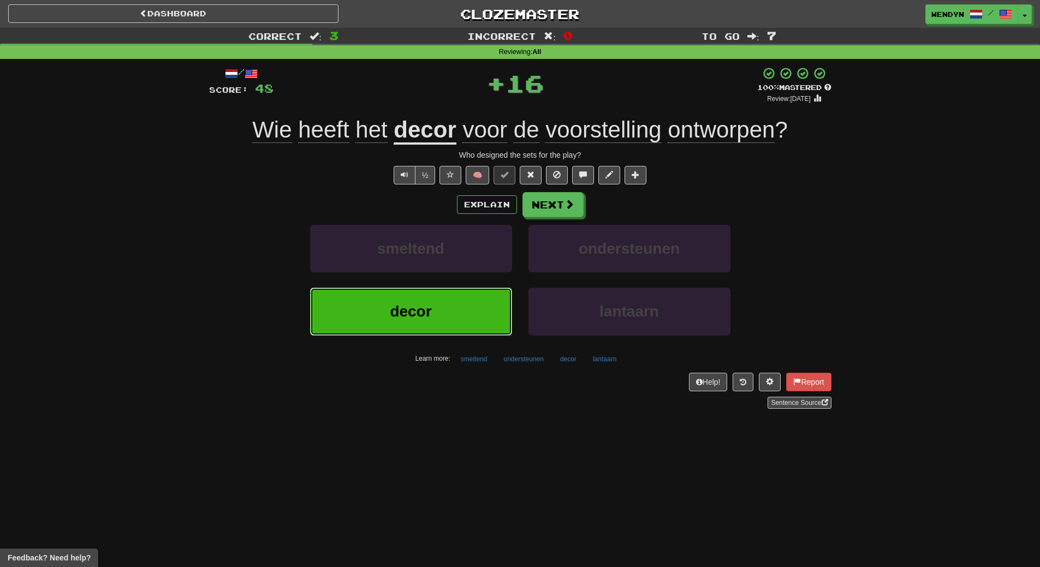
click at [475, 311] on button "decor" at bounding box center [411, 311] width 202 height 47
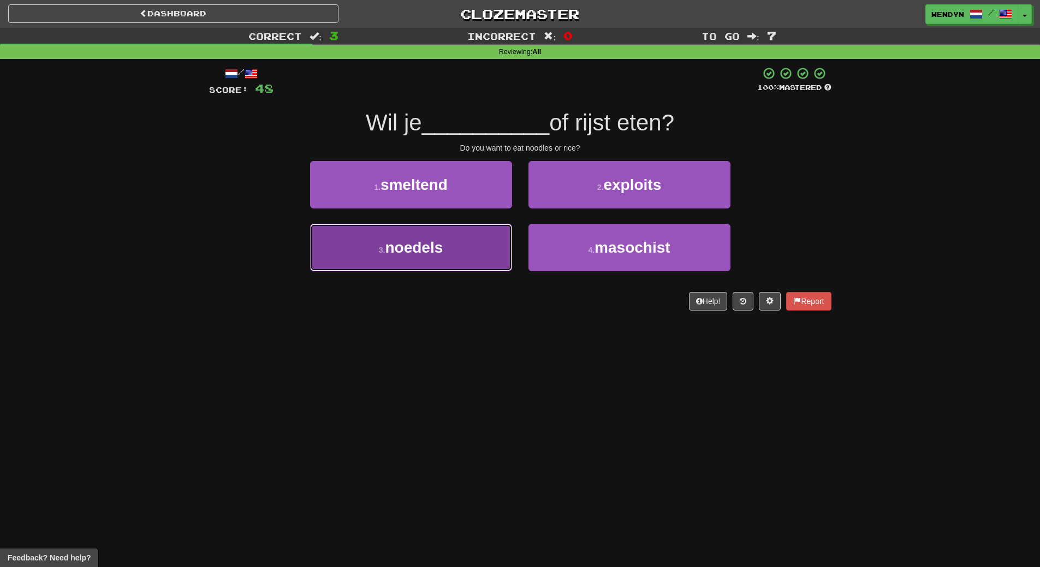
click at [479, 259] on button "3 . noedels" at bounding box center [411, 247] width 202 height 47
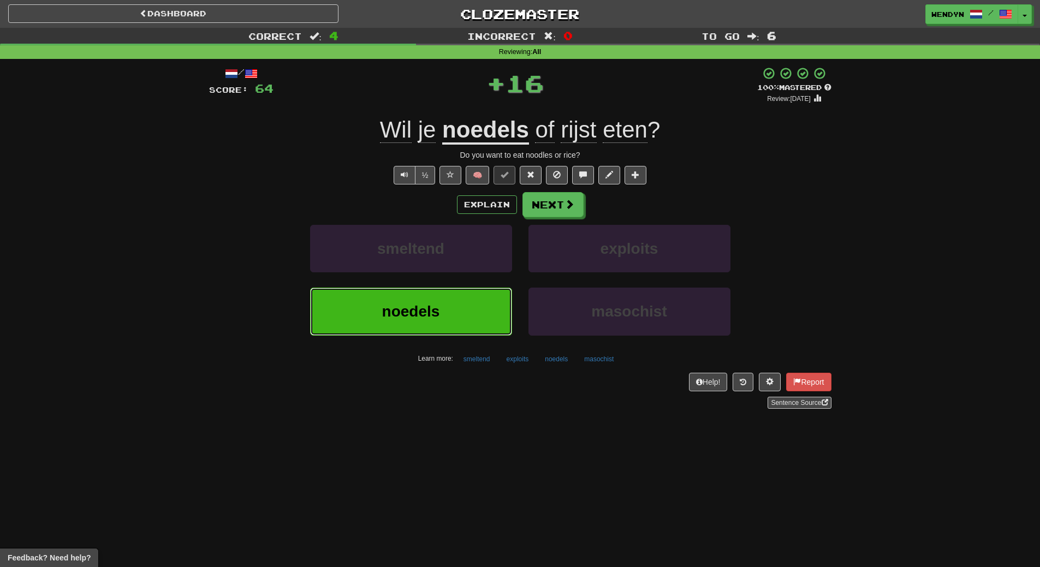
click at [480, 303] on button "noedels" at bounding box center [411, 311] width 202 height 47
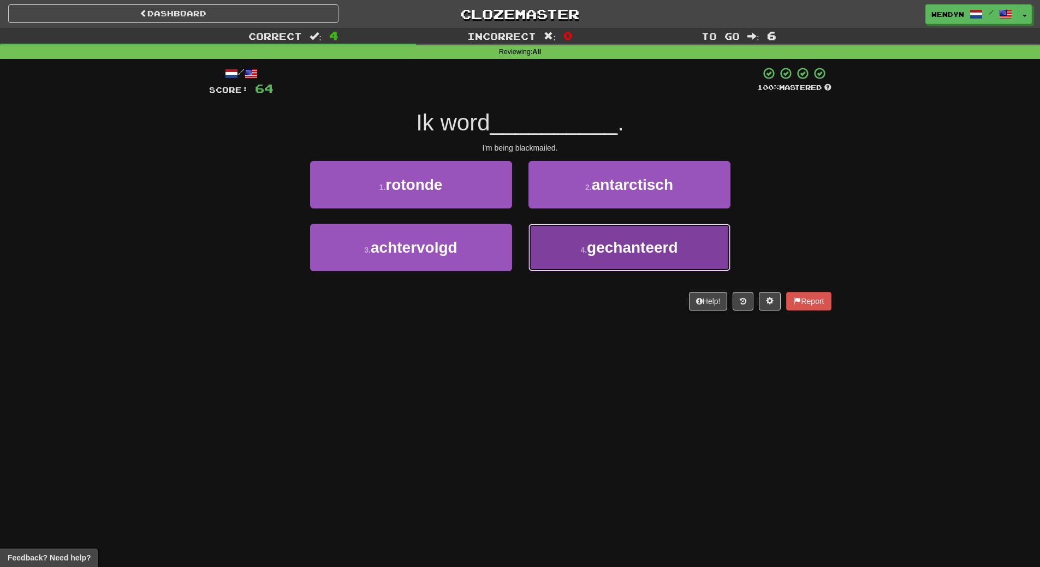
click at [576, 253] on button "4 . gechanteerd" at bounding box center [629, 247] width 202 height 47
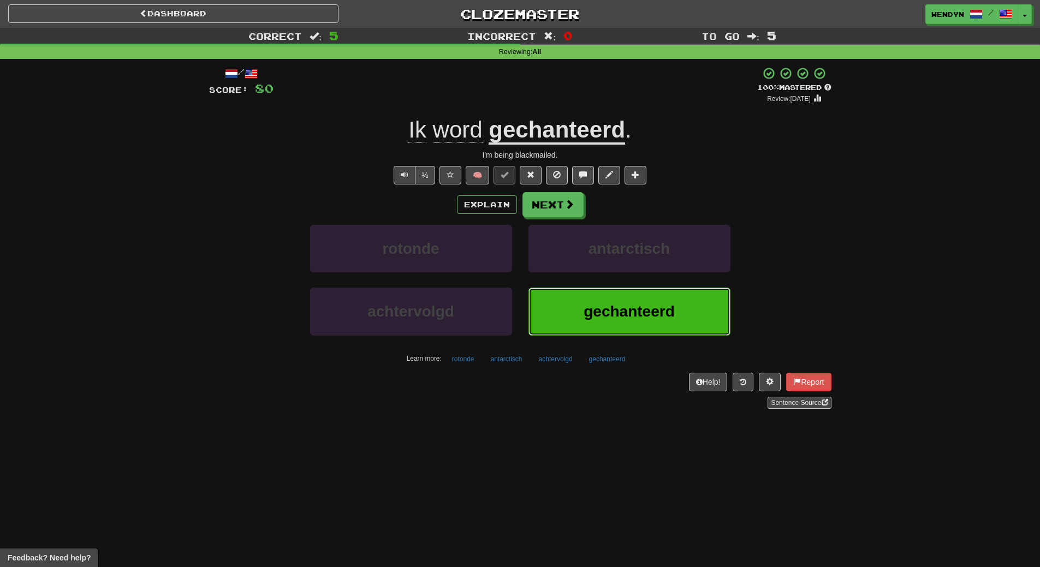
click at [623, 301] on button "gechanteerd" at bounding box center [629, 311] width 202 height 47
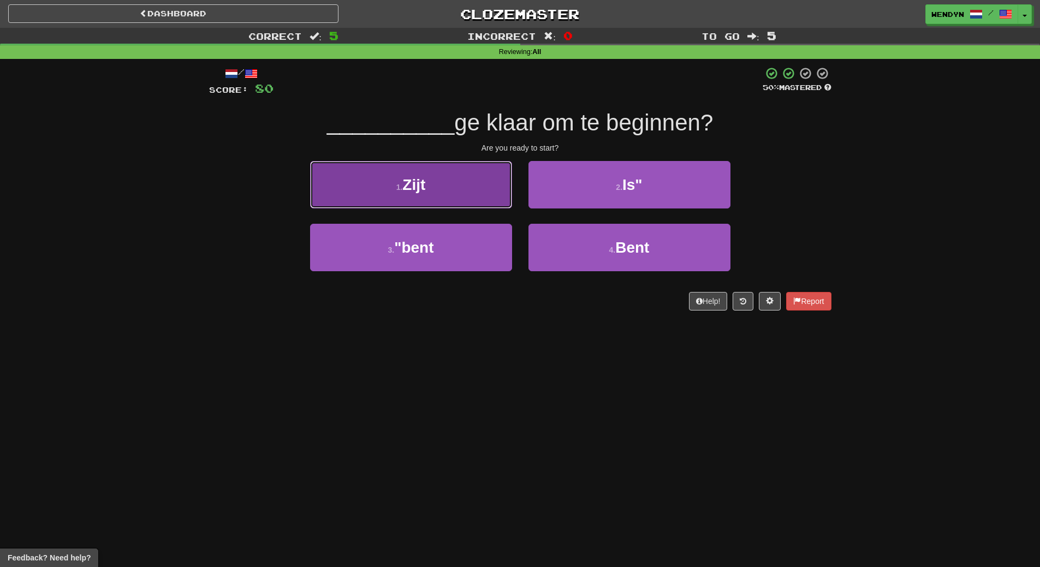
click at [434, 190] on button "1 . Zijt" at bounding box center [411, 184] width 202 height 47
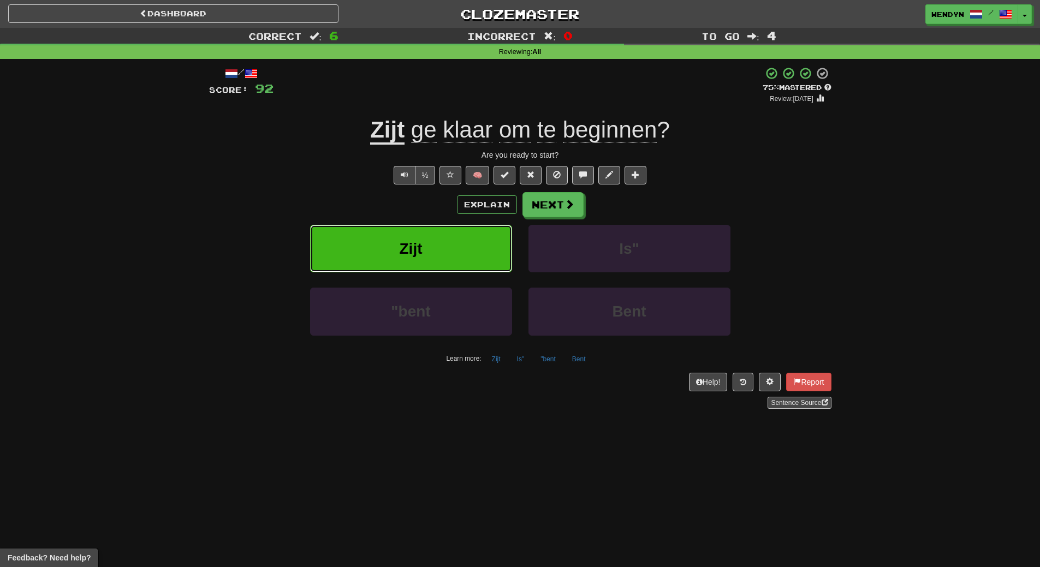
click at [431, 234] on button "Zijt" at bounding box center [411, 248] width 202 height 47
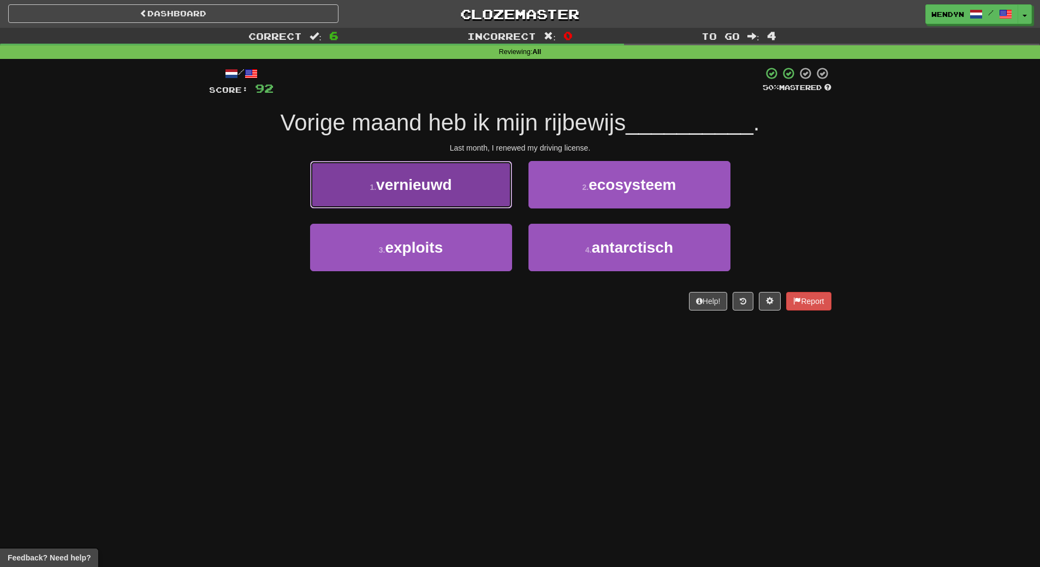
click at [471, 200] on button "1 . vernieuwd" at bounding box center [411, 184] width 202 height 47
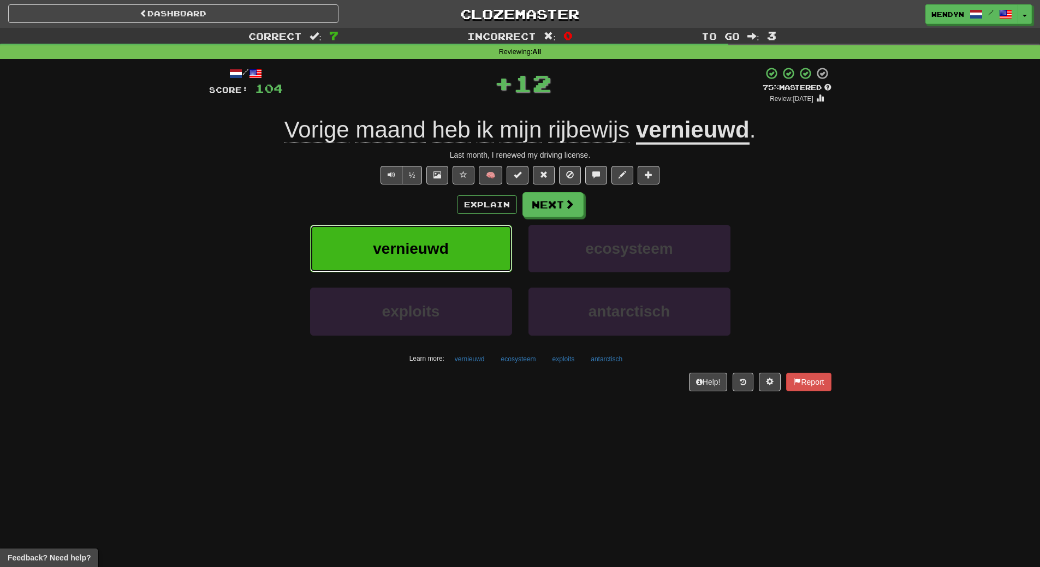
click at [462, 249] on button "vernieuwd" at bounding box center [411, 248] width 202 height 47
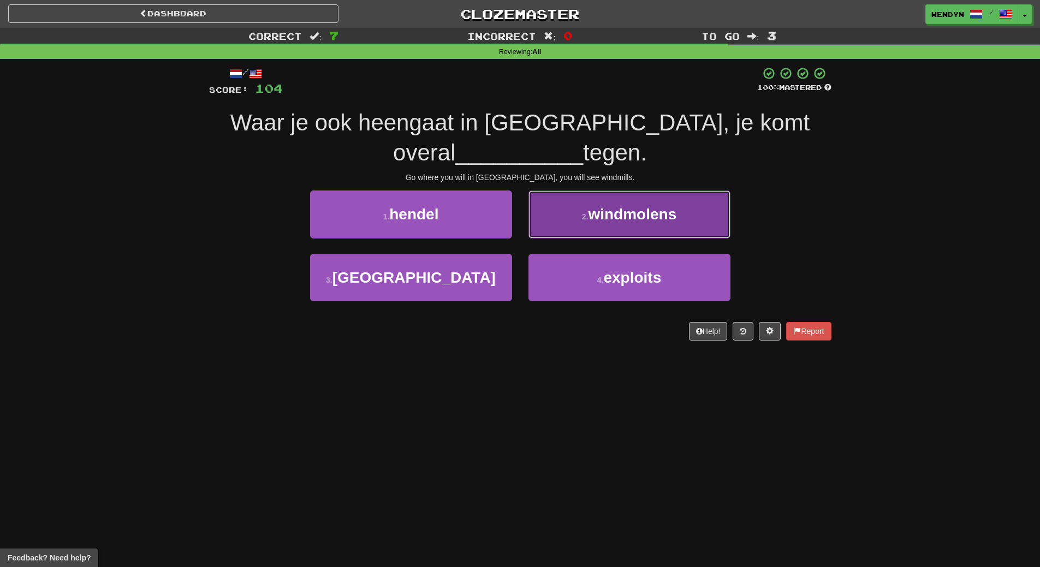
click at [650, 205] on button "2 . windmolens" at bounding box center [629, 213] width 202 height 47
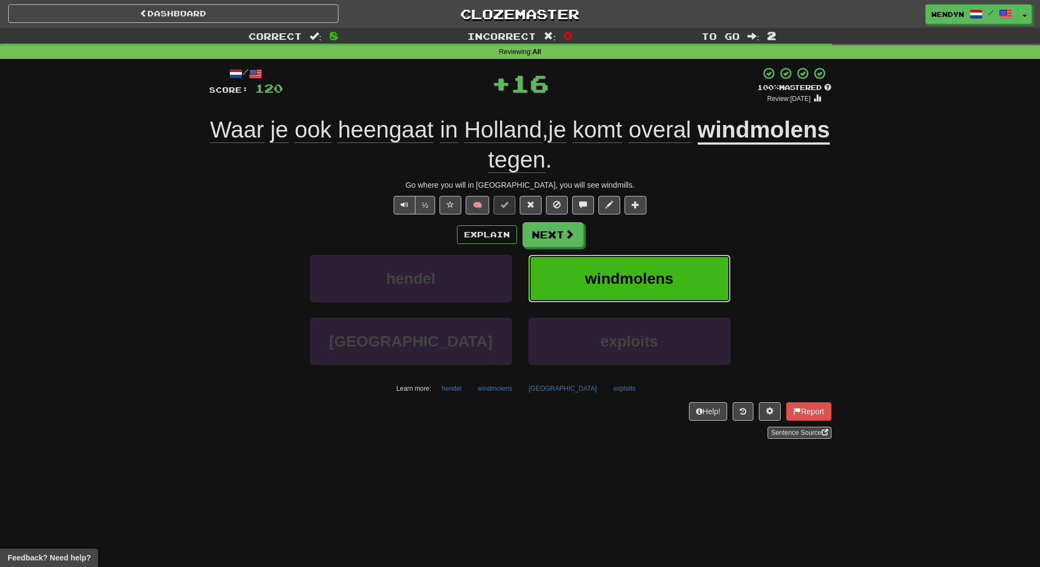
click at [633, 283] on span "windmolens" at bounding box center [629, 278] width 88 height 17
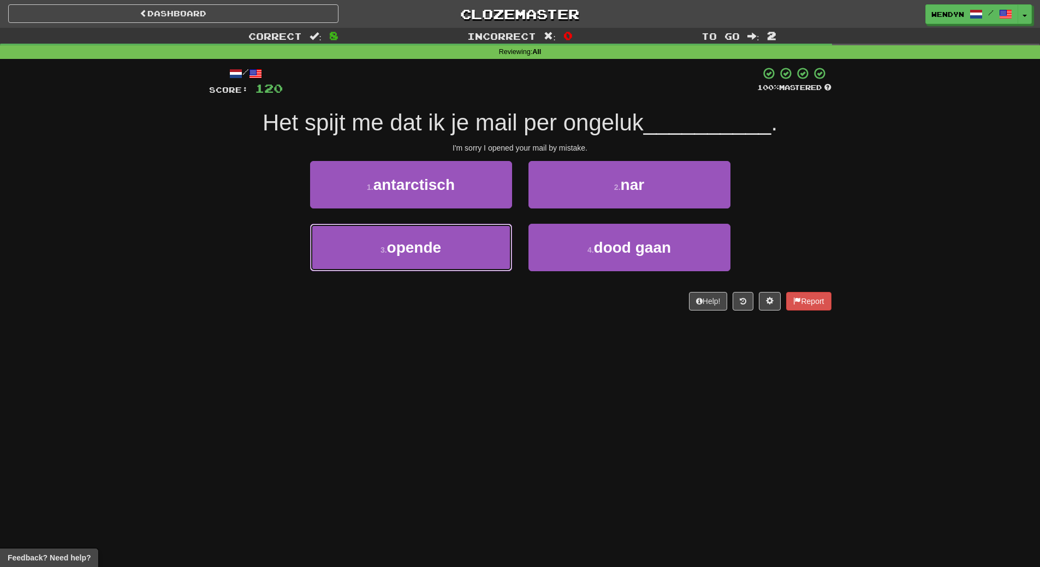
drag, startPoint x: 454, startPoint y: 258, endPoint x: 453, endPoint y: 283, distance: 25.7
click at [454, 259] on button "3 . opende" at bounding box center [411, 247] width 202 height 47
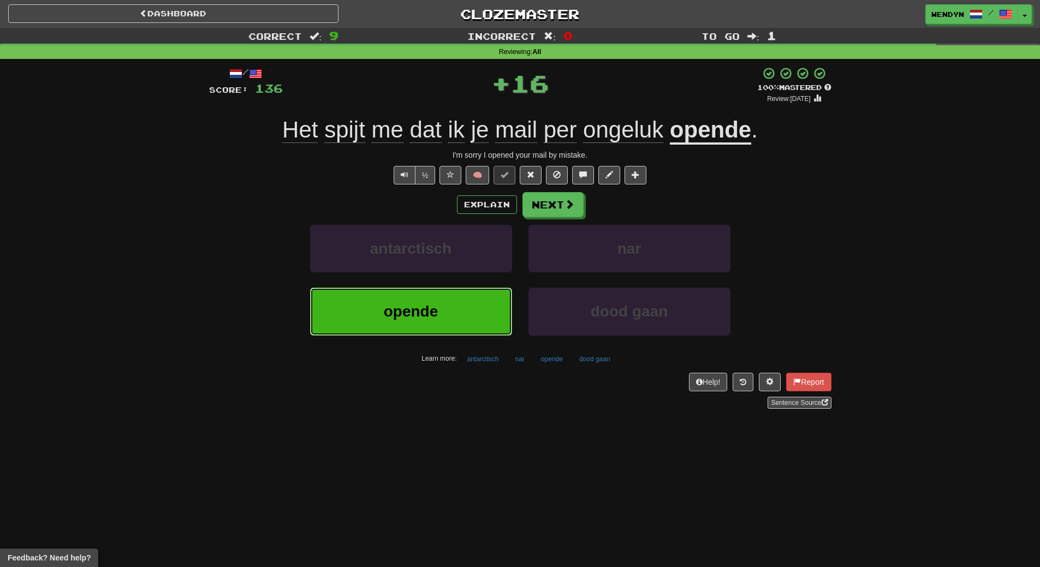
click at [453, 302] on button "opende" at bounding box center [411, 311] width 202 height 47
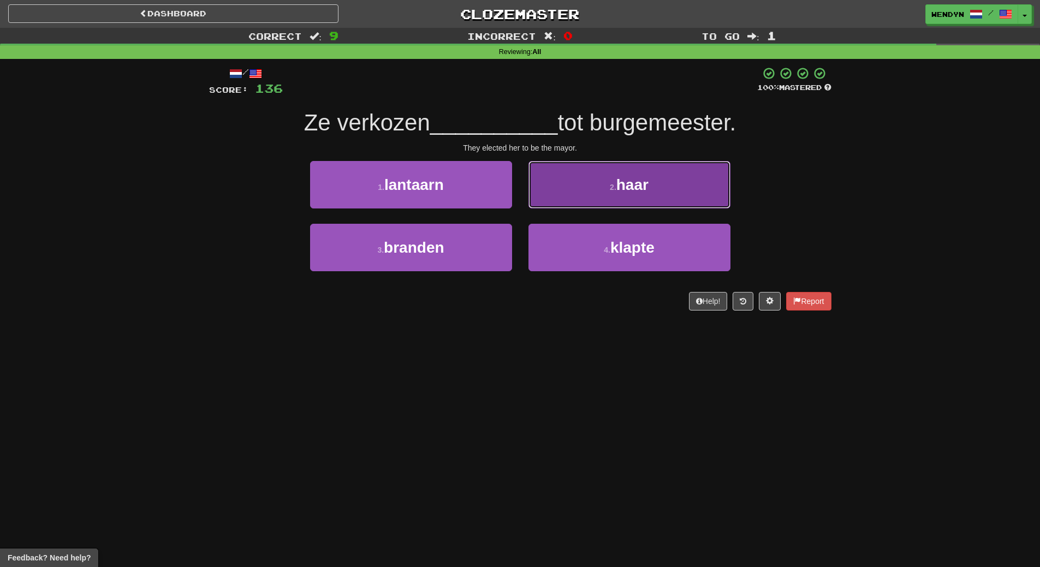
click at [632, 201] on button "2 . haar" at bounding box center [629, 184] width 202 height 47
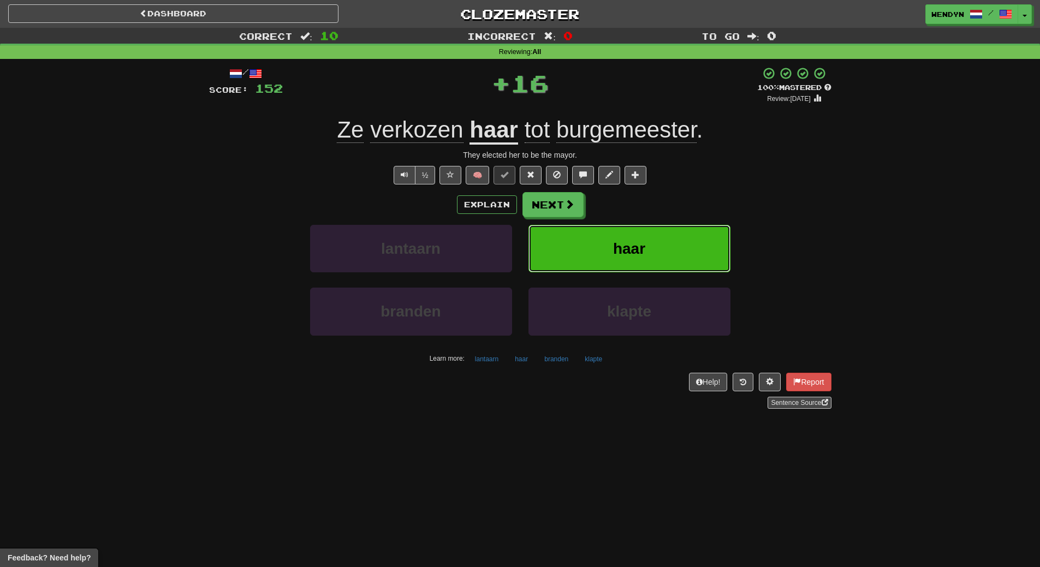
click at [629, 243] on span "haar" at bounding box center [629, 248] width 32 height 17
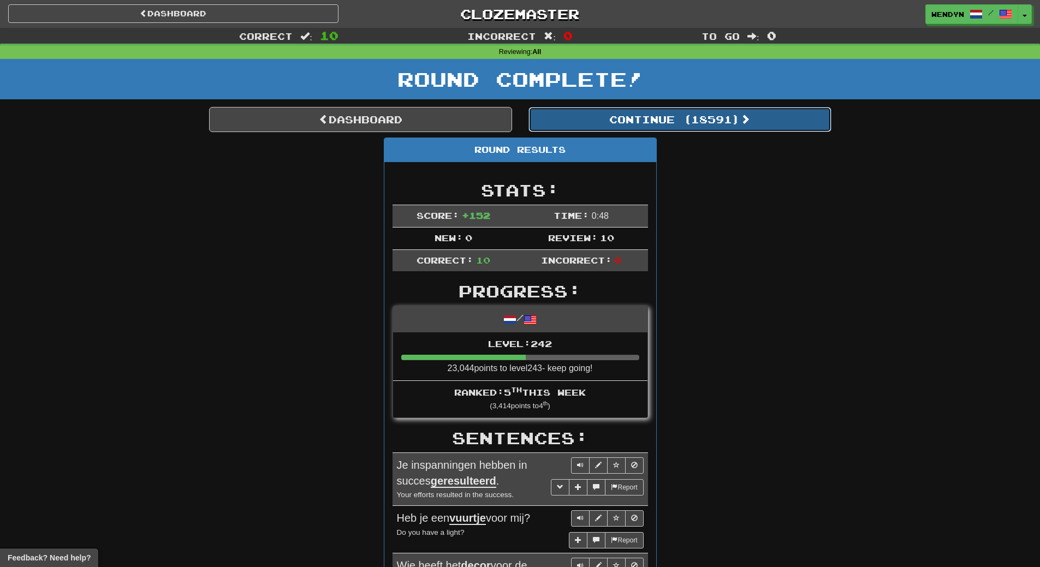
click at [713, 124] on button "Continue ( 18591 )" at bounding box center [679, 119] width 303 height 25
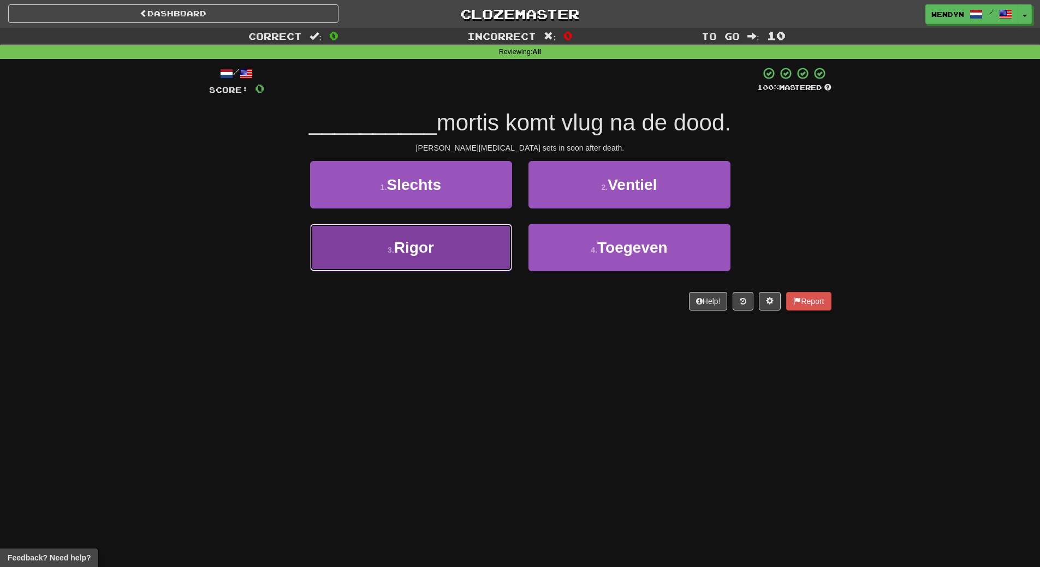
click at [434, 249] on span "Rigor" at bounding box center [414, 247] width 40 height 17
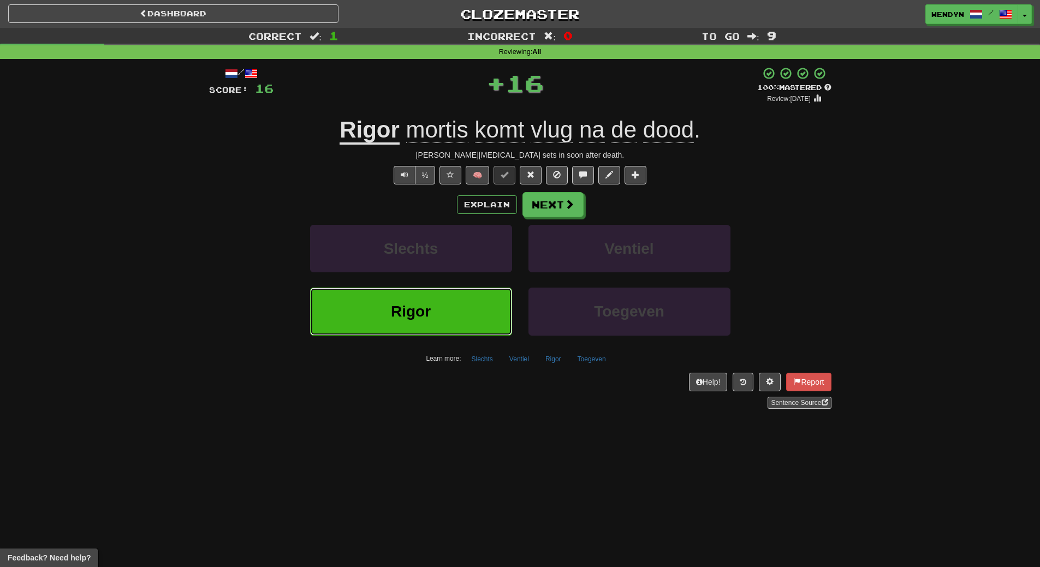
click at [447, 293] on button "Rigor" at bounding box center [411, 311] width 202 height 47
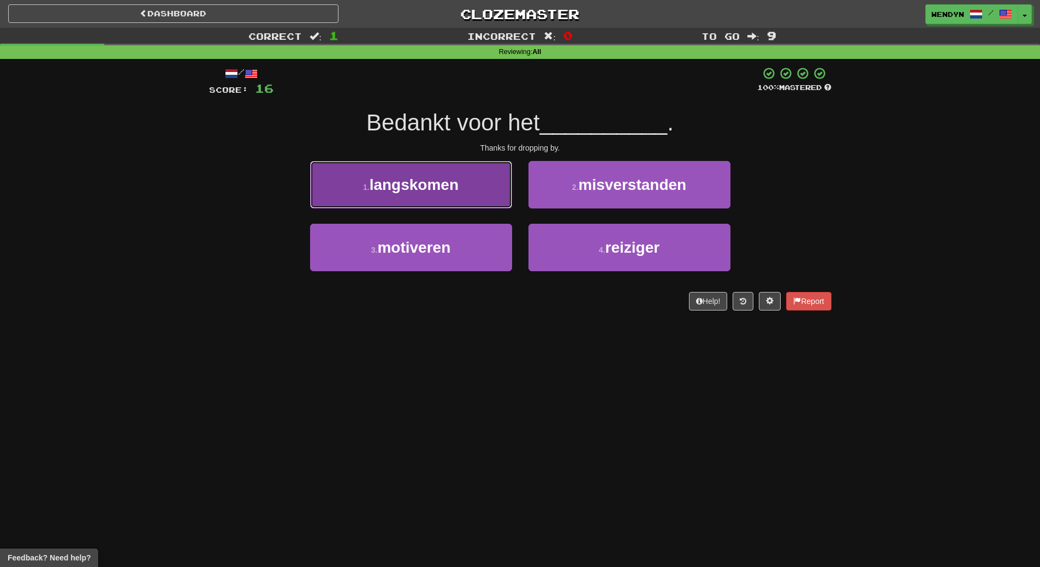
click at [425, 176] on span "langskomen" at bounding box center [413, 184] width 89 height 17
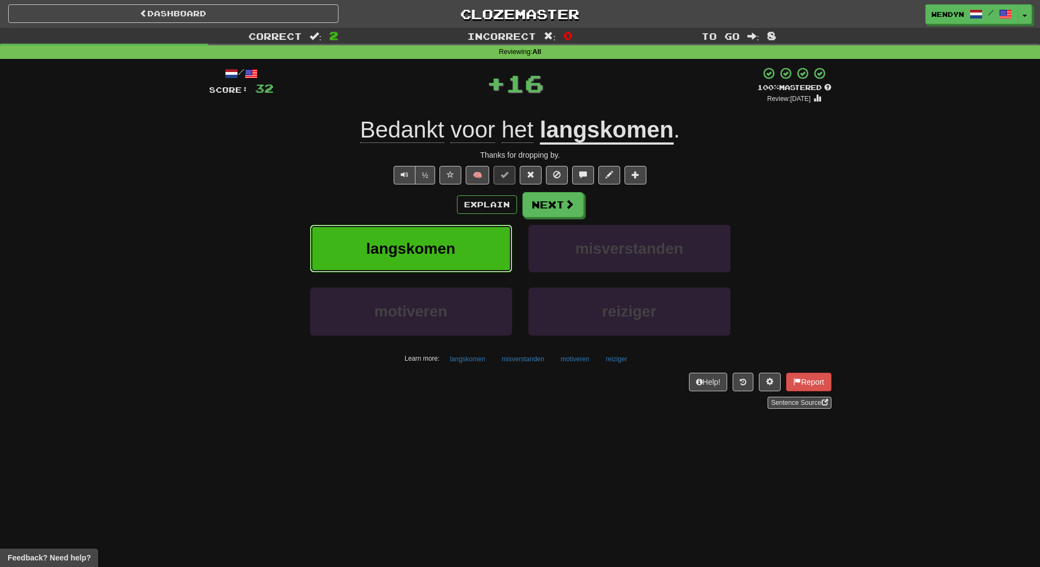
click at [425, 236] on button "langskomen" at bounding box center [411, 248] width 202 height 47
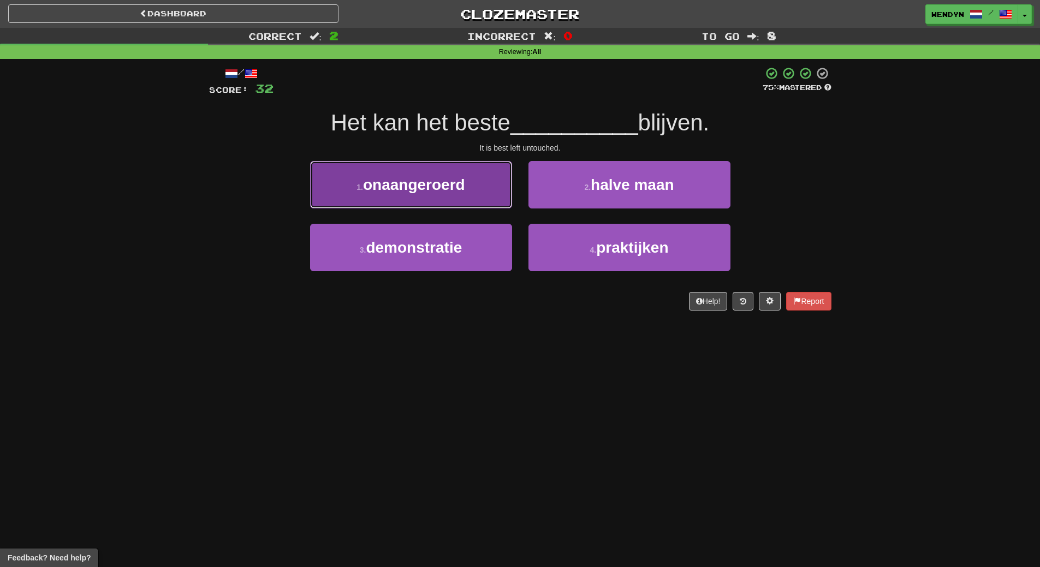
click at [426, 183] on span "onaangeroerd" at bounding box center [414, 184] width 102 height 17
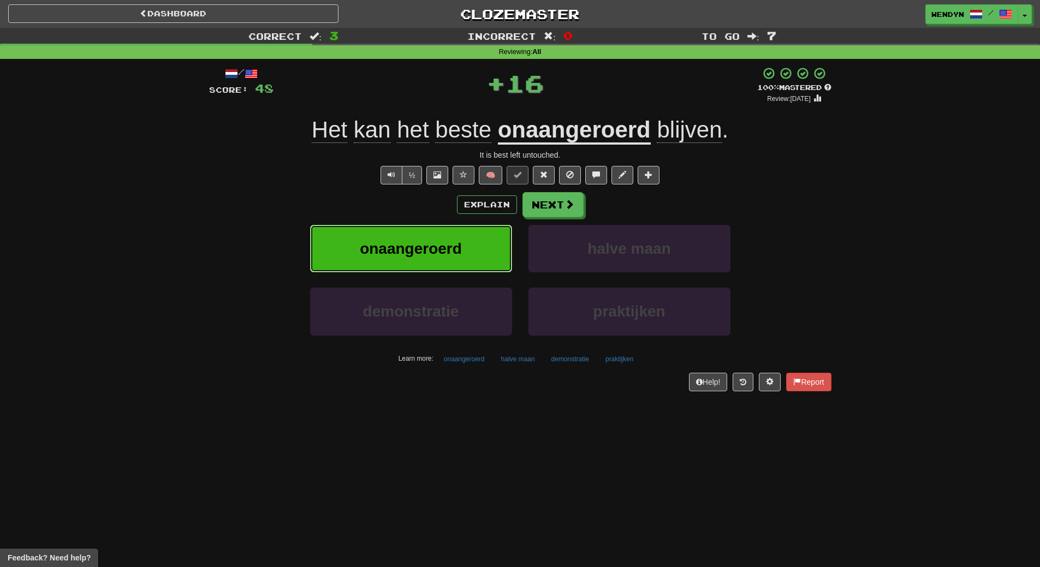
click at [426, 253] on span "onaangeroerd" at bounding box center [411, 248] width 102 height 17
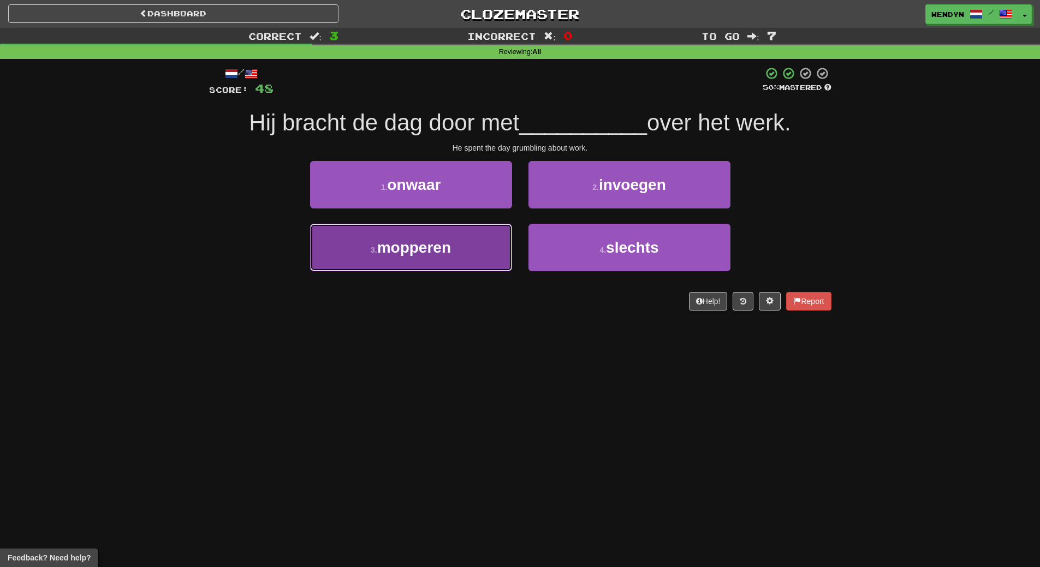
click at [438, 256] on button "3 . mopperen" at bounding box center [411, 247] width 202 height 47
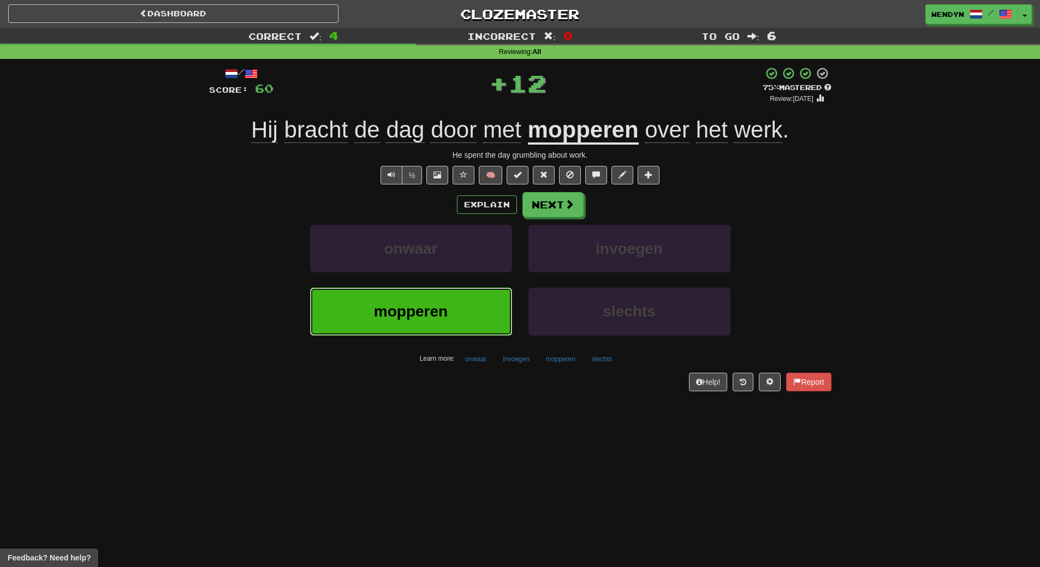
click at [433, 313] on span "mopperen" at bounding box center [411, 311] width 74 height 17
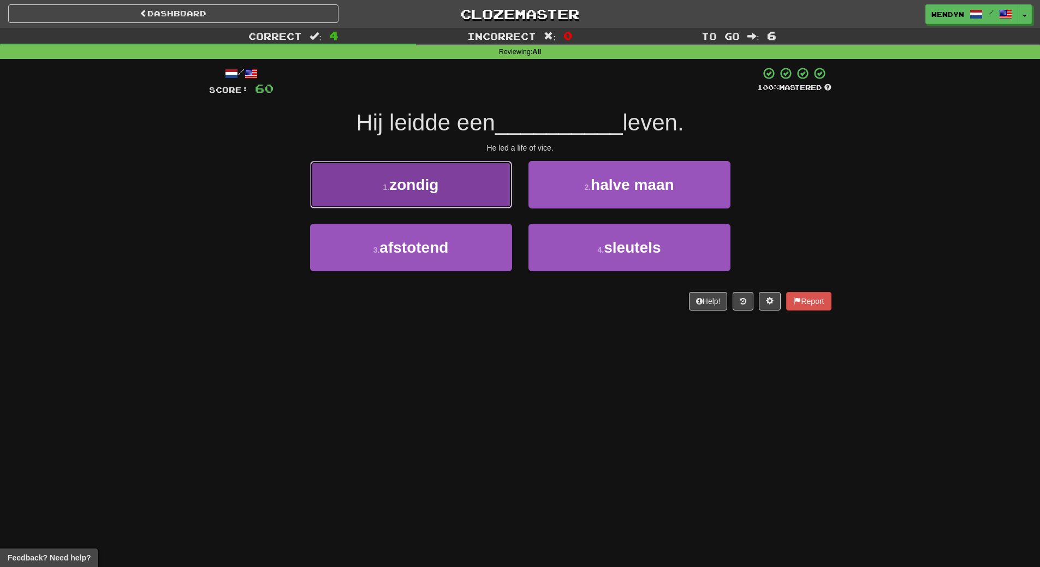
click at [409, 184] on span "zondig" at bounding box center [413, 184] width 49 height 17
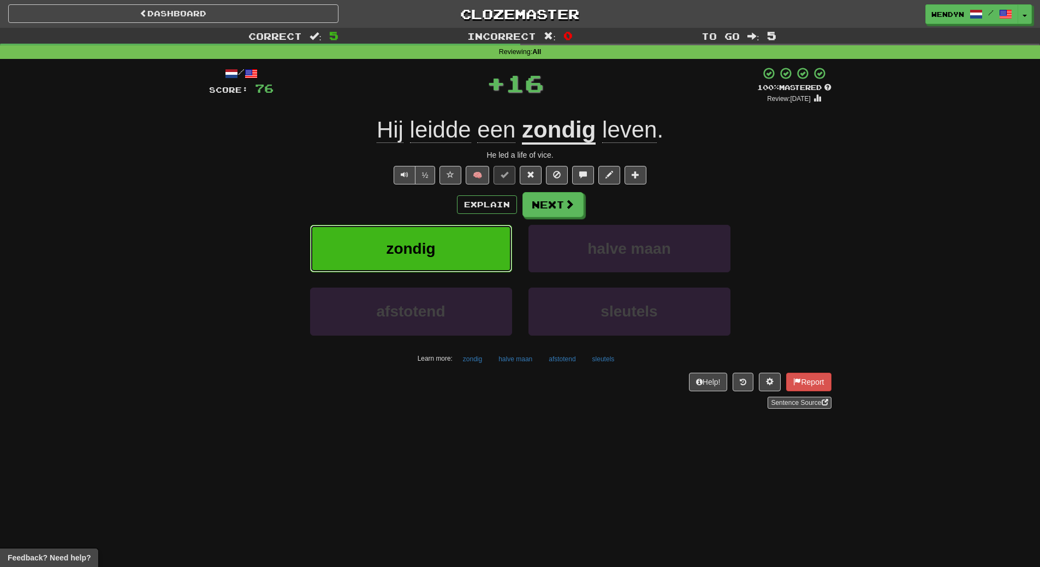
click at [408, 243] on span "zondig" at bounding box center [410, 248] width 49 height 17
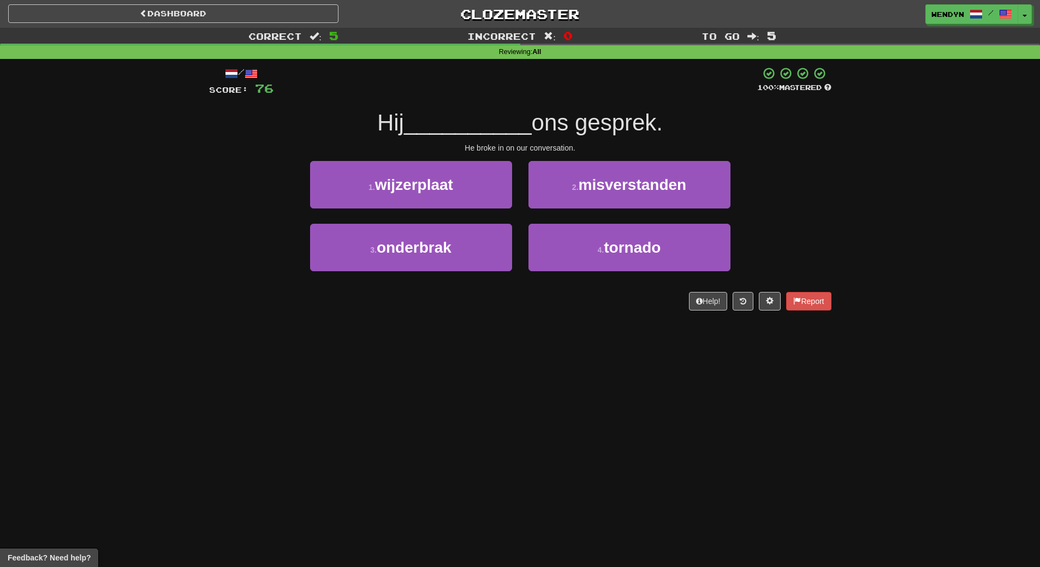
click at [406, 297] on div "Help! Report" at bounding box center [520, 301] width 622 height 19
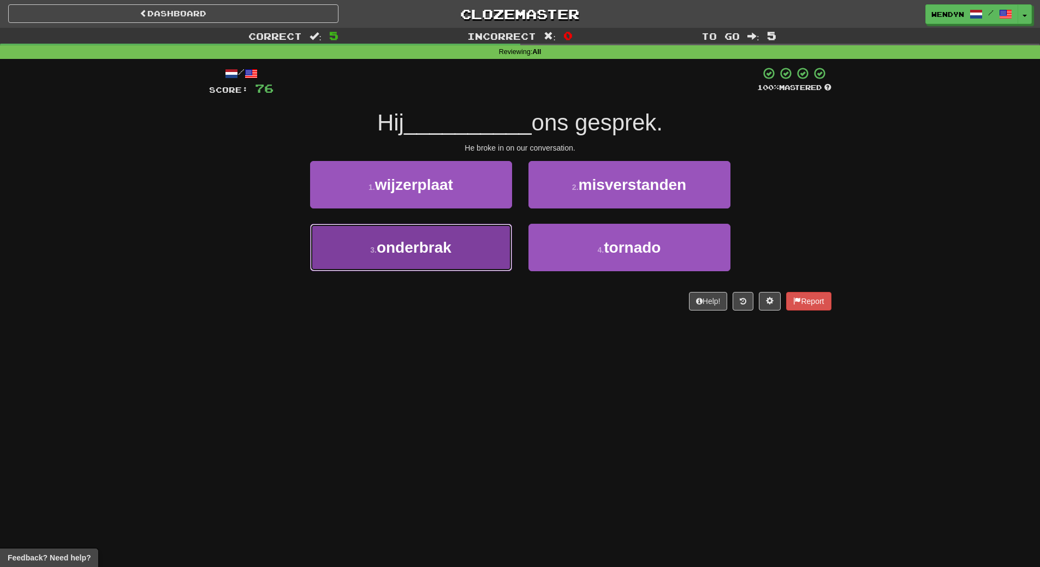
click at [443, 260] on button "3 . onderbrak" at bounding box center [411, 247] width 202 height 47
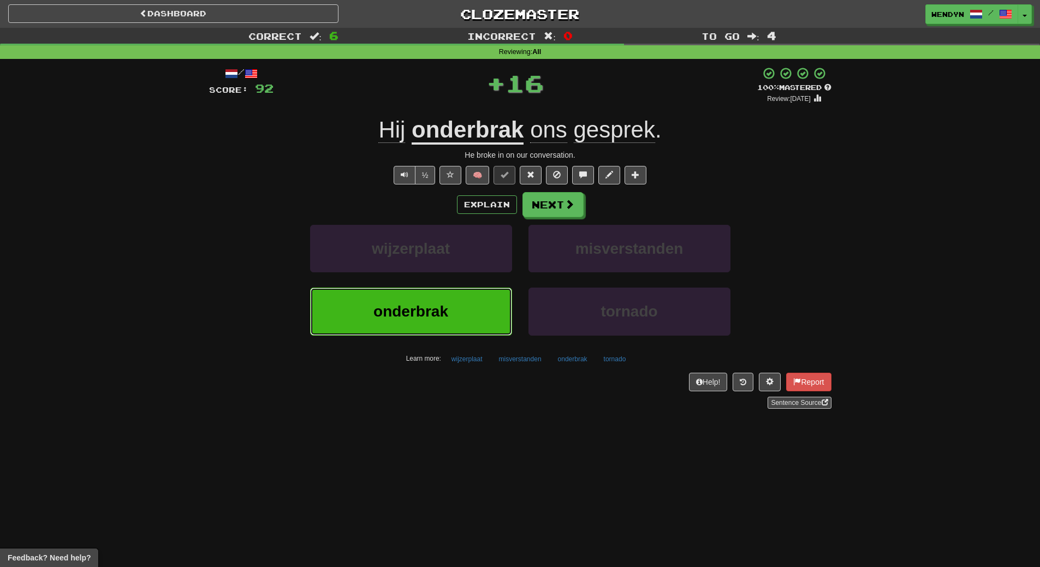
click at [437, 305] on span "onderbrak" at bounding box center [410, 311] width 75 height 17
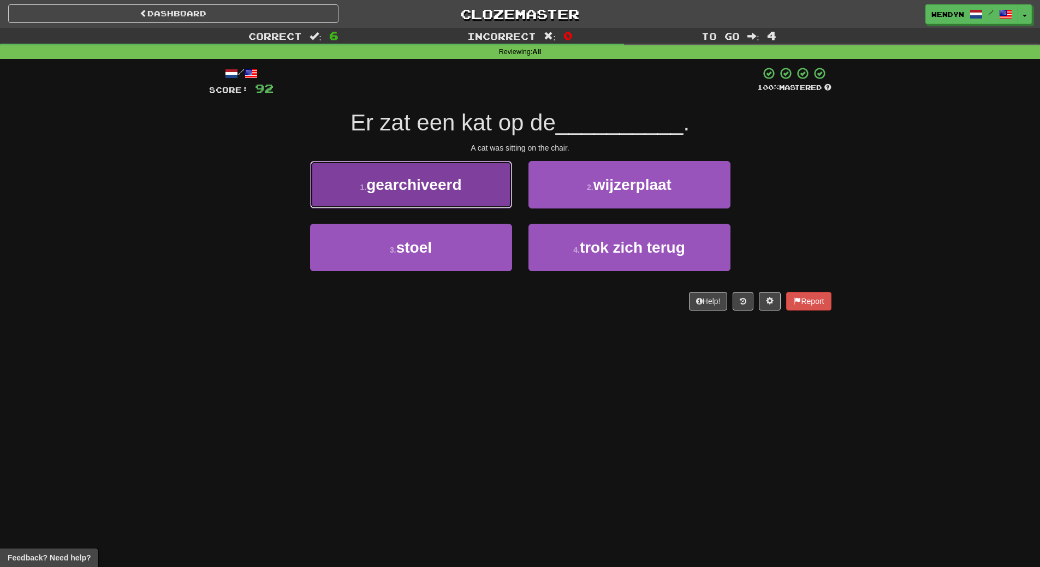
click at [455, 203] on button "1 . gearchiveerd" at bounding box center [411, 184] width 202 height 47
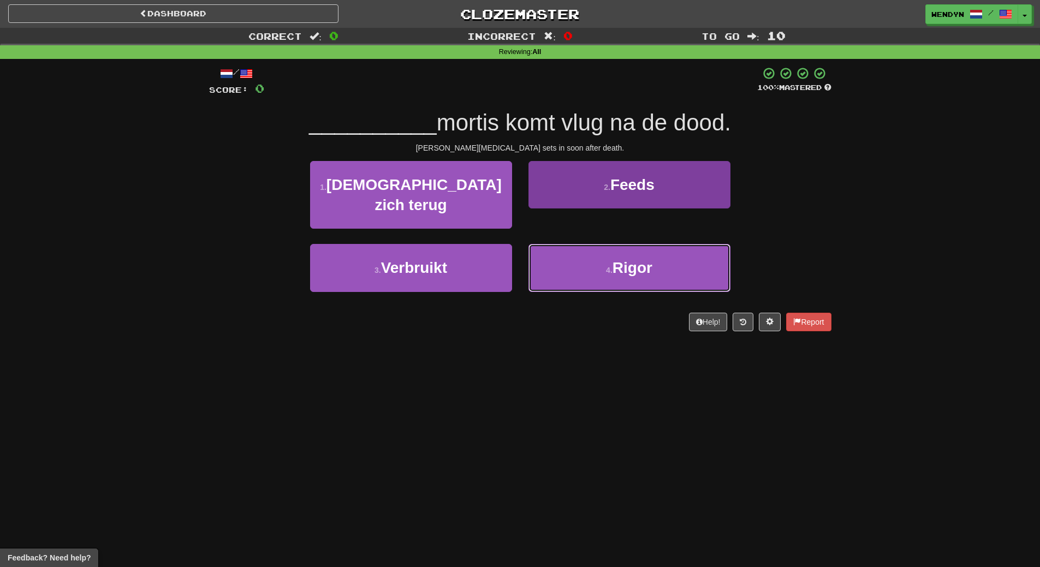
drag, startPoint x: 649, startPoint y: 247, endPoint x: 650, endPoint y: 261, distance: 14.8
click at [650, 259] on span "Rigor" at bounding box center [632, 267] width 40 height 17
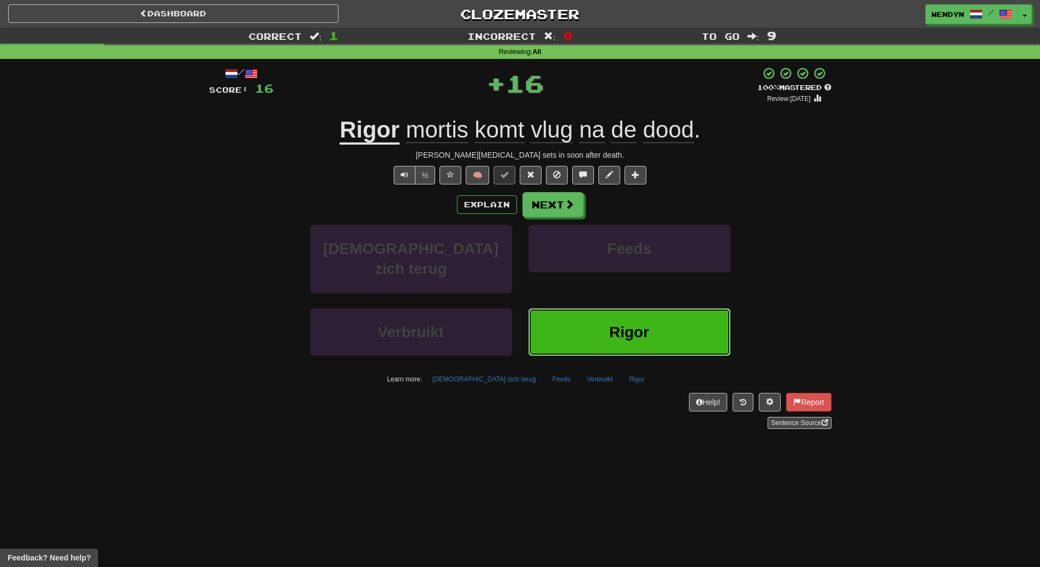
click at [646, 324] on span "Rigor" at bounding box center [629, 332] width 40 height 17
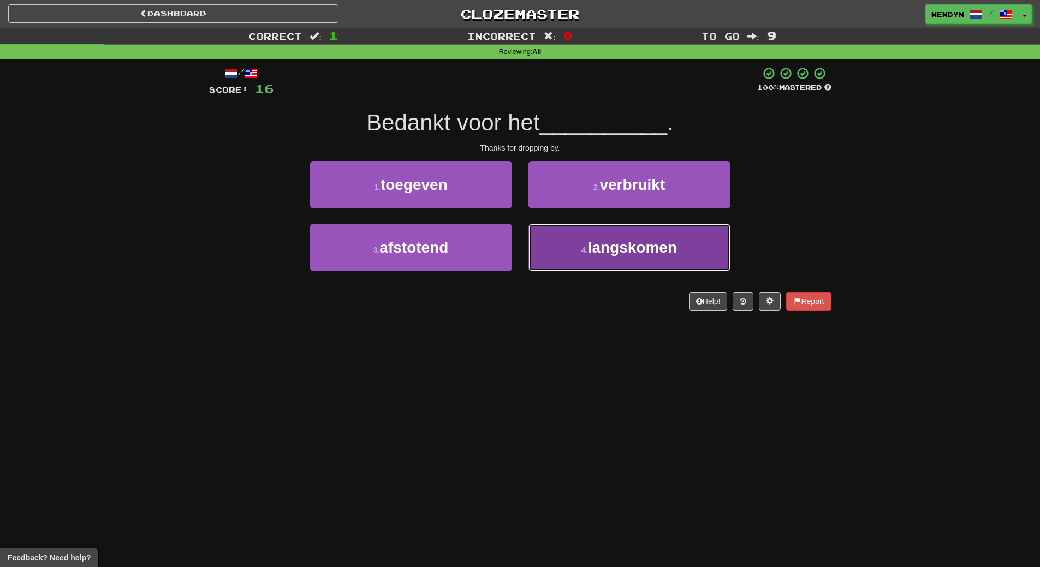
click at [630, 263] on button "4 . langskomen" at bounding box center [629, 247] width 202 height 47
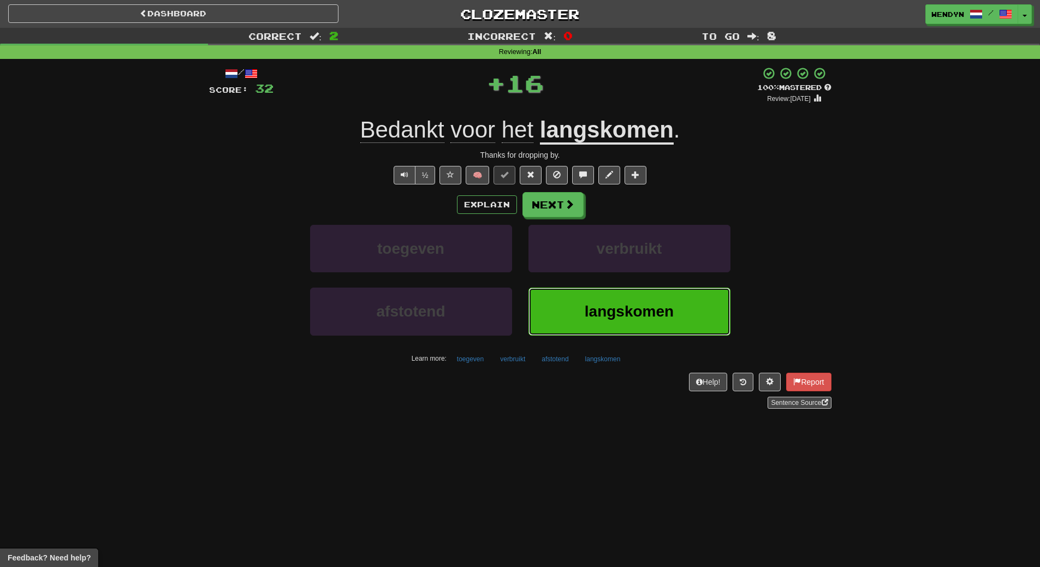
click at [624, 298] on button "langskomen" at bounding box center [629, 311] width 202 height 47
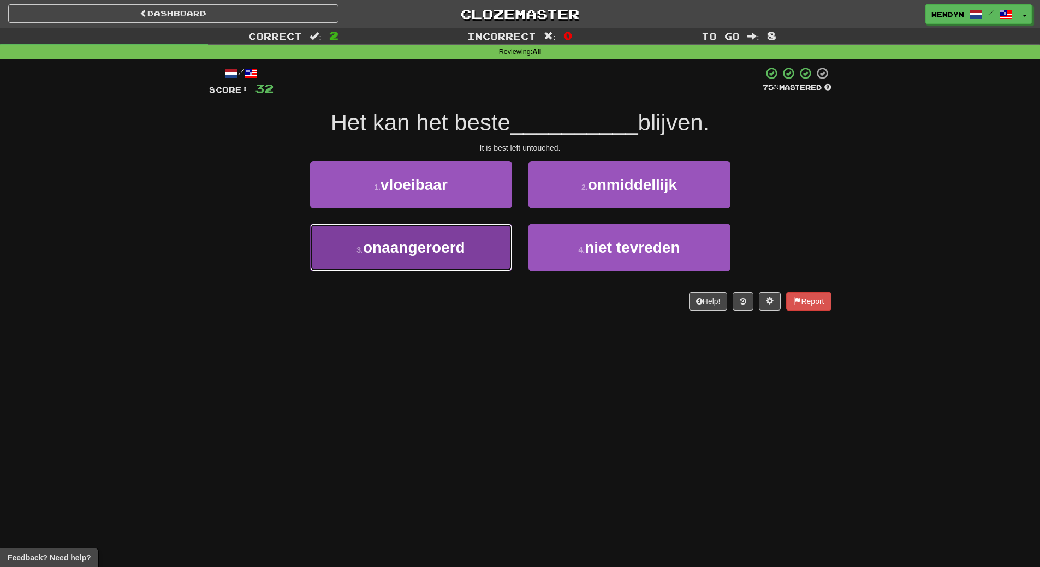
click at [477, 260] on button "3 . onaangeroerd" at bounding box center [411, 247] width 202 height 47
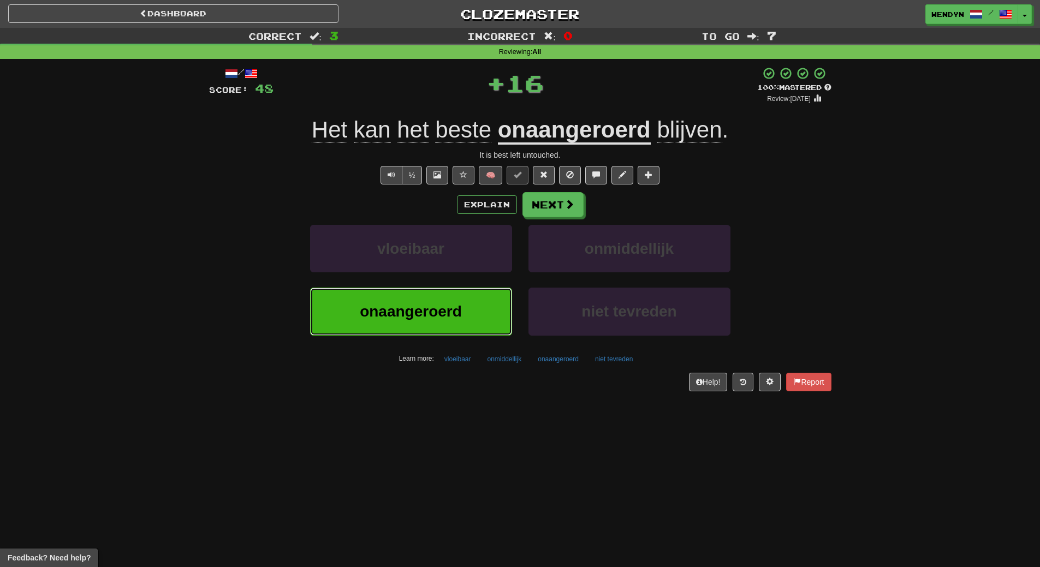
click at [477, 299] on button "onaangeroerd" at bounding box center [411, 311] width 202 height 47
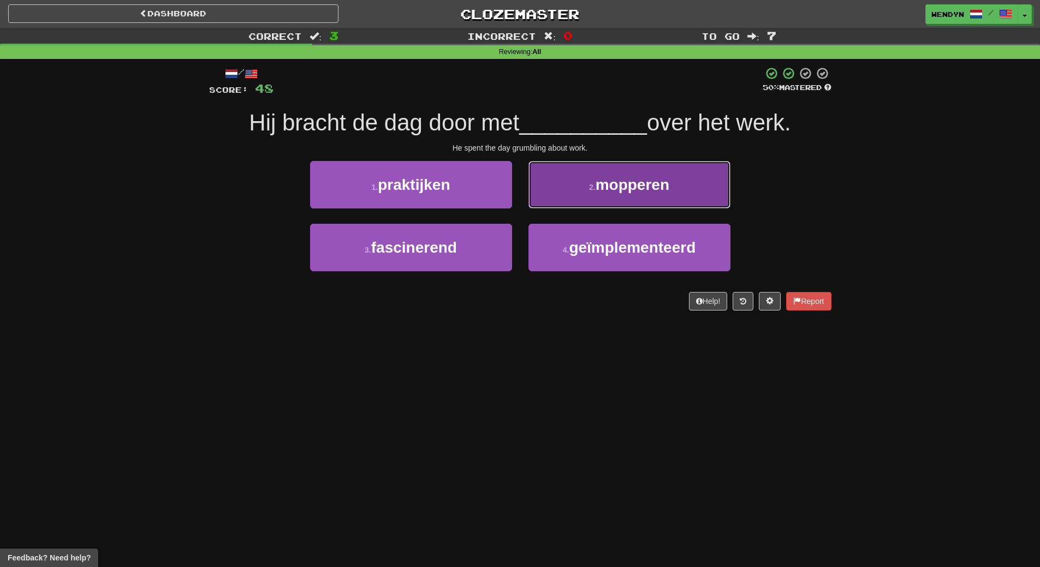
click at [641, 177] on button "2 . [GEOGRAPHIC_DATA]" at bounding box center [629, 184] width 202 height 47
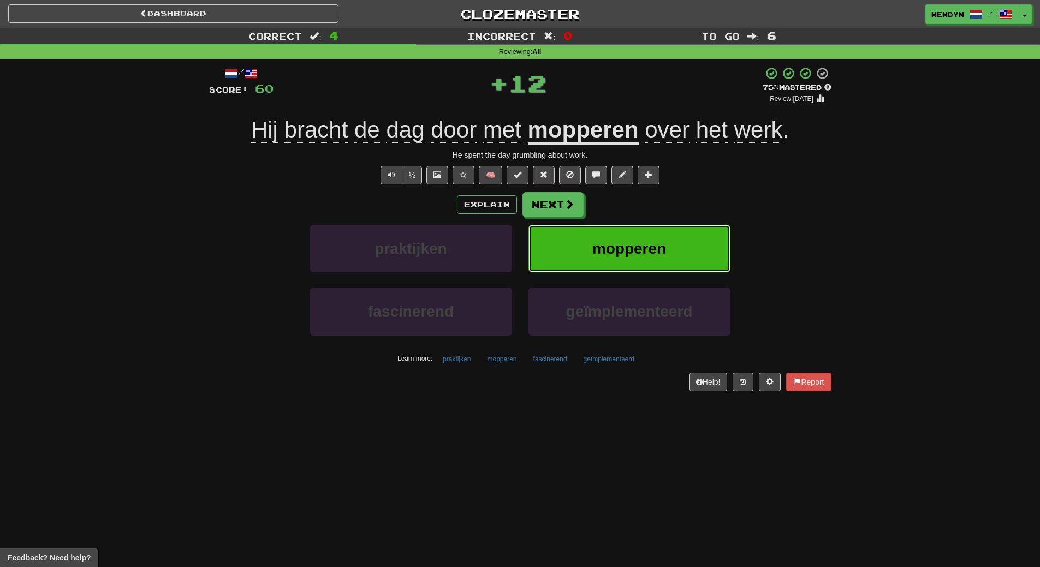
click at [661, 246] on span "mopperen" at bounding box center [629, 248] width 74 height 17
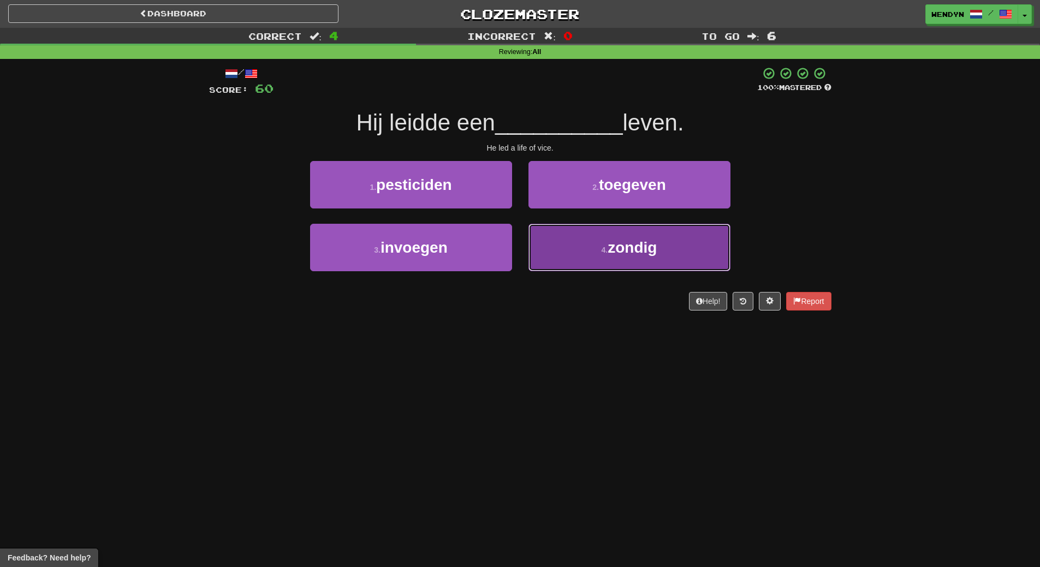
click at [623, 254] on span "zondig" at bounding box center [631, 247] width 49 height 17
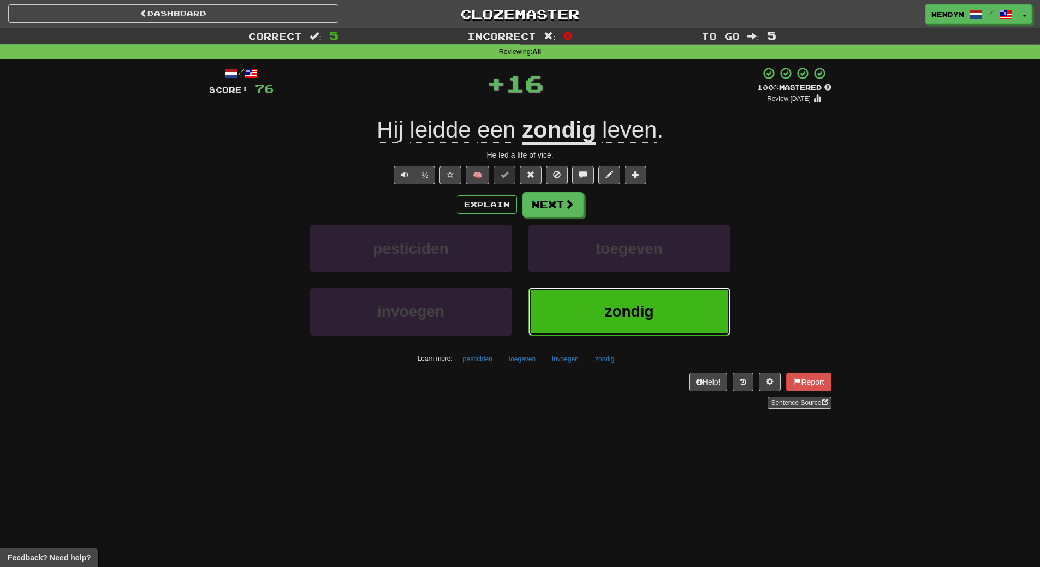
click at [626, 297] on button "zondig" at bounding box center [629, 311] width 202 height 47
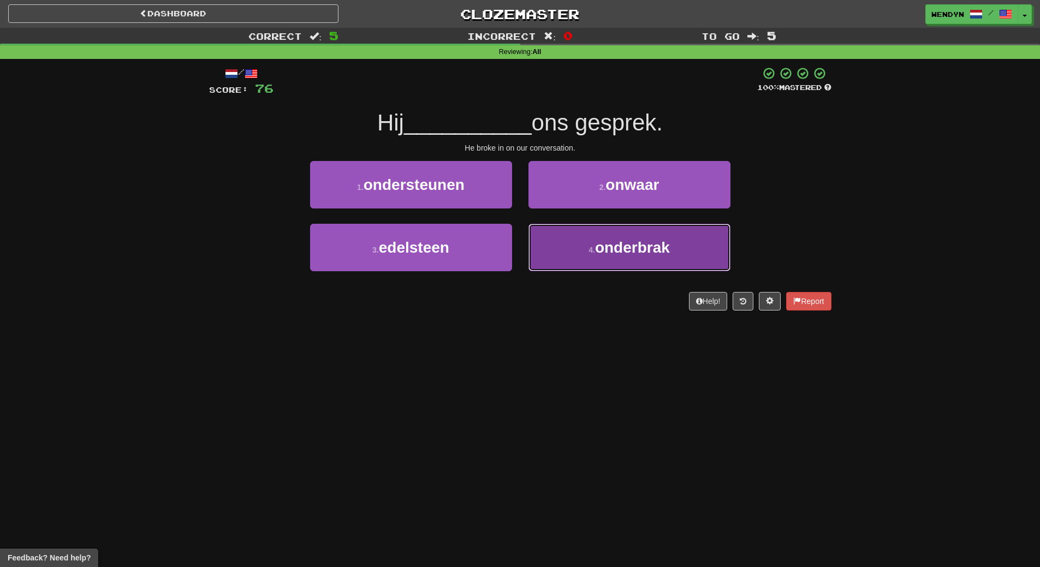
click at [617, 261] on button "4 . onderbrak" at bounding box center [629, 247] width 202 height 47
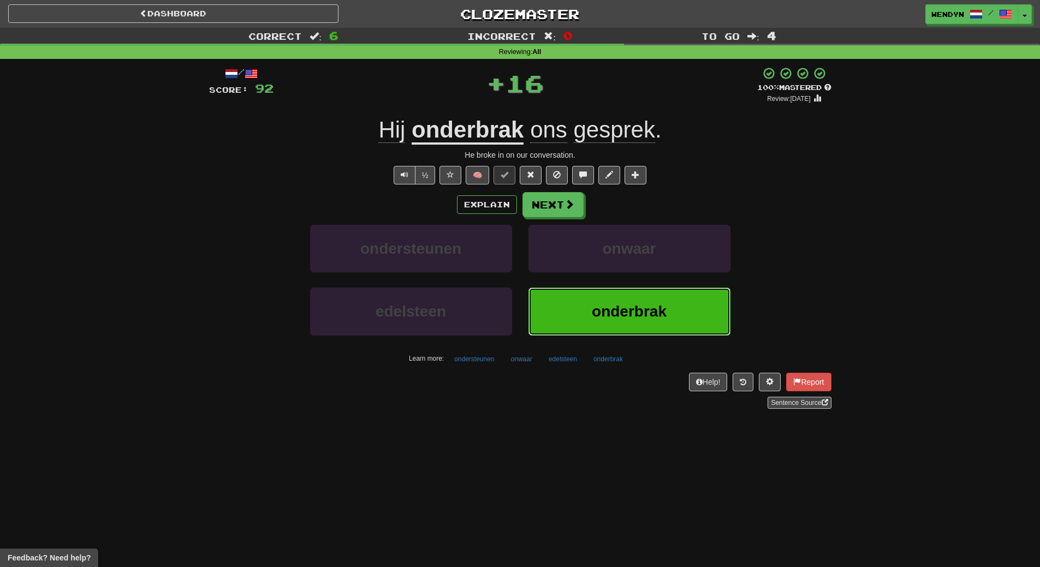
click at [620, 306] on span "onderbrak" at bounding box center [629, 311] width 75 height 17
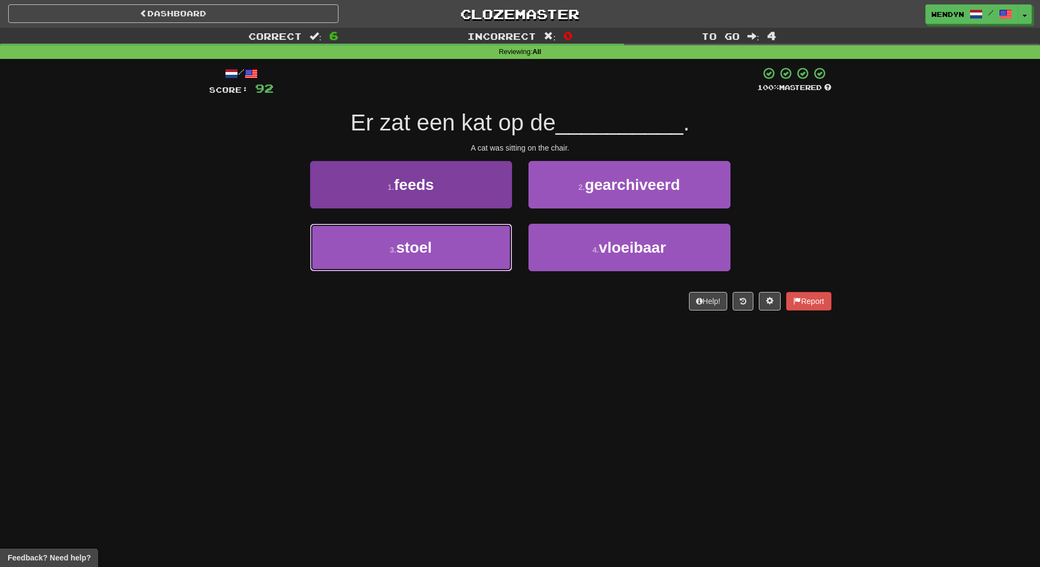
drag, startPoint x: 486, startPoint y: 254, endPoint x: 486, endPoint y: 264, distance: 9.8
click at [486, 257] on button "3 . [GEOGRAPHIC_DATA]" at bounding box center [411, 247] width 202 height 47
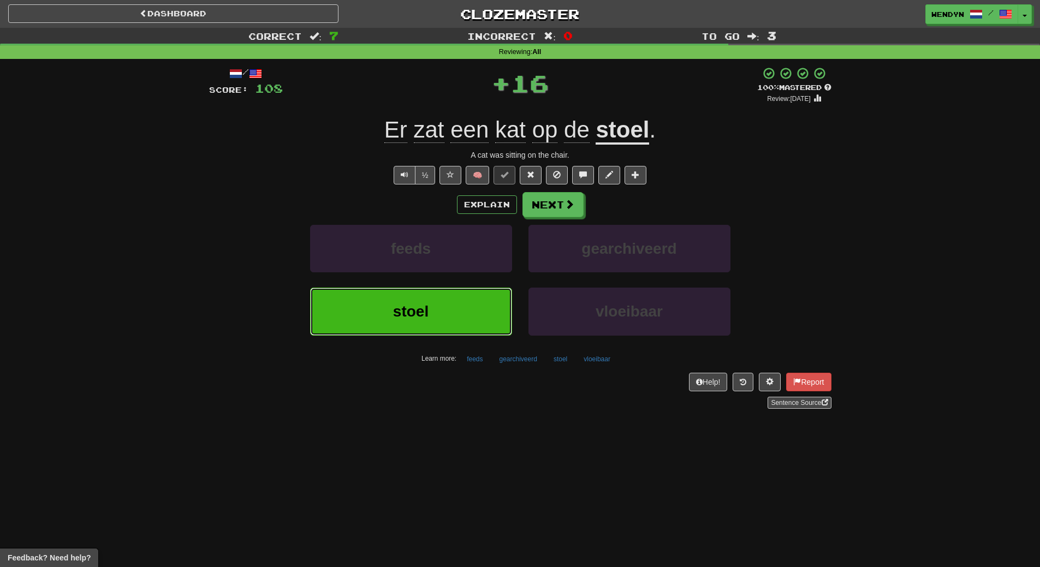
click at [488, 296] on button "stoel" at bounding box center [411, 311] width 202 height 47
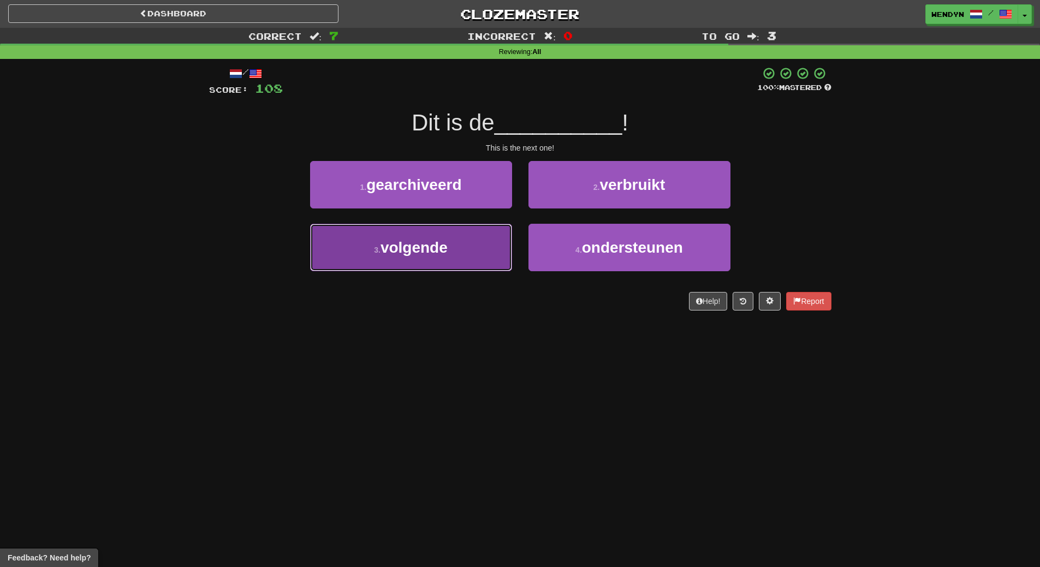
click at [476, 257] on button "3 . volgende" at bounding box center [411, 247] width 202 height 47
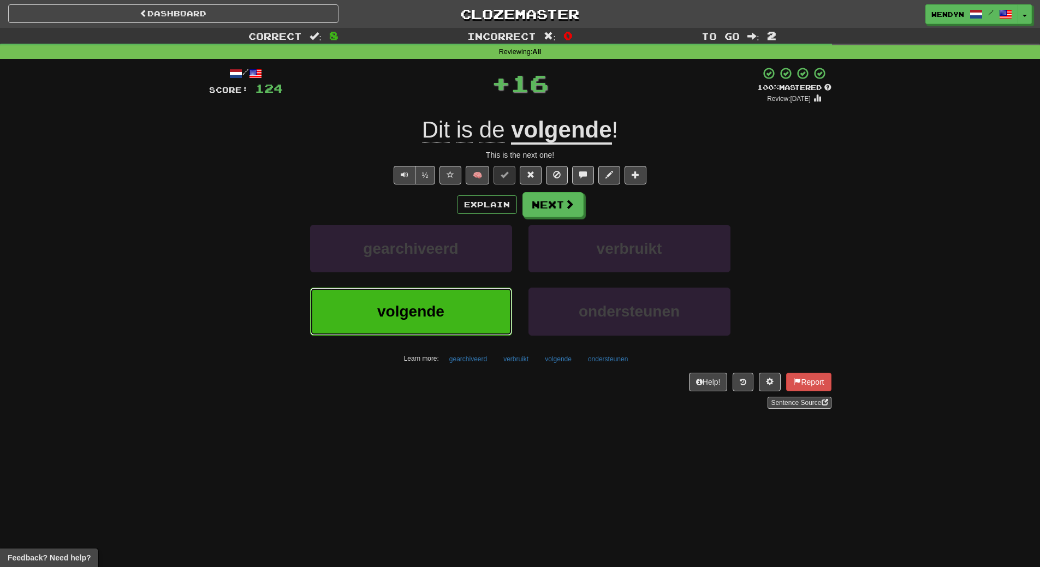
click at [476, 311] on button "volgende" at bounding box center [411, 311] width 202 height 47
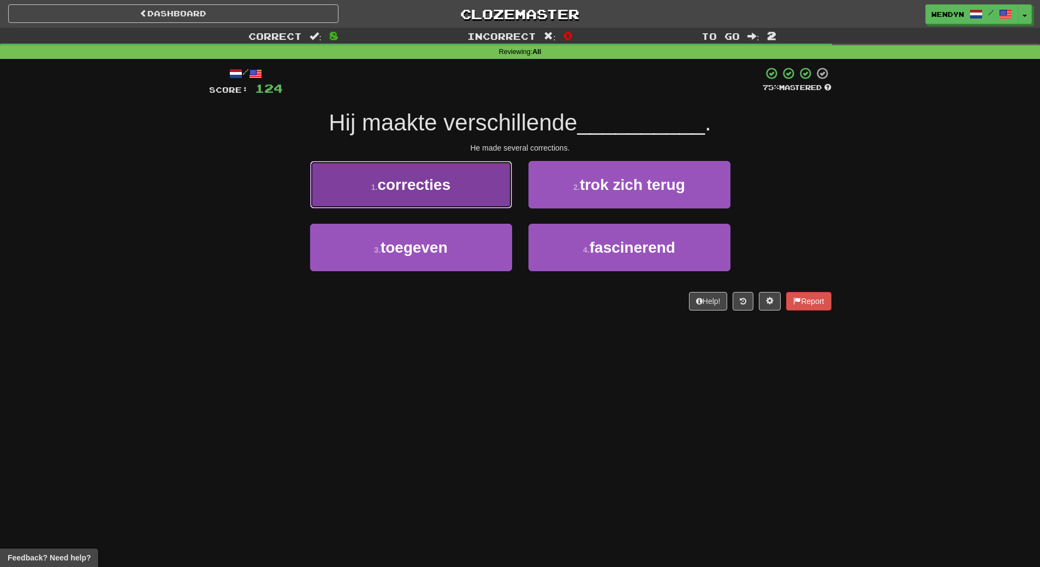
click at [471, 192] on button "1 . correcties" at bounding box center [411, 184] width 202 height 47
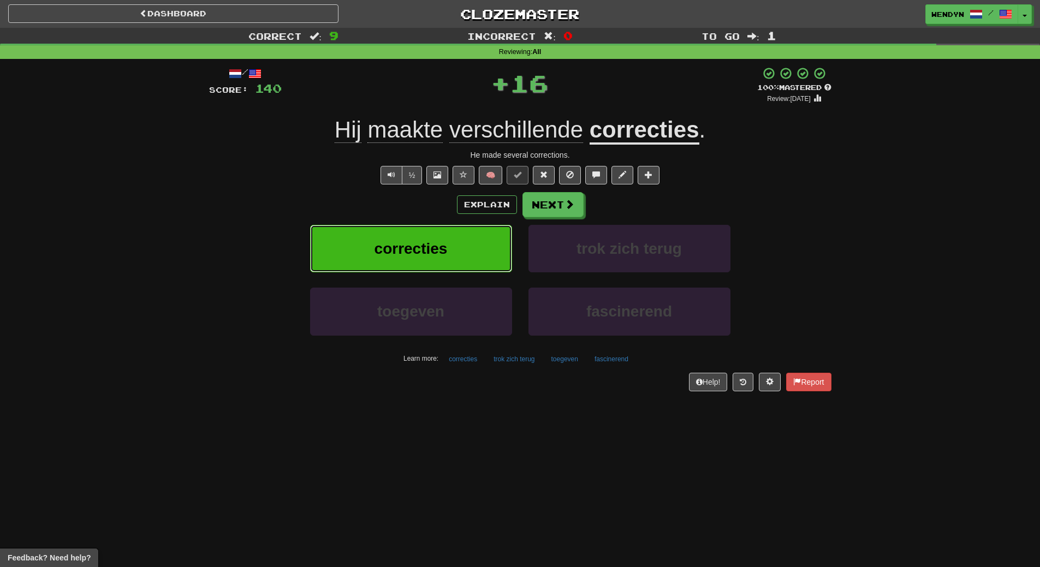
click at [472, 237] on button "correcties" at bounding box center [411, 248] width 202 height 47
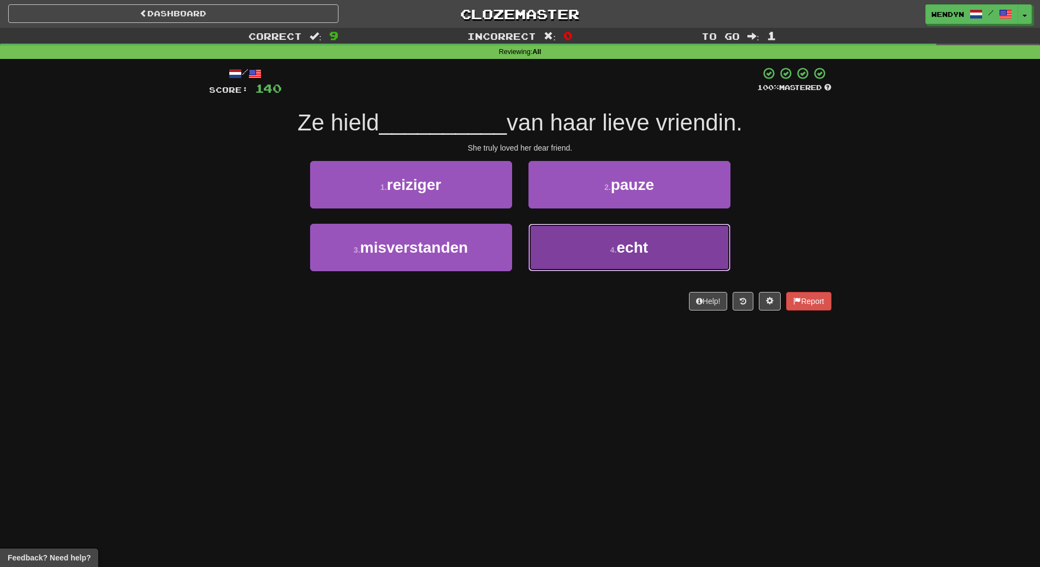
drag, startPoint x: 576, startPoint y: 265, endPoint x: 577, endPoint y: 253, distance: 12.1
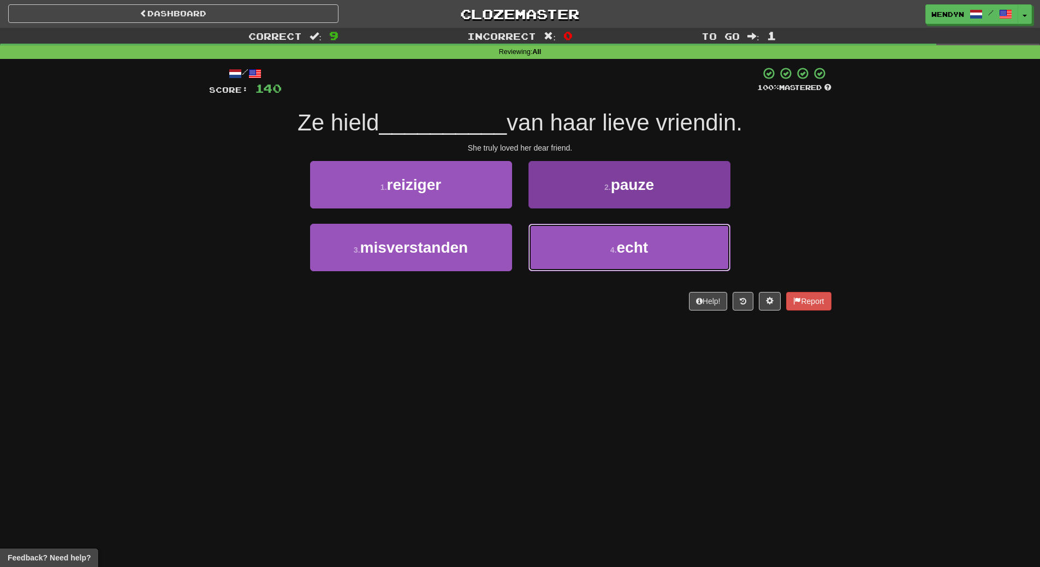
click at [576, 265] on button "4 . echt" at bounding box center [629, 247] width 202 height 47
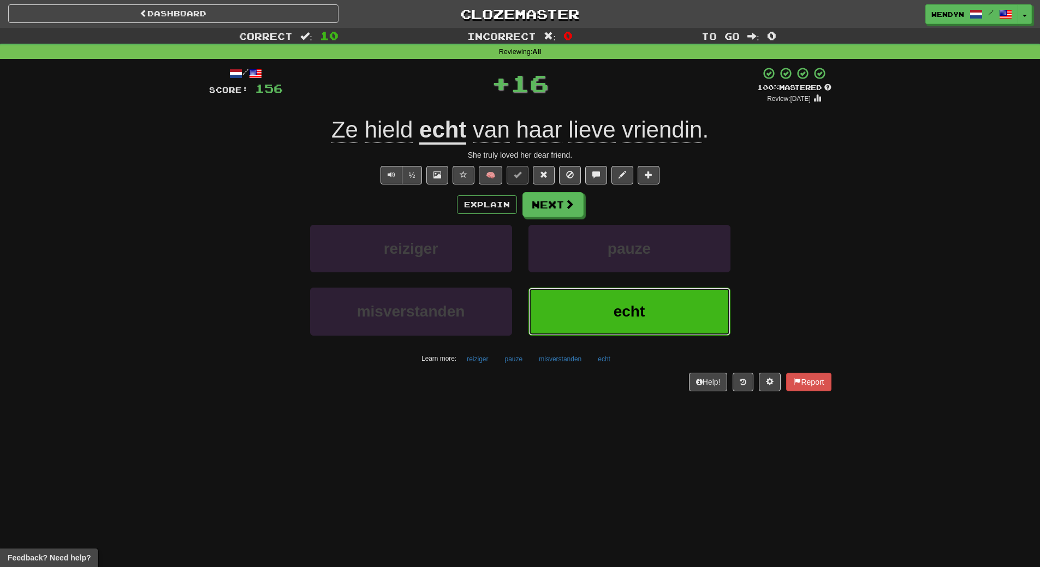
click at [578, 293] on button "echt" at bounding box center [629, 311] width 202 height 47
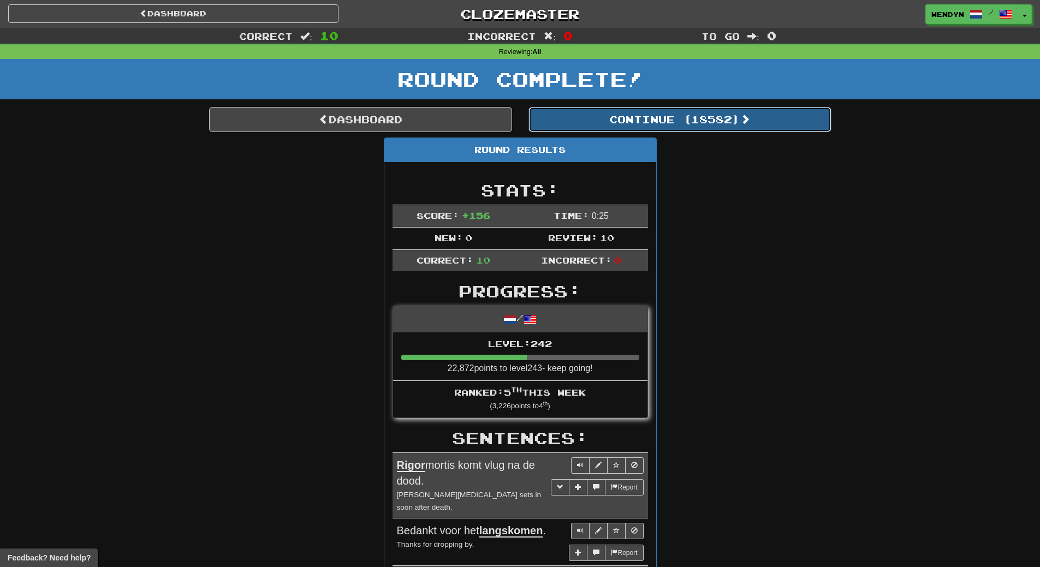
click at [715, 127] on button "Continue ( 18582 )" at bounding box center [679, 119] width 303 height 25
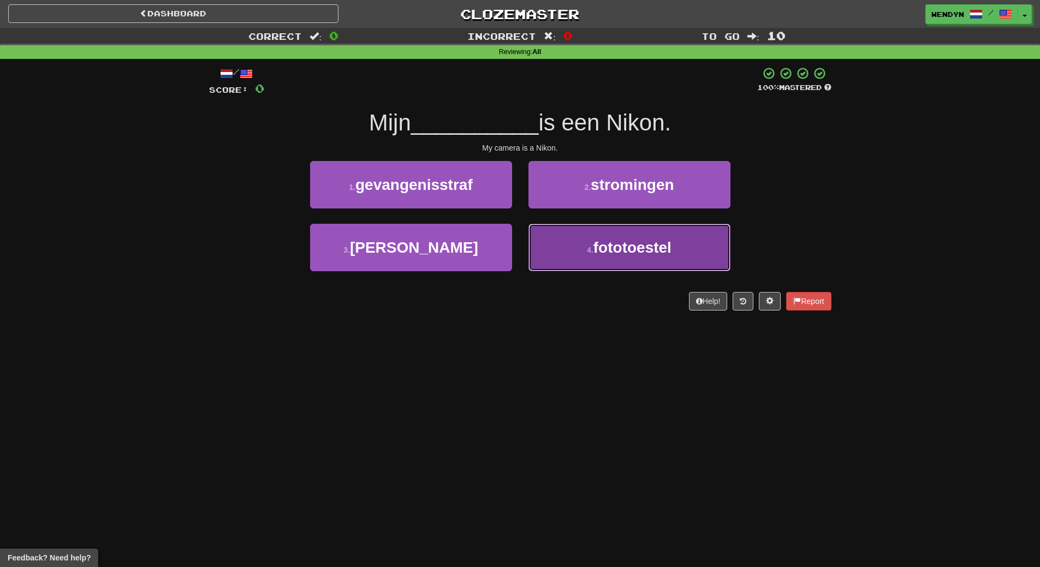
click at [612, 253] on span "fototoestel" at bounding box center [632, 247] width 78 height 17
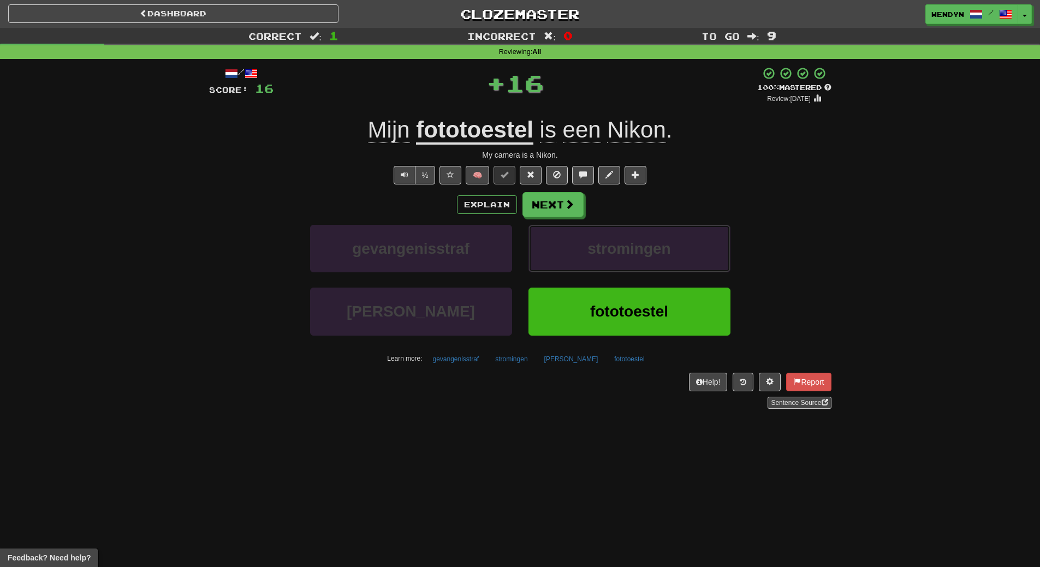
click at [612, 253] on span "stromingen" at bounding box center [628, 248] width 83 height 17
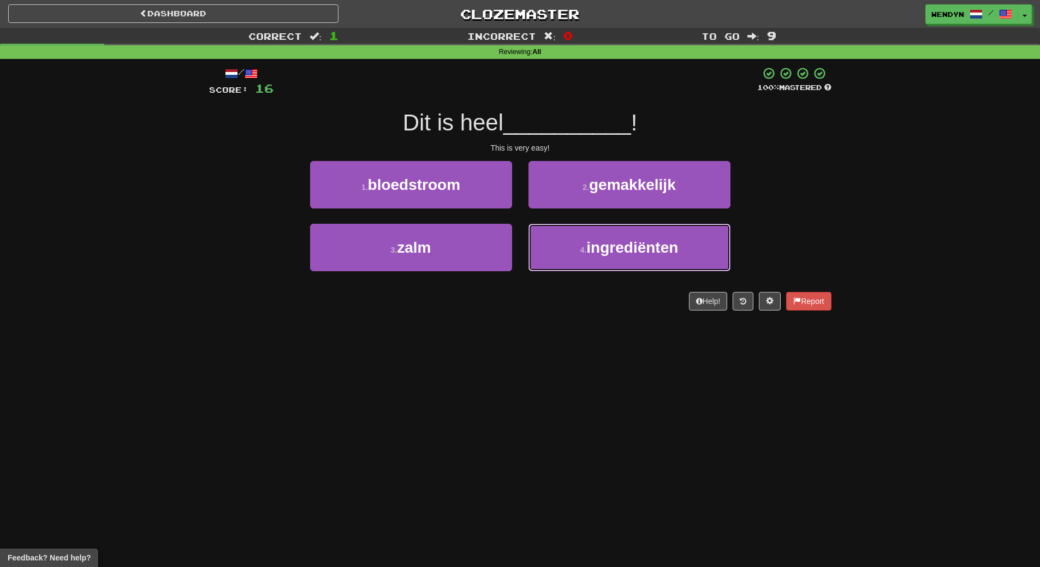
drag, startPoint x: 612, startPoint y: 253, endPoint x: 567, endPoint y: 338, distance: 96.4
click at [567, 338] on div "Dashboard Clozemaster WendyN / Toggle Dropdown Dashboard Leaderboard Activity F…" at bounding box center [520, 283] width 1040 height 567
click at [807, 121] on div "Dit is heel __________ !" at bounding box center [520, 123] width 622 height 30
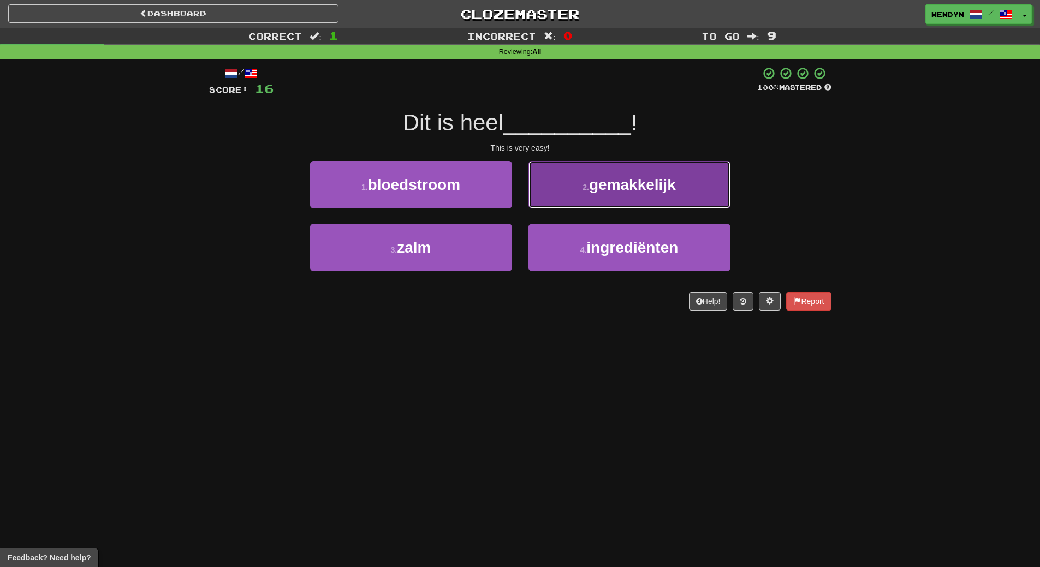
click at [679, 186] on button "2 . gemakkelijk" at bounding box center [629, 184] width 202 height 47
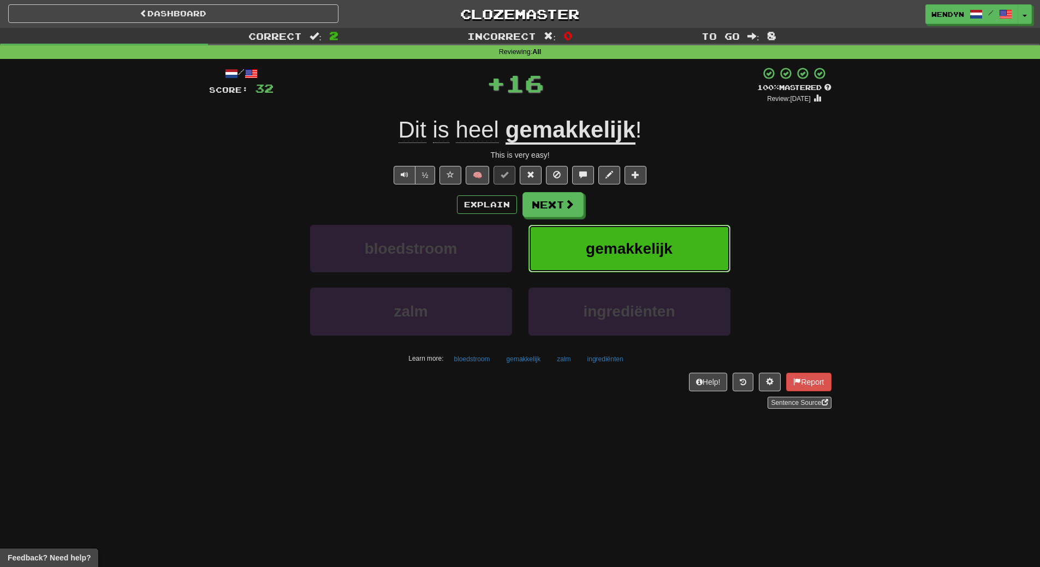
click at [600, 240] on span "gemakkelijk" at bounding box center [629, 248] width 87 height 17
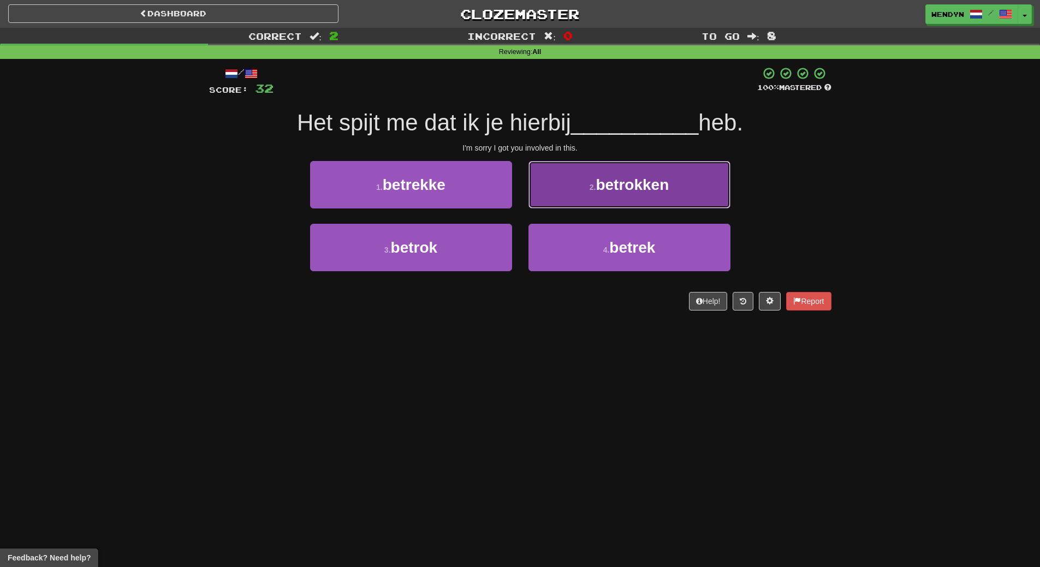
click at [608, 193] on button "2 . betrokken" at bounding box center [629, 184] width 202 height 47
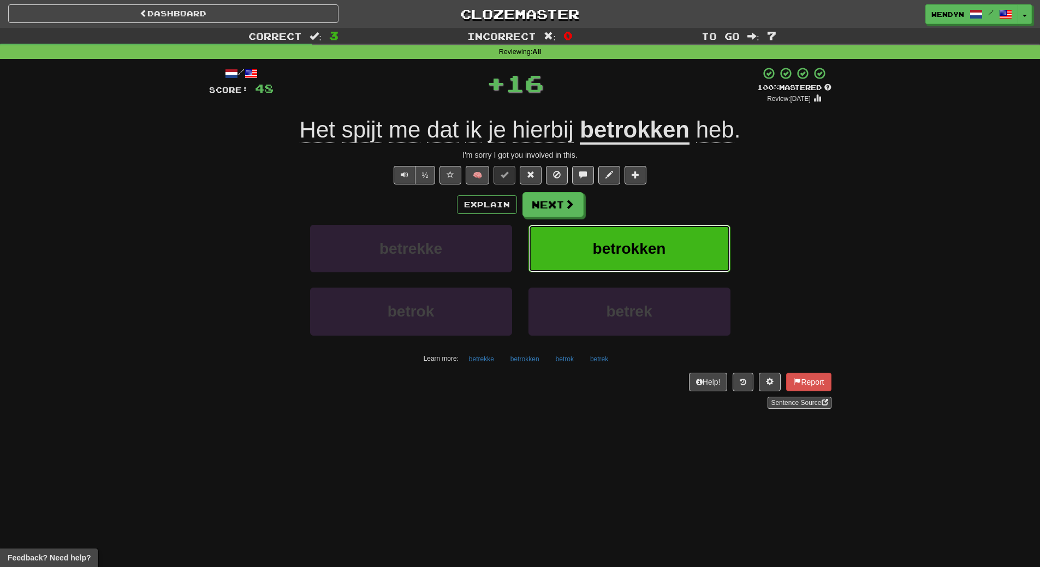
click at [626, 235] on button "betrokken" at bounding box center [629, 248] width 202 height 47
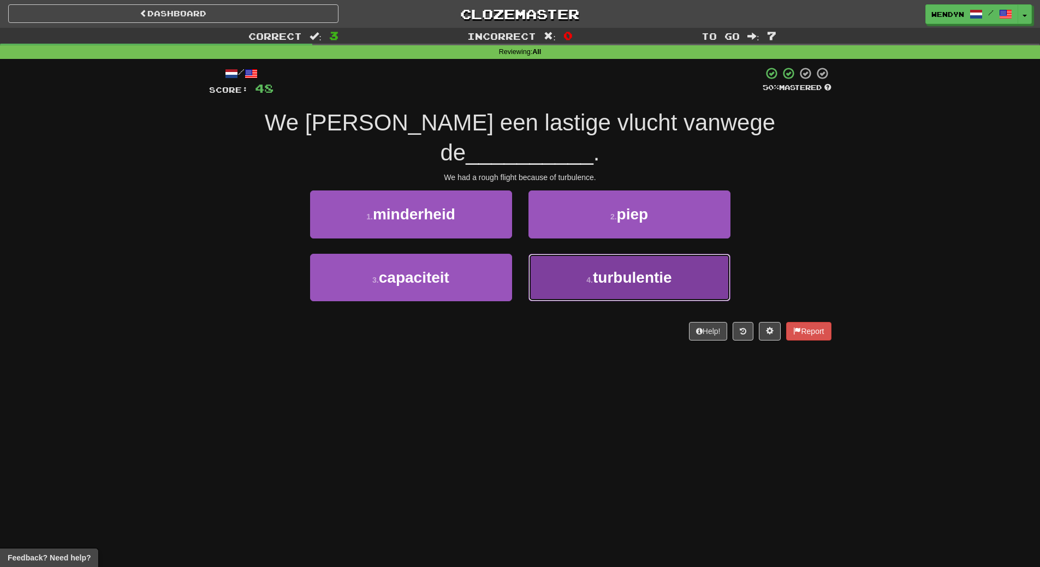
click at [622, 256] on button "4 . turbulentie" at bounding box center [629, 277] width 202 height 47
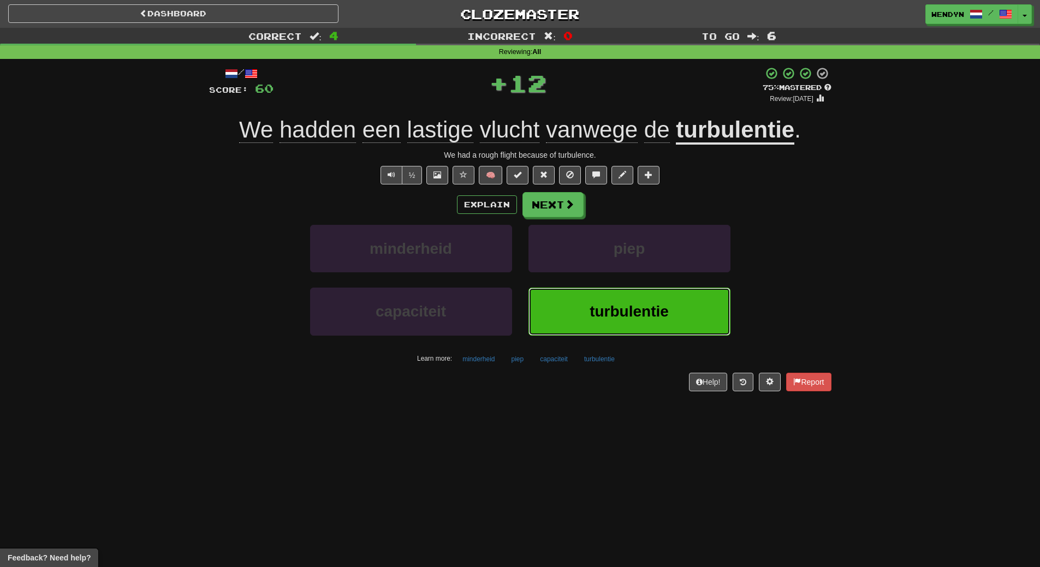
click at [623, 299] on button "turbulentie" at bounding box center [629, 311] width 202 height 47
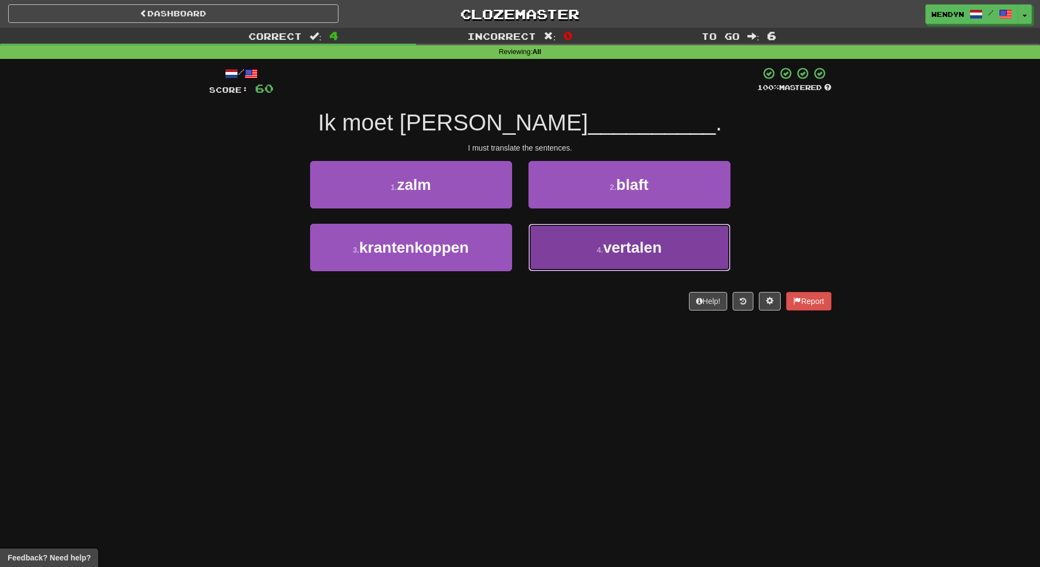
click at [600, 254] on button "4 . vertalen" at bounding box center [629, 247] width 202 height 47
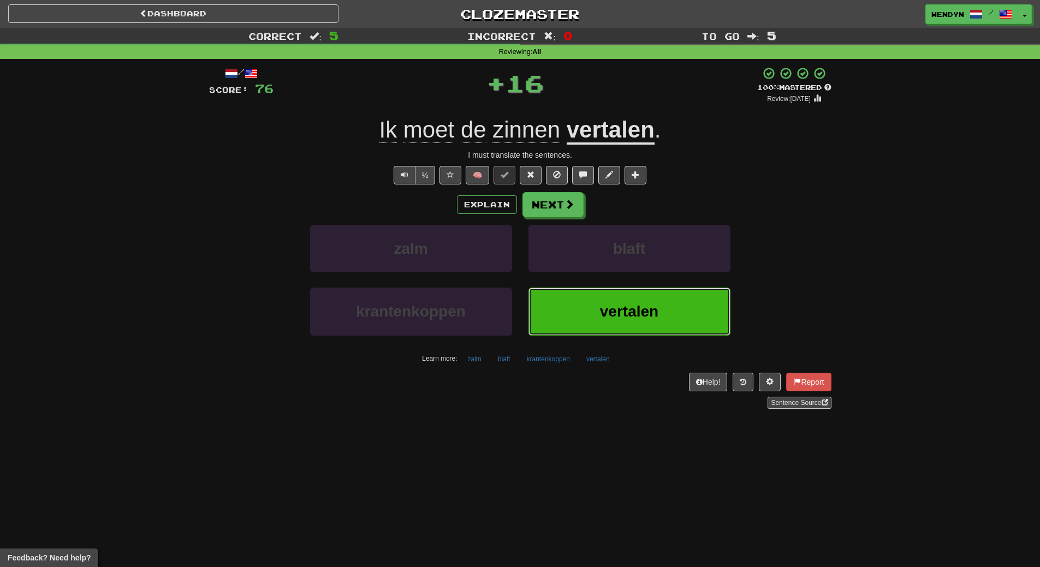
click at [597, 301] on button "vertalen" at bounding box center [629, 311] width 202 height 47
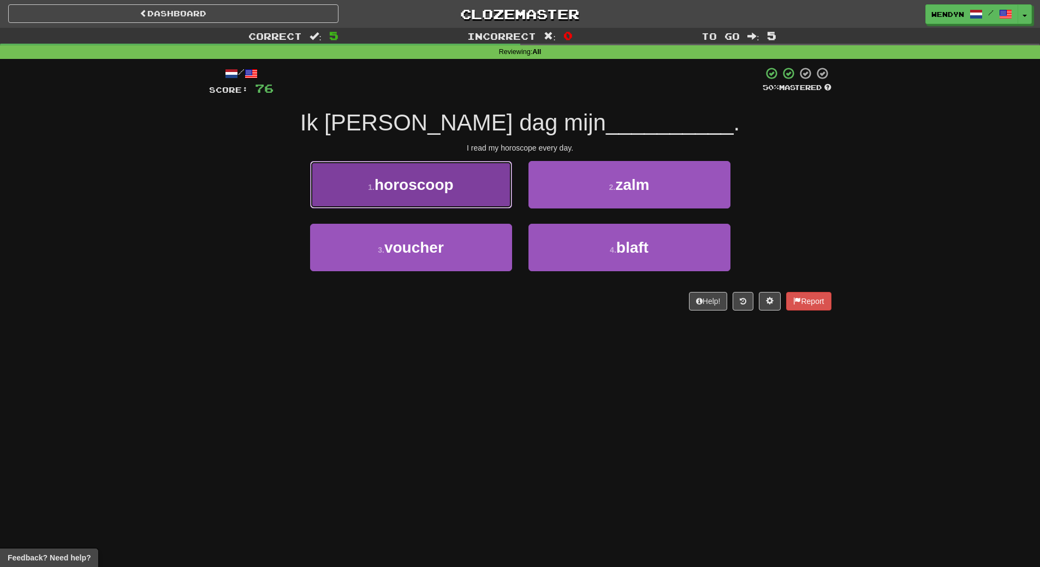
click at [449, 185] on span "horoscoop" at bounding box center [413, 184] width 79 height 17
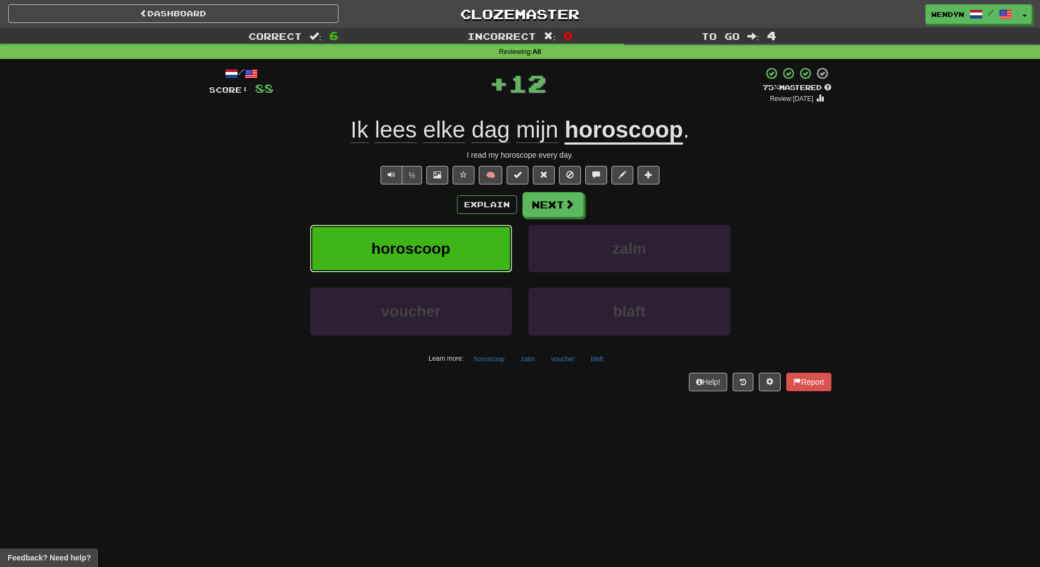
click at [451, 245] on button "horoscoop" at bounding box center [411, 248] width 202 height 47
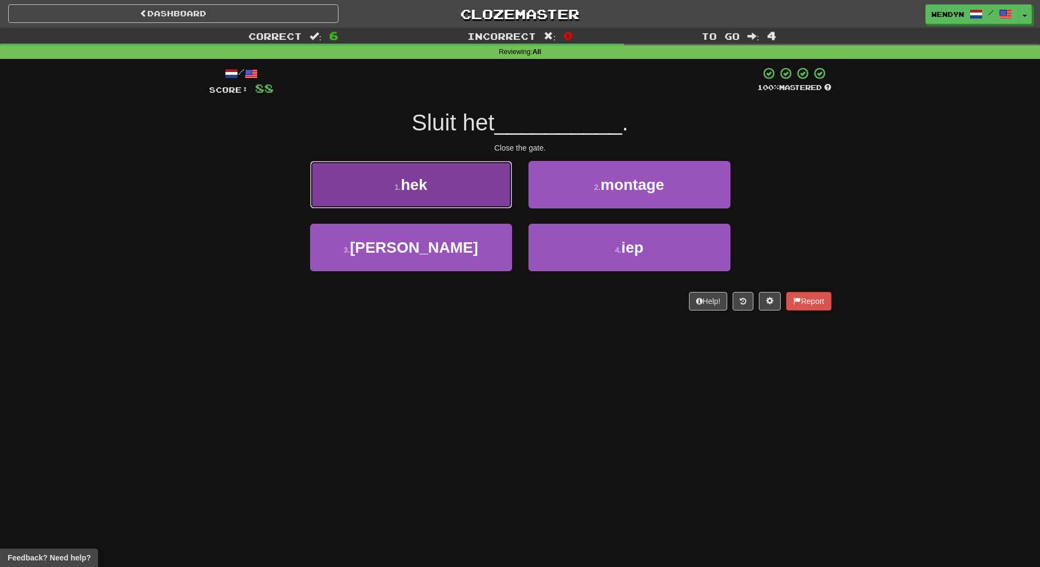
click at [447, 201] on button "1 . hek" at bounding box center [411, 184] width 202 height 47
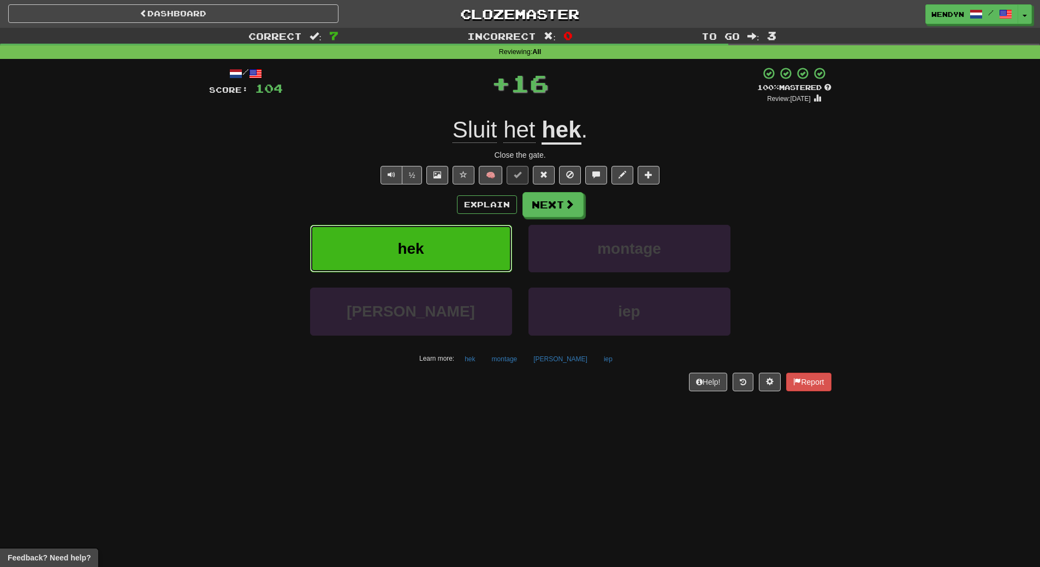
click at [450, 248] on button "hek" at bounding box center [411, 248] width 202 height 47
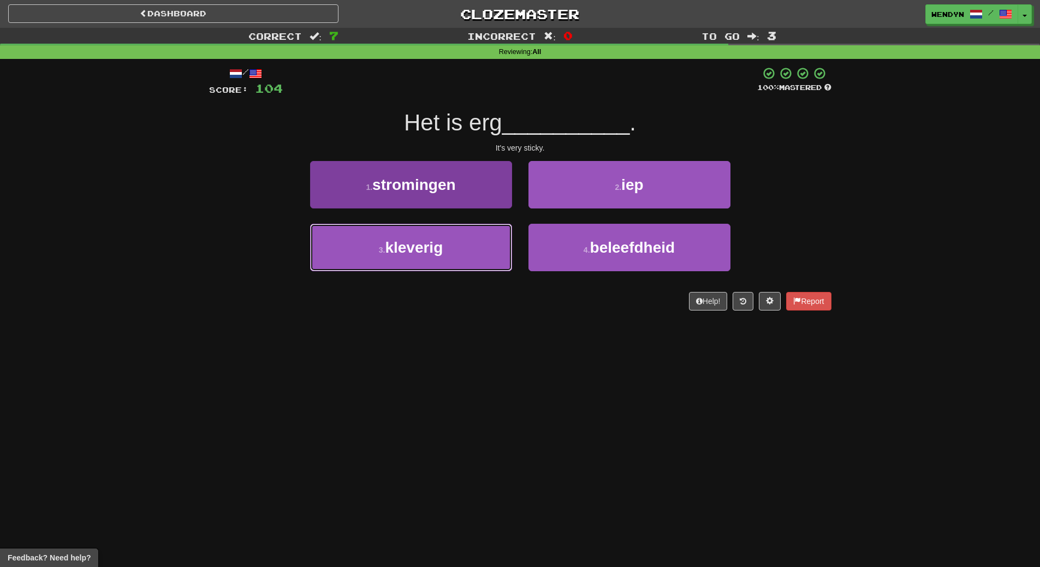
drag, startPoint x: 446, startPoint y: 243, endPoint x: 449, endPoint y: 259, distance: 16.5
click at [446, 248] on button "3 . kleverig" at bounding box center [411, 247] width 202 height 47
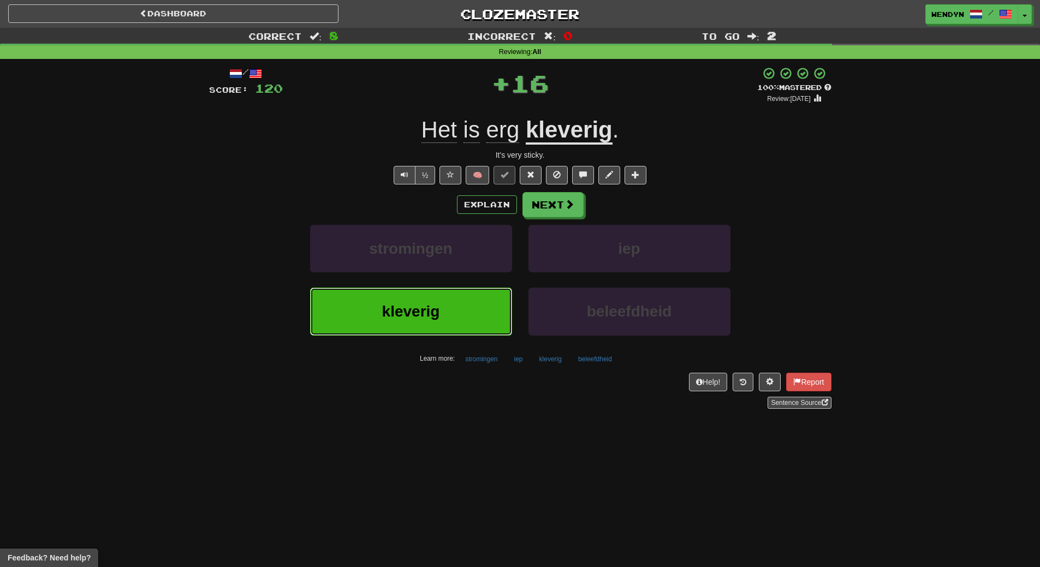
click at [455, 296] on button "kleverig" at bounding box center [411, 311] width 202 height 47
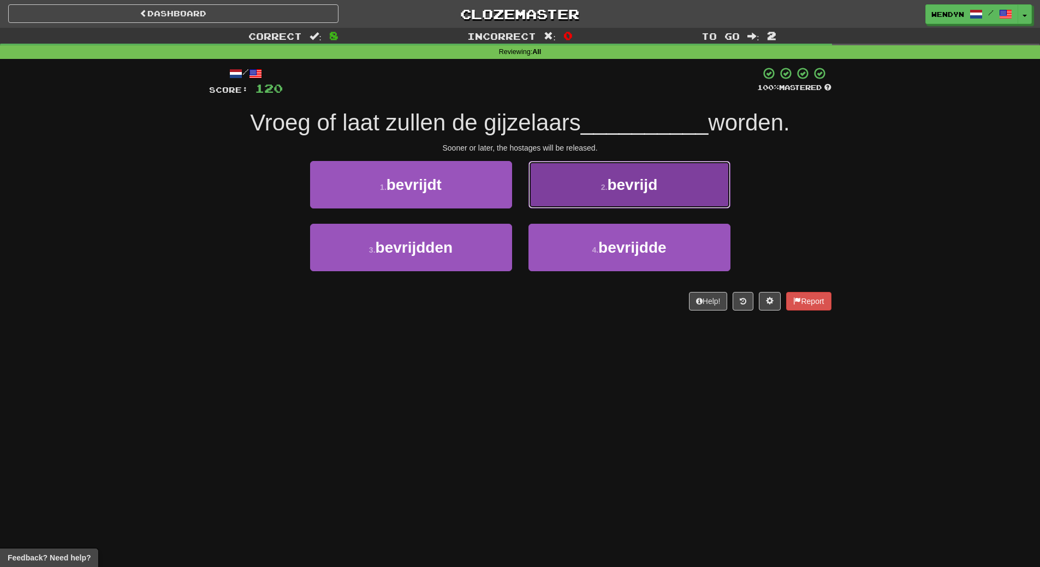
click at [677, 192] on button "2 . bevrijd" at bounding box center [629, 184] width 202 height 47
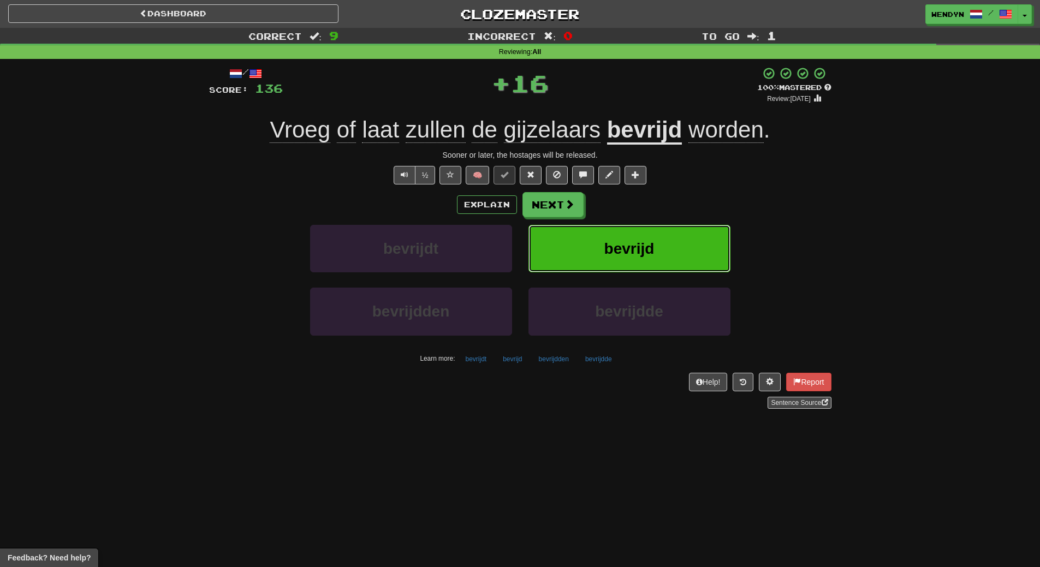
click at [676, 251] on button "bevrijd" at bounding box center [629, 248] width 202 height 47
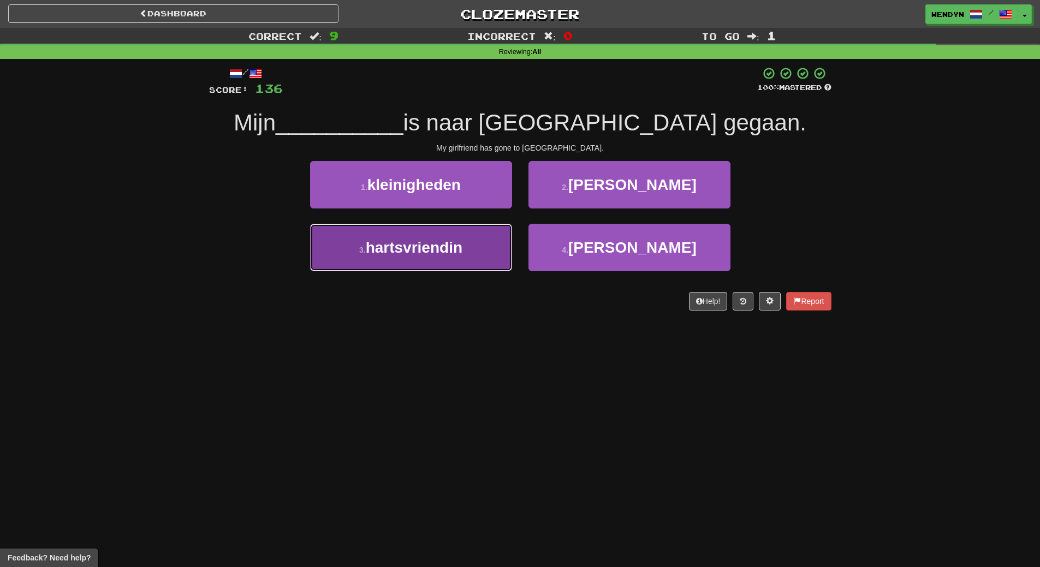
click at [488, 243] on button "3 . hartsvriendin" at bounding box center [411, 247] width 202 height 47
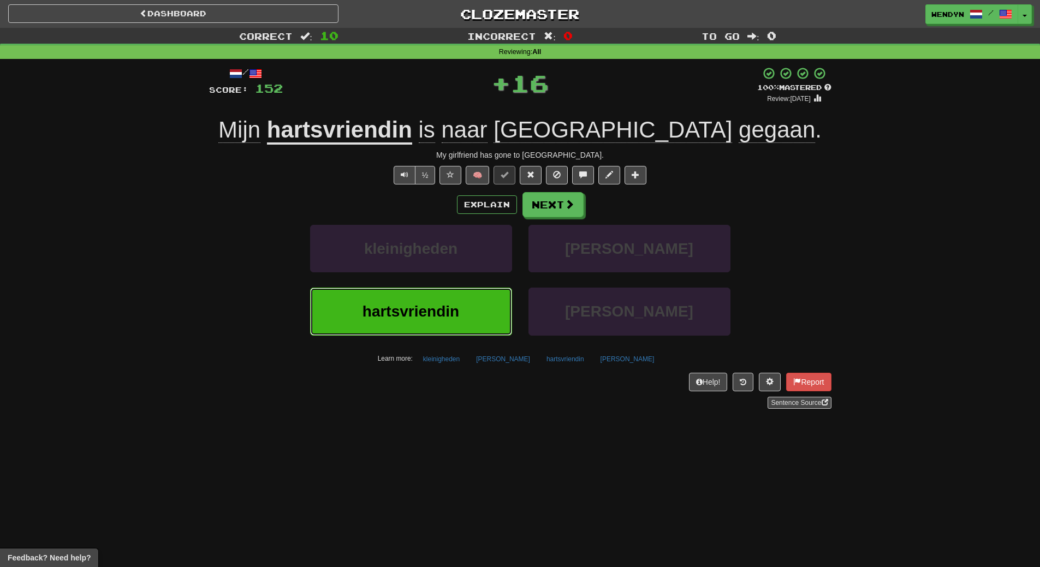
click at [487, 290] on button "hartsvriendin" at bounding box center [411, 311] width 202 height 47
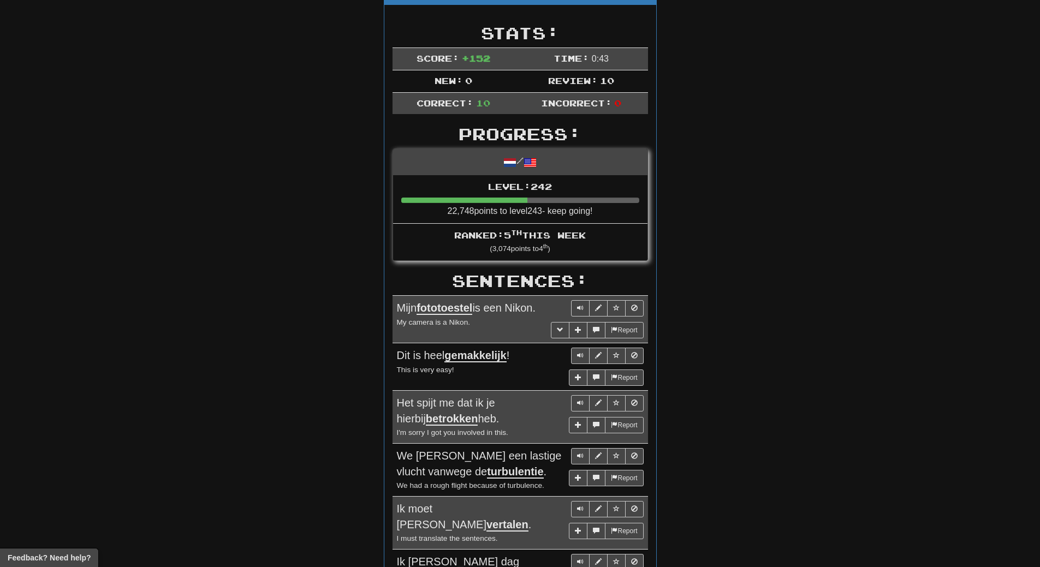
scroll to position [55, 0]
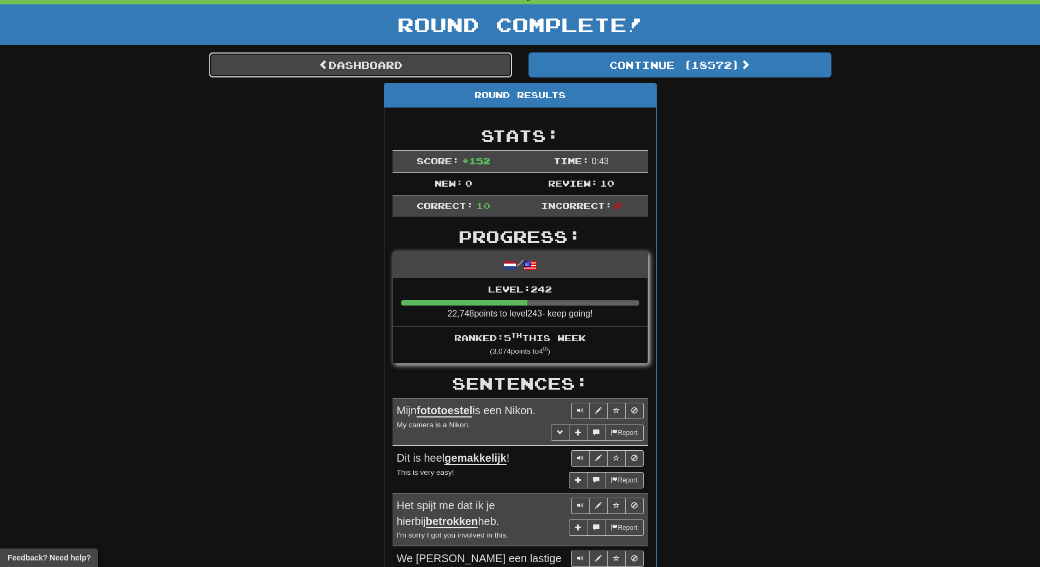
click at [391, 65] on link "Dashboard" at bounding box center [360, 64] width 303 height 25
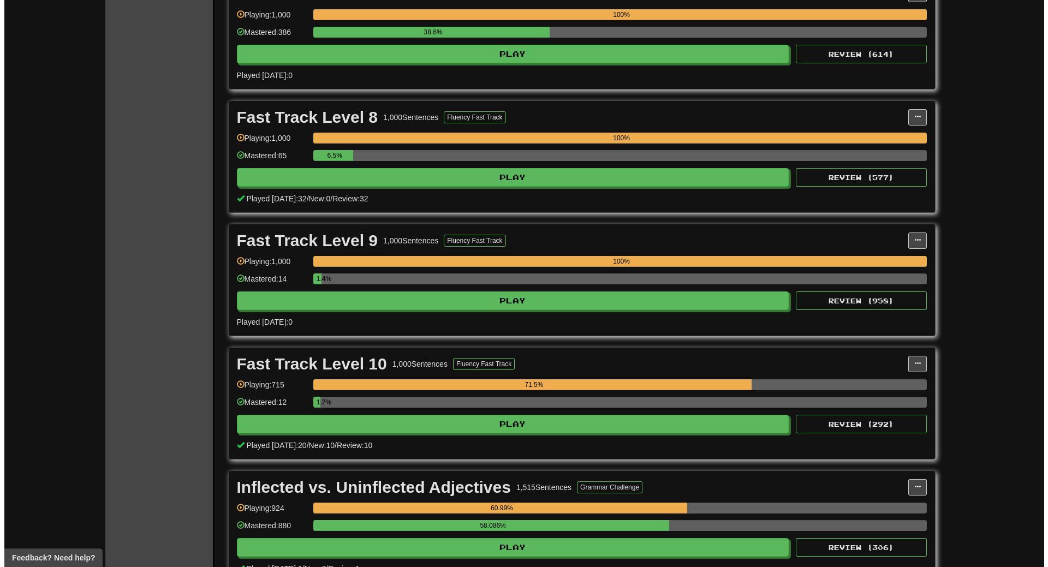
scroll to position [2729, 0]
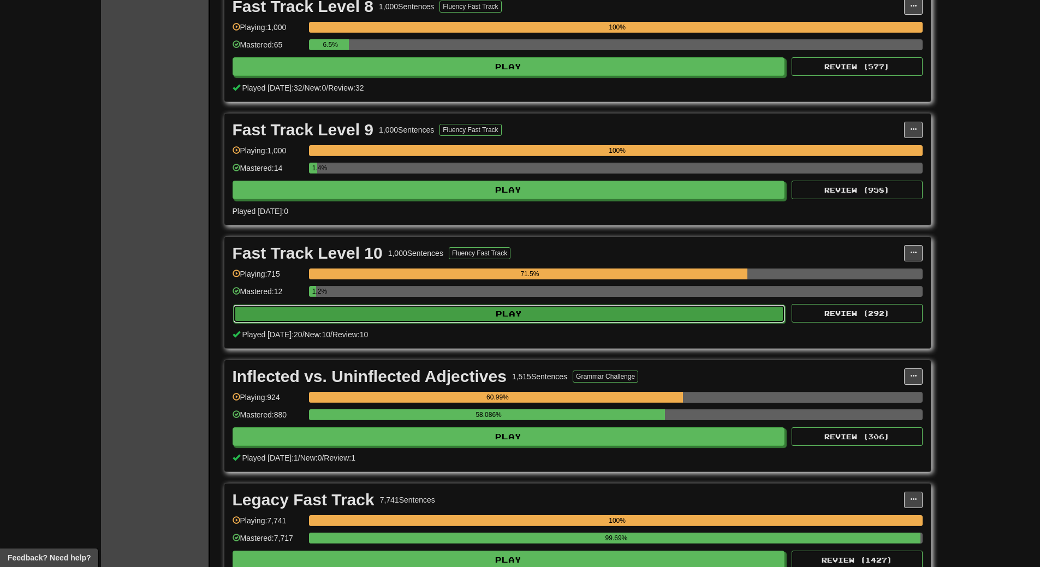
click at [526, 312] on button "Play" at bounding box center [509, 314] width 552 height 19
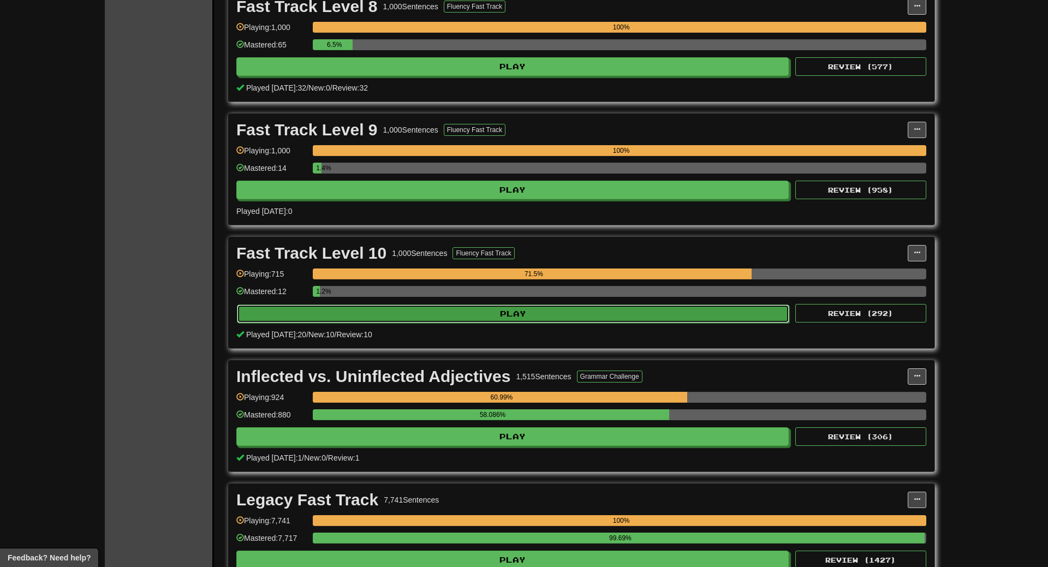
select select "**"
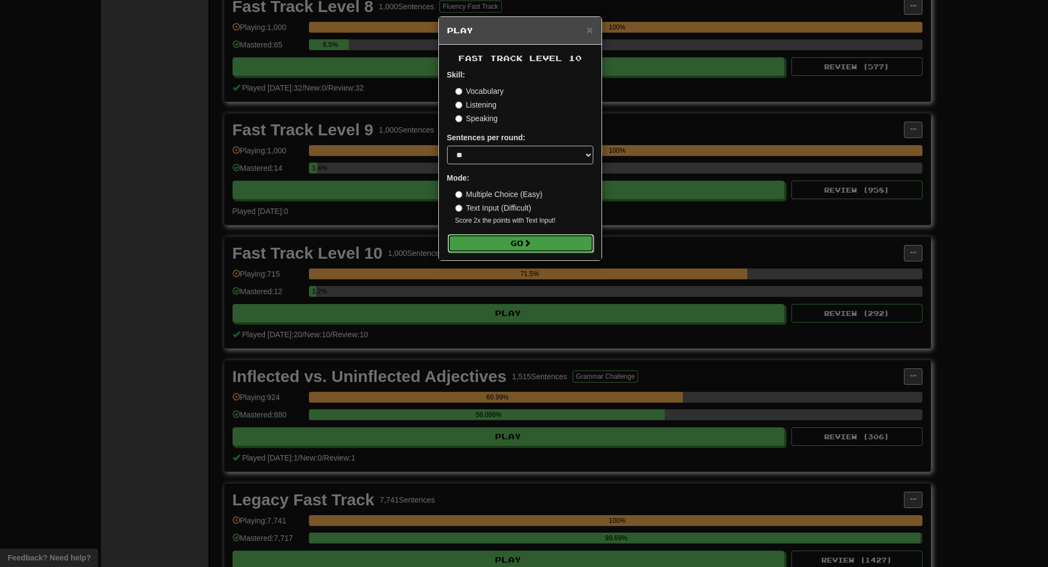
click at [508, 249] on button "Go" at bounding box center [520, 243] width 146 height 19
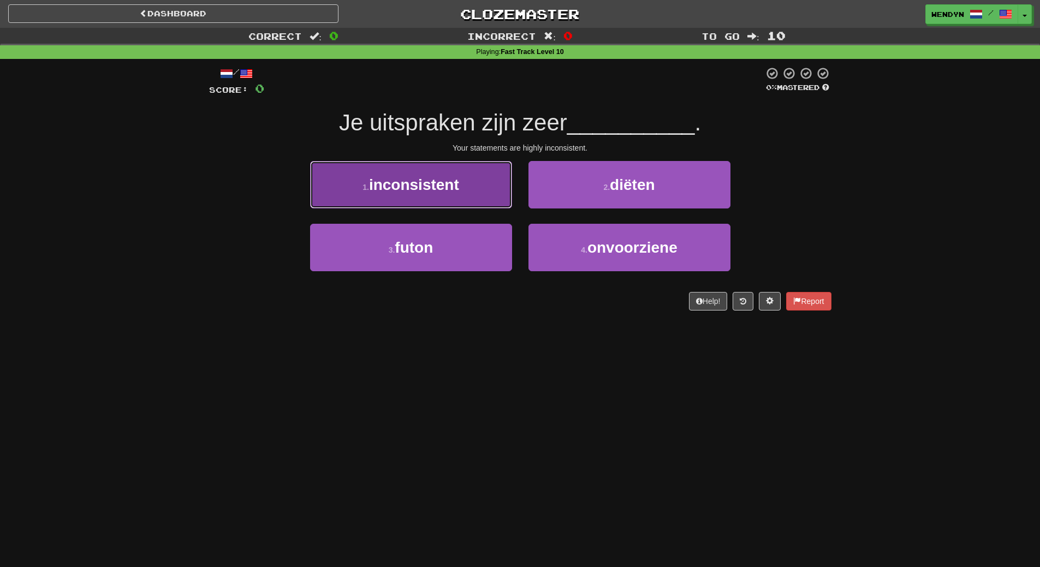
click at [452, 194] on button "1 . inconsistent" at bounding box center [411, 184] width 202 height 47
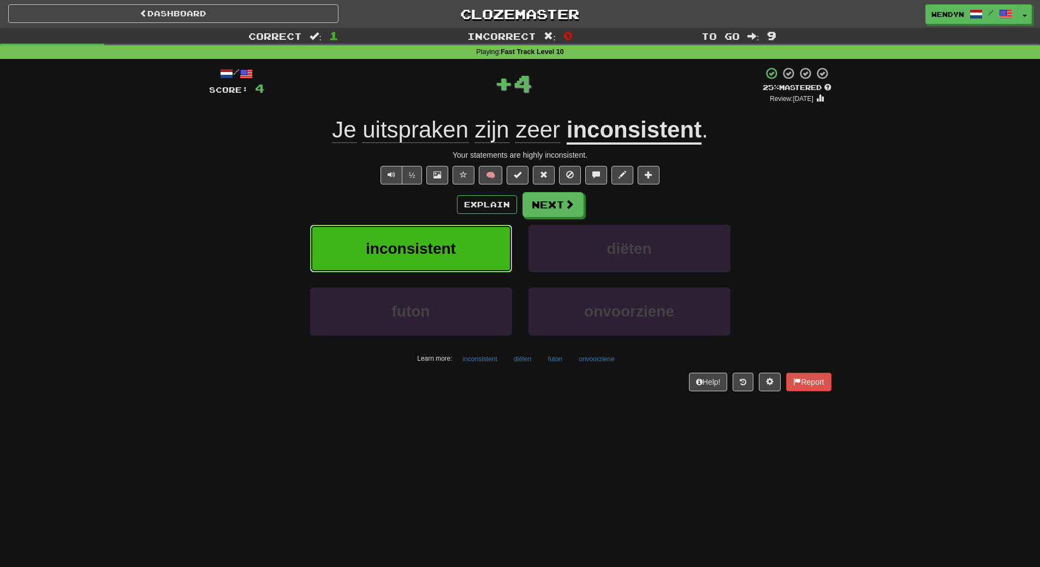
click at [447, 241] on span "inconsistent" at bounding box center [411, 248] width 90 height 17
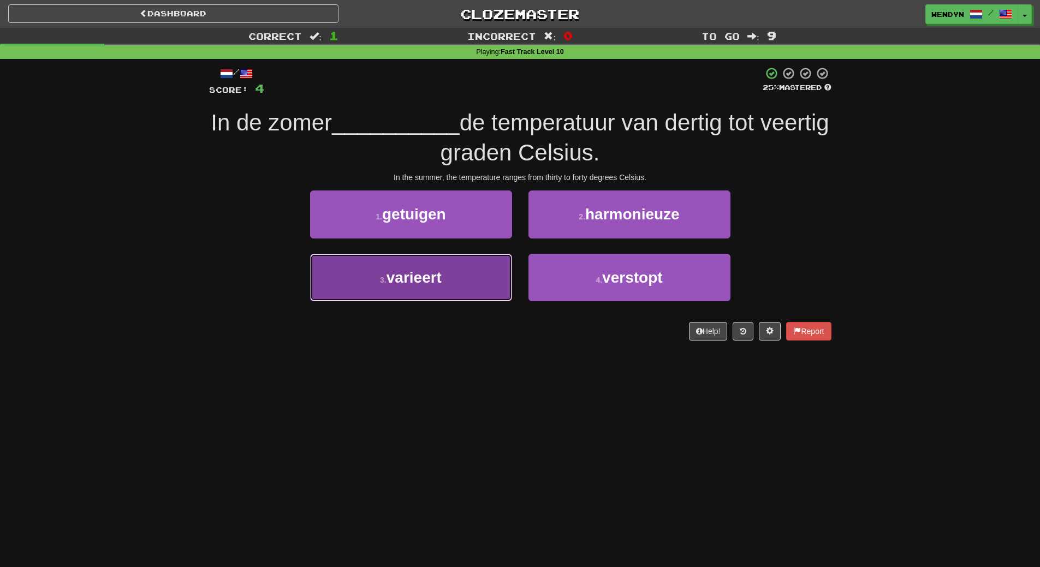
click at [463, 286] on button "3 . varieert" at bounding box center [411, 277] width 202 height 47
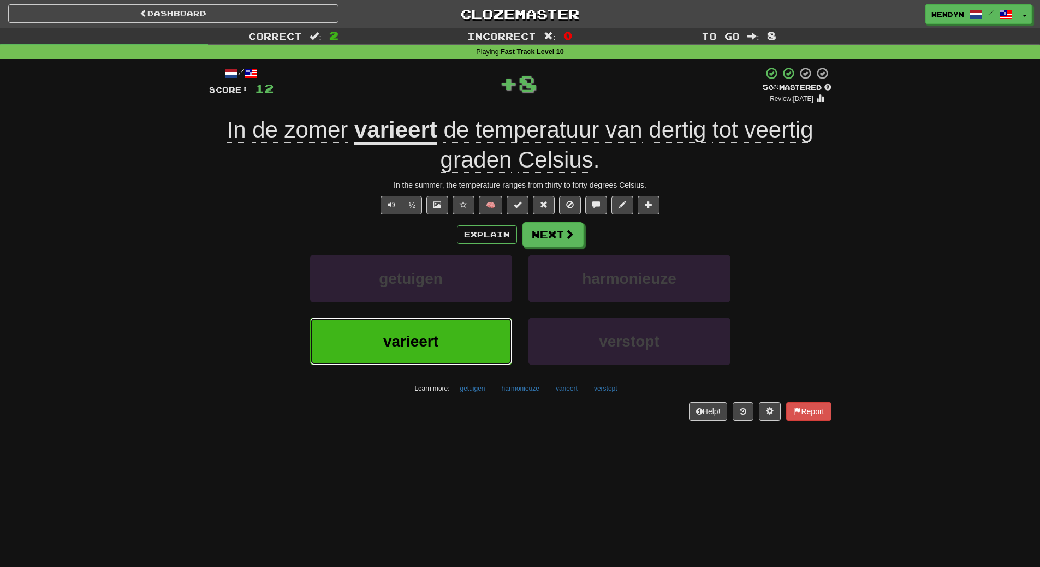
click at [448, 338] on button "varieert" at bounding box center [411, 341] width 202 height 47
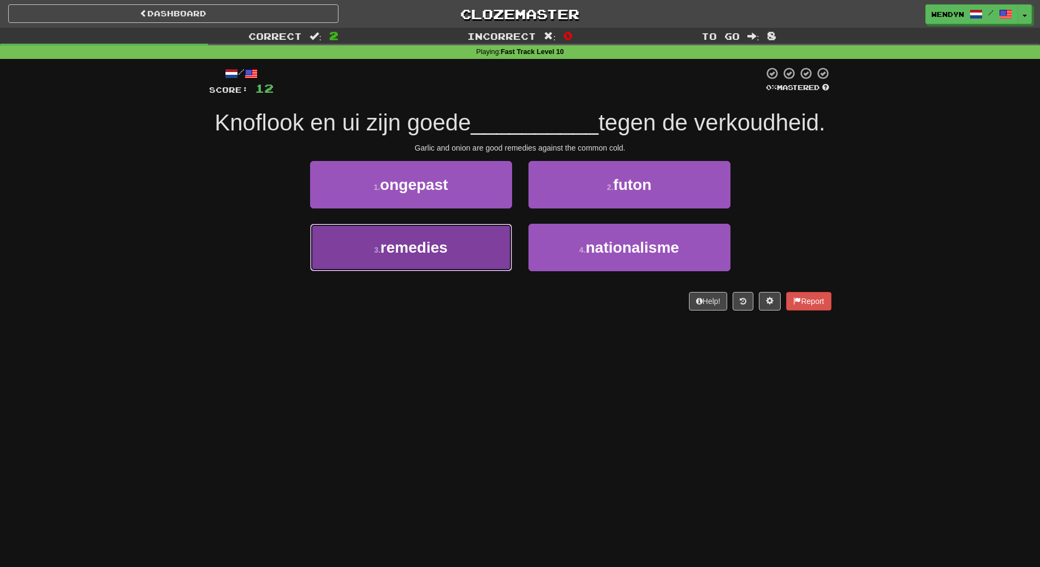
click at [446, 256] on span "remedies" at bounding box center [413, 247] width 67 height 17
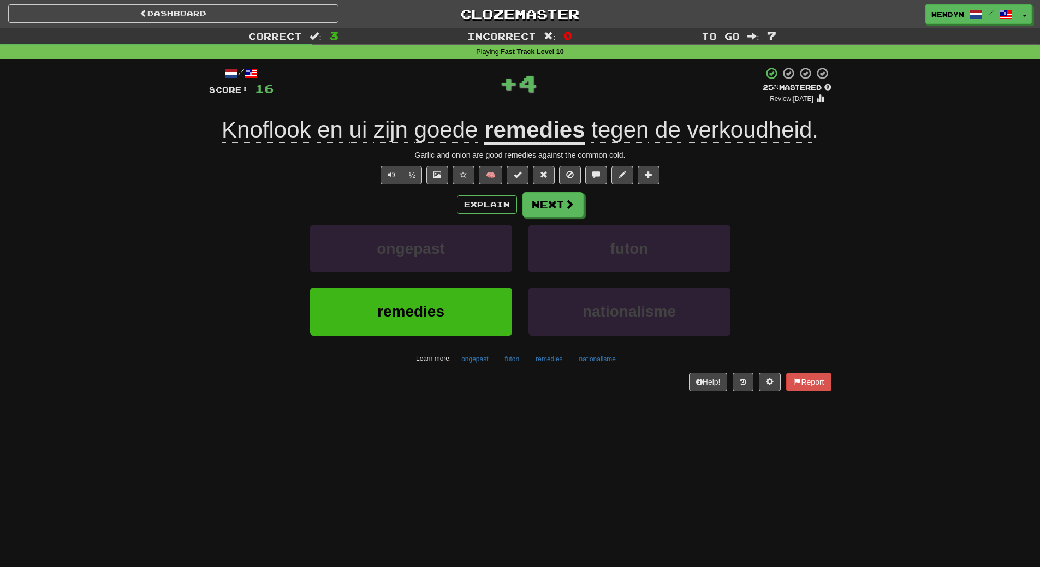
click at [446, 284] on div "ongepast" at bounding box center [411, 256] width 218 height 63
click at [443, 305] on span "remedies" at bounding box center [410, 311] width 67 height 17
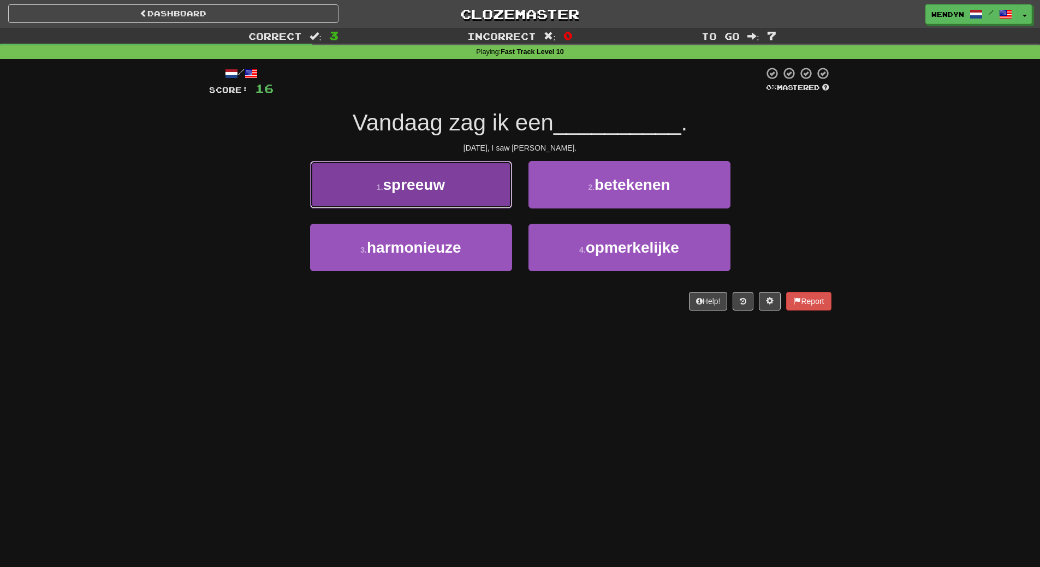
click at [429, 187] on span "spreeuw" at bounding box center [414, 184] width 62 height 17
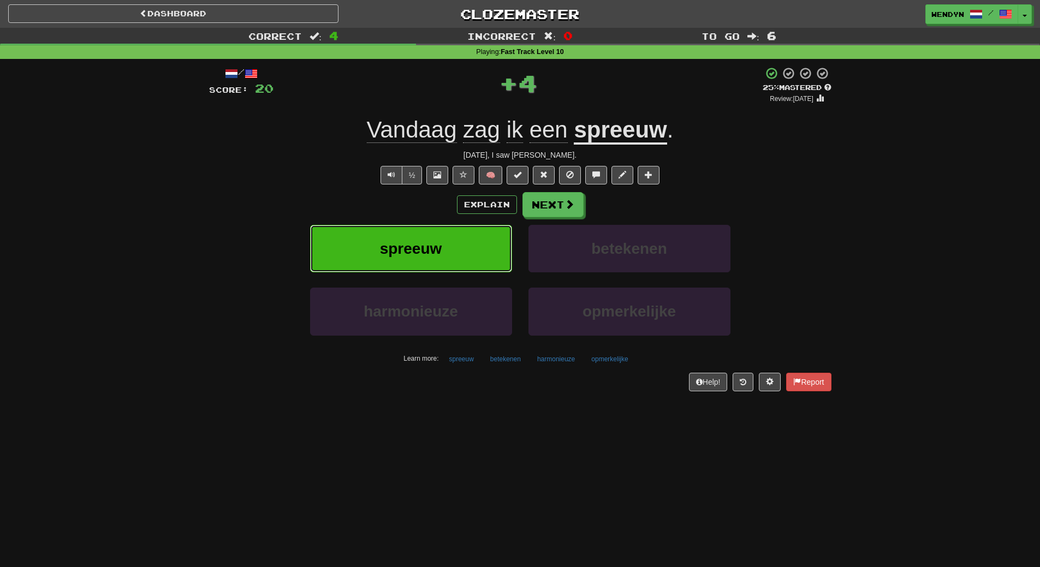
click at [428, 243] on span "spreeuw" at bounding box center [411, 248] width 62 height 17
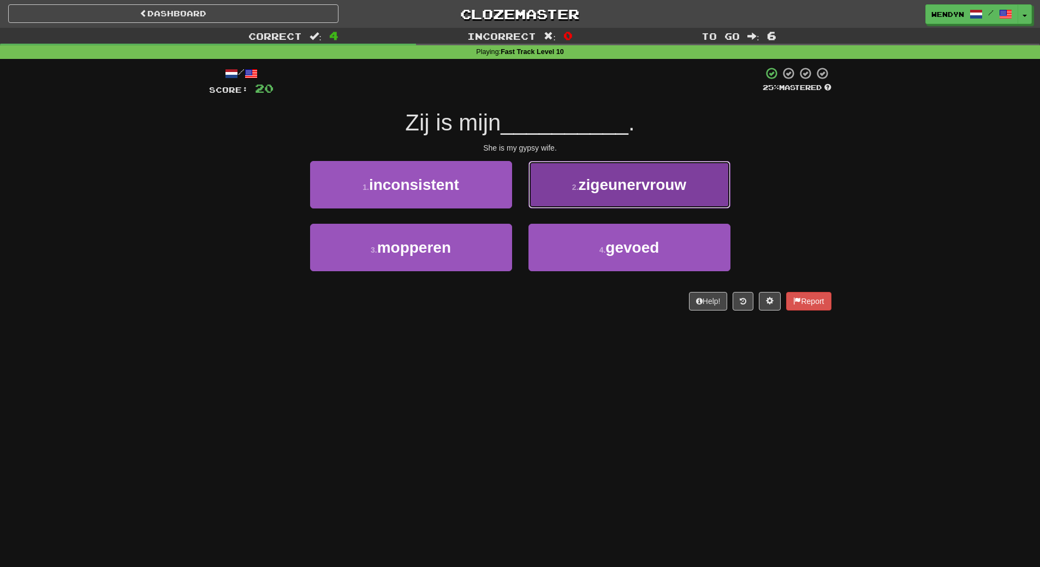
click at [644, 204] on button "2 . zigeunervrouw" at bounding box center [629, 184] width 202 height 47
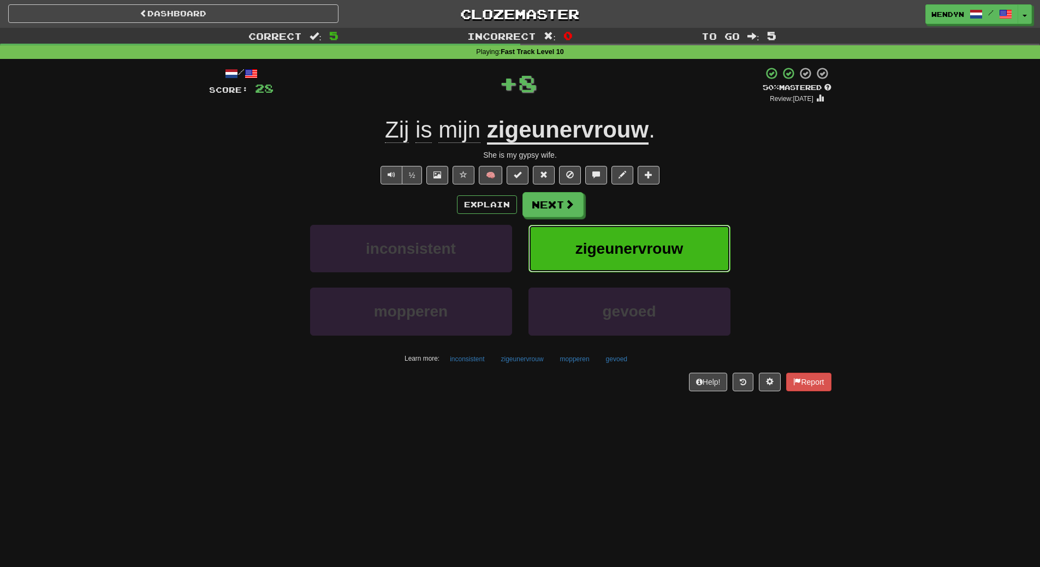
click at [643, 231] on button "zigeunervrouw" at bounding box center [629, 248] width 202 height 47
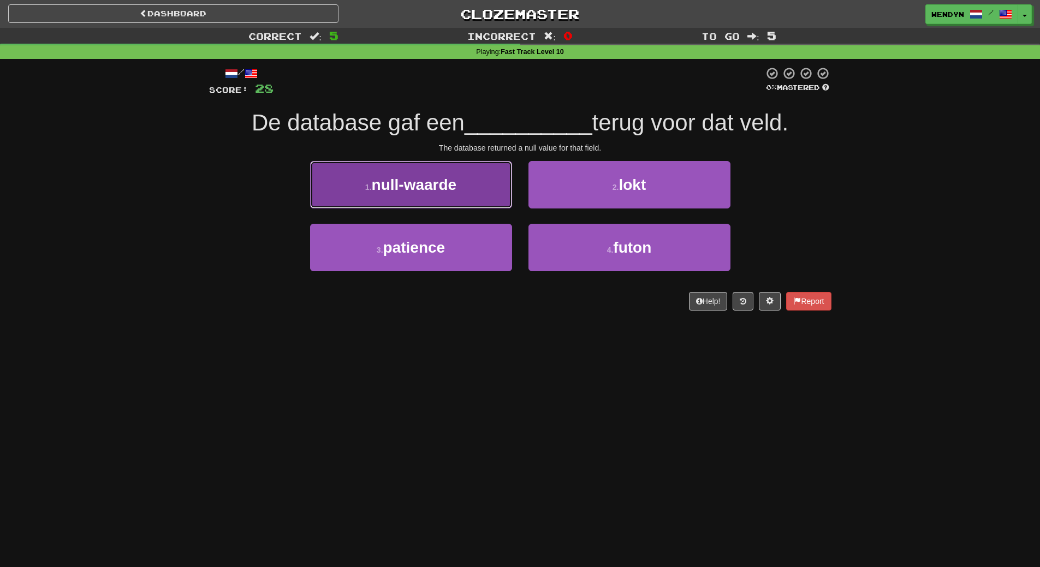
click at [453, 190] on span "null-waarde" at bounding box center [414, 184] width 85 height 17
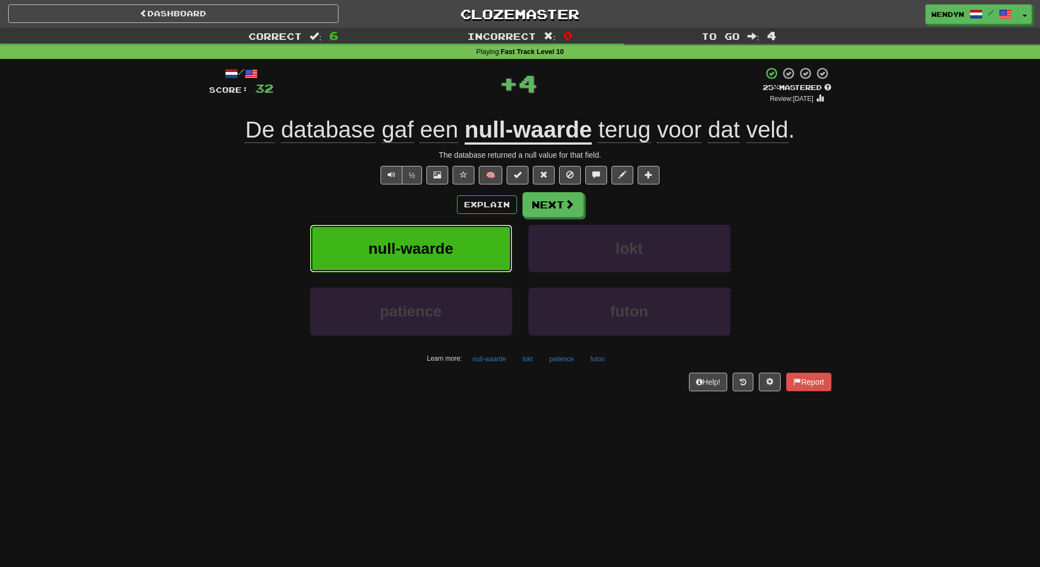
click at [465, 256] on button "null-waarde" at bounding box center [411, 248] width 202 height 47
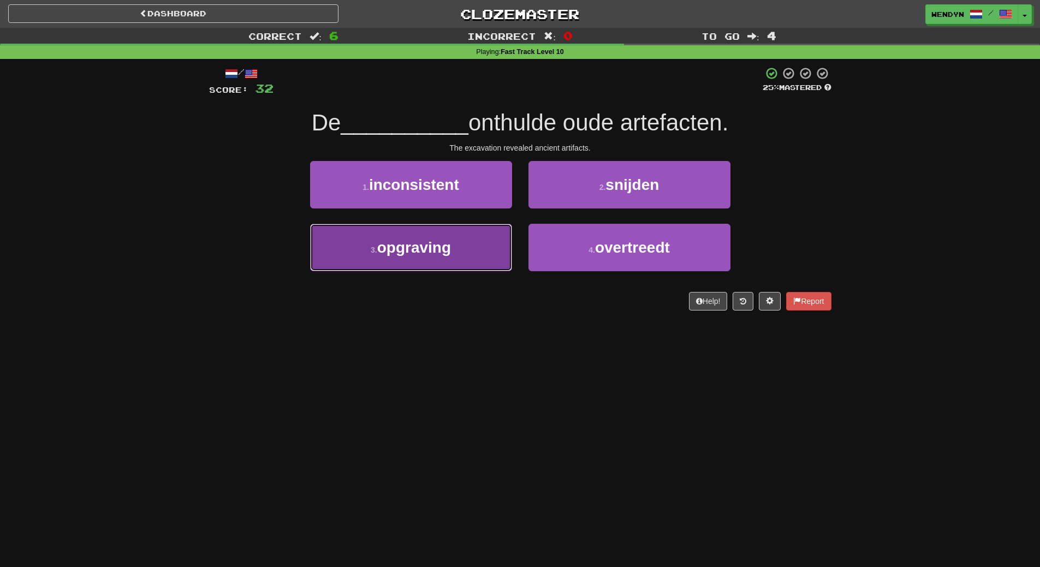
click at [450, 264] on button "3 . opgraving" at bounding box center [411, 247] width 202 height 47
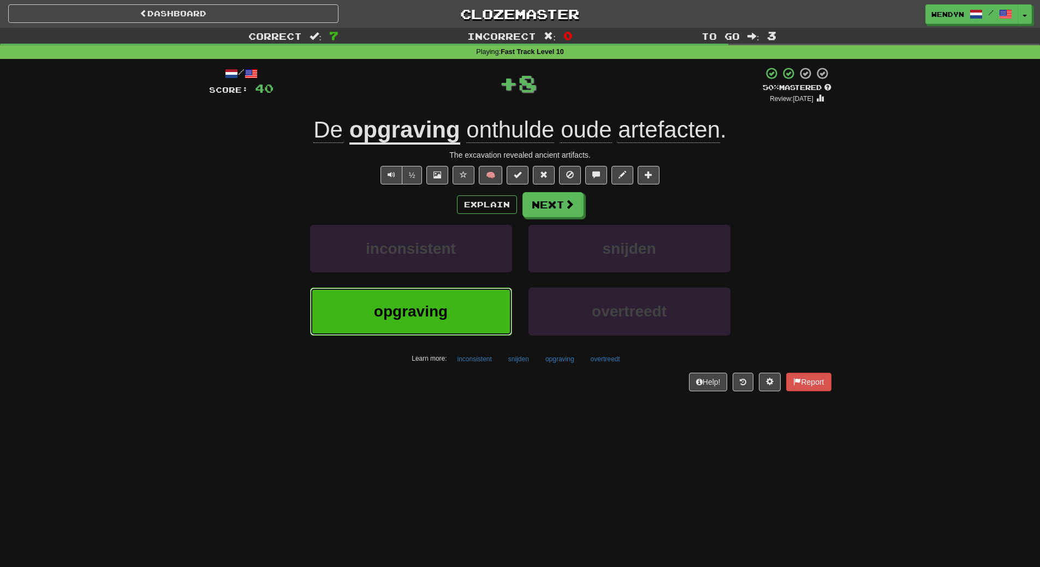
click at [454, 307] on button "opgraving" at bounding box center [411, 311] width 202 height 47
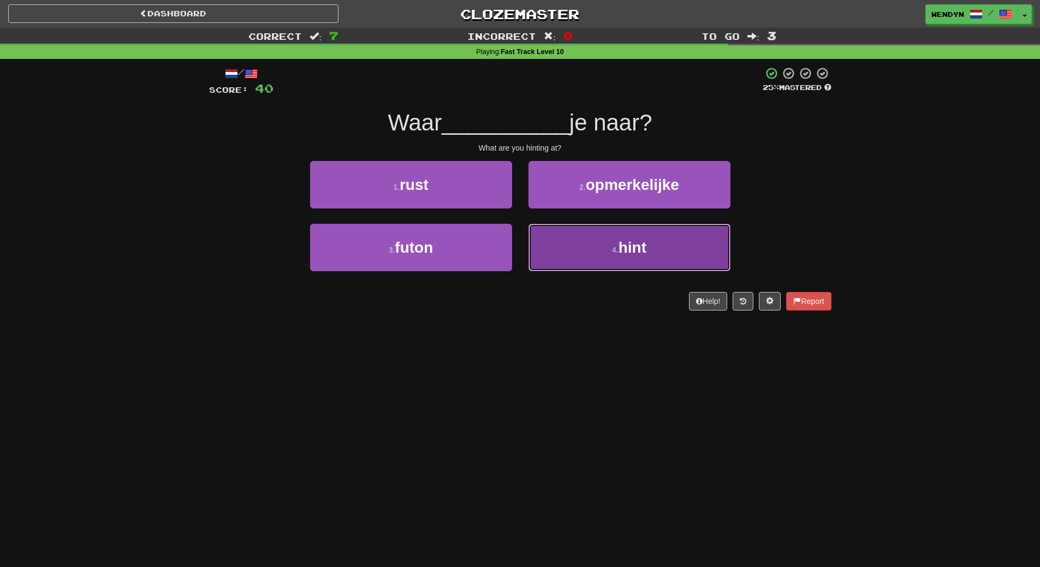
click at [669, 234] on button "4 . hint" at bounding box center [629, 247] width 202 height 47
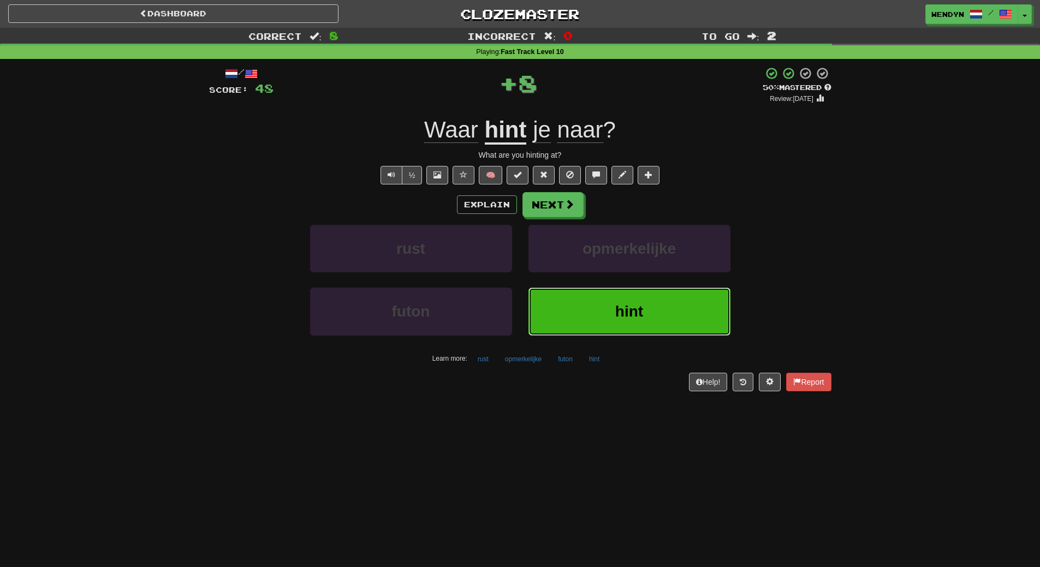
click at [634, 307] on span "hint" at bounding box center [629, 311] width 28 height 17
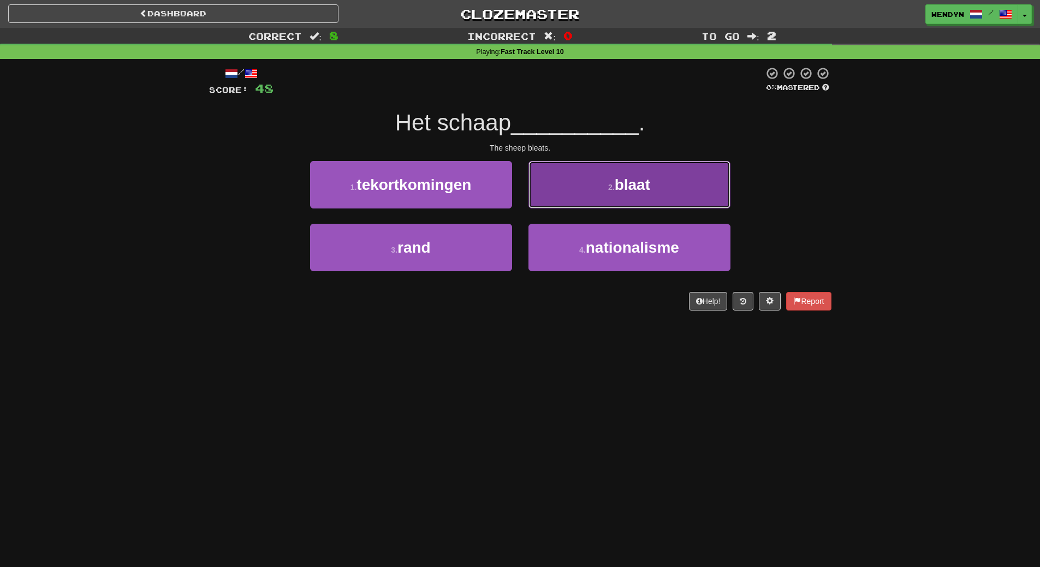
click at [660, 194] on button "2 . blaat" at bounding box center [629, 184] width 202 height 47
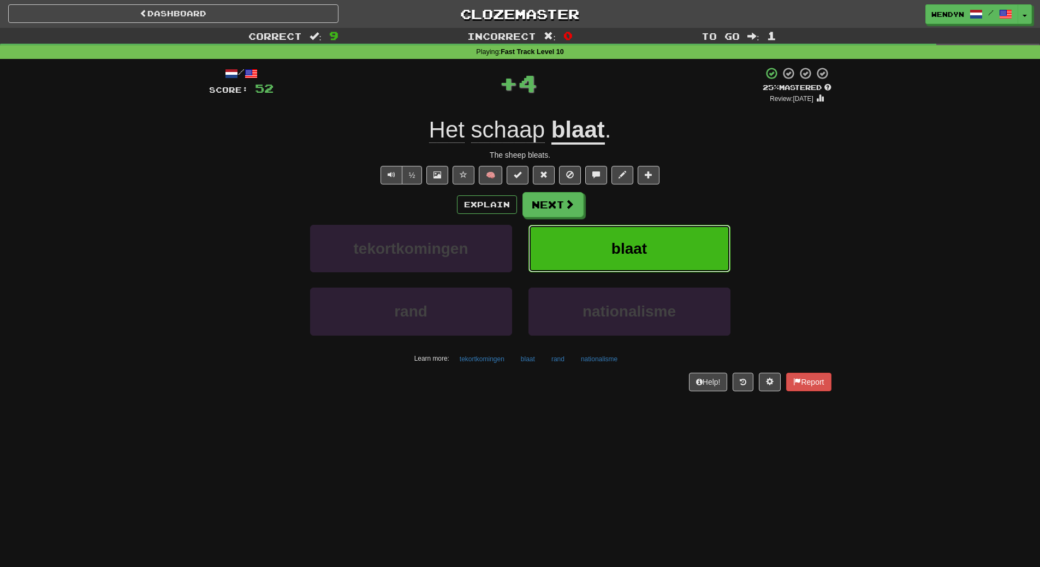
click at [657, 250] on button "blaat" at bounding box center [629, 248] width 202 height 47
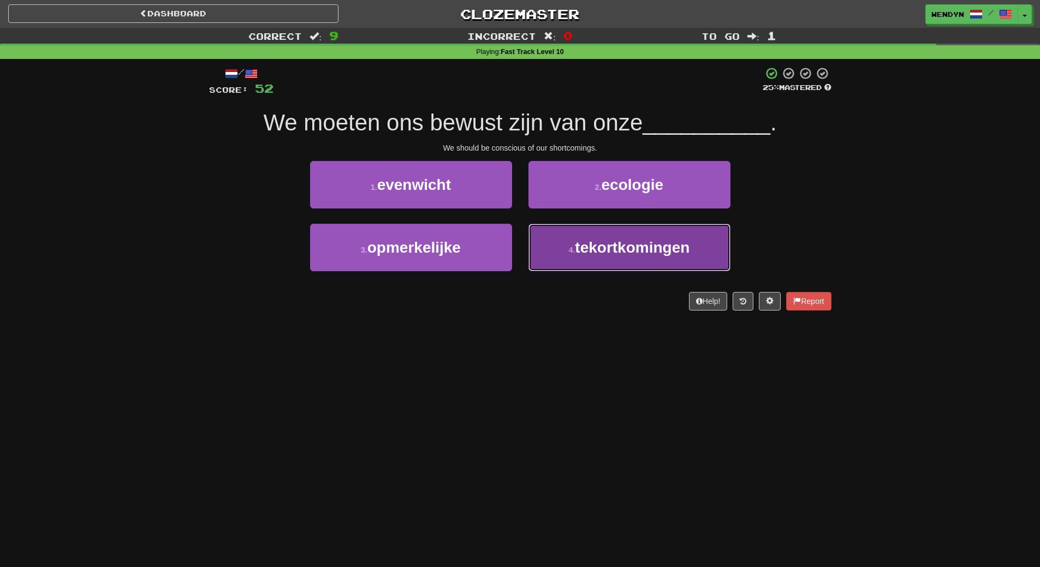
click at [654, 253] on span "tekortkomingen" at bounding box center [632, 247] width 115 height 17
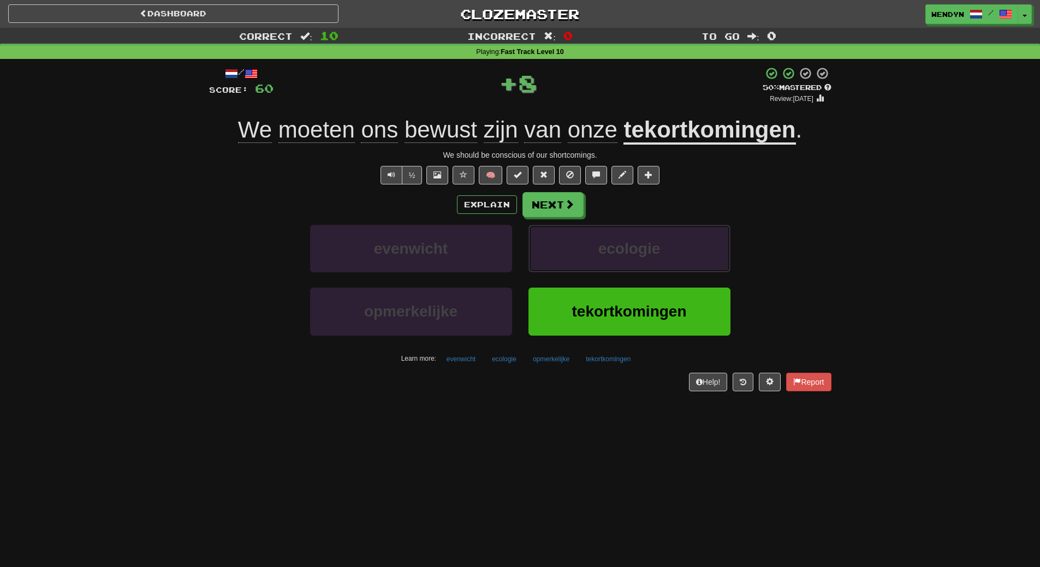
click at [654, 253] on span "ecologie" at bounding box center [629, 248] width 62 height 17
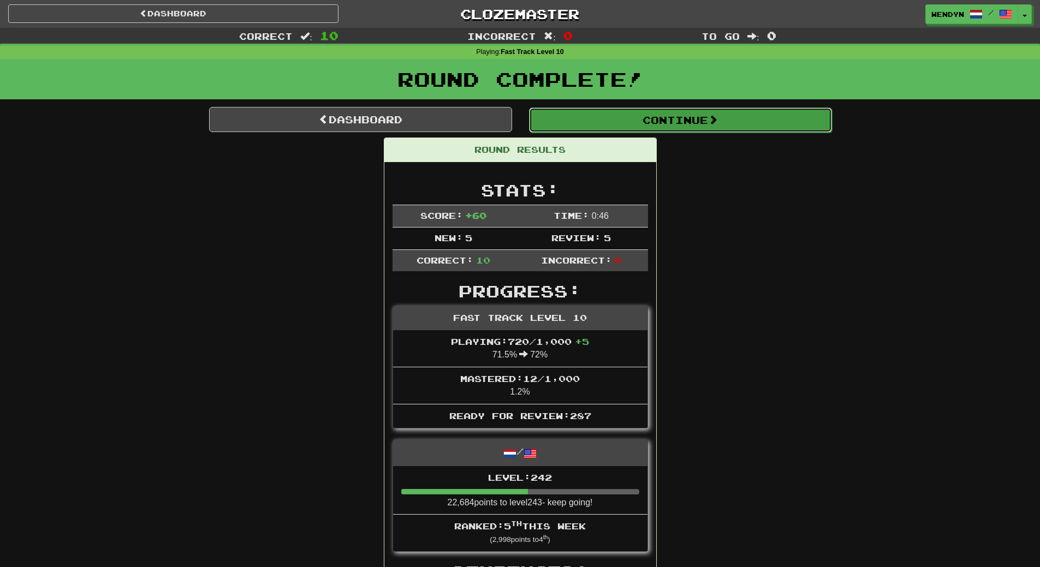
click at [717, 115] on span at bounding box center [713, 120] width 10 height 10
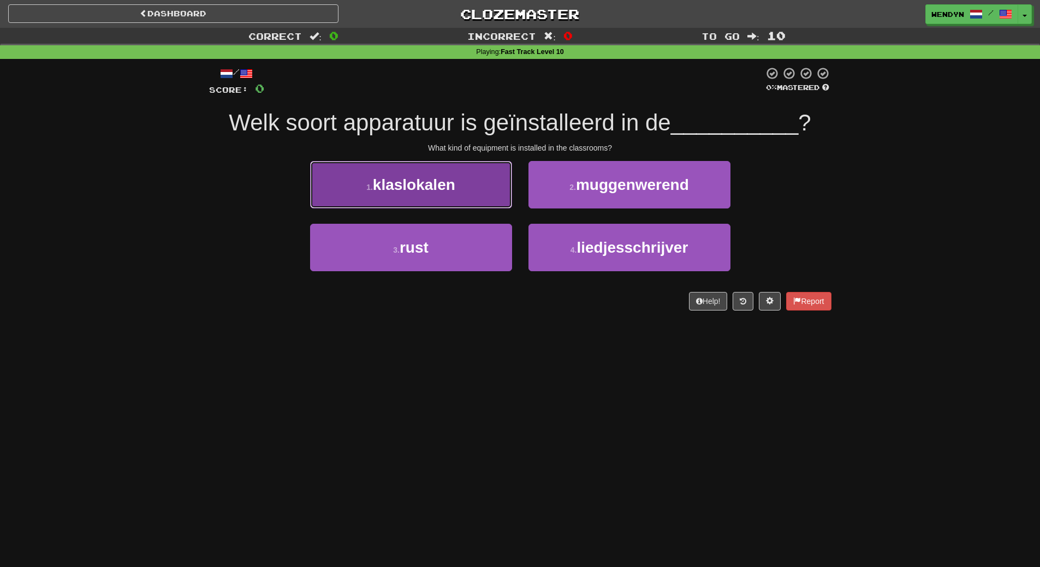
click at [457, 193] on button "1 . klaslokalen" at bounding box center [411, 184] width 202 height 47
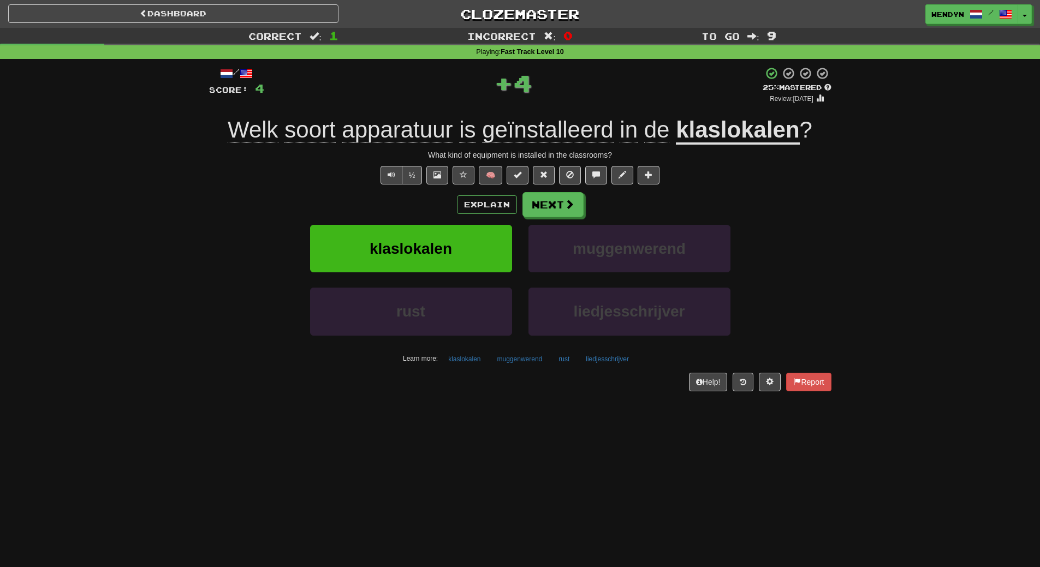
click at [435, 200] on div "Explain Next" at bounding box center [520, 204] width 622 height 25
click at [423, 254] on span "klaslokalen" at bounding box center [410, 248] width 82 height 17
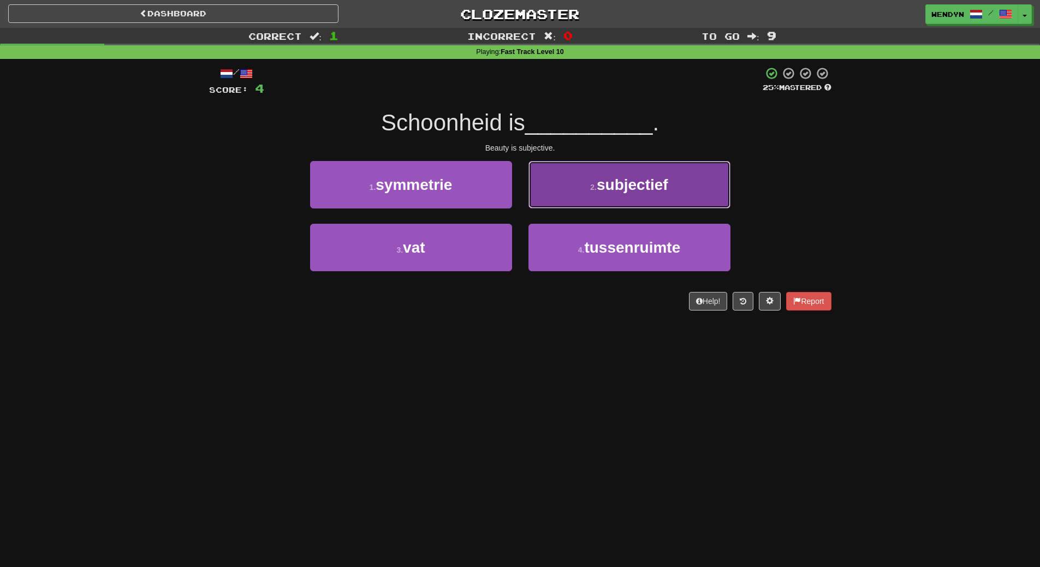
click at [702, 195] on button "2 . subjectief" at bounding box center [629, 184] width 202 height 47
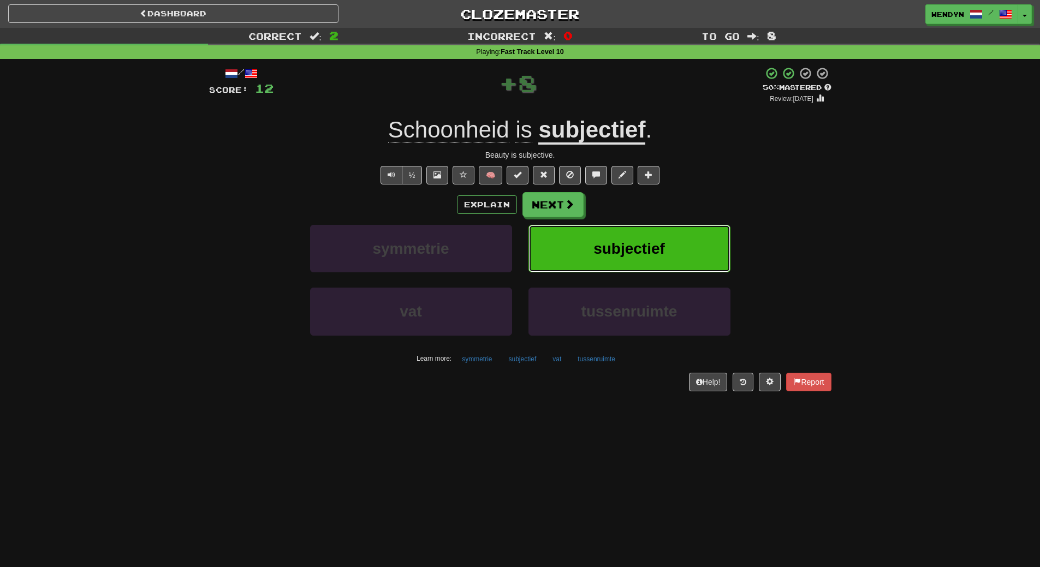
click at [705, 246] on button "subjectief" at bounding box center [629, 248] width 202 height 47
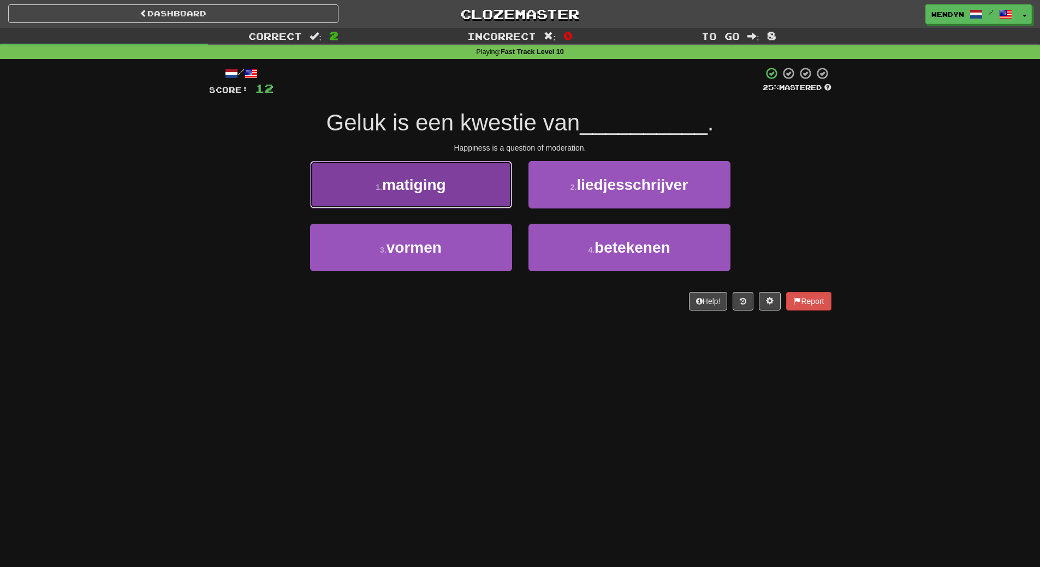
click at [387, 181] on span "matiging" at bounding box center [414, 184] width 64 height 17
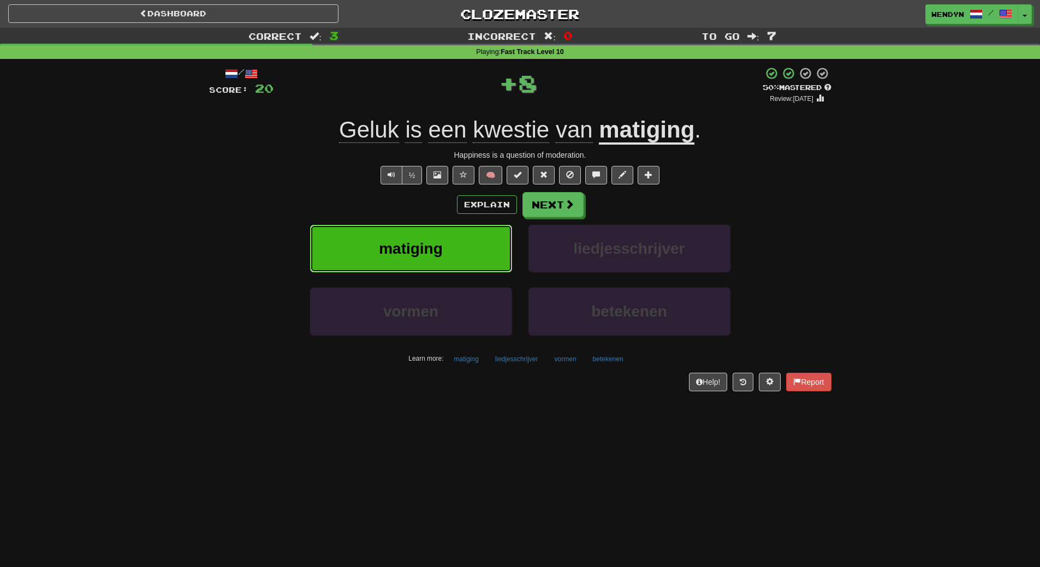
click at [410, 249] on span "matiging" at bounding box center [411, 248] width 64 height 17
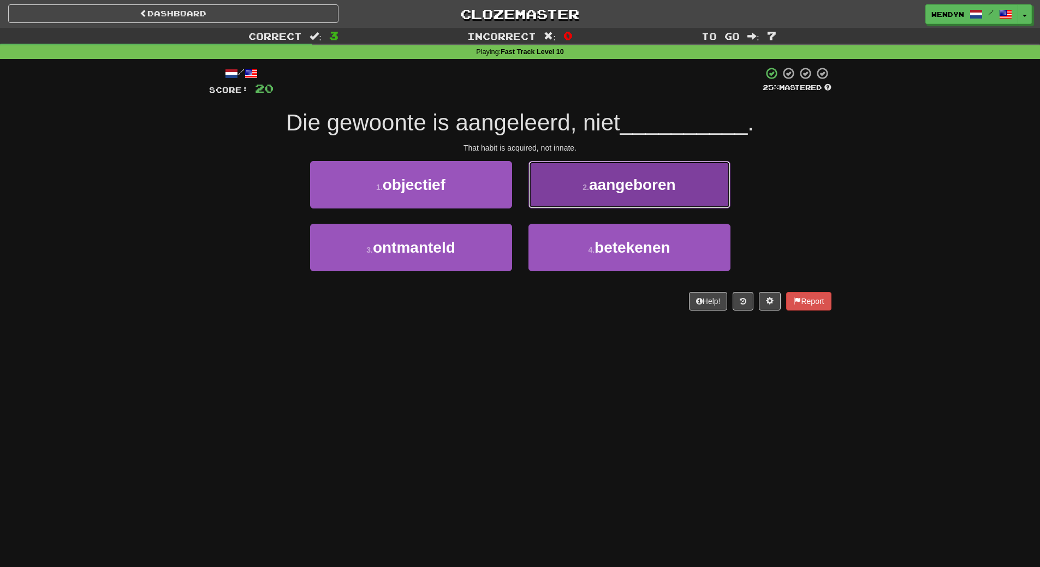
click at [666, 202] on button "2 . aangeboren" at bounding box center [629, 184] width 202 height 47
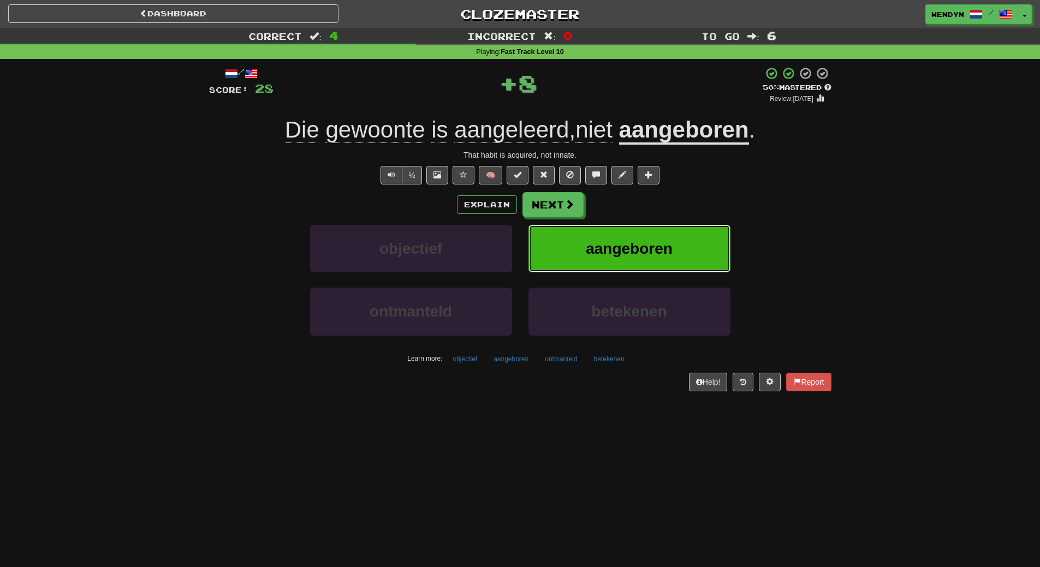
click at [661, 241] on span "aangeboren" at bounding box center [629, 248] width 87 height 17
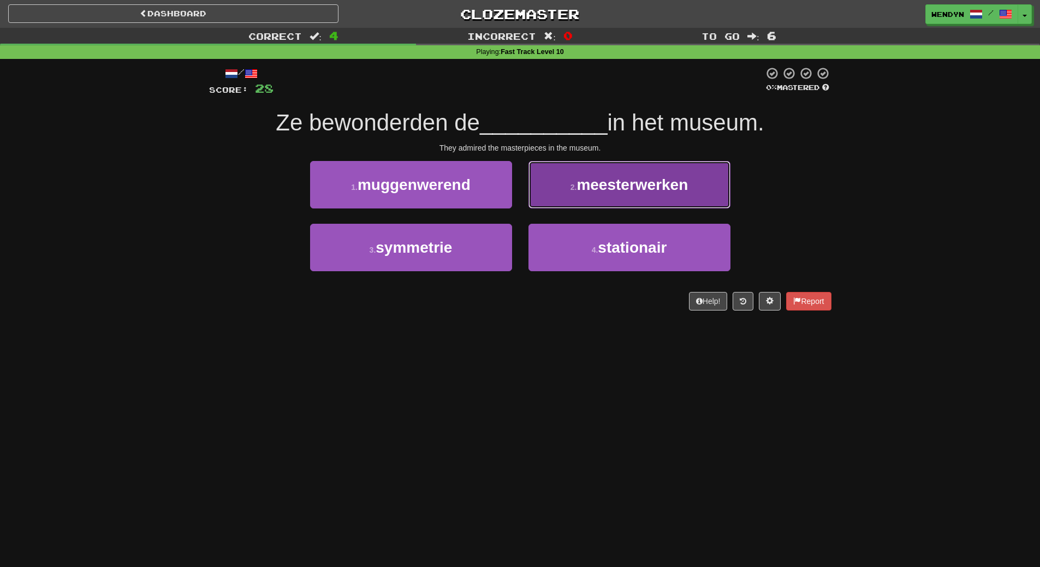
click at [666, 189] on span "meesterwerken" at bounding box center [631, 184] width 111 height 17
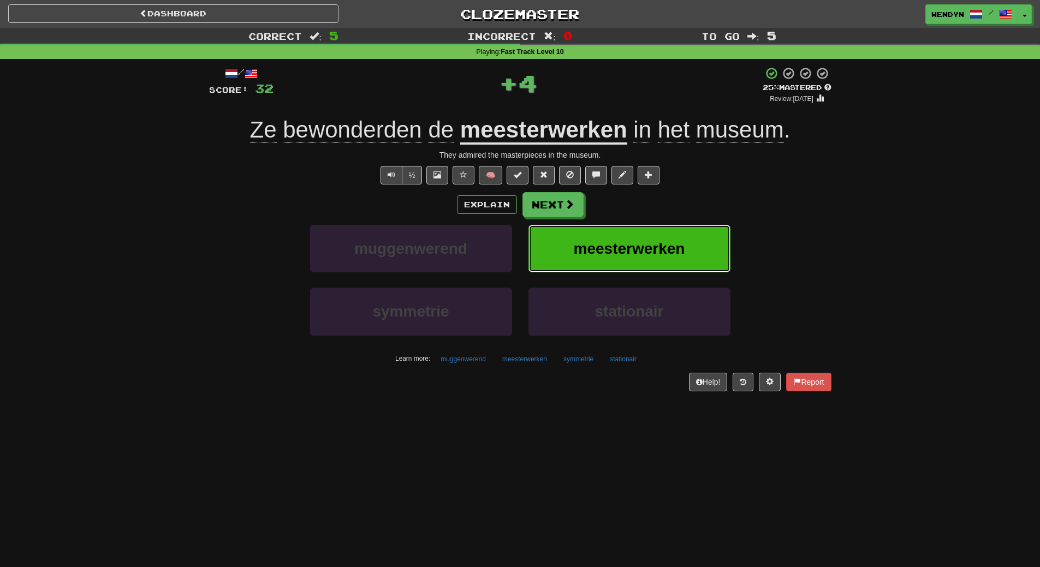
click at [662, 246] on span "meesterwerken" at bounding box center [629, 248] width 111 height 17
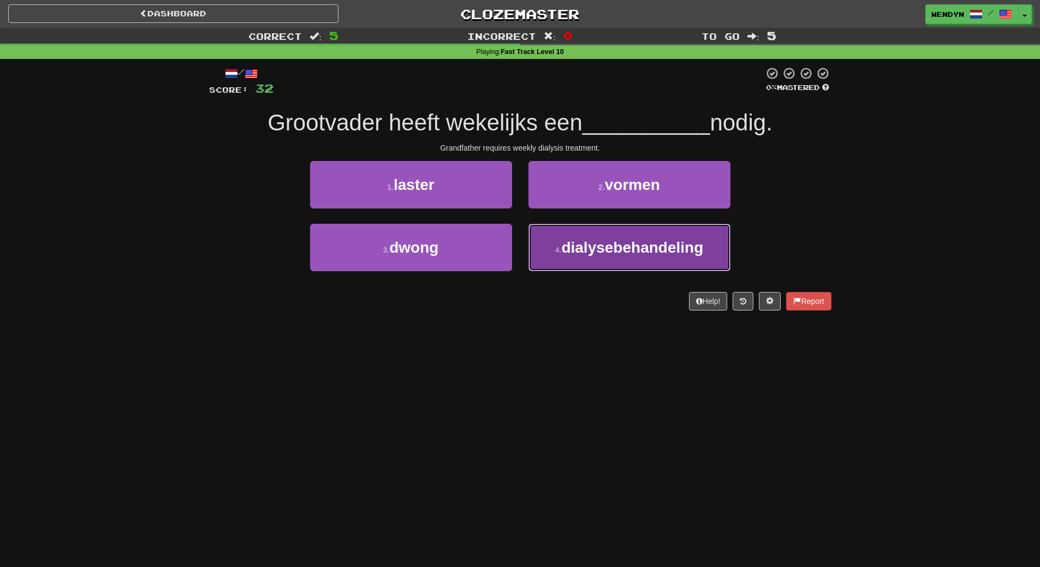
click at [630, 263] on button "4 . dialysebehandeling" at bounding box center [629, 247] width 202 height 47
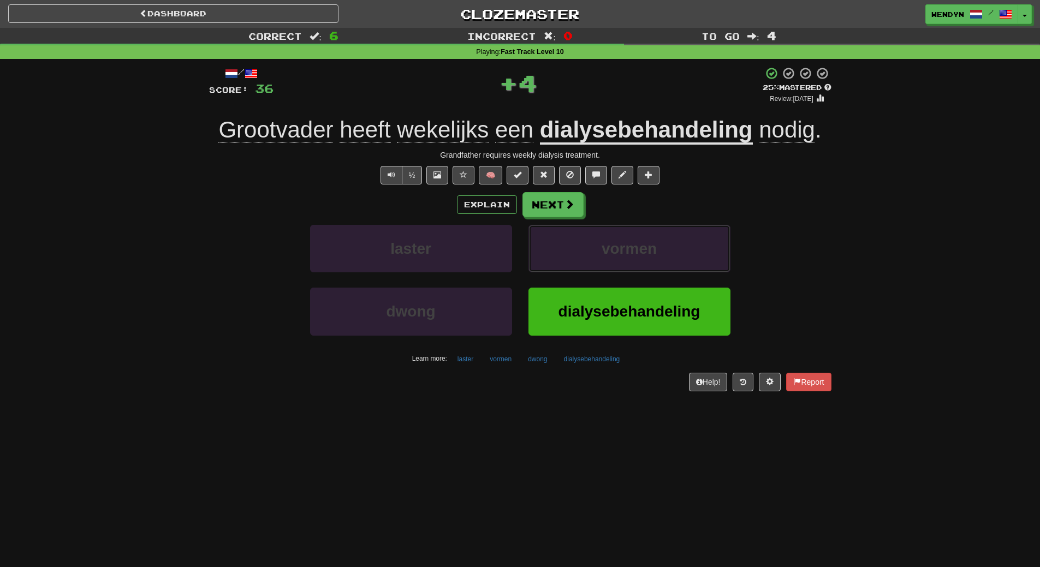
click at [630, 263] on button "vormen" at bounding box center [629, 248] width 202 height 47
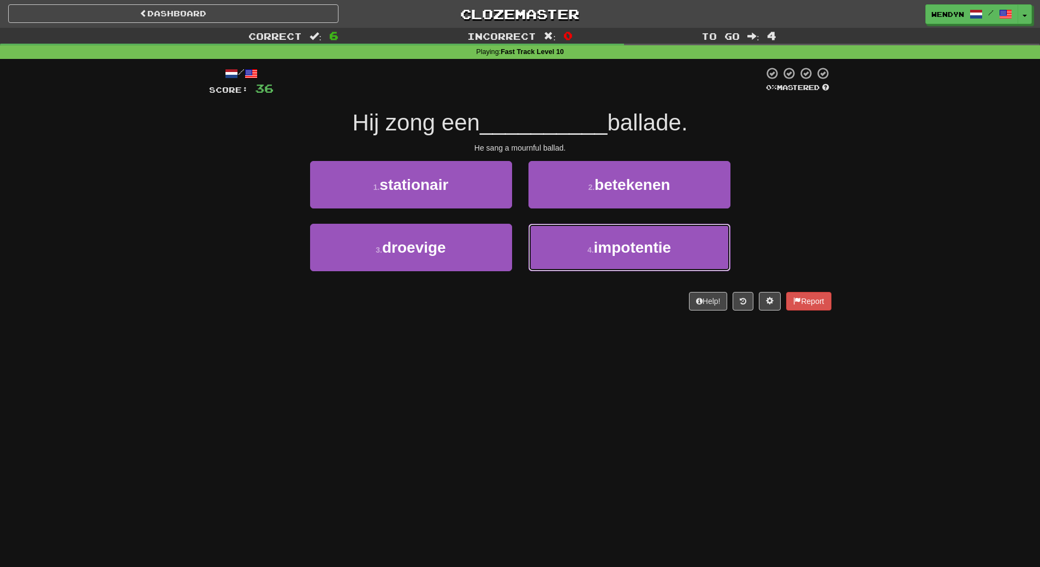
drag, startPoint x: 630, startPoint y: 263, endPoint x: 523, endPoint y: 364, distance: 147.5
click at [523, 364] on div "Dashboard Clozemaster WendyN / Toggle Dropdown Dashboard Leaderboard Activity F…" at bounding box center [520, 283] width 1040 height 567
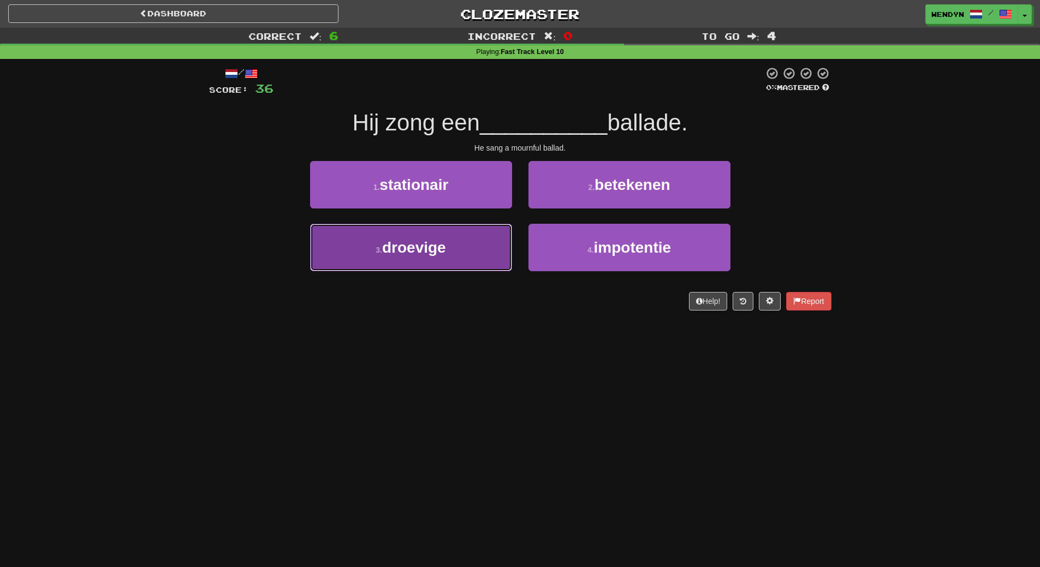
drag, startPoint x: 415, startPoint y: 256, endPoint x: 419, endPoint y: 315, distance: 59.6
click at [415, 266] on button "3 . droevige" at bounding box center [411, 247] width 202 height 47
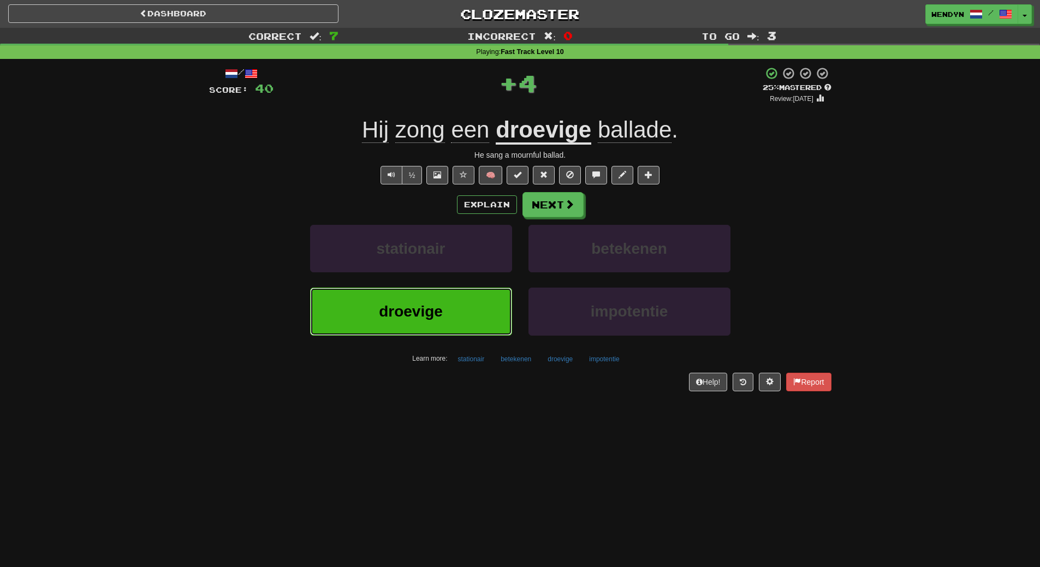
click at [419, 319] on span "droevige" at bounding box center [411, 311] width 64 height 17
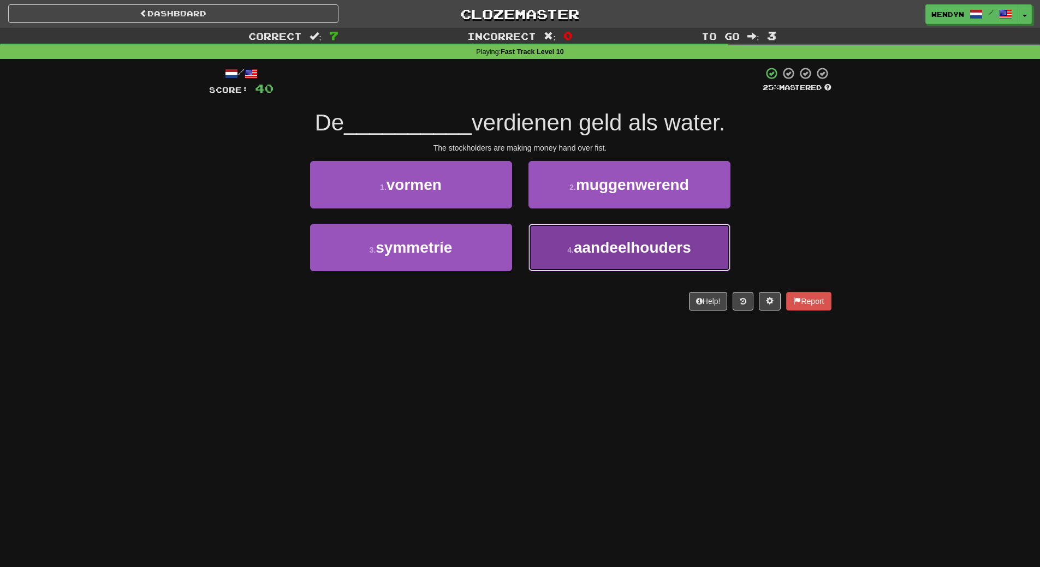
click at [661, 260] on button "4 . aandeelhouders" at bounding box center [629, 247] width 202 height 47
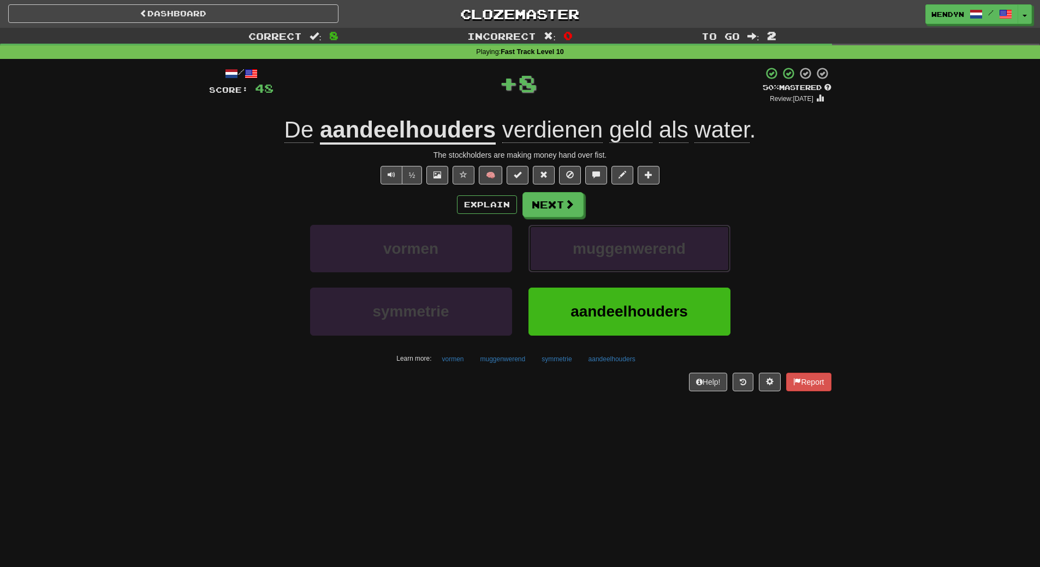
click at [661, 260] on button "muggenwerend" at bounding box center [629, 248] width 202 height 47
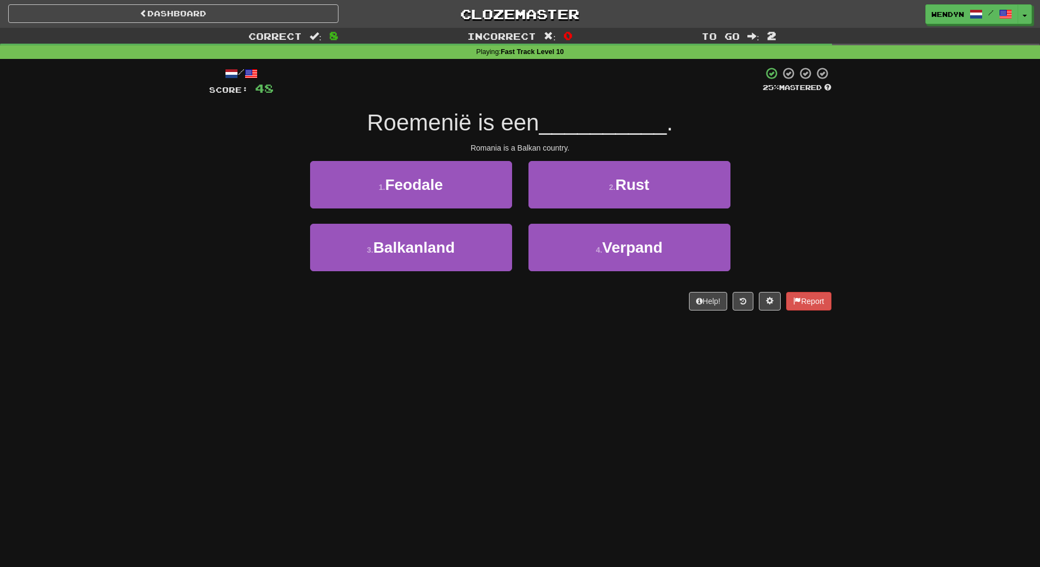
click at [549, 335] on div "Dashboard Clozemaster WendyN / Toggle Dropdown Dashboard Leaderboard Activity F…" at bounding box center [520, 283] width 1040 height 567
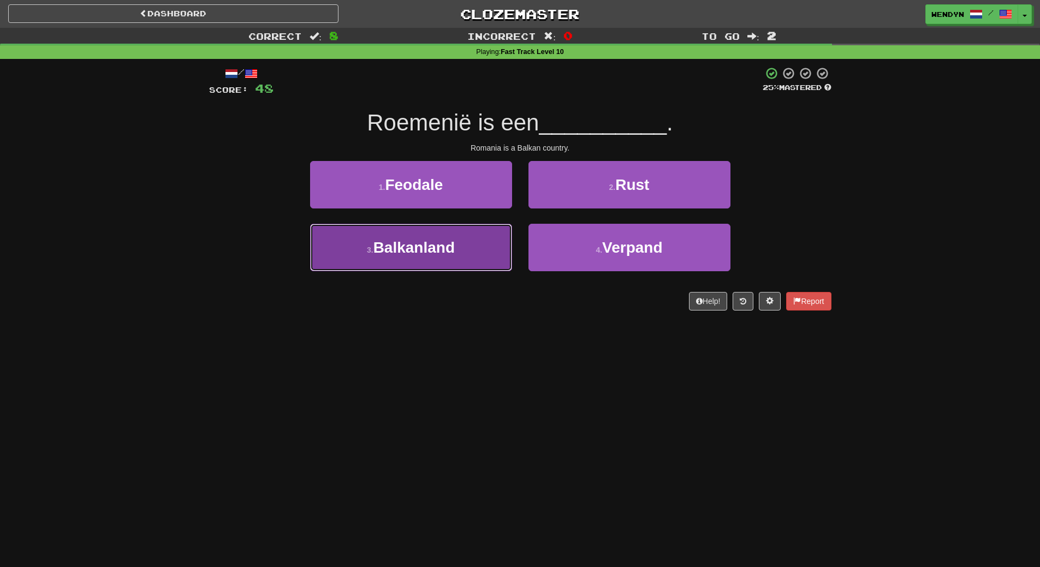
click at [426, 255] on span "Balkanland" at bounding box center [413, 247] width 81 height 17
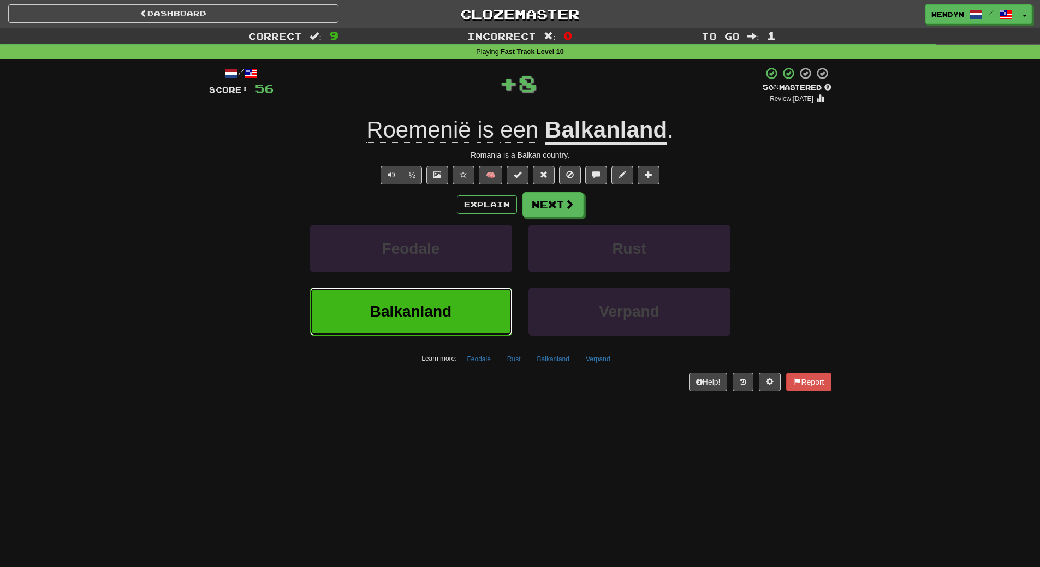
click at [425, 334] on button "Balkanland" at bounding box center [411, 311] width 202 height 47
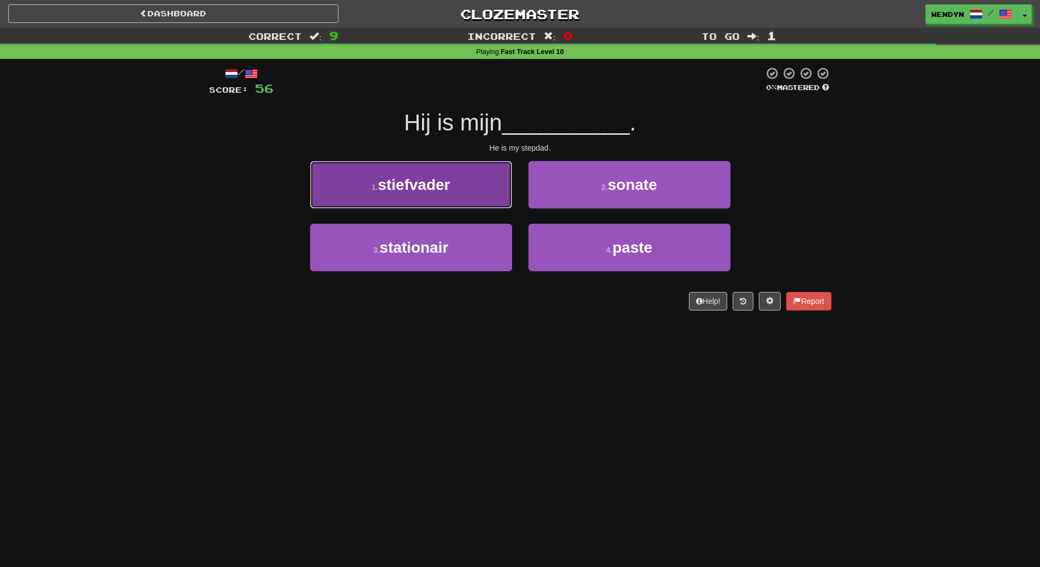
click at [432, 199] on button "1 . stiefvader" at bounding box center [411, 184] width 202 height 47
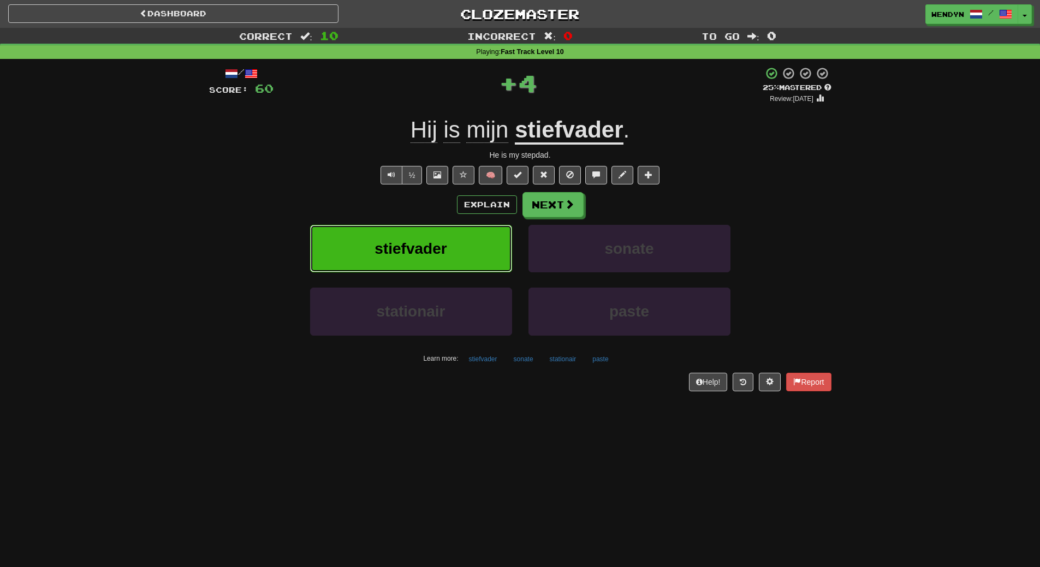
click at [432, 250] on span "stiefvader" at bounding box center [410, 248] width 72 height 17
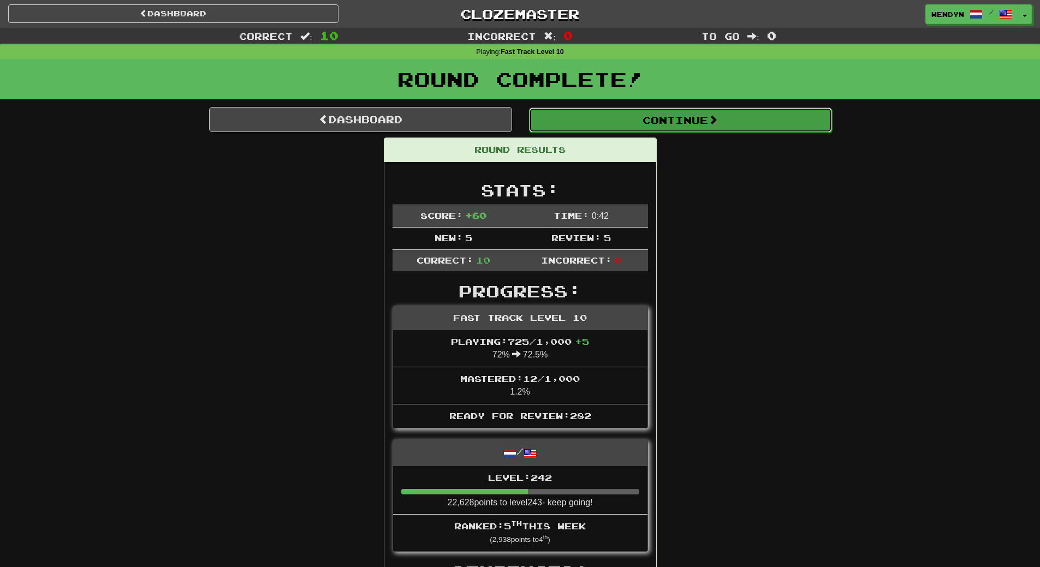
click at [678, 127] on button "Continue" at bounding box center [680, 120] width 303 height 25
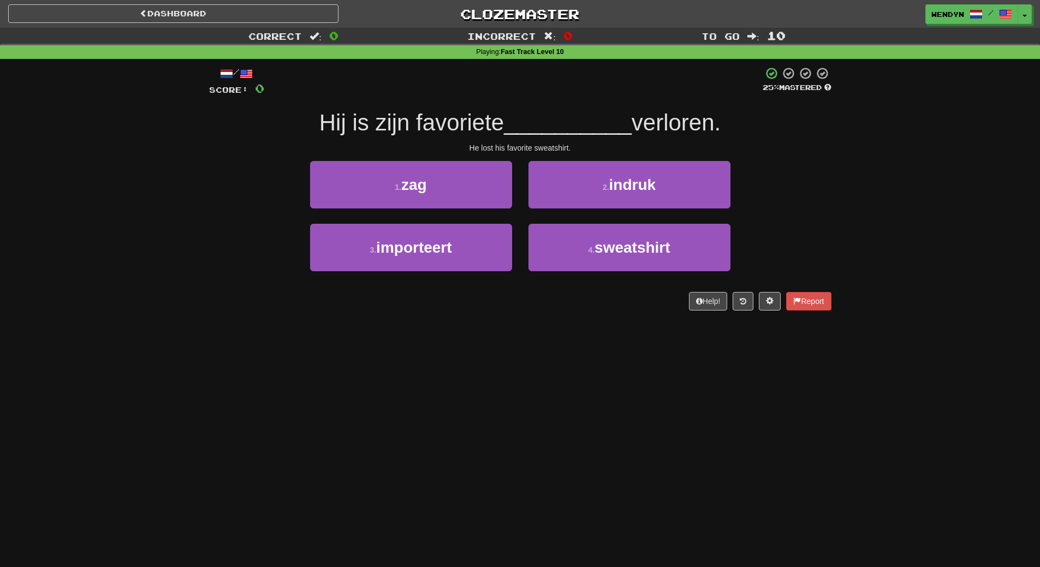
click at [635, 272] on div "4 . sweatshirt" at bounding box center [629, 255] width 218 height 63
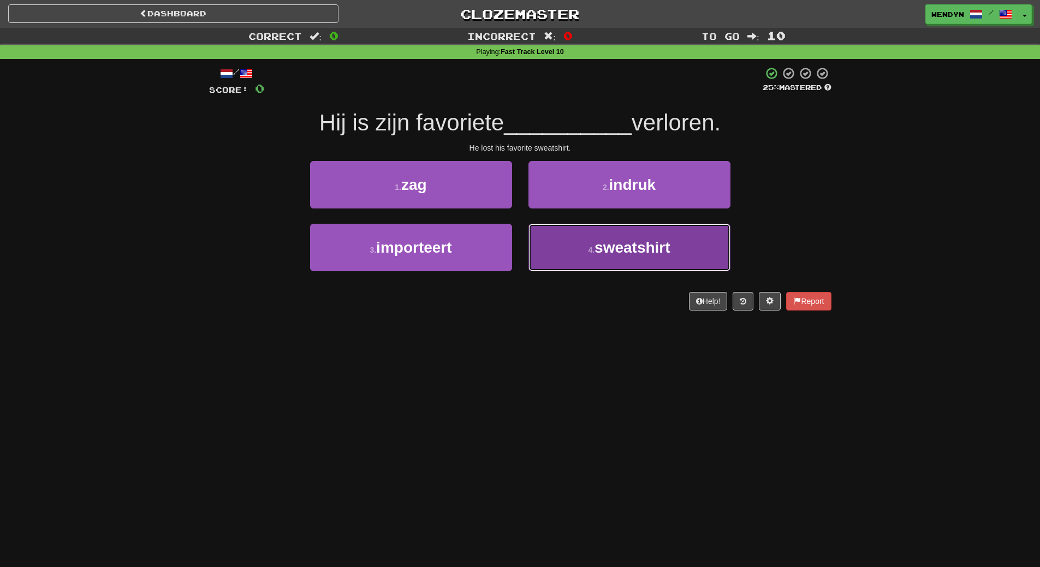
click at [630, 262] on button "4 . sweatshirt" at bounding box center [629, 247] width 202 height 47
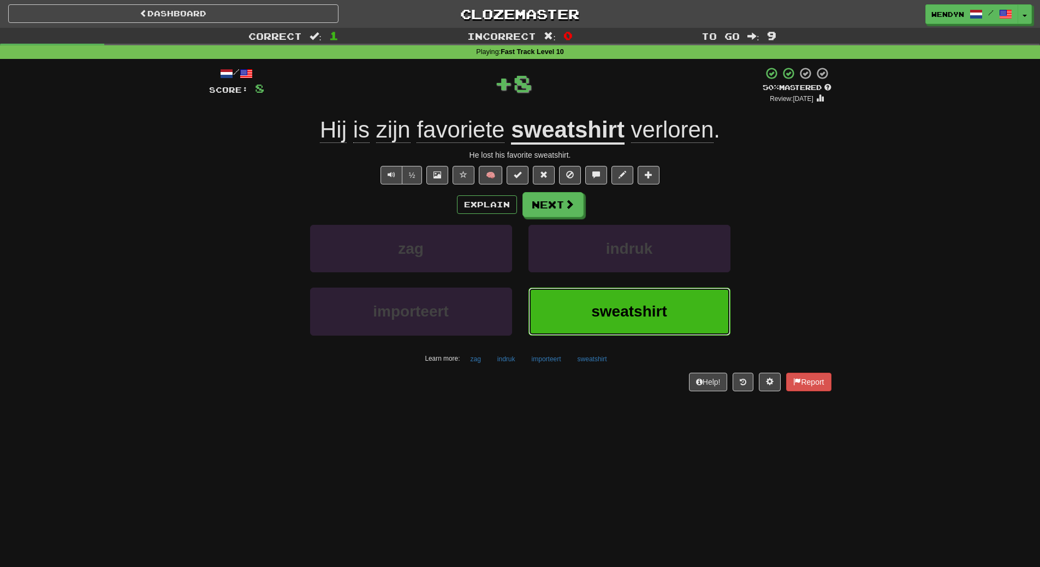
click at [625, 302] on button "sweatshirt" at bounding box center [629, 311] width 202 height 47
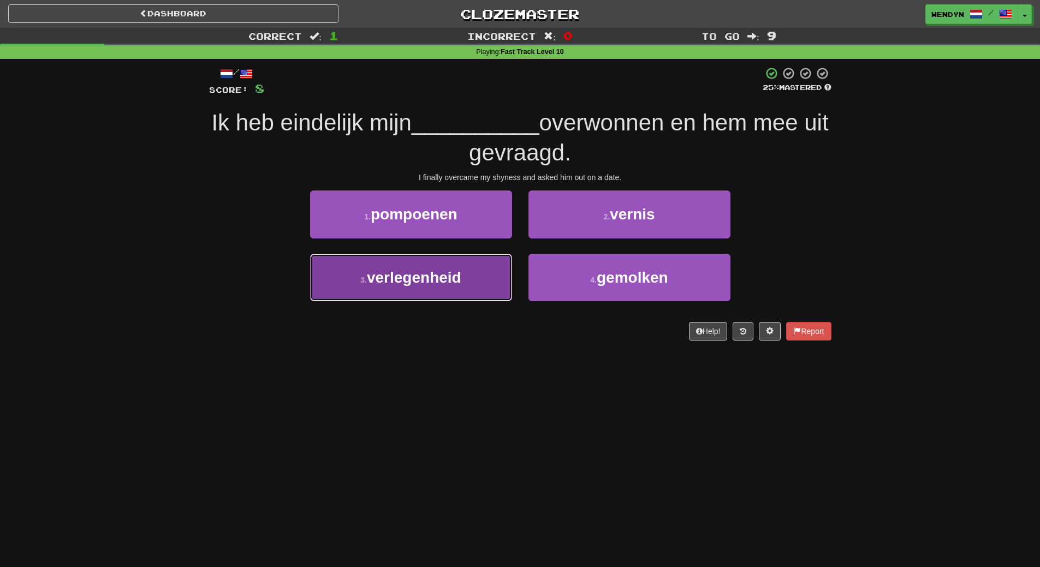
click at [479, 297] on button "3 . verlegenheid" at bounding box center [411, 277] width 202 height 47
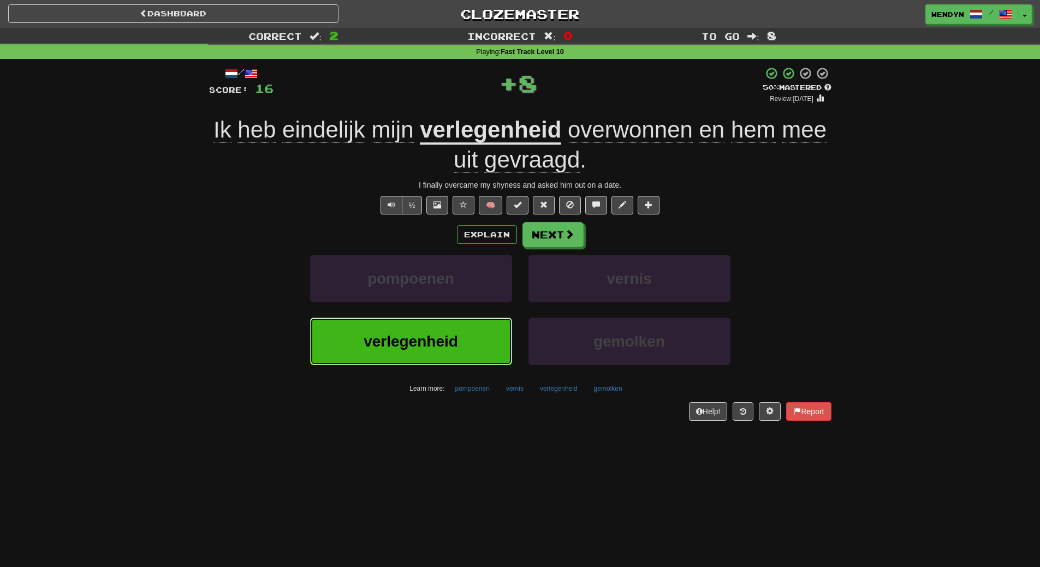
click at [467, 363] on button "verlegenheid" at bounding box center [411, 341] width 202 height 47
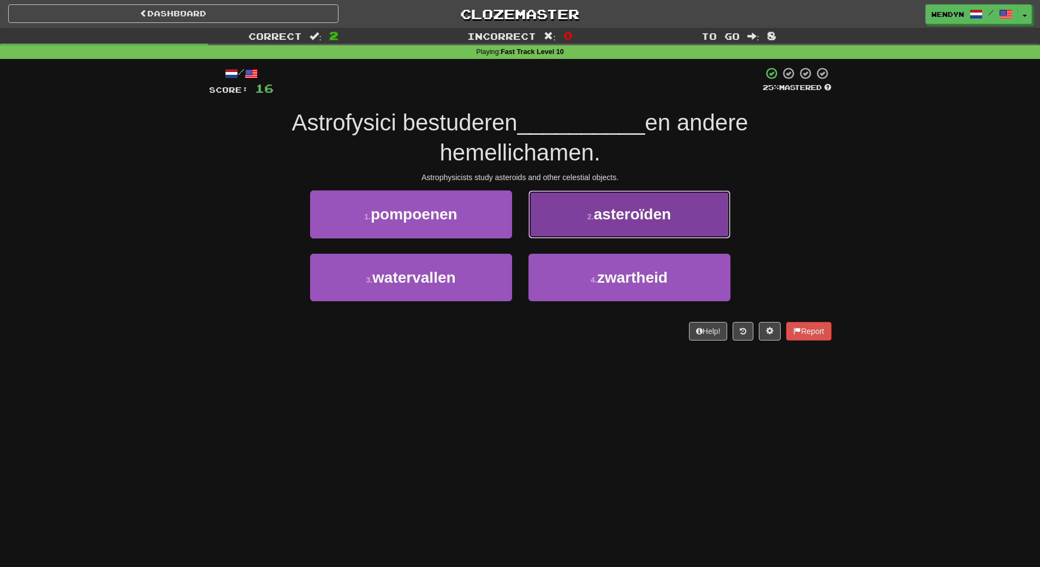
click at [623, 217] on span "asteroïden" at bounding box center [632, 214] width 77 height 17
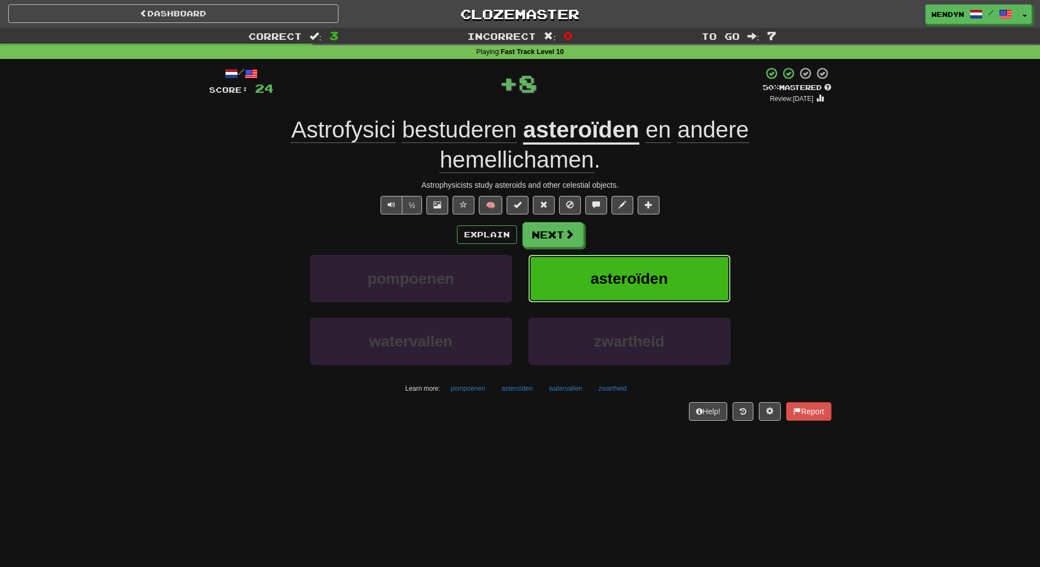
click at [619, 265] on button "asteroïden" at bounding box center [629, 278] width 202 height 47
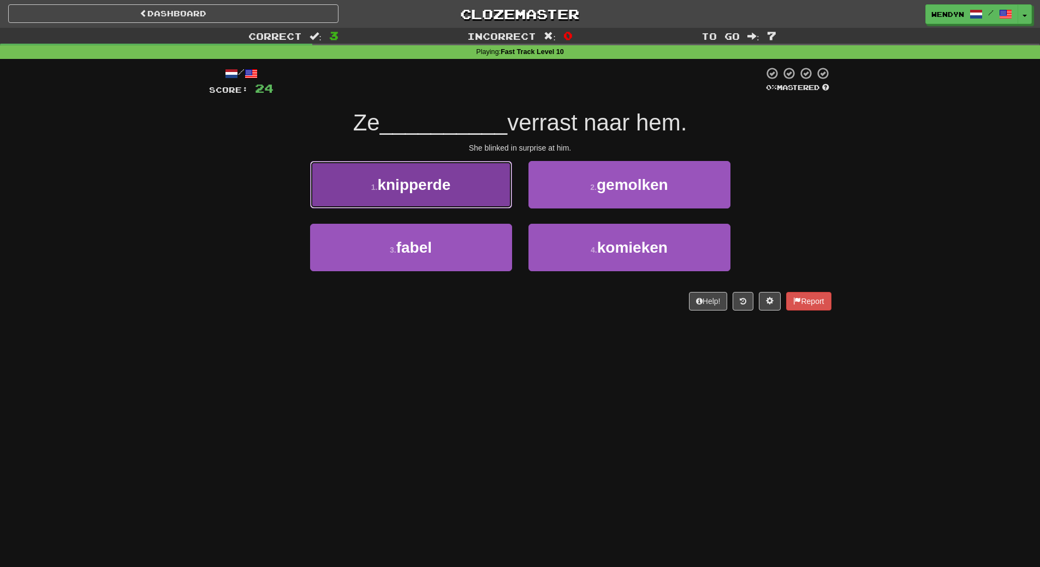
click at [400, 191] on span "knipperde" at bounding box center [413, 184] width 73 height 17
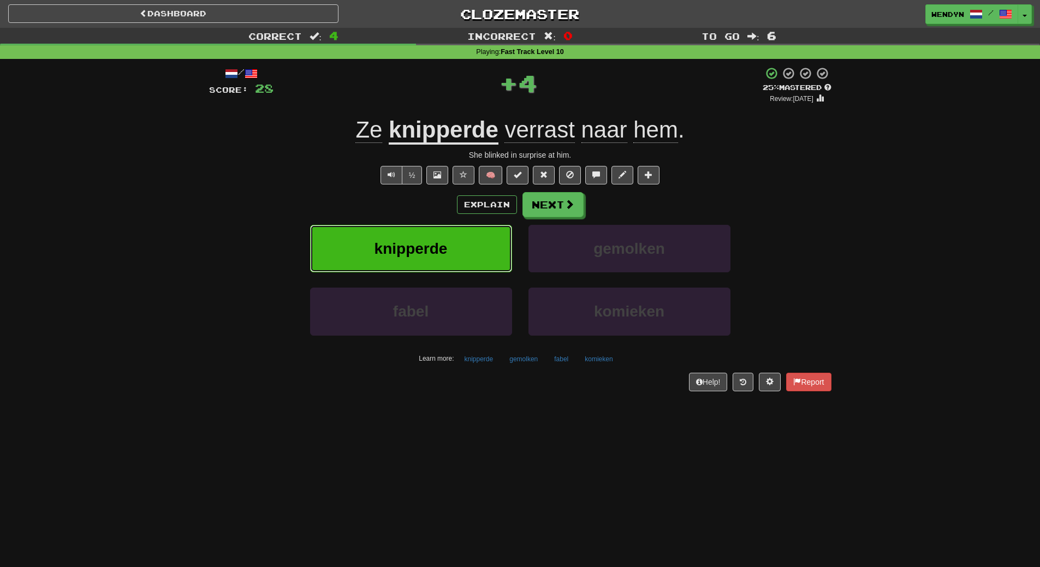
click at [403, 232] on button "knipperde" at bounding box center [411, 248] width 202 height 47
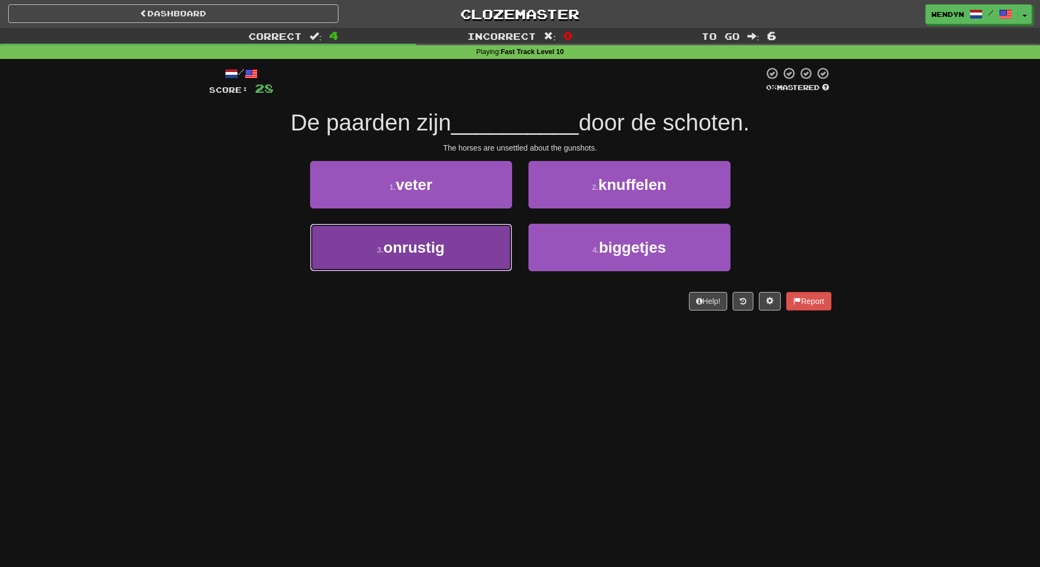
click at [437, 259] on button "3 . onrustig" at bounding box center [411, 247] width 202 height 47
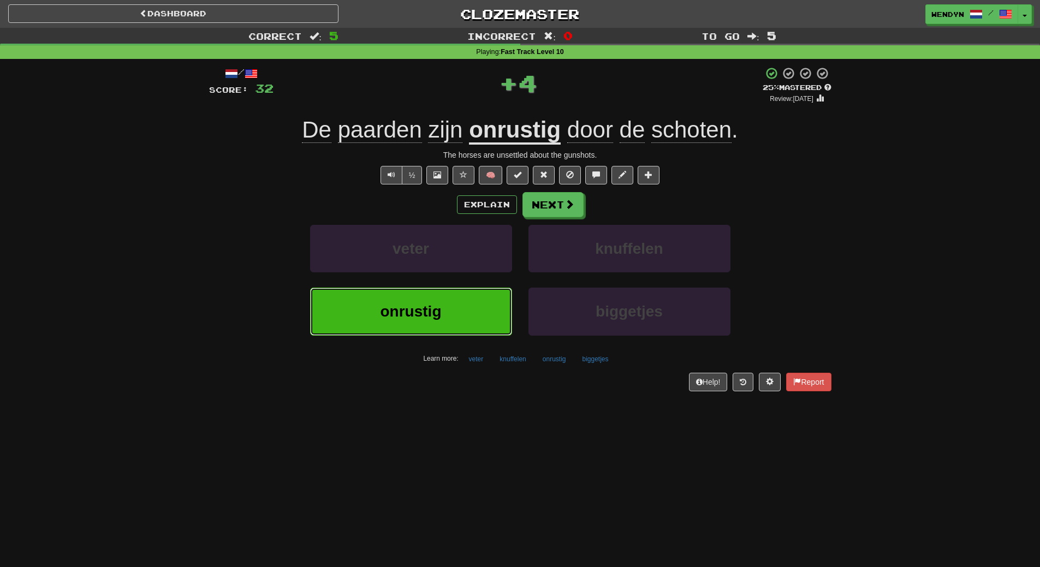
click at [438, 311] on span "onrustig" at bounding box center [410, 311] width 61 height 17
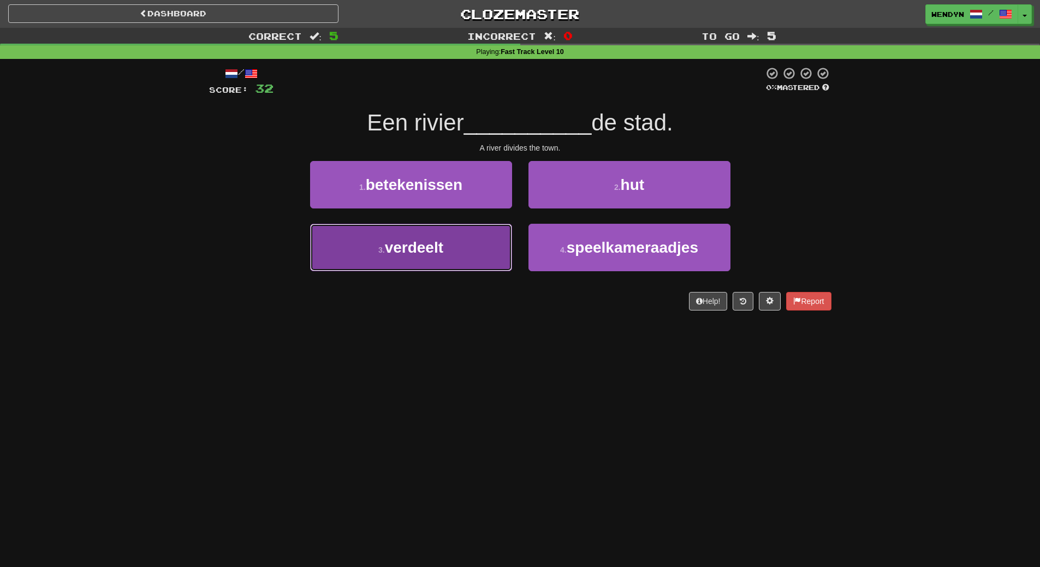
click at [433, 252] on span "verdeelt" at bounding box center [414, 247] width 58 height 17
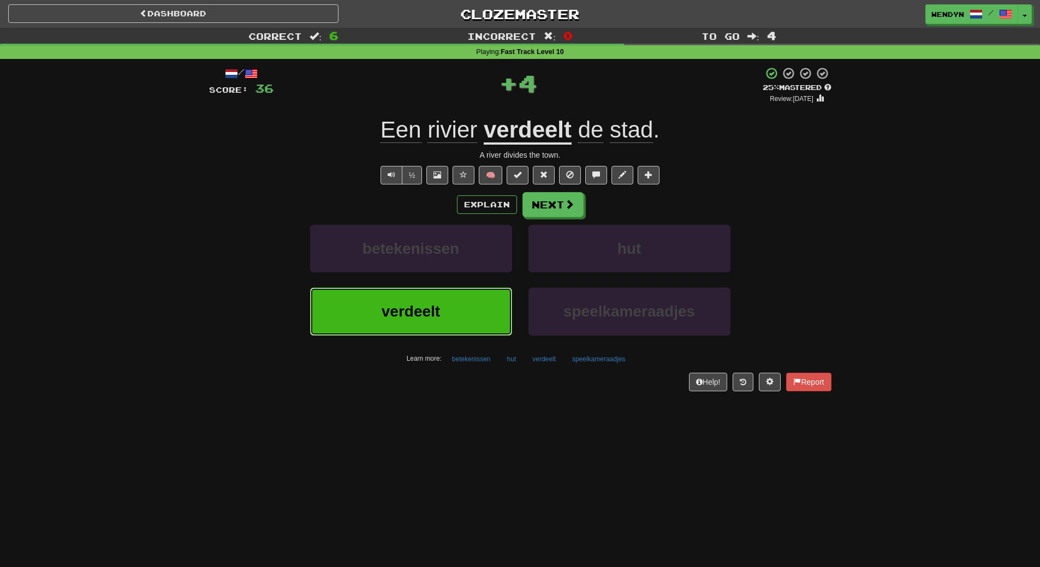
click at [437, 316] on span "verdeelt" at bounding box center [410, 311] width 58 height 17
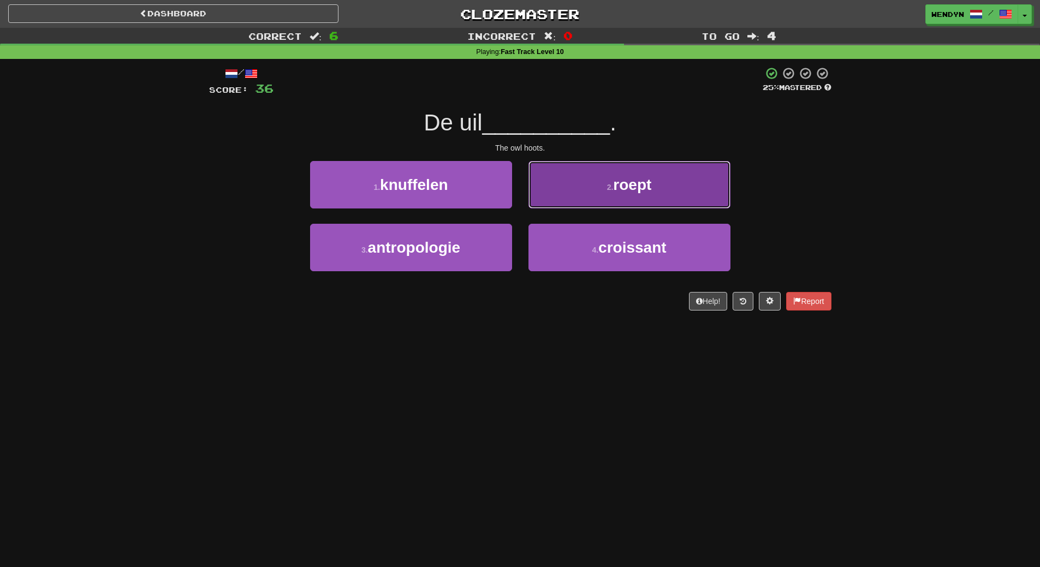
drag, startPoint x: 665, startPoint y: 179, endPoint x: 665, endPoint y: 196, distance: 17.5
click at [665, 196] on button "2 . roept" at bounding box center [629, 184] width 202 height 47
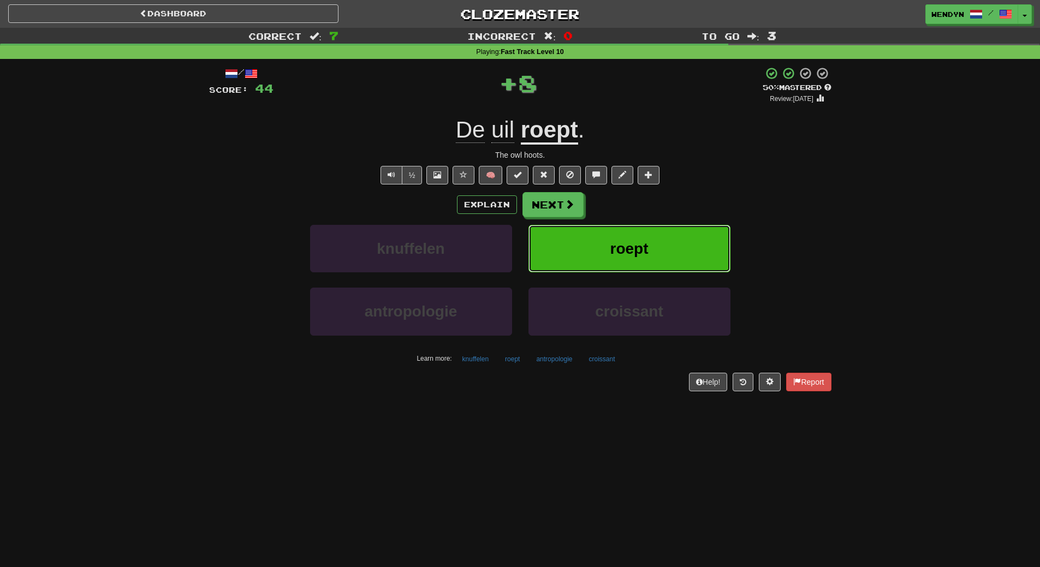
click at [638, 232] on button "roept" at bounding box center [629, 248] width 202 height 47
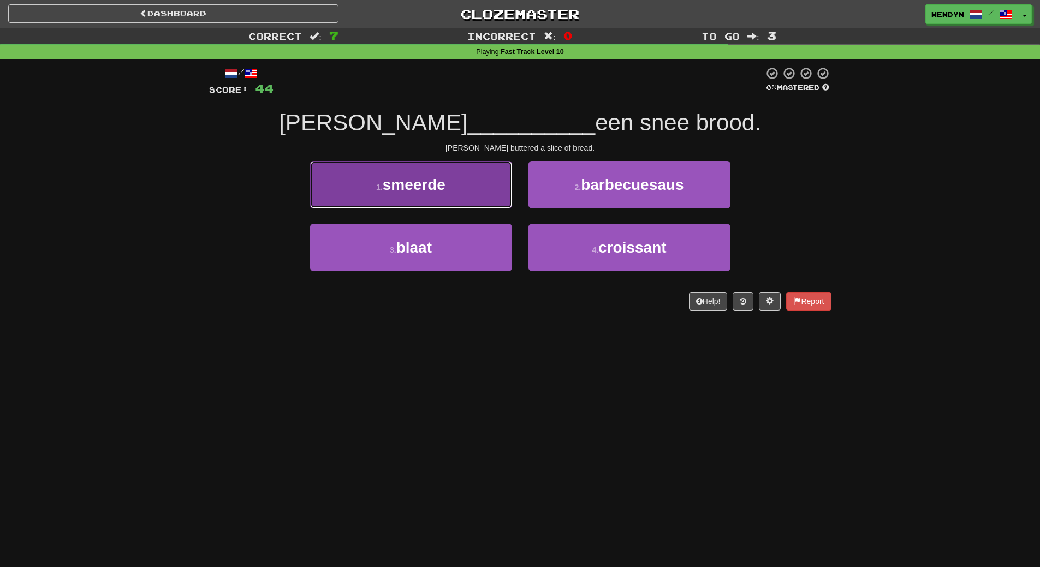
click at [396, 193] on span "smeerde" at bounding box center [414, 184] width 63 height 17
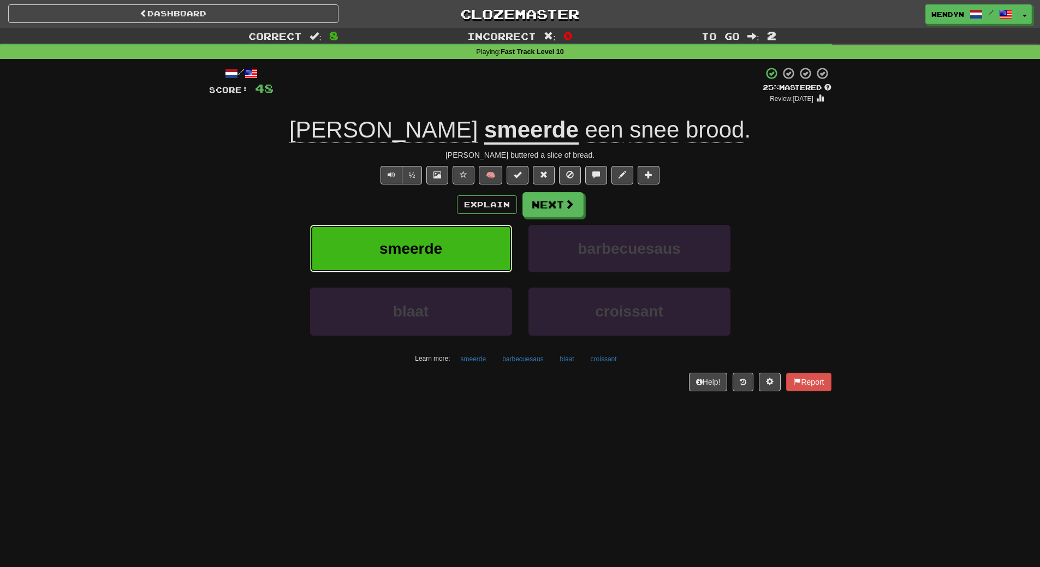
click at [407, 255] on span "smeerde" at bounding box center [410, 248] width 63 height 17
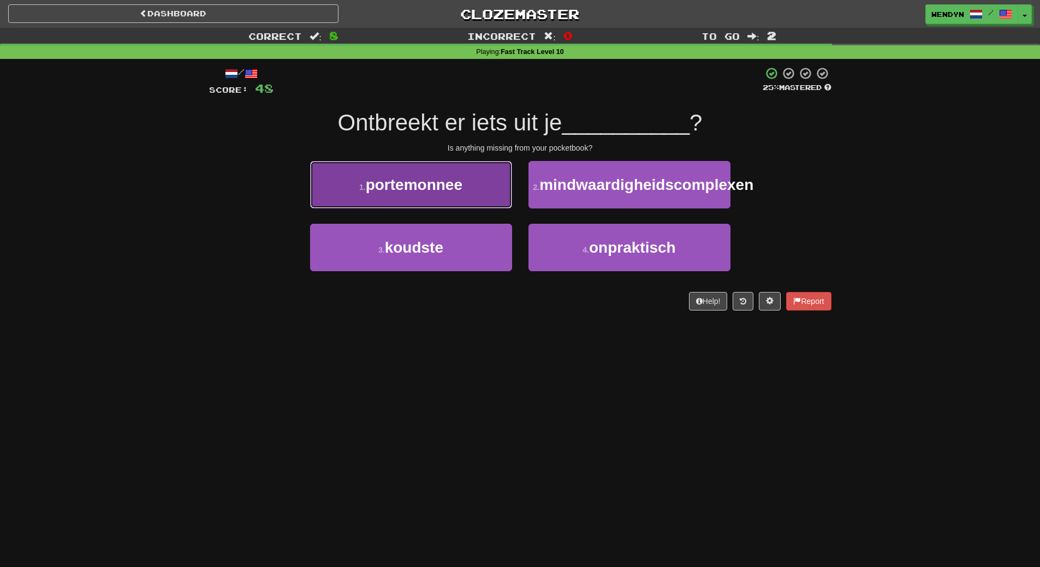
click at [405, 193] on span "portemonnee" at bounding box center [414, 184] width 97 height 17
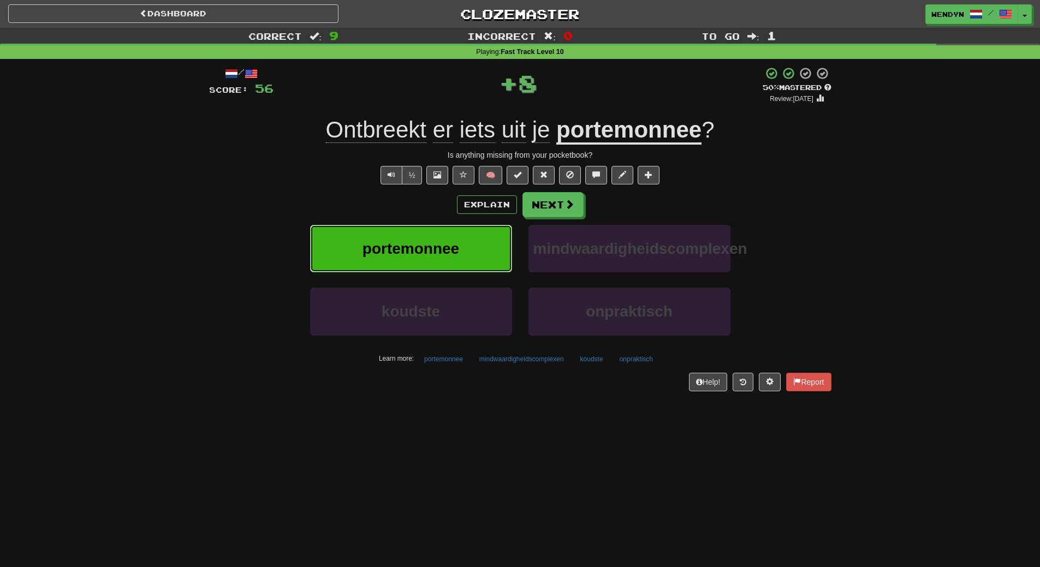
click at [405, 252] on span "portemonnee" at bounding box center [410, 248] width 97 height 17
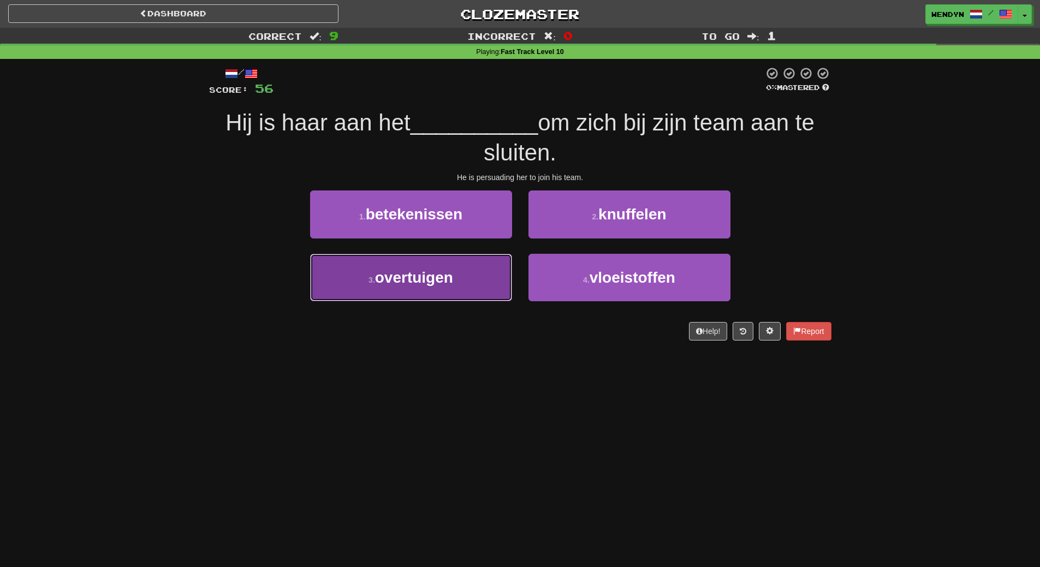
click at [434, 285] on span "overtuigen" at bounding box center [414, 277] width 78 height 17
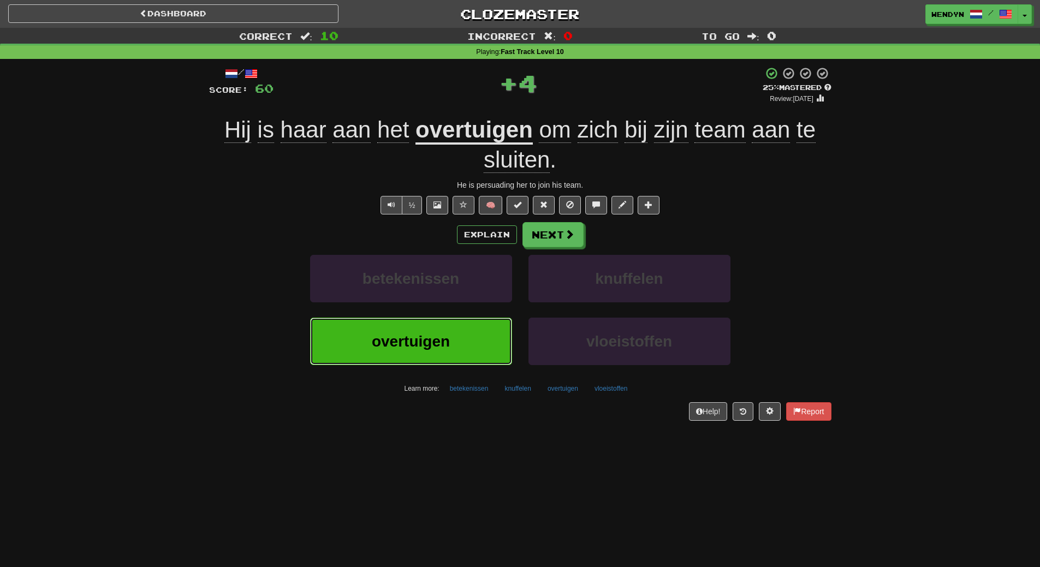
click at [429, 325] on button "overtuigen" at bounding box center [411, 341] width 202 height 47
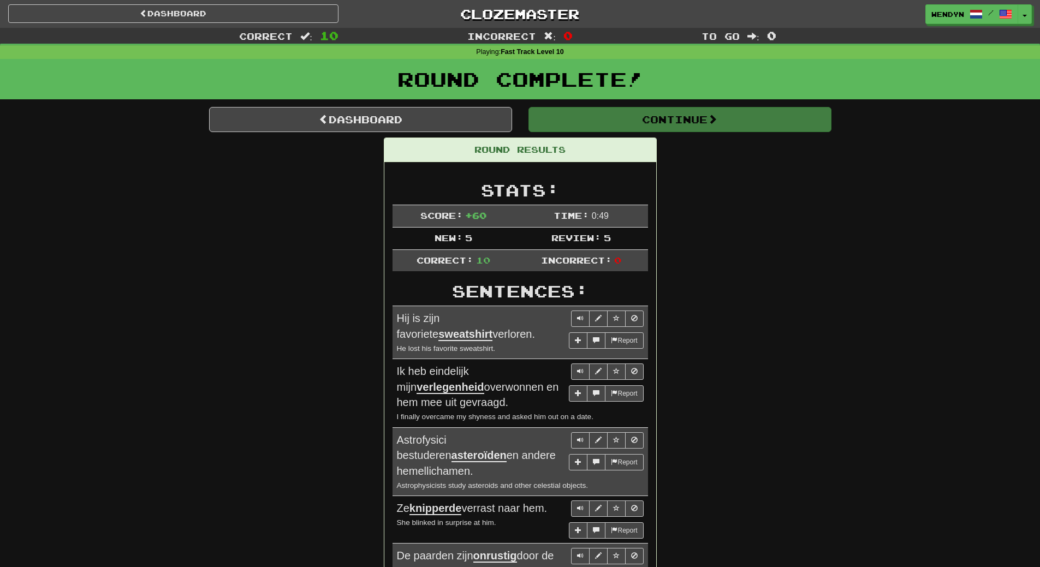
drag, startPoint x: 736, startPoint y: 231, endPoint x: 718, endPoint y: 173, distance: 60.6
click at [718, 173] on div "Round Results Stats: Score: + 60 Time: 0 : 49 New: 5 Review: 5 Correct: 10 Inco…" at bounding box center [520, 503] width 622 height 730
click at [419, 111] on link "Dashboard" at bounding box center [360, 119] width 303 height 25
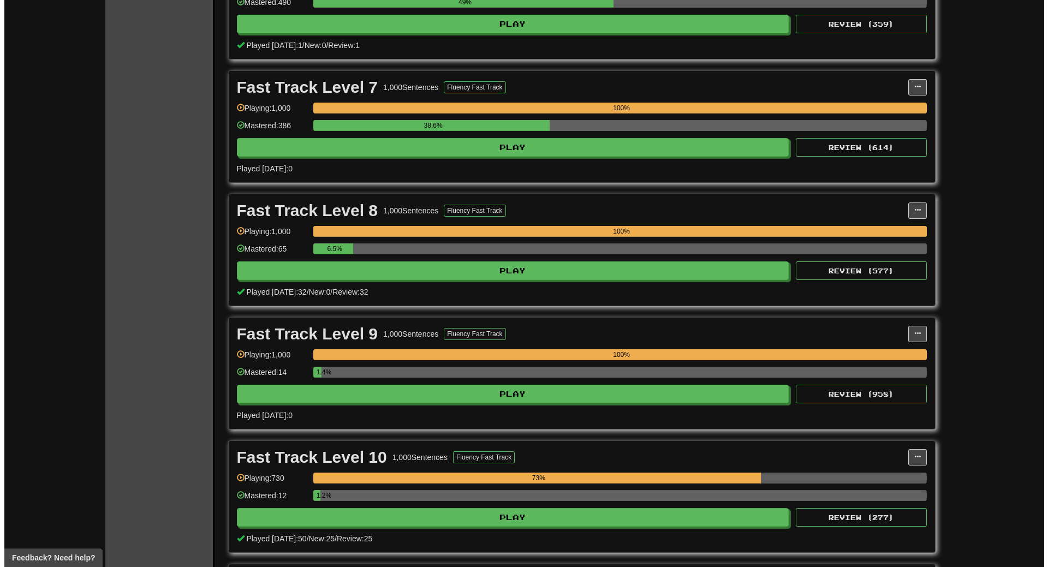
scroll to position [2619, 0]
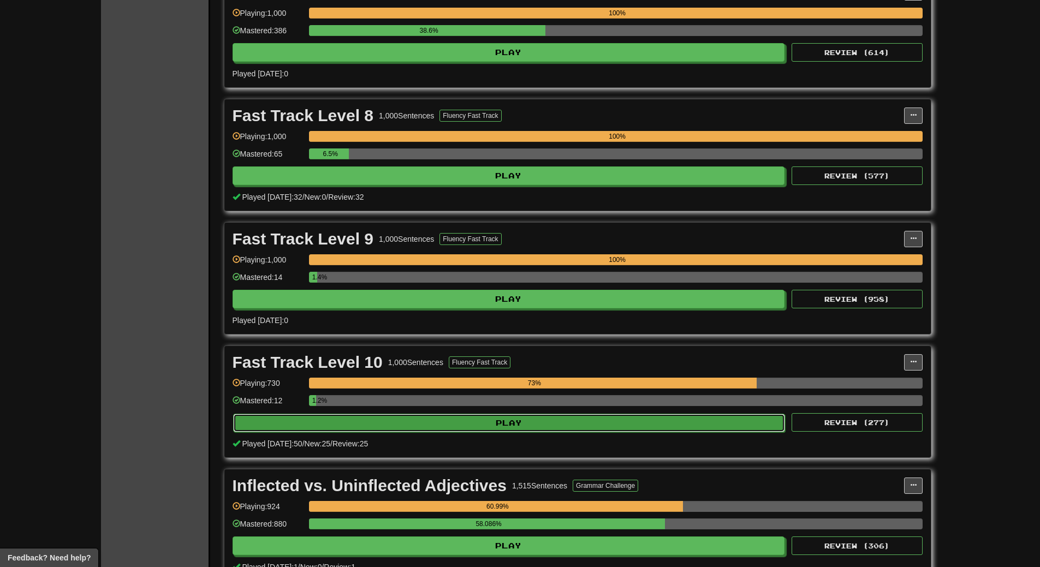
click at [470, 427] on button "Play" at bounding box center [509, 423] width 552 height 19
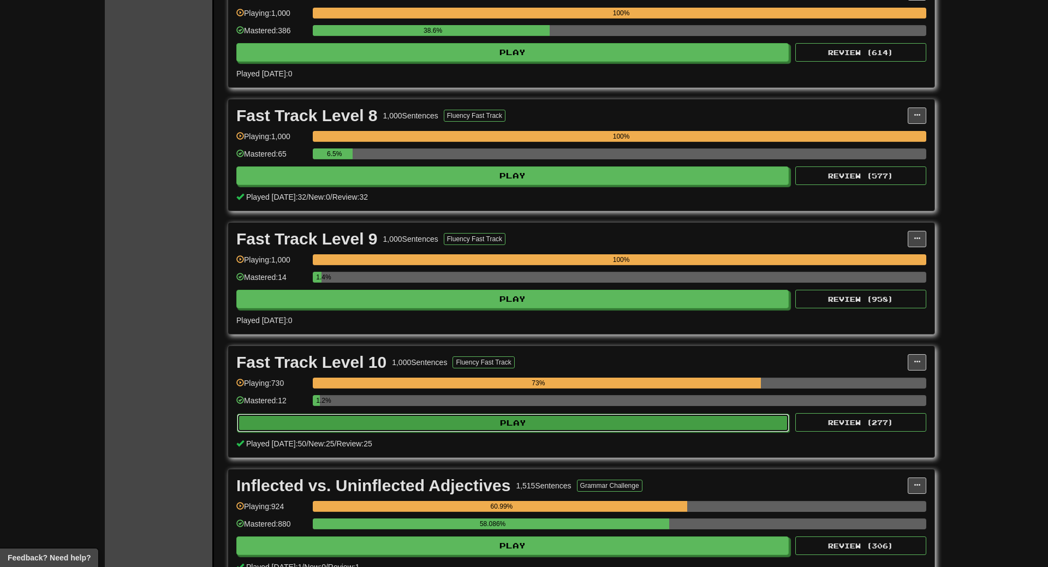
select select "**"
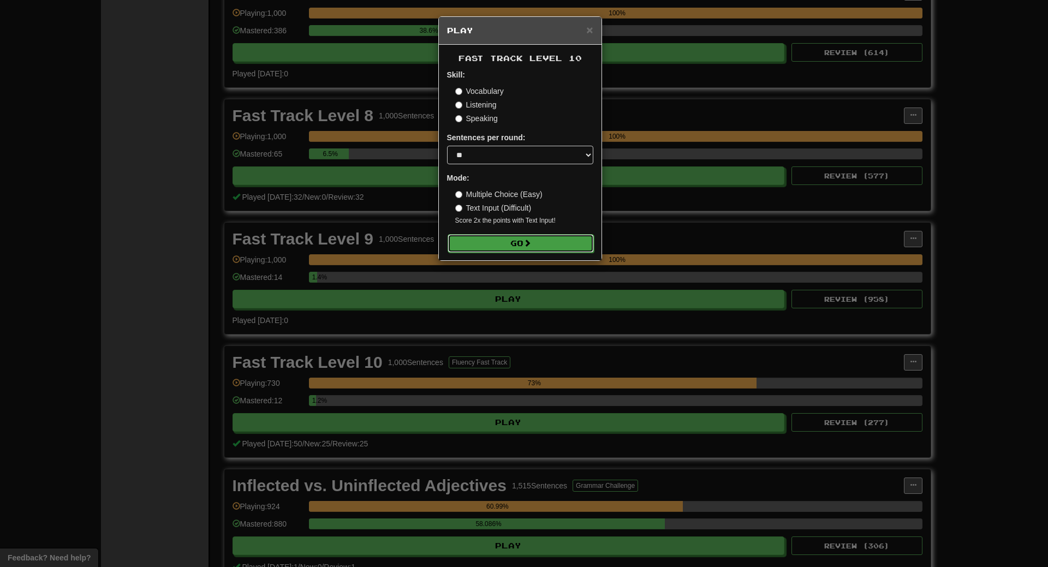
click at [536, 241] on button "Go" at bounding box center [520, 243] width 146 height 19
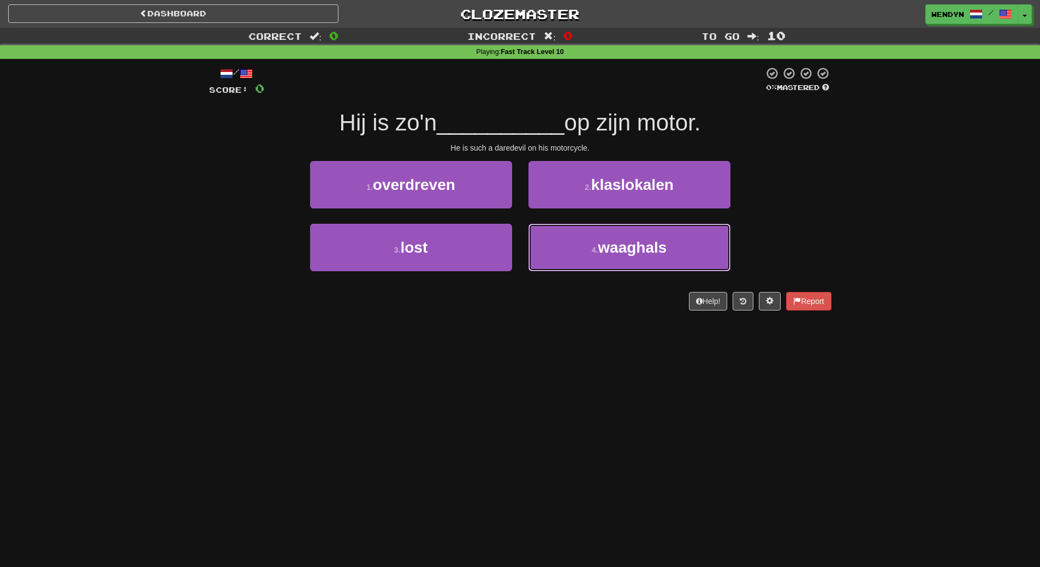
click at [536, 241] on button "4 . waaghals" at bounding box center [629, 247] width 202 height 47
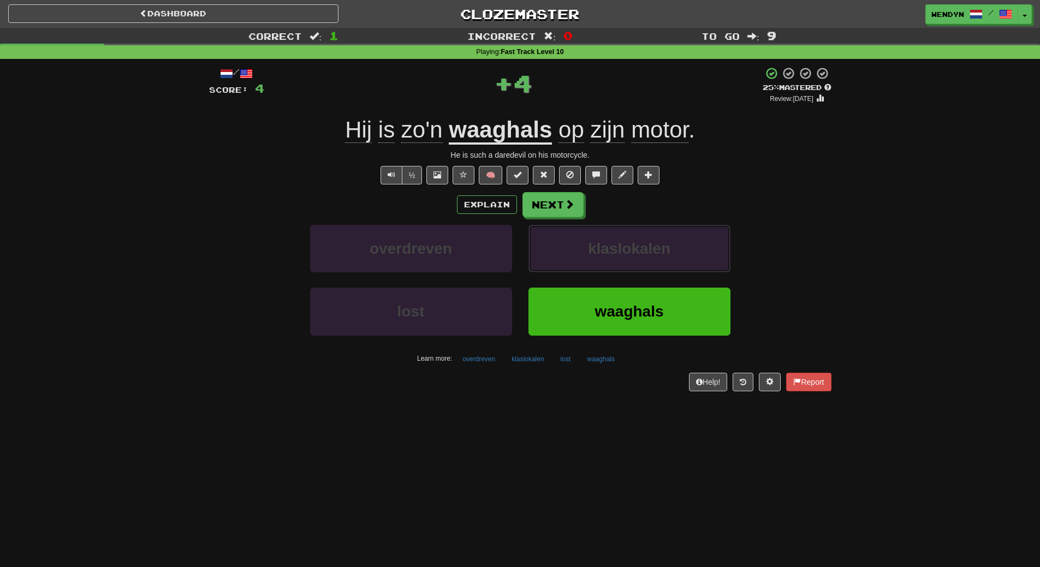
click at [536, 241] on button "klaslokalen" at bounding box center [629, 248] width 202 height 47
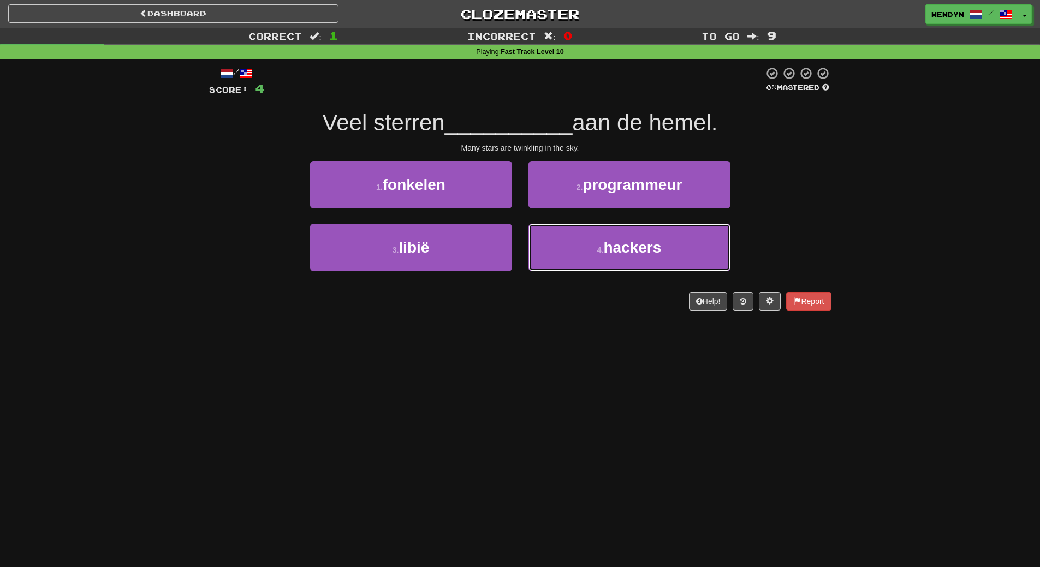
drag, startPoint x: 0, startPoint y: 0, endPoint x: 521, endPoint y: 351, distance: 628.1
click at [521, 351] on div "Dashboard Clozemaster WendyN / Toggle Dropdown Dashboard Leaderboard Activity F…" at bounding box center [520, 283] width 1040 height 567
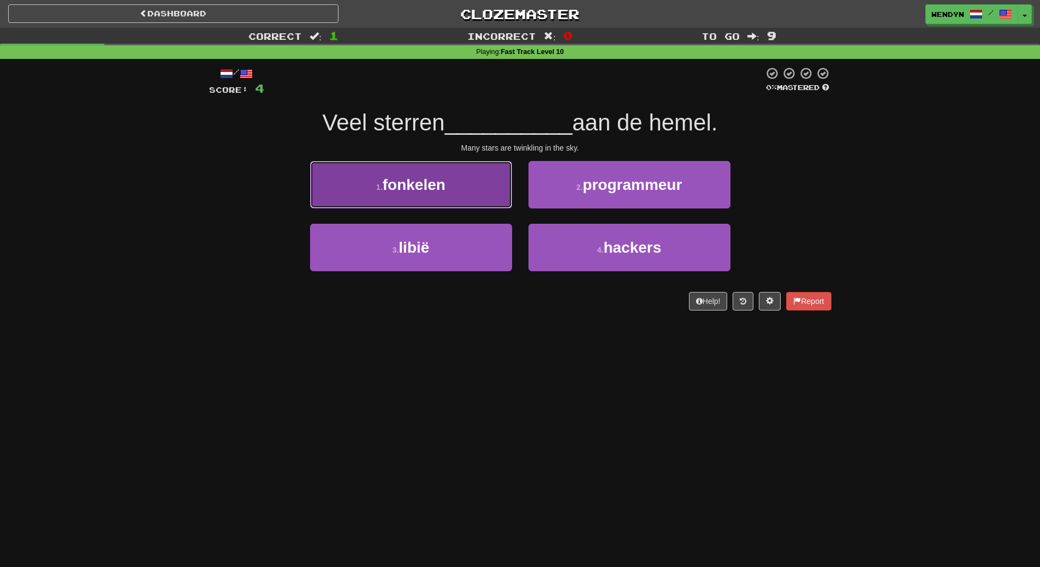
click at [438, 190] on span "fonkelen" at bounding box center [414, 184] width 63 height 17
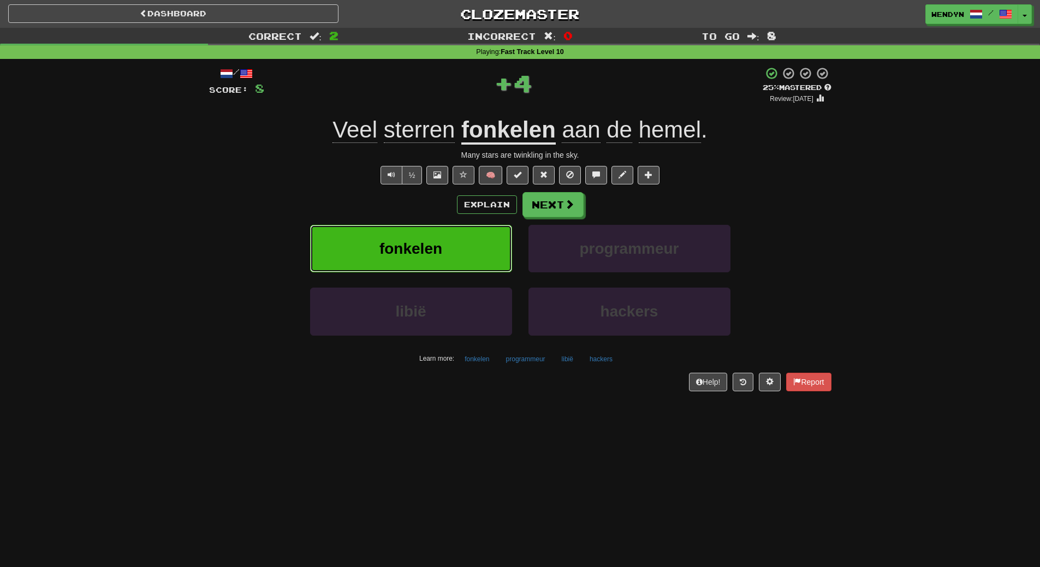
click at [438, 240] on span "fonkelen" at bounding box center [410, 248] width 63 height 17
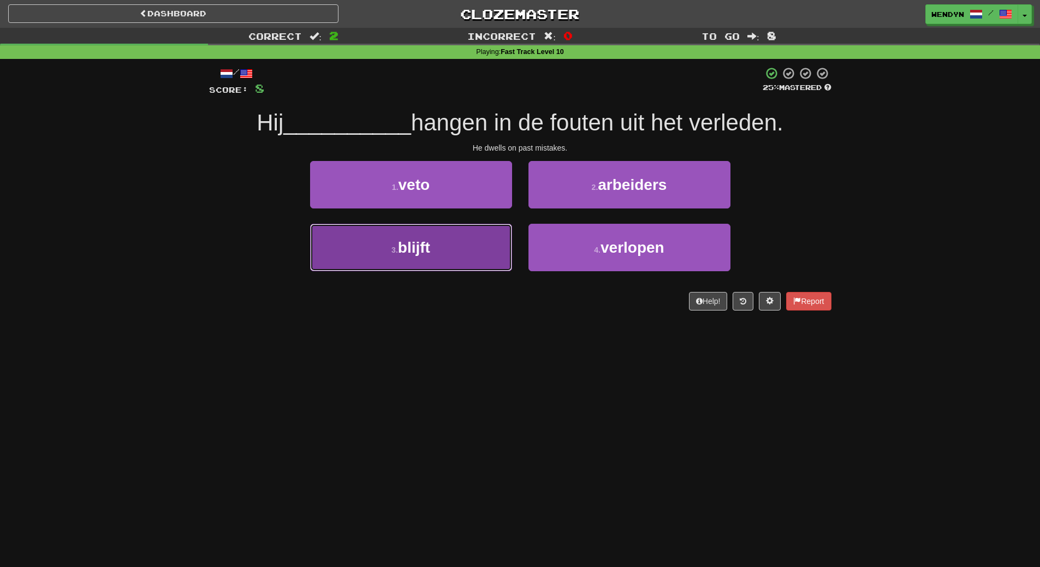
click at [438, 241] on button "3 . blijft" at bounding box center [411, 247] width 202 height 47
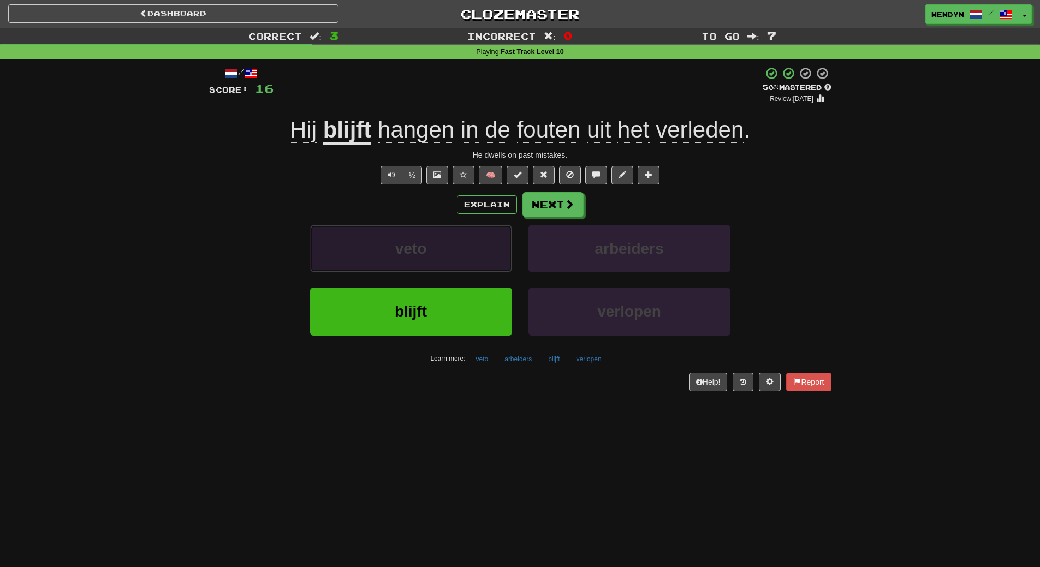
click at [438, 241] on button "veto" at bounding box center [411, 248] width 202 height 47
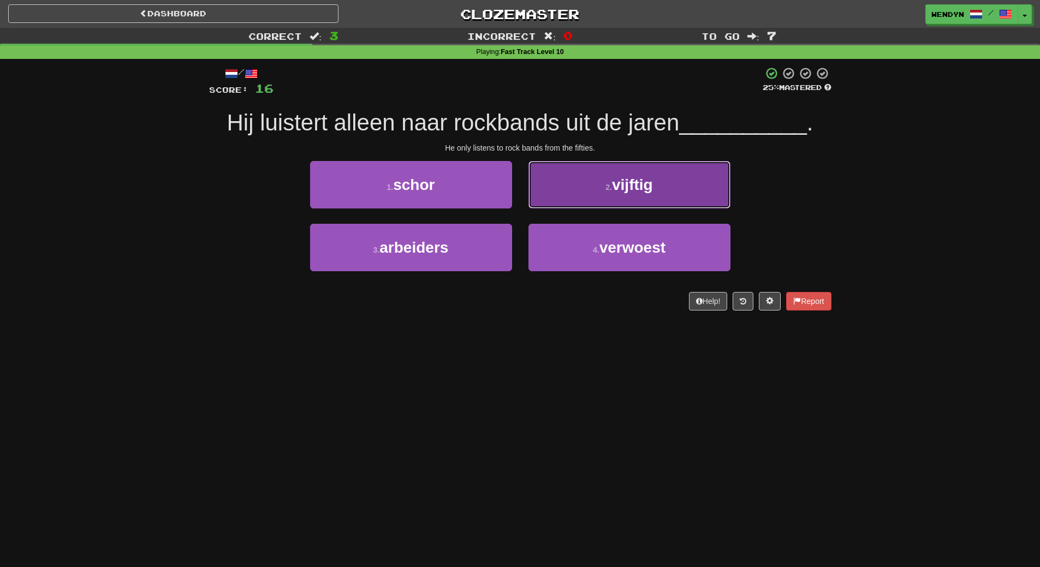
click at [650, 183] on span "vijftig" at bounding box center [632, 184] width 41 height 17
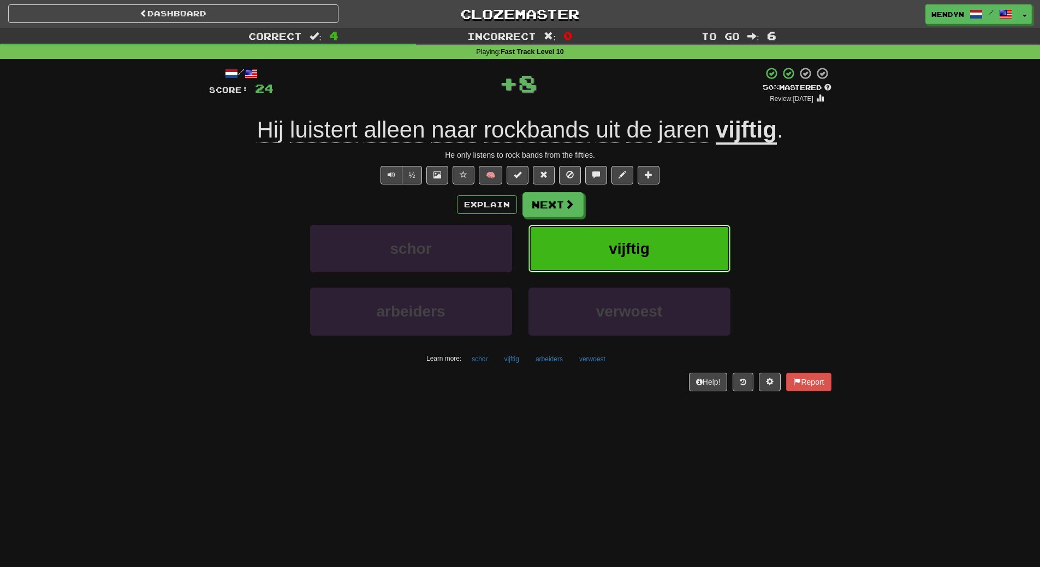
click at [634, 231] on button "vijftig" at bounding box center [629, 248] width 202 height 47
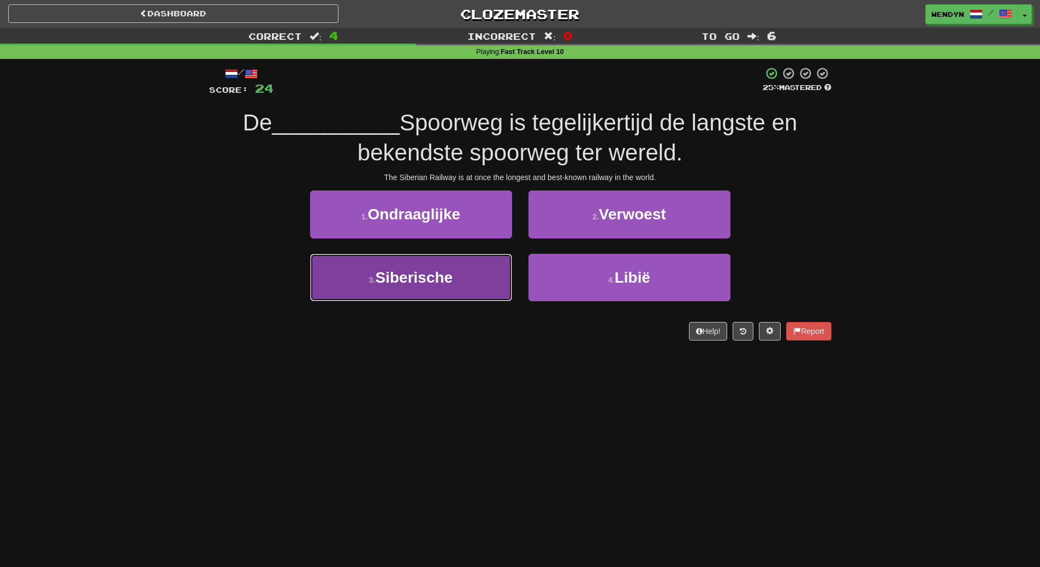
click at [474, 278] on button "3 . Siberische" at bounding box center [411, 277] width 202 height 47
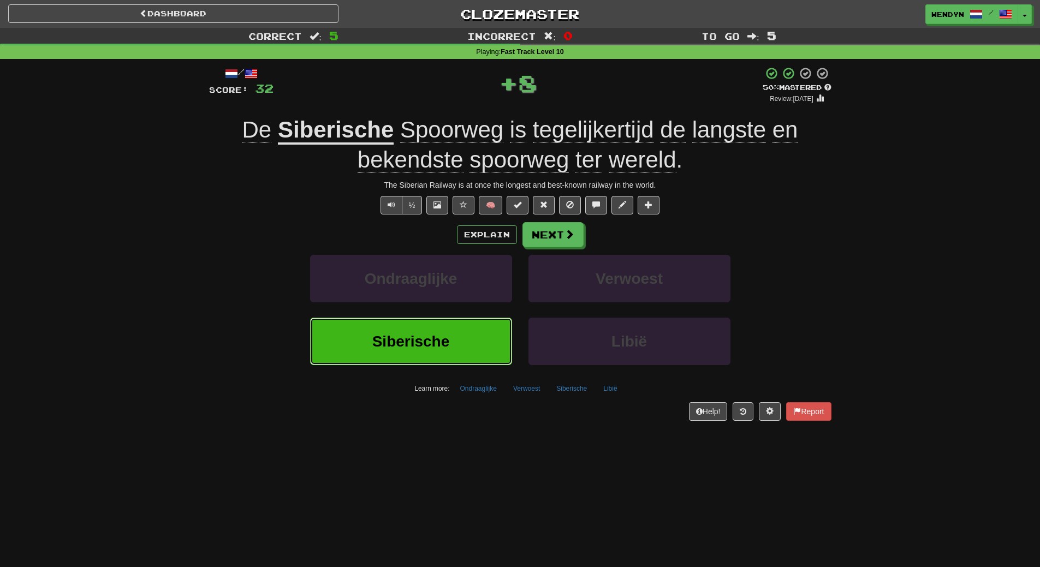
click at [473, 330] on button "Siberische" at bounding box center [411, 341] width 202 height 47
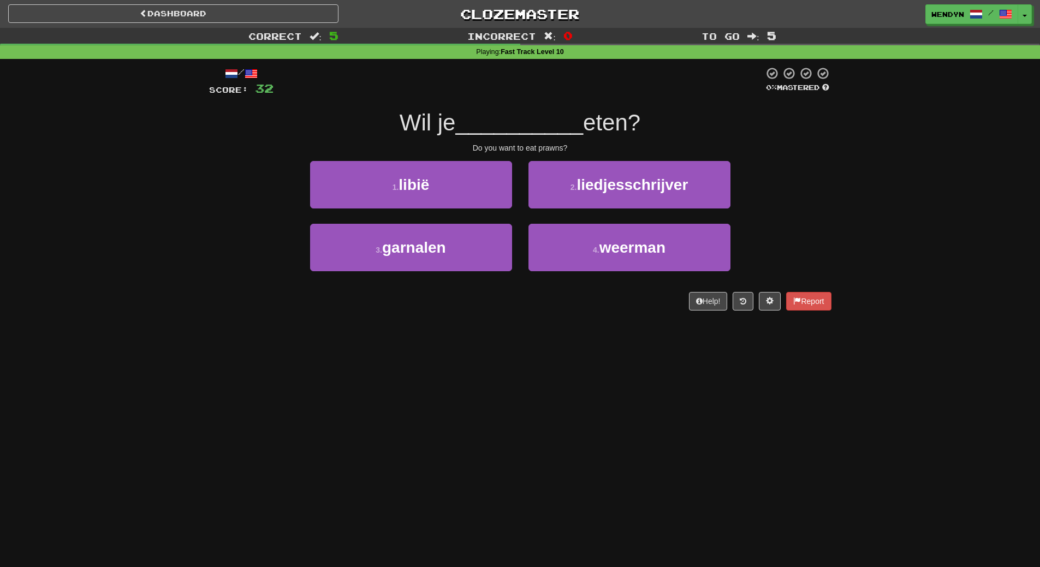
click at [453, 277] on div "3 . garnalen" at bounding box center [411, 255] width 218 height 63
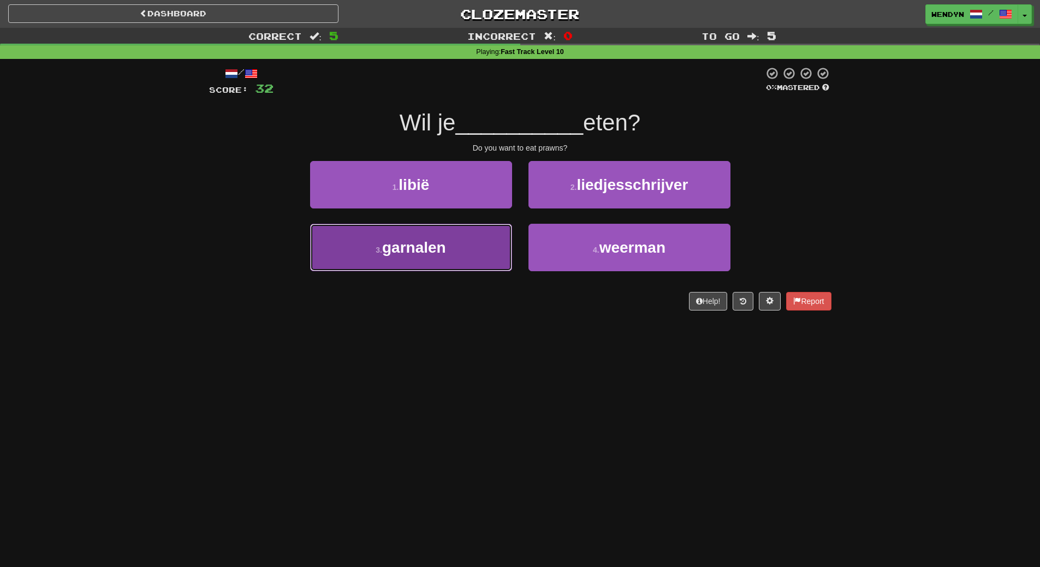
click at [451, 250] on button "3 . garnalen" at bounding box center [411, 247] width 202 height 47
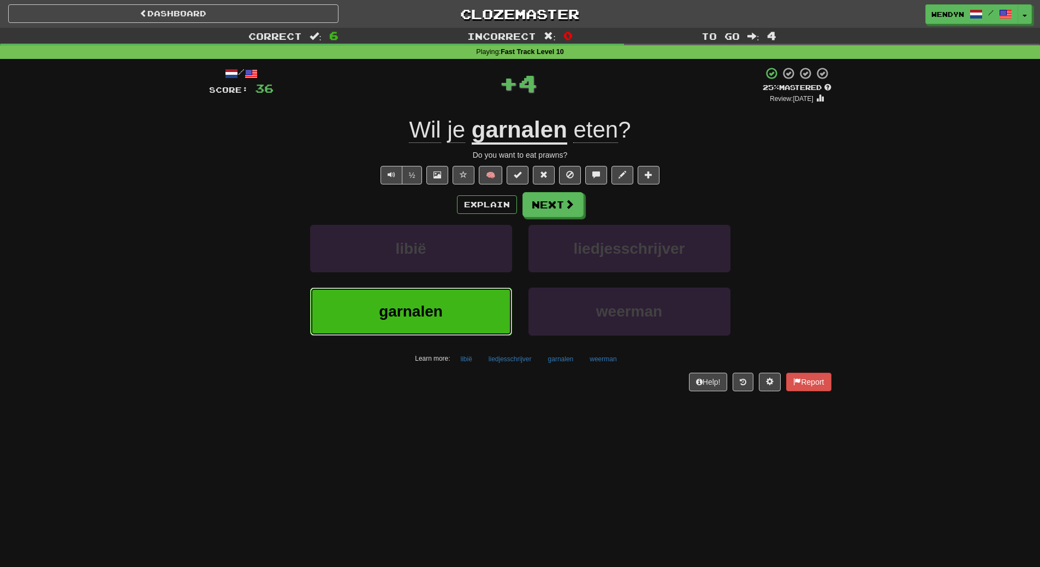
click at [449, 325] on button "garnalen" at bounding box center [411, 311] width 202 height 47
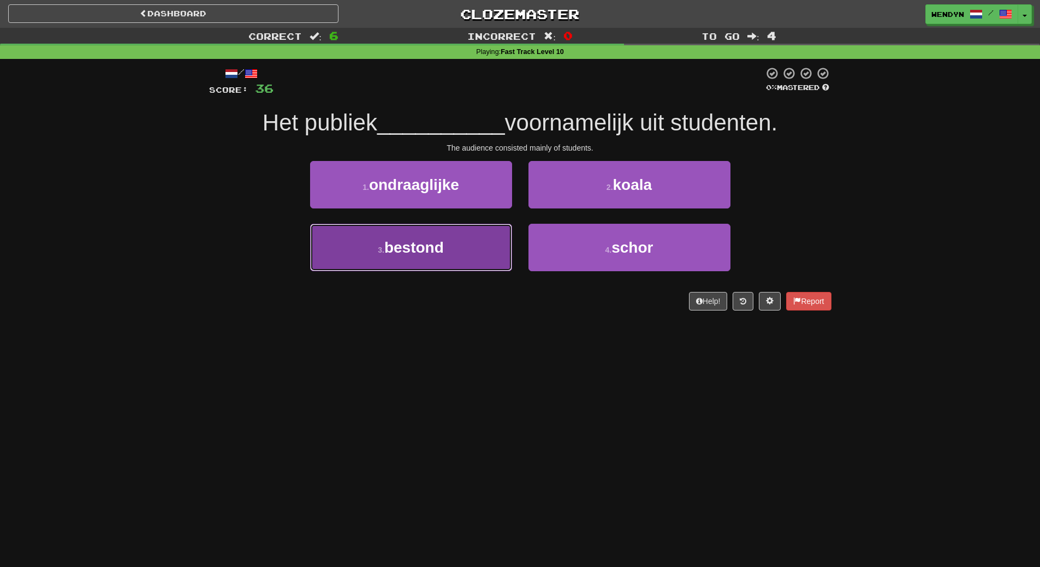
click at [437, 262] on button "3 . bestond" at bounding box center [411, 247] width 202 height 47
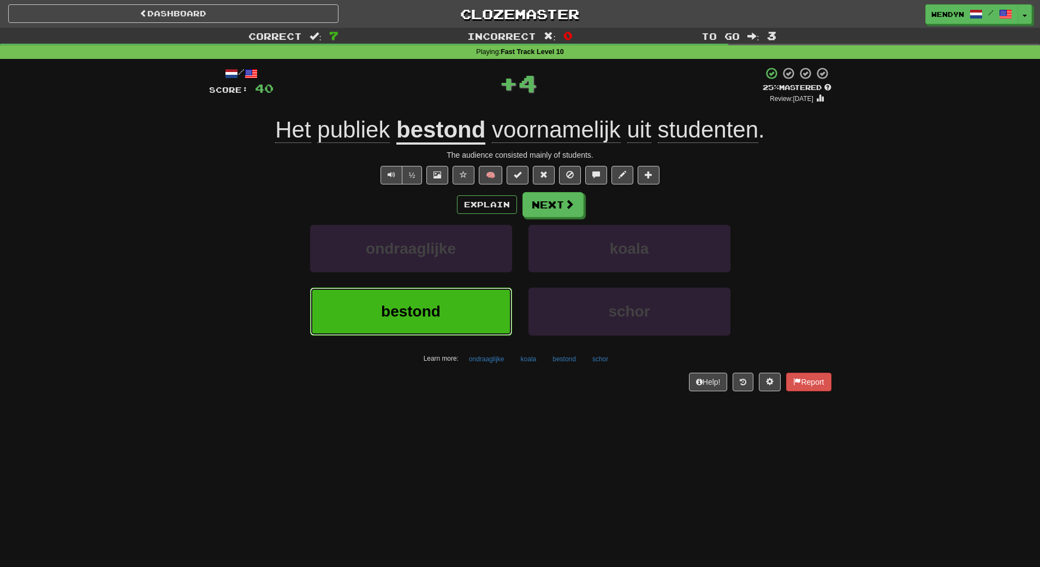
click at [433, 313] on span "bestond" at bounding box center [410, 311] width 59 height 17
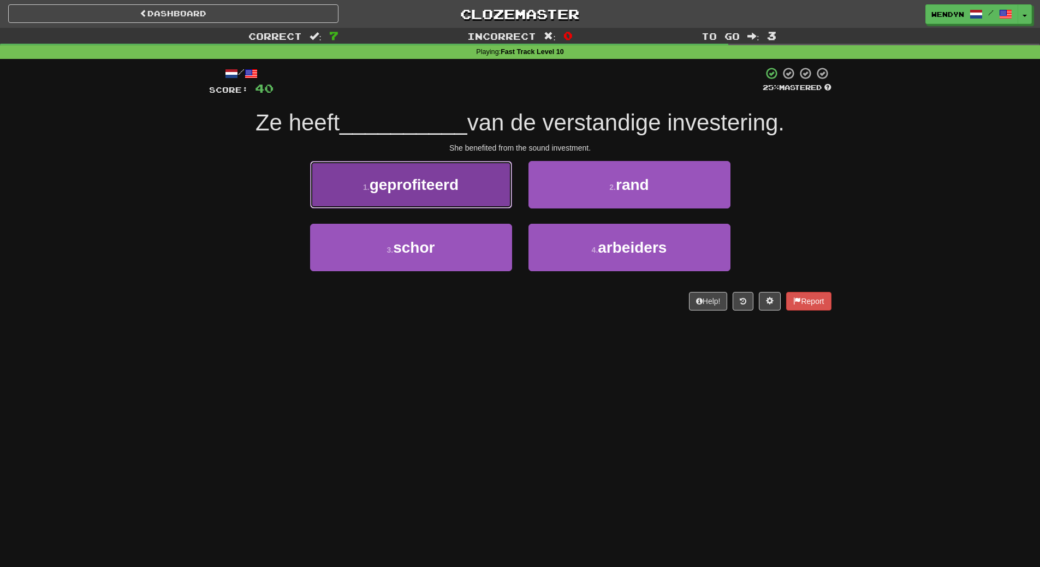
click at [415, 193] on button "1 . geprofiteerd" at bounding box center [411, 184] width 202 height 47
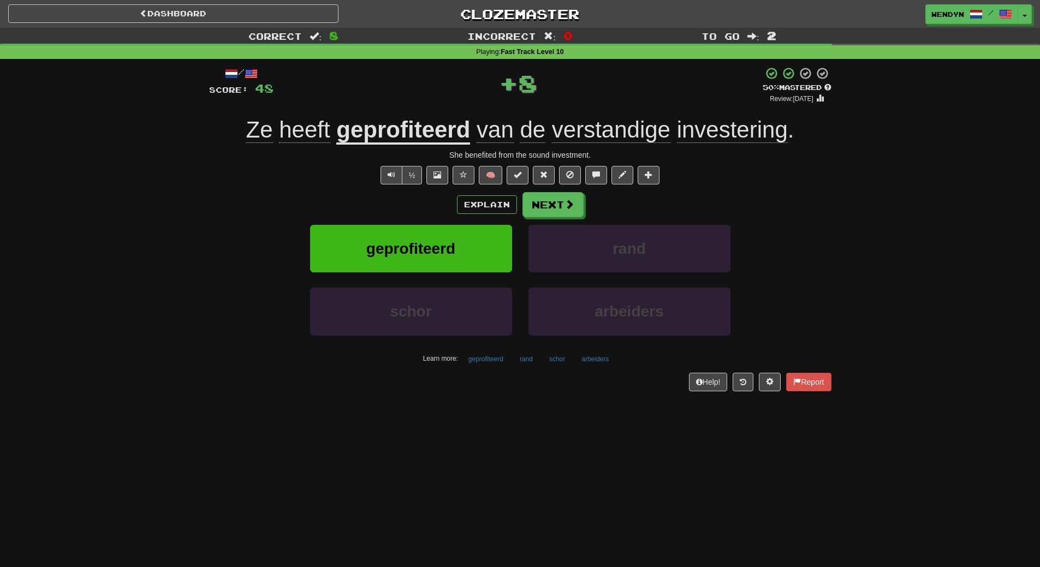
drag, startPoint x: 415, startPoint y: 210, endPoint x: 415, endPoint y: 225, distance: 14.7
click at [415, 223] on div "Explain Next geprofiteerd rand schor arbeiders Learn more: geprofiteerd rand sc…" at bounding box center [520, 279] width 622 height 175
click at [414, 253] on span "geprofiteerd" at bounding box center [410, 248] width 89 height 17
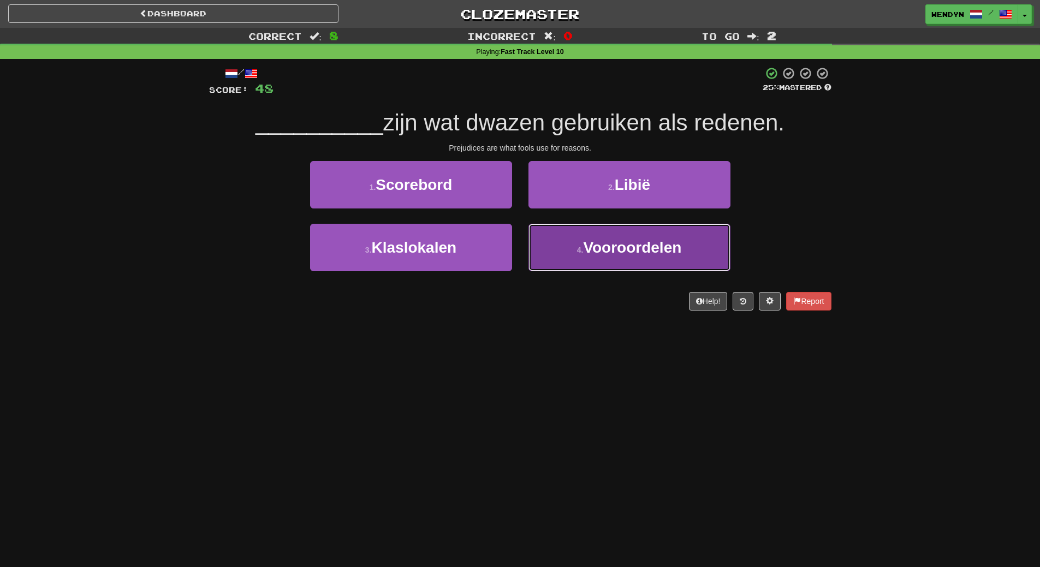
click at [657, 256] on button "4 . Vooroordelen" at bounding box center [629, 247] width 202 height 47
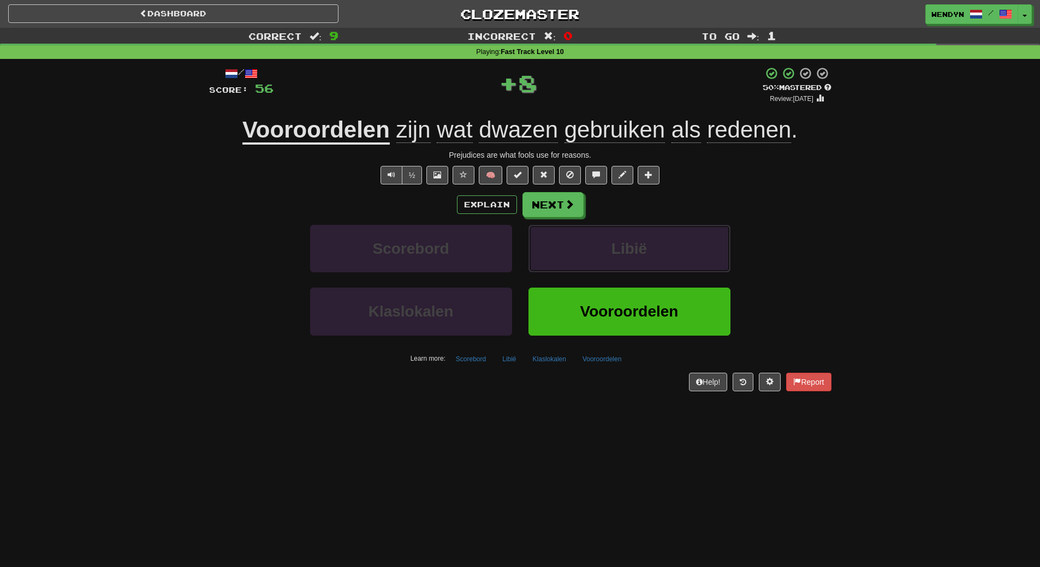
click at [657, 256] on button "Libië" at bounding box center [629, 248] width 202 height 47
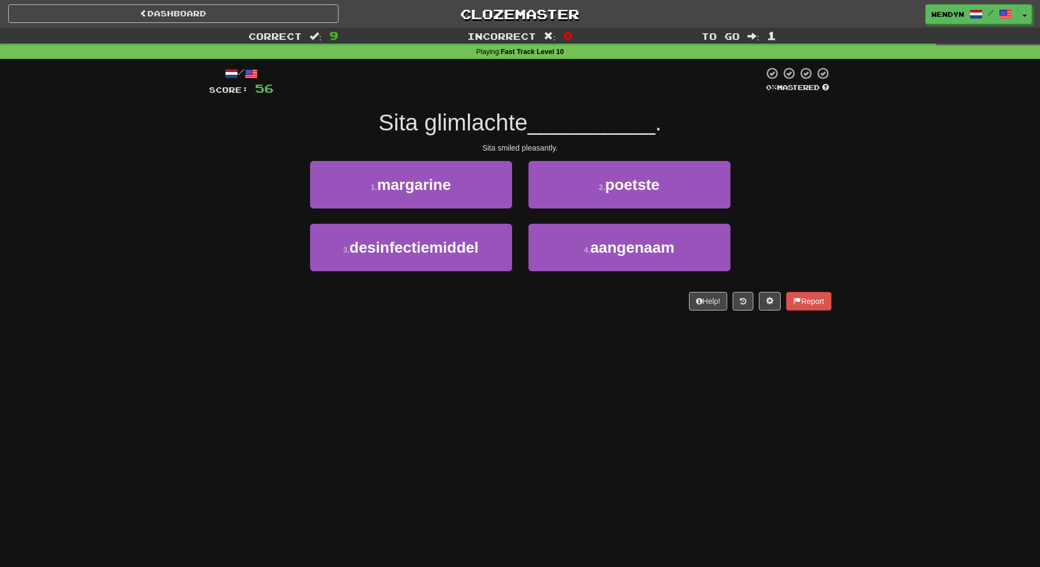
click at [657, 256] on button "4 . aangenaam" at bounding box center [629, 247] width 202 height 47
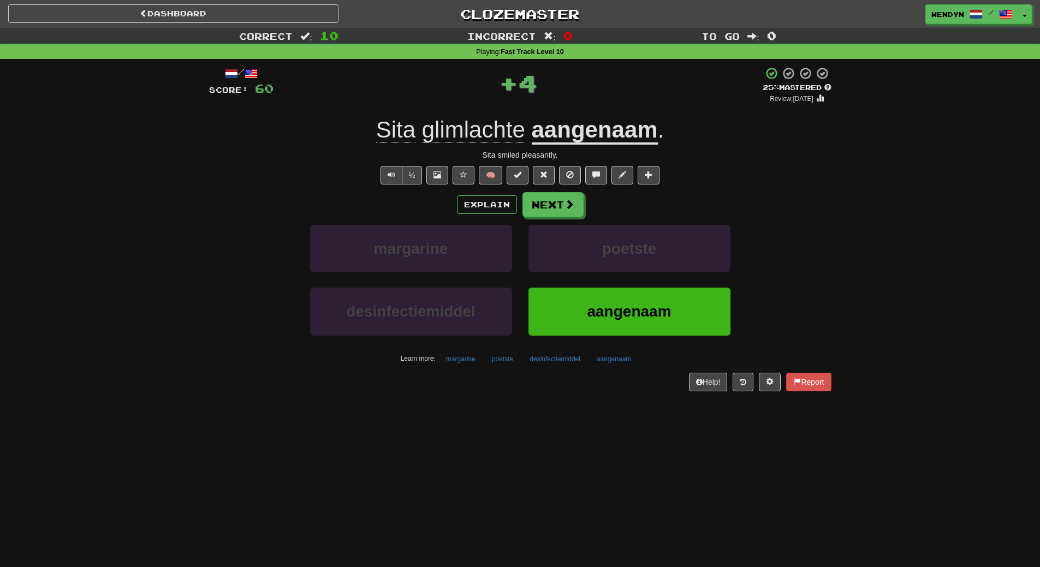
click at [652, 312] on span "aangenaam" at bounding box center [629, 311] width 84 height 17
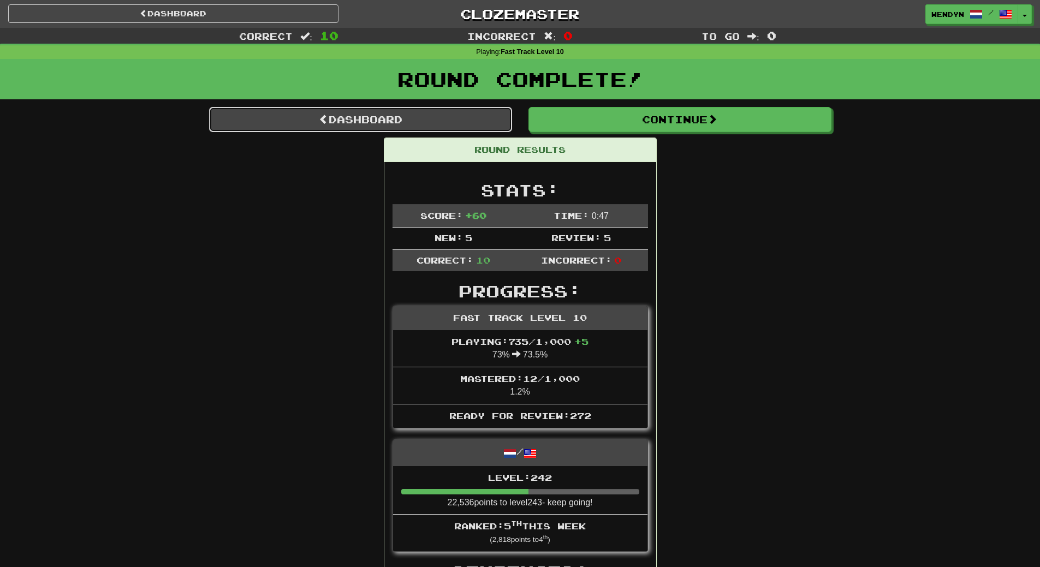
click at [419, 129] on link "Dashboard" at bounding box center [360, 119] width 303 height 25
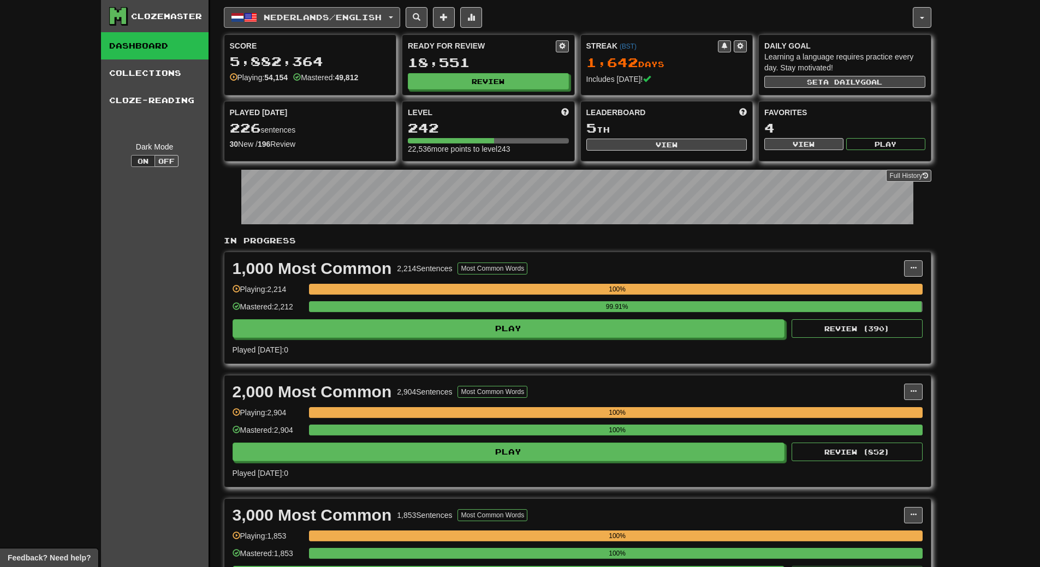
click at [354, 17] on span "Nederlands / English" at bounding box center [323, 17] width 118 height 9
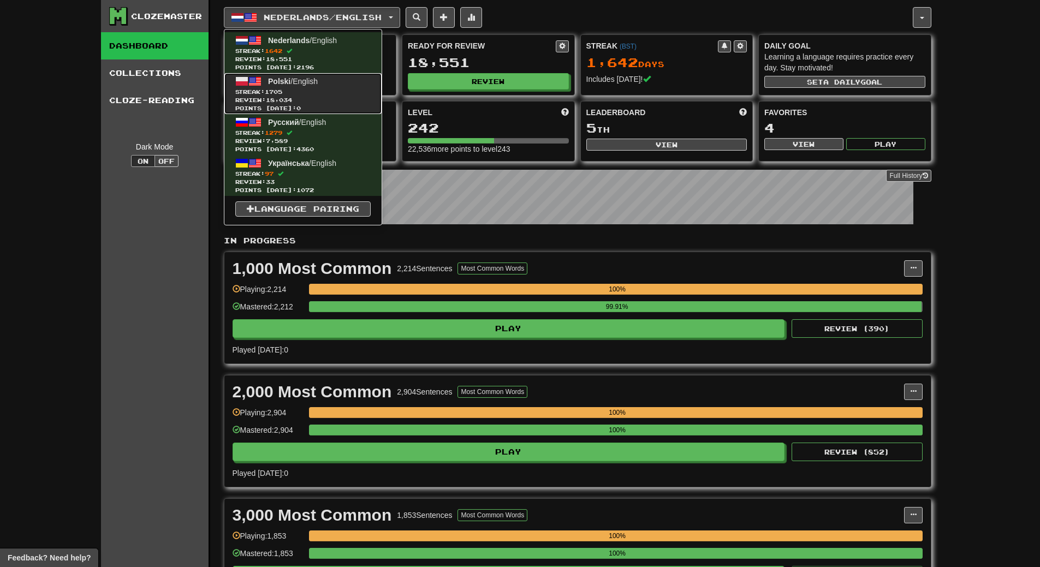
click at [332, 94] on span "Streak: 1705" at bounding box center [302, 92] width 135 height 8
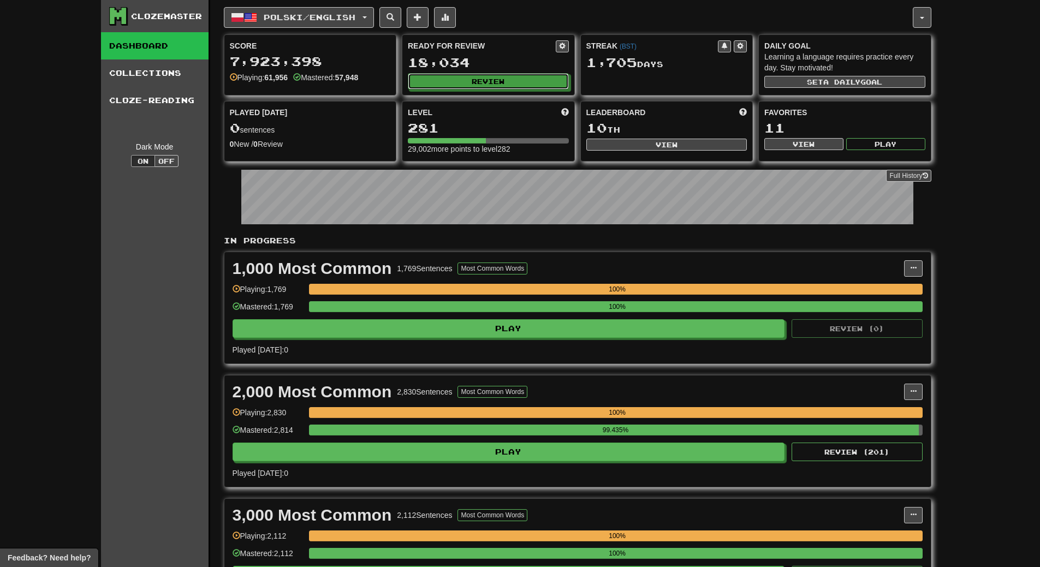
drag, startPoint x: 510, startPoint y: 88, endPoint x: 510, endPoint y: 104, distance: 15.8
click at [510, 104] on div "Score 7,923,398 Playing: 61,956 Mastered: 57,948 Ready for Review 18,034 Review…" at bounding box center [577, 97] width 707 height 127
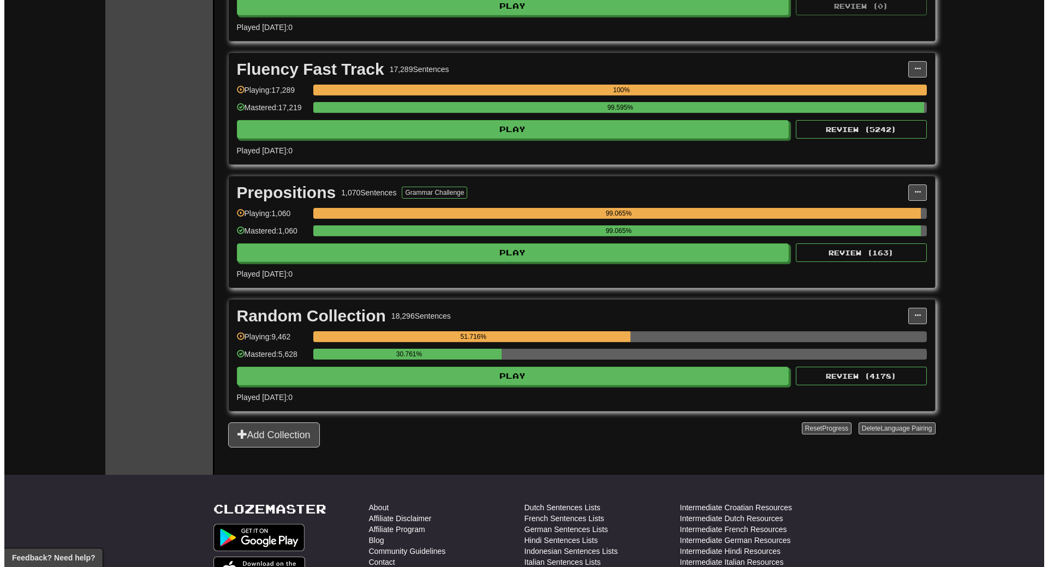
scroll to position [1741, 0]
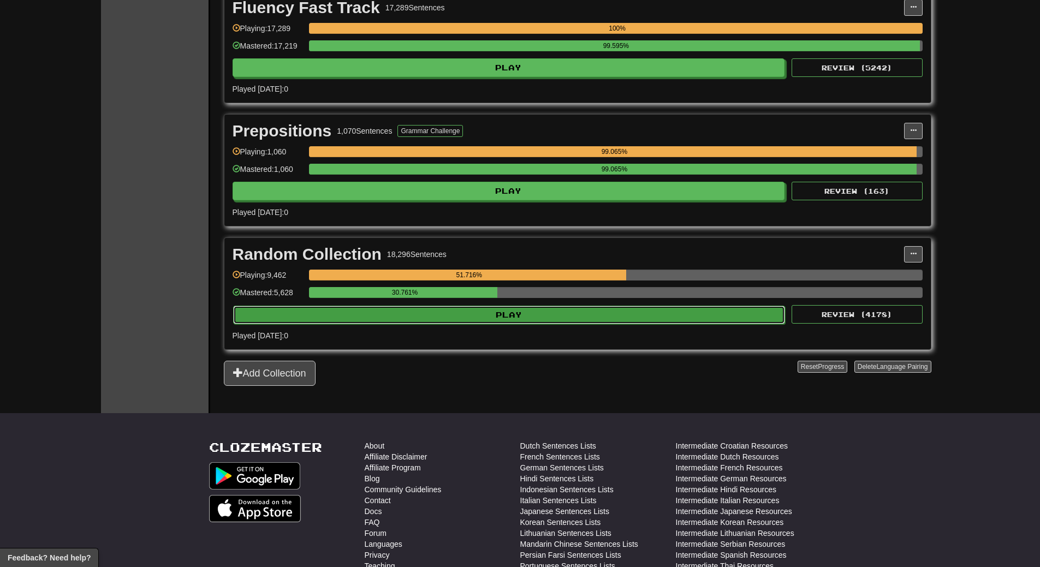
click at [517, 321] on button "Play" at bounding box center [509, 315] width 552 height 19
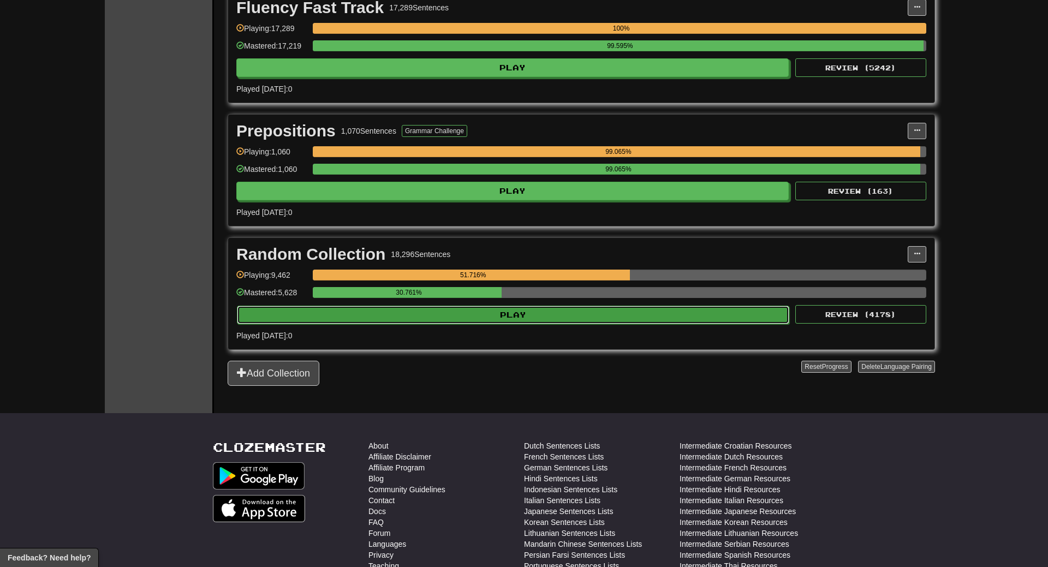
select select "**"
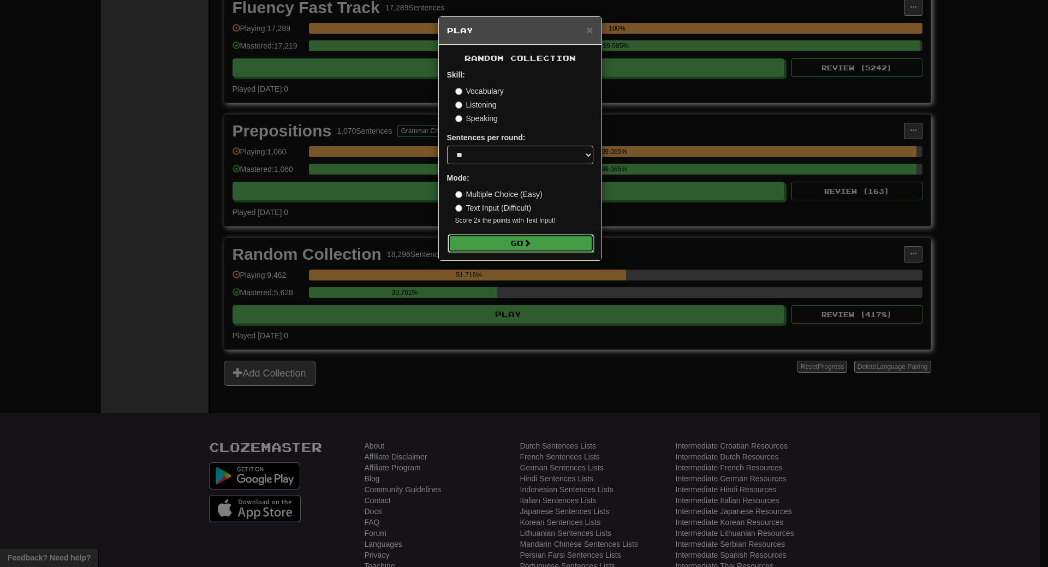
click at [536, 249] on button "Go" at bounding box center [520, 243] width 146 height 19
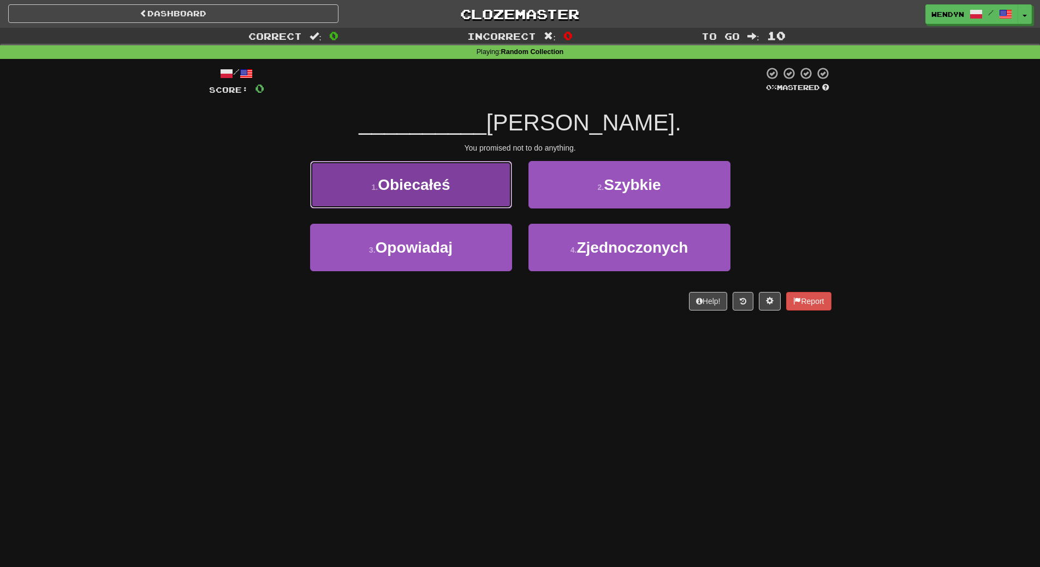
click at [456, 196] on button "1 . [GEOGRAPHIC_DATA]" at bounding box center [411, 184] width 202 height 47
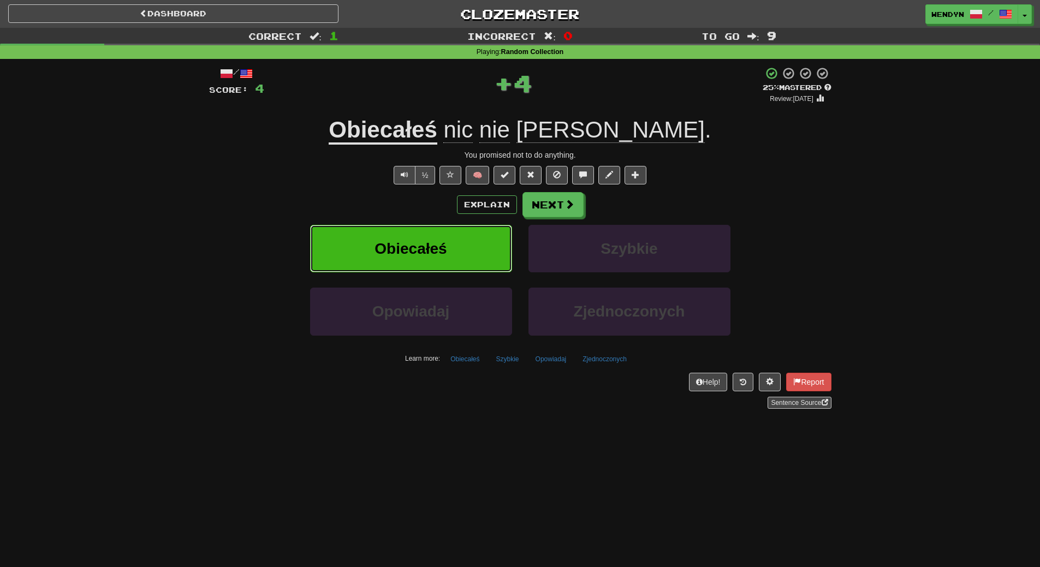
click at [449, 232] on button "Obiecałeś" at bounding box center [411, 248] width 202 height 47
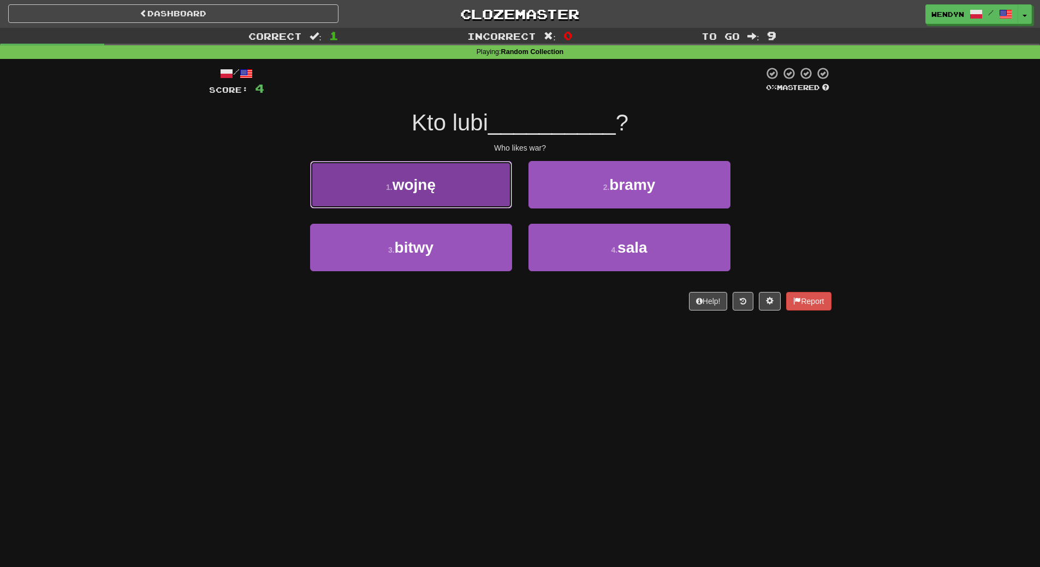
click at [435, 199] on button "1 . wojnę" at bounding box center [411, 184] width 202 height 47
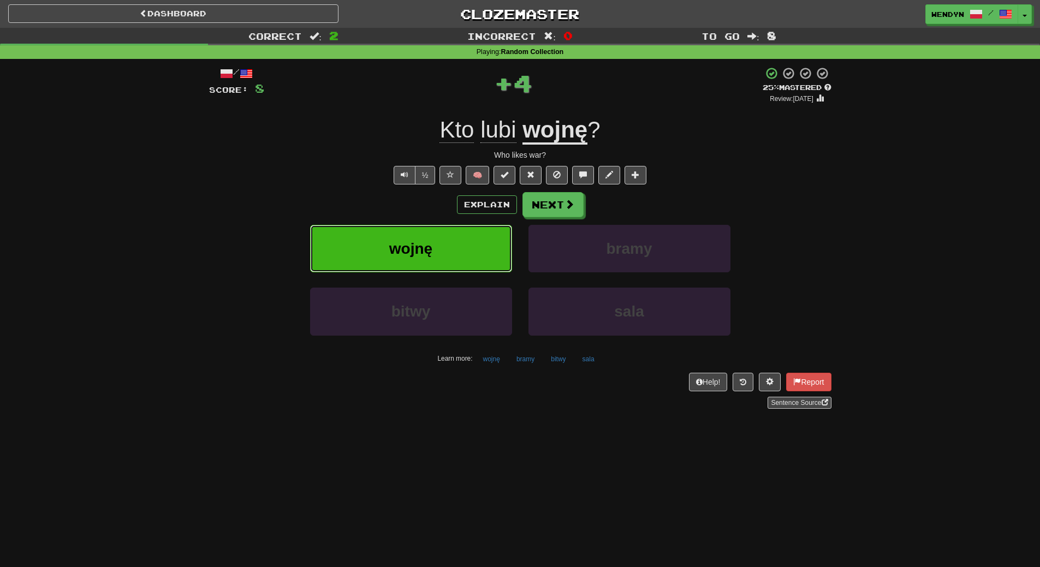
click at [435, 254] on button "wojnę" at bounding box center [411, 248] width 202 height 47
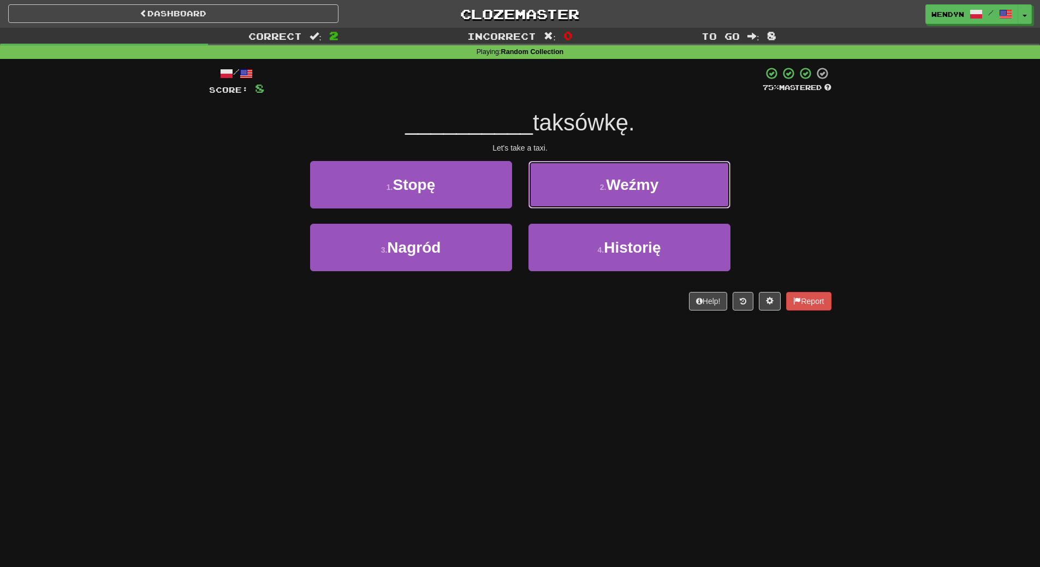
click at [676, 176] on button "2 . Weźmy" at bounding box center [629, 184] width 202 height 47
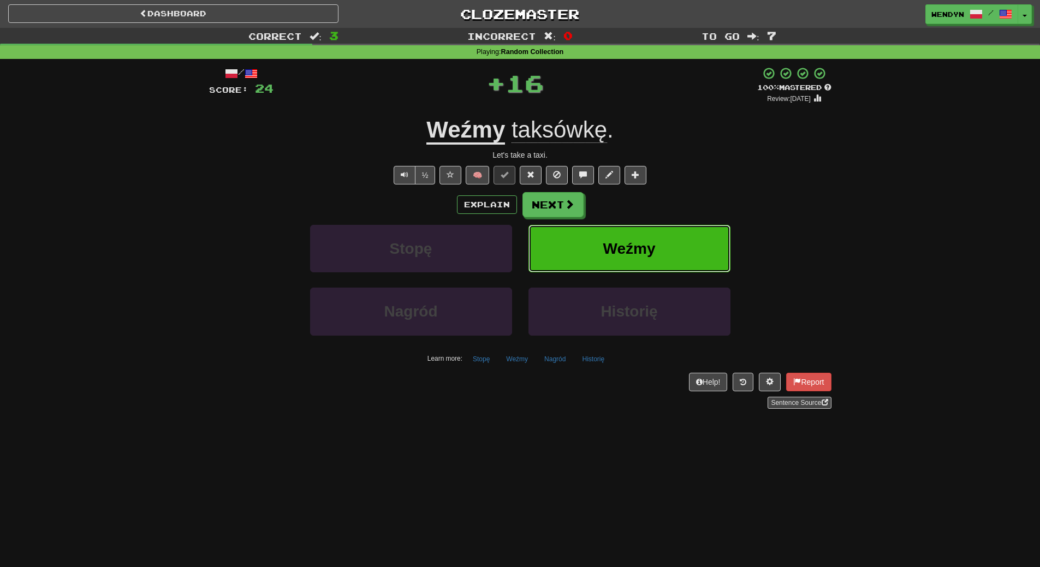
click at [674, 259] on button "Weźmy" at bounding box center [629, 248] width 202 height 47
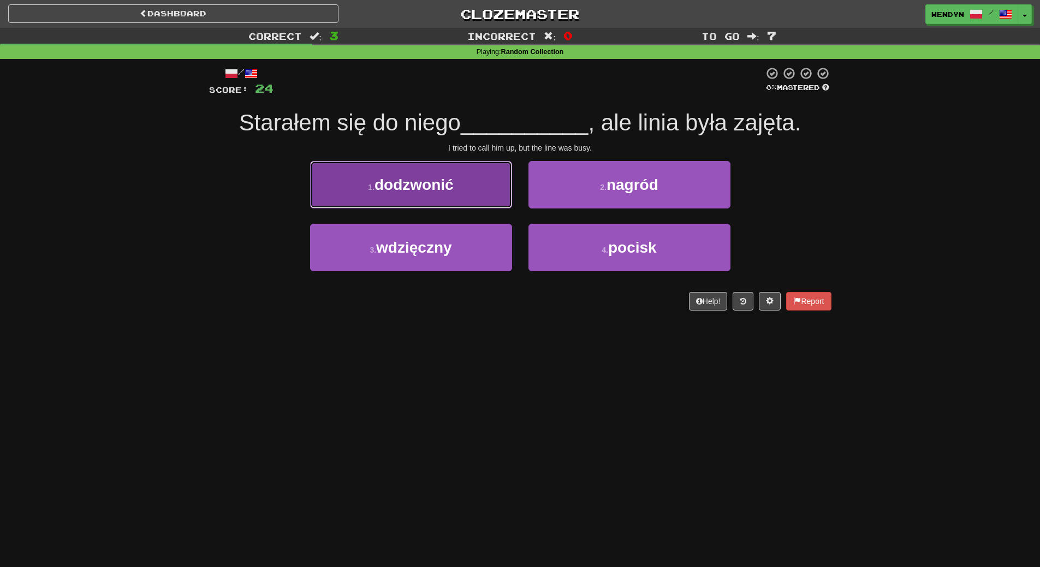
click at [406, 186] on span "dodzwonić" at bounding box center [413, 184] width 79 height 17
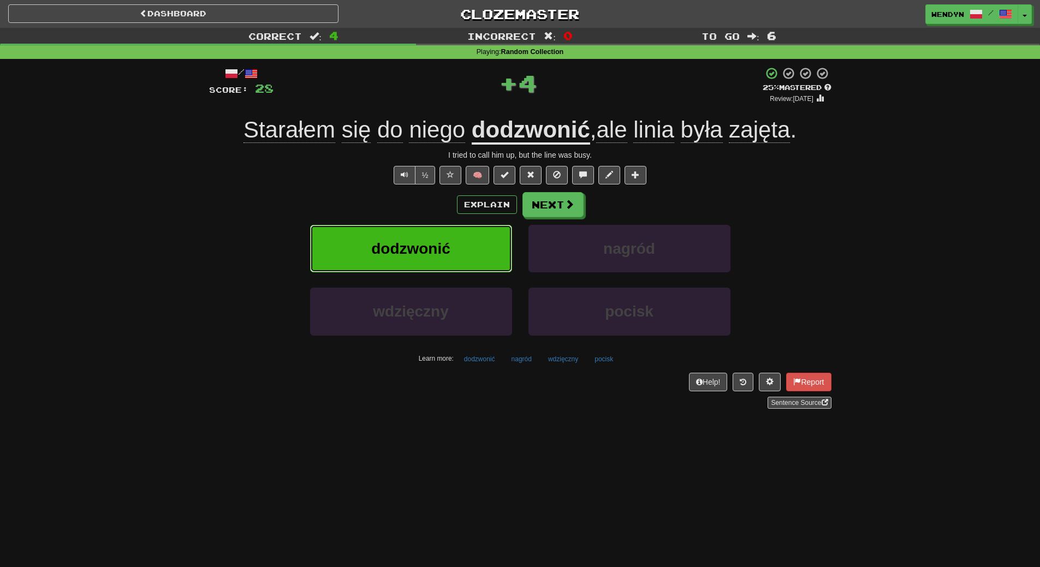
click at [405, 266] on button "dodzwonić" at bounding box center [411, 248] width 202 height 47
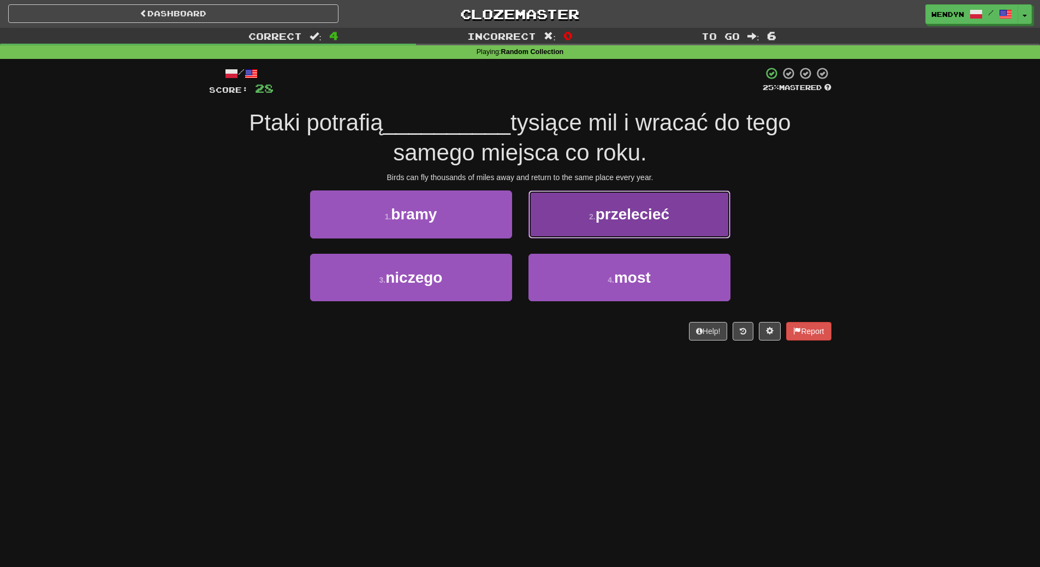
click at [636, 219] on span "przelecieć" at bounding box center [632, 214] width 74 height 17
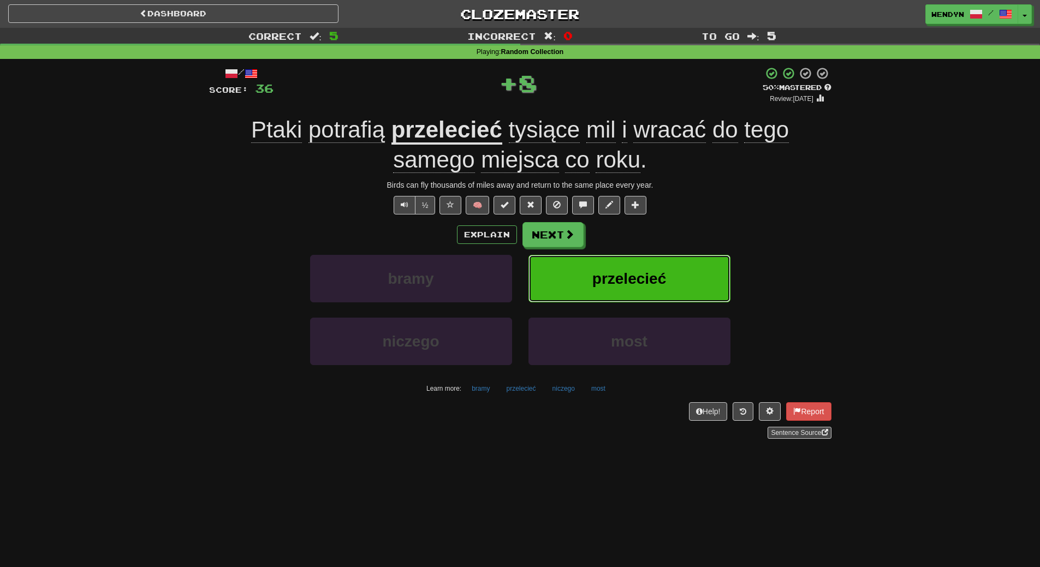
drag, startPoint x: 670, startPoint y: 277, endPoint x: 665, endPoint y: 293, distance: 16.6
click at [670, 278] on button "przelecieć" at bounding box center [629, 278] width 202 height 47
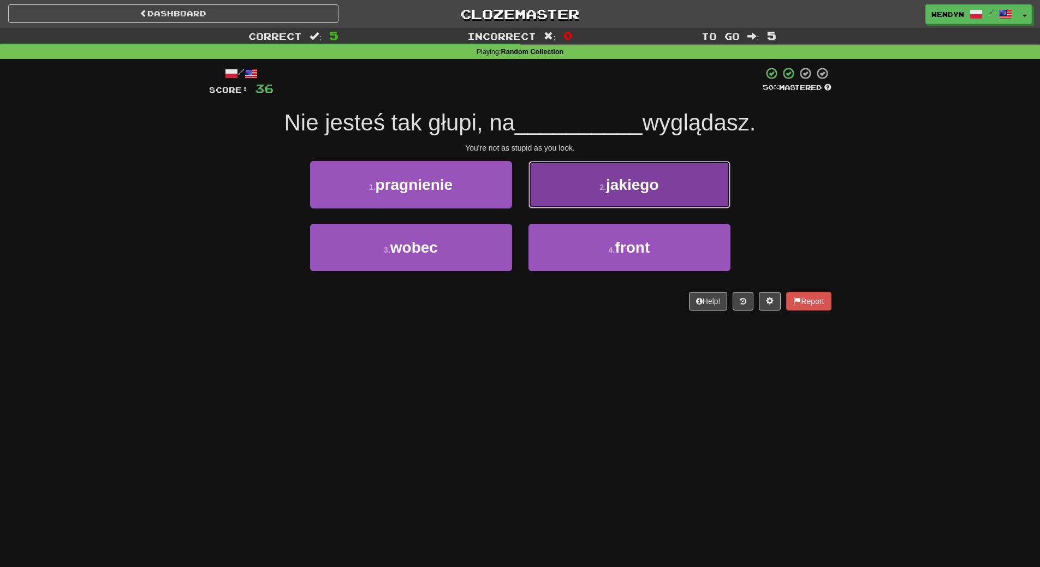
click at [649, 181] on span "jakiego" at bounding box center [632, 184] width 52 height 17
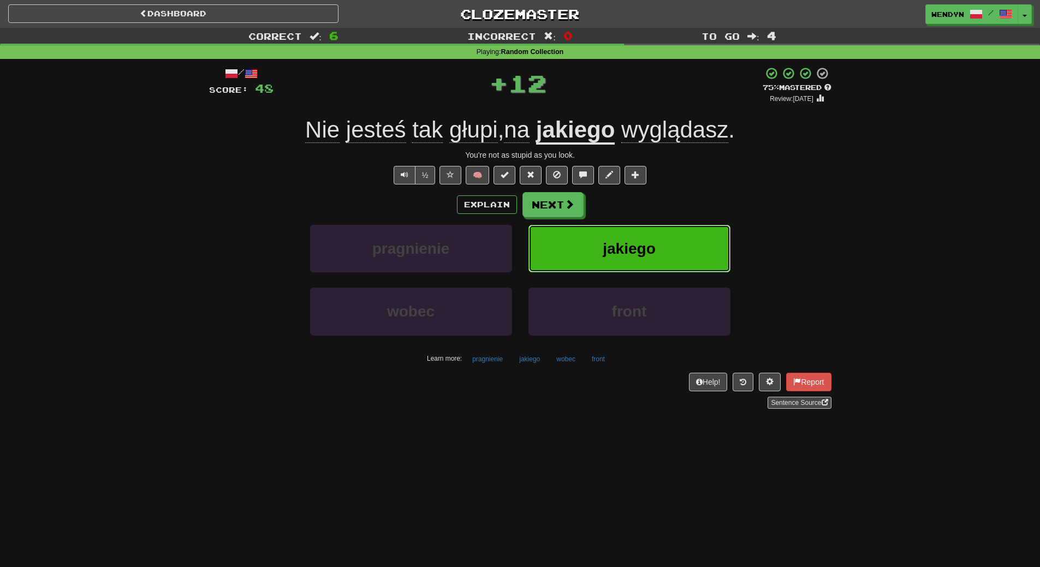
click at [664, 262] on button "jakiego" at bounding box center [629, 248] width 202 height 47
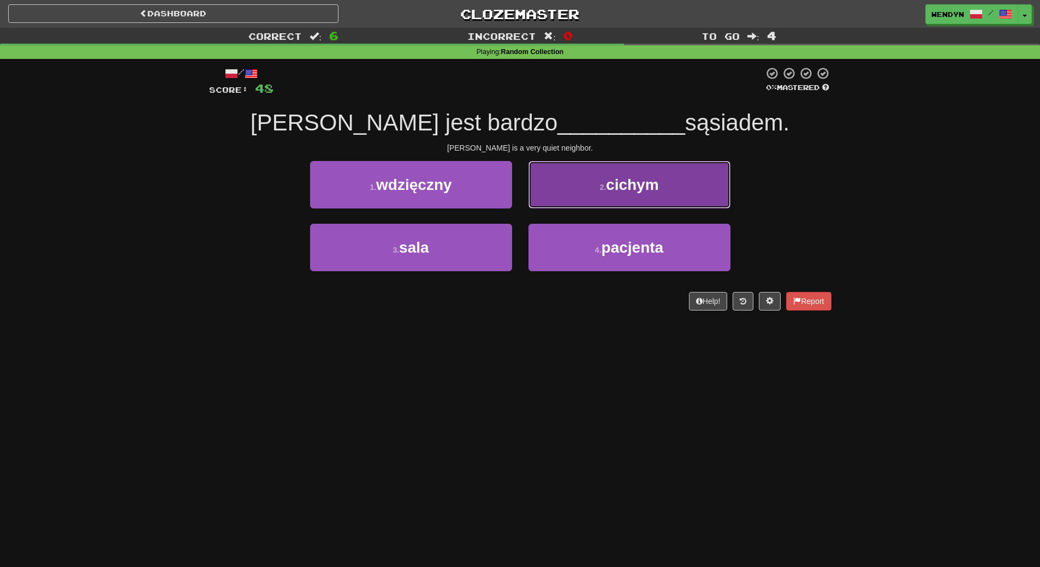
click at [610, 192] on span "cichym" at bounding box center [632, 184] width 53 height 17
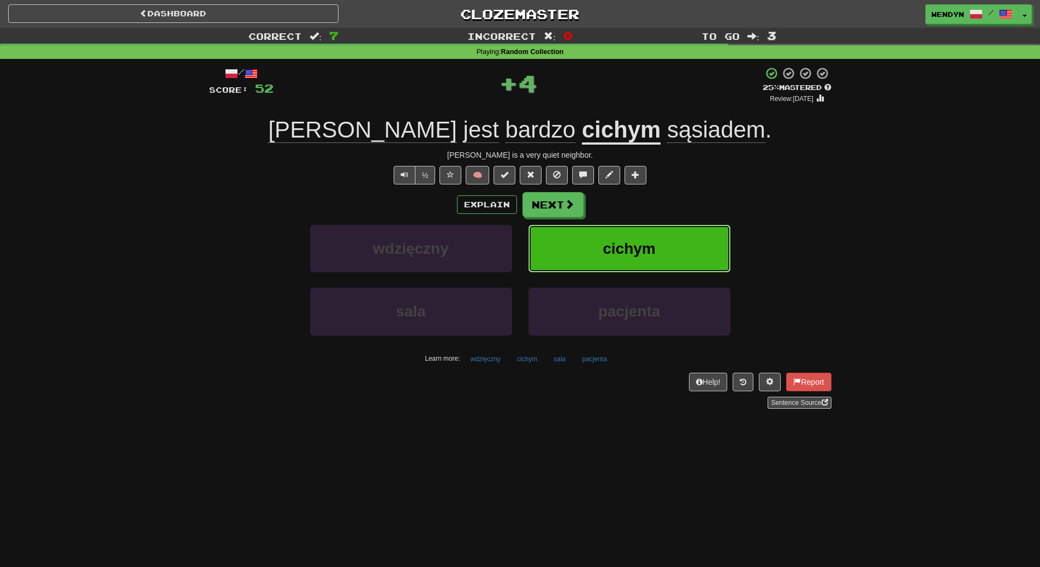
click at [621, 261] on button "cichym" at bounding box center [629, 248] width 202 height 47
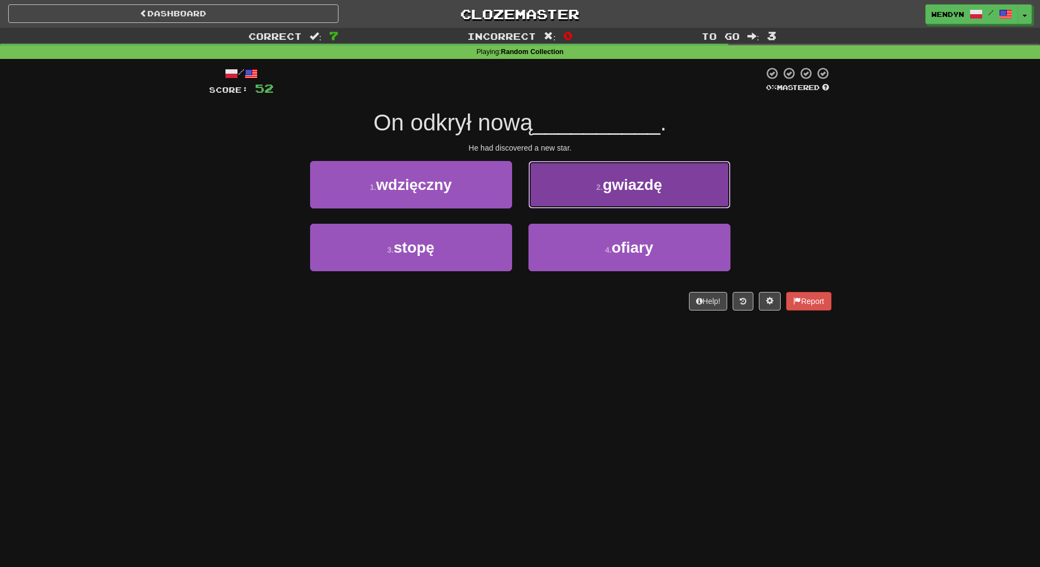
click at [676, 184] on button "2 . gwiazdę" at bounding box center [629, 184] width 202 height 47
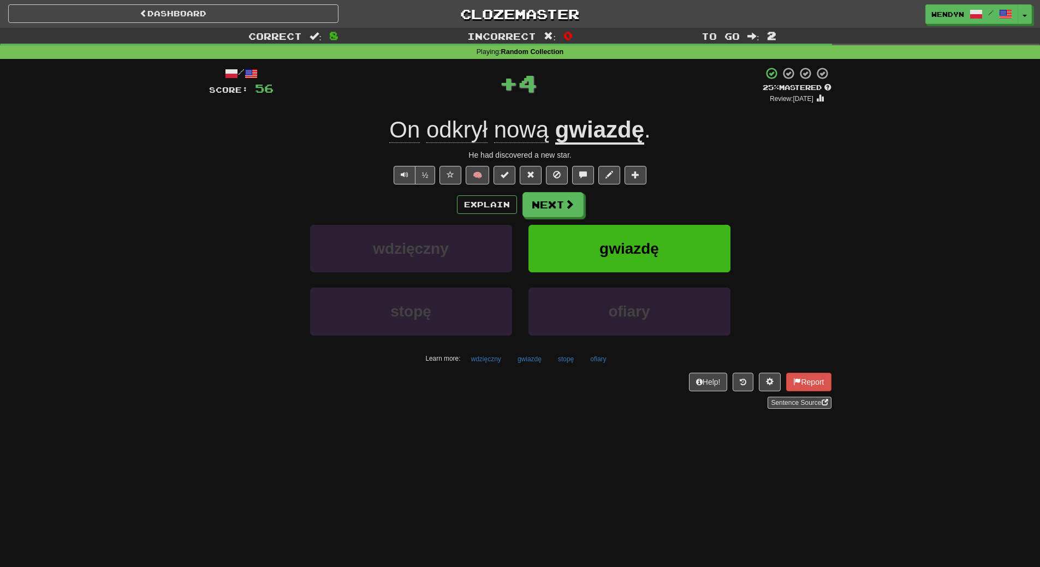
click at [673, 192] on div "Explain Next" at bounding box center [520, 204] width 622 height 25
click at [663, 247] on button "gwiazdę" at bounding box center [629, 248] width 202 height 47
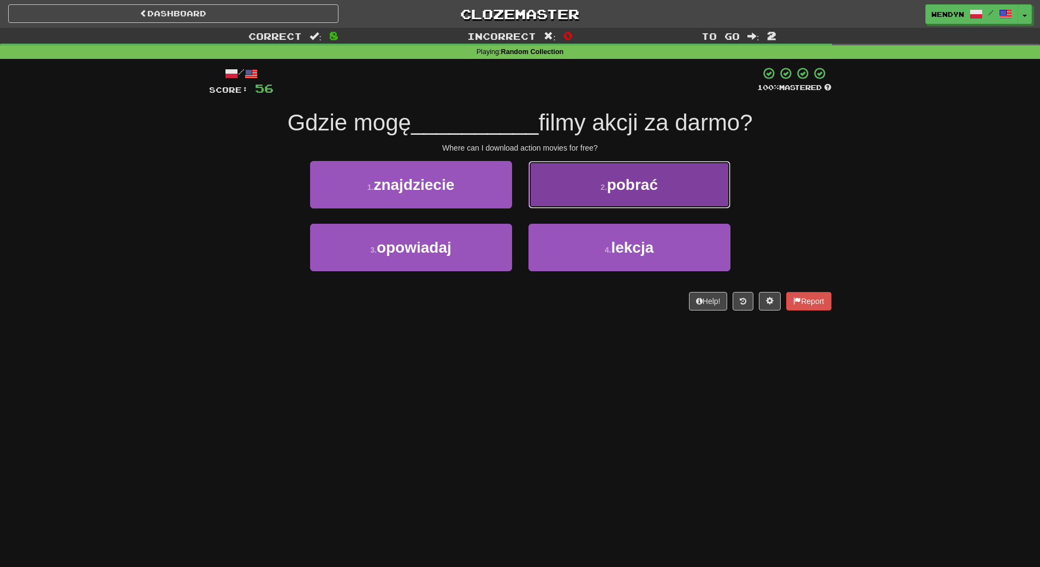
click at [635, 194] on button "2 . pobrać" at bounding box center [629, 184] width 202 height 47
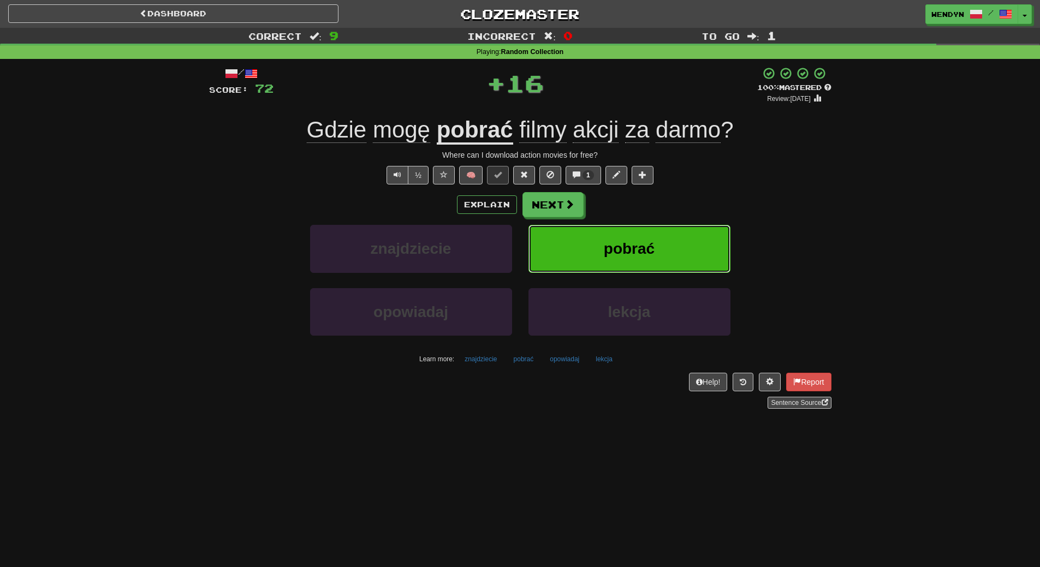
click at [650, 238] on button "pobrać" at bounding box center [629, 248] width 202 height 47
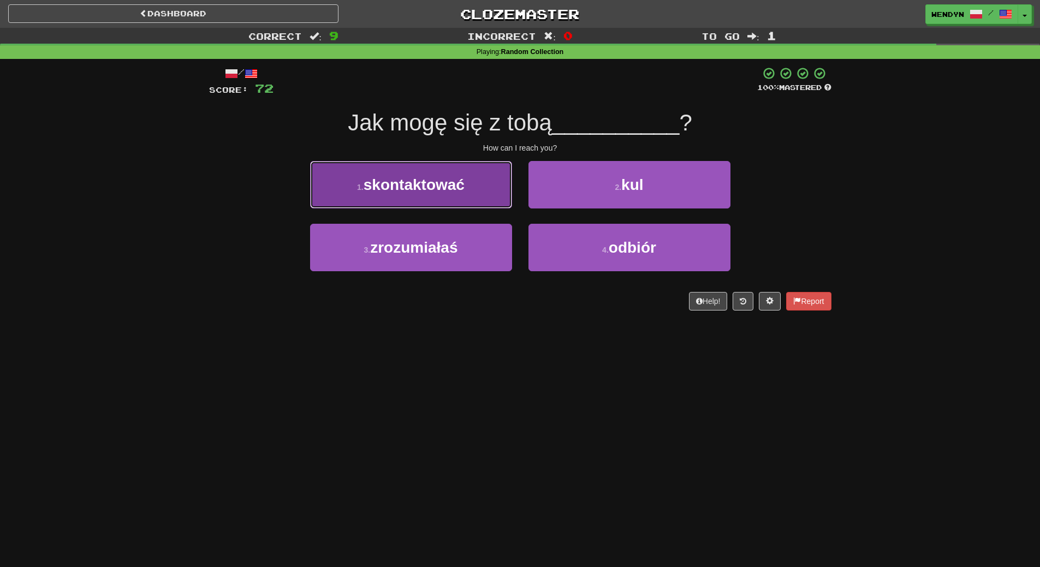
click at [462, 184] on span "skontaktować" at bounding box center [413, 184] width 101 height 17
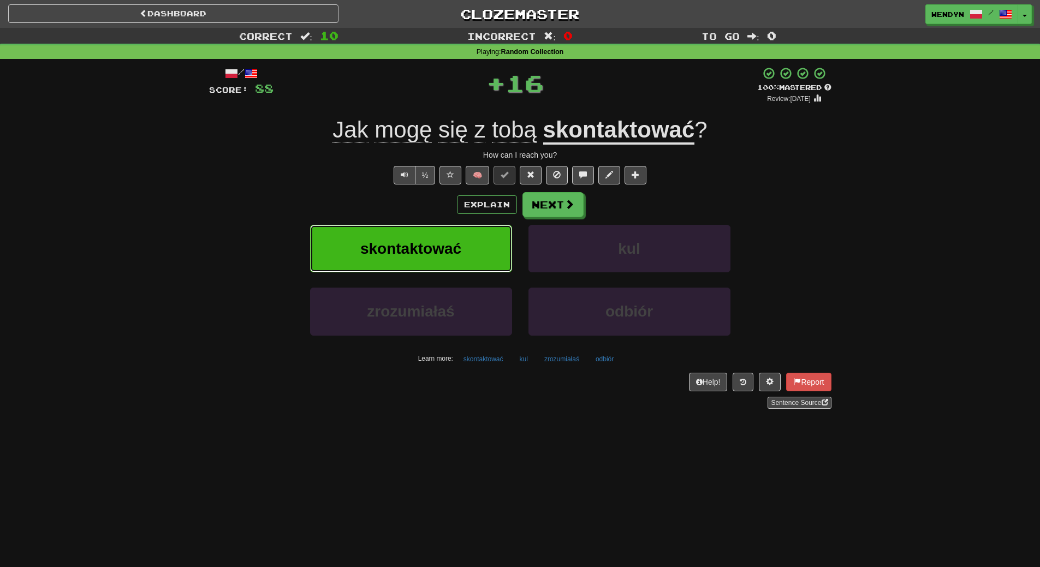
click at [459, 239] on button "skontaktować" at bounding box center [411, 248] width 202 height 47
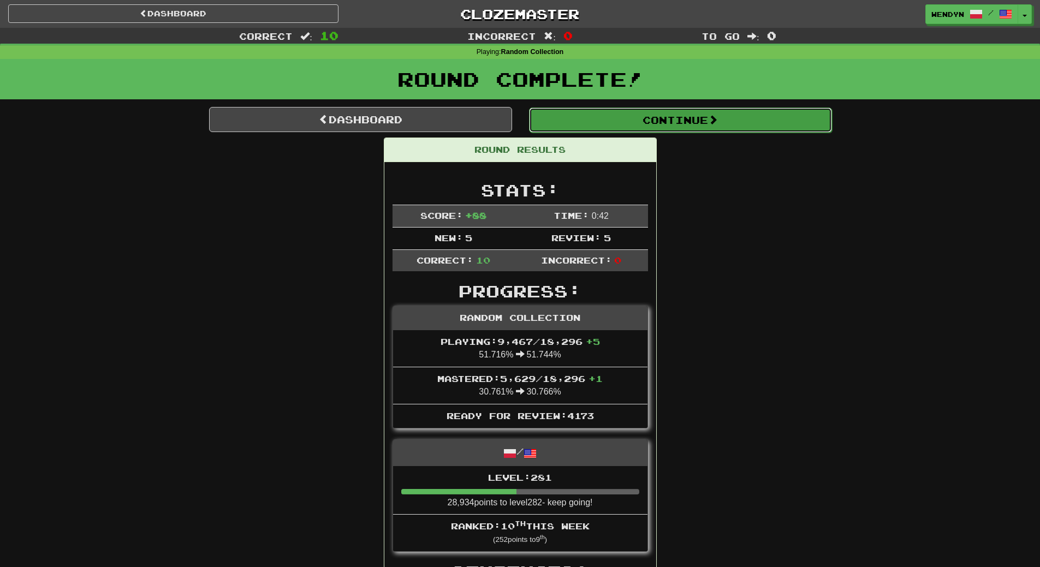
click at [703, 122] on button "Continue" at bounding box center [680, 120] width 303 height 25
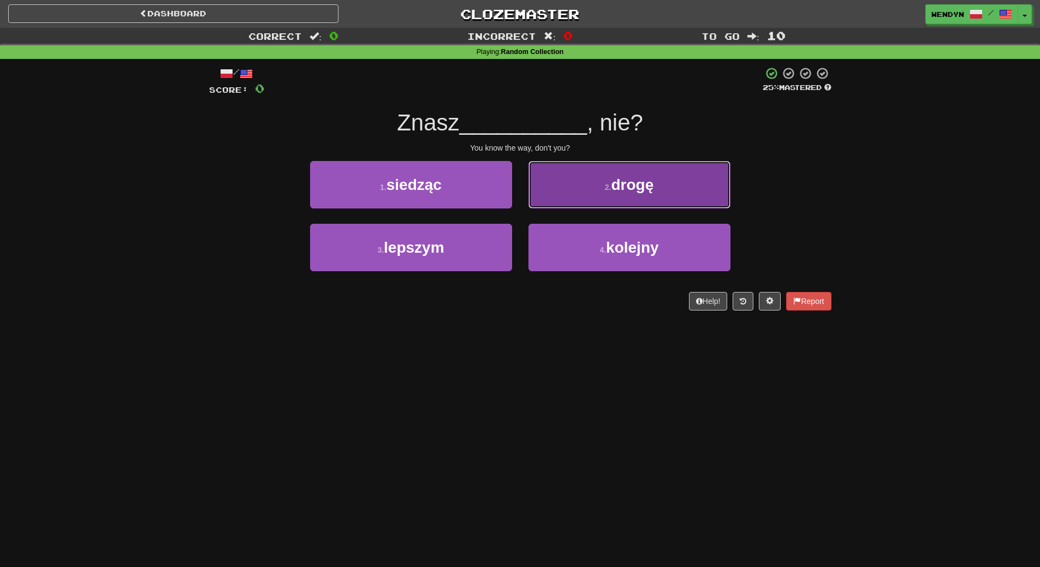
click at [694, 170] on button "2 . drogę" at bounding box center [629, 184] width 202 height 47
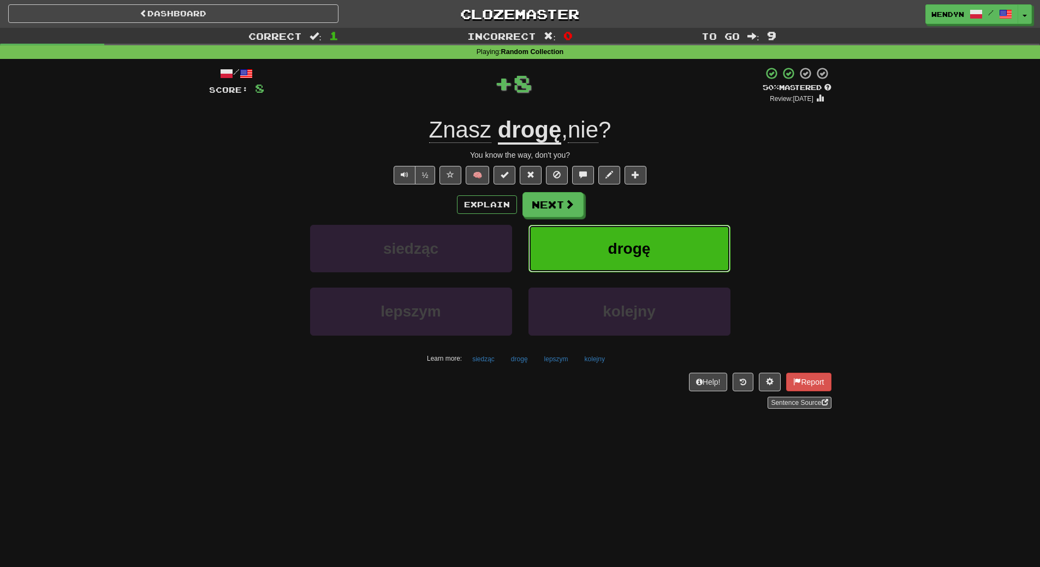
click at [680, 246] on button "drogę" at bounding box center [629, 248] width 202 height 47
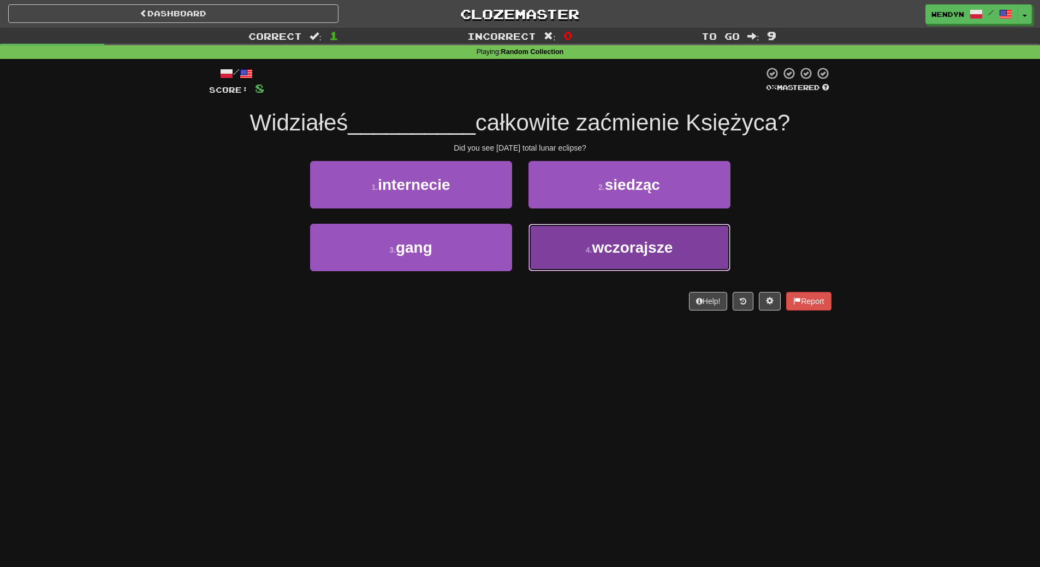
click at [635, 247] on span "wczorajsze" at bounding box center [632, 247] width 81 height 17
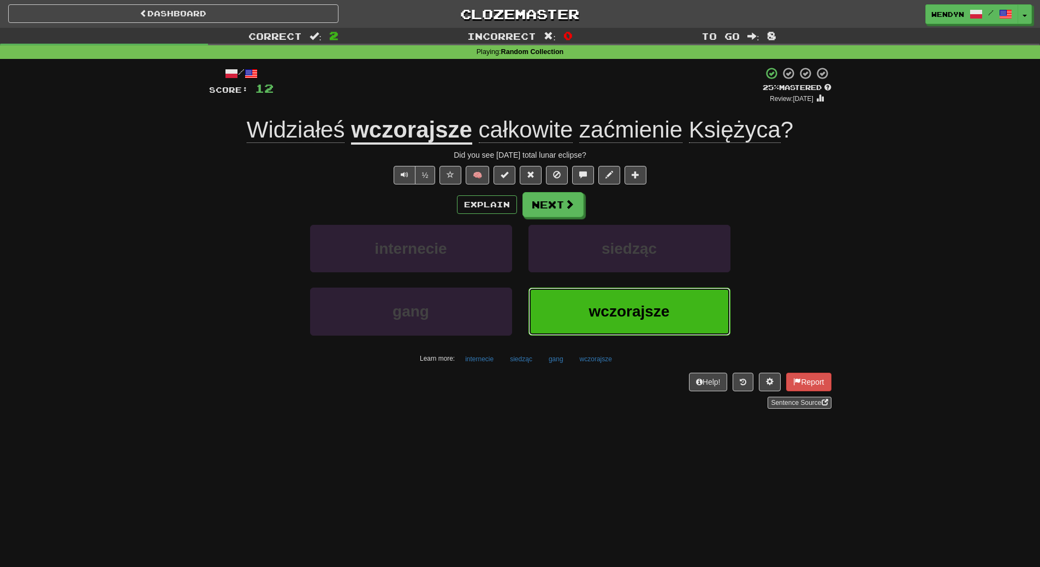
click at [671, 311] on button "wczorajsze" at bounding box center [629, 311] width 202 height 47
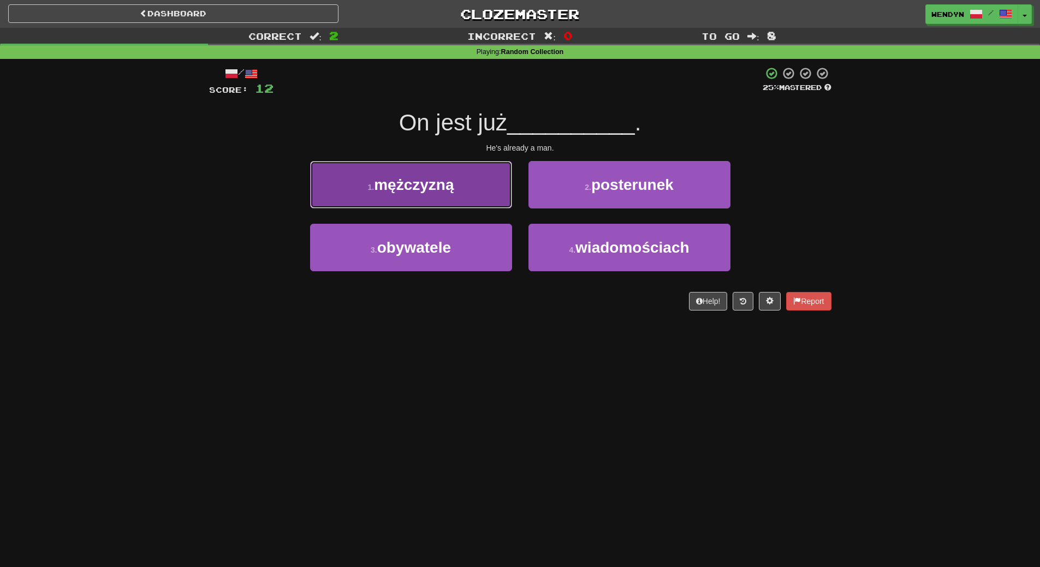
click at [458, 190] on button "1 . mężczyzną" at bounding box center [411, 184] width 202 height 47
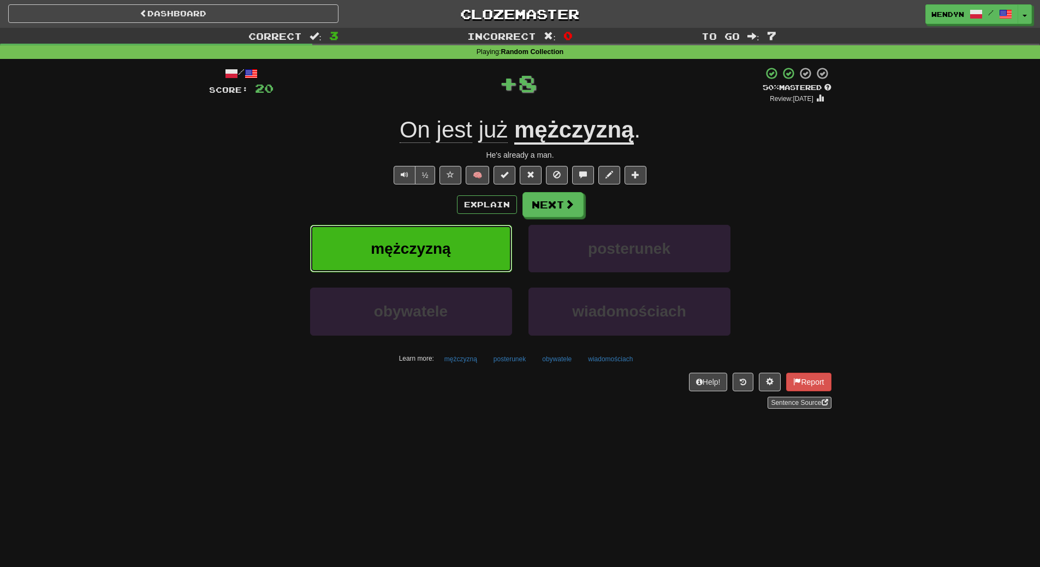
click at [446, 267] on button "mężczyzną" at bounding box center [411, 248] width 202 height 47
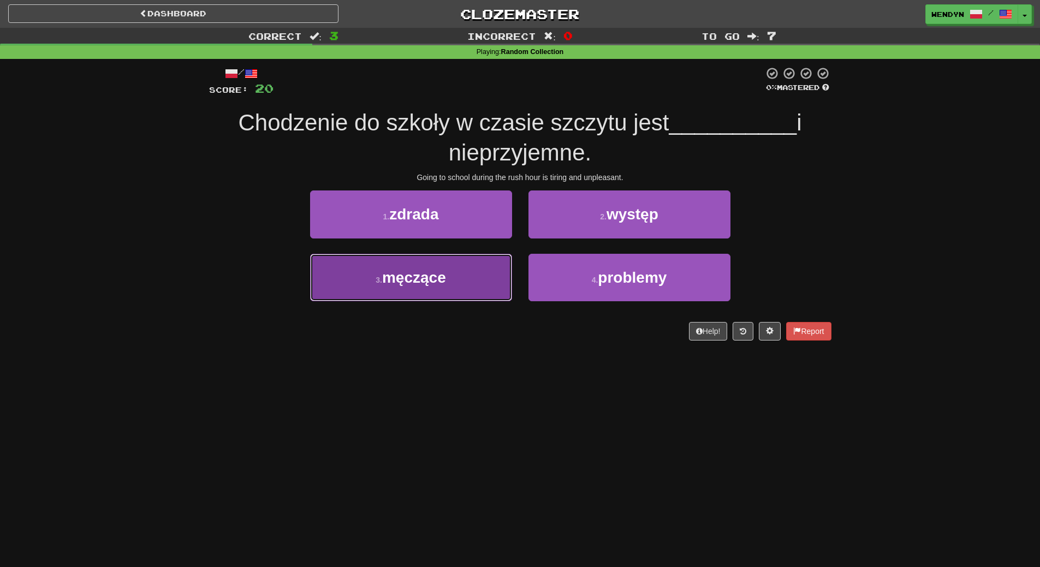
click at [482, 293] on button "3 . męczące" at bounding box center [411, 277] width 202 height 47
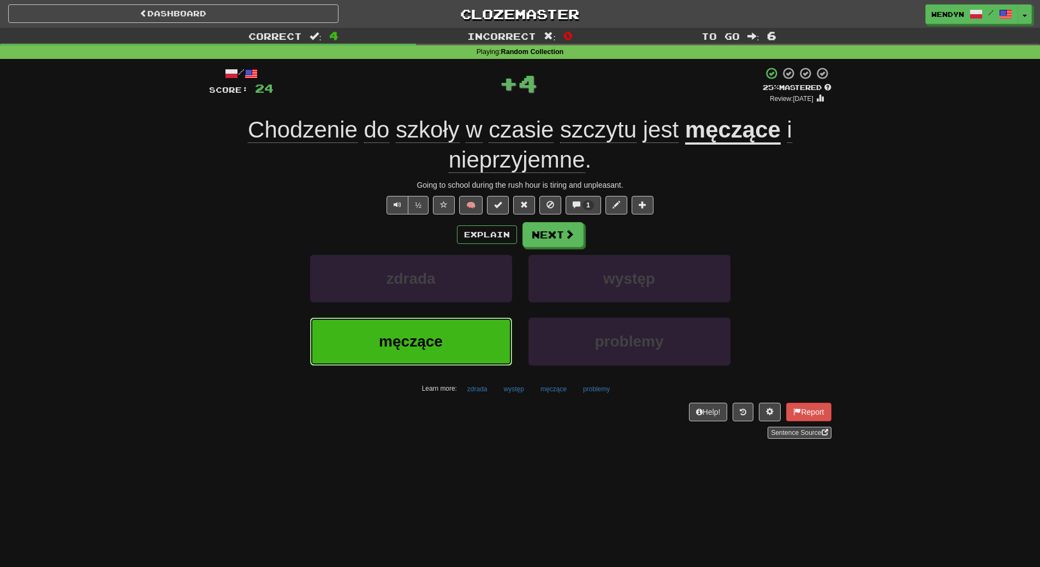
click at [468, 347] on button "męczące" at bounding box center [411, 341] width 202 height 47
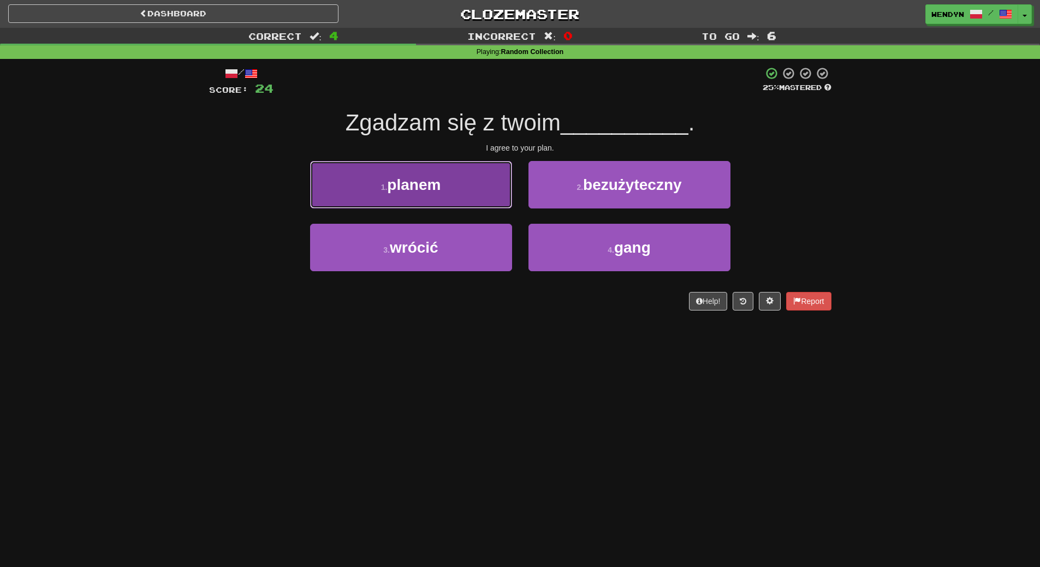
click at [438, 171] on button "1 . planem" at bounding box center [411, 184] width 202 height 47
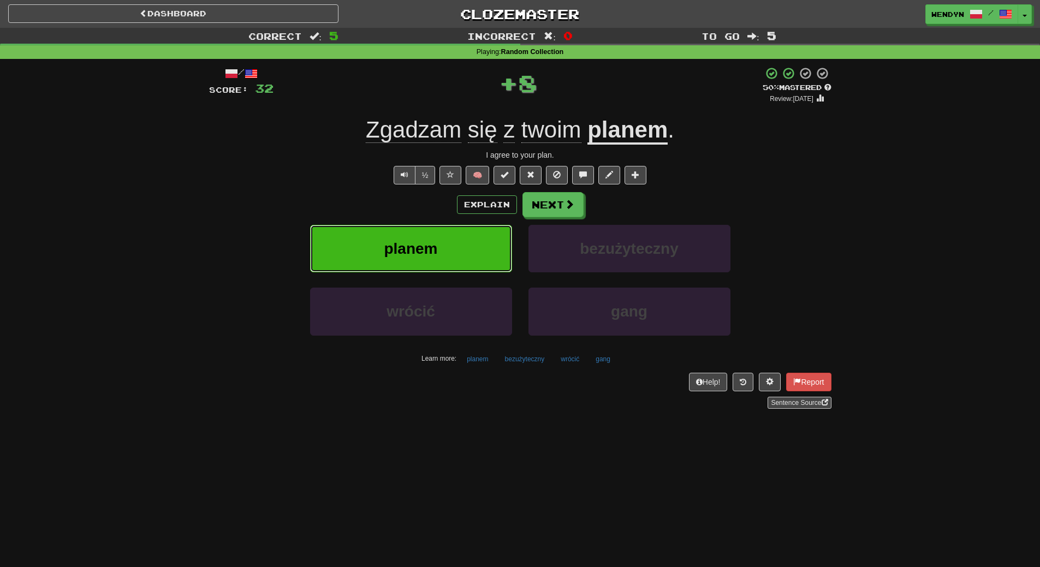
click at [423, 239] on button "planem" at bounding box center [411, 248] width 202 height 47
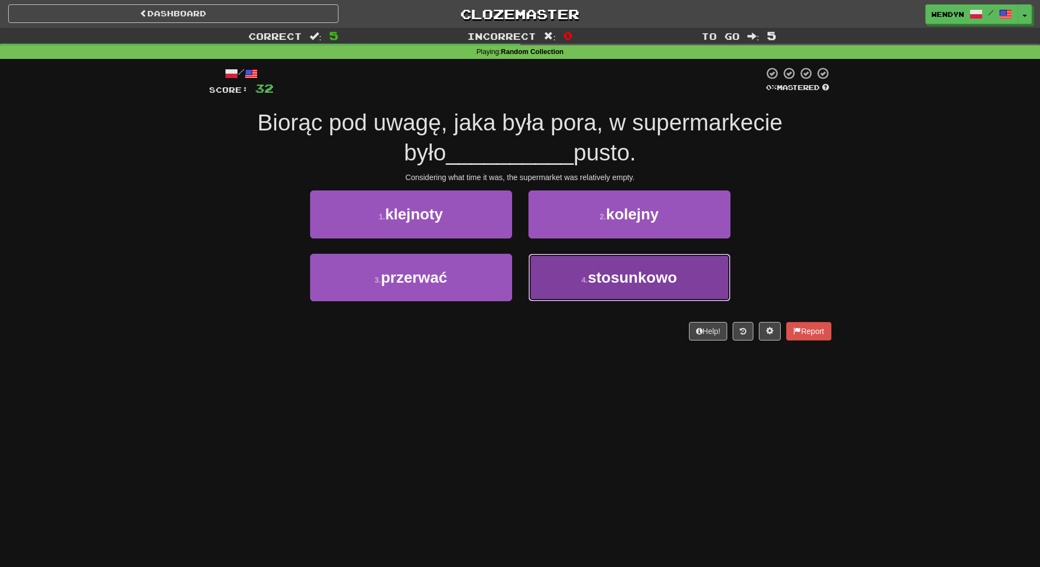
click at [601, 290] on button "4 . stosunkowo" at bounding box center [629, 277] width 202 height 47
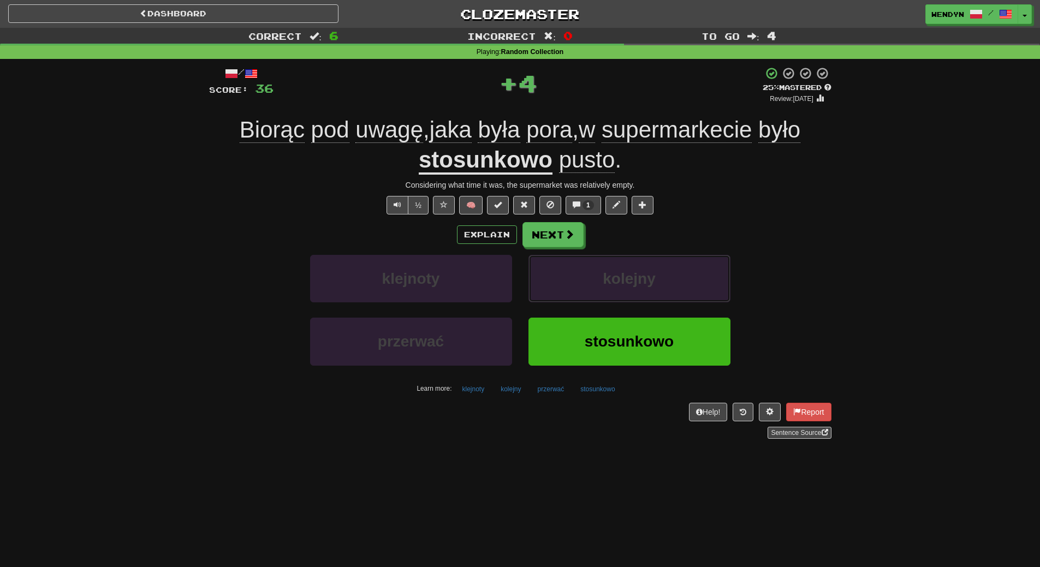
click at [601, 290] on button "kolejny" at bounding box center [629, 278] width 202 height 47
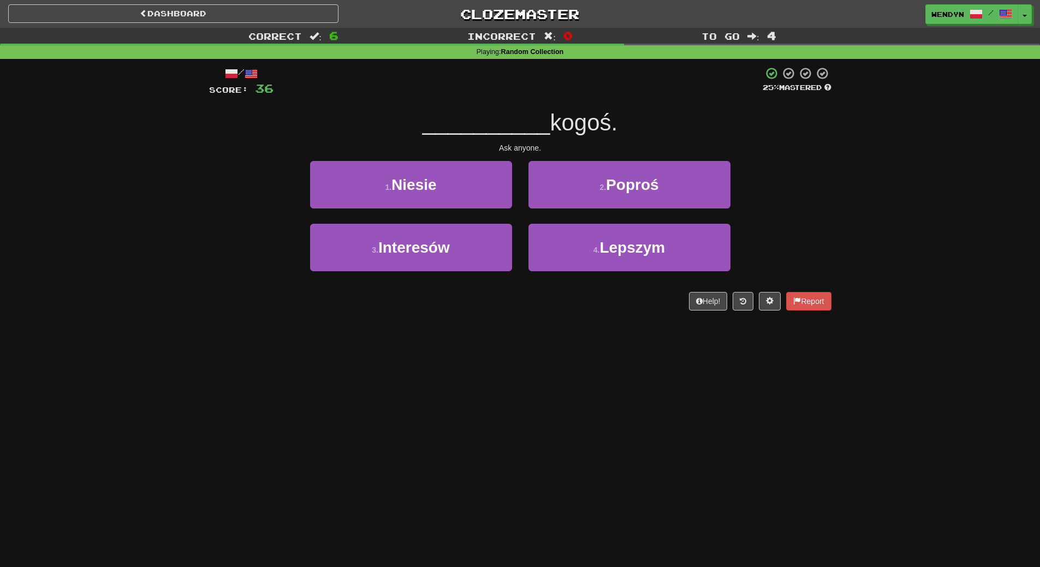
click at [602, 290] on div "/ Score: 36 25 % Mastered __________ kogoś. Ask anyone. 1 . Niesie 2 . Poproś 3…" at bounding box center [520, 189] width 622 height 244
drag, startPoint x: 650, startPoint y: 178, endPoint x: 650, endPoint y: 189, distance: 10.9
click at [650, 184] on span "Poproś" at bounding box center [632, 184] width 52 height 17
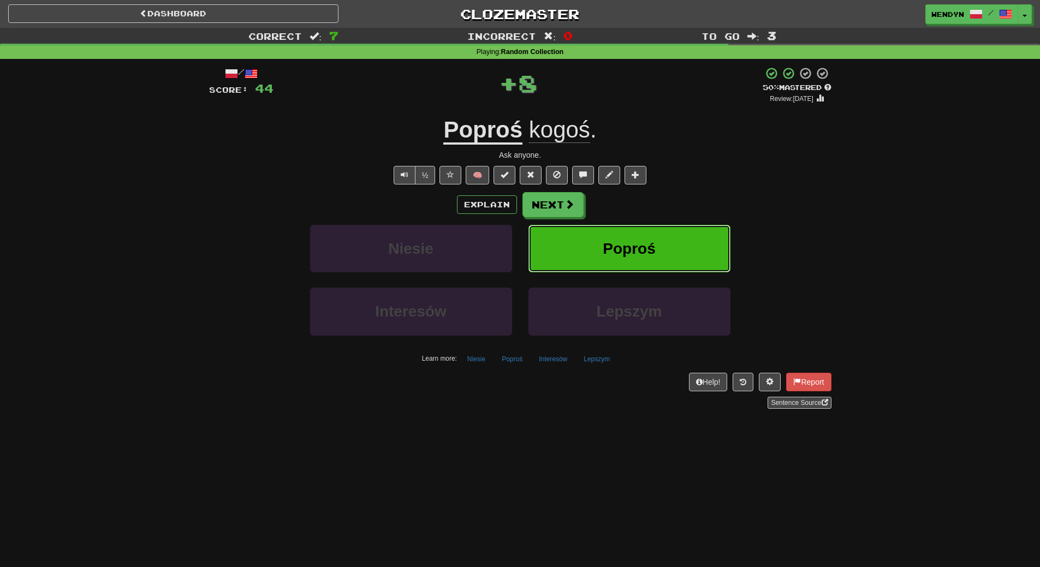
click at [647, 240] on span "Poproś" at bounding box center [628, 248] width 52 height 17
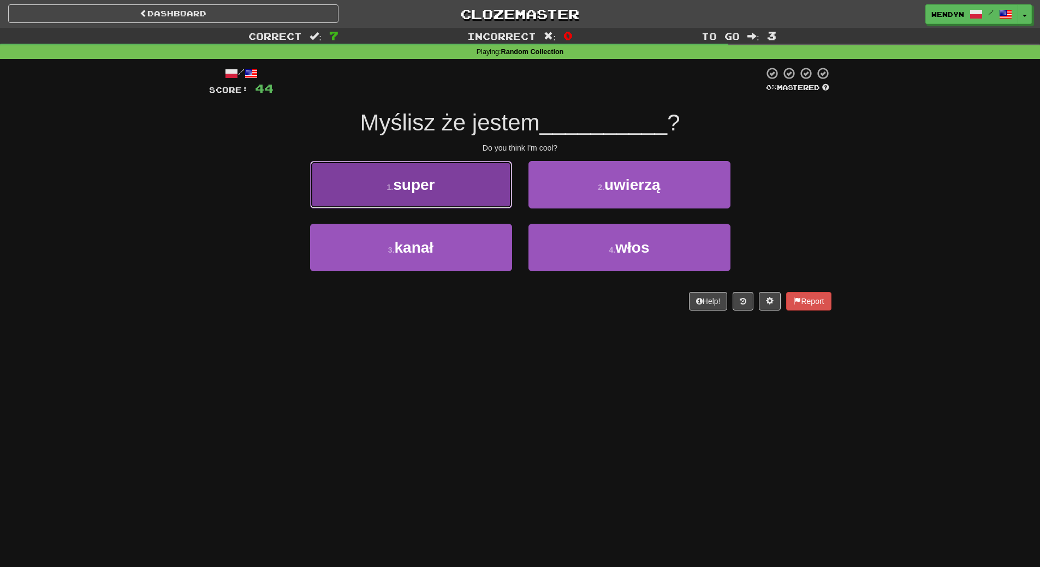
click at [414, 176] on span "super" at bounding box center [413, 184] width 41 height 17
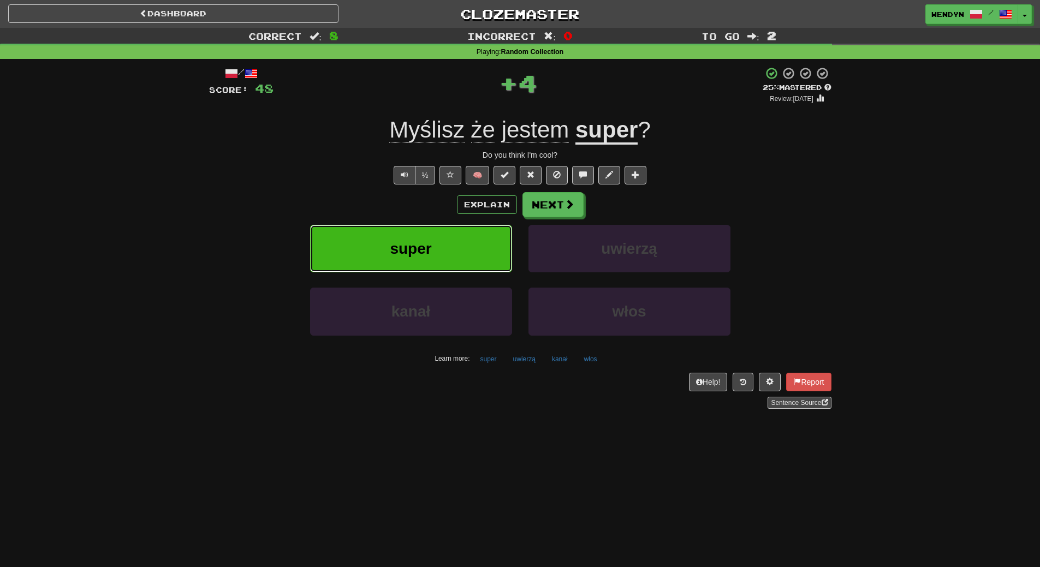
click at [413, 259] on button "super" at bounding box center [411, 248] width 202 height 47
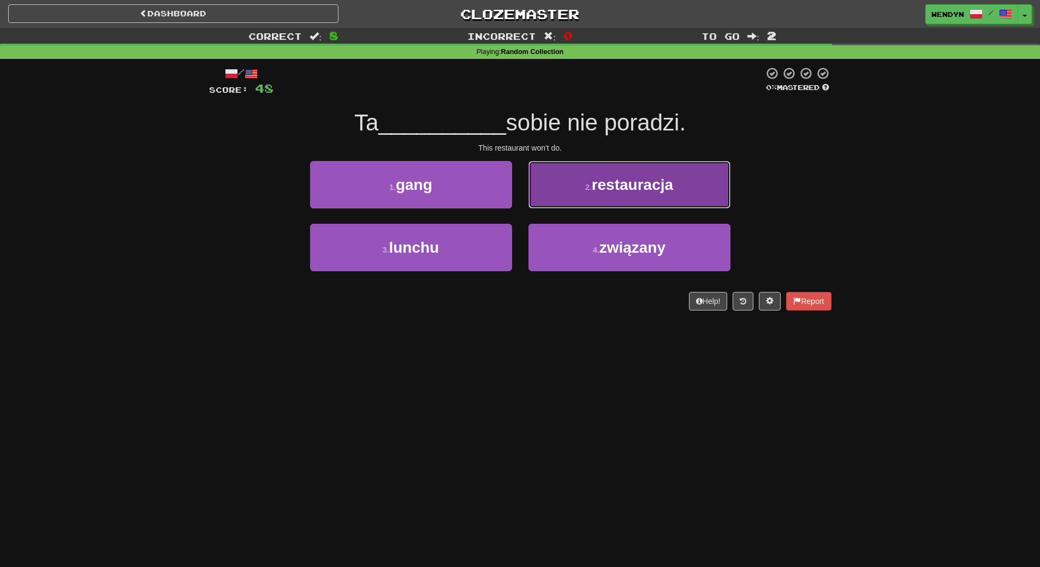
click at [658, 194] on button "2 . restauracja" at bounding box center [629, 184] width 202 height 47
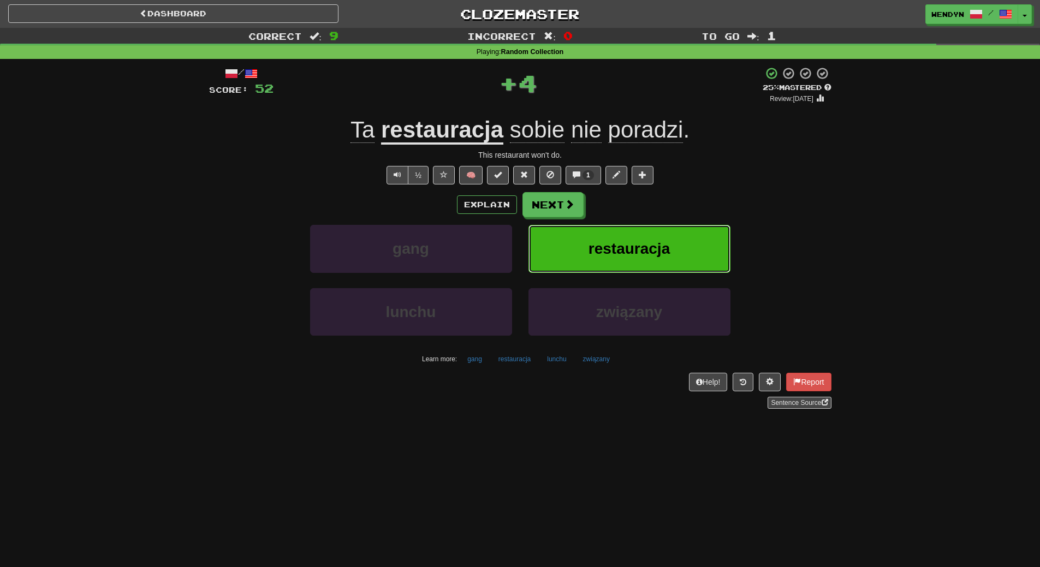
click at [653, 246] on span "restauracja" at bounding box center [628, 248] width 81 height 17
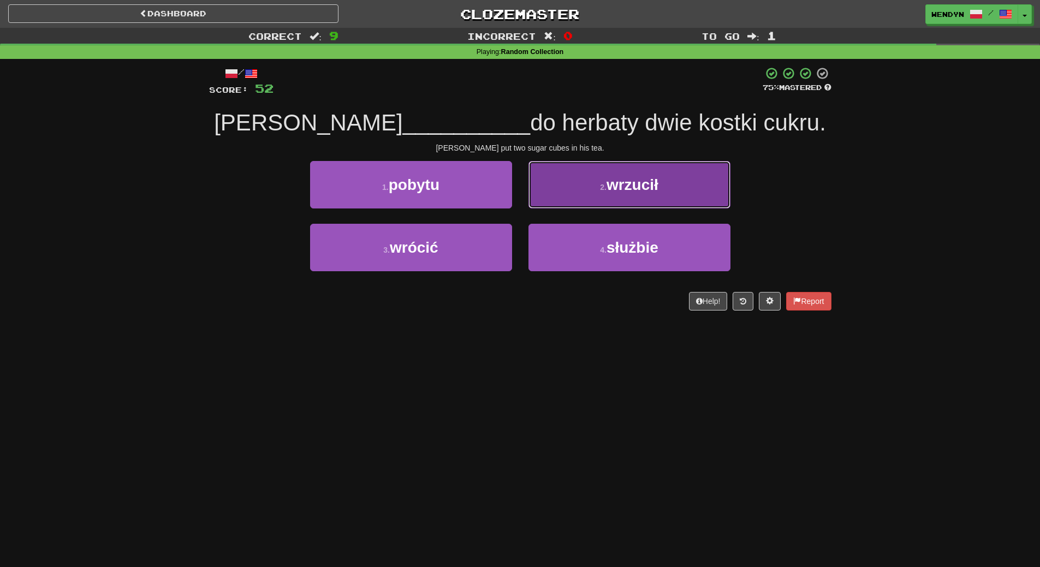
click at [648, 201] on button "2 . wrzucił" at bounding box center [629, 184] width 202 height 47
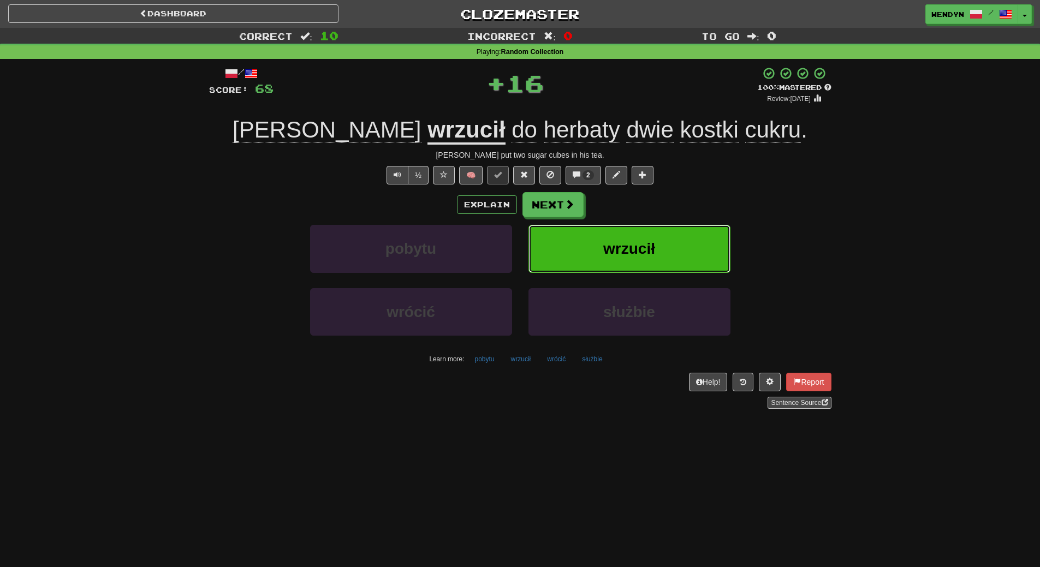
click at [635, 251] on span "wrzucił" at bounding box center [629, 248] width 52 height 17
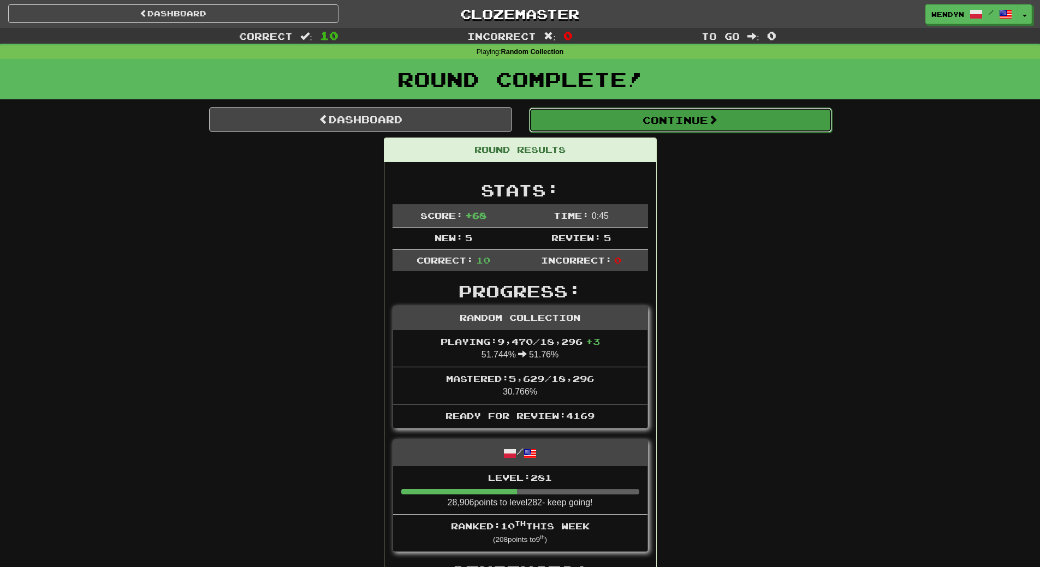
click at [685, 122] on button "Continue" at bounding box center [680, 120] width 303 height 25
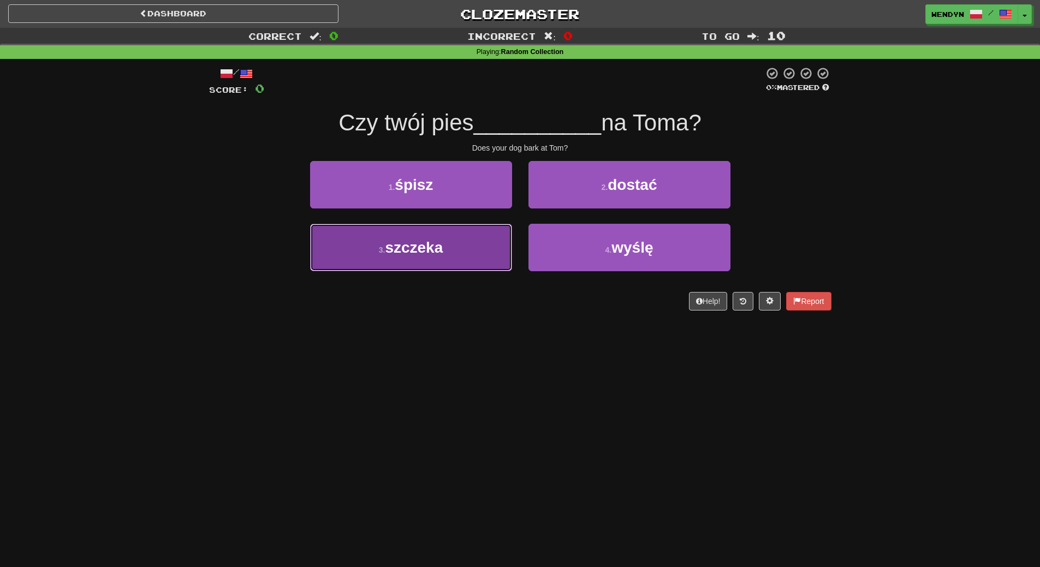
click at [446, 261] on button "3 . szczeka" at bounding box center [411, 247] width 202 height 47
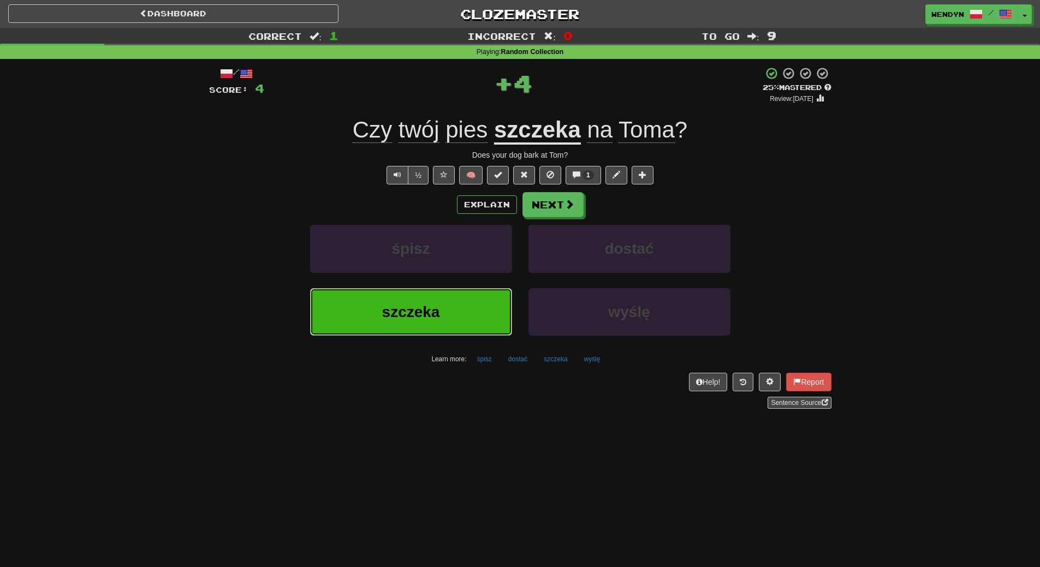
click at [426, 323] on button "szczeka" at bounding box center [411, 311] width 202 height 47
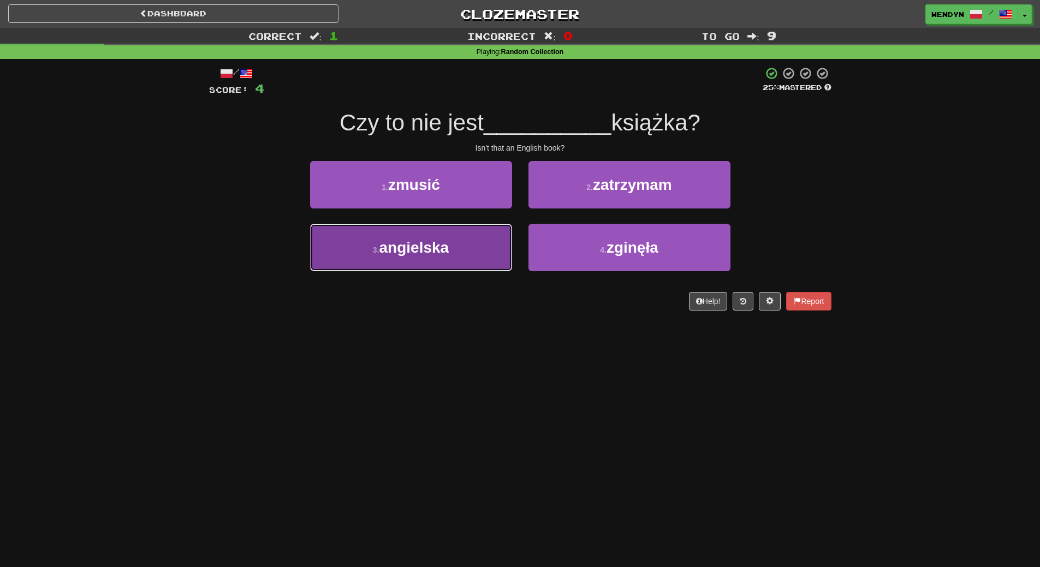
click at [392, 270] on button "3 . angielska" at bounding box center [411, 247] width 202 height 47
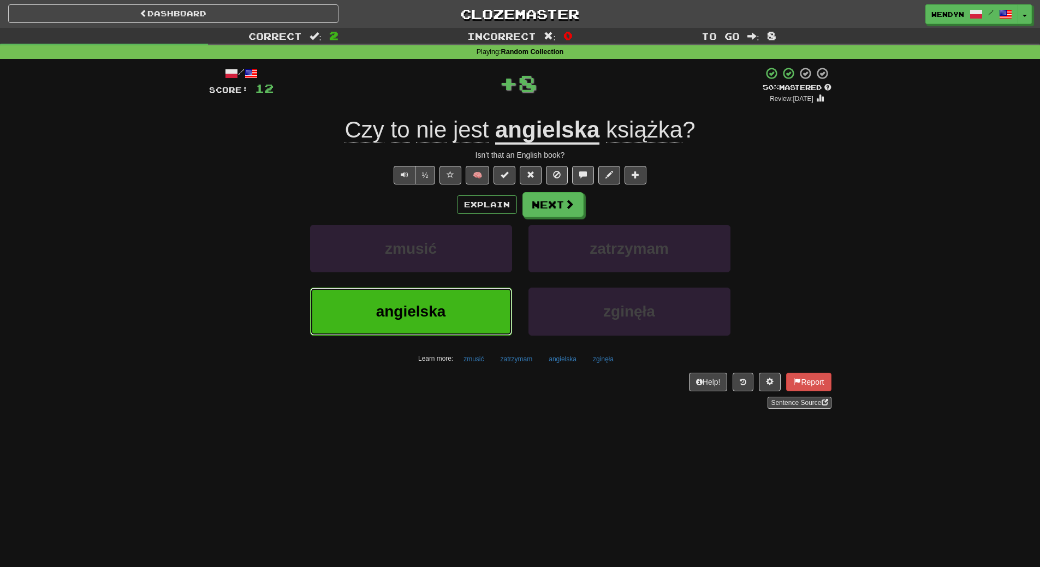
click at [392, 306] on span "angielska" at bounding box center [411, 311] width 70 height 17
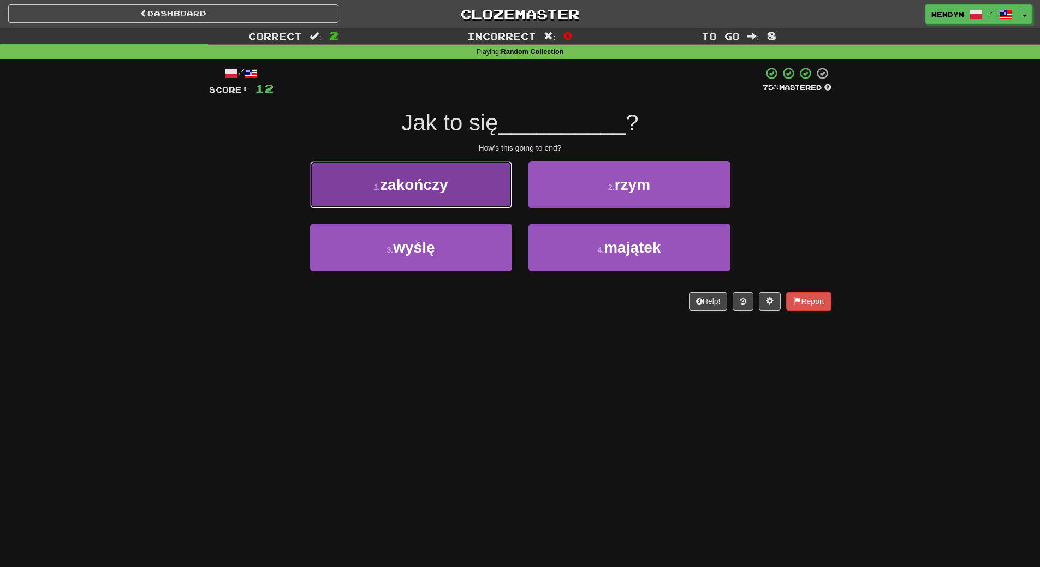
click at [440, 192] on span "zakończy" at bounding box center [414, 184] width 68 height 17
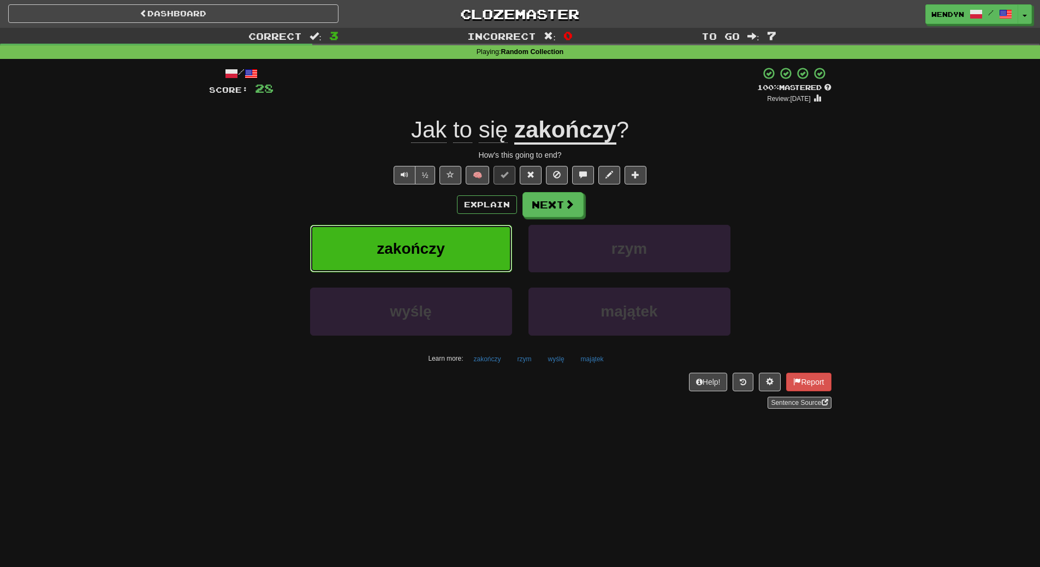
click at [395, 253] on span "zakończy" at bounding box center [411, 248] width 68 height 17
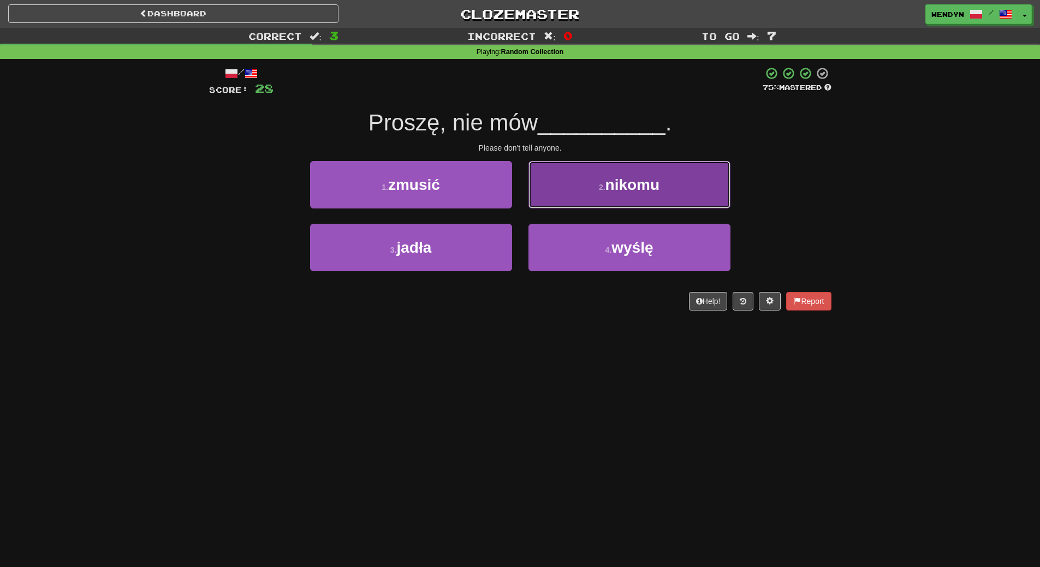
click at [628, 201] on button "2 . nikomu" at bounding box center [629, 184] width 202 height 47
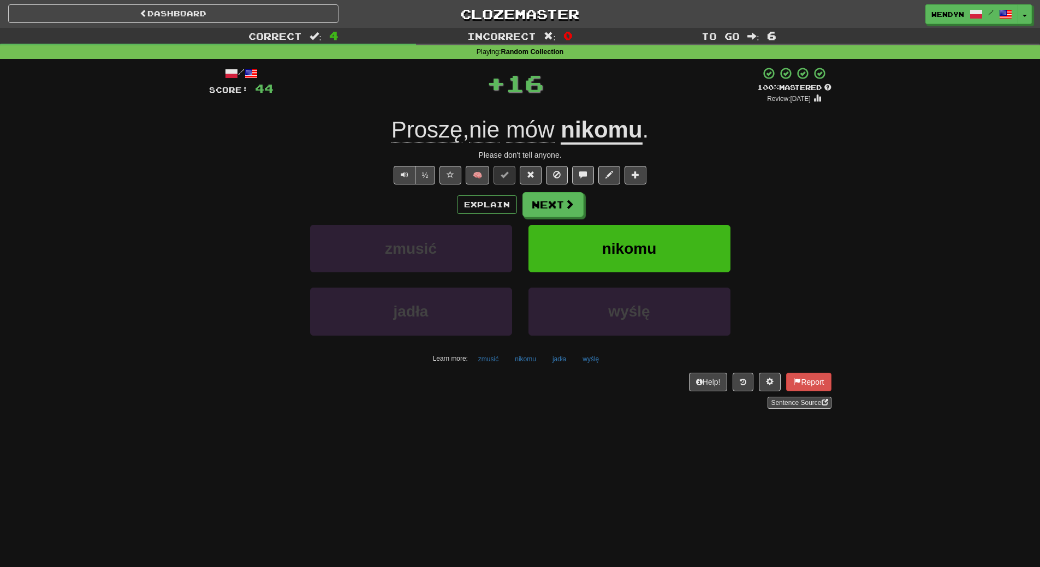
drag, startPoint x: 628, startPoint y: 201, endPoint x: 625, endPoint y: 214, distance: 13.4
click at [628, 201] on div "Explain Next" at bounding box center [520, 204] width 622 height 25
click at [619, 232] on button "nikomu" at bounding box center [629, 248] width 202 height 47
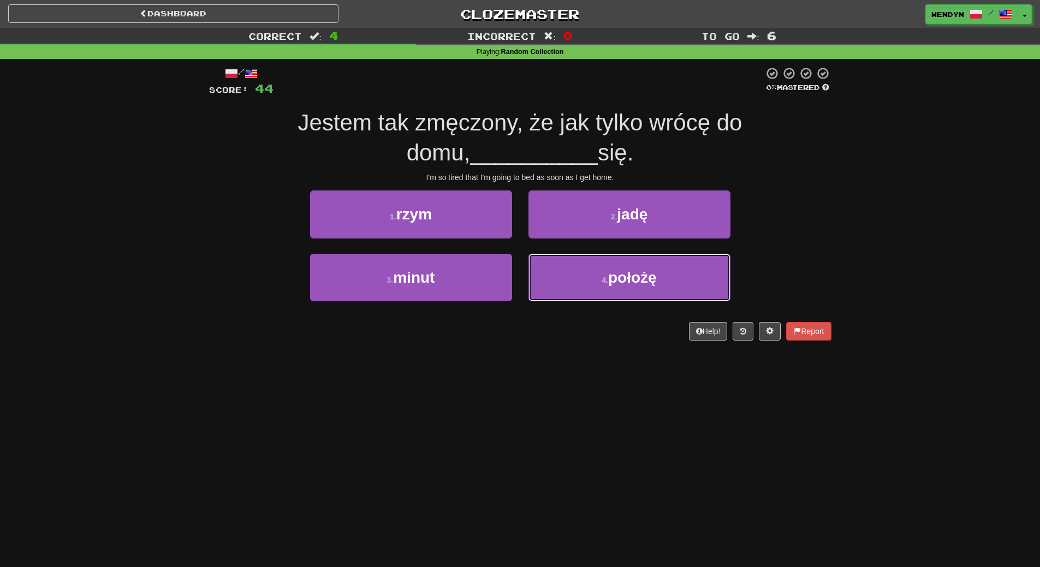
drag, startPoint x: 667, startPoint y: 280, endPoint x: 658, endPoint y: 317, distance: 37.7
click at [667, 281] on button "4 . położę" at bounding box center [629, 277] width 202 height 47
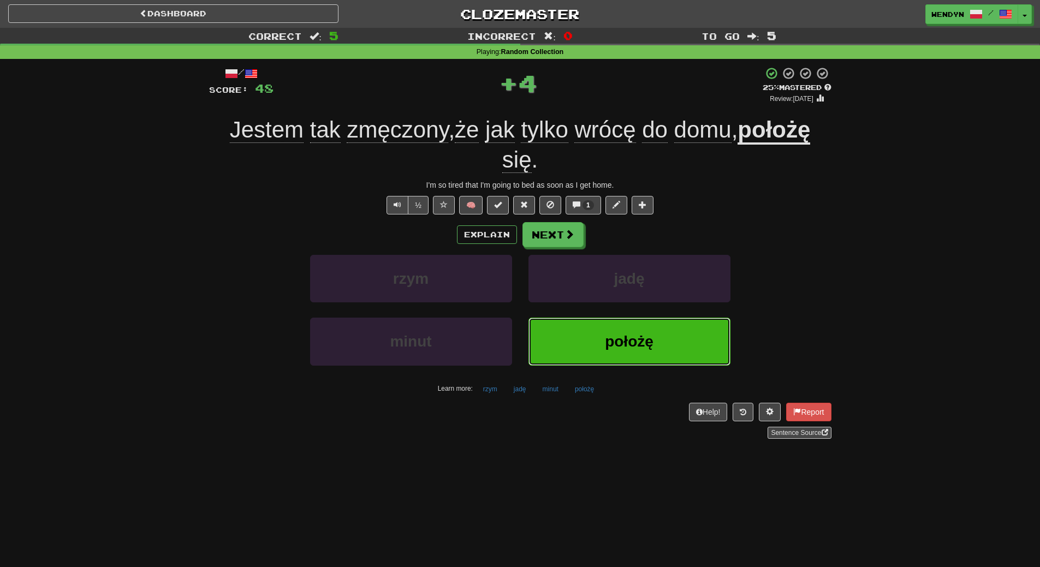
click at [653, 329] on button "położę" at bounding box center [629, 341] width 202 height 47
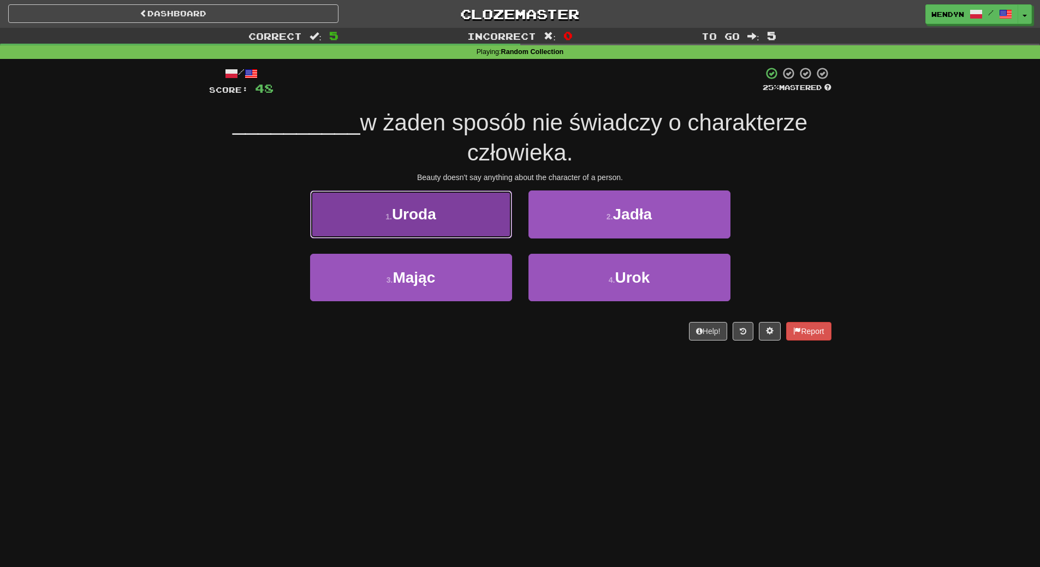
click at [440, 211] on button "1 . Uroda" at bounding box center [411, 213] width 202 height 47
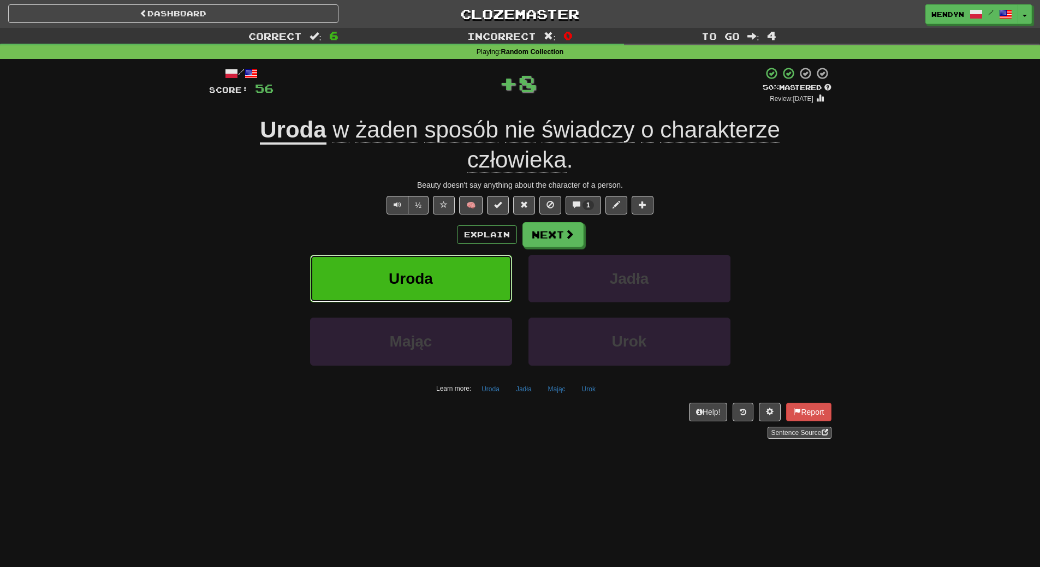
click at [437, 274] on button "Uroda" at bounding box center [411, 278] width 202 height 47
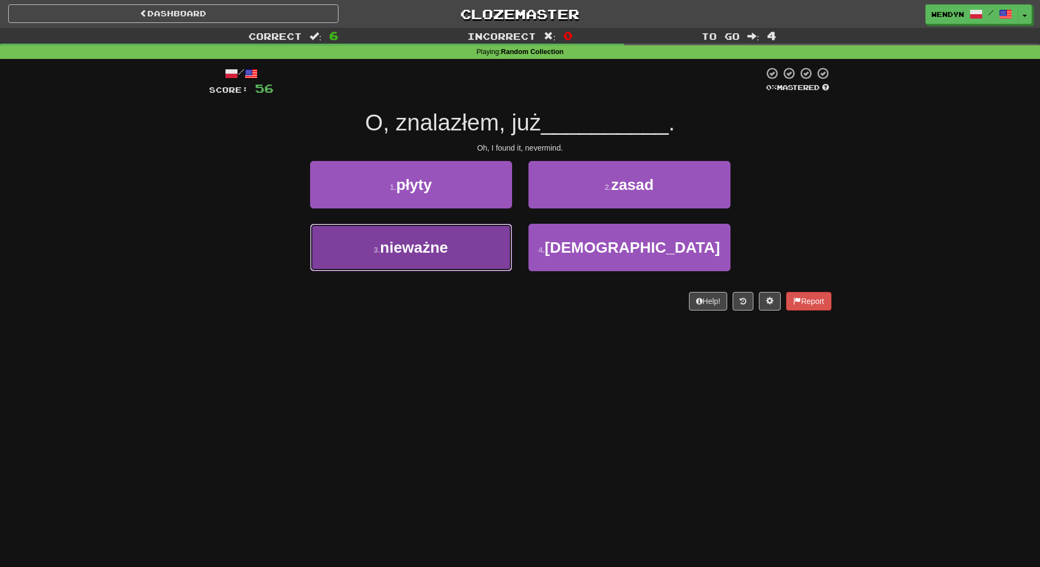
drag, startPoint x: 436, startPoint y: 254, endPoint x: 436, endPoint y: 288, distance: 33.8
click at [437, 267] on button "3 . nieważne" at bounding box center [411, 247] width 202 height 47
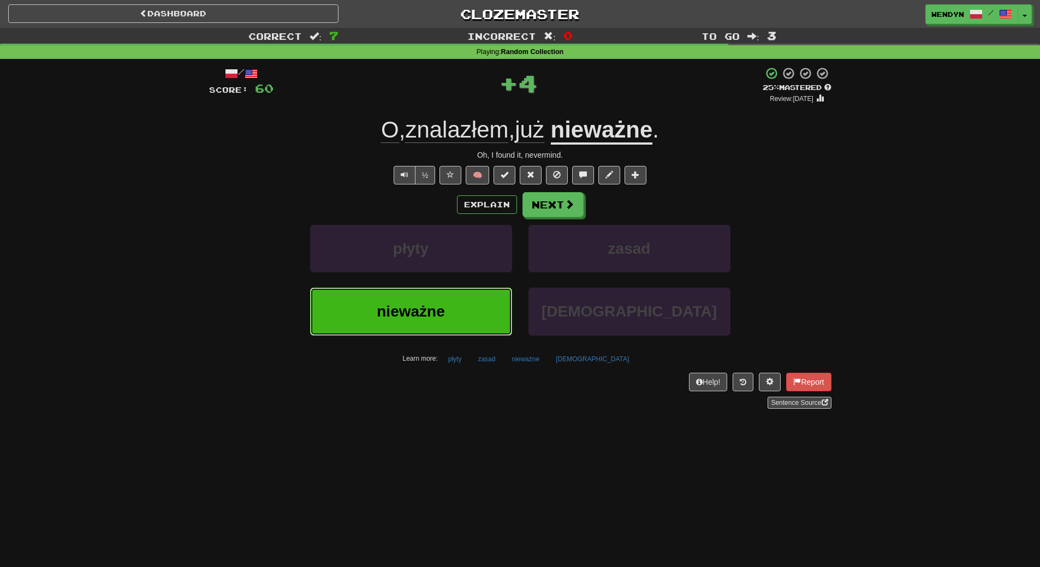
click at [437, 307] on span "nieważne" at bounding box center [411, 311] width 68 height 17
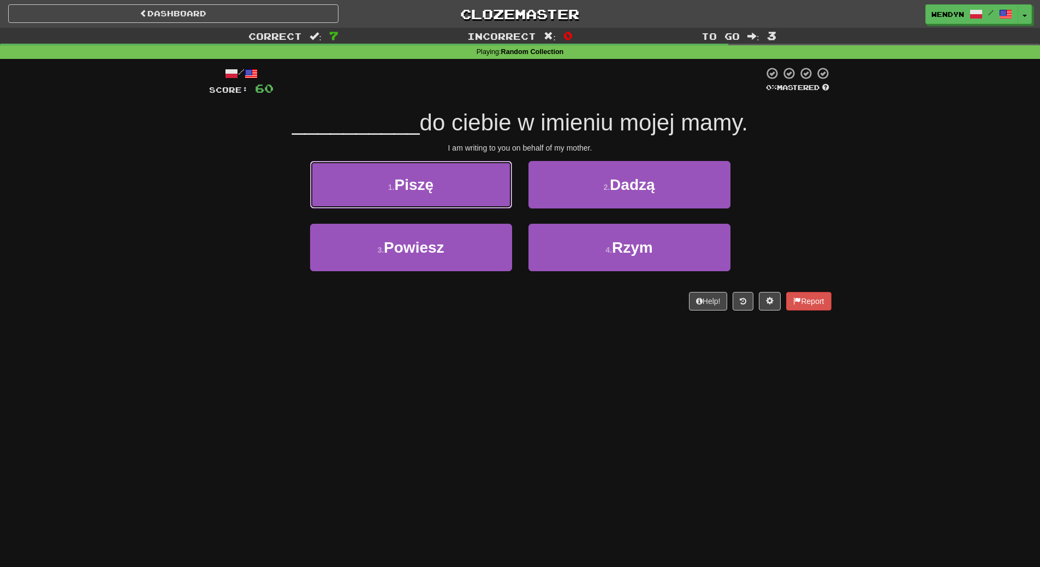
drag, startPoint x: 434, startPoint y: 178, endPoint x: 434, endPoint y: 190, distance: 12.6
click at [434, 178] on span "Piszę" at bounding box center [414, 184] width 39 height 17
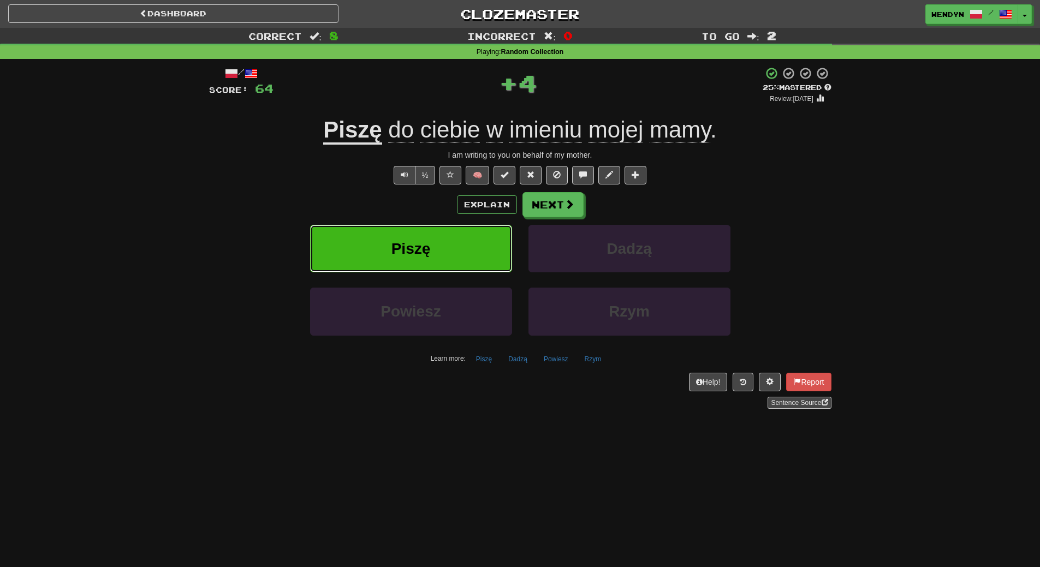
click at [432, 240] on button "Piszę" at bounding box center [411, 248] width 202 height 47
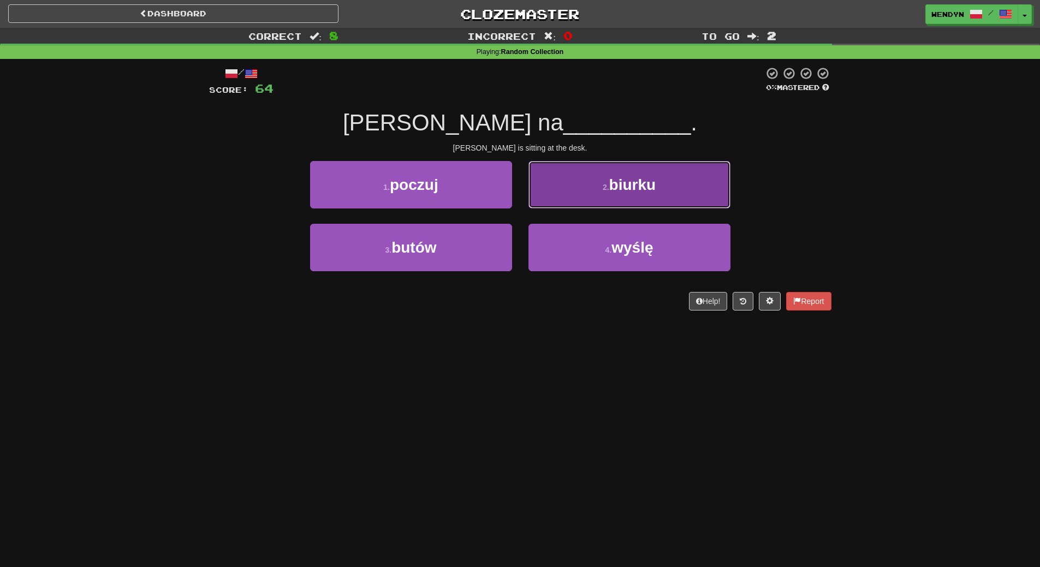
click at [629, 196] on button "2 . biurku" at bounding box center [629, 184] width 202 height 47
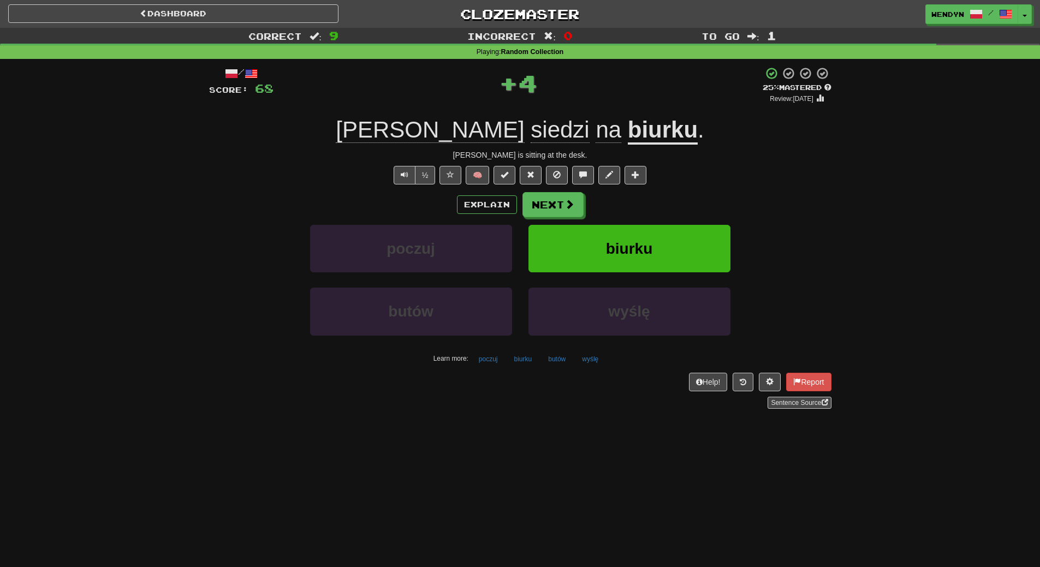
click at [629, 196] on div "Explain Next" at bounding box center [520, 204] width 622 height 25
click at [628, 232] on button "biurku" at bounding box center [629, 248] width 202 height 47
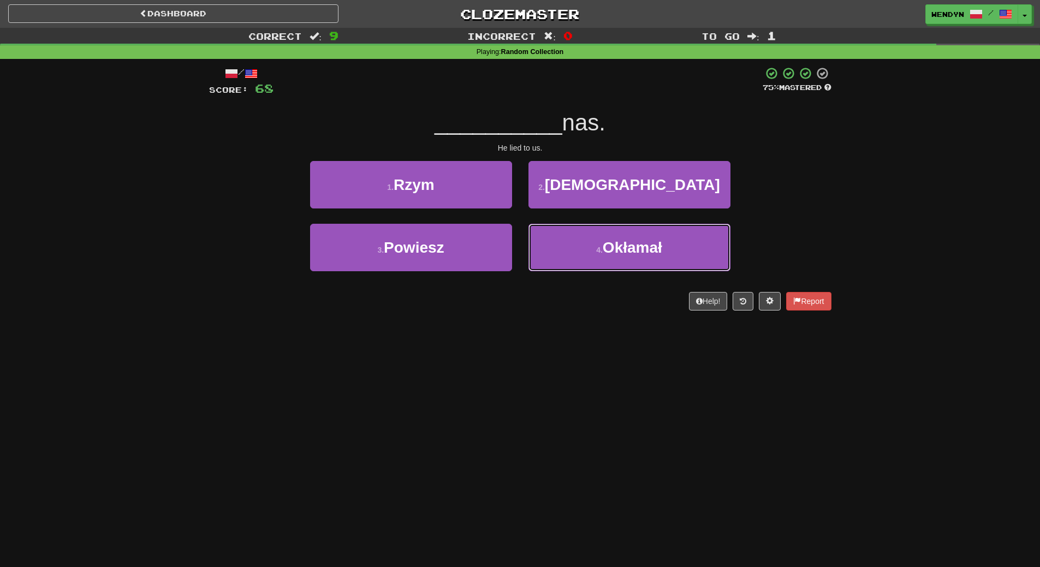
drag, startPoint x: 634, startPoint y: 252, endPoint x: 643, endPoint y: 189, distance: 63.4
click at [638, 225] on button "4 . Okłamał" at bounding box center [629, 247] width 202 height 47
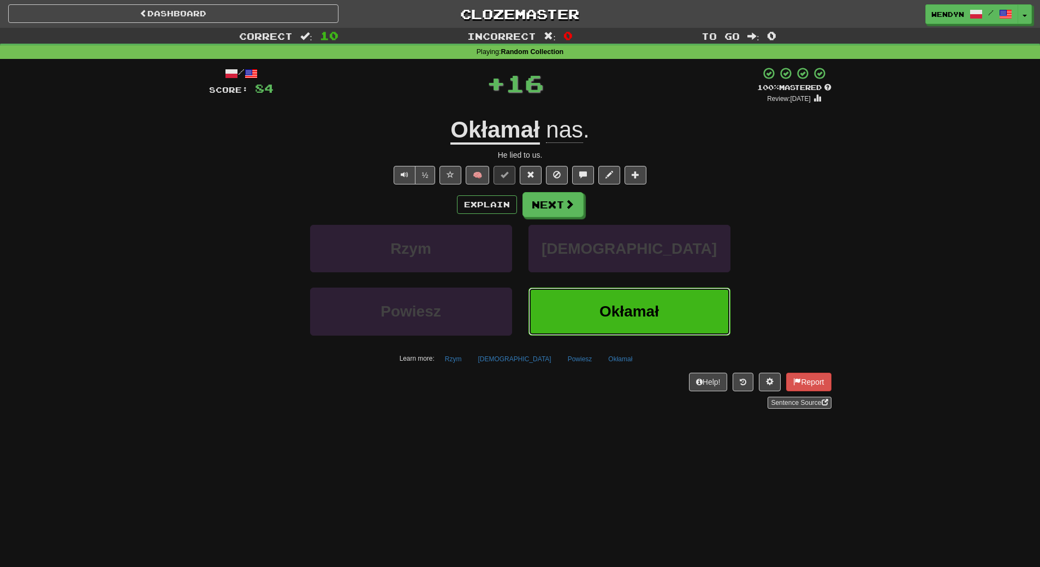
click at [627, 290] on button "Okłamał" at bounding box center [629, 311] width 202 height 47
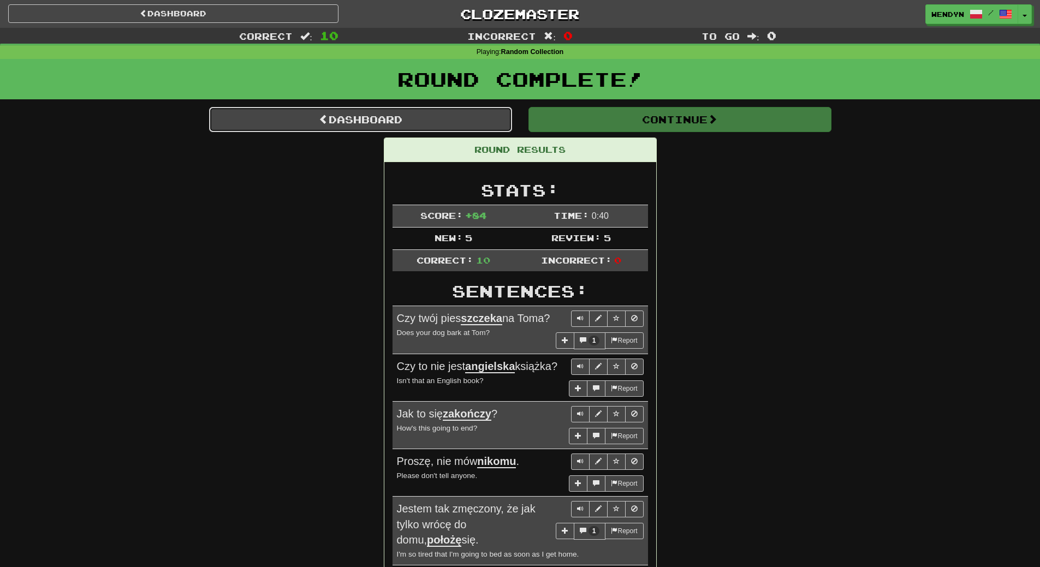
click at [373, 118] on link "Dashboard" at bounding box center [360, 119] width 303 height 25
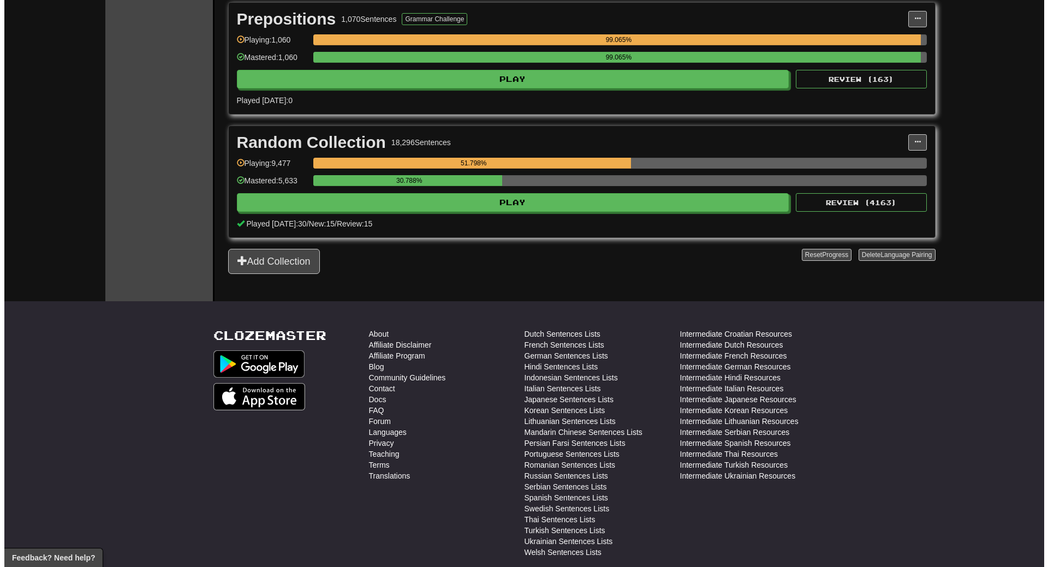
scroll to position [1855, 0]
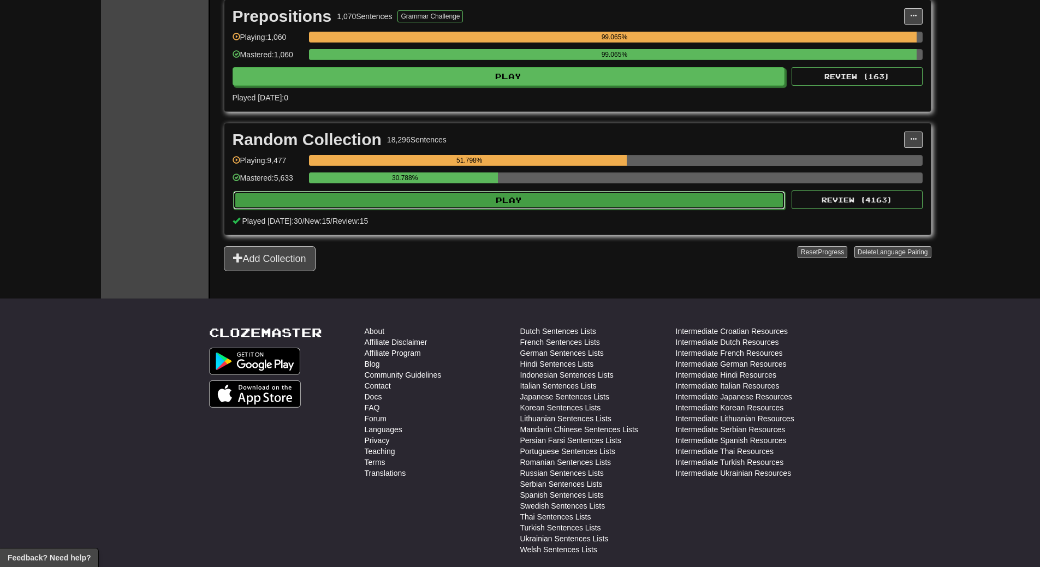
click at [439, 201] on button "Play" at bounding box center [509, 200] width 552 height 19
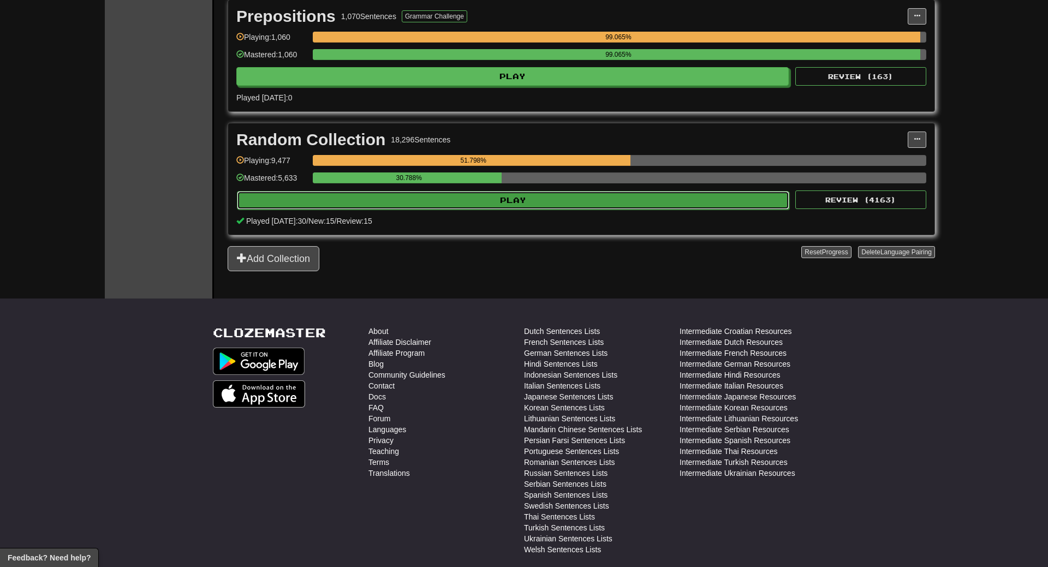
select select "**"
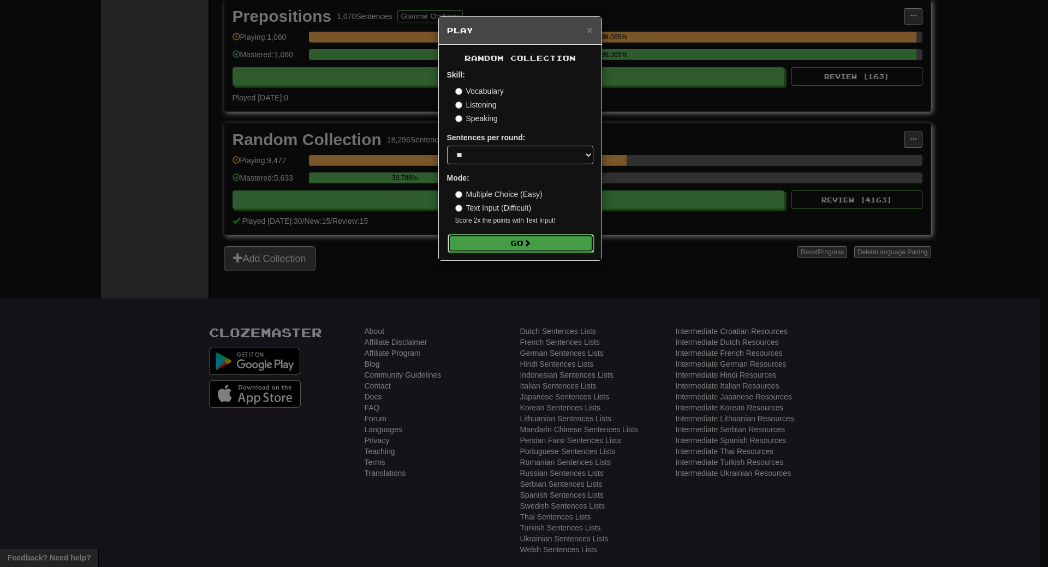
click at [490, 239] on button "Go" at bounding box center [520, 243] width 146 height 19
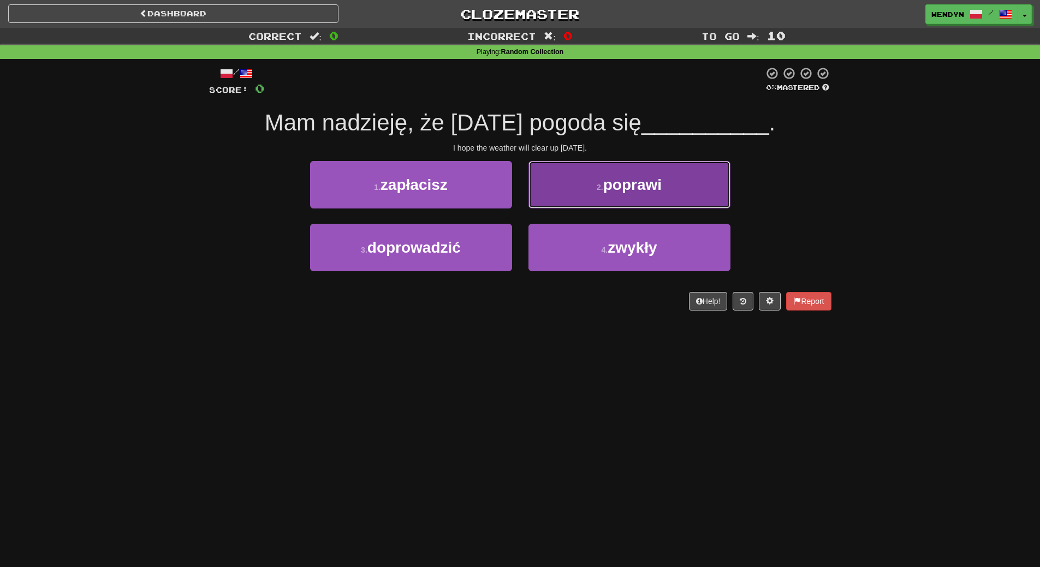
drag, startPoint x: 574, startPoint y: 196, endPoint x: 594, endPoint y: 194, distance: 20.3
click at [594, 194] on button "2 . poprawi" at bounding box center [629, 184] width 202 height 47
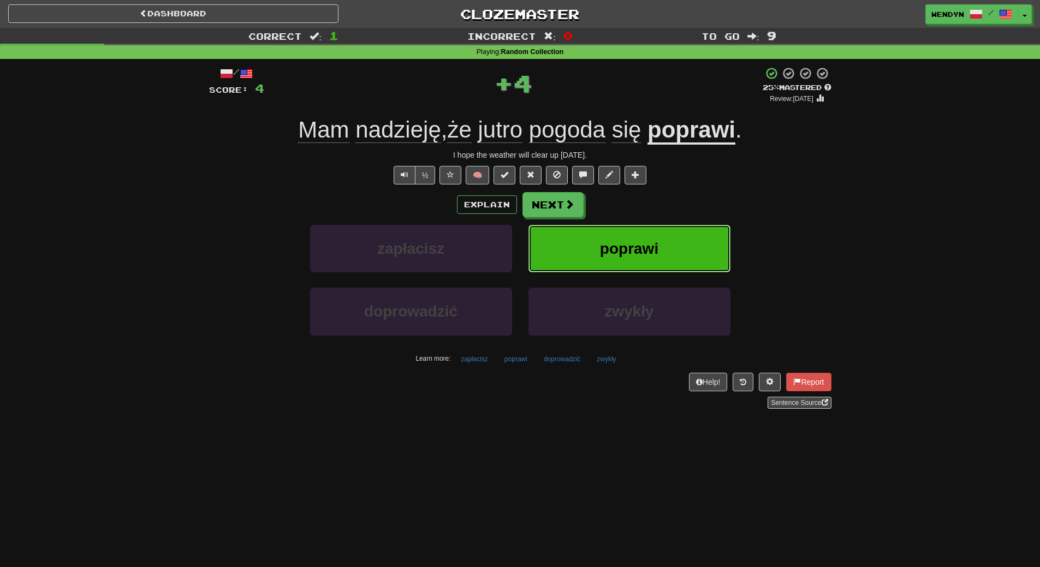
click at [657, 255] on span "poprawi" at bounding box center [629, 248] width 58 height 17
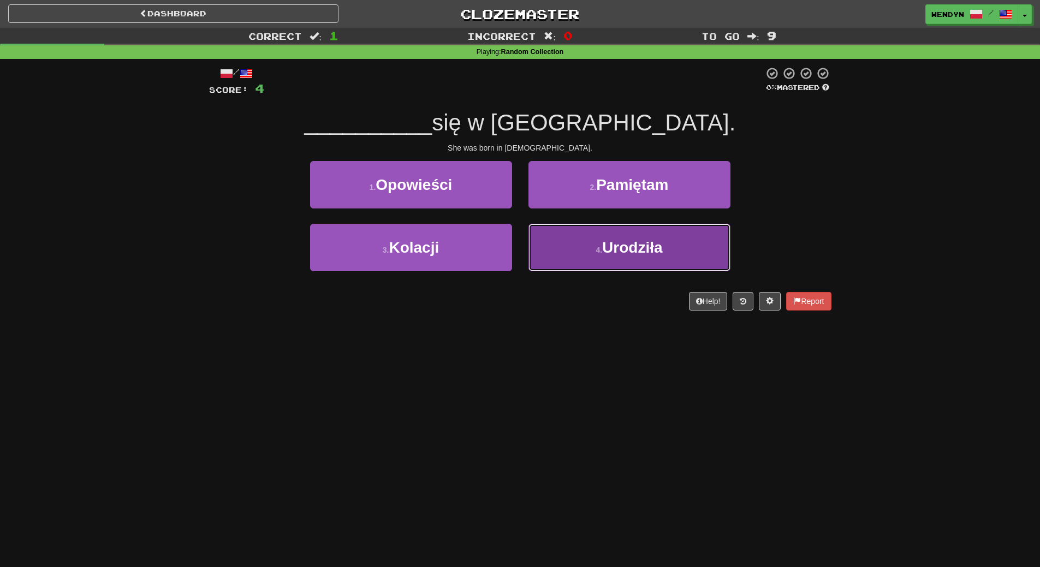
click at [634, 252] on span "Urodziła" at bounding box center [632, 247] width 60 height 17
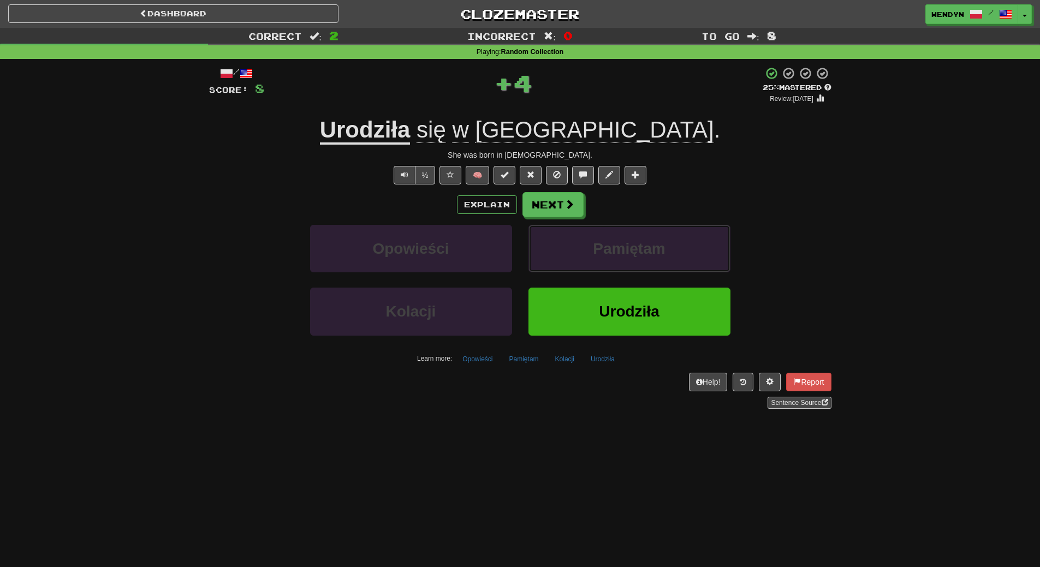
click at [634, 252] on span "Pamiętam" at bounding box center [629, 248] width 72 height 17
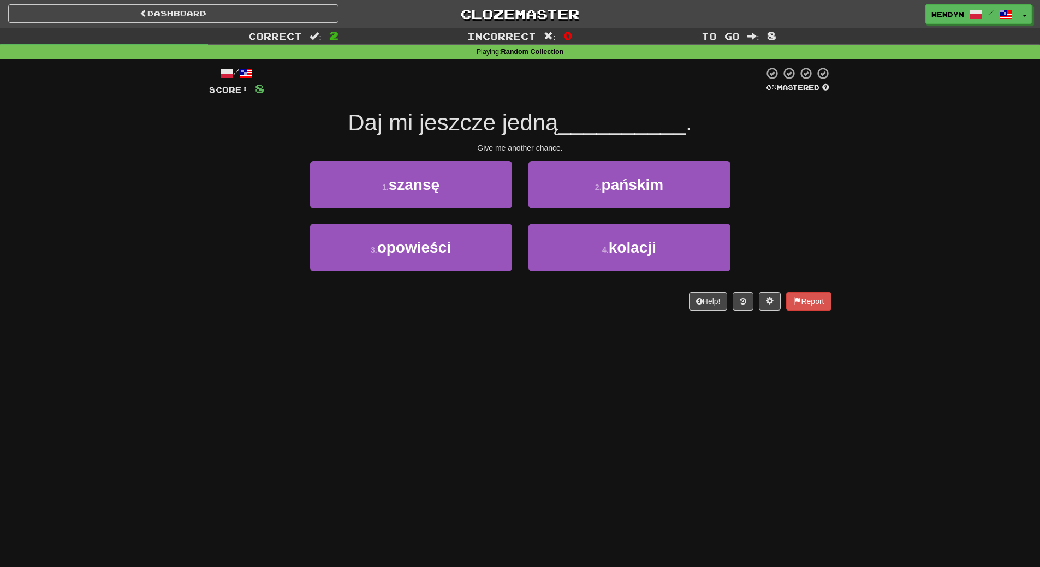
click at [571, 323] on div "/ Score: 8 0 % Mastered Daj mi jeszcze jedną __________ . Give me another chanc…" at bounding box center [520, 192] width 622 height 267
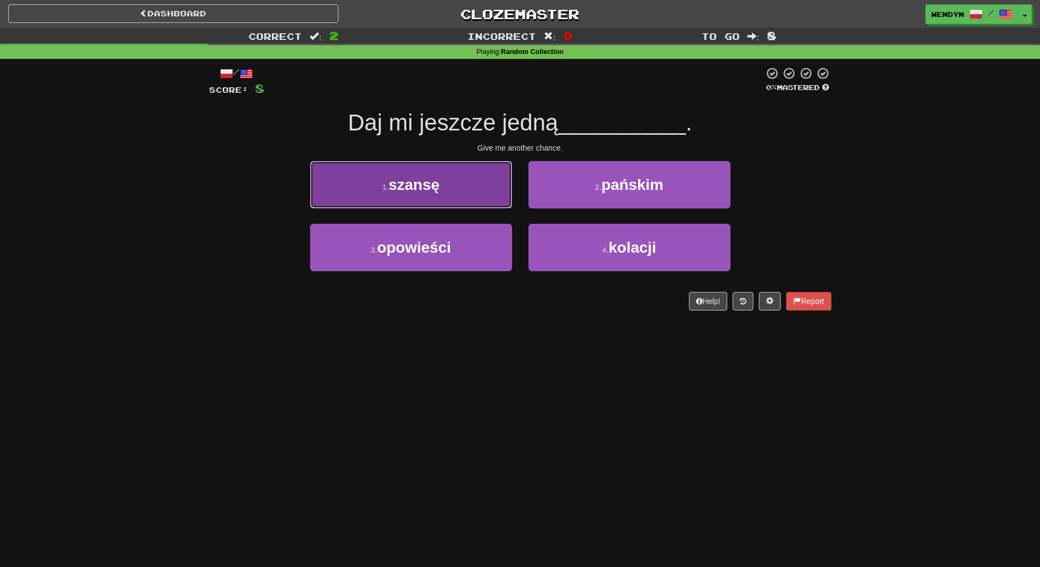
click at [463, 190] on button "1 . szansę" at bounding box center [411, 184] width 202 height 47
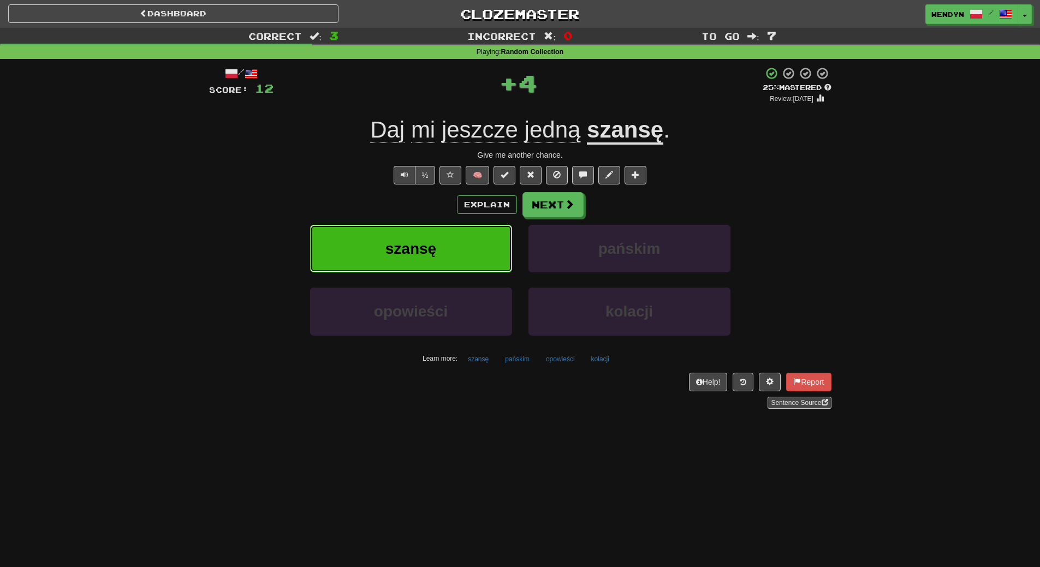
click at [463, 244] on button "szansę" at bounding box center [411, 248] width 202 height 47
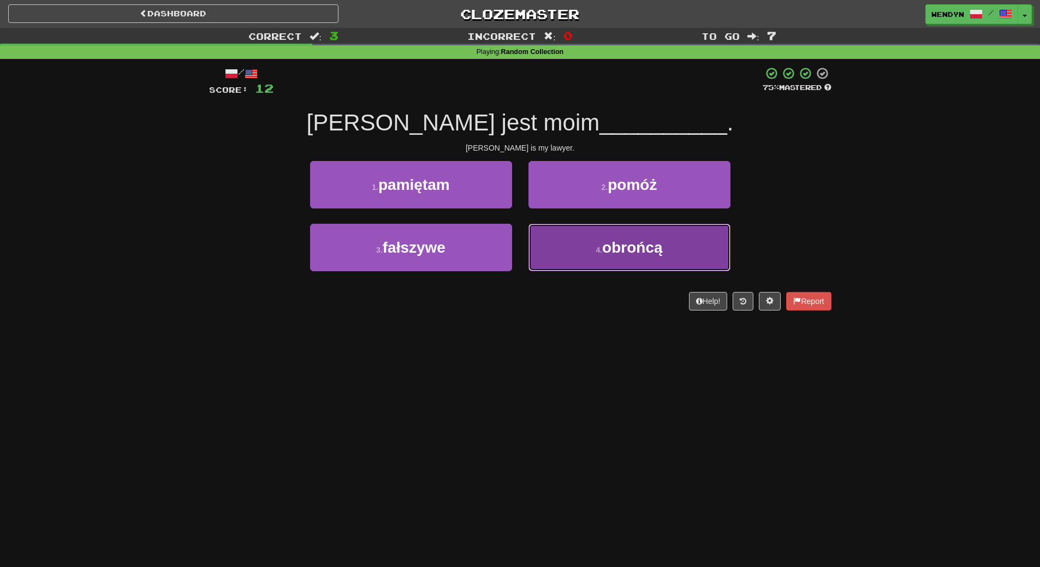
click at [625, 242] on span "obrońcą" at bounding box center [632, 247] width 60 height 17
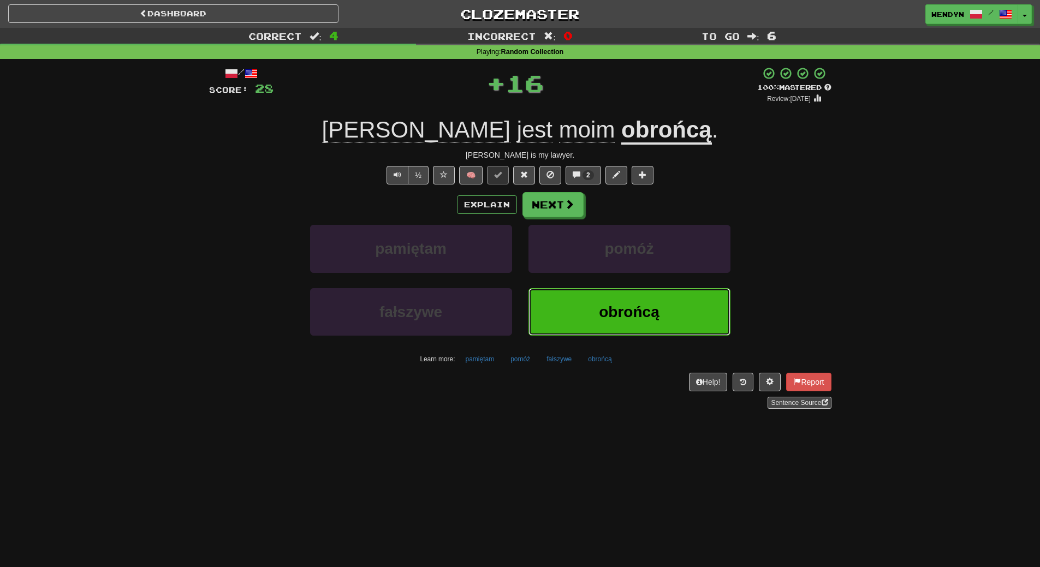
click at [619, 317] on span "obrońcą" at bounding box center [629, 311] width 60 height 17
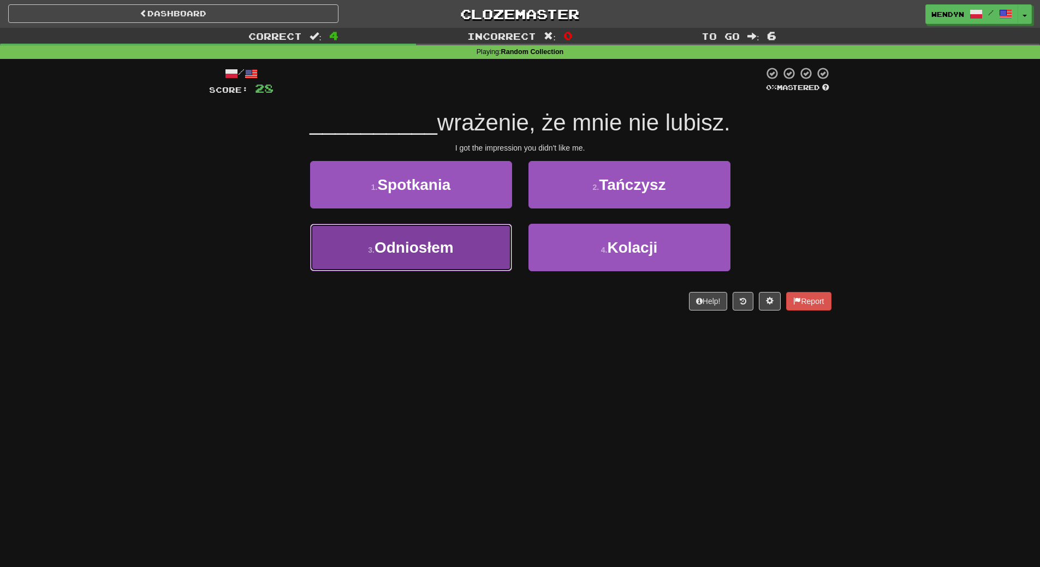
click at [440, 254] on span "Odniosłem" at bounding box center [413, 247] width 79 height 17
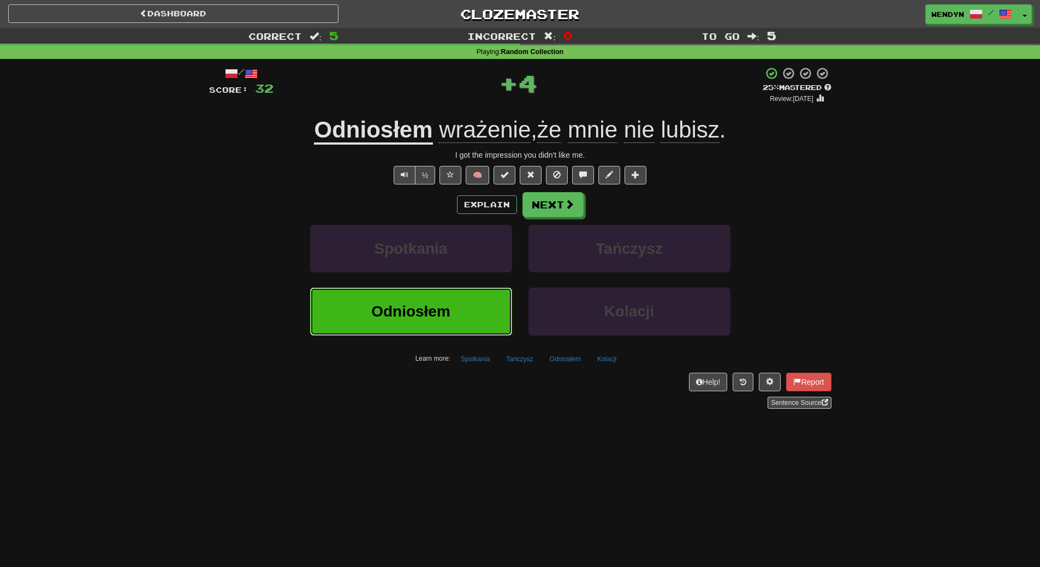
click at [435, 307] on span "Odniosłem" at bounding box center [410, 311] width 79 height 17
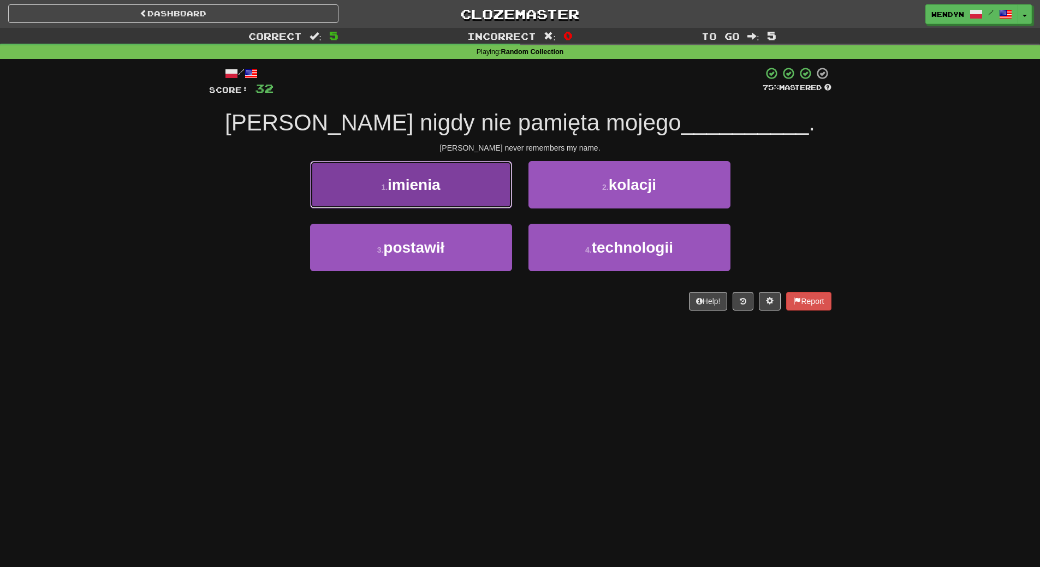
click at [440, 196] on button "1 . imienia" at bounding box center [411, 184] width 202 height 47
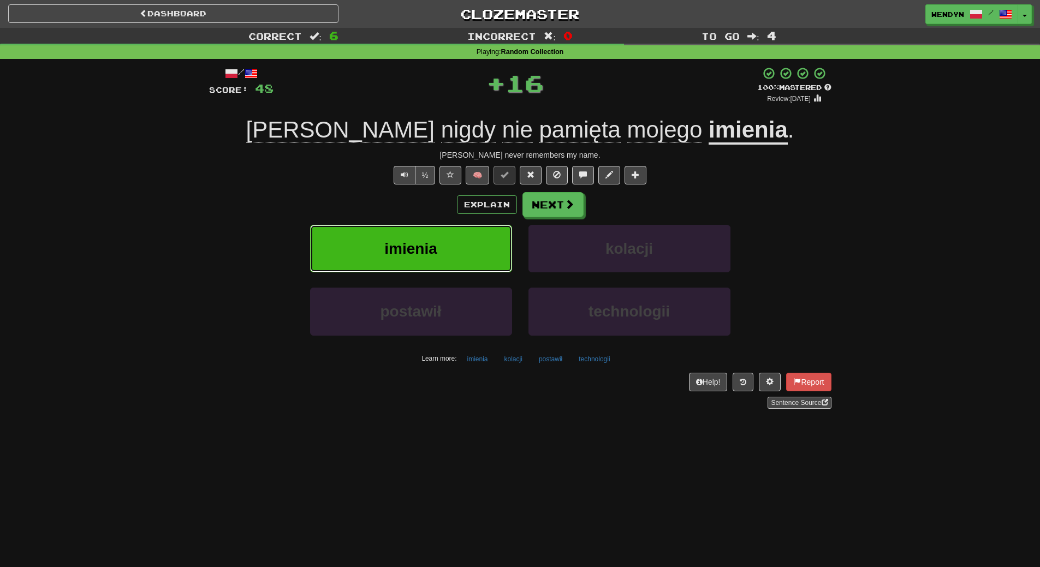
click at [441, 227] on button "imienia" at bounding box center [411, 248] width 202 height 47
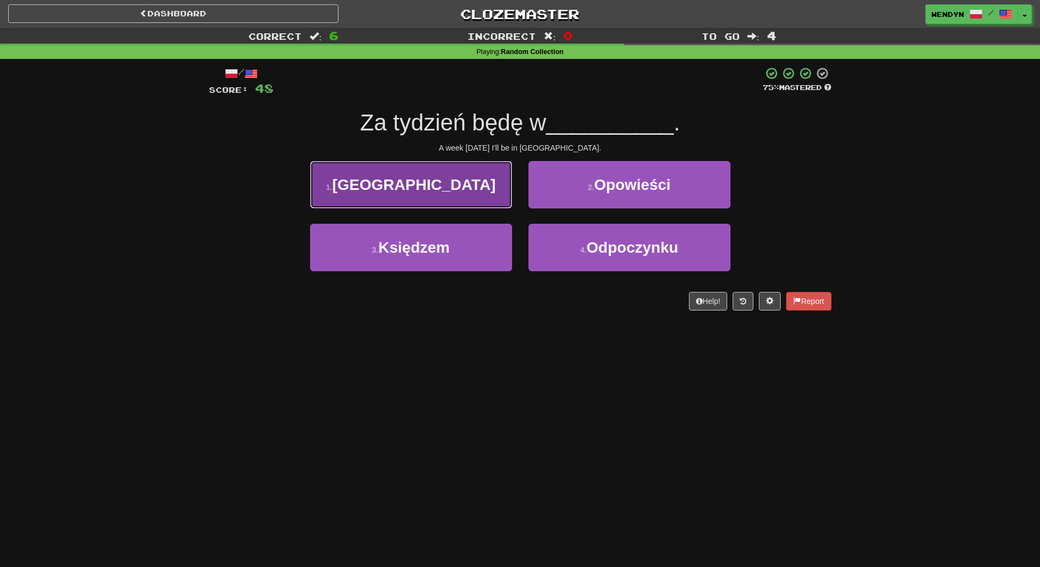
click at [439, 199] on button "1 . [GEOGRAPHIC_DATA]" at bounding box center [411, 184] width 202 height 47
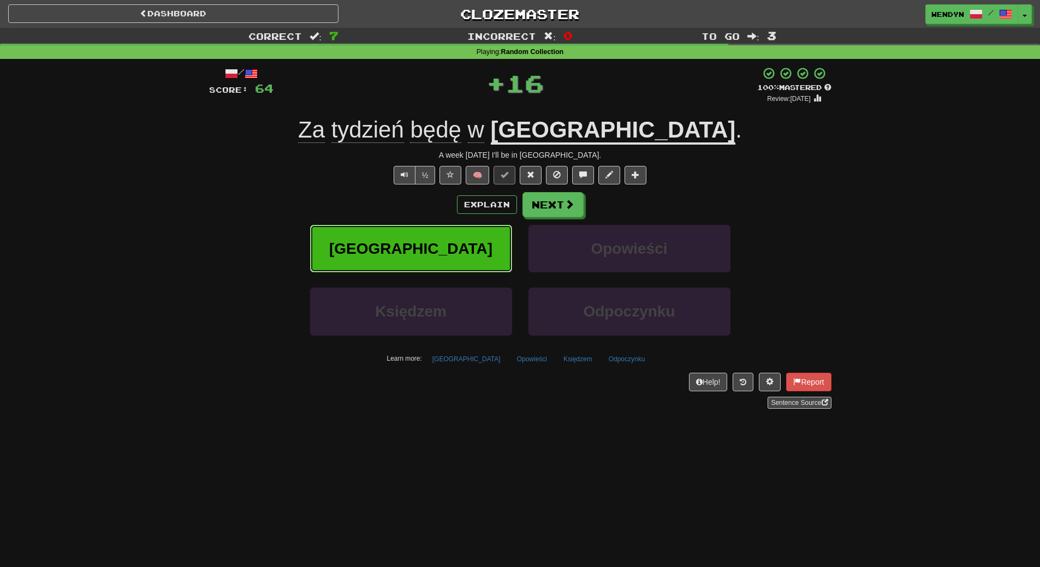
click at [436, 252] on button "[GEOGRAPHIC_DATA]" at bounding box center [411, 248] width 202 height 47
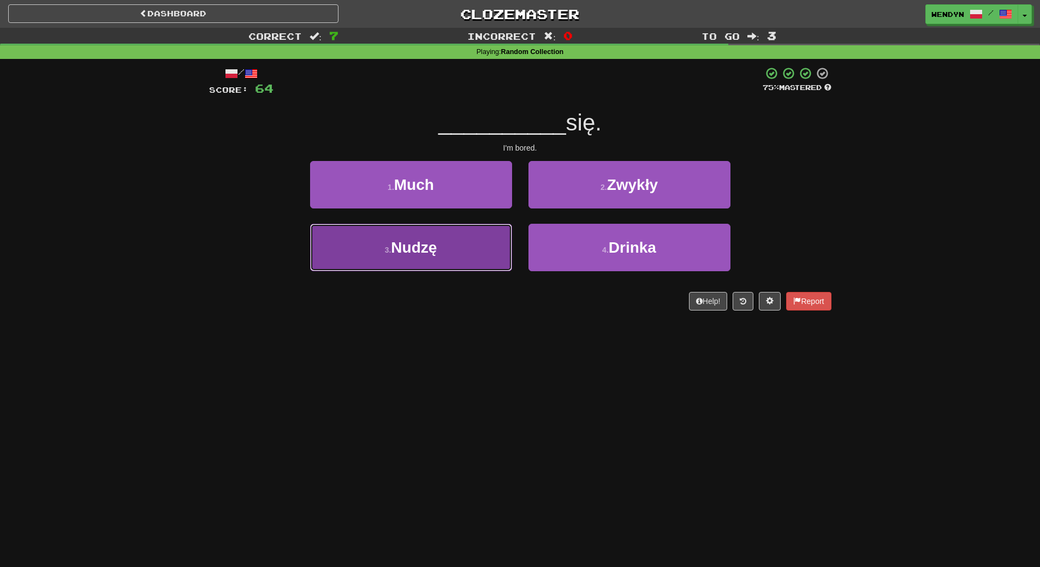
click at [456, 268] on button "3 . [GEOGRAPHIC_DATA]" at bounding box center [411, 247] width 202 height 47
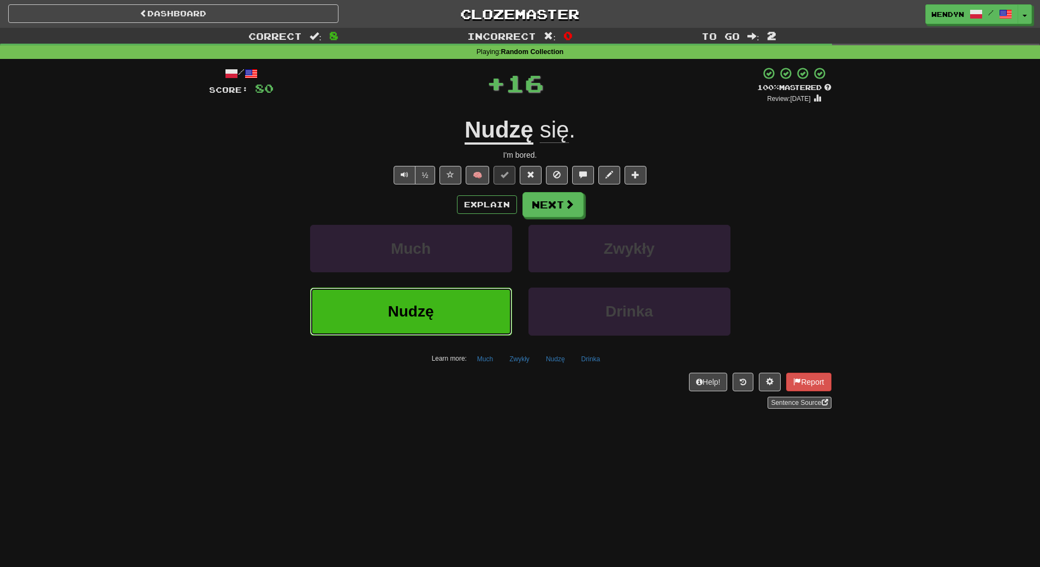
click at [442, 313] on button "Nudzę" at bounding box center [411, 311] width 202 height 47
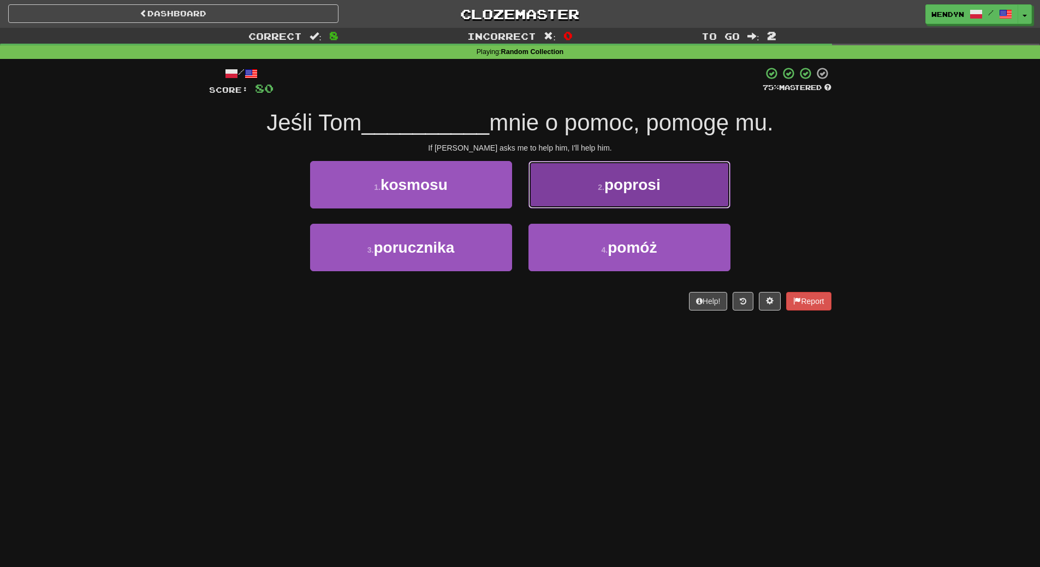
click at [659, 196] on button "2 . poprosi" at bounding box center [629, 184] width 202 height 47
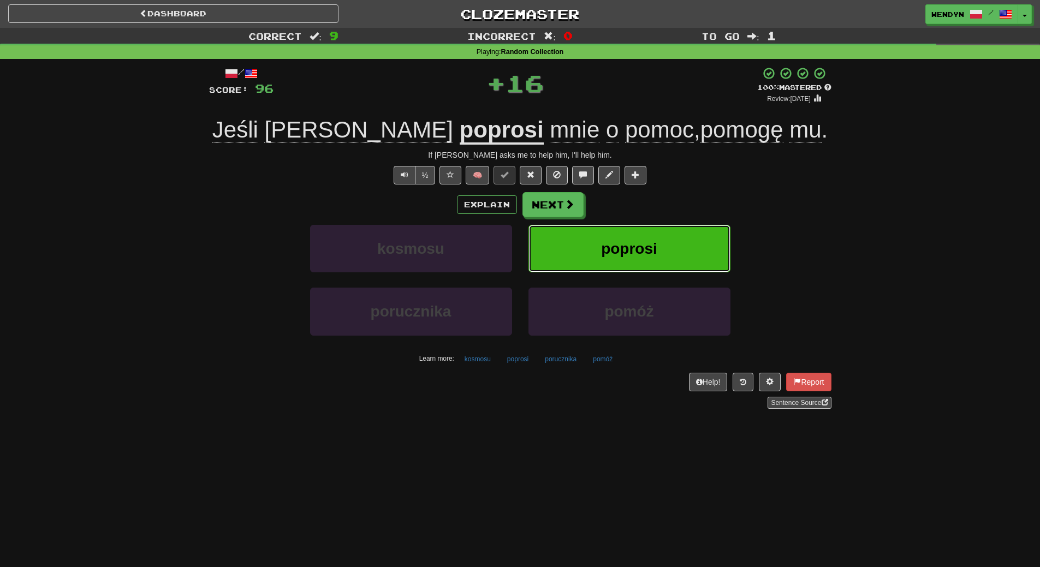
click at [664, 237] on button "poprosi" at bounding box center [629, 248] width 202 height 47
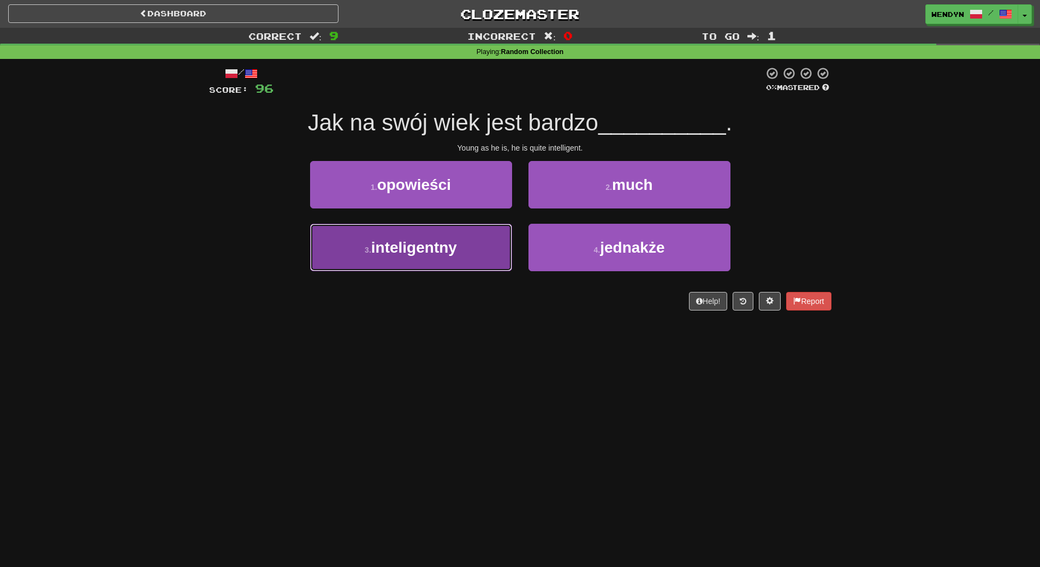
click at [434, 261] on button "3 . inteligentny" at bounding box center [411, 247] width 202 height 47
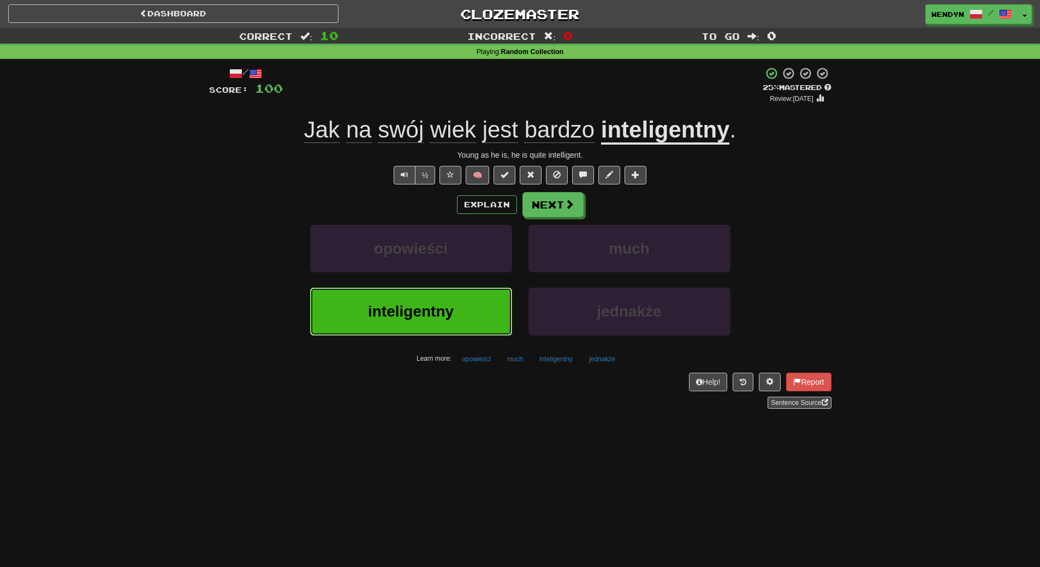
click at [461, 304] on button "inteligentny" at bounding box center [411, 311] width 202 height 47
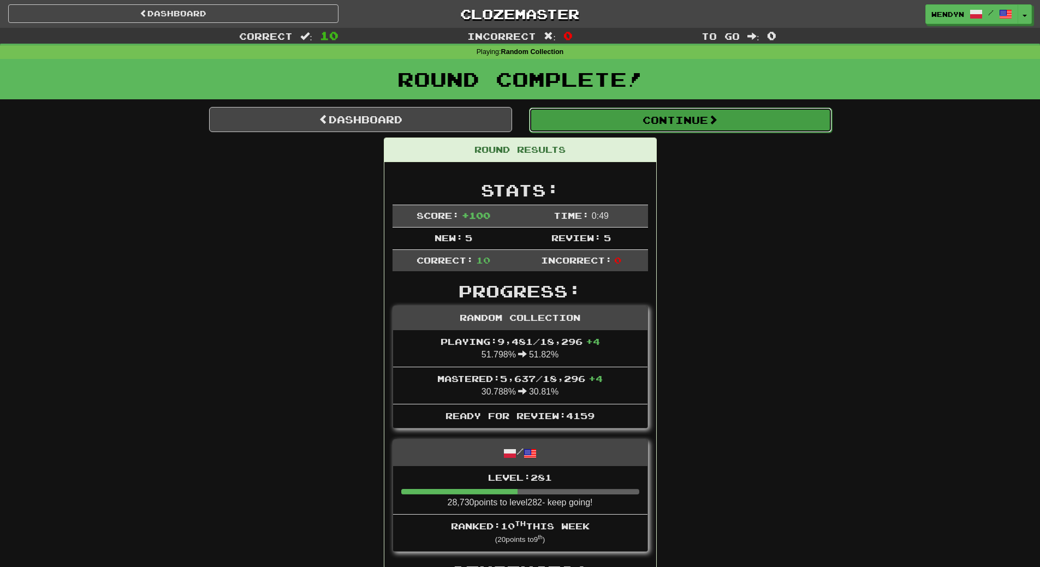
click at [700, 118] on button "Continue" at bounding box center [680, 120] width 303 height 25
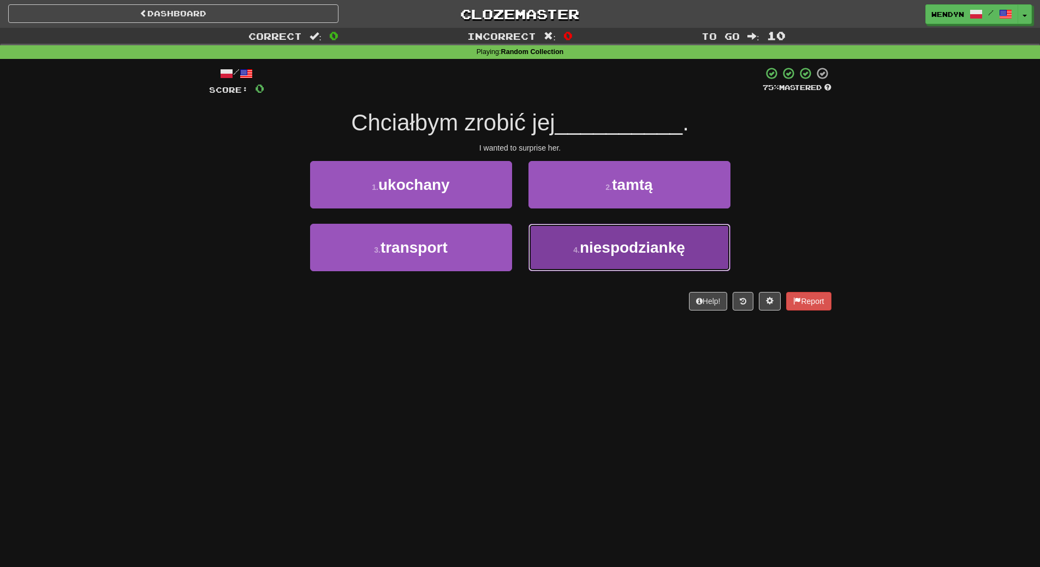
click at [601, 257] on button "4 . niespodziankę" at bounding box center [629, 247] width 202 height 47
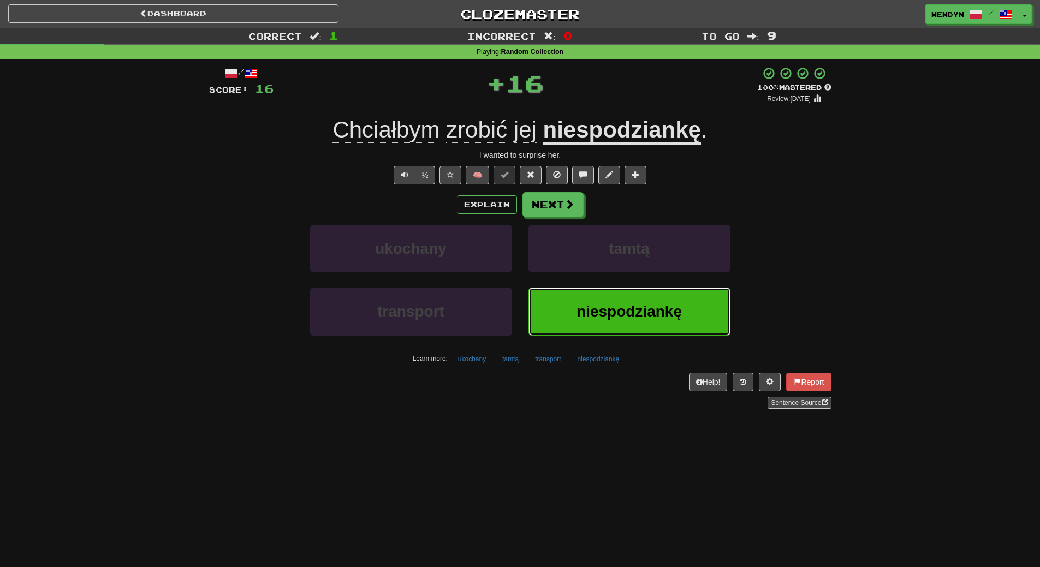
click at [601, 312] on span "niespodziankę" at bounding box center [628, 311] width 105 height 17
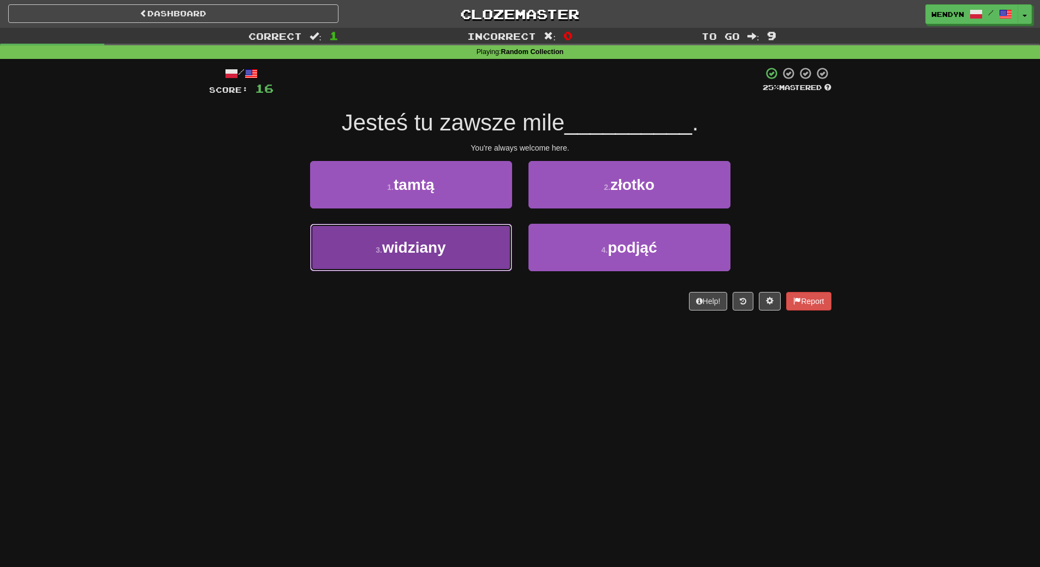
click at [421, 247] on span "widziany" at bounding box center [414, 247] width 64 height 17
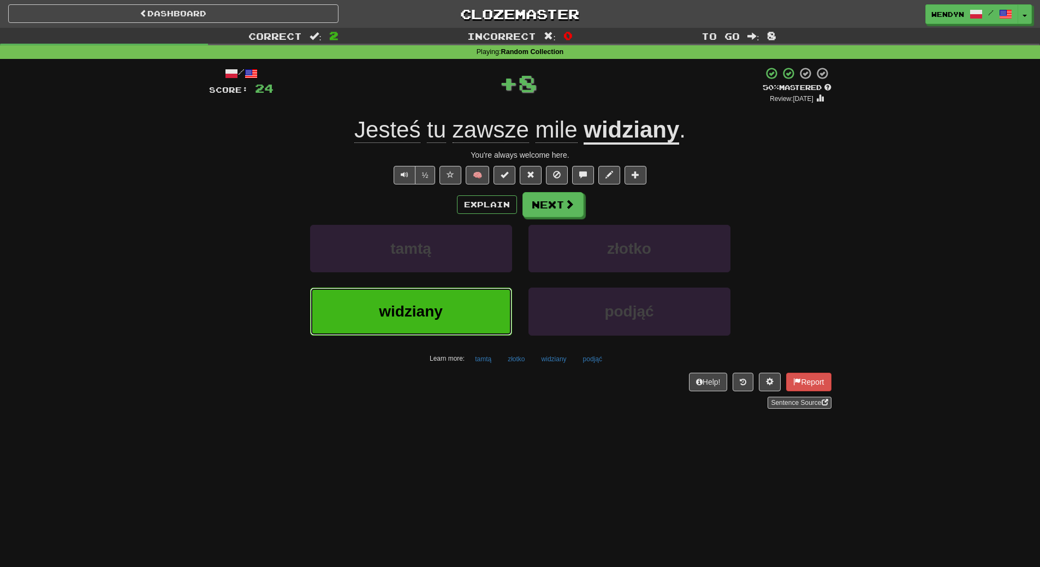
click at [435, 306] on span "widziany" at bounding box center [411, 311] width 64 height 17
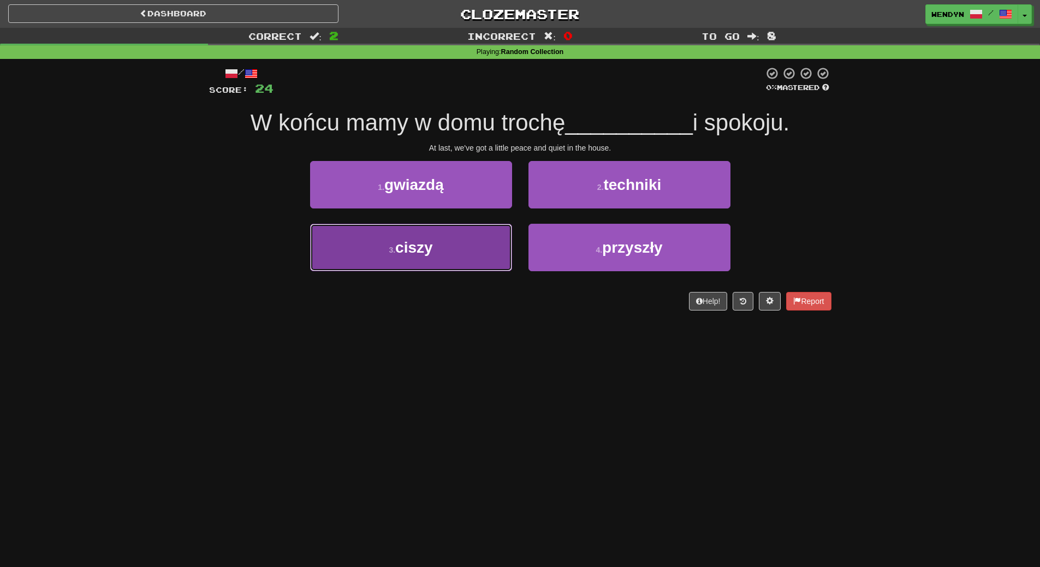
click at [427, 243] on span "ciszy" at bounding box center [414, 247] width 38 height 17
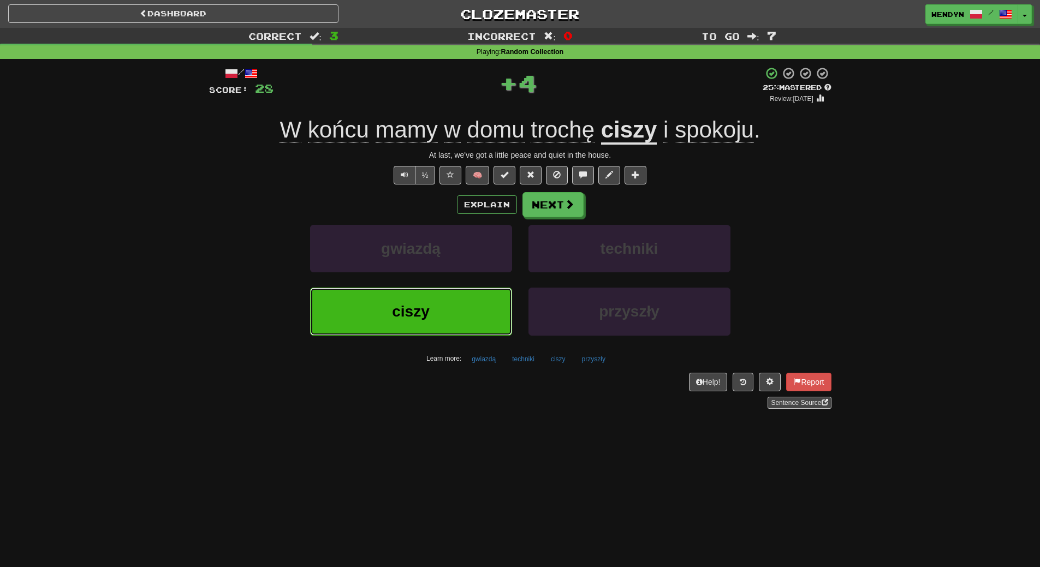
click at [434, 313] on button "ciszy" at bounding box center [411, 311] width 202 height 47
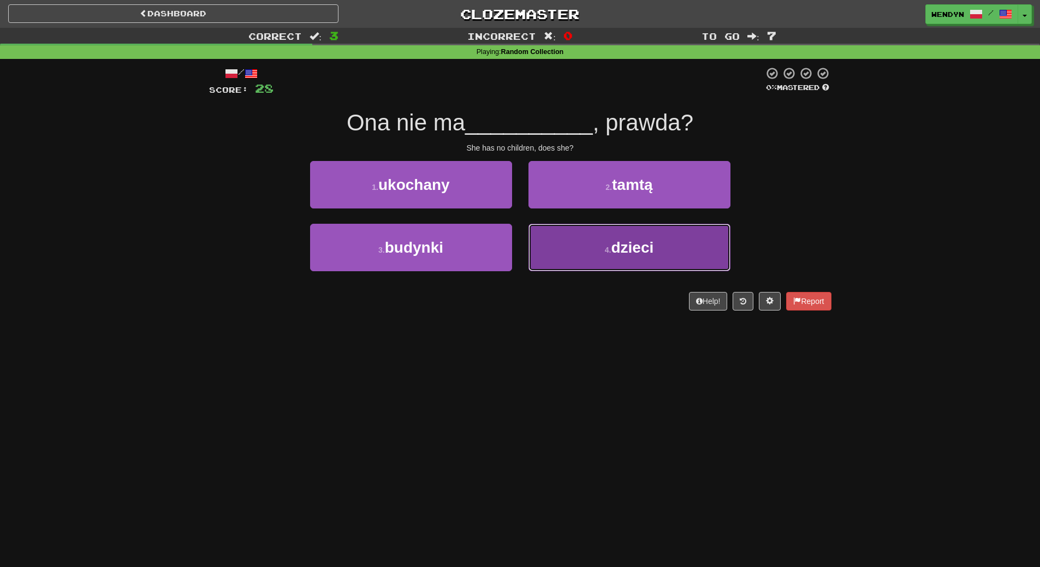
click at [616, 249] on span "dzieci" at bounding box center [632, 247] width 43 height 17
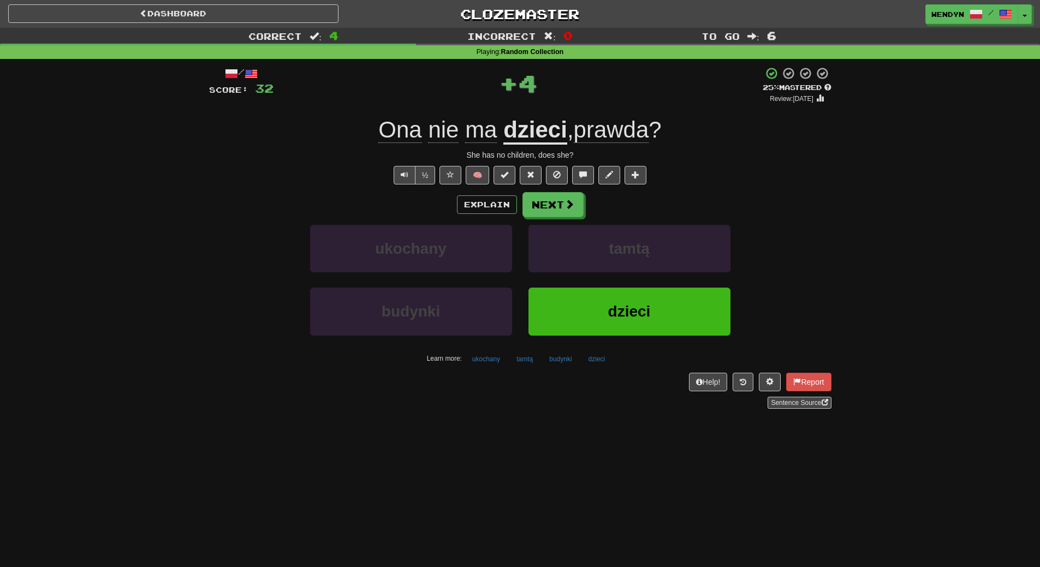
click at [618, 285] on div "tamtą" at bounding box center [629, 256] width 218 height 63
click at [600, 311] on button "dzieci" at bounding box center [629, 311] width 202 height 47
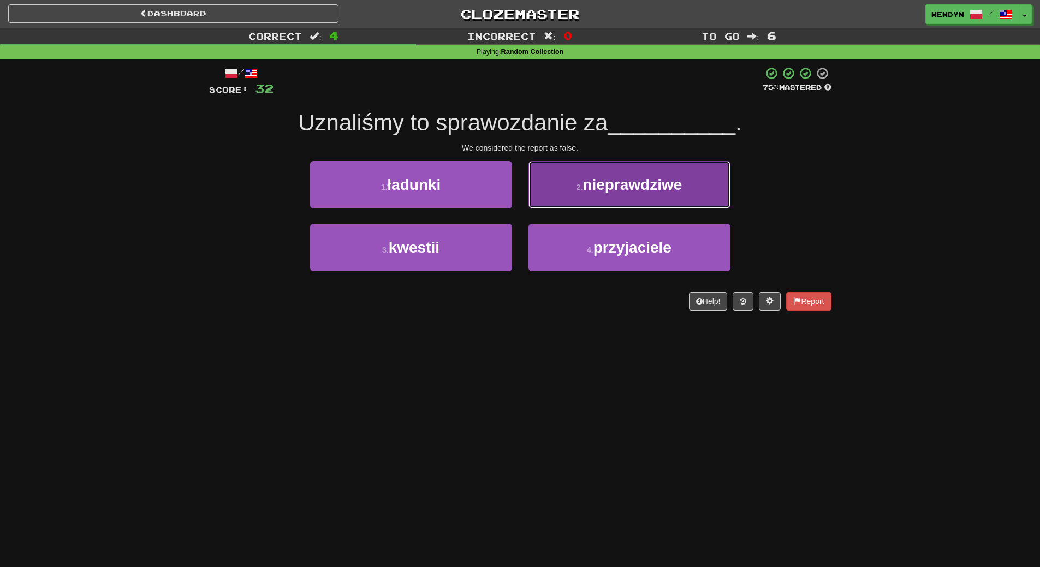
click at [625, 198] on button "2 . nieprawdziwe" at bounding box center [629, 184] width 202 height 47
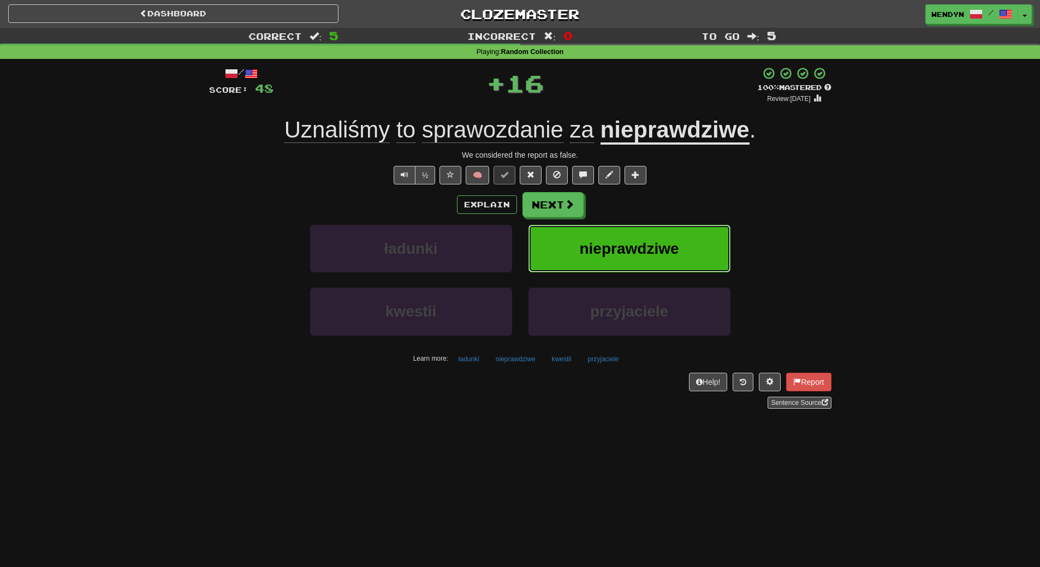
click at [619, 240] on span "nieprawdziwe" at bounding box center [628, 248] width 99 height 17
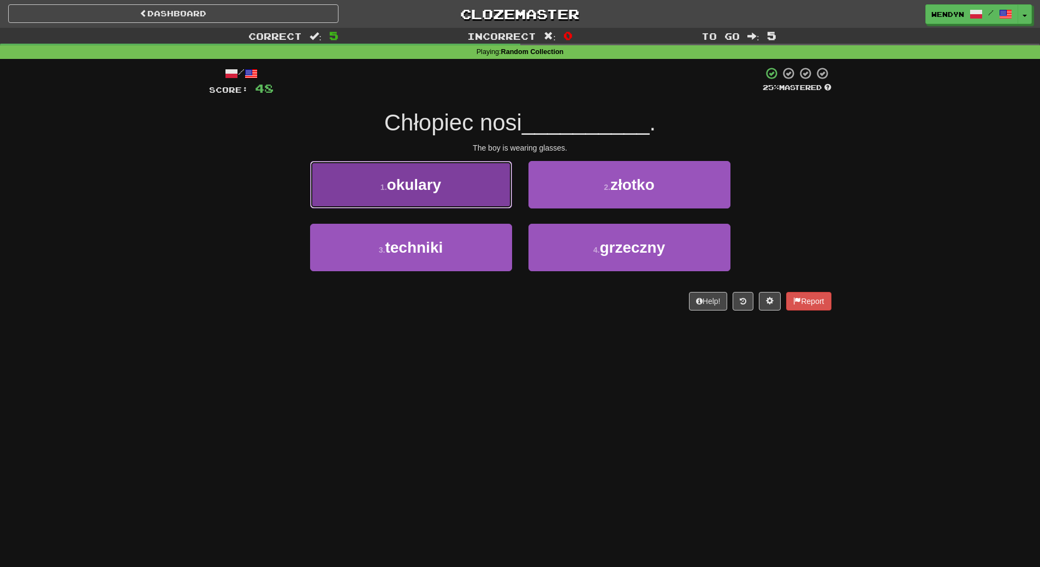
click at [447, 196] on button "1 . okulary" at bounding box center [411, 184] width 202 height 47
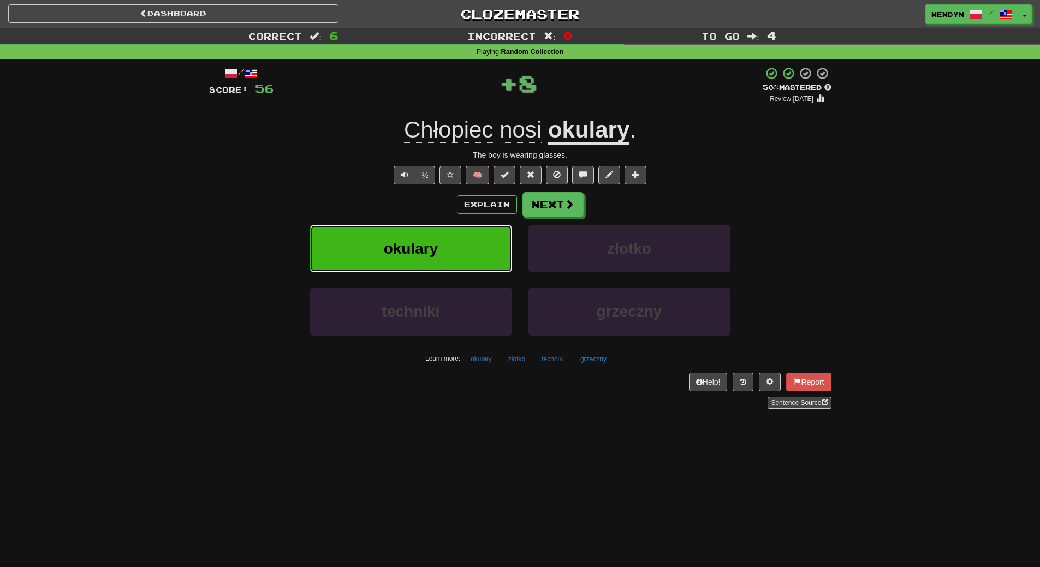
click at [434, 250] on span "okulary" at bounding box center [411, 248] width 55 height 17
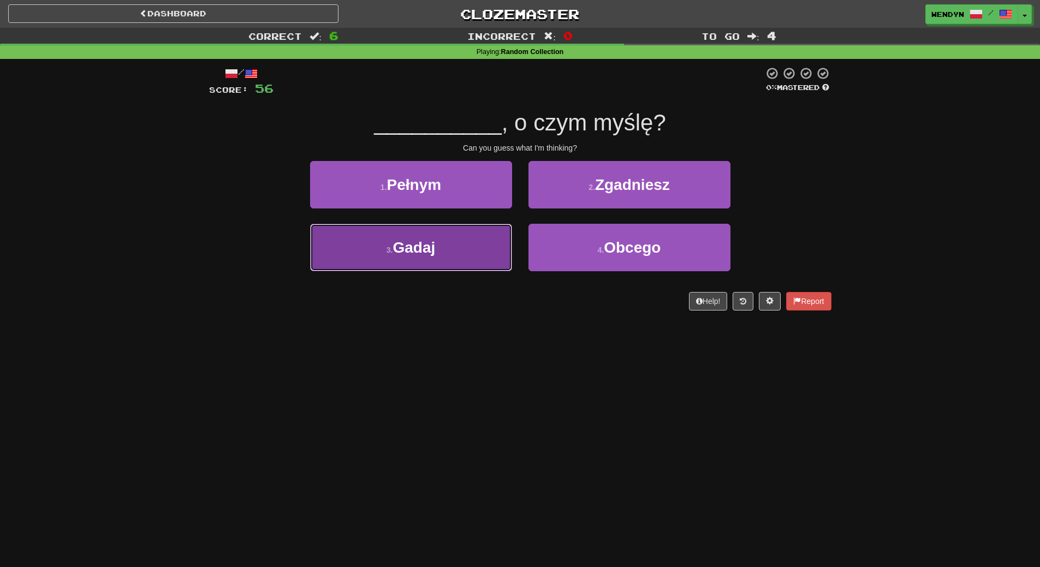
click at [438, 256] on button "3 . Gadaj" at bounding box center [411, 247] width 202 height 47
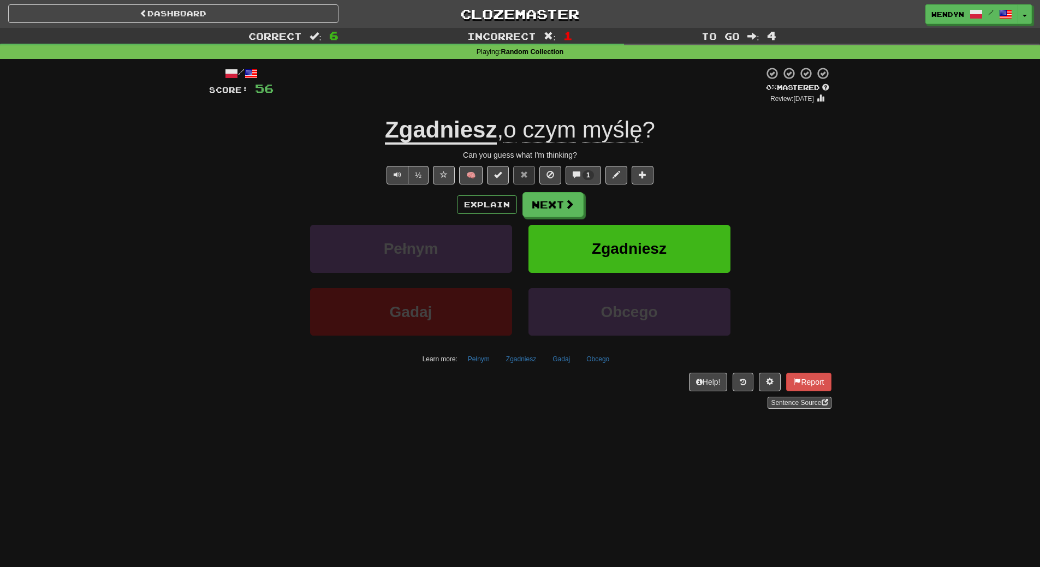
drag, startPoint x: 437, startPoint y: 343, endPoint x: 391, endPoint y: 18, distance: 327.9
click at [433, 308] on div "Gadaj" at bounding box center [411, 319] width 218 height 63
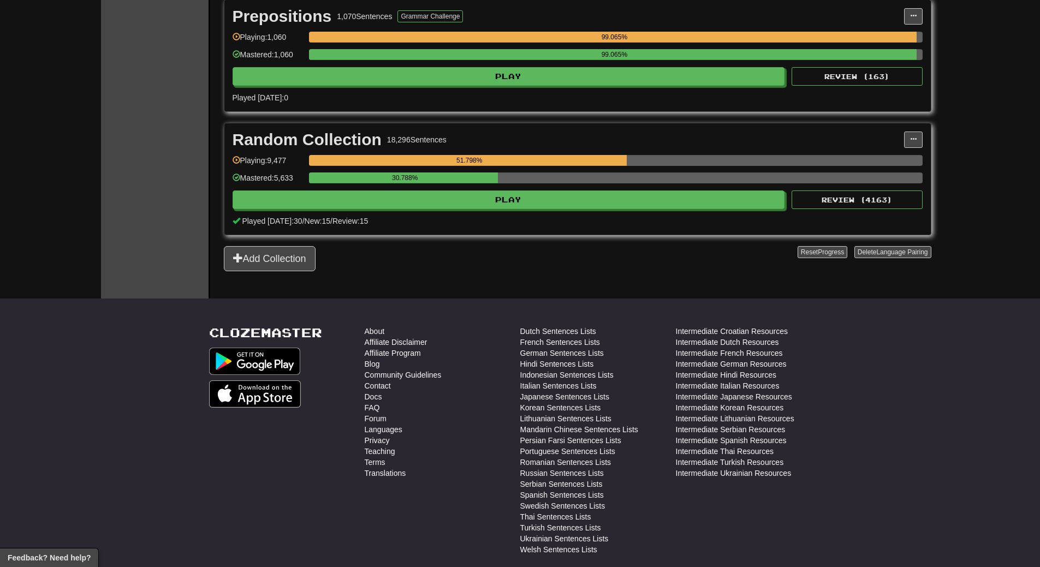
scroll to position [1855, 0]
drag, startPoint x: 0, startPoint y: 0, endPoint x: 37, endPoint y: 98, distance: 104.8
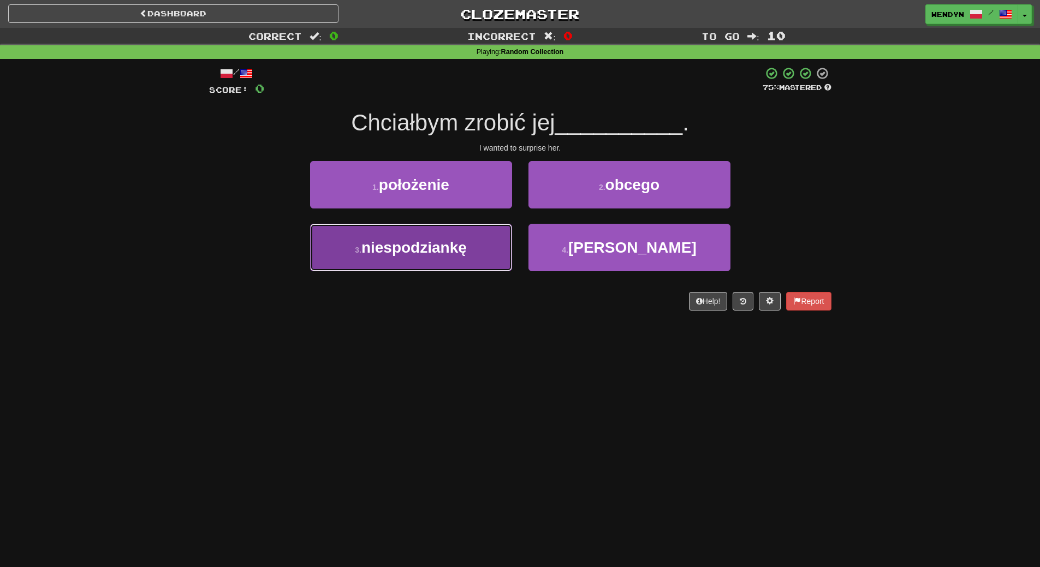
drag, startPoint x: 474, startPoint y: 249, endPoint x: 473, endPoint y: 271, distance: 21.9
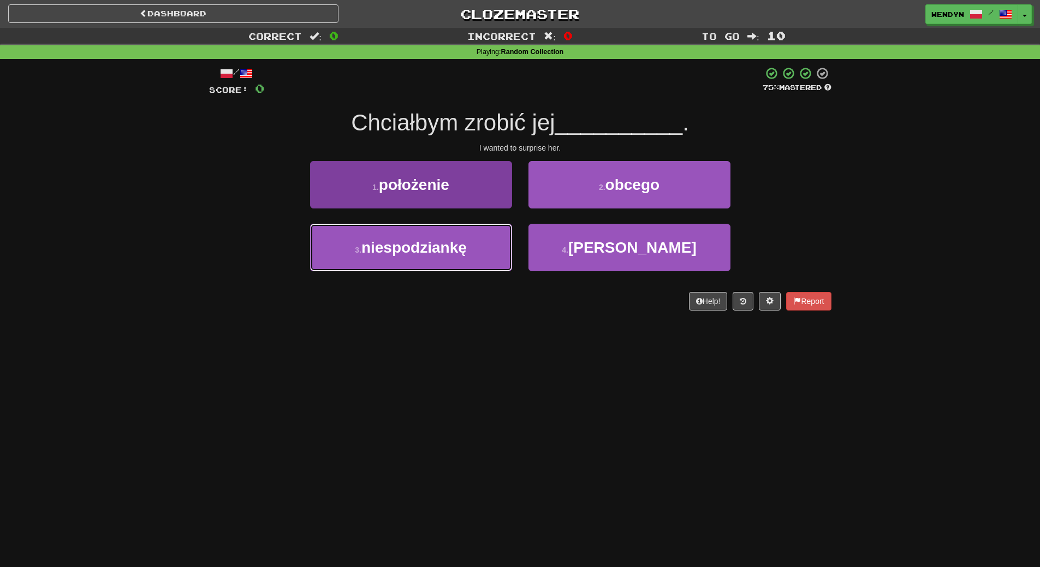
click at [474, 254] on button "3 . niespodziankę" at bounding box center [411, 247] width 202 height 47
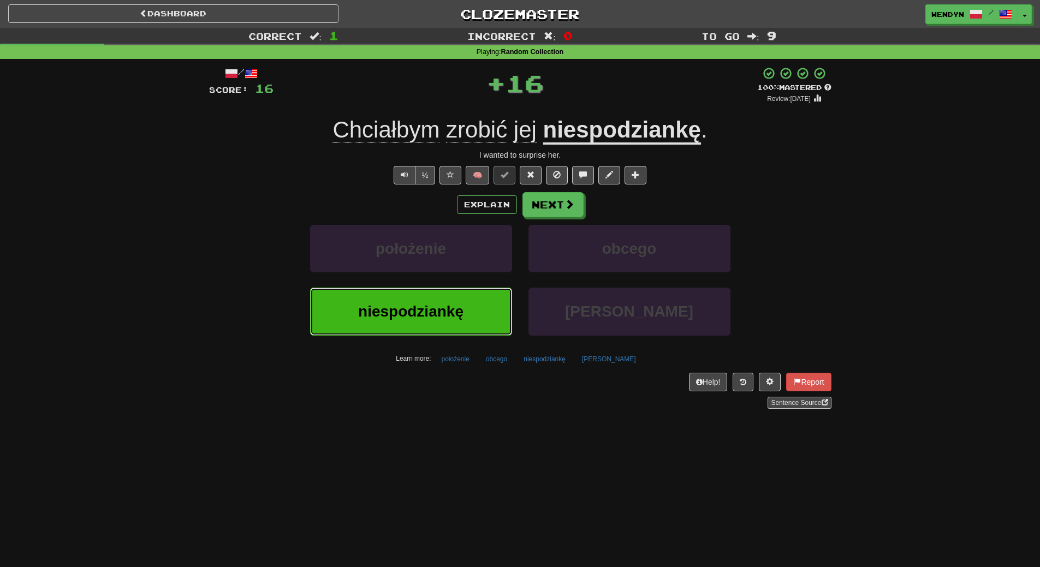
drag, startPoint x: 468, startPoint y: 320, endPoint x: 462, endPoint y: 293, distance: 28.5
click at [467, 318] on button "niespodziankę" at bounding box center [411, 311] width 202 height 47
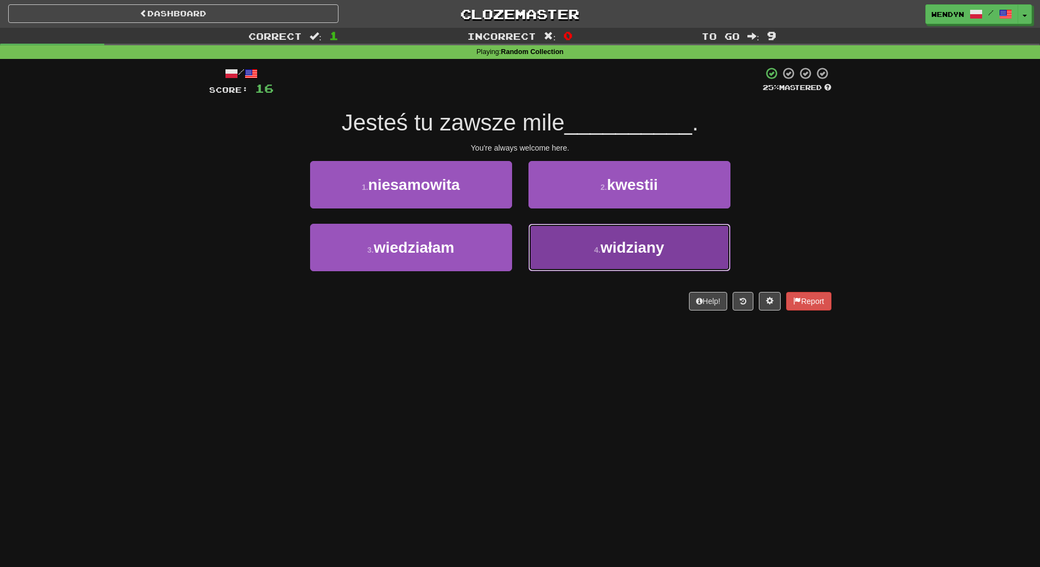
click at [683, 247] on button "4 . widziany" at bounding box center [629, 247] width 202 height 47
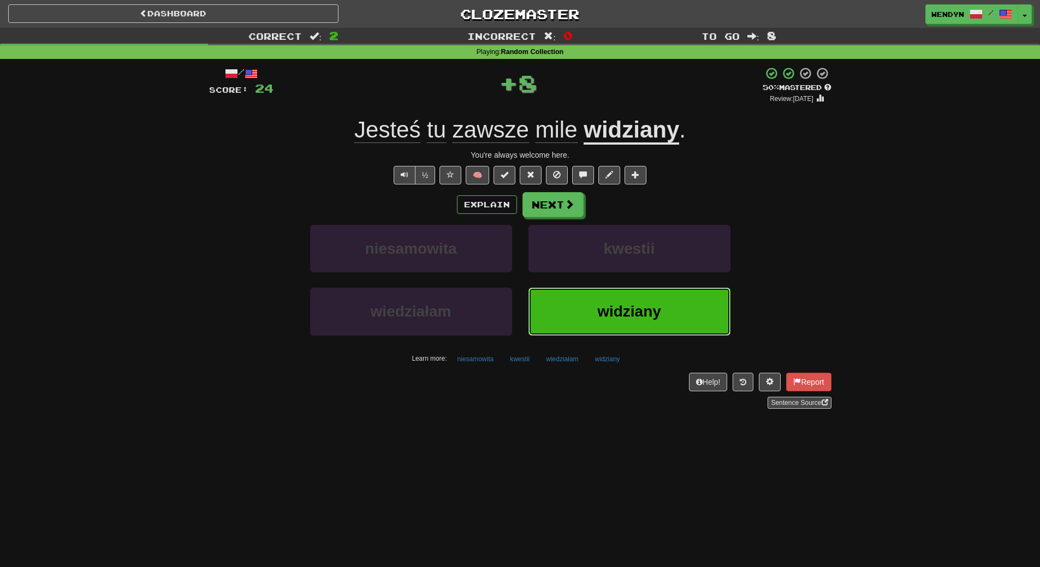
click at [672, 307] on button "widziany" at bounding box center [629, 311] width 202 height 47
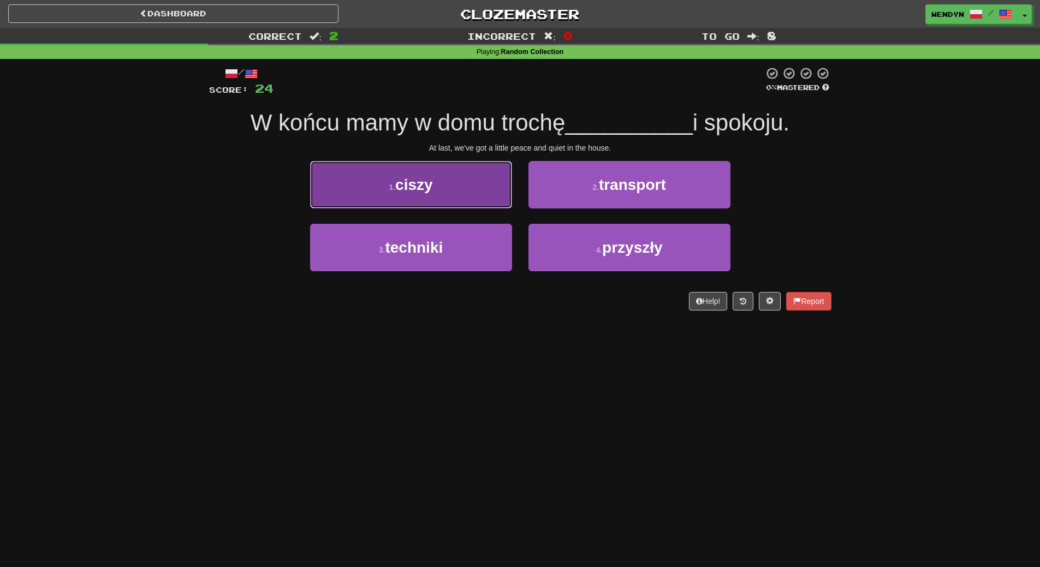
click at [445, 181] on button "1 . ciszy" at bounding box center [411, 184] width 202 height 47
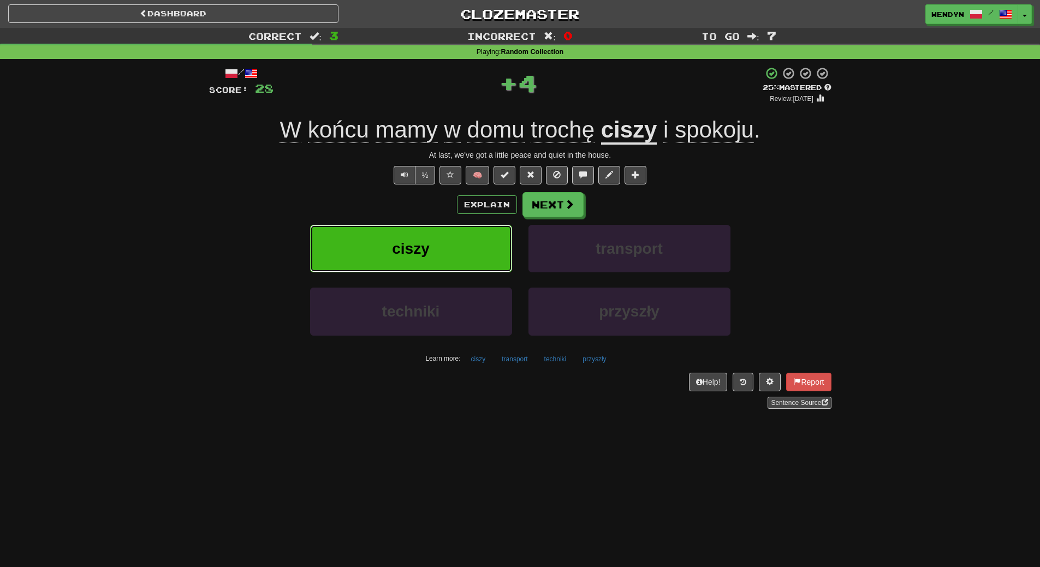
click at [446, 242] on button "ciszy" at bounding box center [411, 248] width 202 height 47
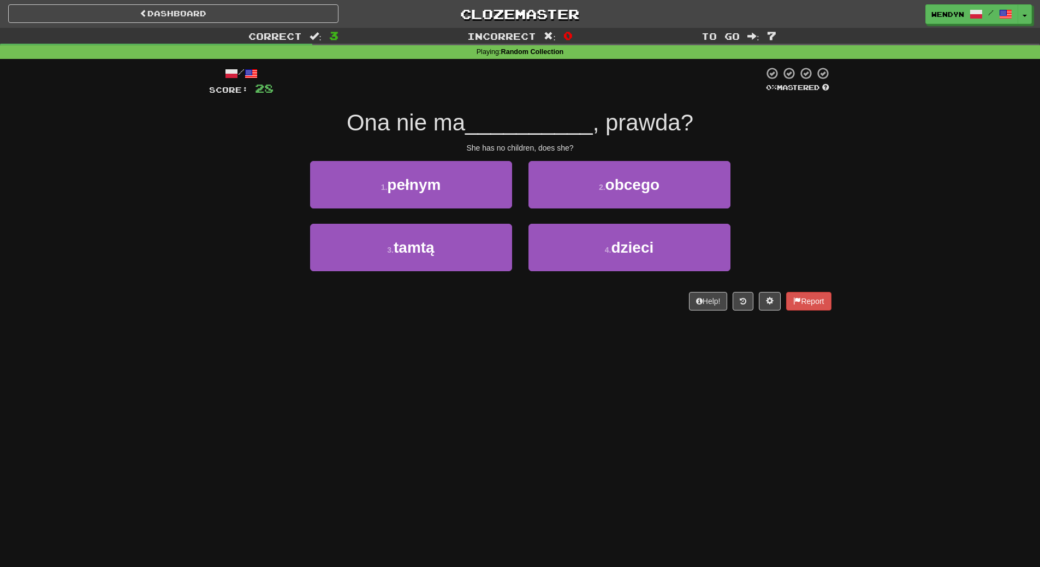
click at [648, 276] on div "4 . dzieci" at bounding box center [629, 255] width 218 height 63
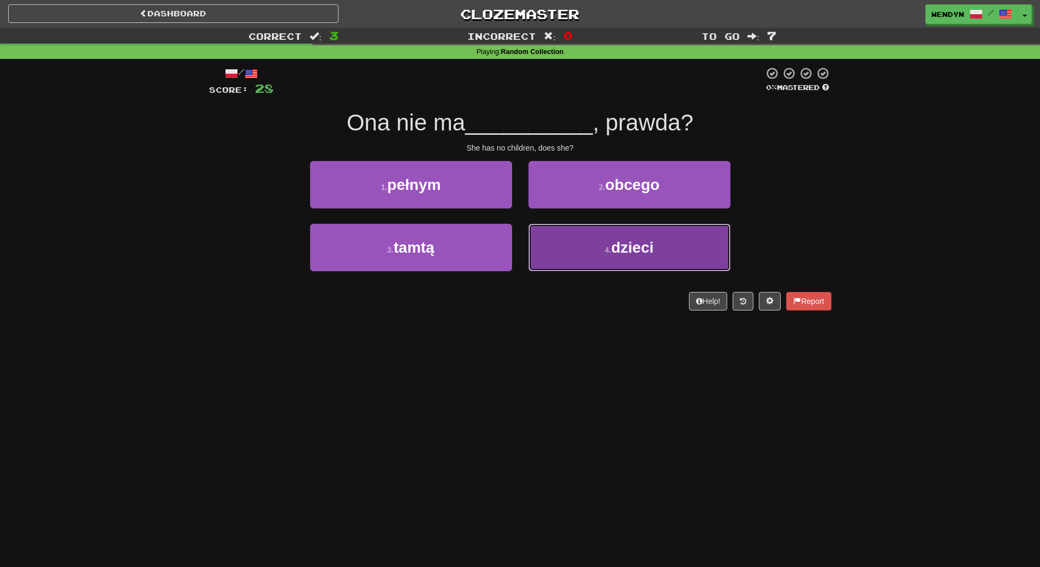
drag, startPoint x: 647, startPoint y: 262, endPoint x: 646, endPoint y: 294, distance: 31.7
click at [647, 264] on button "4 . dzieci" at bounding box center [629, 247] width 202 height 47
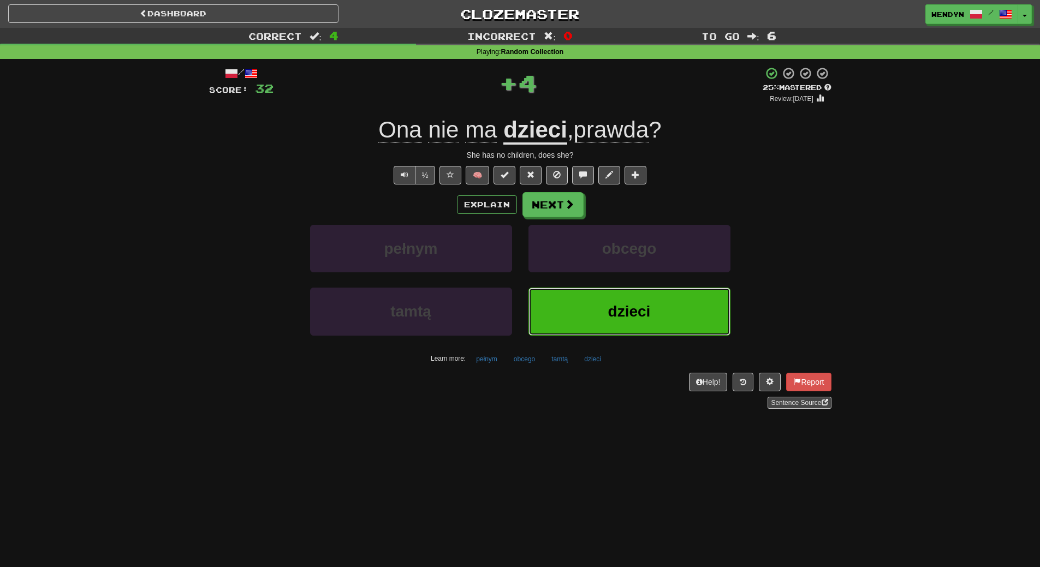
click at [646, 296] on button "dzieci" at bounding box center [629, 311] width 202 height 47
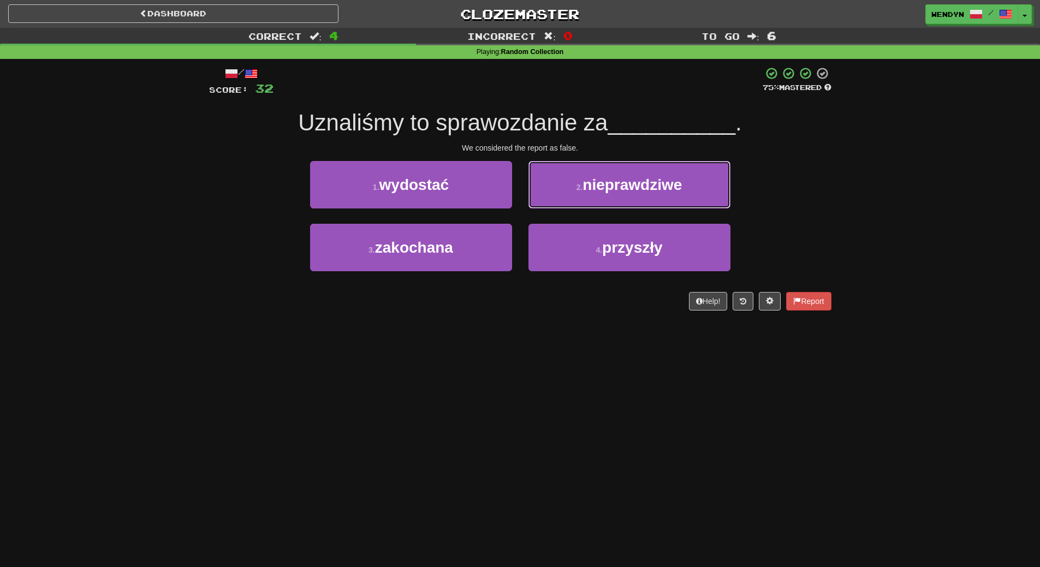
drag, startPoint x: 652, startPoint y: 182, endPoint x: 660, endPoint y: 189, distance: 10.5
click at [654, 183] on span "nieprawdziwe" at bounding box center [631, 184] width 99 height 17
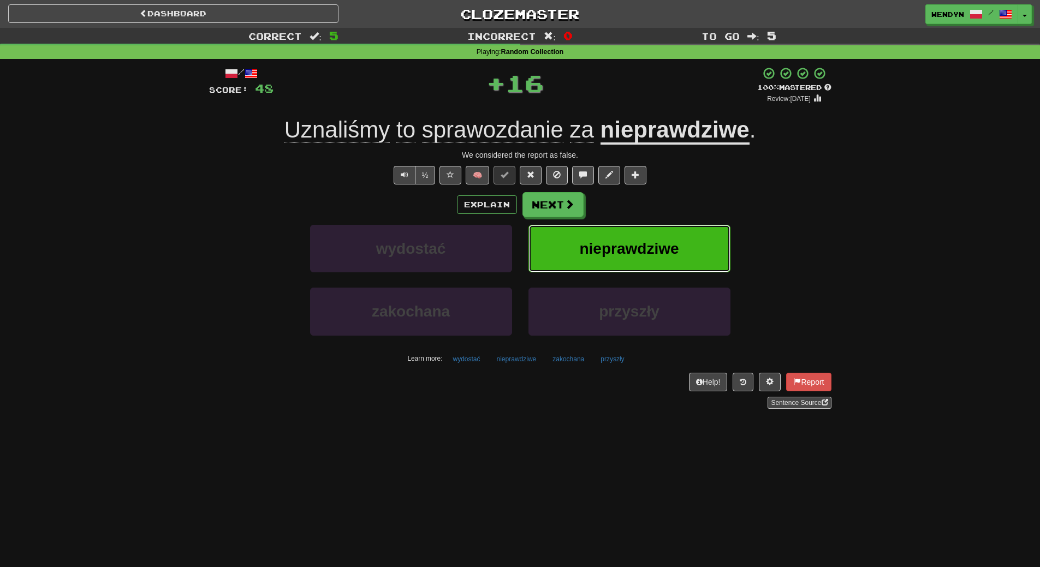
click at [696, 249] on button "nieprawdziwe" at bounding box center [629, 248] width 202 height 47
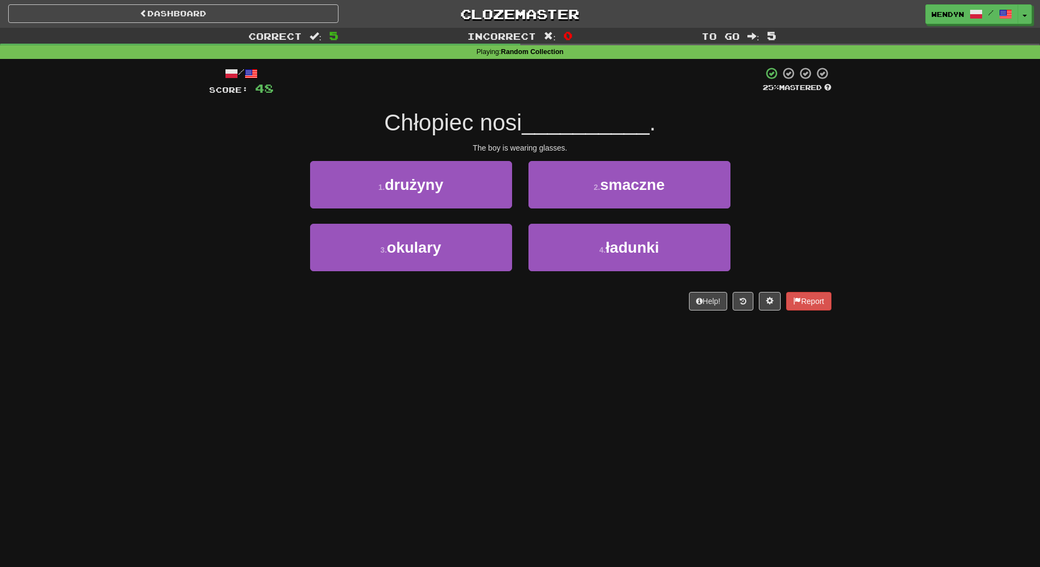
click at [471, 276] on div "3 . okulary" at bounding box center [411, 255] width 218 height 63
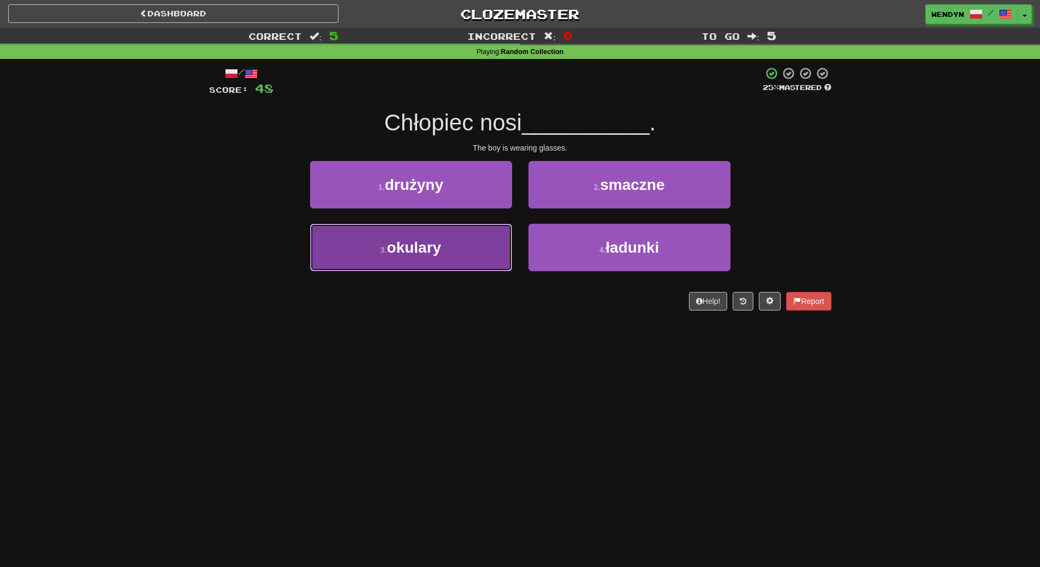
click at [471, 264] on button "3 . okulary" at bounding box center [411, 247] width 202 height 47
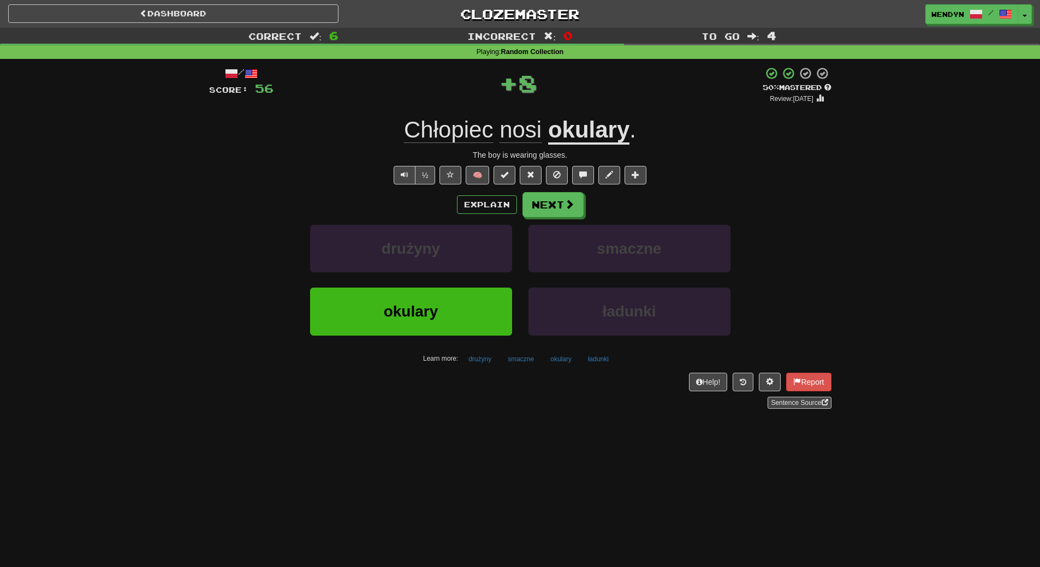
click at [475, 282] on div "drużyny" at bounding box center [411, 256] width 218 height 63
click at [476, 294] on button "okulary" at bounding box center [411, 311] width 202 height 47
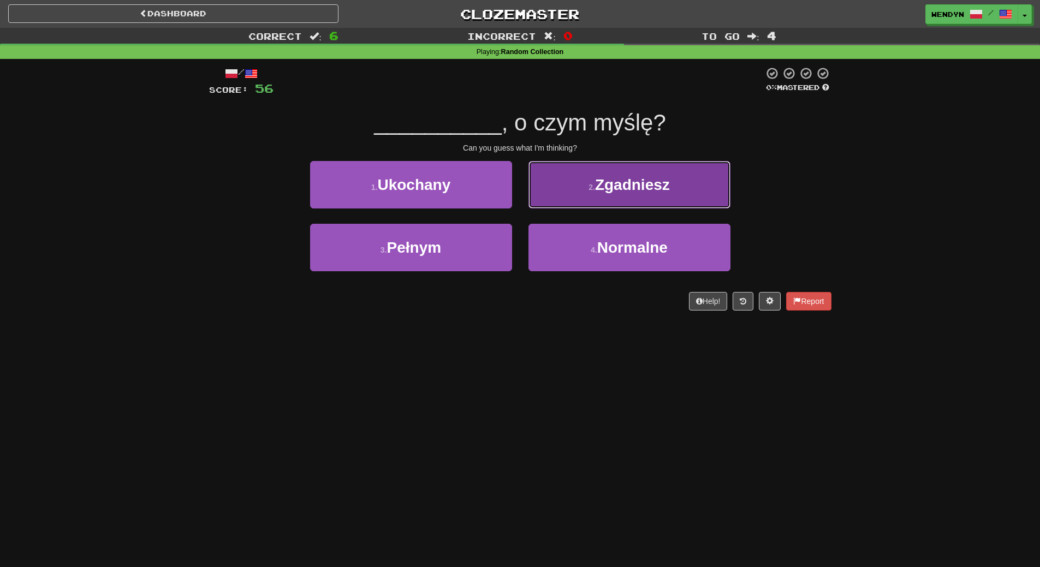
click at [682, 187] on button "2 . Zgadniesz" at bounding box center [629, 184] width 202 height 47
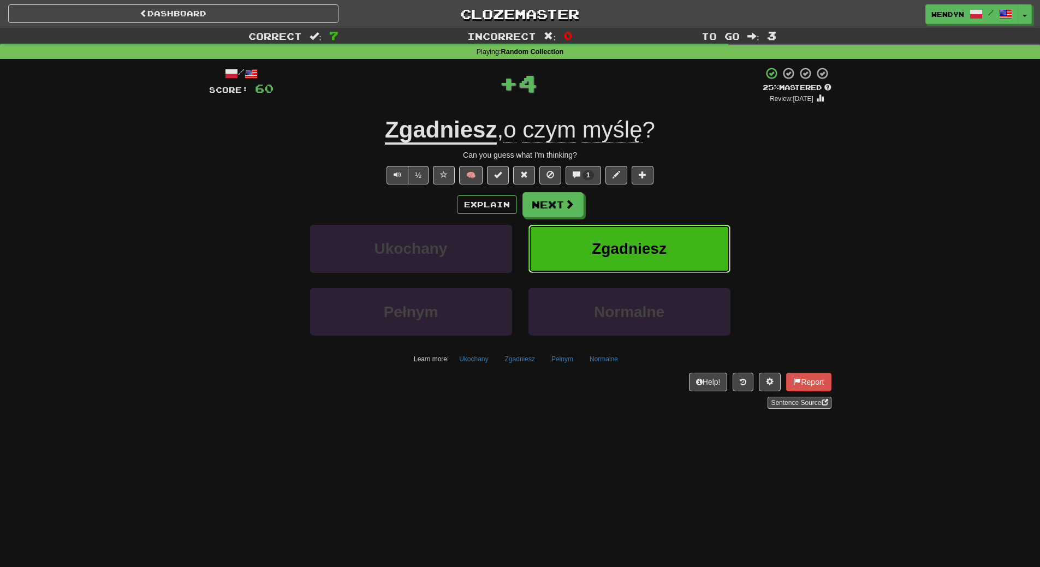
click at [688, 248] on button "Zgadniesz" at bounding box center [629, 248] width 202 height 47
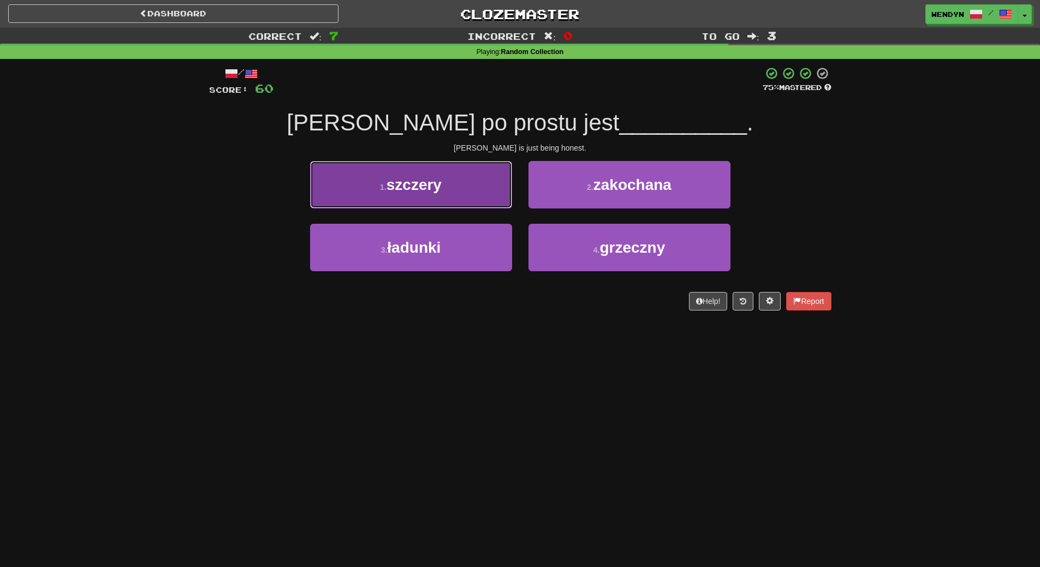
click at [435, 181] on span "szczery" at bounding box center [413, 184] width 55 height 17
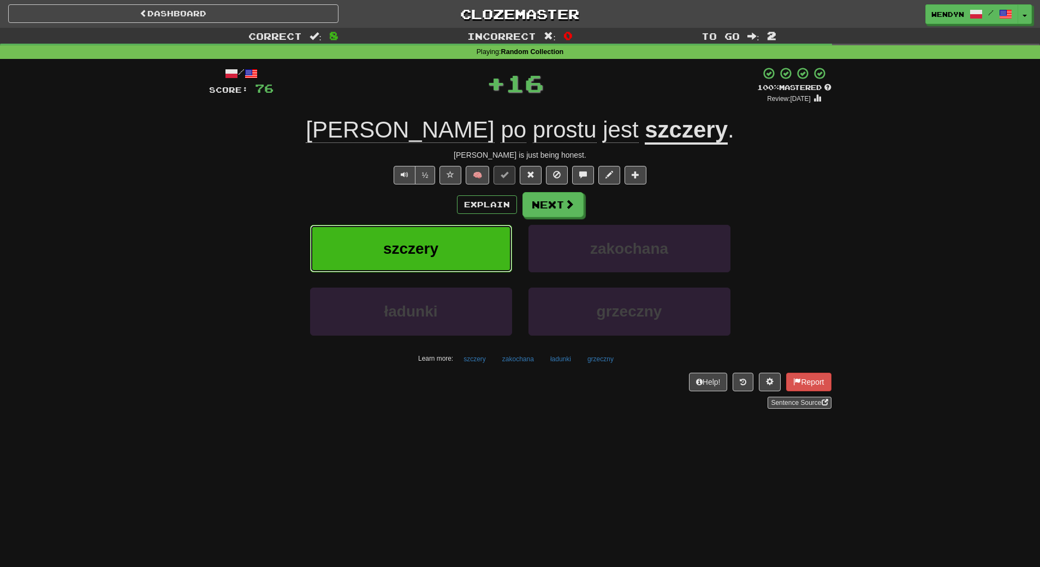
click at [443, 264] on button "szczery" at bounding box center [411, 248] width 202 height 47
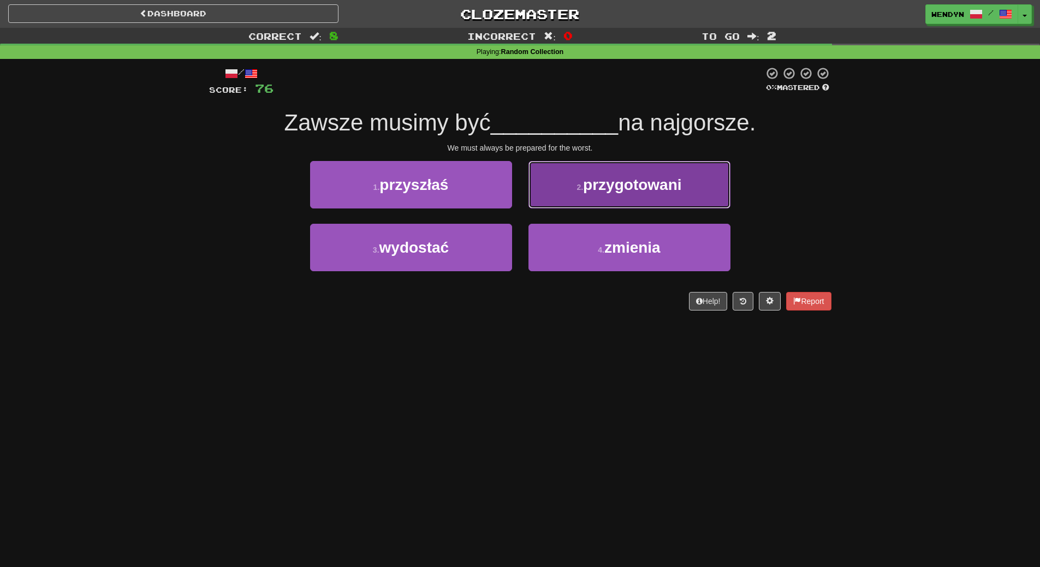
click at [654, 177] on span "przygotowani" at bounding box center [632, 184] width 98 height 17
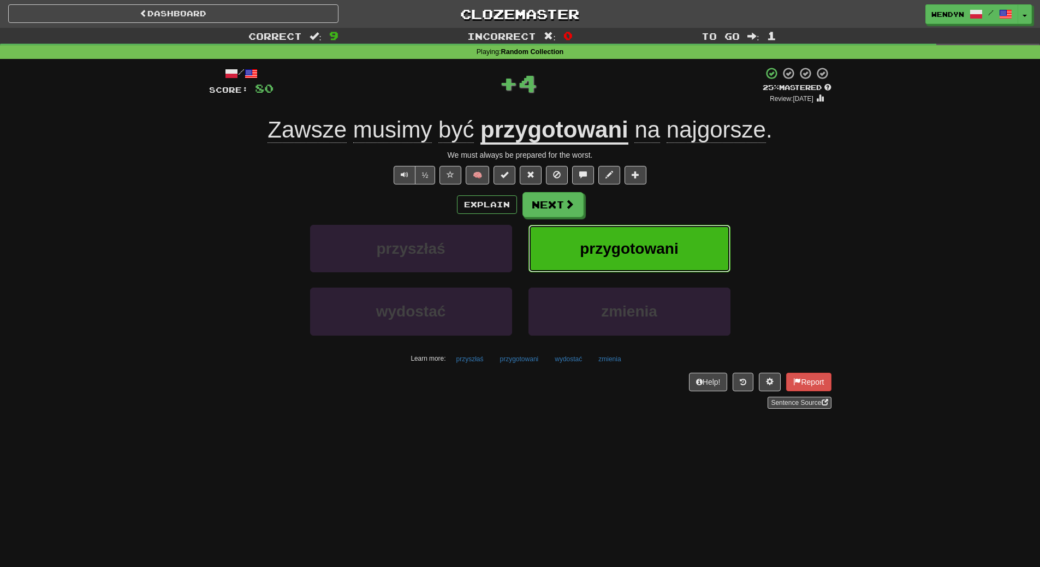
click at [654, 230] on button "przygotowani" at bounding box center [629, 248] width 202 height 47
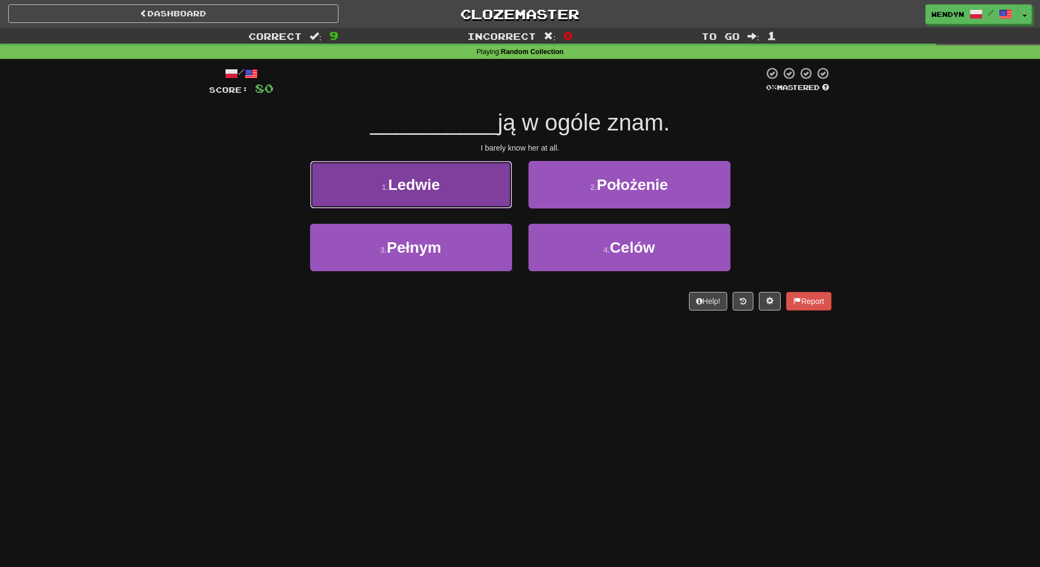
click at [467, 182] on button "1 . Ledwie" at bounding box center [411, 184] width 202 height 47
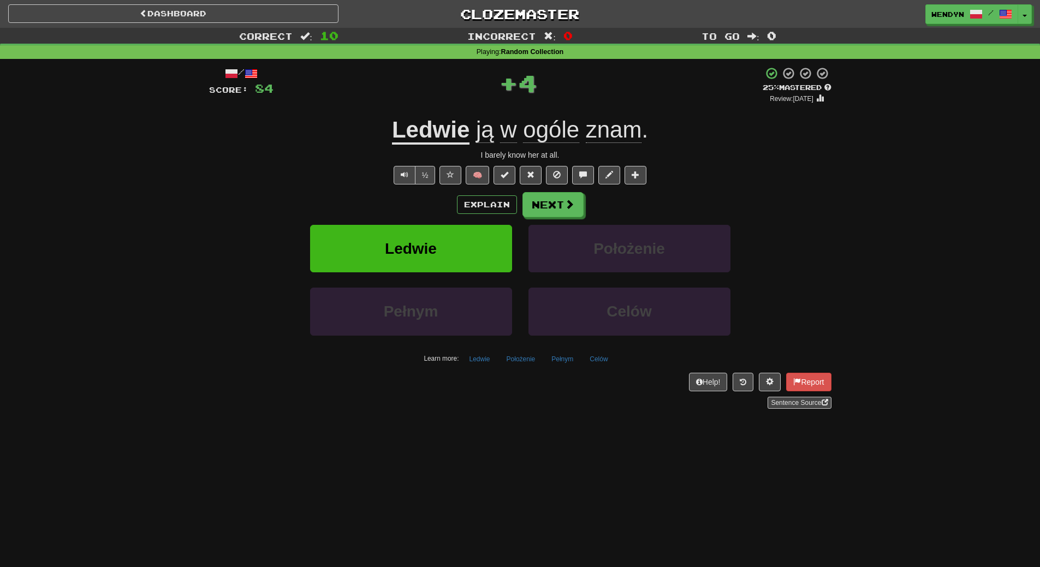
click at [457, 223] on div "Explain Next Ledwie Położenie Pełnym Celów Learn more: Ledwie Położenie Pełnym …" at bounding box center [520, 279] width 622 height 175
click at [457, 246] on button "Ledwie" at bounding box center [411, 248] width 202 height 47
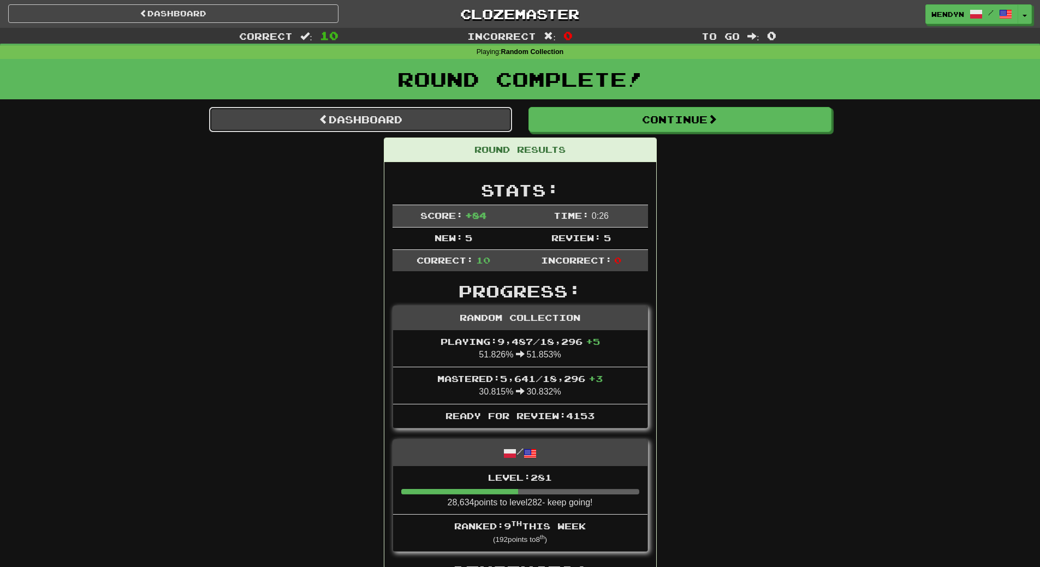
click at [407, 121] on link "Dashboard" at bounding box center [360, 119] width 303 height 25
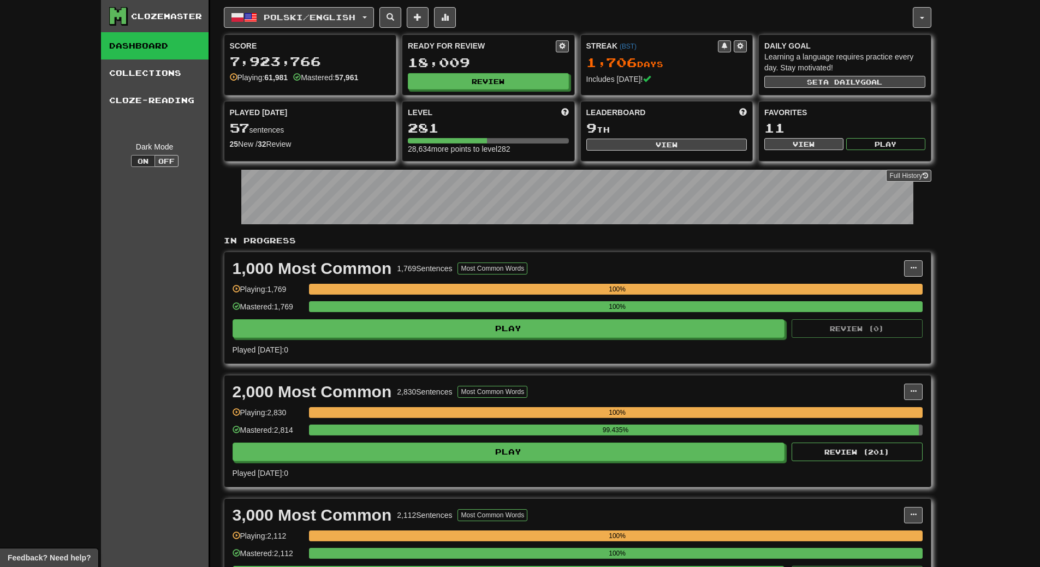
click at [482, 89] on div "Ready for Review 18,009 Review" at bounding box center [488, 65] width 172 height 60
click at [485, 85] on button "Review" at bounding box center [488, 82] width 161 height 16
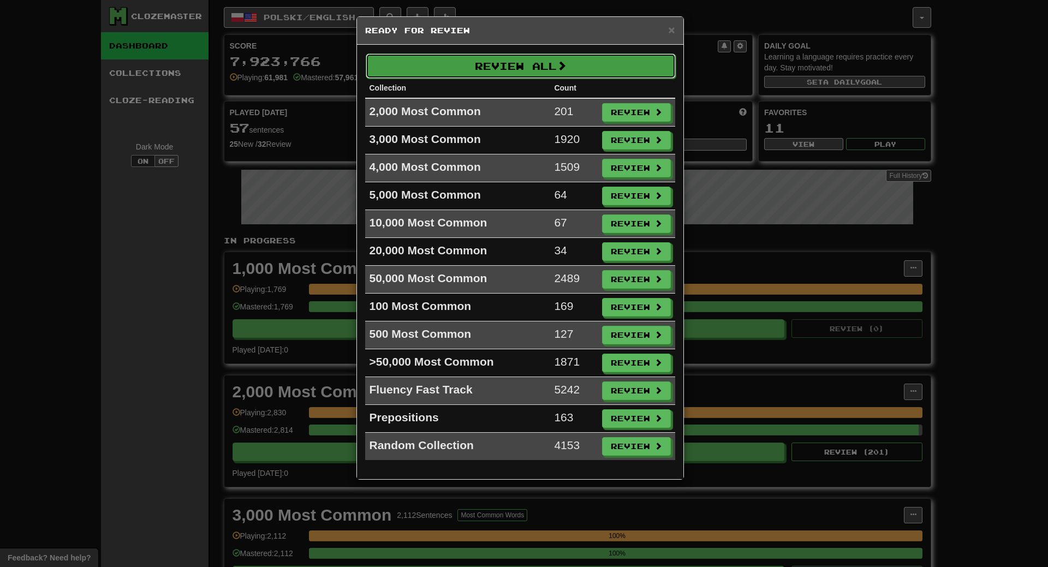
click at [497, 69] on button "Review All" at bounding box center [521, 65] width 310 height 25
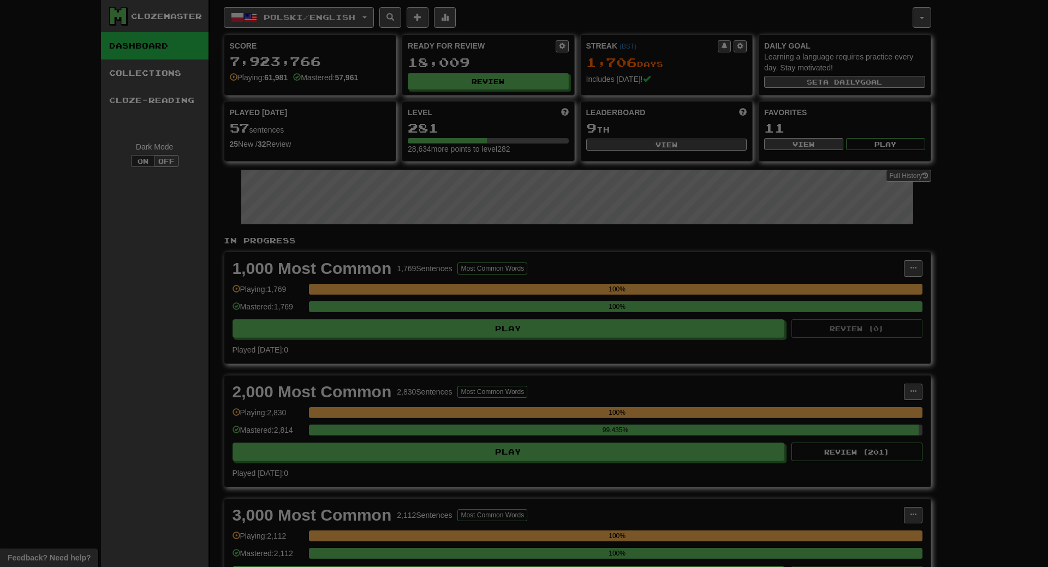
select select "**"
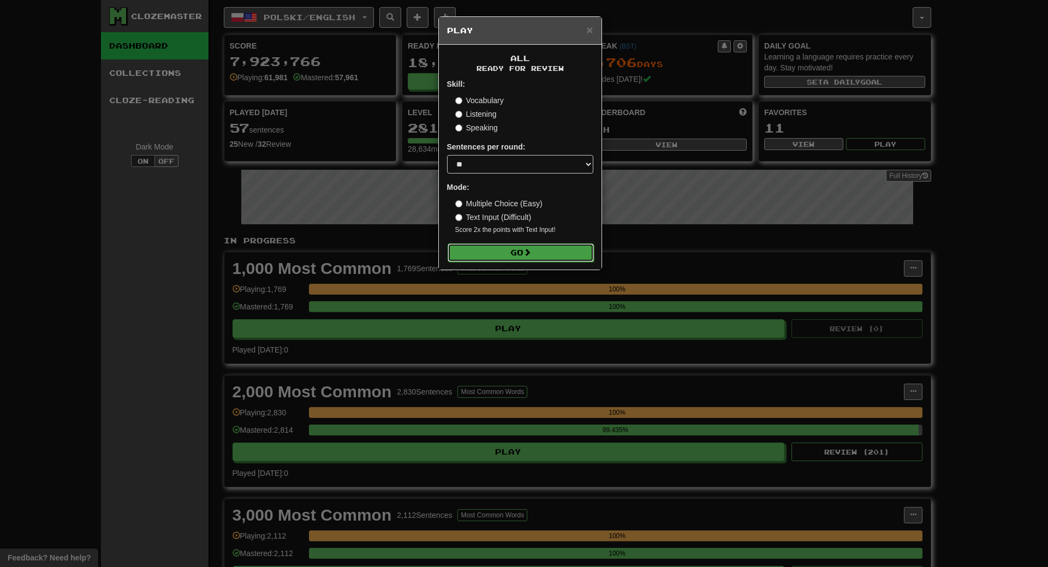
click at [558, 247] on button "Go" at bounding box center [520, 252] width 146 height 19
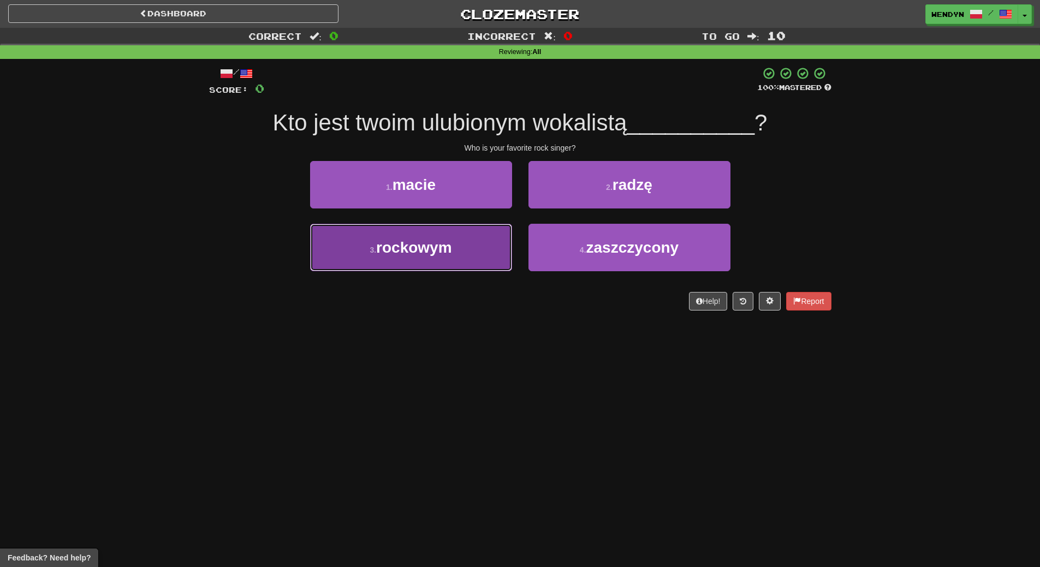
click at [467, 259] on button "3 . rockowym" at bounding box center [411, 247] width 202 height 47
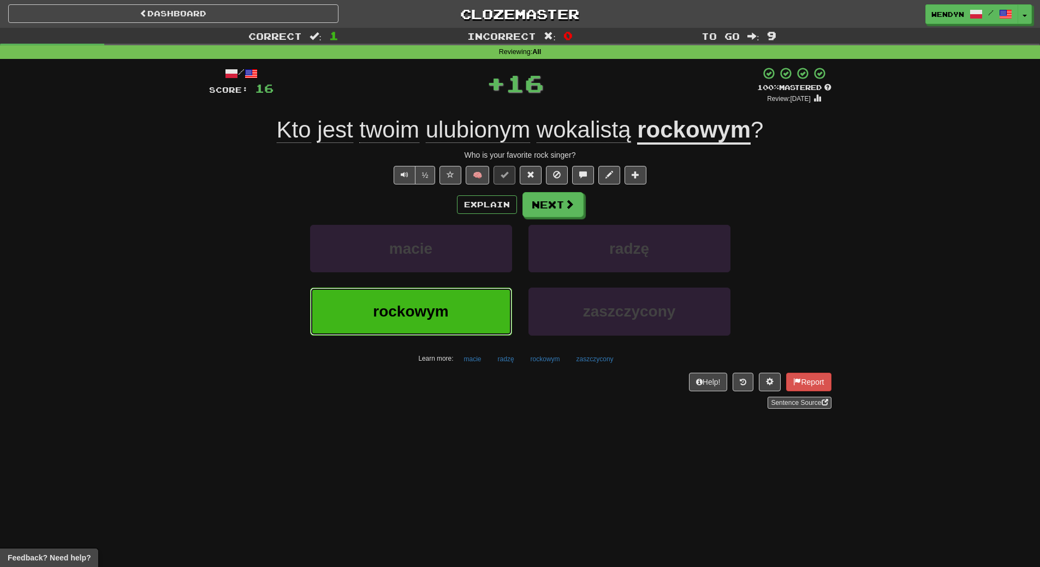
click at [455, 299] on button "rockowym" at bounding box center [411, 311] width 202 height 47
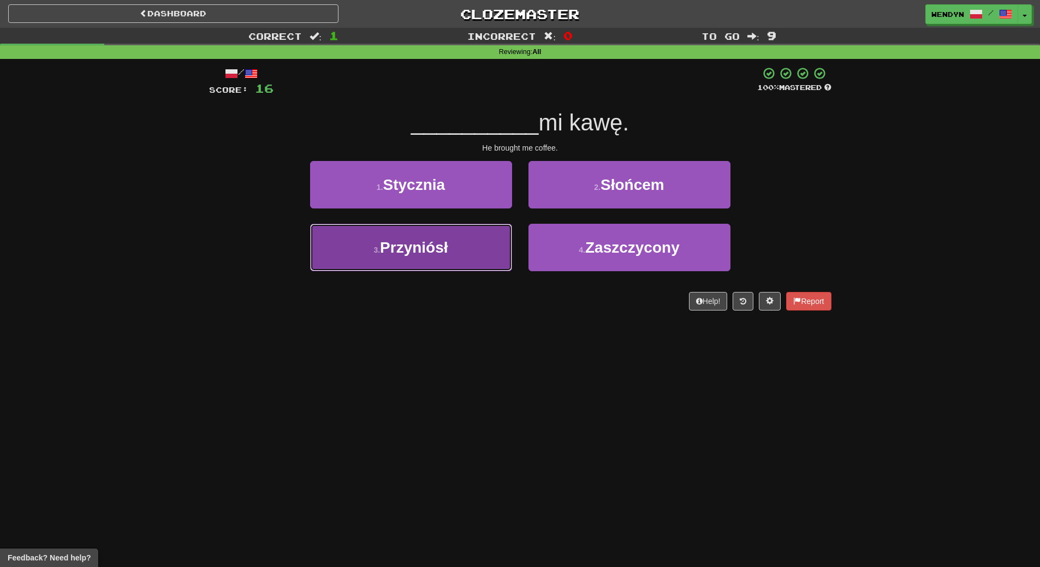
click at [458, 260] on button "3 . Przyniósł" at bounding box center [411, 247] width 202 height 47
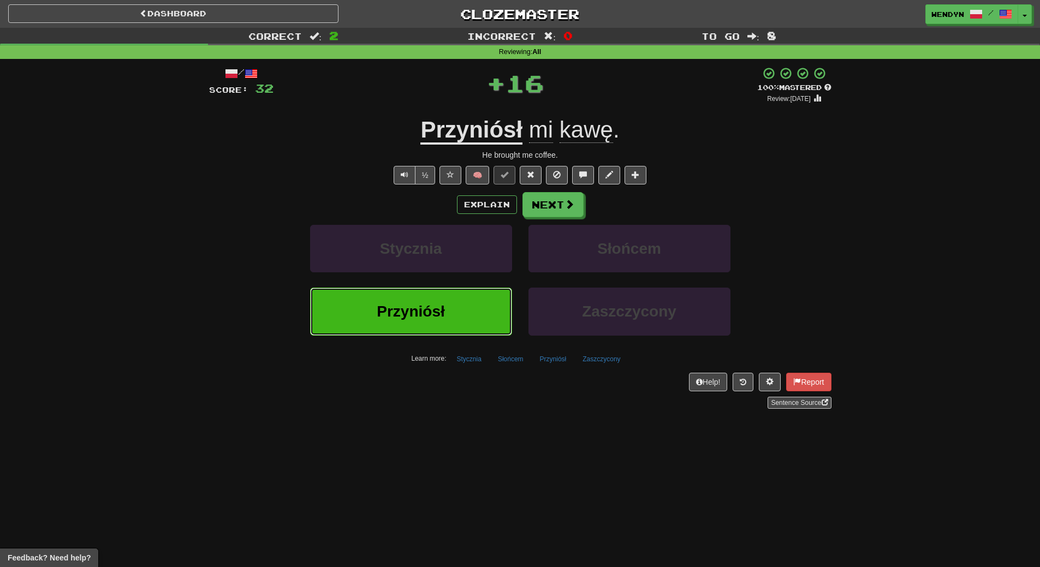
click at [457, 301] on button "Przyniósł" at bounding box center [411, 311] width 202 height 47
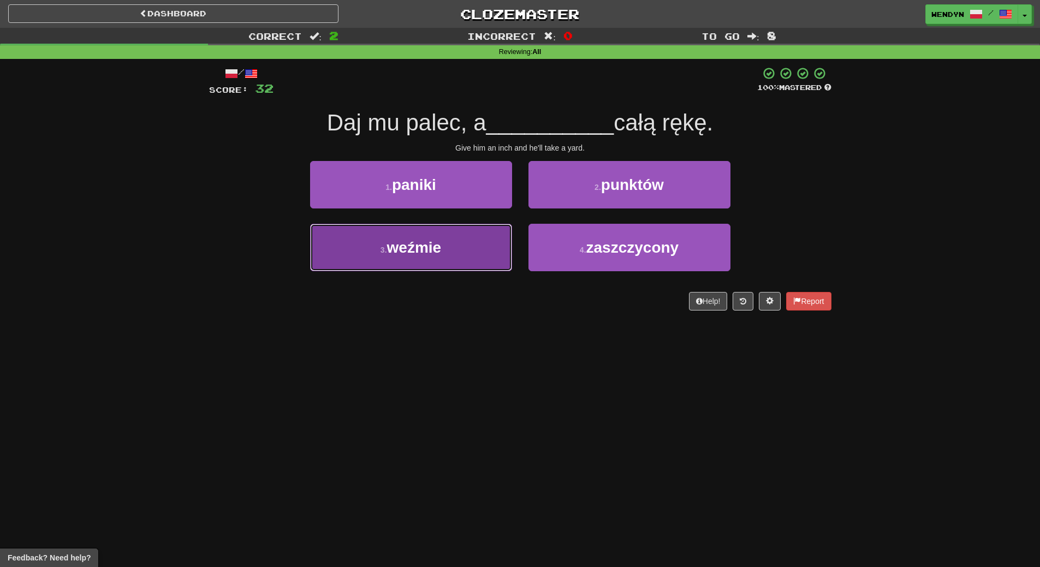
click at [448, 248] on button "3 . weźmie" at bounding box center [411, 247] width 202 height 47
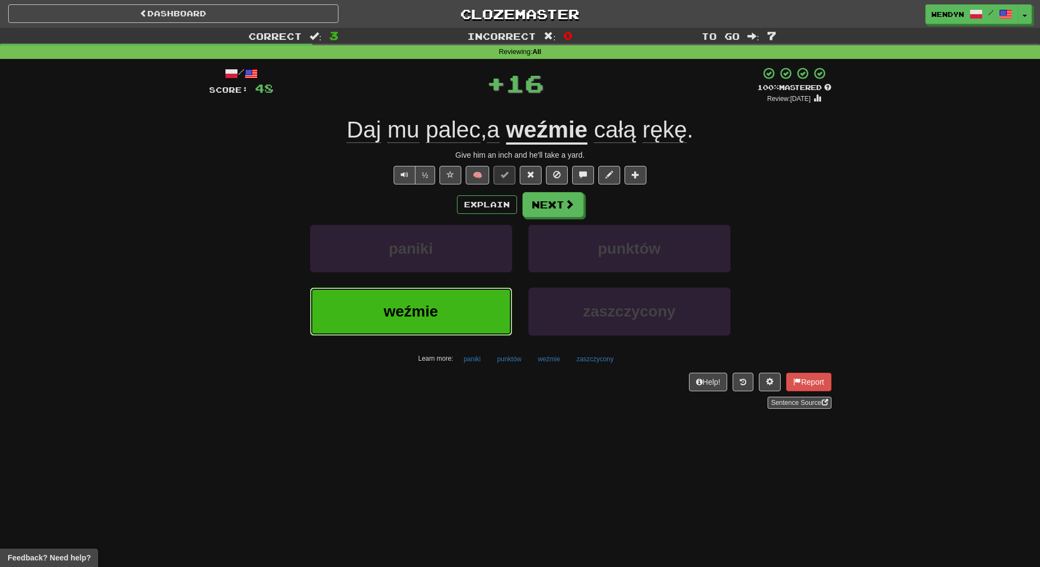
click at [447, 306] on button "weźmie" at bounding box center [411, 311] width 202 height 47
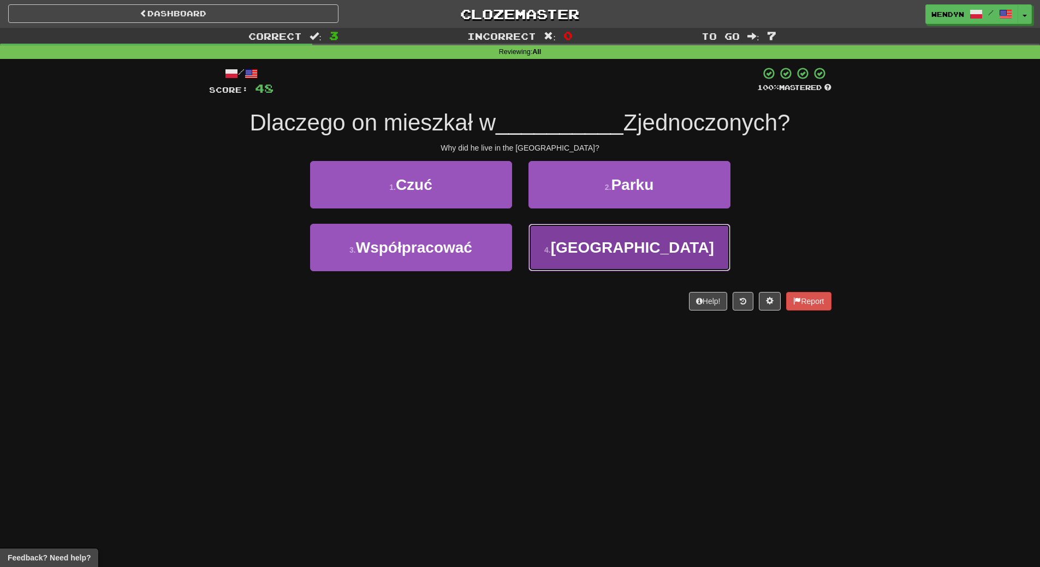
click at [652, 247] on span "Stanach" at bounding box center [632, 247] width 163 height 17
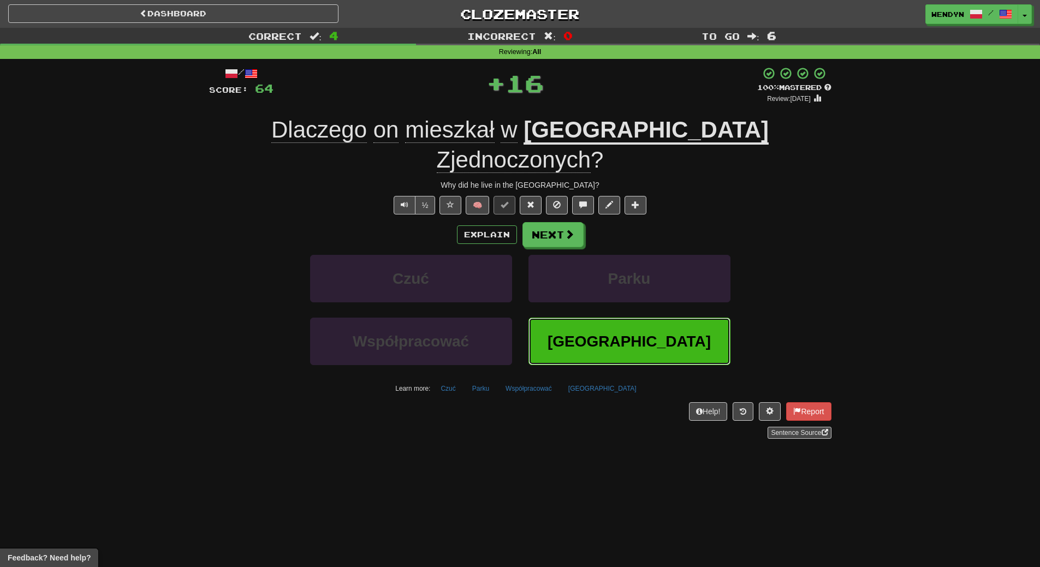
click at [652, 318] on button "Stanach" at bounding box center [629, 341] width 202 height 47
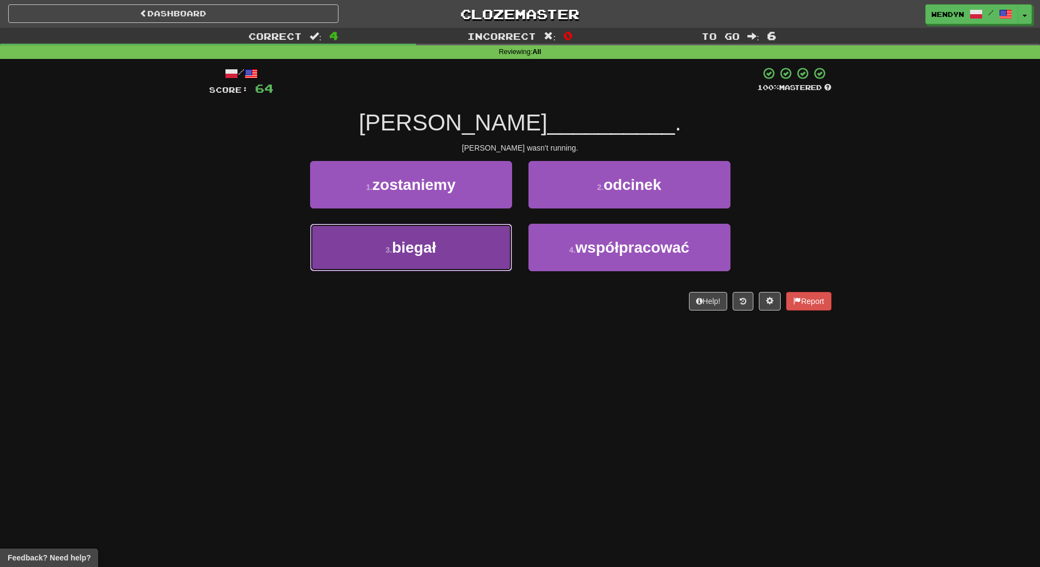
click at [405, 252] on span "biegał" at bounding box center [414, 247] width 44 height 17
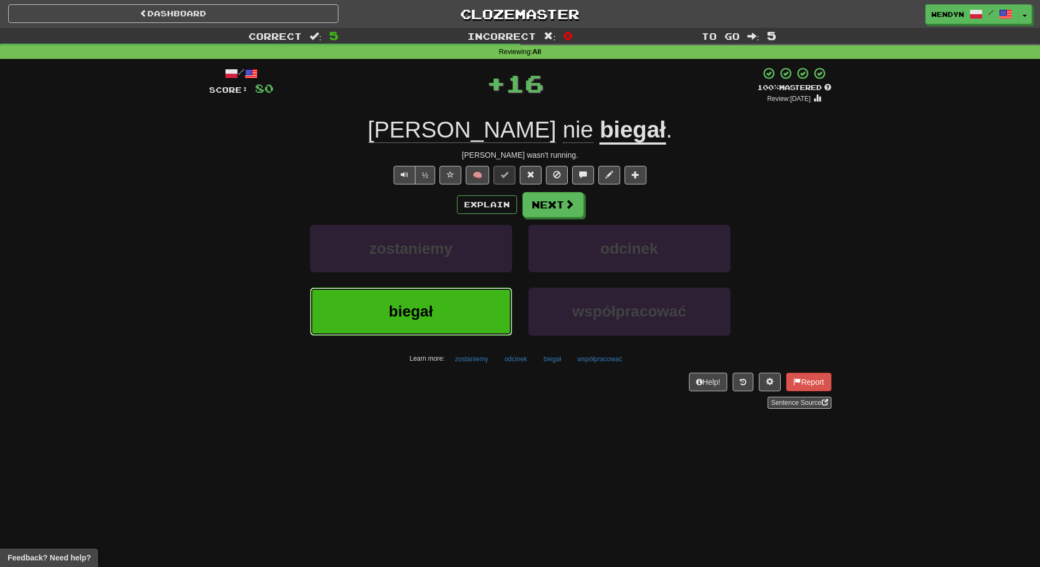
click at [409, 308] on span "biegał" at bounding box center [411, 311] width 44 height 17
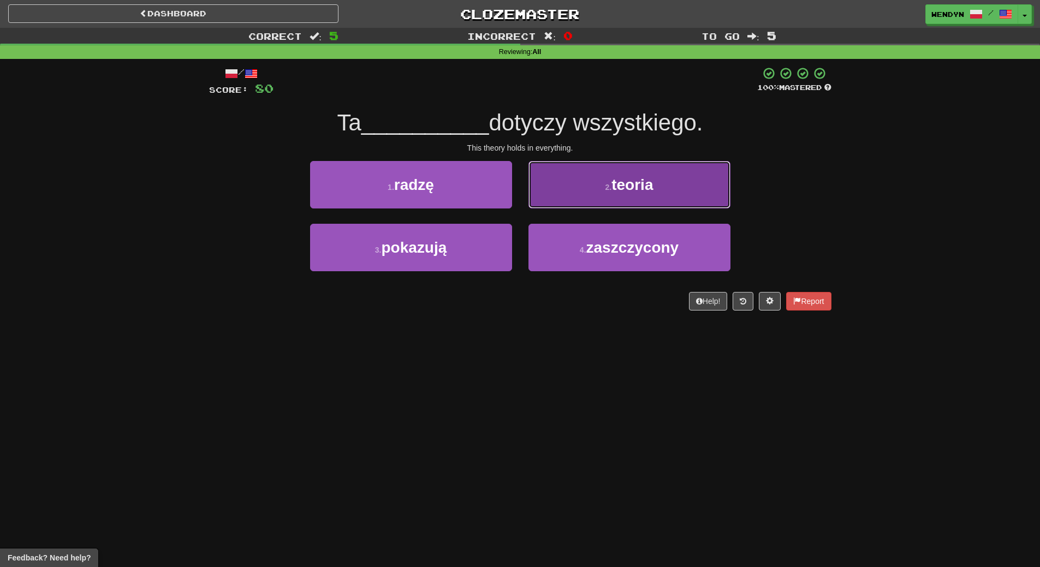
click at [628, 183] on span "teoria" at bounding box center [631, 184] width 41 height 17
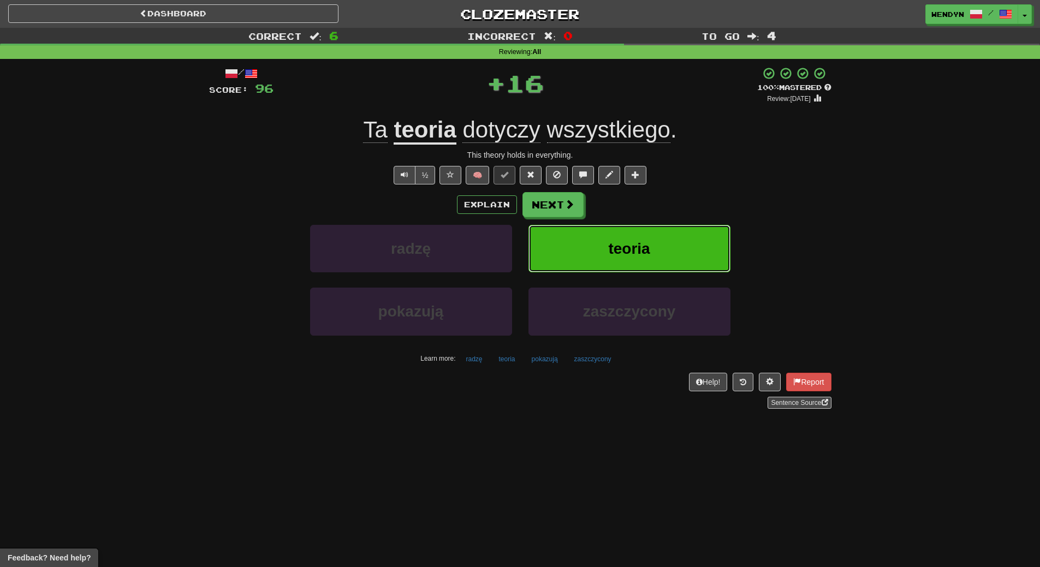
click at [645, 237] on button "teoria" at bounding box center [629, 248] width 202 height 47
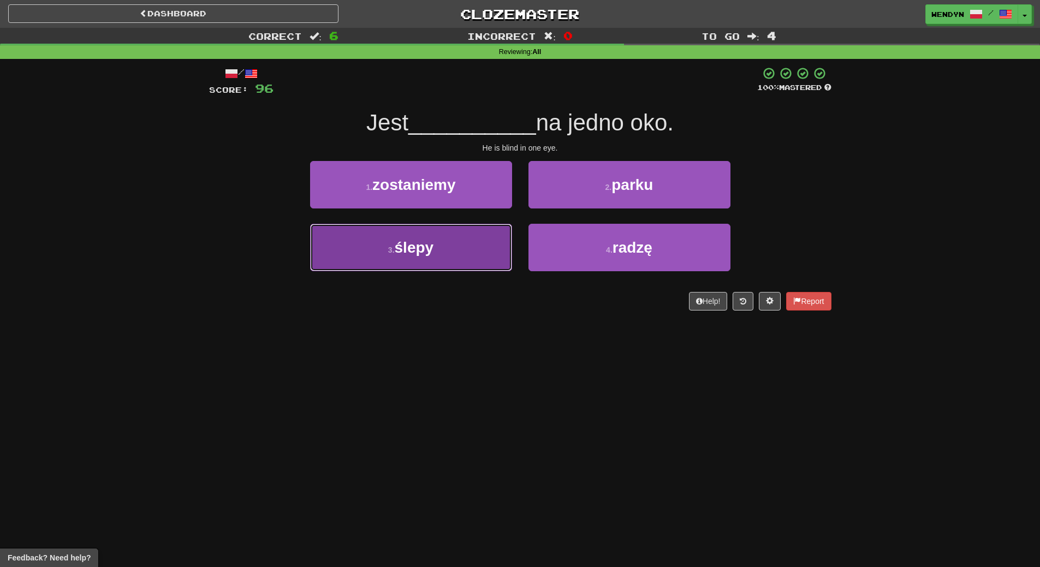
click at [489, 264] on button "3 . ślepy" at bounding box center [411, 247] width 202 height 47
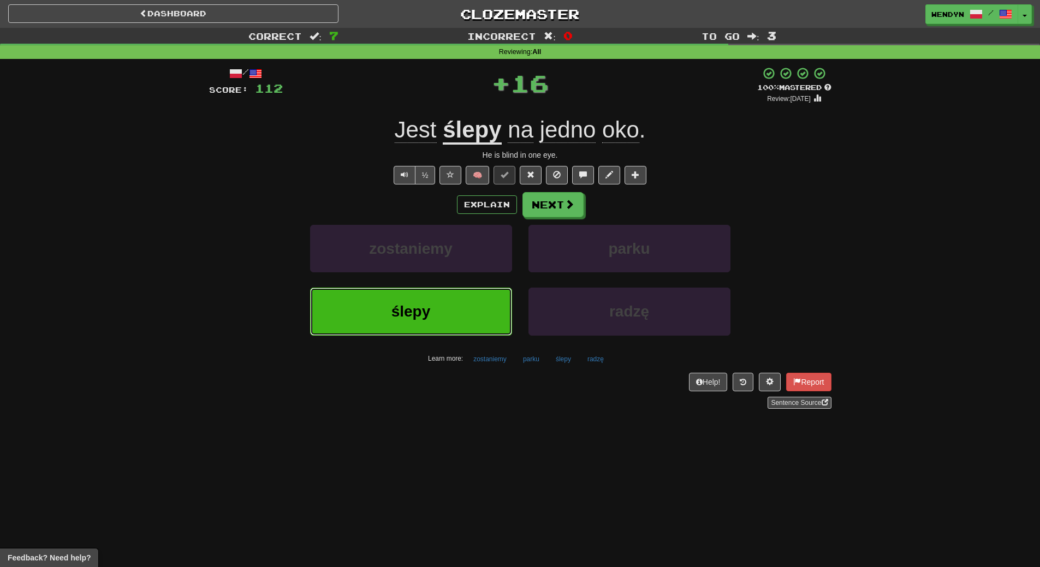
click at [486, 307] on button "ślepy" at bounding box center [411, 311] width 202 height 47
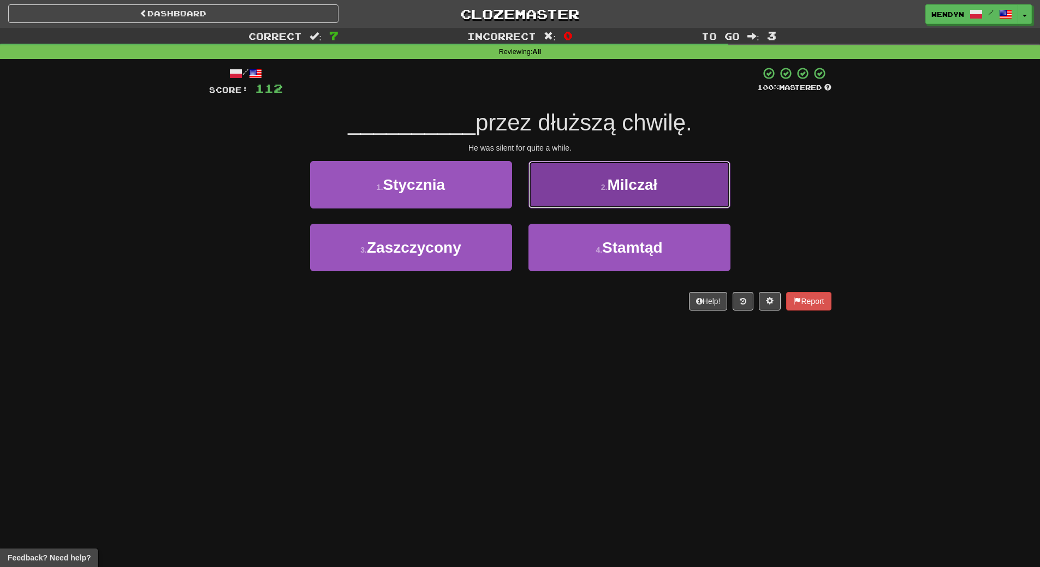
click at [650, 193] on button "2 . Milczał" at bounding box center [629, 184] width 202 height 47
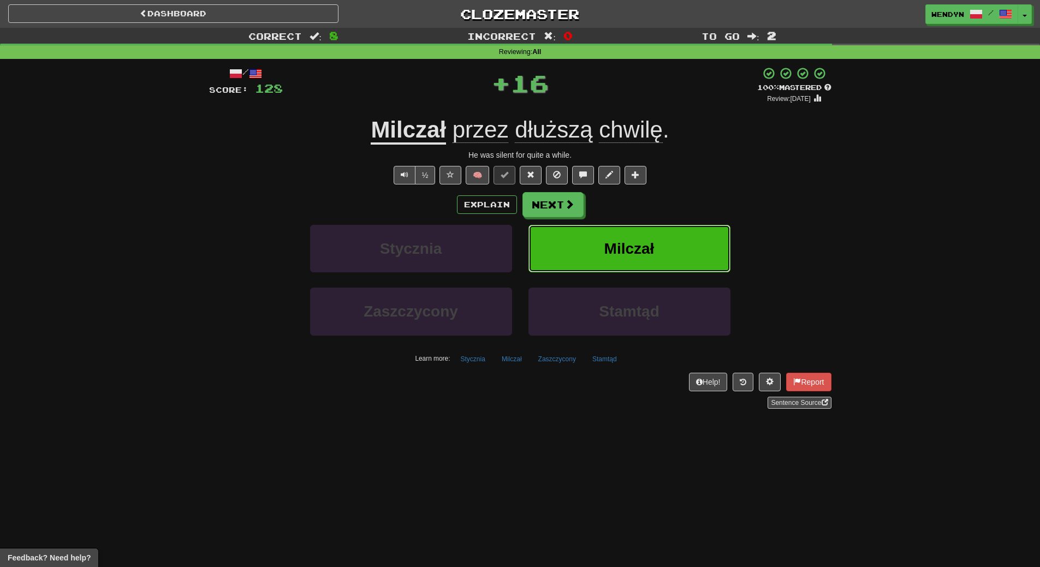
click at [646, 234] on button "Milczał" at bounding box center [629, 248] width 202 height 47
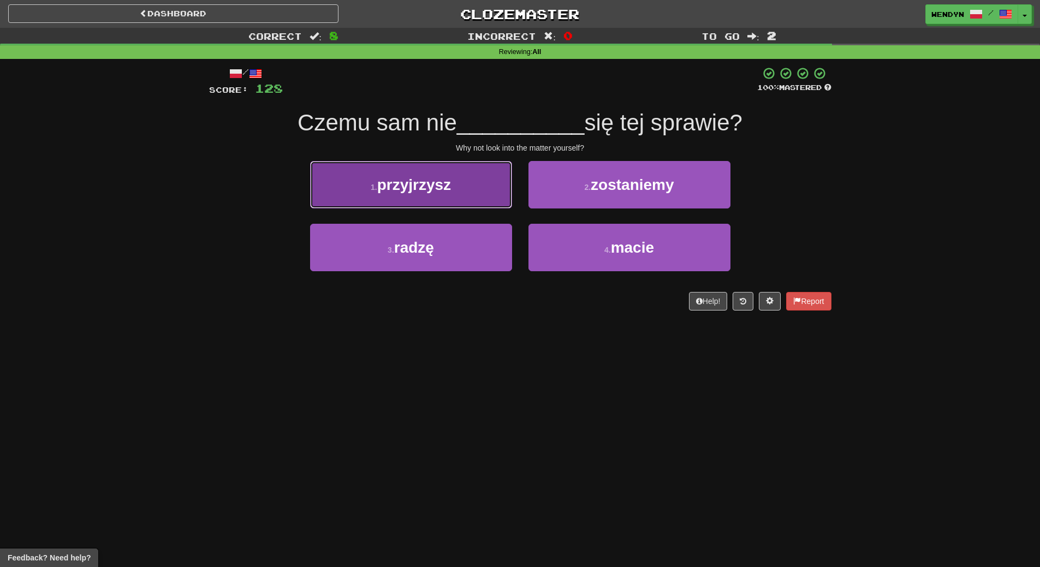
click at [435, 191] on span "przyjrzysz" at bounding box center [414, 184] width 74 height 17
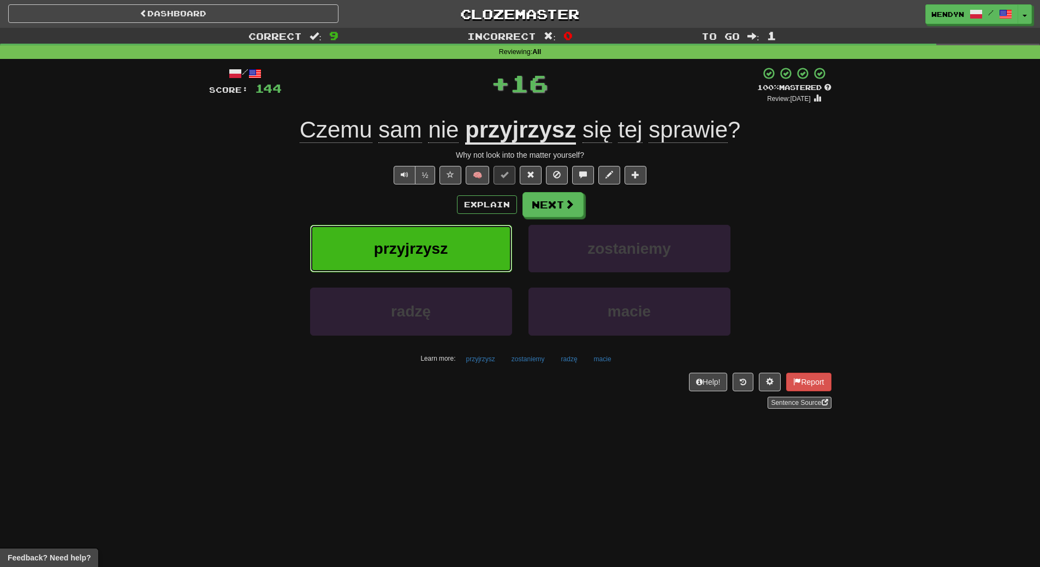
click at [434, 241] on span "przyjrzysz" at bounding box center [411, 248] width 74 height 17
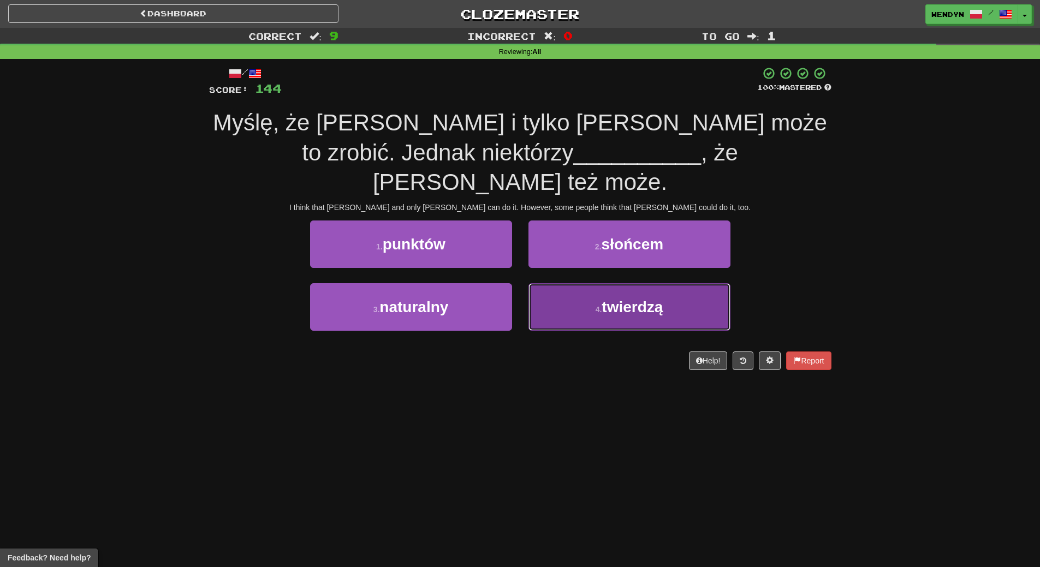
click at [570, 290] on button "4 . twierdzą" at bounding box center [629, 306] width 202 height 47
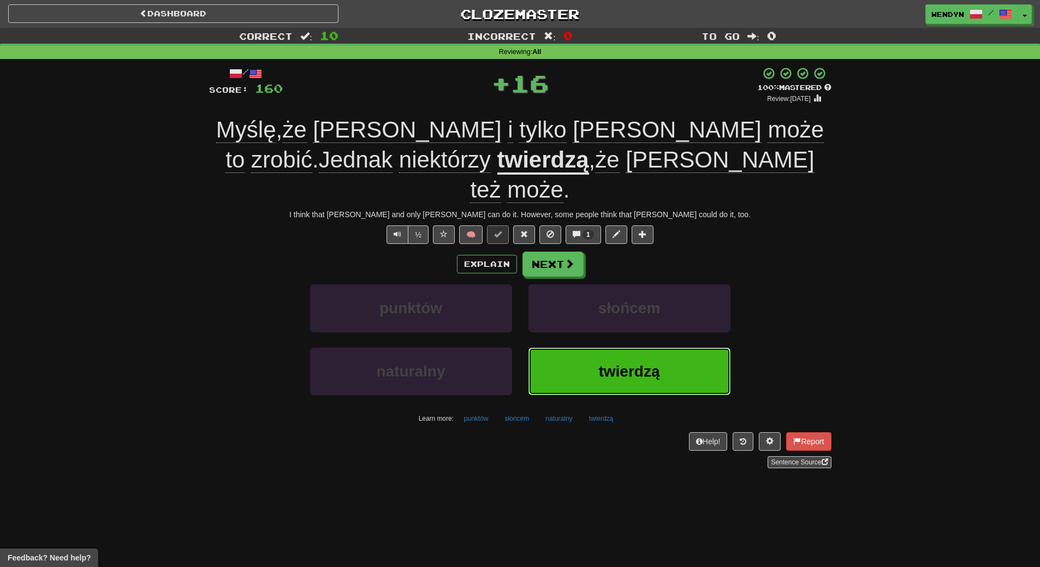
click at [582, 348] on button "twierdzą" at bounding box center [629, 371] width 202 height 47
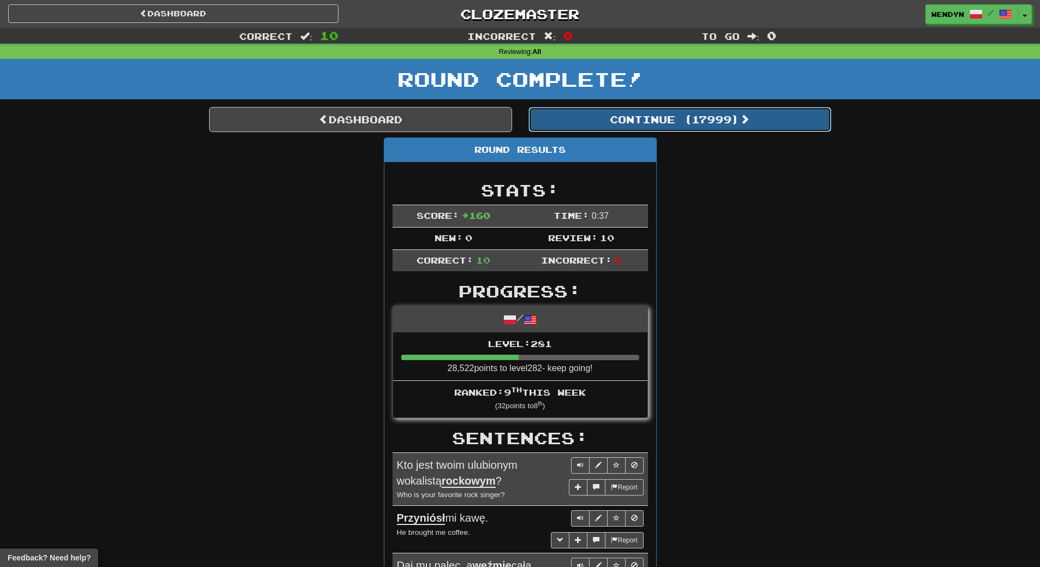
click at [725, 121] on button "Continue ( 17999 )" at bounding box center [679, 119] width 303 height 25
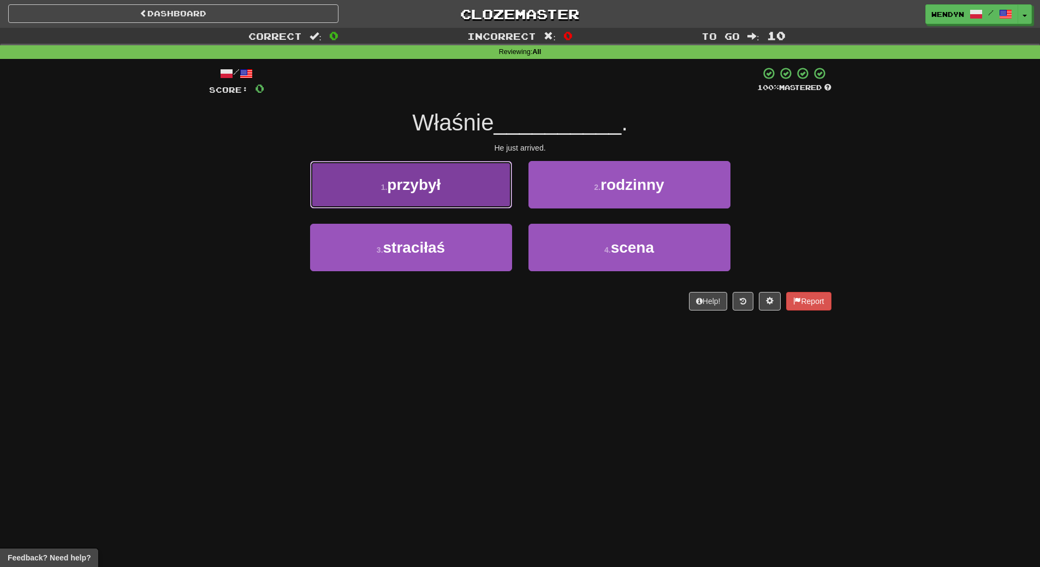
click at [452, 193] on button "1 . przybył" at bounding box center [411, 184] width 202 height 47
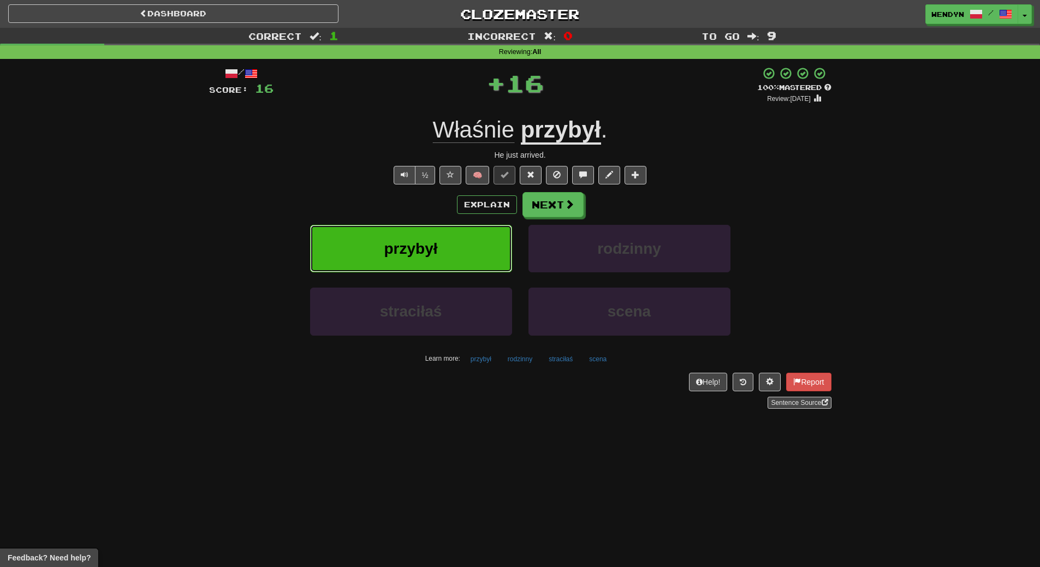
click at [451, 238] on button "przybył" at bounding box center [411, 248] width 202 height 47
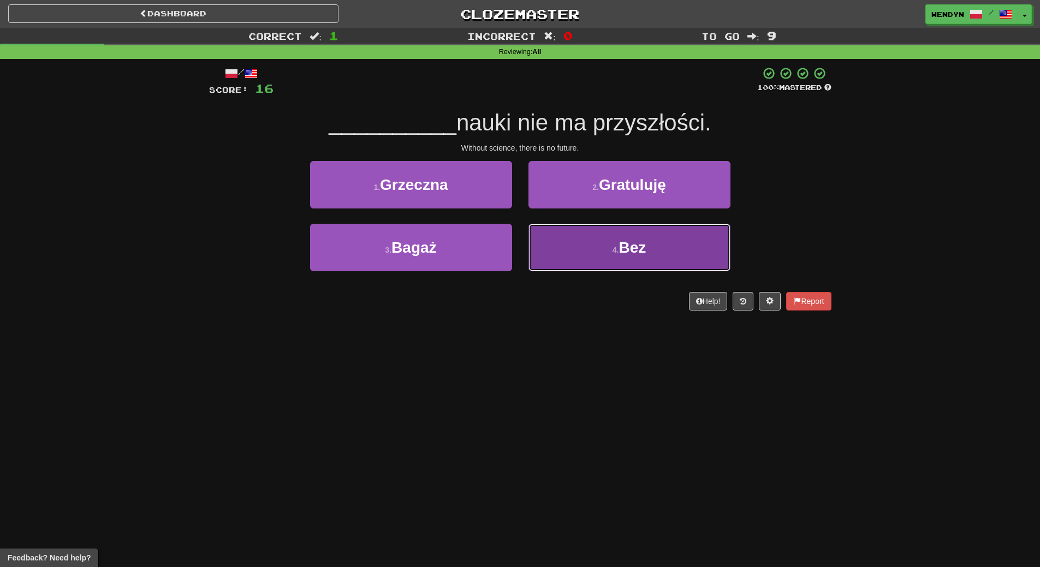
click at [607, 267] on button "4 . Bez" at bounding box center [629, 247] width 202 height 47
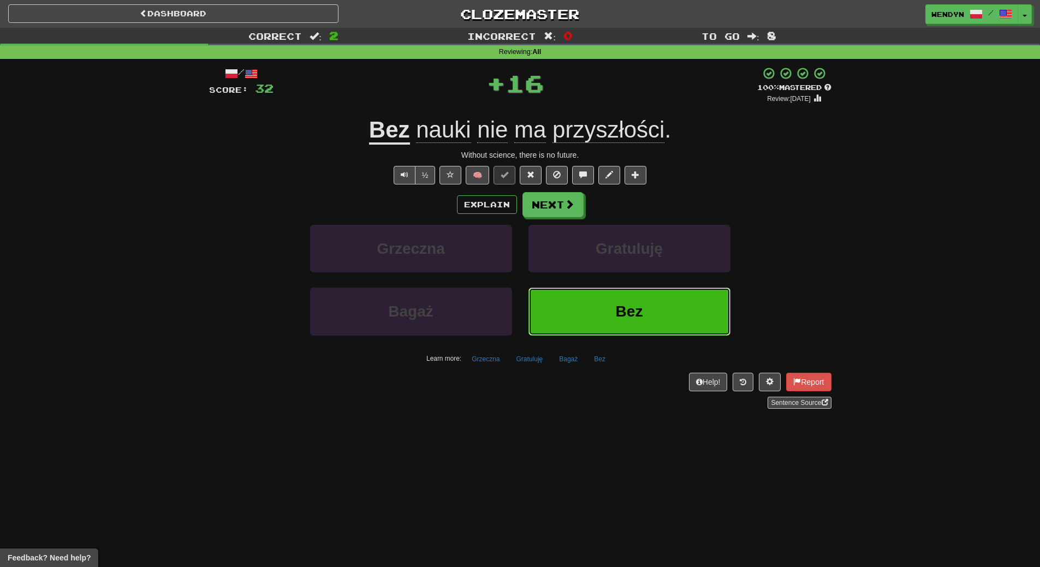
drag, startPoint x: 633, startPoint y: 314, endPoint x: 618, endPoint y: 337, distance: 26.8
click at [631, 316] on span "Bez" at bounding box center [629, 311] width 27 height 17
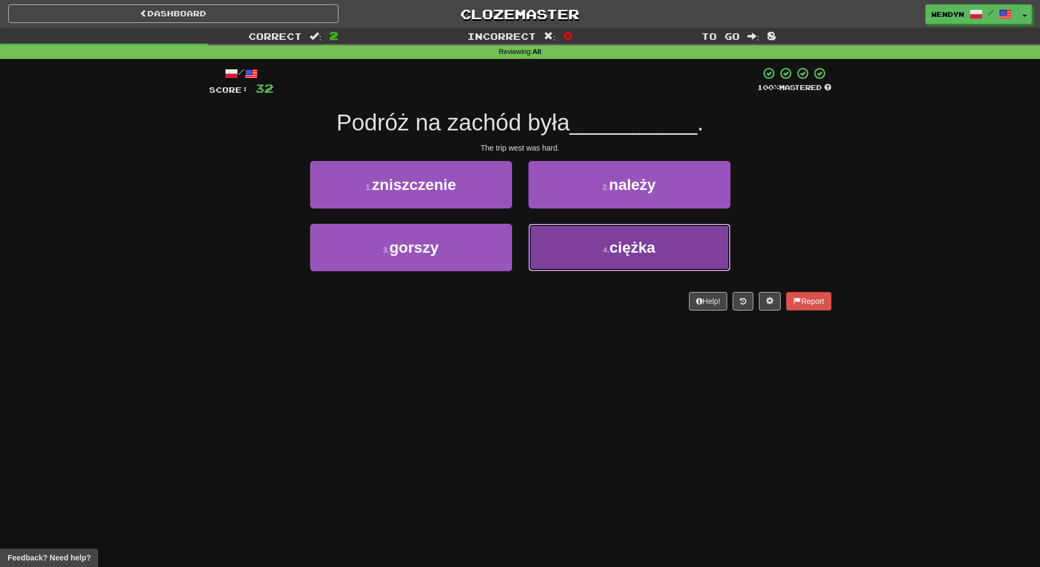
click at [608, 258] on button "4 . ciężka" at bounding box center [629, 247] width 202 height 47
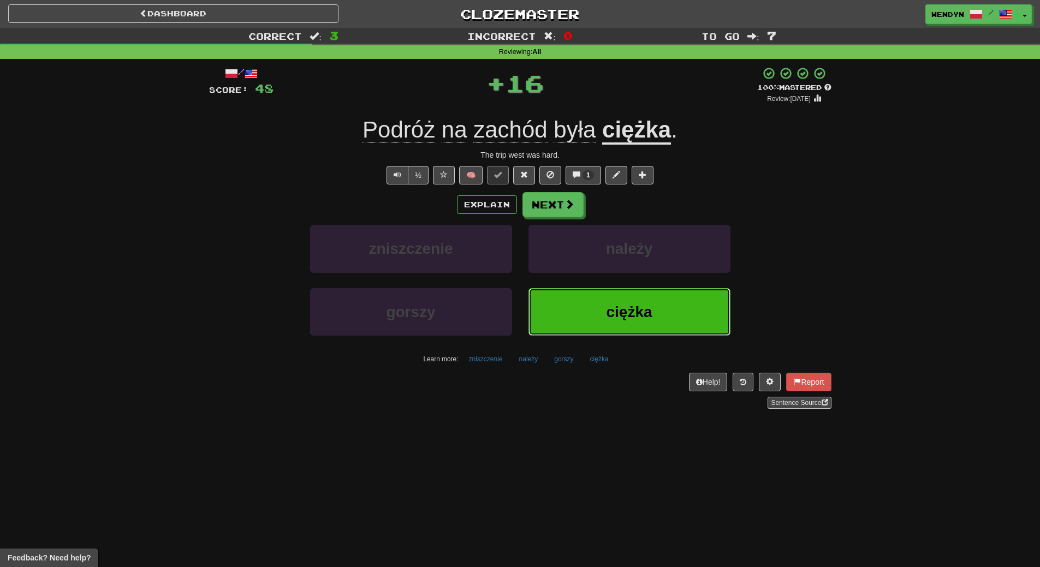
click at [612, 315] on span "ciężka" at bounding box center [629, 311] width 46 height 17
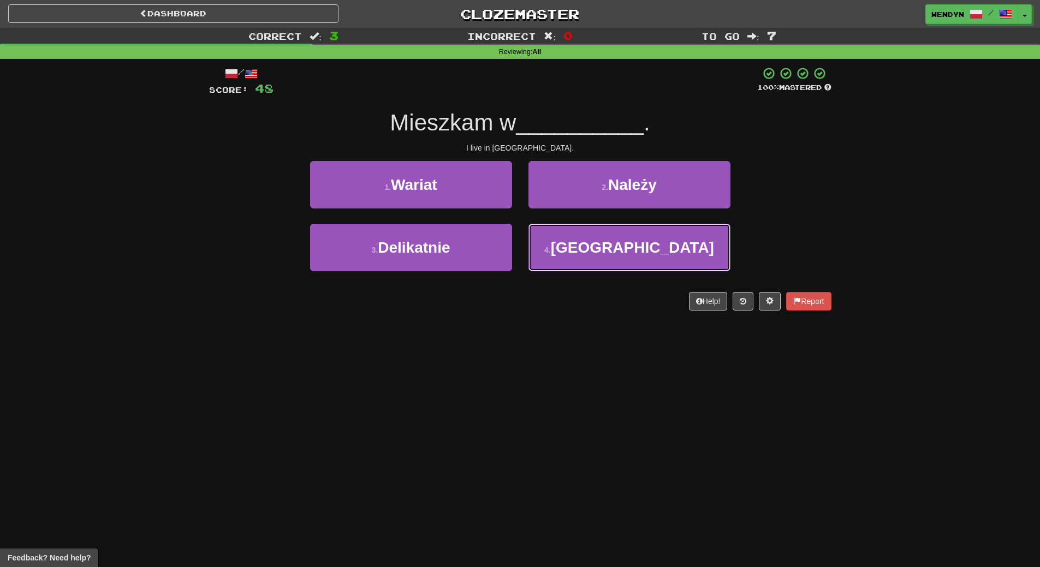
drag, startPoint x: 595, startPoint y: 262, endPoint x: 595, endPoint y: 281, distance: 19.1
click at [595, 267] on button "4 . Tbilisi" at bounding box center [629, 247] width 202 height 47
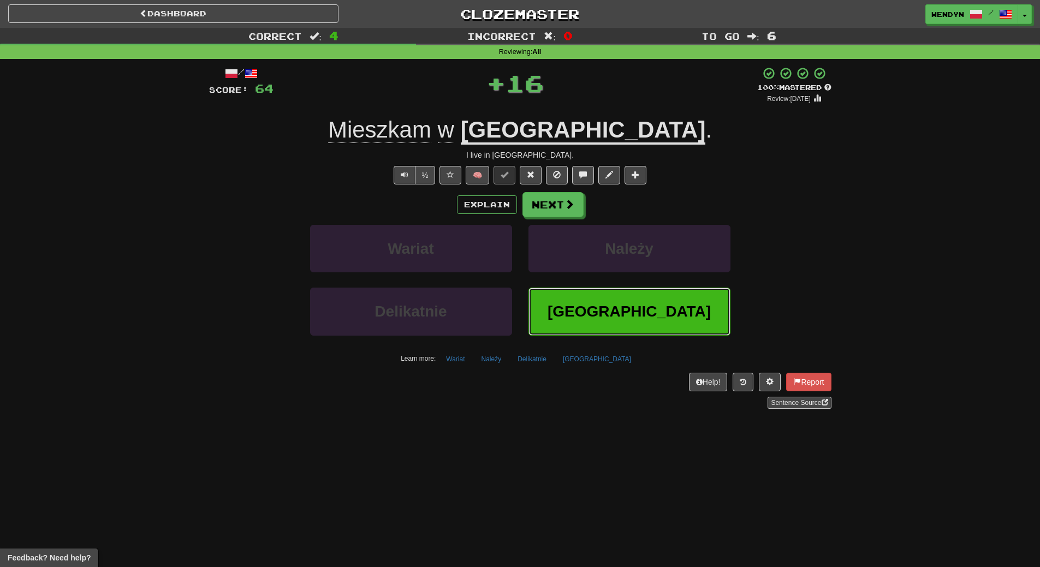
drag, startPoint x: 594, startPoint y: 305, endPoint x: 594, endPoint y: 321, distance: 16.4
click at [594, 317] on button "Tbilisi" at bounding box center [629, 311] width 202 height 47
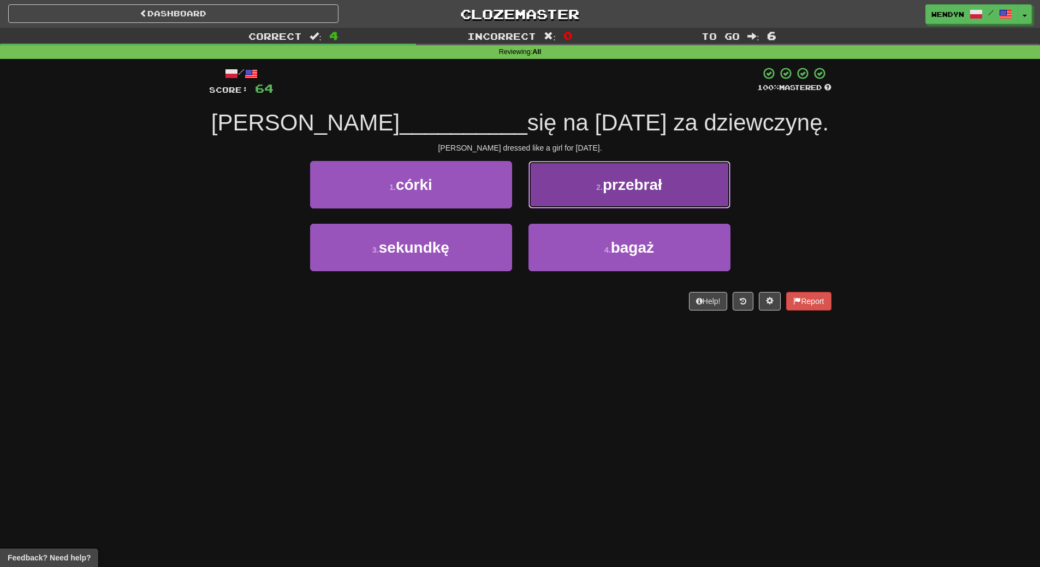
click at [642, 187] on span "przebrał" at bounding box center [631, 184] width 59 height 17
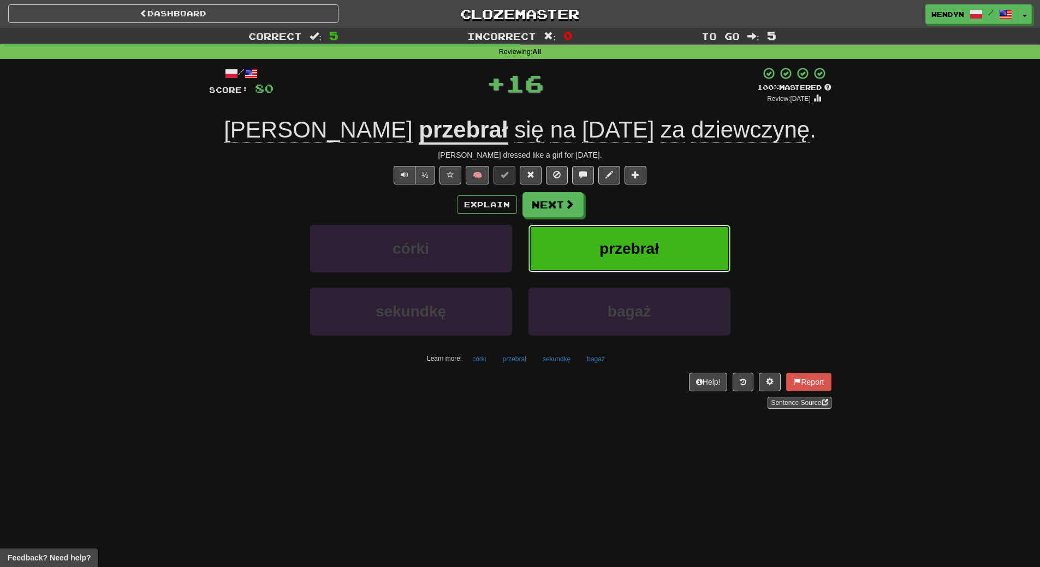
click at [648, 234] on button "przebrał" at bounding box center [629, 248] width 202 height 47
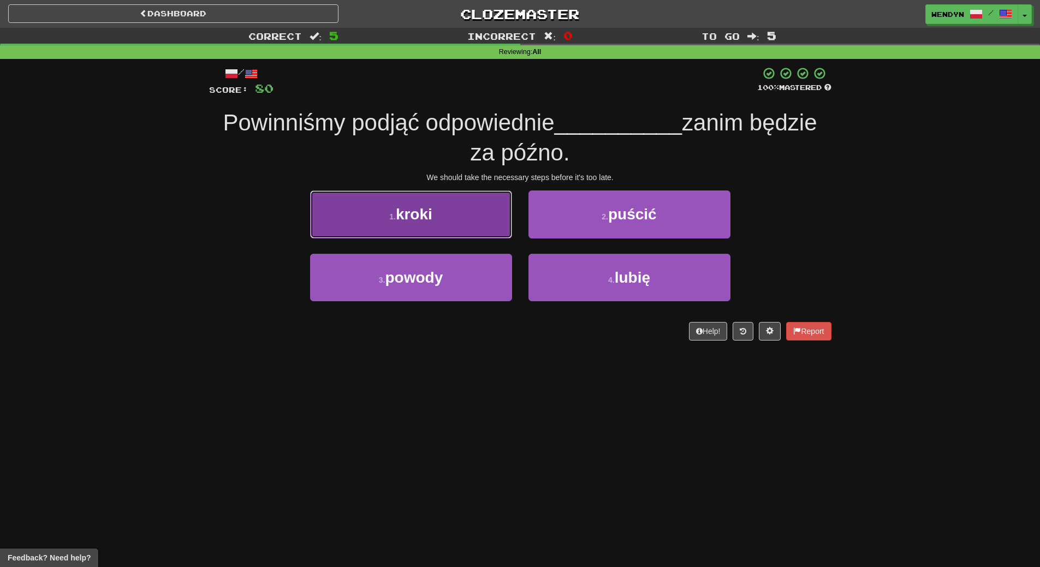
click at [435, 219] on button "1 . kroki" at bounding box center [411, 213] width 202 height 47
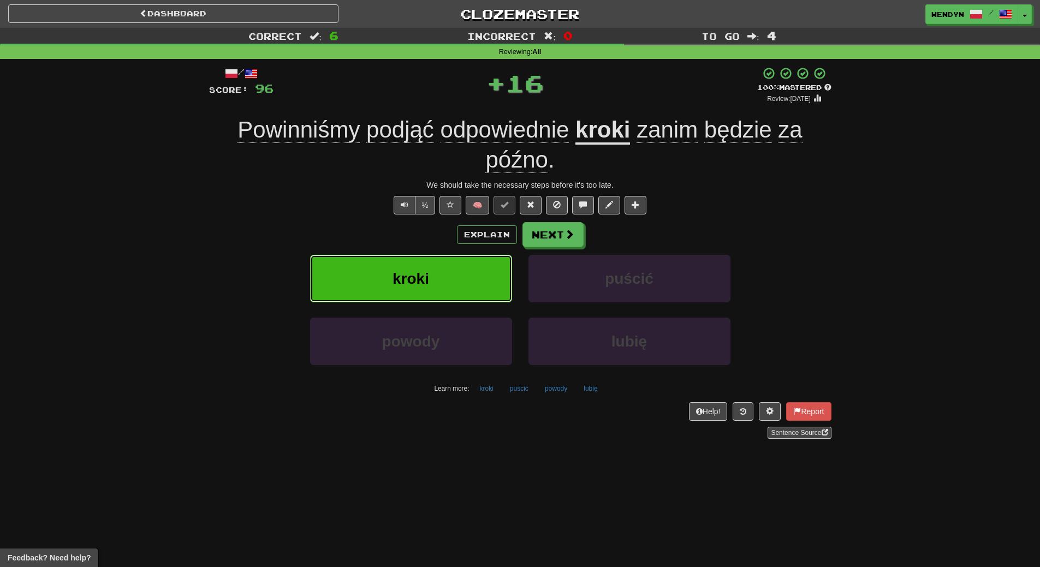
click at [438, 270] on button "kroki" at bounding box center [411, 278] width 202 height 47
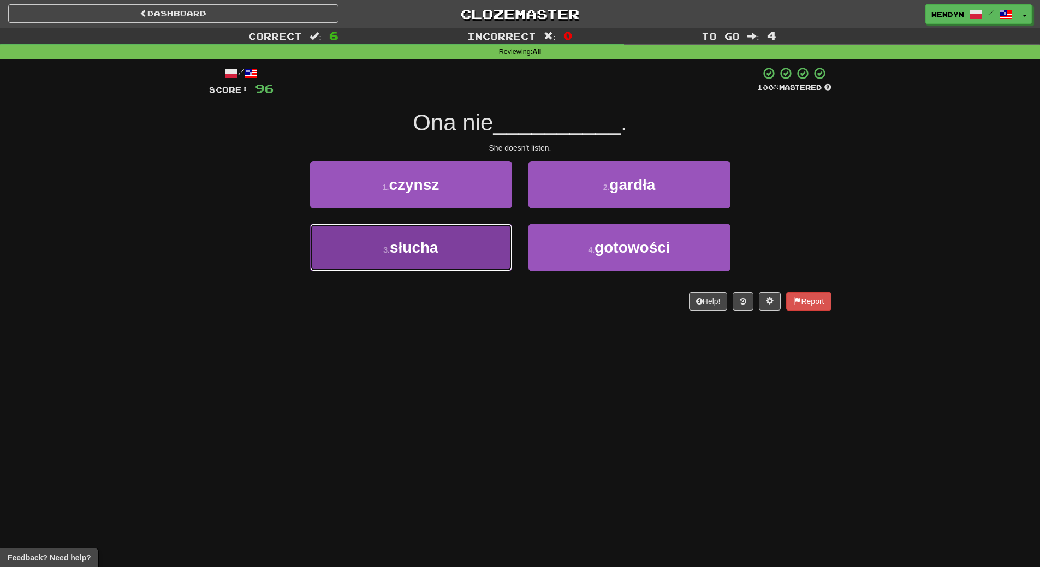
click at [460, 260] on button "3 . słucha" at bounding box center [411, 247] width 202 height 47
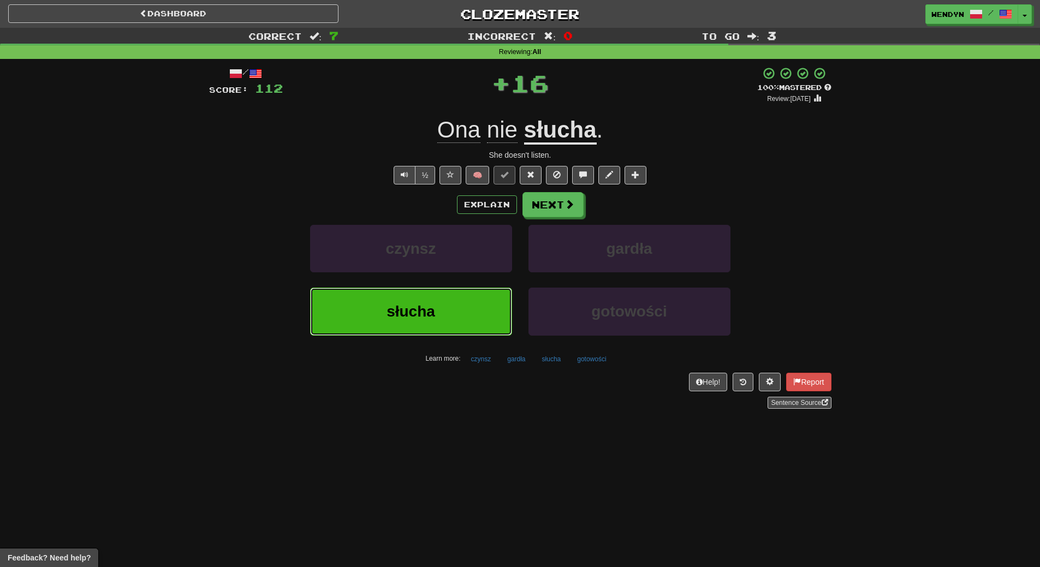
click at [459, 320] on button "słucha" at bounding box center [411, 311] width 202 height 47
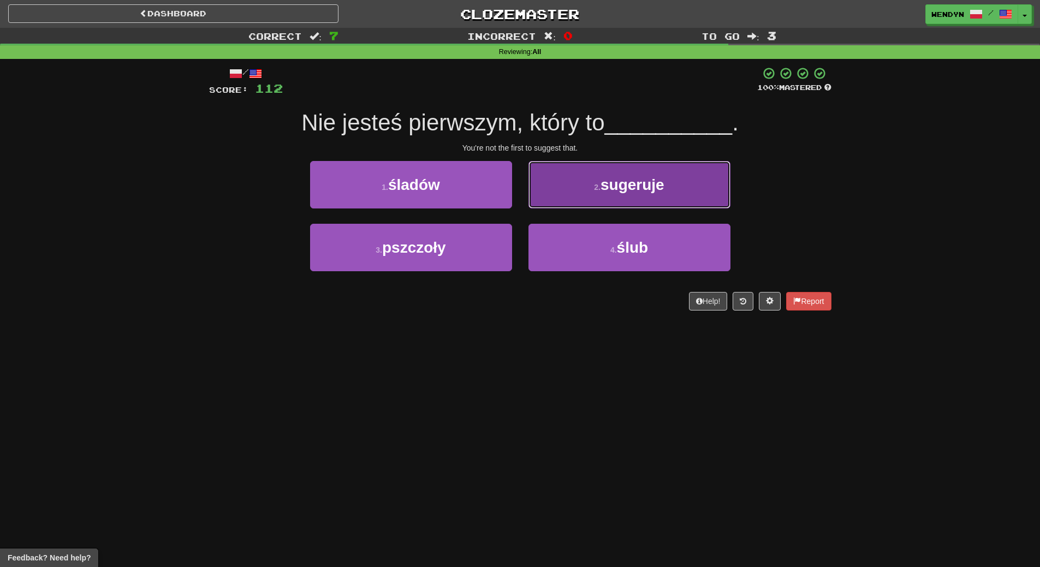
click at [637, 194] on button "2 . sugeruje" at bounding box center [629, 184] width 202 height 47
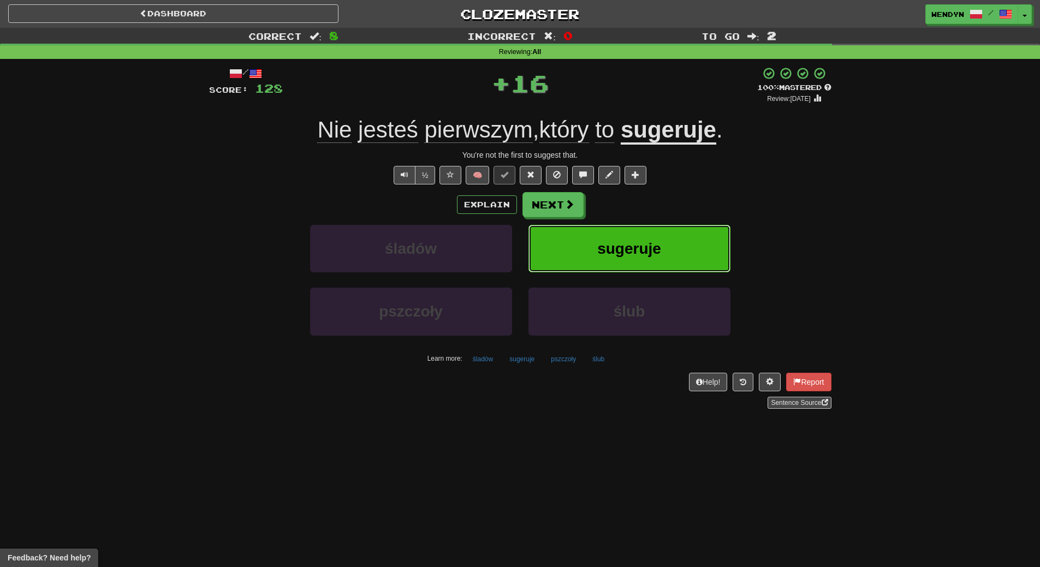
click at [638, 243] on span "sugeruje" at bounding box center [629, 248] width 64 height 17
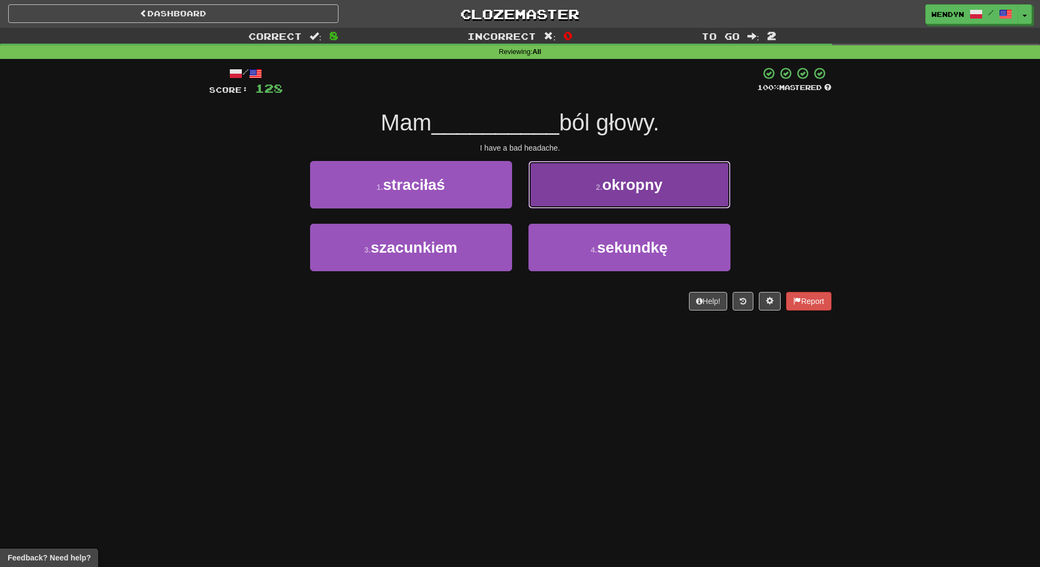
click at [624, 184] on span "okropny" at bounding box center [632, 184] width 60 height 17
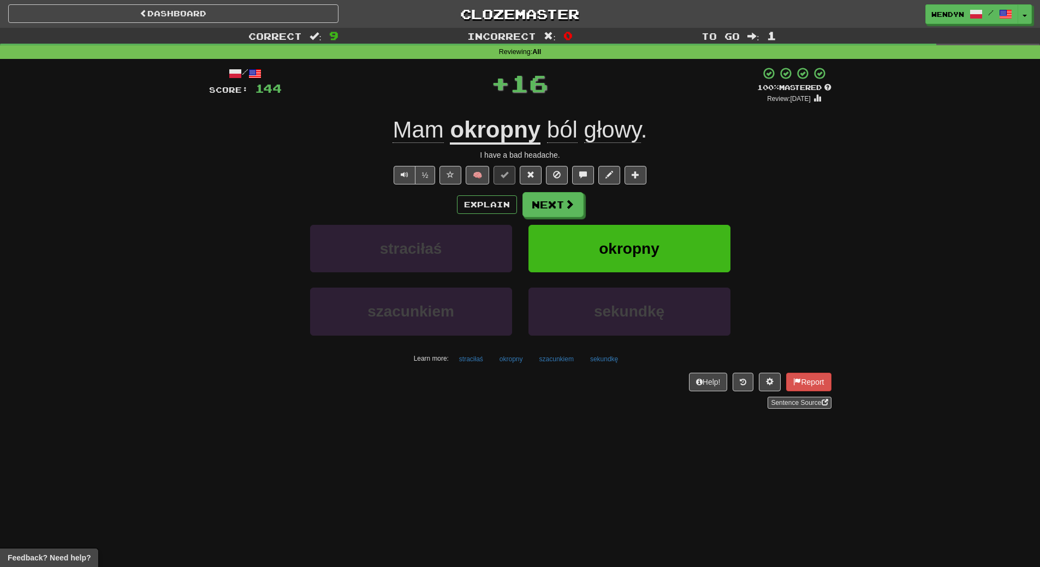
click at [622, 208] on div "Explain Next" at bounding box center [520, 204] width 622 height 25
click at [616, 246] on span "okropny" at bounding box center [629, 248] width 60 height 17
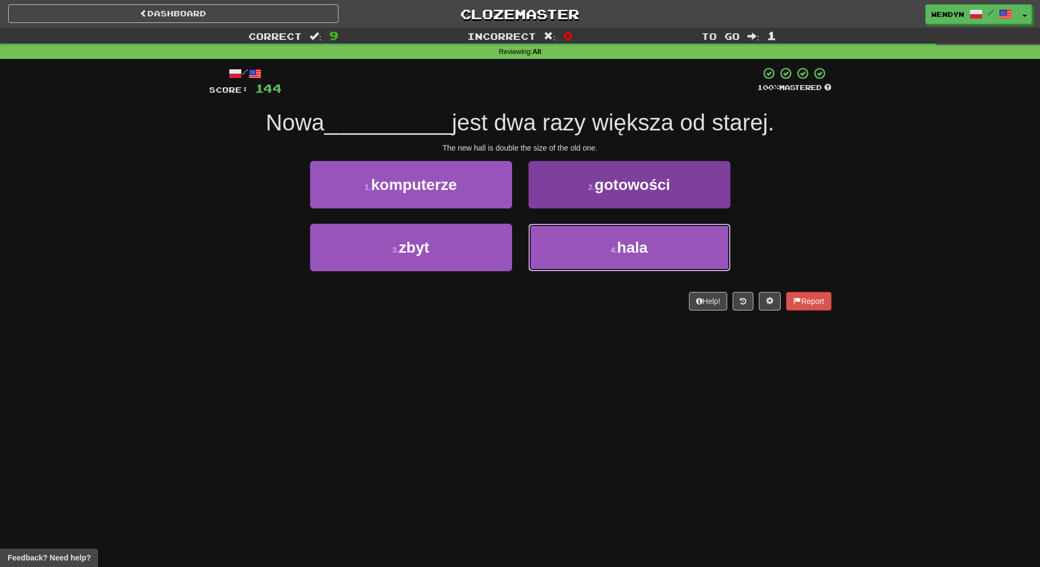
click at [578, 262] on button "4 . hala" at bounding box center [629, 247] width 202 height 47
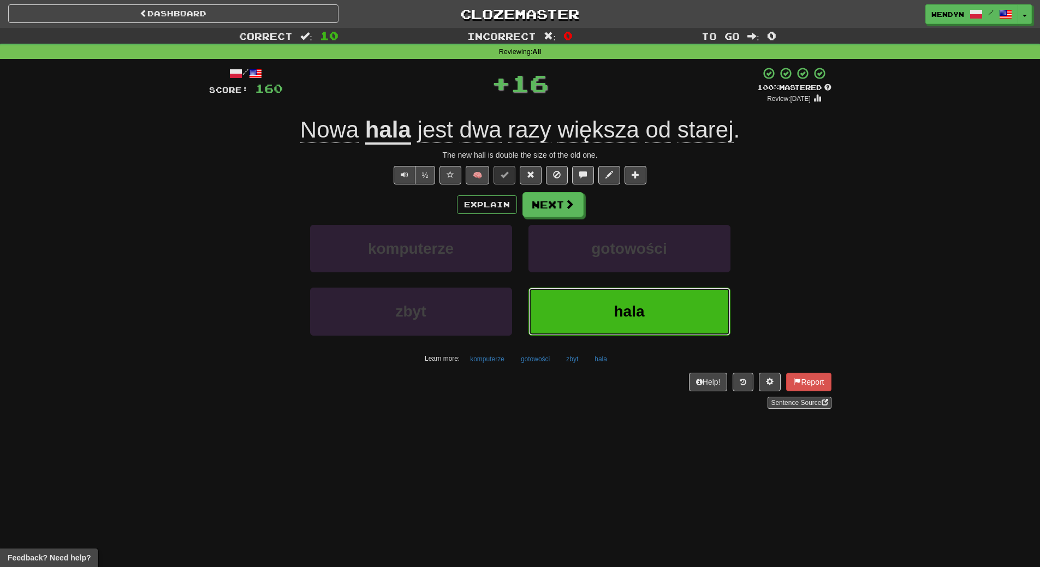
click at [587, 296] on button "hala" at bounding box center [629, 311] width 202 height 47
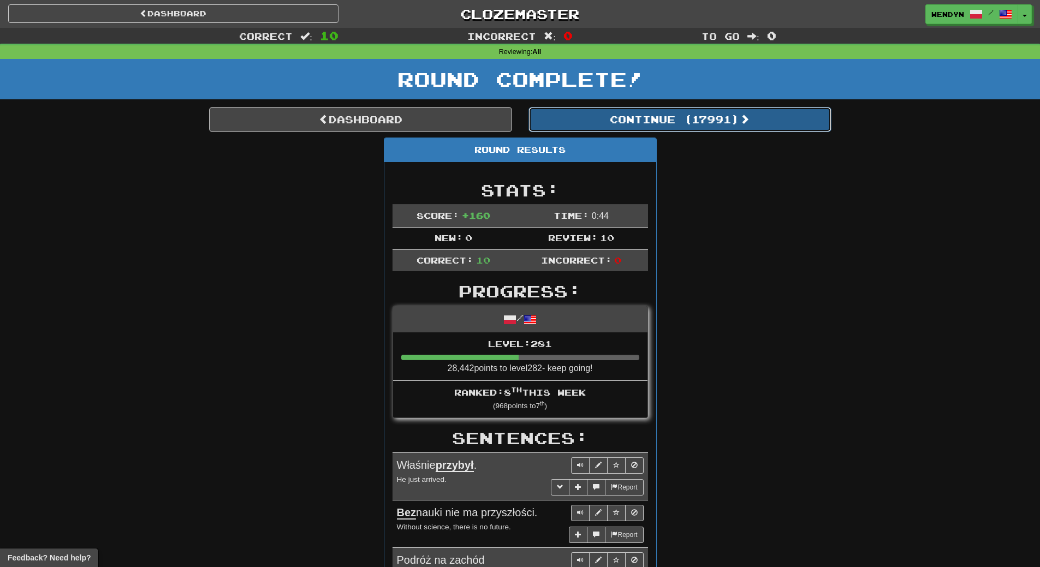
click at [708, 128] on button "Continue ( 17991 )" at bounding box center [679, 119] width 303 height 25
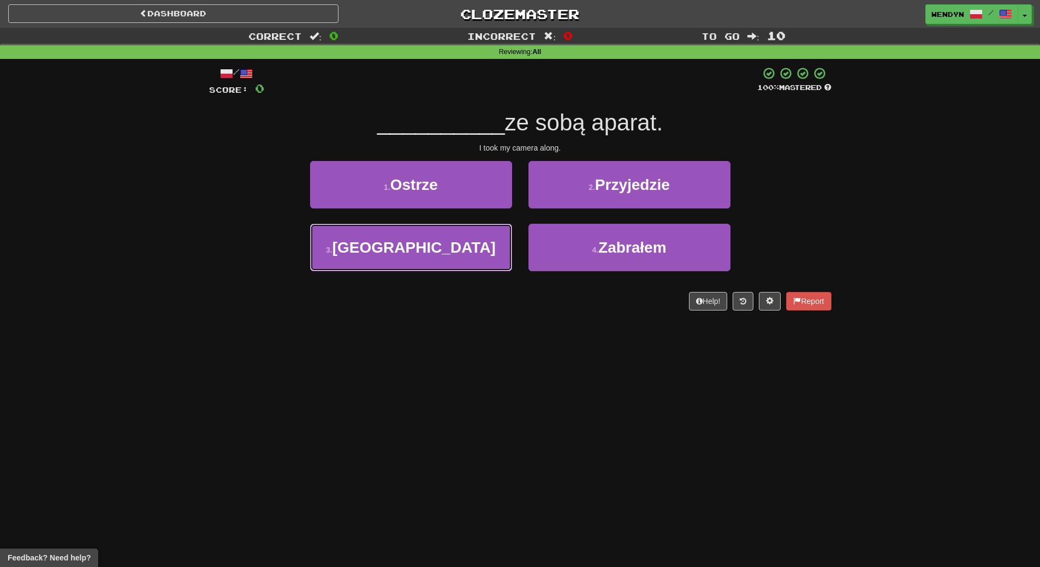
drag, startPoint x: 479, startPoint y: 260, endPoint x: 485, endPoint y: 373, distance: 113.1
click at [485, 373] on div "Dashboard Clozemaster WendyN / Toggle Dropdown Dashboard Leaderboard Activity F…" at bounding box center [520, 283] width 1040 height 567
drag, startPoint x: 485, startPoint y: 373, endPoint x: 503, endPoint y: 367, distance: 19.5
click at [495, 373] on div "Dashboard Clozemaster WendyN / Toggle Dropdown Dashboard Leaderboard Activity F…" at bounding box center [520, 283] width 1040 height 567
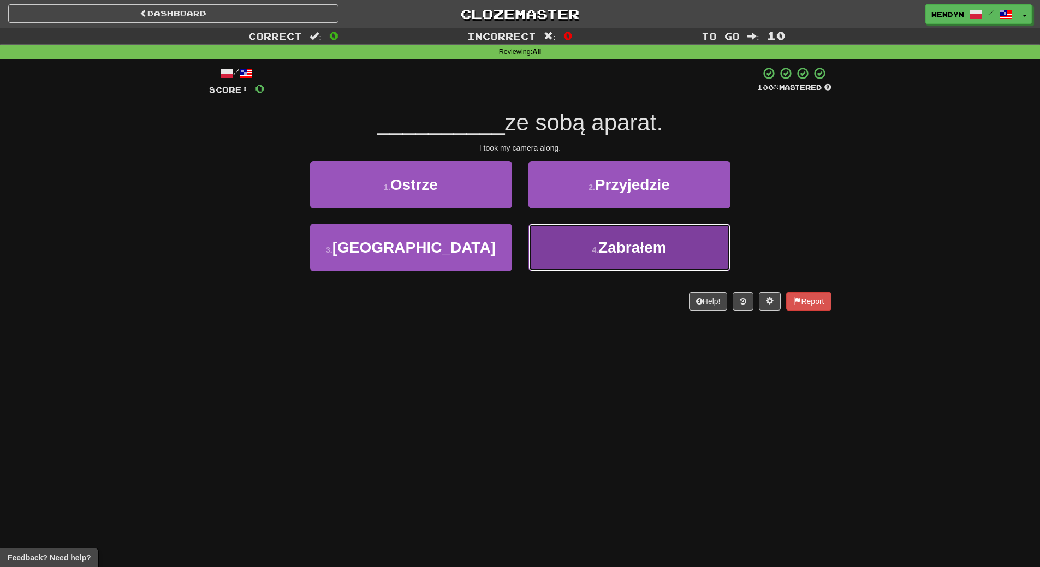
click at [593, 254] on button "4 . Zabrałem" at bounding box center [629, 247] width 202 height 47
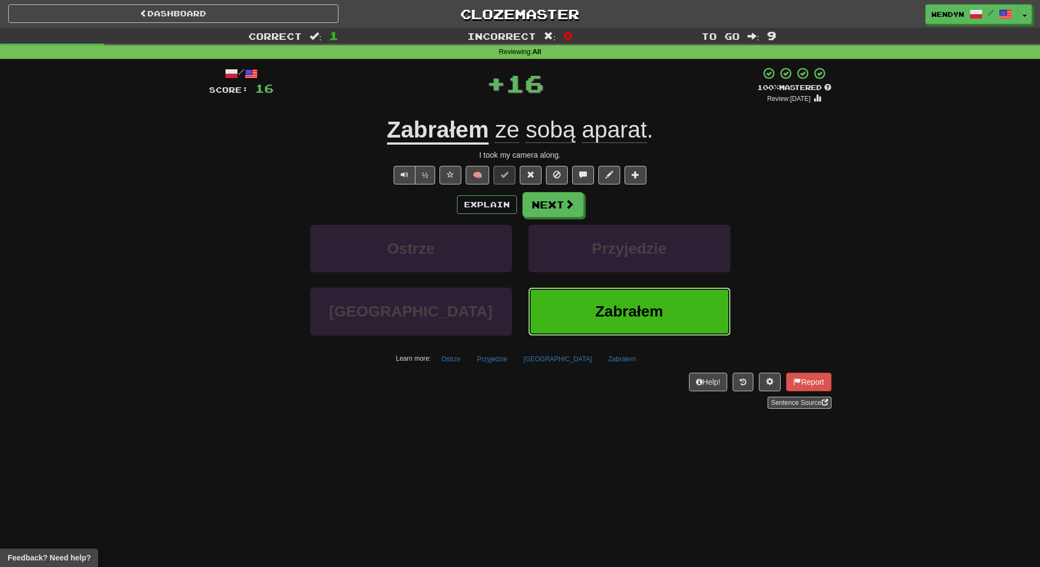
click at [592, 310] on button "Zabrałem" at bounding box center [629, 311] width 202 height 47
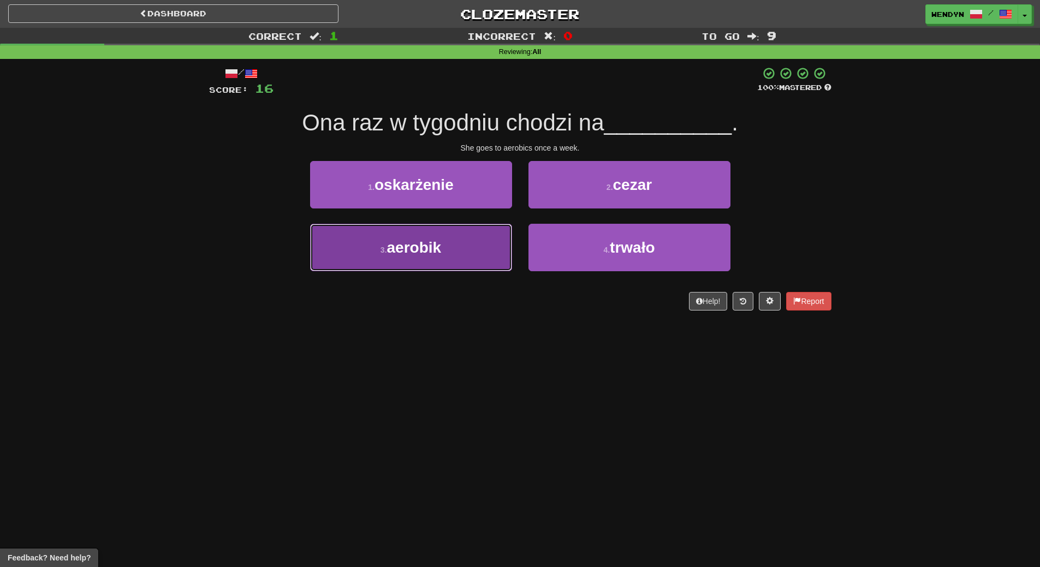
click at [454, 258] on button "3 . aerobik" at bounding box center [411, 247] width 202 height 47
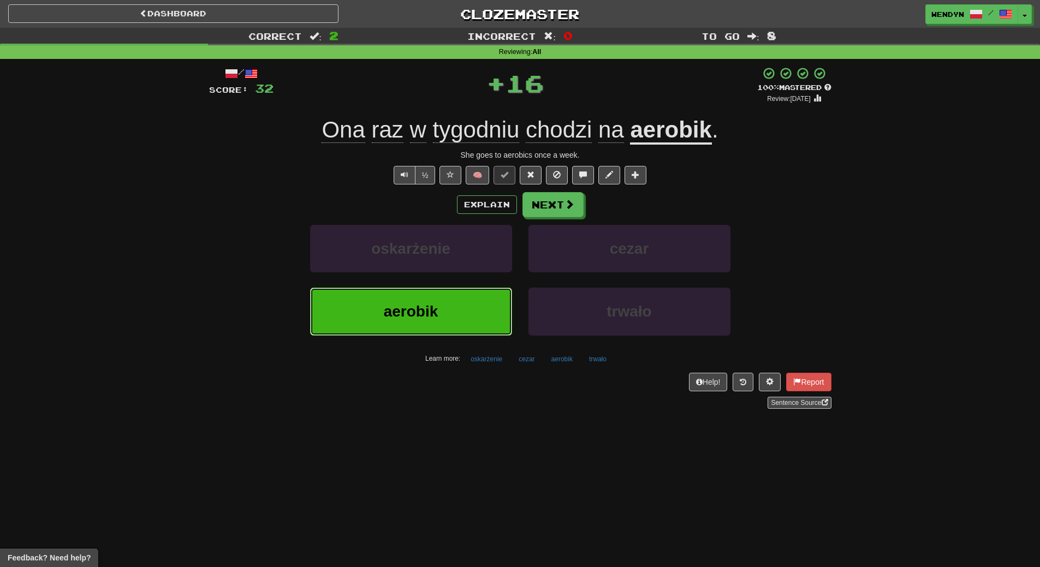
click at [450, 323] on button "aerobik" at bounding box center [411, 311] width 202 height 47
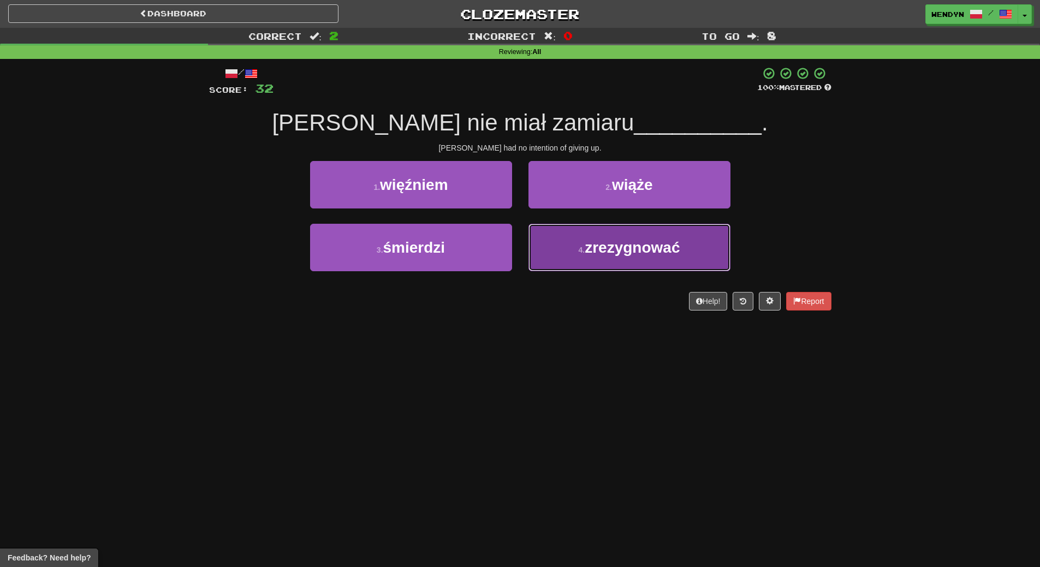
click at [634, 265] on button "4 . zrezygnować" at bounding box center [629, 247] width 202 height 47
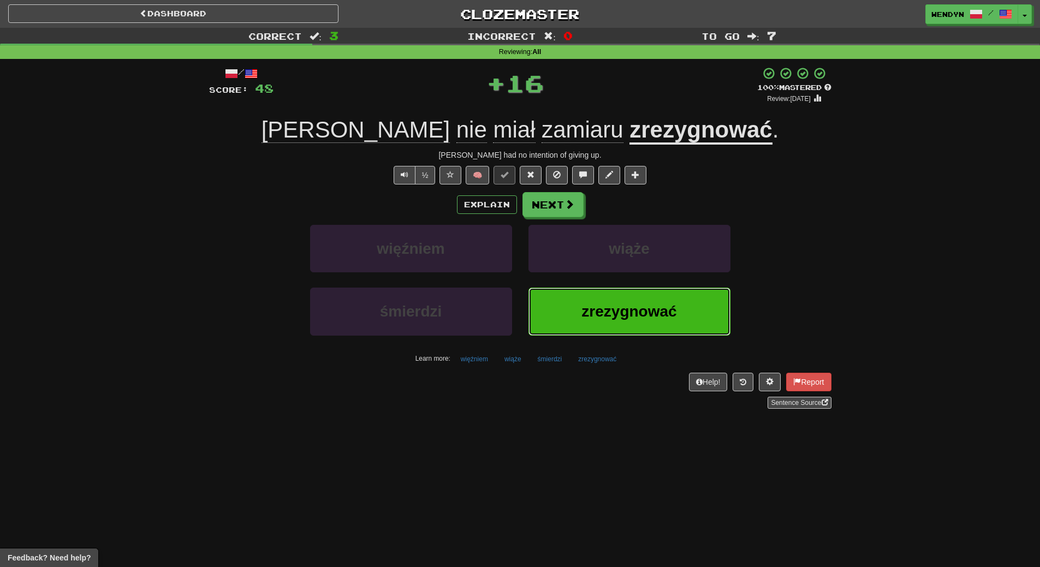
click at [629, 311] on span "zrezygnować" at bounding box center [628, 311] width 95 height 17
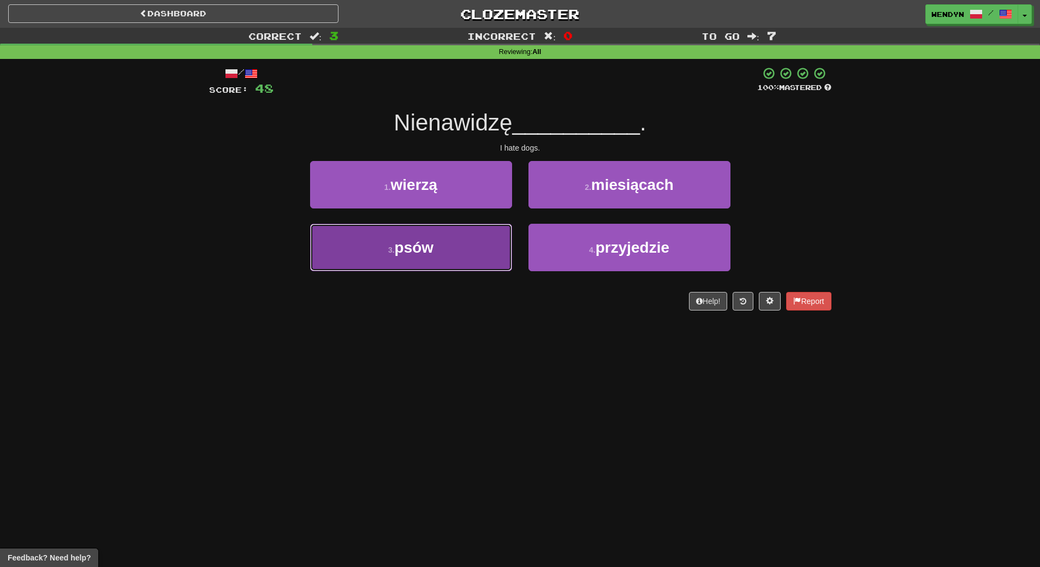
click at [461, 253] on button "3 . psów" at bounding box center [411, 247] width 202 height 47
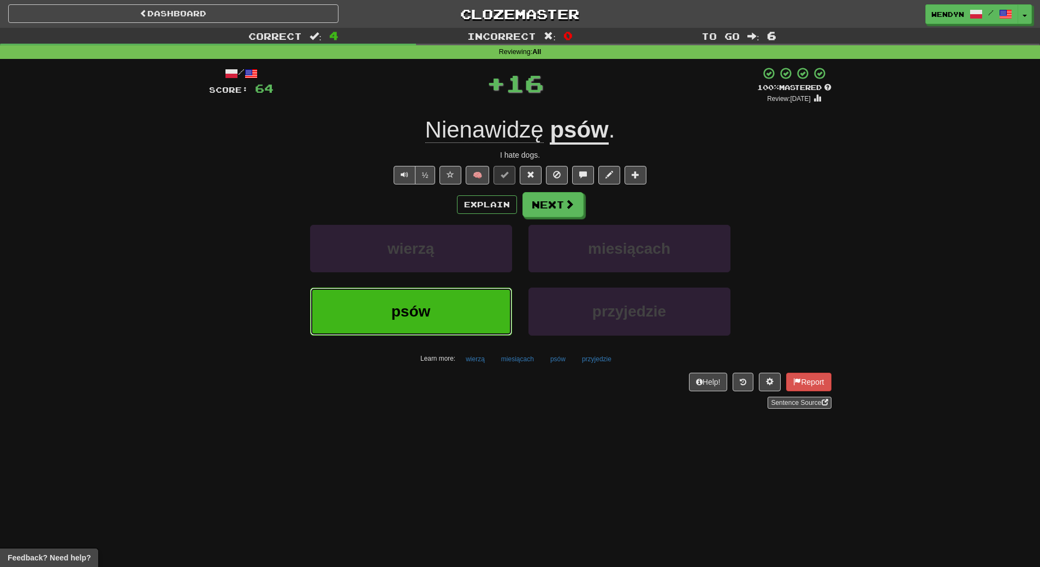
click at [459, 294] on button "psów" at bounding box center [411, 311] width 202 height 47
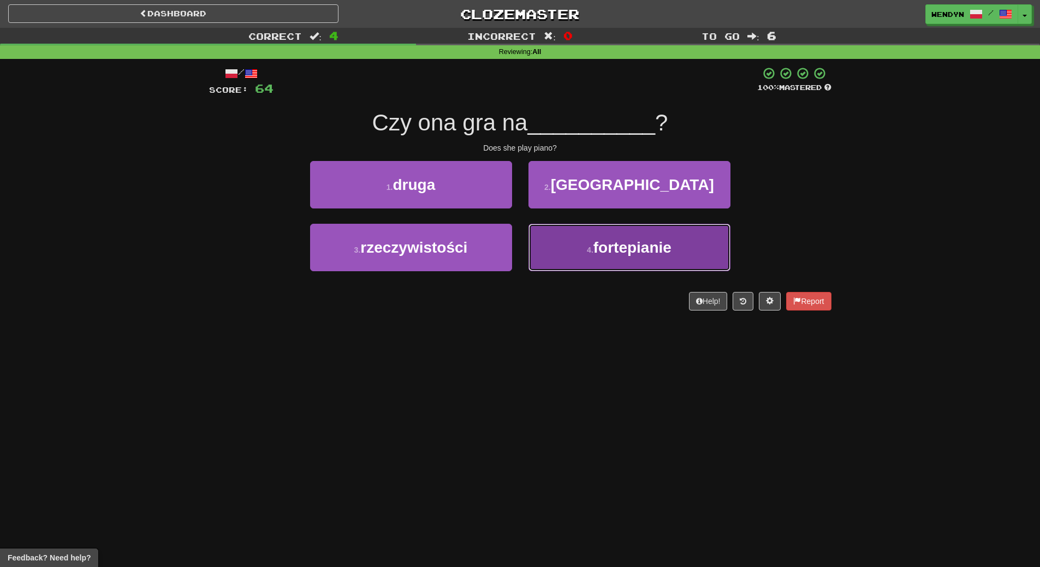
click at [646, 255] on span "fortepianie" at bounding box center [632, 247] width 78 height 17
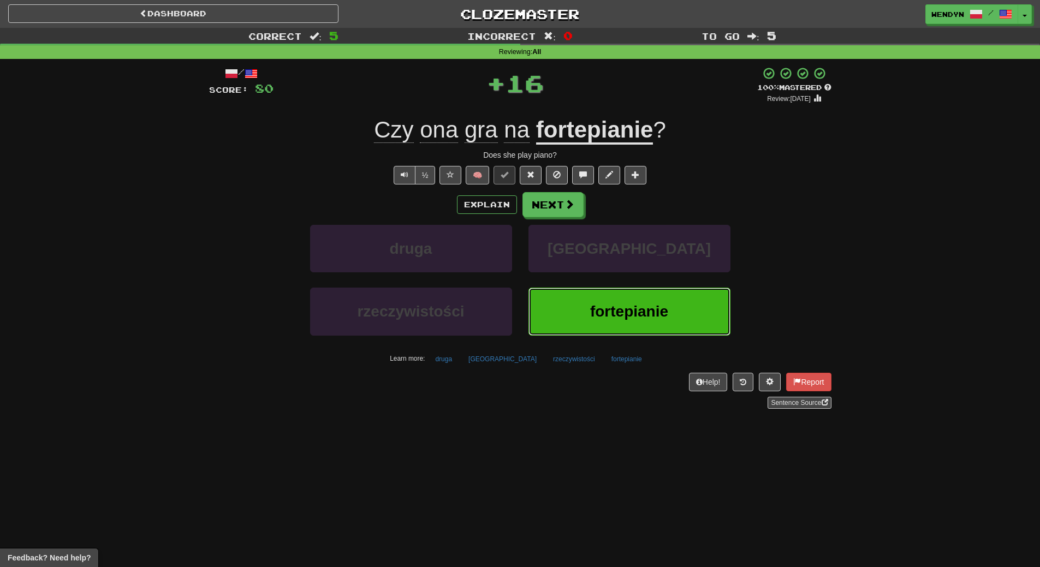
click at [628, 317] on span "fortepianie" at bounding box center [629, 311] width 78 height 17
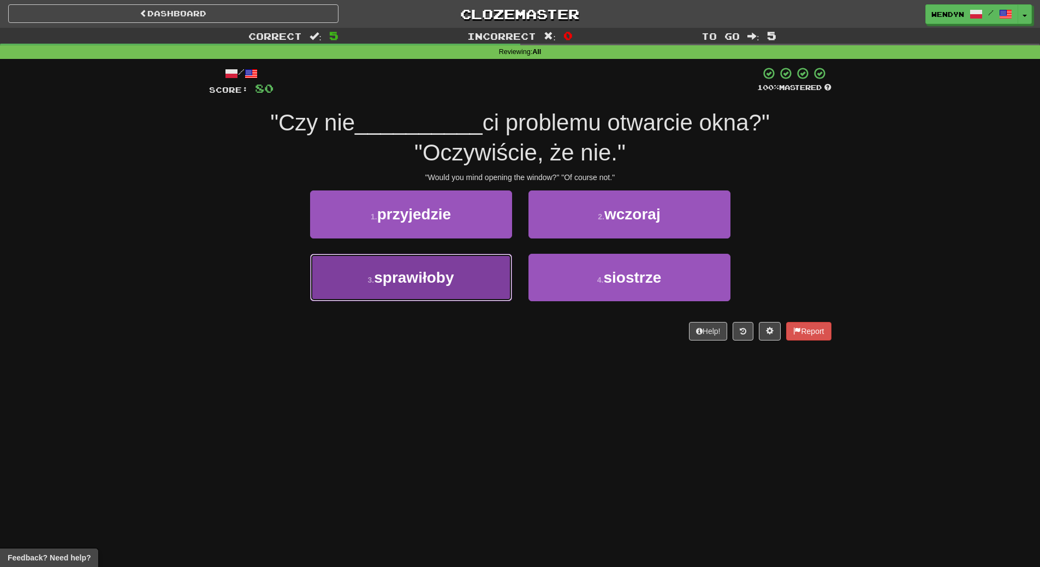
click at [442, 286] on button "3 . sprawiłoby" at bounding box center [411, 277] width 202 height 47
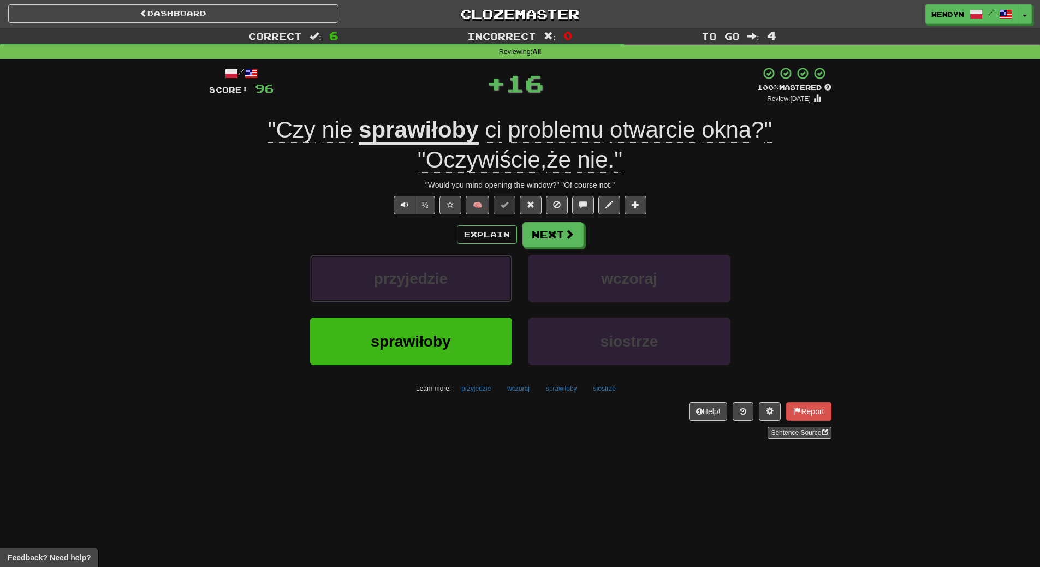
click at [442, 286] on span "przyjedzie" at bounding box center [411, 278] width 74 height 17
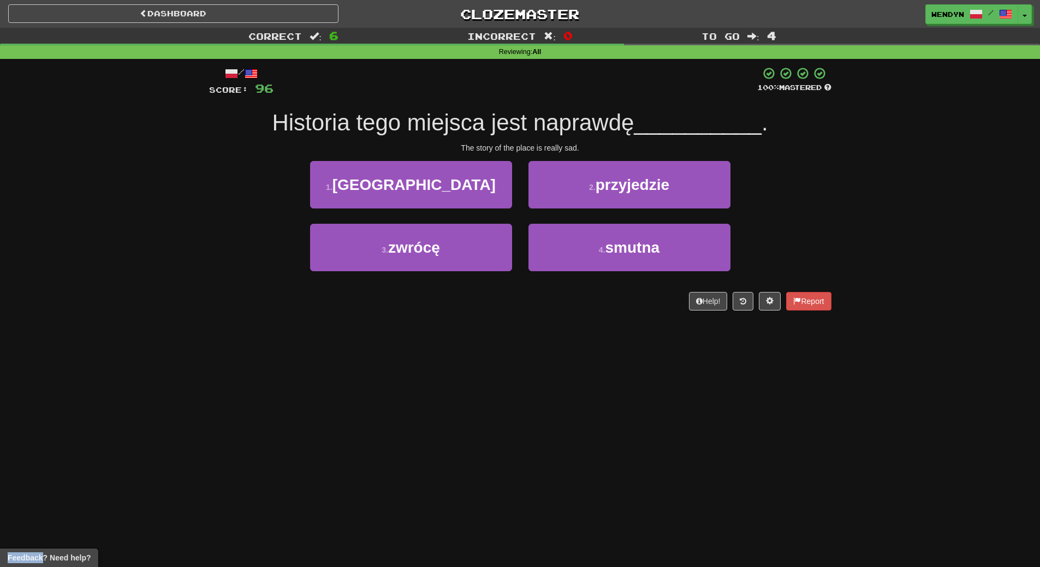
drag, startPoint x: 442, startPoint y: 286, endPoint x: 433, endPoint y: 361, distance: 75.8
click at [433, 361] on div "Dashboard Clozemaster WendyN / Toggle Dropdown Dashboard Leaderboard Activity F…" at bounding box center [520, 283] width 1040 height 567
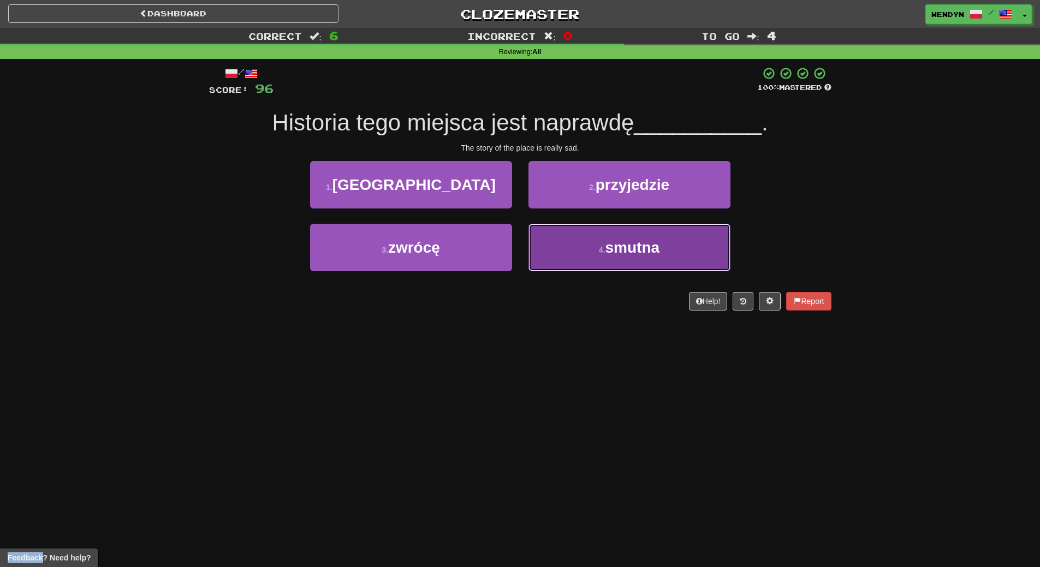
drag, startPoint x: 622, startPoint y: 255, endPoint x: 624, endPoint y: 285, distance: 29.5
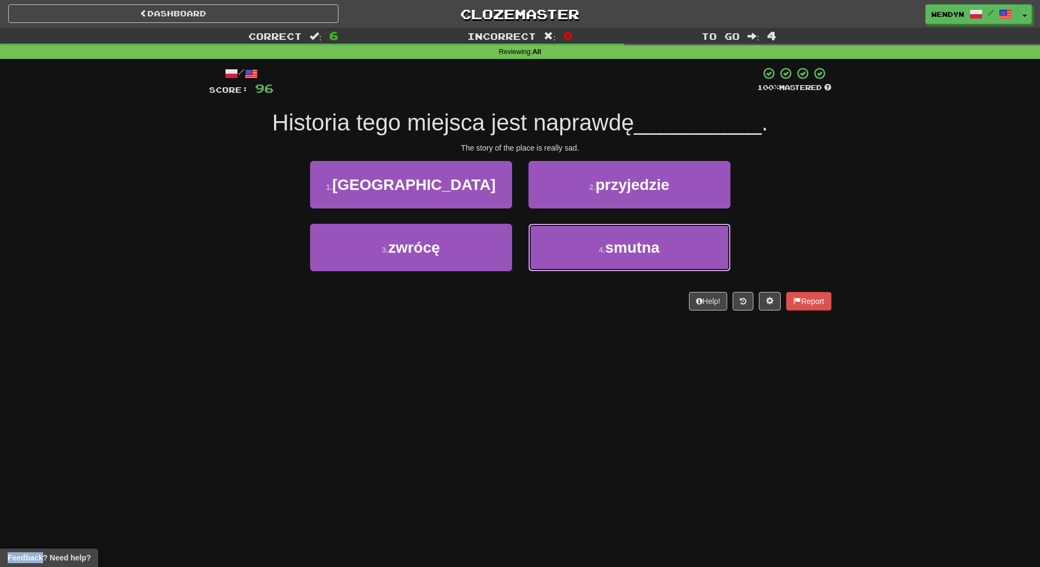
click at [622, 257] on button "4 . smutna" at bounding box center [629, 247] width 202 height 47
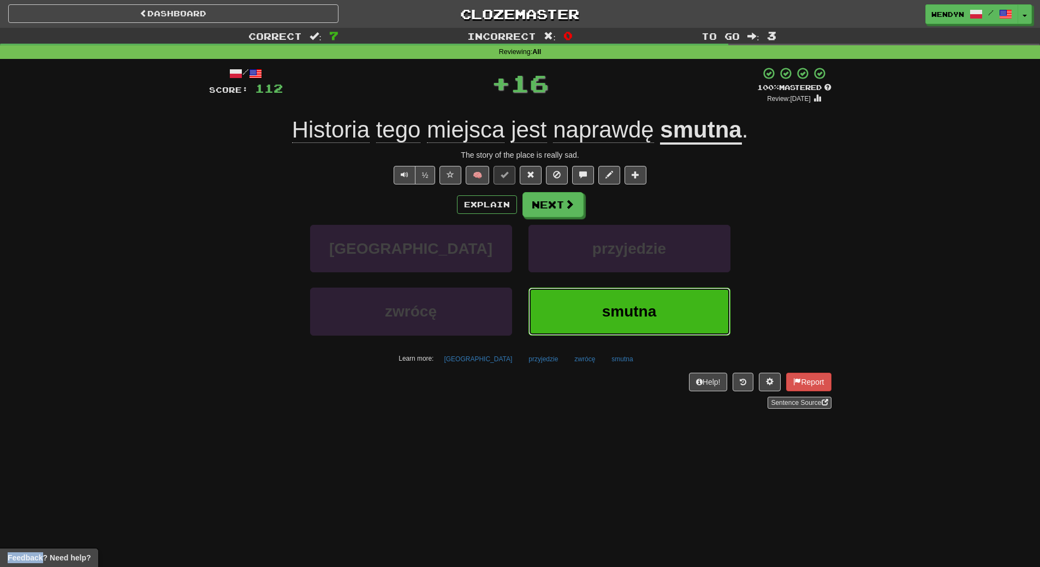
click at [628, 312] on span "smutna" at bounding box center [629, 311] width 55 height 17
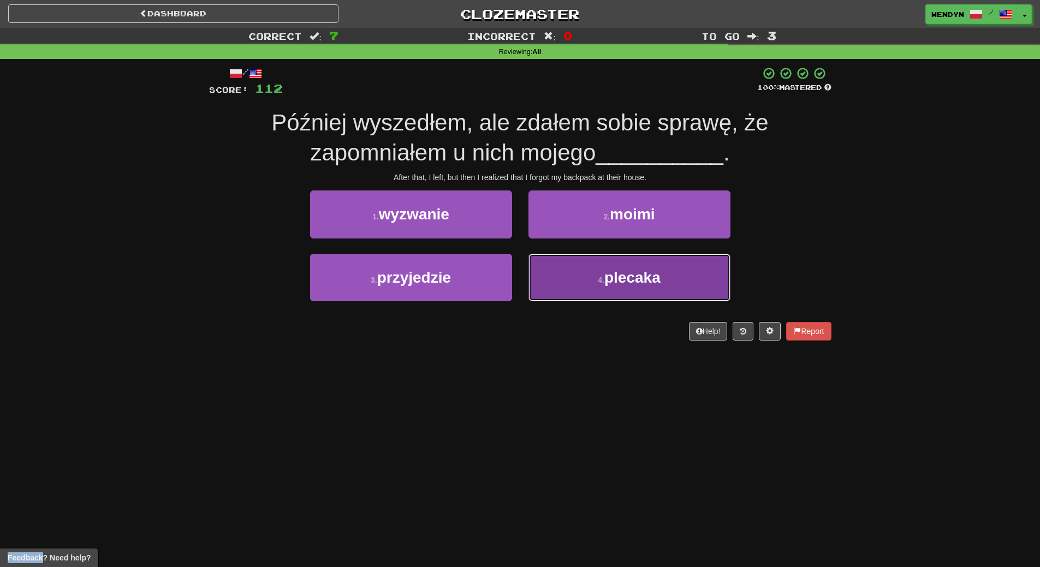
click at [626, 287] on button "4 . plecaka" at bounding box center [629, 277] width 202 height 47
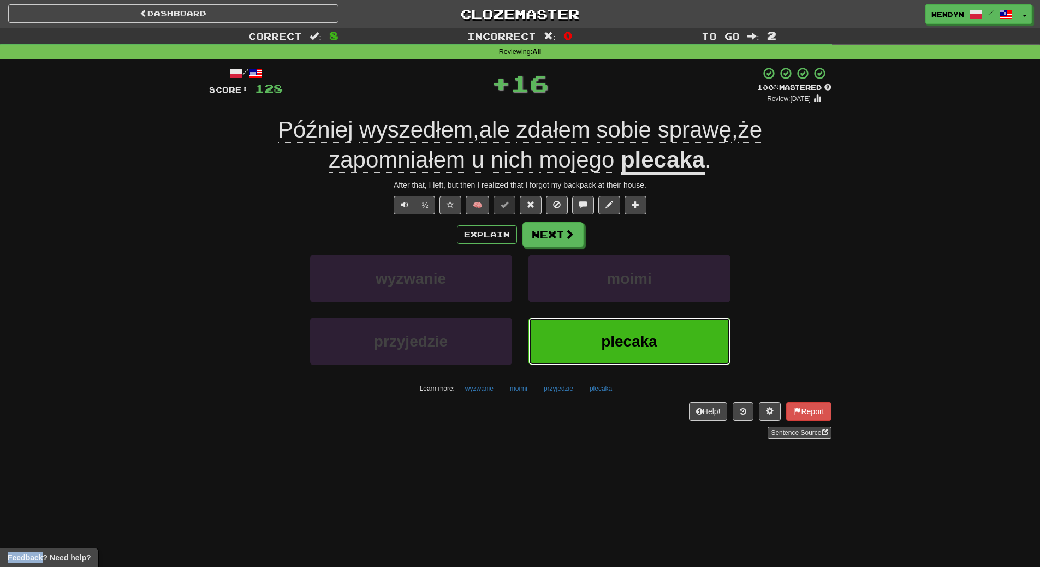
click at [613, 358] on button "plecaka" at bounding box center [629, 341] width 202 height 47
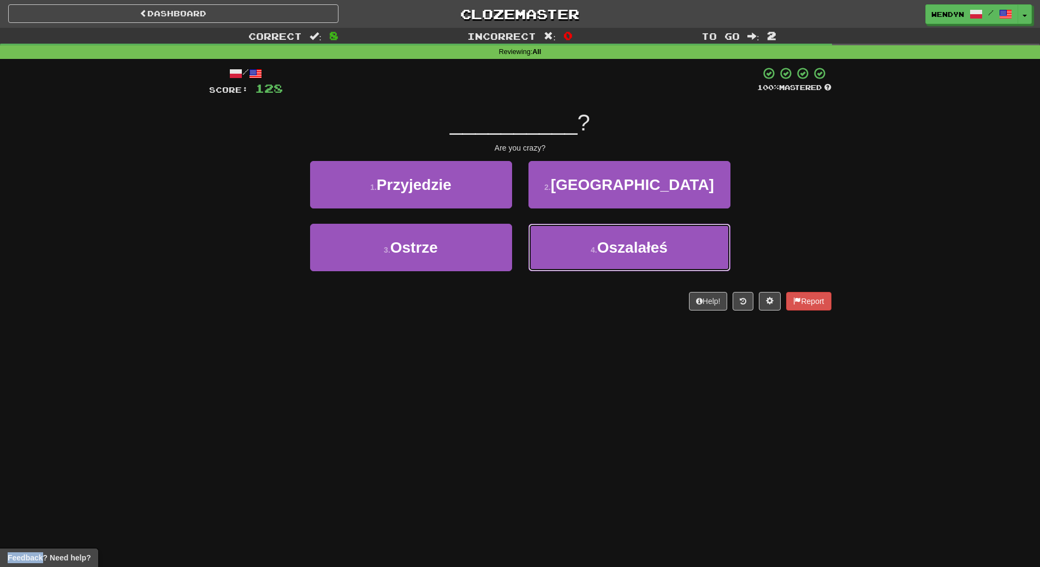
drag, startPoint x: 619, startPoint y: 263, endPoint x: 622, endPoint y: 279, distance: 16.1
click at [619, 266] on button "4 . Oszalałeś" at bounding box center [629, 247] width 202 height 47
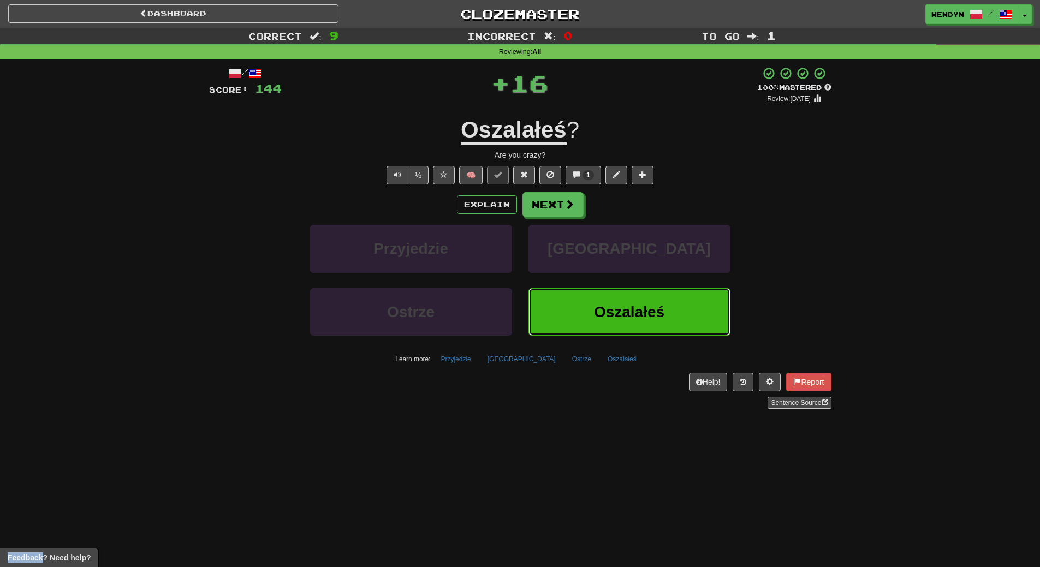
click at [625, 324] on button "Oszalałeś" at bounding box center [629, 311] width 202 height 47
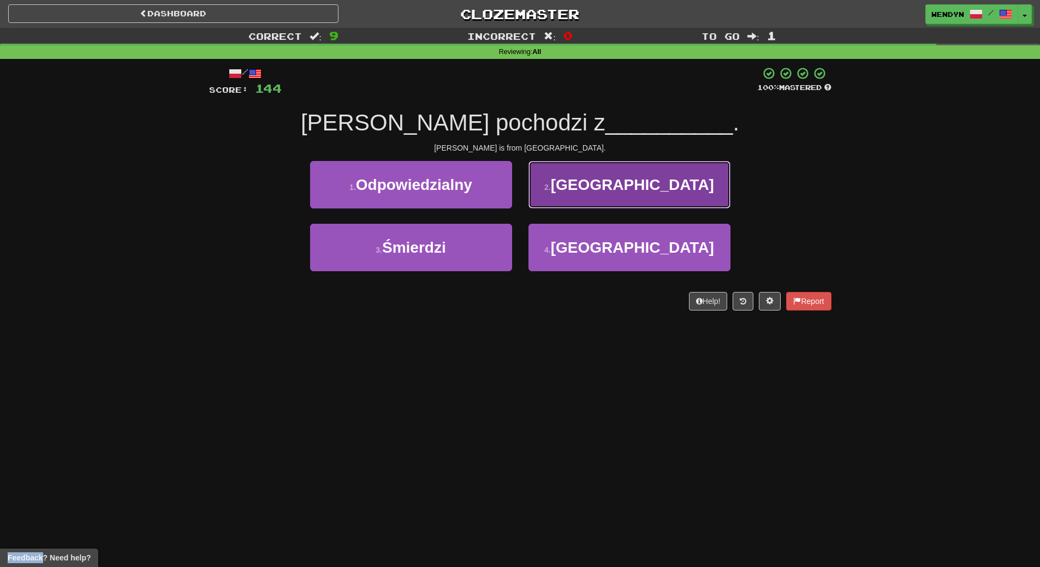
click at [674, 196] on button "2 . Londynu" at bounding box center [629, 184] width 202 height 47
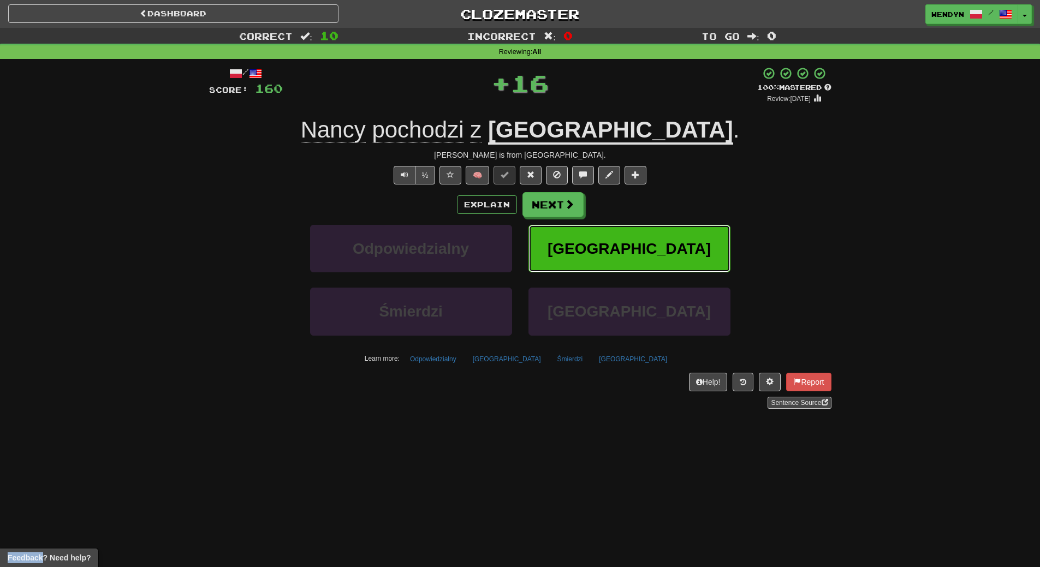
click at [670, 242] on button "Londynu" at bounding box center [629, 248] width 202 height 47
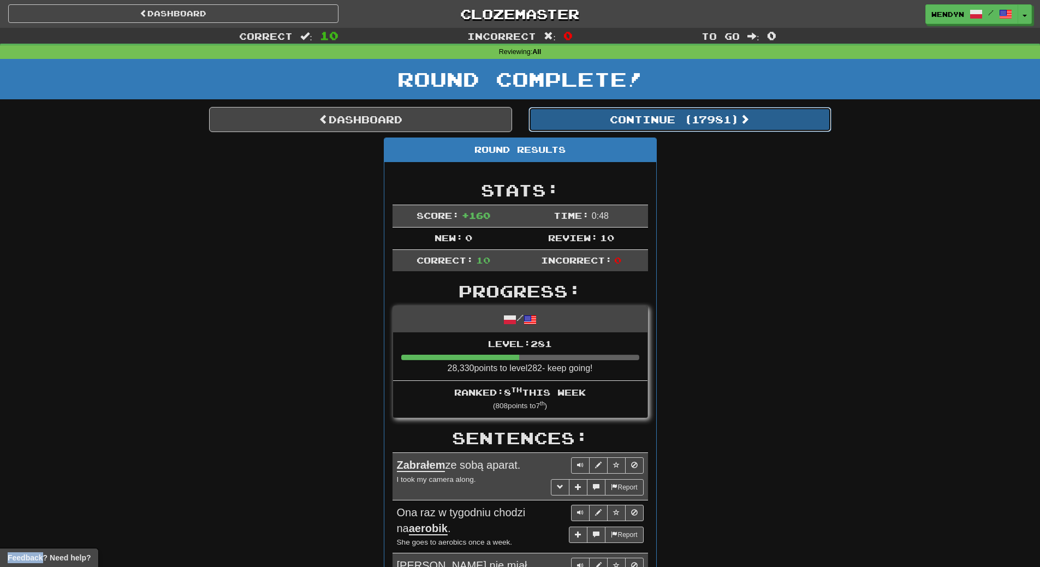
click at [710, 123] on button "Continue ( 17981 )" at bounding box center [679, 119] width 303 height 25
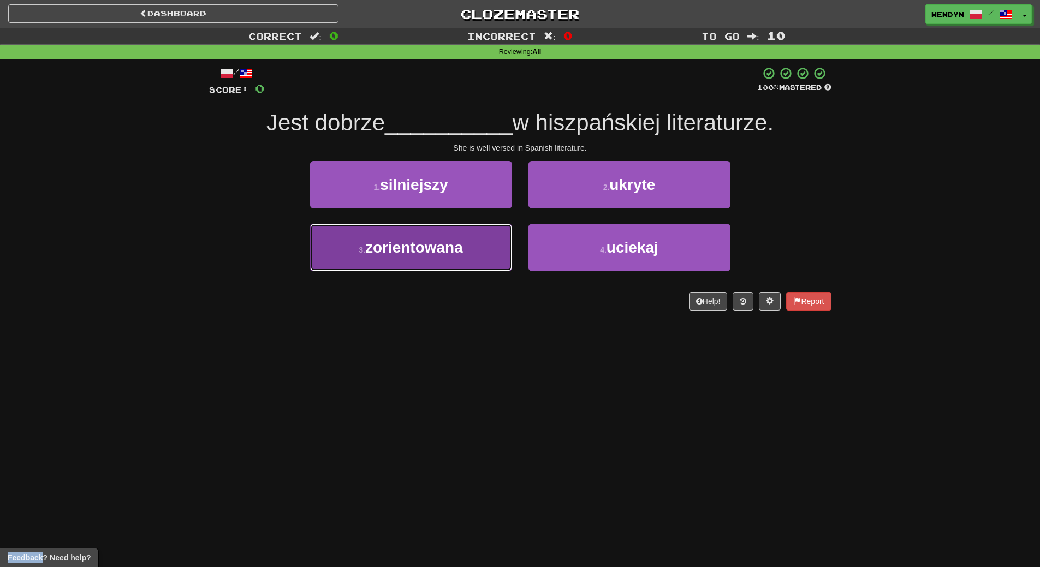
click at [471, 260] on button "3 . zorientowana" at bounding box center [411, 247] width 202 height 47
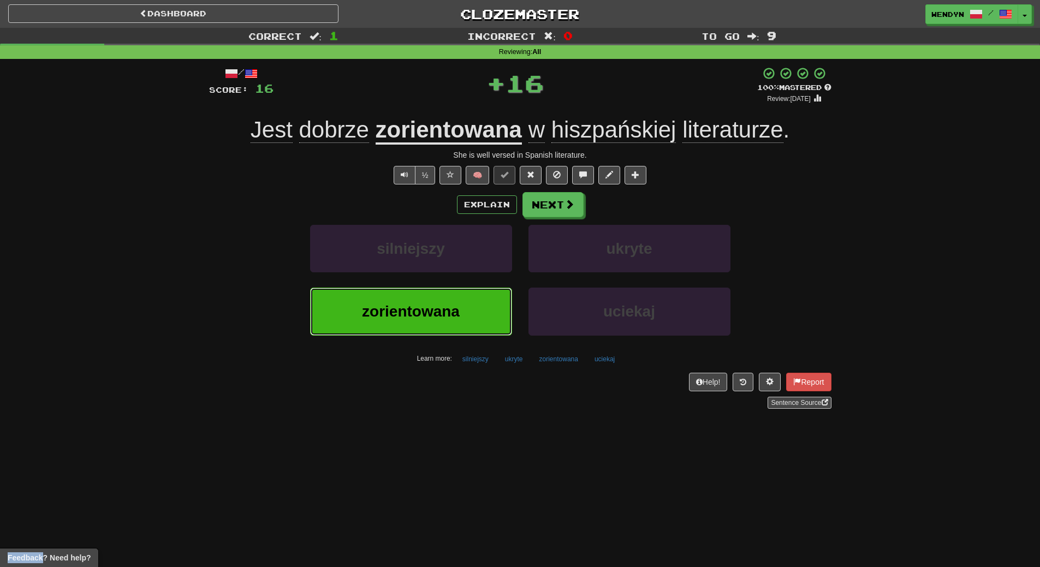
drag, startPoint x: 469, startPoint y: 302, endPoint x: 467, endPoint y: 343, distance: 41.0
click at [469, 310] on button "zorientowana" at bounding box center [411, 311] width 202 height 47
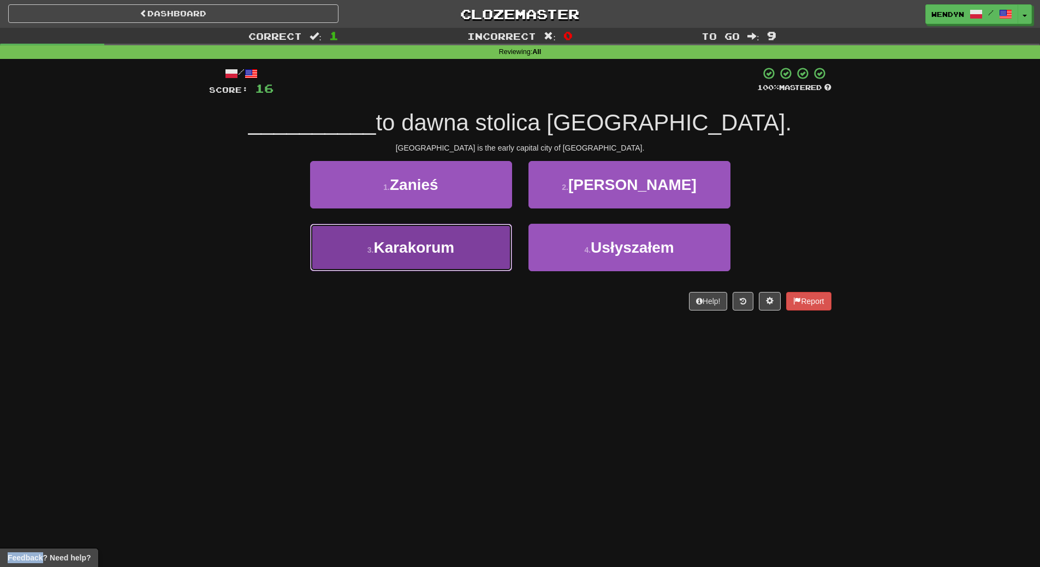
click at [457, 265] on button "3 . Karakorum" at bounding box center [411, 247] width 202 height 47
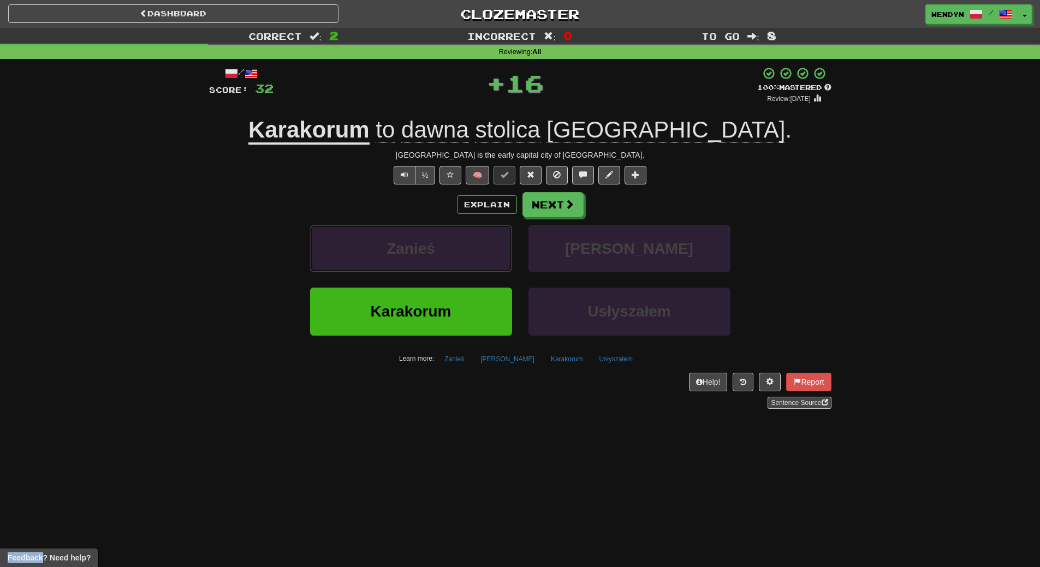
click at [457, 265] on button "Zanieś" at bounding box center [411, 248] width 202 height 47
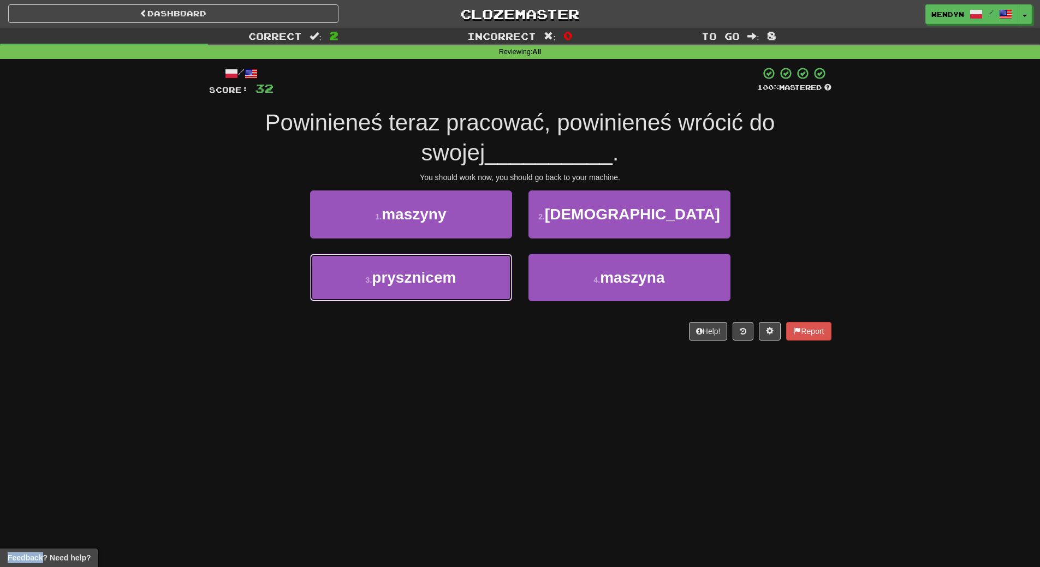
drag, startPoint x: 457, startPoint y: 265, endPoint x: 461, endPoint y: 449, distance: 183.9
click at [461, 449] on div "Dashboard Clozemaster WendyN / Toggle Dropdown Dashboard Leaderboard Activity F…" at bounding box center [520, 283] width 1040 height 567
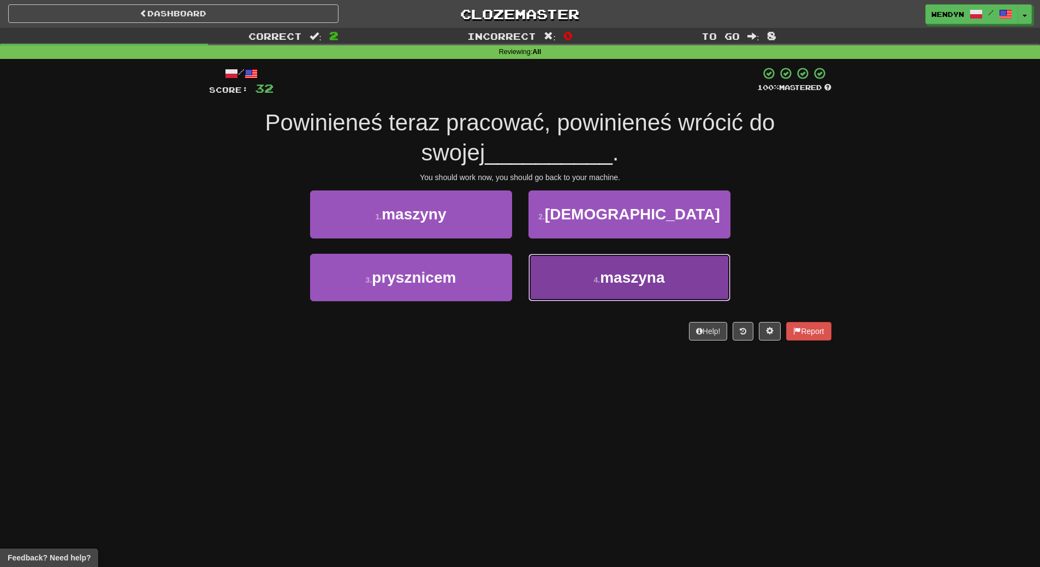
click at [654, 280] on span "maszyna" at bounding box center [632, 277] width 64 height 17
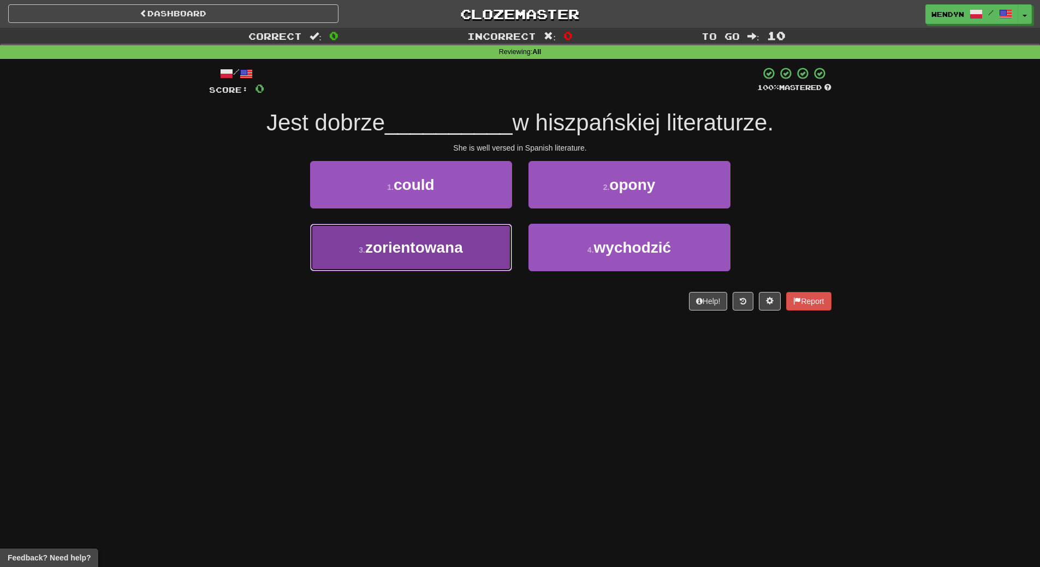
click at [490, 259] on button "3 . zorientowana" at bounding box center [411, 247] width 202 height 47
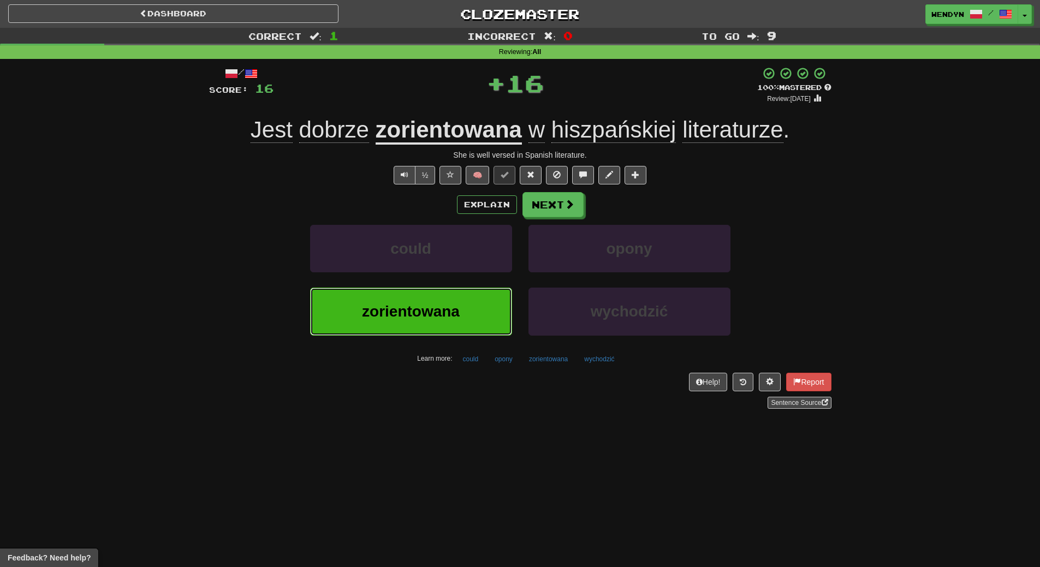
click at [486, 302] on button "zorientowana" at bounding box center [411, 311] width 202 height 47
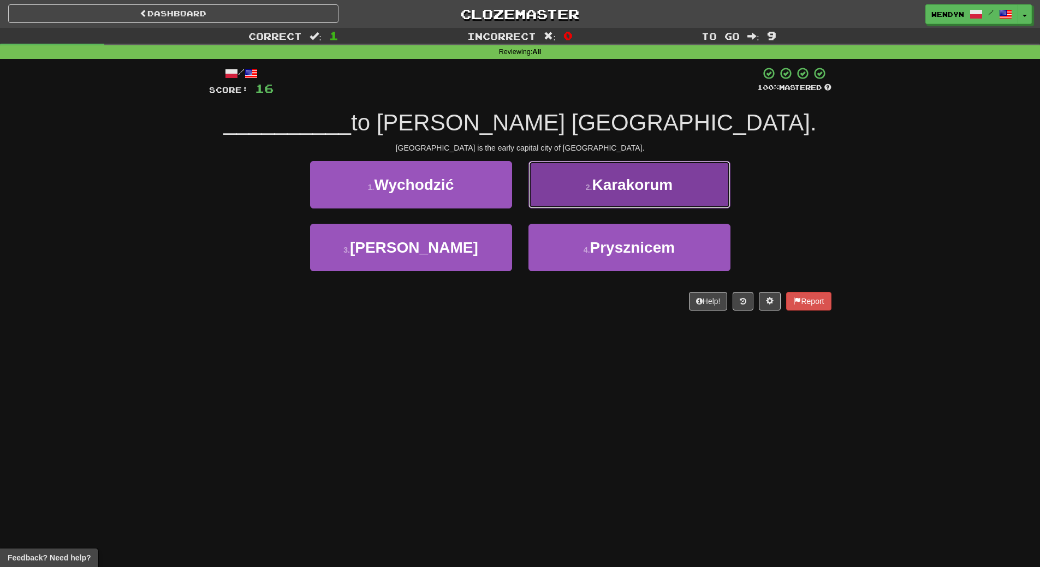
click at [636, 195] on button "2 . [GEOGRAPHIC_DATA]" at bounding box center [629, 184] width 202 height 47
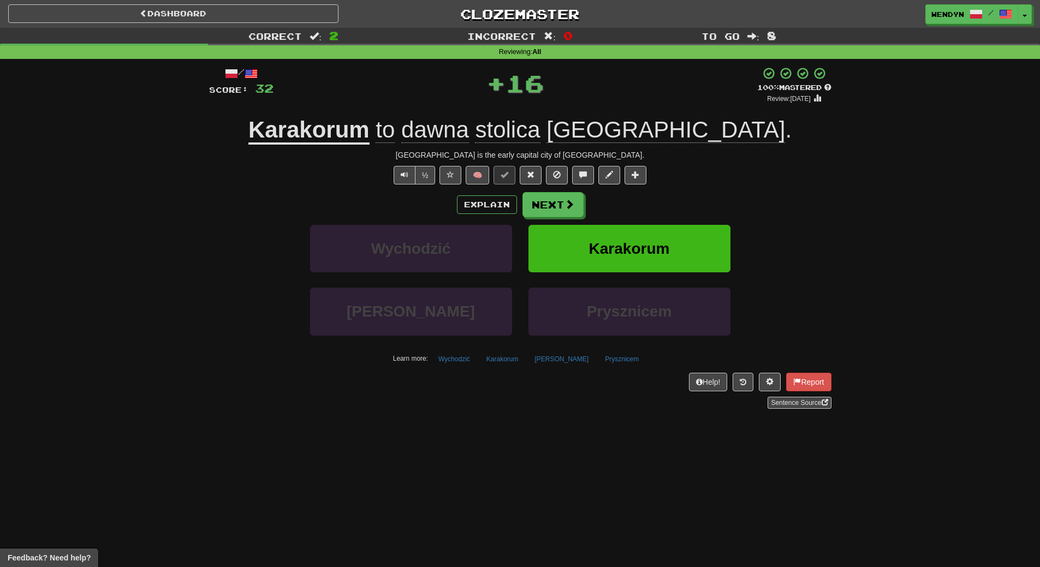
click at [647, 284] on div "Karakorum" at bounding box center [629, 256] width 218 height 63
click at [651, 224] on div "Explain Next Wychodzić Karakorum [PERSON_NAME] Prysznicem Learn more: Wychodzić…" at bounding box center [520, 279] width 622 height 175
click at [646, 246] on span "Karakorum" at bounding box center [629, 248] width 81 height 17
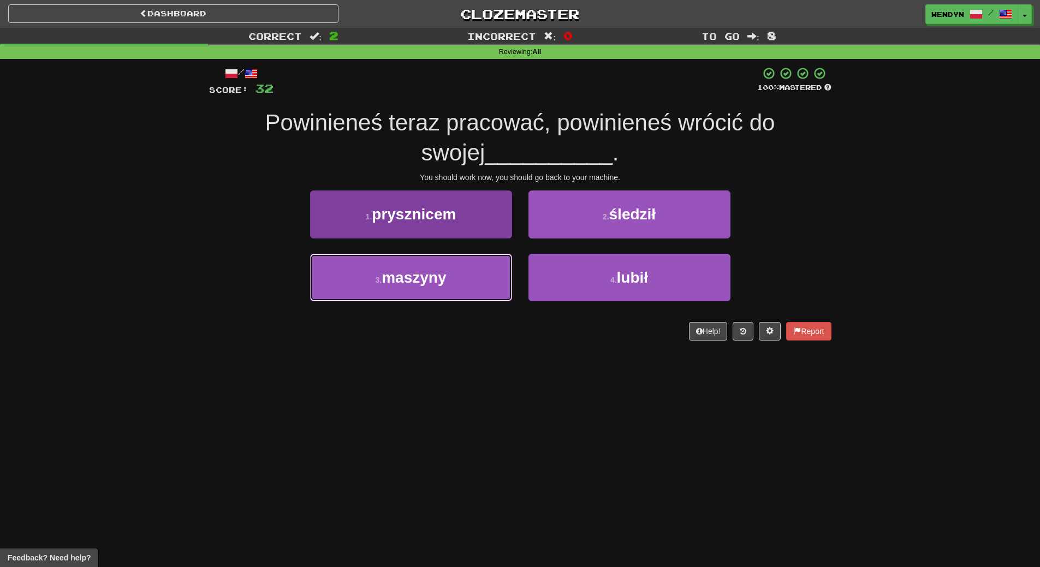
click at [462, 288] on button "3 . maszyny" at bounding box center [411, 277] width 202 height 47
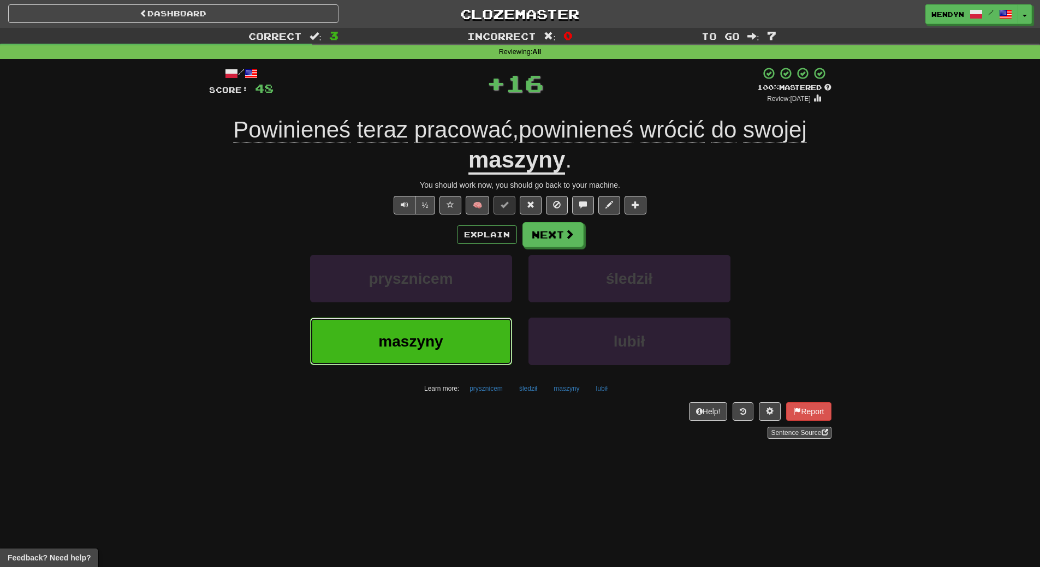
click at [464, 346] on button "maszyny" at bounding box center [411, 341] width 202 height 47
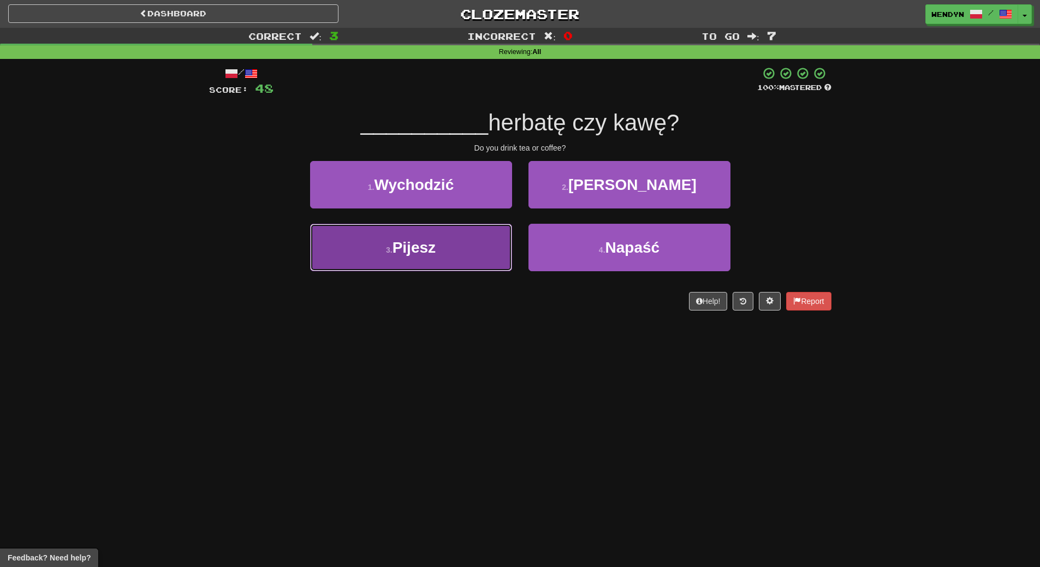
click at [465, 262] on button "3 . [GEOGRAPHIC_DATA]" at bounding box center [411, 247] width 202 height 47
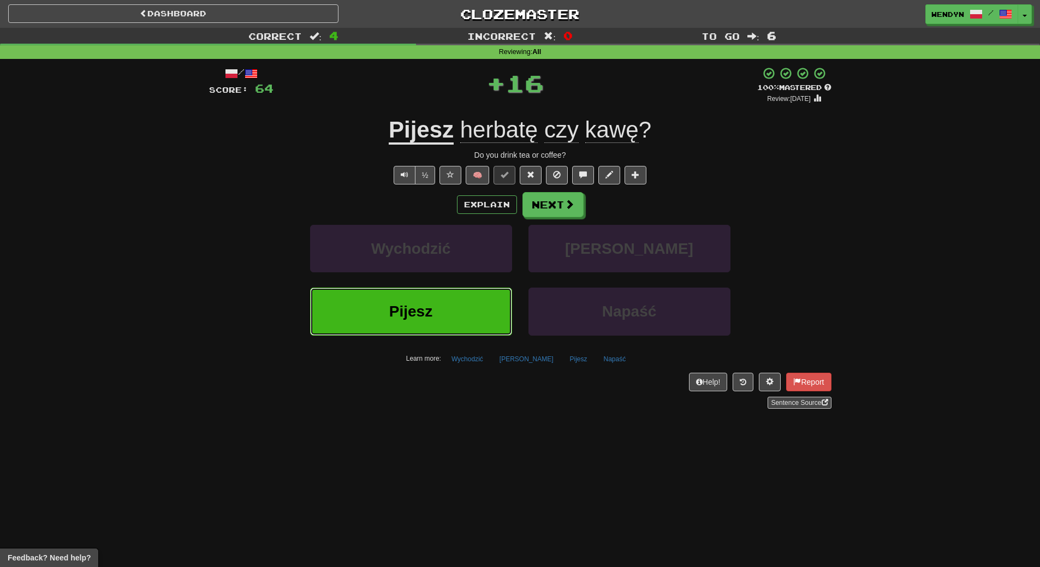
click at [462, 313] on button "Pijesz" at bounding box center [411, 311] width 202 height 47
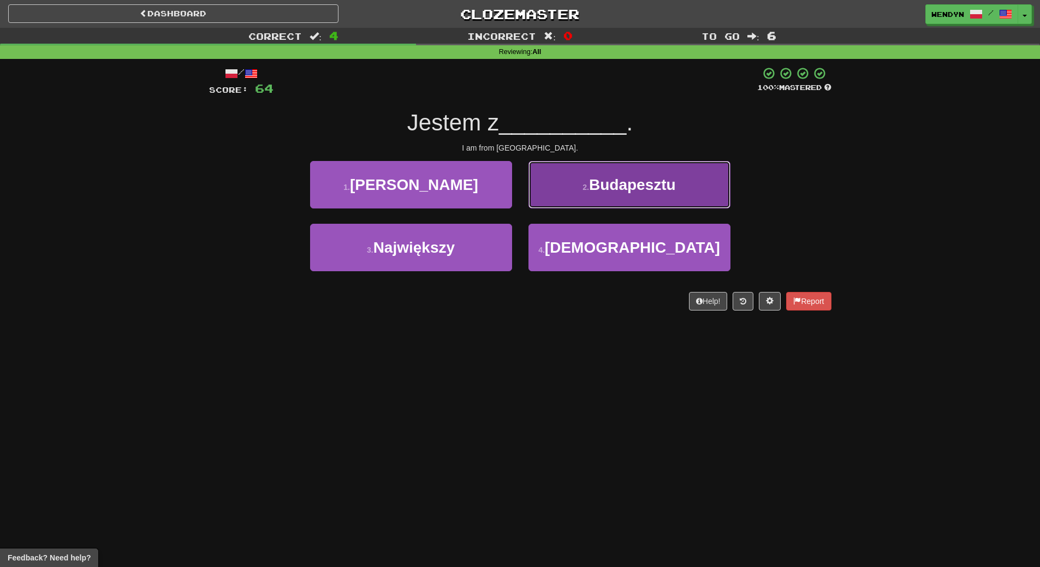
click at [639, 192] on span "Budapesztu" at bounding box center [632, 184] width 87 height 17
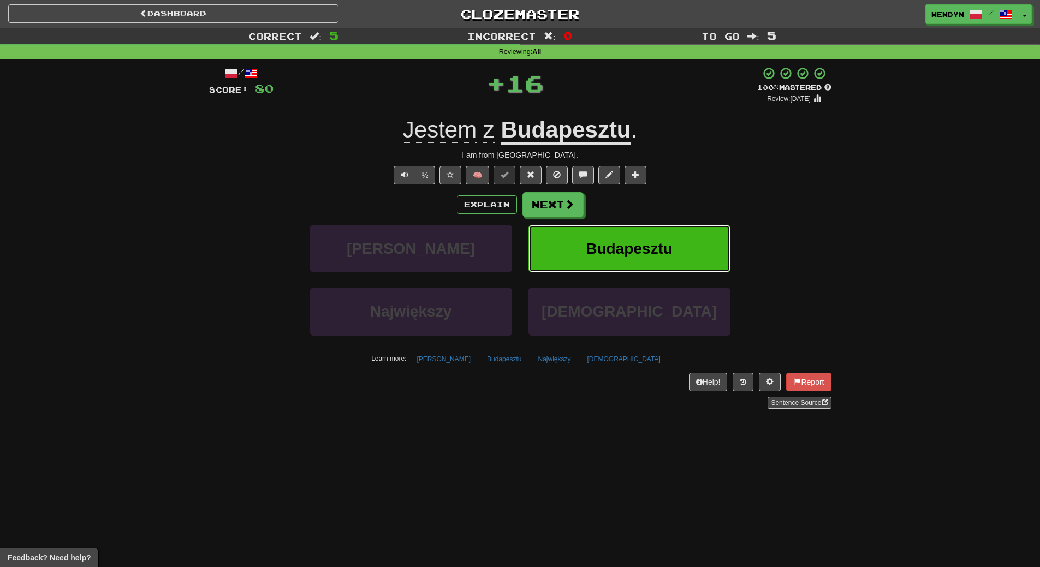
click at [641, 238] on button "Budapesztu" at bounding box center [629, 248] width 202 height 47
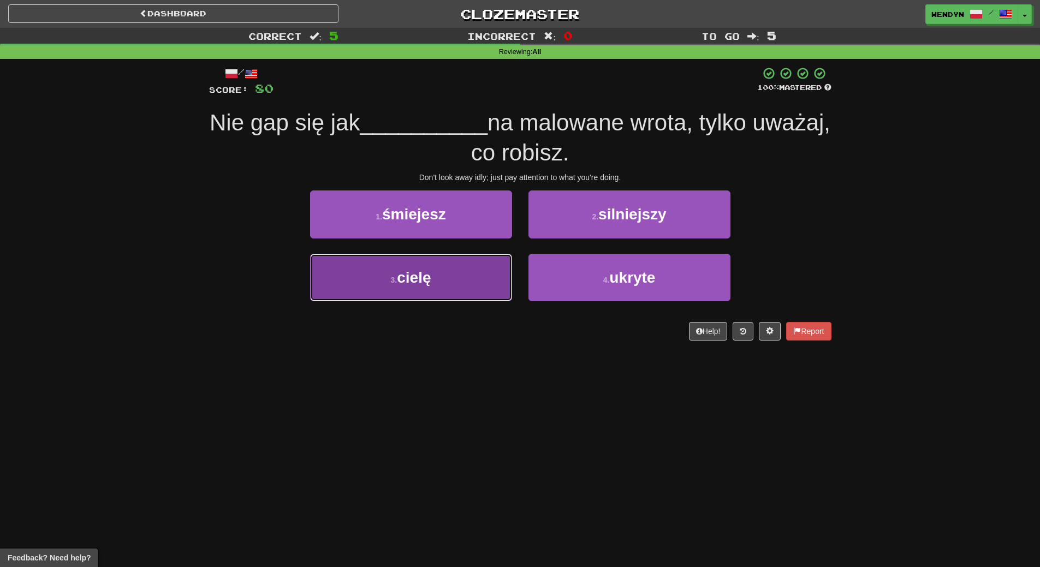
click at [447, 280] on button "3 . cielę" at bounding box center [411, 277] width 202 height 47
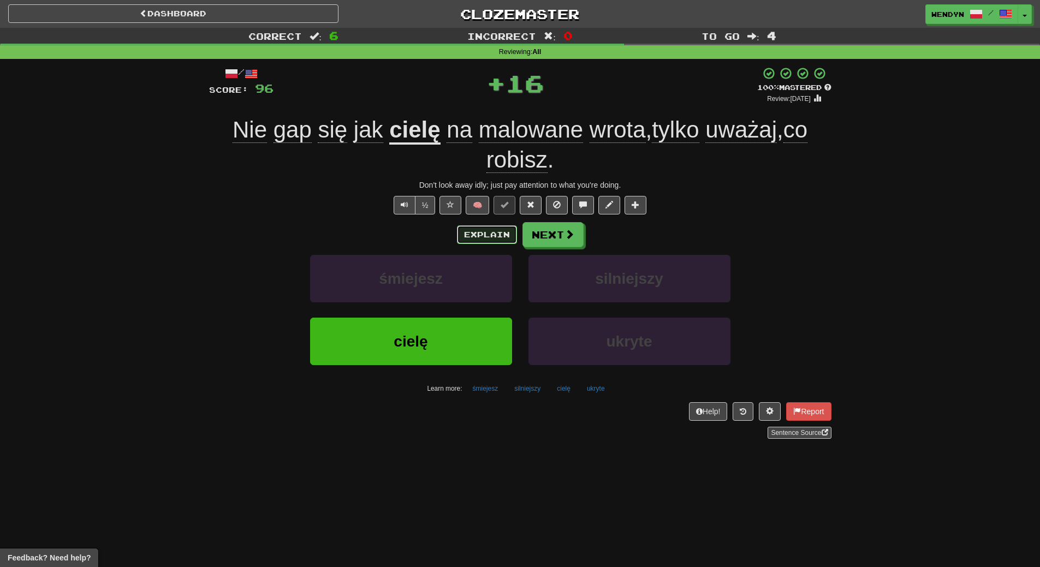
click at [479, 228] on button "Explain" at bounding box center [487, 234] width 60 height 19
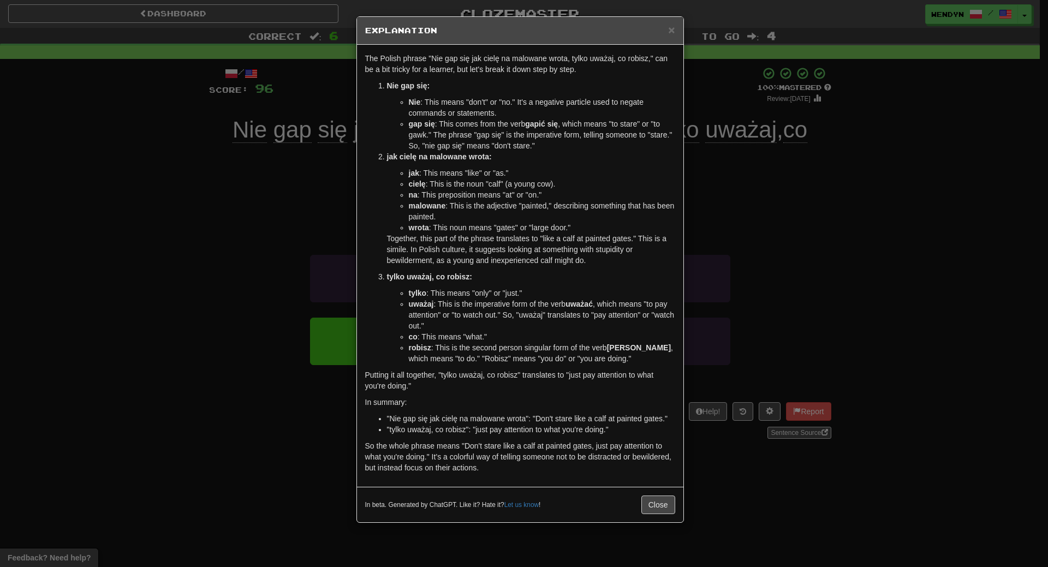
click at [851, 160] on div "× Explanation The Polish phrase "Nie gap się jak cielę na malowane wrota, tylko…" at bounding box center [524, 283] width 1048 height 567
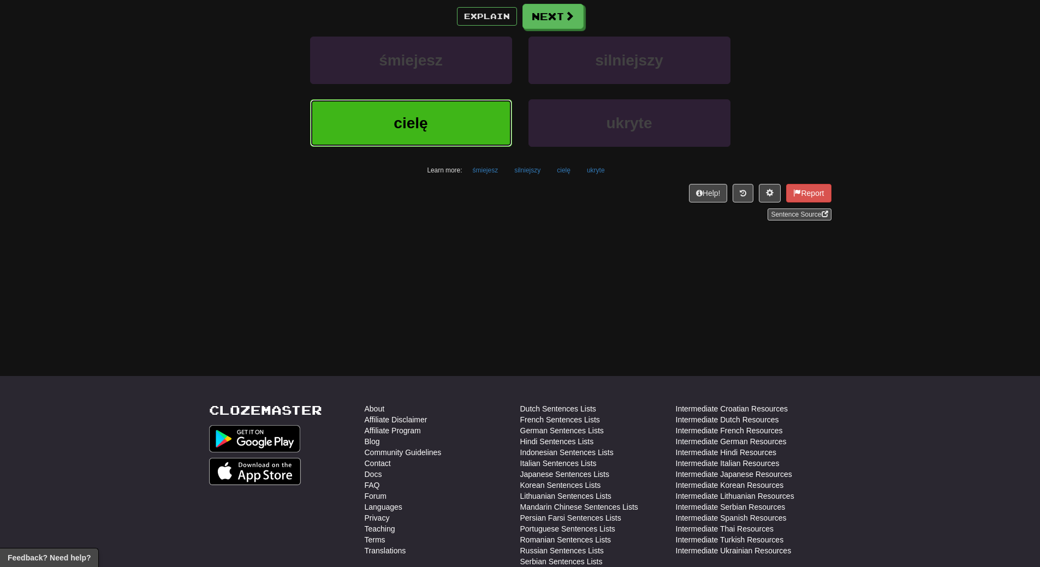
click at [437, 130] on button "cielę" at bounding box center [411, 122] width 202 height 47
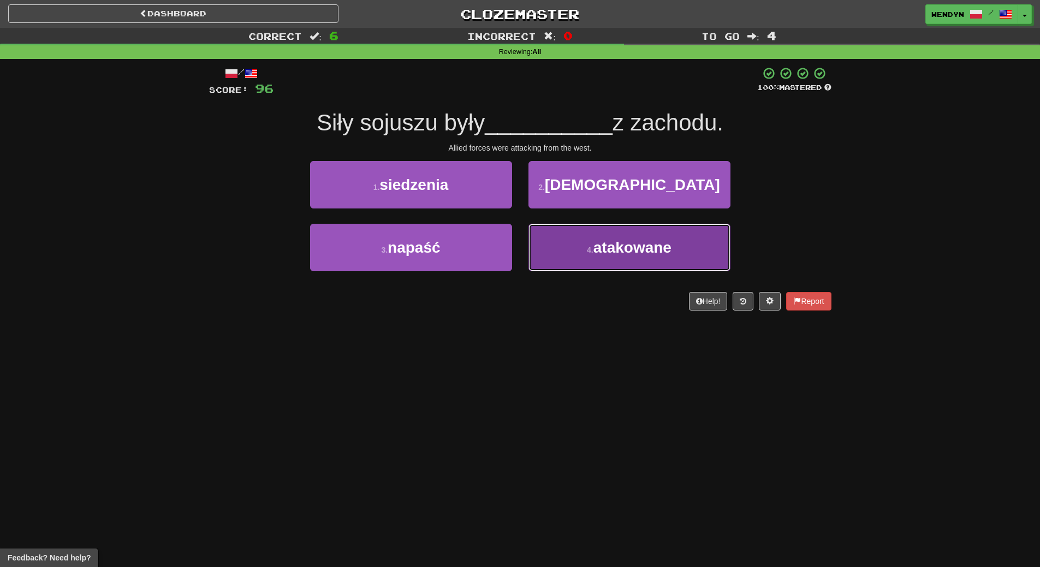
click at [650, 242] on span "atakowane" at bounding box center [632, 247] width 78 height 17
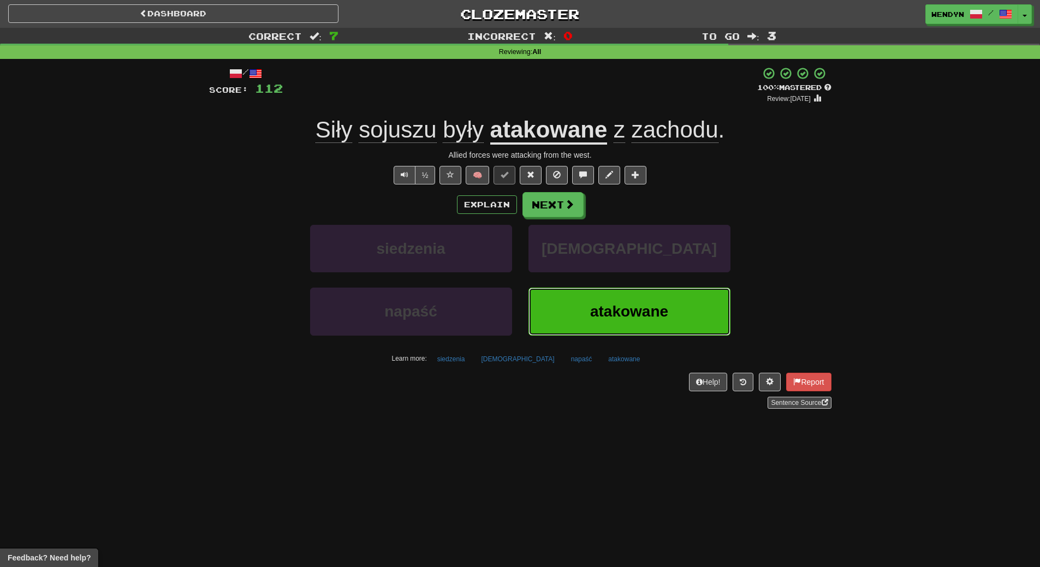
click at [610, 301] on button "atakowane" at bounding box center [629, 311] width 202 height 47
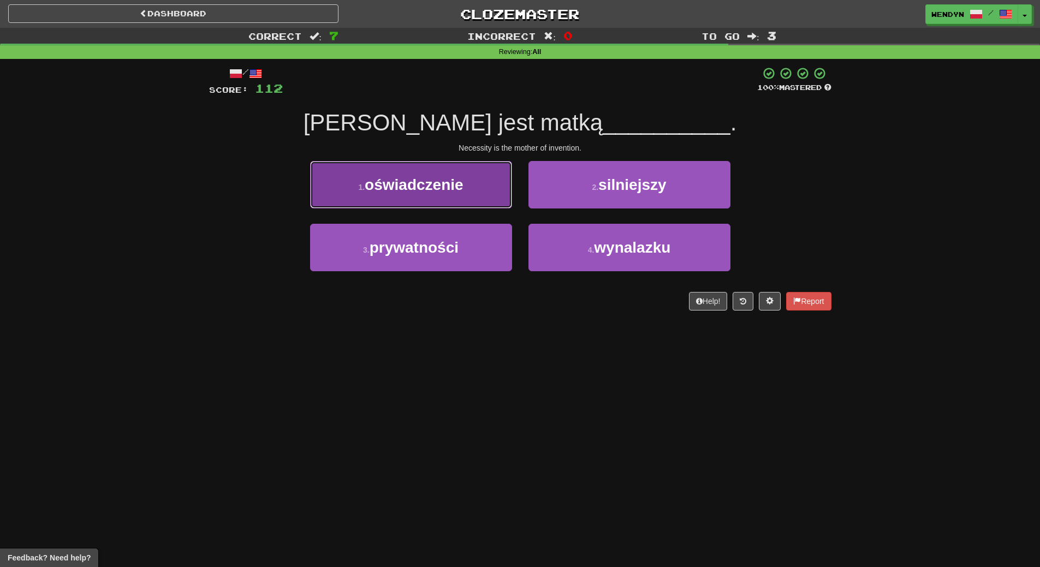
click at [433, 194] on button "1 . oświadczenie" at bounding box center [411, 184] width 202 height 47
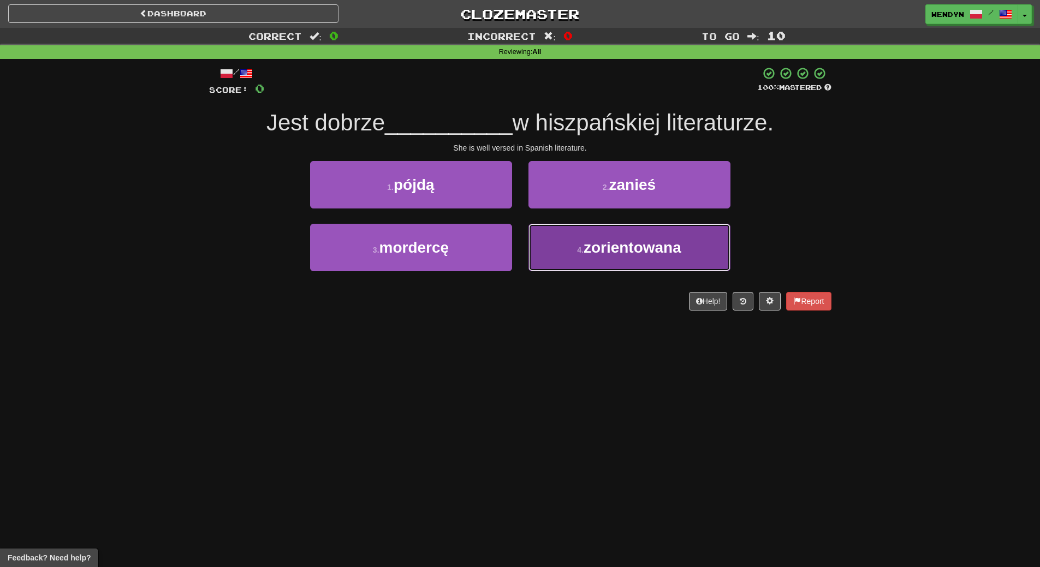
click at [612, 262] on button "4 . zorientowana" at bounding box center [629, 247] width 202 height 47
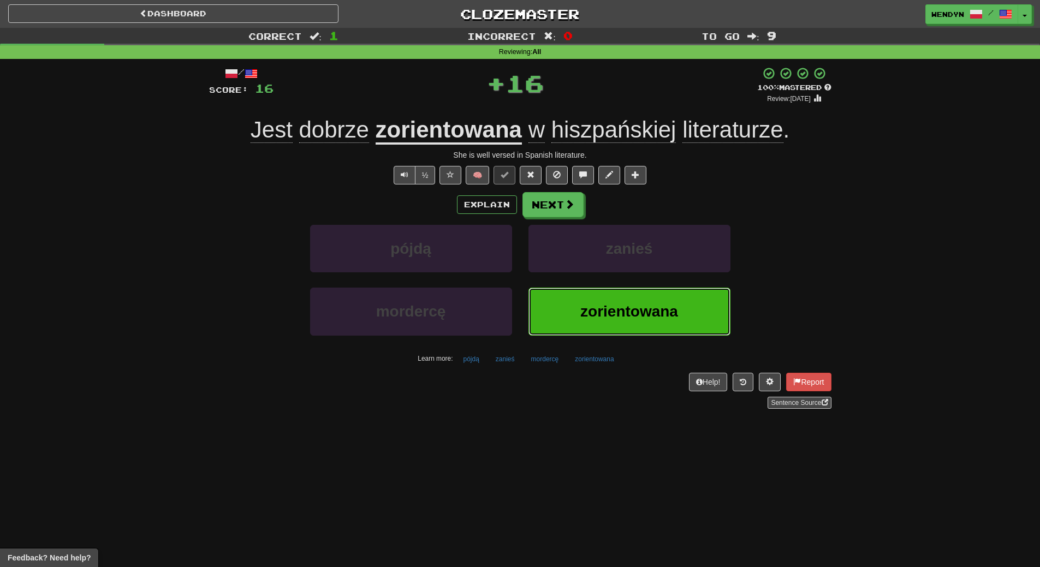
click at [613, 307] on span "zorientowana" at bounding box center [629, 311] width 98 height 17
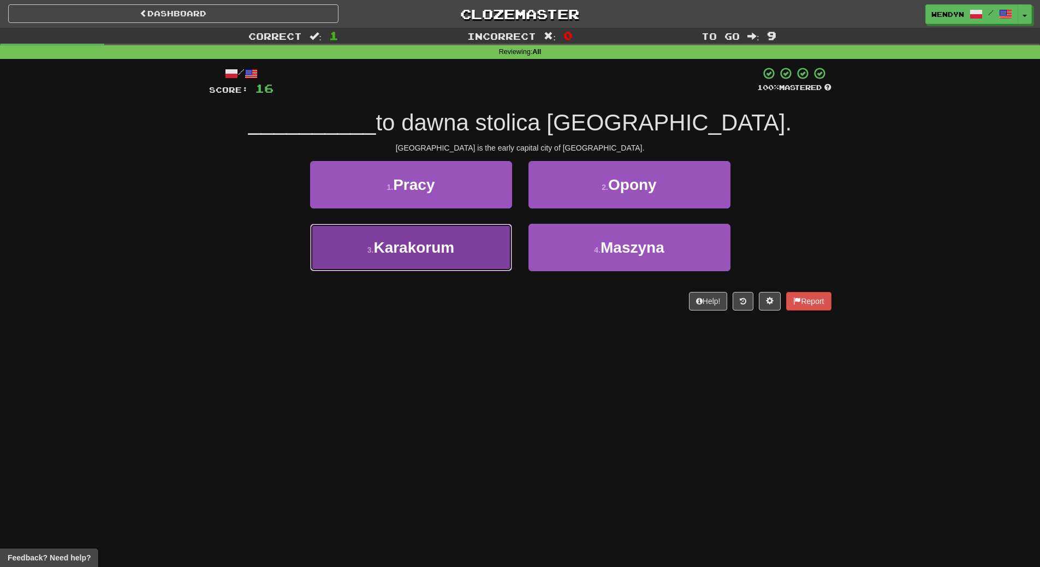
click at [457, 259] on button "3 . [GEOGRAPHIC_DATA]" at bounding box center [411, 247] width 202 height 47
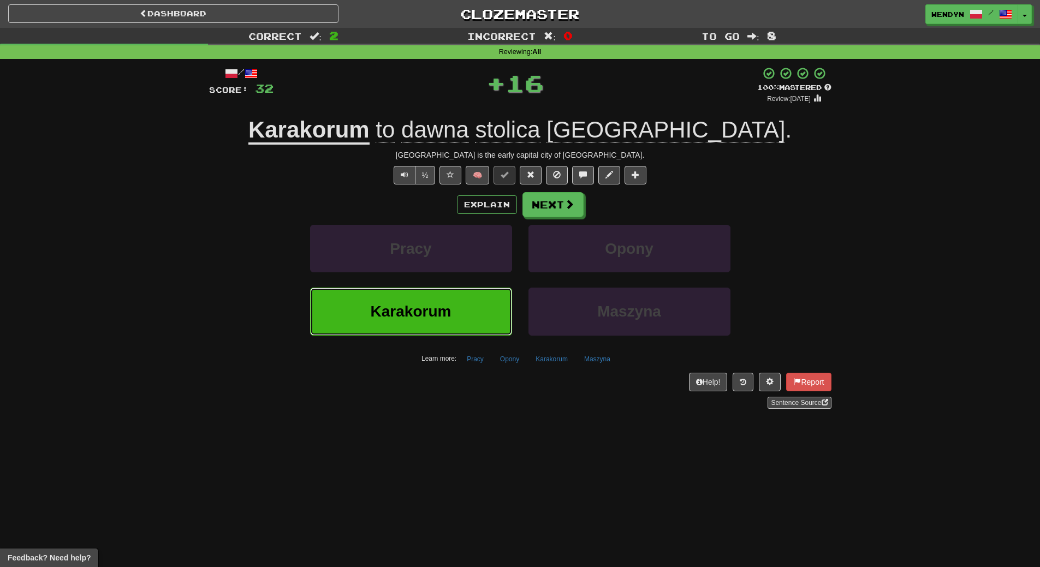
click at [458, 309] on button "Karakorum" at bounding box center [411, 311] width 202 height 47
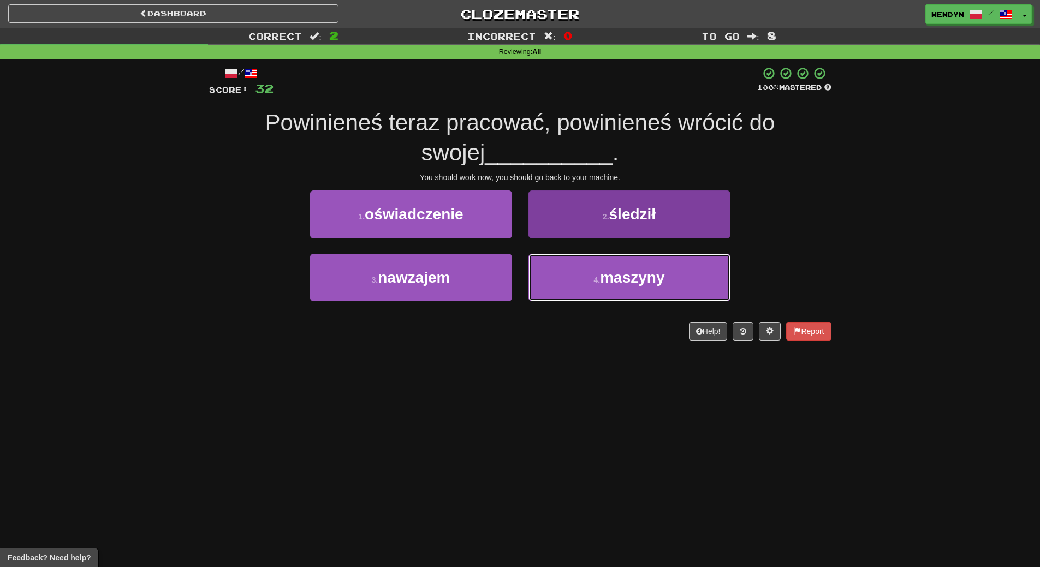
drag, startPoint x: 630, startPoint y: 273, endPoint x: 634, endPoint y: 295, distance: 21.5
click at [632, 282] on span "maszyny" at bounding box center [632, 277] width 64 height 17
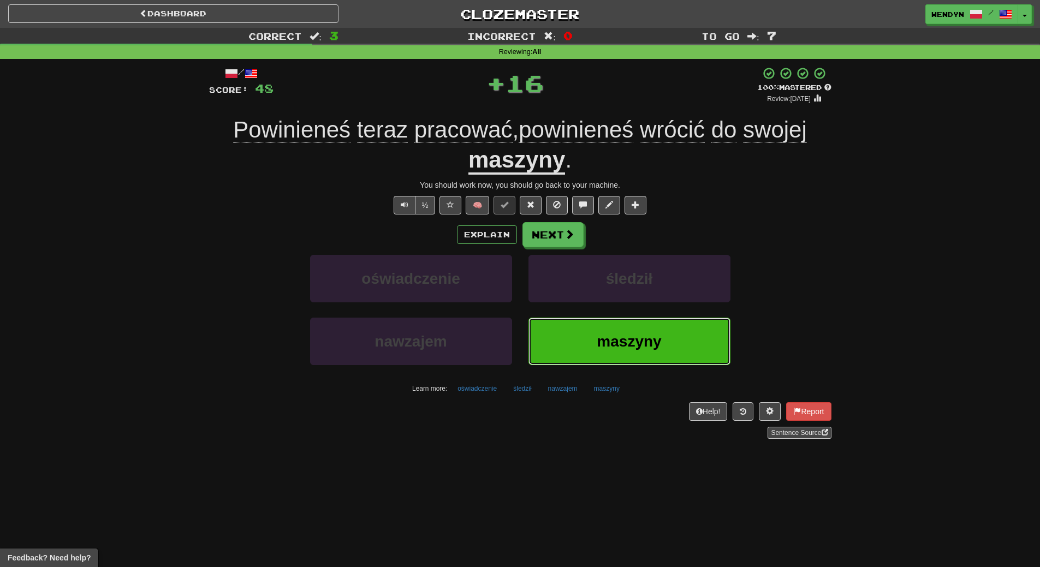
click at [635, 320] on button "maszyny" at bounding box center [629, 341] width 202 height 47
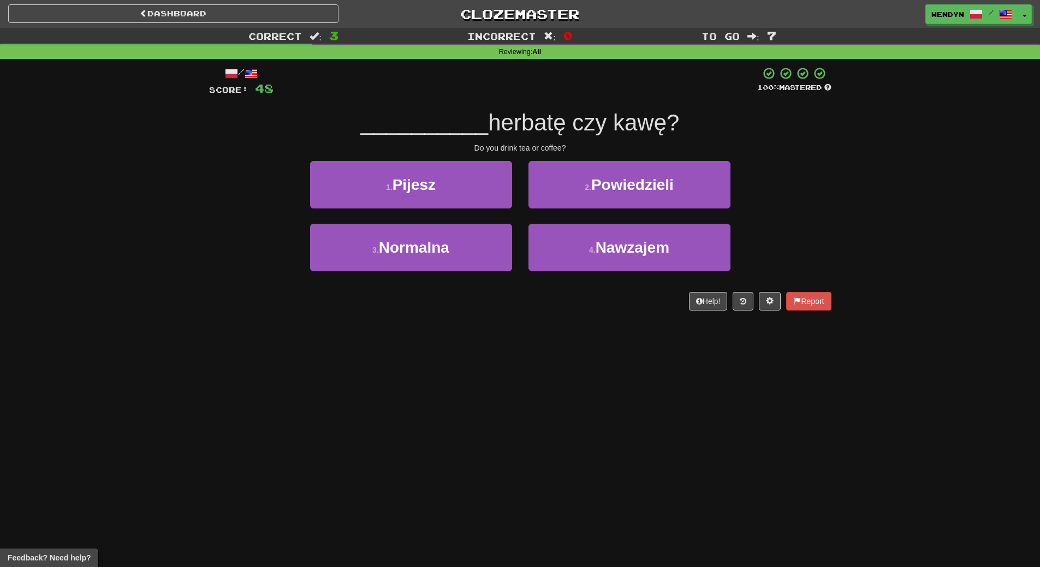
click at [455, 211] on div "1 . Pijesz" at bounding box center [411, 192] width 218 height 63
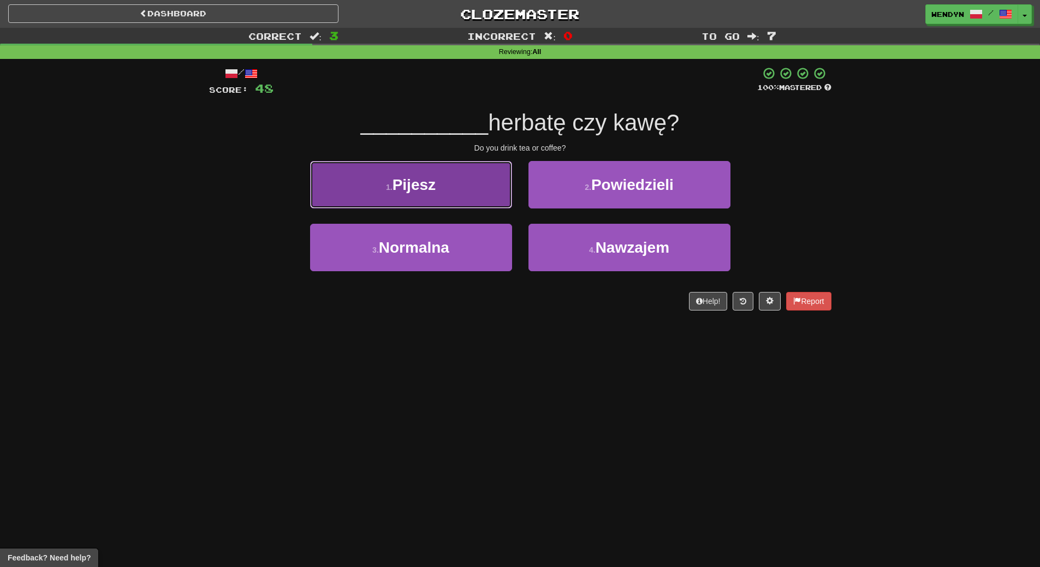
click at [453, 204] on button "1 . Pijesz" at bounding box center [411, 184] width 202 height 47
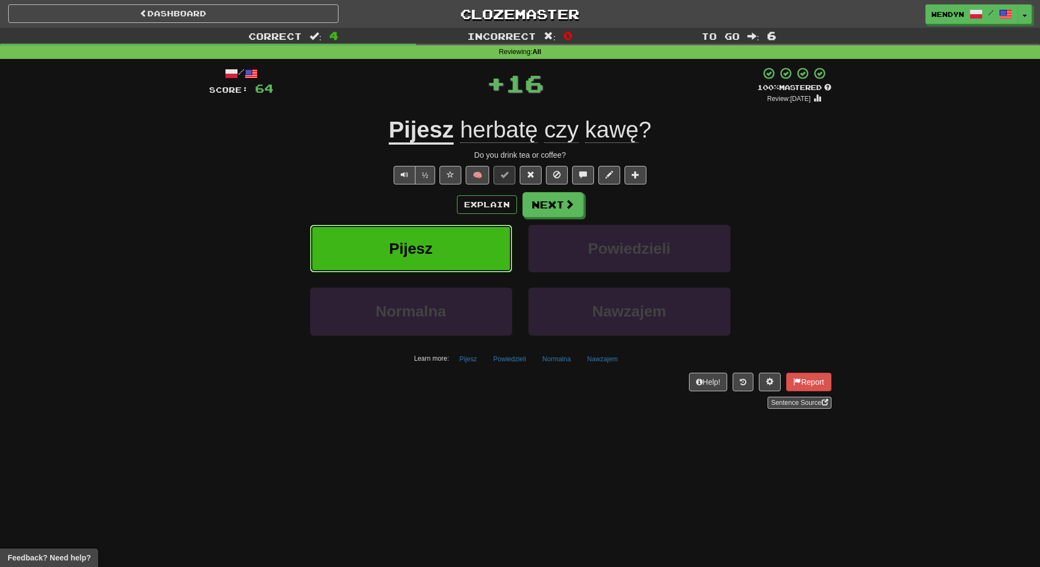
click at [454, 242] on button "Pijesz" at bounding box center [411, 248] width 202 height 47
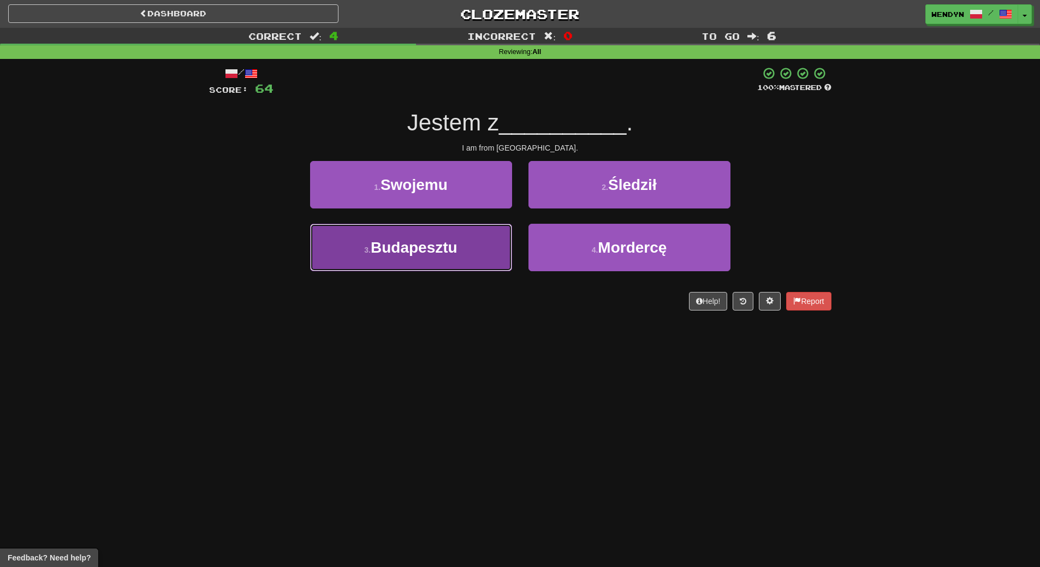
click at [463, 255] on button "3 . Budapesztu" at bounding box center [411, 247] width 202 height 47
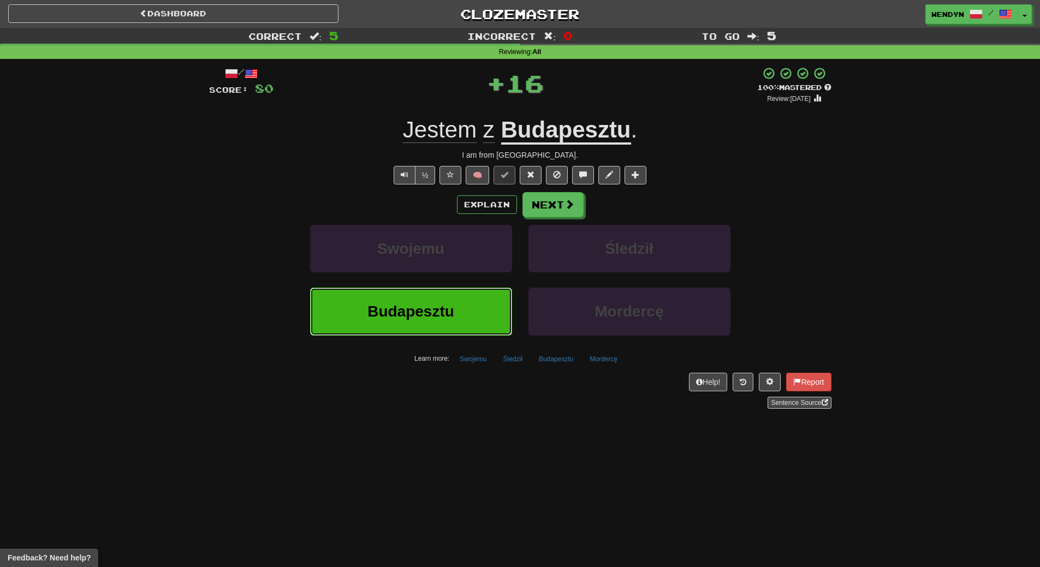
click at [465, 312] on button "Budapesztu" at bounding box center [411, 311] width 202 height 47
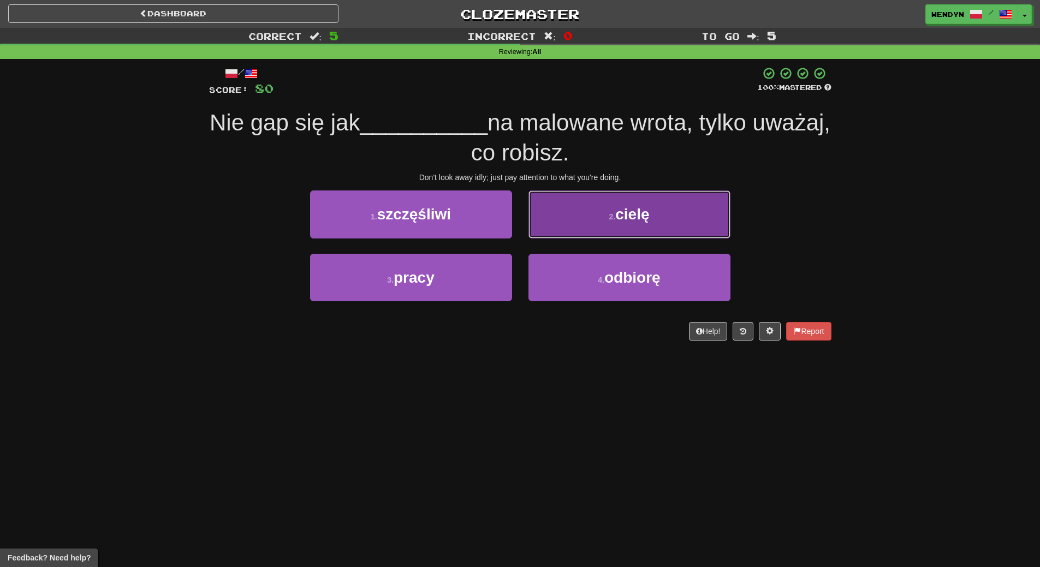
click at [666, 214] on button "2 . cielę" at bounding box center [629, 213] width 202 height 47
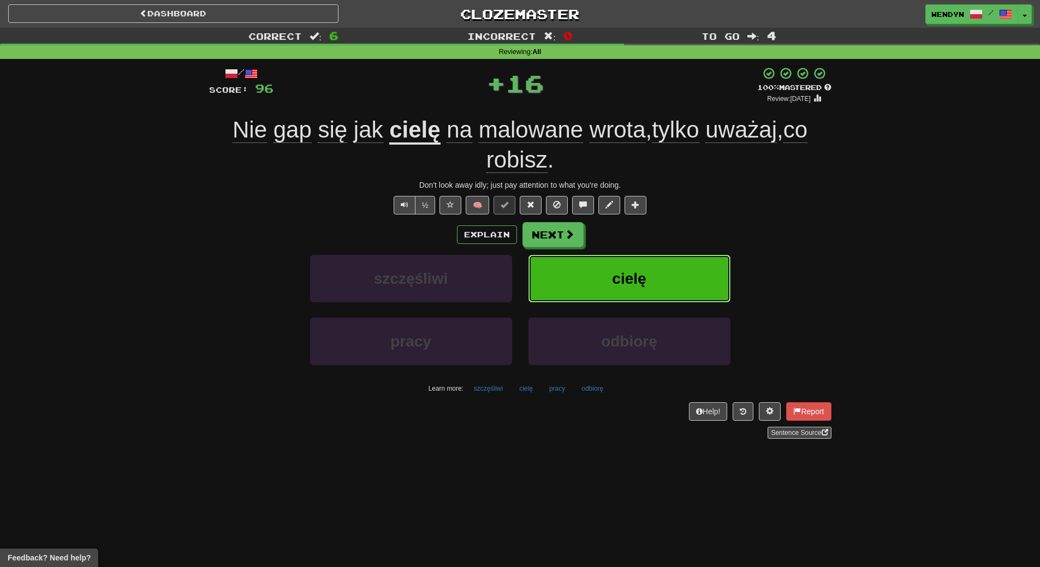
click at [662, 281] on button "cielę" at bounding box center [629, 278] width 202 height 47
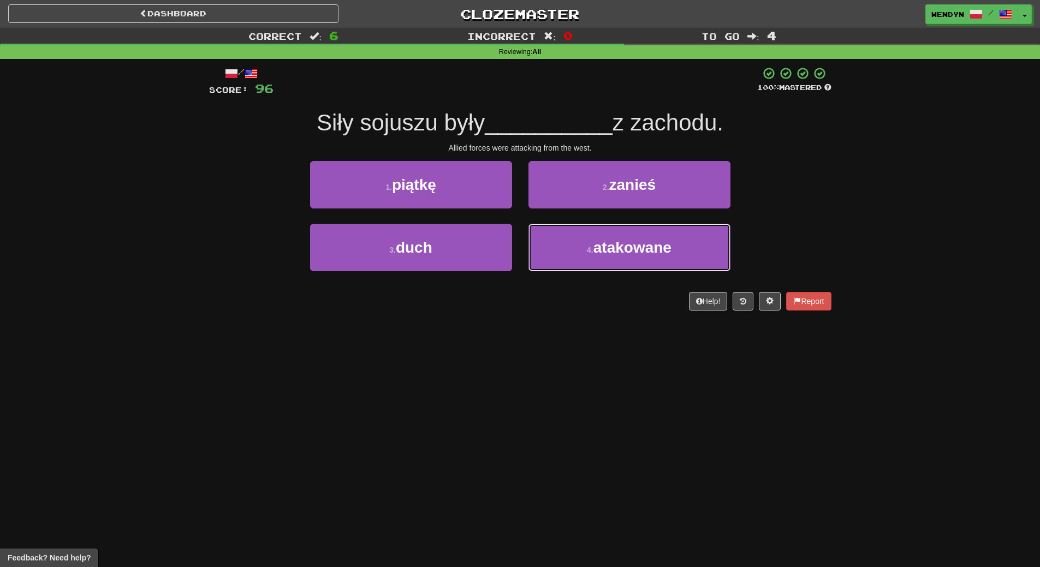
drag, startPoint x: 604, startPoint y: 255, endPoint x: 607, endPoint y: 285, distance: 30.2
click at [606, 273] on div "4 . atakowane" at bounding box center [629, 255] width 218 height 63
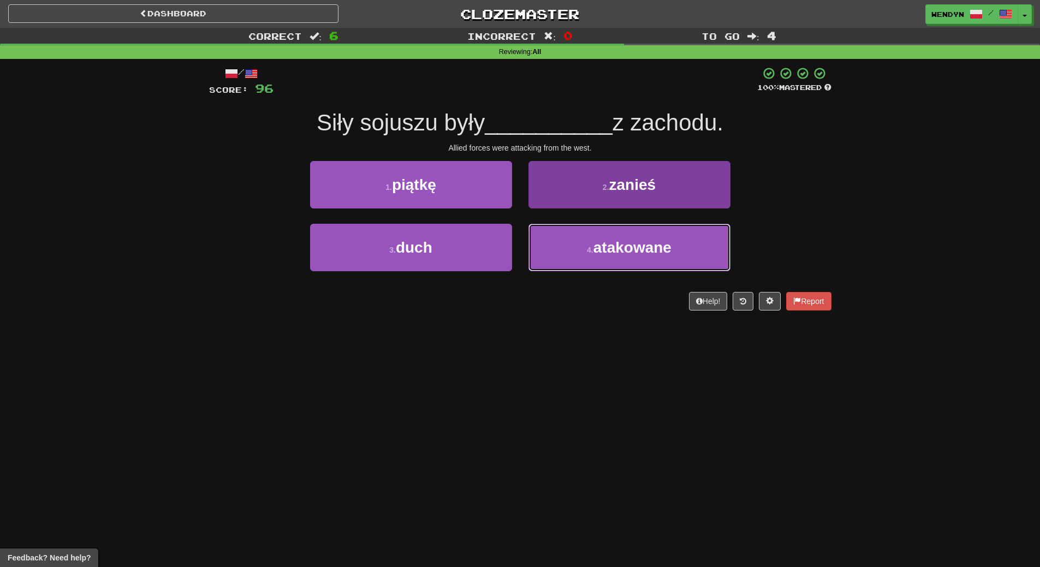
drag, startPoint x: 607, startPoint y: 253, endPoint x: 611, endPoint y: 271, distance: 18.4
click at [610, 267] on button "4 . atakowane" at bounding box center [629, 247] width 202 height 47
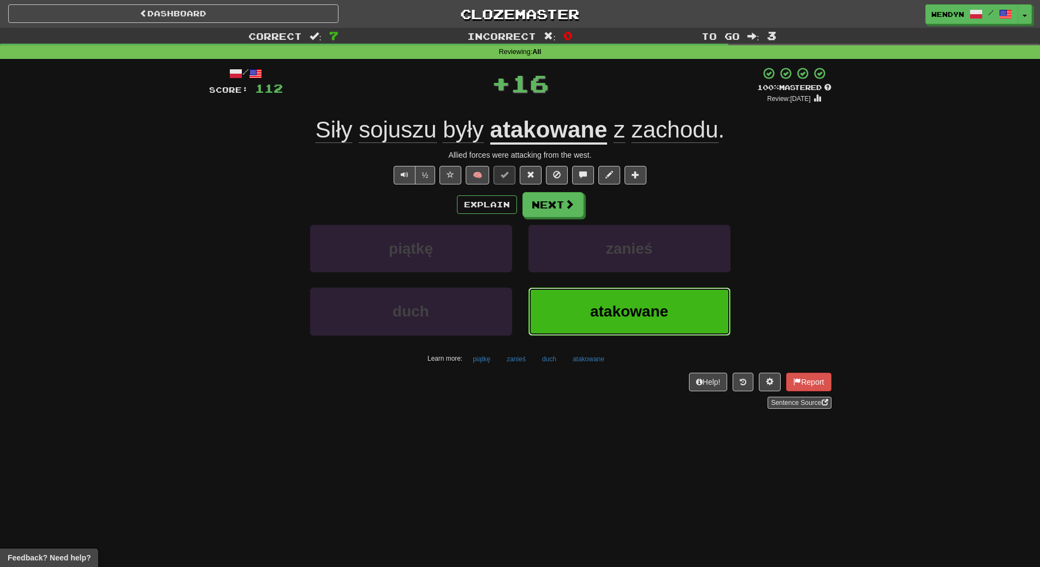
drag, startPoint x: 612, startPoint y: 309, endPoint x: 570, endPoint y: 323, distance: 44.2
click at [609, 311] on span "atakowane" at bounding box center [629, 311] width 78 height 17
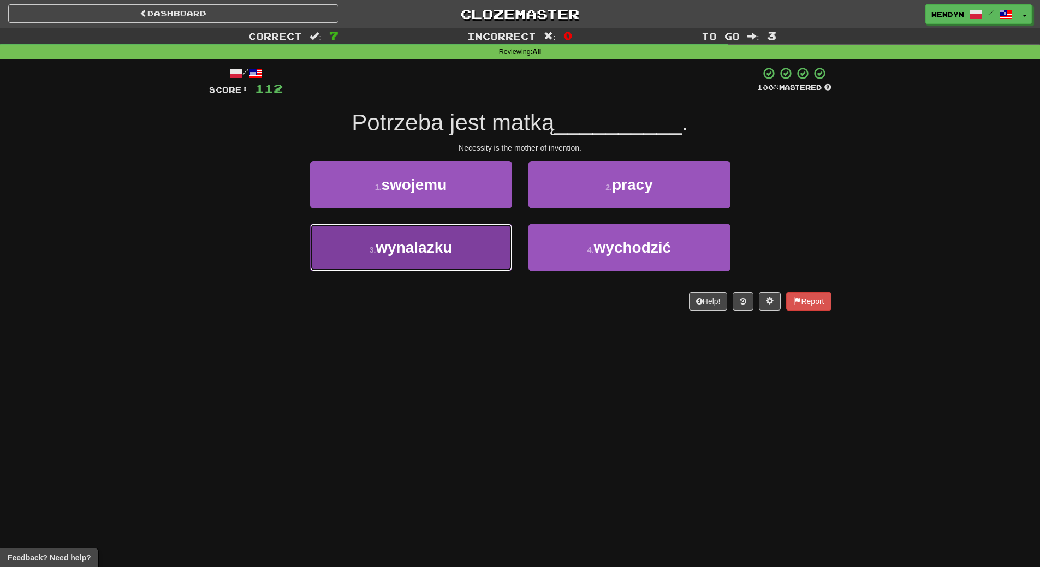
click at [461, 269] on button "3 . wynalazku" at bounding box center [411, 247] width 202 height 47
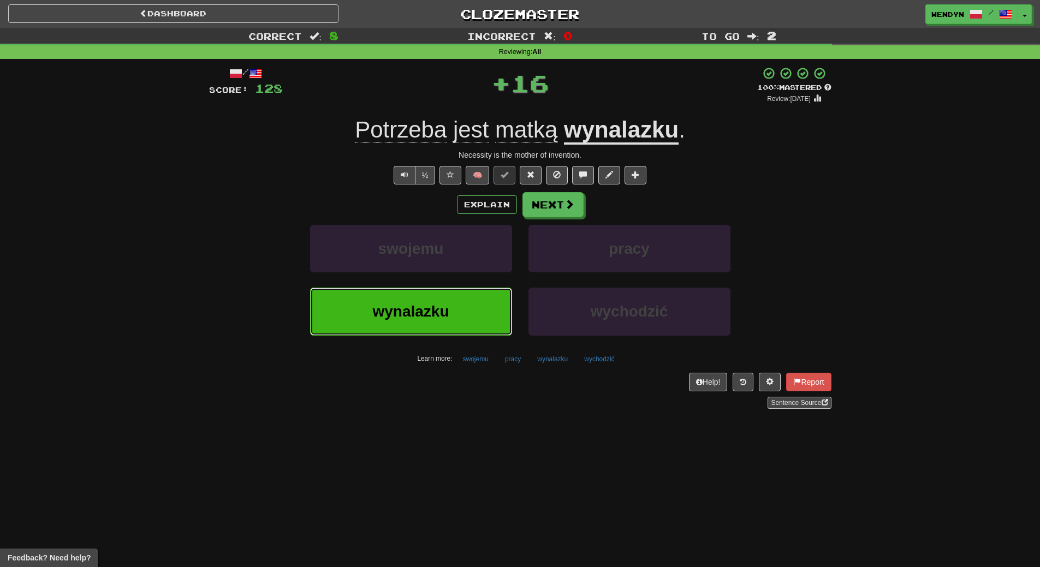
click at [455, 320] on button "wynalazku" at bounding box center [411, 311] width 202 height 47
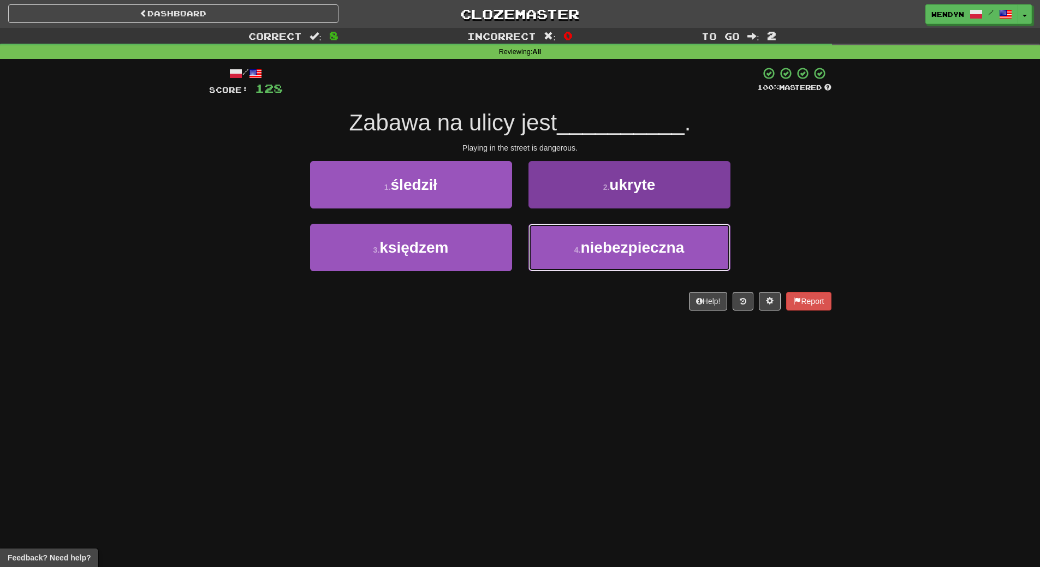
click at [625, 250] on span "niebezpieczna" at bounding box center [632, 247] width 104 height 17
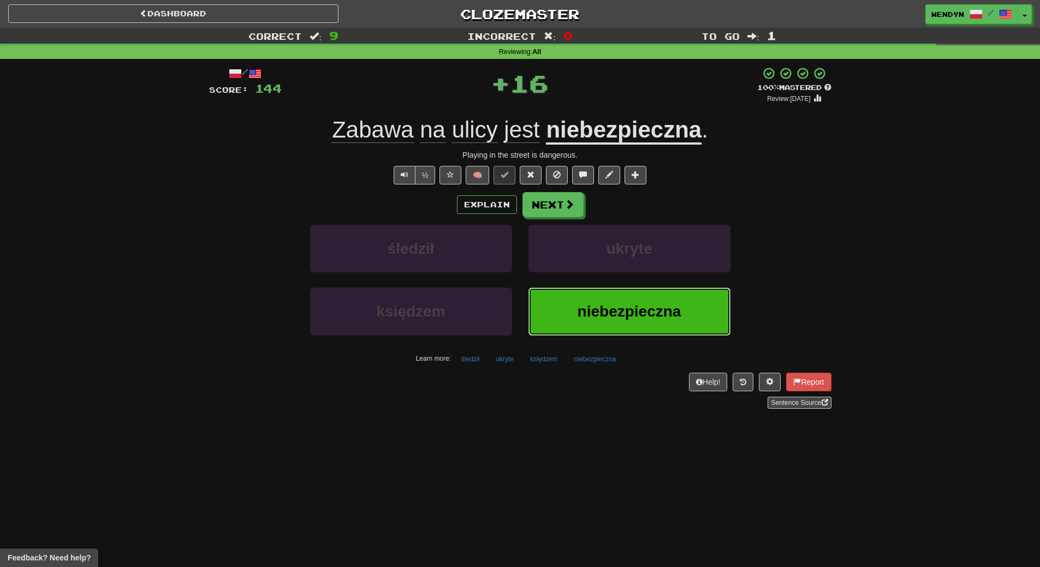
click at [623, 298] on button "niebezpieczna" at bounding box center [629, 311] width 202 height 47
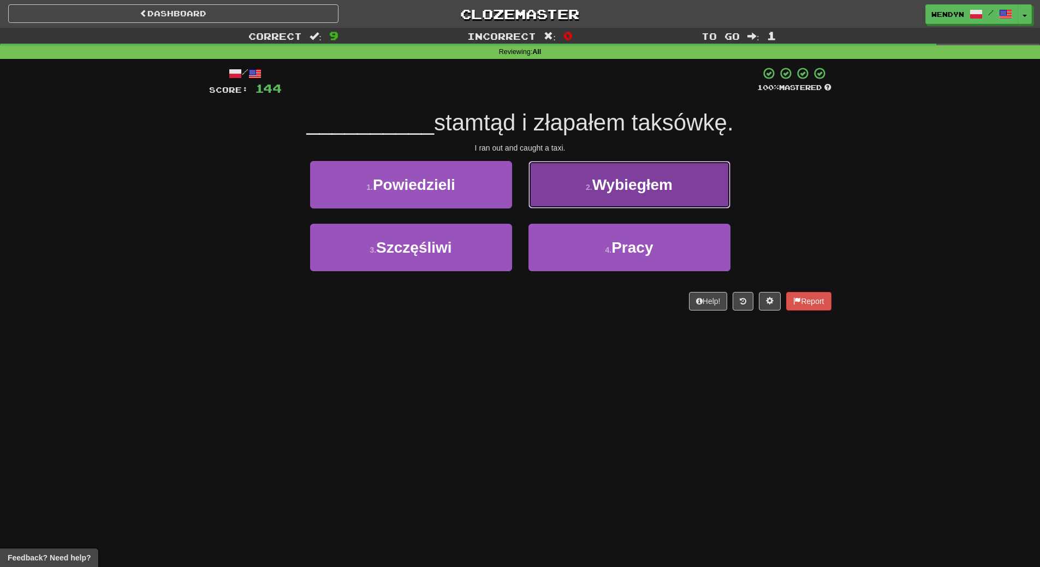
click at [641, 195] on button "2 . Wybiegłem" at bounding box center [629, 184] width 202 height 47
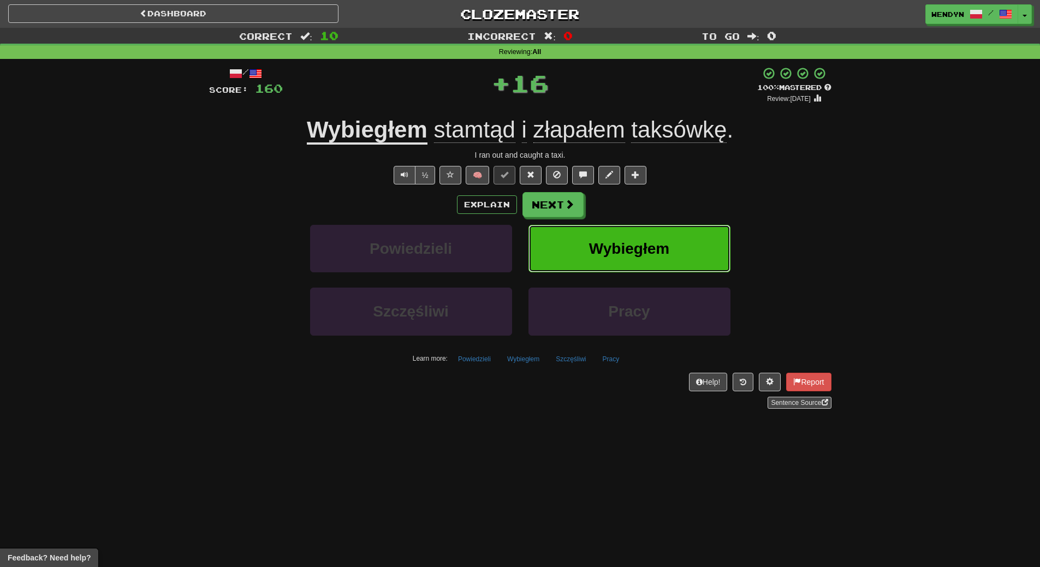
click at [640, 241] on span "Wybiegłem" at bounding box center [629, 248] width 80 height 17
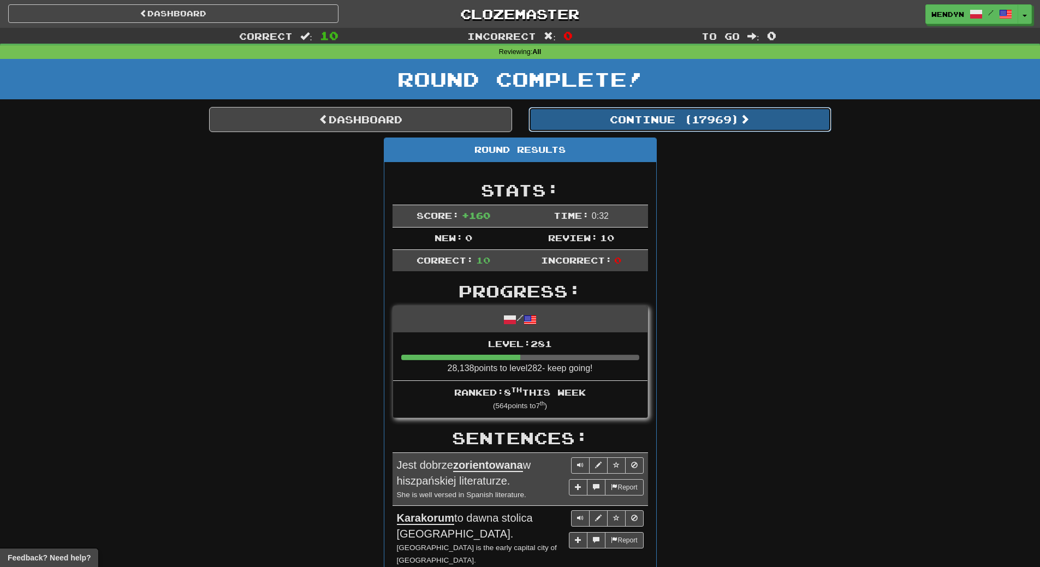
click at [711, 123] on button "Continue ( 17969 )" at bounding box center [679, 119] width 303 height 25
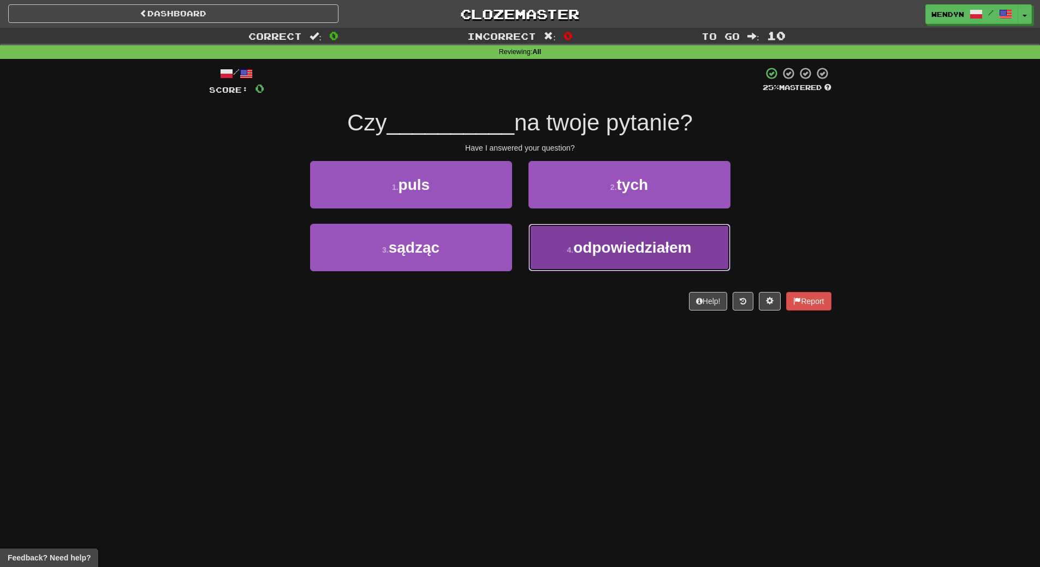
click at [602, 271] on button "4 . odpowiedziałem" at bounding box center [629, 247] width 202 height 47
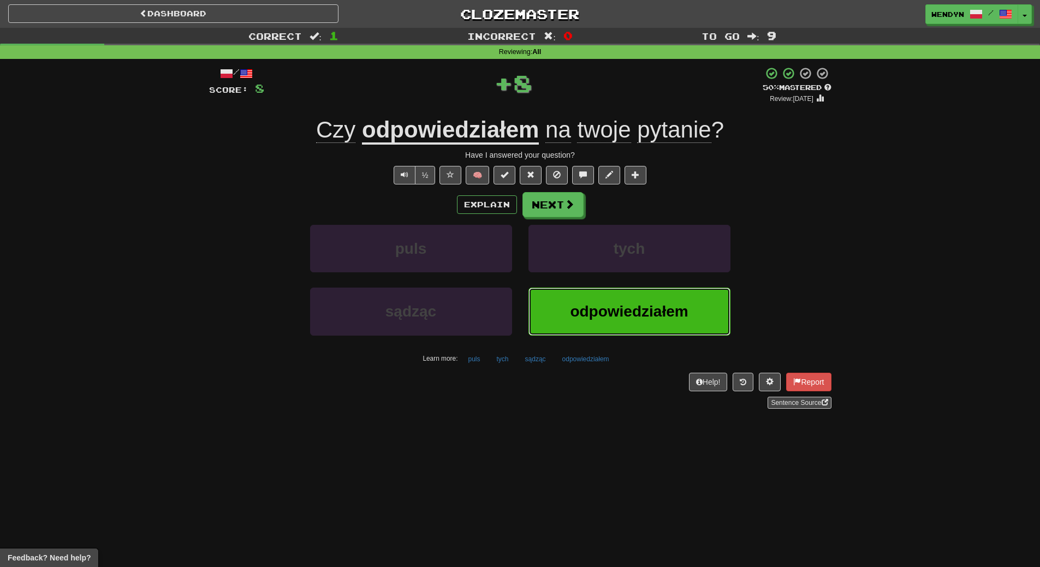
click at [596, 304] on span "odpowiedziałem" at bounding box center [629, 311] width 118 height 17
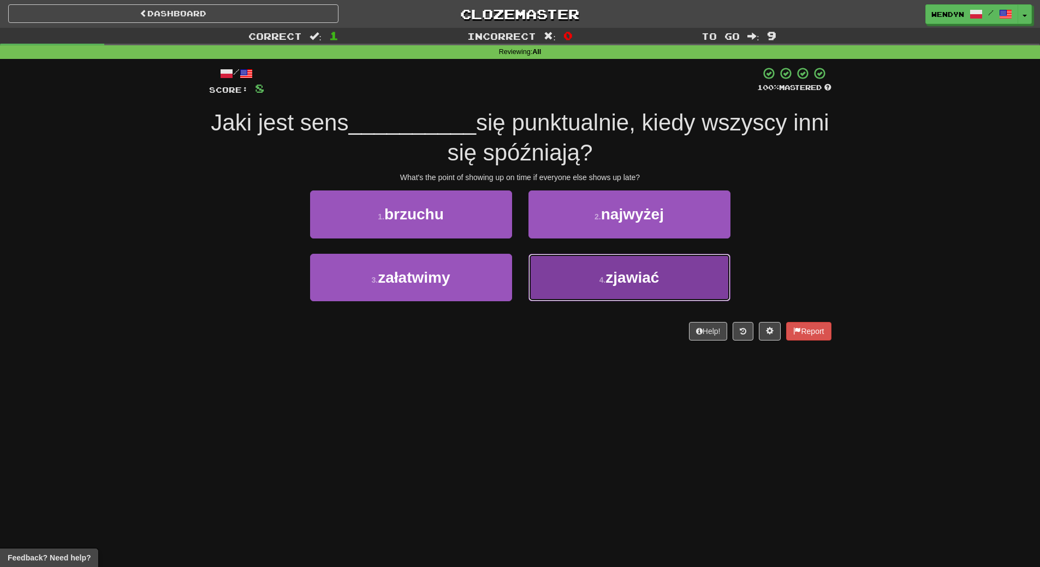
click at [632, 290] on button "4 . zjawiać" at bounding box center [629, 277] width 202 height 47
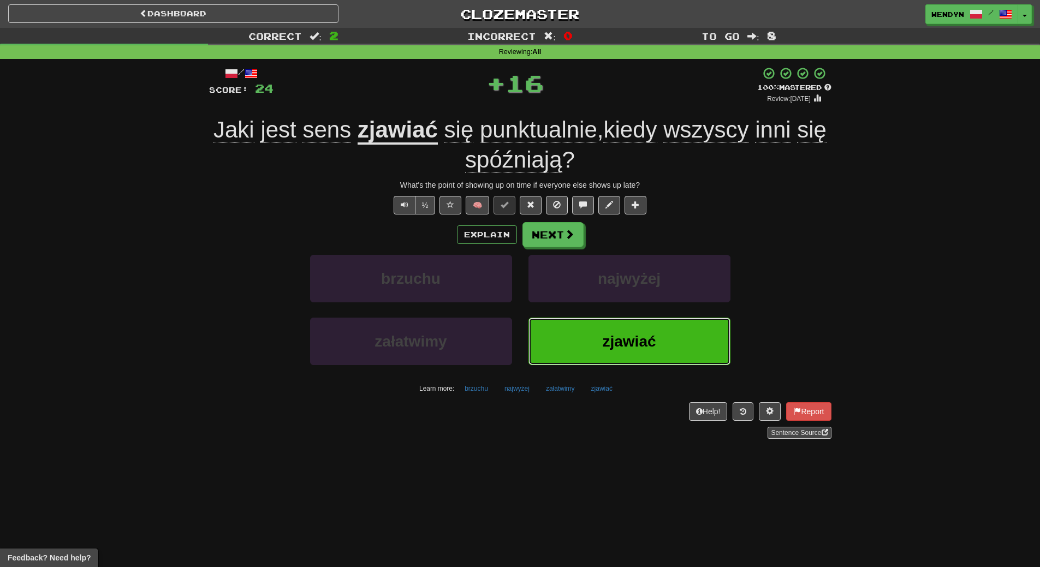
click at [625, 335] on span "zjawiać" at bounding box center [628, 341] width 53 height 17
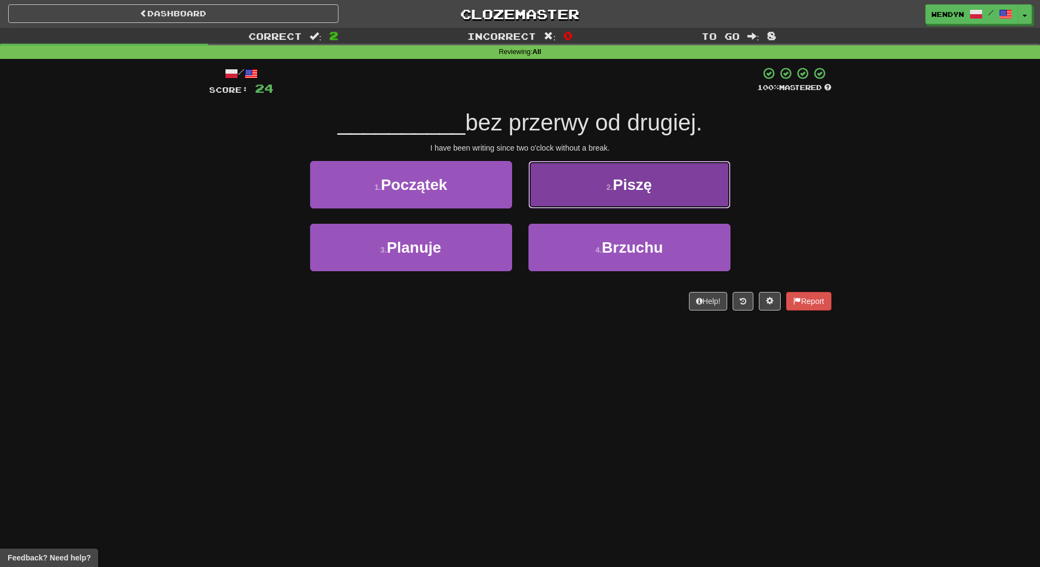
click at [684, 193] on button "2 . Piszę" at bounding box center [629, 184] width 202 height 47
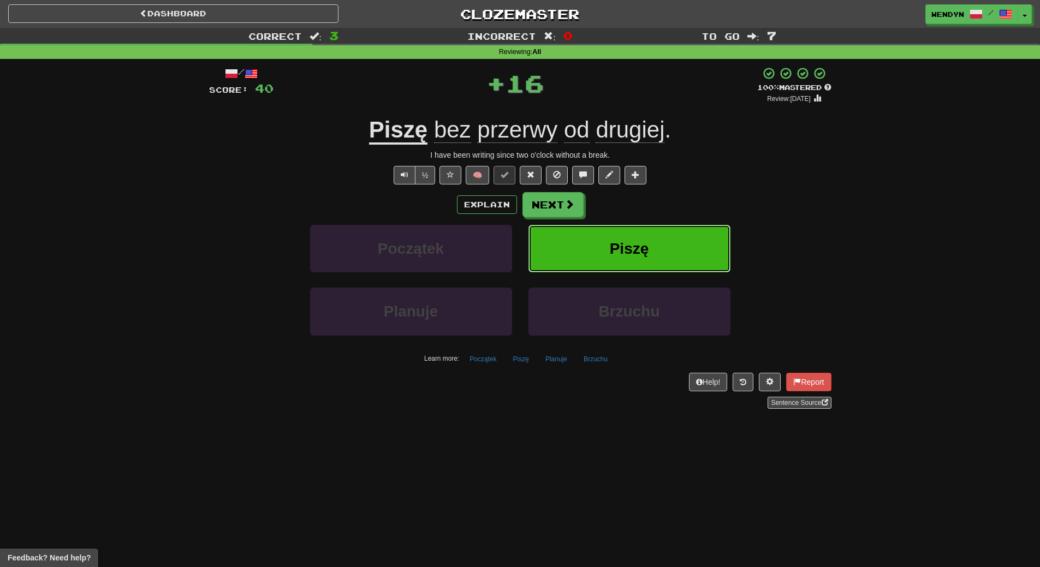
click at [679, 227] on button "Piszę" at bounding box center [629, 248] width 202 height 47
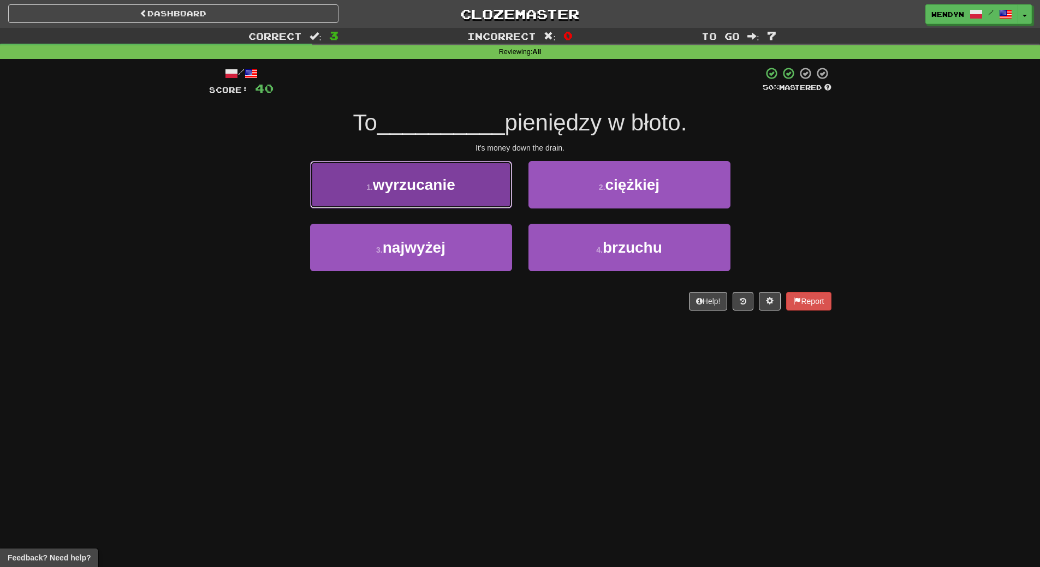
click at [438, 189] on span "wyrzucanie" at bounding box center [414, 184] width 82 height 17
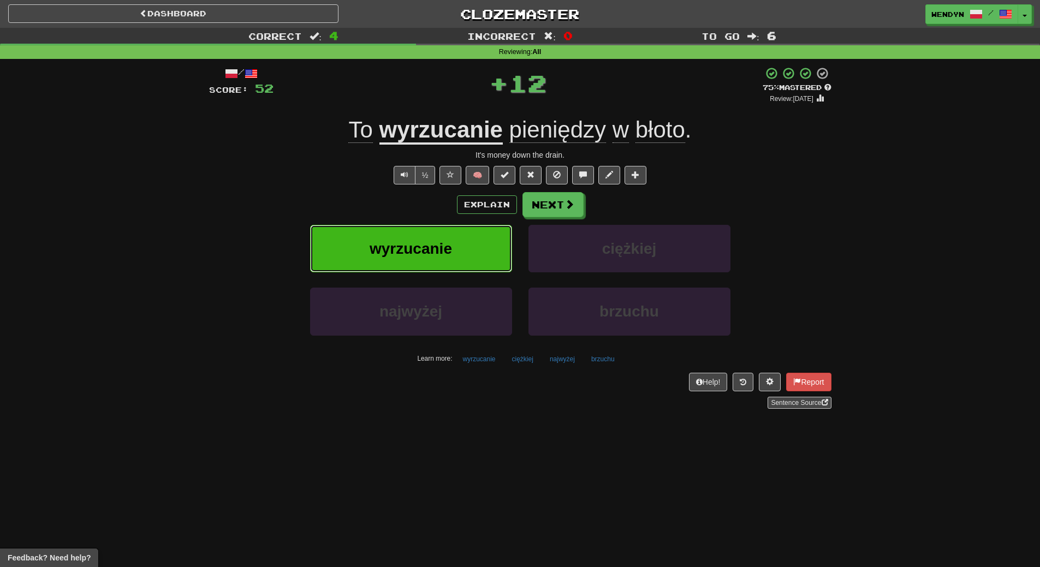
click at [433, 236] on button "wyrzucanie" at bounding box center [411, 248] width 202 height 47
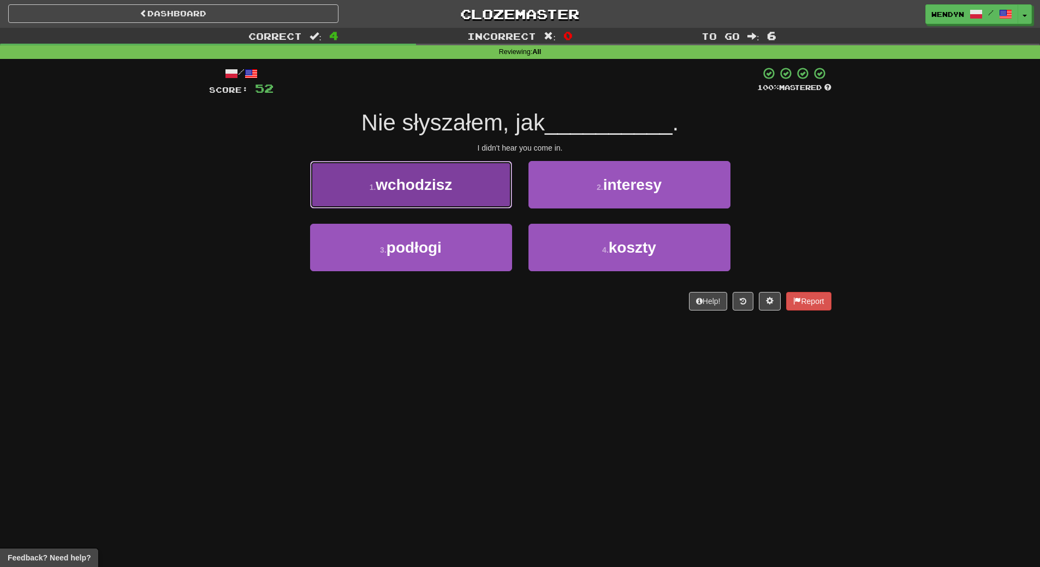
click at [464, 191] on button "1 . wchodzisz" at bounding box center [411, 184] width 202 height 47
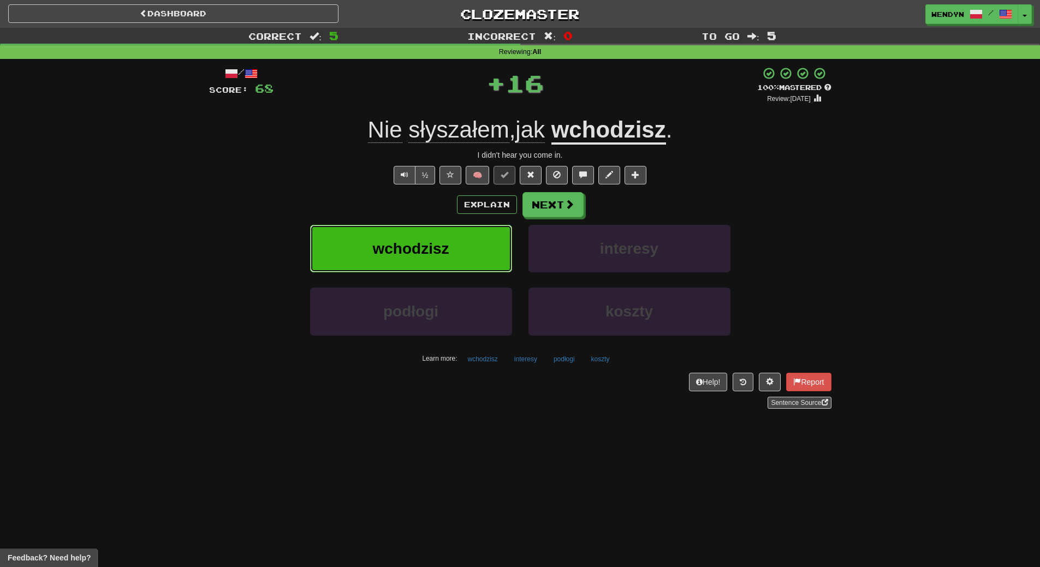
click at [457, 244] on button "wchodzisz" at bounding box center [411, 248] width 202 height 47
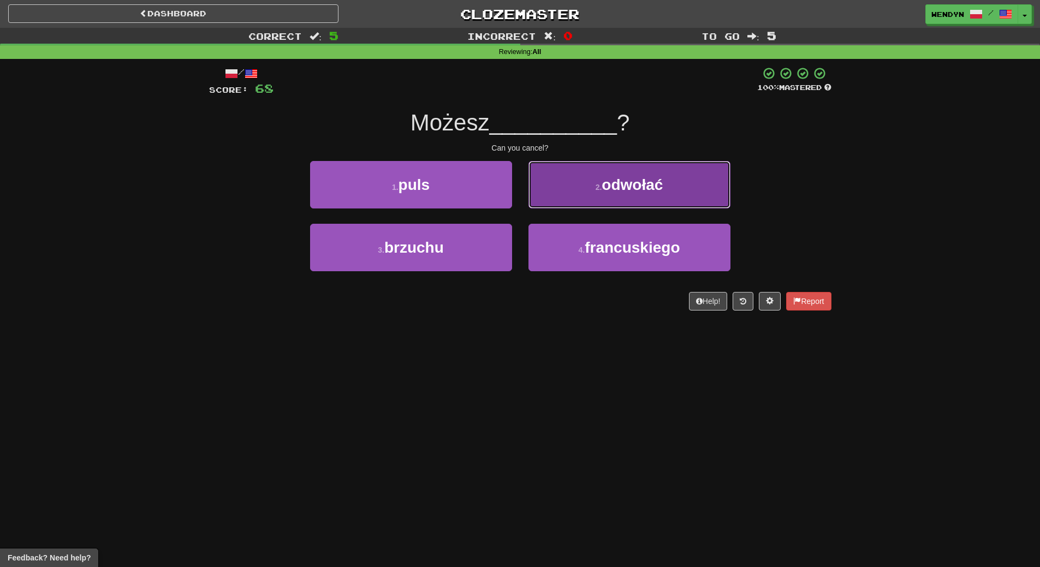
click at [646, 197] on button "2 . odwołać" at bounding box center [629, 184] width 202 height 47
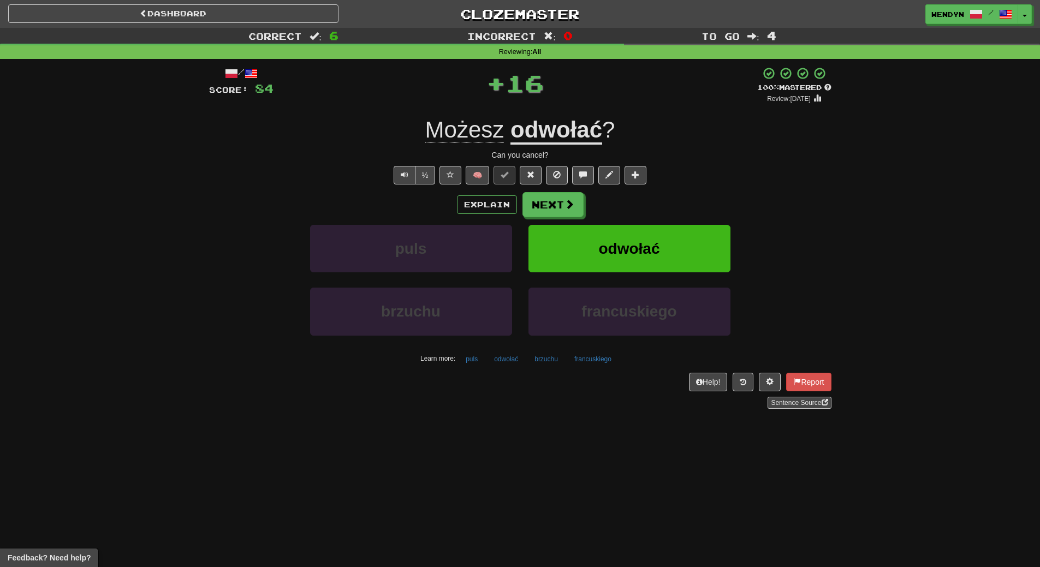
click at [646, 197] on div "Explain Next" at bounding box center [520, 204] width 622 height 25
click at [637, 239] on button "odwołać" at bounding box center [629, 248] width 202 height 47
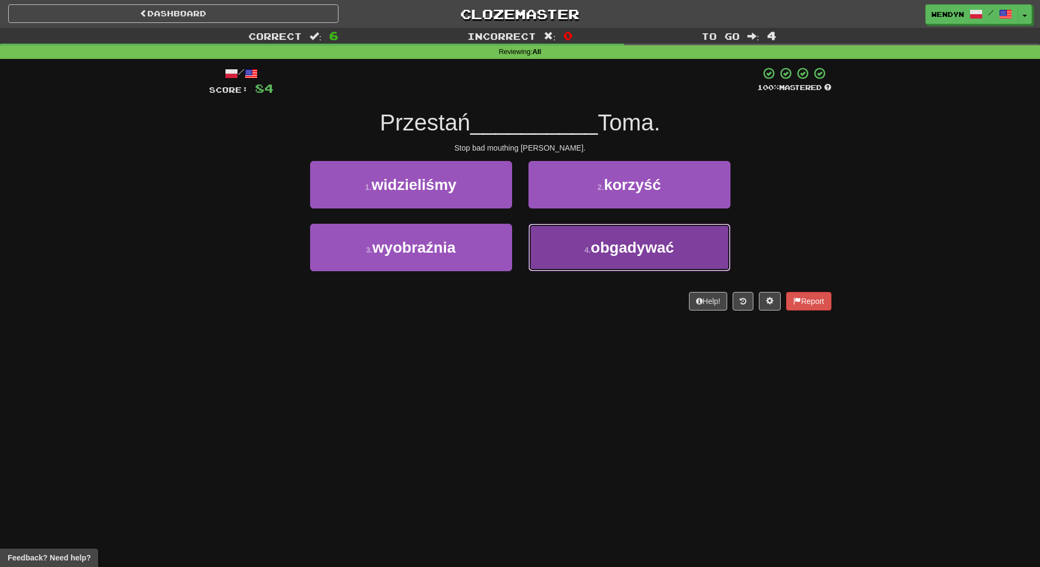
click at [619, 264] on button "4 . obgadywać" at bounding box center [629, 247] width 202 height 47
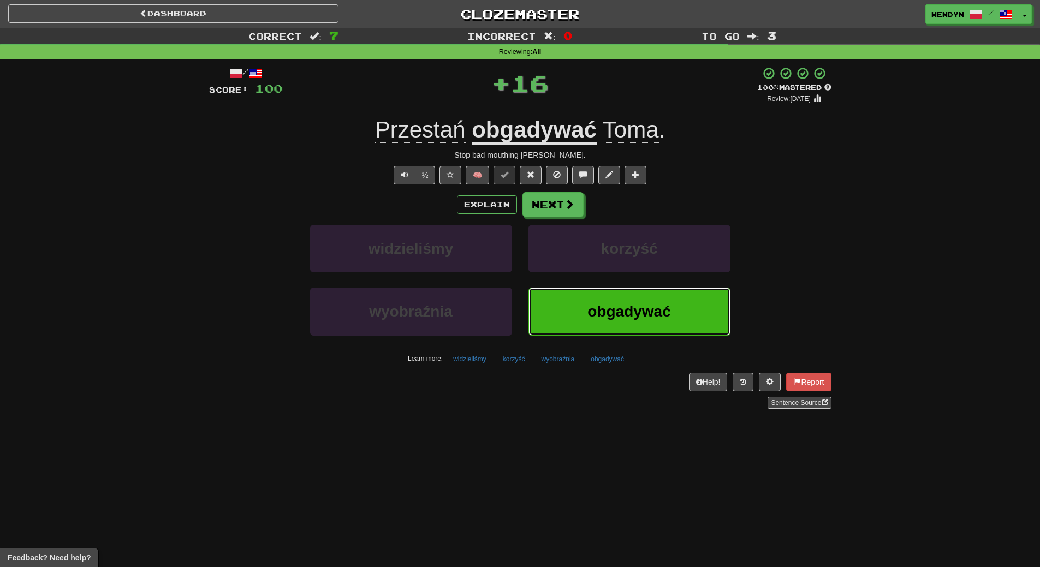
click at [620, 305] on span "obgadywać" at bounding box center [628, 311] width 83 height 17
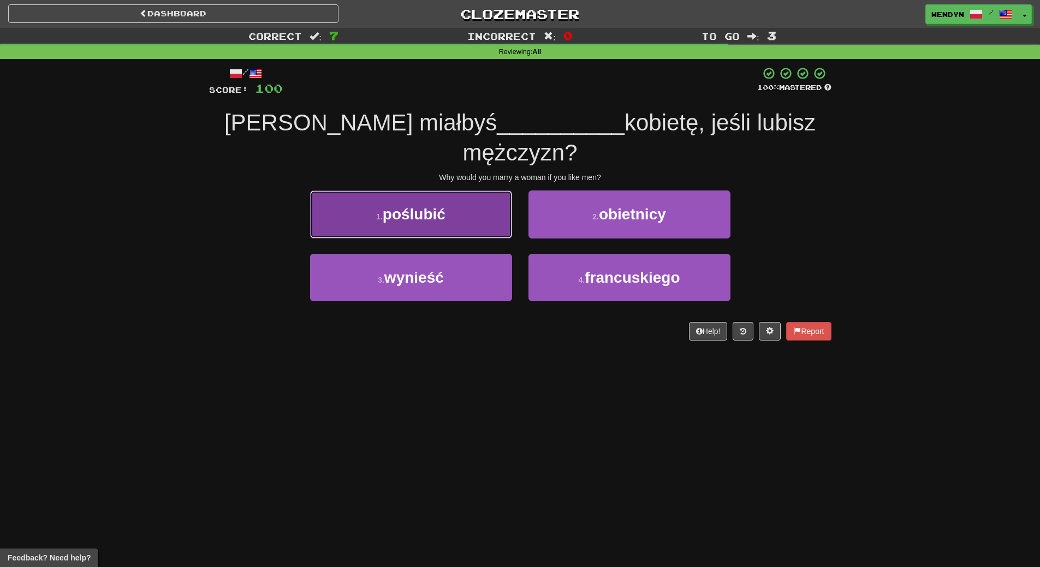
click at [457, 190] on button "1 . poślubić" at bounding box center [411, 213] width 202 height 47
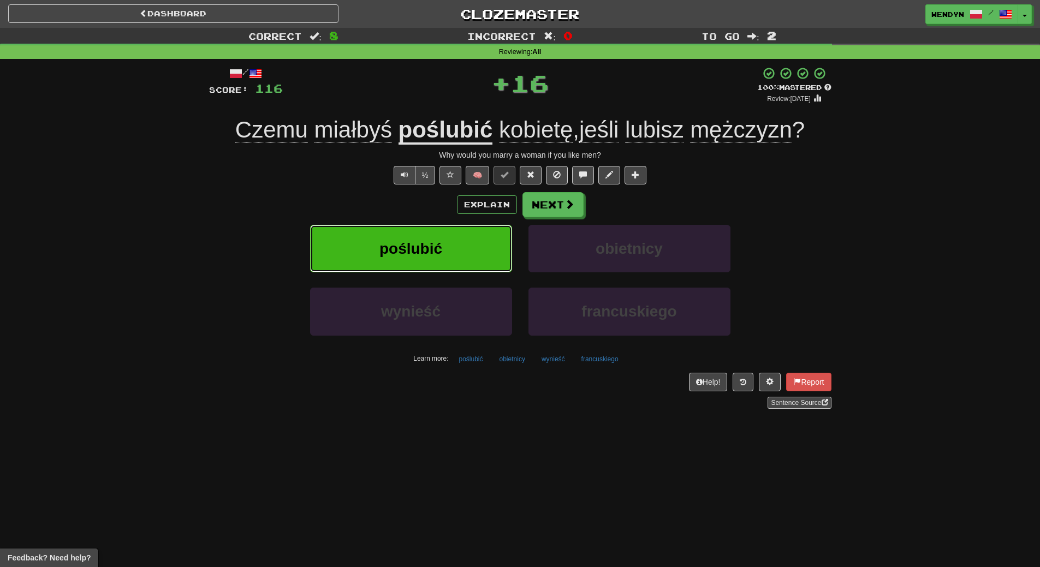
click at [458, 246] on button "poślubić" at bounding box center [411, 248] width 202 height 47
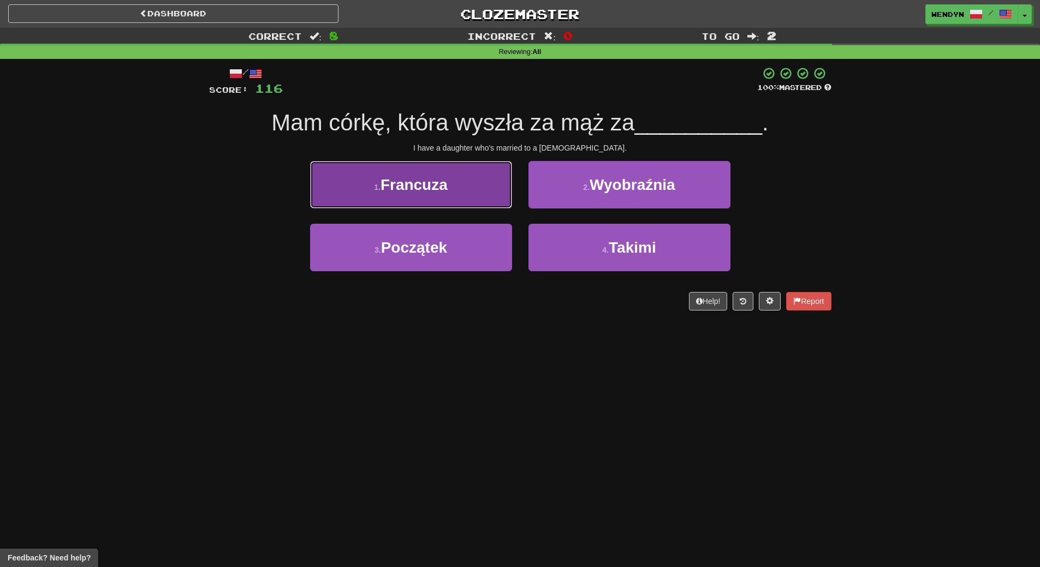
click at [455, 201] on button "1 . Francuza" at bounding box center [411, 184] width 202 height 47
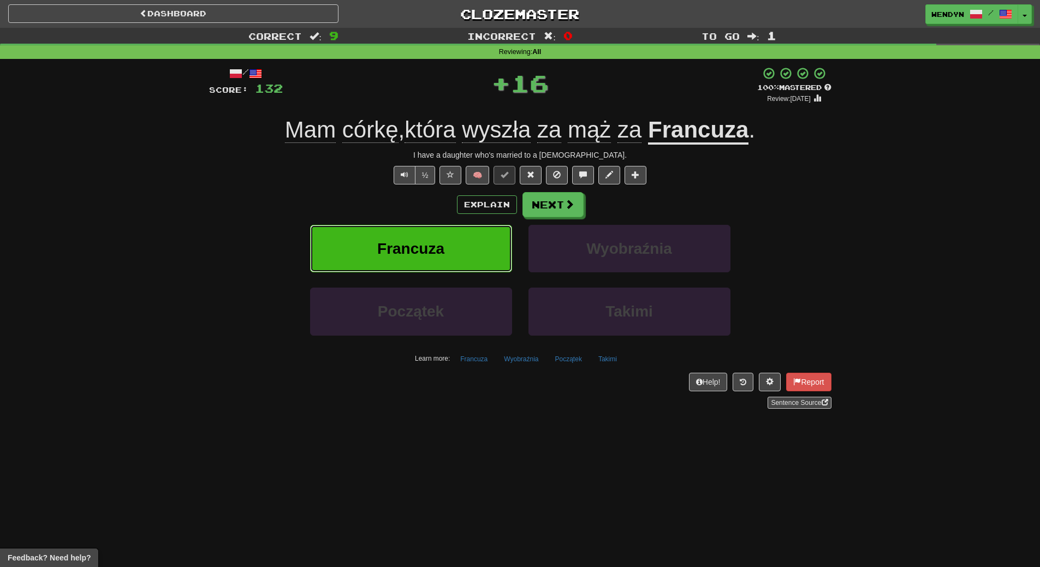
drag, startPoint x: 454, startPoint y: 243, endPoint x: 454, endPoint y: 250, distance: 7.1
click at [454, 250] on button "Francuza" at bounding box center [411, 248] width 202 height 47
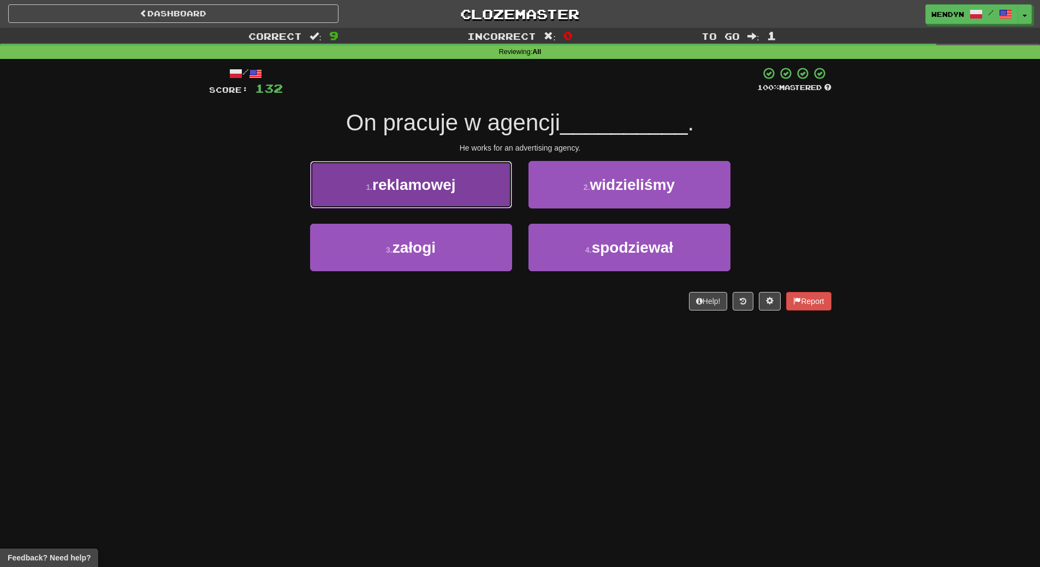
click at [467, 192] on button "1 . reklamowej" at bounding box center [411, 184] width 202 height 47
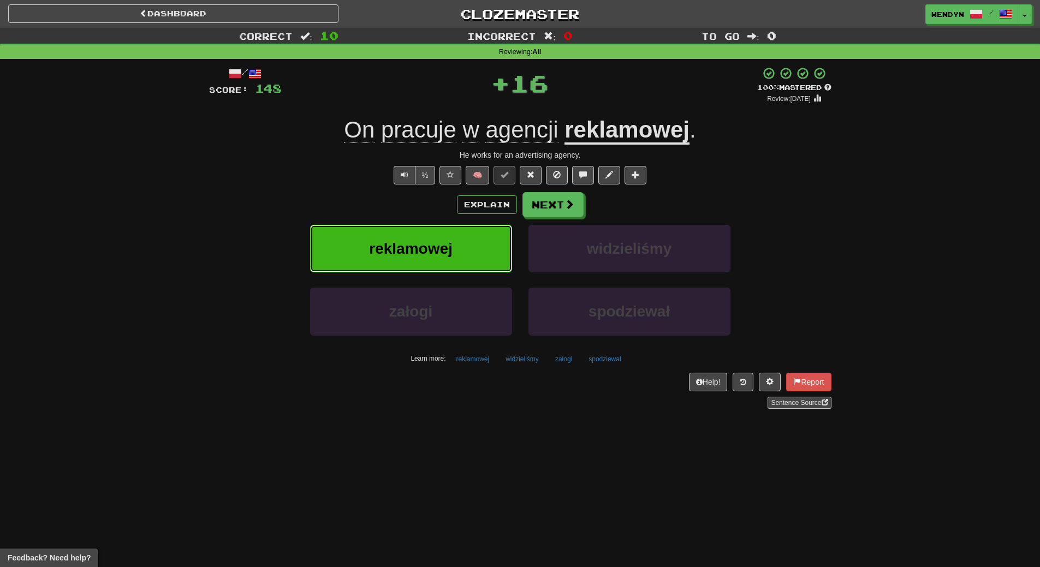
click at [462, 249] on button "reklamowej" at bounding box center [411, 248] width 202 height 47
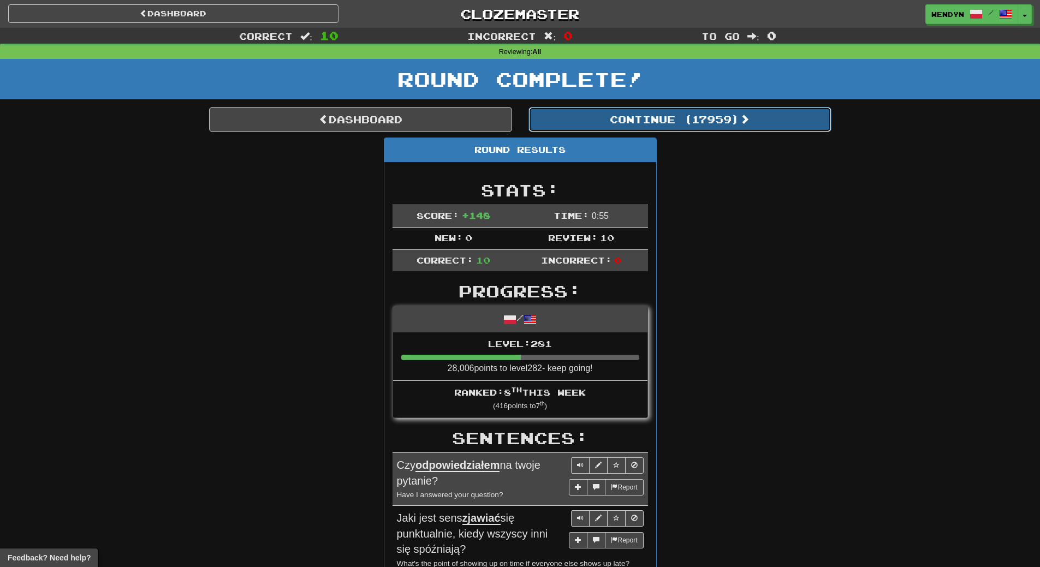
click at [702, 119] on button "Continue ( 17959 )" at bounding box center [679, 119] width 303 height 25
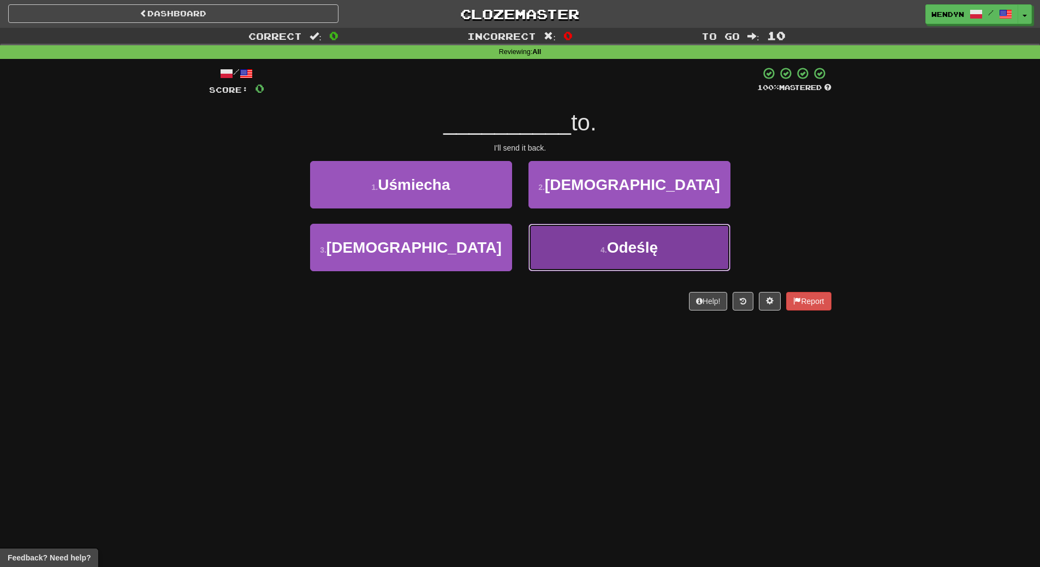
click at [678, 253] on button "4 . Odeślę" at bounding box center [629, 247] width 202 height 47
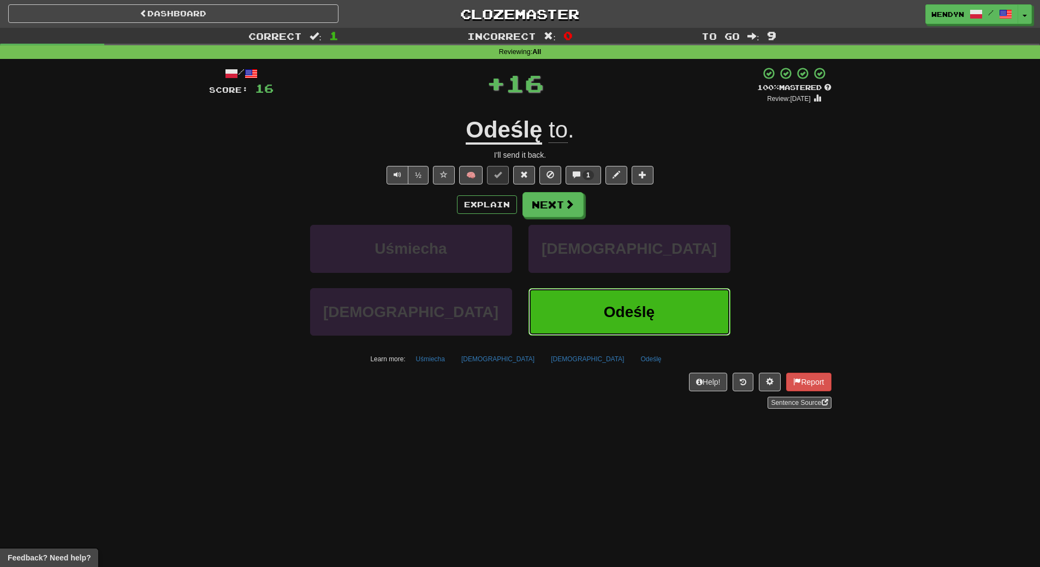
click at [670, 302] on button "Odeślę" at bounding box center [629, 311] width 202 height 47
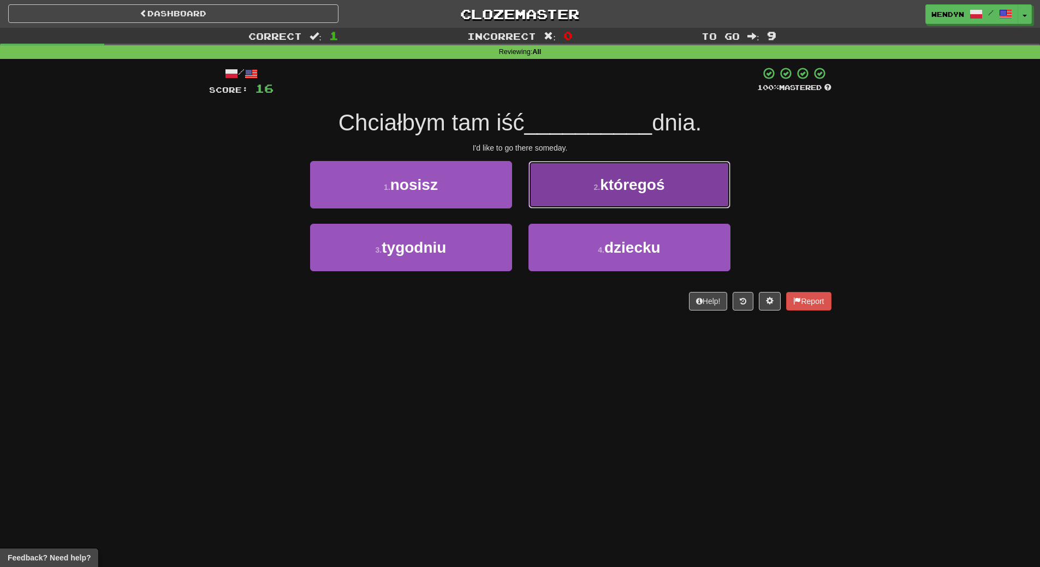
click at [652, 192] on span "któregoś" at bounding box center [632, 184] width 64 height 17
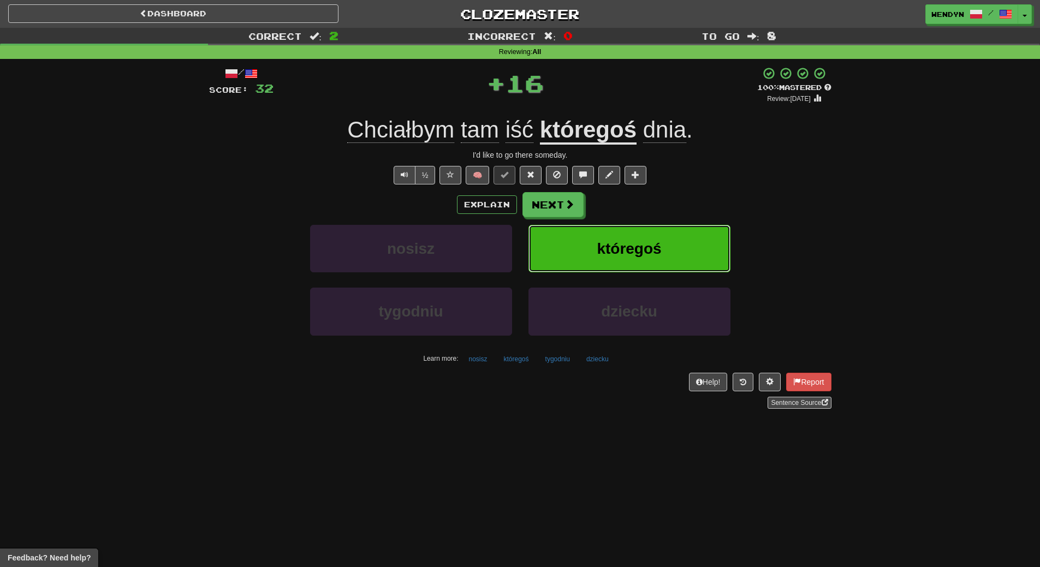
click at [655, 249] on span "któregoś" at bounding box center [628, 248] width 64 height 17
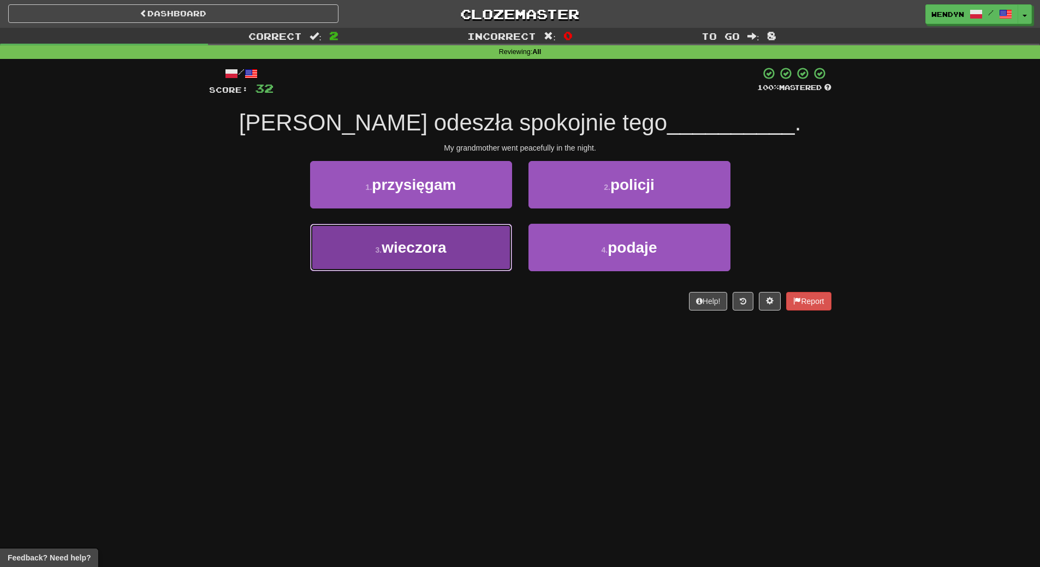
click at [467, 268] on button "3 . wieczora" at bounding box center [411, 247] width 202 height 47
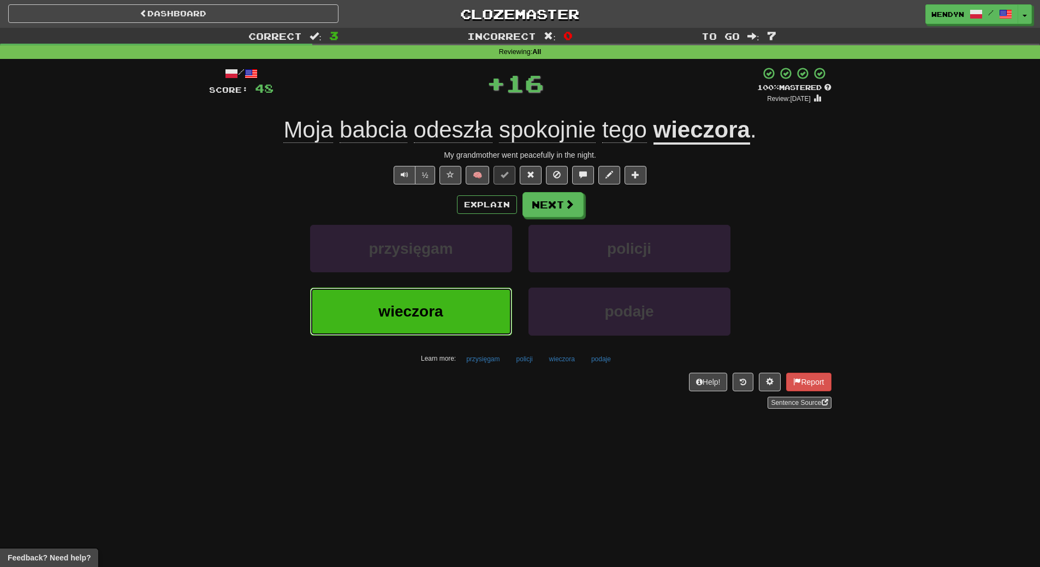
click at [468, 318] on button "wieczora" at bounding box center [411, 311] width 202 height 47
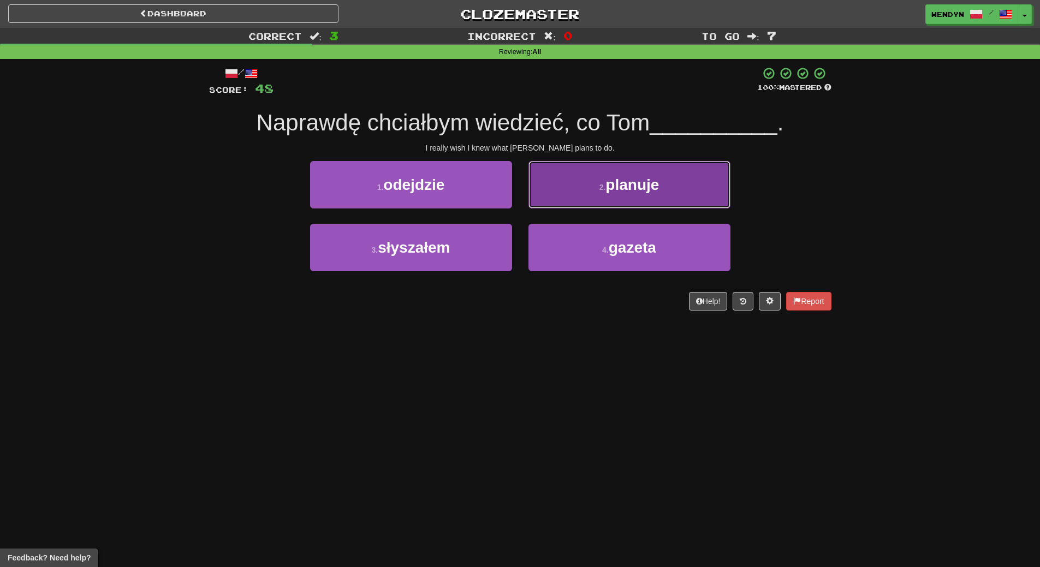
click at [672, 200] on button "2 . planuje" at bounding box center [629, 184] width 202 height 47
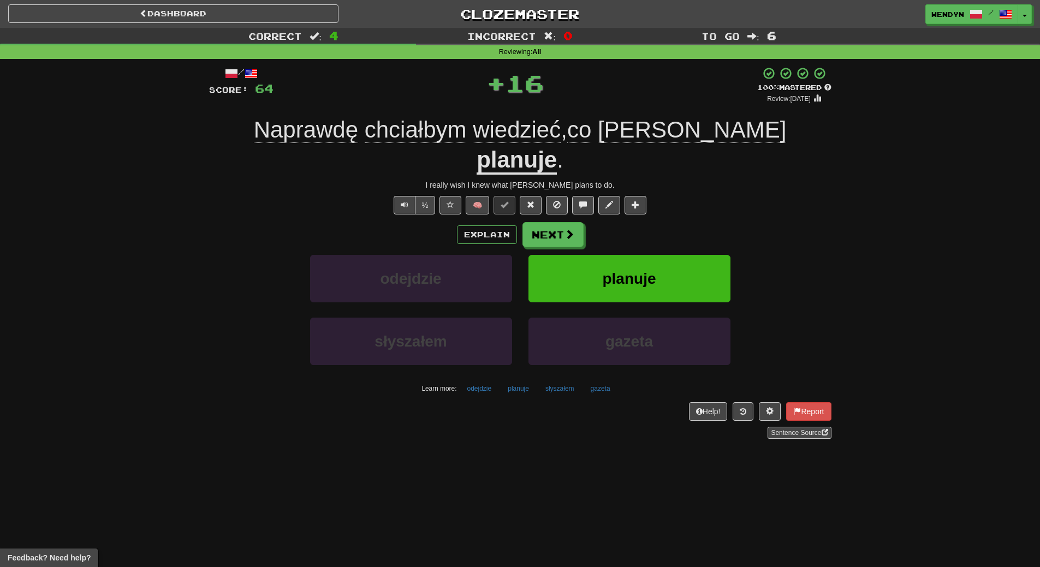
click at [672, 222] on div "Explain Next" at bounding box center [520, 234] width 622 height 25
click at [667, 255] on button "planuje" at bounding box center [629, 278] width 202 height 47
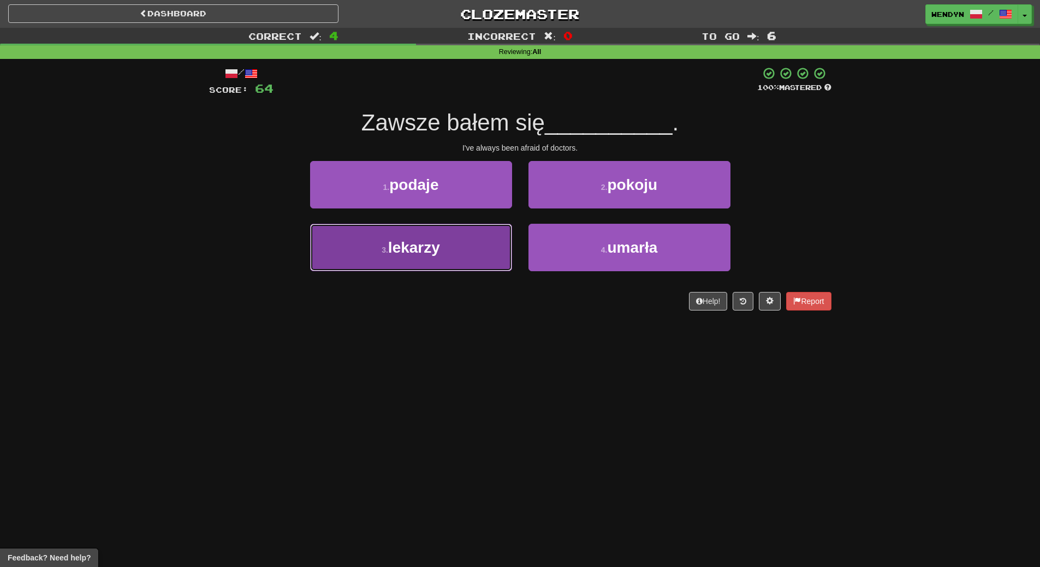
click at [478, 256] on button "3 . lekarzy" at bounding box center [411, 247] width 202 height 47
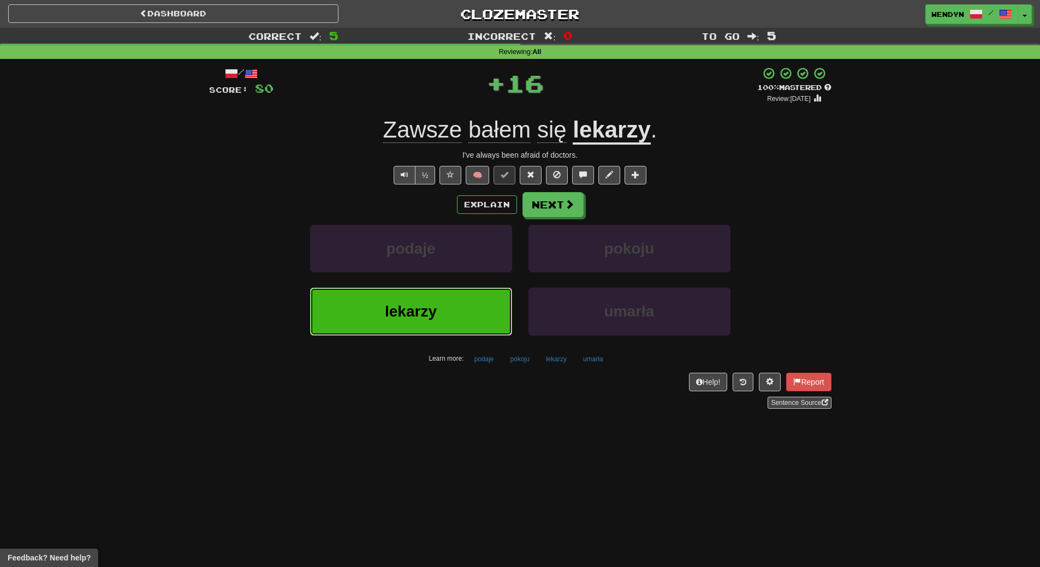
click at [481, 303] on button "lekarzy" at bounding box center [411, 311] width 202 height 47
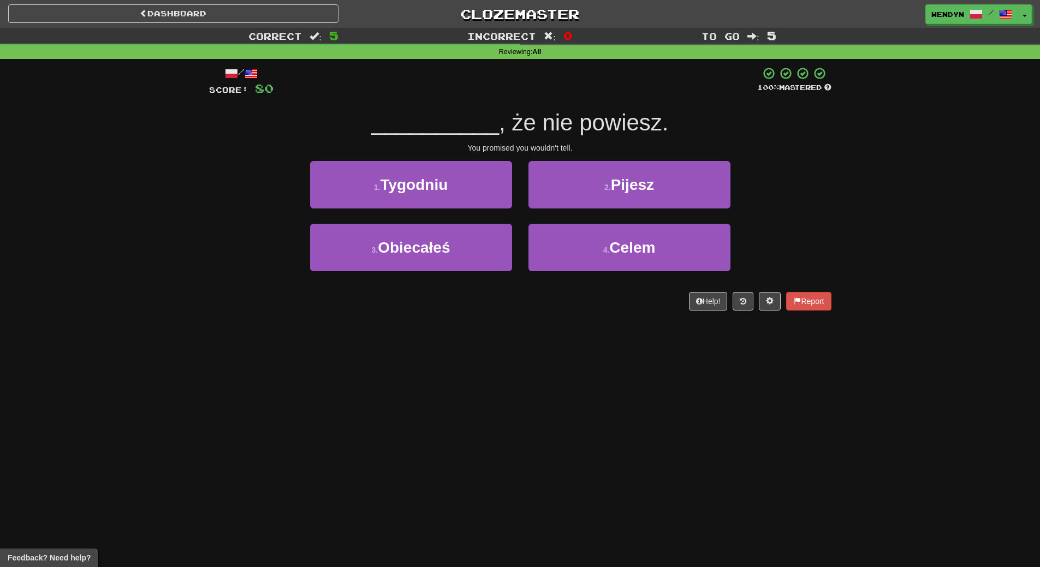
click at [481, 305] on div "Help! Report" at bounding box center [520, 301] width 622 height 19
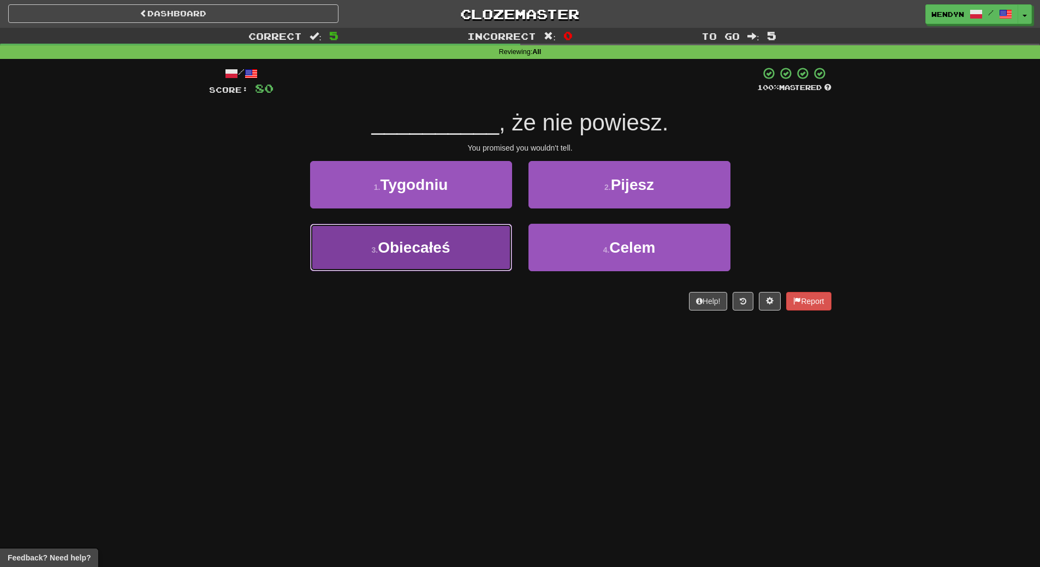
click at [444, 258] on button "3 . Obiecałeś" at bounding box center [411, 247] width 202 height 47
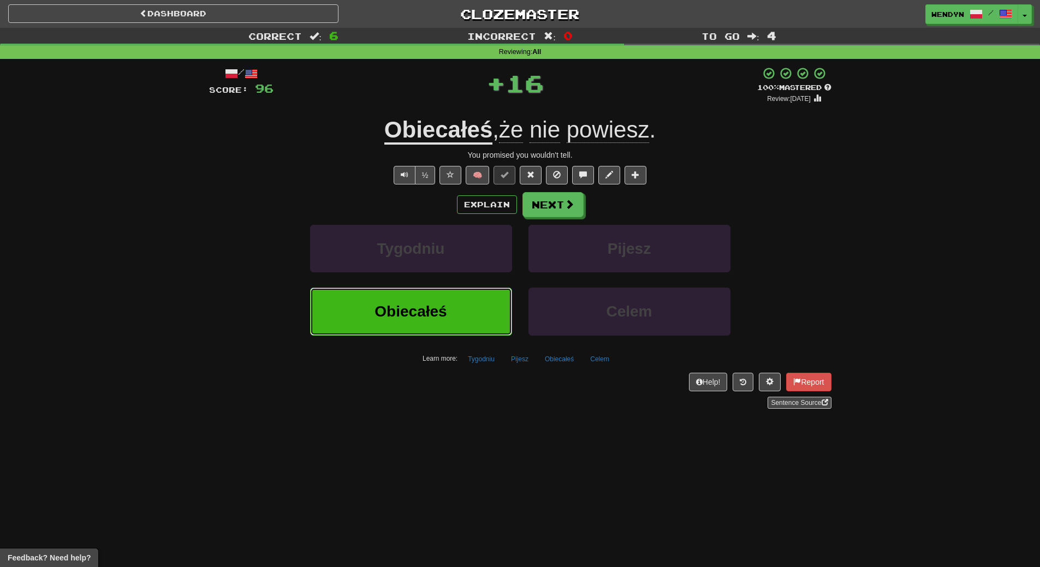
click at [448, 303] on button "Obiecałeś" at bounding box center [411, 311] width 202 height 47
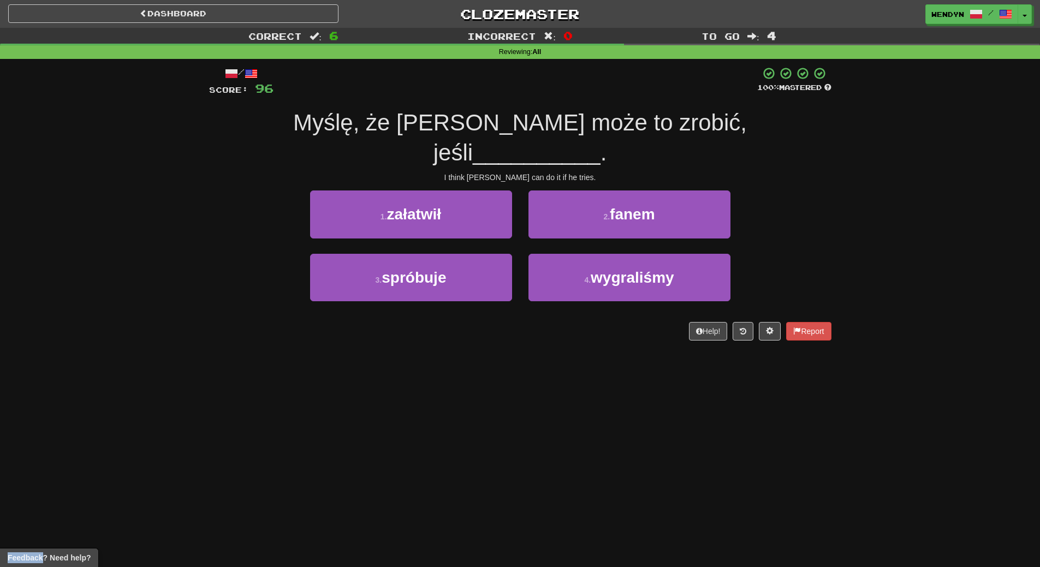
click at [449, 322] on div "Help! Report" at bounding box center [520, 331] width 622 height 19
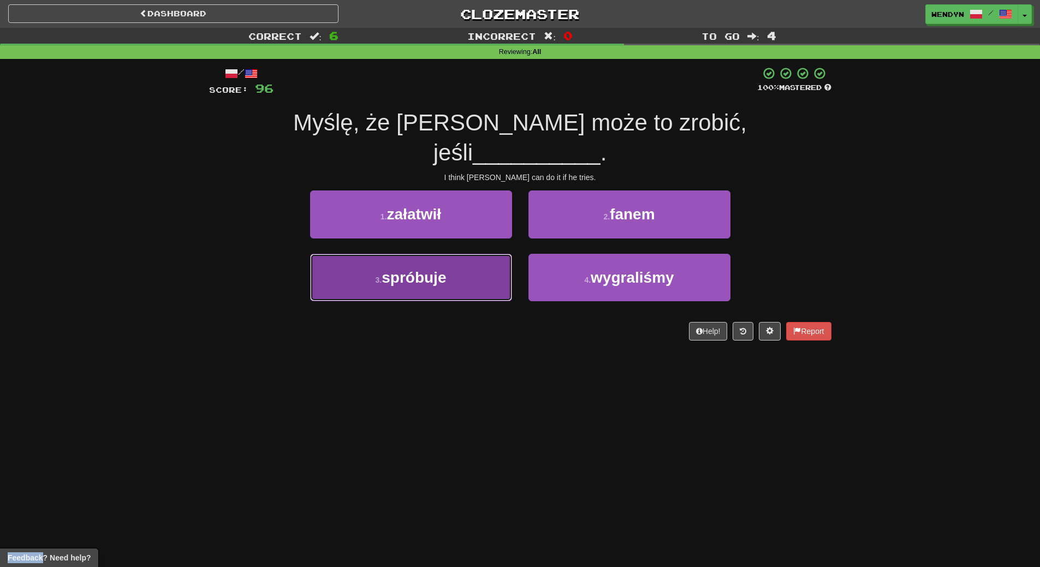
click at [453, 254] on button "3 . spróbuje" at bounding box center [411, 277] width 202 height 47
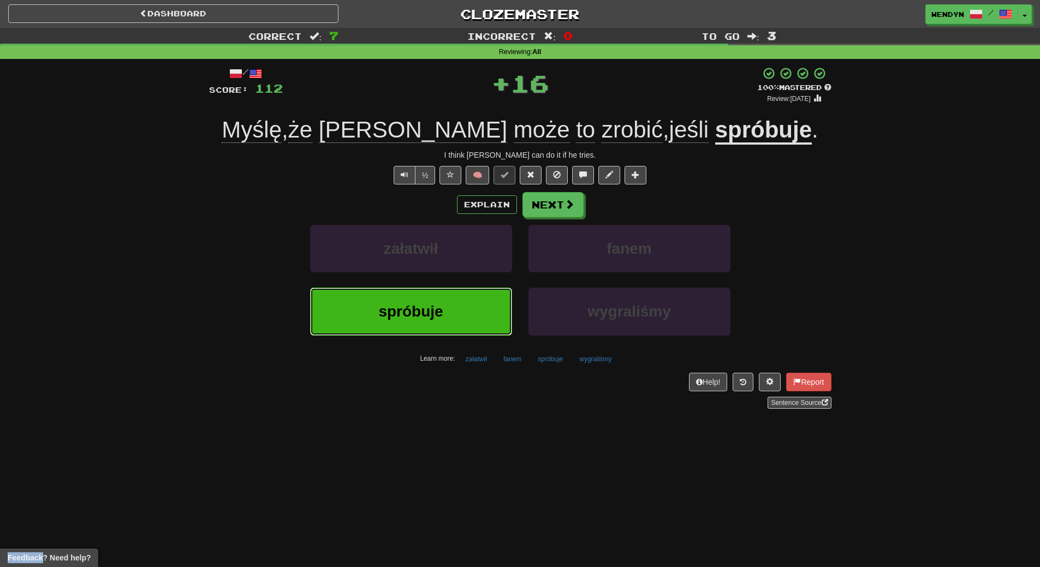
click at [458, 301] on button "spróbuje" at bounding box center [411, 311] width 202 height 47
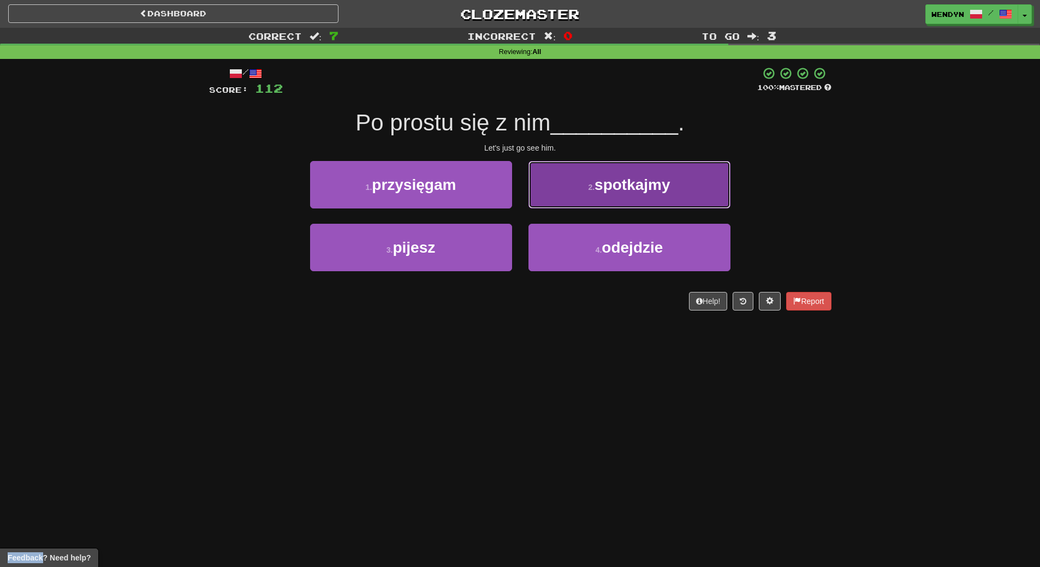
click at [684, 194] on button "2 . spotkajmy" at bounding box center [629, 184] width 202 height 47
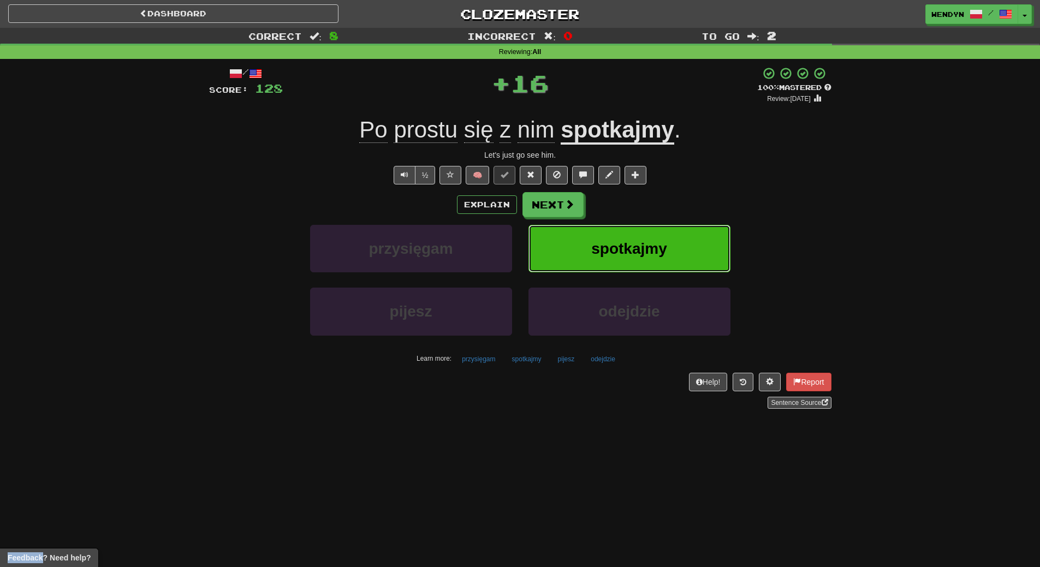
click at [677, 247] on button "spotkajmy" at bounding box center [629, 248] width 202 height 47
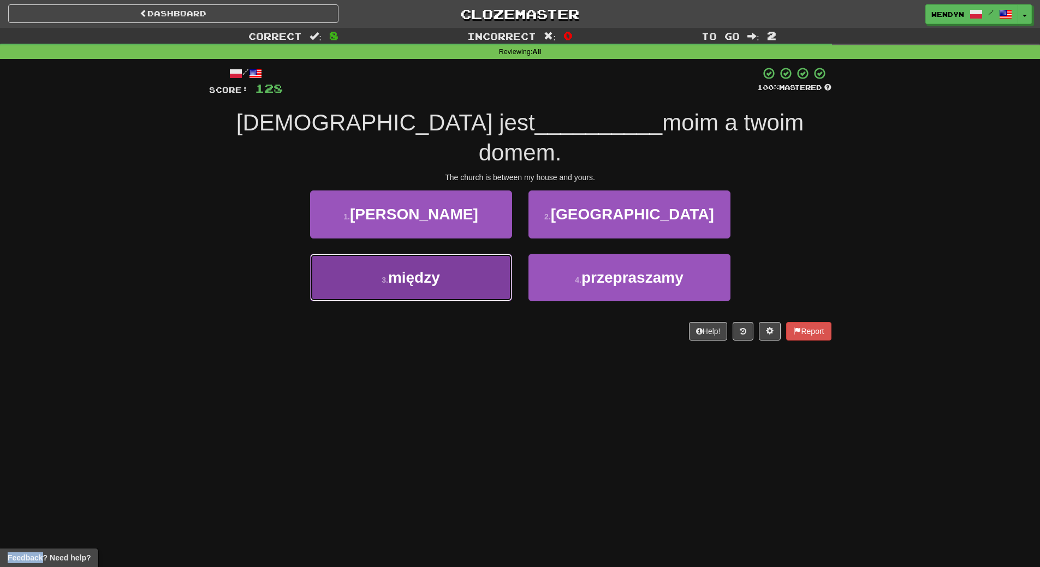
click at [475, 260] on button "3 . między" at bounding box center [411, 277] width 202 height 47
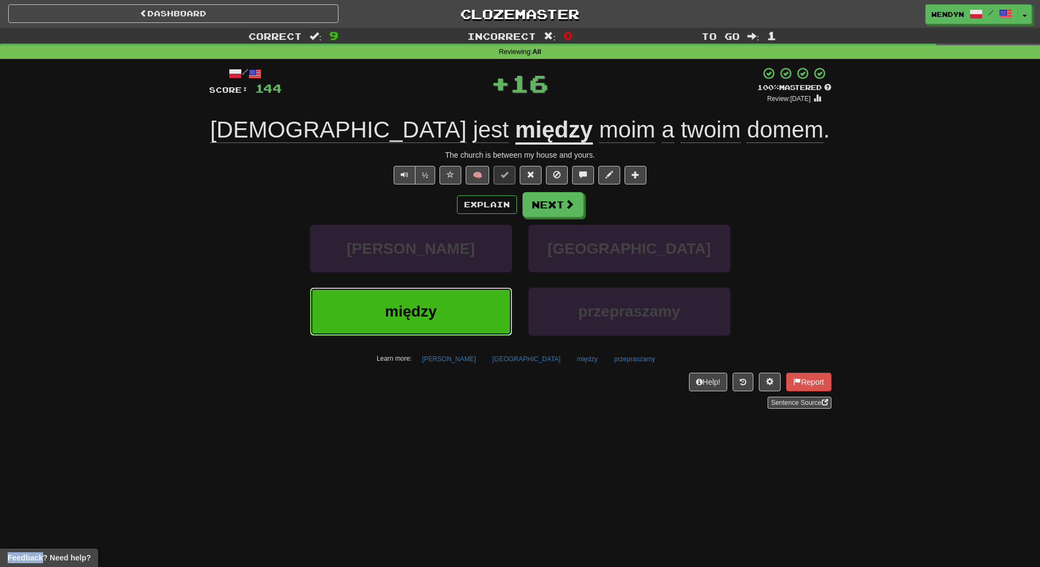
click at [482, 313] on button "między" at bounding box center [411, 311] width 202 height 47
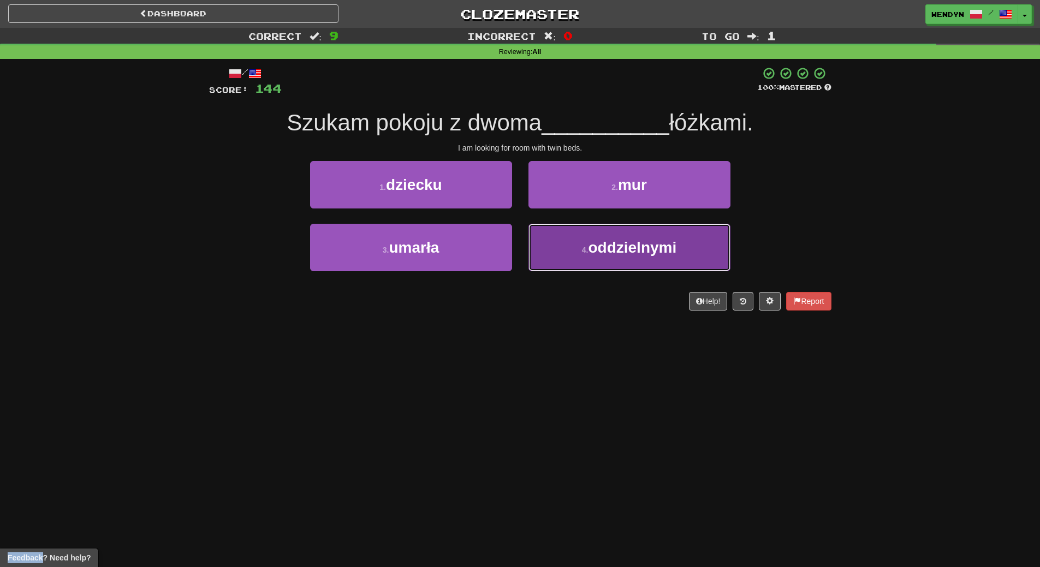
click at [622, 265] on button "4 . oddzielnymi" at bounding box center [629, 247] width 202 height 47
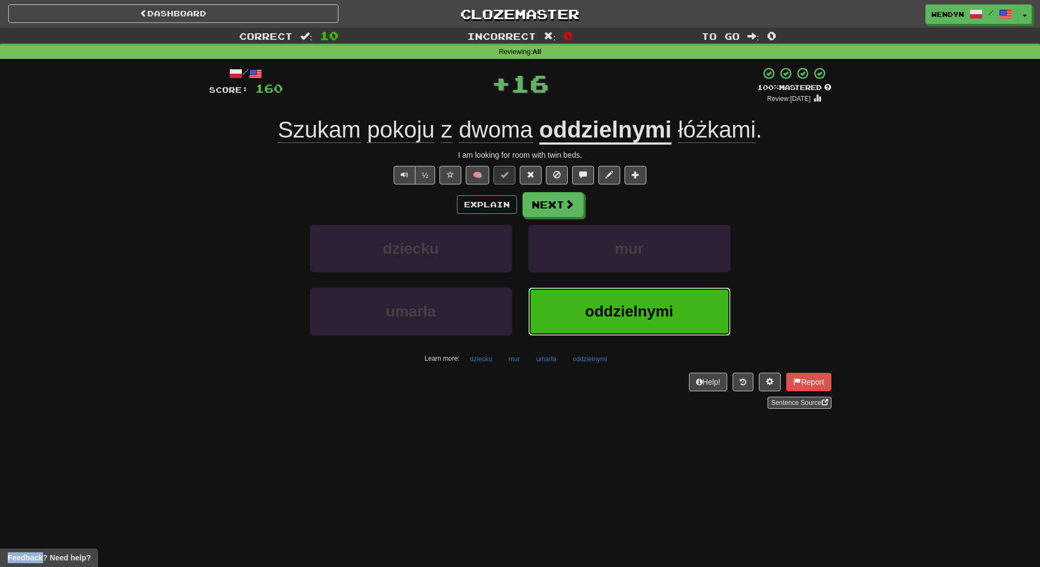
click at [626, 314] on span "oddzielnymi" at bounding box center [629, 311] width 88 height 17
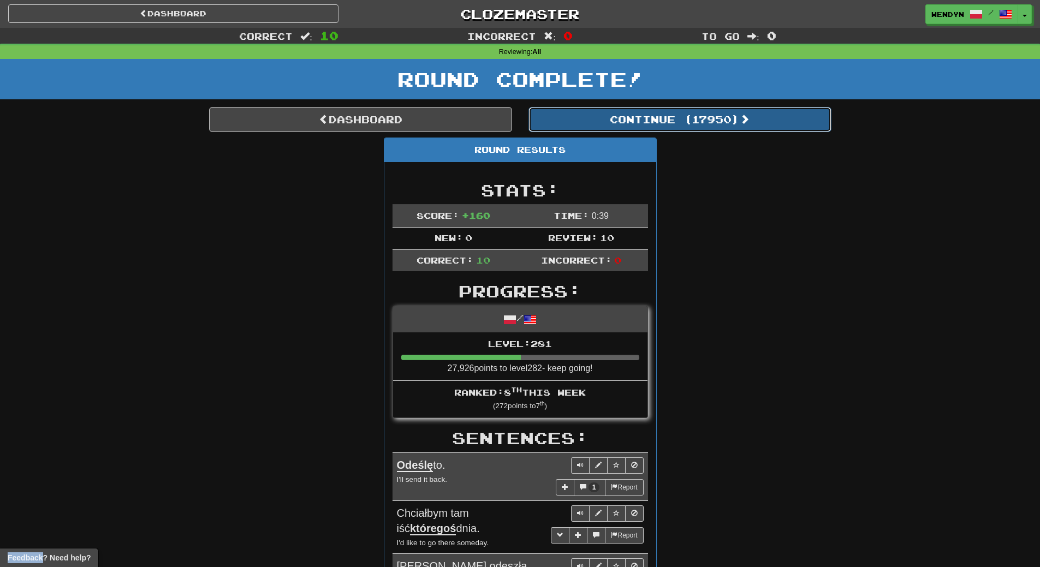
click at [714, 122] on button "Continue ( 17950 )" at bounding box center [679, 119] width 303 height 25
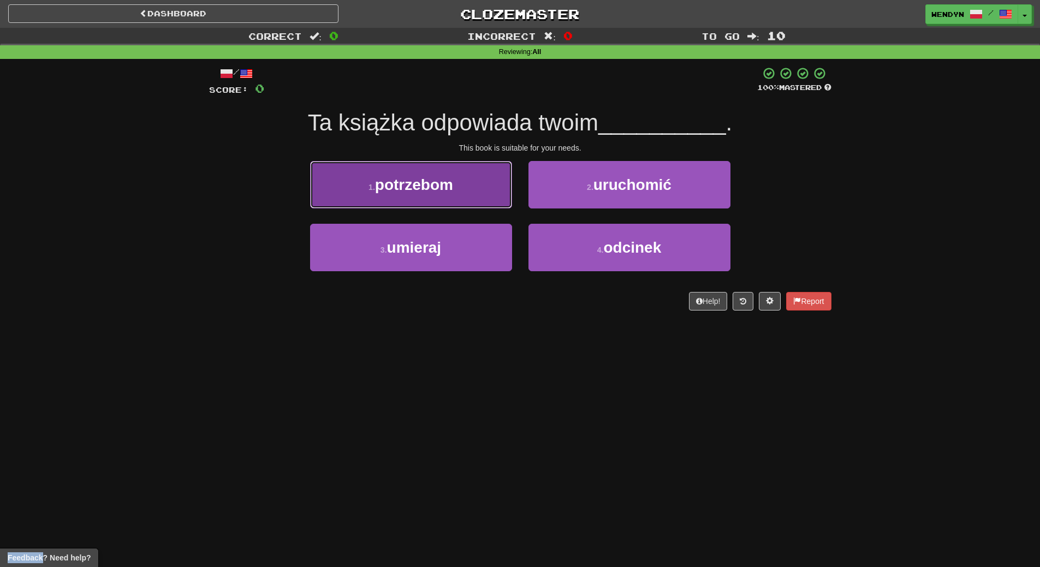
click at [439, 196] on button "1 . potrzebom" at bounding box center [411, 184] width 202 height 47
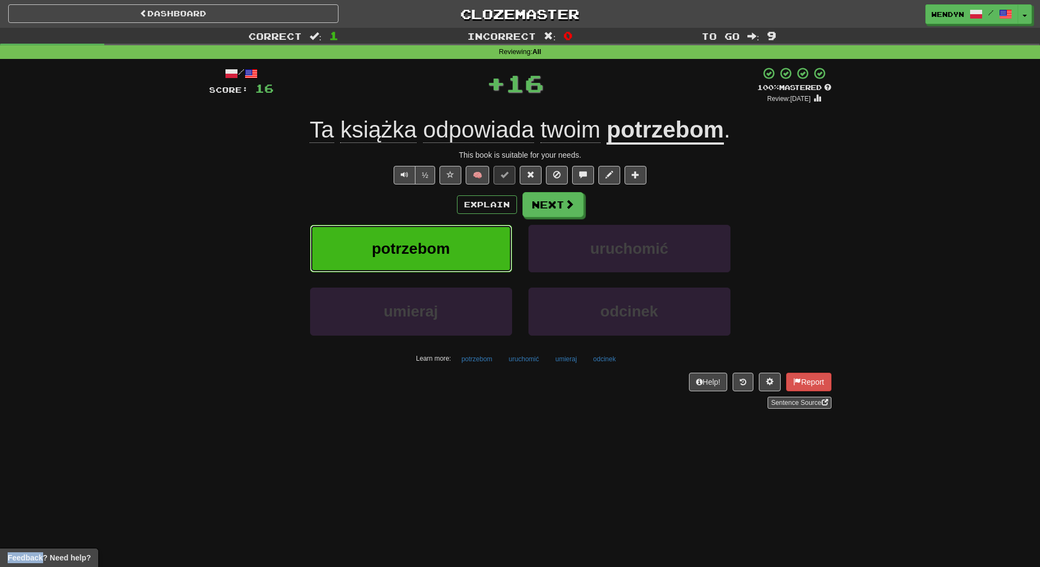
click at [436, 244] on span "potrzebom" at bounding box center [411, 248] width 78 height 17
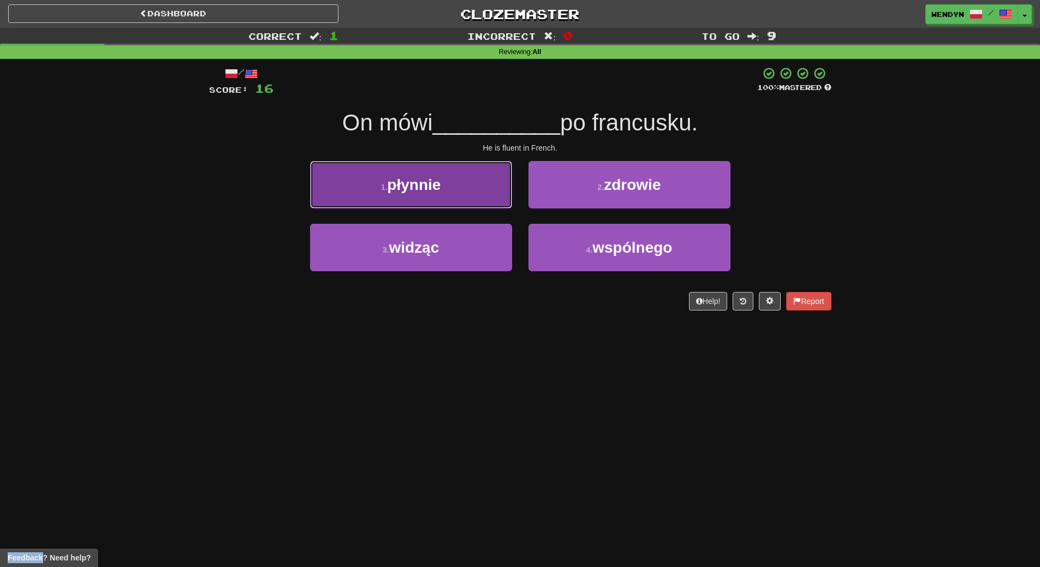
click at [451, 189] on button "1 . płynnie" at bounding box center [411, 184] width 202 height 47
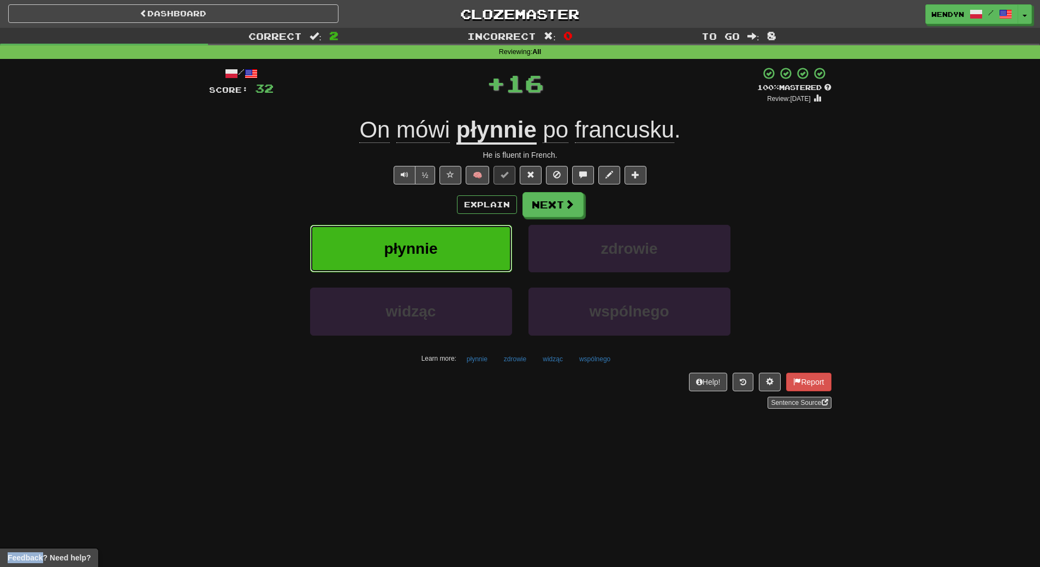
click at [453, 232] on button "płynnie" at bounding box center [411, 248] width 202 height 47
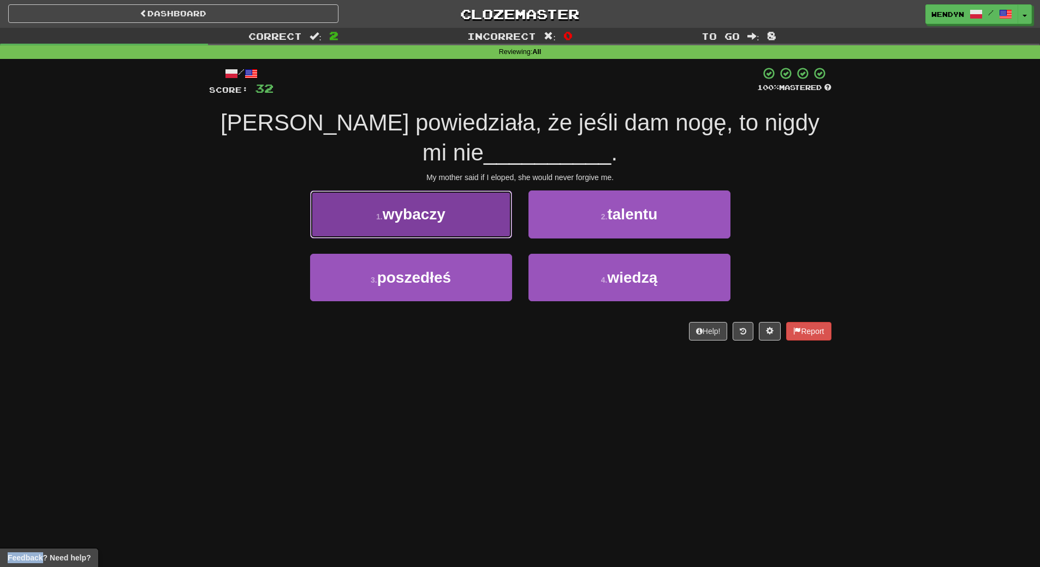
click at [463, 222] on button "1 . wybaczy" at bounding box center [411, 213] width 202 height 47
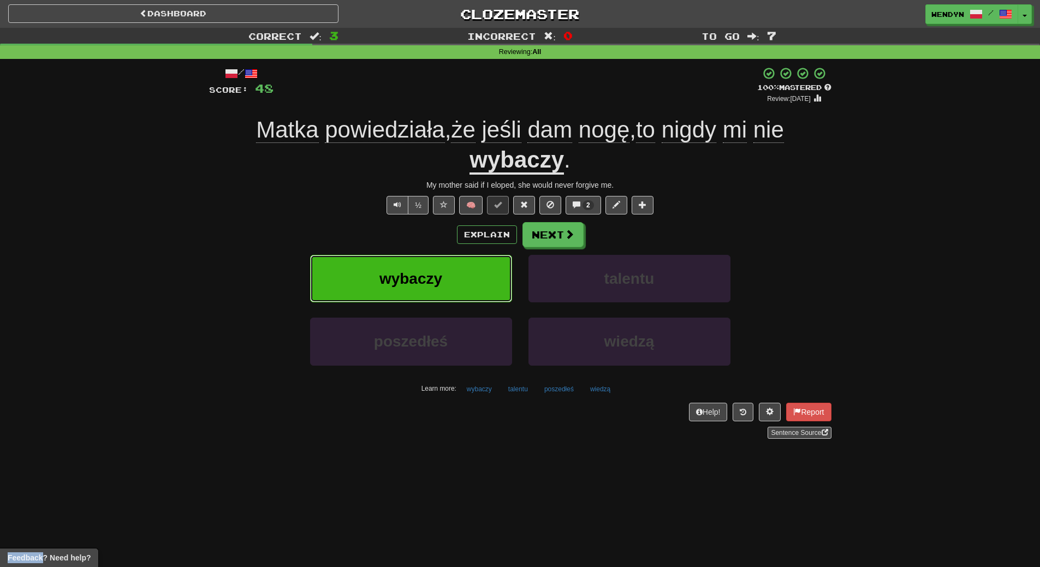
click at [481, 270] on button "wybaczy" at bounding box center [411, 278] width 202 height 47
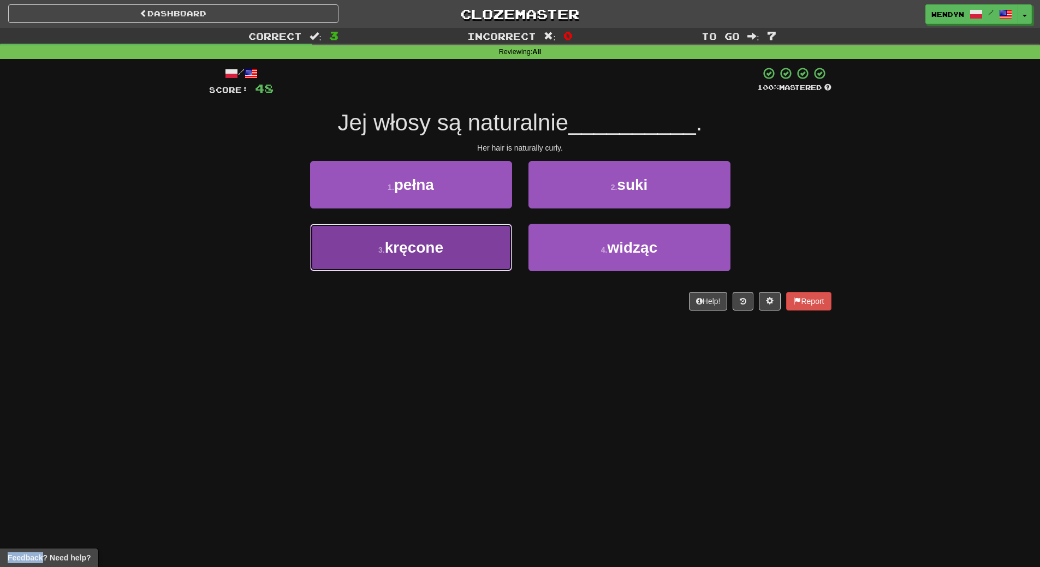
click at [469, 257] on button "3 . kręcone" at bounding box center [411, 247] width 202 height 47
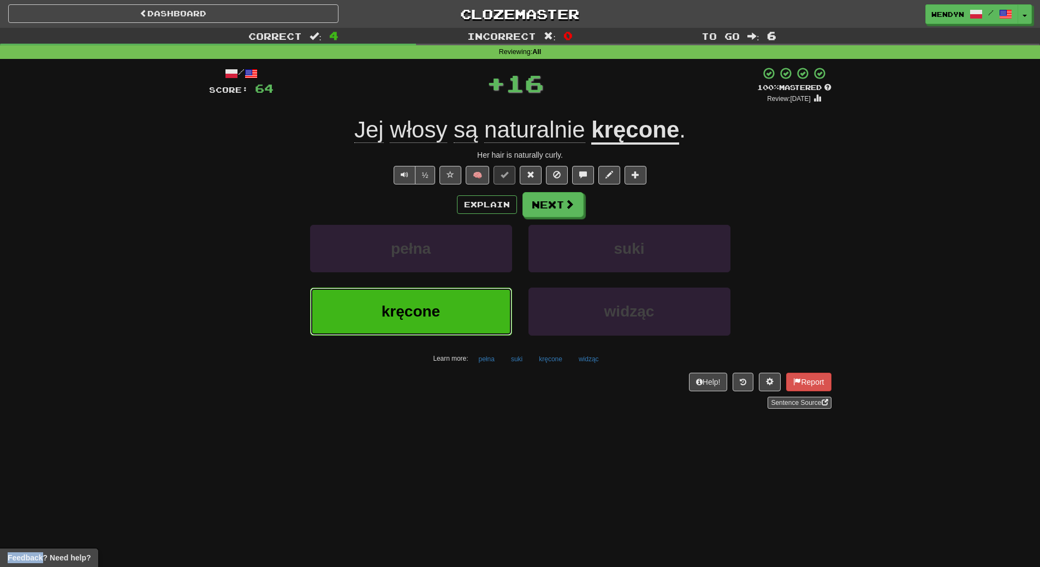
drag, startPoint x: 468, startPoint y: 313, endPoint x: 475, endPoint y: 356, distance: 43.2
click at [469, 323] on button "kręcone" at bounding box center [411, 311] width 202 height 47
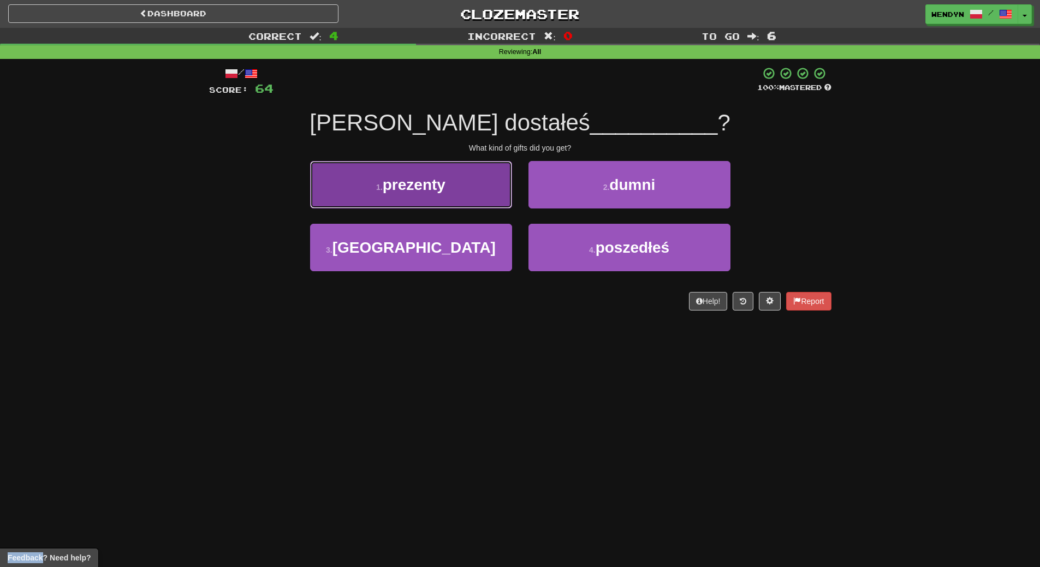
click at [459, 193] on button "1 . prezenty" at bounding box center [411, 184] width 202 height 47
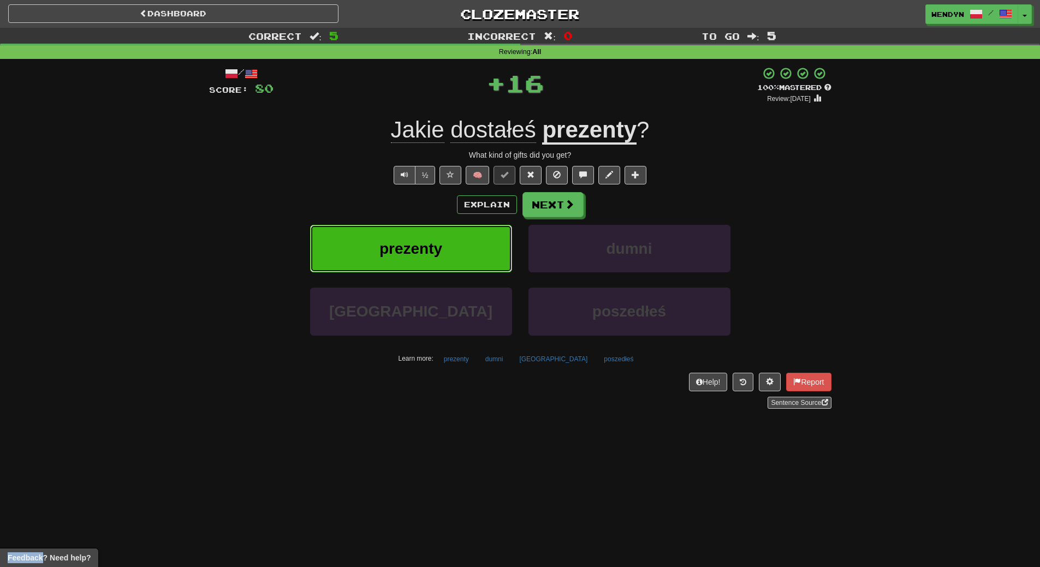
click at [454, 251] on button "prezenty" at bounding box center [411, 248] width 202 height 47
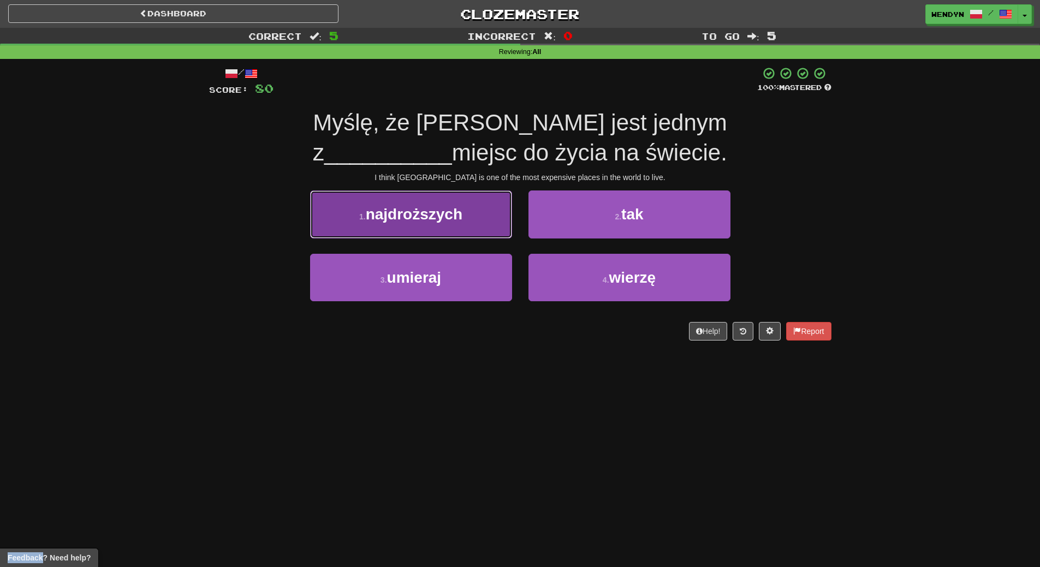
click at [445, 222] on span "najdroższych" at bounding box center [414, 214] width 97 height 17
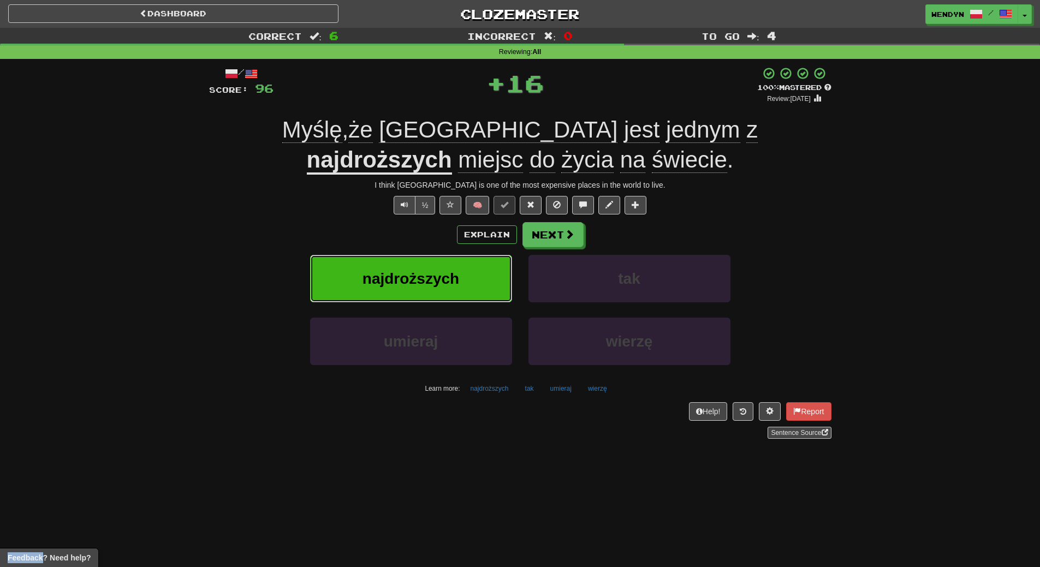
click at [444, 287] on button "najdroższych" at bounding box center [411, 278] width 202 height 47
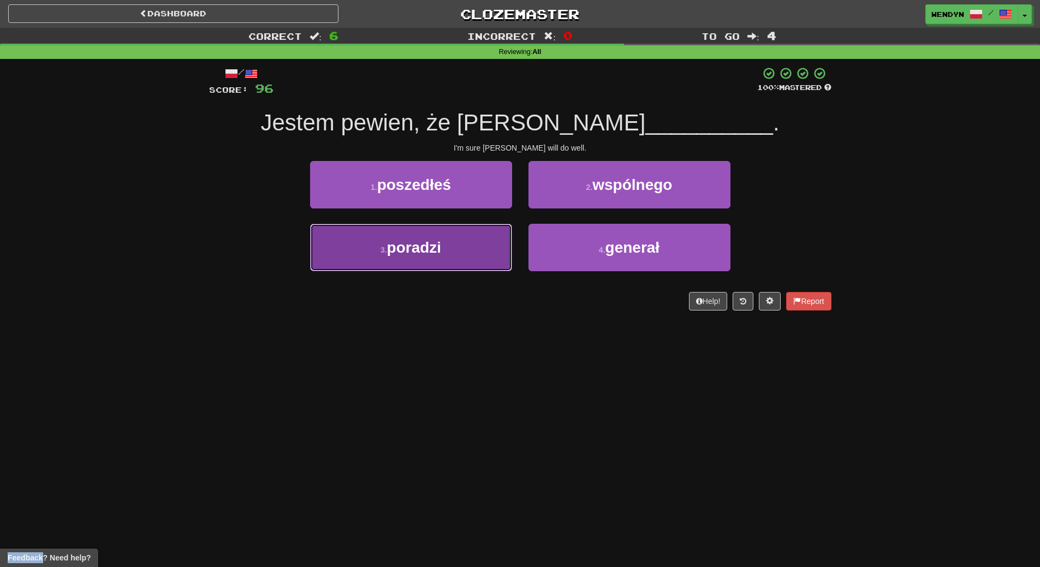
click at [447, 255] on button "3 . poradzi" at bounding box center [411, 247] width 202 height 47
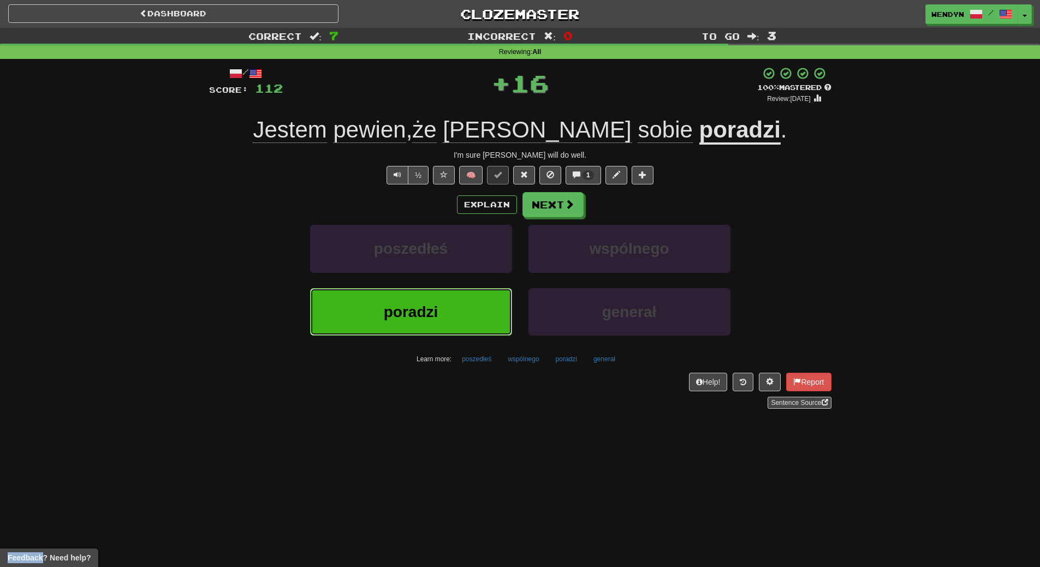
click at [447, 304] on button "poradzi" at bounding box center [411, 311] width 202 height 47
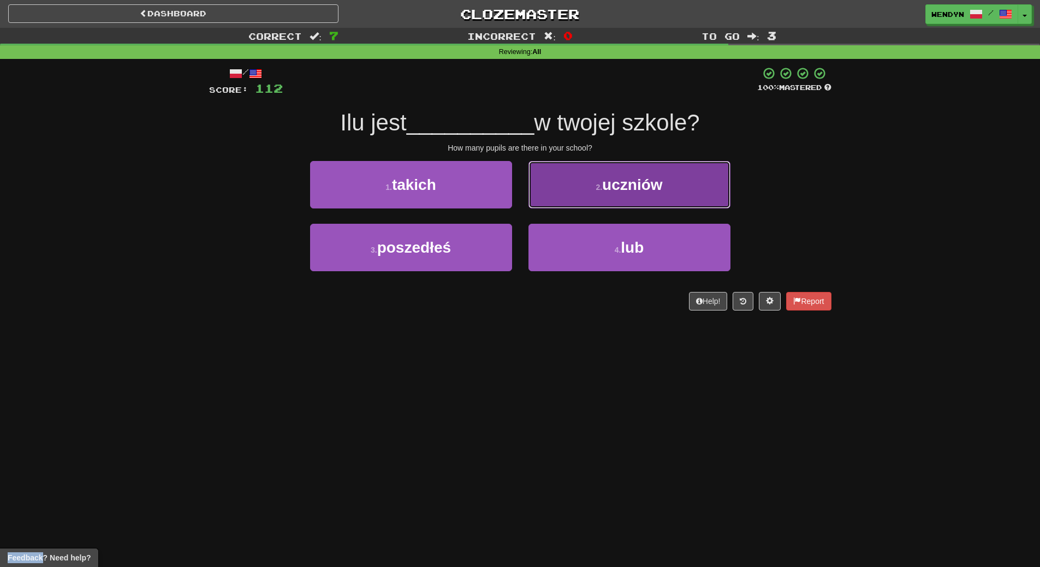
click at [643, 183] on span "uczniów" at bounding box center [632, 184] width 60 height 17
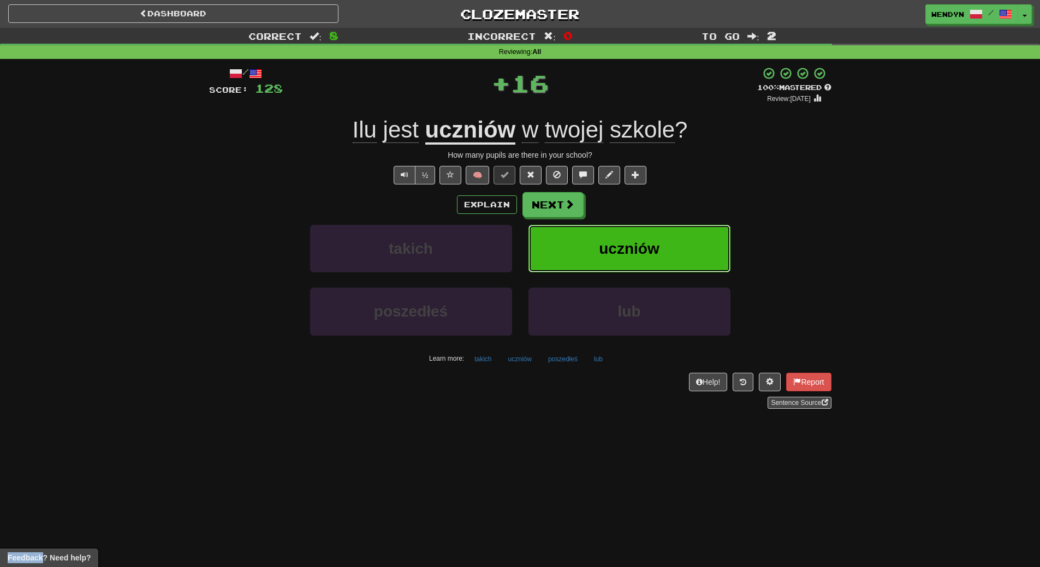
click at [660, 242] on button "uczniów" at bounding box center [629, 248] width 202 height 47
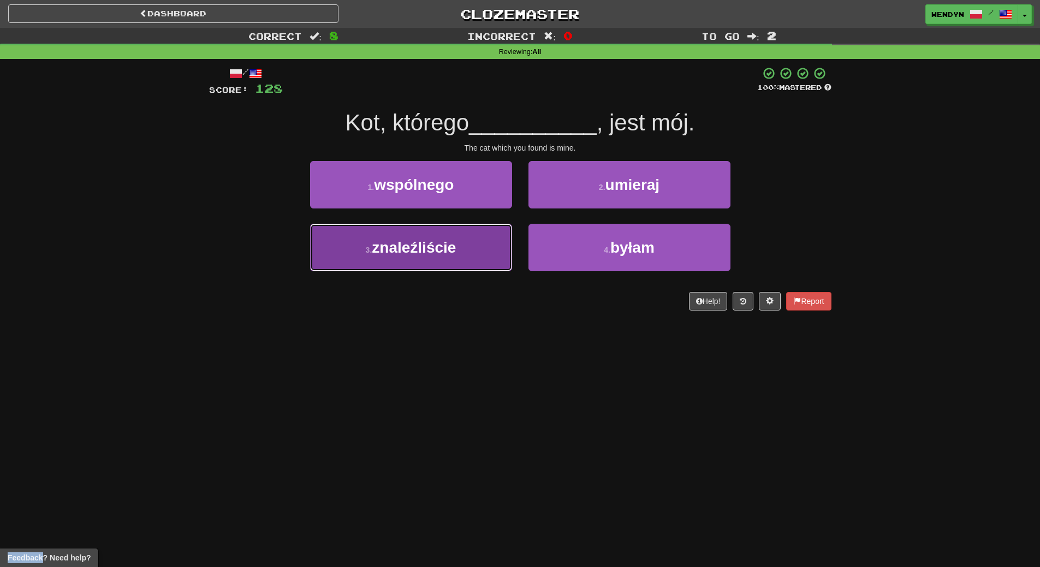
click at [475, 256] on button "3 . znaleźliście" at bounding box center [411, 247] width 202 height 47
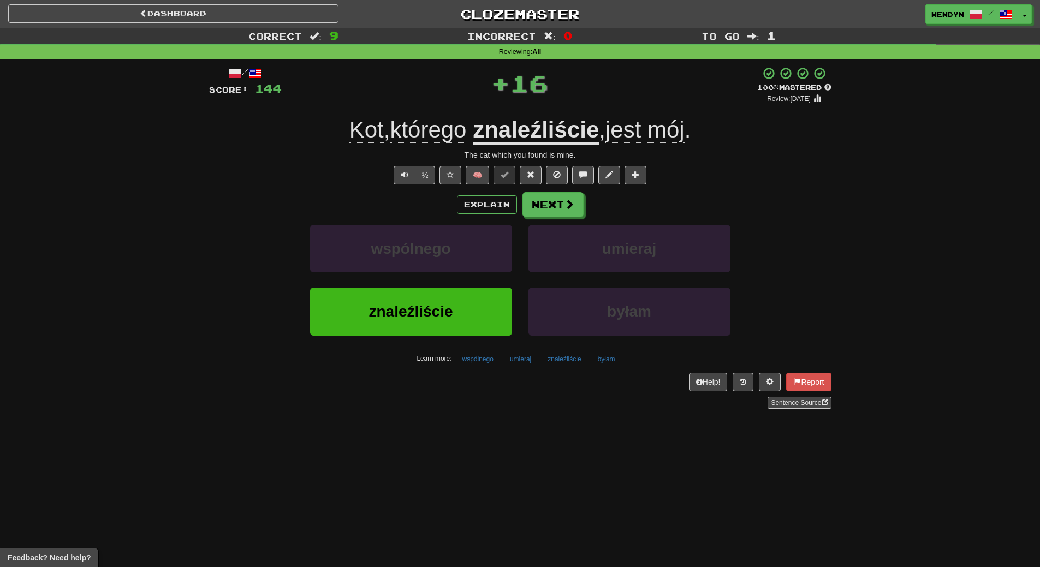
click at [465, 427] on div "Dashboard Clozemaster WendyN / Toggle Dropdown Dashboard Leaderboard Activity F…" at bounding box center [520, 283] width 1040 height 567
click at [444, 312] on span "znaleźliście" at bounding box center [410, 311] width 84 height 17
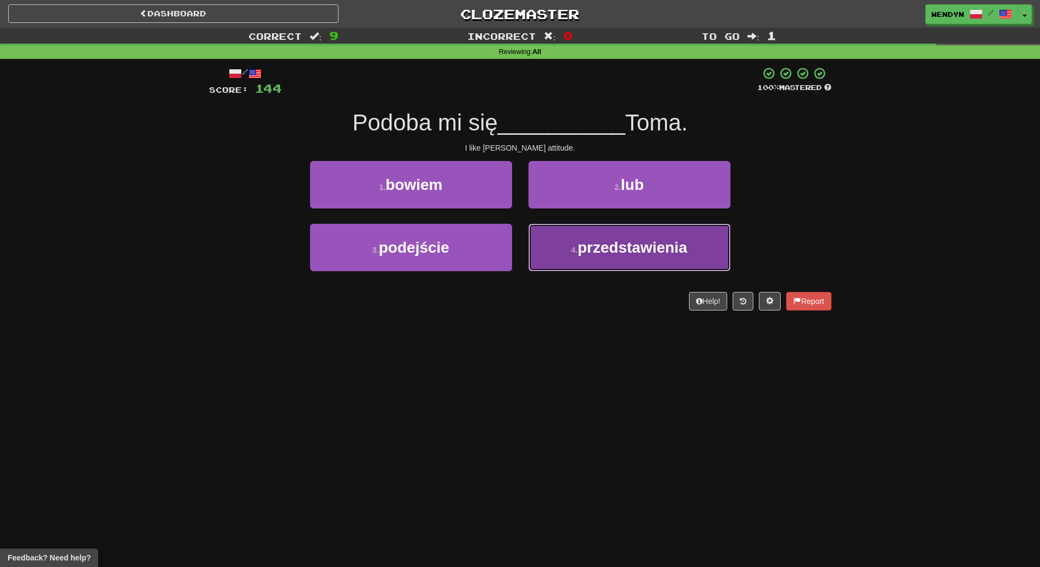
click at [625, 258] on button "4 . przedstawienia" at bounding box center [629, 247] width 202 height 47
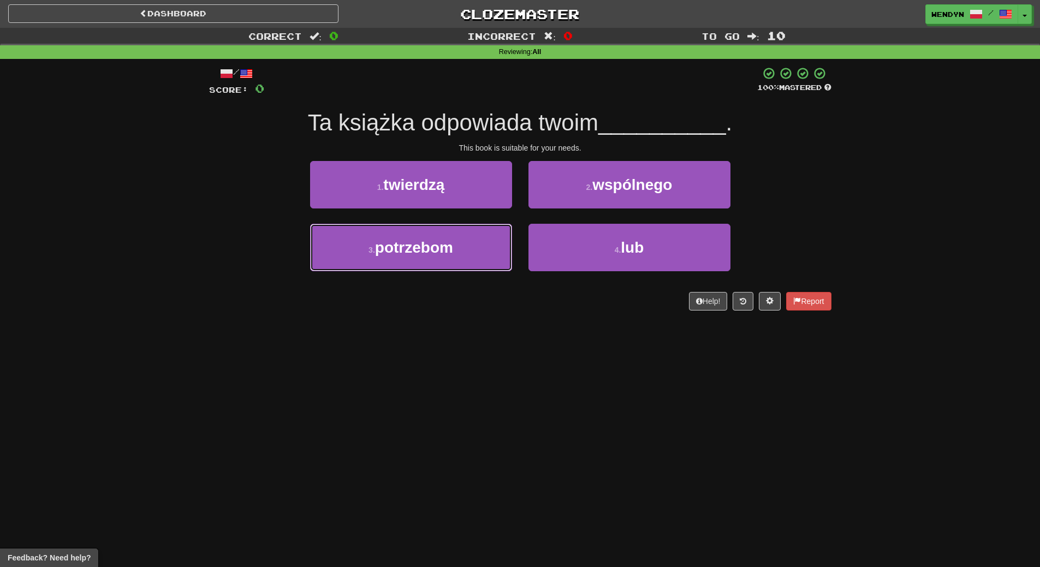
drag, startPoint x: 403, startPoint y: 255, endPoint x: 408, endPoint y: 274, distance: 19.7
click at [406, 265] on button "3 . potrzebom" at bounding box center [411, 247] width 202 height 47
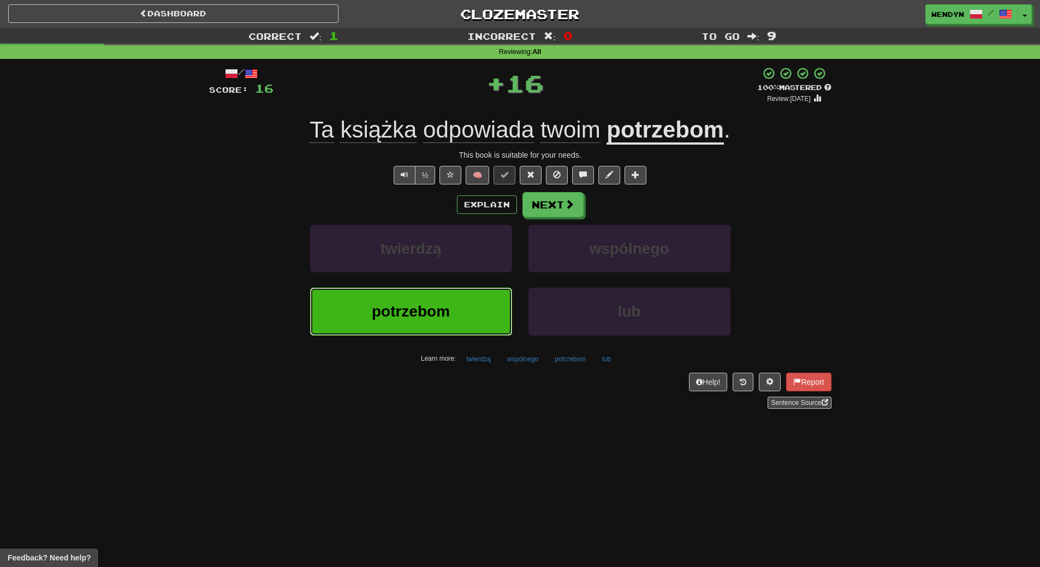
click at [409, 293] on button "potrzebom" at bounding box center [411, 311] width 202 height 47
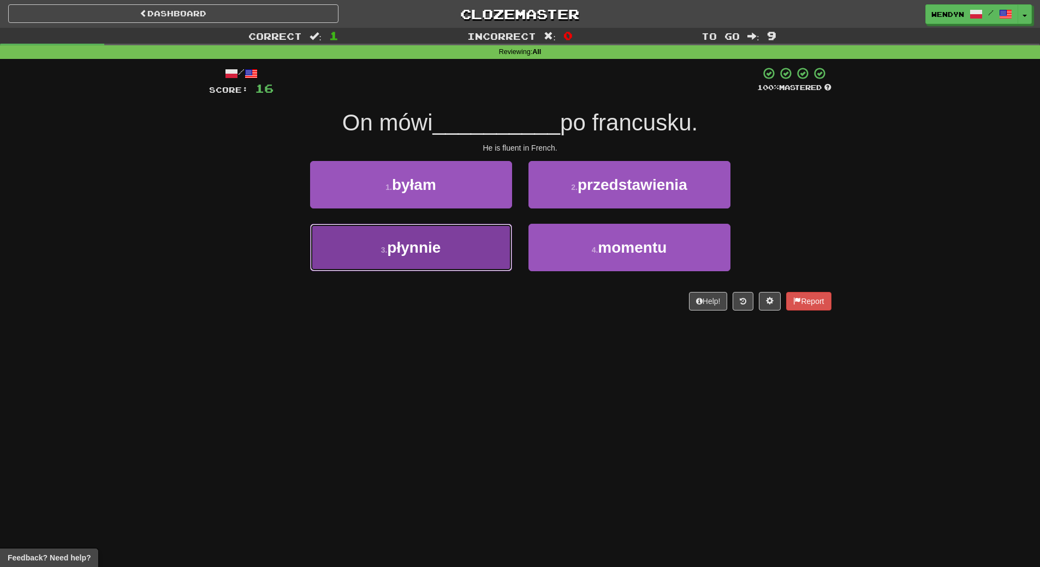
click at [473, 263] on button "3 . płynnie" at bounding box center [411, 247] width 202 height 47
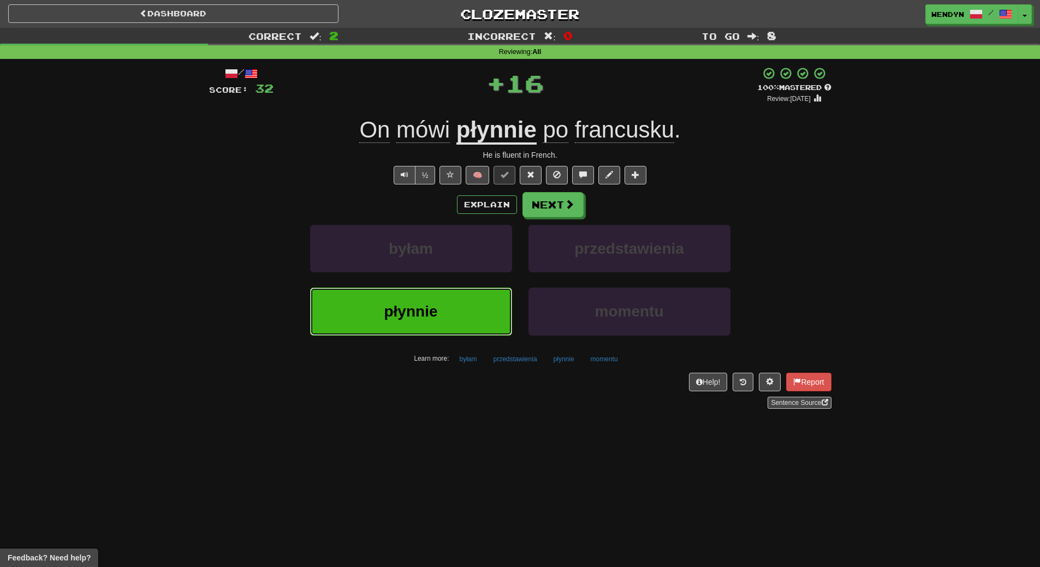
click at [461, 317] on button "płynnie" at bounding box center [411, 311] width 202 height 47
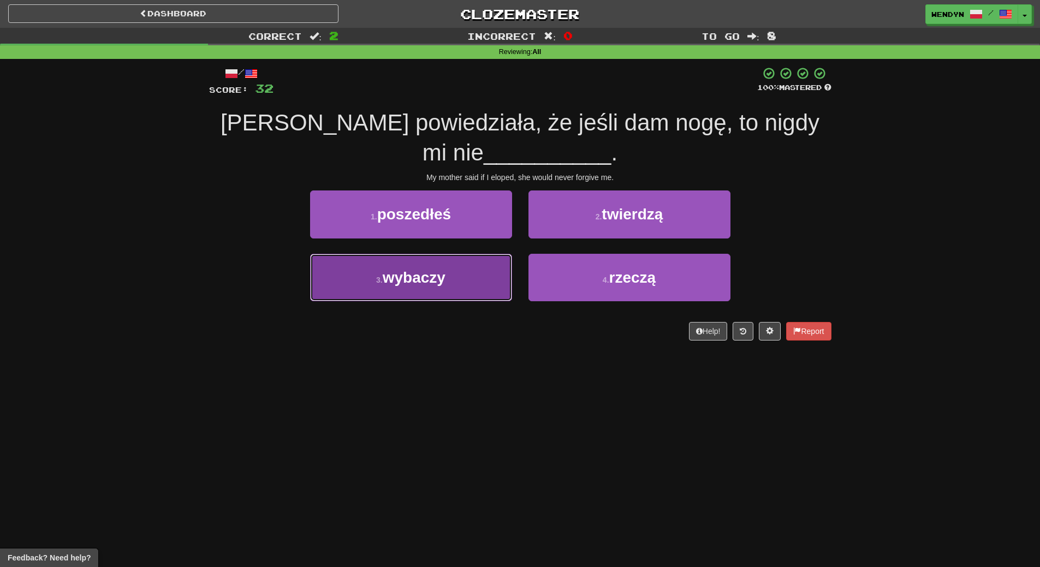
drag, startPoint x: 492, startPoint y: 289, endPoint x: 480, endPoint y: 331, distance: 43.3
click at [492, 290] on button "3 . wybaczy" at bounding box center [411, 277] width 202 height 47
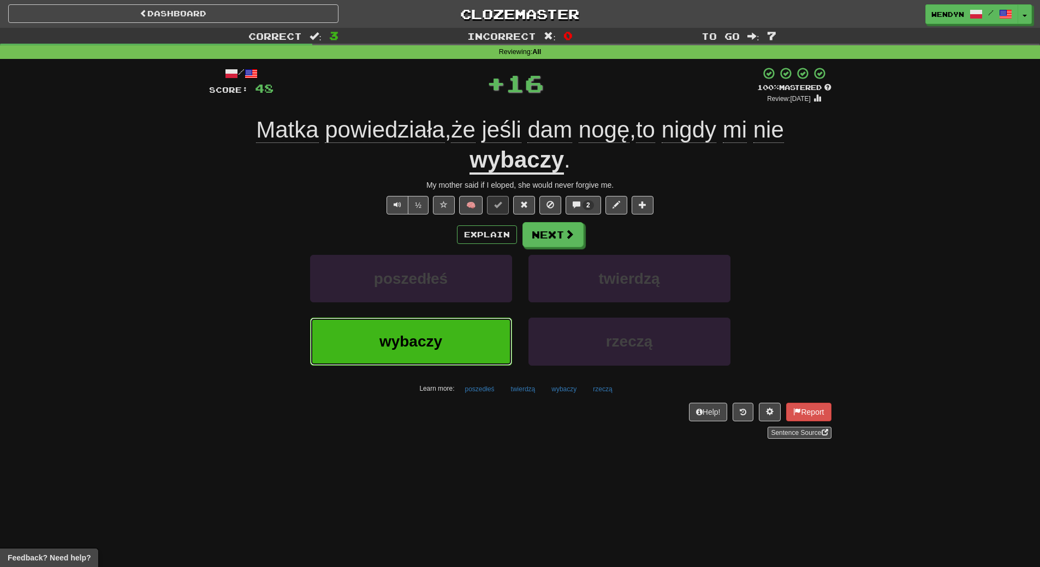
click at [477, 335] on button "wybaczy" at bounding box center [411, 341] width 202 height 47
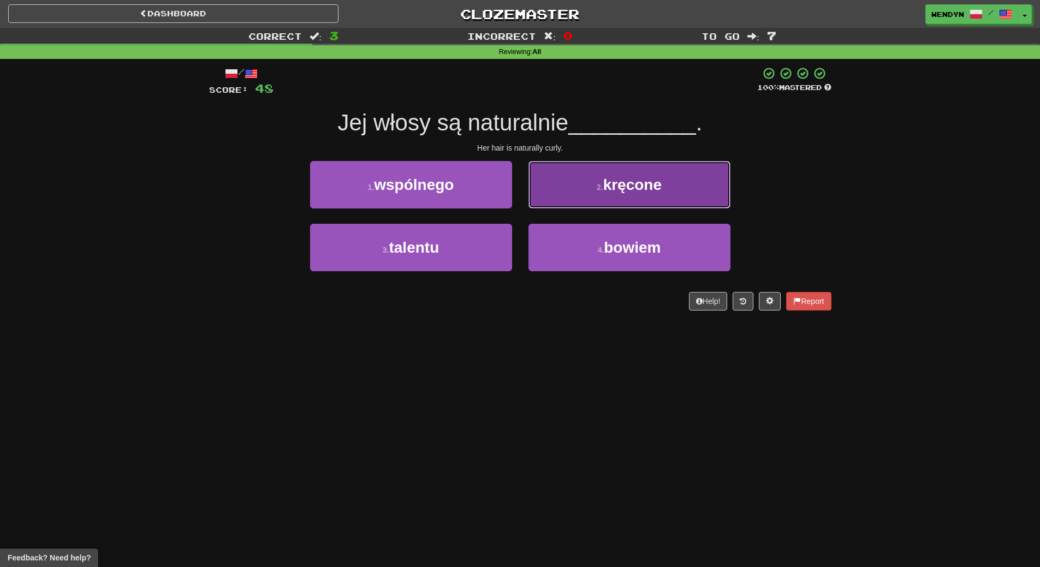
click at [669, 198] on button "2 . kręcone" at bounding box center [629, 184] width 202 height 47
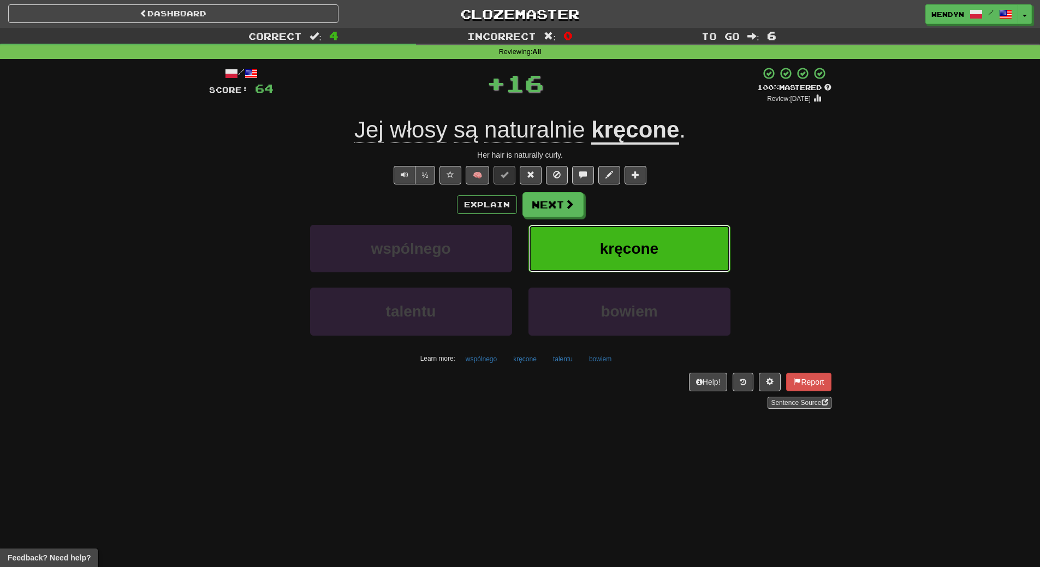
click at [678, 250] on button "kręcone" at bounding box center [629, 248] width 202 height 47
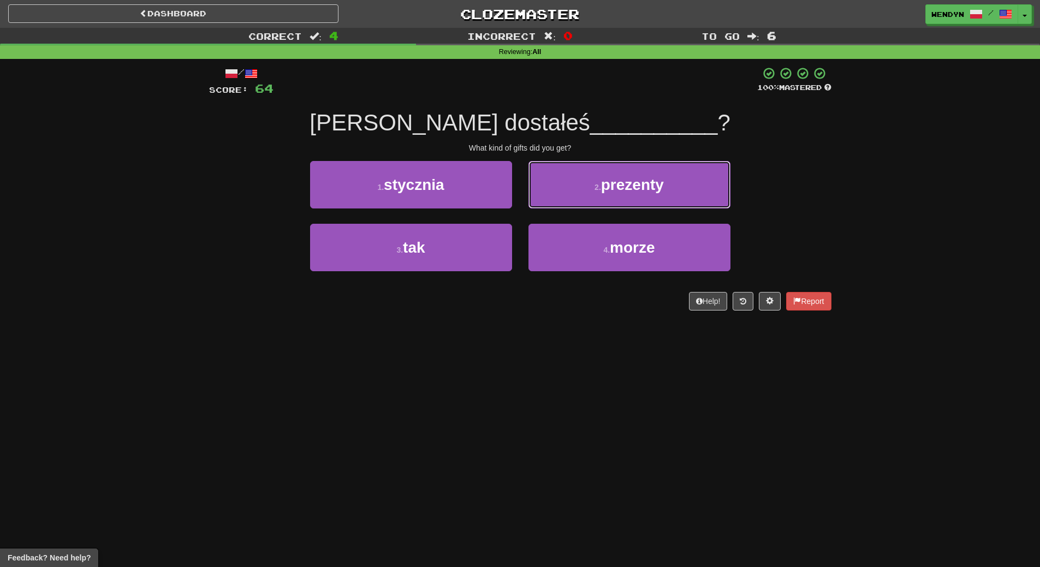
drag, startPoint x: 681, startPoint y: 172, endPoint x: 683, endPoint y: 190, distance: 18.7
click at [682, 175] on button "2 . prezenty" at bounding box center [629, 184] width 202 height 47
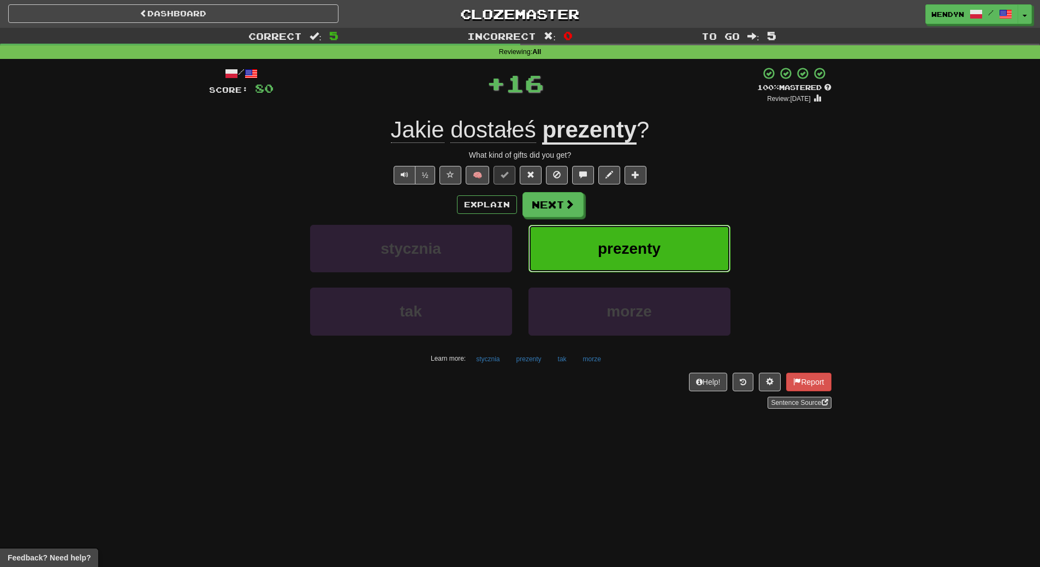
drag, startPoint x: 681, startPoint y: 258, endPoint x: 662, endPoint y: 258, distance: 19.1
click at [662, 258] on button "prezenty" at bounding box center [629, 248] width 202 height 47
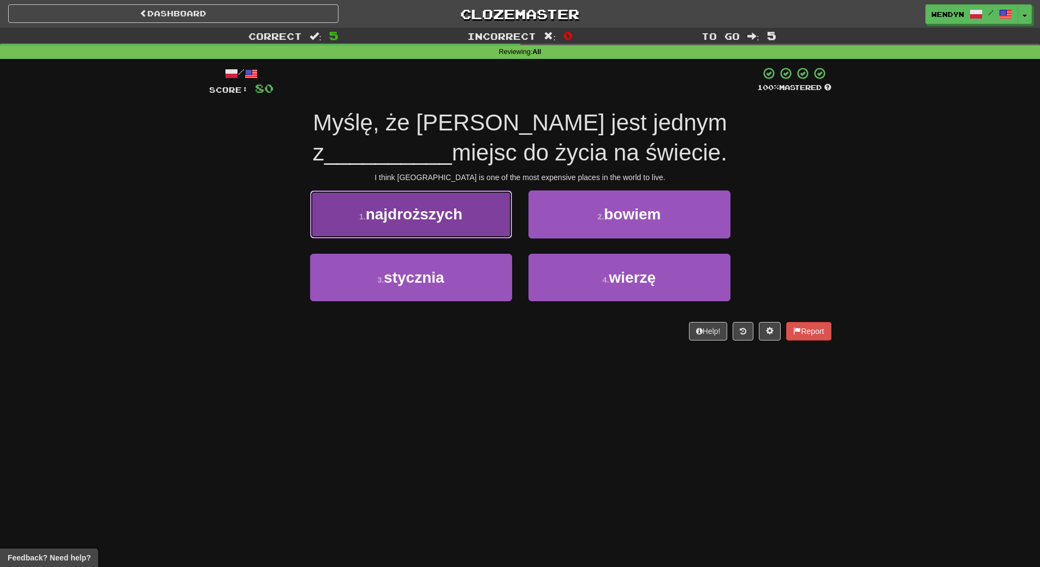
click at [419, 210] on span "najdroższych" at bounding box center [414, 214] width 97 height 17
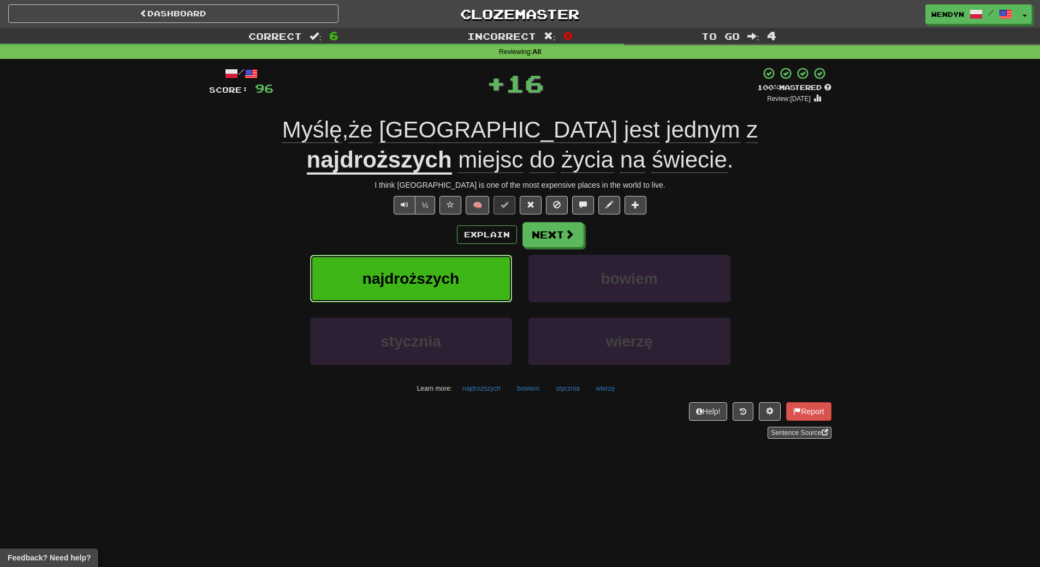
click at [426, 290] on button "najdroższych" at bounding box center [411, 278] width 202 height 47
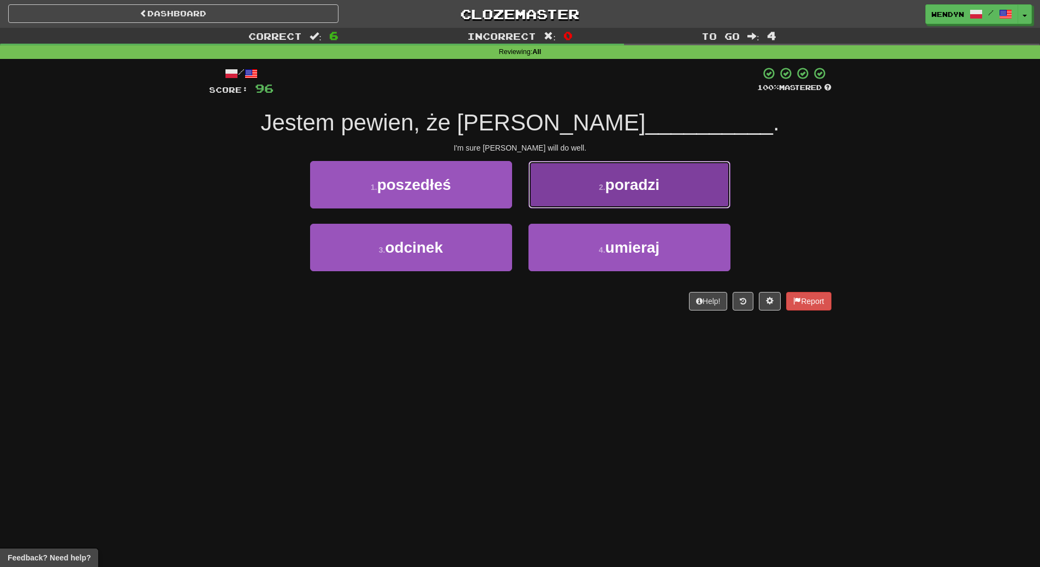
click at [656, 184] on span "poradzi" at bounding box center [632, 184] width 55 height 17
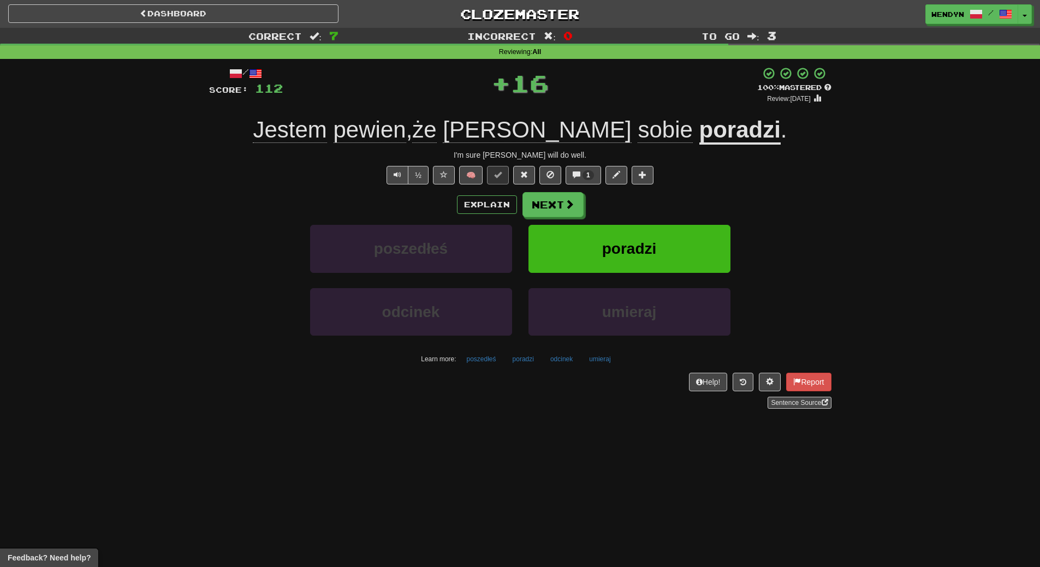
click at [655, 210] on div "Explain Next" at bounding box center [520, 204] width 622 height 25
click at [654, 245] on span "poradzi" at bounding box center [629, 248] width 55 height 17
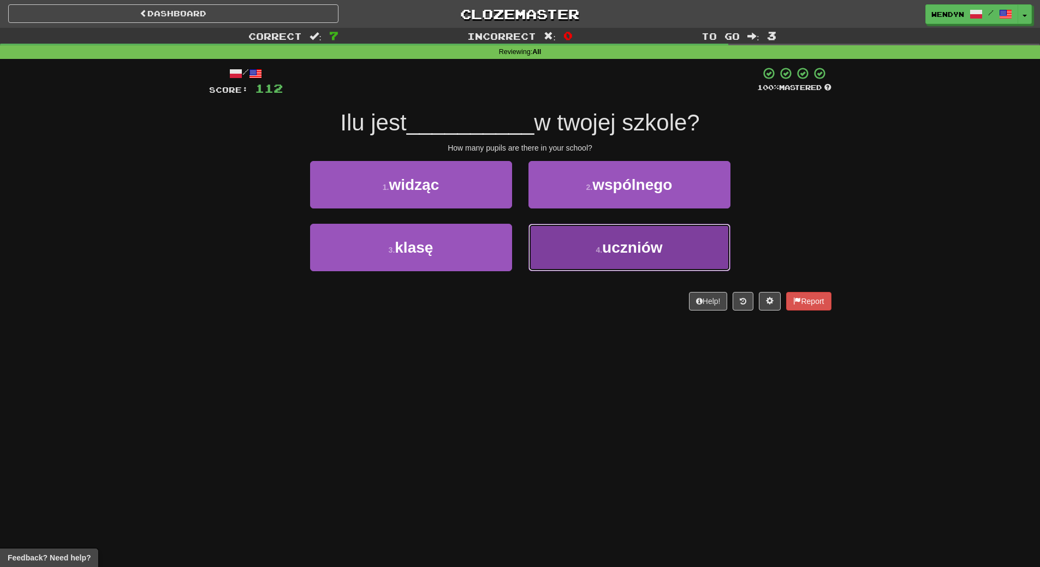
click at [599, 249] on small "4 ." at bounding box center [598, 250] width 7 height 9
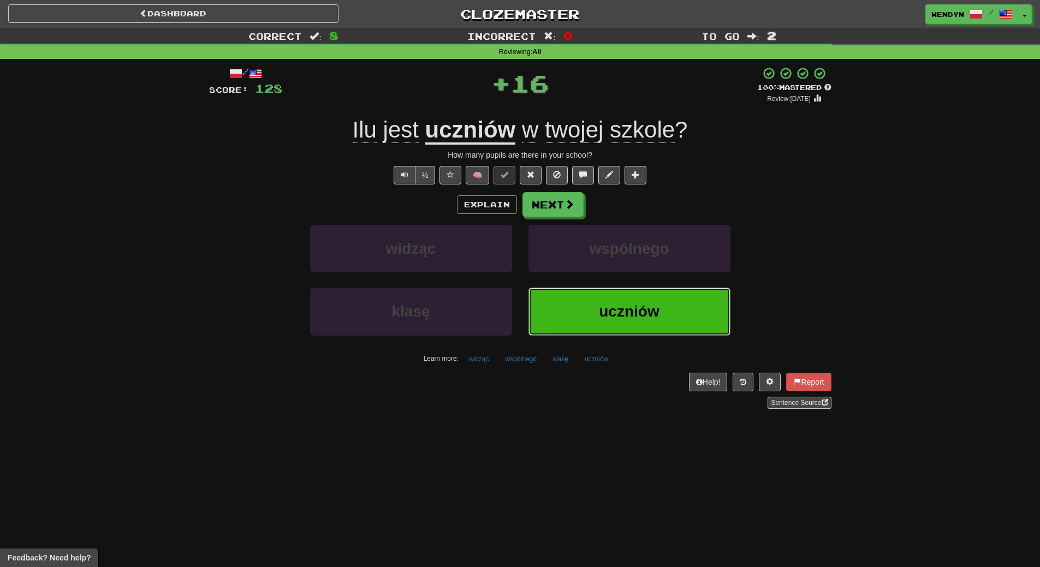
click at [611, 295] on button "uczniów" at bounding box center [629, 311] width 202 height 47
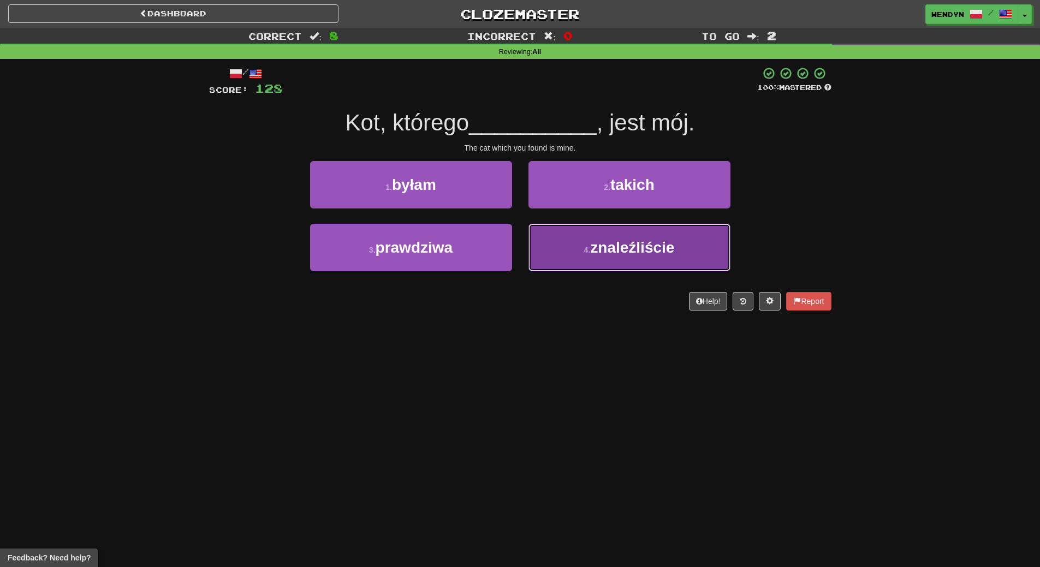
click at [606, 259] on button "4 . znaleźliście" at bounding box center [629, 247] width 202 height 47
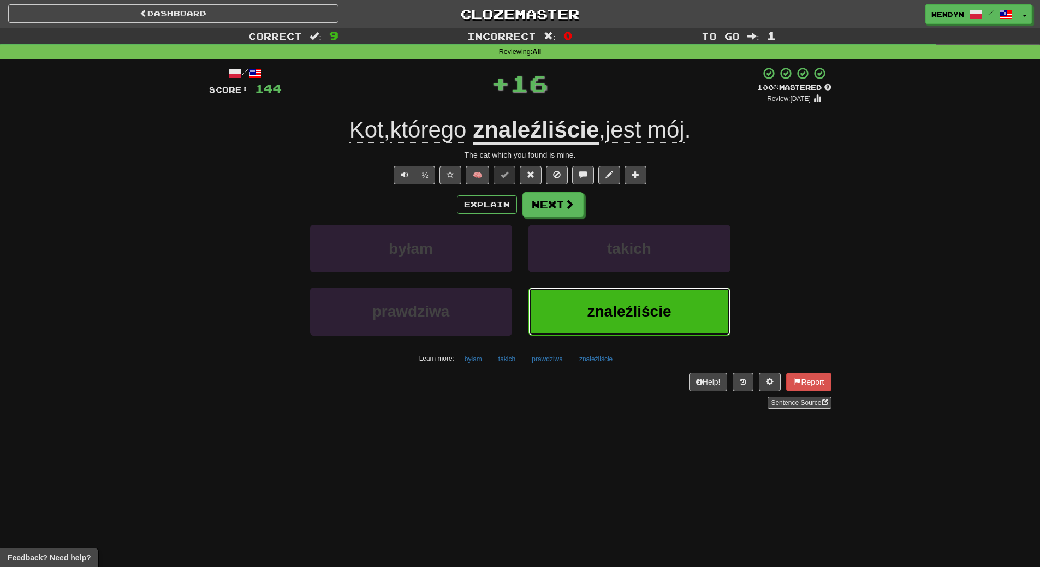
click at [612, 296] on button "znaleźliście" at bounding box center [629, 311] width 202 height 47
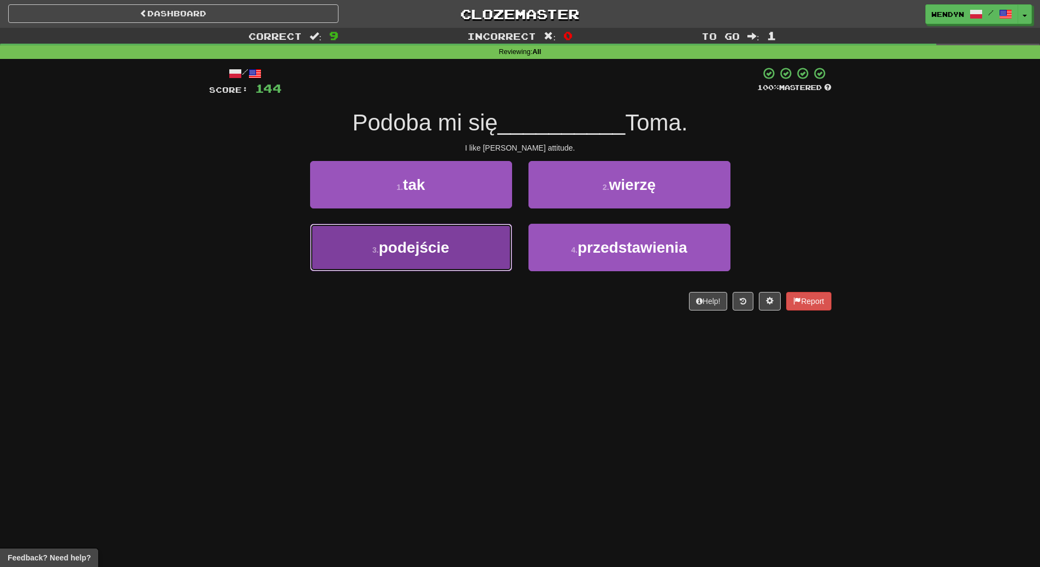
click at [461, 256] on button "3 . podejście" at bounding box center [411, 247] width 202 height 47
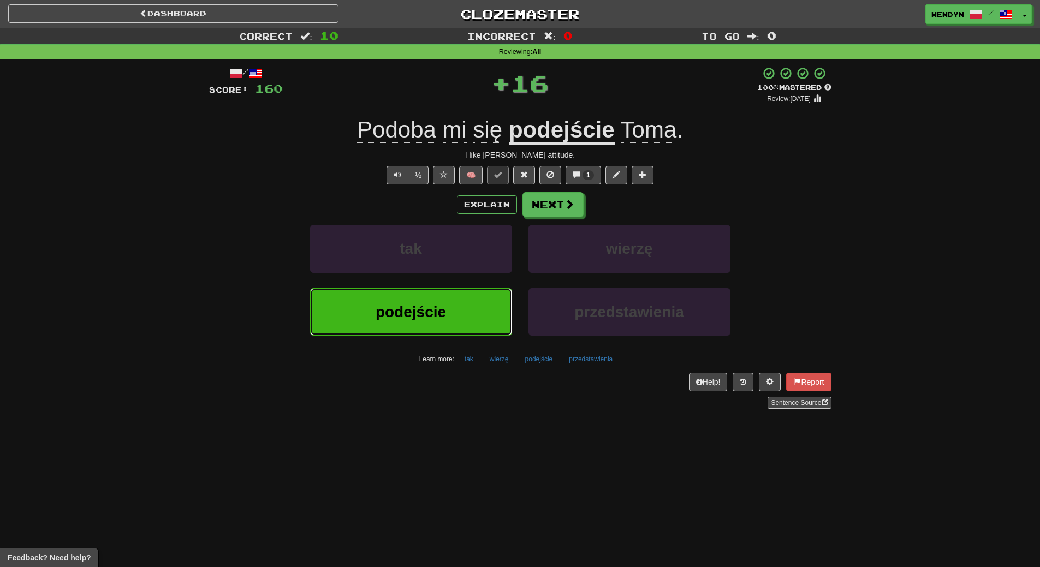
click at [458, 294] on button "podejście" at bounding box center [411, 311] width 202 height 47
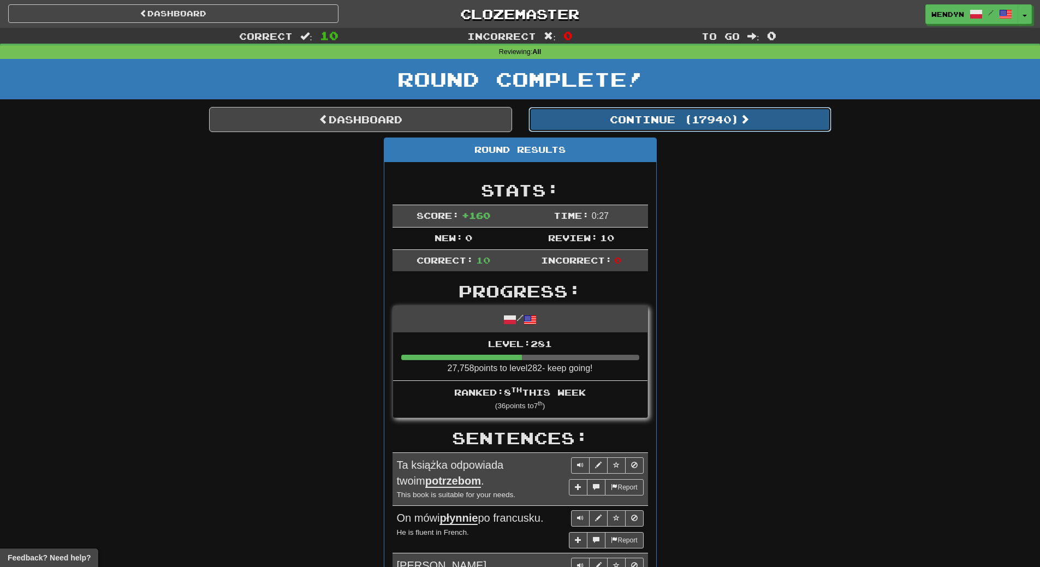
click at [701, 117] on button "Continue ( 17940 )" at bounding box center [679, 119] width 303 height 25
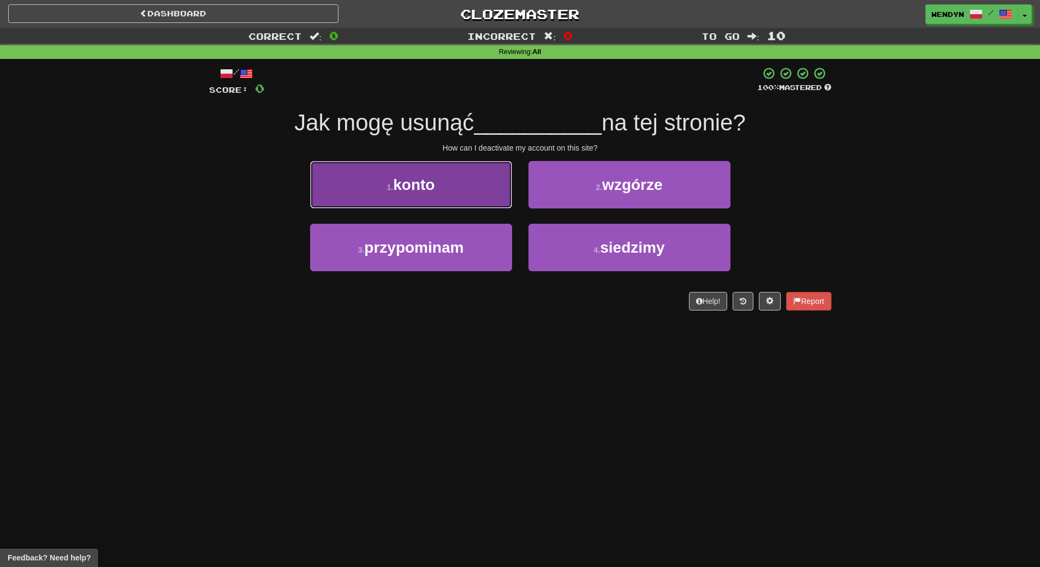
click at [437, 194] on button "1 . konto" at bounding box center [411, 184] width 202 height 47
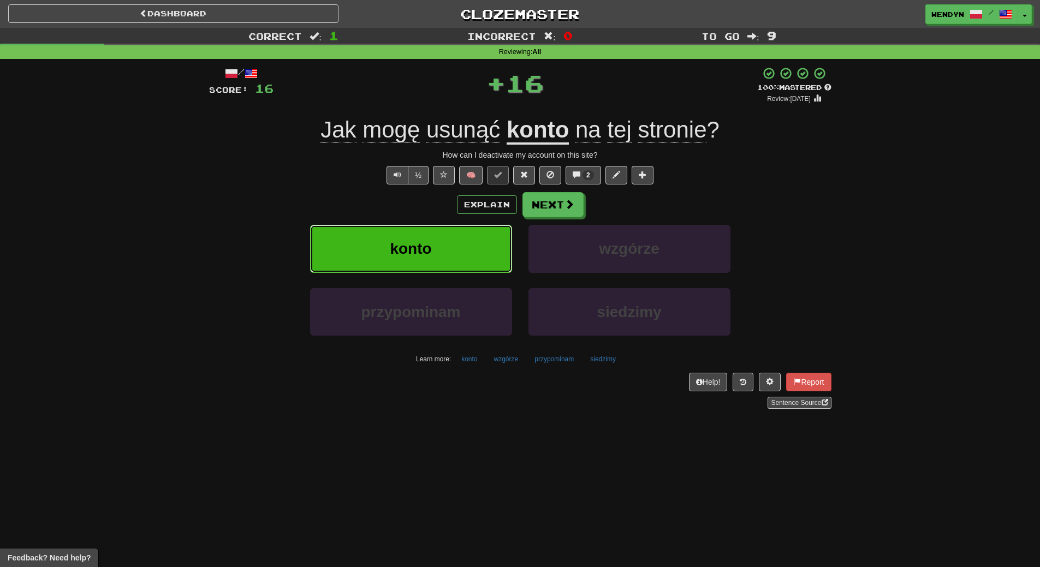
click at [441, 240] on button "konto" at bounding box center [411, 248] width 202 height 47
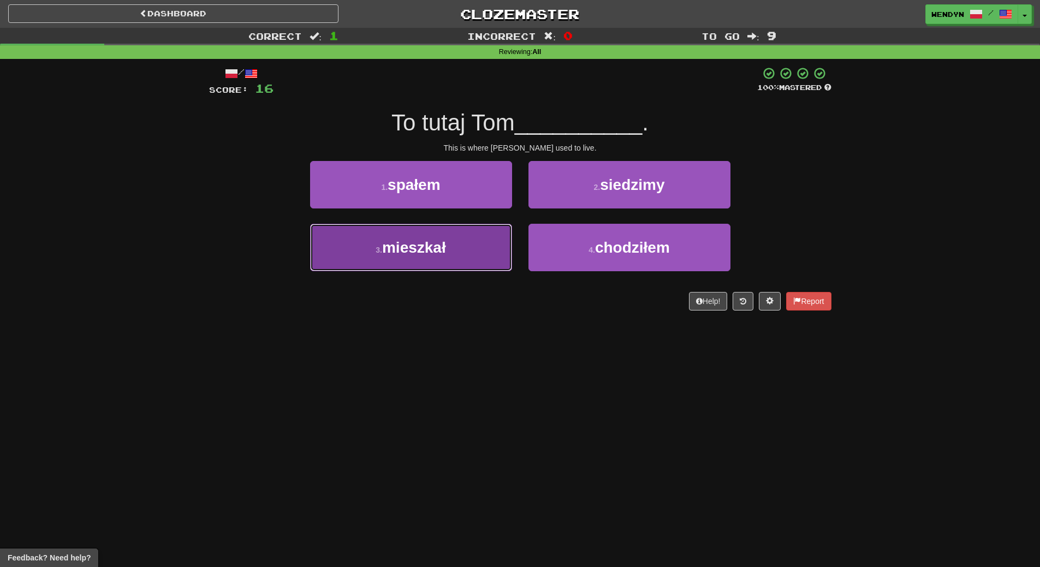
click at [423, 247] on span "mieszkał" at bounding box center [414, 247] width 64 height 17
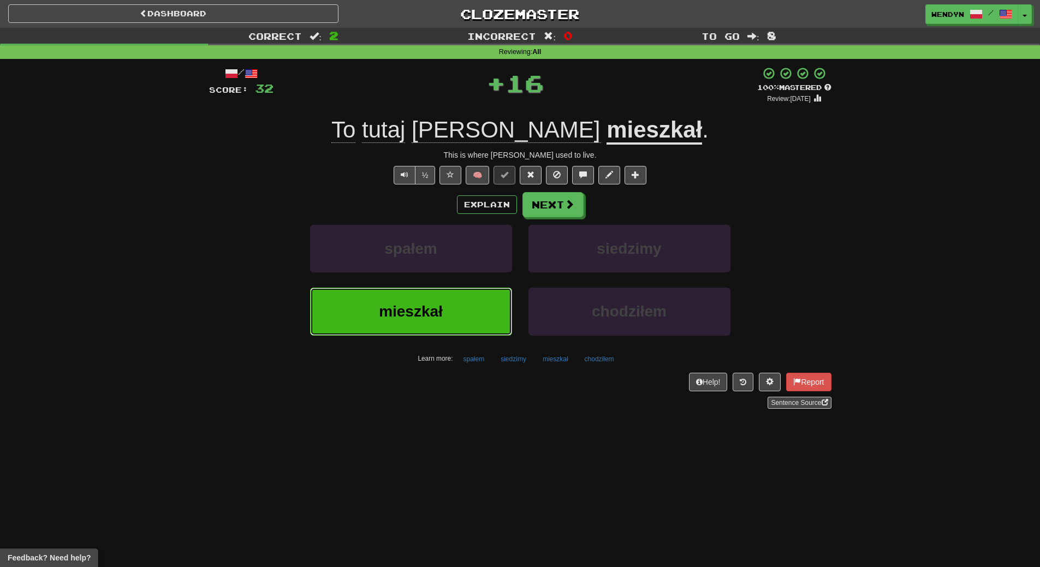
drag, startPoint x: 431, startPoint y: 307, endPoint x: 429, endPoint y: 290, distance: 16.5
click at [430, 296] on button "mieszkał" at bounding box center [411, 311] width 202 height 47
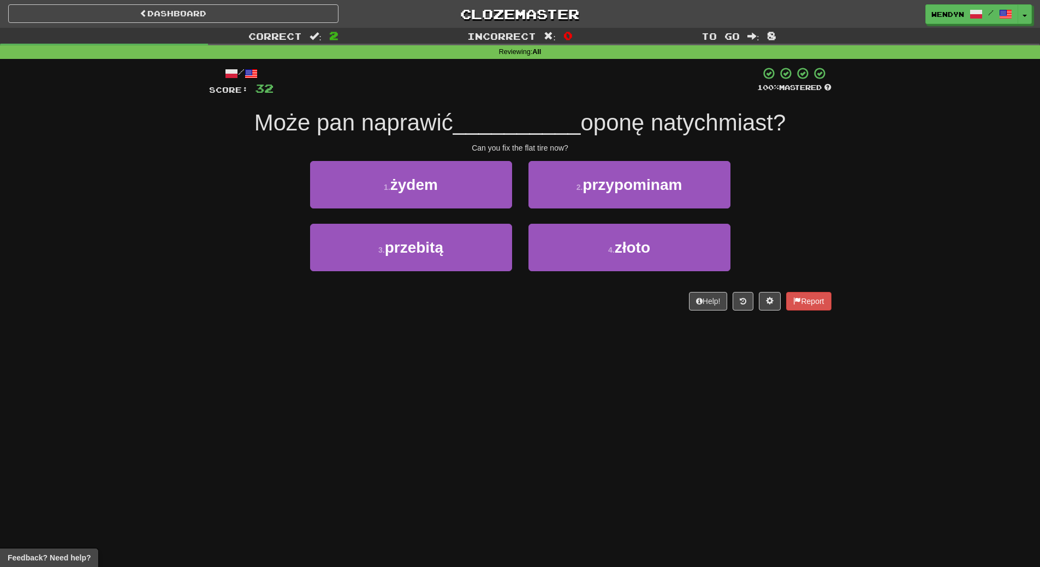
click at [424, 366] on div "Dashboard Clozemaster WendyN / Toggle Dropdown Dashboard Leaderboard Activity F…" at bounding box center [520, 283] width 1040 height 567
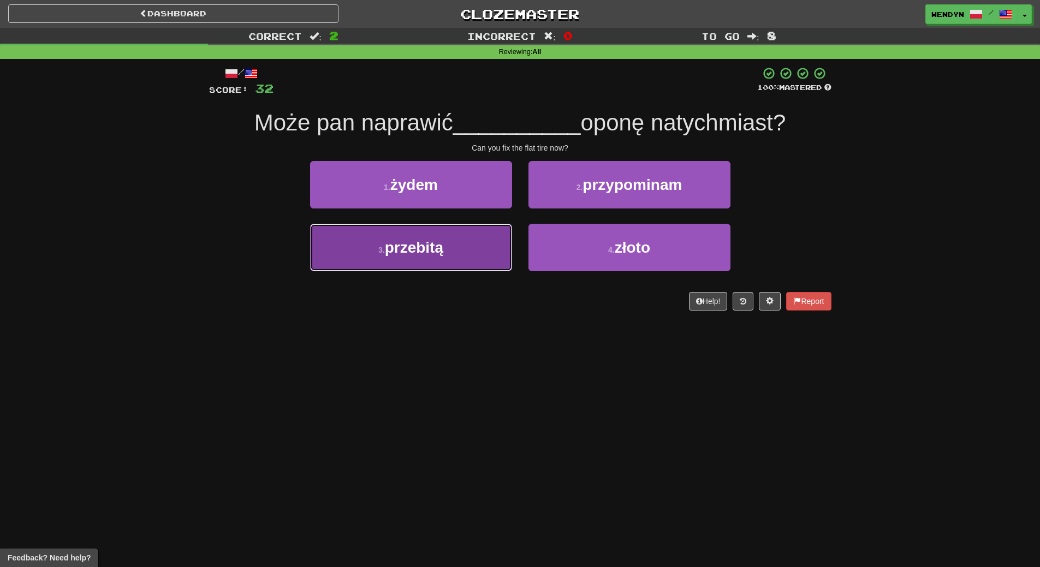
click at [437, 253] on span "przebitą" at bounding box center [414, 247] width 58 height 17
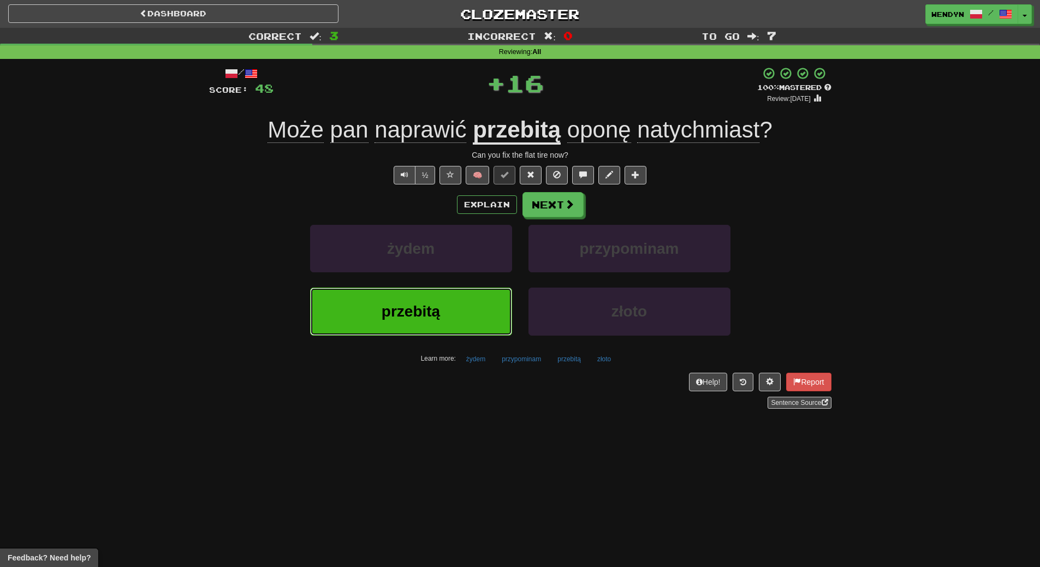
click at [442, 302] on button "przebitą" at bounding box center [411, 311] width 202 height 47
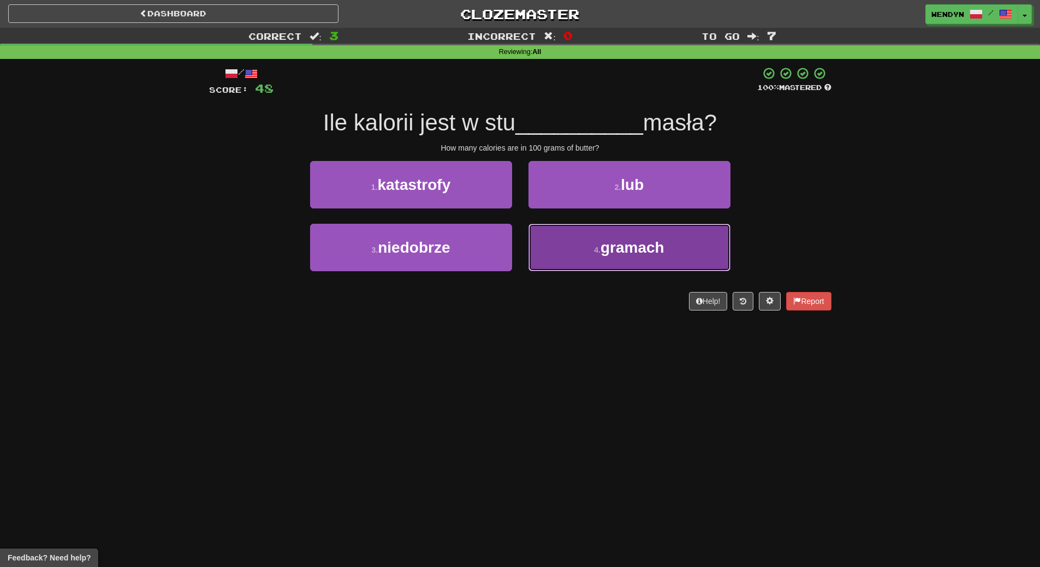
click at [629, 254] on span "gramach" at bounding box center [632, 247] width 64 height 17
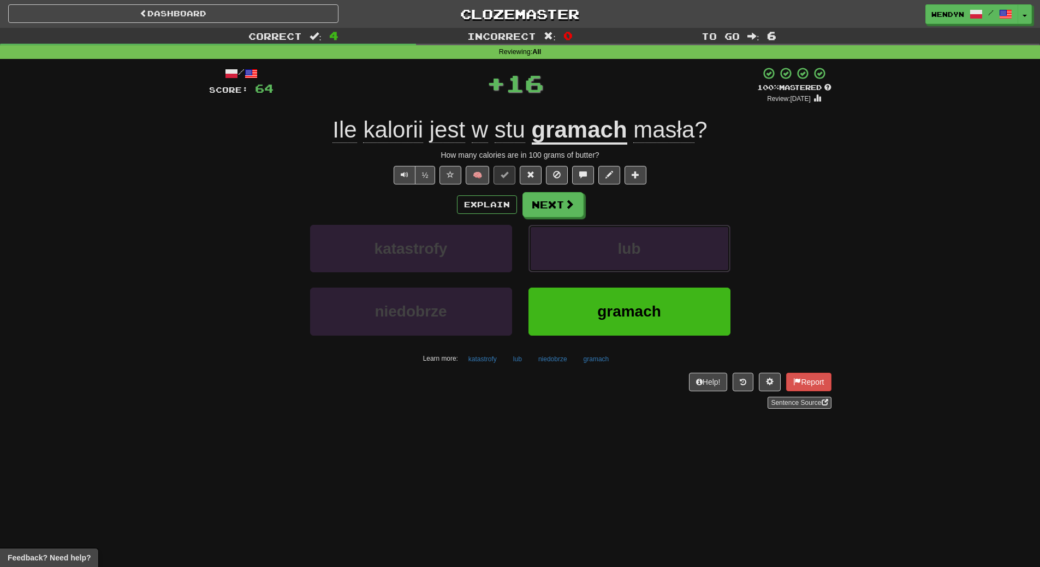
click at [629, 254] on span "lub" at bounding box center [629, 248] width 23 height 17
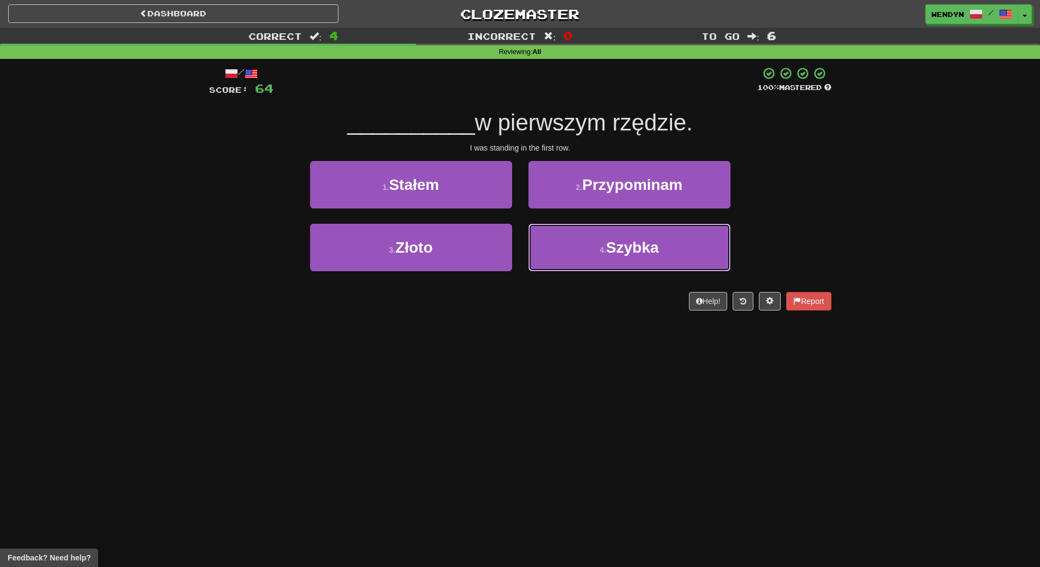
drag, startPoint x: 629, startPoint y: 254, endPoint x: 624, endPoint y: 327, distance: 73.3
click at [624, 327] on div "Dashboard Clozemaster WendyN / Toggle Dropdown Dashboard Leaderboard Activity F…" at bounding box center [520, 283] width 1040 height 567
drag, startPoint x: 624, startPoint y: 327, endPoint x: 594, endPoint y: 336, distance: 31.1
click at [623, 327] on div "Dashboard Clozemaster WendyN / Toggle Dropdown Dashboard Leaderboard Activity F…" at bounding box center [520, 283] width 1040 height 567
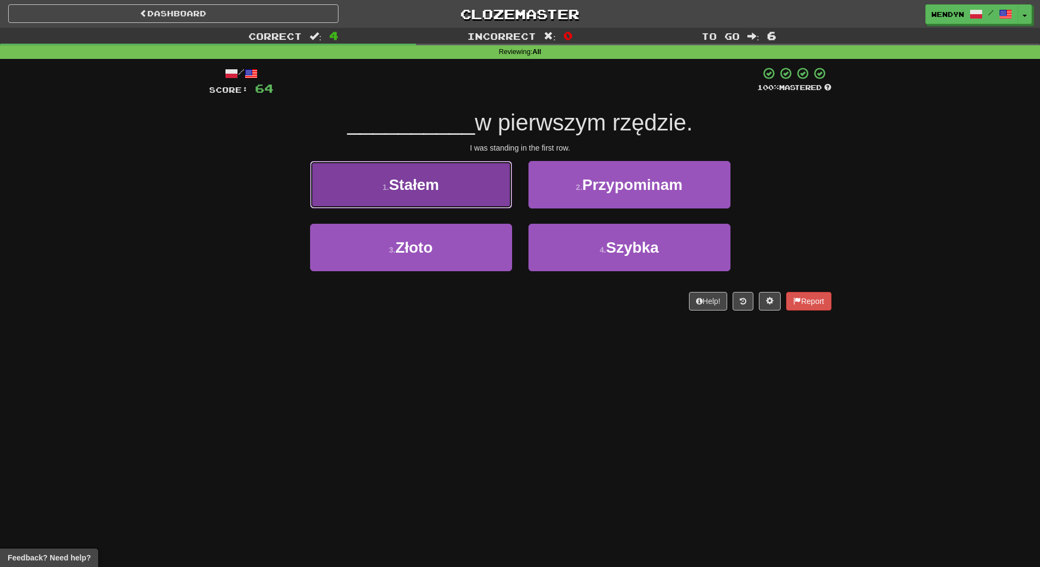
click at [454, 186] on button "1 . Stałem" at bounding box center [411, 184] width 202 height 47
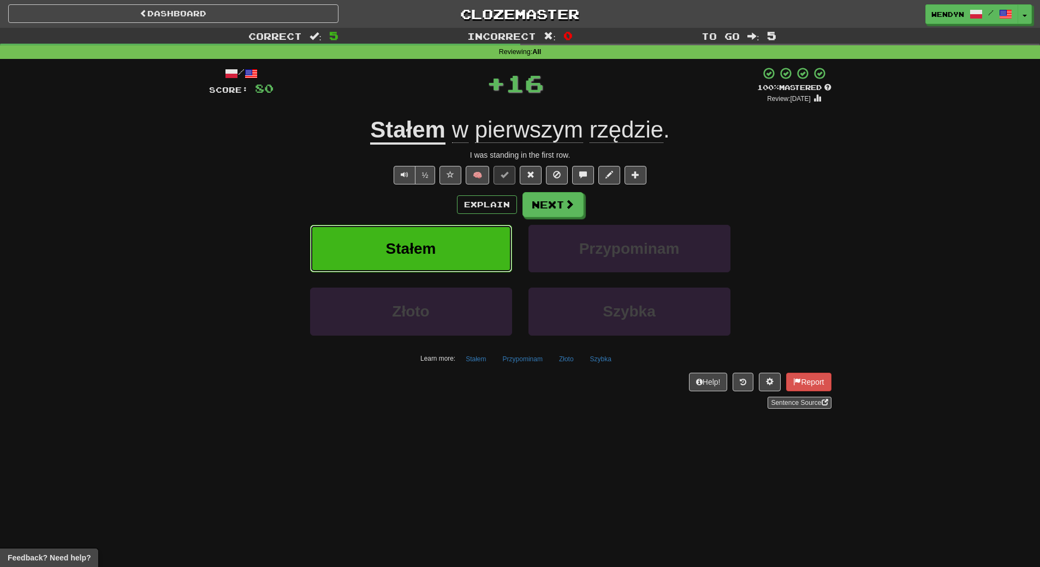
click at [452, 234] on button "Stałem" at bounding box center [411, 248] width 202 height 47
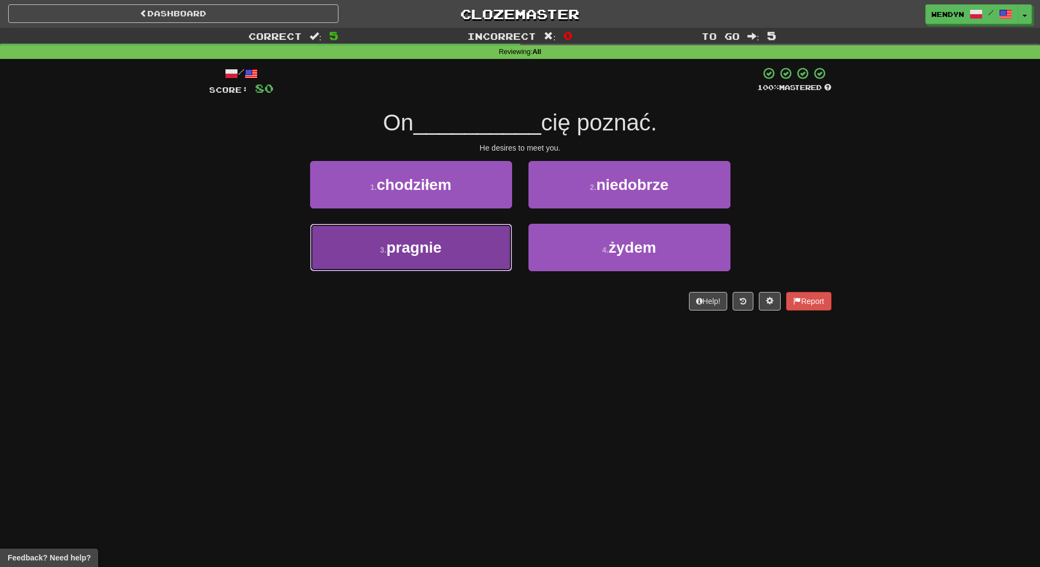
click at [443, 255] on button "3 . pragnie" at bounding box center [411, 247] width 202 height 47
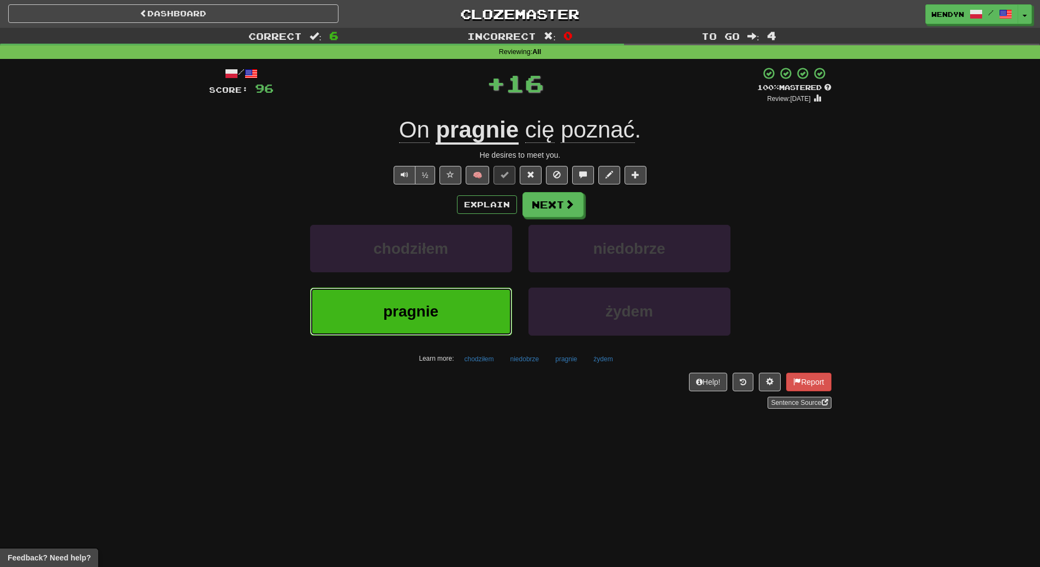
click at [444, 296] on button "pragnie" at bounding box center [411, 311] width 202 height 47
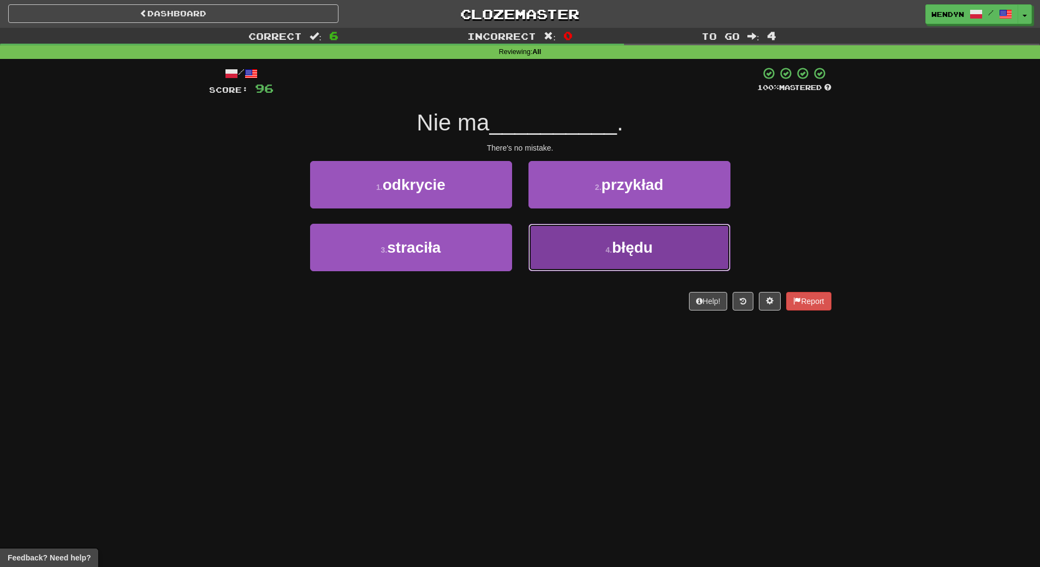
click at [686, 247] on button "4 . błędu" at bounding box center [629, 247] width 202 height 47
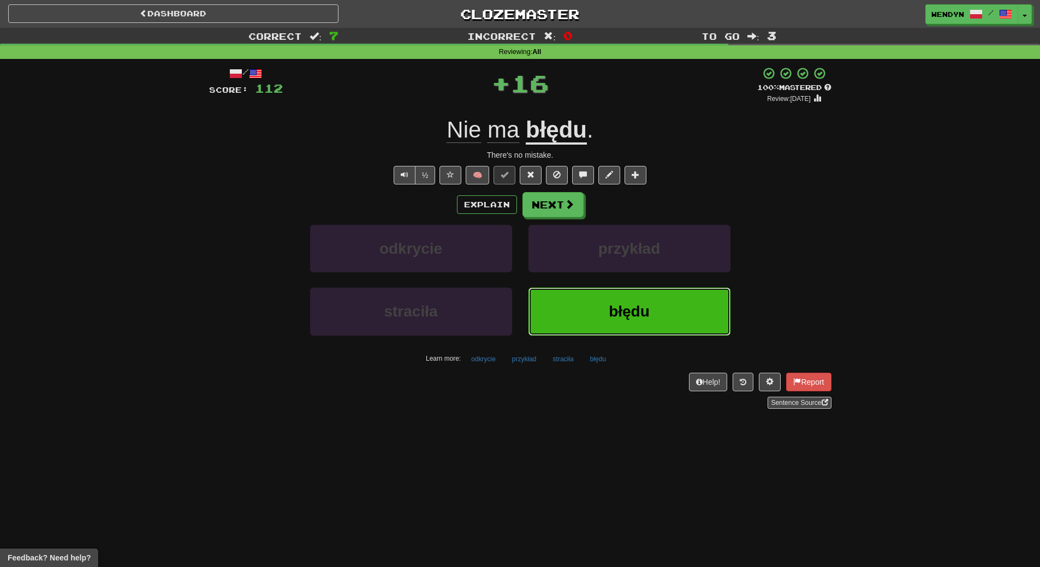
click at [630, 326] on button "błędu" at bounding box center [629, 311] width 202 height 47
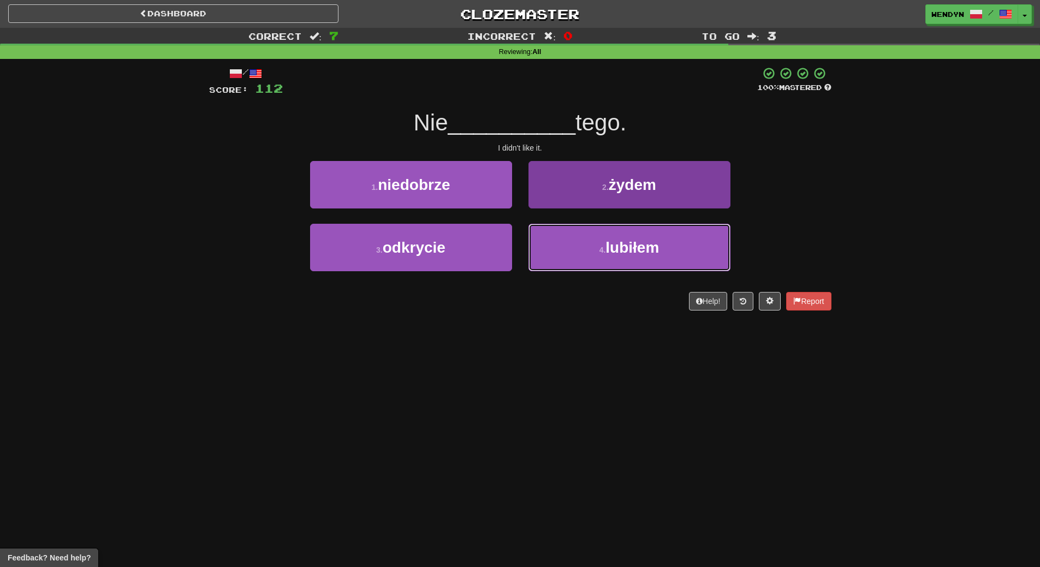
drag, startPoint x: 638, startPoint y: 256, endPoint x: 635, endPoint y: 231, distance: 25.9
click at [638, 255] on button "4 . lubiłem" at bounding box center [629, 247] width 202 height 47
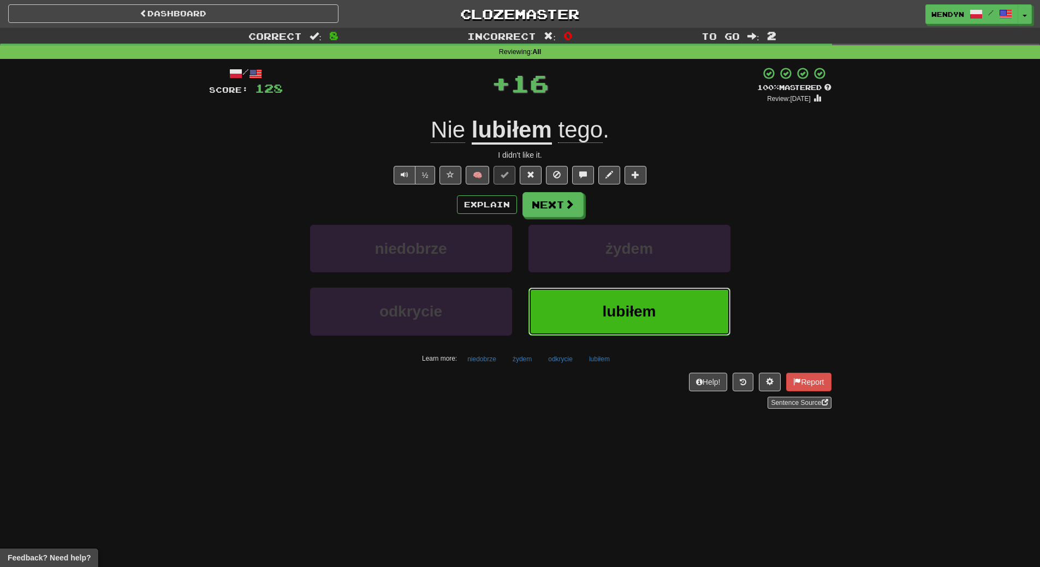
click at [624, 298] on button "lubiłem" at bounding box center [629, 311] width 202 height 47
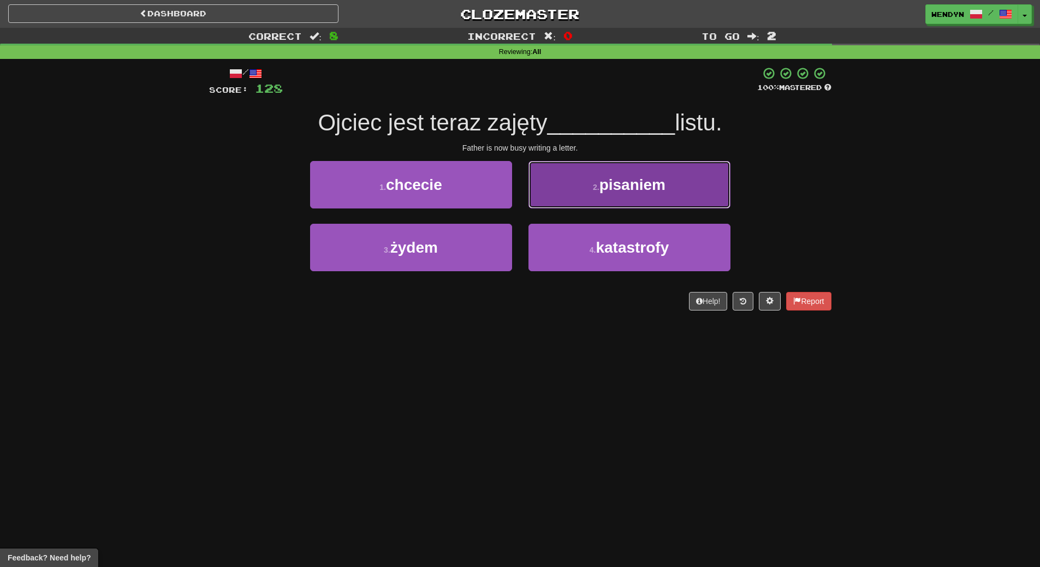
click at [658, 187] on span "pisaniem" at bounding box center [632, 184] width 66 height 17
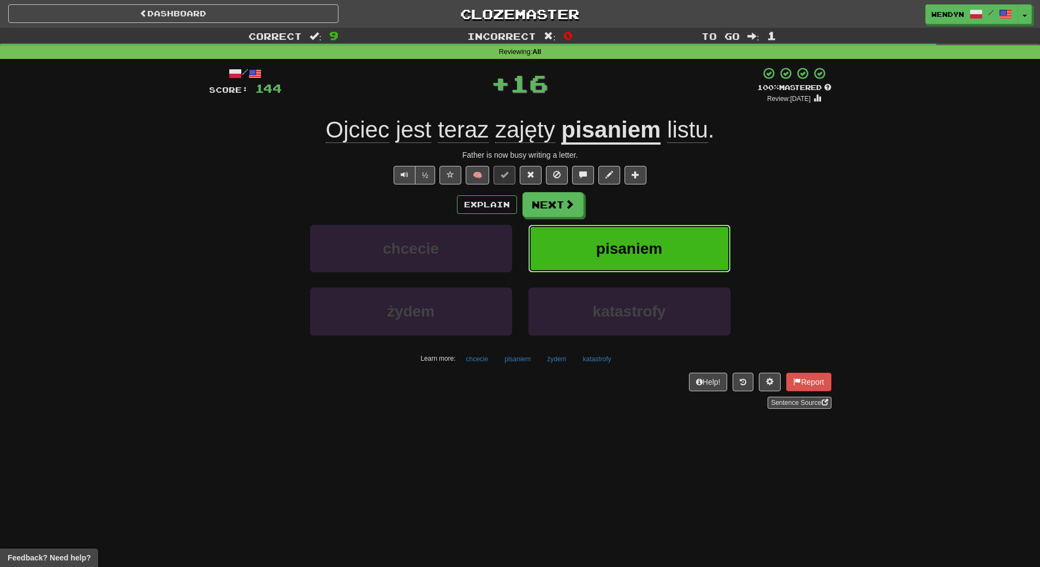
click at [660, 248] on span "pisaniem" at bounding box center [629, 248] width 66 height 17
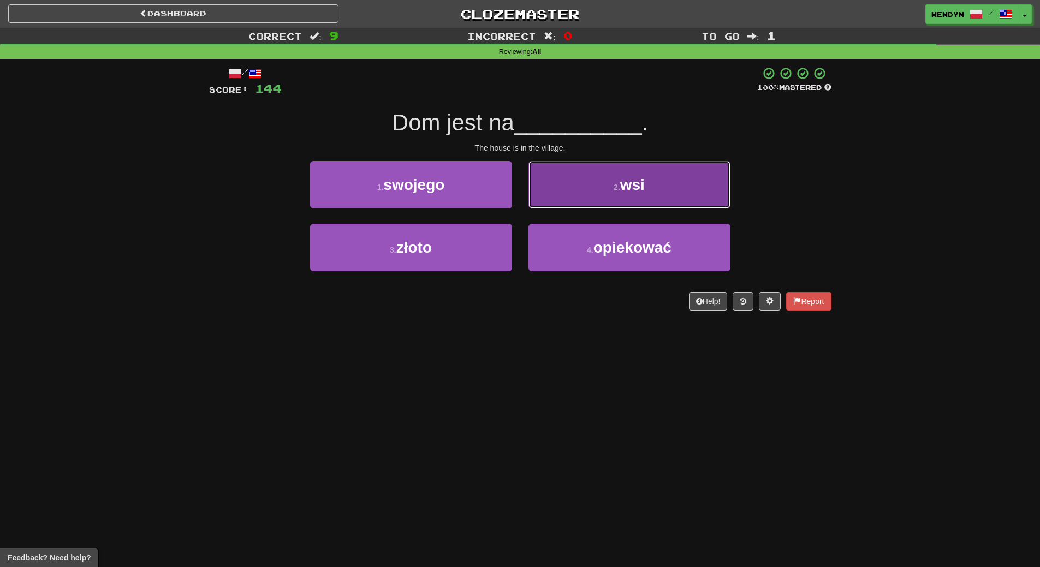
click at [644, 196] on button "2 . wsi" at bounding box center [629, 184] width 202 height 47
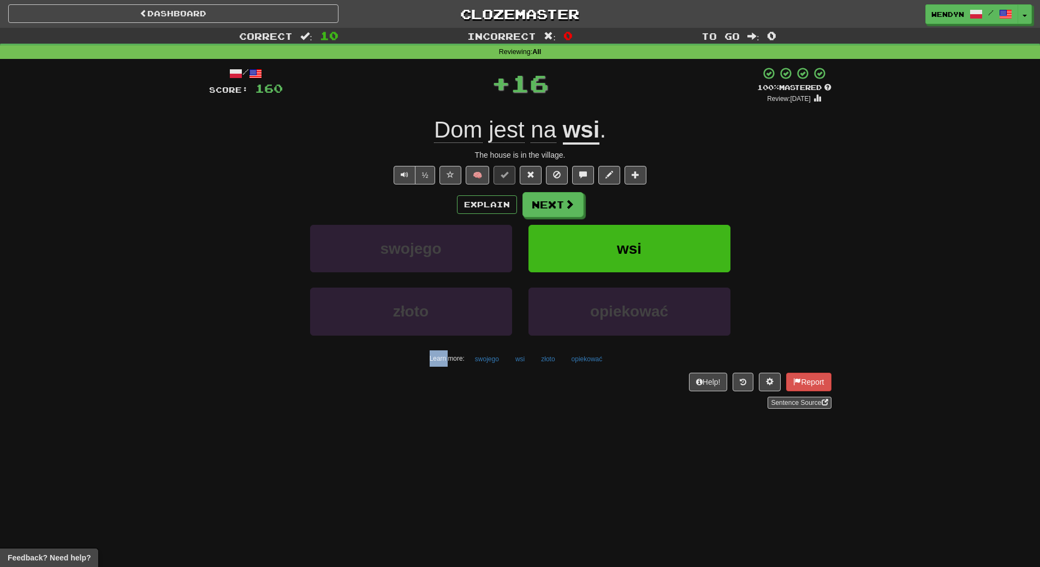
click at [644, 196] on div "Explain Next" at bounding box center [520, 204] width 622 height 25
click at [642, 240] on button "wsi" at bounding box center [629, 248] width 202 height 47
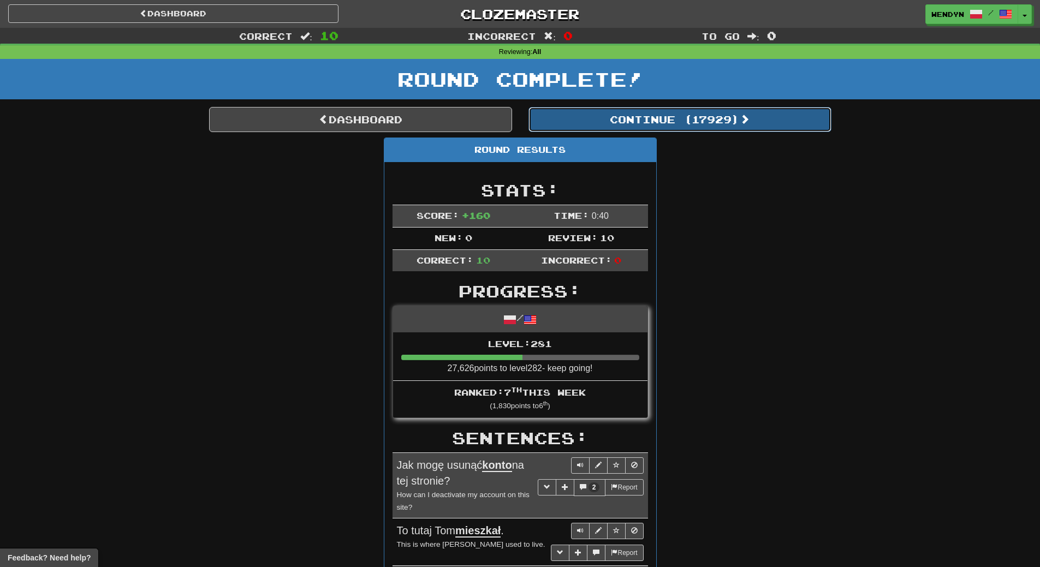
click at [702, 123] on button "Continue ( 17929 )" at bounding box center [679, 119] width 303 height 25
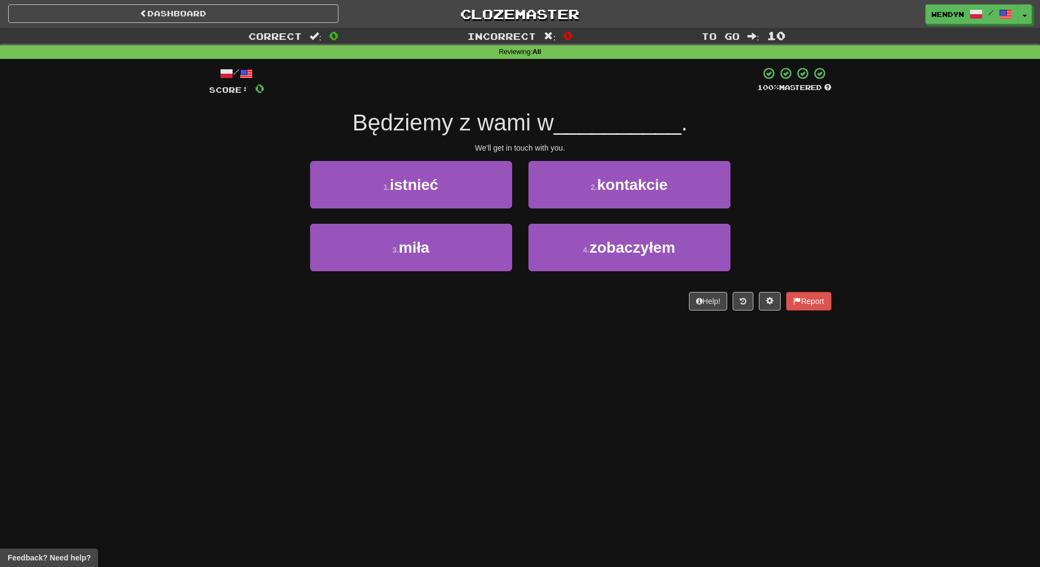
click at [644, 159] on div "/ Score: 0 100 % Mastered Będziemy z wami w __________ . We'll get in touch wit…" at bounding box center [520, 189] width 622 height 244
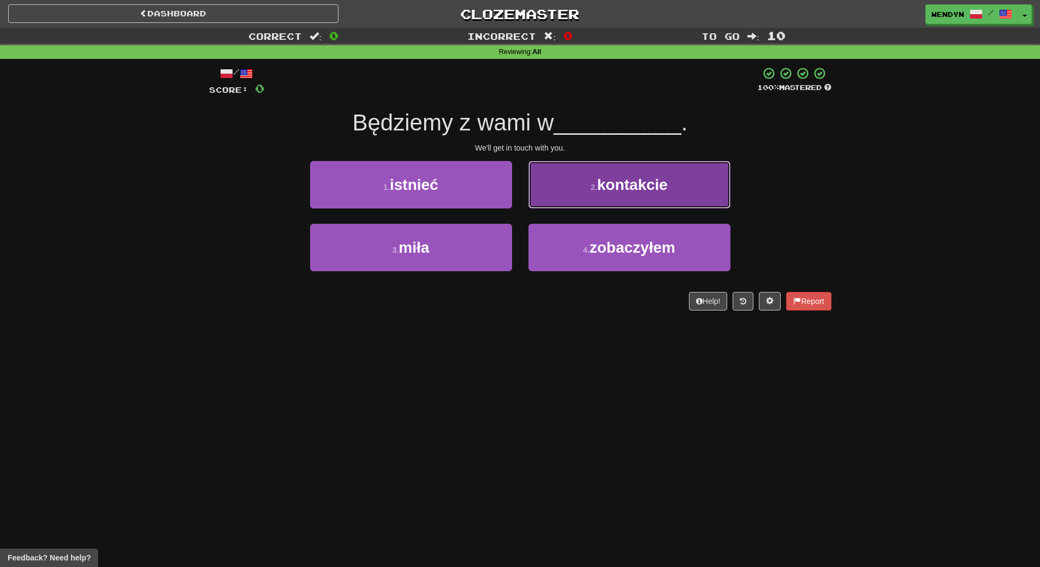
click at [640, 193] on button "2 . kontakcie" at bounding box center [629, 184] width 202 height 47
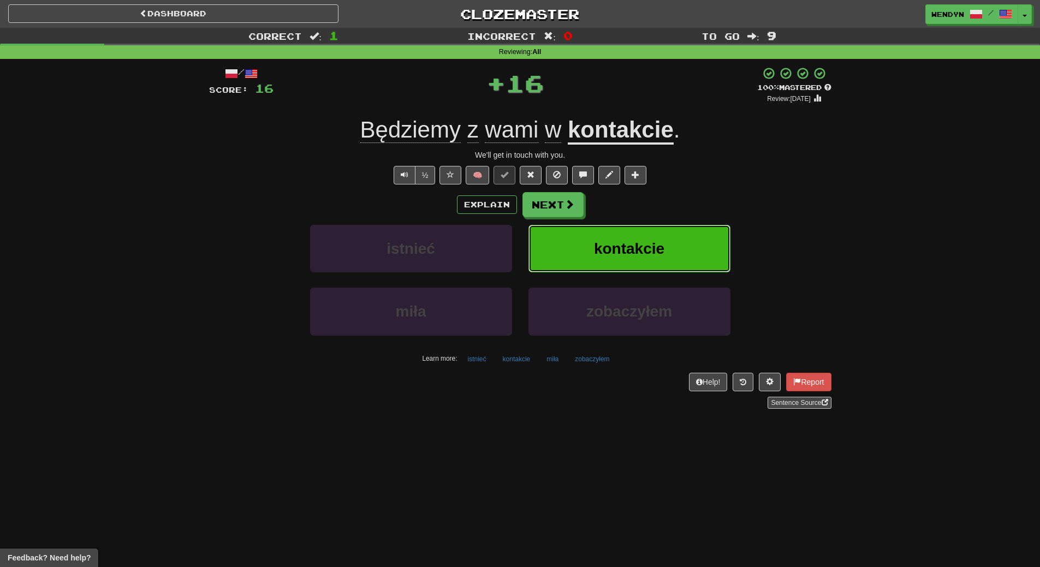
click at [631, 234] on button "kontakcie" at bounding box center [629, 248] width 202 height 47
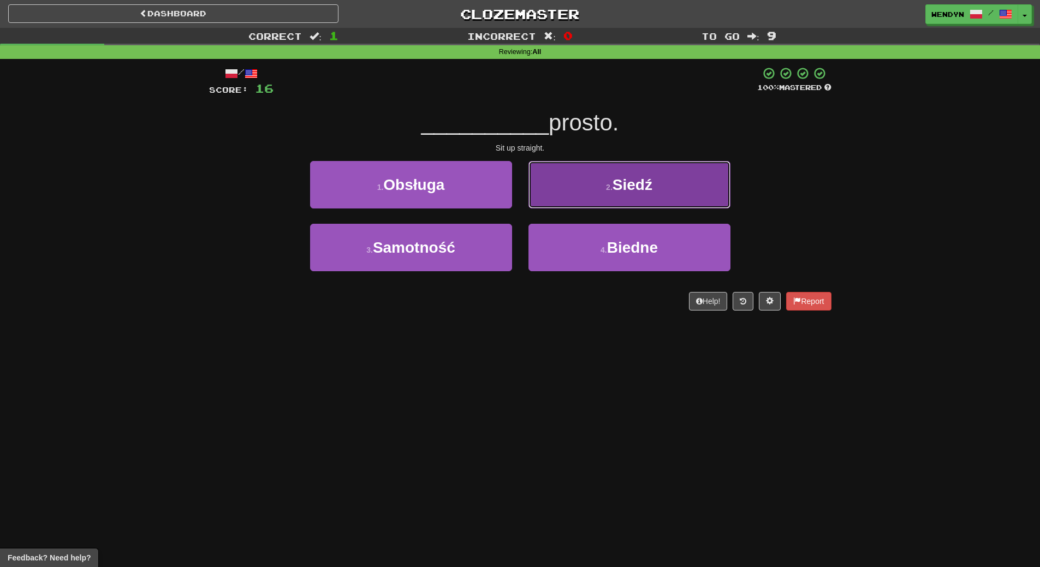
click at [632, 199] on button "2 . Siedź" at bounding box center [629, 184] width 202 height 47
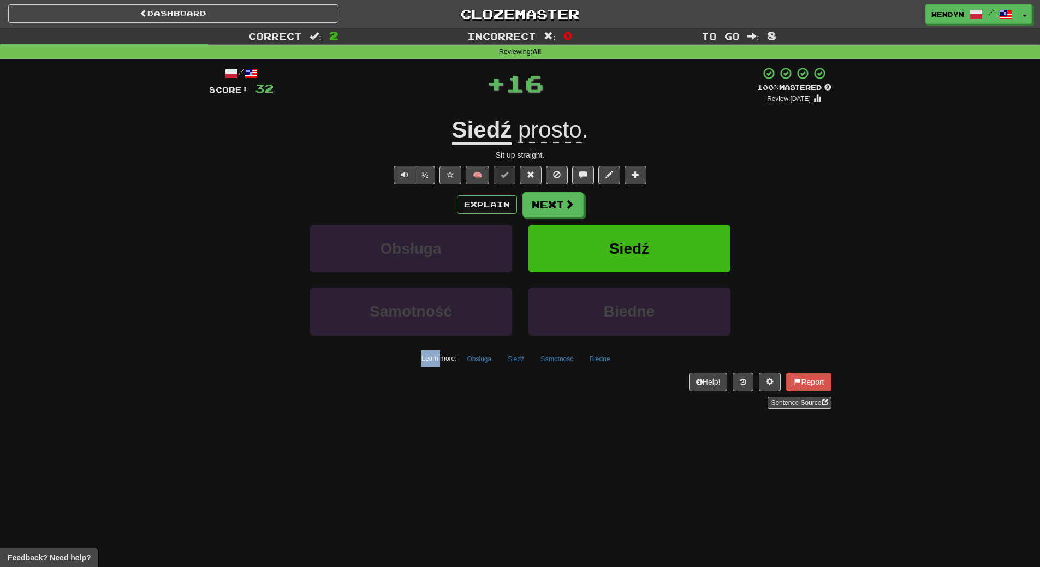
click at [632, 199] on div "Explain Next" at bounding box center [520, 204] width 622 height 25
click at [632, 242] on span "Siedź" at bounding box center [629, 248] width 40 height 17
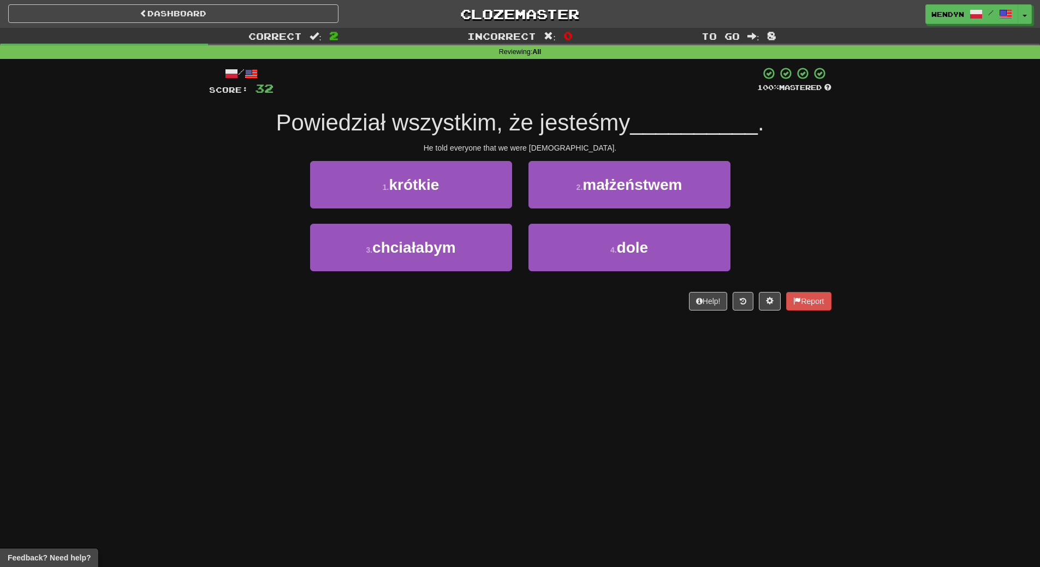
click at [514, 386] on div "Dashboard Clozemaster WendyN / Toggle Dropdown Dashboard Leaderboard Activity F…" at bounding box center [520, 283] width 1040 height 567
drag, startPoint x: 633, startPoint y: 166, endPoint x: 640, endPoint y: 186, distance: 20.7
click at [634, 169] on button "2 . małżeństwem" at bounding box center [629, 184] width 202 height 47
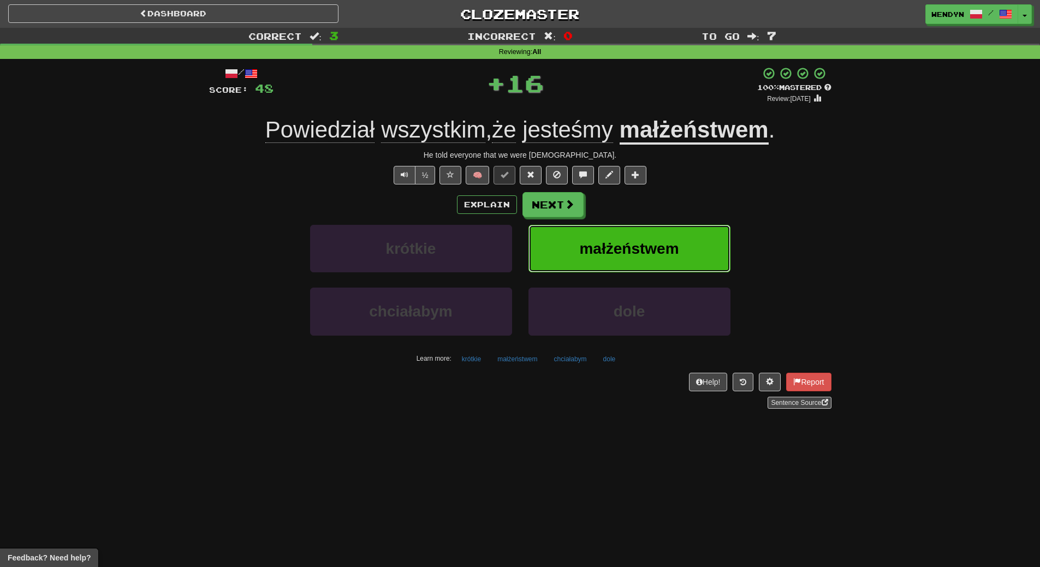
drag, startPoint x: 637, startPoint y: 238, endPoint x: 634, endPoint y: 245, distance: 7.8
click at [634, 245] on button "małżeństwem" at bounding box center [629, 248] width 202 height 47
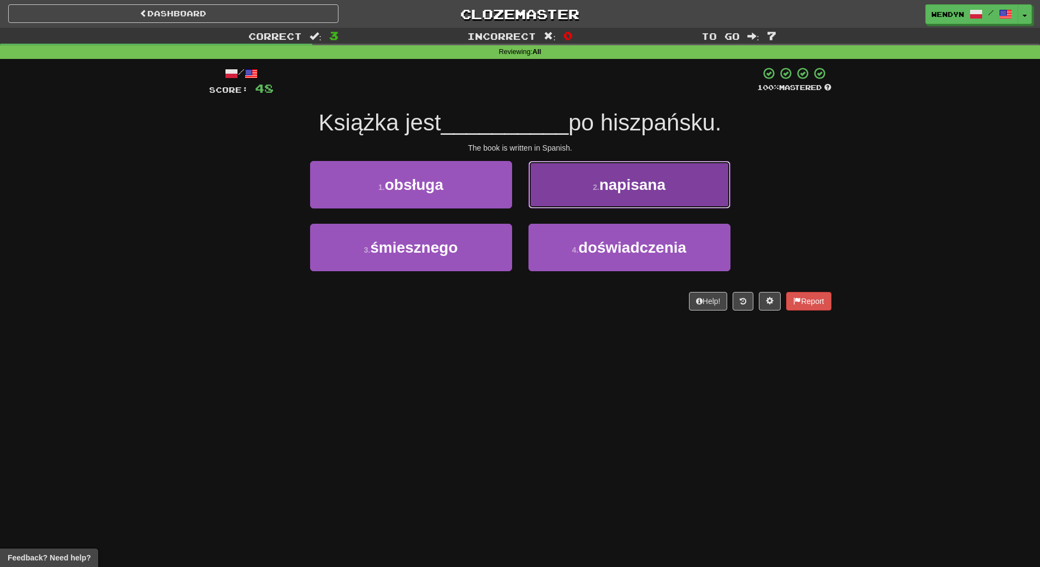
click at [671, 192] on button "2 . napisana" at bounding box center [629, 184] width 202 height 47
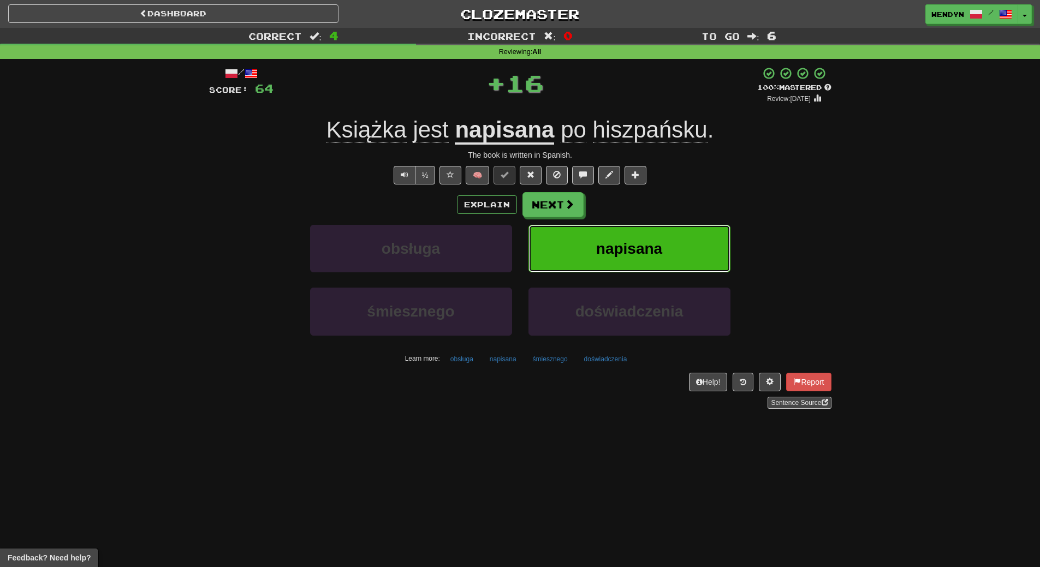
click at [660, 249] on span "napisana" at bounding box center [629, 248] width 66 height 17
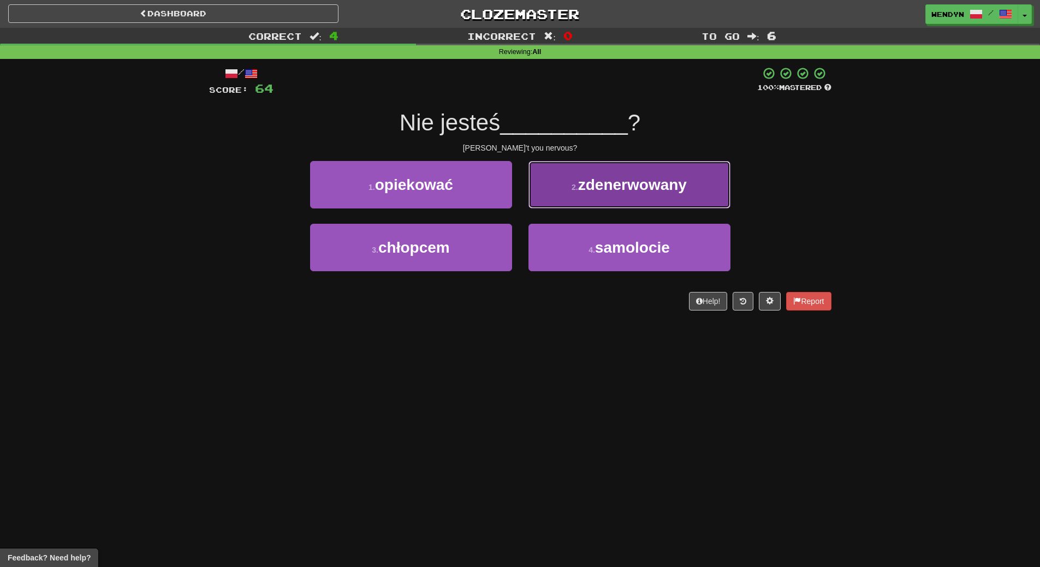
click at [662, 187] on span "zdenerwowany" at bounding box center [632, 184] width 109 height 17
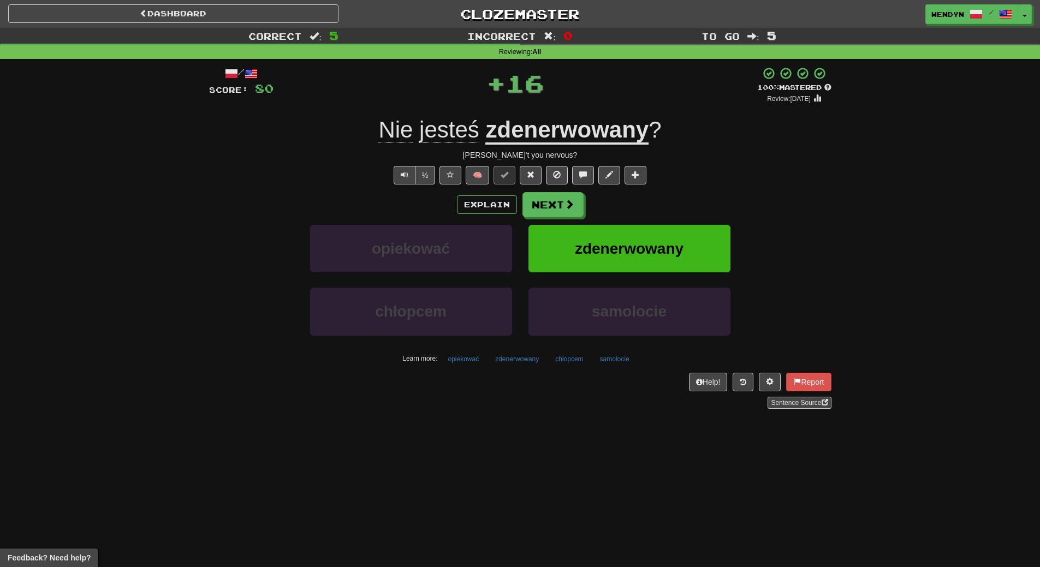
click at [662, 187] on div "/ Score: 80 + 16 100 % Mastered Review: 2026-03-15 Nie jesteś zdenerwowany ? Ar…" at bounding box center [520, 238] width 622 height 342
click at [654, 242] on span "zdenerwowany" at bounding box center [629, 248] width 109 height 17
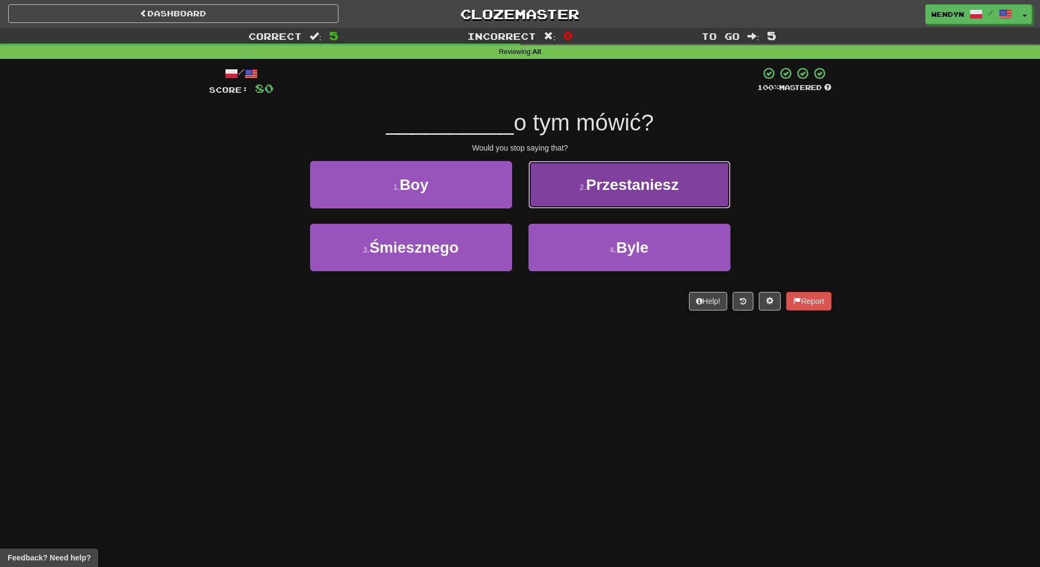
click at [658, 193] on span "Przestaniesz" at bounding box center [632, 184] width 93 height 17
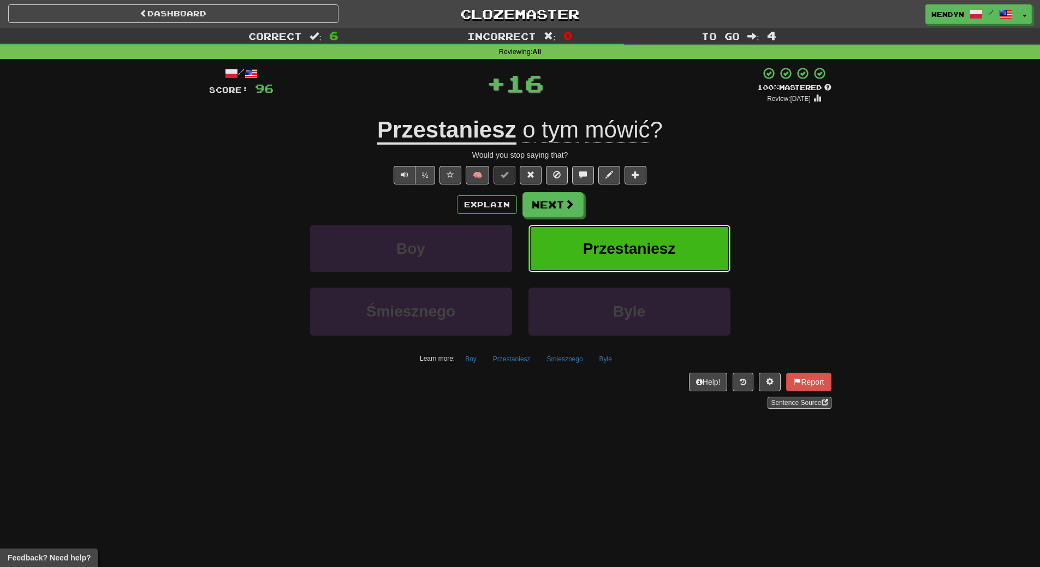
click at [653, 239] on button "Przestaniesz" at bounding box center [629, 248] width 202 height 47
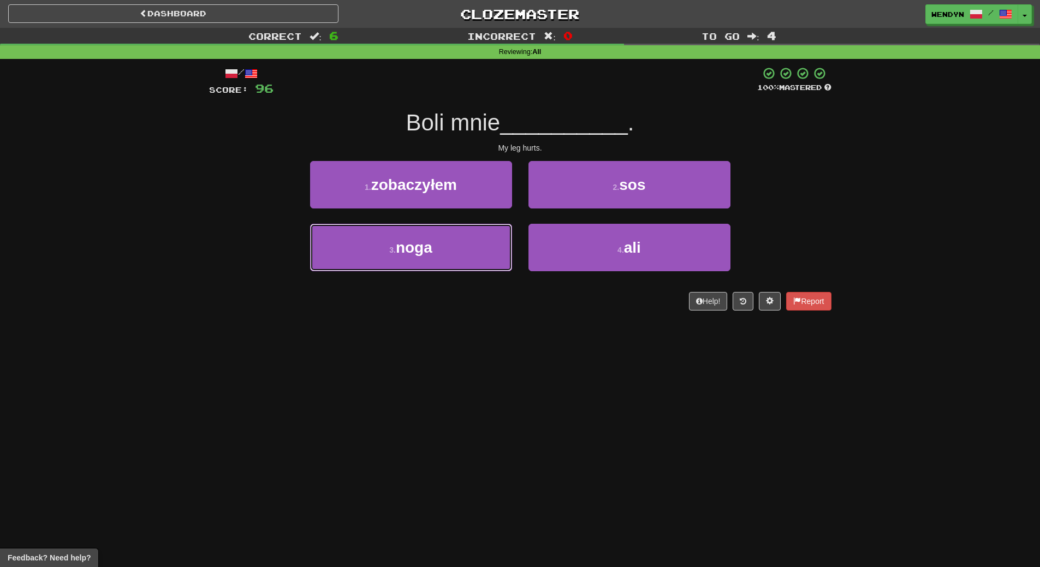
drag, startPoint x: 391, startPoint y: 254, endPoint x: 389, endPoint y: 276, distance: 21.9
click at [391, 258] on button "3 . noga" at bounding box center [411, 247] width 202 height 47
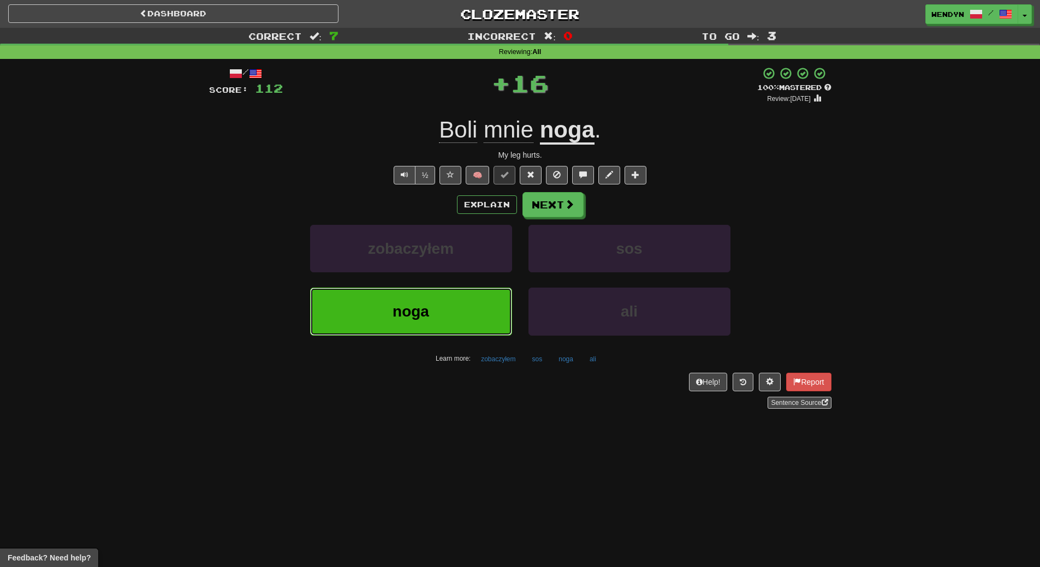
click at [386, 295] on button "noga" at bounding box center [411, 311] width 202 height 47
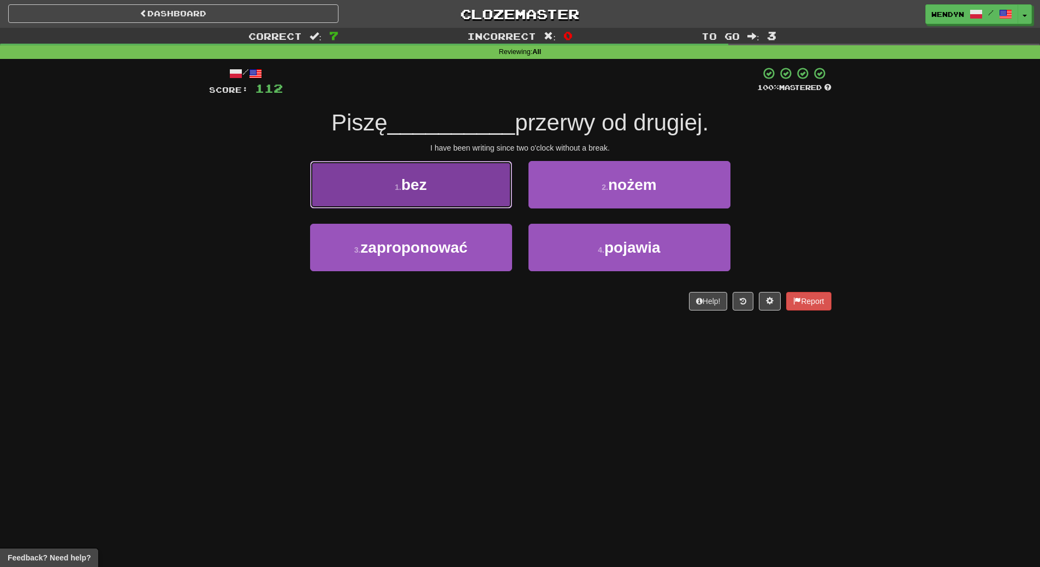
click at [406, 181] on span "bez" at bounding box center [414, 184] width 26 height 17
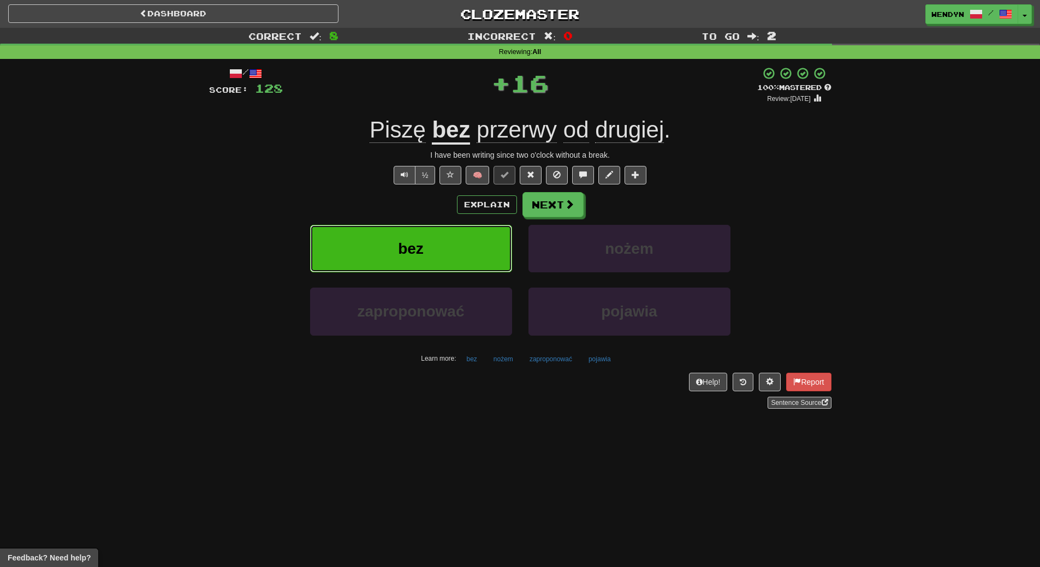
click at [402, 231] on button "bez" at bounding box center [411, 248] width 202 height 47
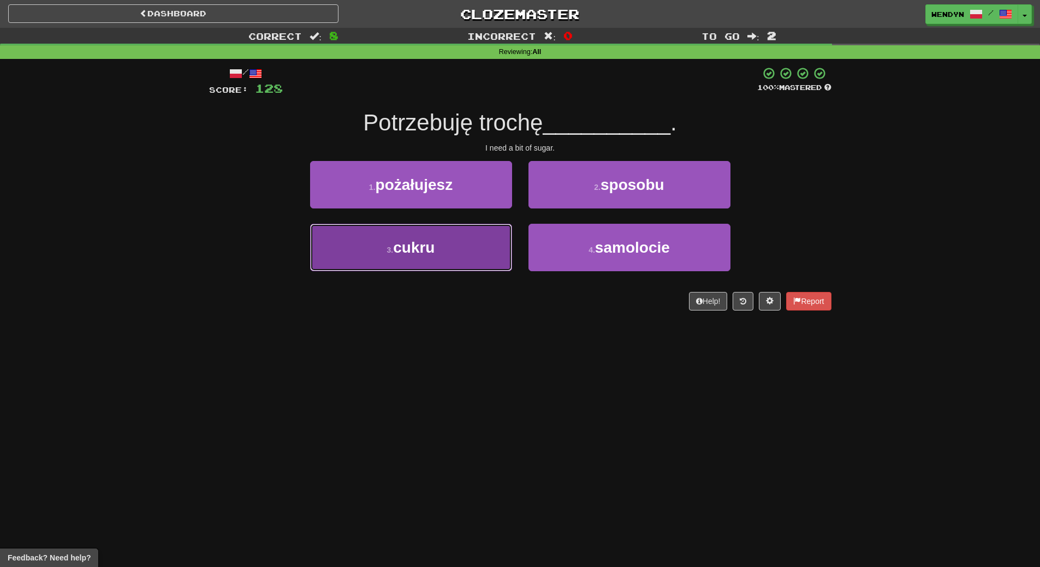
click at [405, 258] on button "3 . cukru" at bounding box center [411, 247] width 202 height 47
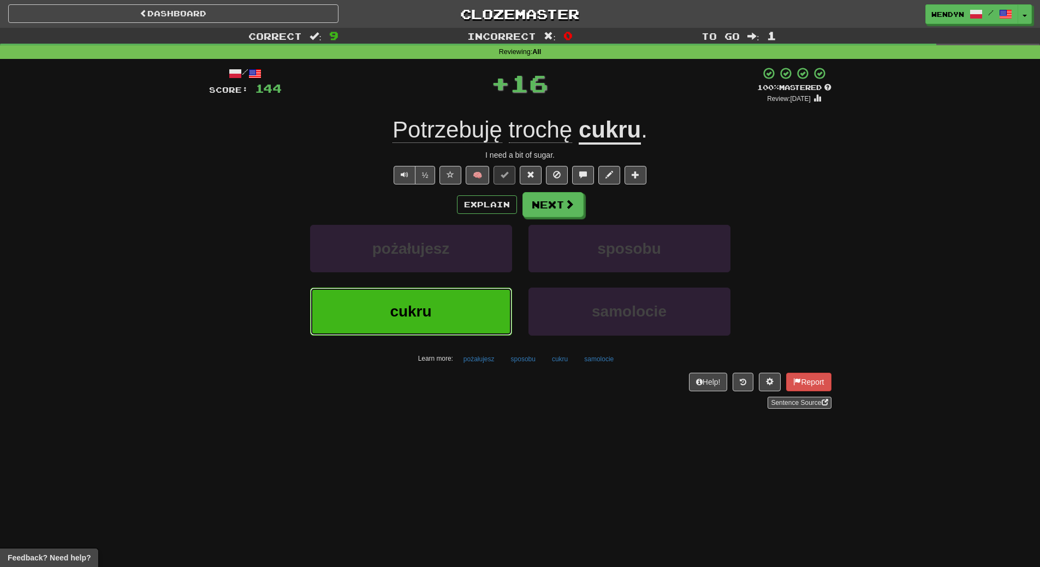
click at [401, 311] on span "cukru" at bounding box center [410, 311] width 41 height 17
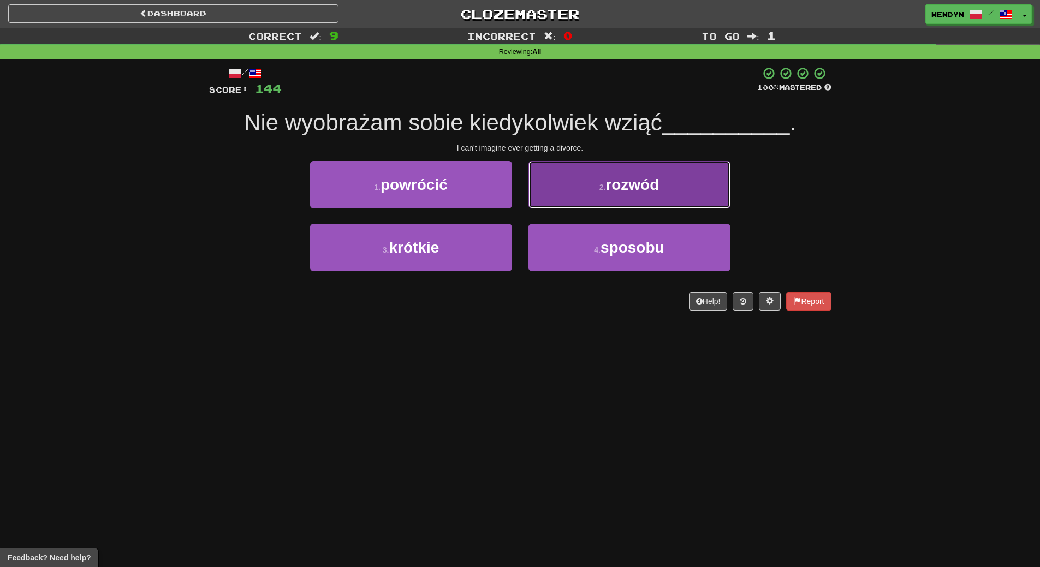
click at [691, 178] on button "2 . rozwód" at bounding box center [629, 184] width 202 height 47
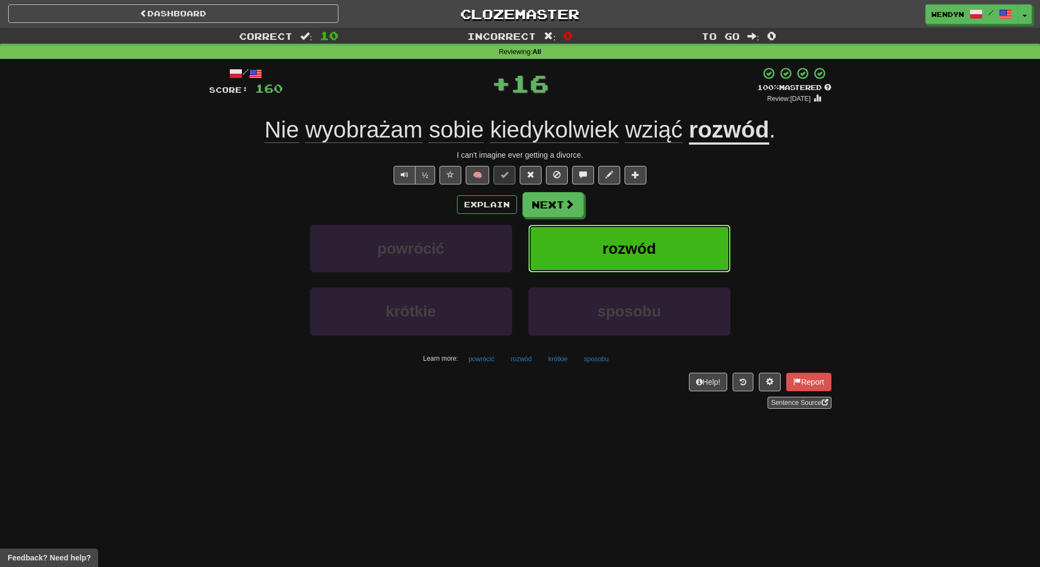
click at [673, 234] on button "rozwód" at bounding box center [629, 248] width 202 height 47
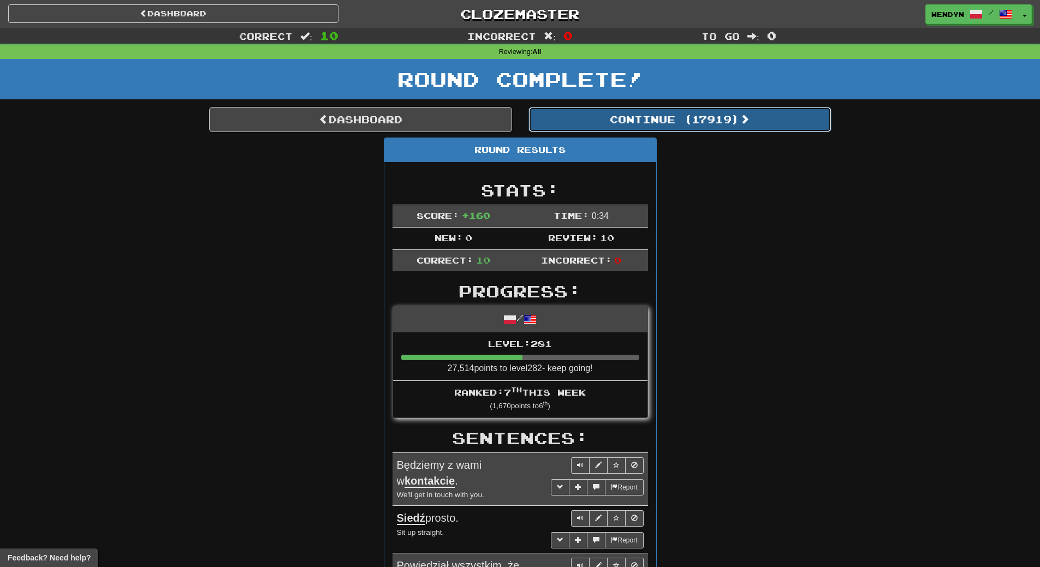
click at [705, 121] on button "Continue ( 17919 )" at bounding box center [679, 119] width 303 height 25
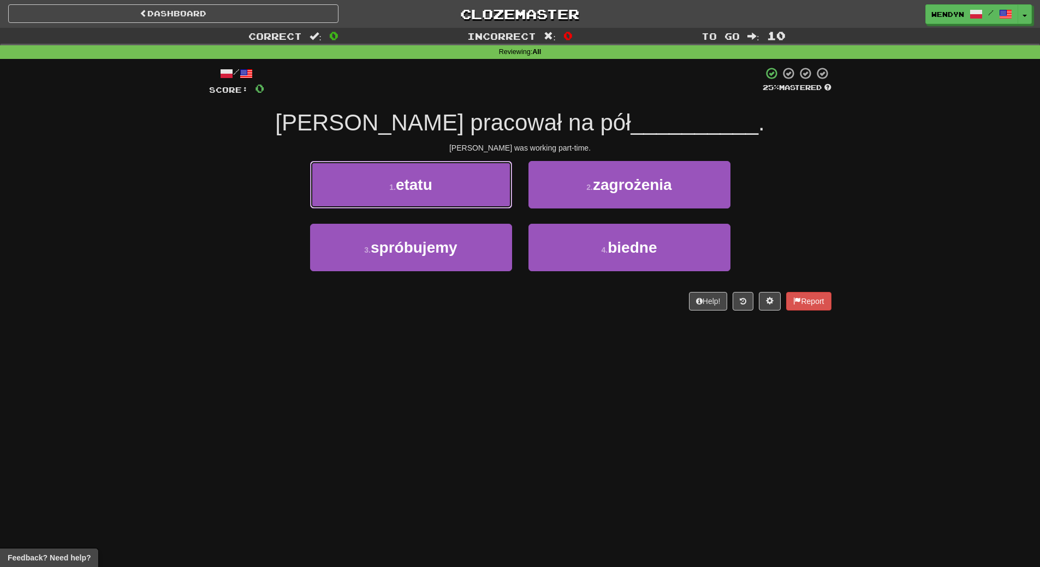
drag, startPoint x: 431, startPoint y: 188, endPoint x: 421, endPoint y: 186, distance: 10.6
click at [425, 186] on span "etatu" at bounding box center [414, 184] width 37 height 17
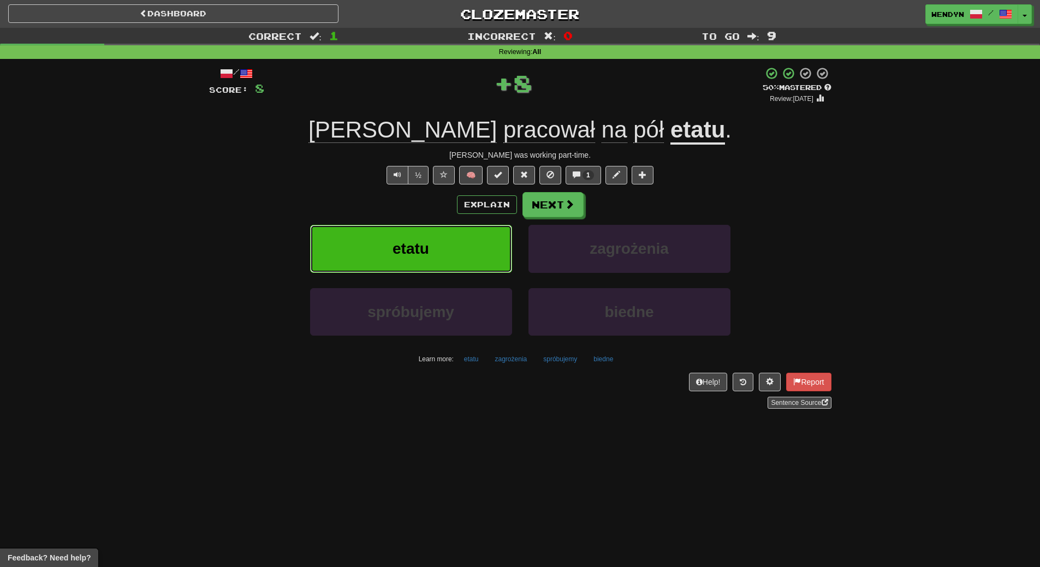
click at [413, 235] on button "etatu" at bounding box center [411, 248] width 202 height 47
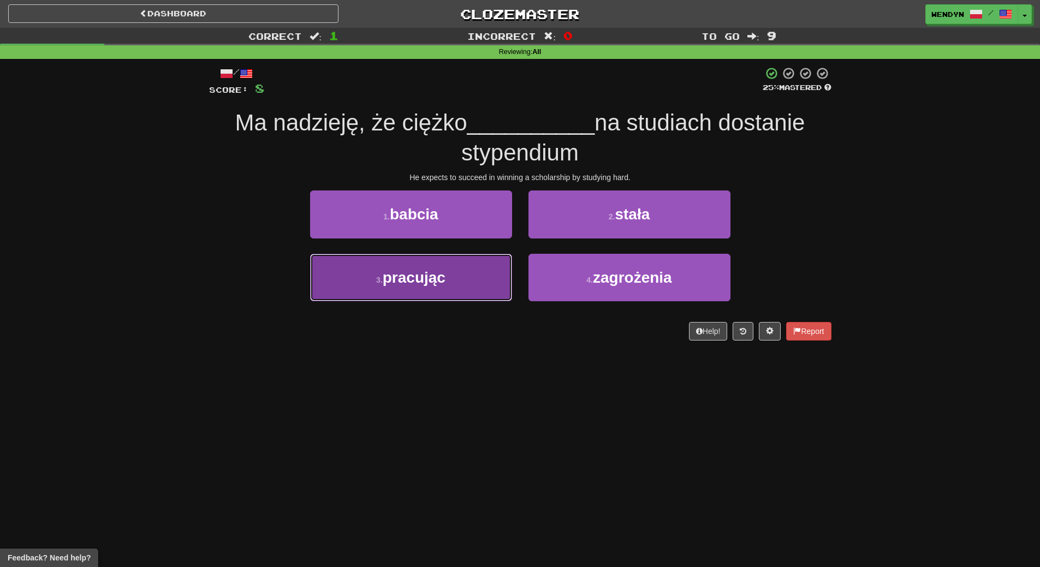
click at [459, 290] on button "3 . pracując" at bounding box center [411, 277] width 202 height 47
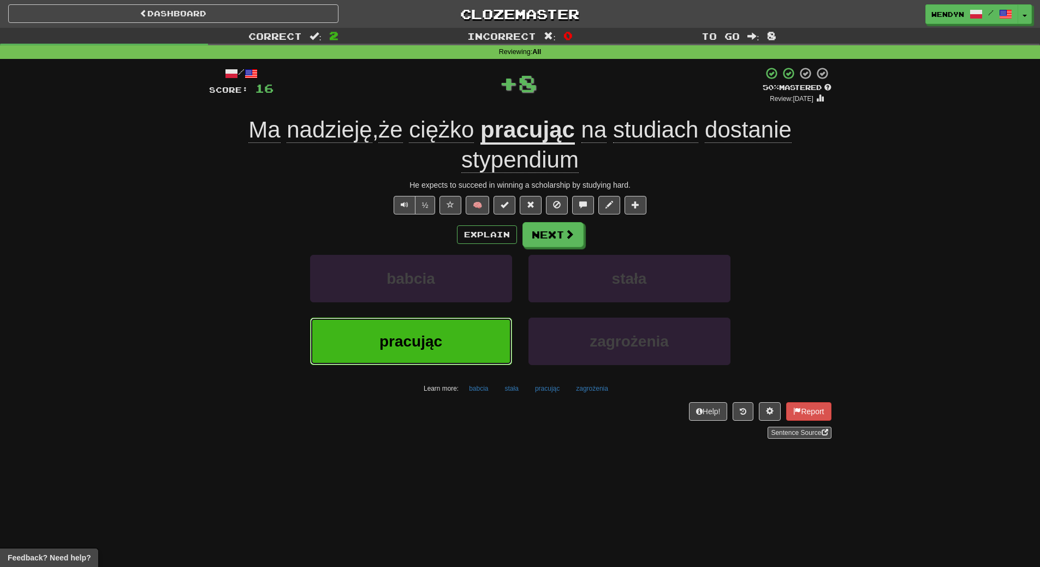
click at [456, 336] on button "pracując" at bounding box center [411, 341] width 202 height 47
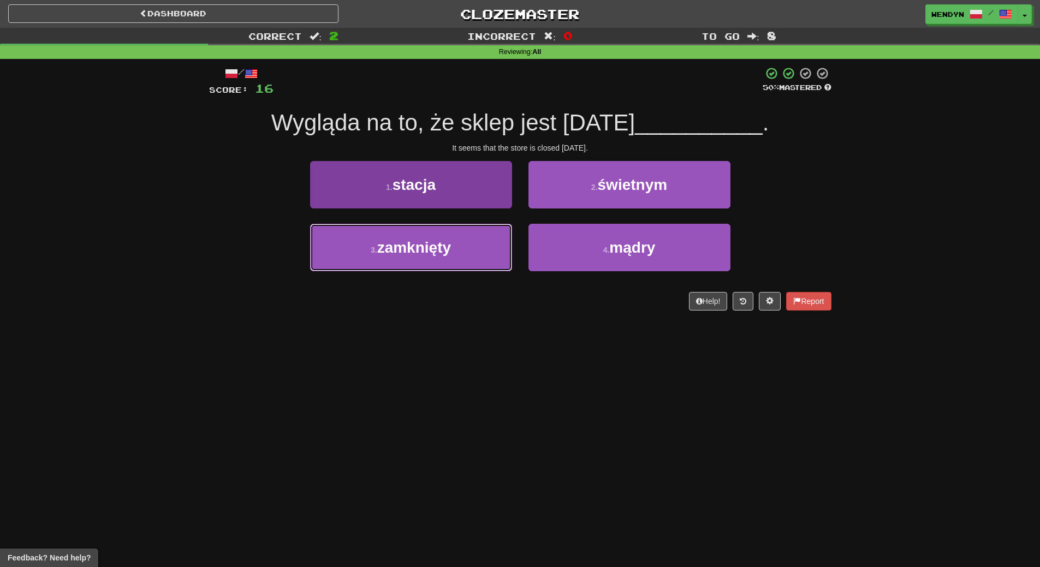
click at [457, 258] on button "3 . zamknięty" at bounding box center [411, 247] width 202 height 47
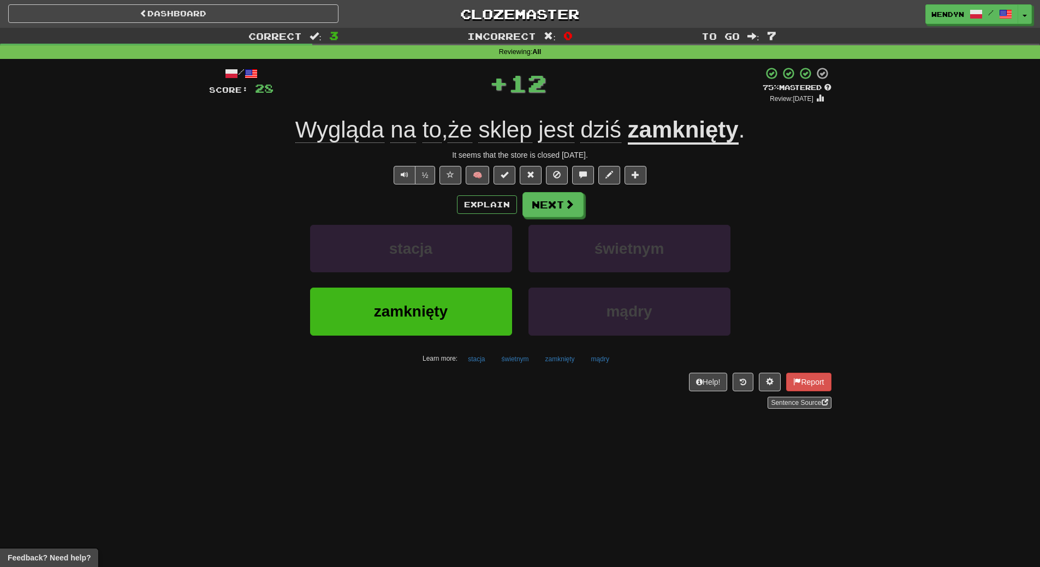
click at [433, 402] on div "Sentence Source" at bounding box center [520, 403] width 622 height 12
click at [425, 323] on button "zamknięty" at bounding box center [411, 311] width 202 height 47
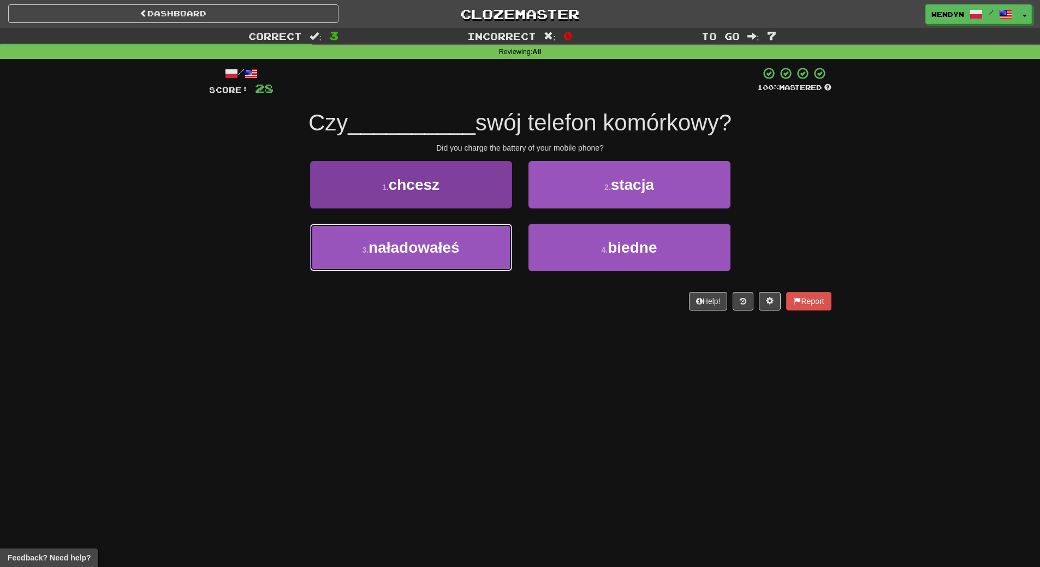
drag, startPoint x: 444, startPoint y: 253, endPoint x: 444, endPoint y: 259, distance: 5.5
click at [444, 254] on span "naładowałeś" at bounding box center [413, 247] width 91 height 17
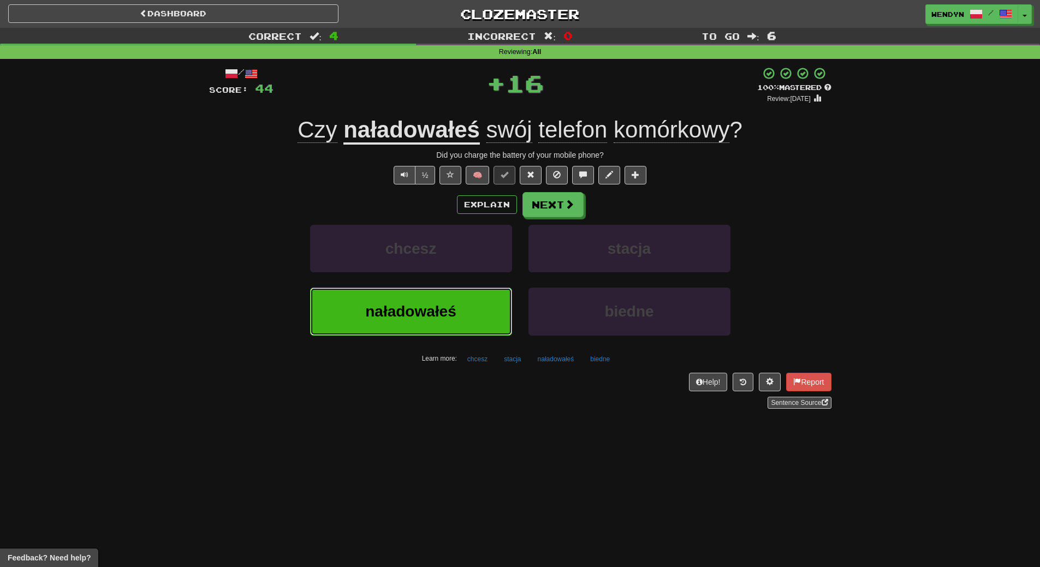
click at [441, 304] on span "naładowałeś" at bounding box center [410, 311] width 91 height 17
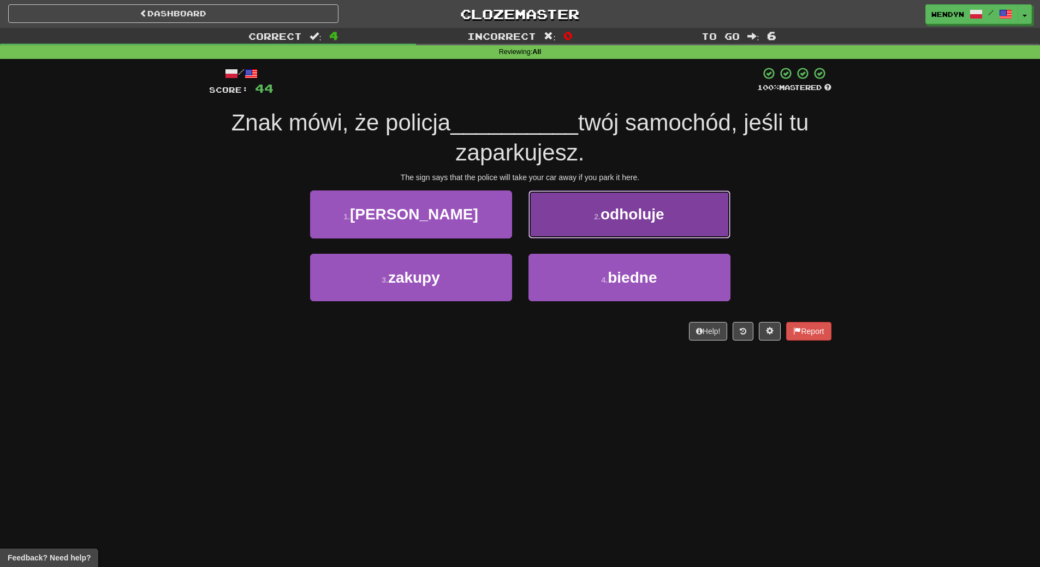
click at [668, 220] on button "2 . odholuje" at bounding box center [629, 213] width 202 height 47
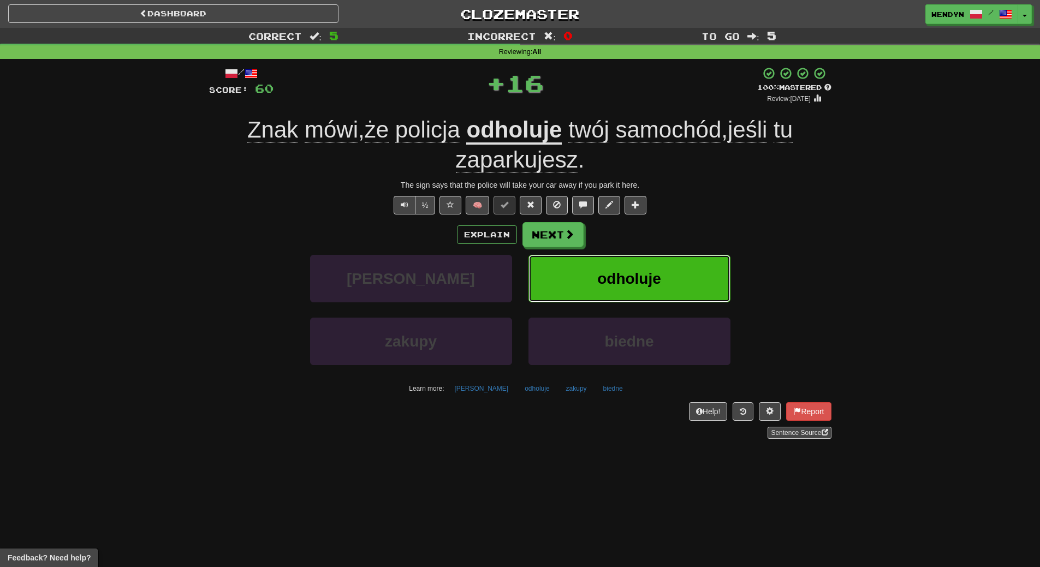
click at [669, 279] on button "odholuje" at bounding box center [629, 278] width 202 height 47
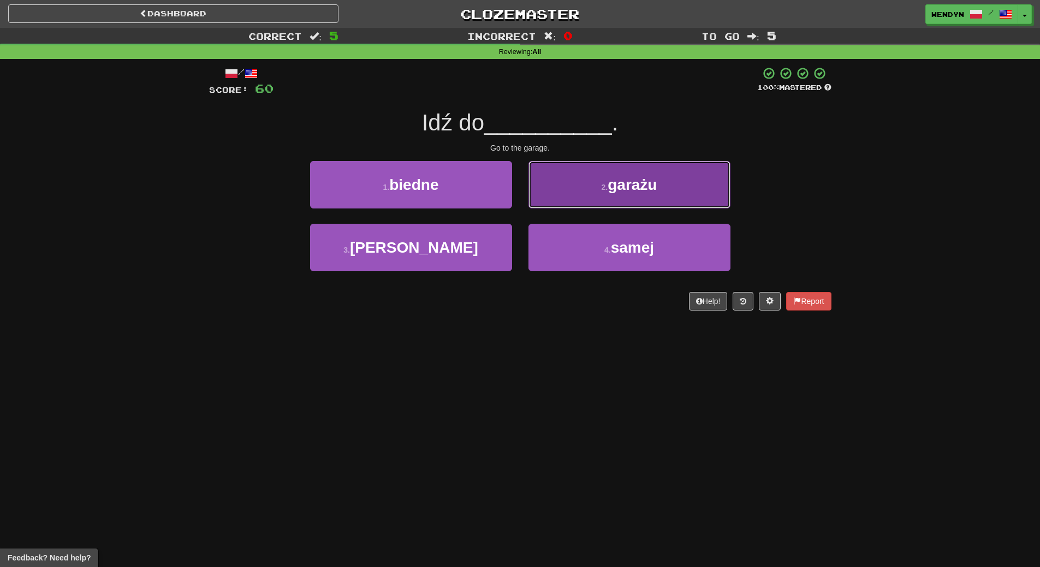
click at [687, 175] on button "2 . garażu" at bounding box center [629, 184] width 202 height 47
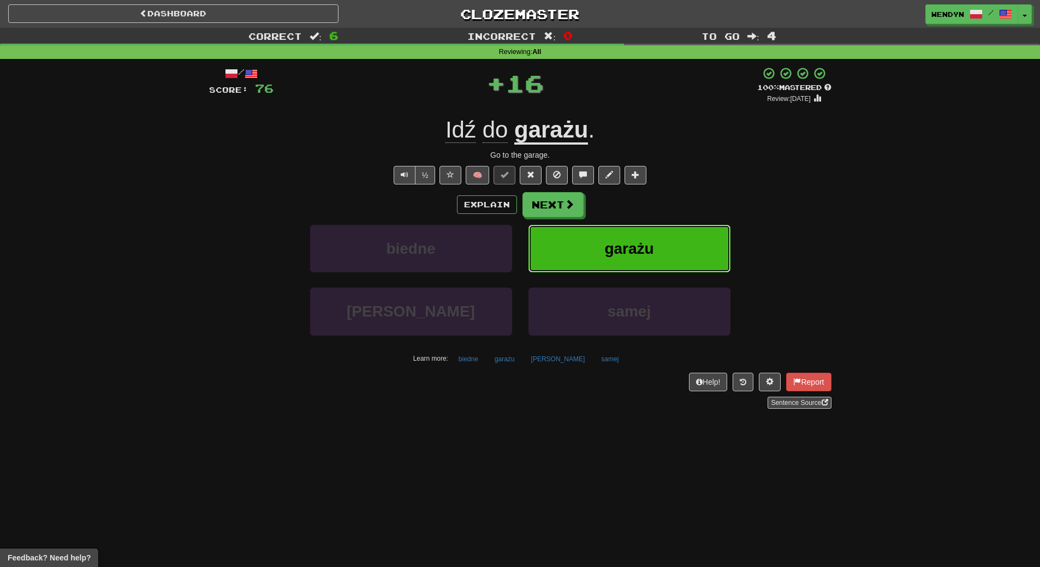
click at [681, 257] on button "garażu" at bounding box center [629, 248] width 202 height 47
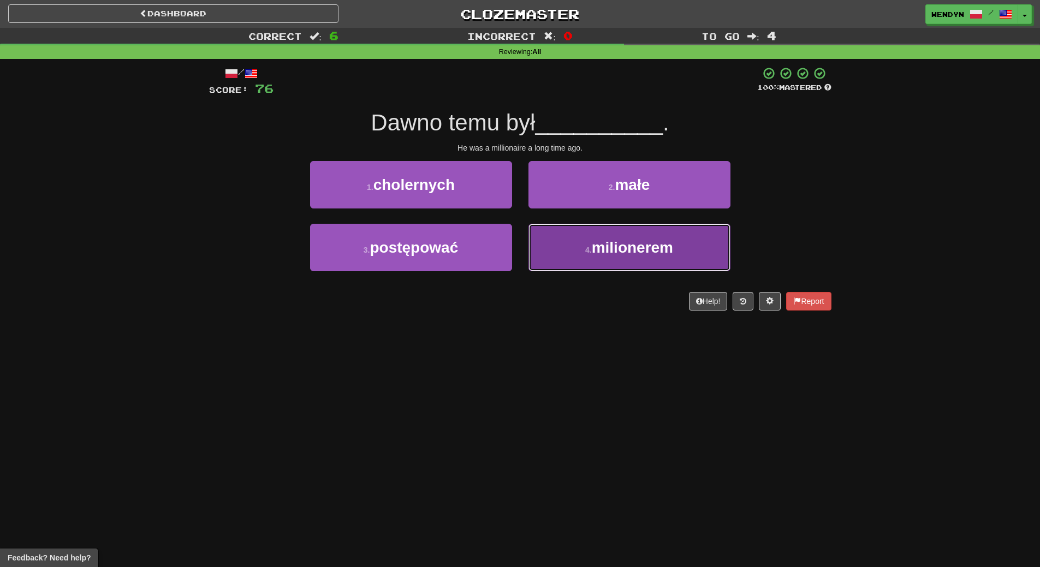
click at [563, 265] on button "4 . milionerem" at bounding box center [629, 247] width 202 height 47
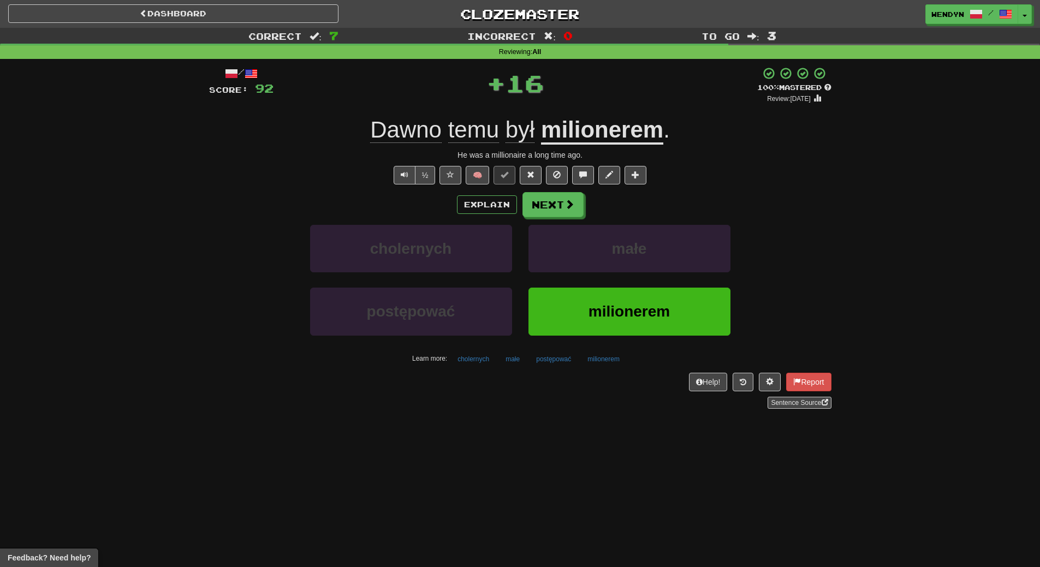
click at [557, 383] on div "Help! Report Sentence Source" at bounding box center [520, 391] width 622 height 36
drag, startPoint x: 564, startPoint y: 313, endPoint x: 547, endPoint y: 315, distance: 17.1
click at [562, 313] on button "milionerem" at bounding box center [629, 311] width 202 height 47
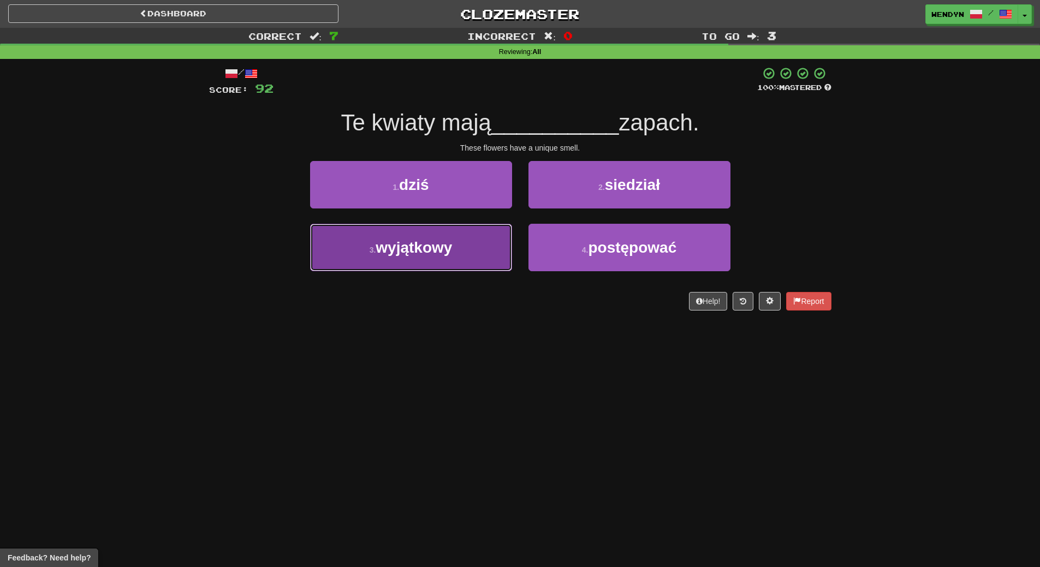
click at [461, 246] on button "3 . wyjątkowy" at bounding box center [411, 247] width 202 height 47
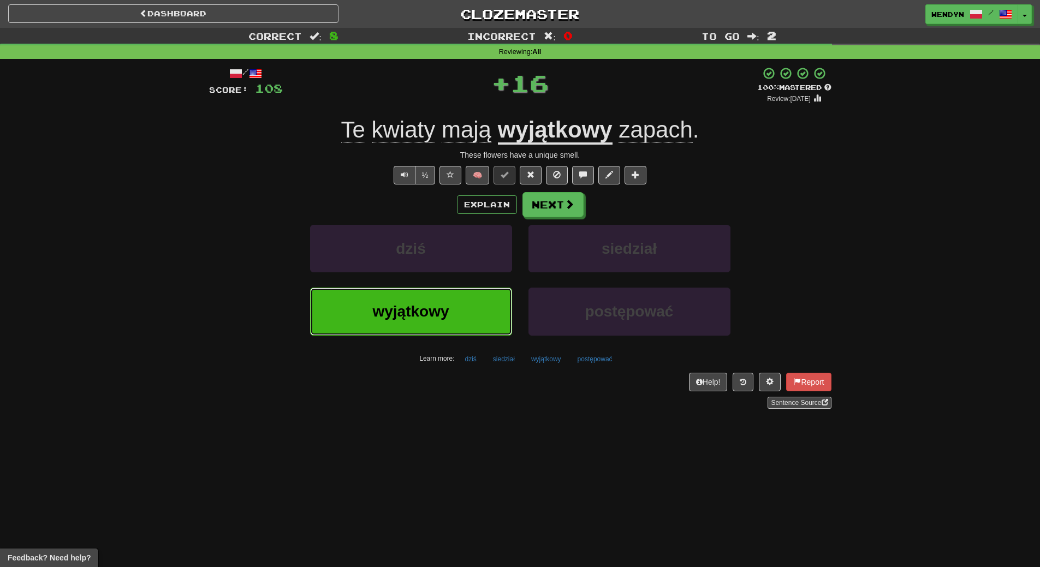
click at [468, 324] on button "wyjątkowy" at bounding box center [411, 311] width 202 height 47
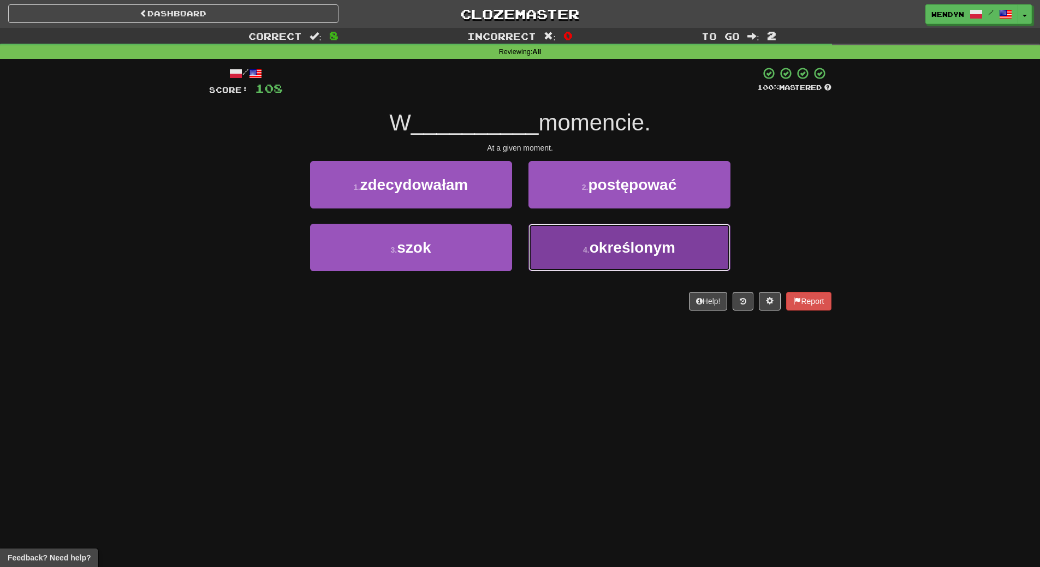
click at [642, 260] on button "4 . określonym" at bounding box center [629, 247] width 202 height 47
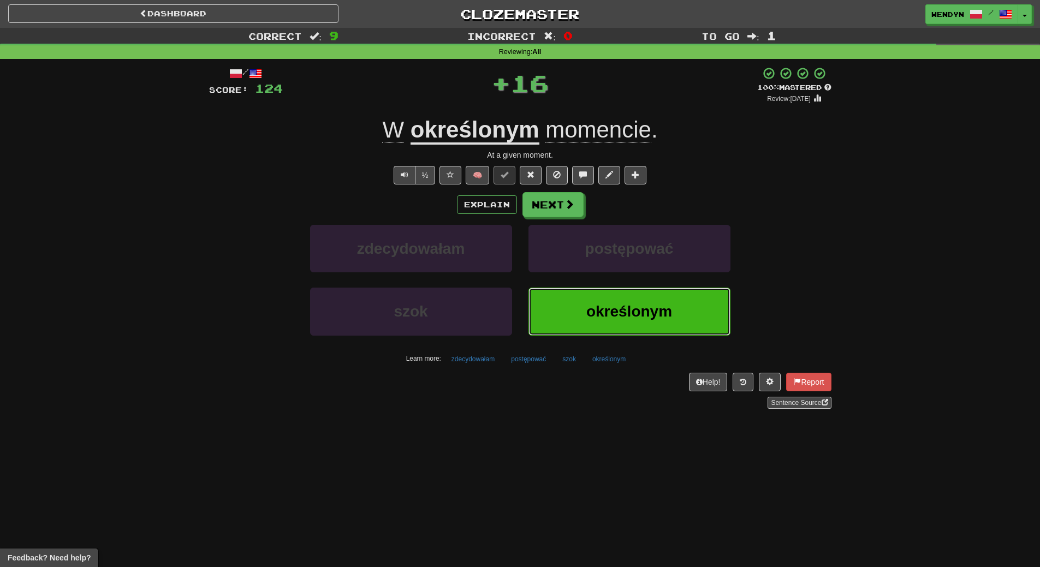
click at [621, 313] on span "określonym" at bounding box center [629, 311] width 86 height 17
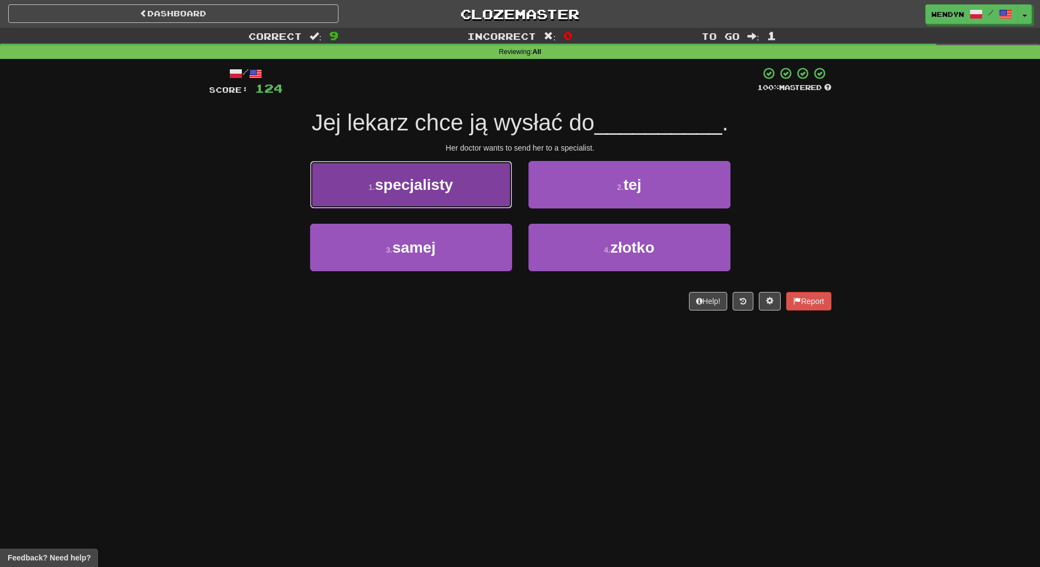
click at [407, 173] on button "1 . specjalisty" at bounding box center [411, 184] width 202 height 47
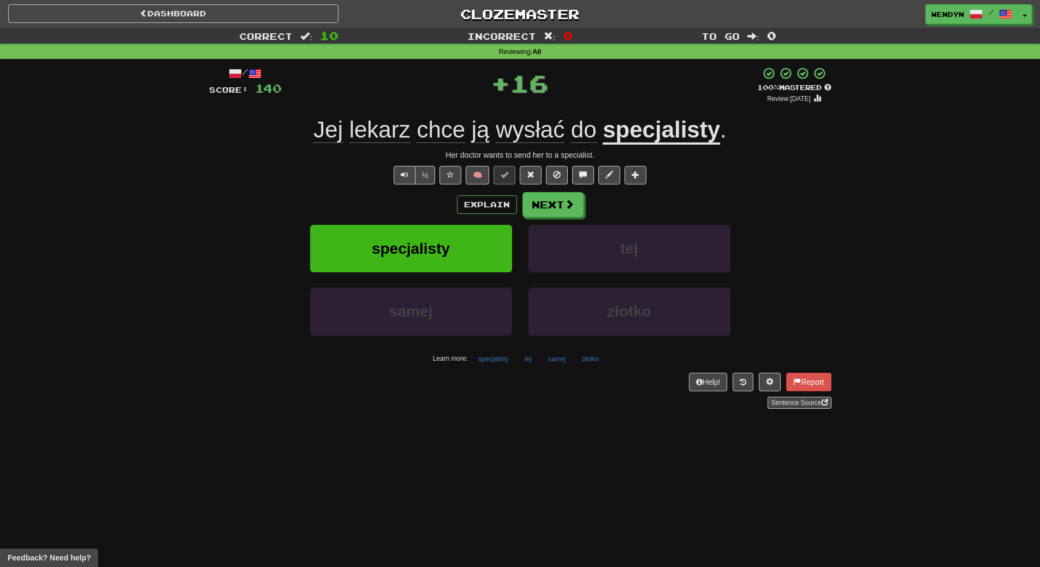
drag, startPoint x: 401, startPoint y: 196, endPoint x: 405, endPoint y: 253, distance: 57.5
click at [401, 205] on div "Explain Next" at bounding box center [520, 204] width 622 height 25
click at [405, 264] on button "specjalisty" at bounding box center [411, 248] width 202 height 47
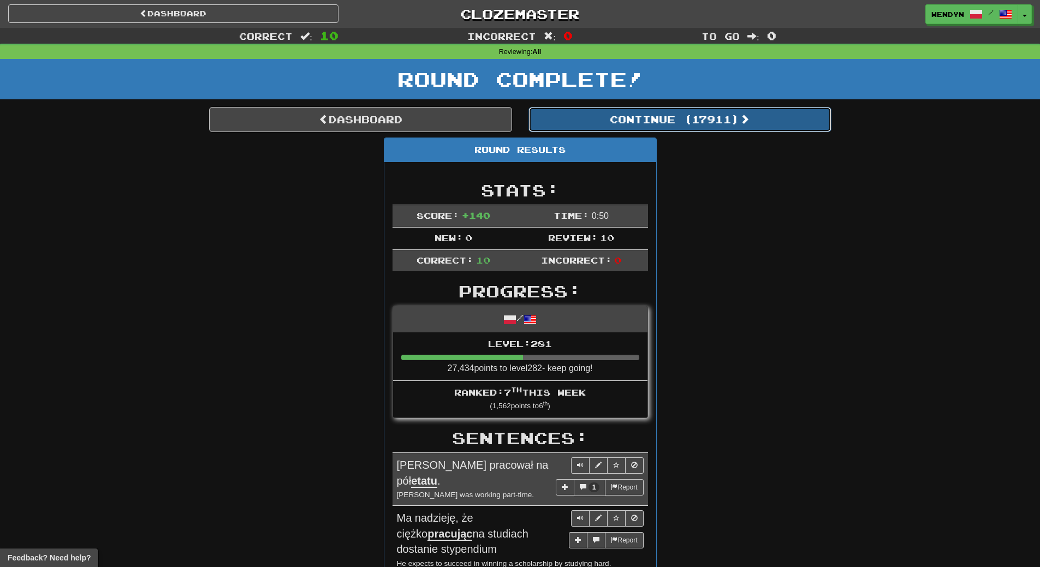
click at [703, 108] on button "Continue ( 17911 )" at bounding box center [679, 119] width 303 height 25
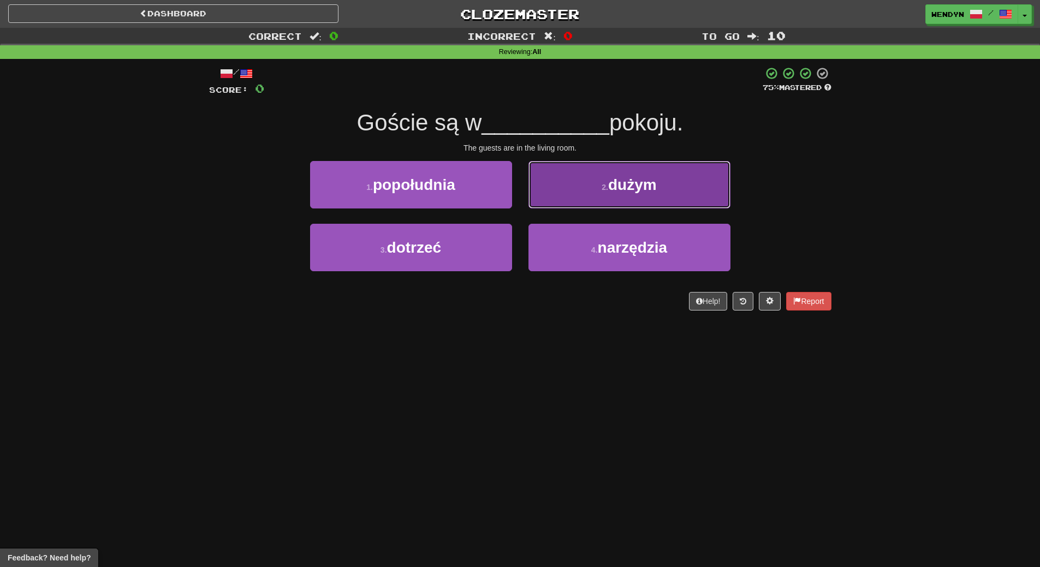
click at [631, 187] on span "dużym" at bounding box center [632, 184] width 49 height 17
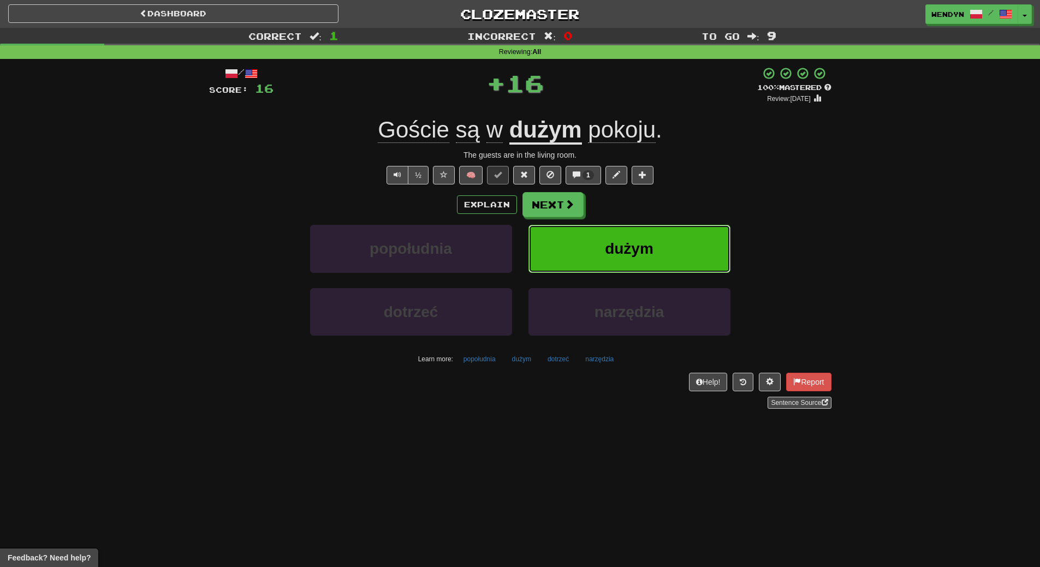
click at [644, 240] on button "dużym" at bounding box center [629, 248] width 202 height 47
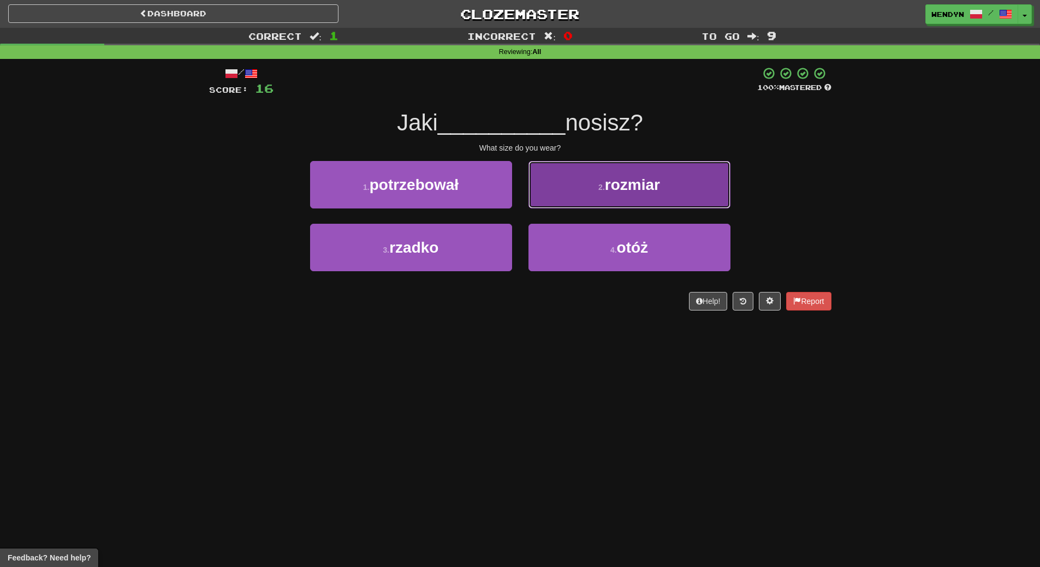
click at [661, 202] on button "2 . rozmiar" at bounding box center [629, 184] width 202 height 47
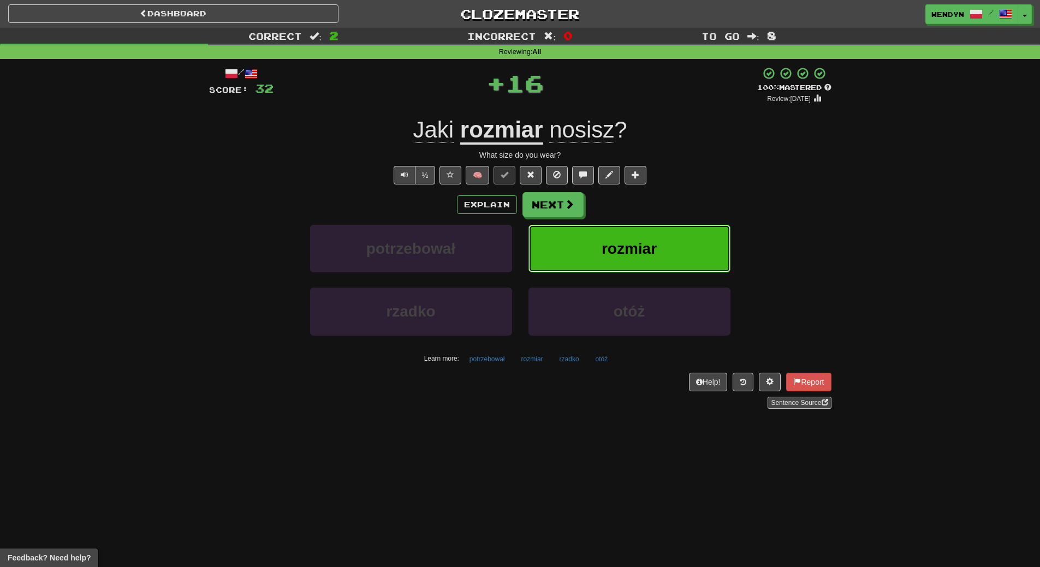
click at [662, 252] on button "rozmiar" at bounding box center [629, 248] width 202 height 47
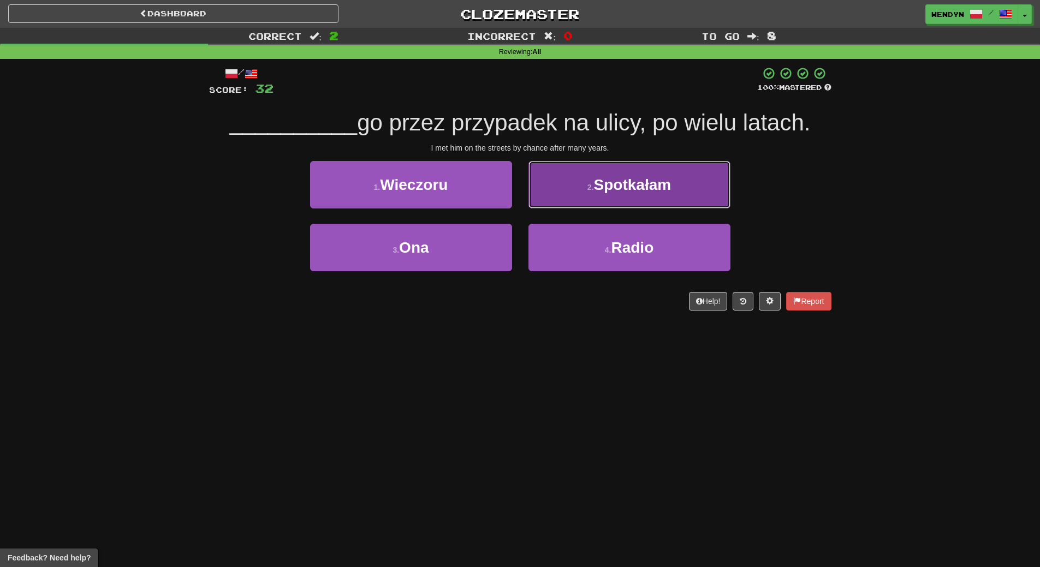
click at [701, 177] on button "2 . Spotkałam" at bounding box center [629, 184] width 202 height 47
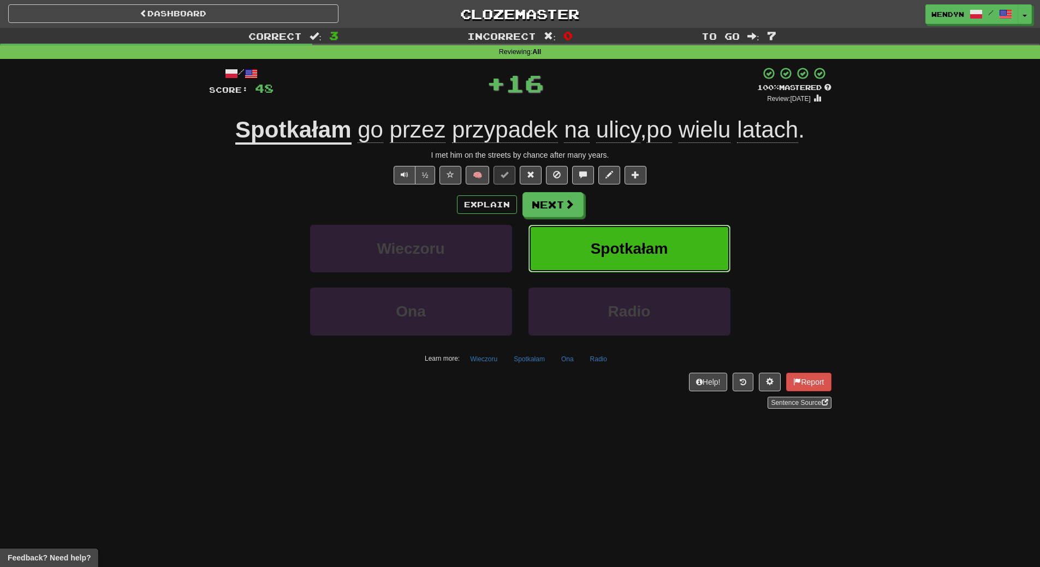
click at [702, 229] on button "Spotkałam" at bounding box center [629, 248] width 202 height 47
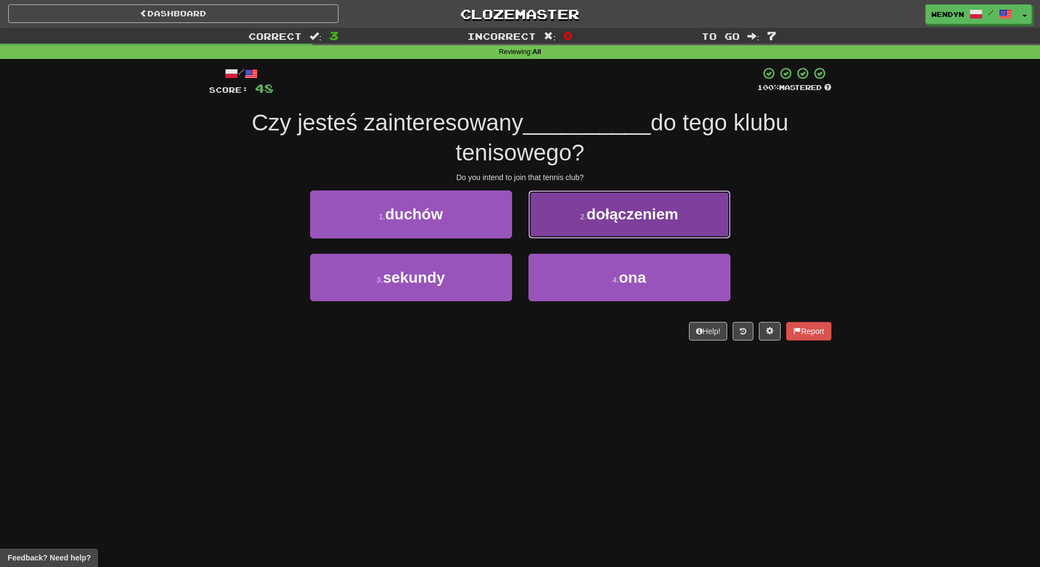
click at [631, 217] on span "dołączeniem" at bounding box center [632, 214] width 92 height 17
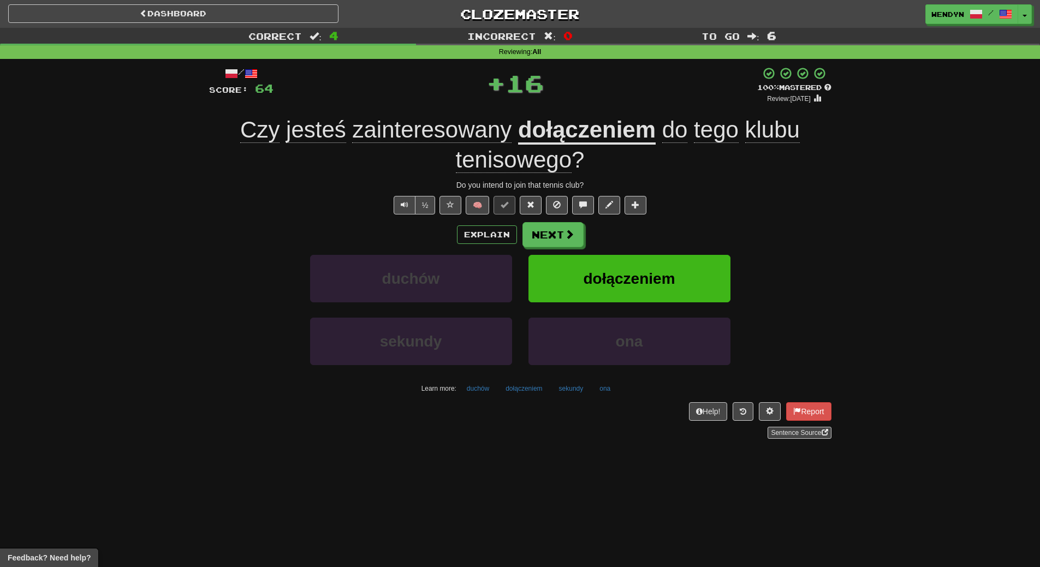
click at [631, 217] on div "/ Score: 64 + 16 100 % Mastered Review: 2026-03-15 Czy jesteś zainteresowany do…" at bounding box center [520, 253] width 622 height 372
drag, startPoint x: 637, startPoint y: 286, endPoint x: 462, endPoint y: 379, distance: 198.7
click at [637, 287] on button "dołączeniem" at bounding box center [629, 278] width 202 height 47
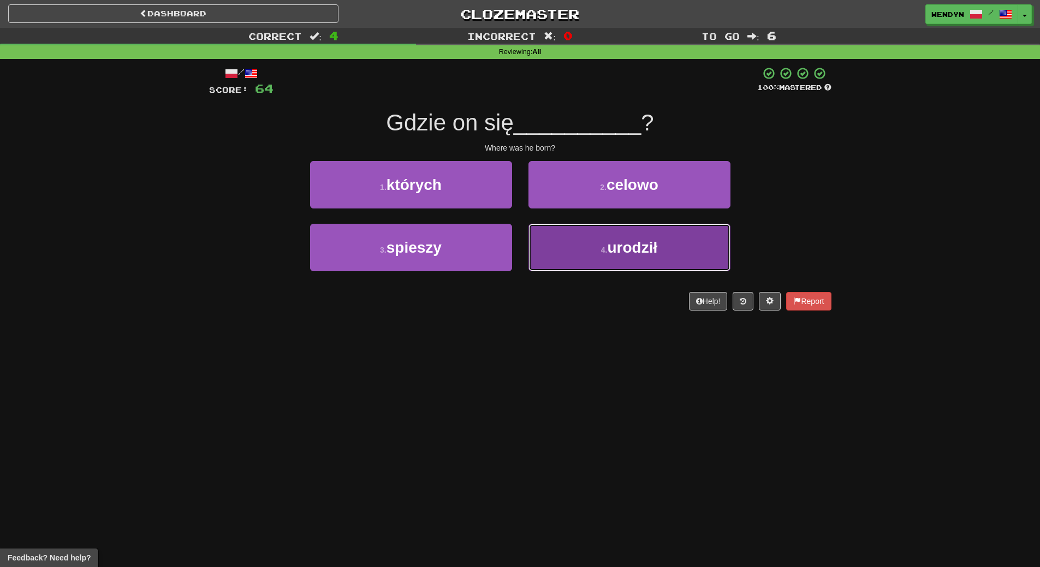
click at [585, 254] on button "4 . urodził" at bounding box center [629, 247] width 202 height 47
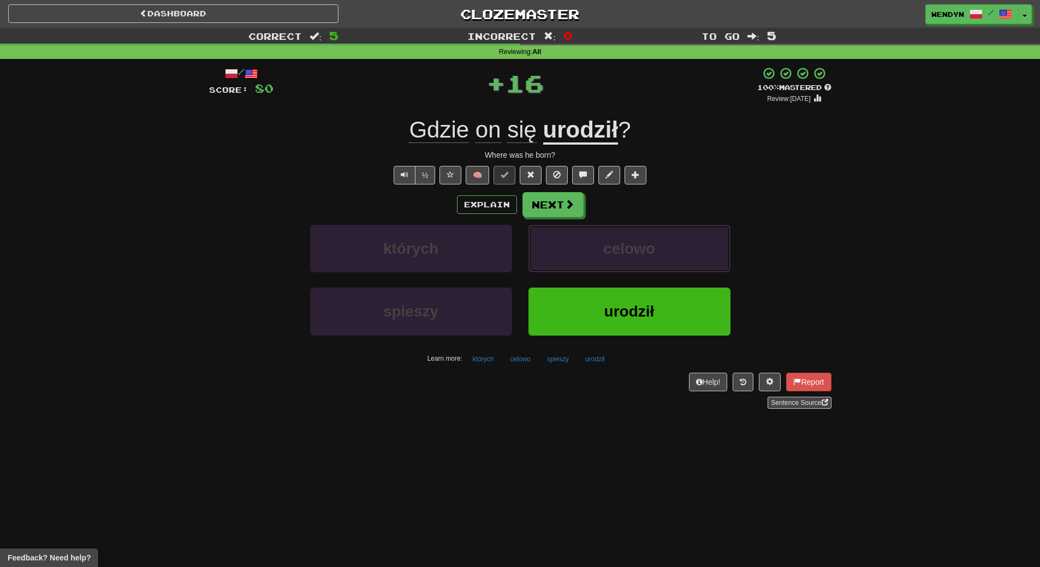
click at [585, 254] on button "celowo" at bounding box center [629, 248] width 202 height 47
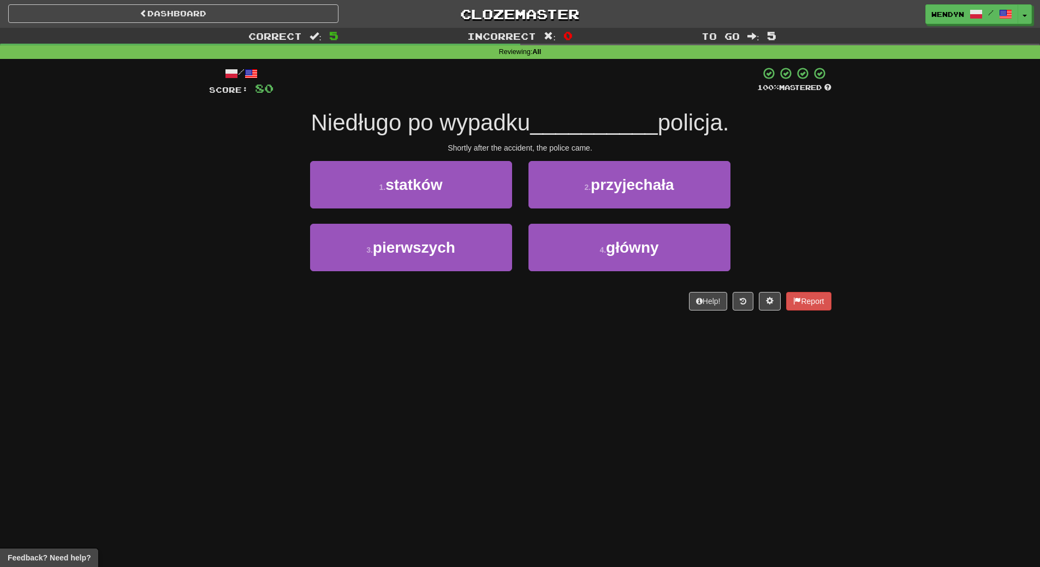
click at [589, 352] on div "Dashboard Clozemaster WendyN / Toggle Dropdown Dashboard Leaderboard Activity F…" at bounding box center [520, 283] width 1040 height 567
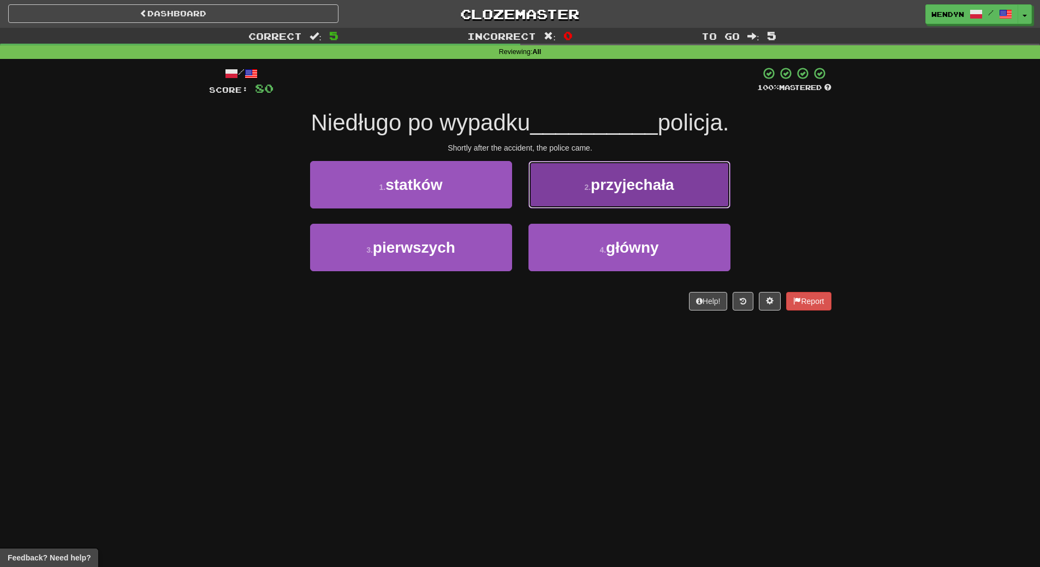
click at [632, 198] on button "2 . przyjechała" at bounding box center [629, 184] width 202 height 47
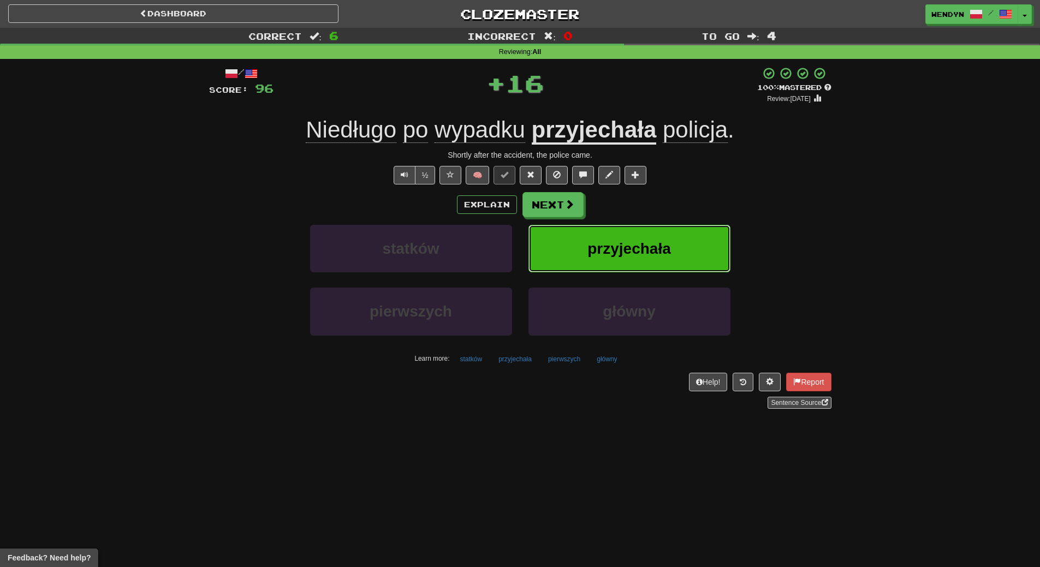
click at [640, 249] on span "przyjechała" at bounding box center [628, 248] width 83 height 17
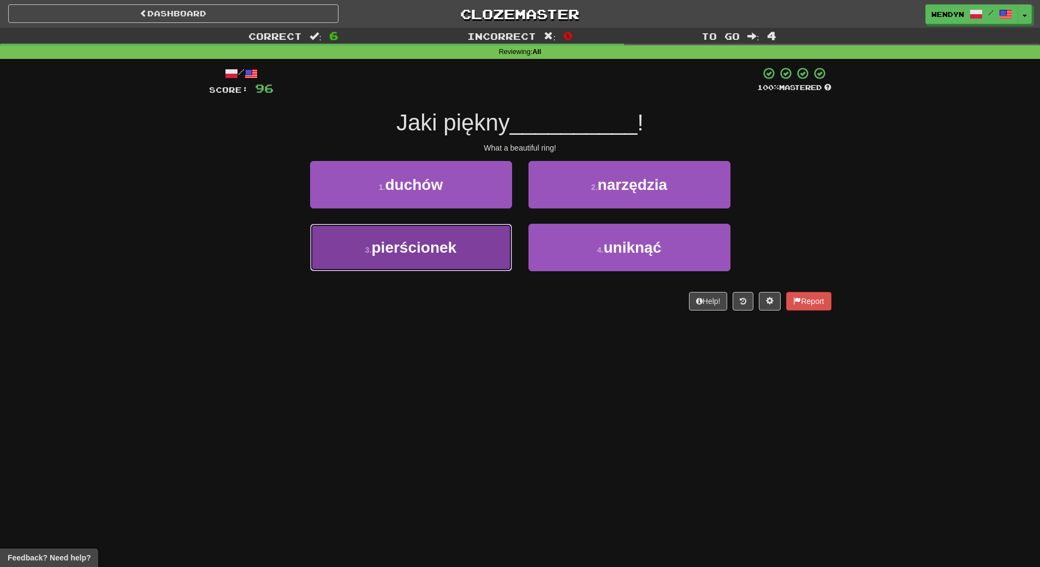
click at [456, 236] on button "3 . pierścionek" at bounding box center [411, 247] width 202 height 47
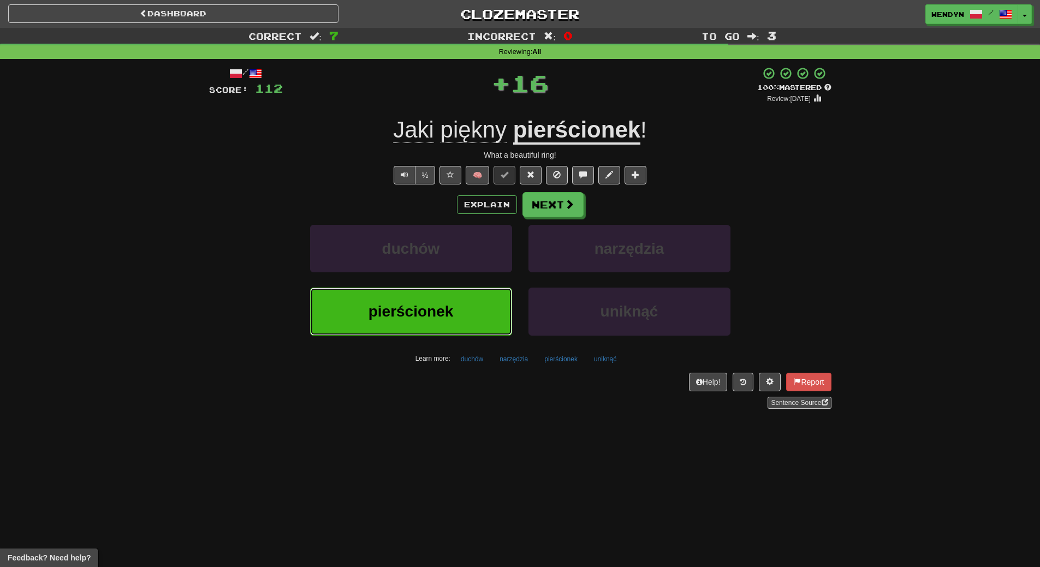
click at [455, 305] on button "pierścionek" at bounding box center [411, 311] width 202 height 47
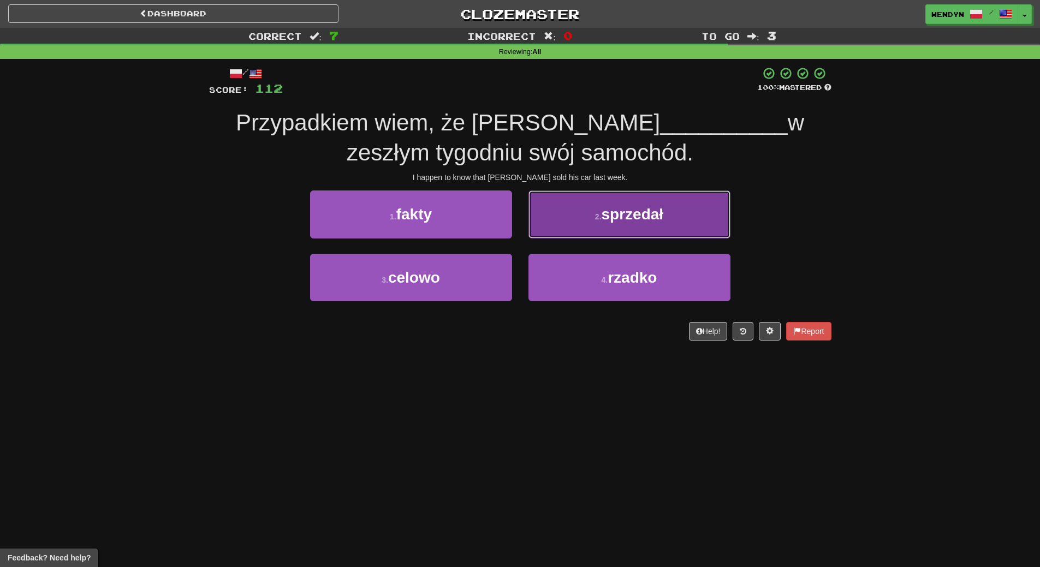
click at [636, 225] on button "2 . sprzedał" at bounding box center [629, 213] width 202 height 47
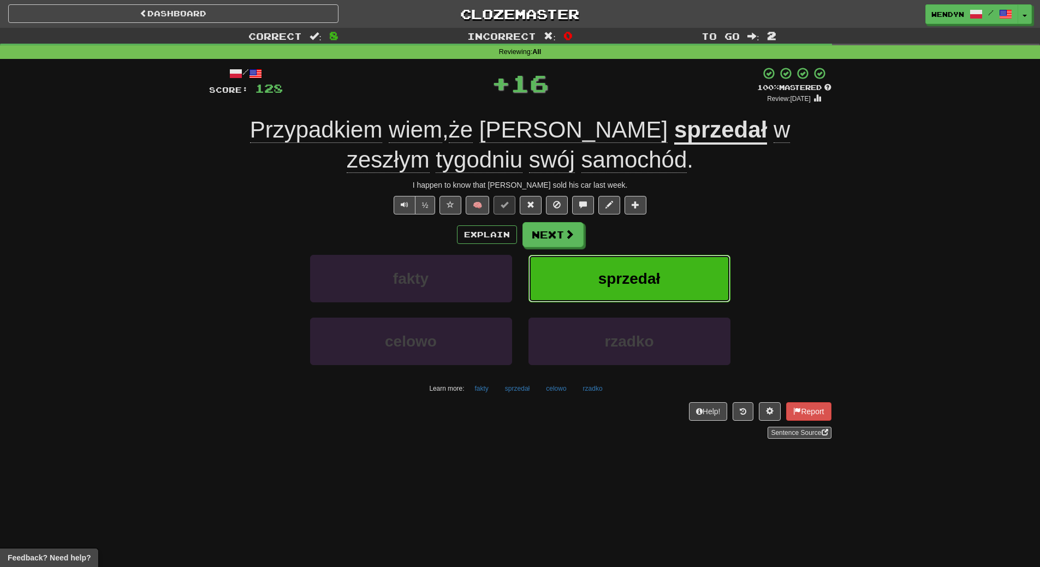
click at [635, 280] on span "sprzedał" at bounding box center [629, 278] width 62 height 17
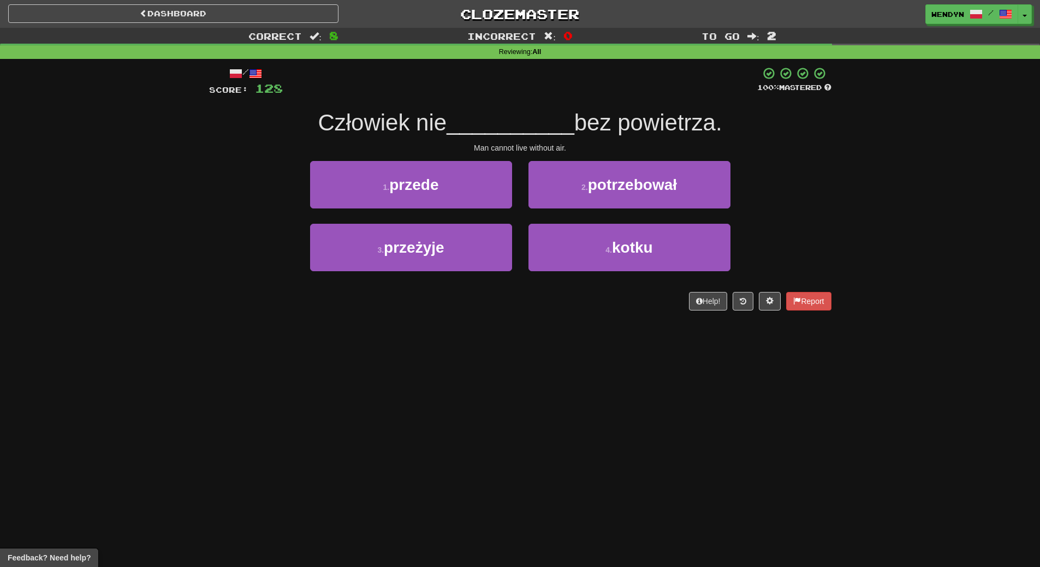
drag, startPoint x: 454, startPoint y: 279, endPoint x: 433, endPoint y: 215, distance: 67.7
click at [439, 228] on div "3 . przeżyje" at bounding box center [411, 255] width 218 height 63
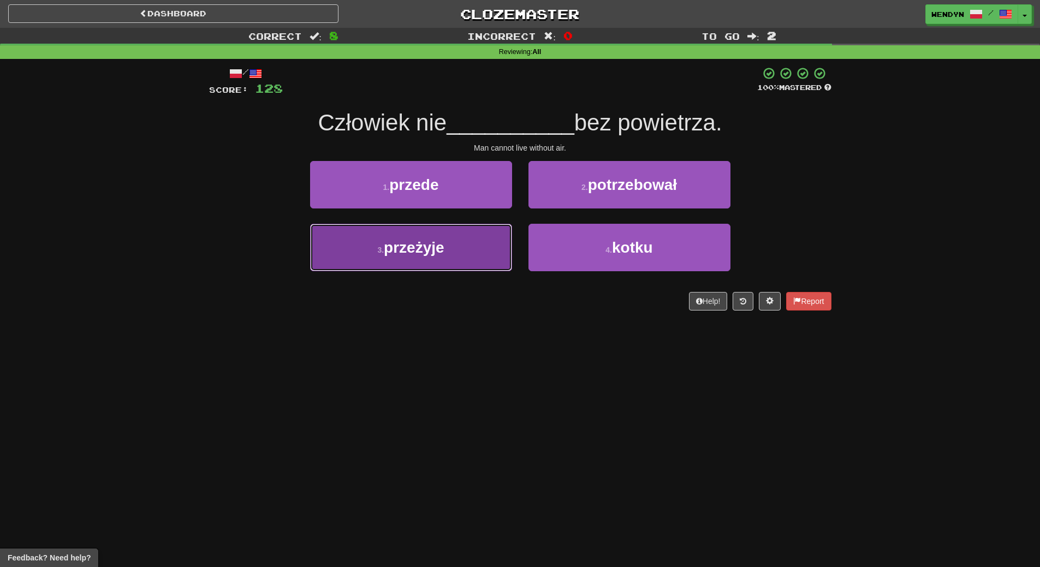
click at [433, 253] on span "przeżyje" at bounding box center [414, 247] width 61 height 17
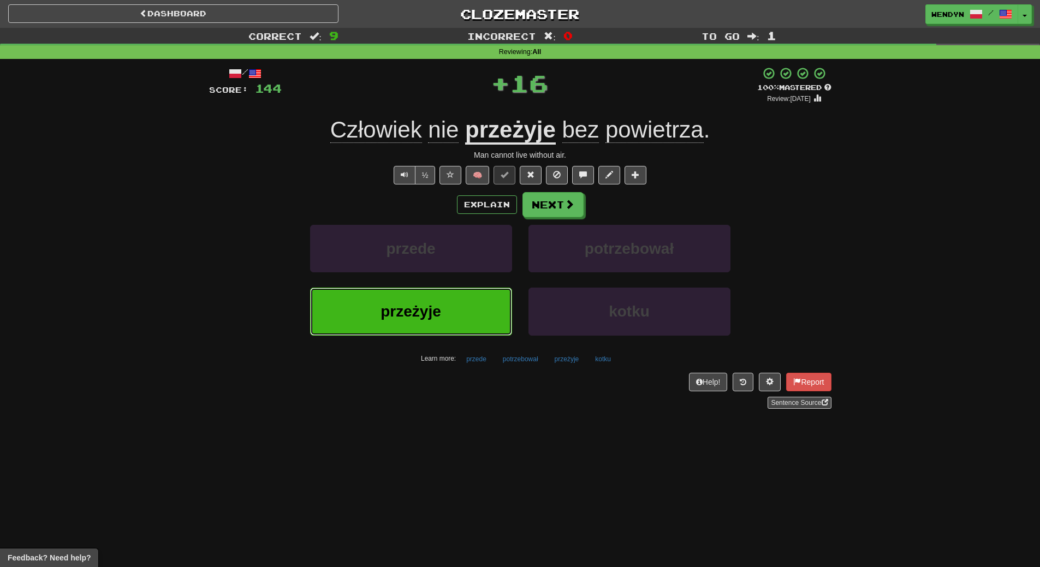
click at [438, 308] on span "przeżyje" at bounding box center [410, 311] width 61 height 17
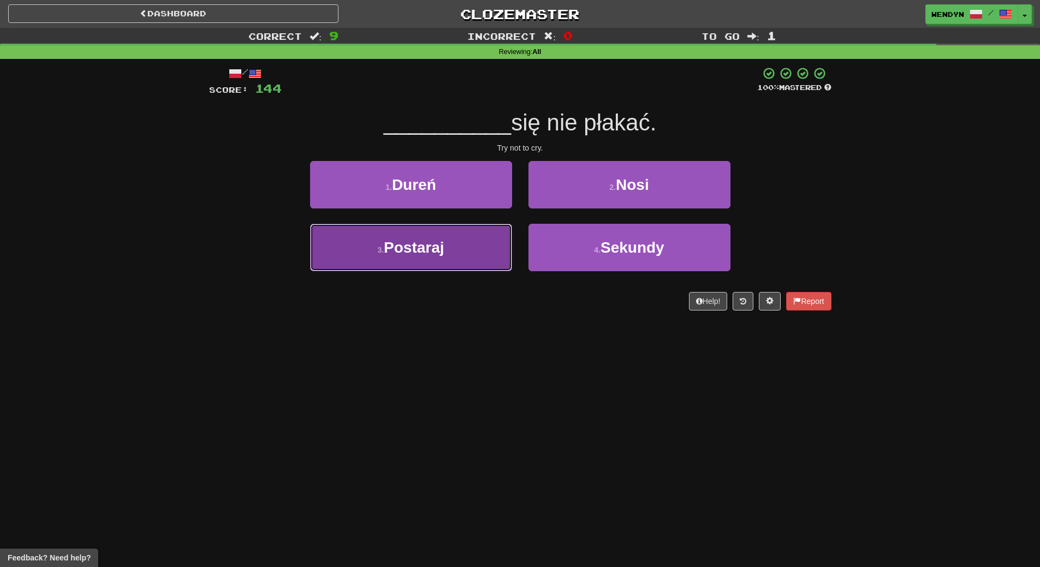
click at [473, 265] on button "3 . Postaraj" at bounding box center [411, 247] width 202 height 47
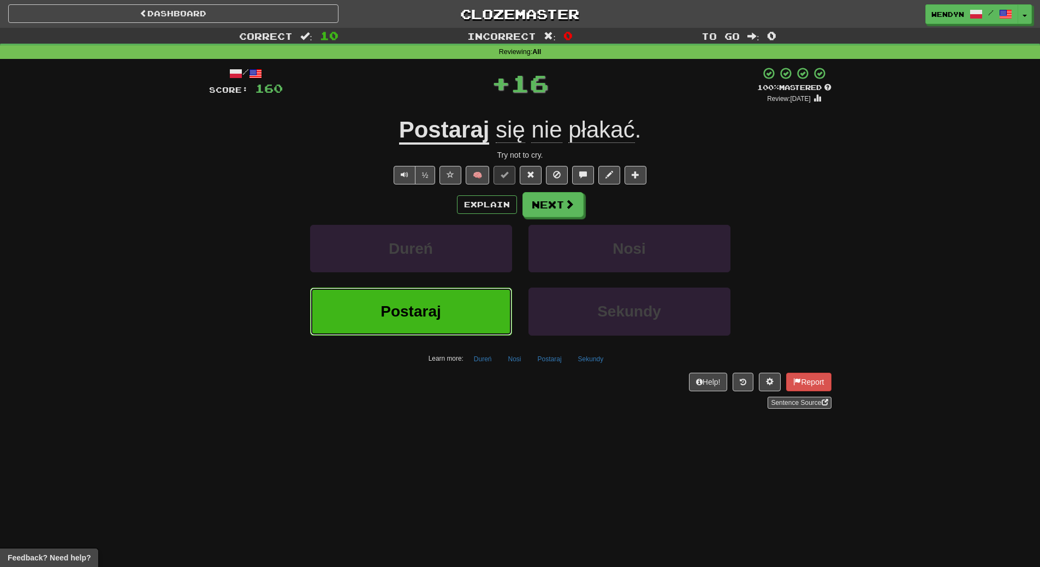
click at [464, 308] on button "Postaraj" at bounding box center [411, 311] width 202 height 47
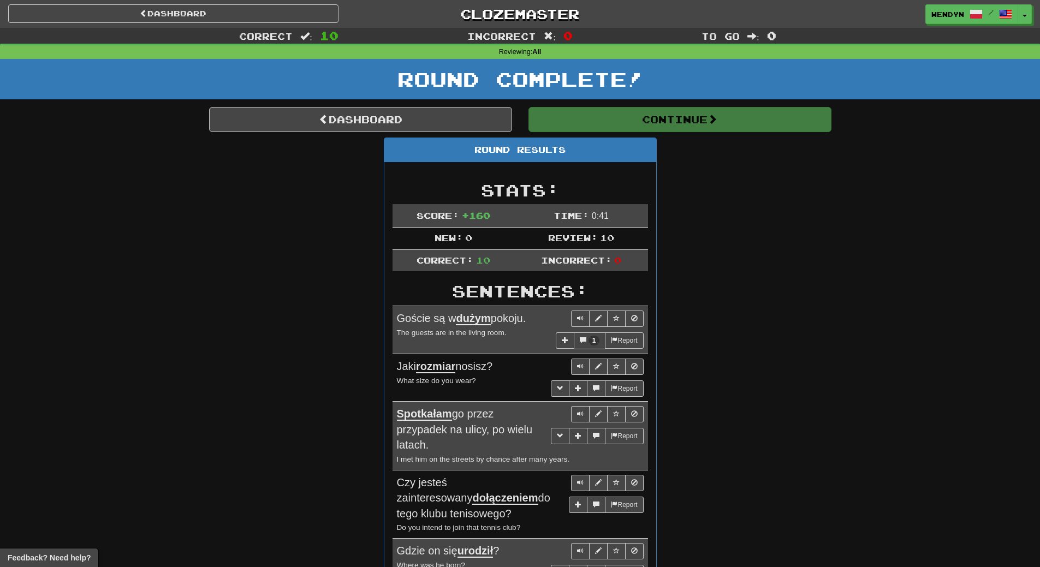
click at [760, 226] on div "Round Results Stats: Score: + 160 Time: 0 : 41 New: 0 Review: 10 Correct: 10 In…" at bounding box center [520, 513] width 622 height 750
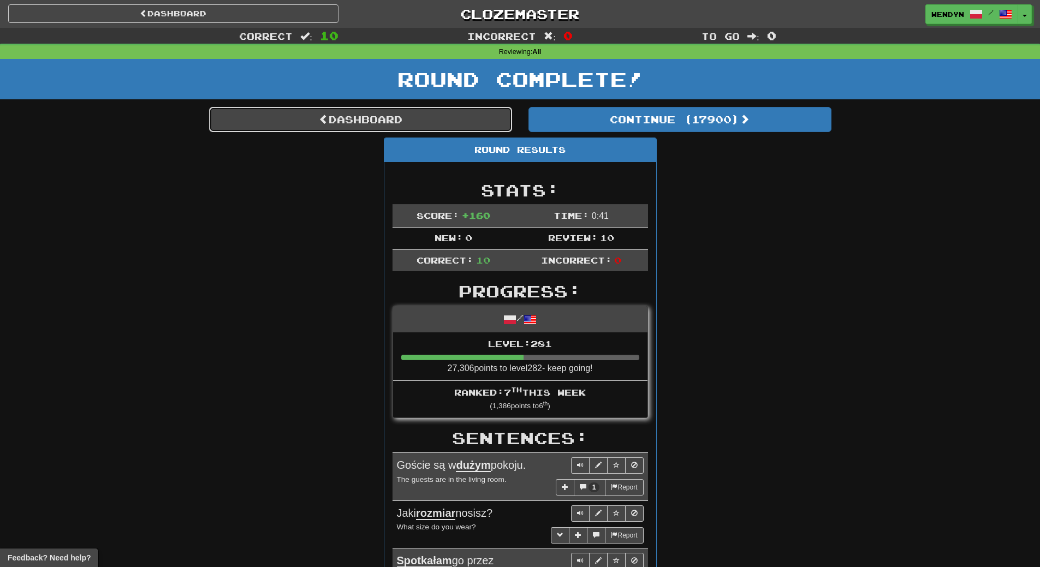
click at [398, 124] on link "Dashboard" at bounding box center [360, 119] width 303 height 25
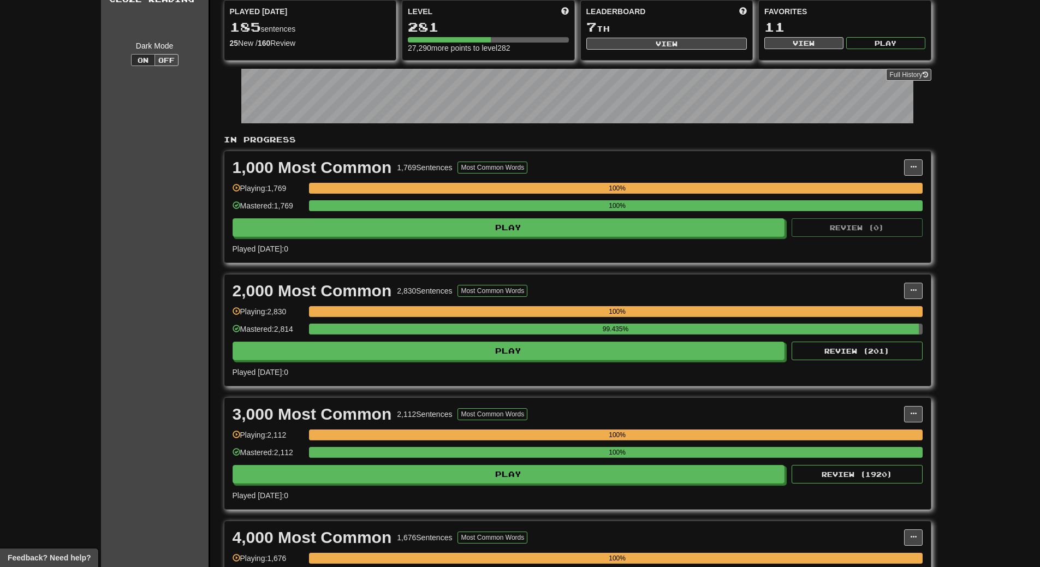
scroll to position [109, 0]
